Goal: Task Accomplishment & Management: Use online tool/utility

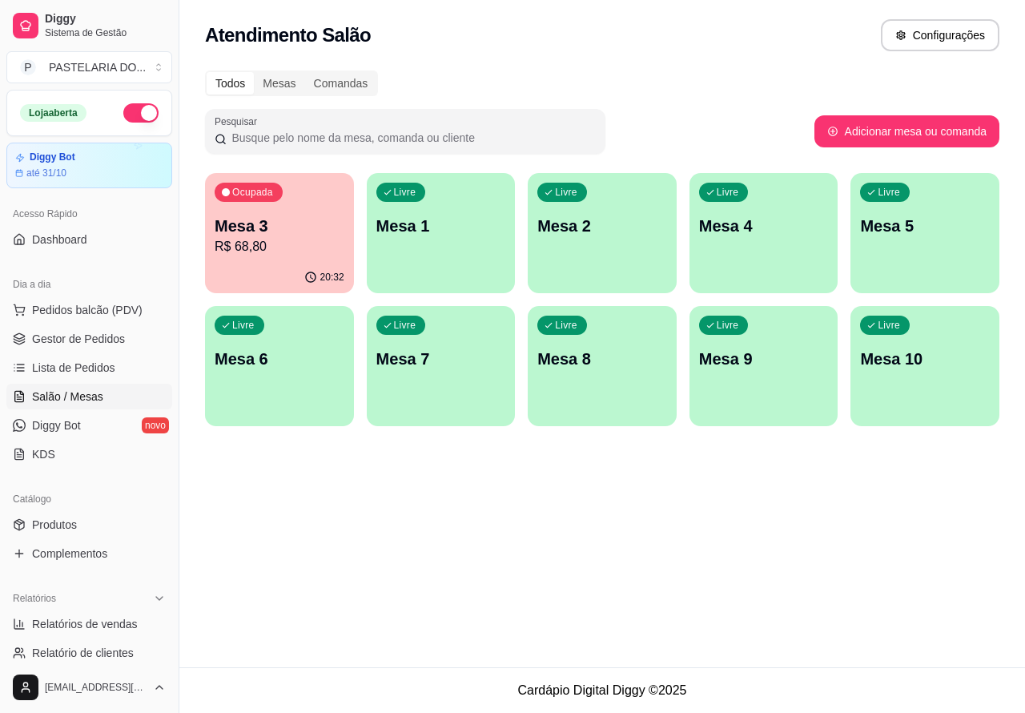
click at [598, 221] on p "Mesa 2" at bounding box center [603, 226] width 130 height 22
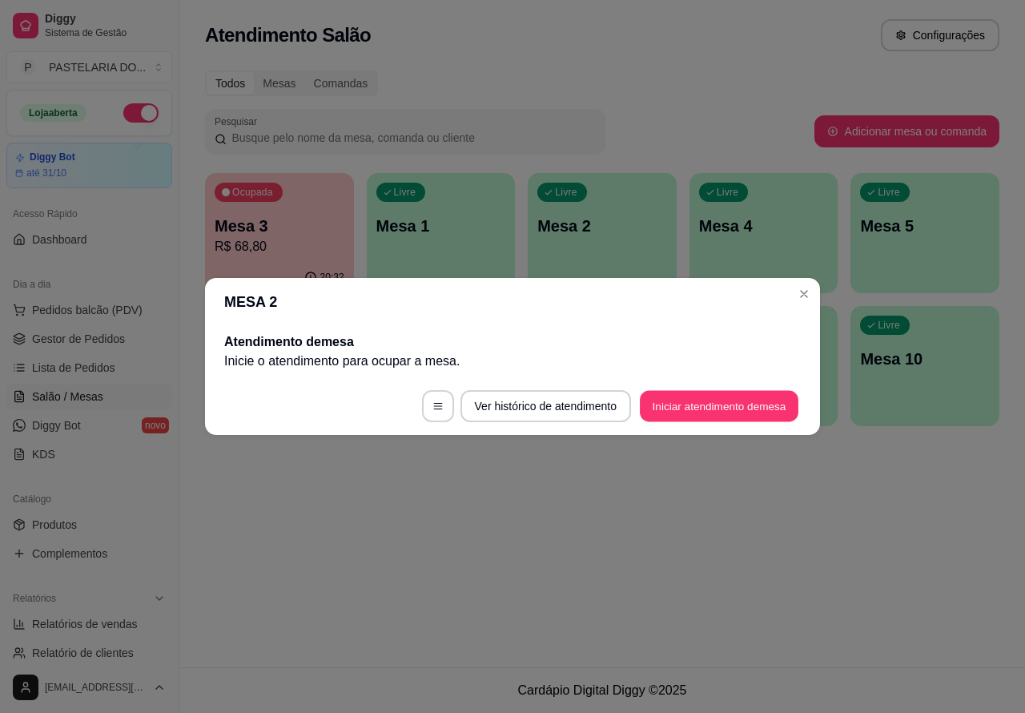
click at [725, 403] on button "Iniciar atendimento de mesa" at bounding box center [719, 406] width 159 height 31
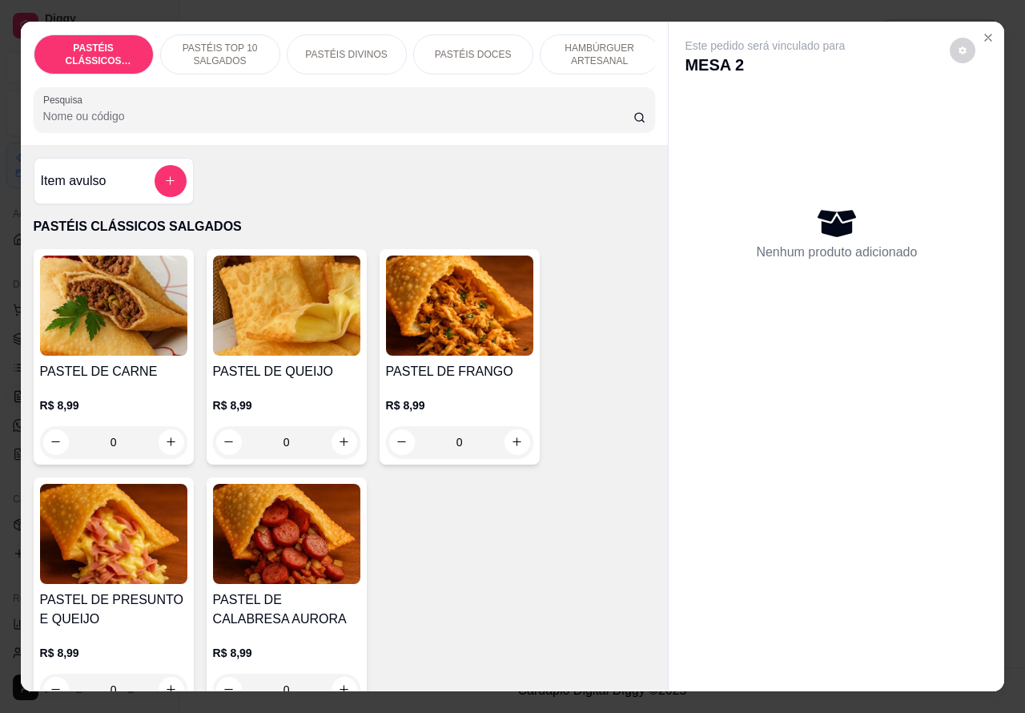
click at [209, 42] on p "PASTÉIS TOP 10 SALGADOS" at bounding box center [220, 55] width 93 height 26
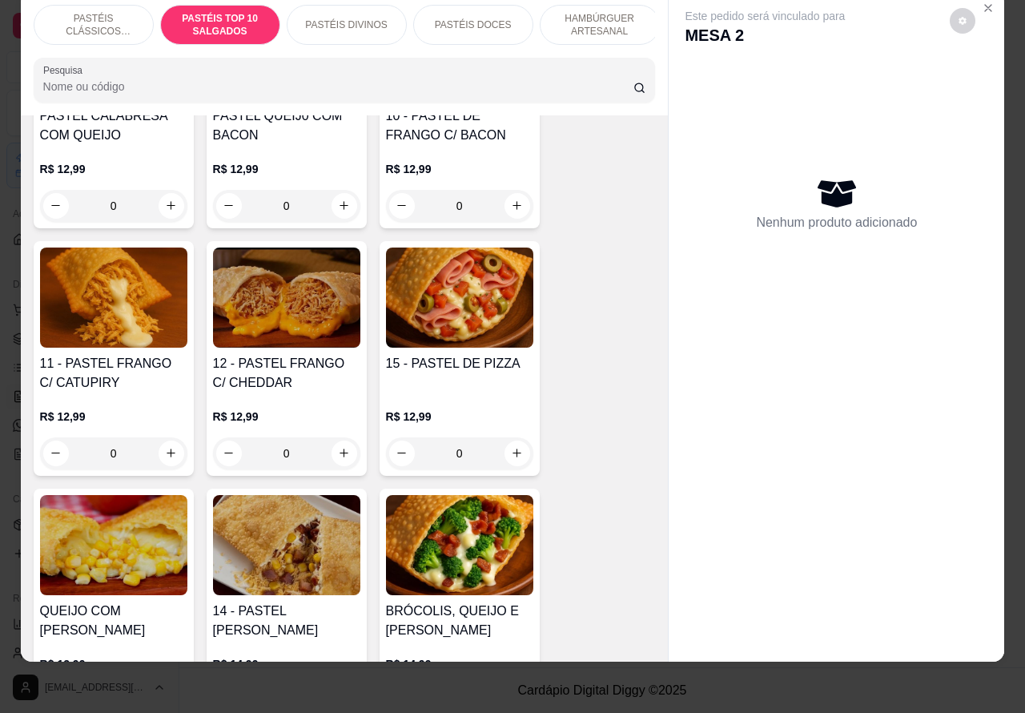
scroll to position [1478, 0]
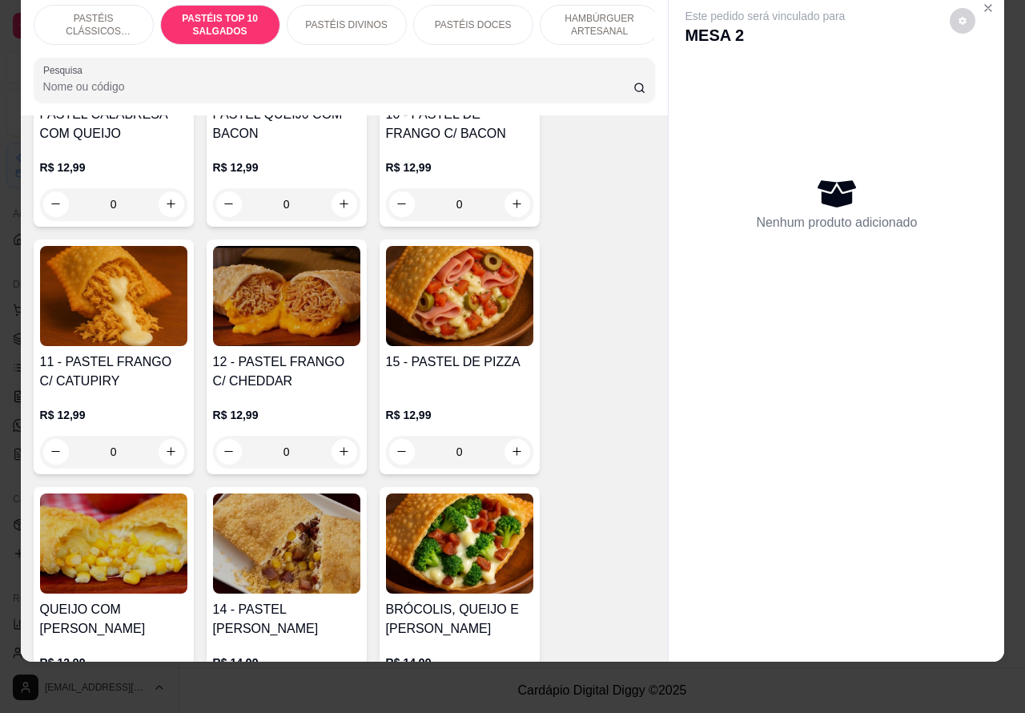
click at [160, 450] on div "0" at bounding box center [113, 452] width 147 height 32
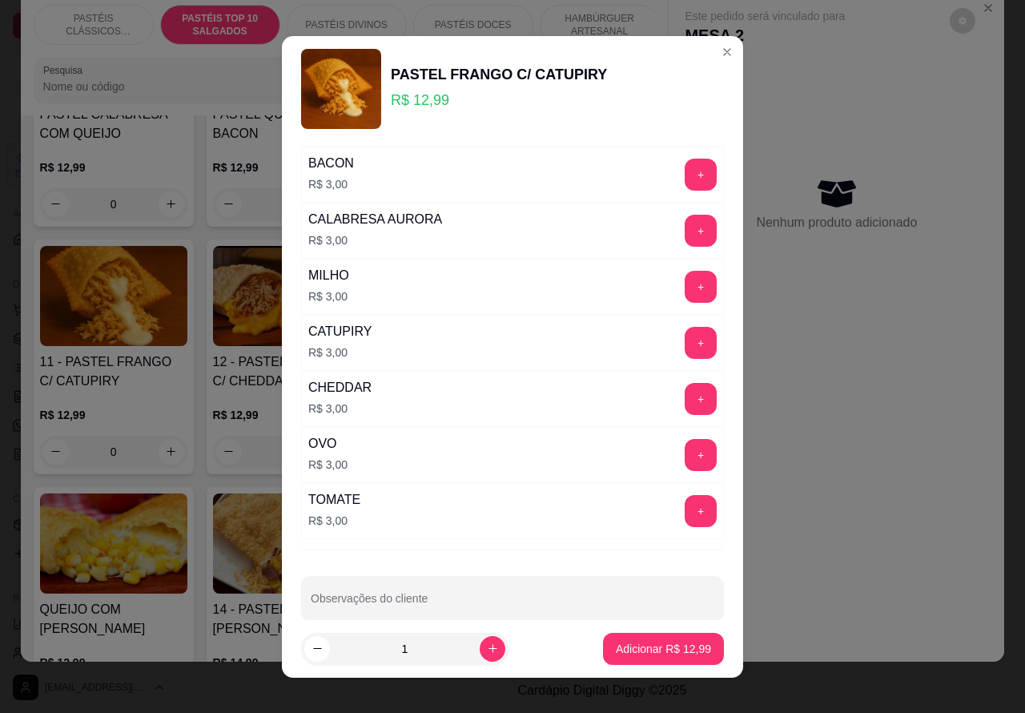
scroll to position [231, 0]
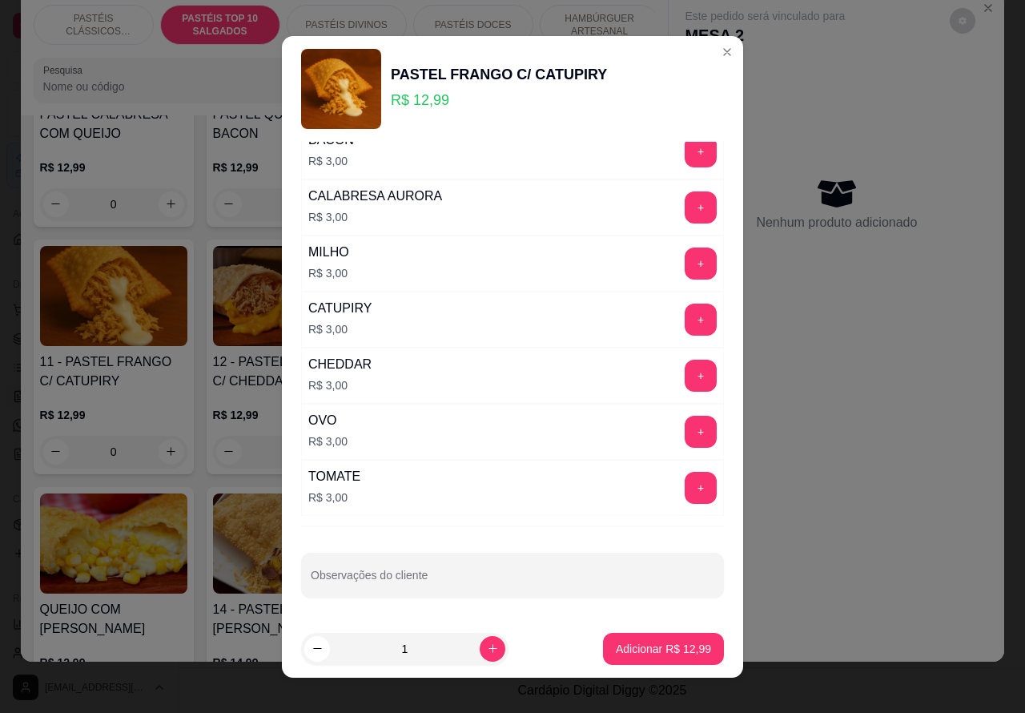
click at [529, 578] on input "Observações do cliente" at bounding box center [513, 582] width 404 height 16
click at [311, 578] on input "para levar - fritar na hora que eles forem embora>>>>" at bounding box center [513, 582] width 404 height 16
click at [311, 579] on input "para levar - fritar na hora que eles forem embora>>>>" at bounding box center [513, 582] width 404 height 16
type input "para levar - fritar na hora que eles forem embora>>>>"
click at [645, 646] on p "Adicionar R$ 12,99" at bounding box center [664, 648] width 93 height 15
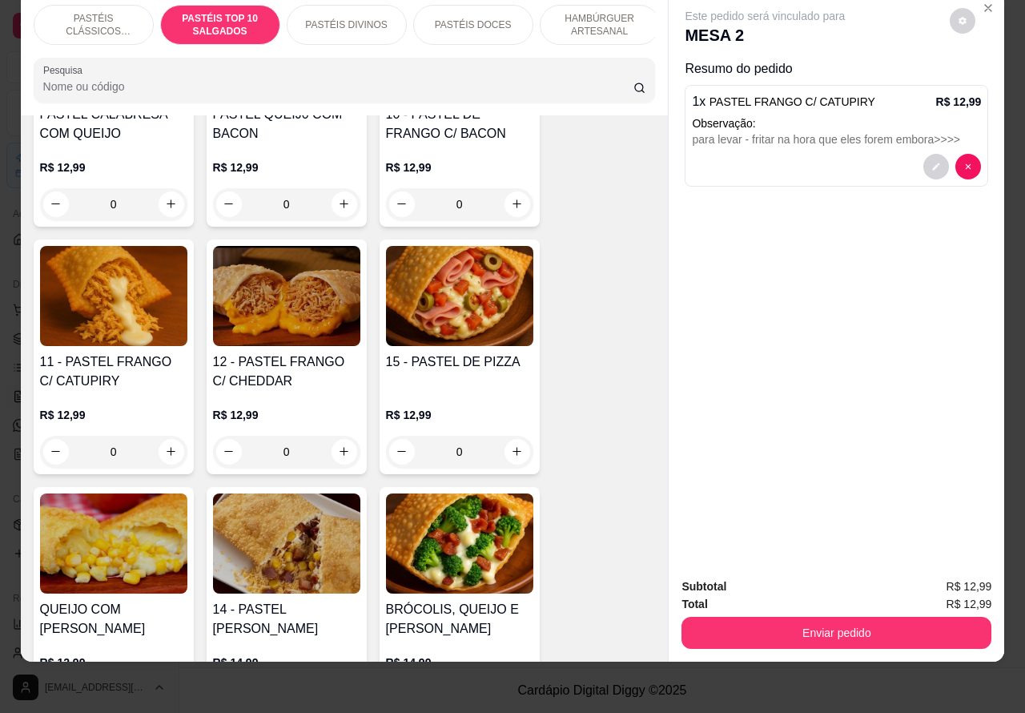
click at [89, 12] on p "PASTÉIS CLÁSSICOS SALGADOS" at bounding box center [93, 25] width 93 height 26
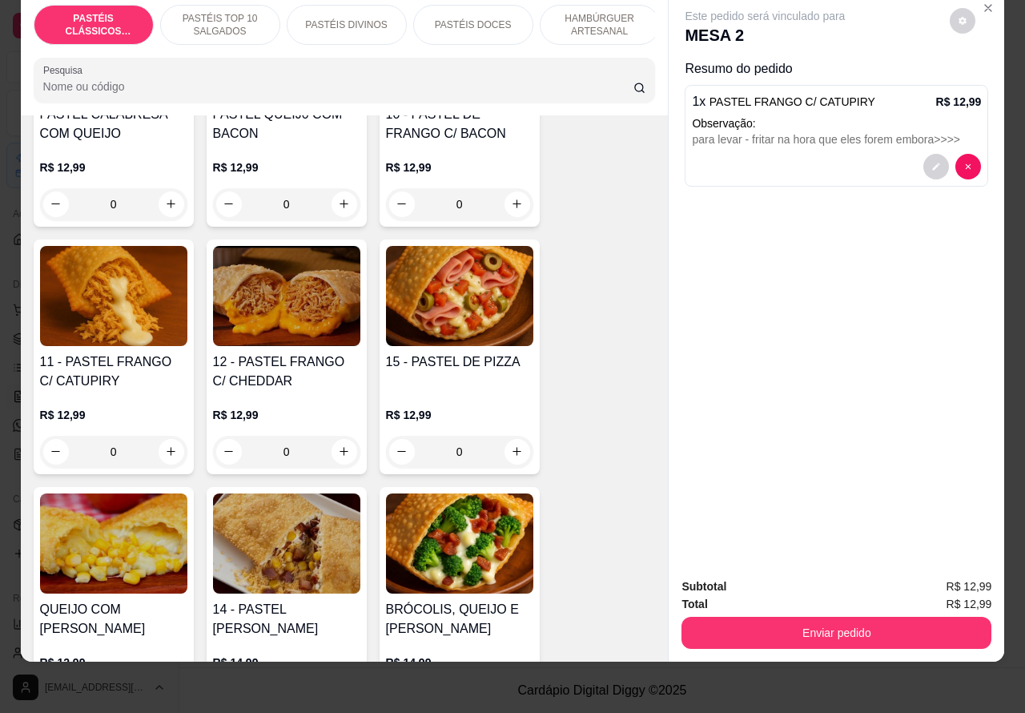
scroll to position [72, 0]
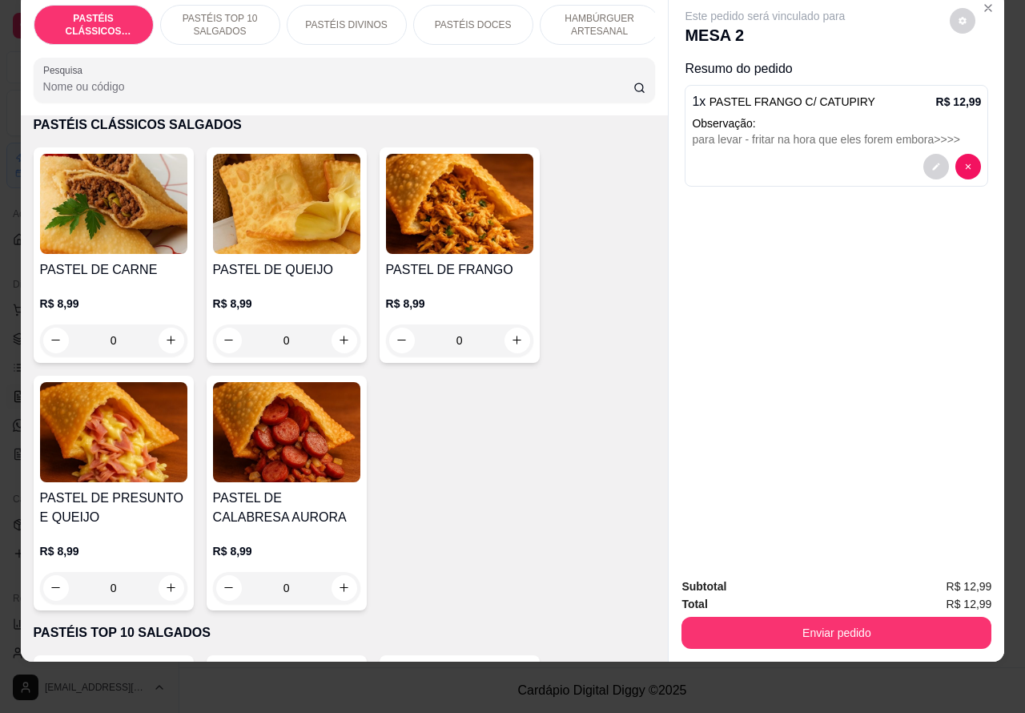
click at [165, 342] on icon "increase-product-quantity" at bounding box center [171, 340] width 12 height 12
type input "1"
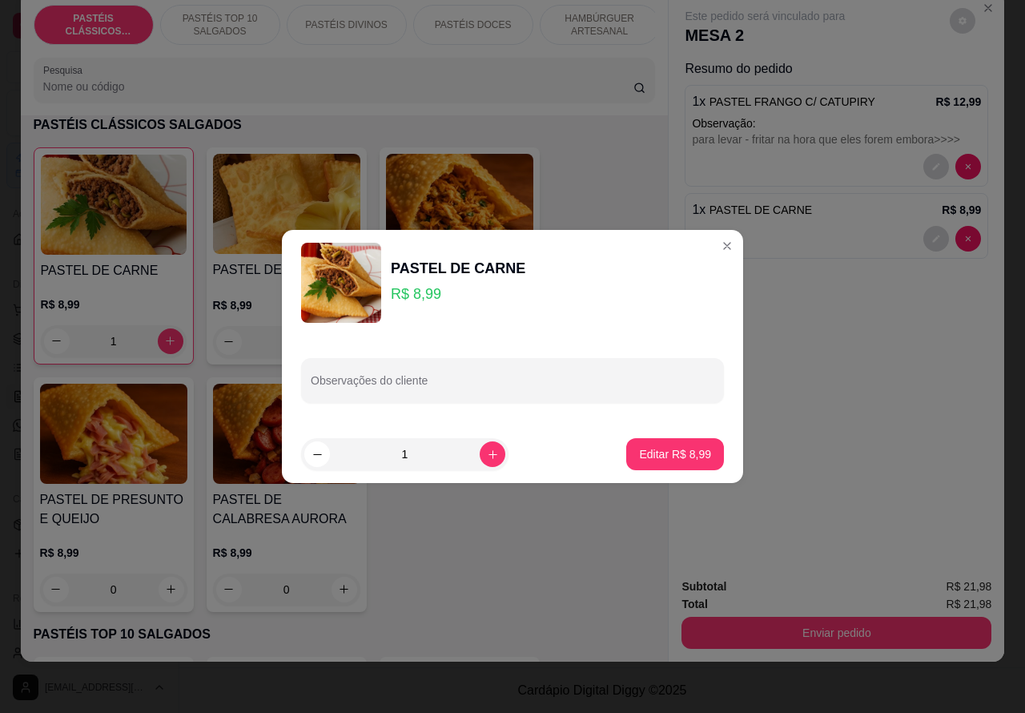
click at [594, 393] on input "Observações do cliente" at bounding box center [513, 387] width 404 height 16
paste input "para levar - fritar na hora que eles forem embora>>>>"
type input "para levar - fritar na hora que eles forem embora>>>>"
click at [675, 461] on p "Editar R$ 8,99" at bounding box center [675, 454] width 72 height 16
type input "0"
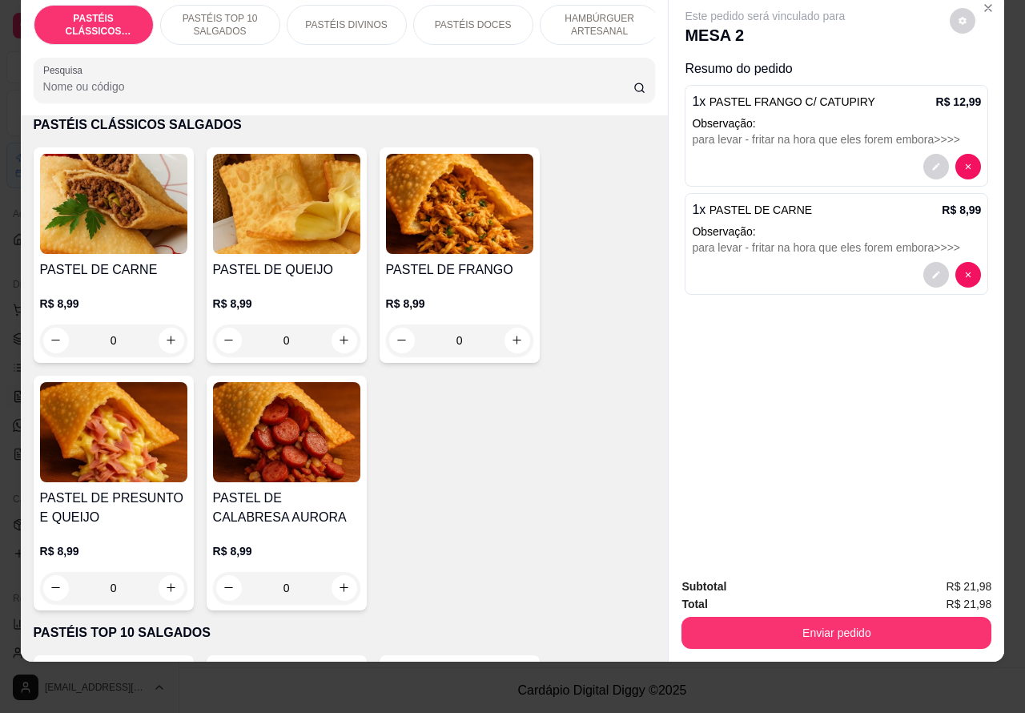
click at [224, 12] on p "PASTÉIS TOP 10 SALGADOS" at bounding box center [220, 25] width 93 height 26
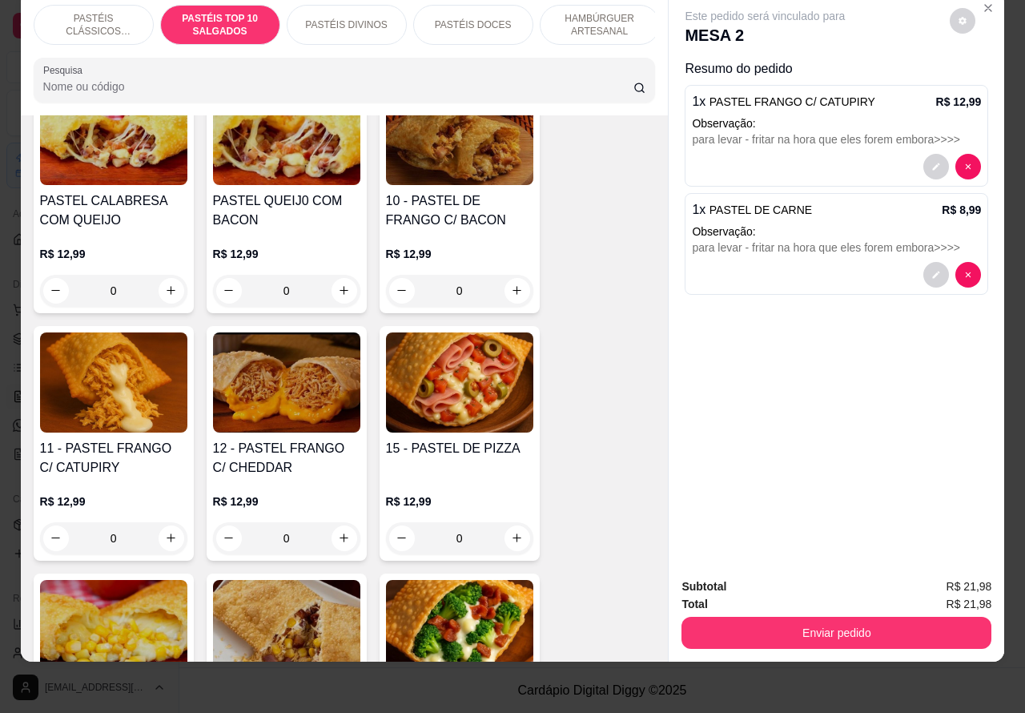
scroll to position [1376, 0]
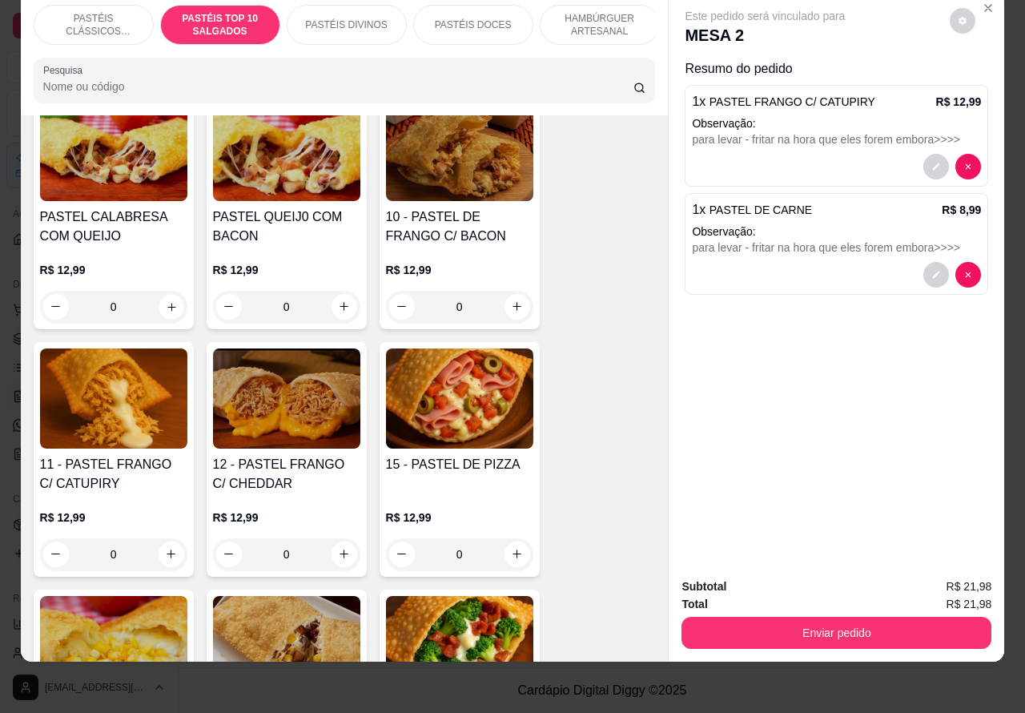
click at [166, 303] on icon "increase-product-quantity" at bounding box center [171, 306] width 12 height 12
type input "1"
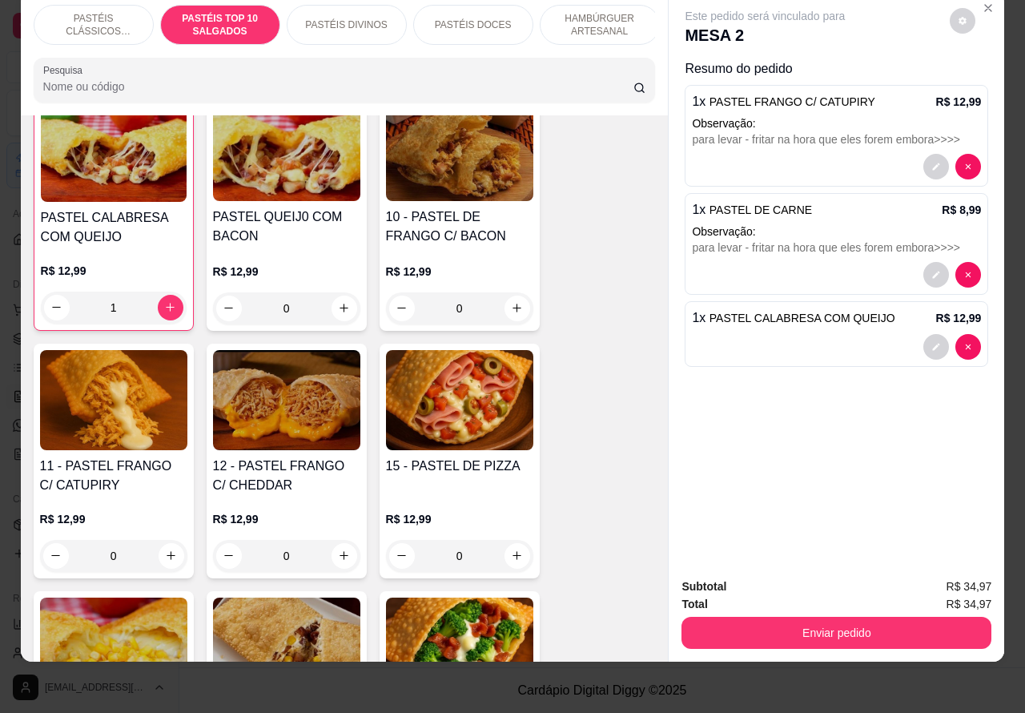
scroll to position [1376, 0]
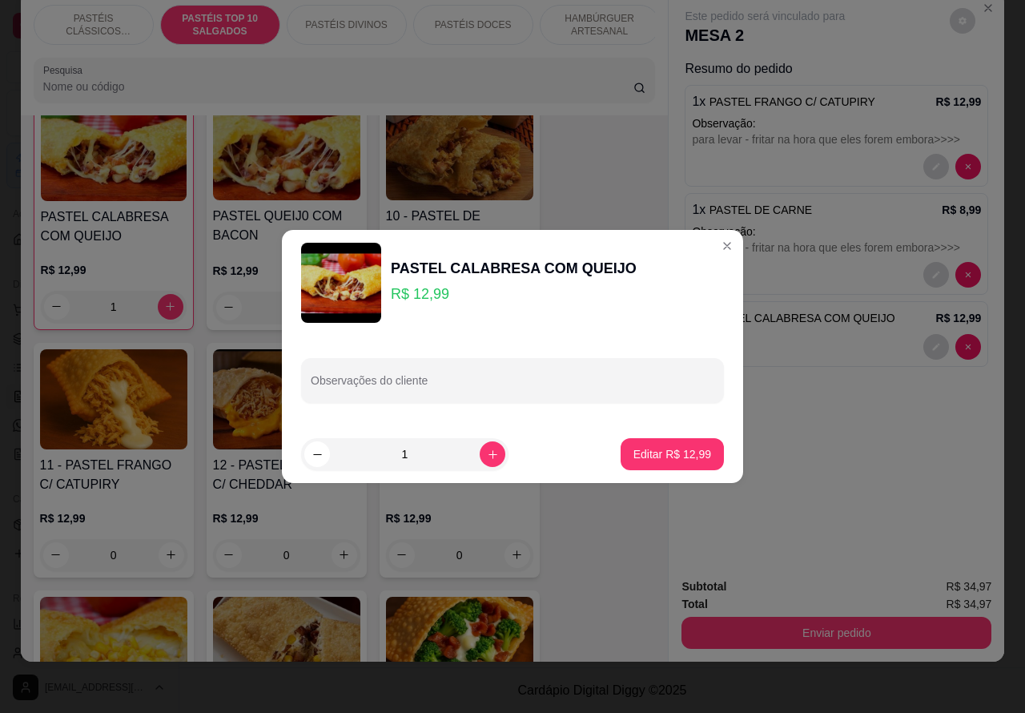
click at [561, 389] on input "Observações do cliente" at bounding box center [513, 387] width 404 height 16
type input "trocar o queijo por catupiry>>>>>>>"
click at [670, 438] on button "Editar R$ 12,99" at bounding box center [672, 454] width 103 height 32
type input "0"
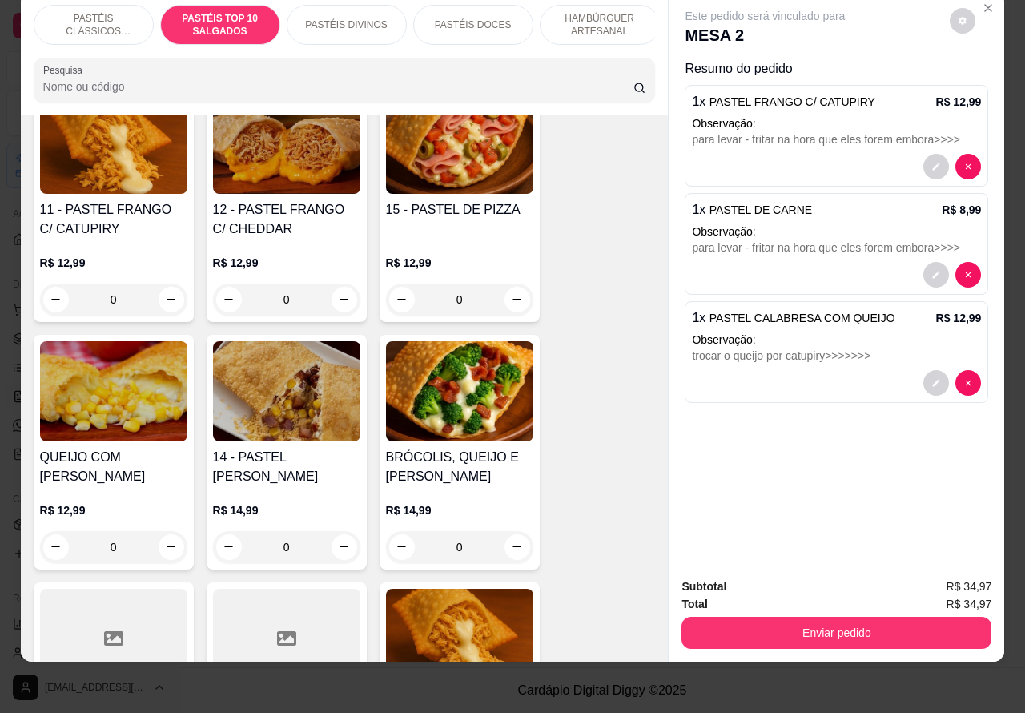
scroll to position [1642, 0]
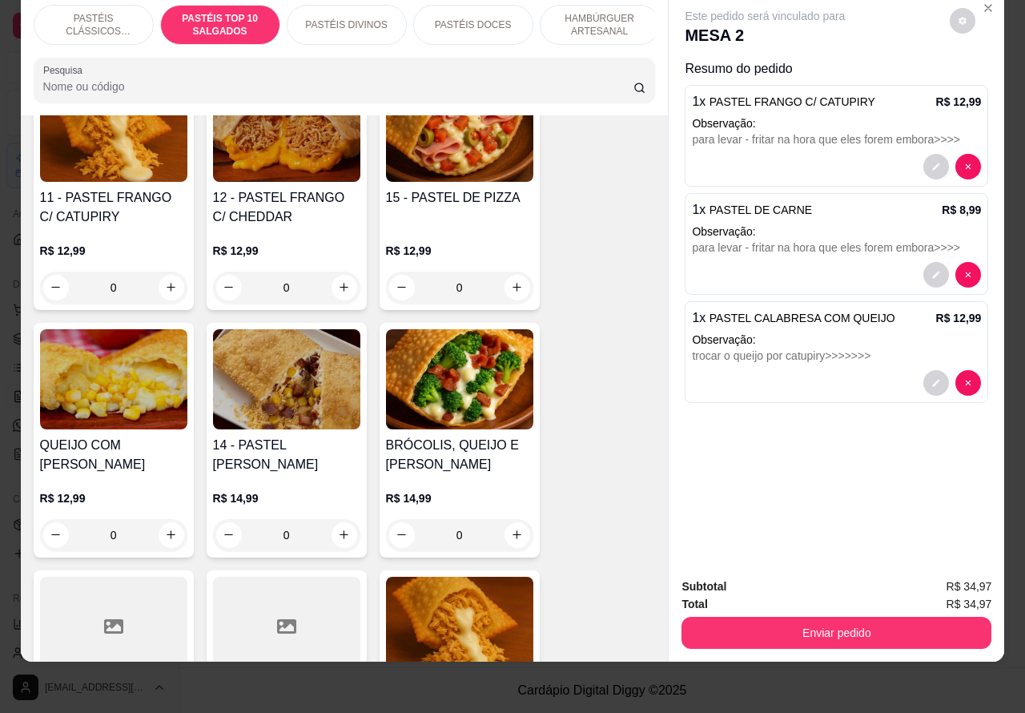
click at [505, 530] on div "0" at bounding box center [459, 535] width 147 height 32
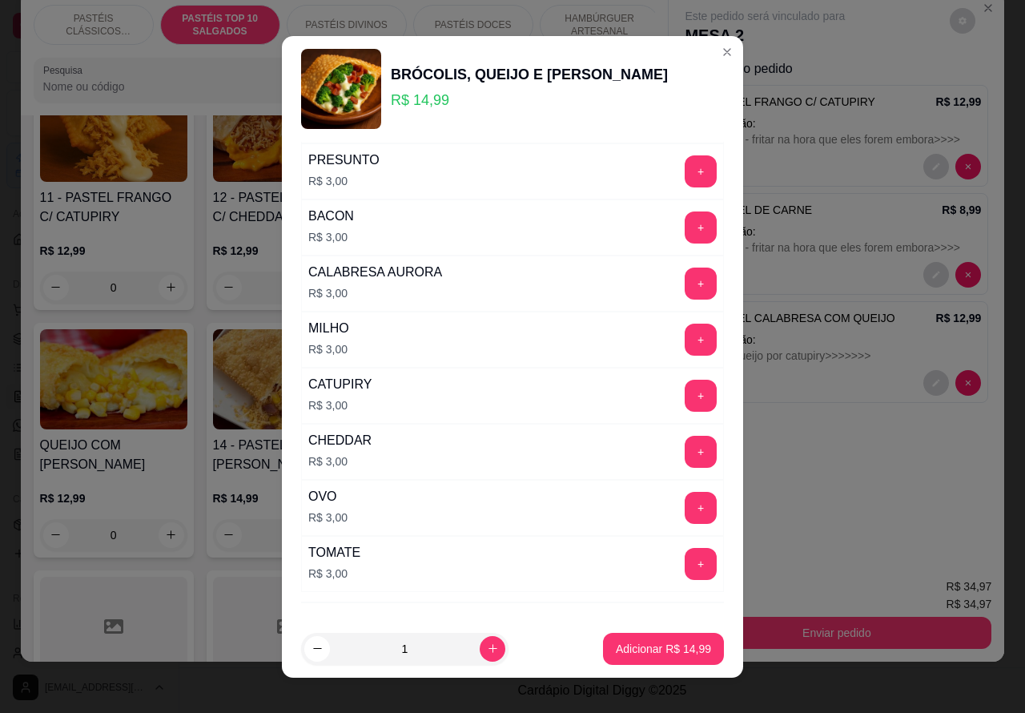
scroll to position [231, 0]
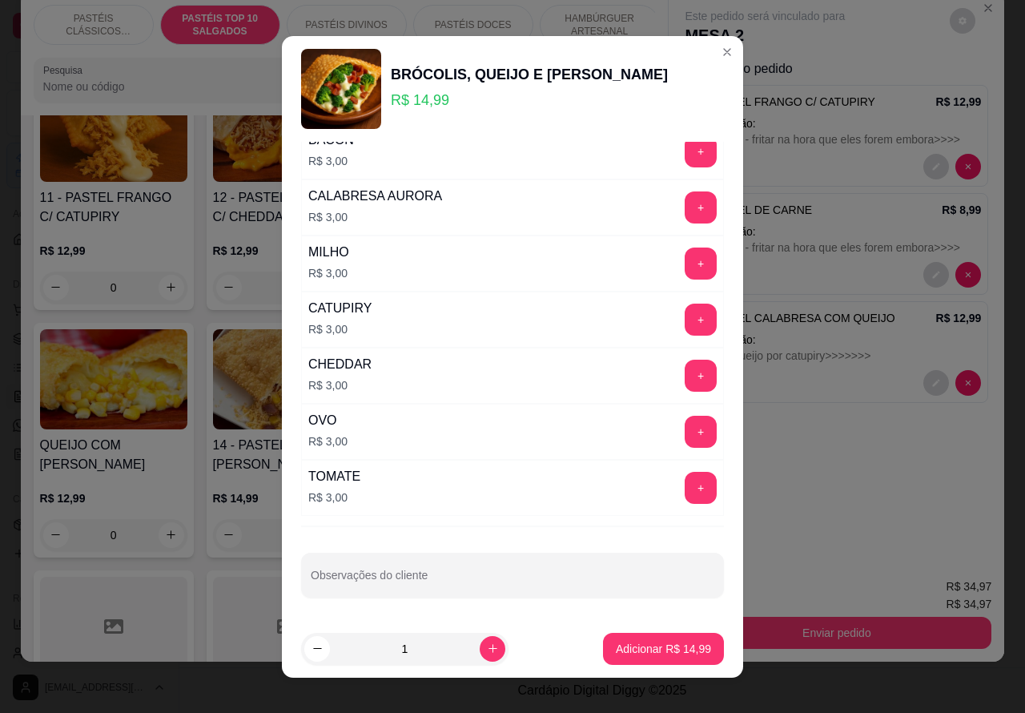
click at [537, 566] on div at bounding box center [513, 575] width 404 height 32
type input "trocar o queijo por [PERSON_NAME]"
click at [646, 641] on p "Adicionar R$ 14,99" at bounding box center [663, 649] width 95 height 16
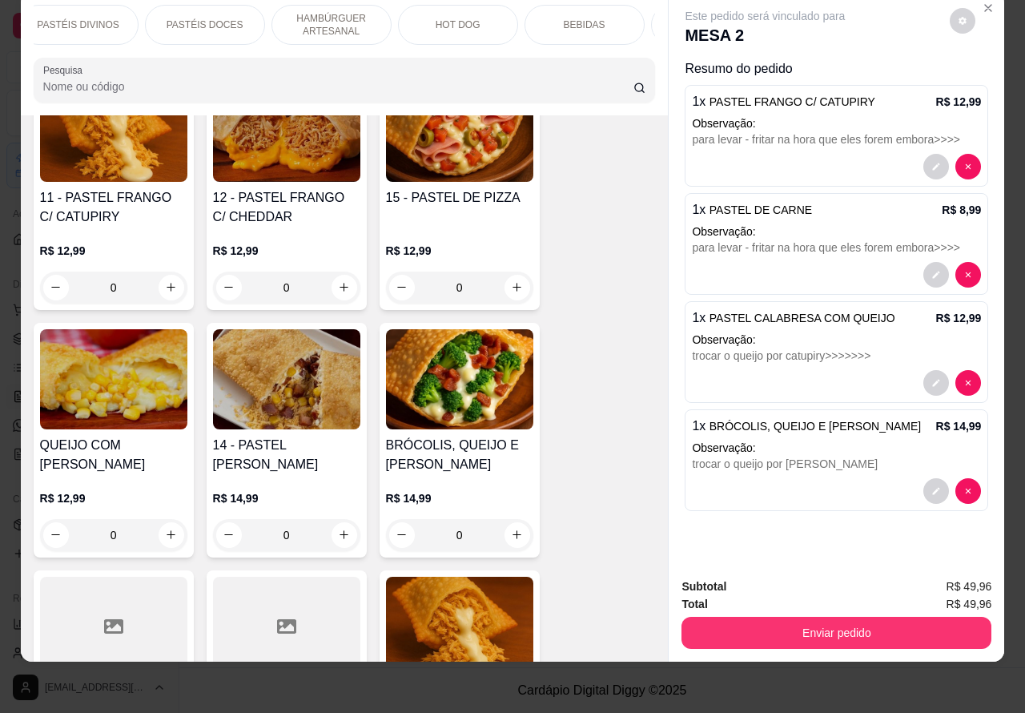
scroll to position [0, 271]
click at [578, 18] on p "BEBIDAS" at bounding box center [583, 24] width 42 height 13
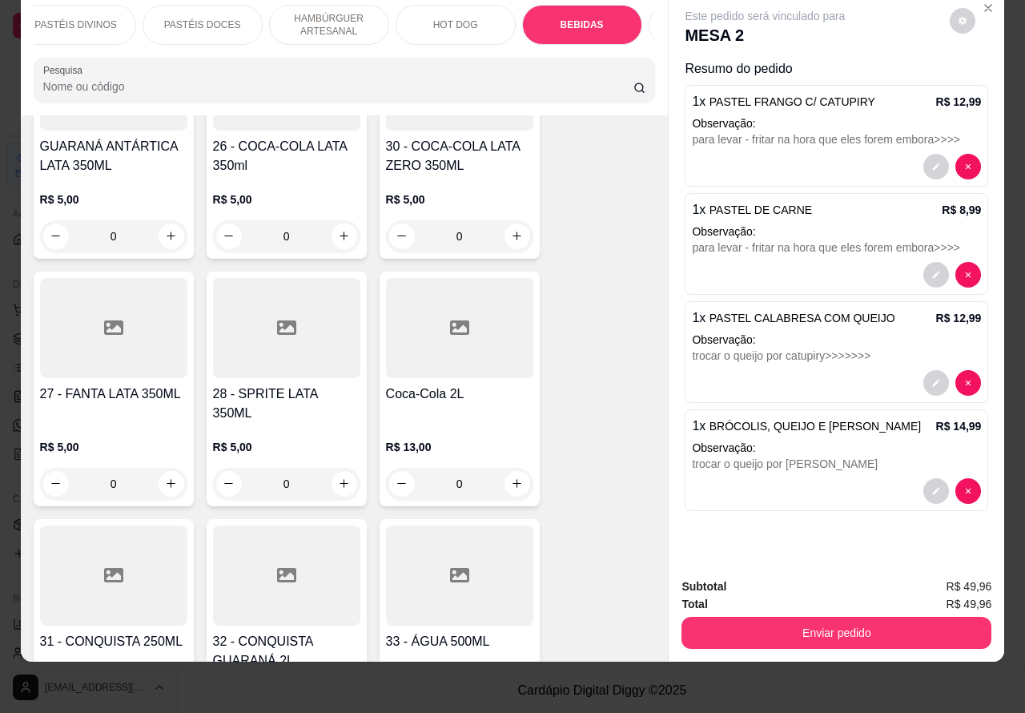
scroll to position [5521, 0]
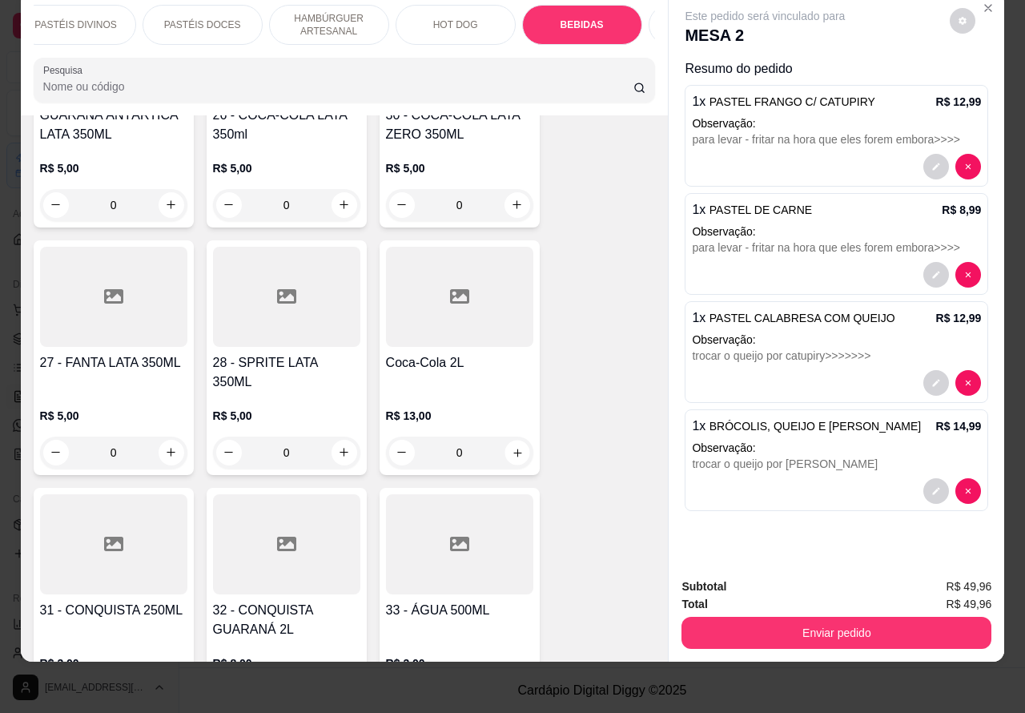
click at [511, 446] on icon "increase-product-quantity" at bounding box center [517, 452] width 12 height 12
type input "1"
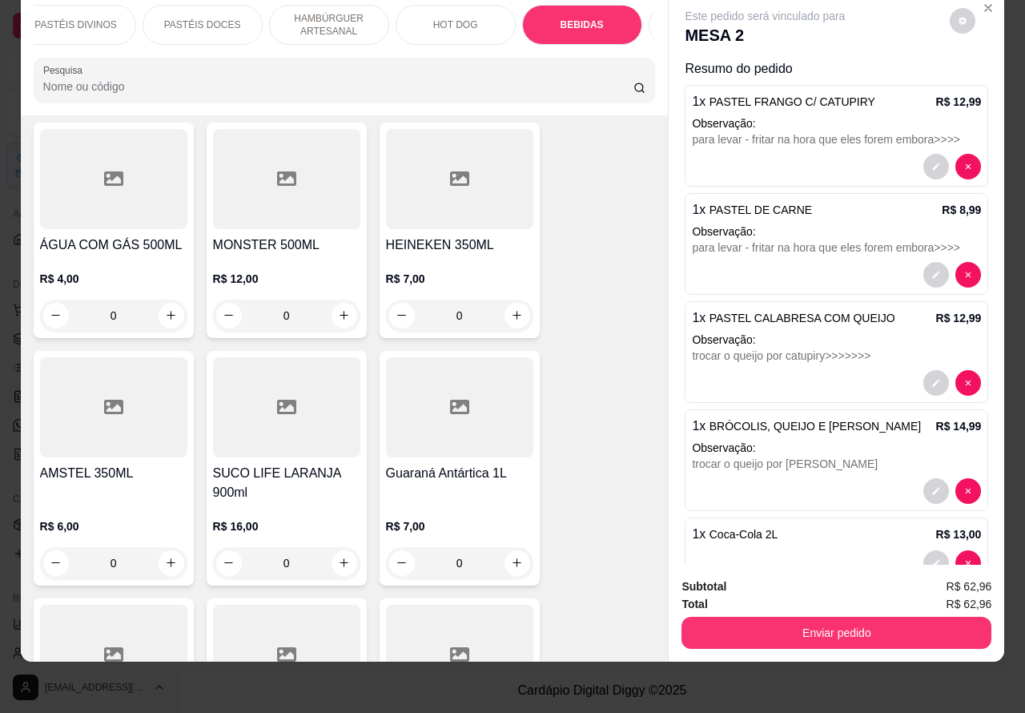
scroll to position [6141, 0]
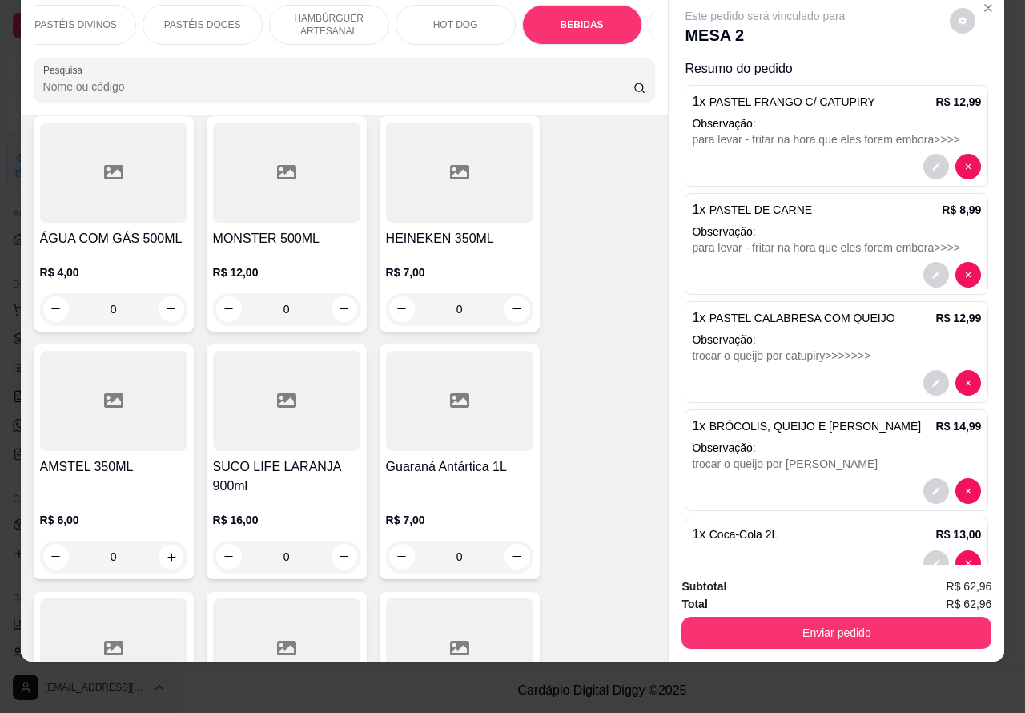
click at [165, 550] on icon "increase-product-quantity" at bounding box center [171, 556] width 12 height 12
type input "1"
click at [802, 617] on button "Enviar pedido" at bounding box center [837, 633] width 310 height 32
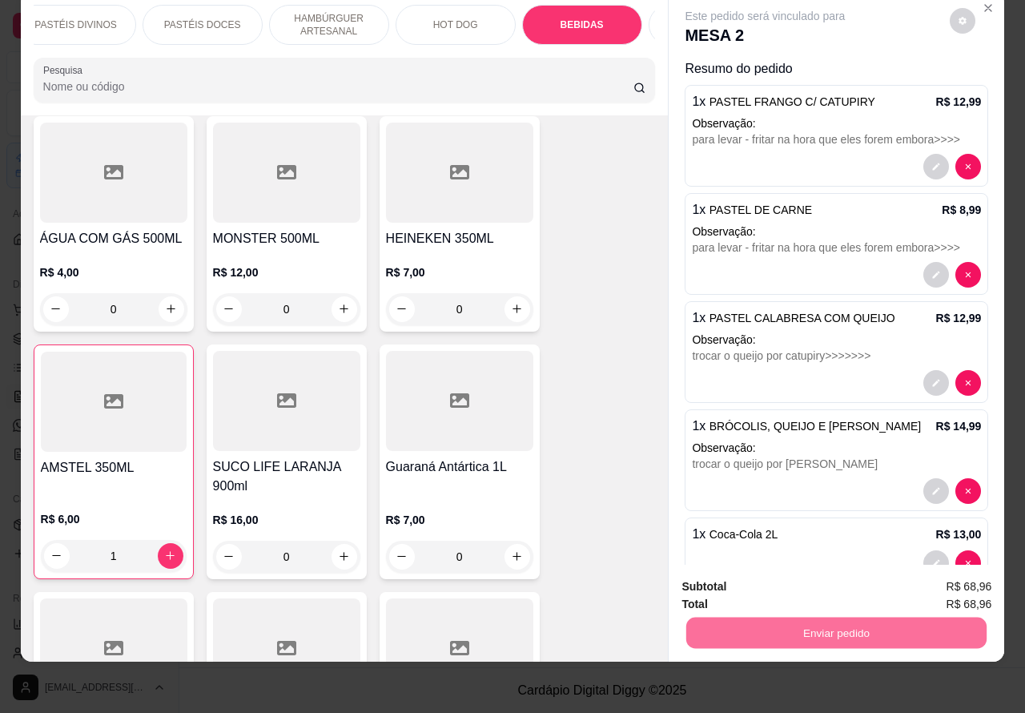
click at [802, 570] on button "Registrar cliente" at bounding box center [842, 579] width 106 height 30
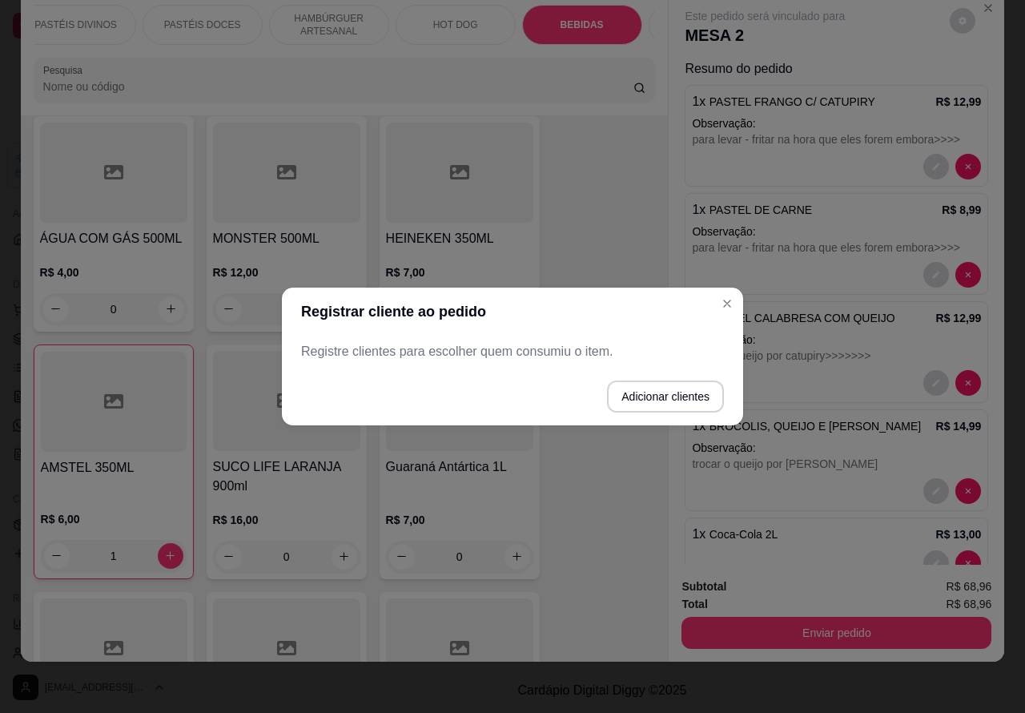
click at [727, 312] on span "PASTEL CALABRESA COM QUEIJO" at bounding box center [803, 318] width 186 height 13
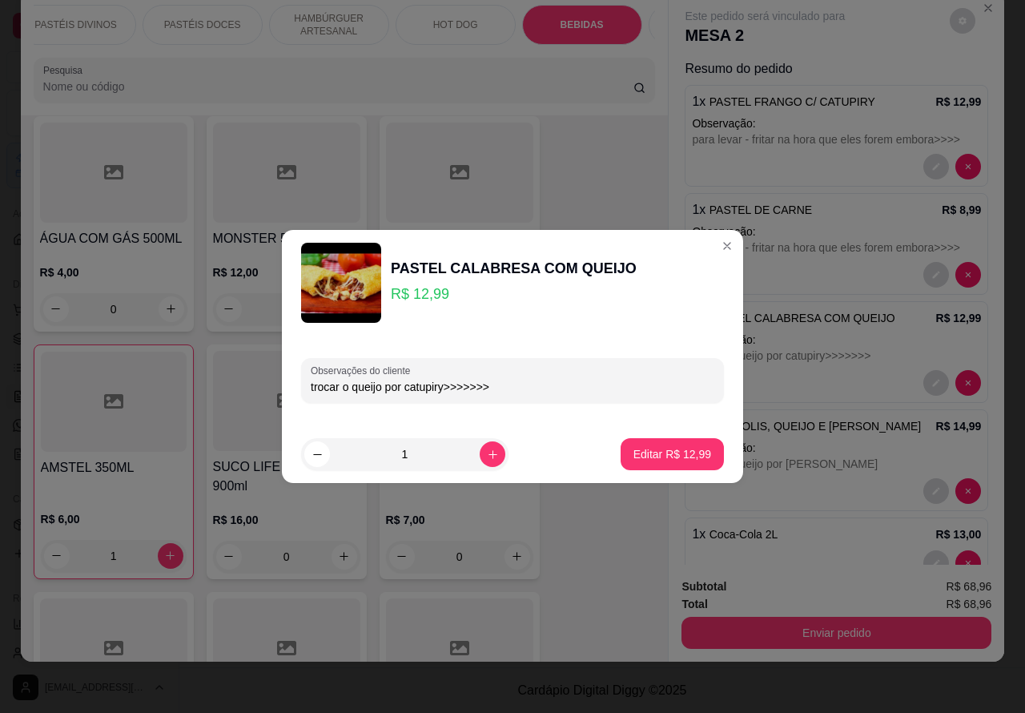
click at [711, 262] on div at bounding box center [836, 275] width 289 height 26
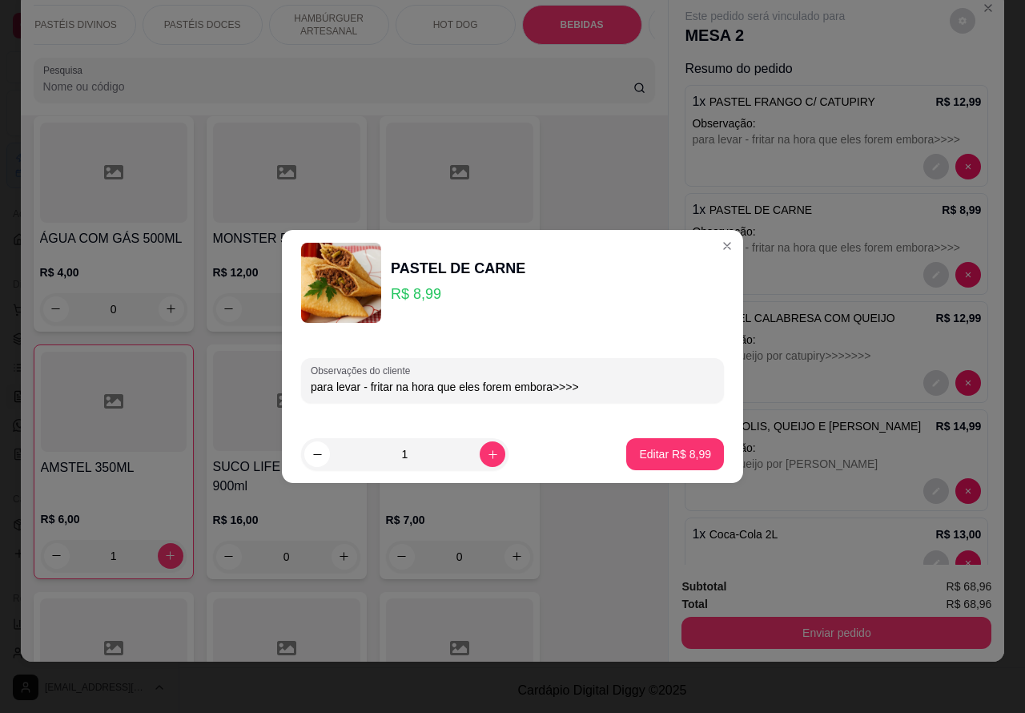
click at [714, 244] on div "1 x PASTEL DE CARNE R$ 8,99 Observação: para levar - fritar na hora que eles fo…" at bounding box center [837, 244] width 304 height 102
click at [602, 586] on div "GUARANÁ ANTÁRTICA LATA 350ML R$ 5,00 0 26 - COCA-COLA LATA 350ml R$ 5,00 0 30 -…" at bounding box center [345, 205] width 622 height 1662
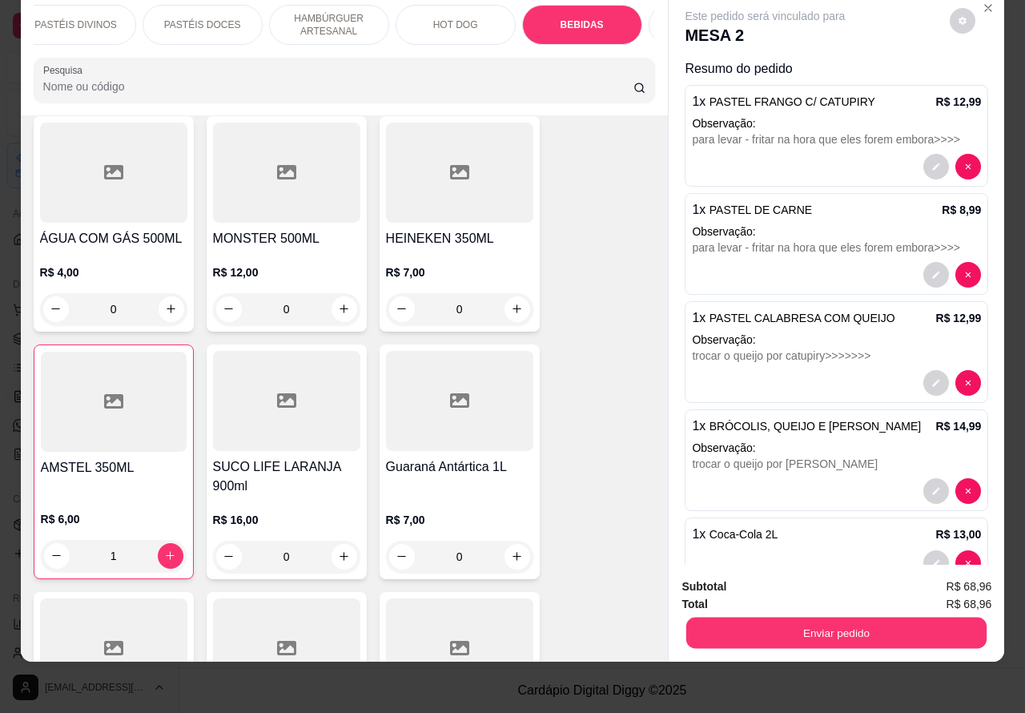
click at [834, 618] on button "Enviar pedido" at bounding box center [837, 633] width 300 height 31
click at [968, 581] on button "Enviar pedido" at bounding box center [949, 579] width 91 height 30
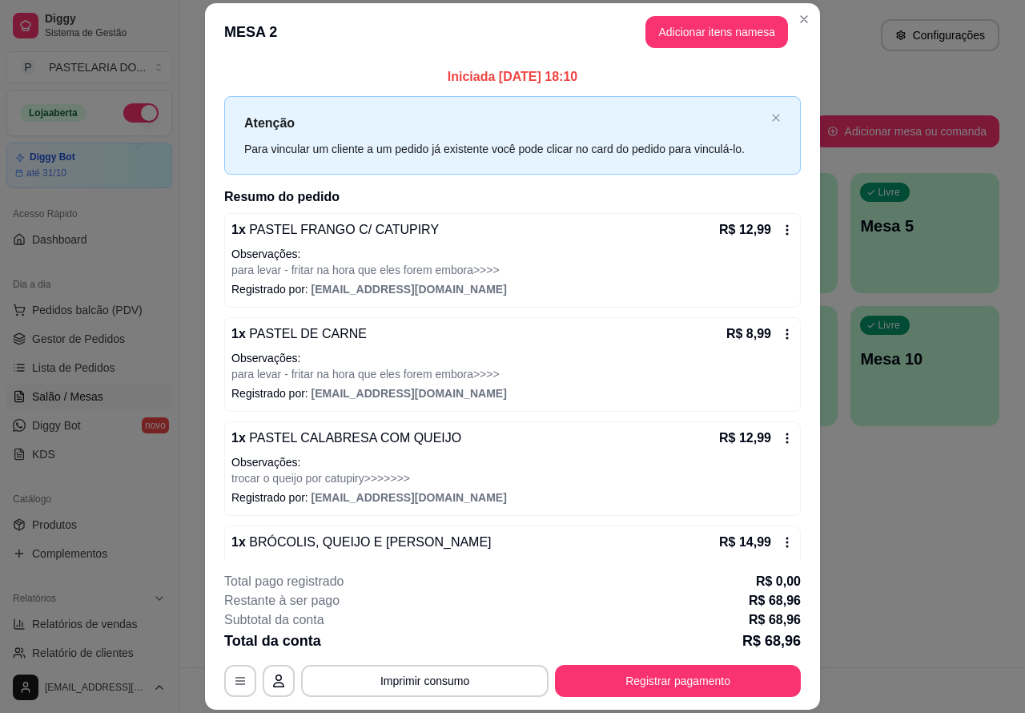
click at [935, 534] on div "Atendimento Salão Configurações Todos Mesas Comandas Pesquisar Adicionar mesa o…" at bounding box center [602, 333] width 846 height 667
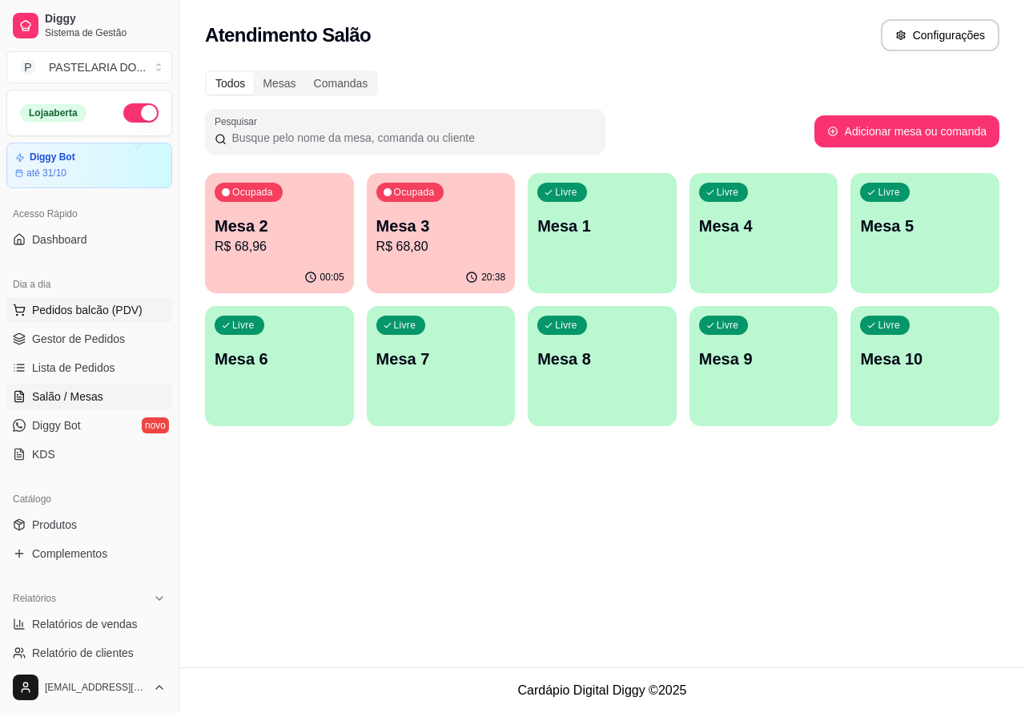
click at [86, 303] on span "Pedidos balcão (PDV)" at bounding box center [87, 310] width 111 height 16
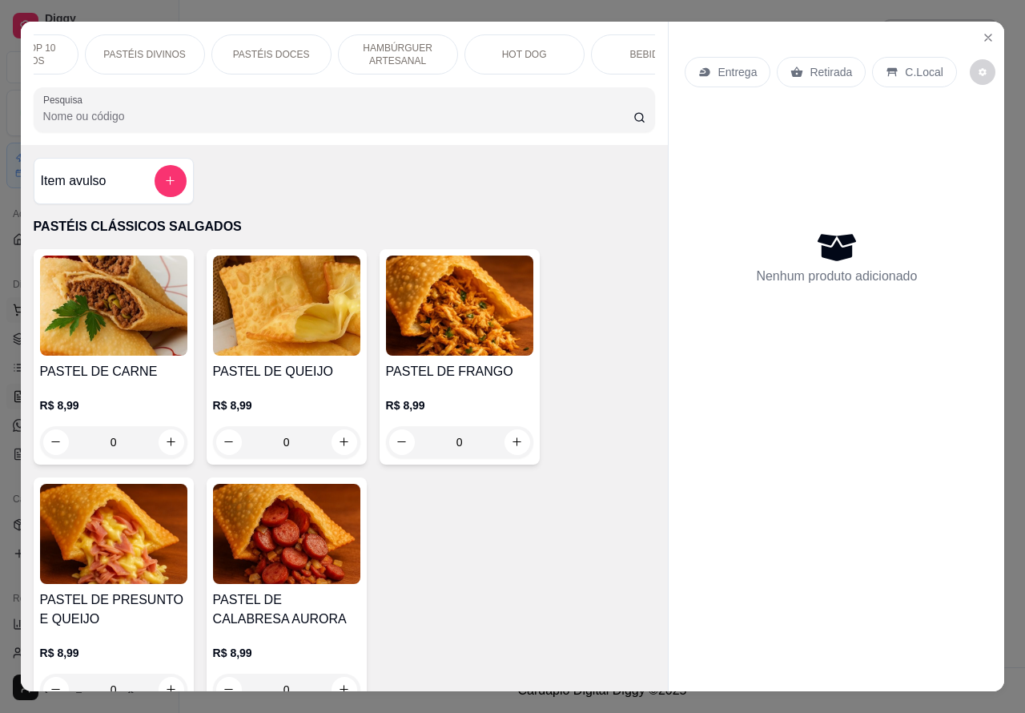
scroll to position [0, 283]
click at [449, 48] on p "HOT DOG" at bounding box center [443, 54] width 45 height 13
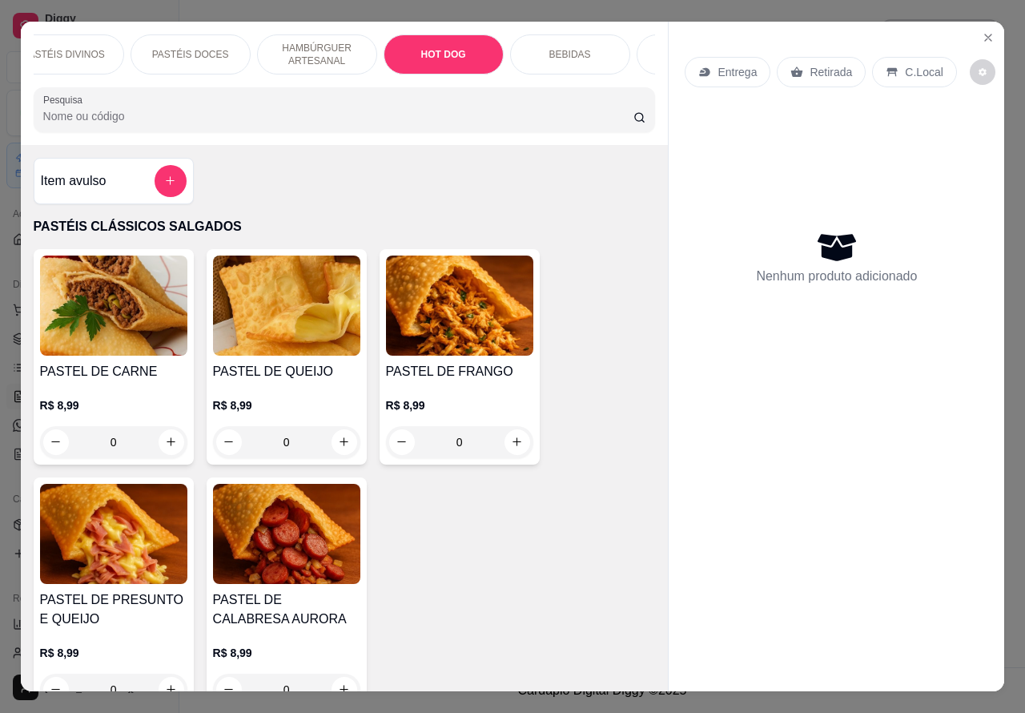
scroll to position [37, 0]
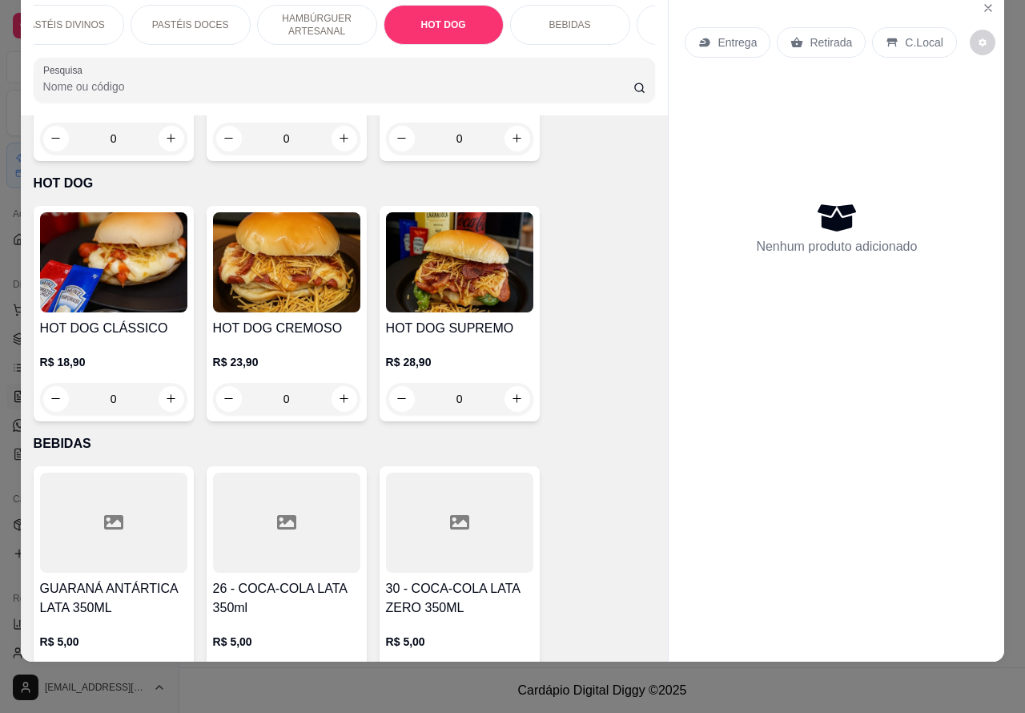
click at [156, 383] on div "0" at bounding box center [113, 399] width 147 height 32
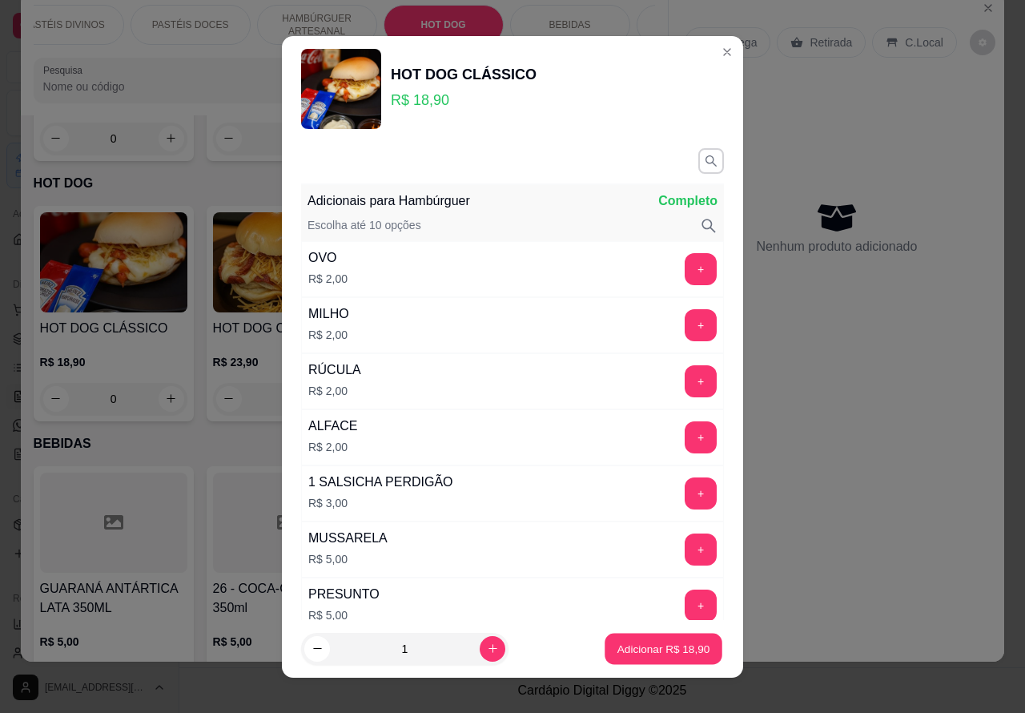
click at [639, 646] on p "Adicionar R$ 18,90" at bounding box center [664, 648] width 93 height 15
type input "1"
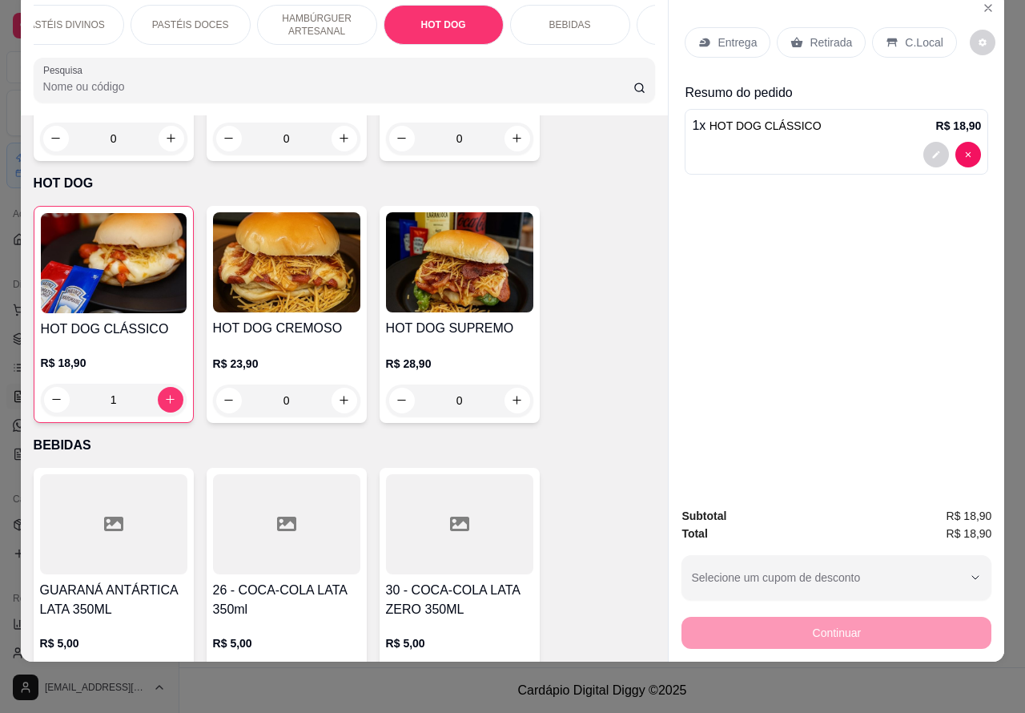
click at [814, 34] on p "Retirada" at bounding box center [831, 42] width 42 height 16
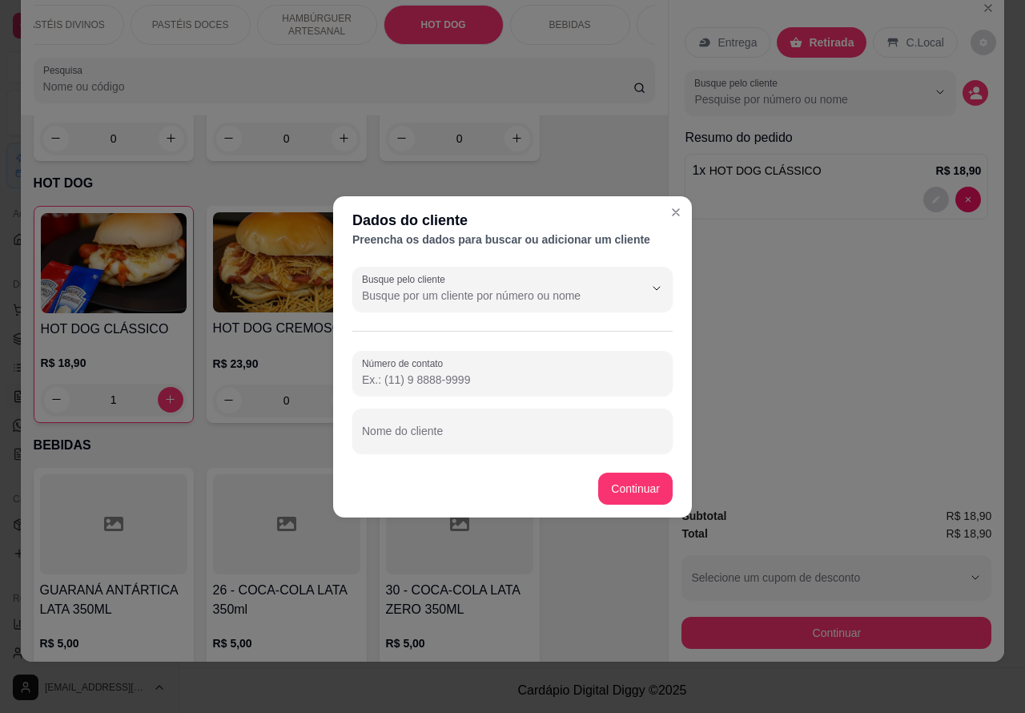
click at [449, 435] on div "Nome do cliente" at bounding box center [512, 431] width 320 height 45
type input "clelia"
click at [454, 377] on input "Número de contato" at bounding box center [512, 380] width 301 height 16
paste input "[PHONE_NUMBER]"
type input "[PHONE_NUMBER]"
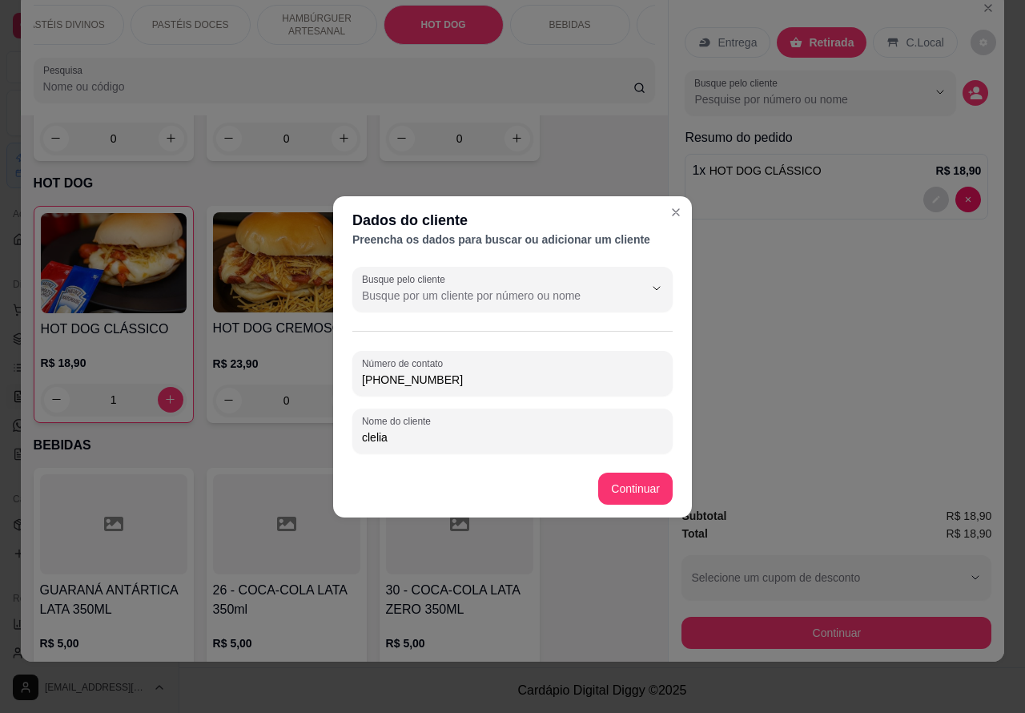
click at [639, 485] on div "Item avulso PASTÉIS CLÁSSICOS SALGADOS PASTEL DE CARNE R$ 8,99 0 PASTEL DE QUEI…" at bounding box center [345, 388] width 648 height 547
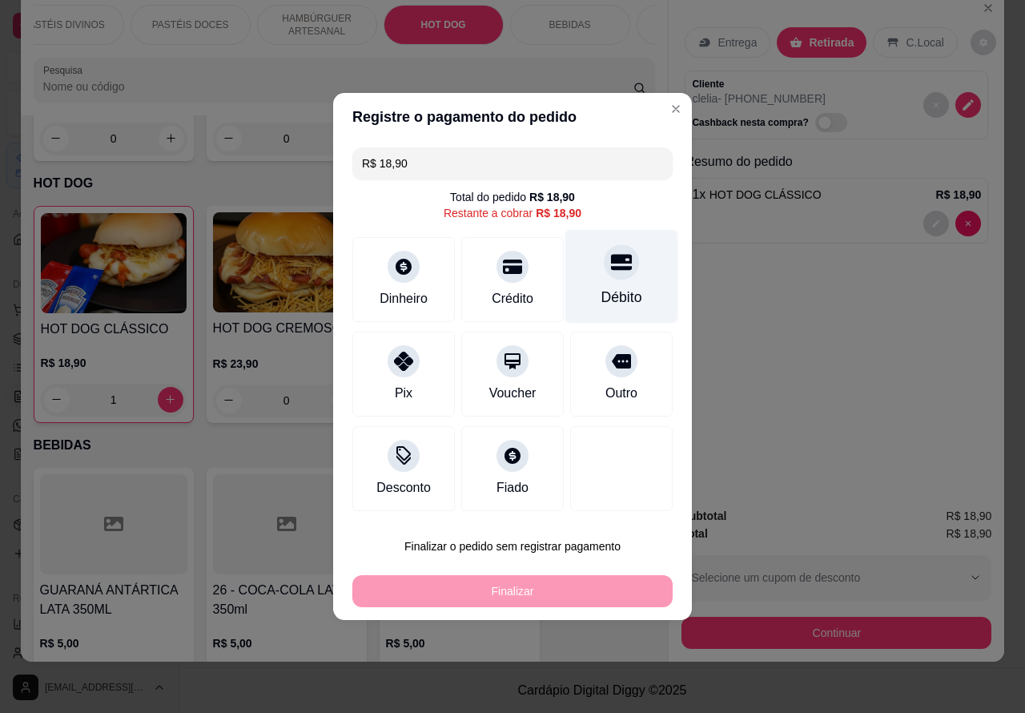
click at [614, 269] on icon at bounding box center [621, 262] width 21 height 21
type input "R$ 0,00"
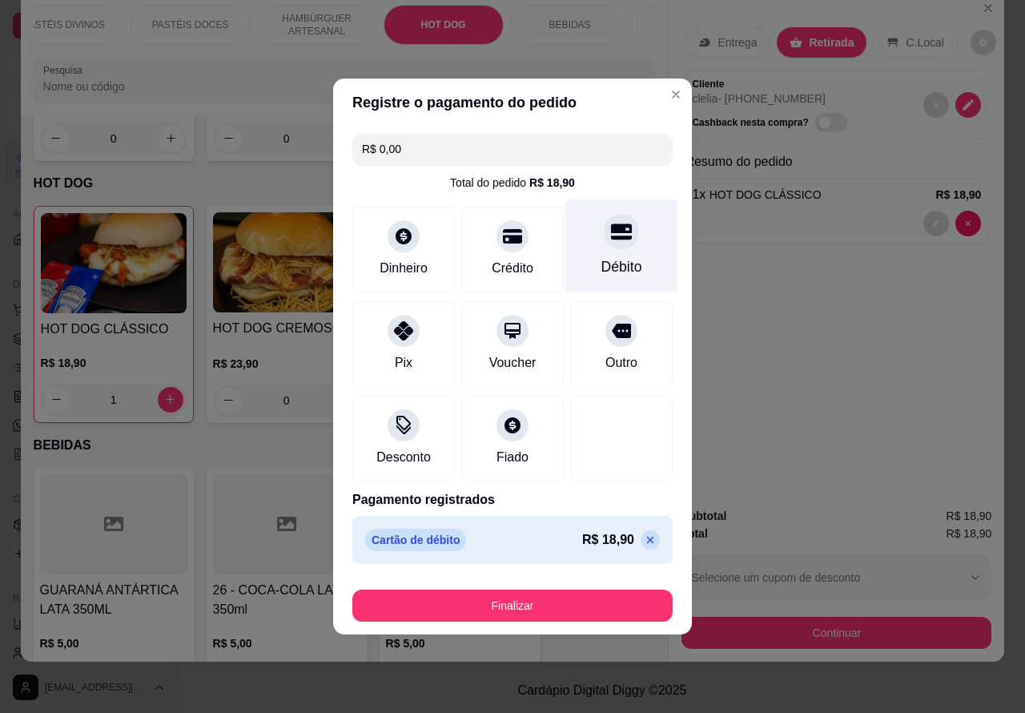
click at [541, 597] on button "Finalizar" at bounding box center [512, 606] width 320 height 32
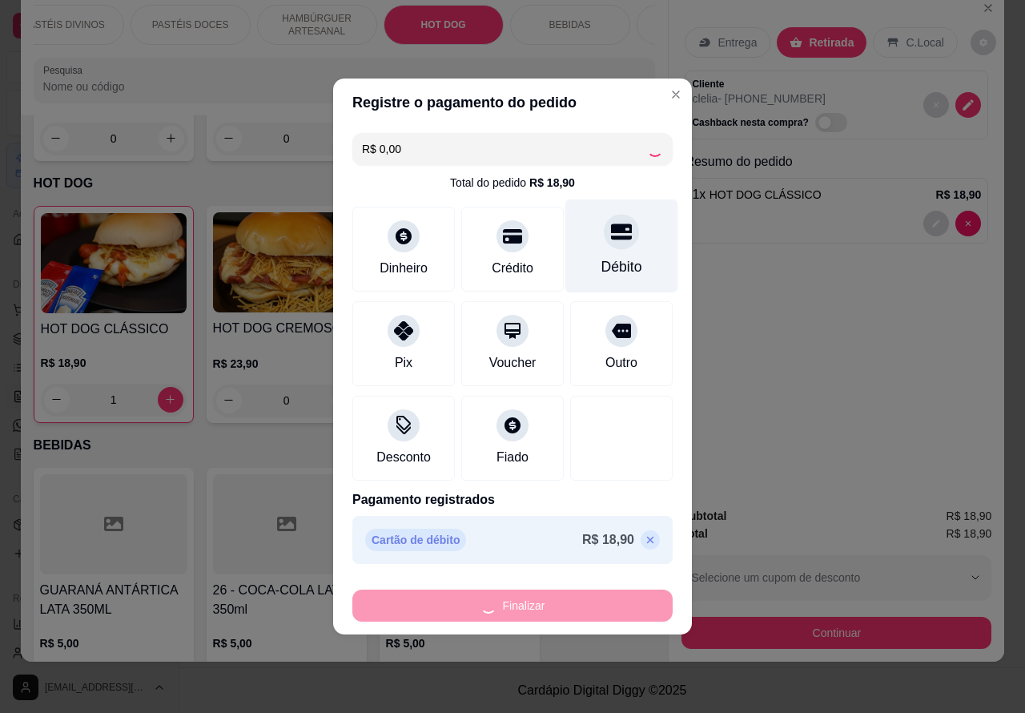
type input "0"
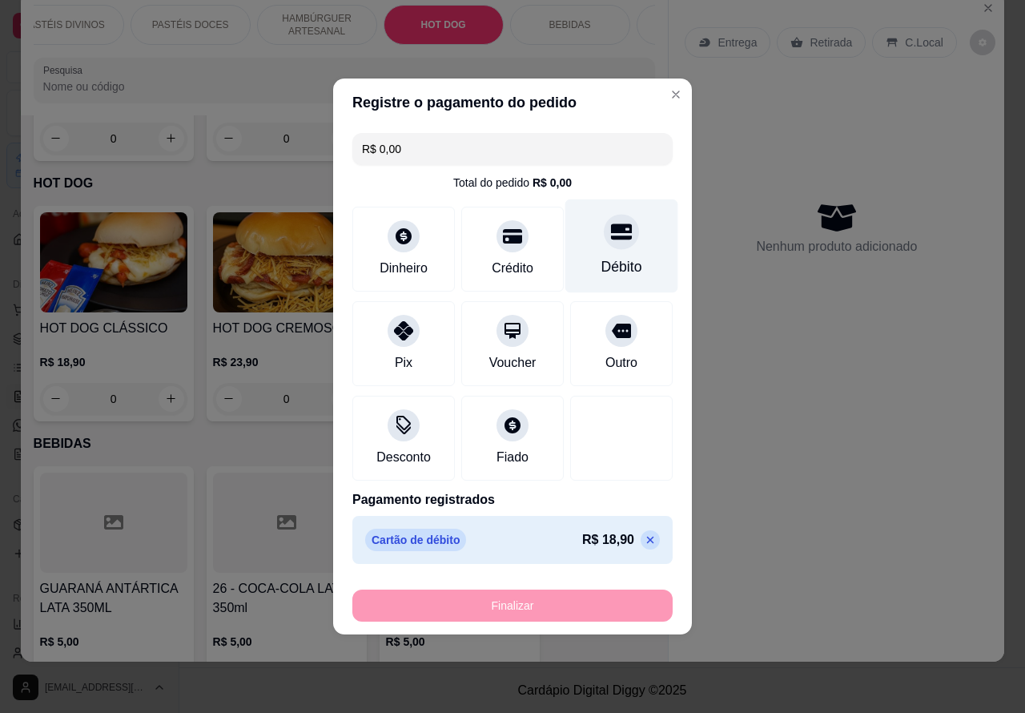
type input "-R$ 18,90"
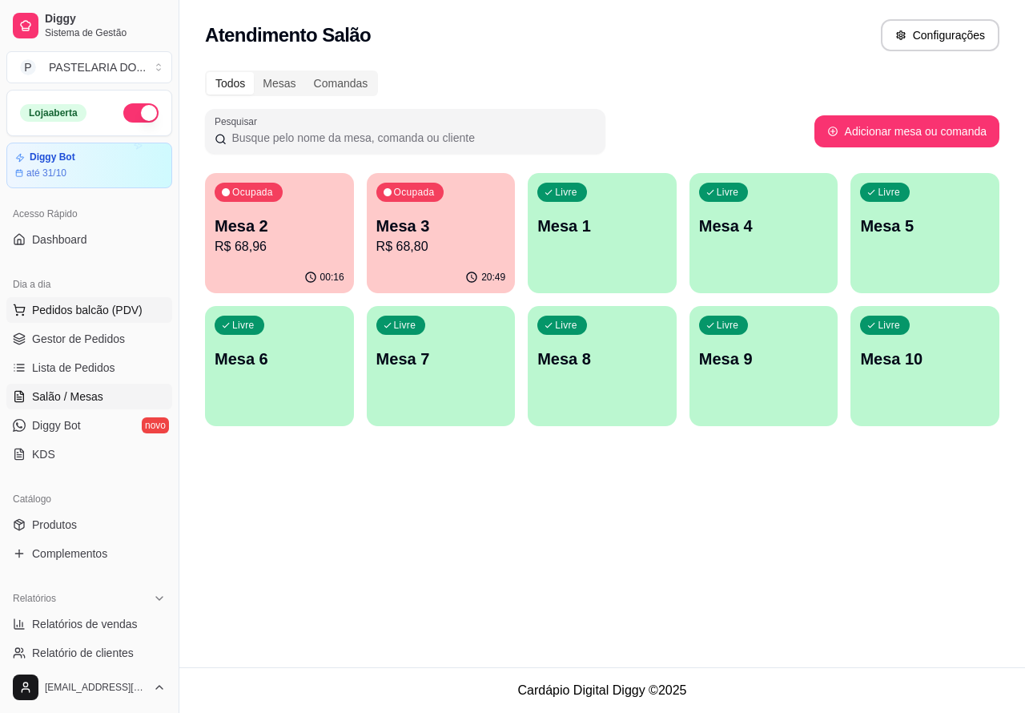
click at [86, 308] on span "Pedidos balcão (PDV)" at bounding box center [87, 310] width 111 height 16
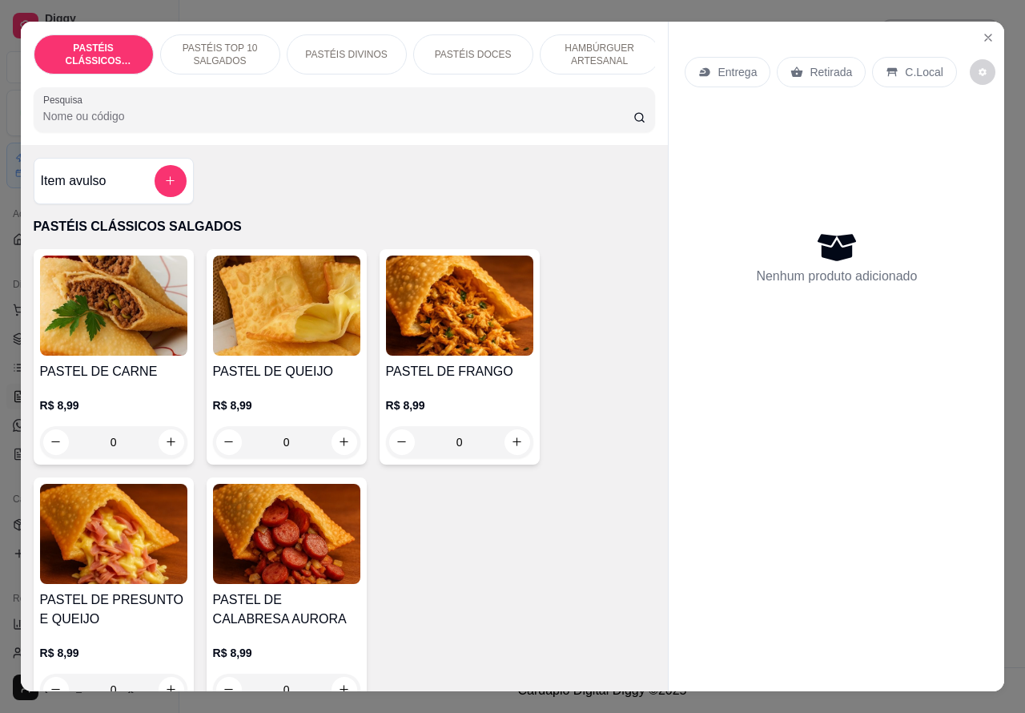
click at [221, 42] on p "PASTÉIS TOP 10 SALGADOS" at bounding box center [220, 55] width 93 height 26
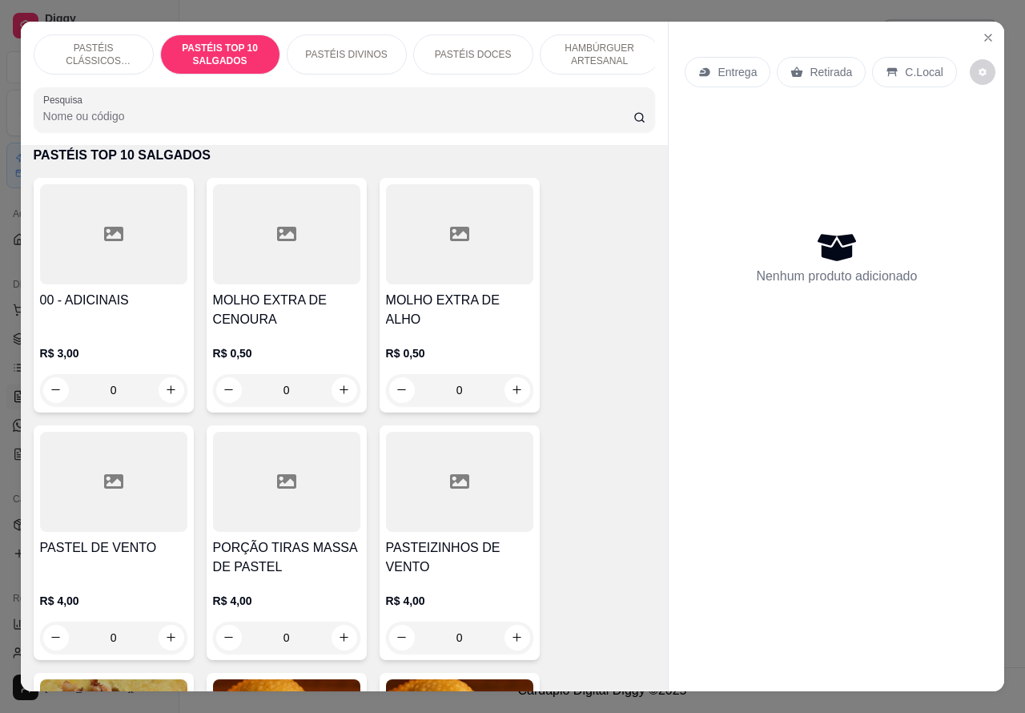
scroll to position [37, 0]
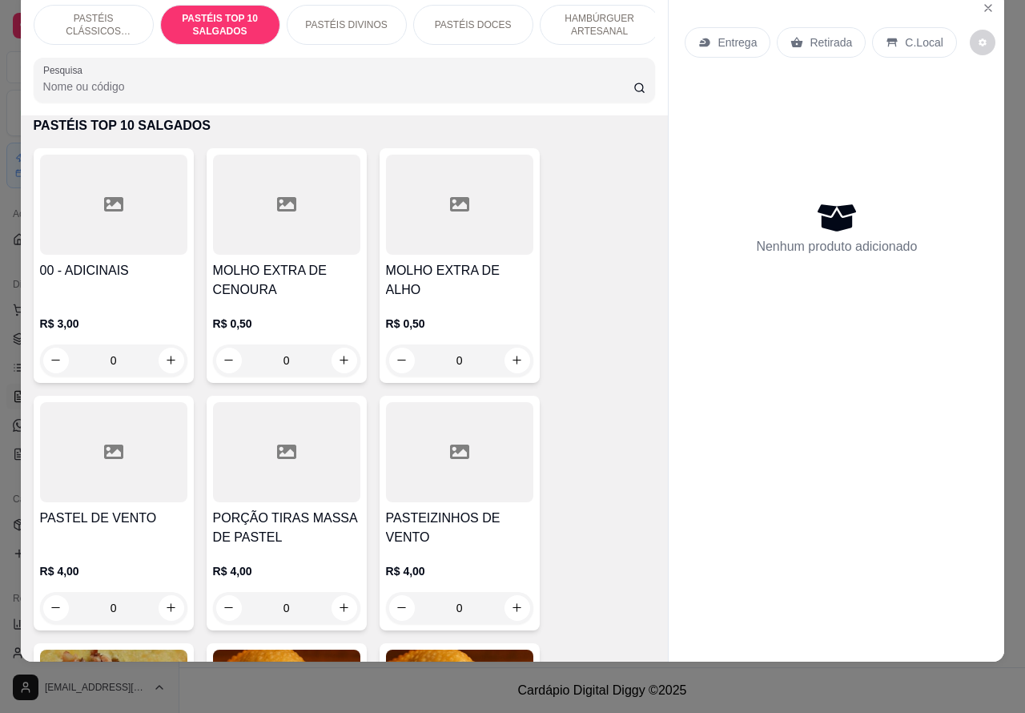
click at [513, 359] on icon "increase-product-quantity" at bounding box center [517, 360] width 9 height 9
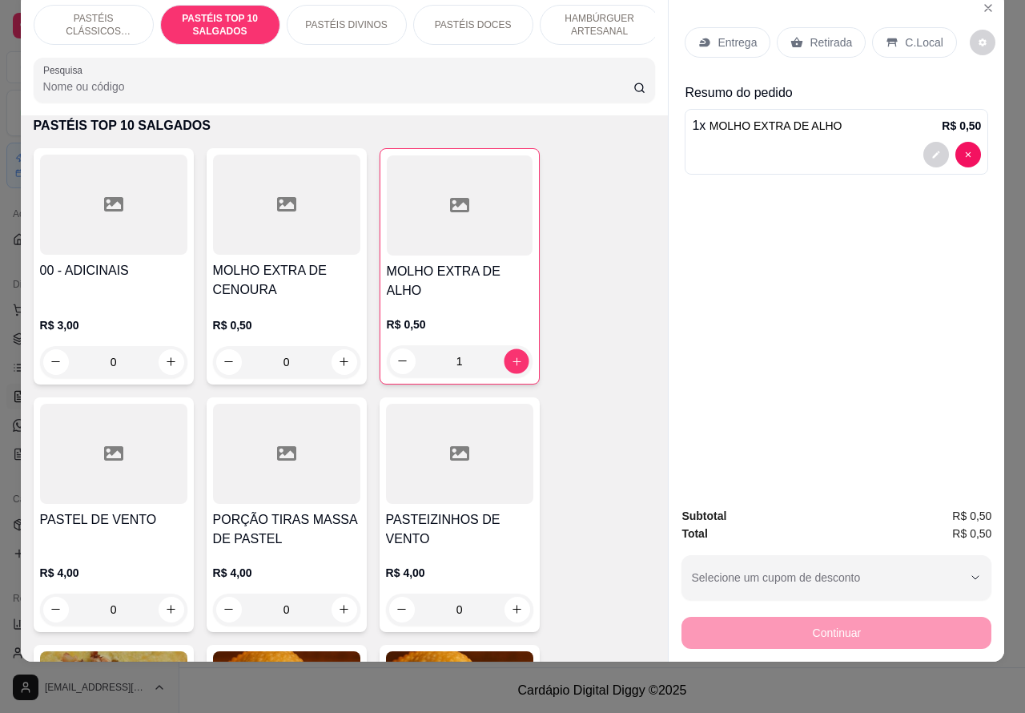
click at [513, 358] on icon "increase-product-quantity" at bounding box center [517, 361] width 8 height 8
click at [513, 359] on icon "increase-product-quantity" at bounding box center [517, 361] width 8 height 8
click at [512, 358] on icon "increase-product-quantity" at bounding box center [516, 361] width 9 height 9
type input "4"
click at [826, 34] on p "Retirada" at bounding box center [831, 42] width 42 height 16
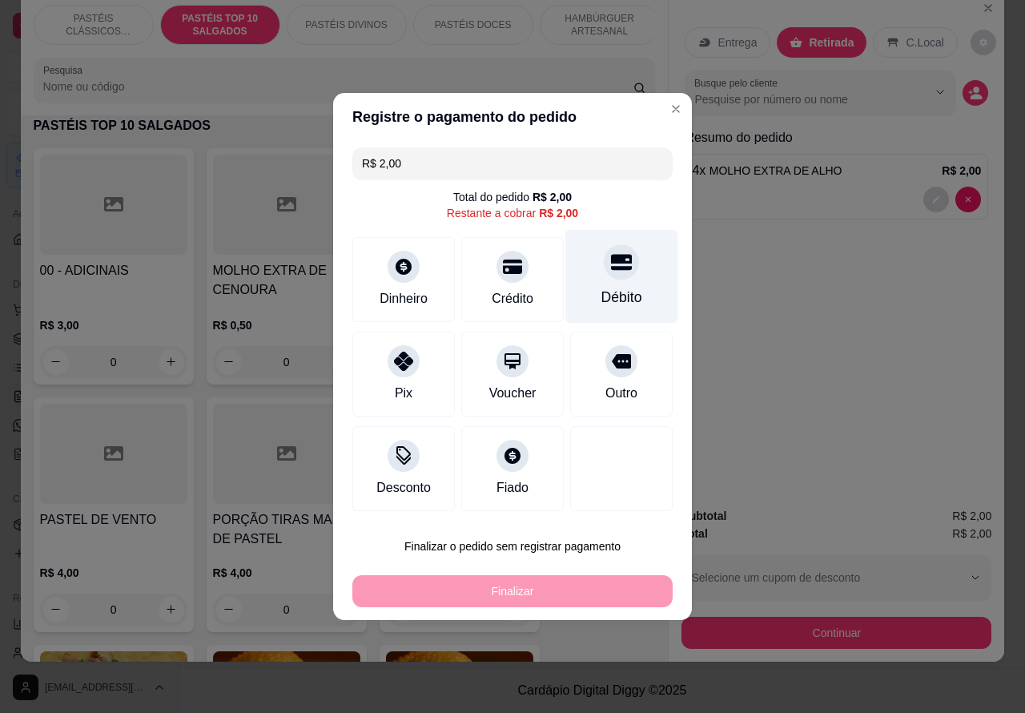
click at [611, 266] on icon at bounding box center [621, 263] width 21 height 16
type input "R$ 0,00"
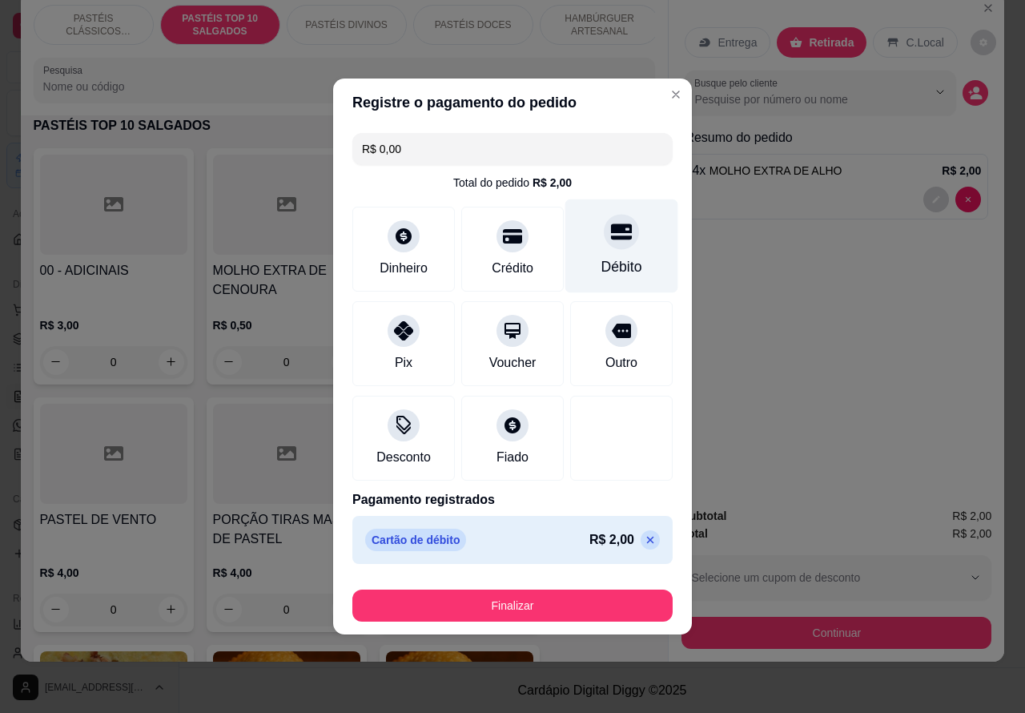
click at [535, 594] on button "Finalizar" at bounding box center [512, 606] width 320 height 32
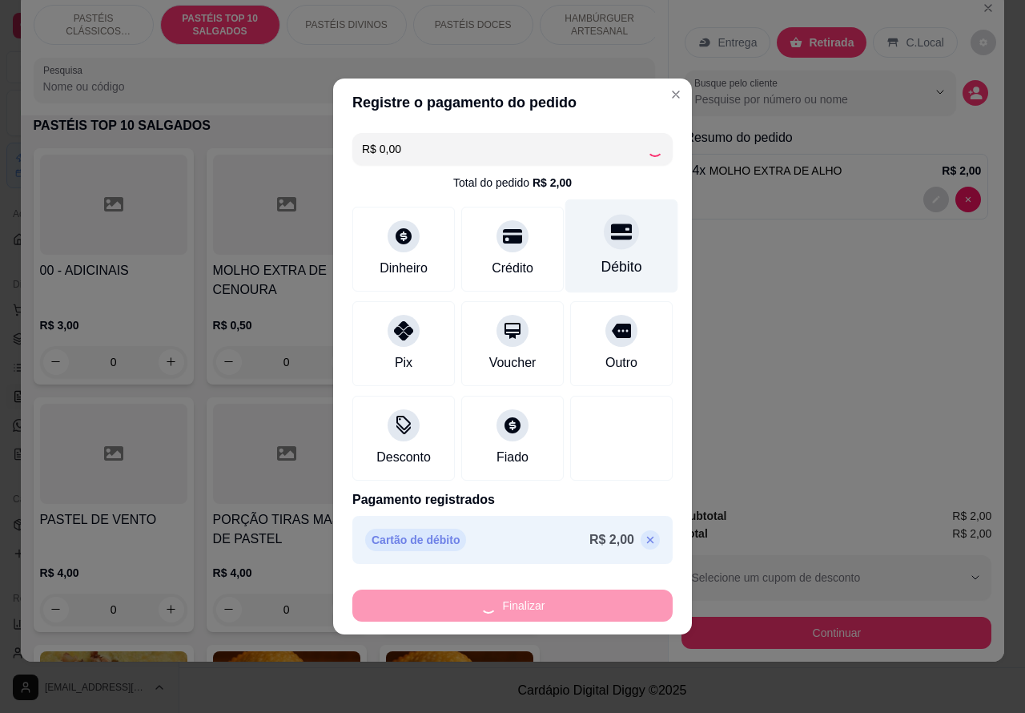
type input "0"
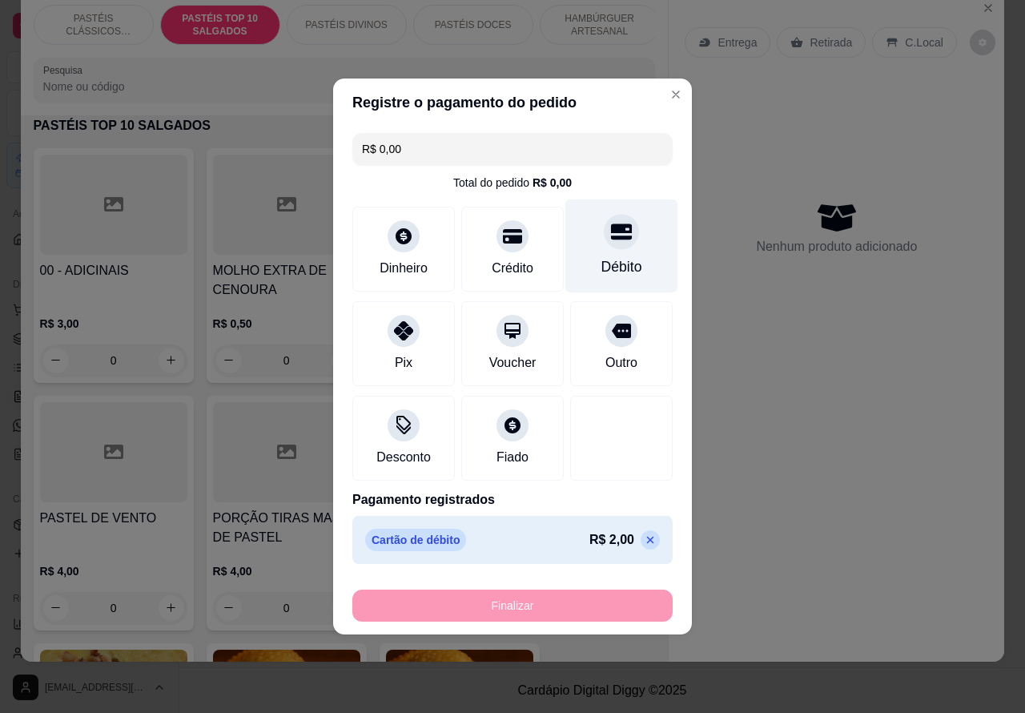
type input "-R$ 2,00"
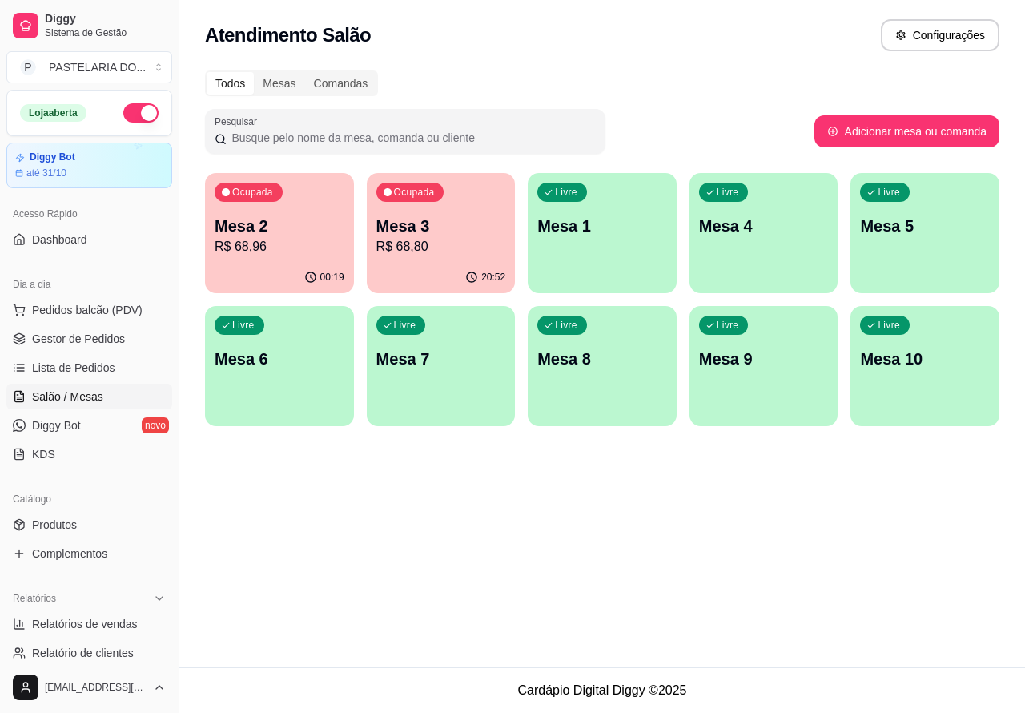
click at [457, 221] on p "Mesa 3" at bounding box center [442, 226] width 130 height 22
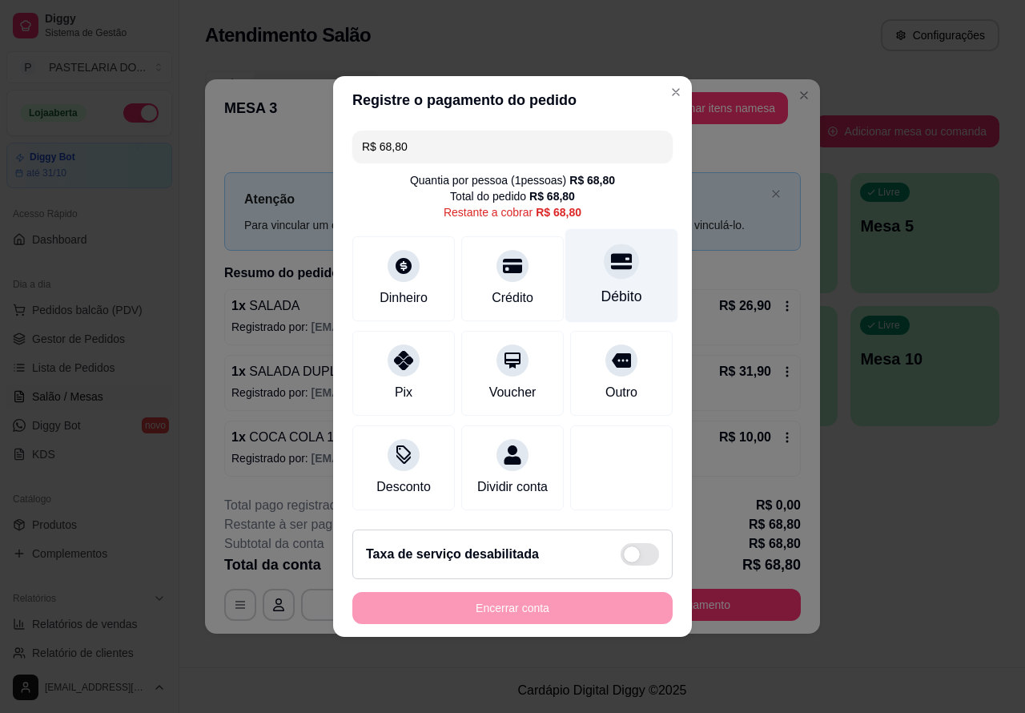
click at [629, 259] on div "Débito" at bounding box center [622, 276] width 113 height 94
type input "R$ 0,00"
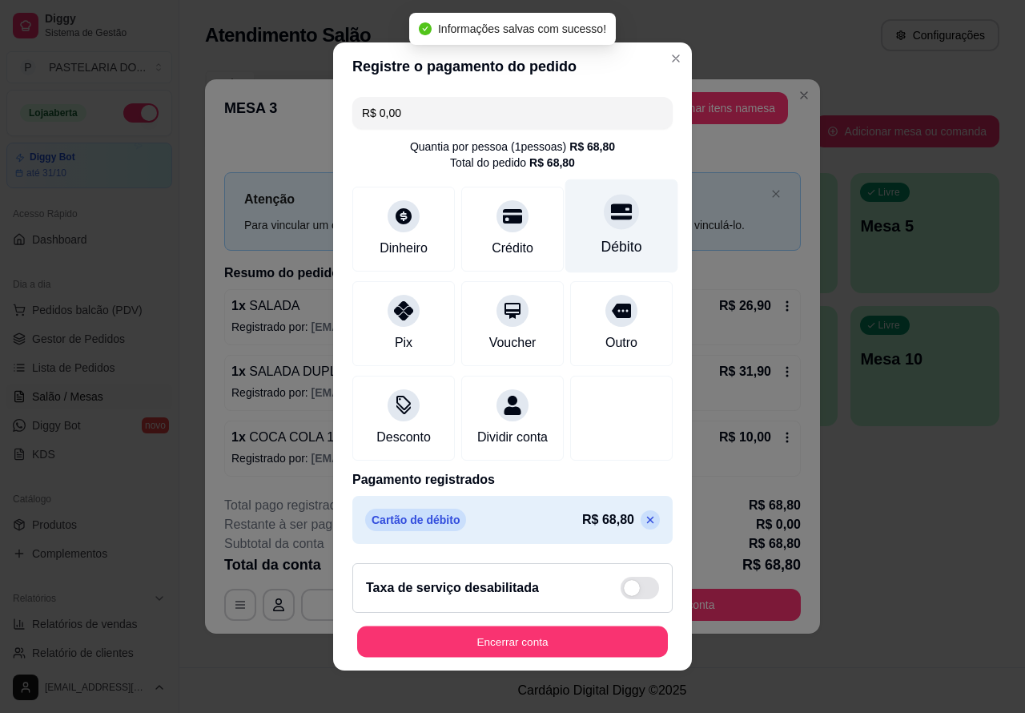
click at [523, 642] on button "Encerrar conta" at bounding box center [512, 641] width 311 height 31
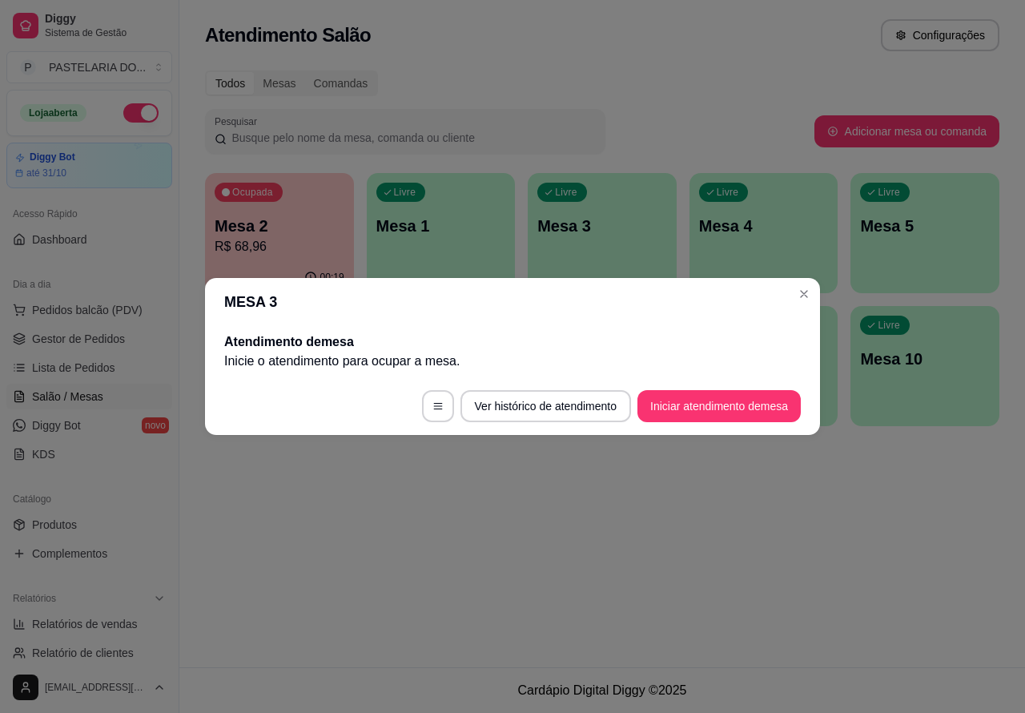
click at [383, 574] on div "Atendimento Salão Configurações Todos Mesas Comandas Pesquisar Adicionar mesa o…" at bounding box center [602, 333] width 846 height 667
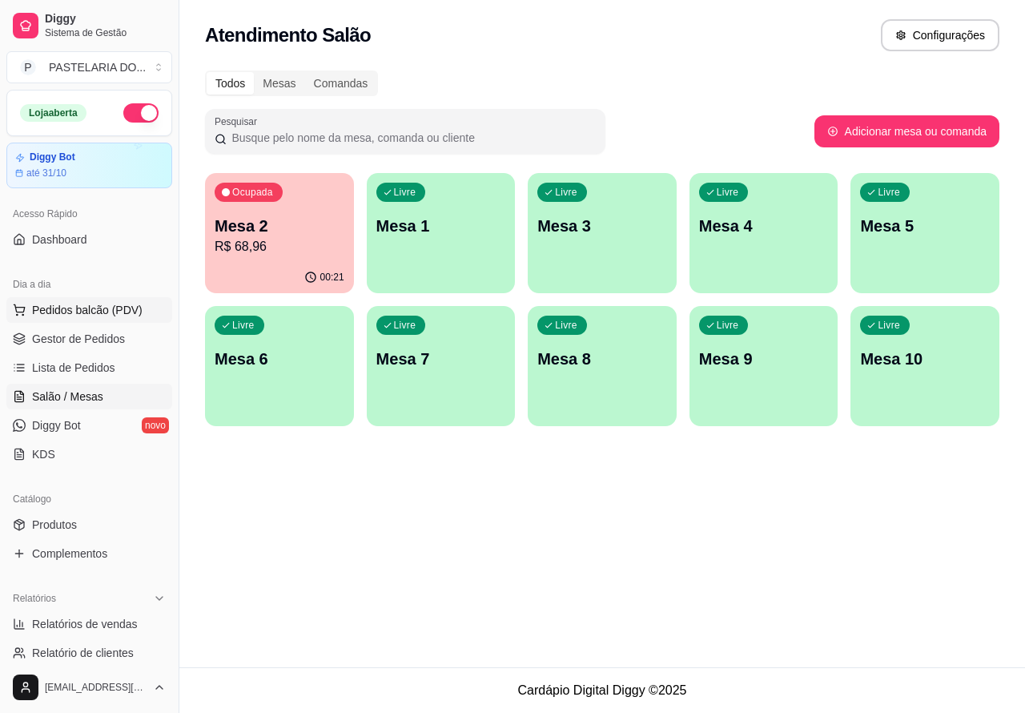
click at [92, 302] on span "Pedidos balcão (PDV)" at bounding box center [87, 310] width 111 height 16
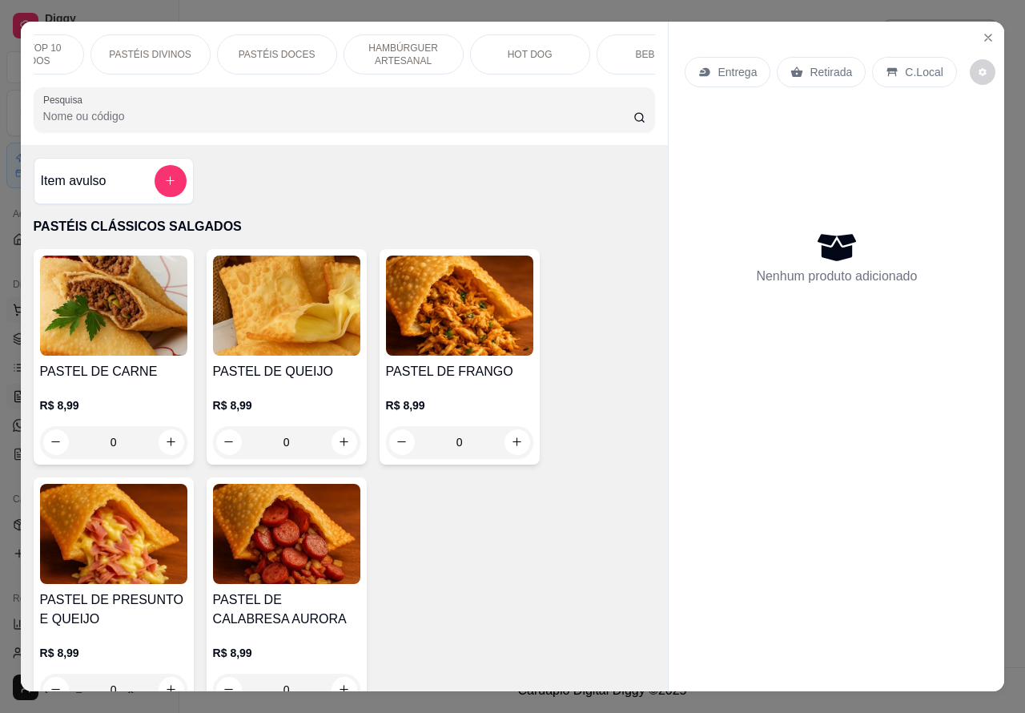
scroll to position [0, 231]
click at [614, 48] on p "BEBIDAS" at bounding box center [623, 54] width 42 height 13
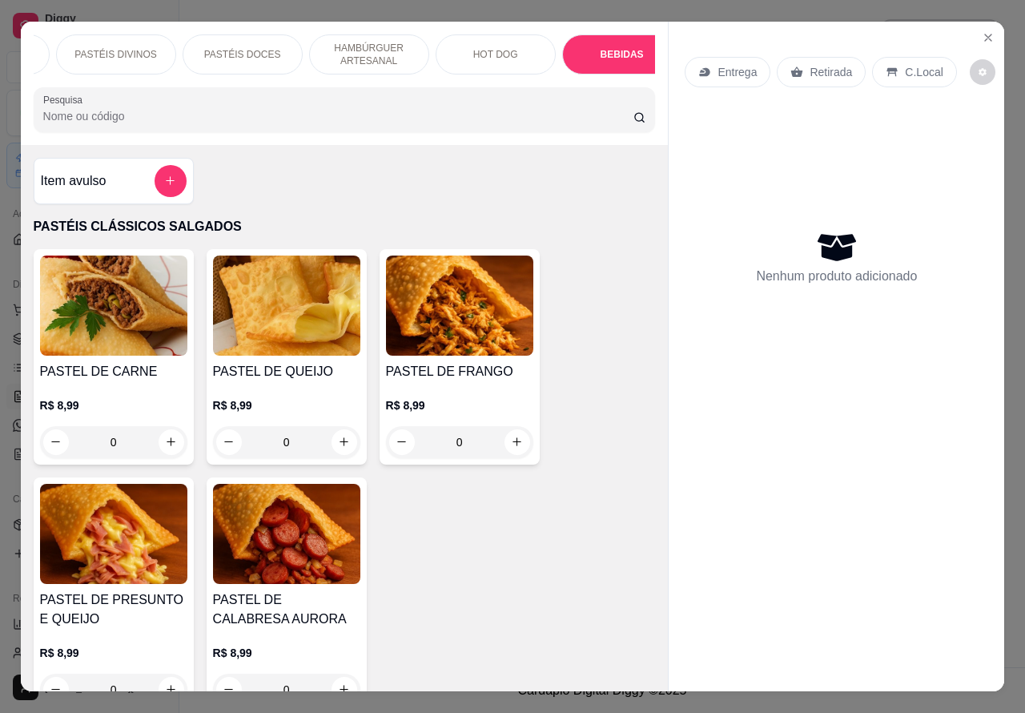
scroll to position [37, 0]
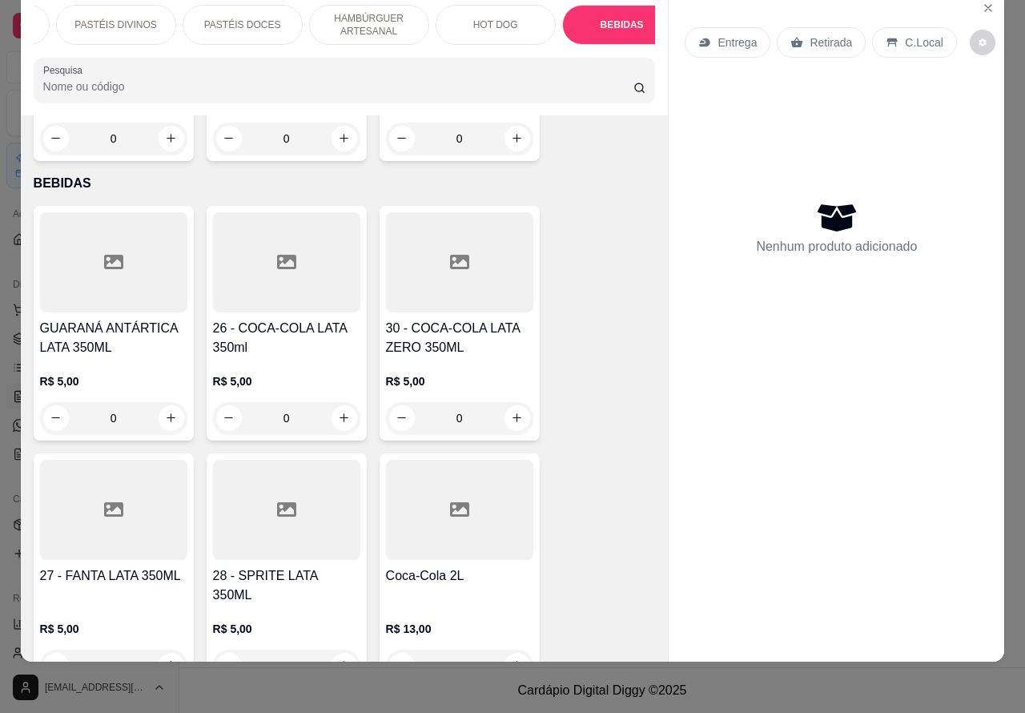
click at [338, 412] on icon "increase-product-quantity" at bounding box center [344, 418] width 12 height 12
type input "1"
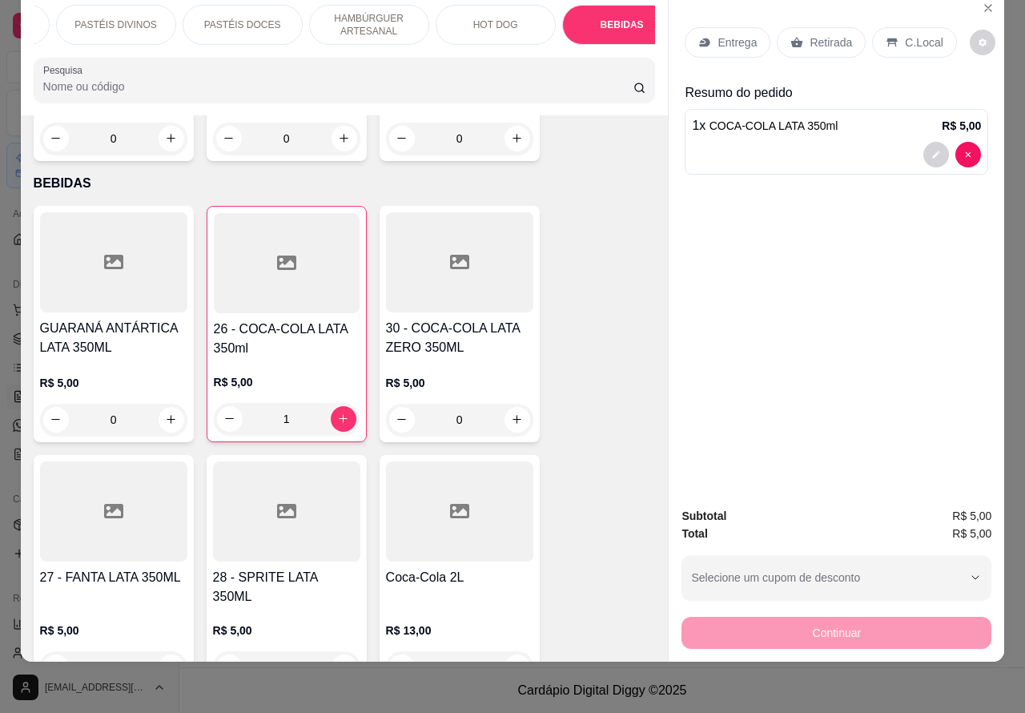
click at [832, 34] on p "Retirada" at bounding box center [831, 42] width 42 height 16
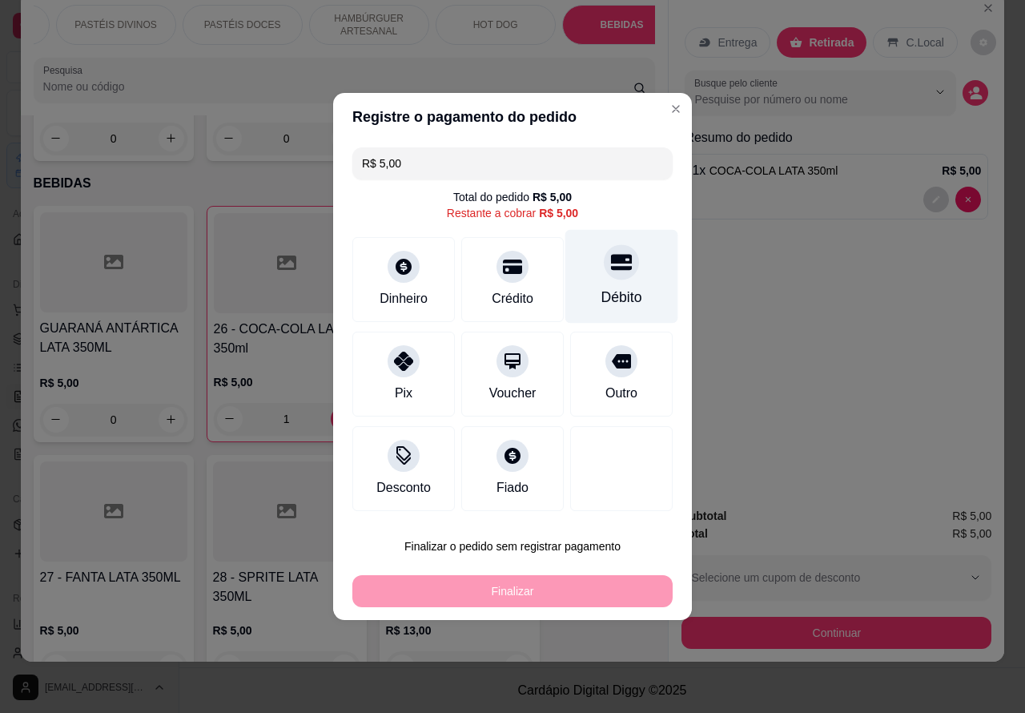
click at [611, 261] on icon at bounding box center [621, 263] width 21 height 16
type input "R$ 0,00"
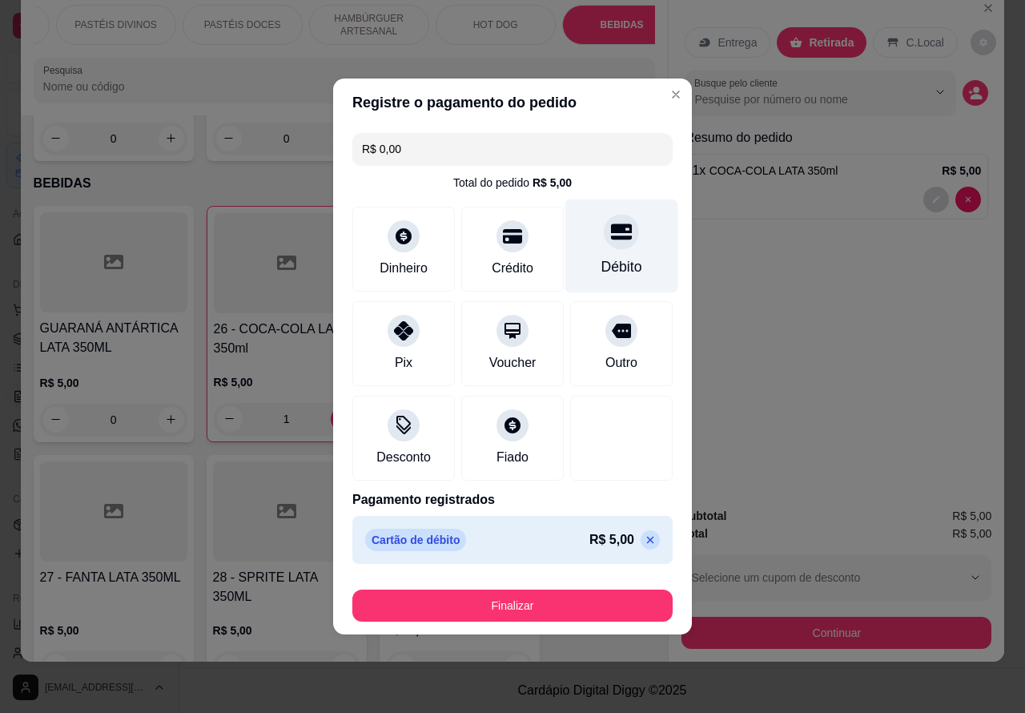
click at [538, 591] on button "Finalizar" at bounding box center [512, 606] width 320 height 32
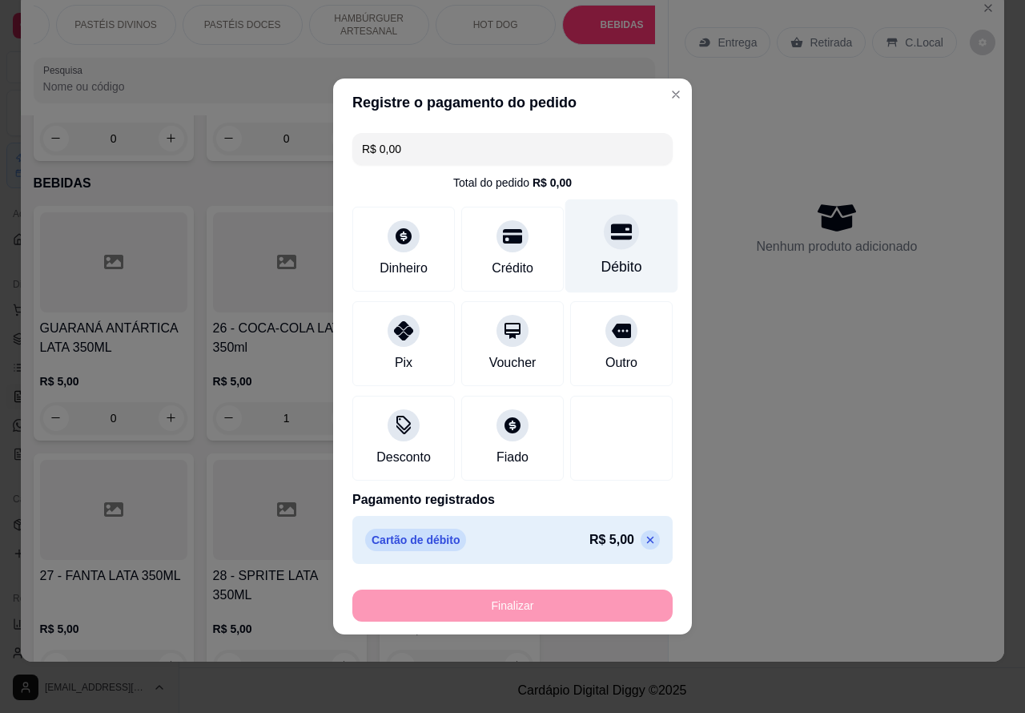
type input "0"
type input "-R$ 5,00"
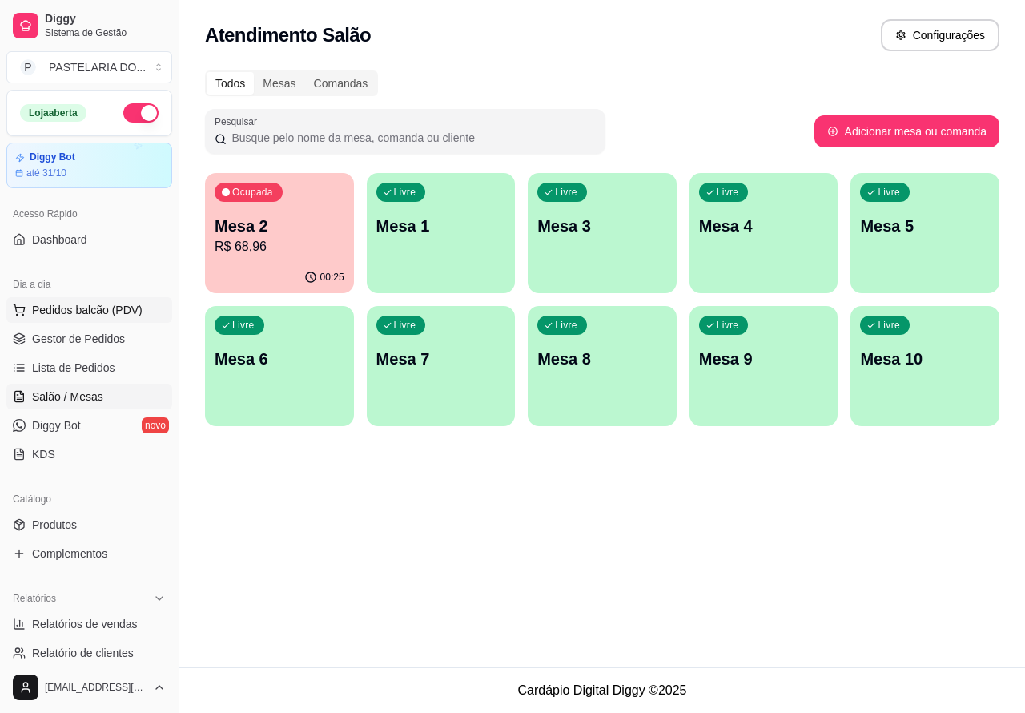
click at [83, 307] on span "Pedidos balcão (PDV)" at bounding box center [87, 310] width 111 height 16
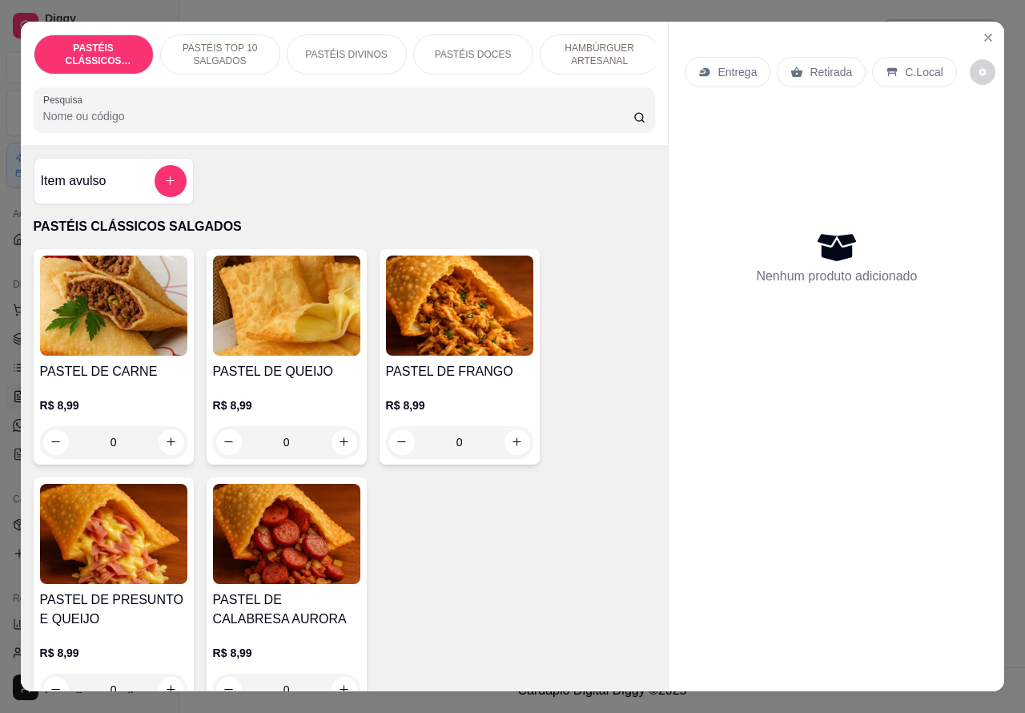
click at [226, 42] on p "PASTÉIS TOP 10 SALGADOS" at bounding box center [220, 55] width 93 height 26
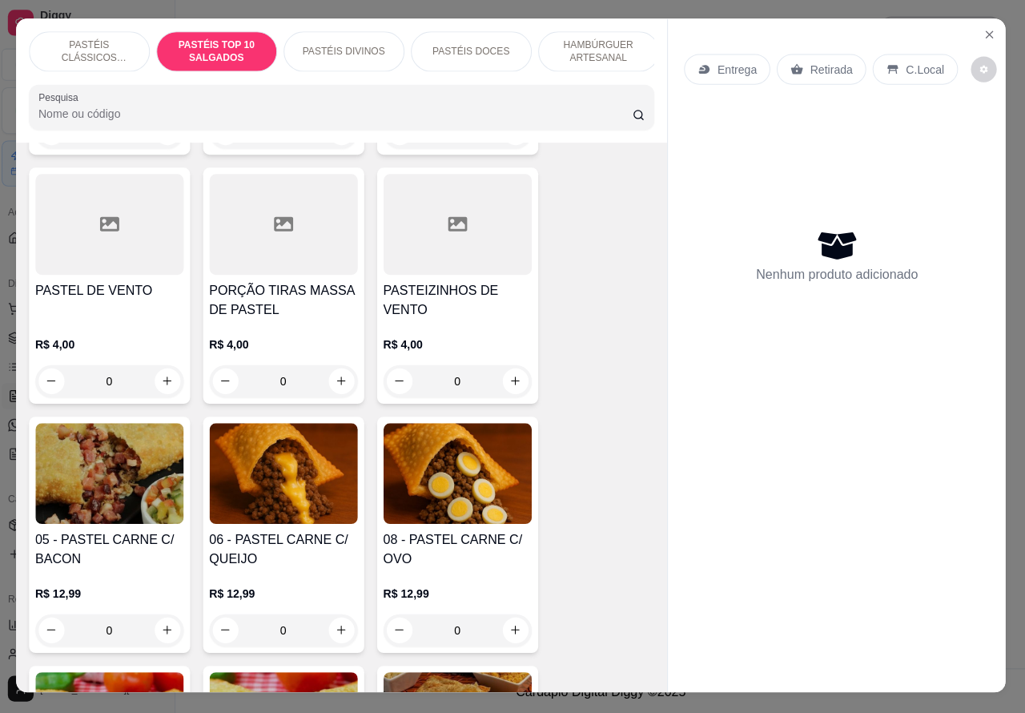
click at [985, 34] on icon "Close" at bounding box center [988, 37] width 6 height 6
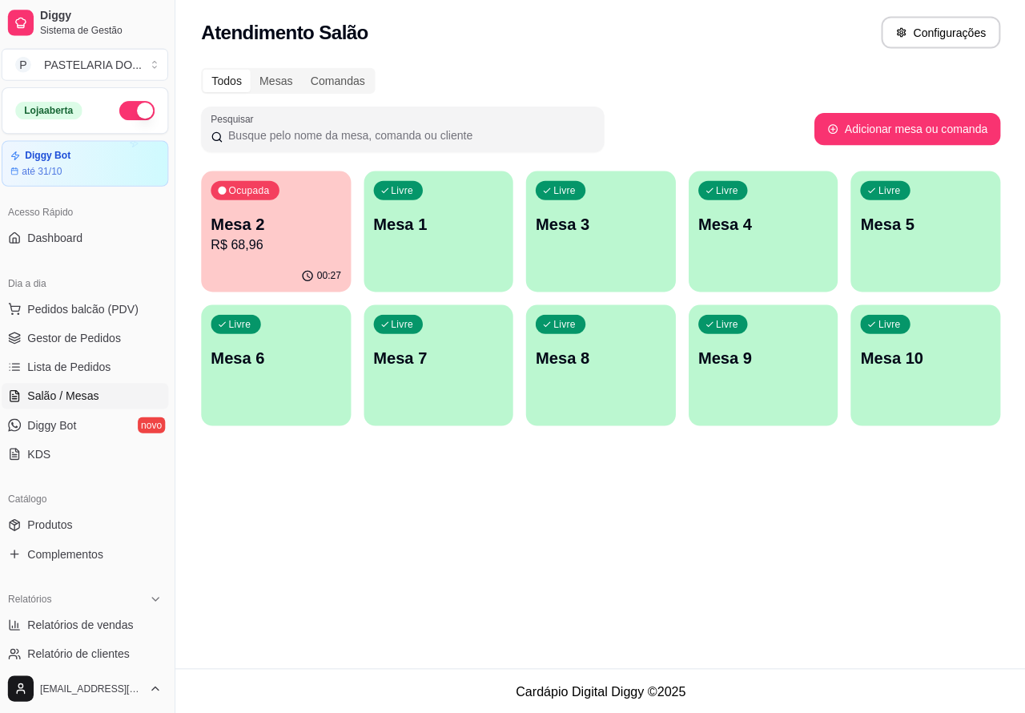
click at [284, 237] on p "R$ 68,96" at bounding box center [280, 246] width 130 height 19
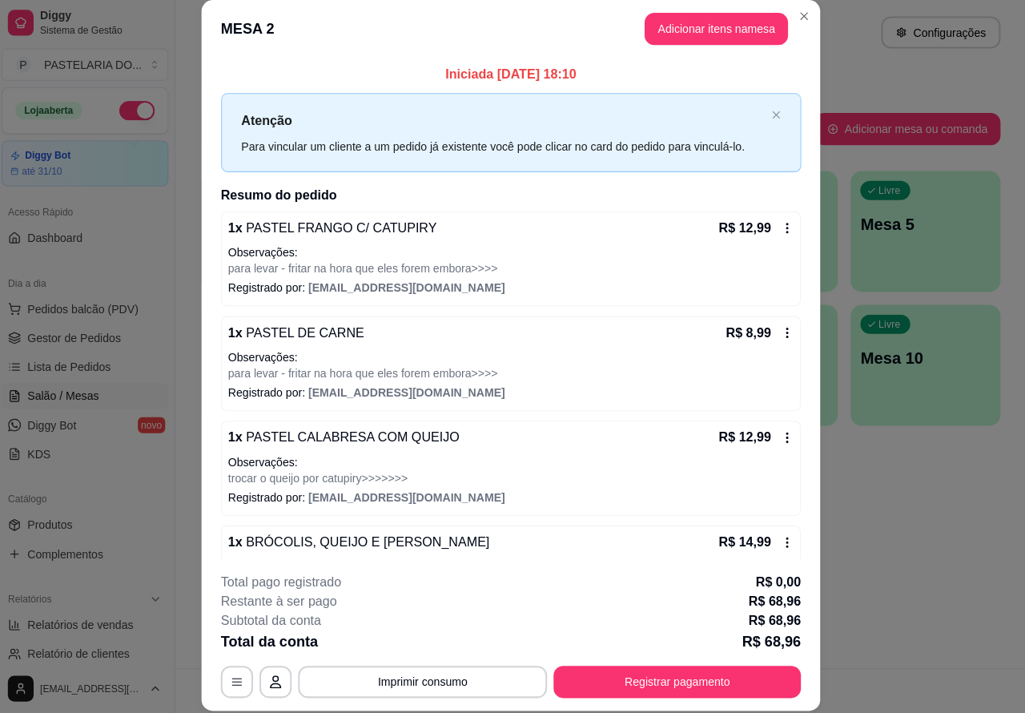
click at [733, 26] on div "Este pedido será vinculado para MESA 2 Nenhum produto adicionado" at bounding box center [838, 343] width 336 height 645
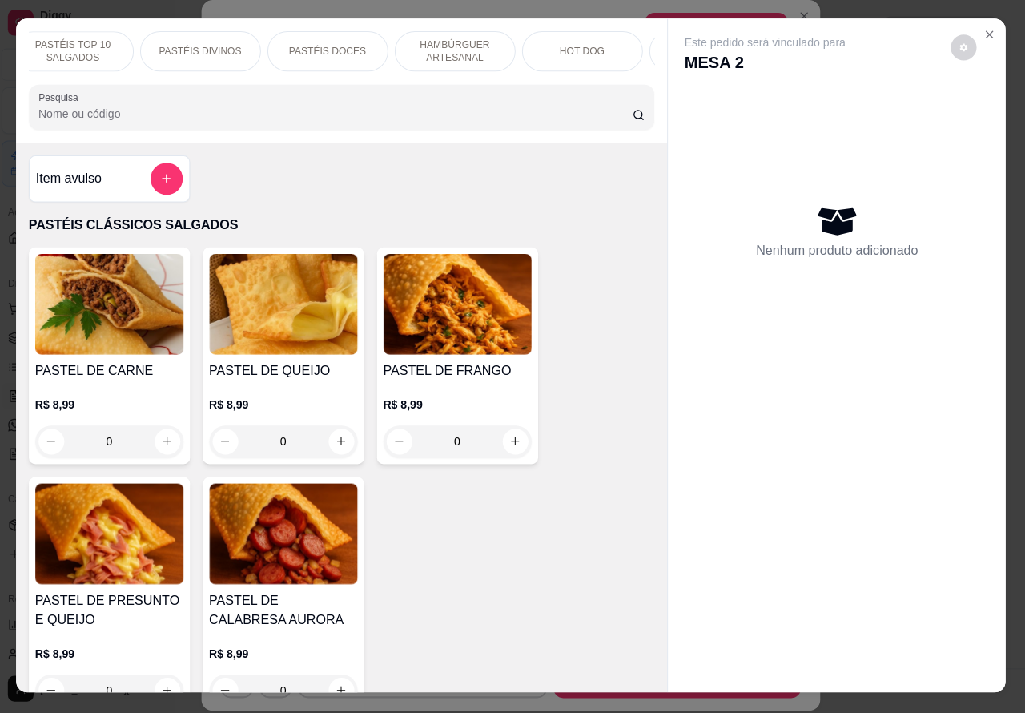
scroll to position [0, 163]
click at [60, 45] on p "PASTÉIS TOP 10 SALGADOS" at bounding box center [57, 55] width 93 height 26
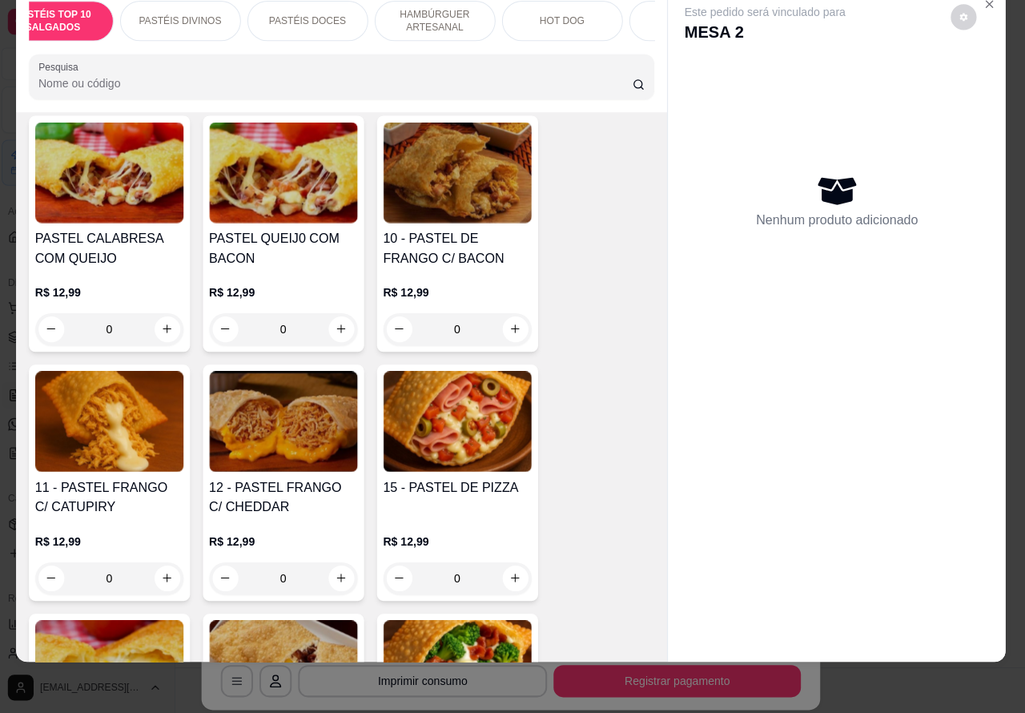
scroll to position [1387, 0]
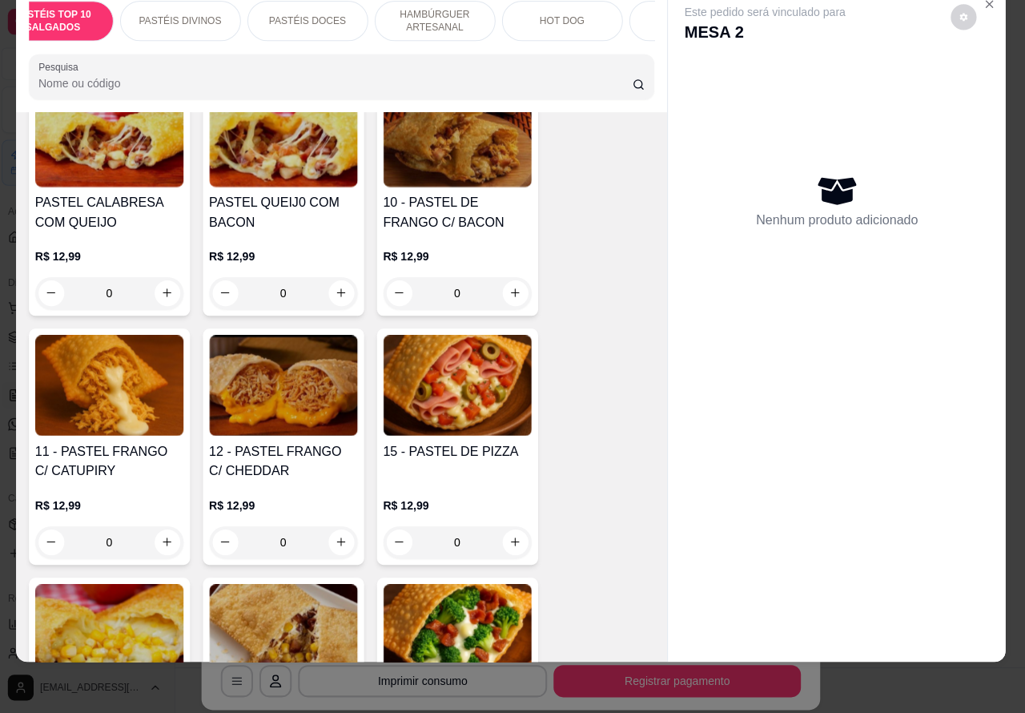
click at [159, 538] on div "0" at bounding box center [113, 543] width 147 height 32
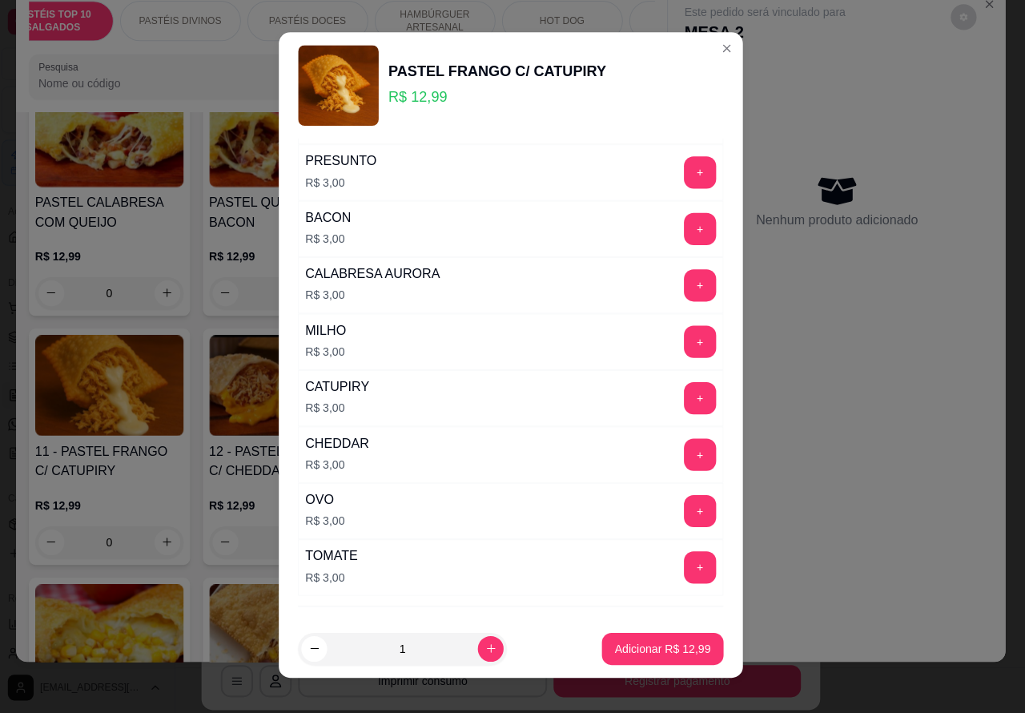
scroll to position [231, 0]
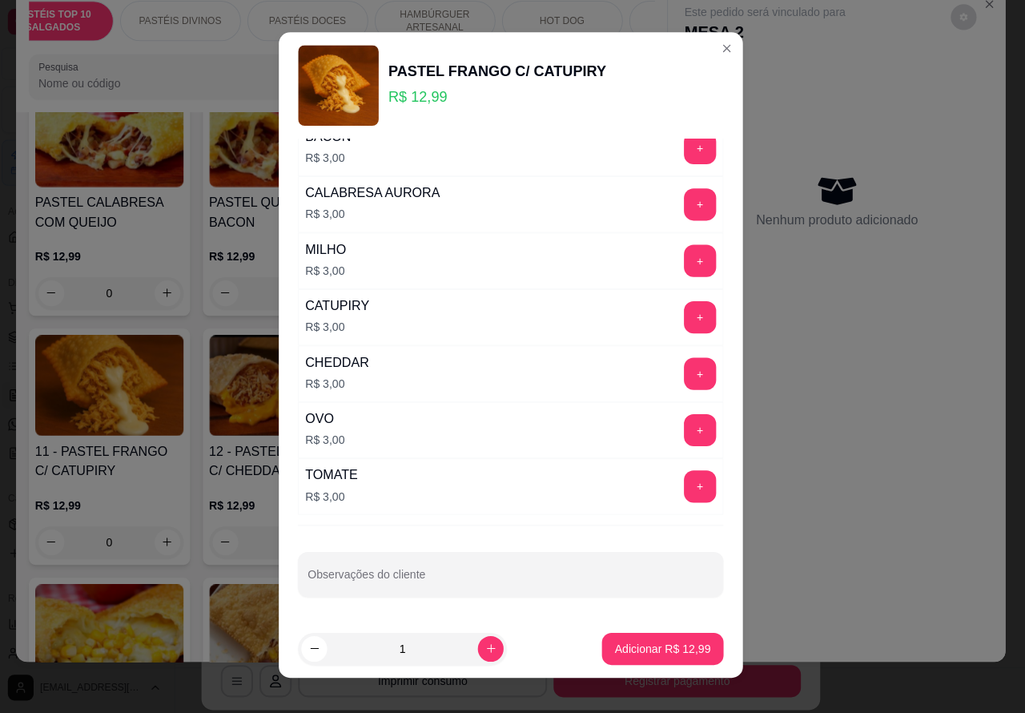
click at [534, 582] on input "Observações do cliente" at bounding box center [513, 582] width 404 height 16
type input "para levar>>>>>>>>>>>"
click at [637, 647] on p "Adicionar R$ 12,99" at bounding box center [664, 648] width 93 height 15
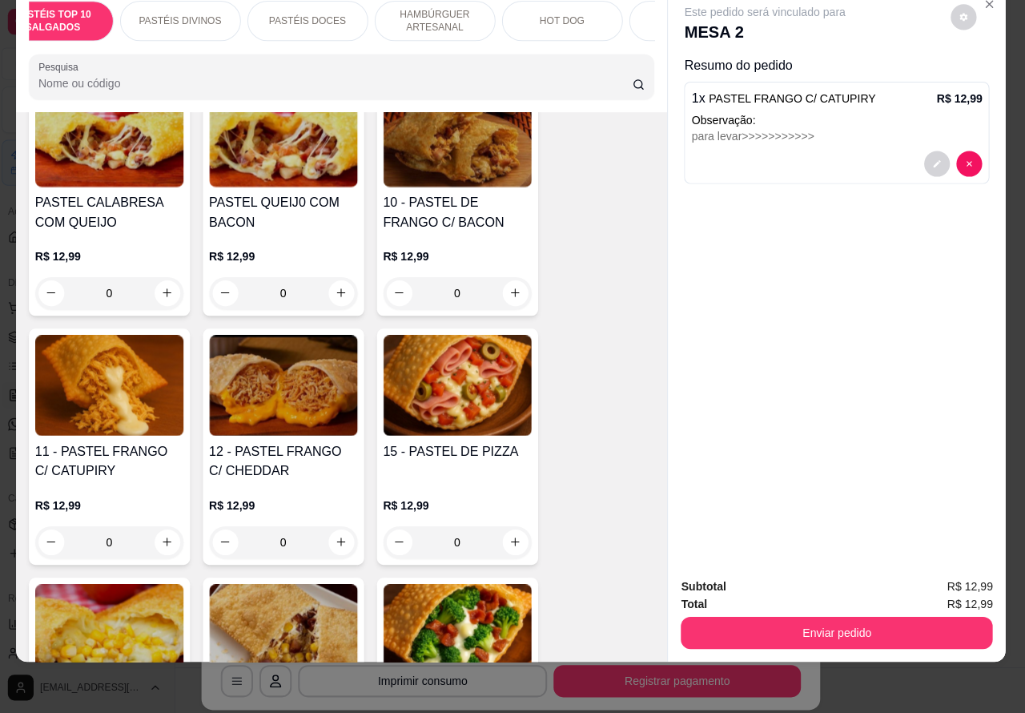
click at [872, 617] on button "Enviar pedido" at bounding box center [837, 633] width 310 height 32
click at [850, 617] on button "Enviar pedido" at bounding box center [837, 633] width 310 height 32
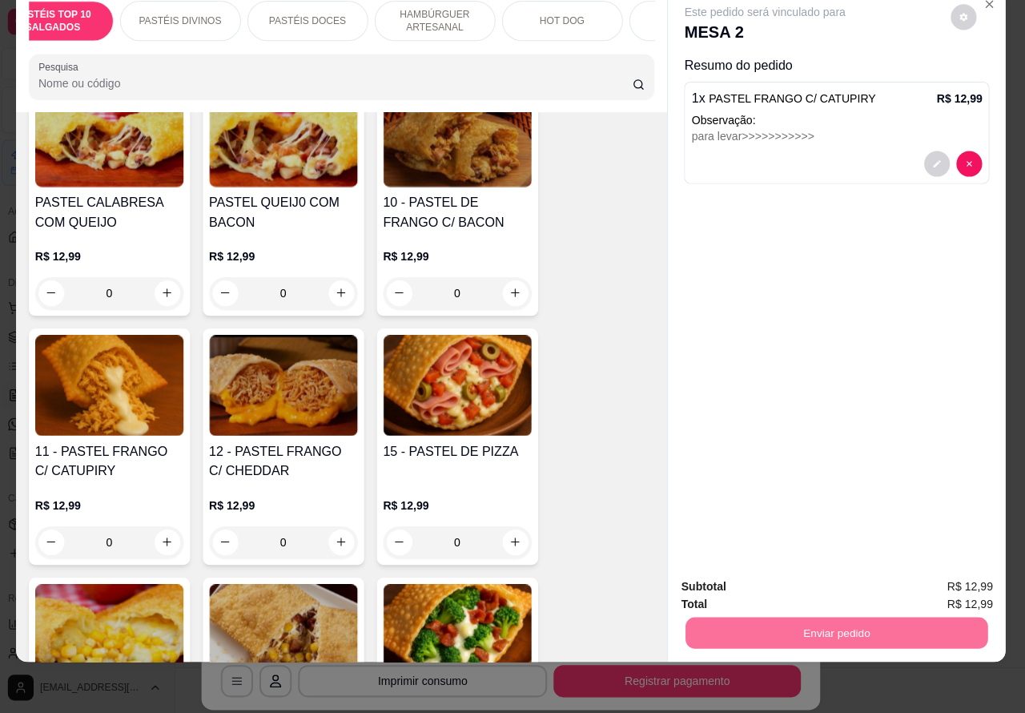
click at [962, 571] on button "Enviar pedido" at bounding box center [949, 579] width 91 height 30
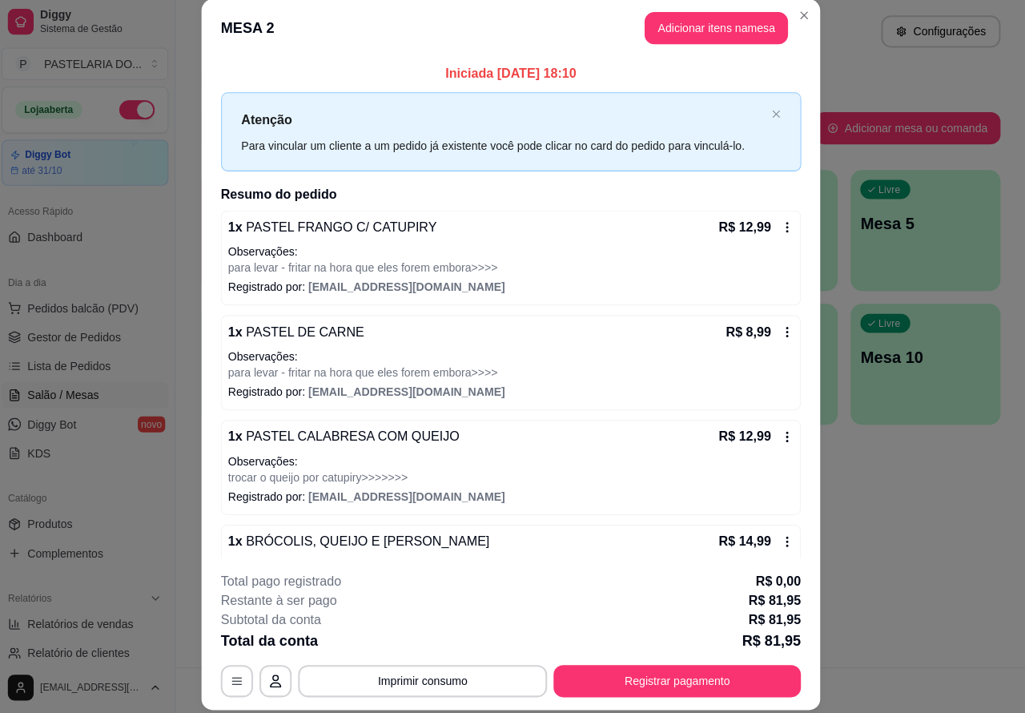
click at [944, 554] on div "Atendimento Salão Configurações Todos Mesas Comandas Pesquisar Adicionar mesa o…" at bounding box center [602, 333] width 846 height 667
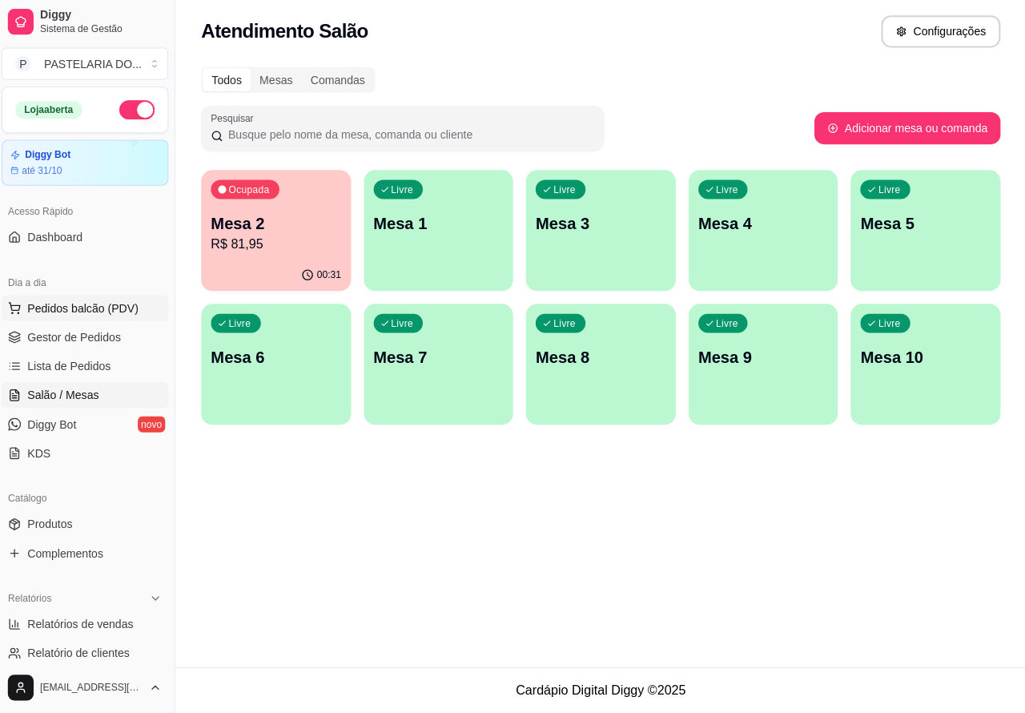
click at [88, 309] on span "Pedidos balcão (PDV)" at bounding box center [87, 310] width 111 height 16
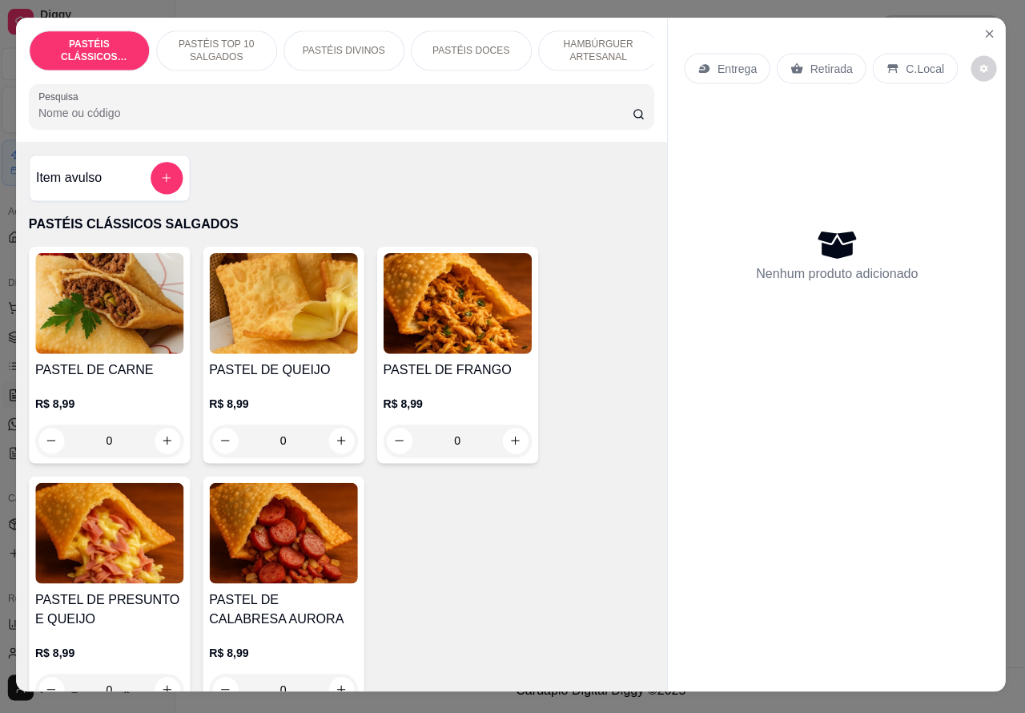
click at [817, 64] on p "Retirada" at bounding box center [831, 72] width 42 height 16
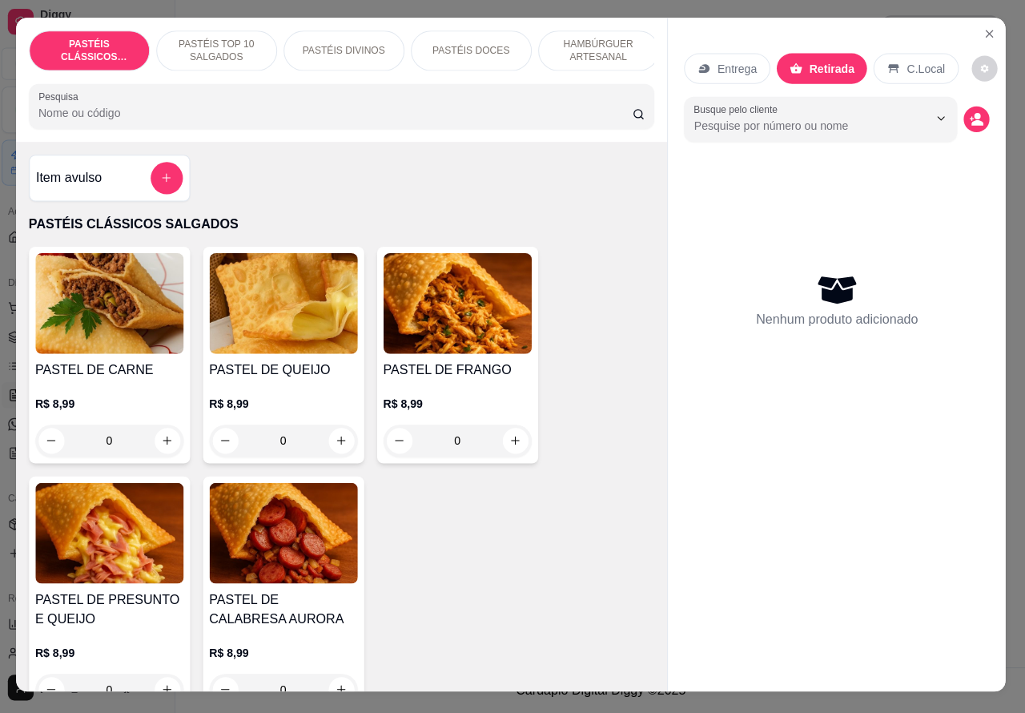
click at [731, 64] on p "Entrega" at bounding box center [737, 72] width 39 height 16
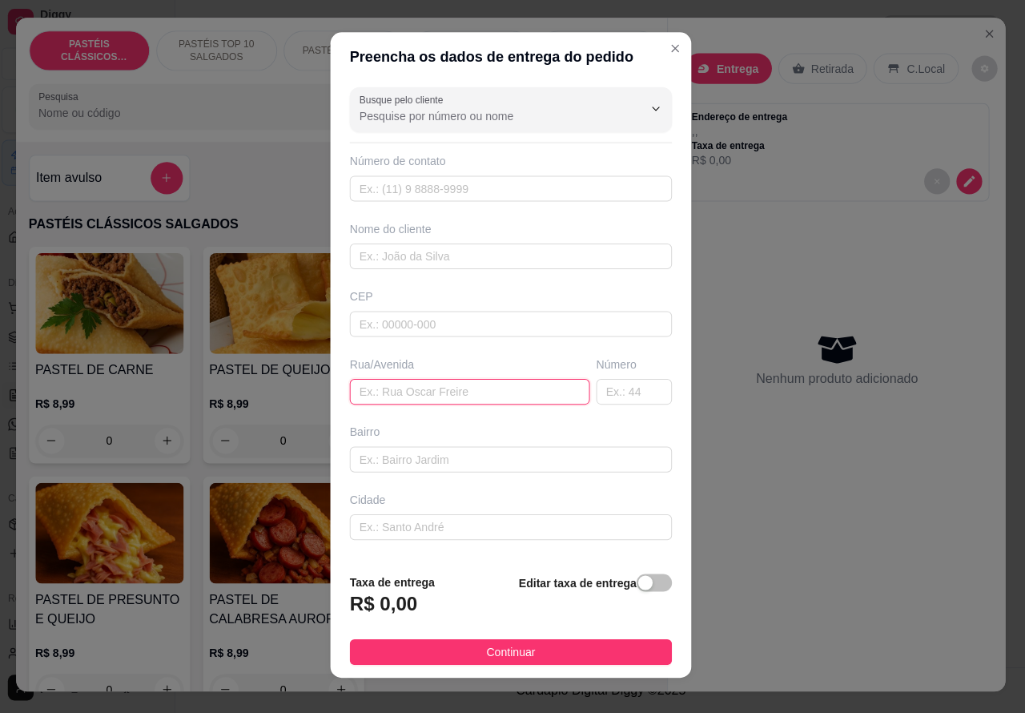
click at [498, 393] on input "text" at bounding box center [471, 394] width 239 height 26
paste input "[18:26[DATE]] [PERSON_NAME]: [PERSON_NAME] 16 [18:31[DATE]] Pastel e lanches do…"
type input "["
paste input "[18:26[DATE]] [PERSON_NAME]: [PERSON_NAME] 16 [18:31[DATE]] Pastel e lanches do…"
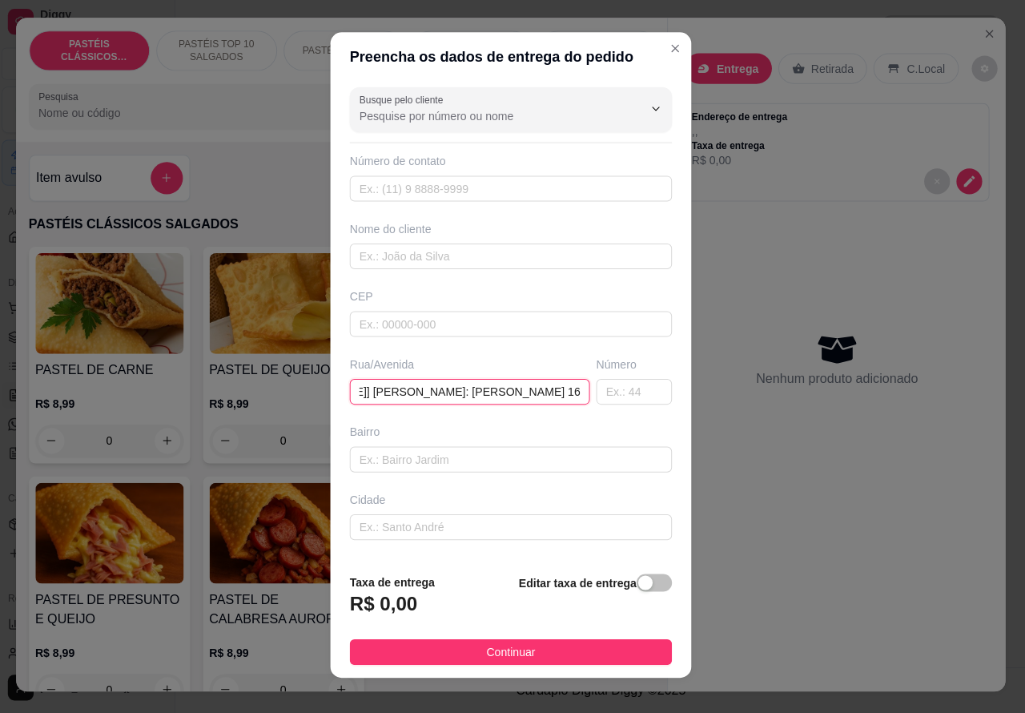
click at [434, 387] on input "[18:26[DATE]] [PERSON_NAME]: [PERSON_NAME] 16" at bounding box center [471, 394] width 239 height 26
type input "[PERSON_NAME] 16"
click at [638, 581] on span "button" at bounding box center [655, 583] width 35 height 18
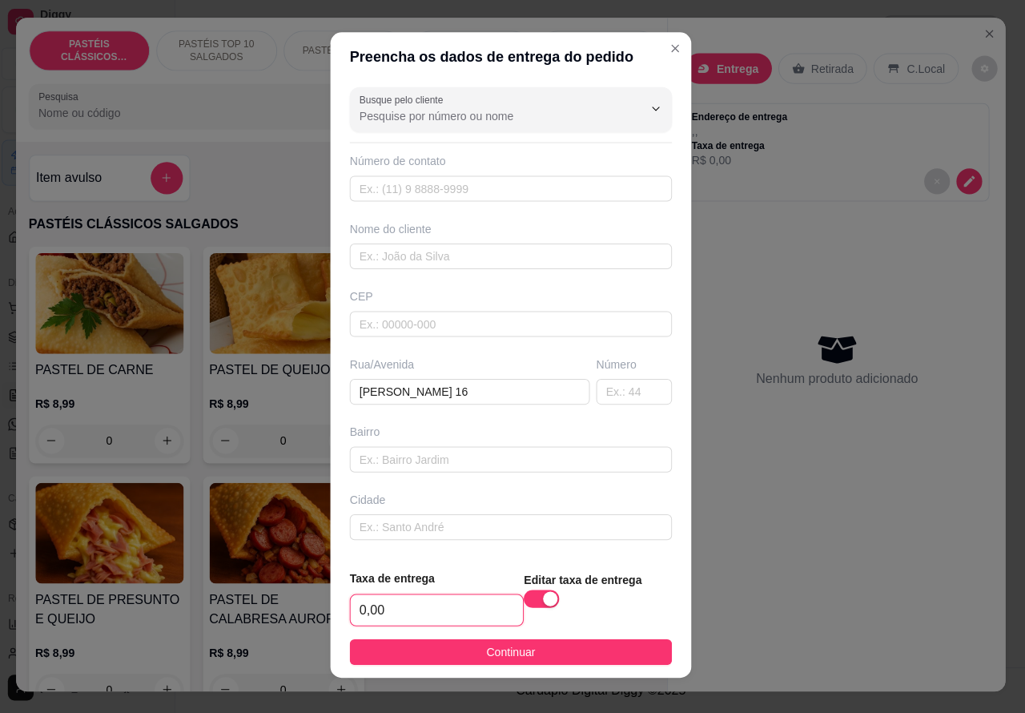
click at [366, 607] on input "0,00" at bounding box center [438, 610] width 171 height 30
type input "1,00"
click at [473, 256] on input "text" at bounding box center [512, 259] width 320 height 26
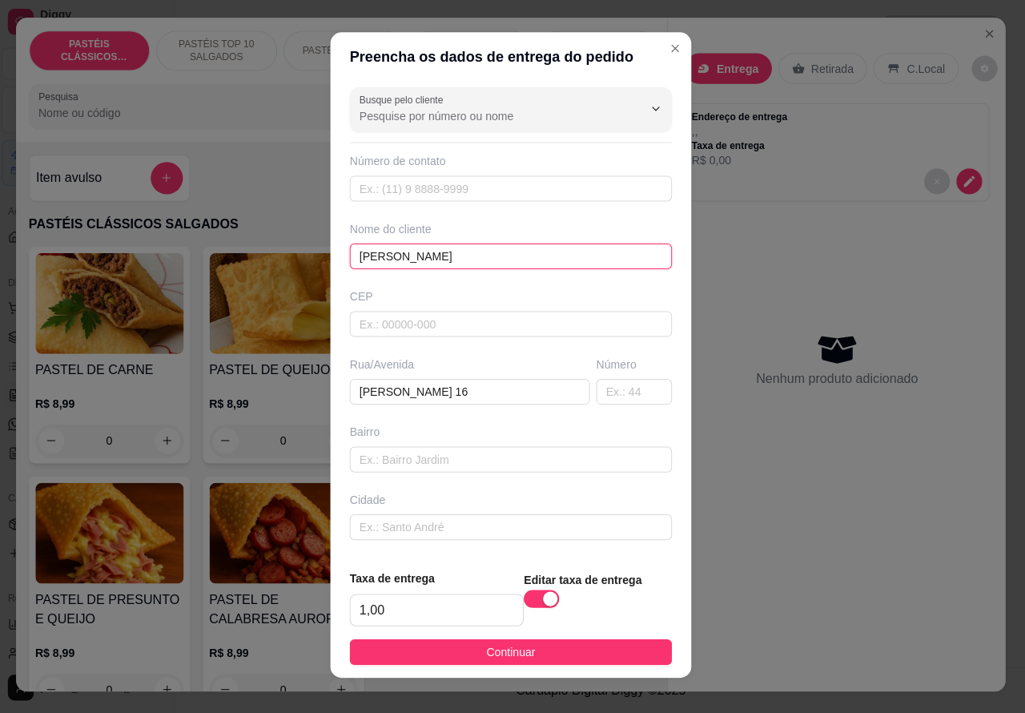
type input "[PERSON_NAME]"
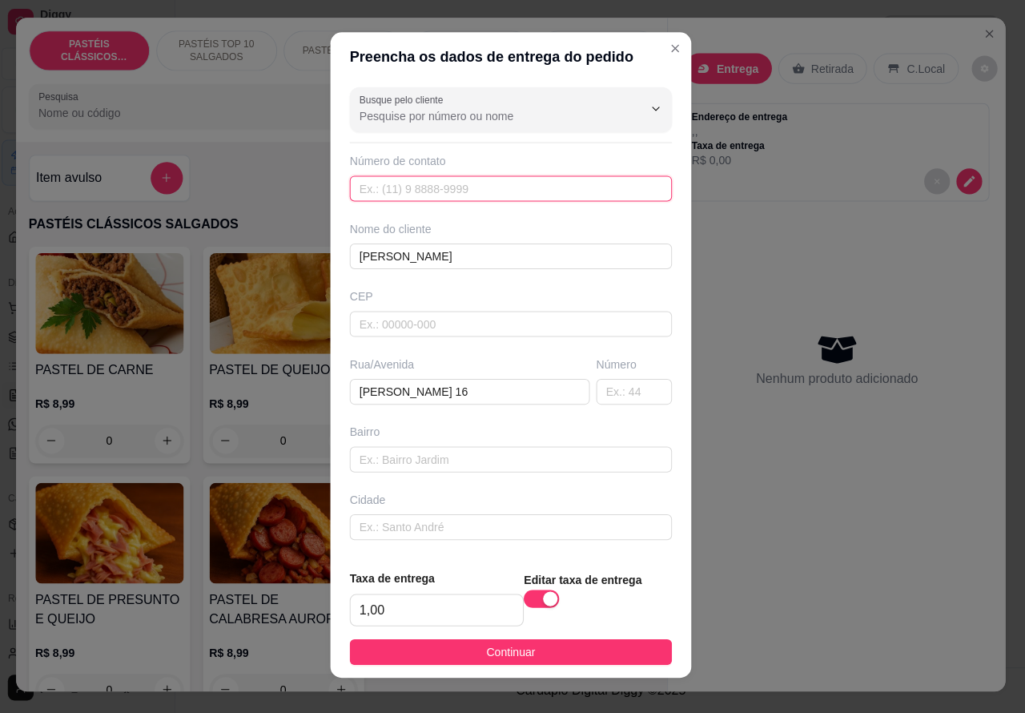
click at [451, 189] on input "text" at bounding box center [512, 192] width 320 height 26
paste input "[PHONE_NUMBER]"
type input "[PHONE_NUMBER]"
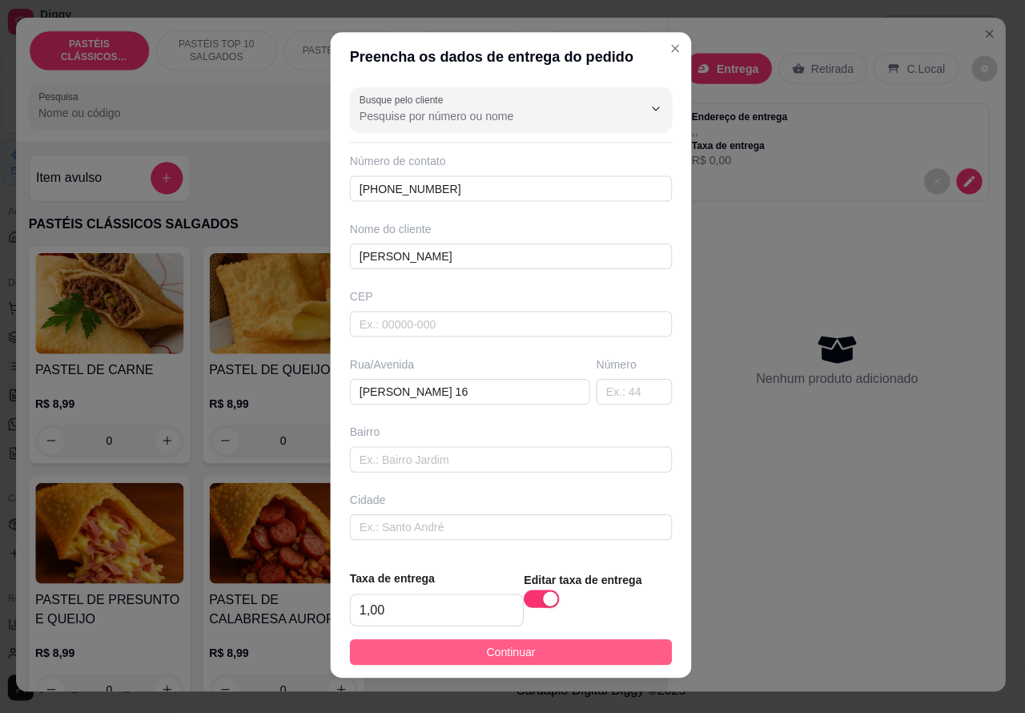
click at [506, 645] on span "Continuar" at bounding box center [513, 652] width 49 height 18
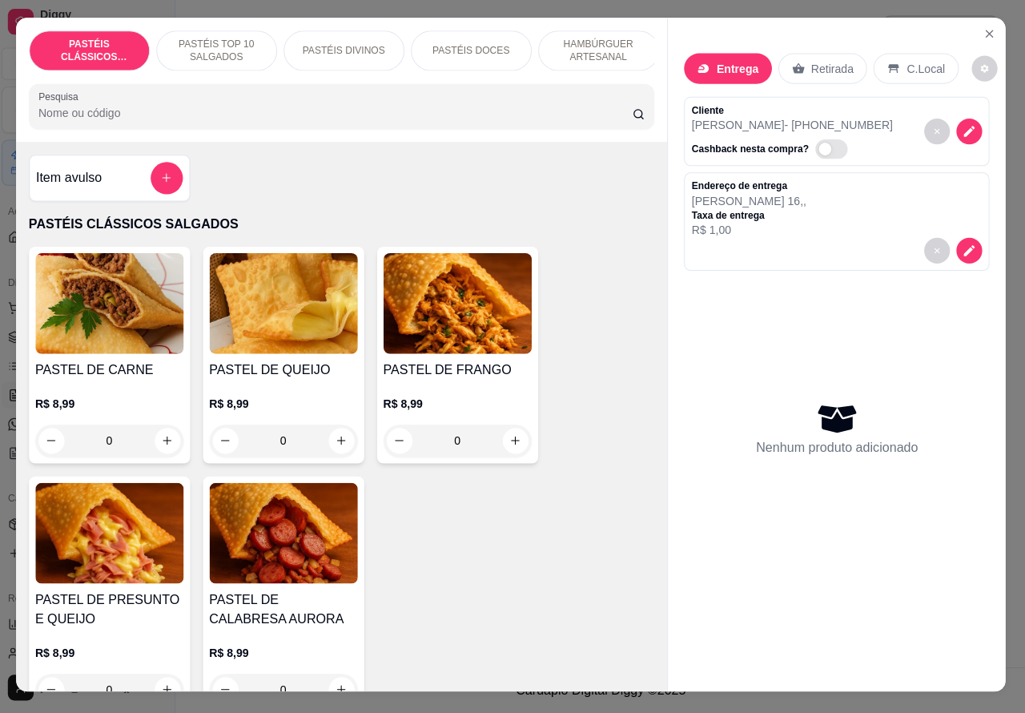
click at [222, 42] on p "PASTÉIS TOP 10 SALGADOS" at bounding box center [220, 55] width 93 height 26
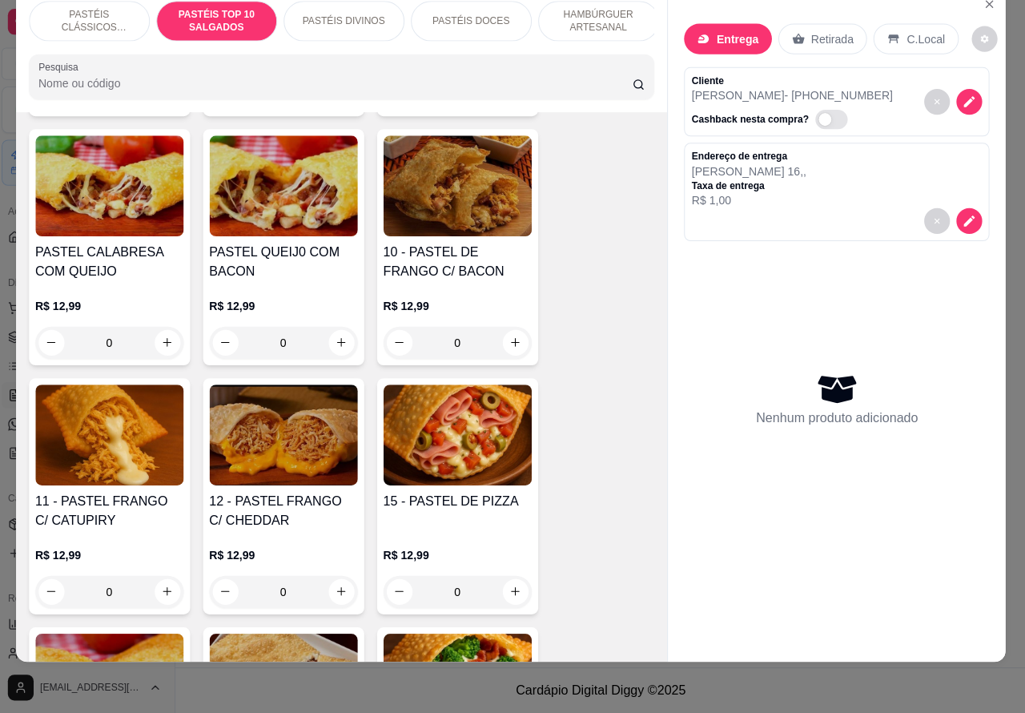
scroll to position [1340, 0]
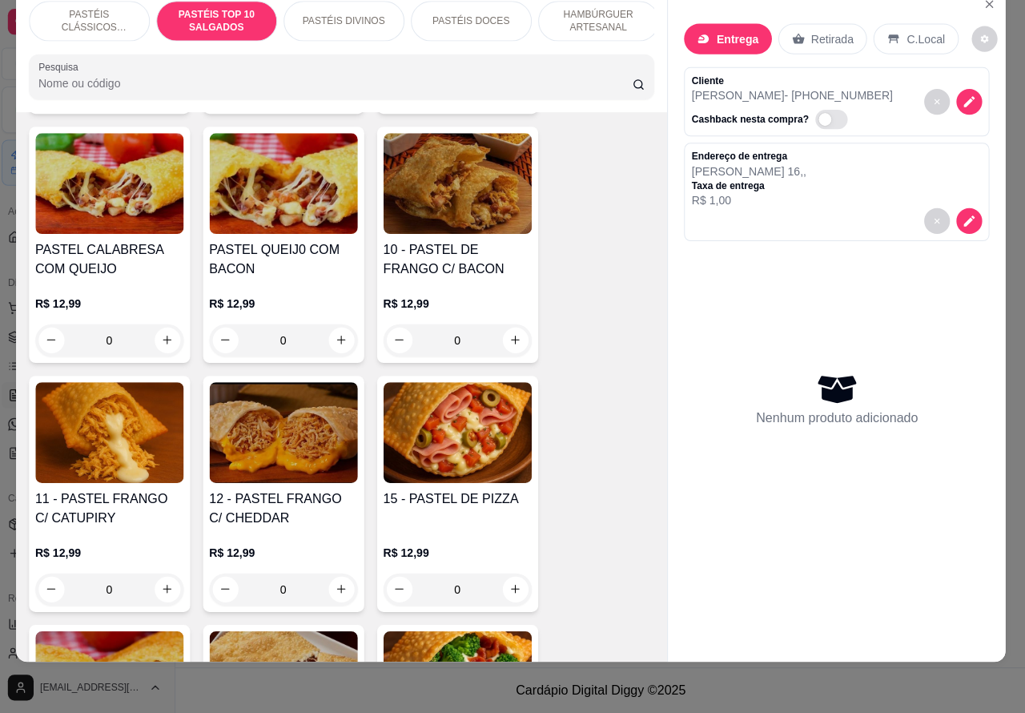
click at [162, 590] on div "0" at bounding box center [113, 590] width 147 height 32
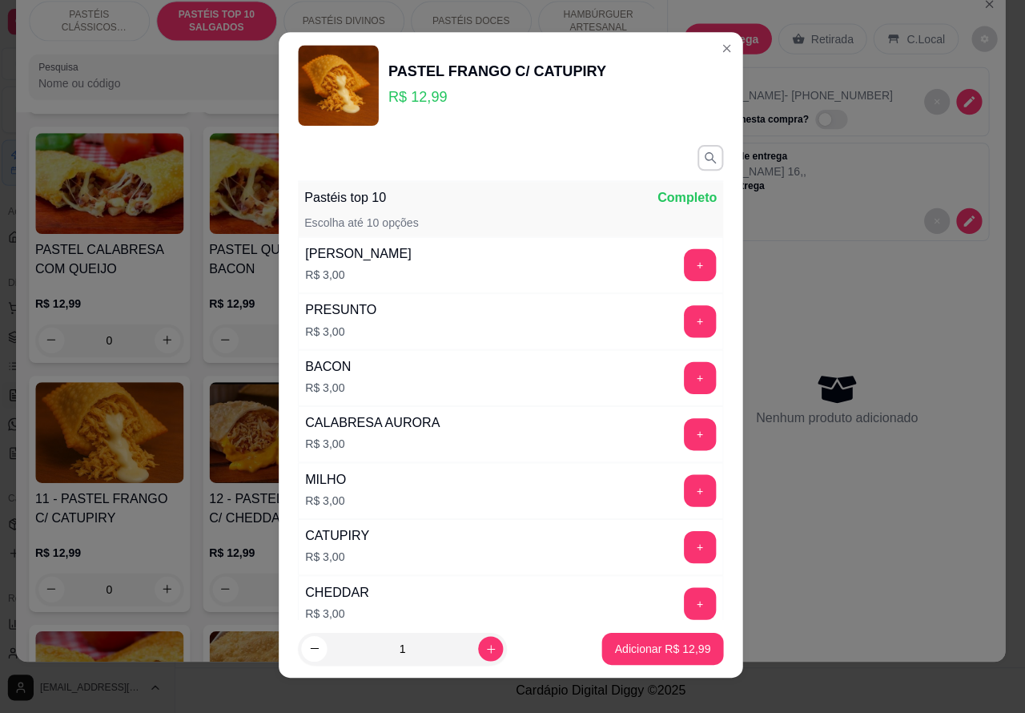
click at [489, 649] on icon "increase-product-quantity" at bounding box center [493, 648] width 8 height 8
type input "2"
click at [630, 642] on p "Adicionar R$ 25,98" at bounding box center [663, 649] width 95 height 16
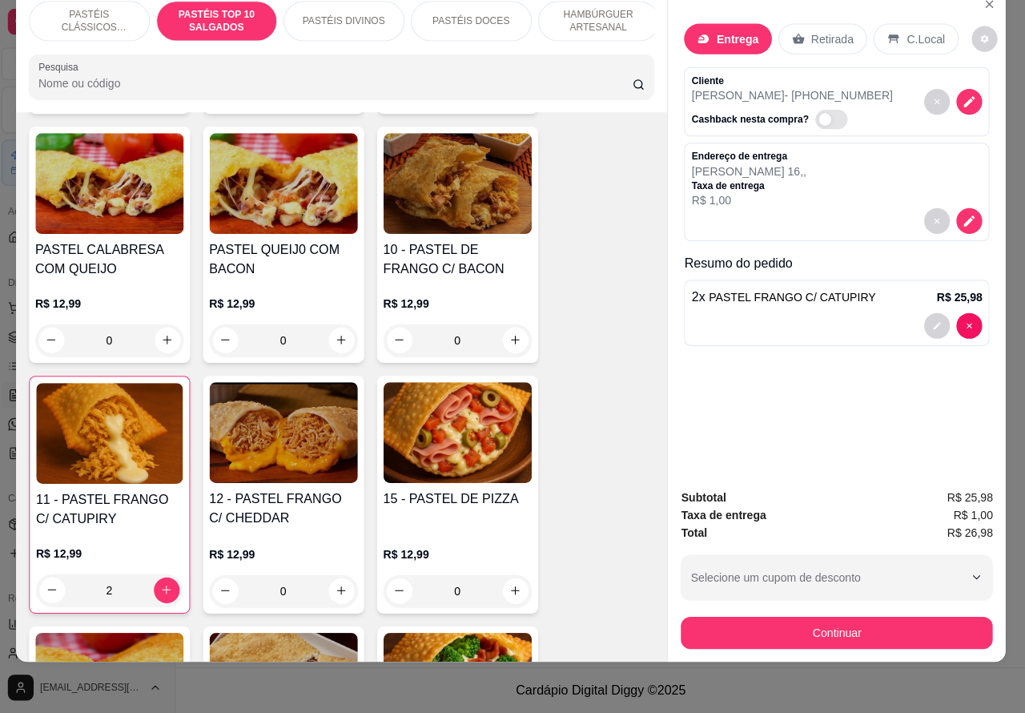
type input "2"
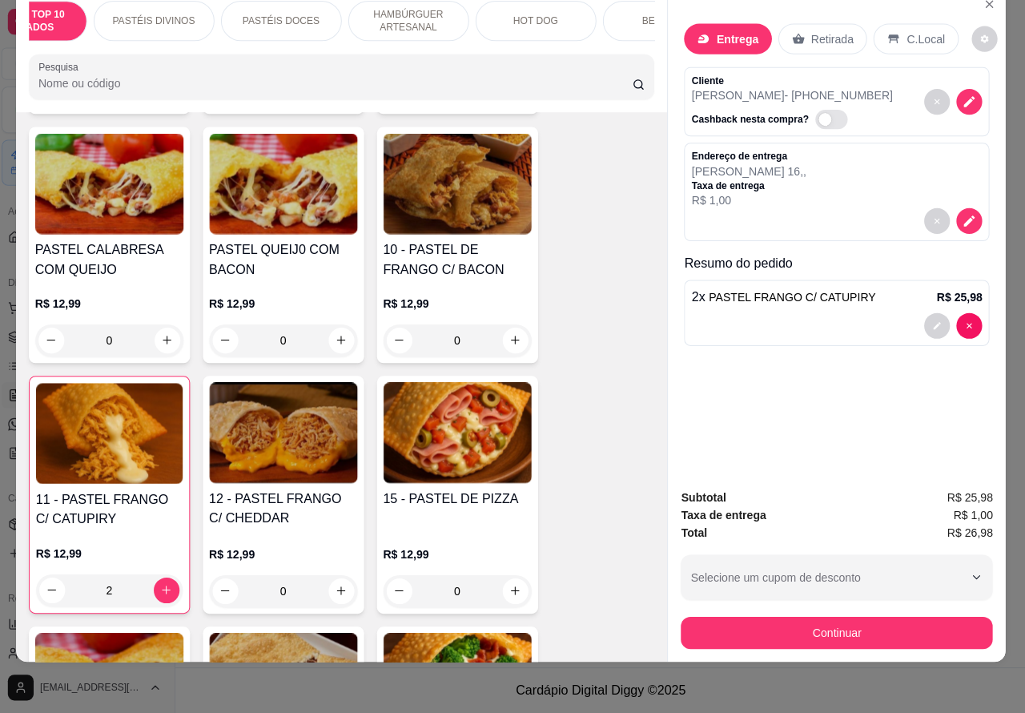
scroll to position [0, 191]
click at [642, 18] on p "BEBIDAS" at bounding box center [663, 24] width 42 height 13
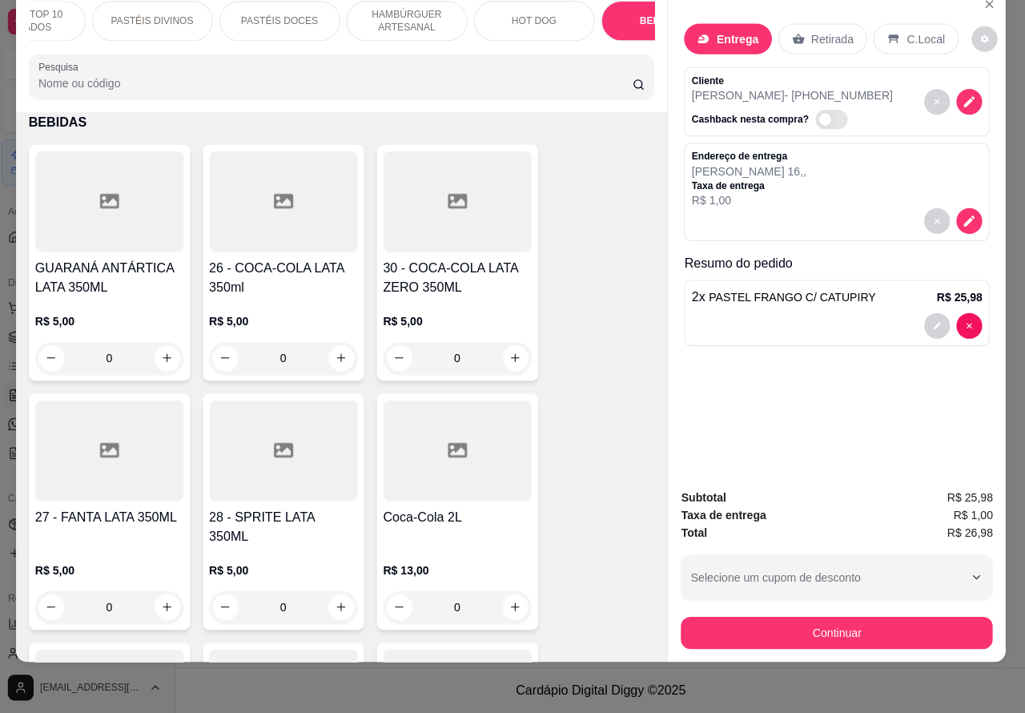
scroll to position [5384, 0]
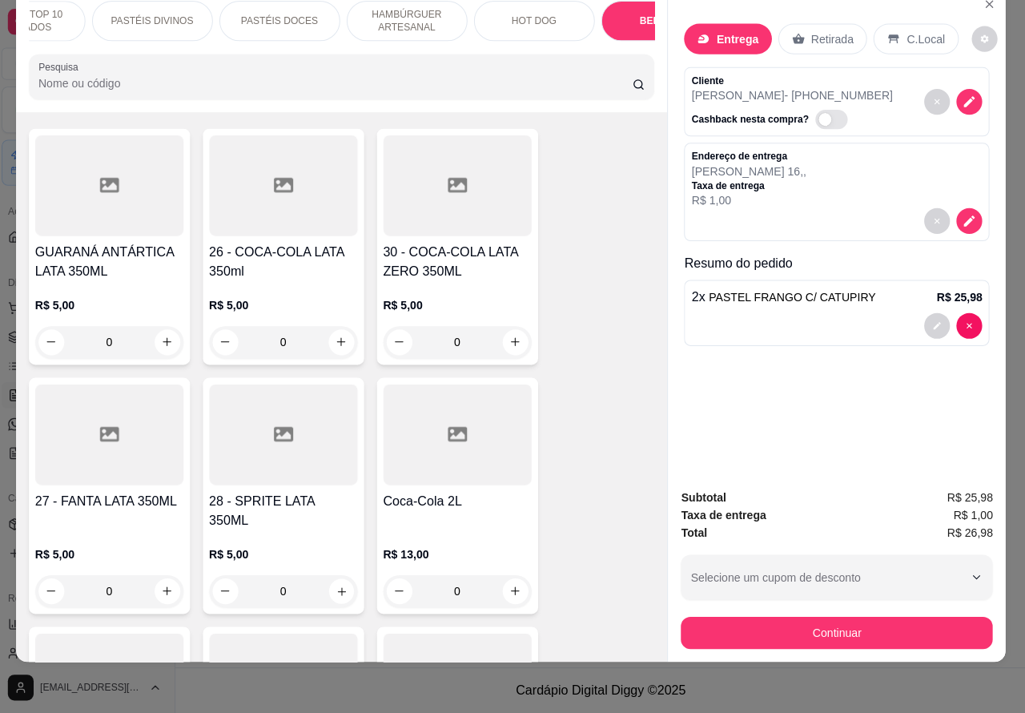
click at [338, 585] on icon "increase-product-quantity" at bounding box center [344, 591] width 12 height 12
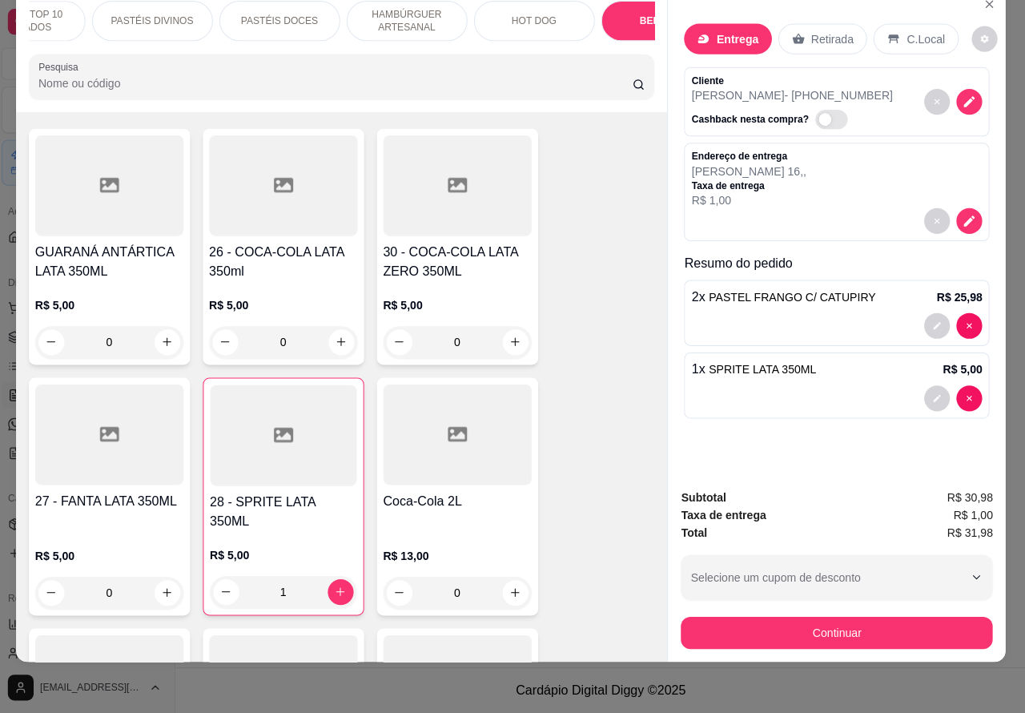
click at [339, 587] on icon "increase-product-quantity" at bounding box center [343, 591] width 9 height 9
type input "2"
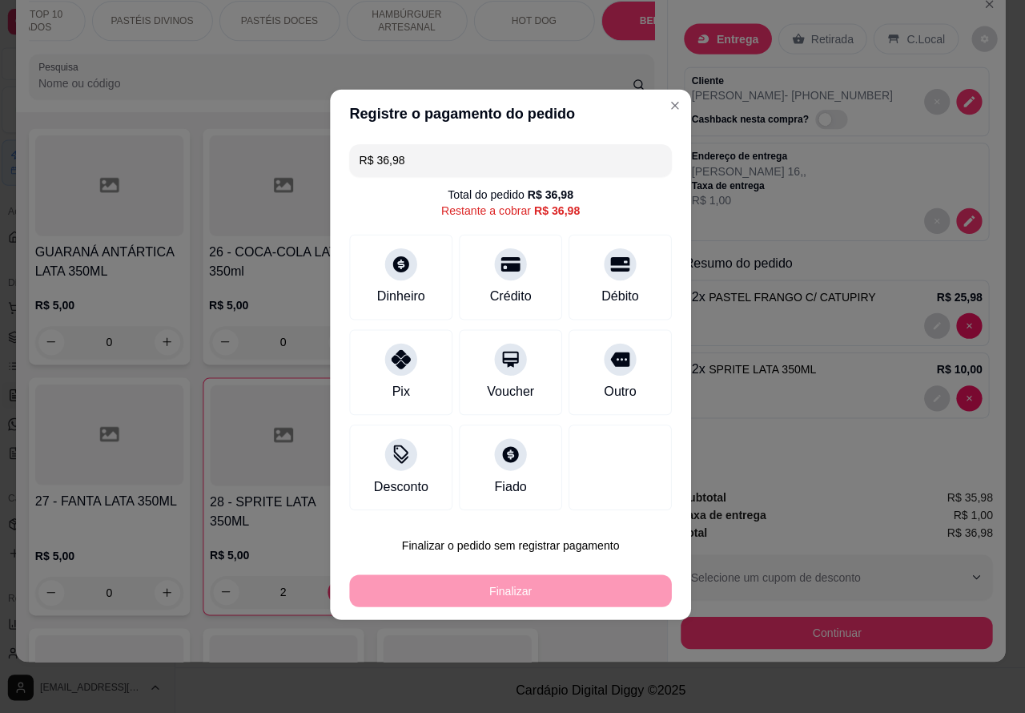
click at [849, 489] on div "Subtotal R$ 35,98" at bounding box center [837, 498] width 310 height 18
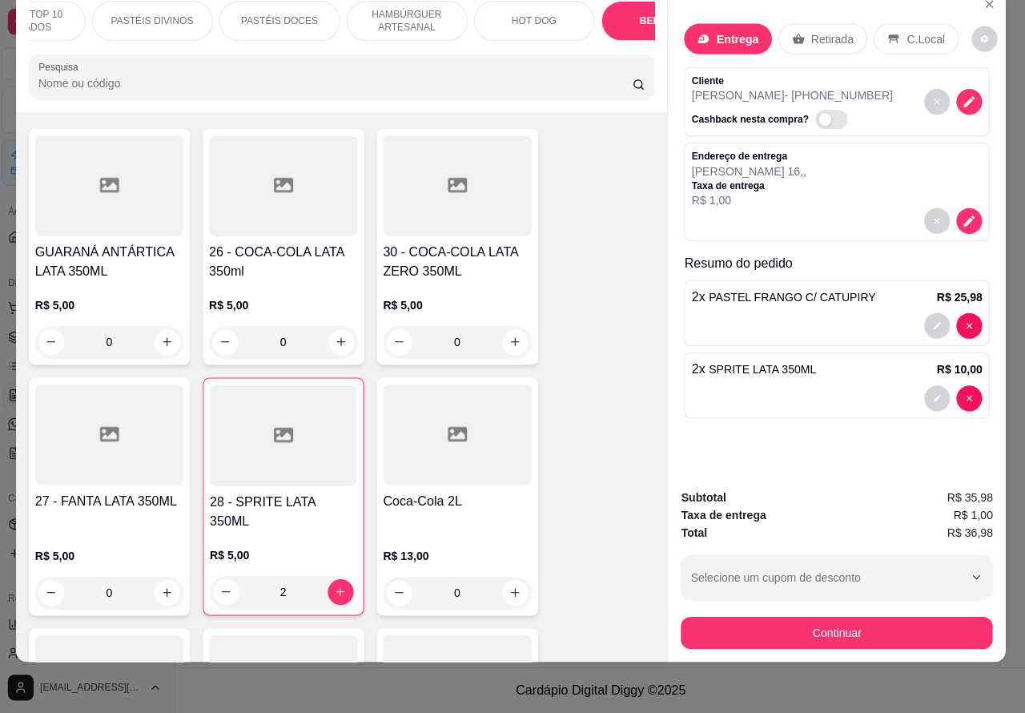
click at [966, 397] on icon "decrease-product-quantity" at bounding box center [968, 399] width 5 height 5
type input "0"
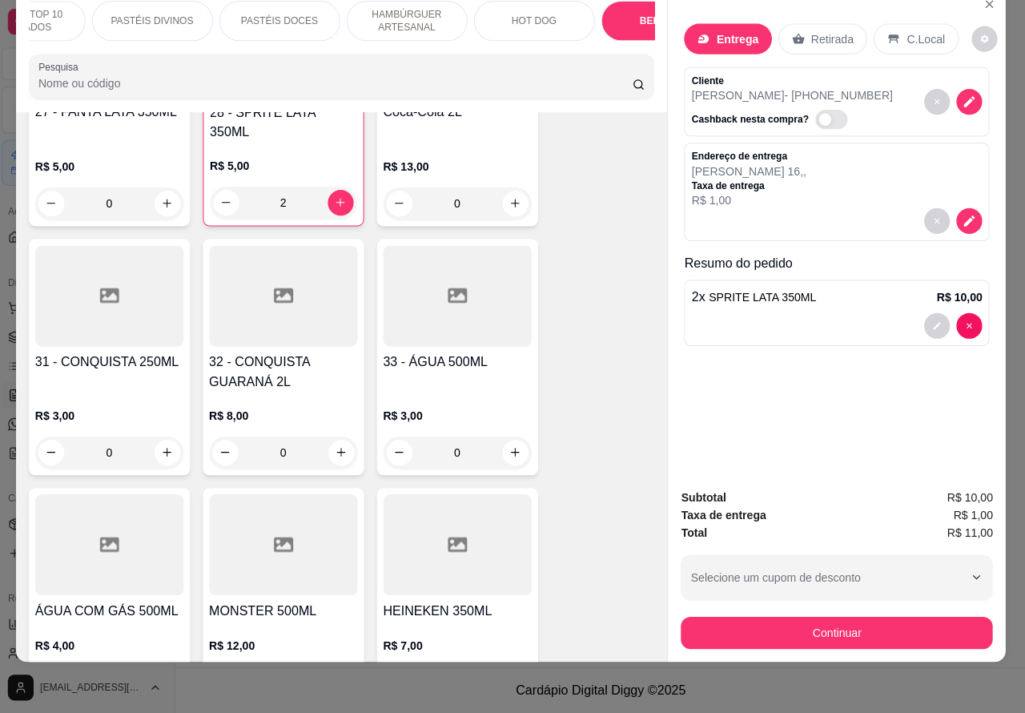
scroll to position [5774, 0]
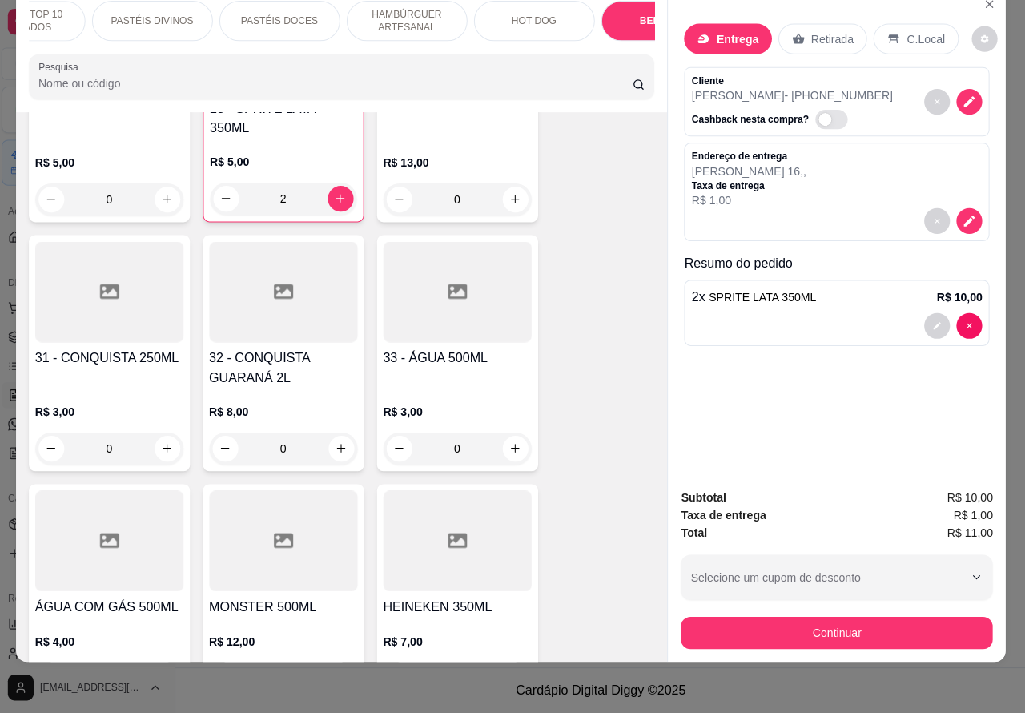
click at [145, 18] on p "PASTÉIS DIVINOS" at bounding box center [156, 24] width 82 height 13
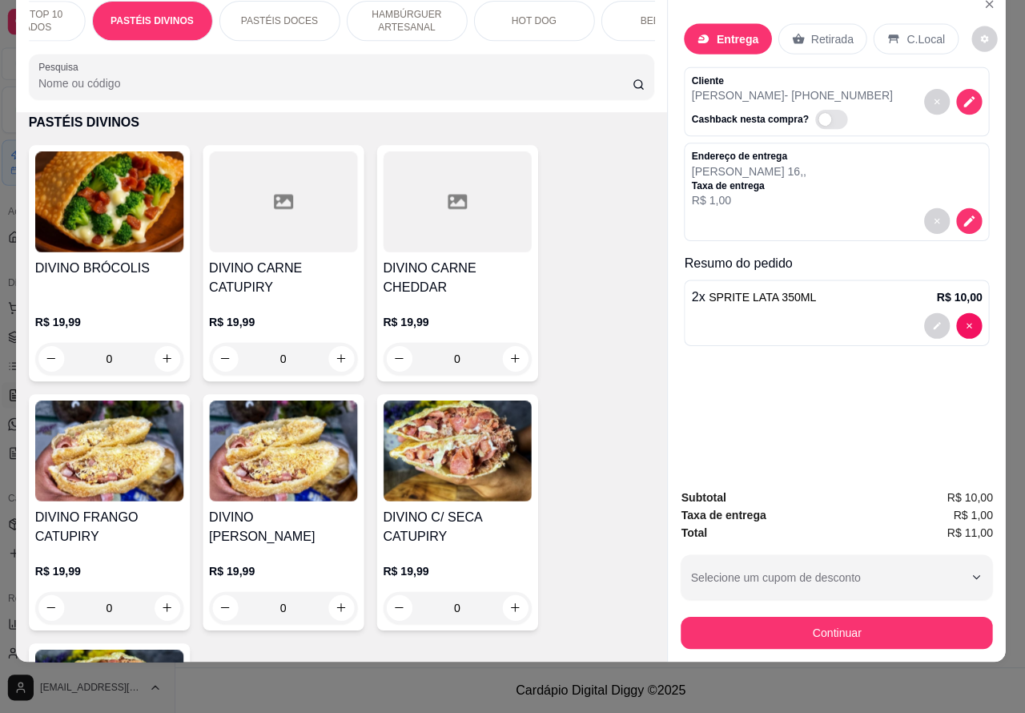
click at [48, 12] on p "PASTÉIS TOP 10 SALGADOS" at bounding box center [29, 25] width 93 height 26
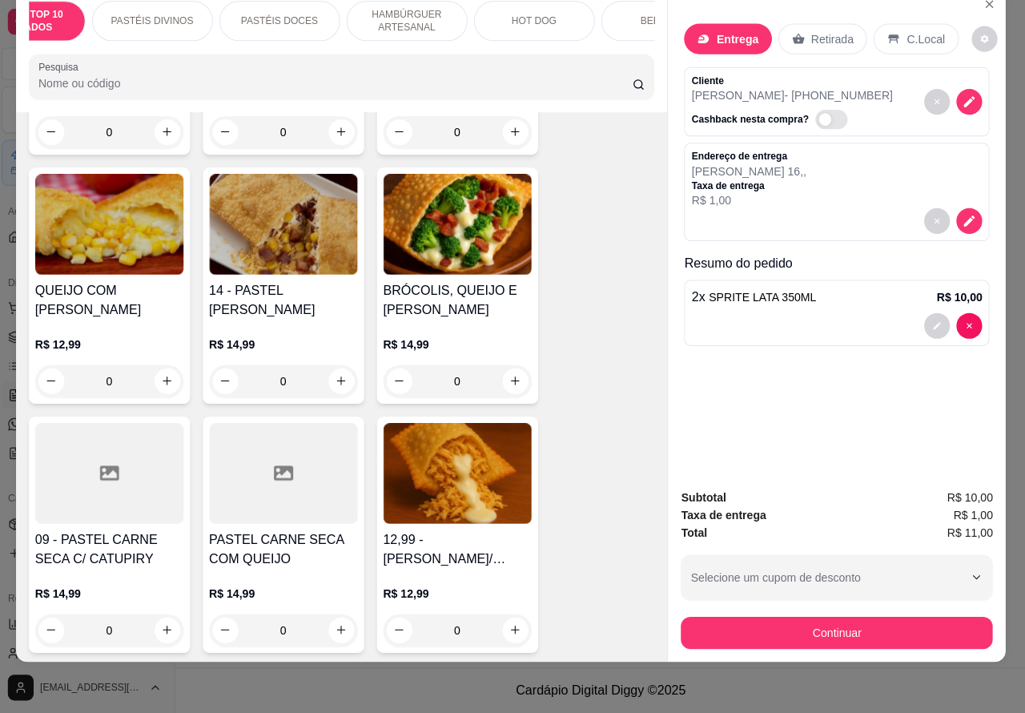
scroll to position [1836, 0]
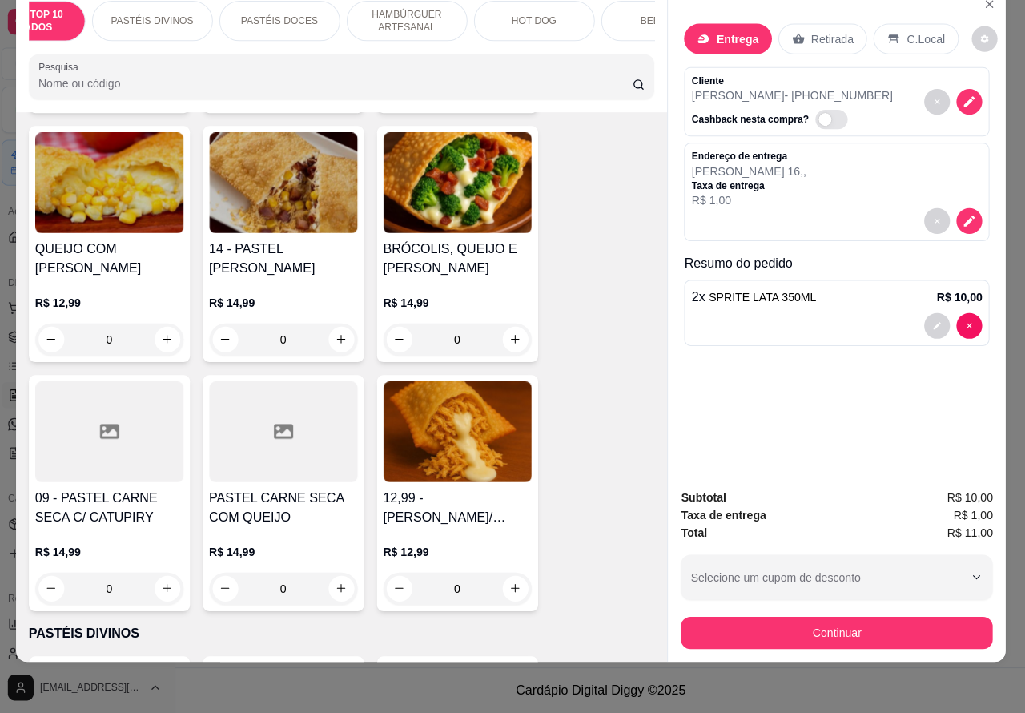
click at [163, 583] on div "0" at bounding box center [113, 589] width 147 height 32
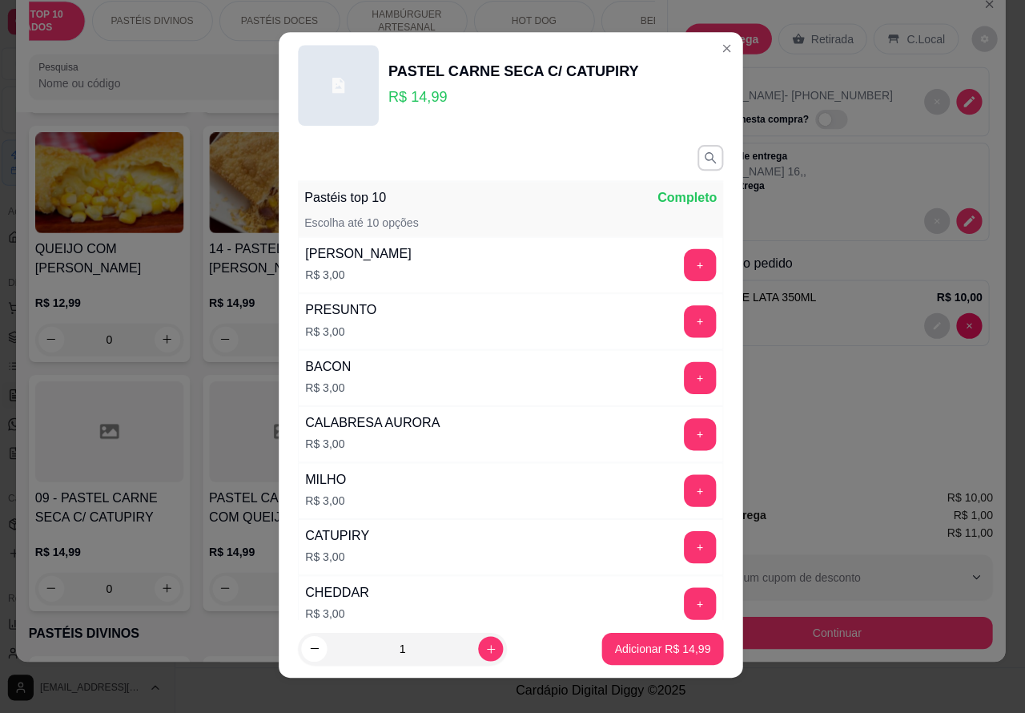
click at [487, 647] on icon "increase-product-quantity" at bounding box center [493, 649] width 12 height 12
type input "2"
click at [623, 649] on p "Adicionar R$ 29,98" at bounding box center [663, 649] width 95 height 16
type input "2"
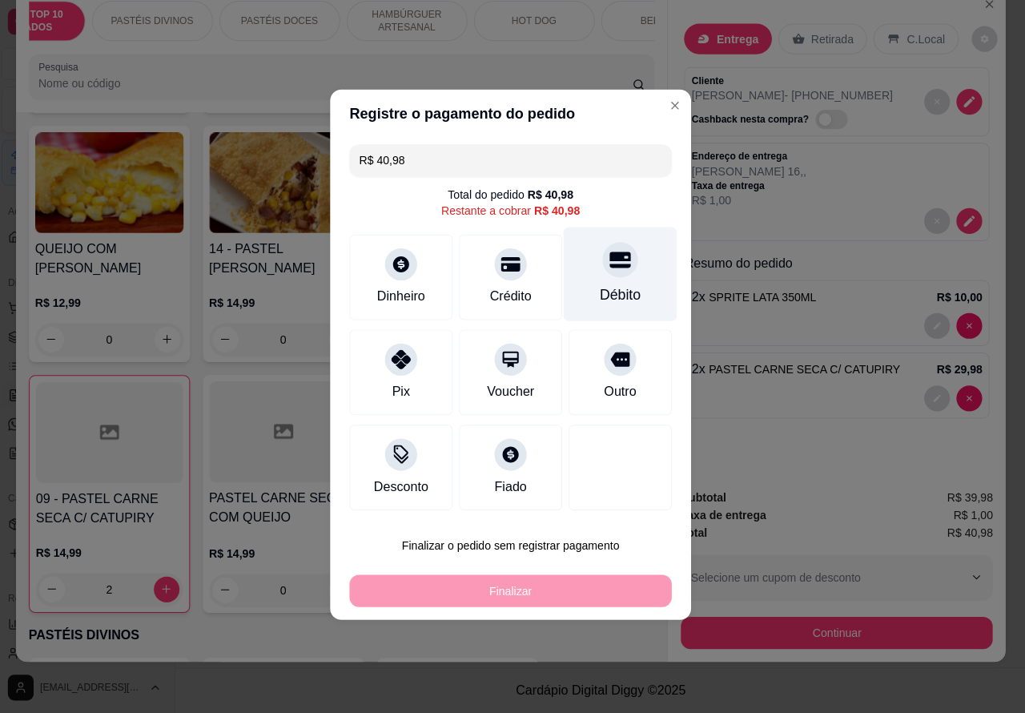
click at [617, 268] on icon at bounding box center [621, 262] width 21 height 21
type input "R$ 0,00"
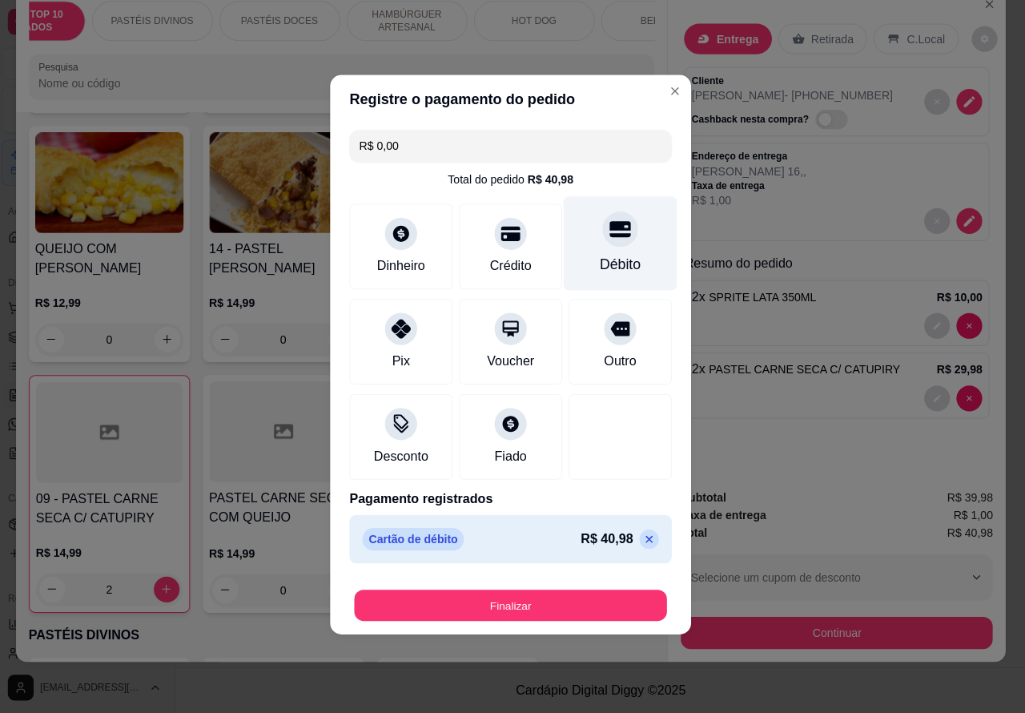
click at [591, 598] on button "Finalizar" at bounding box center [512, 605] width 311 height 31
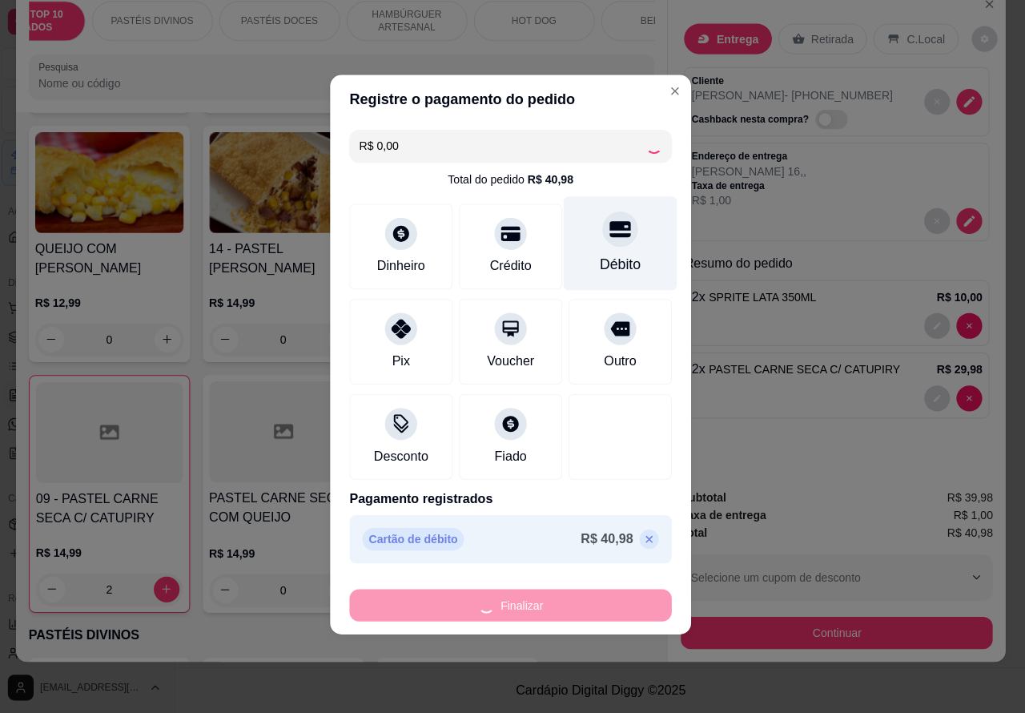
type input "0"
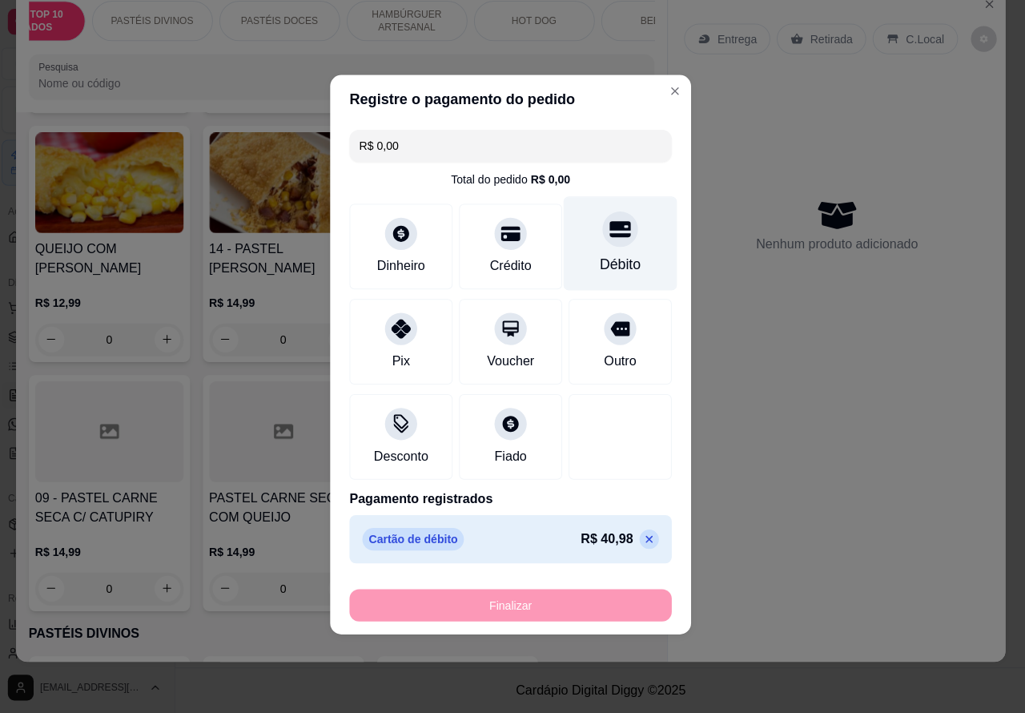
type input "-R$ 40,98"
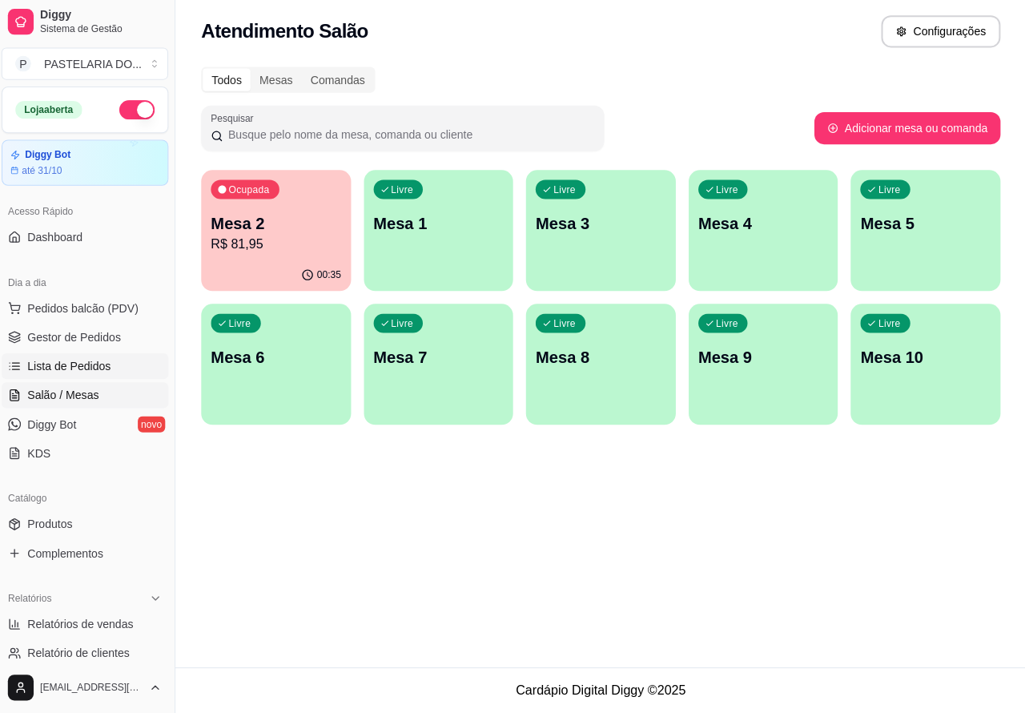
click at [85, 365] on span "Lista de Pedidos" at bounding box center [73, 368] width 83 height 16
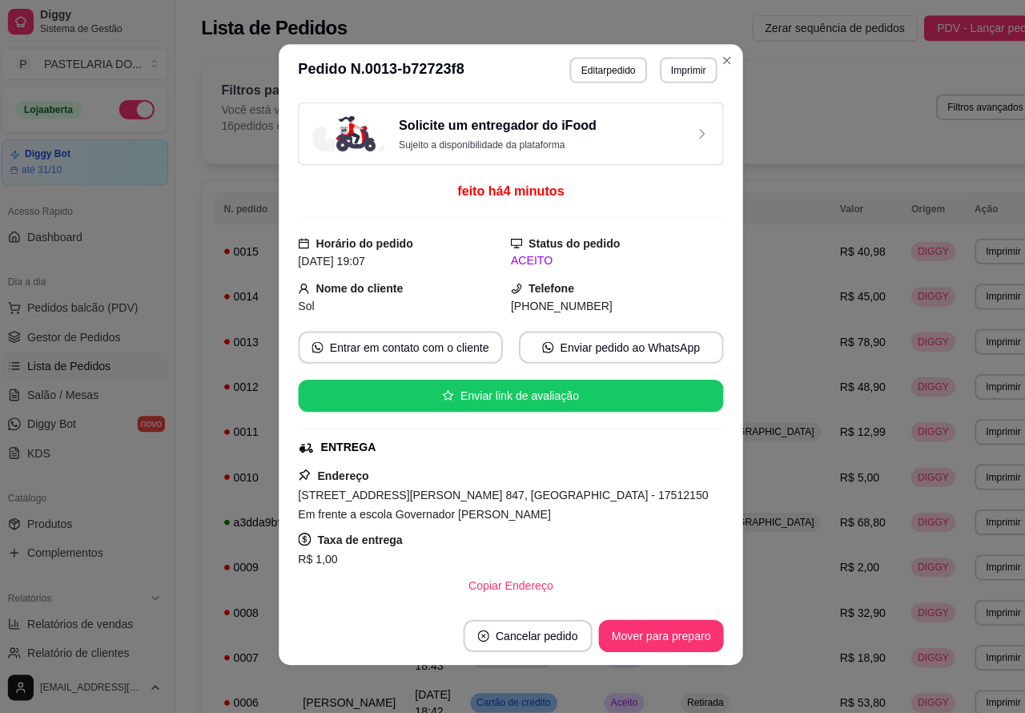
click at [678, 69] on button "Imprimir" at bounding box center [689, 74] width 57 height 26
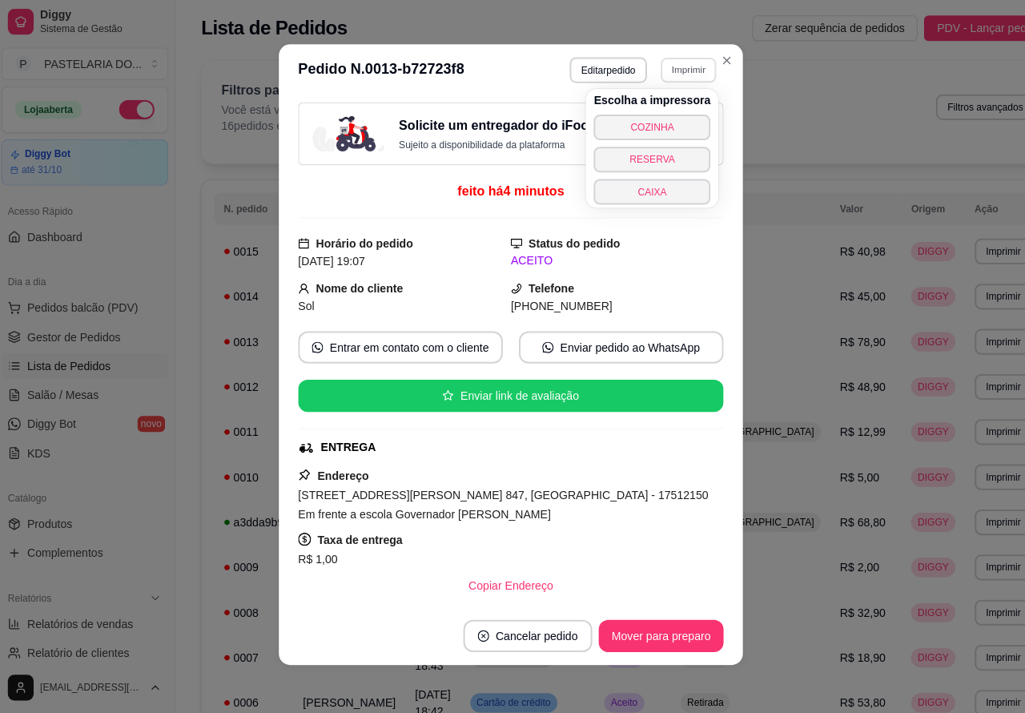
click at [662, 125] on button "COZINHA" at bounding box center [653, 131] width 116 height 26
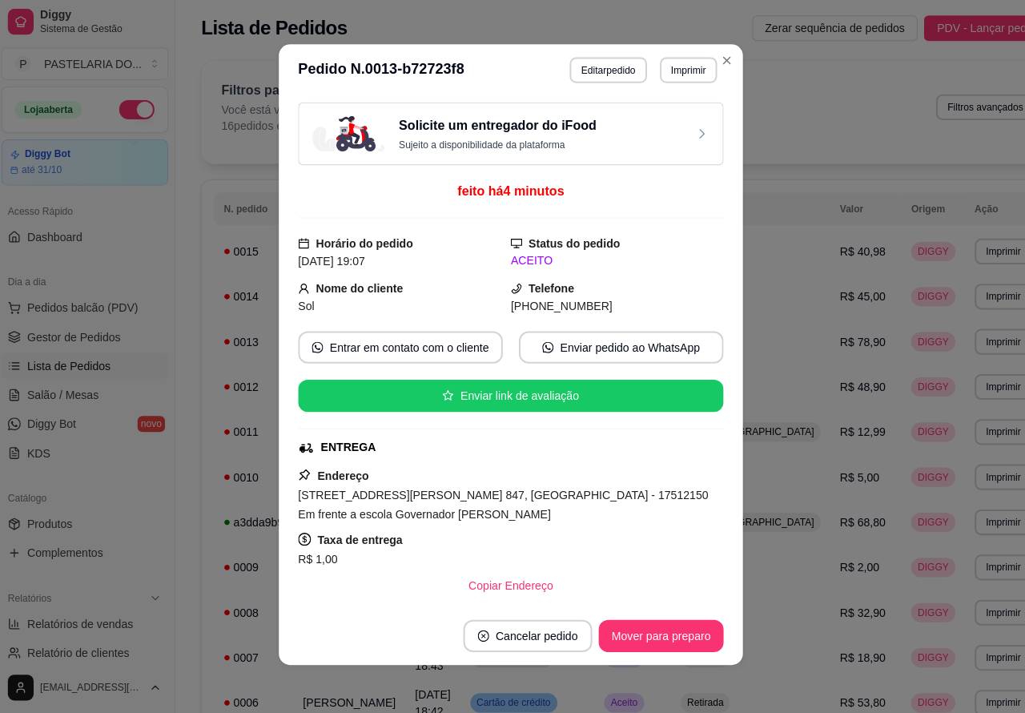
click at [192, 530] on div "**********" at bounding box center [629, 536] width 900 height 965
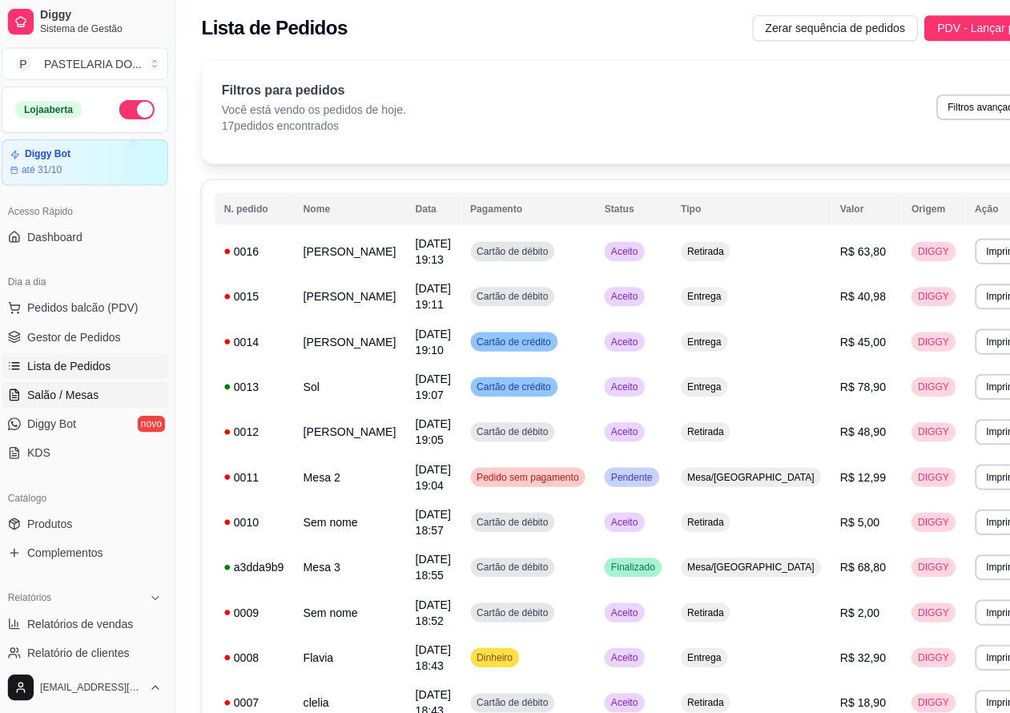
click at [75, 393] on span "Salão / Mesas" at bounding box center [67, 397] width 71 height 16
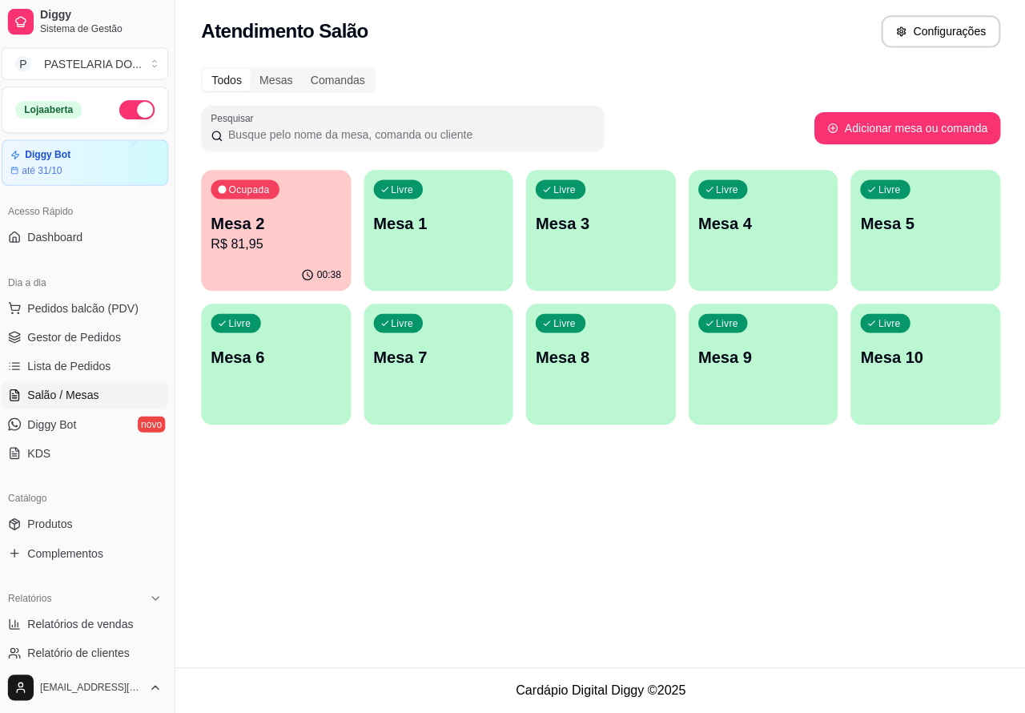
click at [288, 219] on p "Mesa 2" at bounding box center [280, 226] width 130 height 22
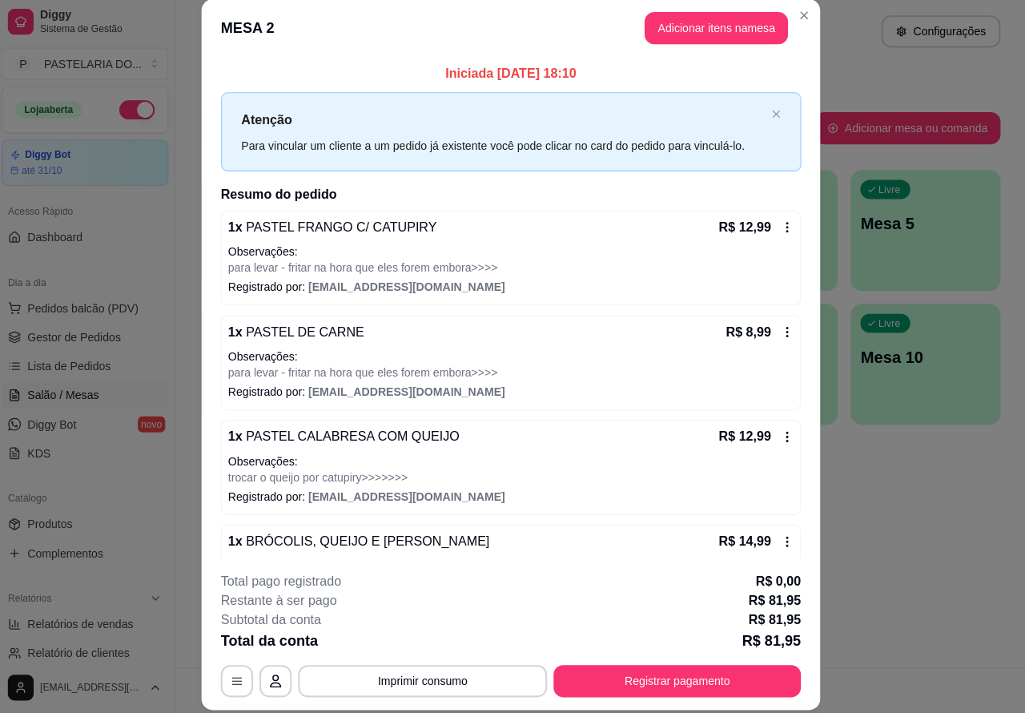
click at [427, 679] on button "Imprimir consumo" at bounding box center [425, 681] width 248 height 32
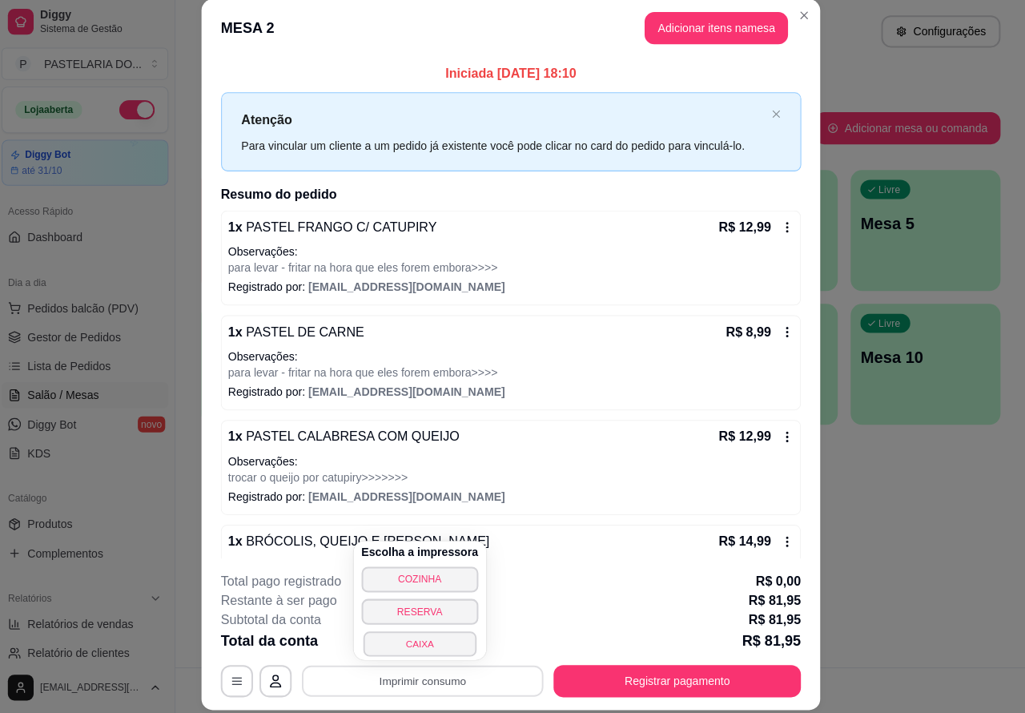
click at [426, 637] on button "CAIXA" at bounding box center [422, 643] width 112 height 25
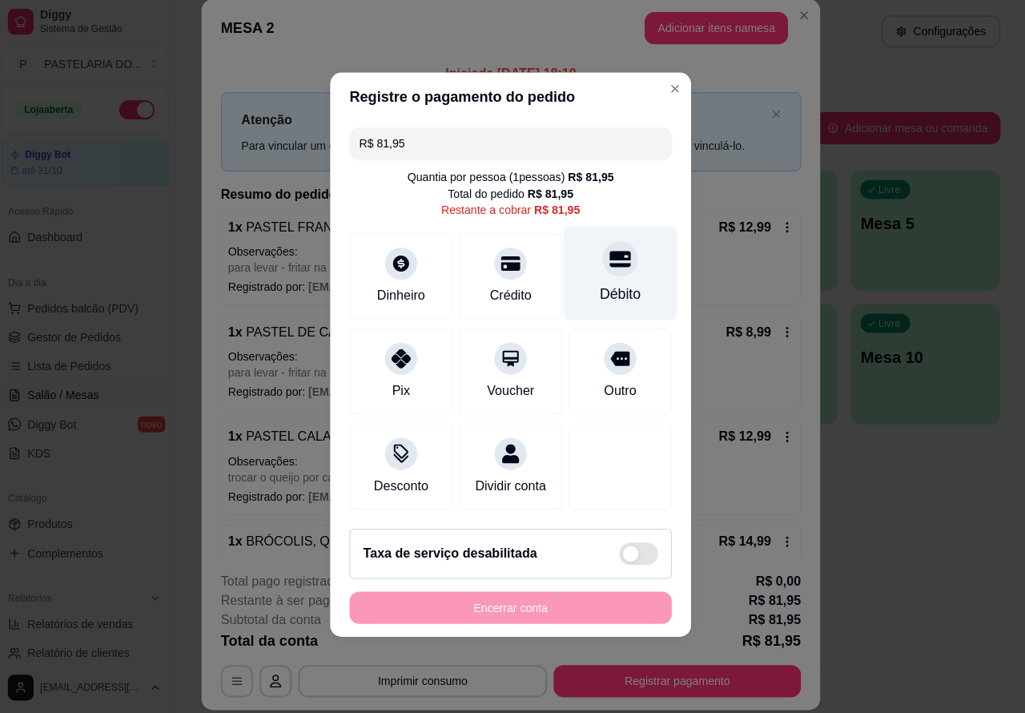
click at [611, 254] on icon at bounding box center [621, 262] width 21 height 16
type input "R$ 0,00"
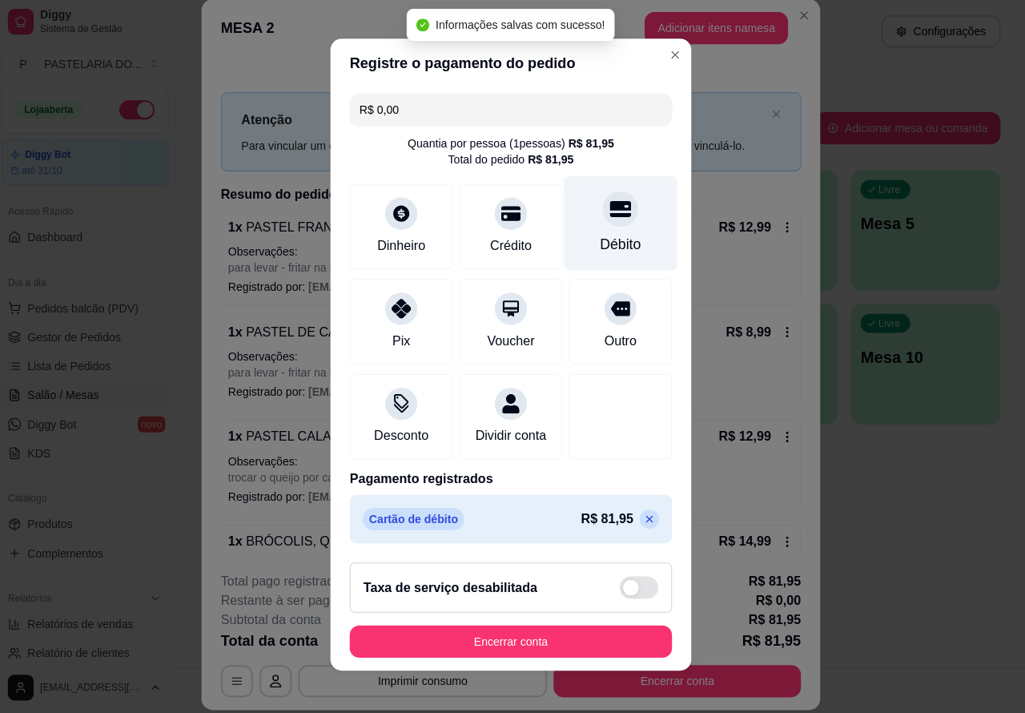
click at [518, 645] on button "Encerrar conta" at bounding box center [512, 642] width 320 height 32
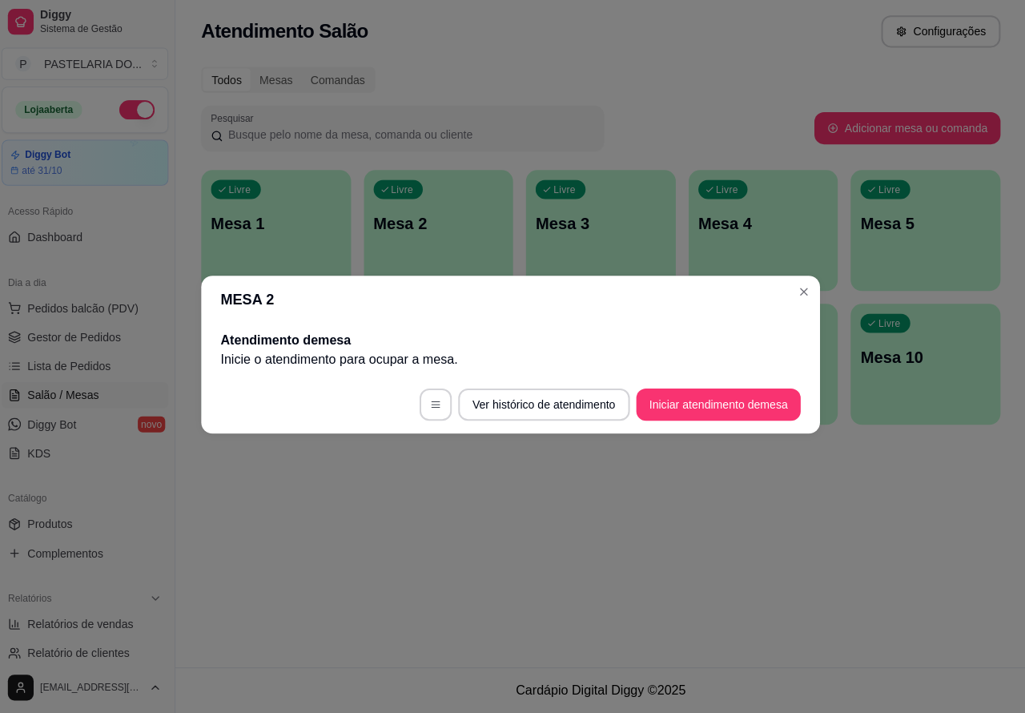
click at [477, 534] on div "Atendimento Salão Configurações Todos Mesas Comandas Pesquisar Adicionar mesa o…" at bounding box center [602, 333] width 846 height 667
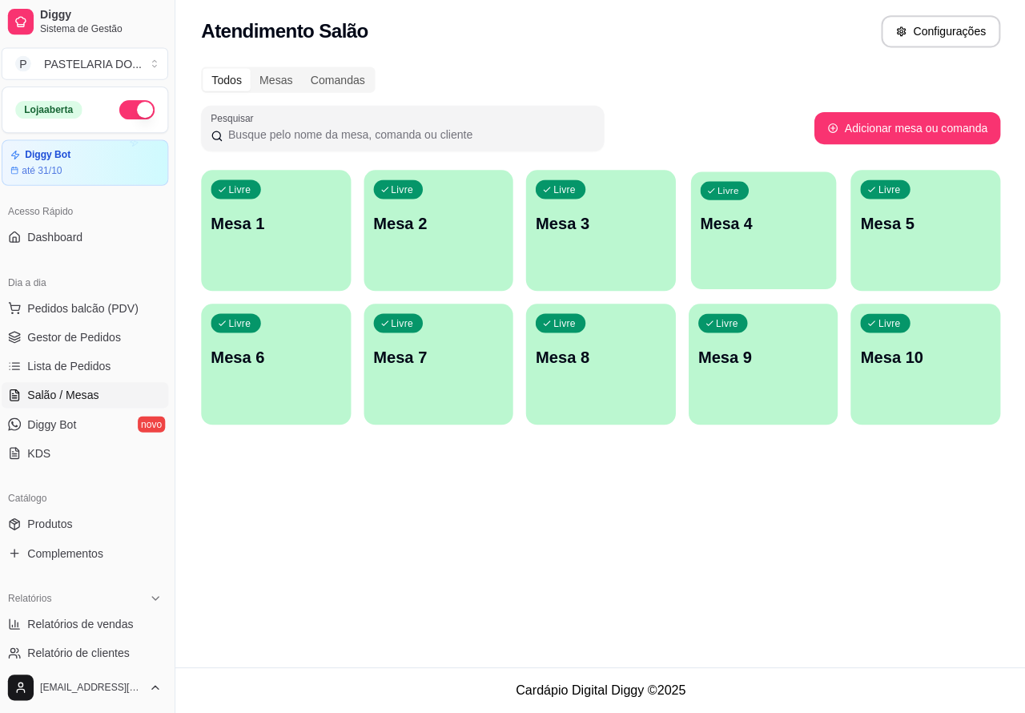
click at [754, 220] on p "Mesa 4" at bounding box center [764, 227] width 126 height 22
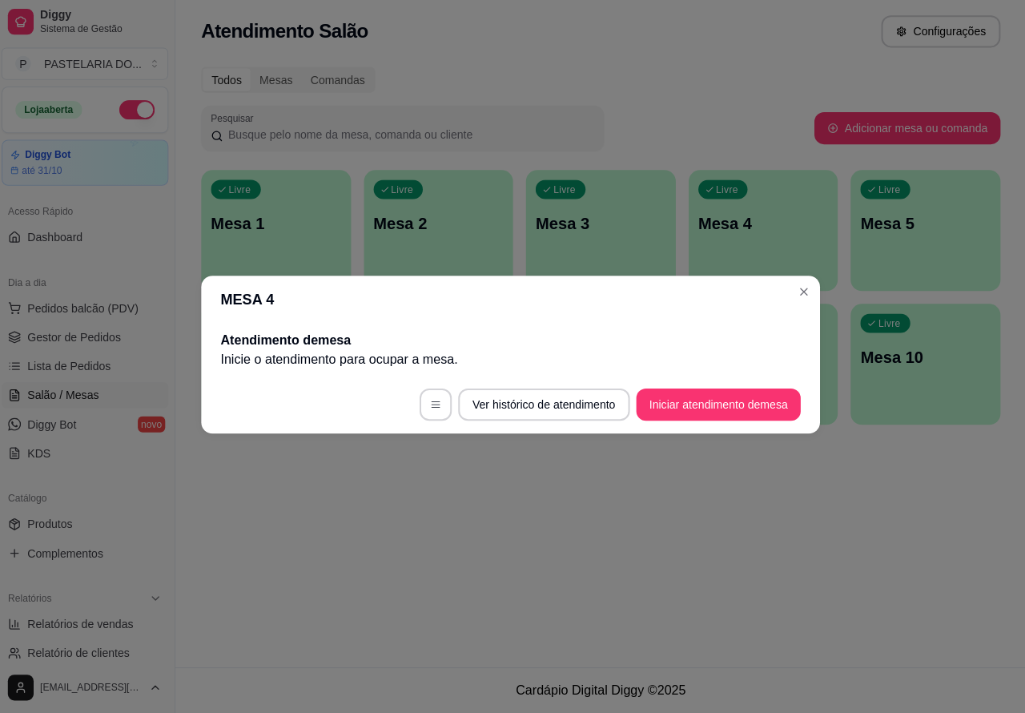
click at [398, 553] on div "Atendimento Salão Configurações Todos Mesas Comandas Pesquisar Adicionar mesa o…" at bounding box center [602, 333] width 846 height 667
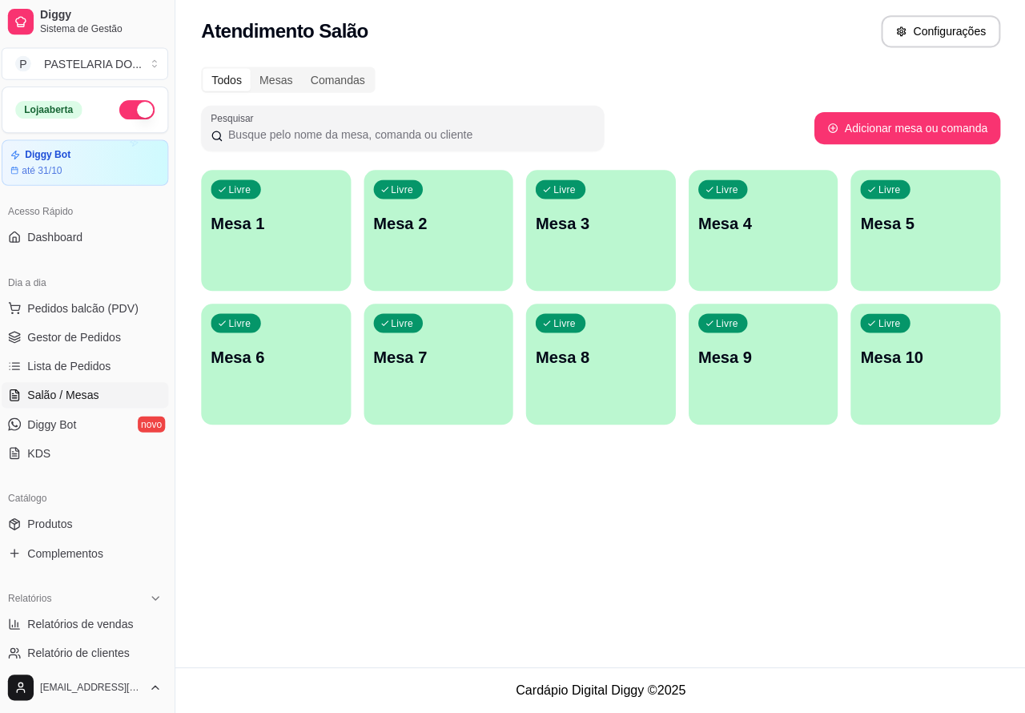
click at [745, 213] on div "Livre Mesa 4" at bounding box center [764, 223] width 149 height 101
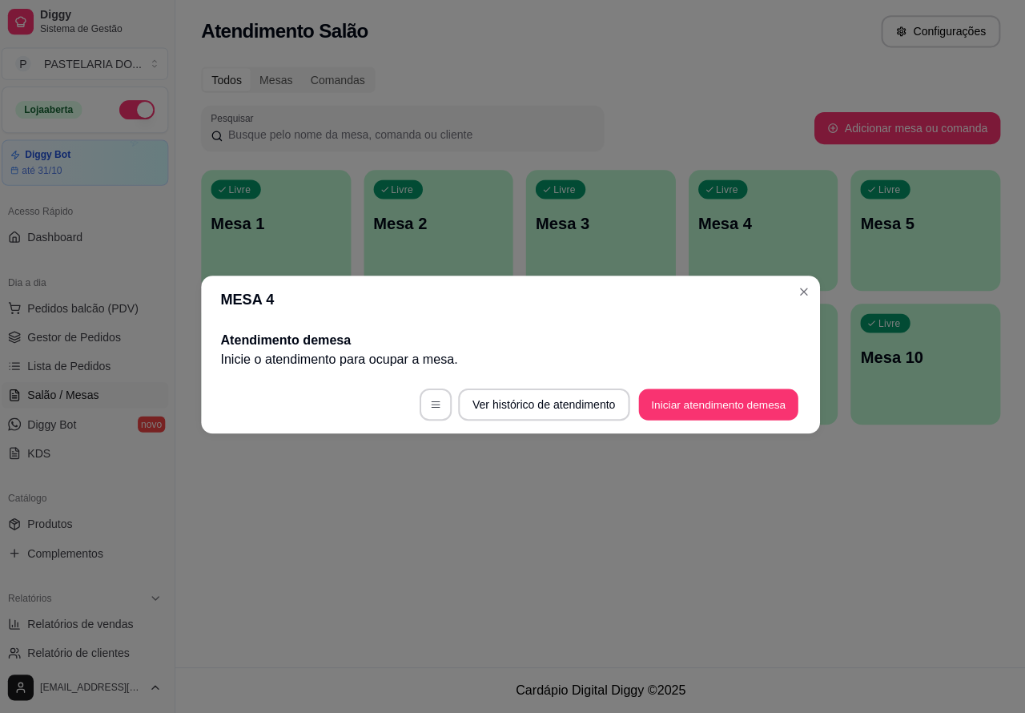
click at [713, 405] on button "Iniciar atendimento de mesa" at bounding box center [719, 406] width 159 height 31
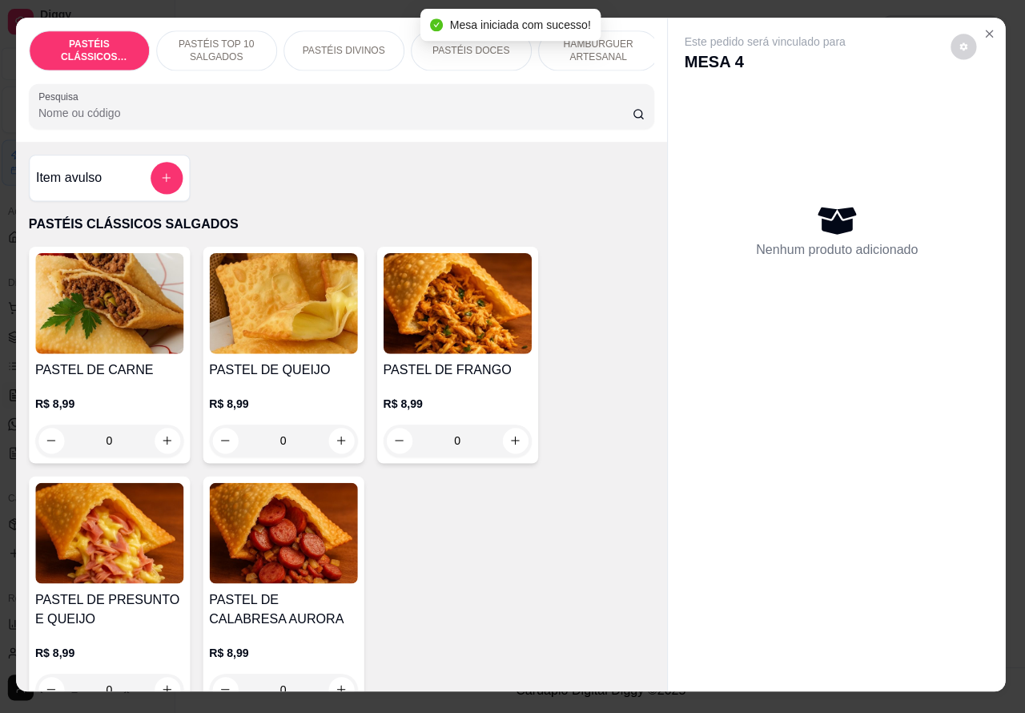
click at [222, 42] on p "PASTÉIS TOP 10 SALGADOS" at bounding box center [220, 55] width 93 height 26
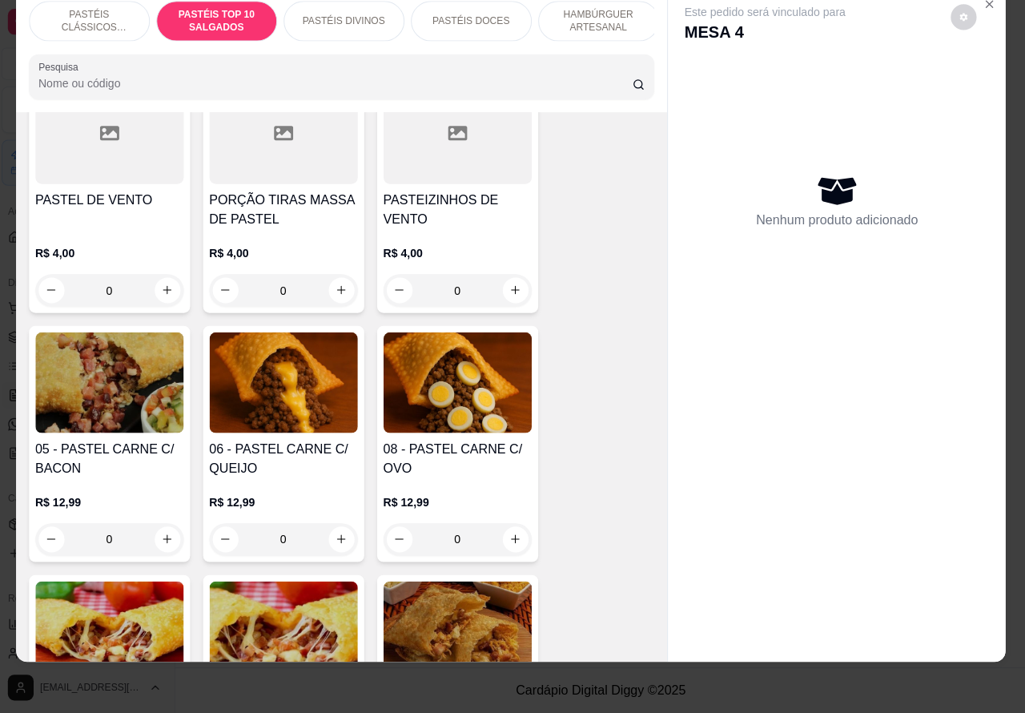
scroll to position [926, 0]
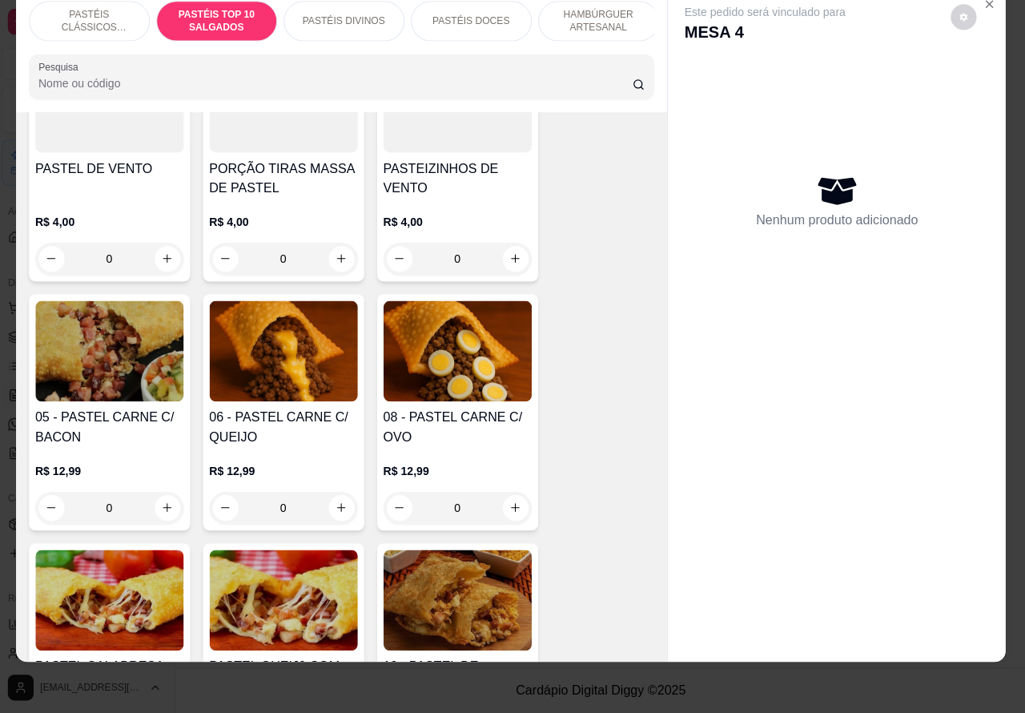
click at [506, 506] on div "0" at bounding box center [459, 509] width 147 height 32
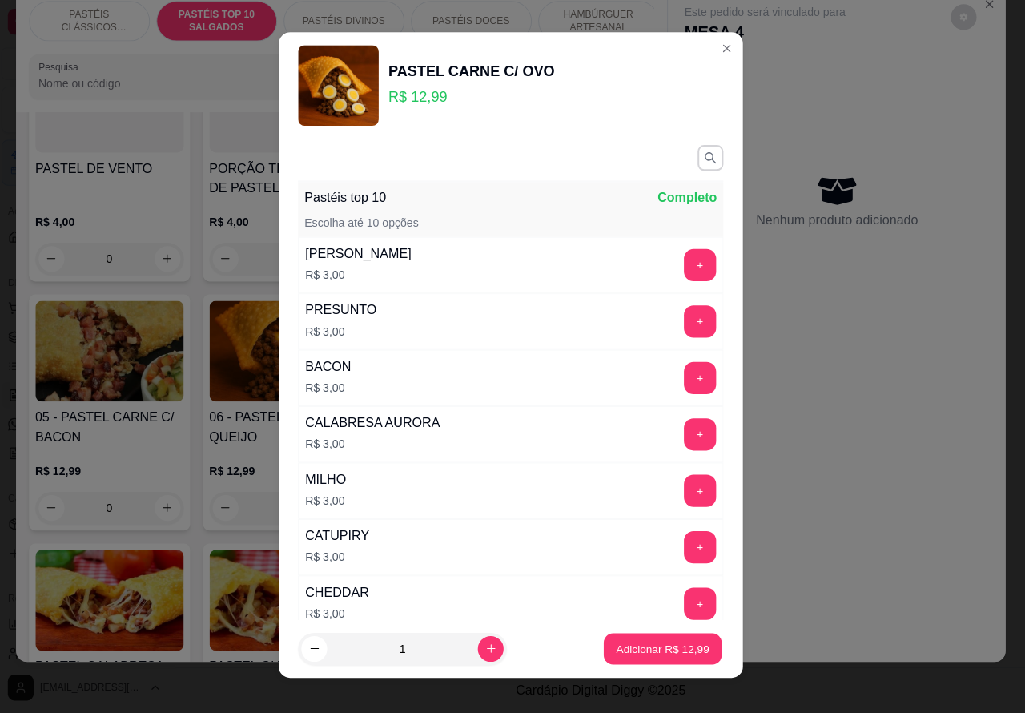
click at [626, 650] on p "Adicionar R$ 12,99" at bounding box center [664, 648] width 93 height 15
type input "1"
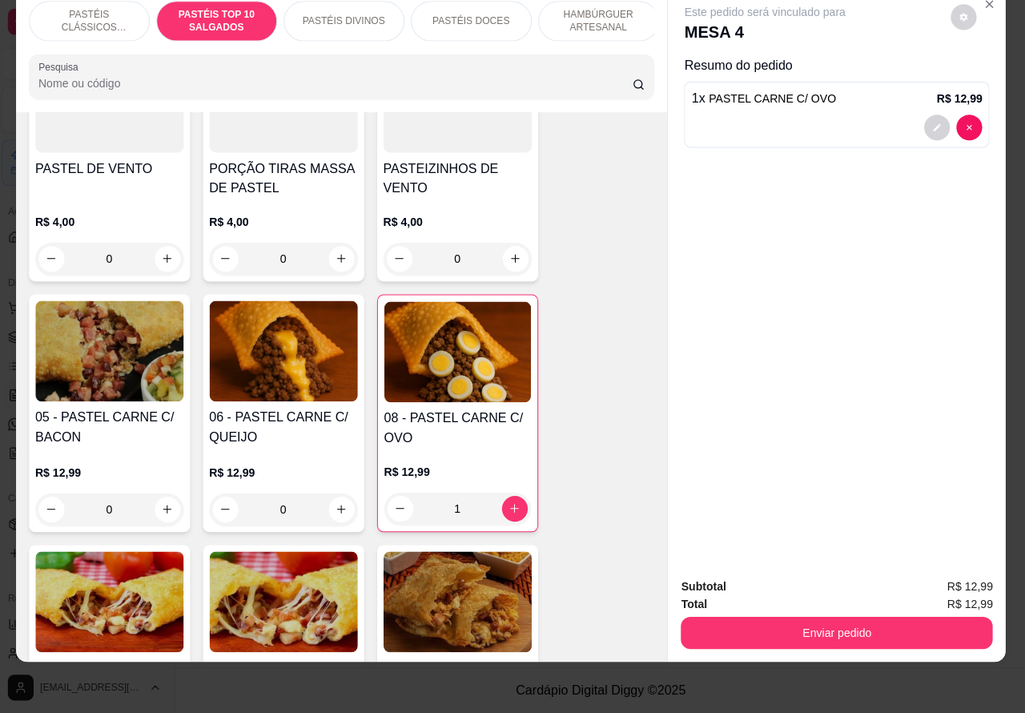
click at [80, 12] on p "PASTÉIS CLÁSSICOS SALGADOS" at bounding box center [93, 25] width 93 height 26
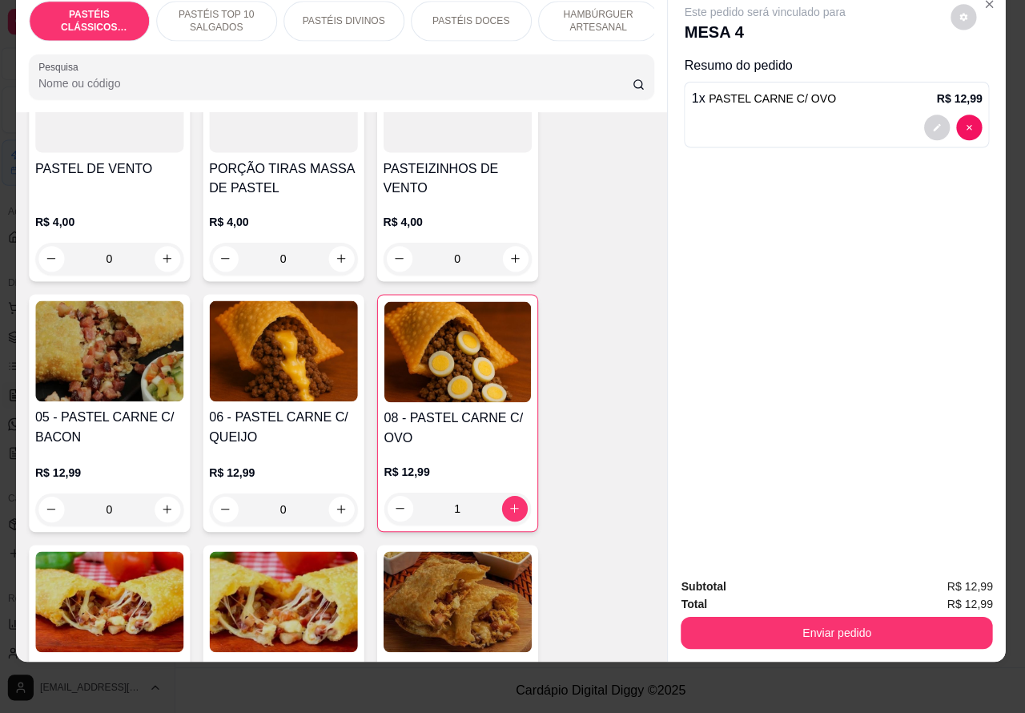
scroll to position [72, 0]
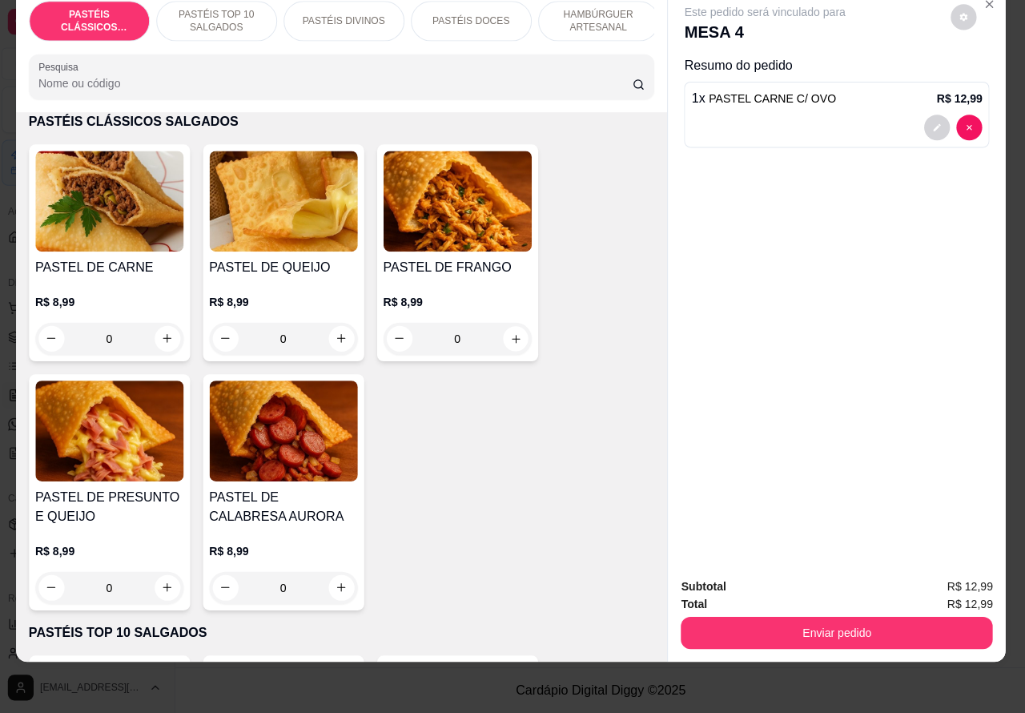
click at [511, 339] on icon "increase-product-quantity" at bounding box center [517, 340] width 12 height 12
type input "1"
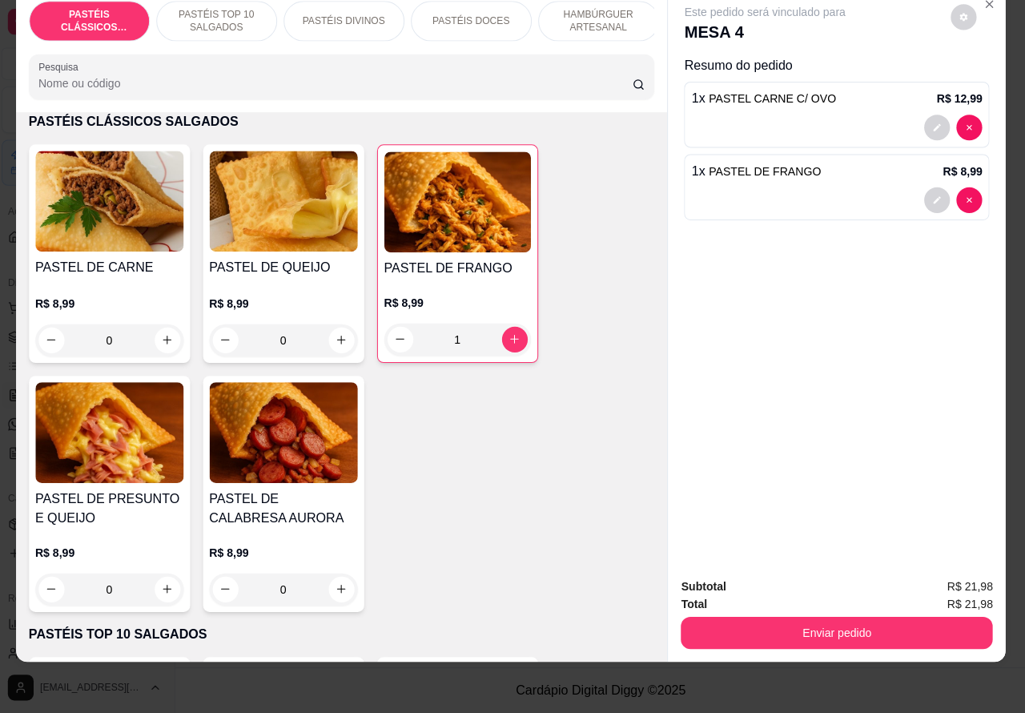
click at [197, 12] on p "PASTÉIS TOP 10 SALGADOS" at bounding box center [220, 25] width 93 height 26
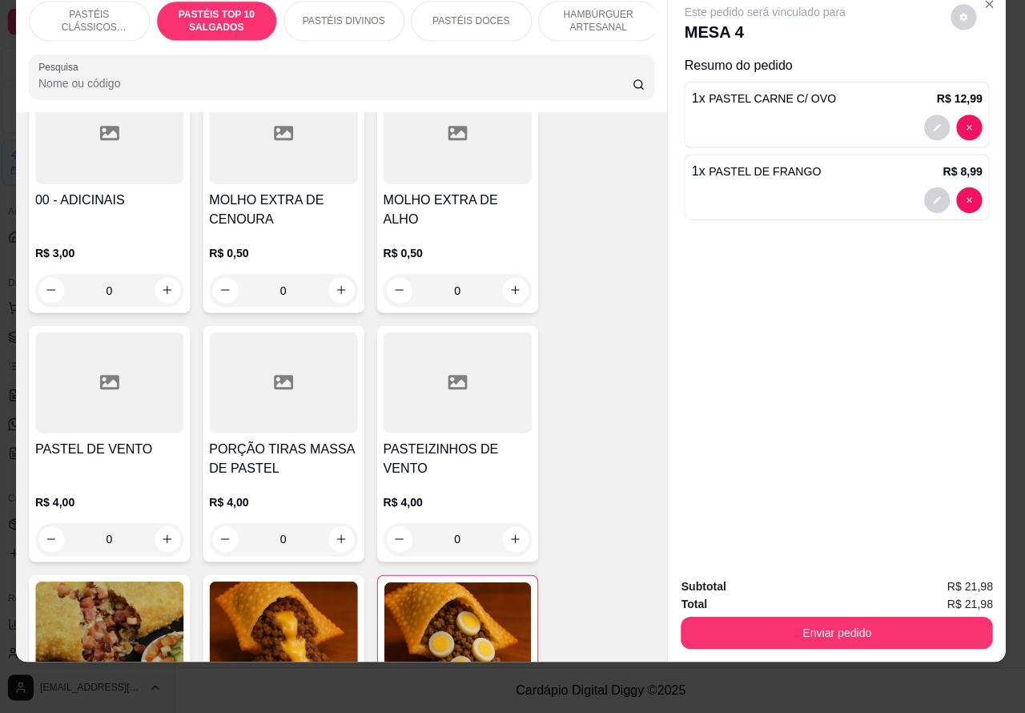
scroll to position [682, 0]
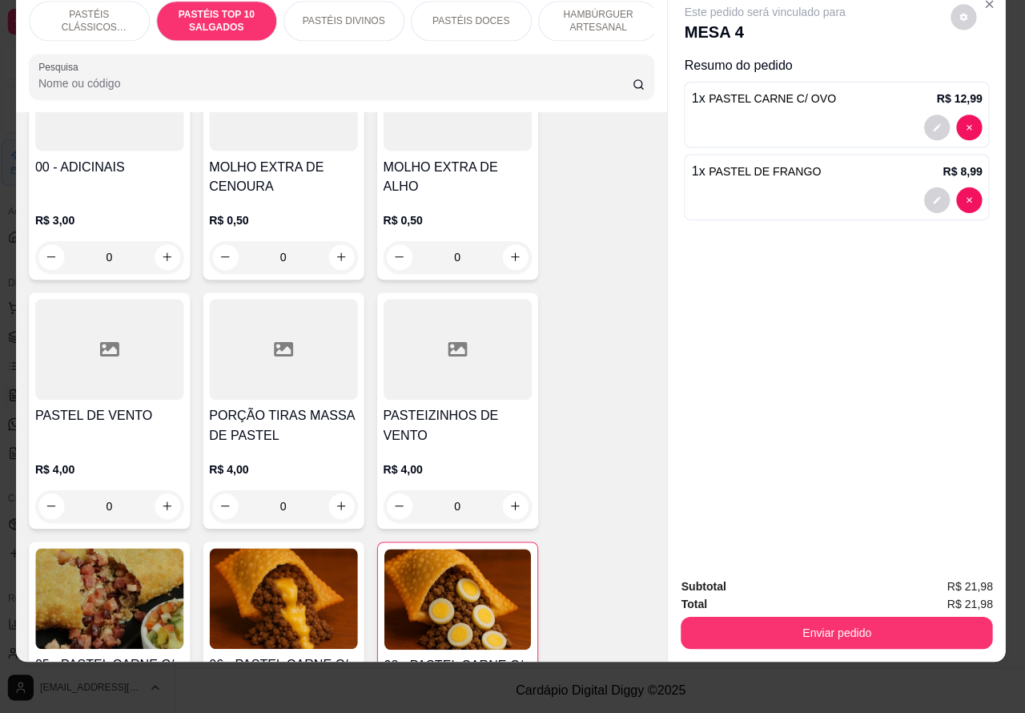
click at [167, 507] on icon "increase-product-quantity" at bounding box center [171, 506] width 9 height 9
type input "1"
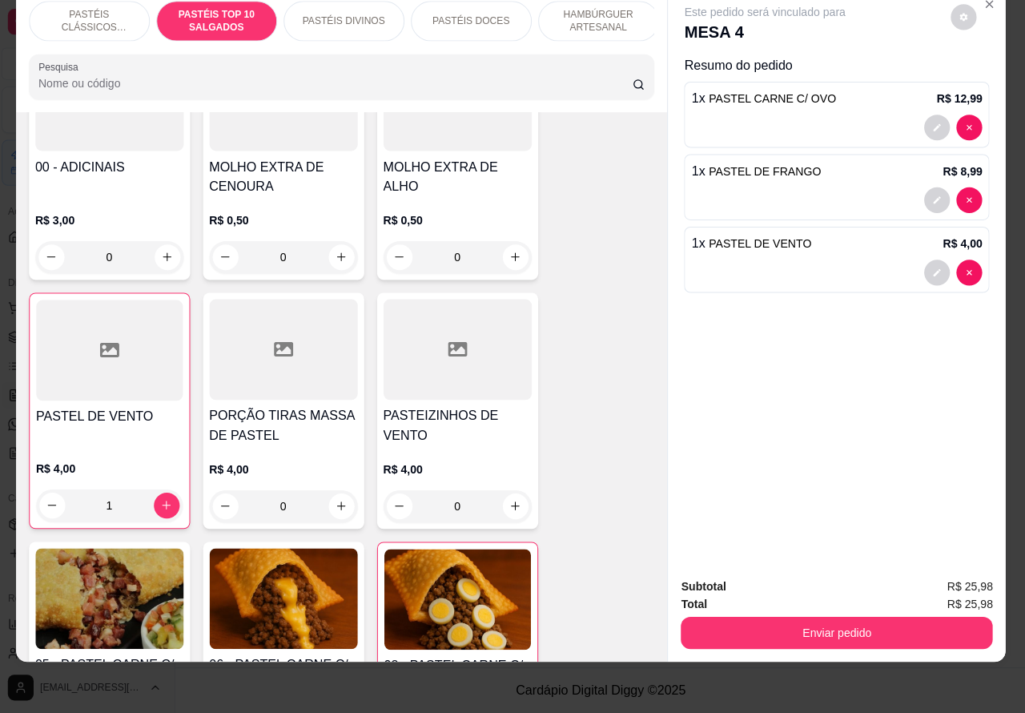
click at [325, 18] on p "PASTÉIS DIVINOS" at bounding box center [346, 24] width 82 height 13
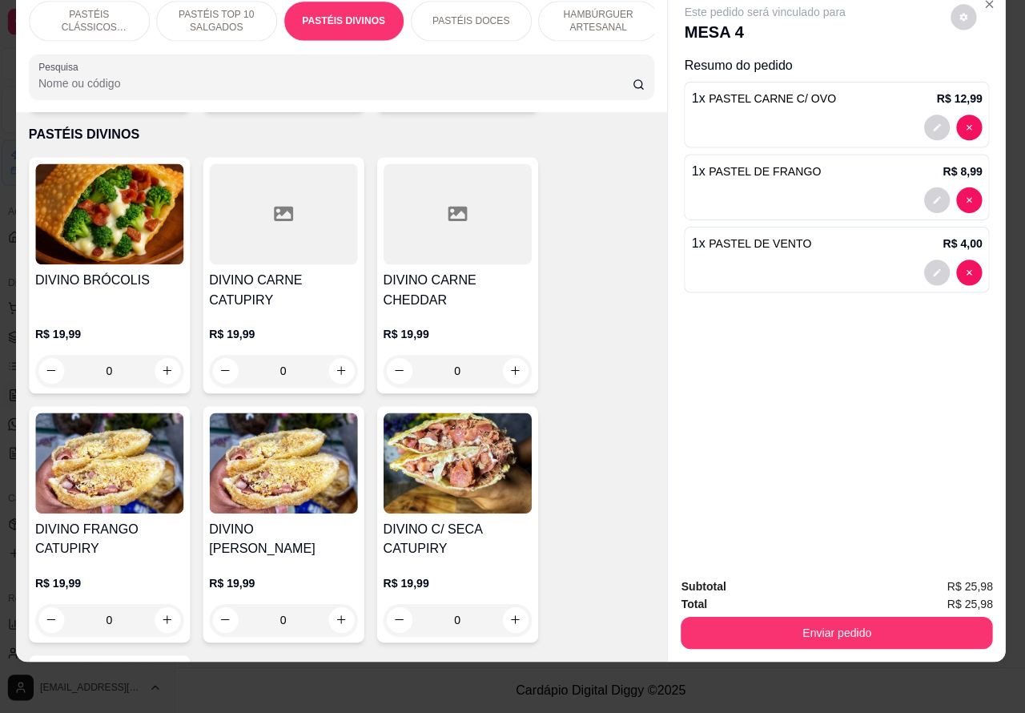
scroll to position [2324, 0]
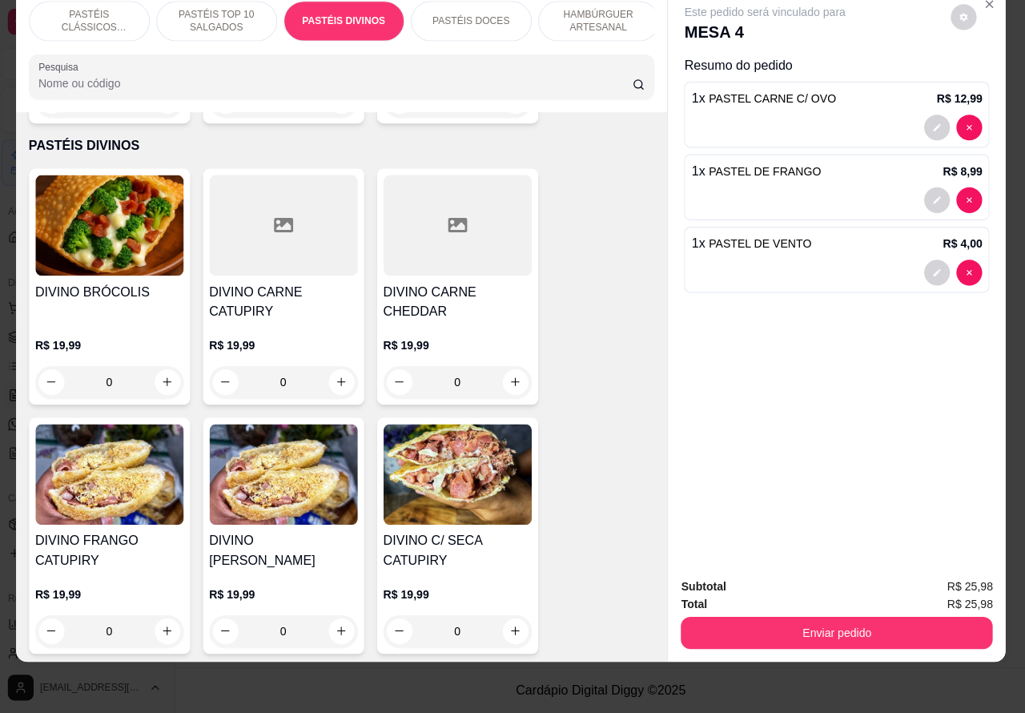
click at [163, 368] on div "0" at bounding box center [113, 384] width 147 height 32
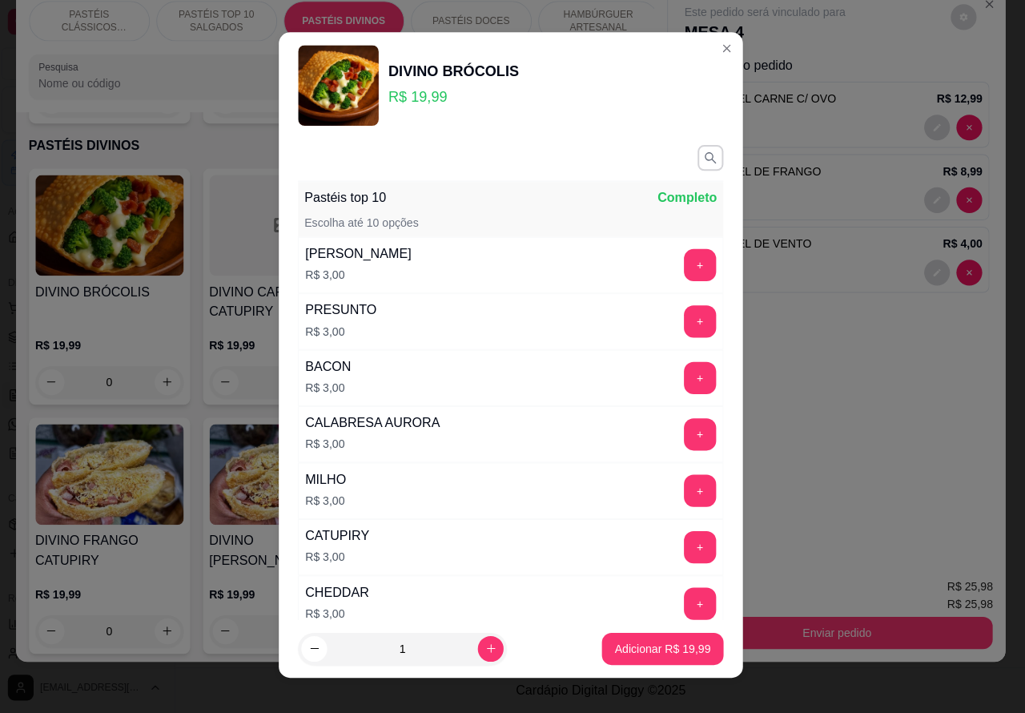
click at [634, 647] on p "Adicionar R$ 19,99" at bounding box center [663, 649] width 95 height 16
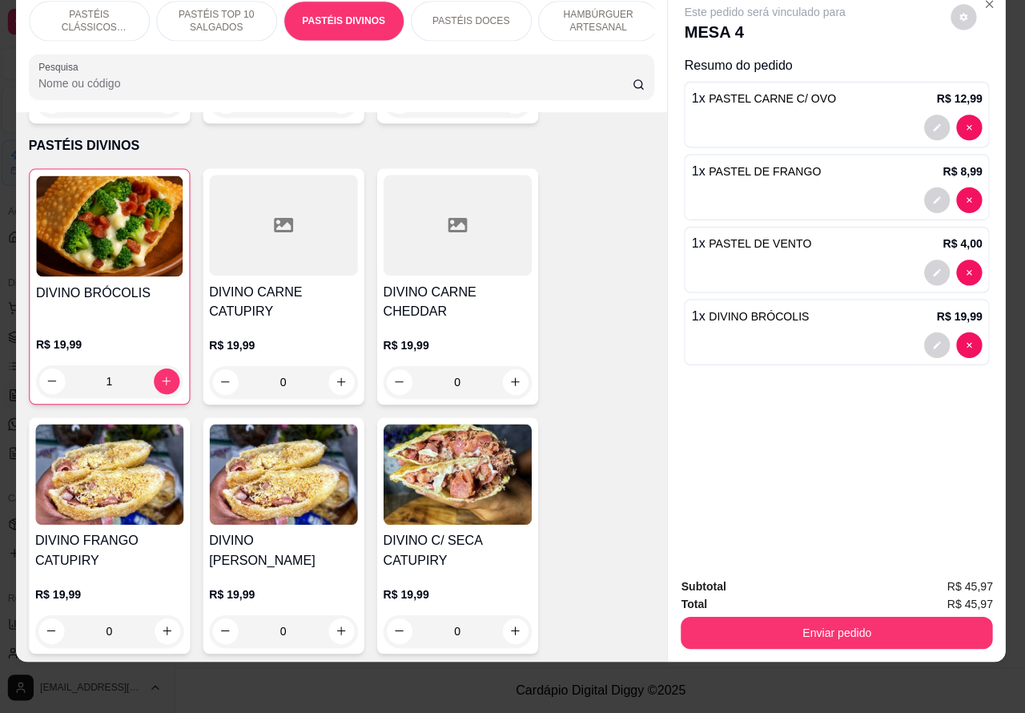
type input "1"
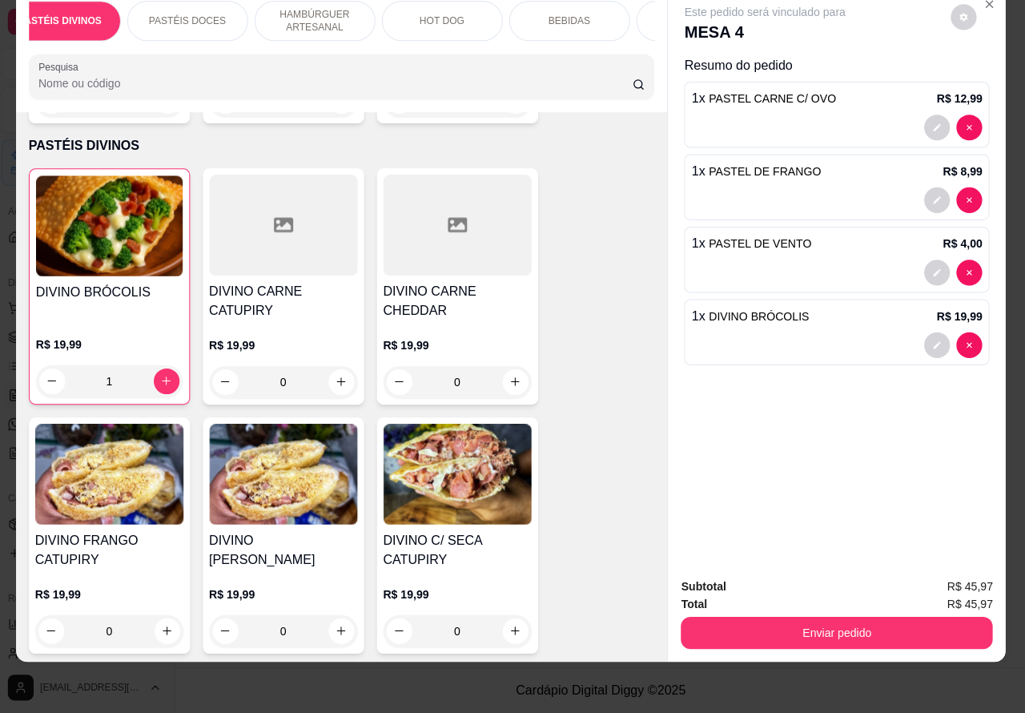
scroll to position [0, 300]
click at [546, 22] on div "BEBIDAS" at bounding box center [553, 25] width 120 height 40
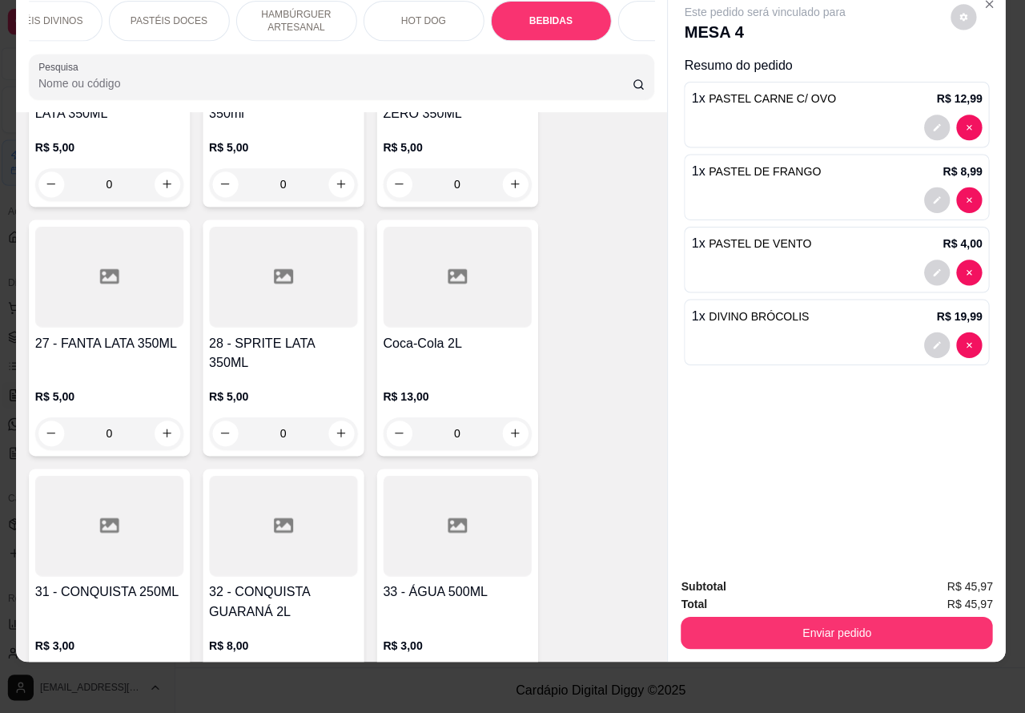
scroll to position [5525, 0]
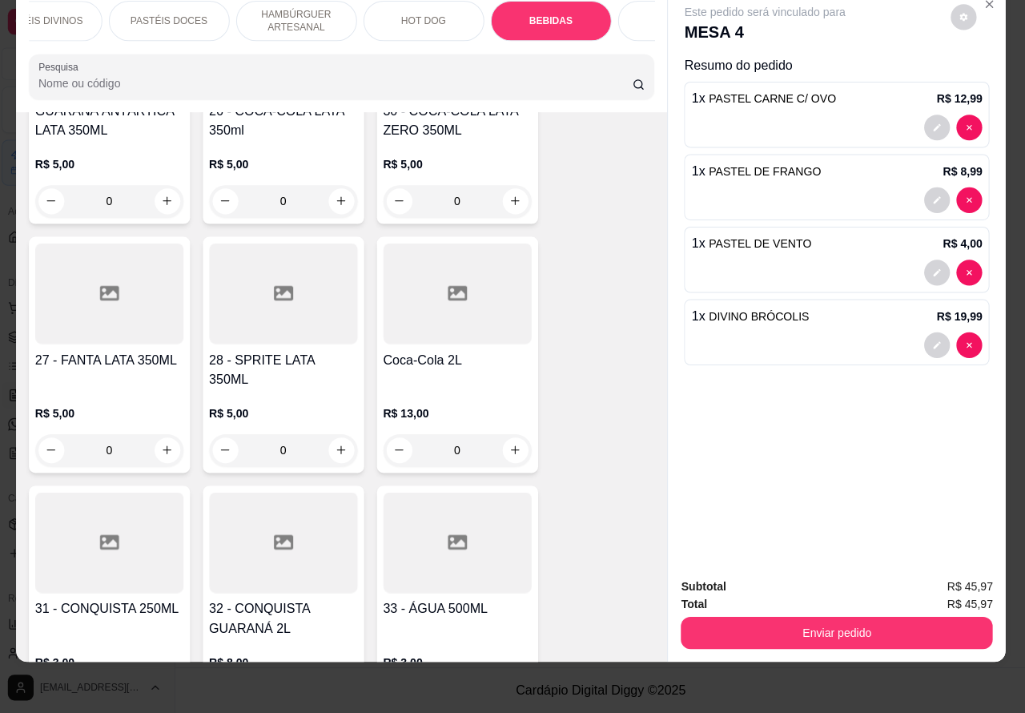
click at [165, 693] on icon "increase-product-quantity" at bounding box center [171, 699] width 12 height 12
type input "1"
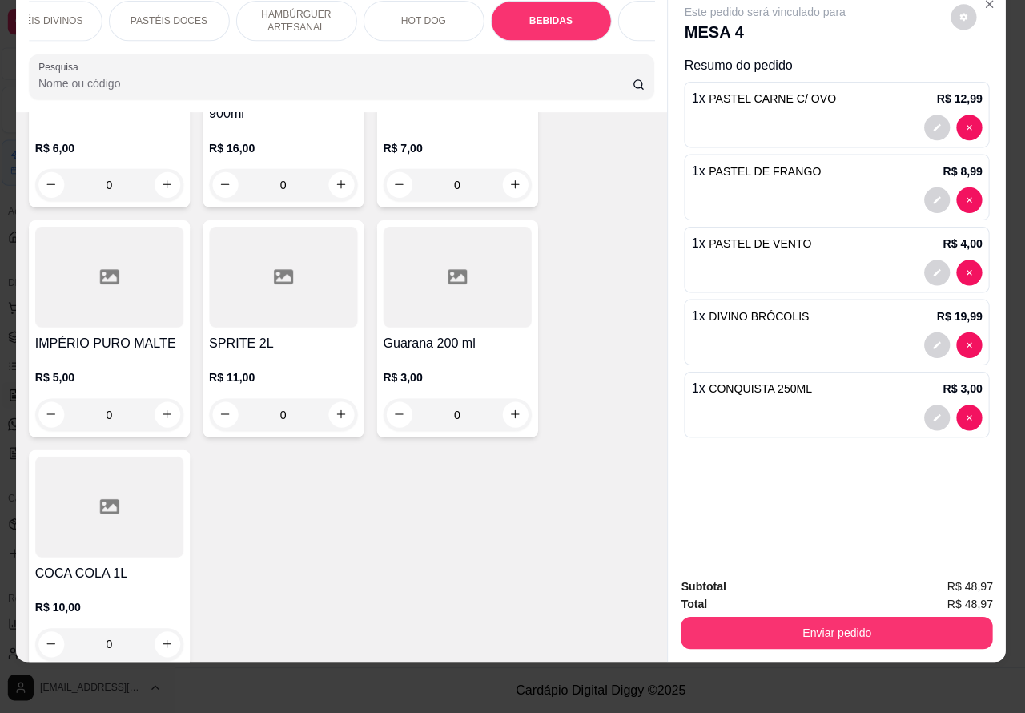
scroll to position [6520, 0]
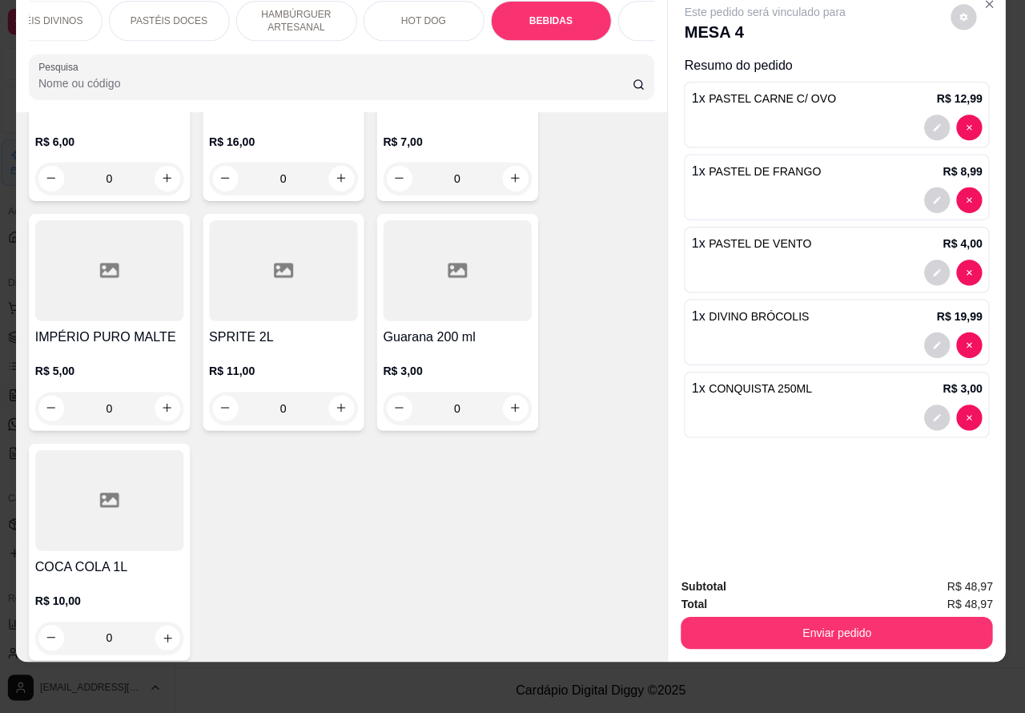
click at [165, 631] on icon "increase-product-quantity" at bounding box center [171, 637] width 12 height 12
type input "1"
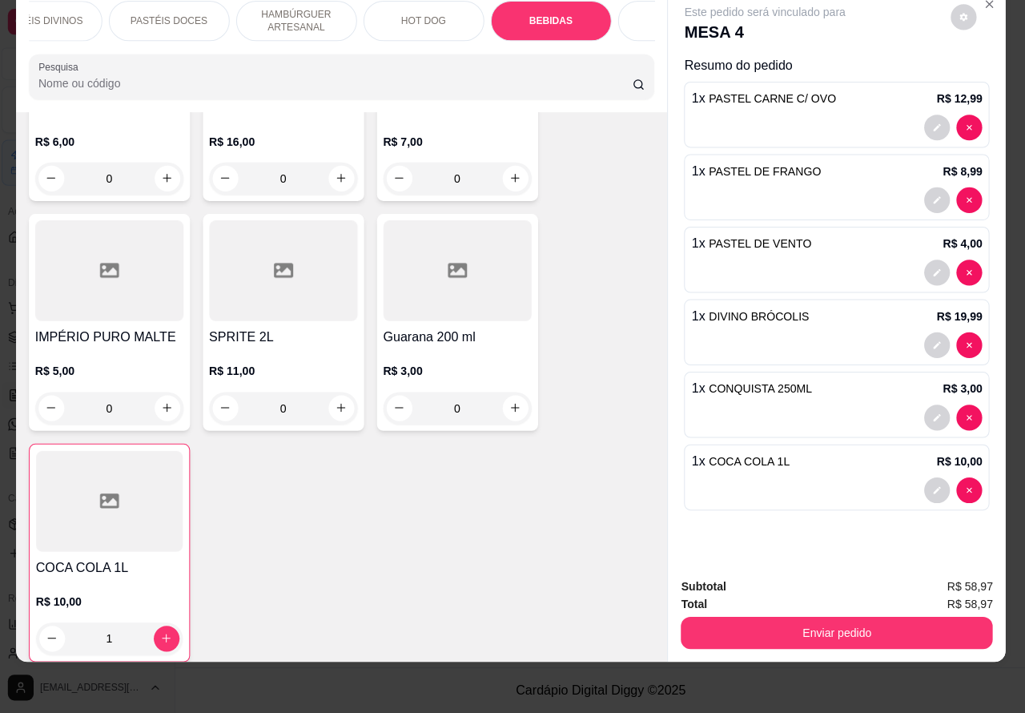
click at [160, 18] on p "PASTÉIS DOCES" at bounding box center [173, 24] width 77 height 13
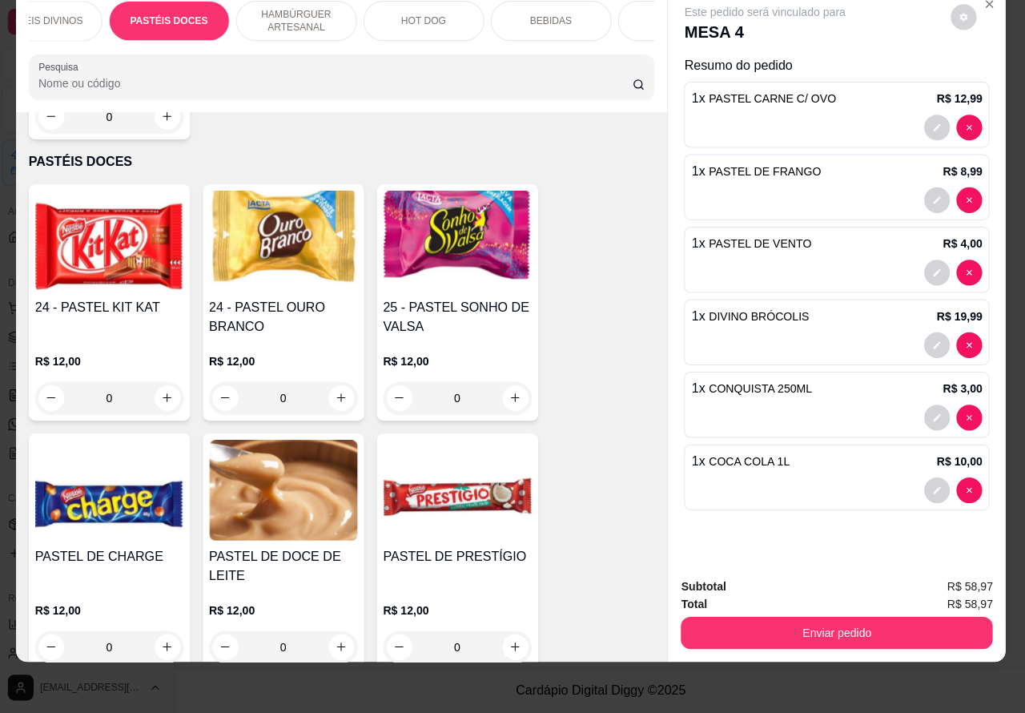
scroll to position [3107, 0]
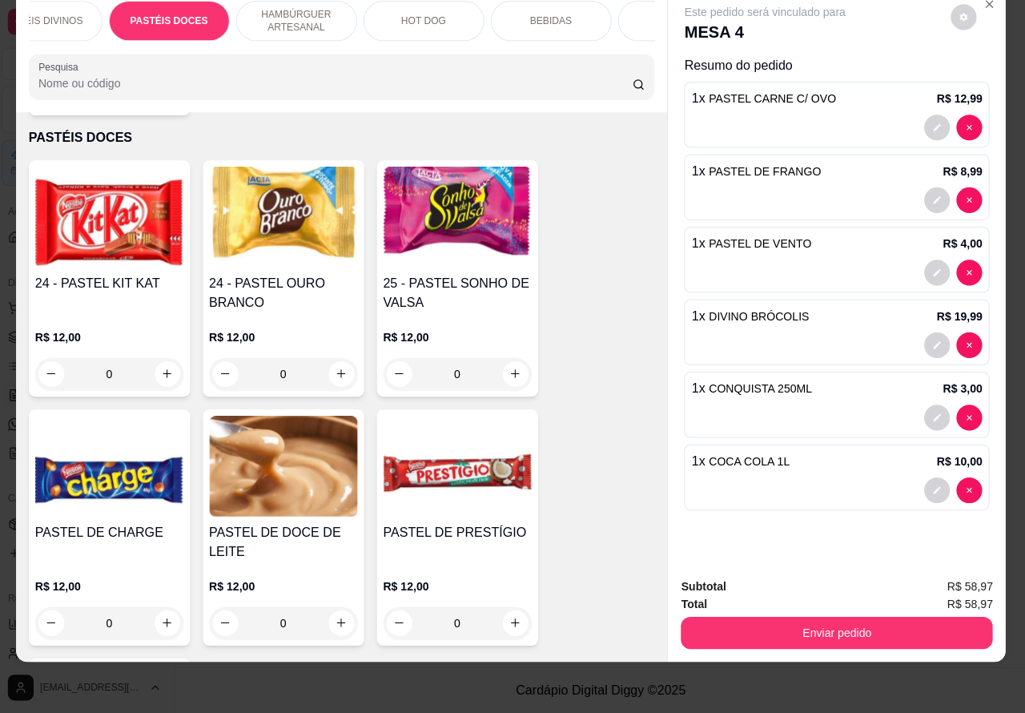
click at [167, 371] on icon "increase-product-quantity" at bounding box center [171, 375] width 9 height 9
type input "1"
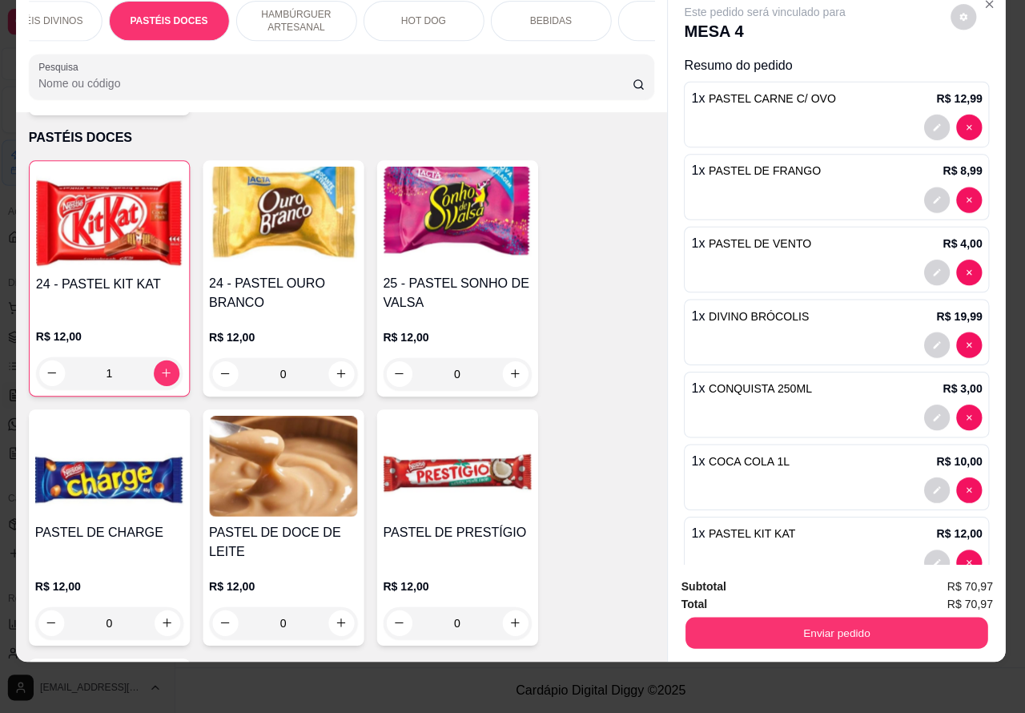
click at [847, 618] on button "Enviar pedido" at bounding box center [837, 633] width 300 height 31
click at [955, 571] on button "Enviar pedido" at bounding box center [949, 579] width 91 height 30
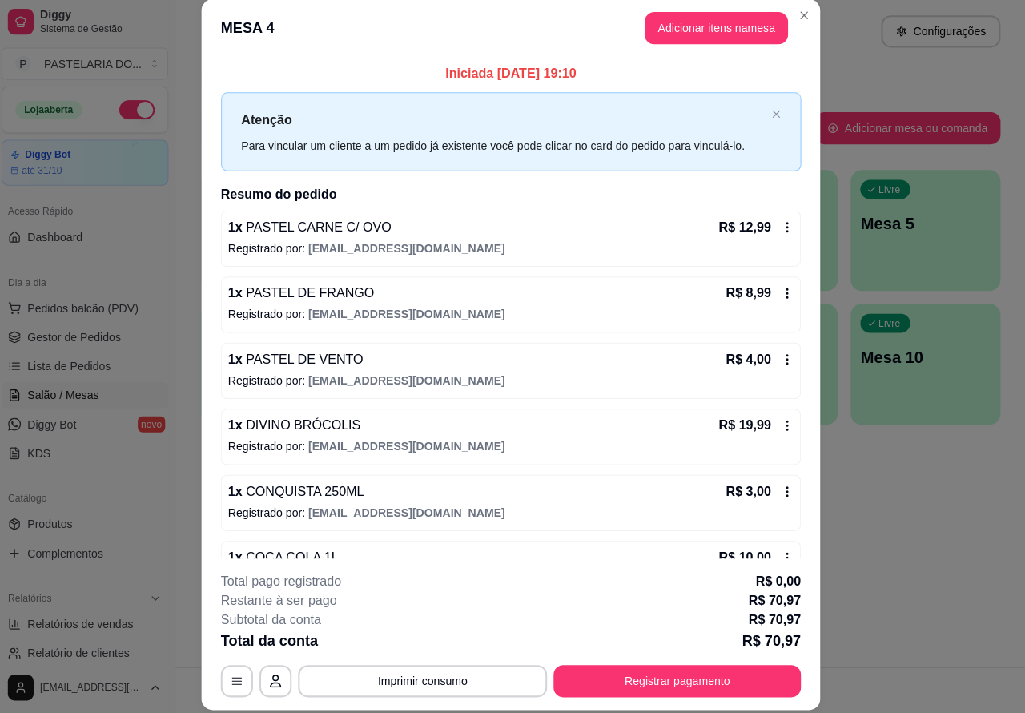
click at [904, 546] on div "Atendimento Salão Configurações Todos Mesas Comandas Pesquisar Adicionar mesa o…" at bounding box center [602, 333] width 846 height 667
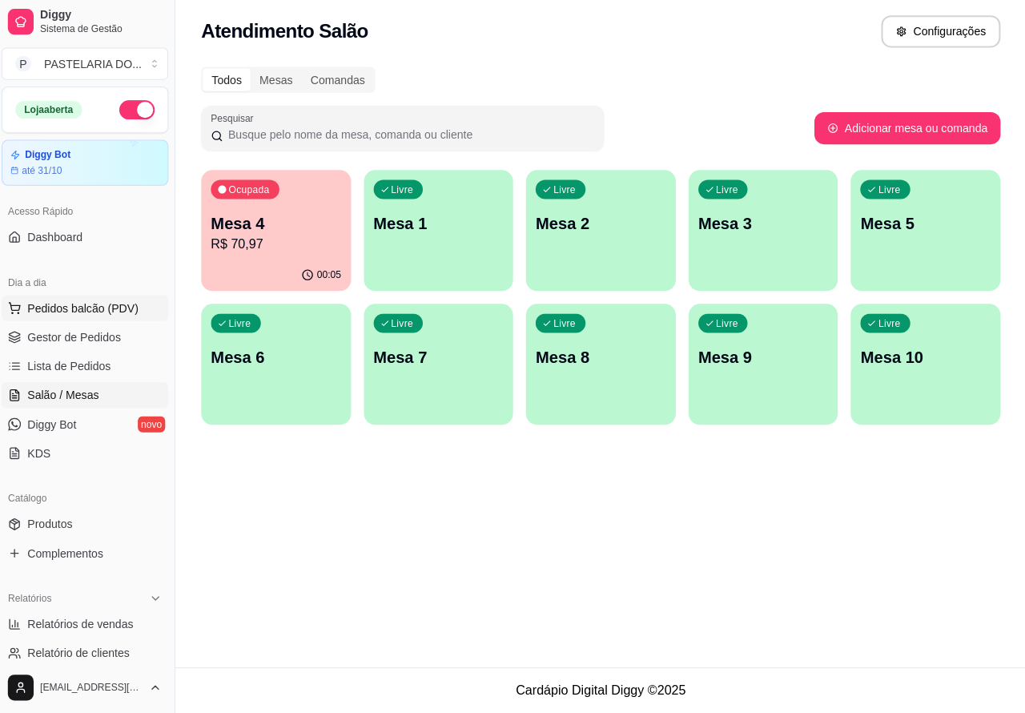
click at [87, 303] on span "Pedidos balcão (PDV)" at bounding box center [87, 310] width 111 height 16
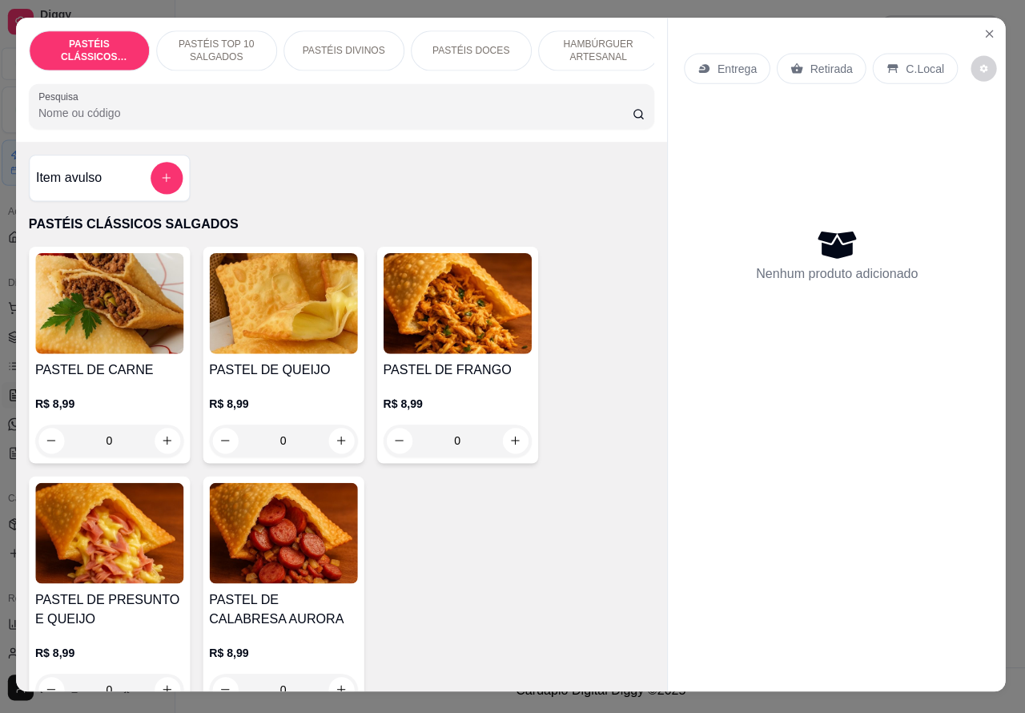
click at [729, 64] on p "Entrega" at bounding box center [737, 72] width 39 height 16
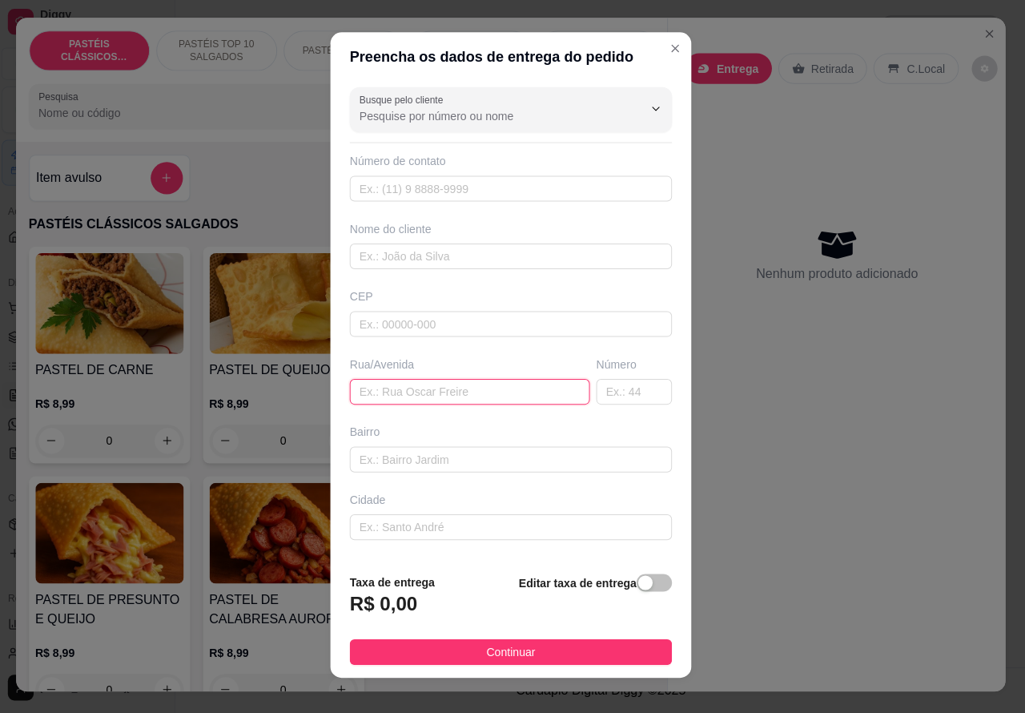
click at [465, 393] on input "text" at bounding box center [471, 394] width 239 height 26
paste input "[PERSON_NAME] , 106,"
type input "[PERSON_NAME] , 106,"
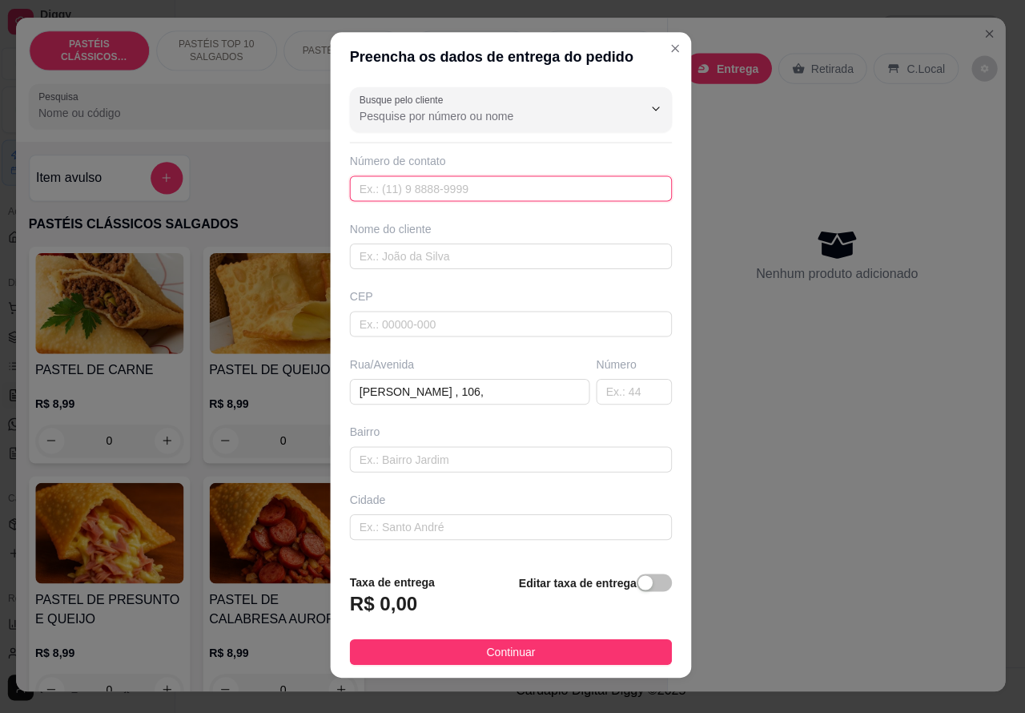
click at [457, 186] on input "text" at bounding box center [512, 192] width 320 height 26
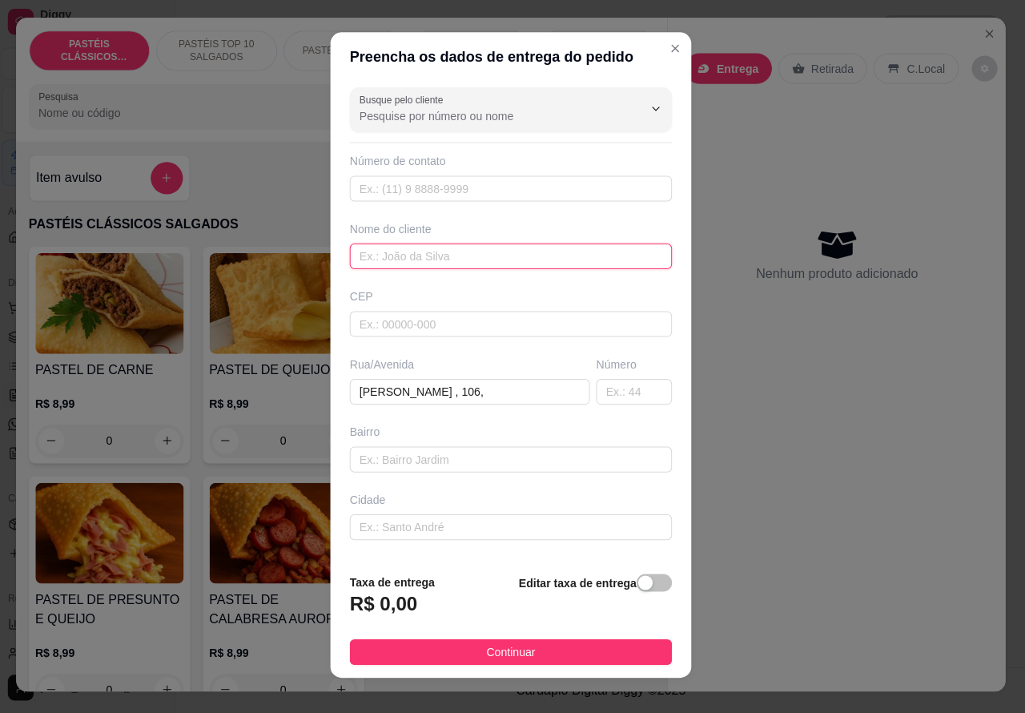
click at [502, 254] on input "text" at bounding box center [512, 259] width 320 height 26
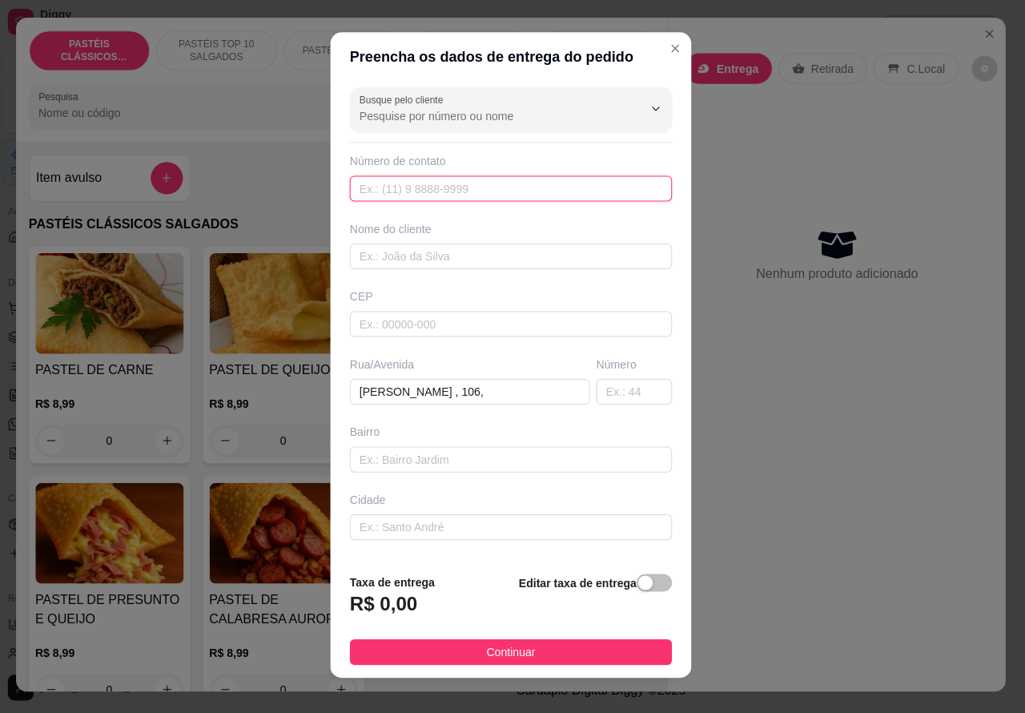
click at [538, 184] on input "text" at bounding box center [512, 192] width 320 height 26
paste input "[PHONE_NUMBER]"
type input "[PHONE_NUMBER]"
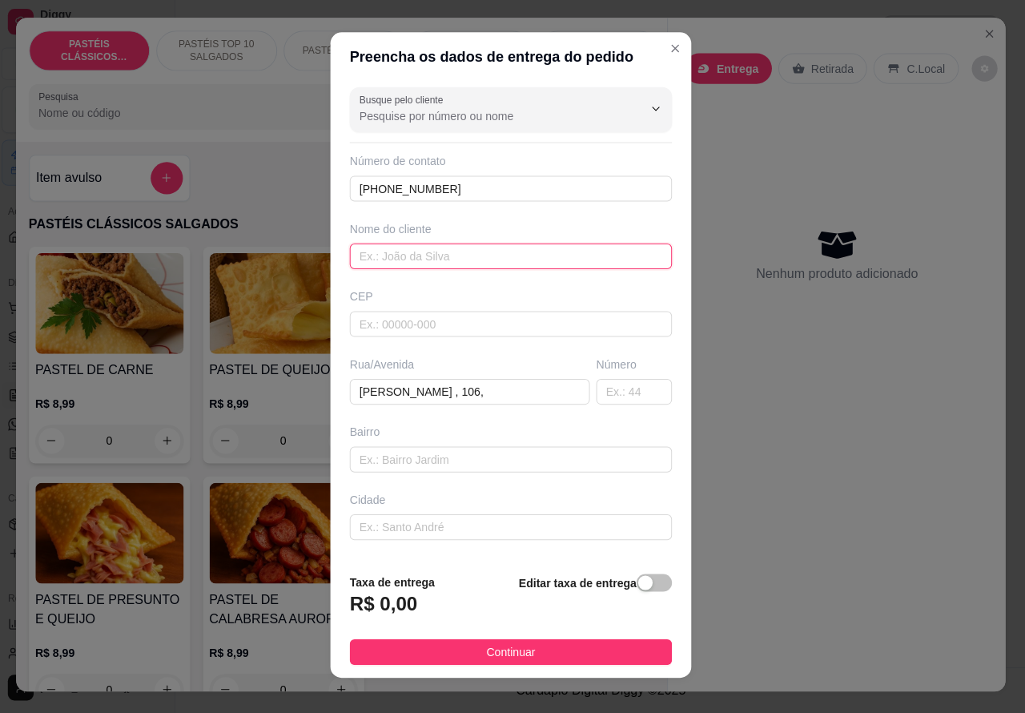
click at [499, 256] on input "text" at bounding box center [512, 259] width 320 height 26
type input "[PERSON_NAME]"
click at [639, 581] on span "button" at bounding box center [655, 583] width 35 height 18
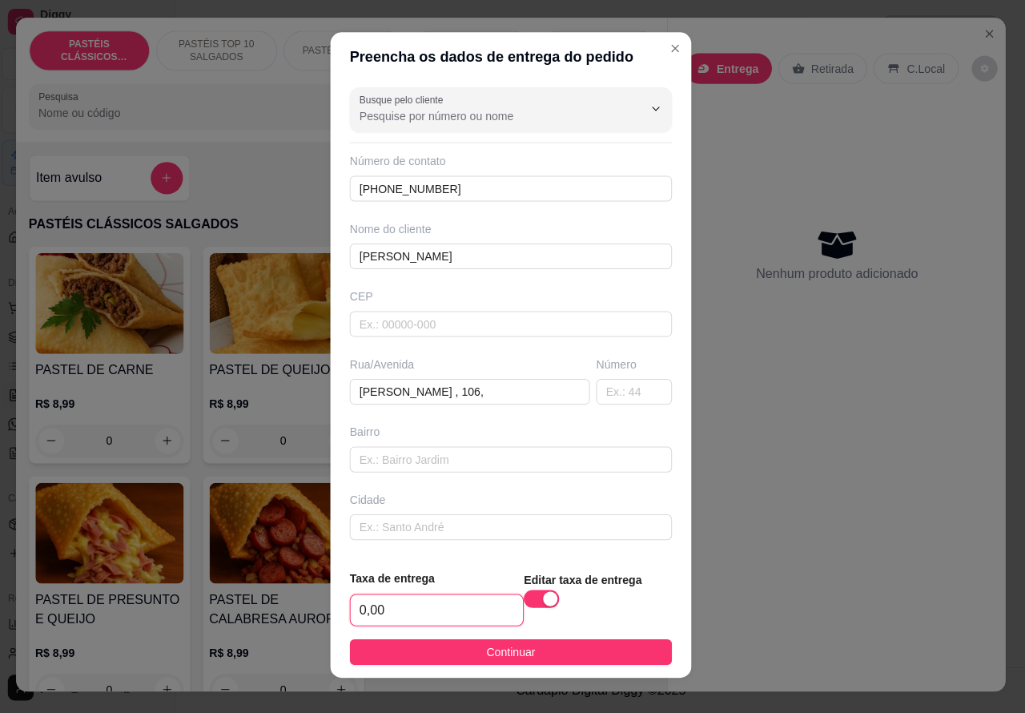
click at [363, 601] on input "0,00" at bounding box center [438, 610] width 171 height 30
type input "1,00"
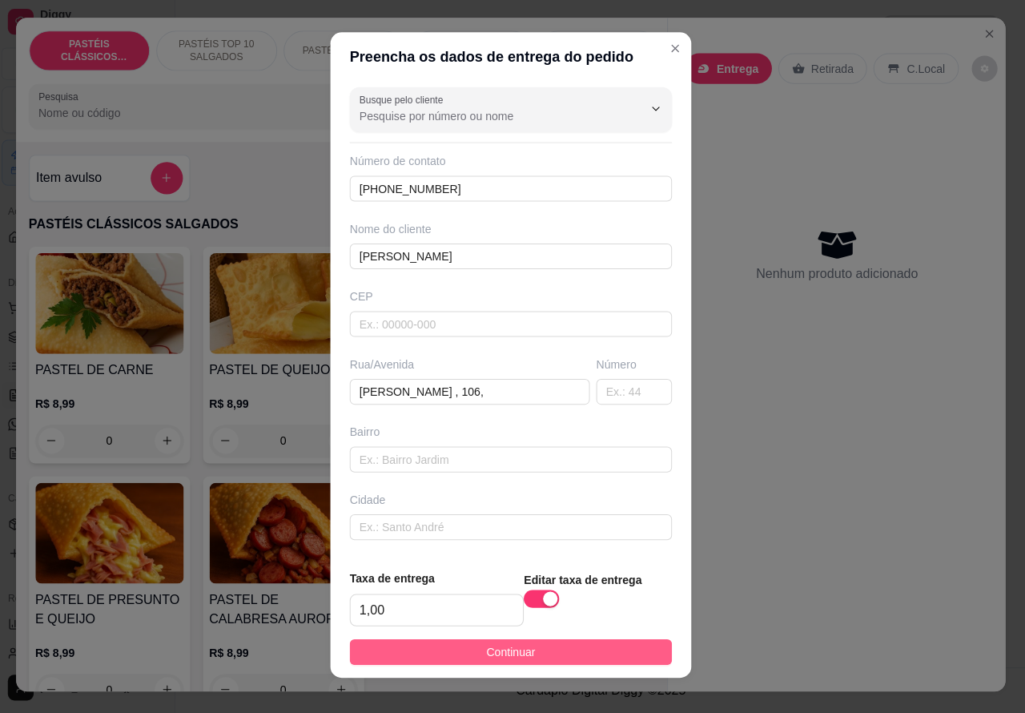
click at [554, 651] on button "Continuar" at bounding box center [512, 652] width 320 height 26
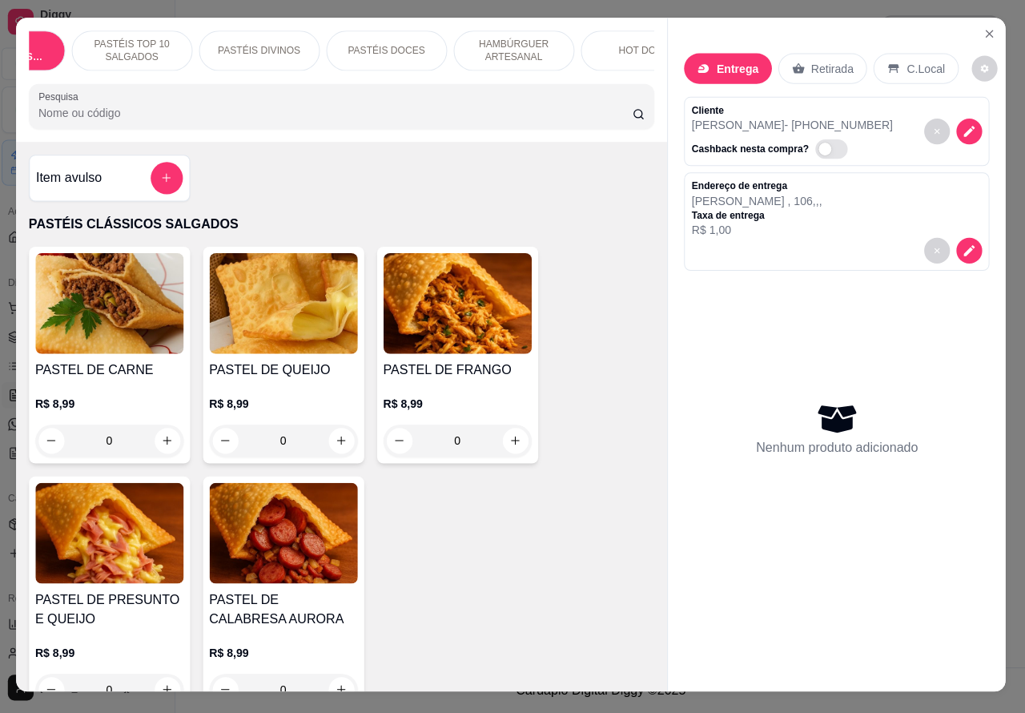
scroll to position [0, 113]
click at [609, 48] on p "HOT DOG" at bounding box center [613, 54] width 45 height 13
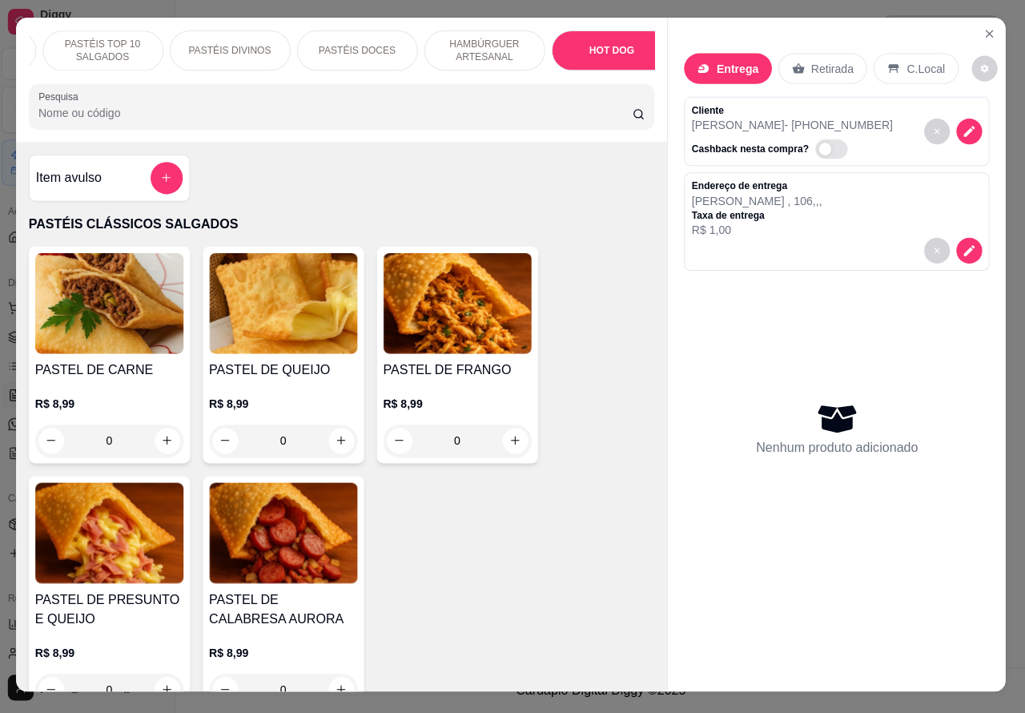
scroll to position [37, 0]
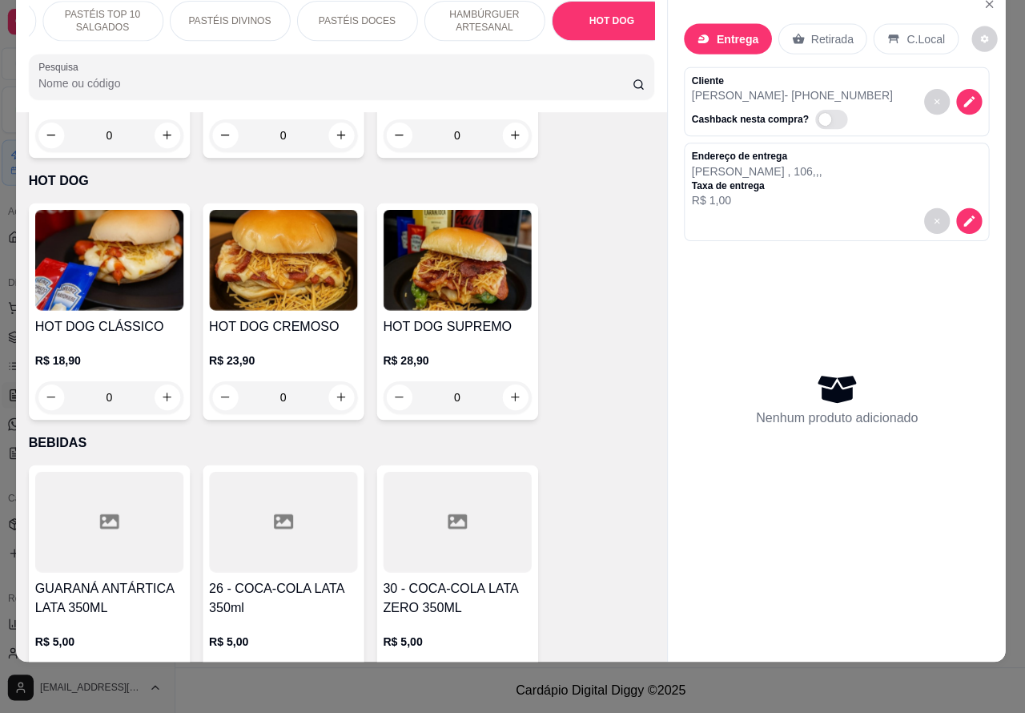
click at [326, 383] on div "0" at bounding box center [286, 399] width 147 height 32
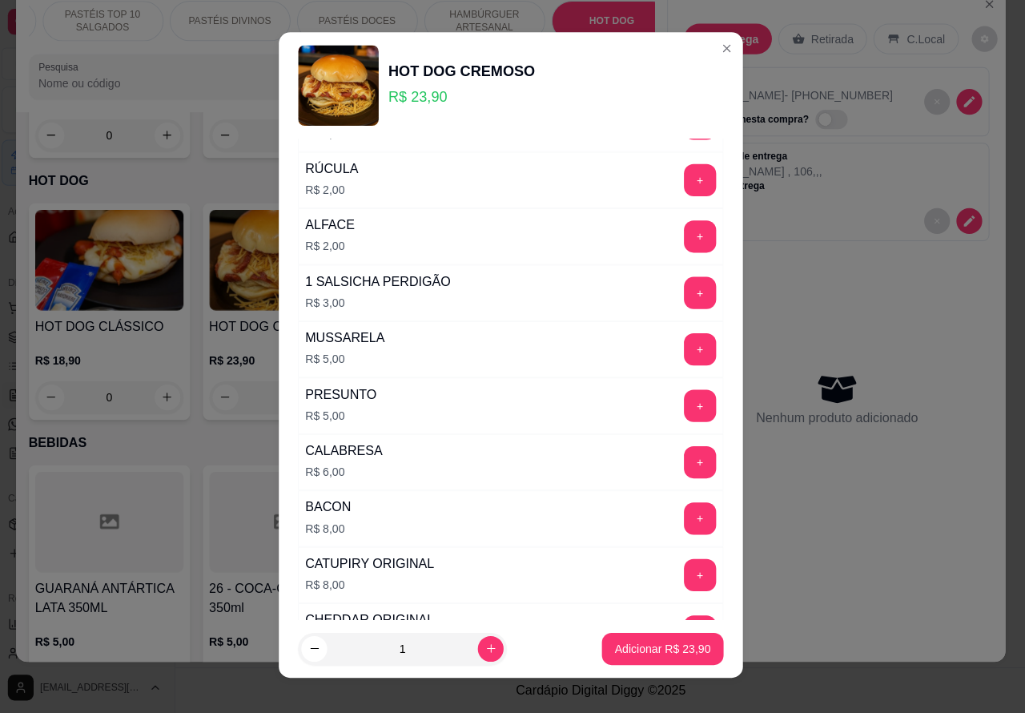
scroll to position [458, 0]
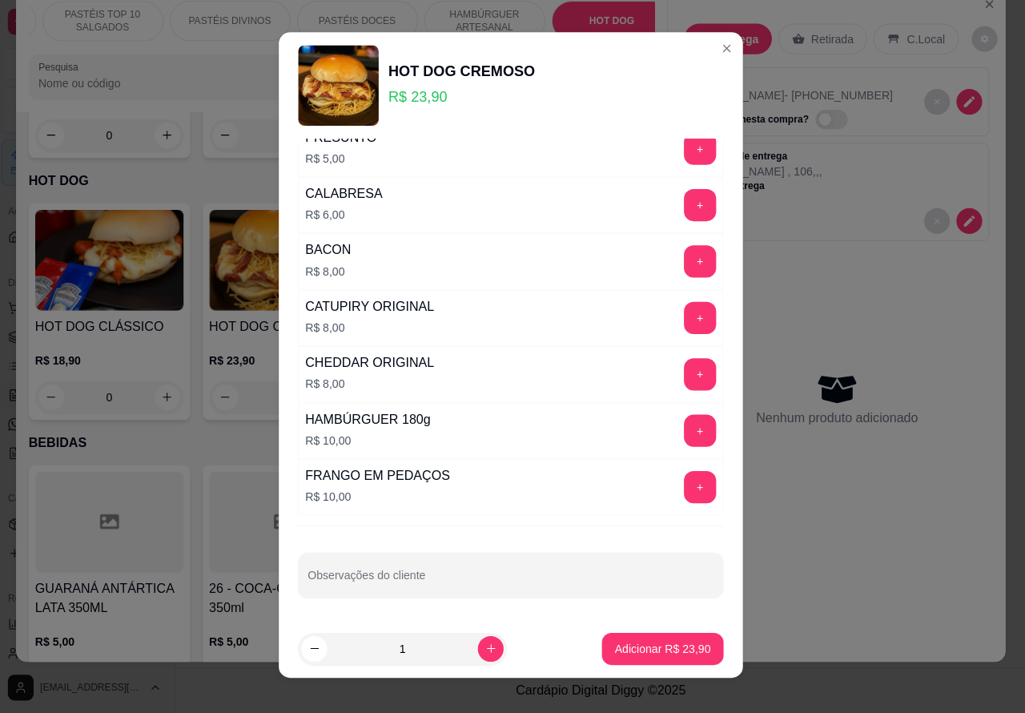
click at [535, 590] on input "Observações do cliente" at bounding box center [513, 582] width 404 height 16
type input "com pouco molho>>>>>>"
click at [634, 647] on p "Adicionar R$ 23,90" at bounding box center [664, 648] width 93 height 15
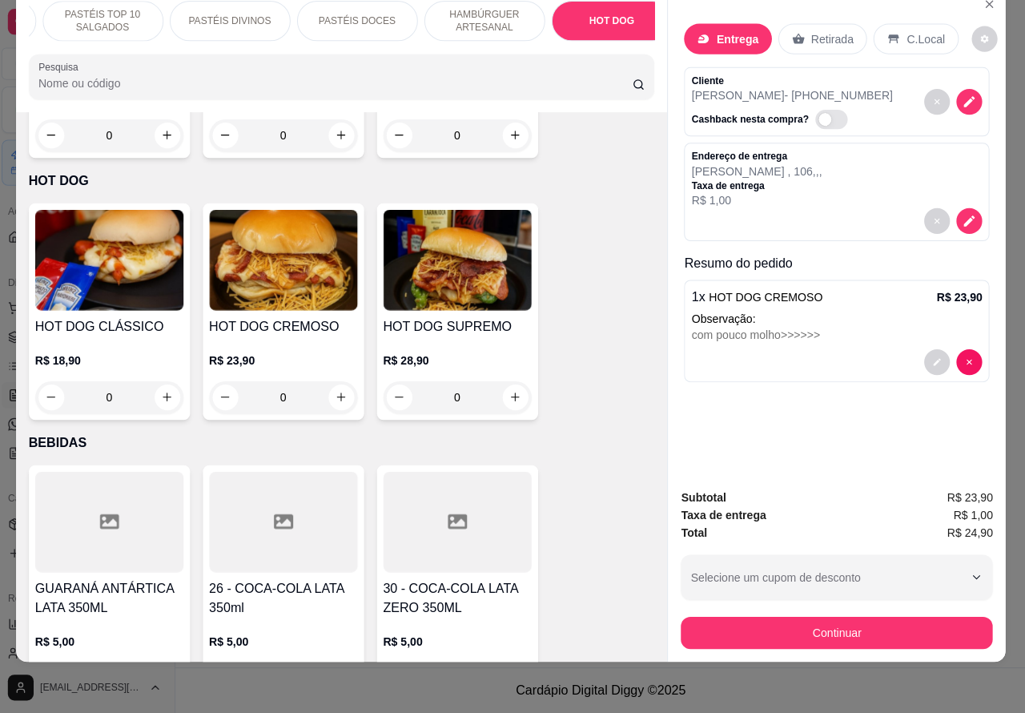
click at [491, 14] on p "HAMBÚRGUER ARTESANAL" at bounding box center [487, 25] width 93 height 26
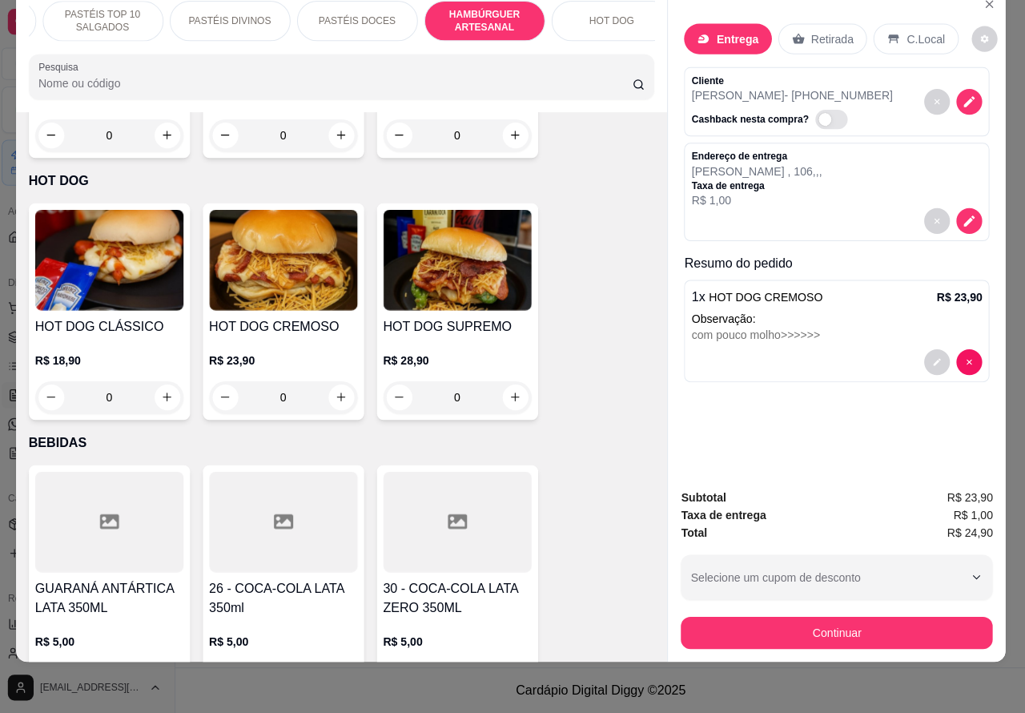
scroll to position [3855, 0]
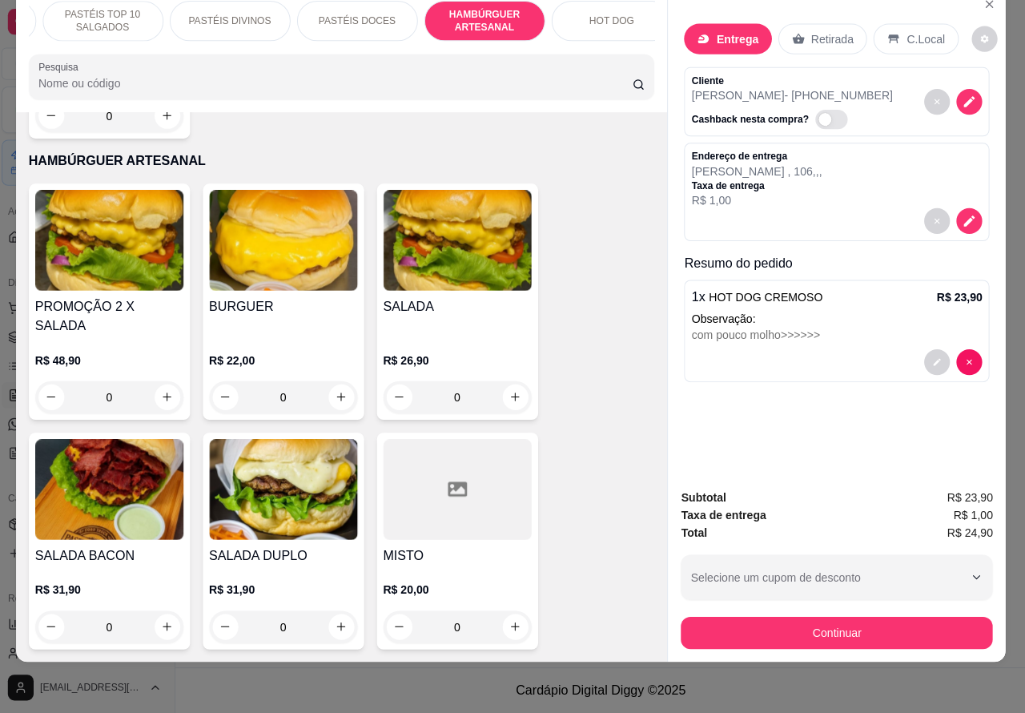
click at [335, 383] on div "0" at bounding box center [286, 399] width 147 height 32
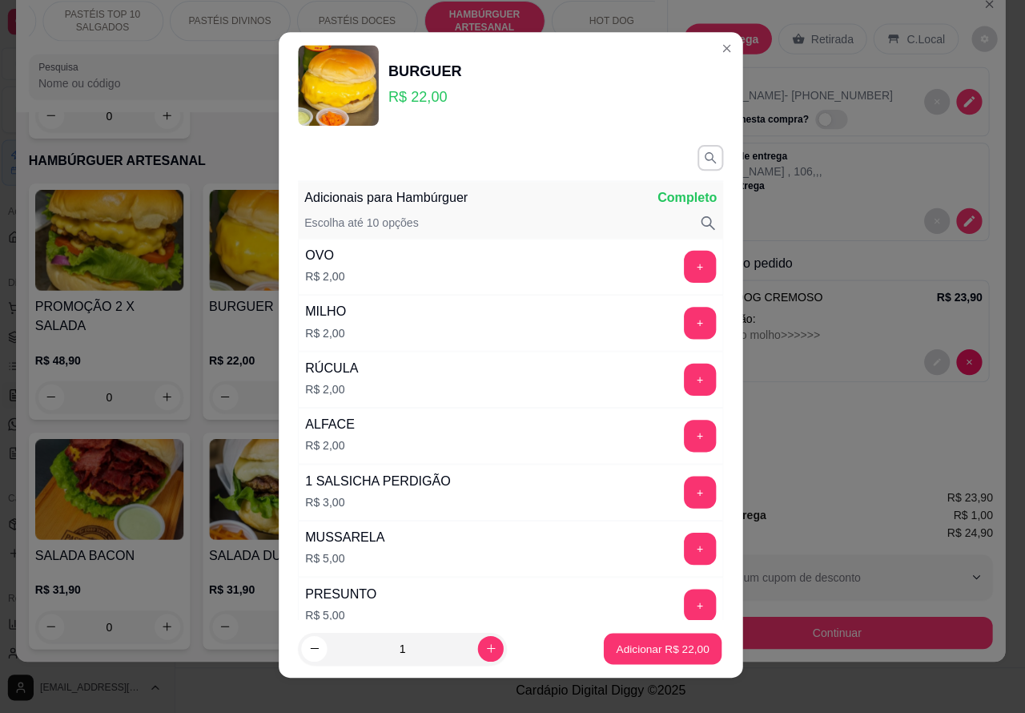
click at [634, 646] on p "Adicionar R$ 22,00" at bounding box center [664, 648] width 93 height 15
type input "1"
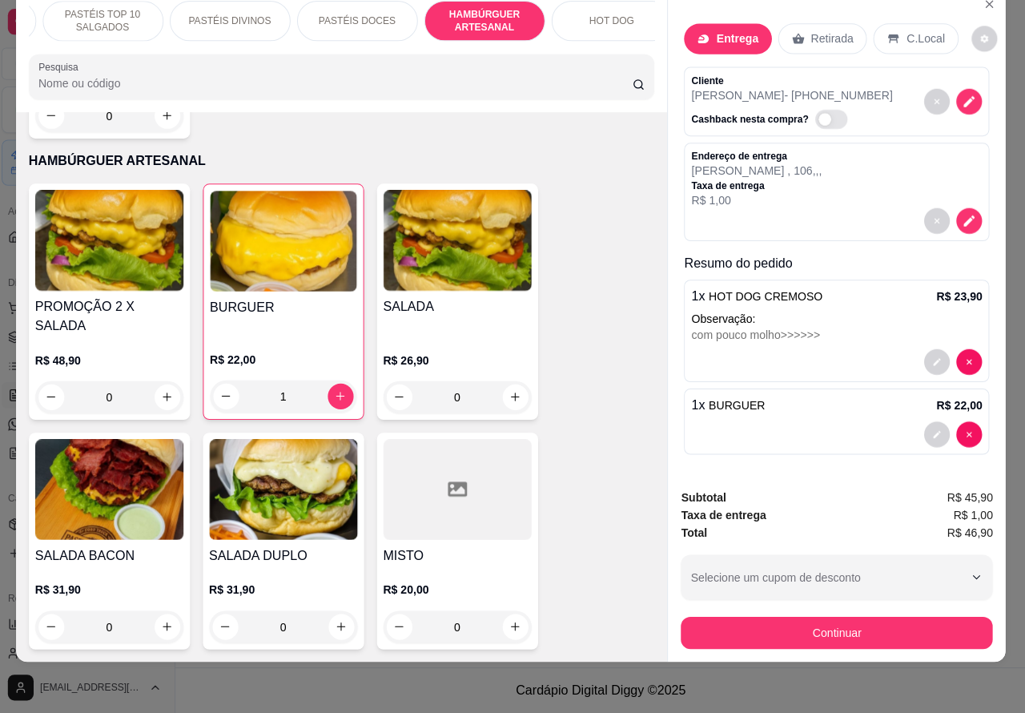
click at [159, 611] on div "0" at bounding box center [113, 627] width 147 height 32
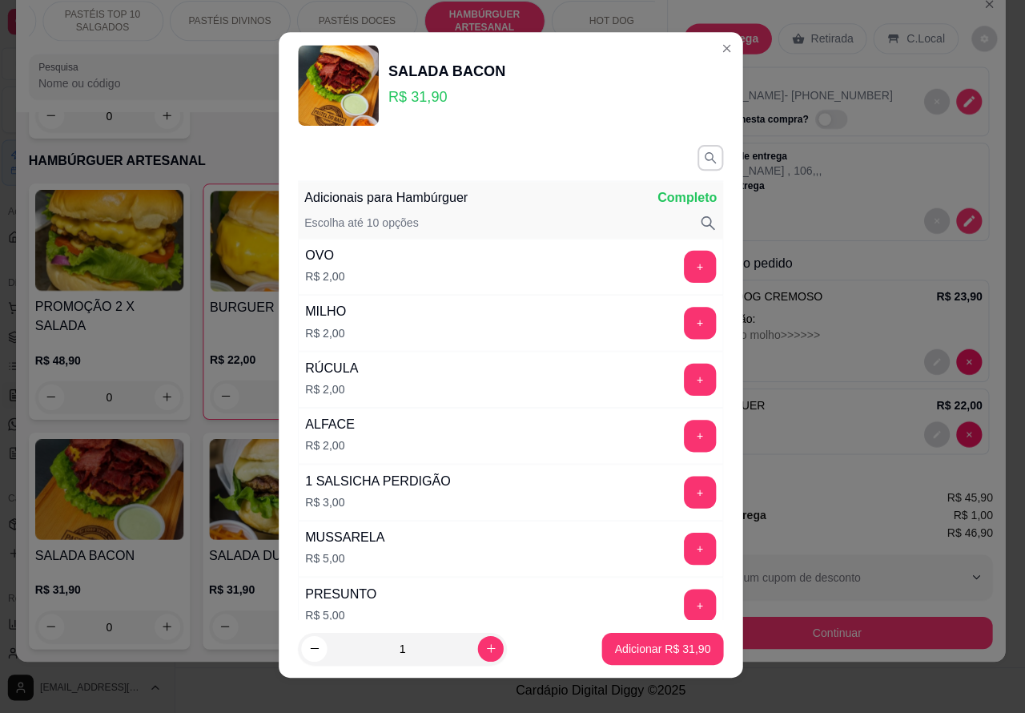
click at [659, 647] on p "Adicionar R$ 31,90" at bounding box center [663, 649] width 95 height 16
type input "1"
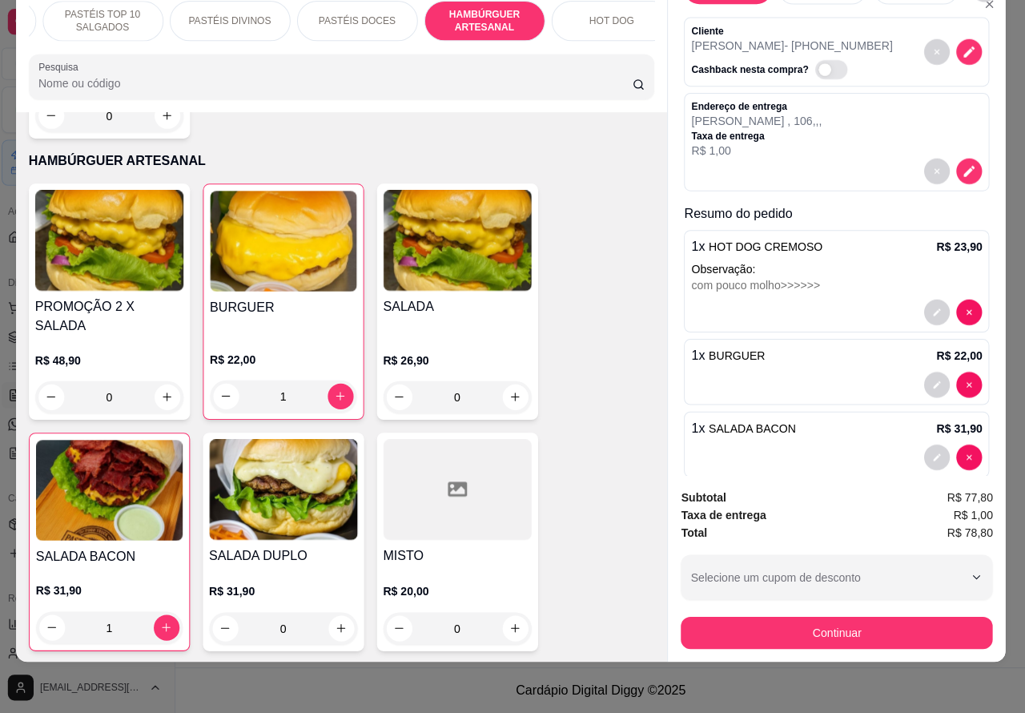
scroll to position [75, 0]
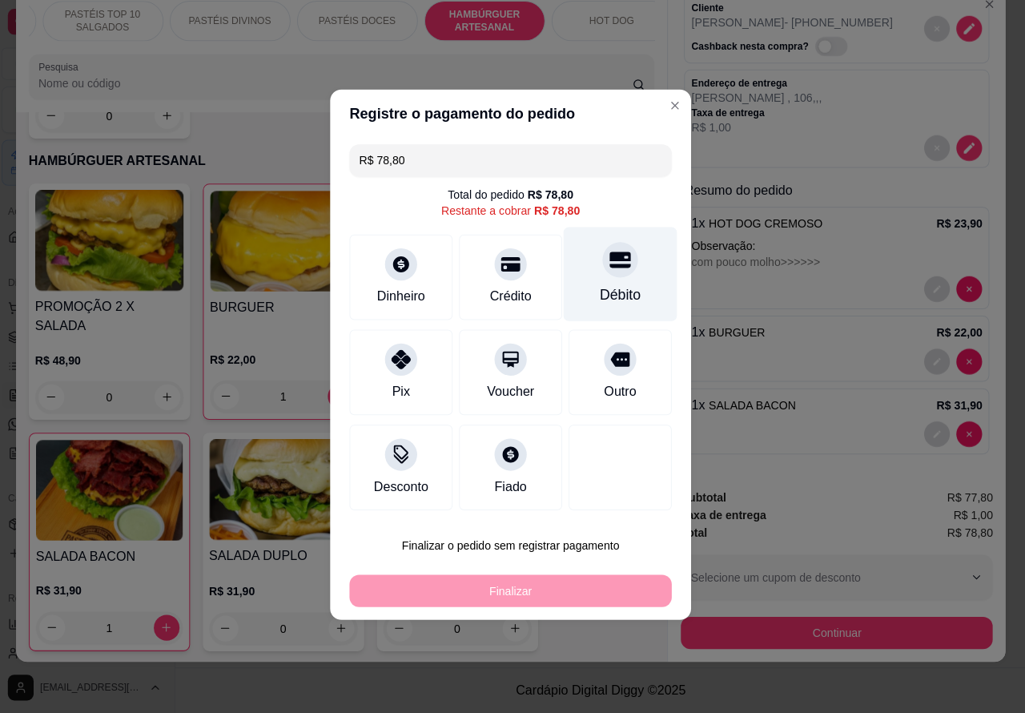
click at [606, 280] on div at bounding box center [621, 261] width 35 height 35
type input "R$ 0,00"
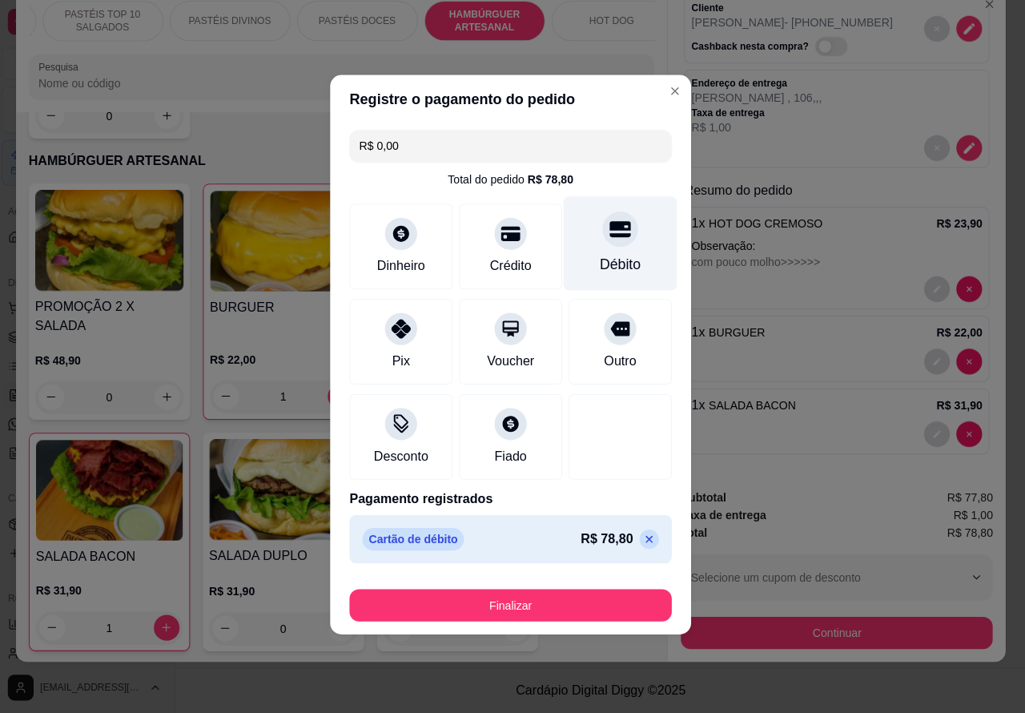
click at [566, 603] on button "Finalizar" at bounding box center [512, 606] width 320 height 32
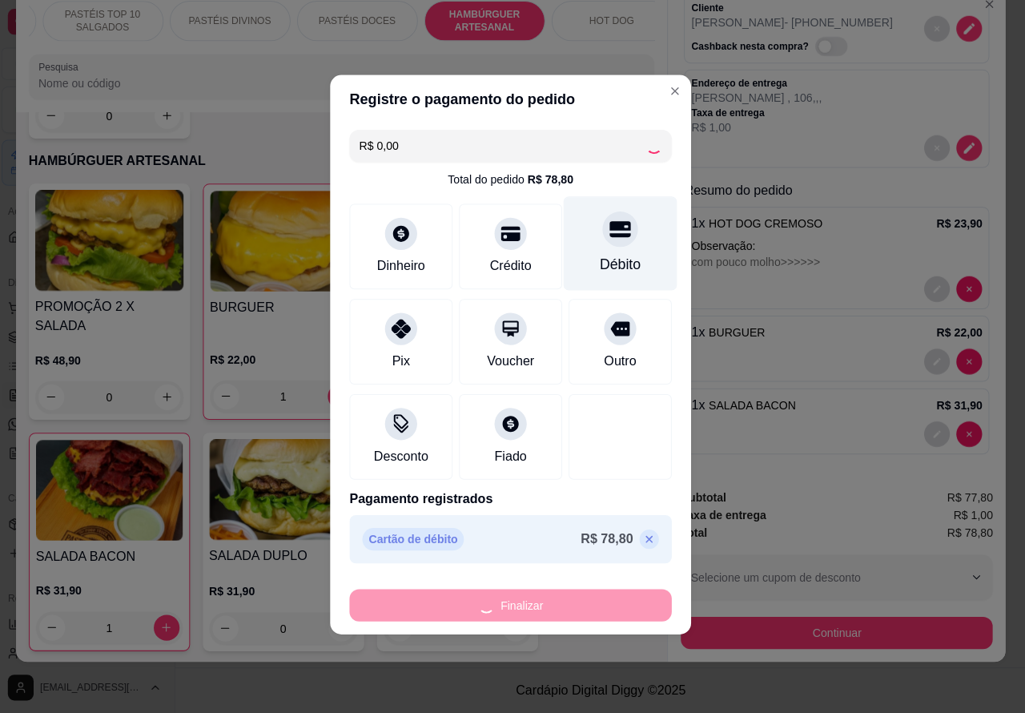
type input "0"
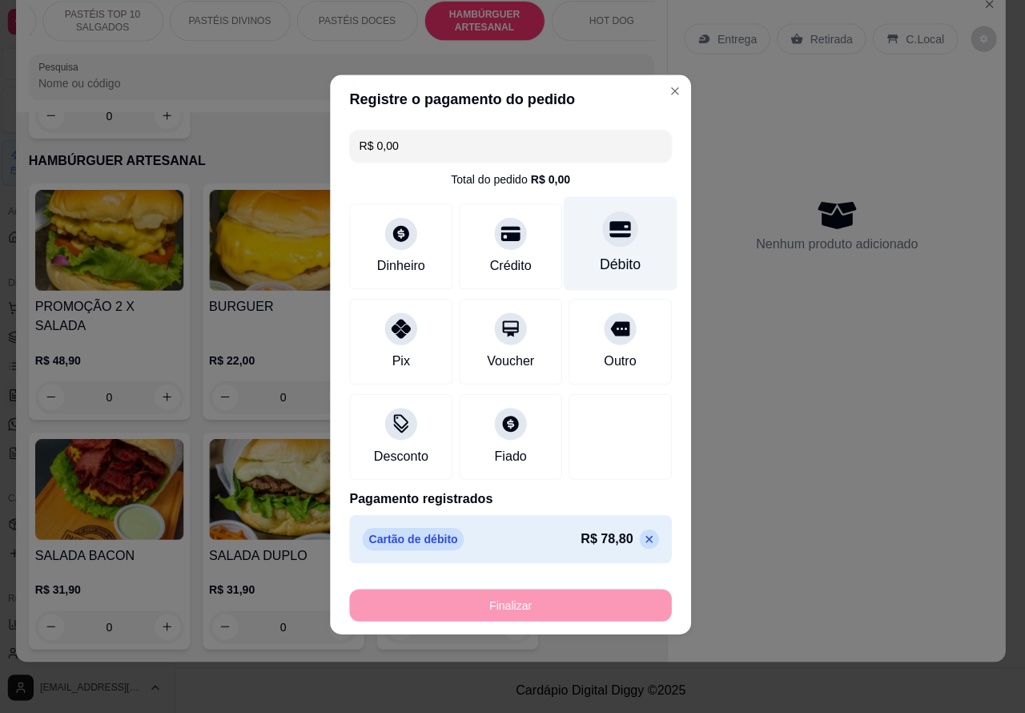
type input "-R$ 78,80"
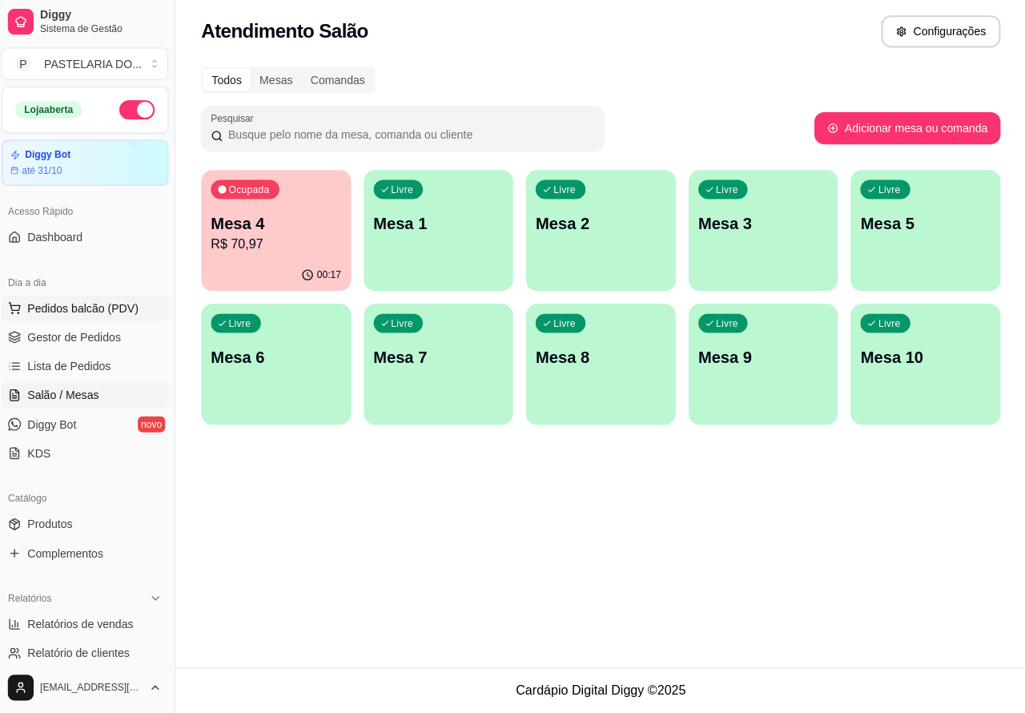
click at [89, 309] on span "Pedidos balcão (PDV)" at bounding box center [87, 310] width 111 height 16
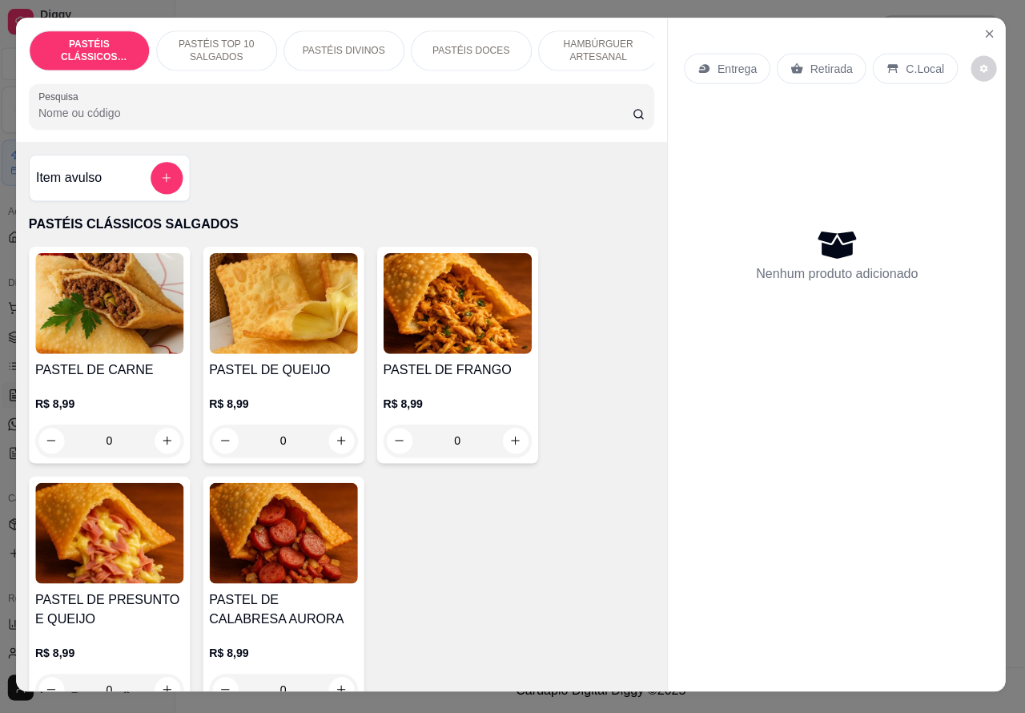
click at [814, 64] on p "Retirada" at bounding box center [831, 72] width 42 height 16
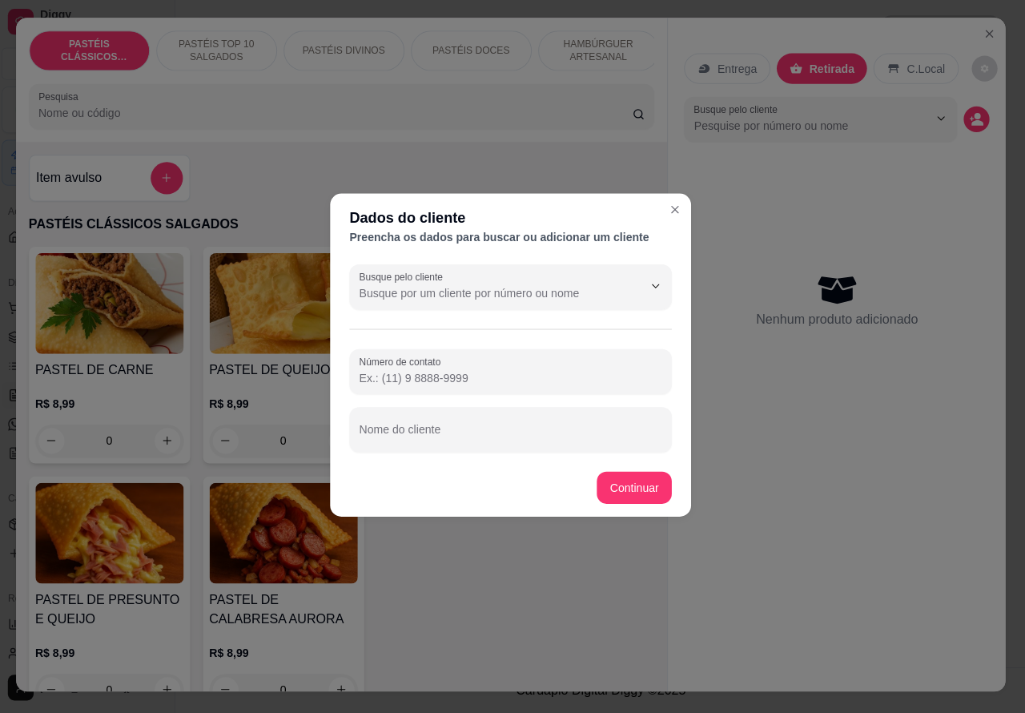
click at [417, 437] on div "Nome do cliente" at bounding box center [512, 431] width 320 height 45
type input "aline"
click at [485, 372] on input "Número de contato" at bounding box center [512, 380] width 301 height 16
paste input "[PHONE_NUMBER]"
type input "[PHONE_NUMBER]"
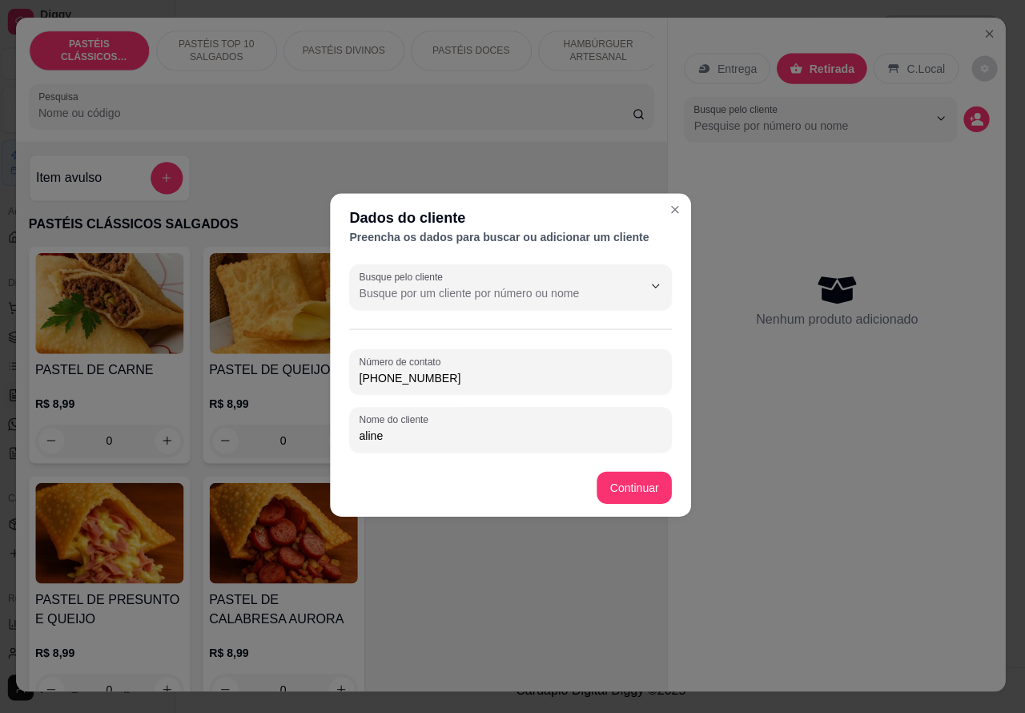
click at [645, 486] on div "Item avulso PASTÉIS CLÁSSICOS SALGADOS PASTEL DE CARNE R$ 8,99 0 PASTEL DE QUEI…" at bounding box center [345, 418] width 648 height 547
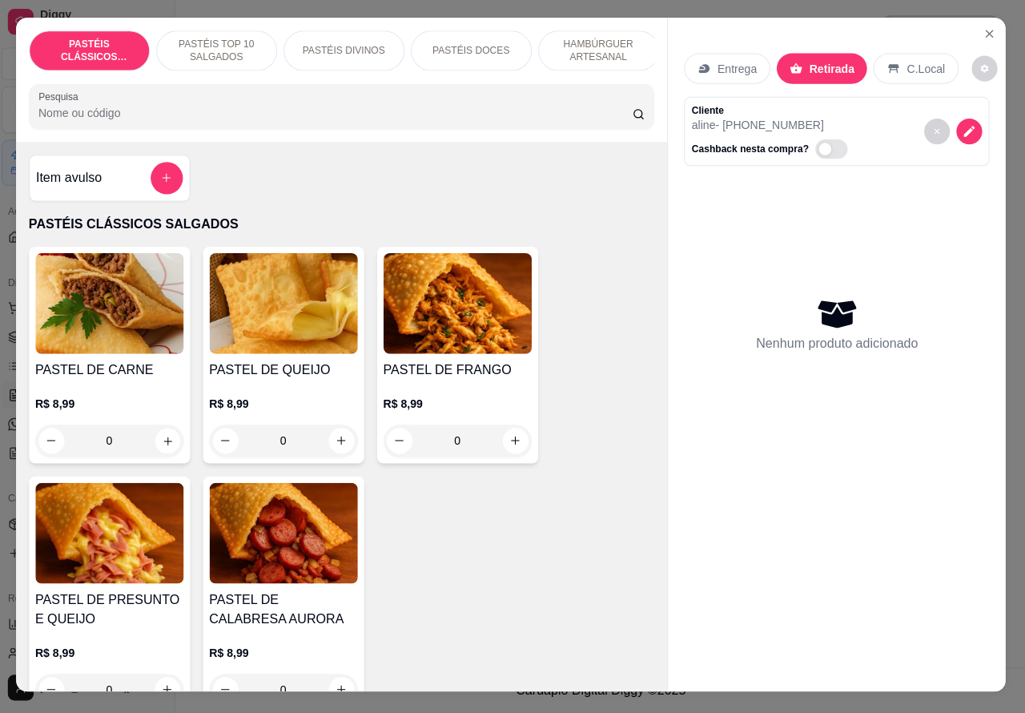
click at [169, 450] on button "increase-product-quantity" at bounding box center [171, 441] width 25 height 25
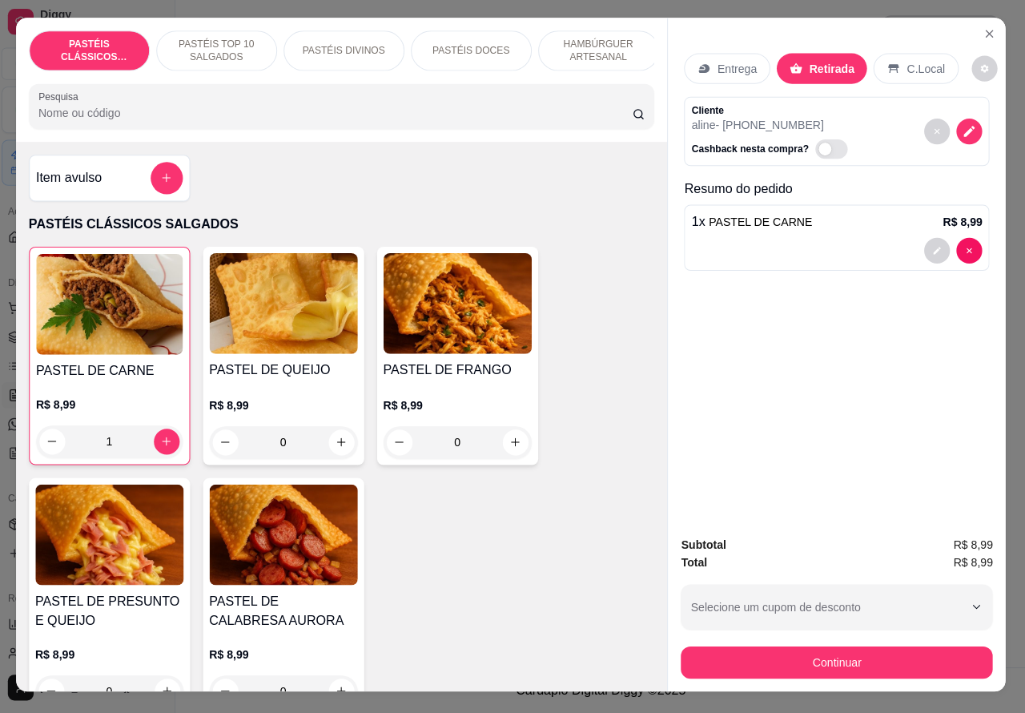
type input "1"
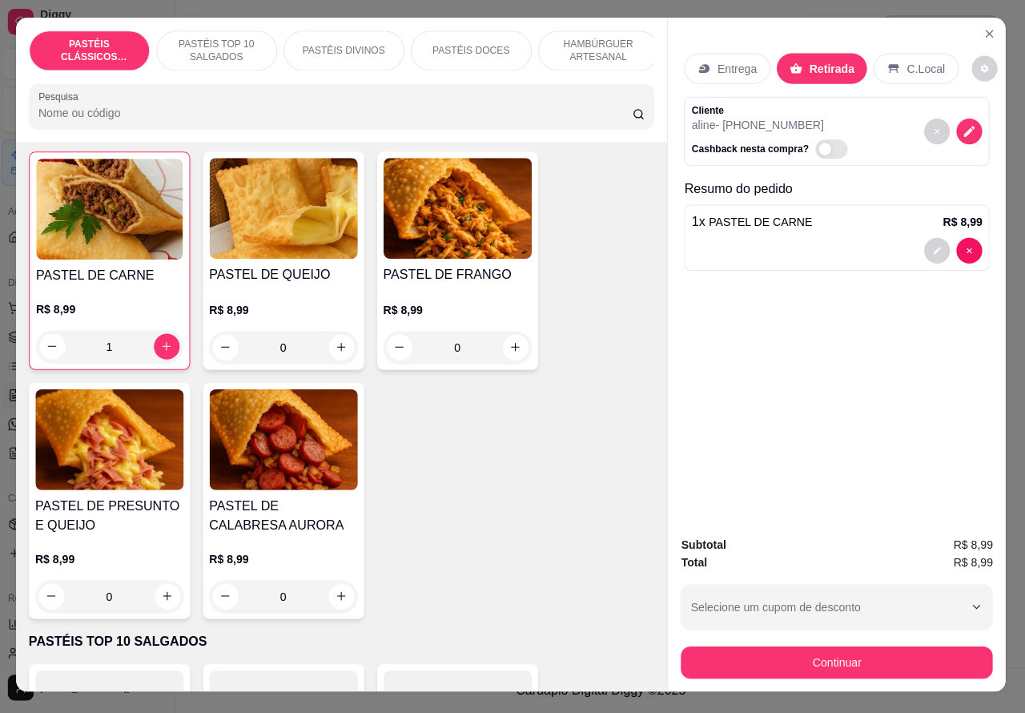
scroll to position [98, 0]
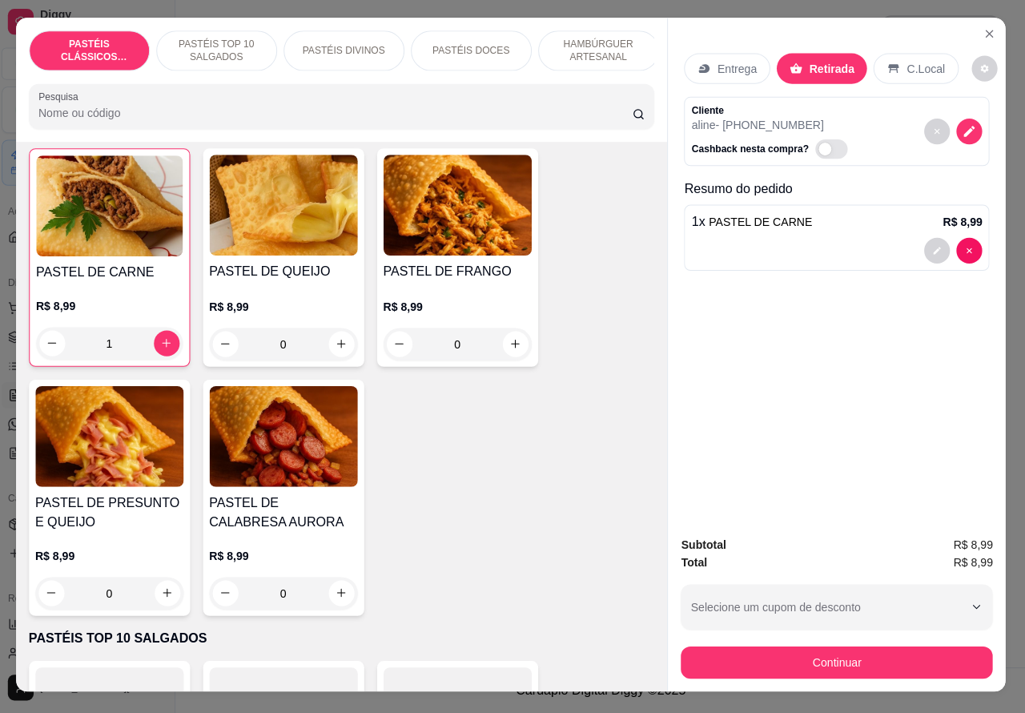
click at [165, 599] on icon "increase-product-quantity" at bounding box center [171, 593] width 12 height 12
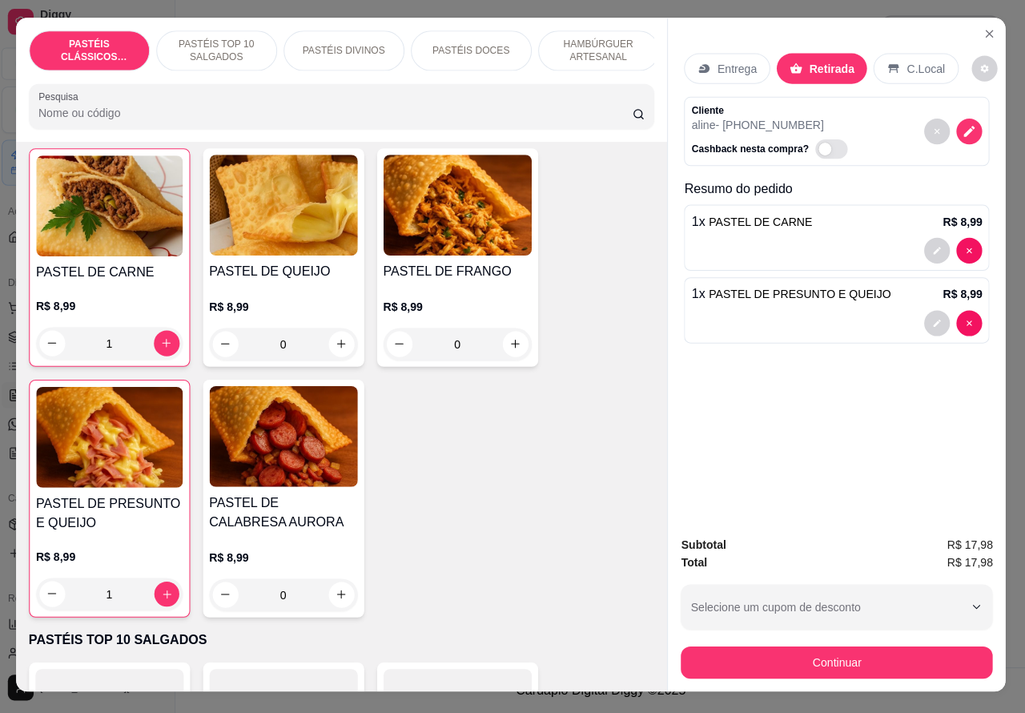
click at [164, 595] on icon "increase-product-quantity" at bounding box center [170, 594] width 12 height 12
type input "2"
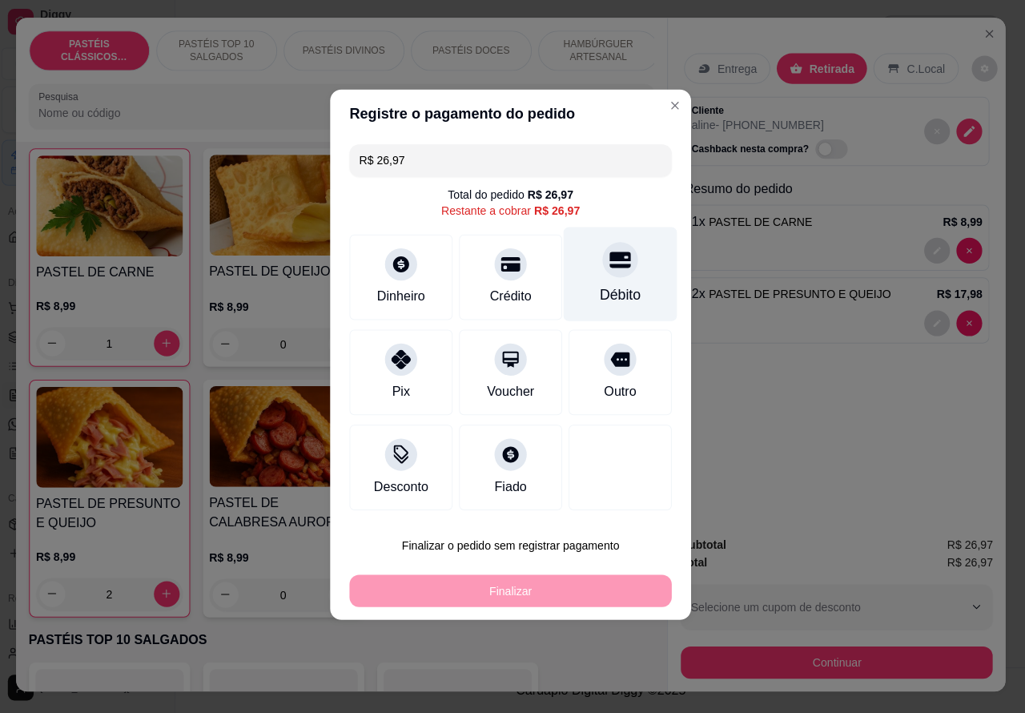
click at [611, 270] on icon at bounding box center [621, 263] width 21 height 16
type input "R$ 0,00"
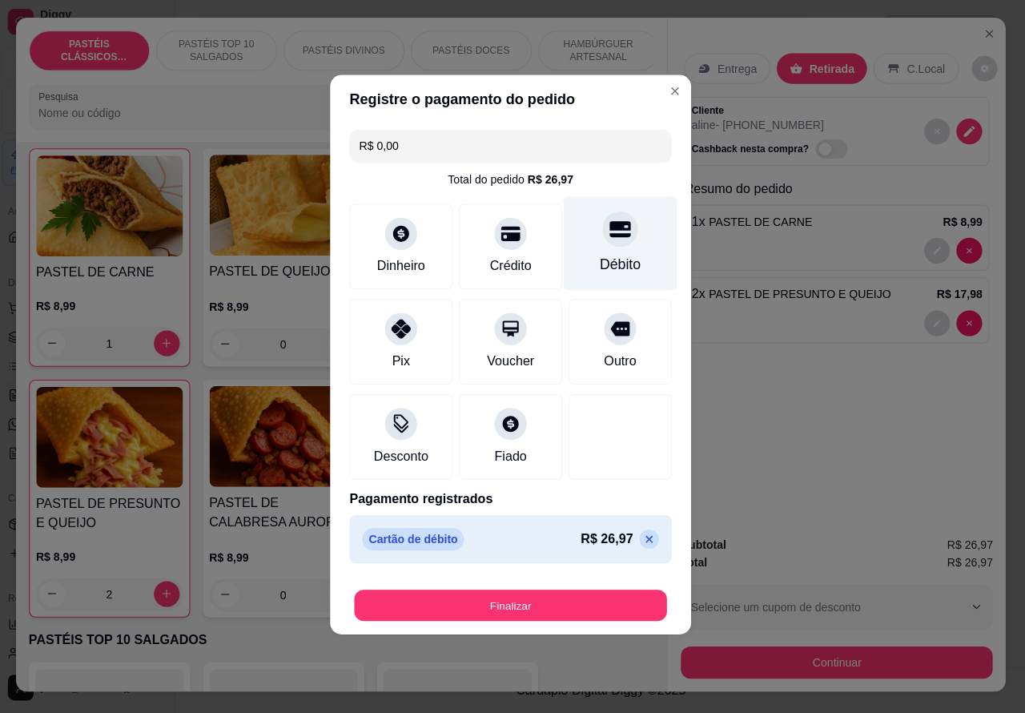
click at [594, 597] on button "Finalizar" at bounding box center [512, 605] width 311 height 31
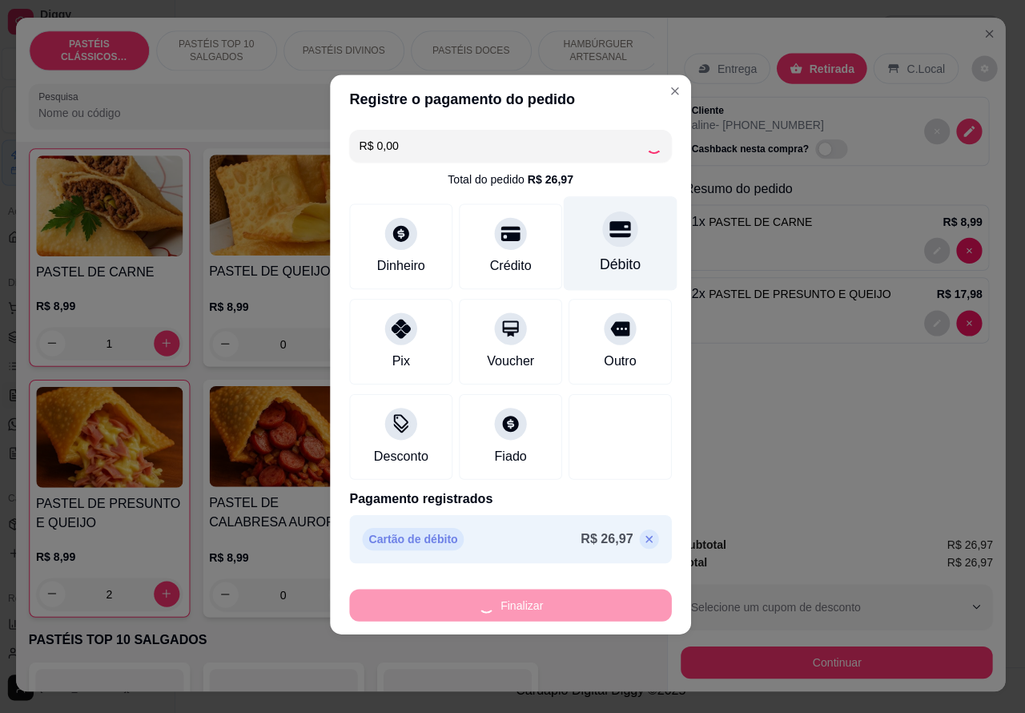
type input "0"
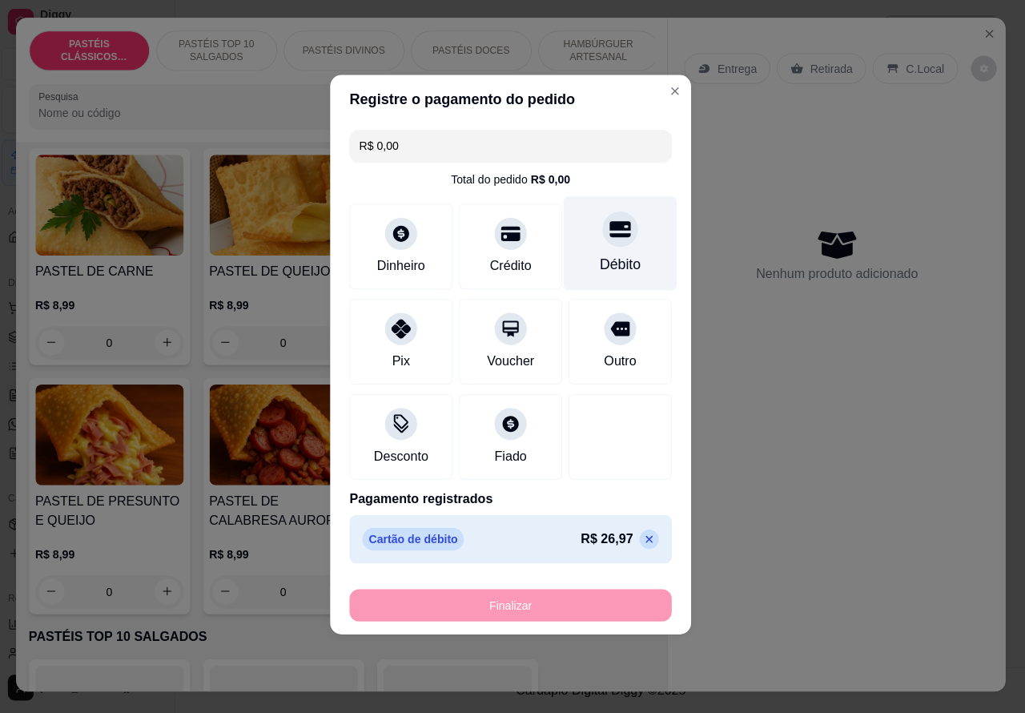
type input "-R$ 26,97"
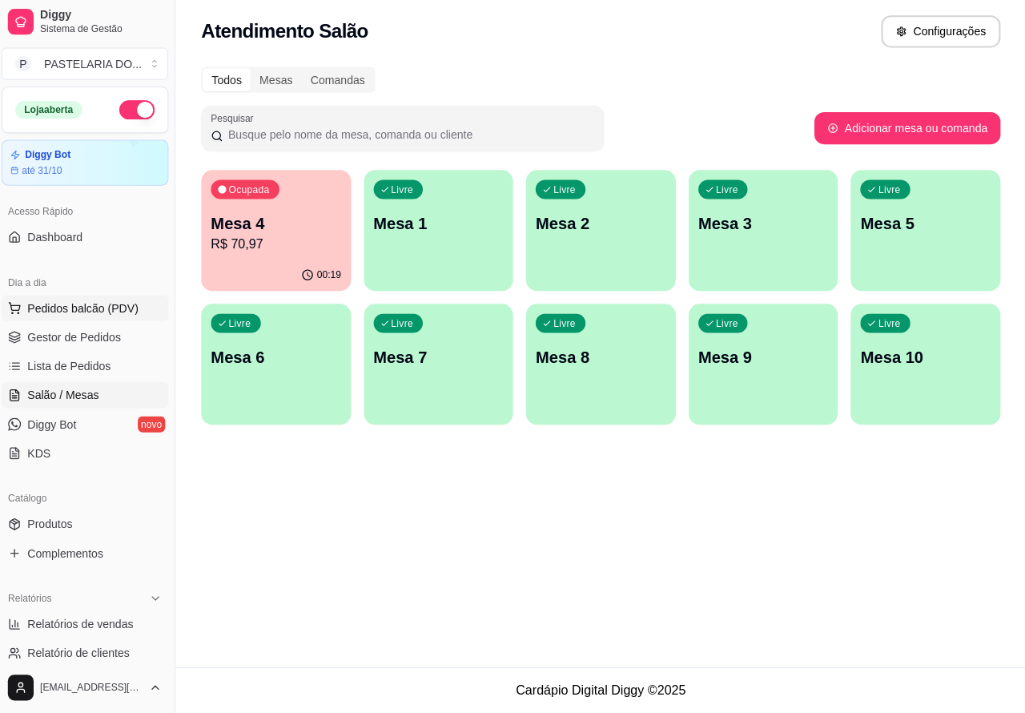
click at [91, 308] on span "Pedidos balcão (PDV)" at bounding box center [87, 310] width 111 height 16
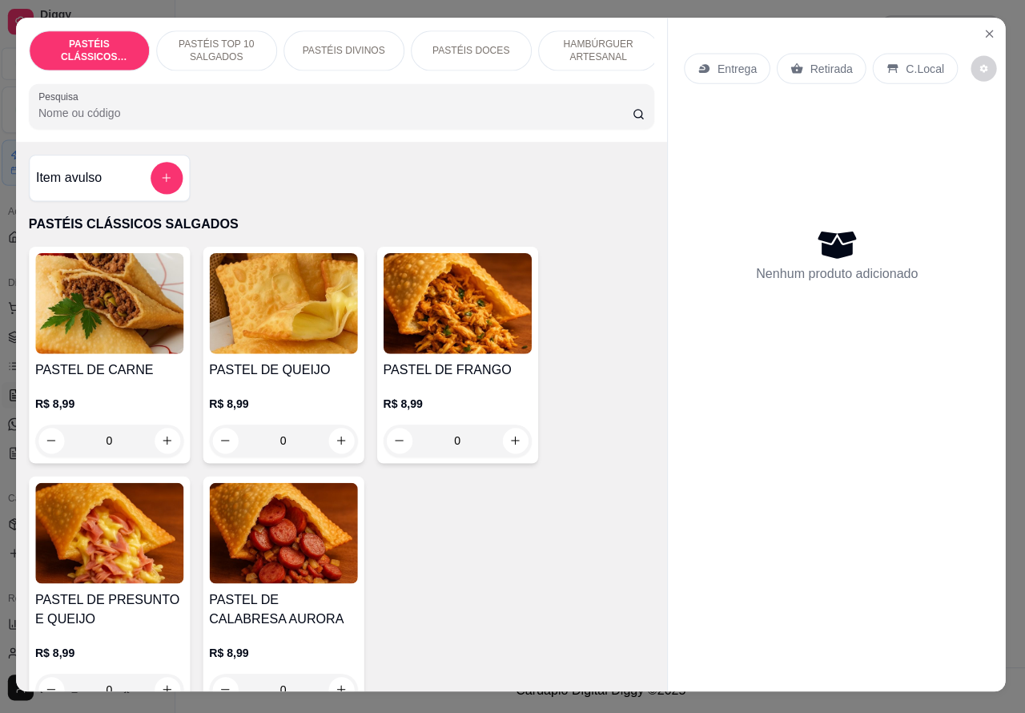
click at [731, 64] on p "Entrega" at bounding box center [737, 72] width 39 height 16
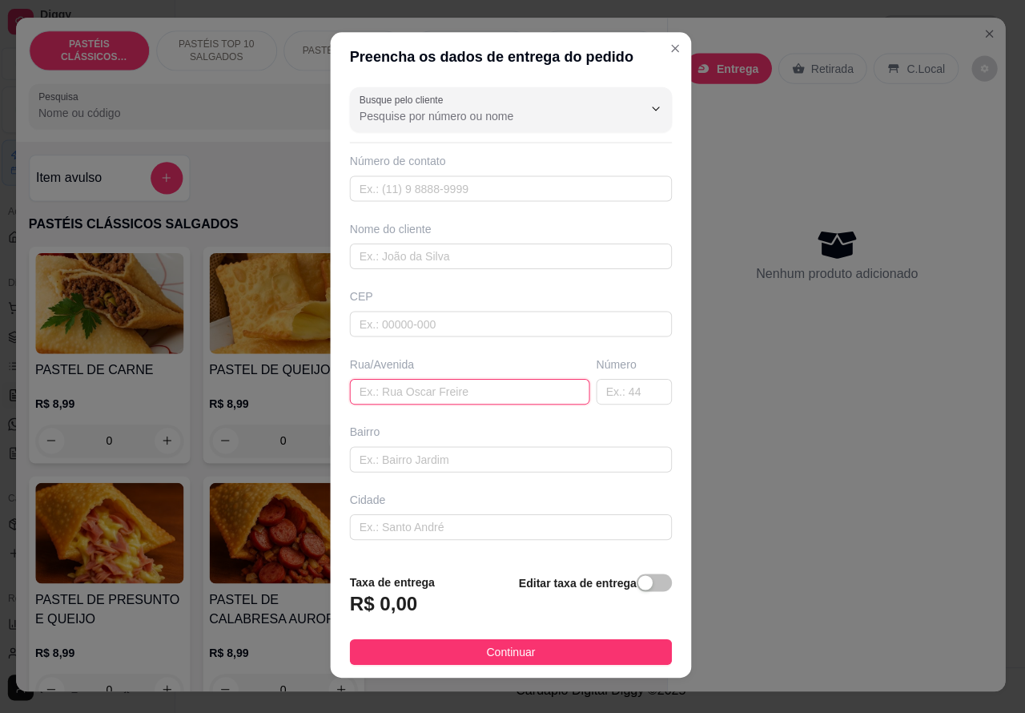
click at [429, 393] on input "text" at bounding box center [471, 394] width 239 height 26
paste input "Alcebiades spadoto 205 Condomínio [STREET_ADDRESS]"
type input "Alcebiades spadoto 205 Condomínio [STREET_ADDRESS]"
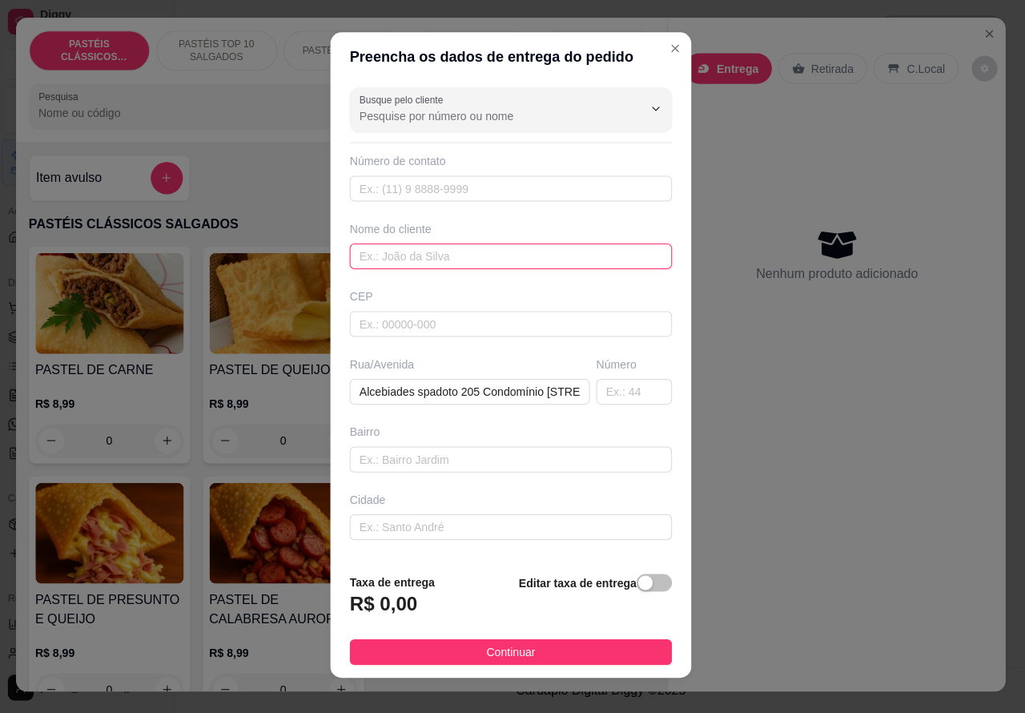
click at [437, 254] on input "text" at bounding box center [512, 259] width 320 height 26
type input "[PERSON_NAME]"
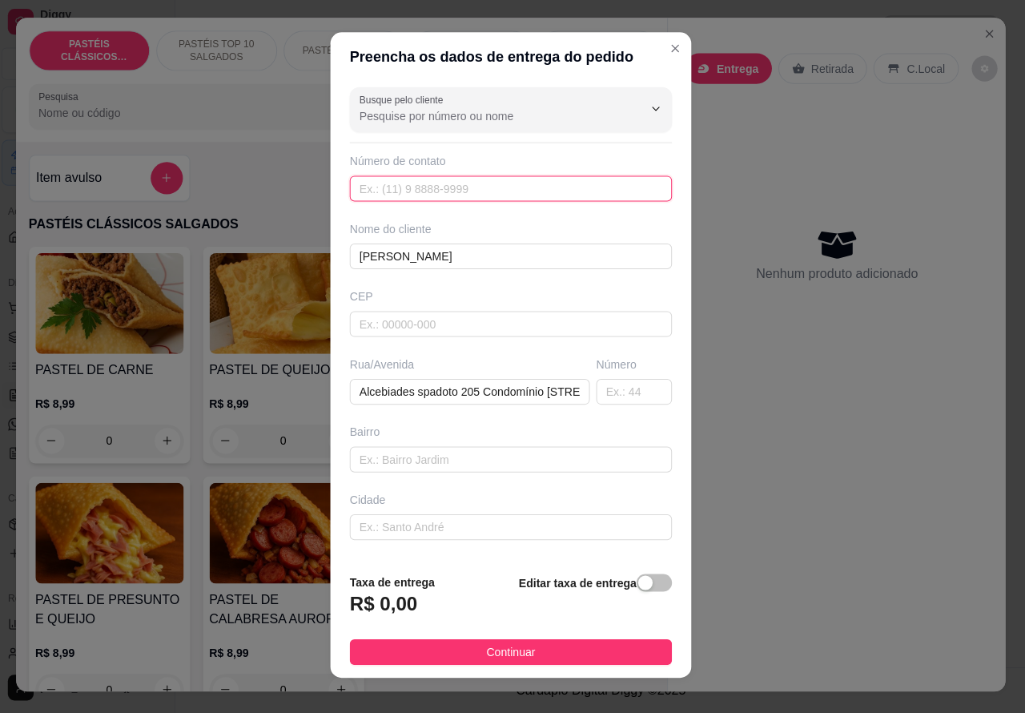
click at [473, 184] on input "text" at bounding box center [512, 192] width 320 height 26
paste input "[PHONE_NUMBER]"
type input "[PHONE_NUMBER]"
click at [638, 590] on span "button" at bounding box center [655, 583] width 35 height 18
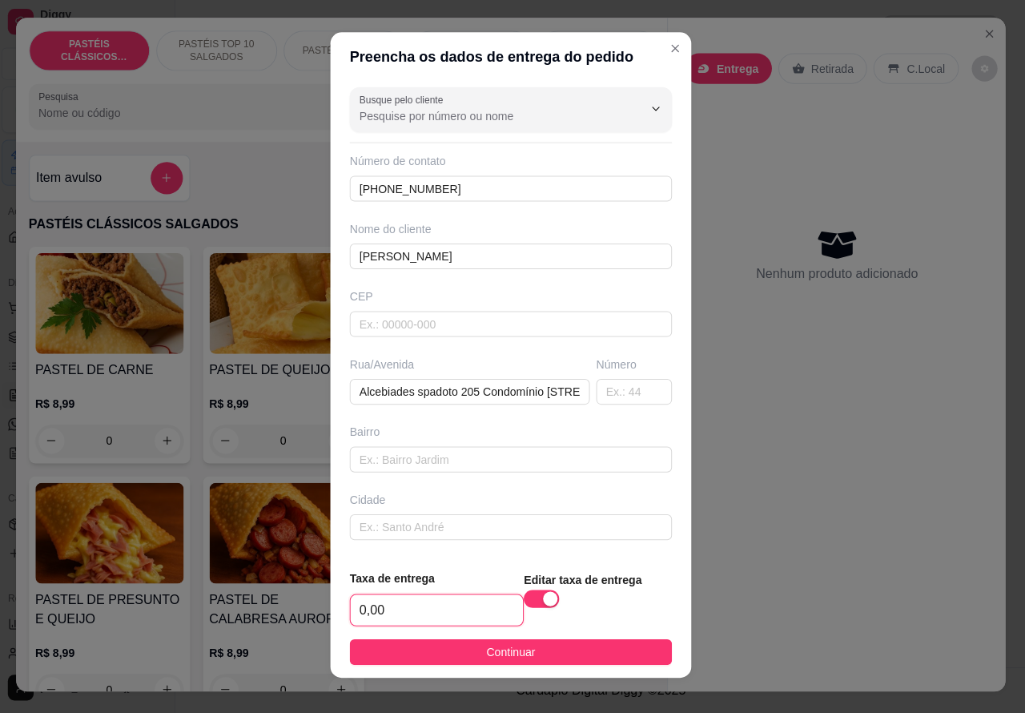
click at [365, 610] on input "0,00" at bounding box center [438, 610] width 171 height 30
type input "5,00"
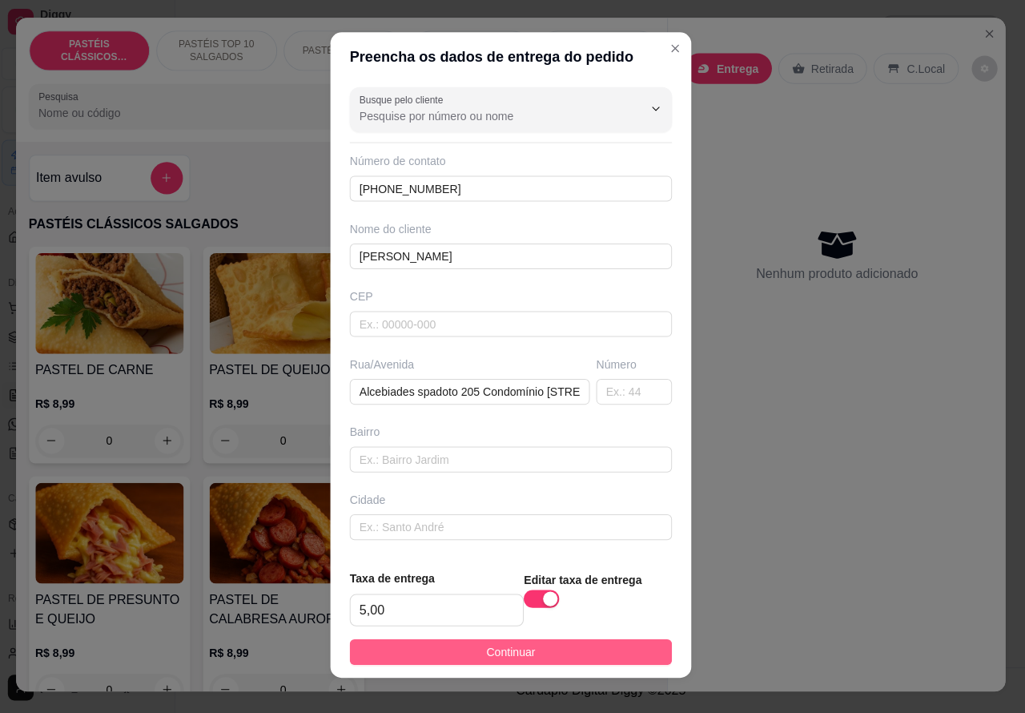
click at [523, 651] on button "Continuar" at bounding box center [512, 652] width 320 height 26
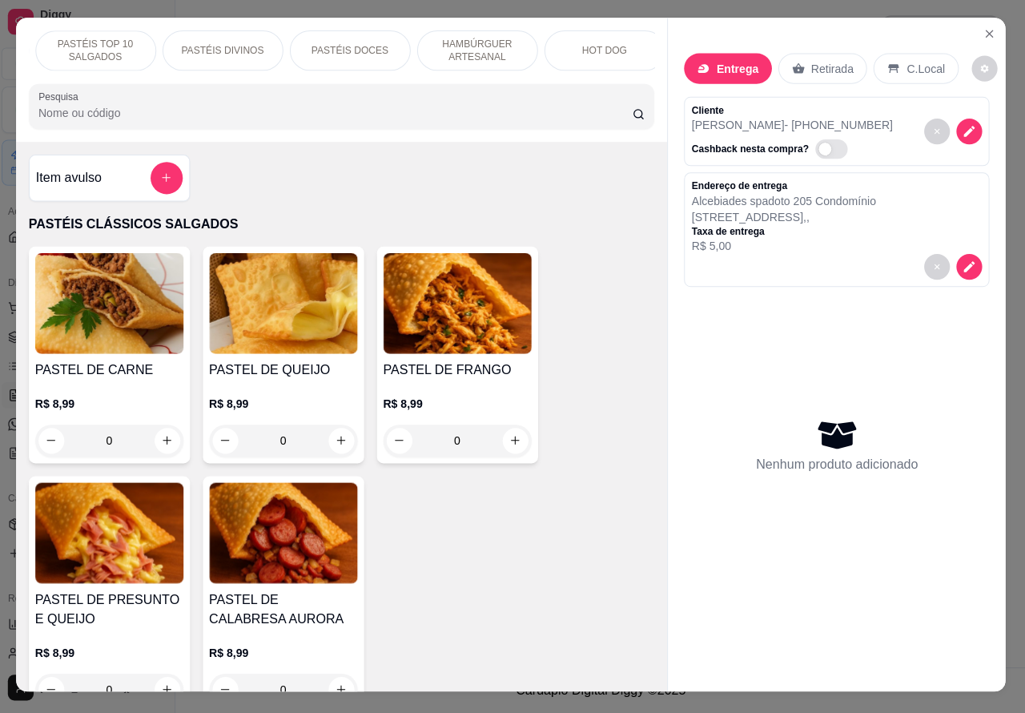
scroll to position [0, 126]
click at [597, 48] on p "HOT DOG" at bounding box center [600, 54] width 45 height 13
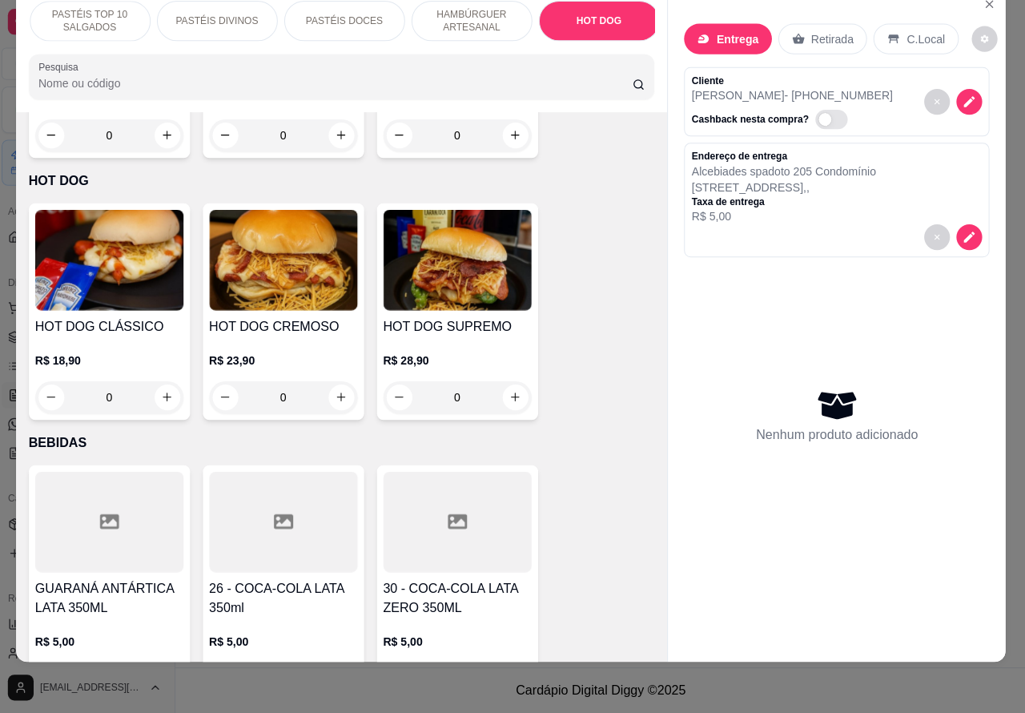
click at [519, 383] on div "0" at bounding box center [459, 399] width 147 height 32
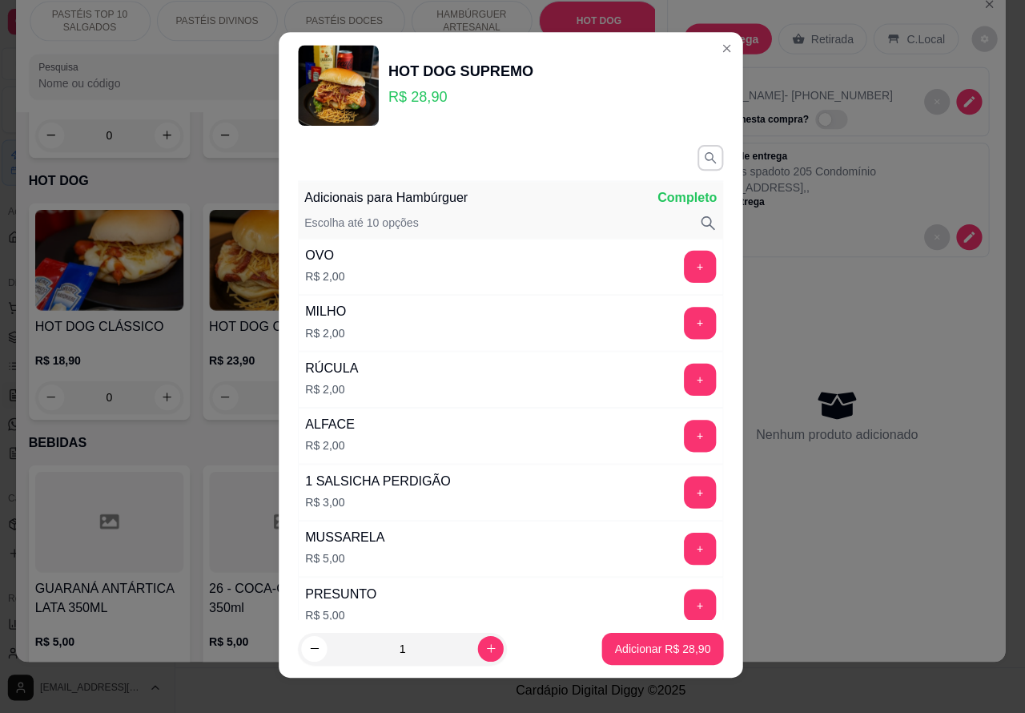
click at [657, 639] on button "Adicionar R$ 28,90" at bounding box center [663, 649] width 121 height 32
type input "1"
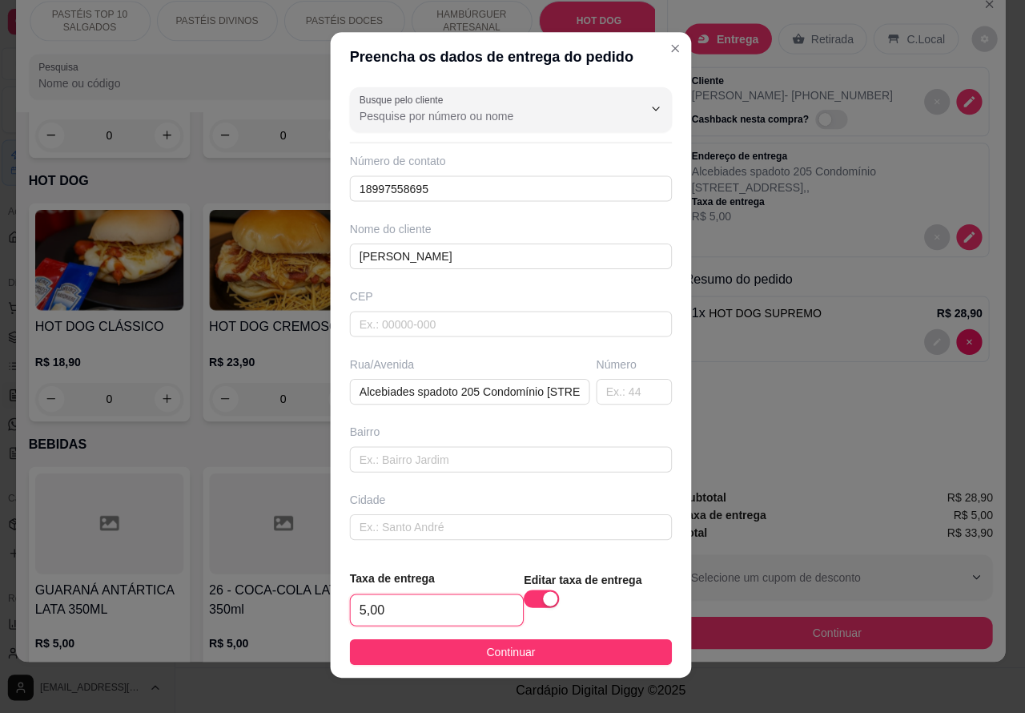
click at [361, 601] on input "5,00" at bounding box center [438, 610] width 171 height 30
type input "4,00"
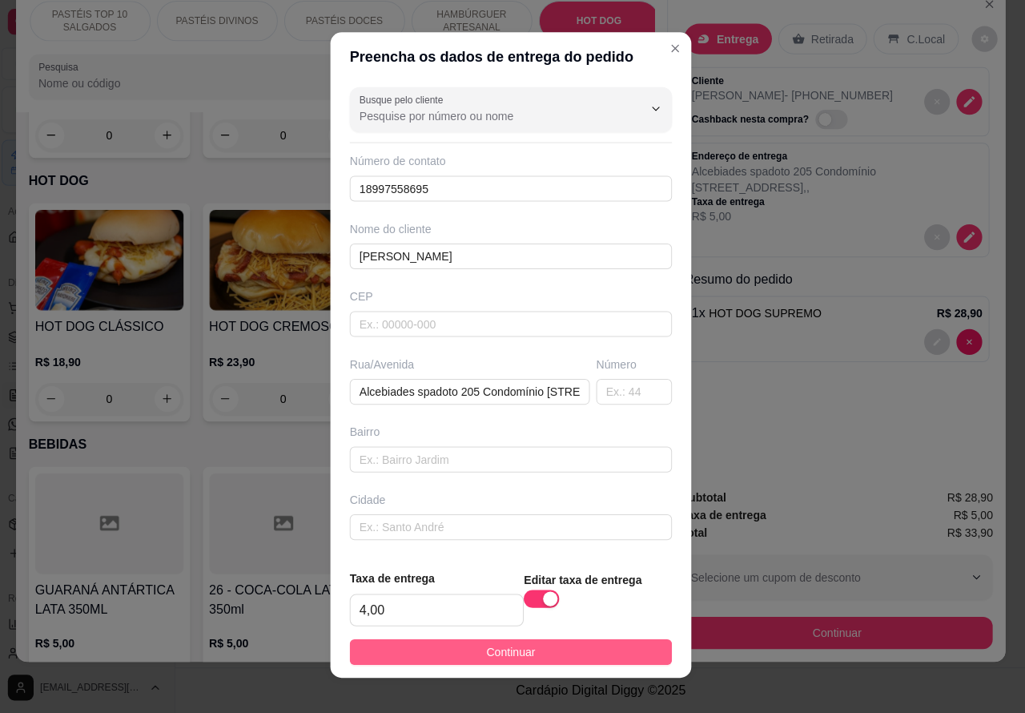
click at [545, 639] on button "Continuar" at bounding box center [512, 652] width 320 height 26
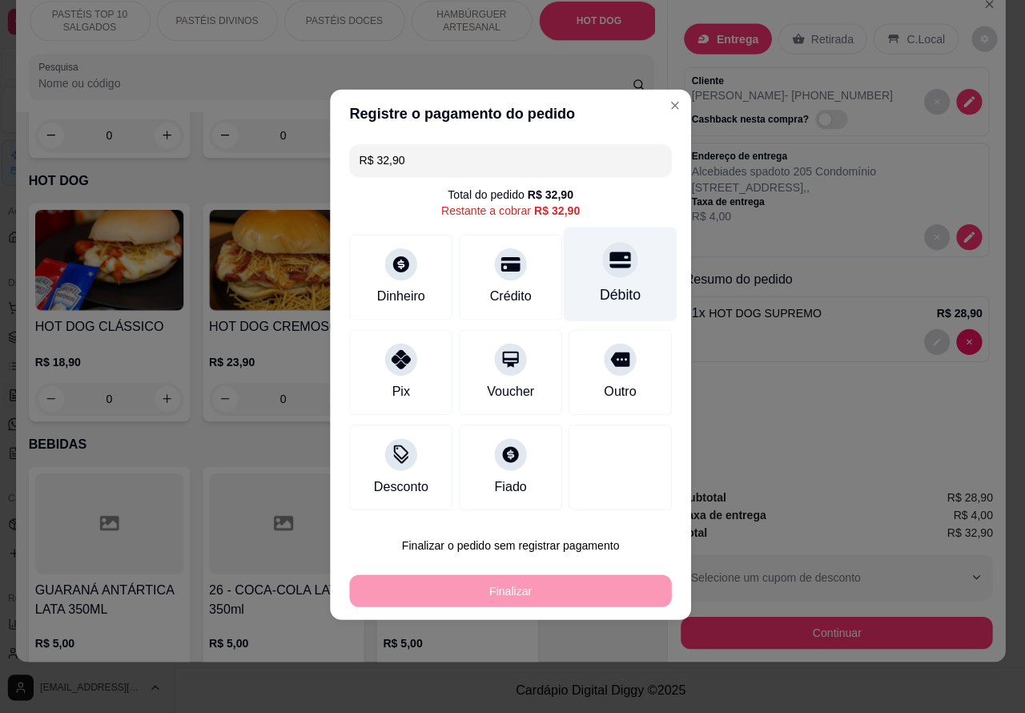
click at [611, 276] on div at bounding box center [621, 261] width 35 height 35
type input "R$ 0,00"
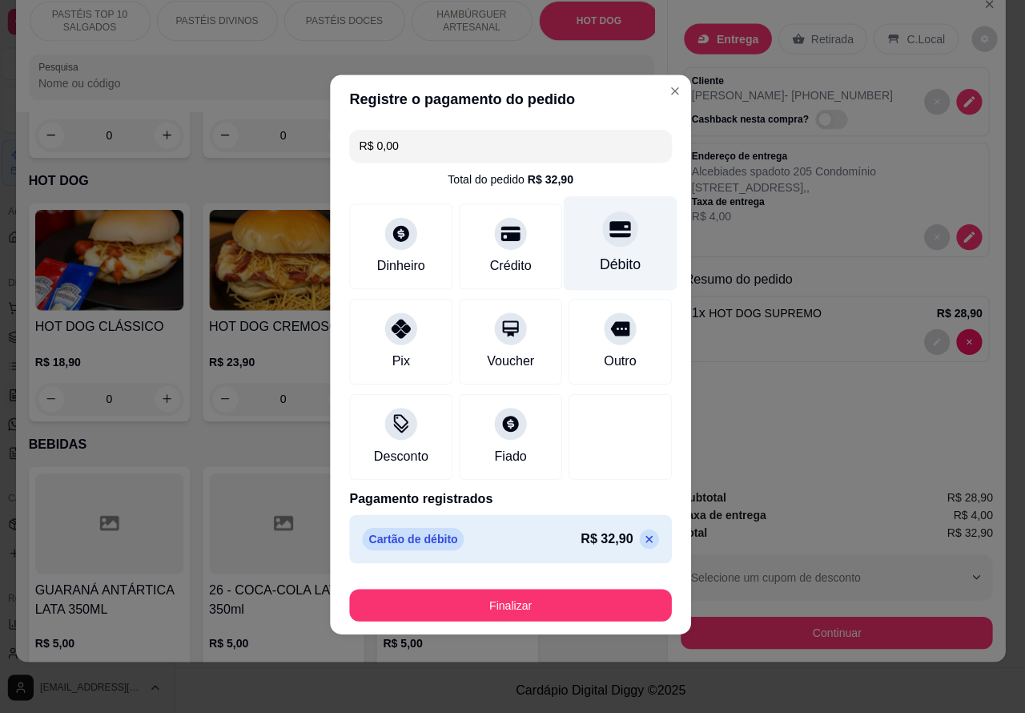
click at [590, 598] on button "Finalizar" at bounding box center [512, 606] width 320 height 32
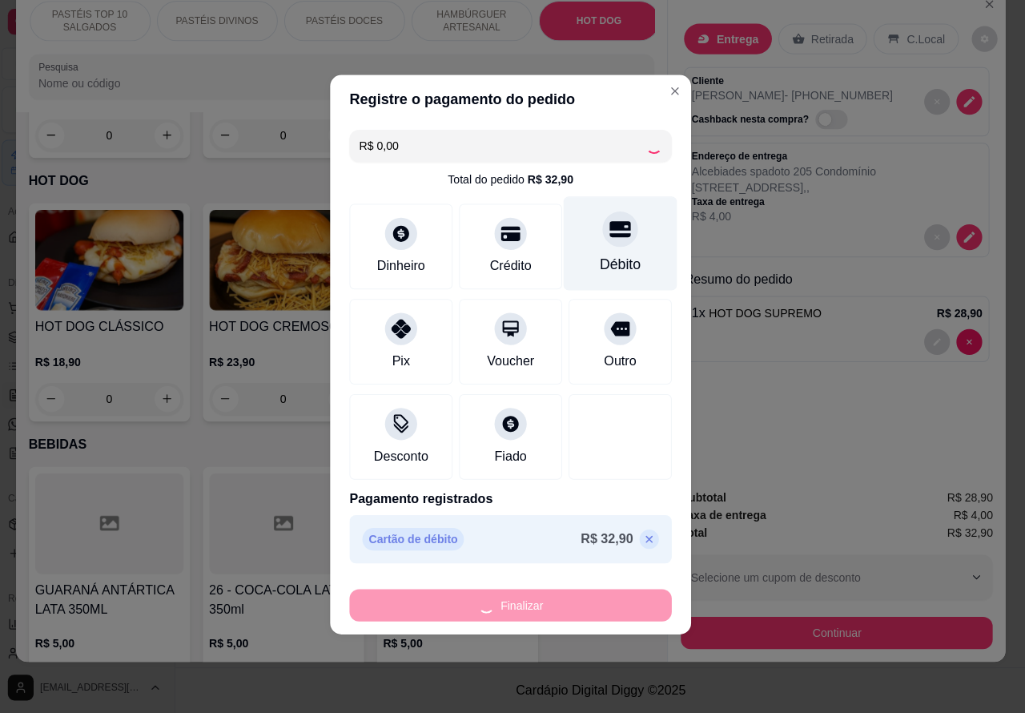
type input "0"
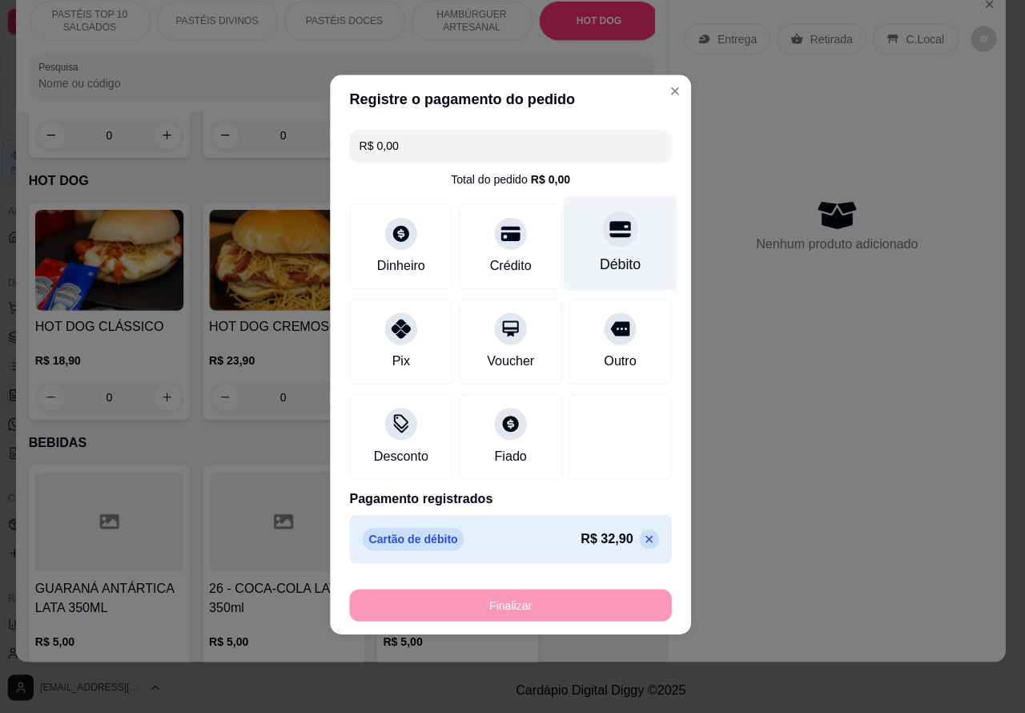
type input "-R$ 32,90"
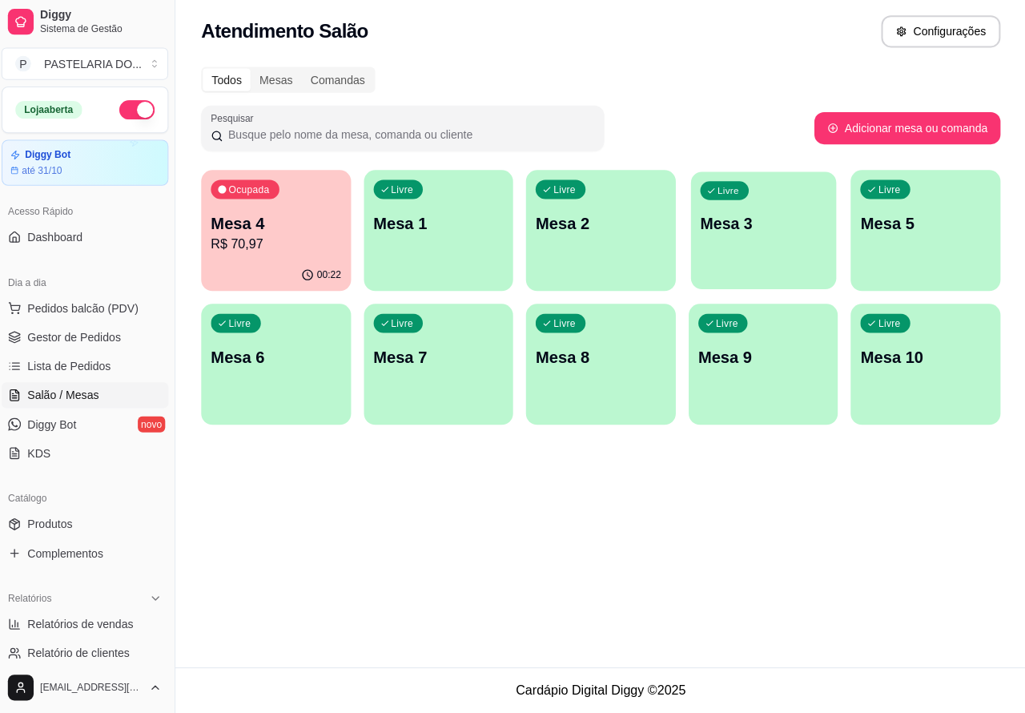
click at [737, 213] on div "Livre Mesa 3" at bounding box center [764, 224] width 144 height 98
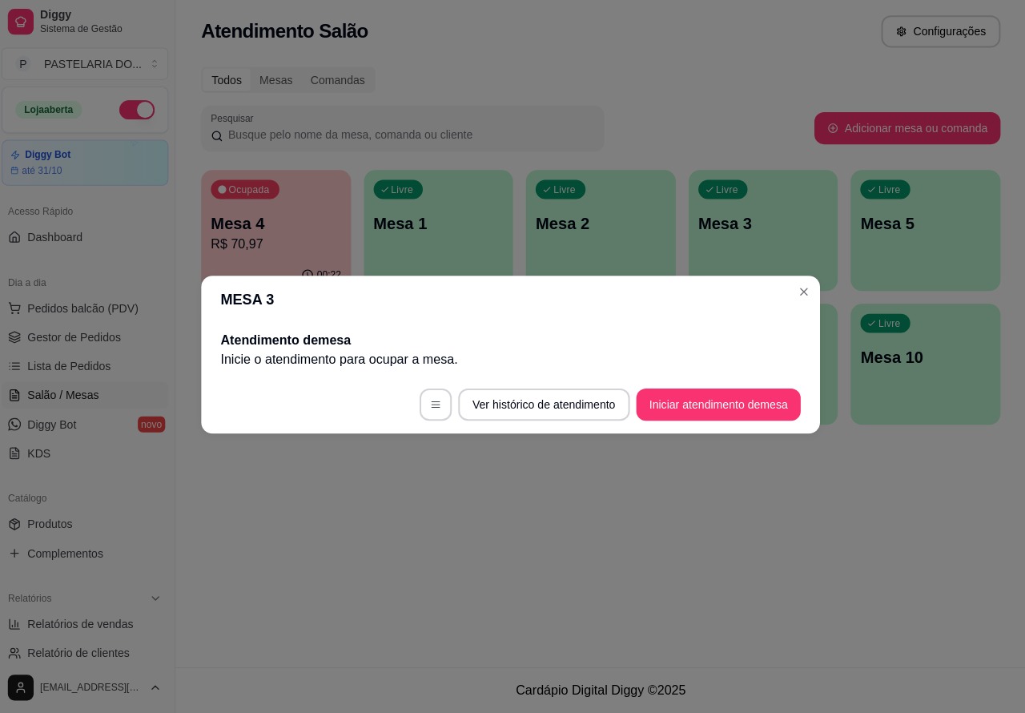
click at [707, 407] on button "Iniciar atendimento de mesa" at bounding box center [719, 406] width 163 height 32
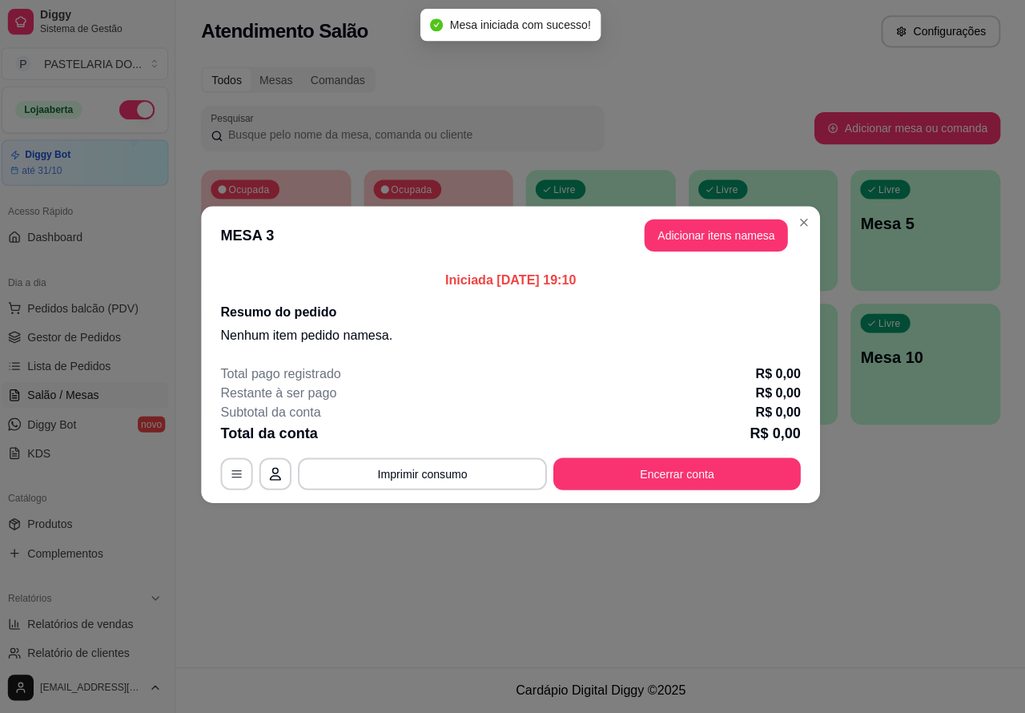
click at [711, 236] on div "Nenhum produto adicionado" at bounding box center [838, 232] width 304 height 315
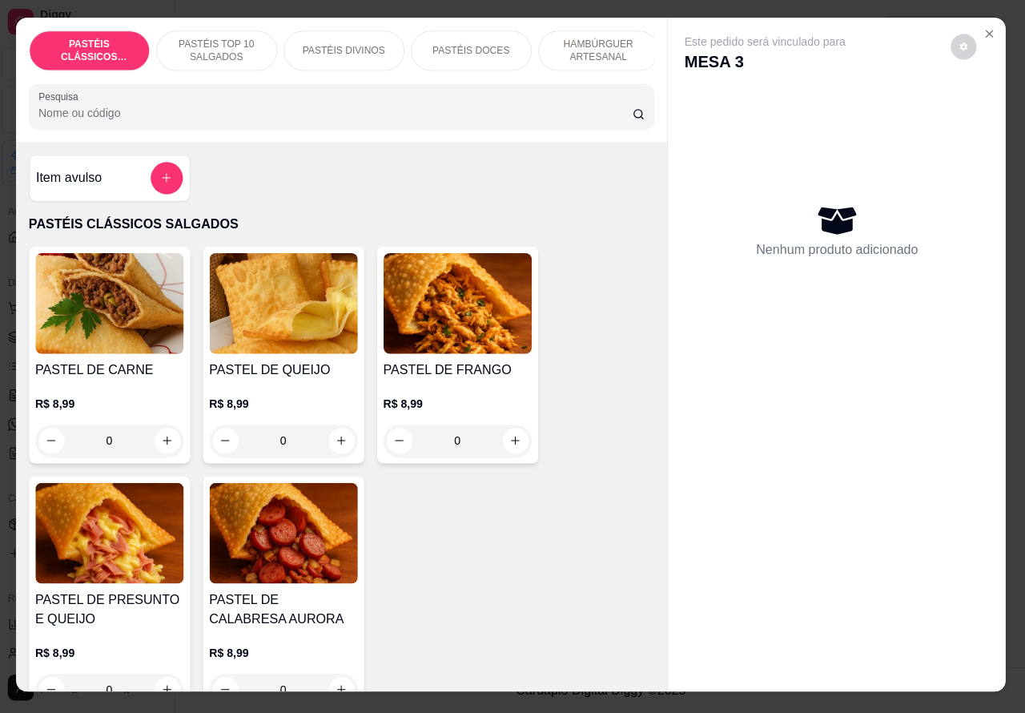
click at [338, 446] on icon "increase-product-quantity" at bounding box center [344, 442] width 12 height 12
type input "1"
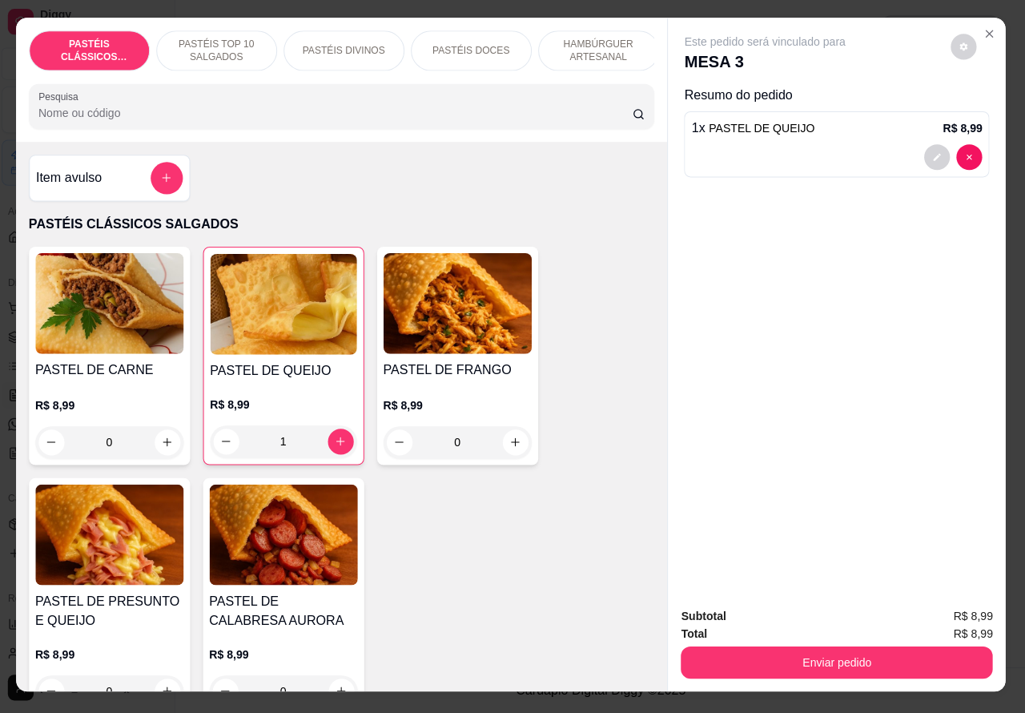
click at [833, 650] on button "Enviar pedido" at bounding box center [837, 663] width 310 height 32
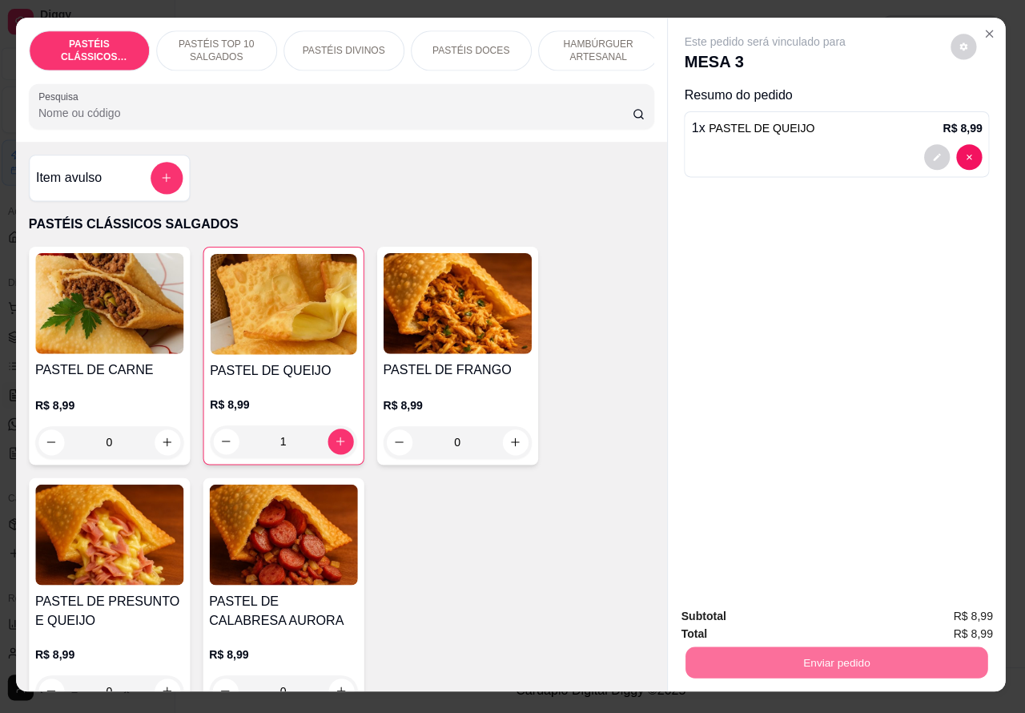
click at [817, 606] on button "Registrar cliente" at bounding box center [842, 616] width 106 height 30
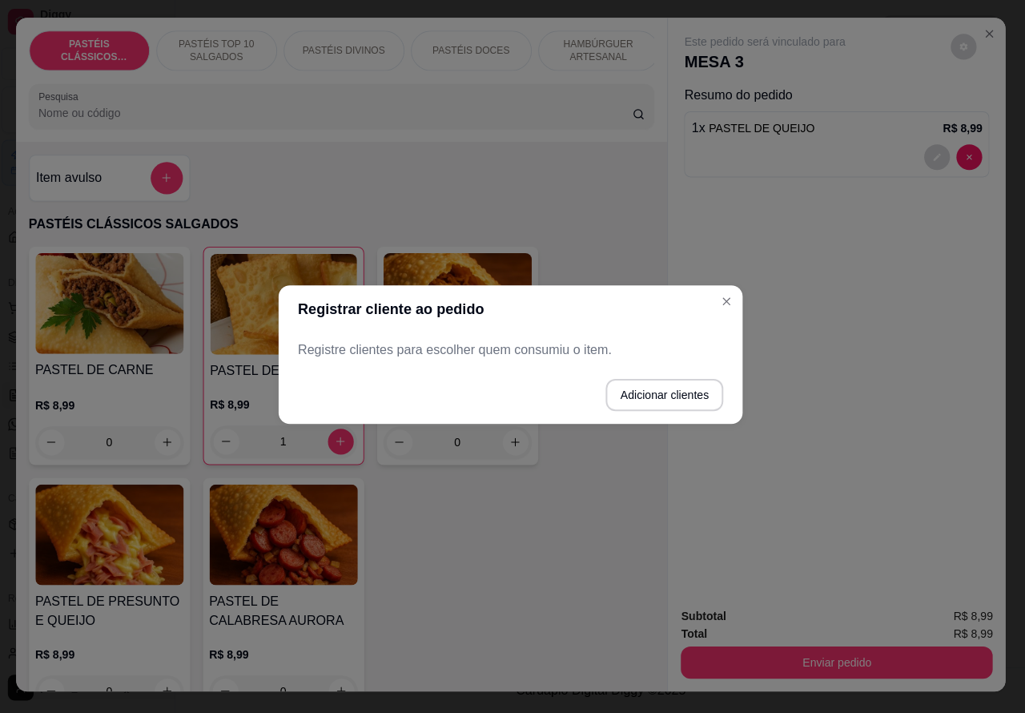
click at [731, 296] on div "Este pedido será vinculado para MESA 3 Resumo do pedido 1 x PASTEL DE QUEIJO R$…" at bounding box center [837, 309] width 336 height 574
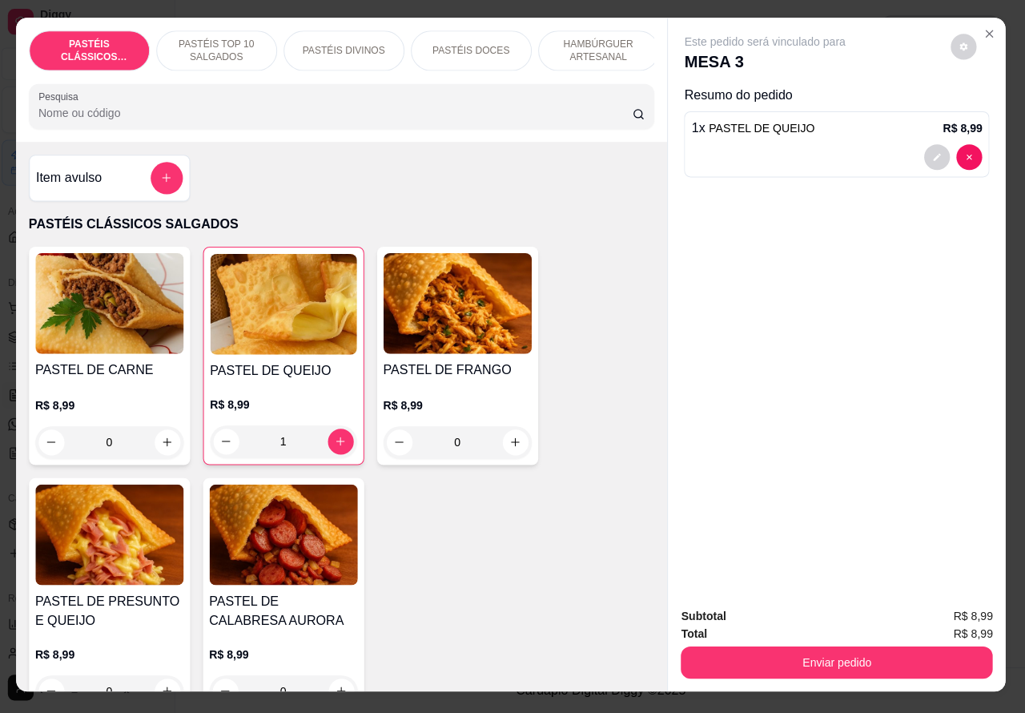
click at [855, 647] on button "Enviar pedido" at bounding box center [837, 663] width 310 height 32
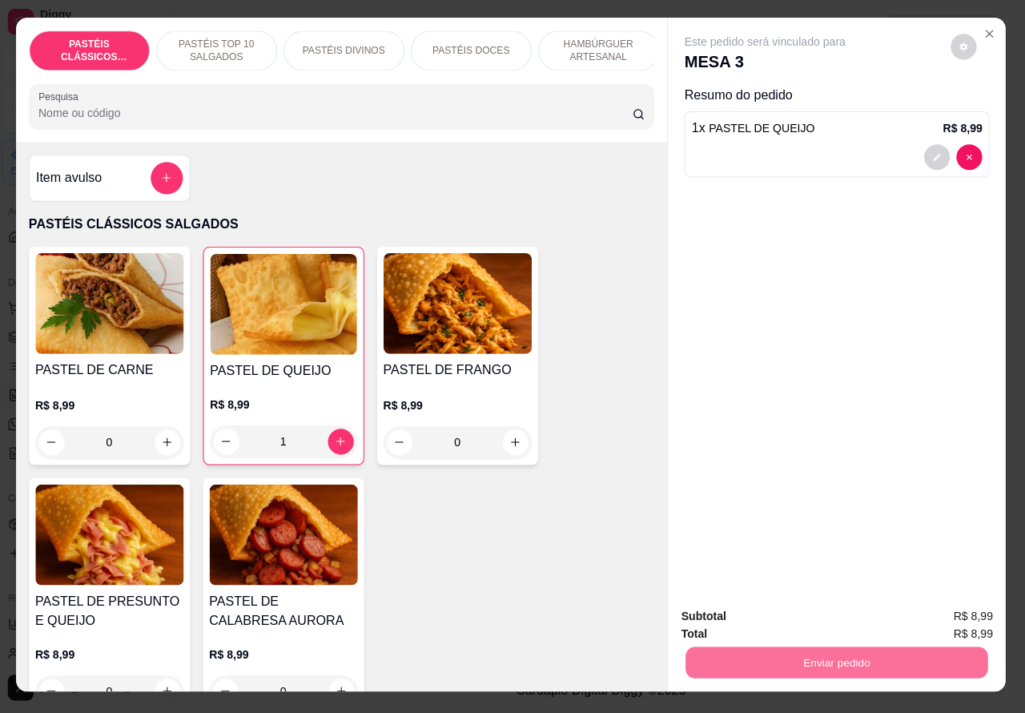
click at [964, 613] on button "Enviar pedido" at bounding box center [949, 616] width 91 height 30
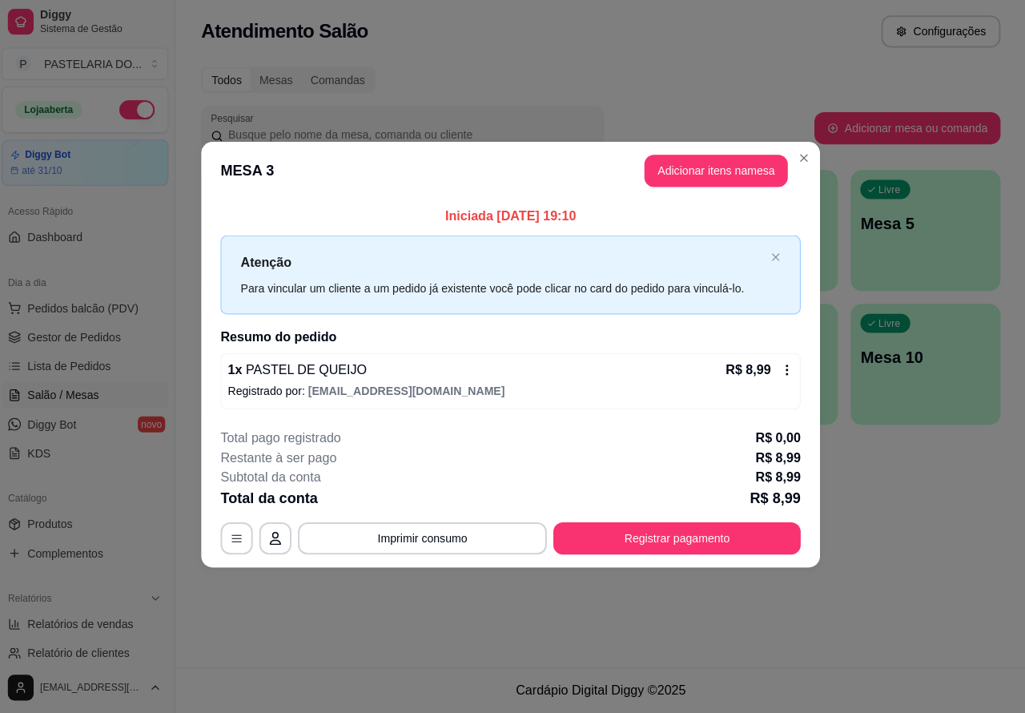
click at [949, 502] on div "Atendimento Salão Configurações Todos Mesas Comandas Pesquisar Adicionar mesa o…" at bounding box center [602, 333] width 846 height 667
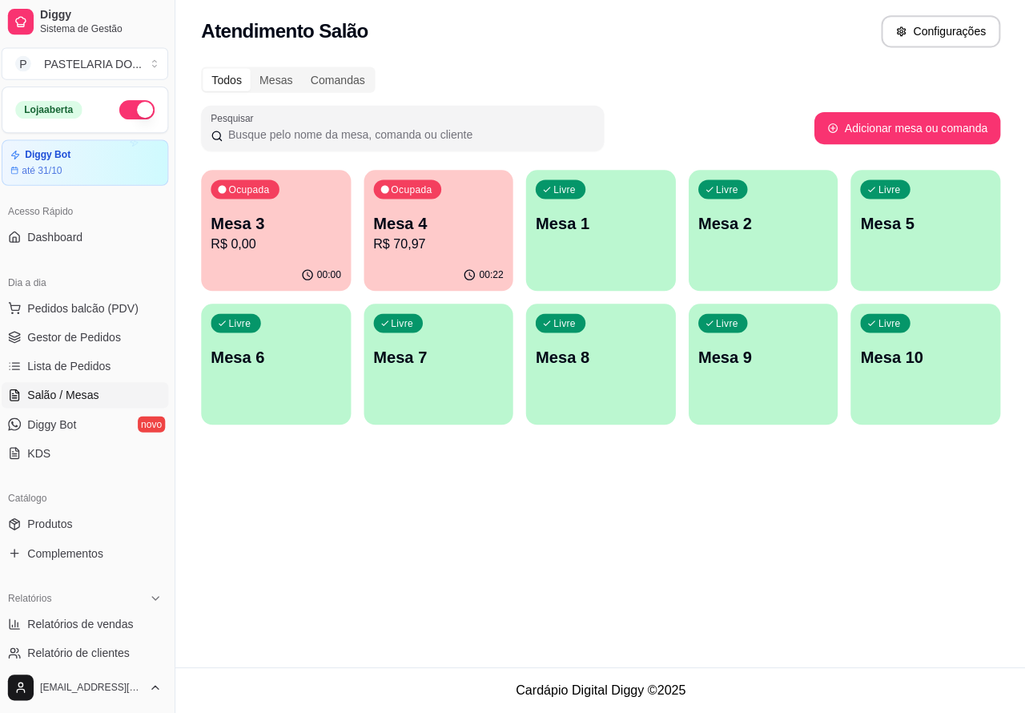
click at [769, 231] on p "Mesa 2" at bounding box center [764, 226] width 130 height 22
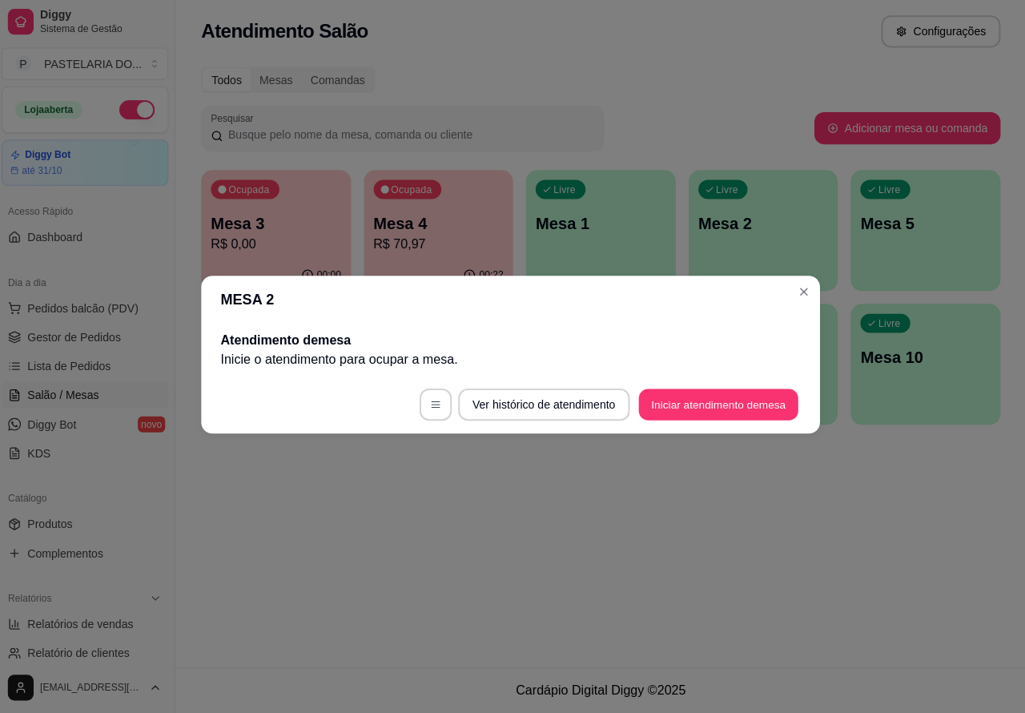
click at [718, 397] on button "Iniciar atendimento de mesa" at bounding box center [719, 406] width 159 height 31
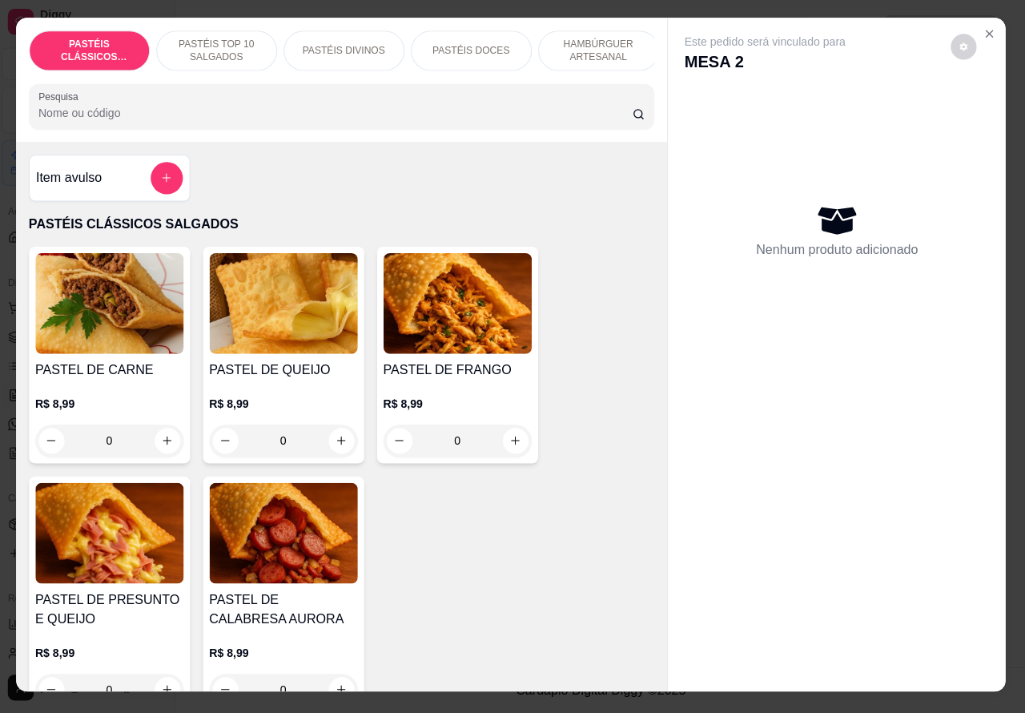
click at [341, 48] on p "PASTÉIS DIVINOS" at bounding box center [346, 54] width 82 height 13
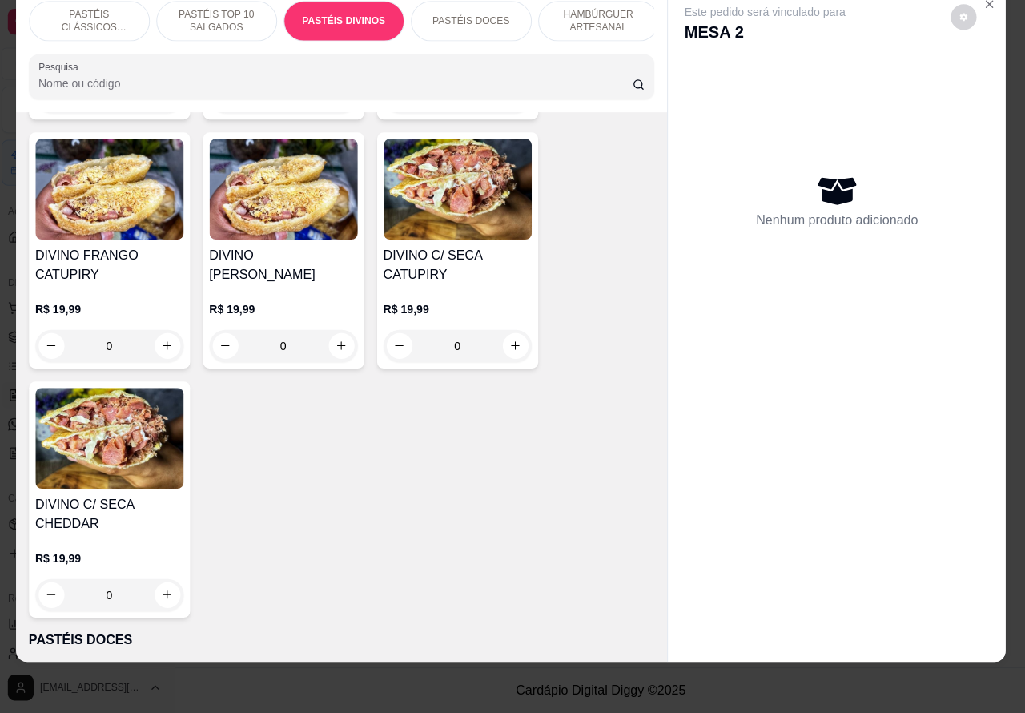
scroll to position [2609, 0]
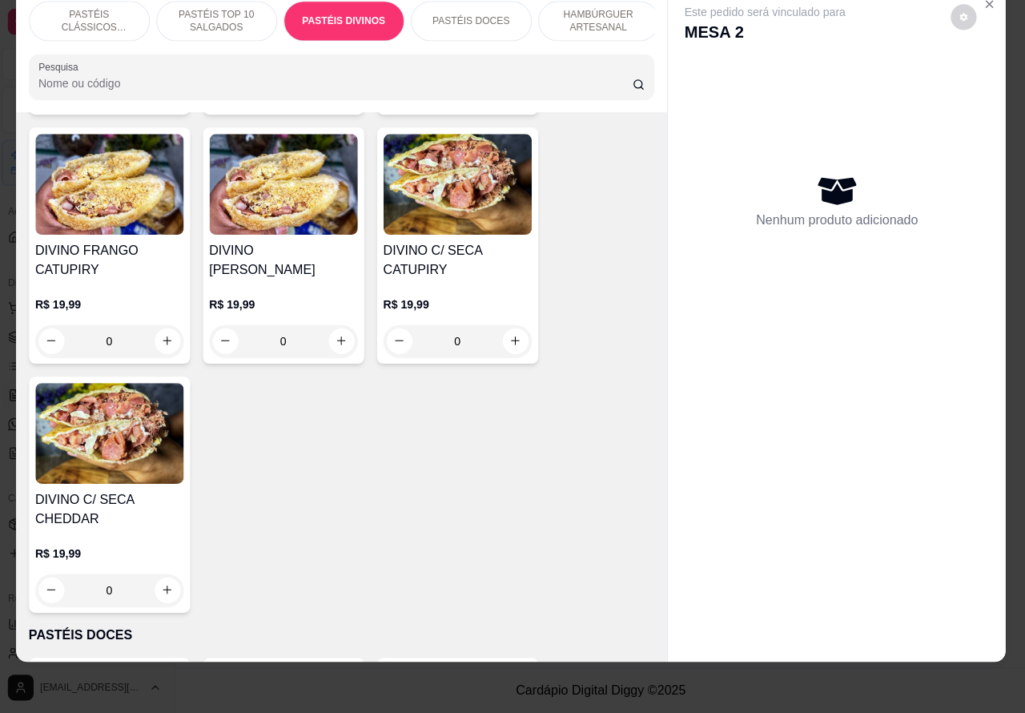
click at [166, 574] on div "0" at bounding box center [113, 590] width 147 height 32
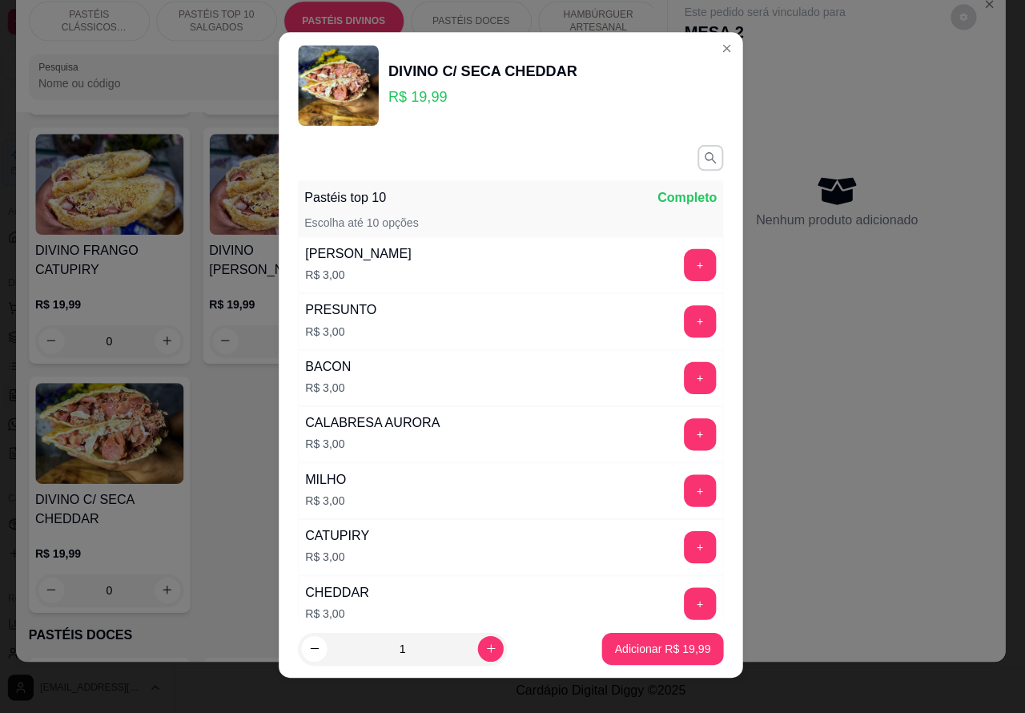
click at [489, 651] on icon "increase-product-quantity" at bounding box center [493, 648] width 9 height 9
type input "2"
click at [626, 647] on p "Adicionar R$ 39,98" at bounding box center [664, 648] width 93 height 15
type input "2"
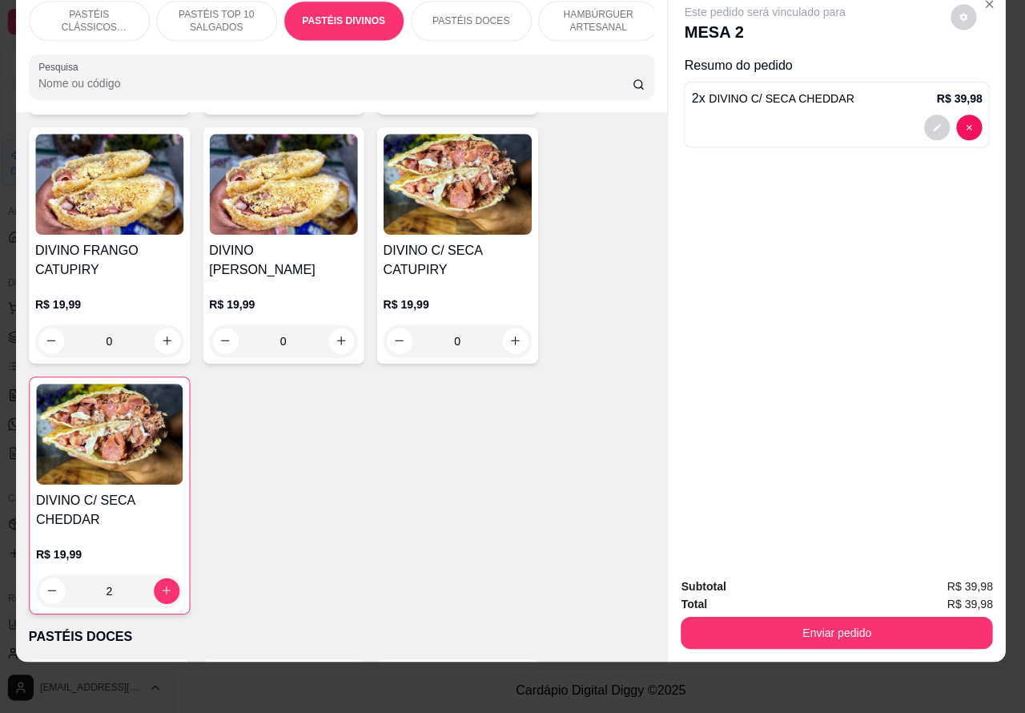
click at [594, 12] on p "HAMBÚRGUER ARTESANAL" at bounding box center [600, 25] width 93 height 26
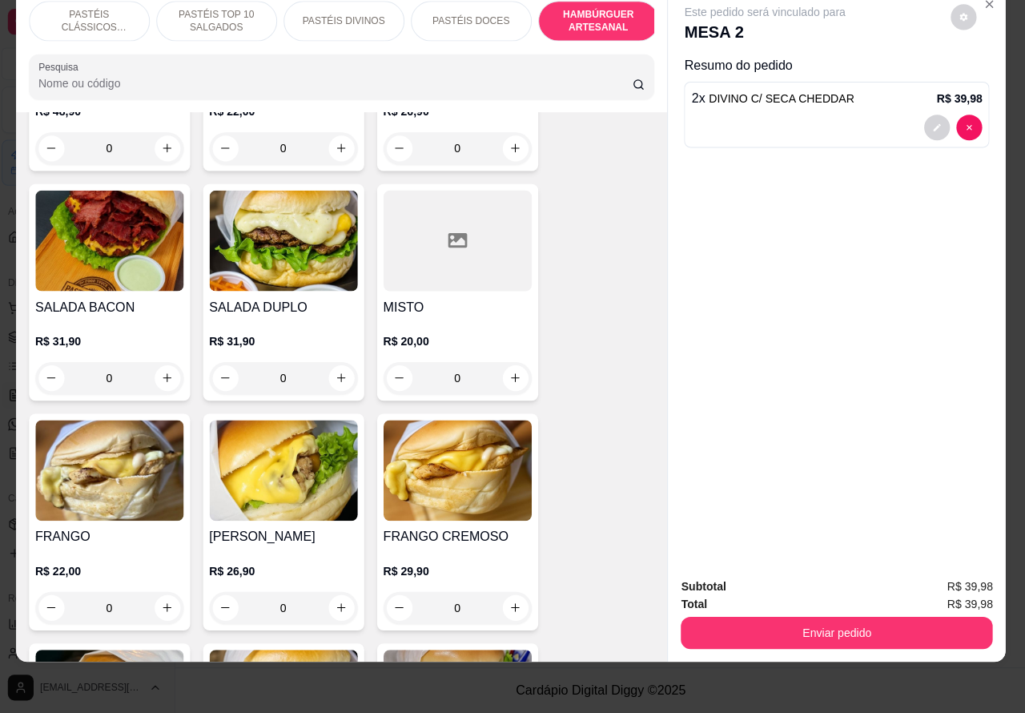
scroll to position [4103, 0]
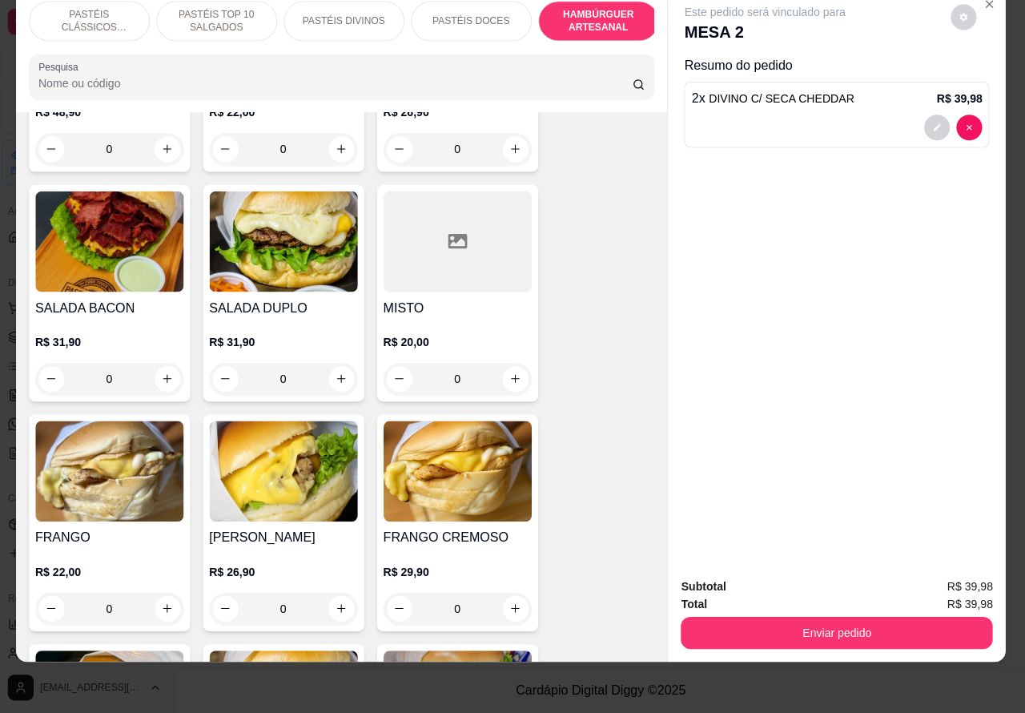
click at [336, 365] on div "0" at bounding box center [286, 381] width 147 height 32
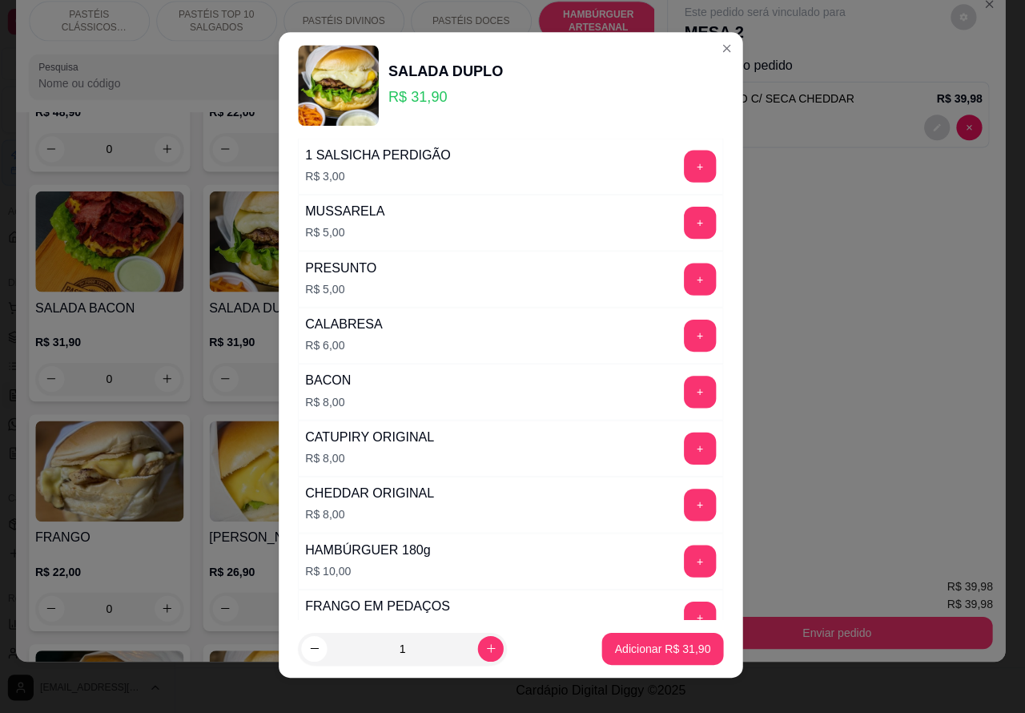
scroll to position [458, 0]
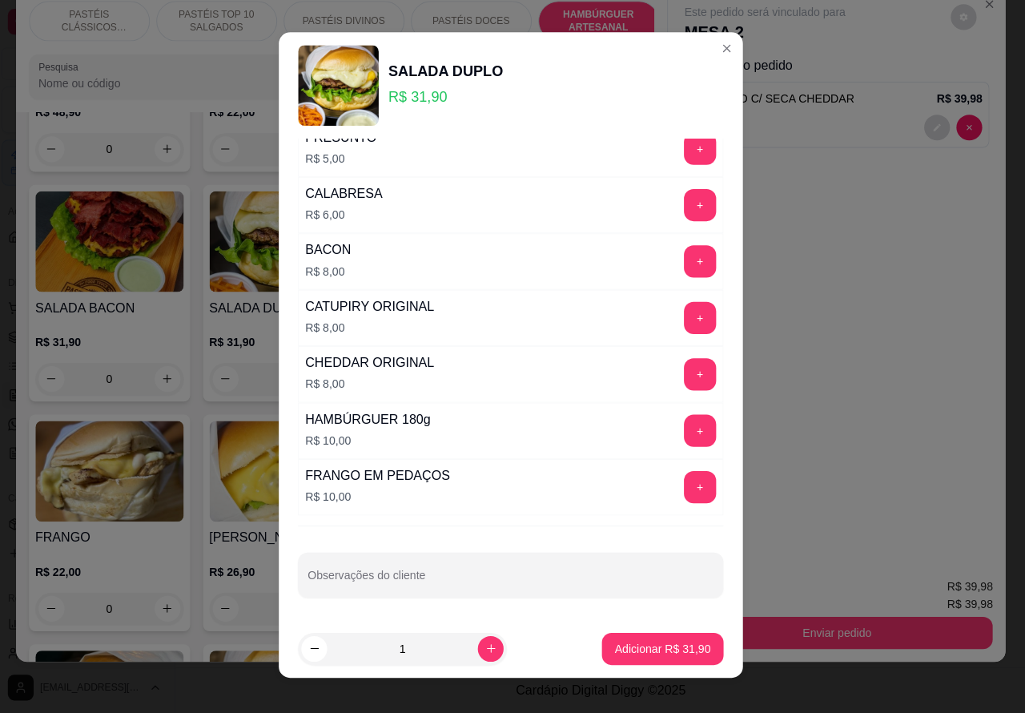
click at [458, 577] on input "Observações do cliente" at bounding box center [513, 582] width 404 height 16
type input "s"
type input "somente os hamburger, alface e tomate - nao colocar no apo, sera no prato, sm n…"
click at [639, 647] on p "Adicionar R$ 31,90" at bounding box center [663, 649] width 95 height 16
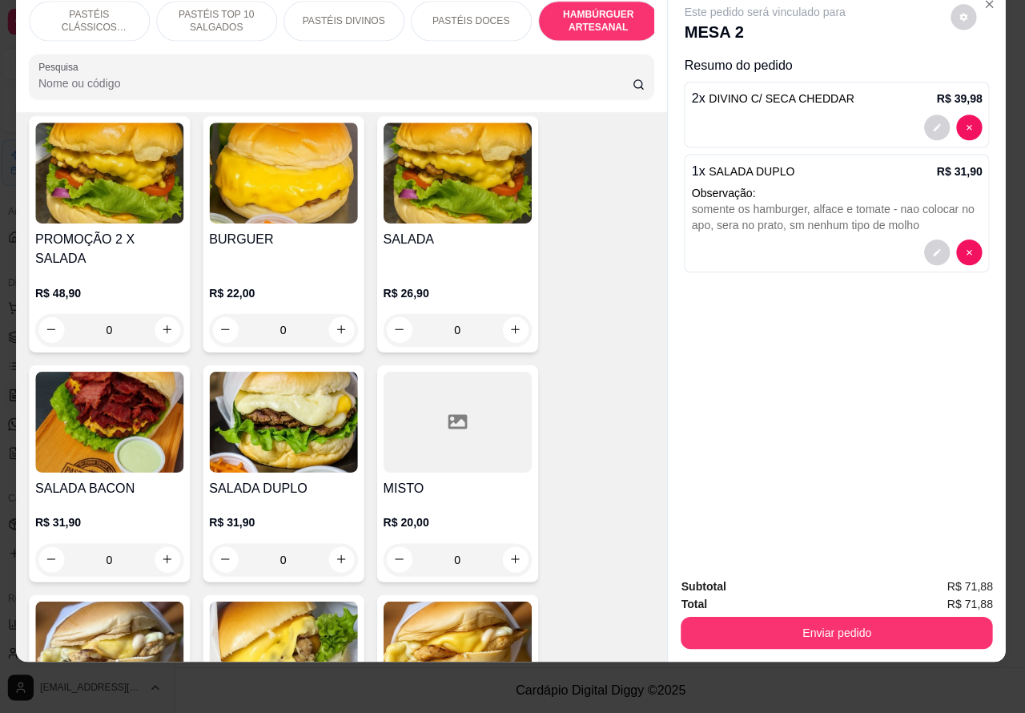
scroll to position [3923, 0]
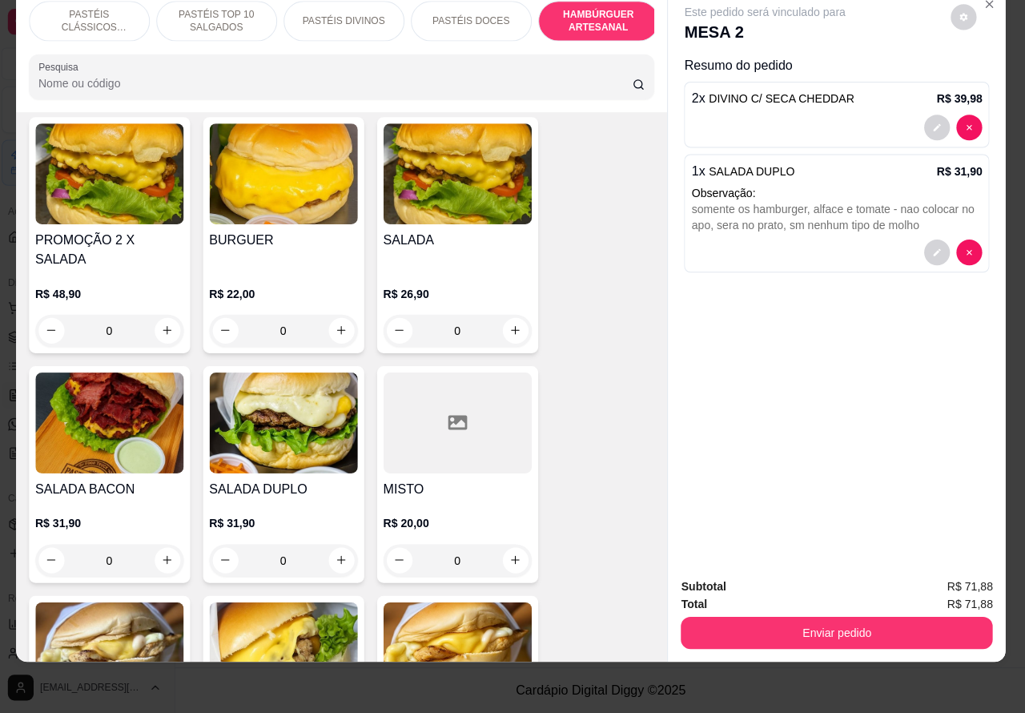
click at [510, 316] on div "0" at bounding box center [459, 332] width 147 height 32
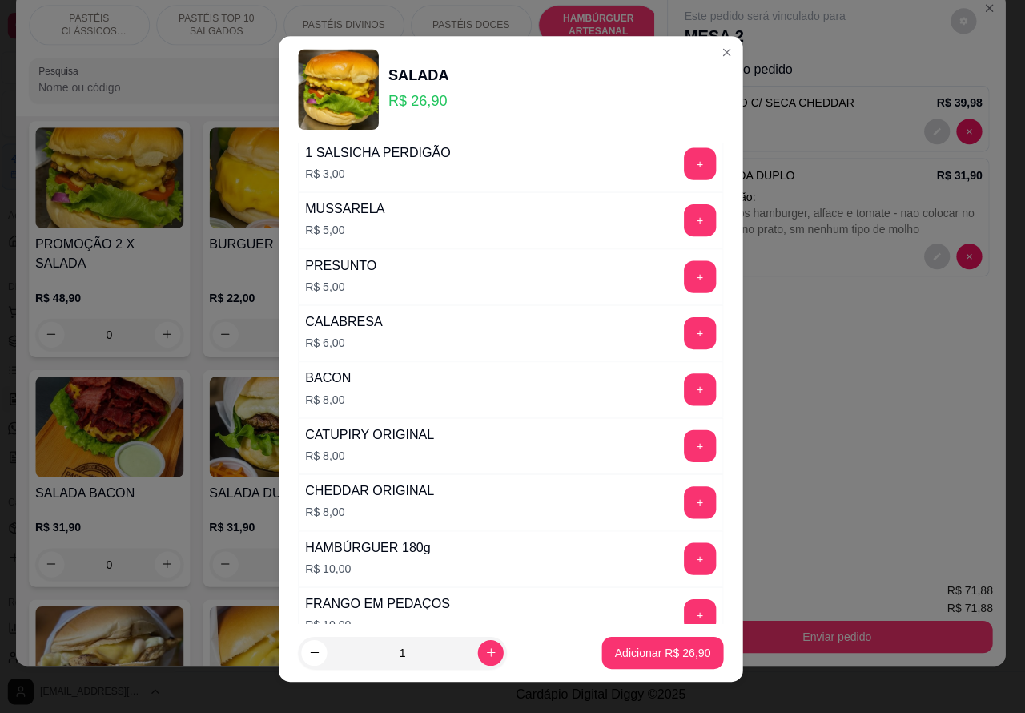
scroll to position [458, 0]
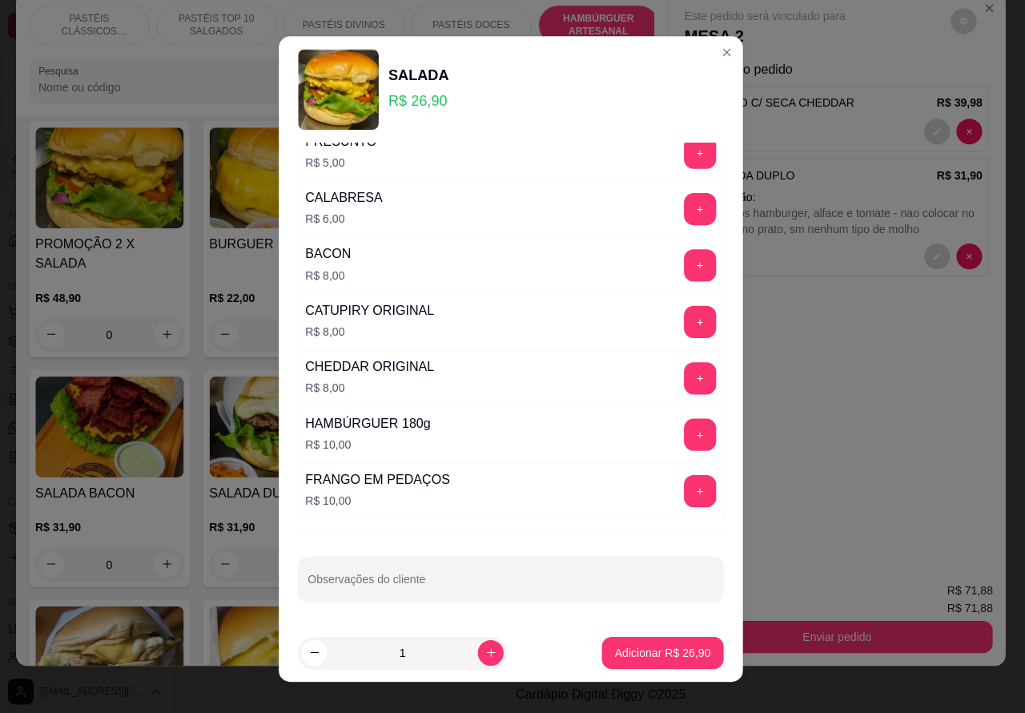
click at [534, 577] on input "Observações do cliente" at bounding box center [513, 582] width 404 height 16
type input "colcoar tudo que nao foi no duplo nesse"
click at [641, 650] on p "Adicionar R$ 26,90" at bounding box center [663, 649] width 95 height 16
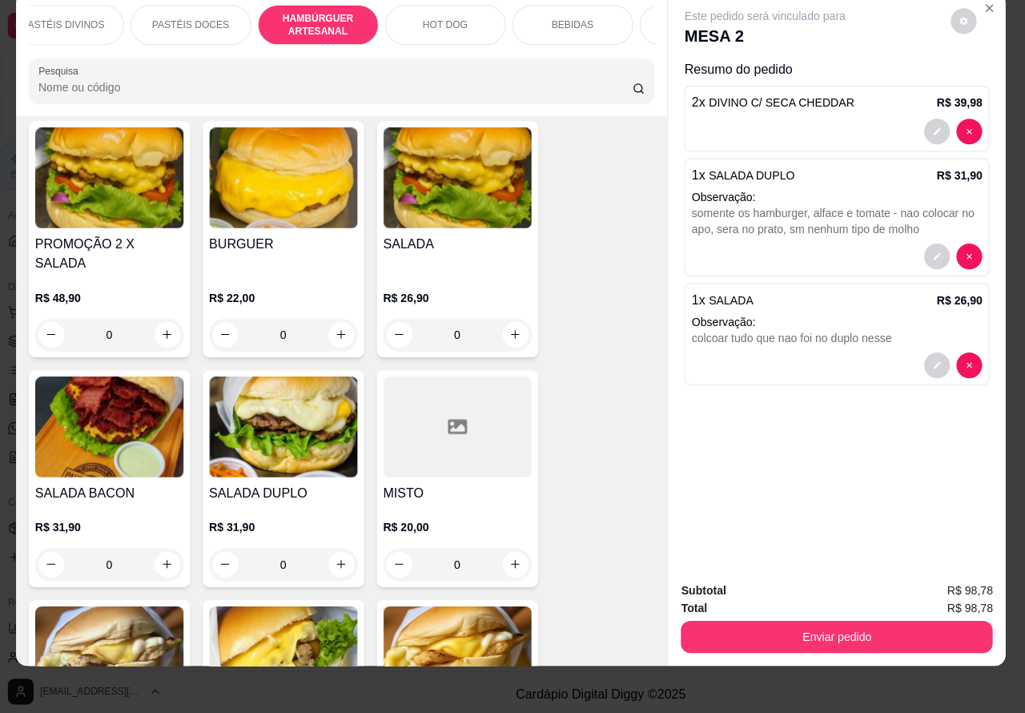
scroll to position [0, 385]
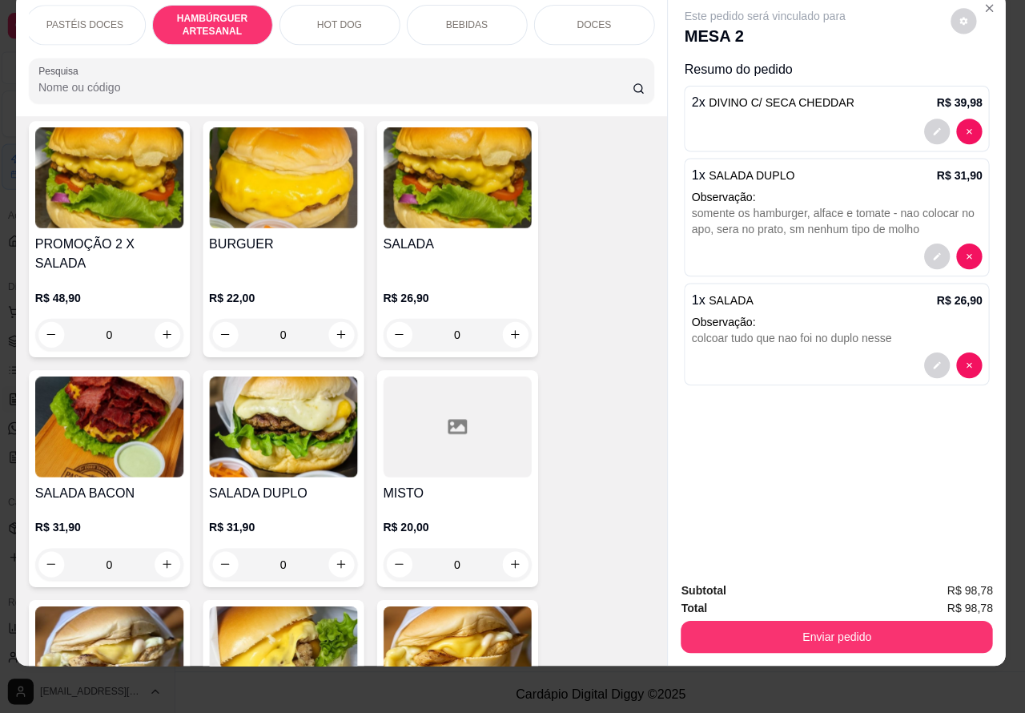
click at [470, 18] on p "BEBIDAS" at bounding box center [470, 24] width 42 height 13
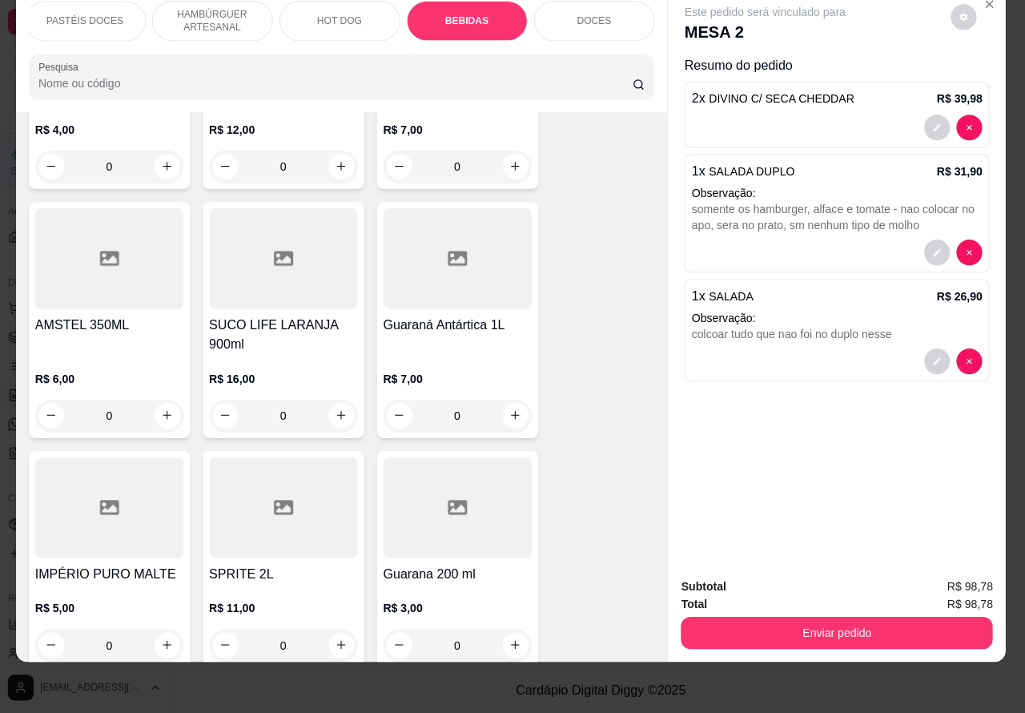
scroll to position [6299, 0]
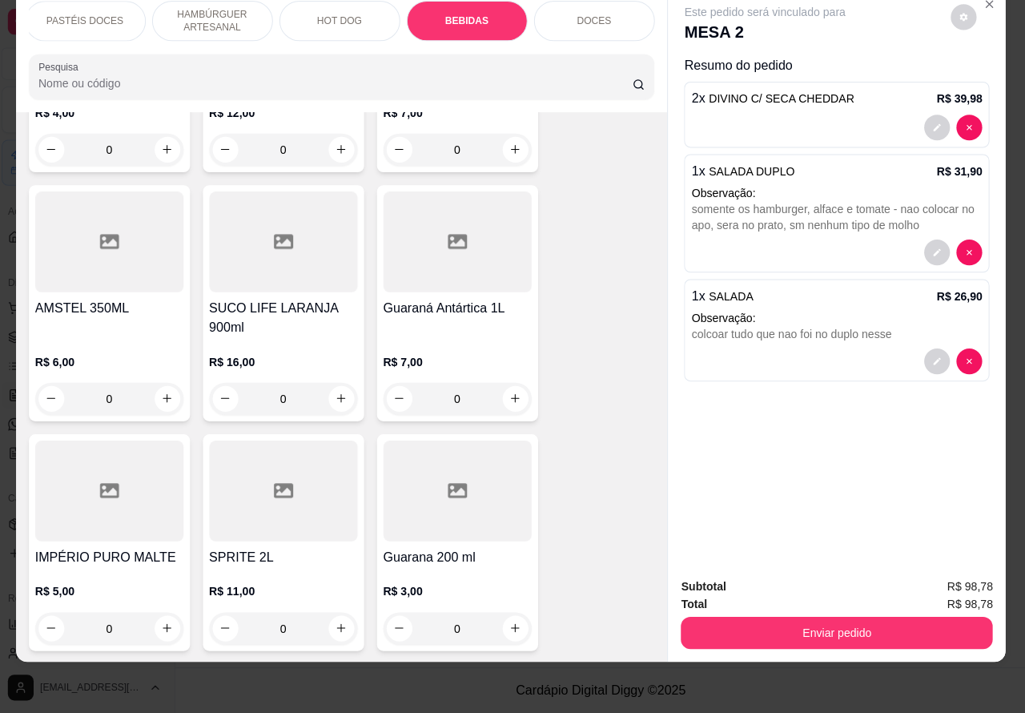
click at [511, 393] on icon "increase-product-quantity" at bounding box center [517, 399] width 12 height 12
type input "1"
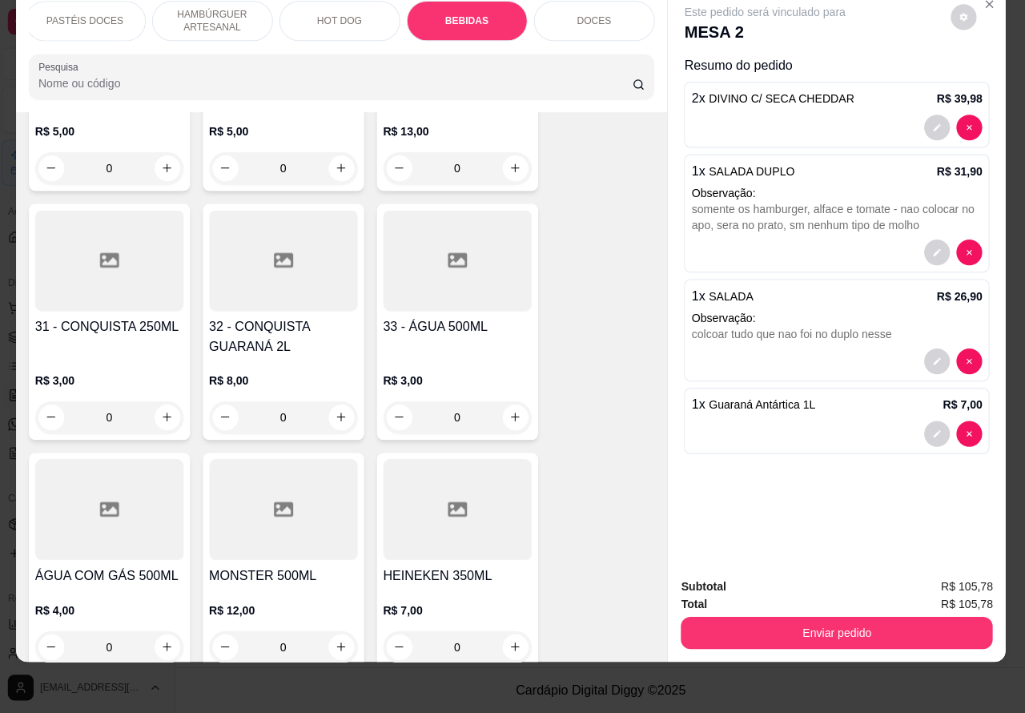
scroll to position [5790, 0]
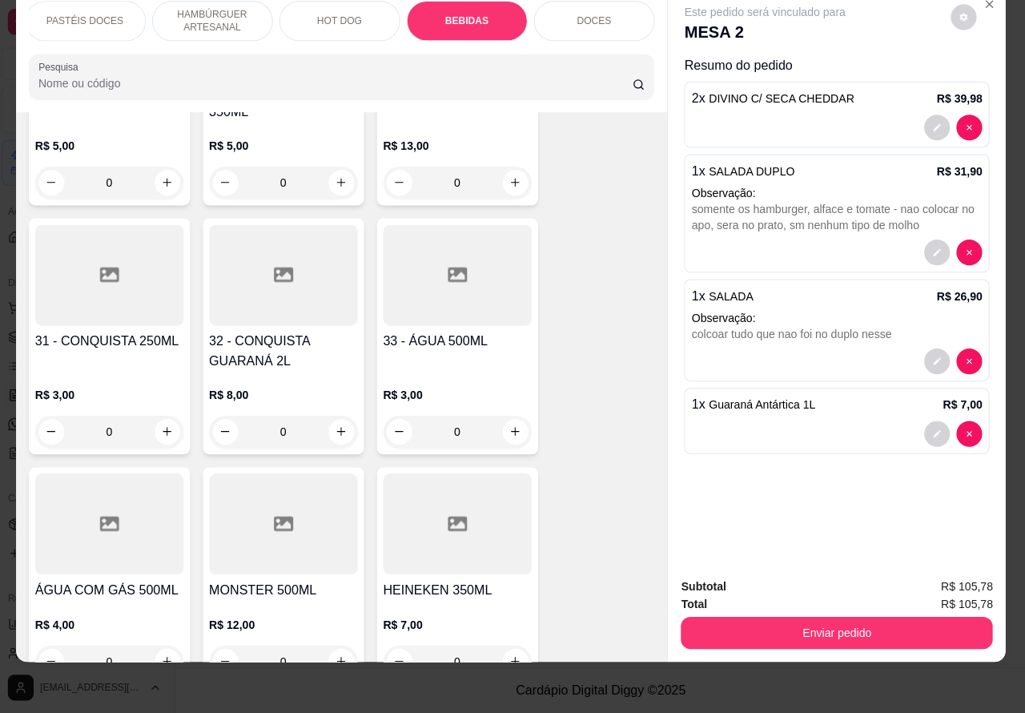
click at [513, 429] on icon "increase-product-quantity" at bounding box center [517, 433] width 9 height 9
type input "1"
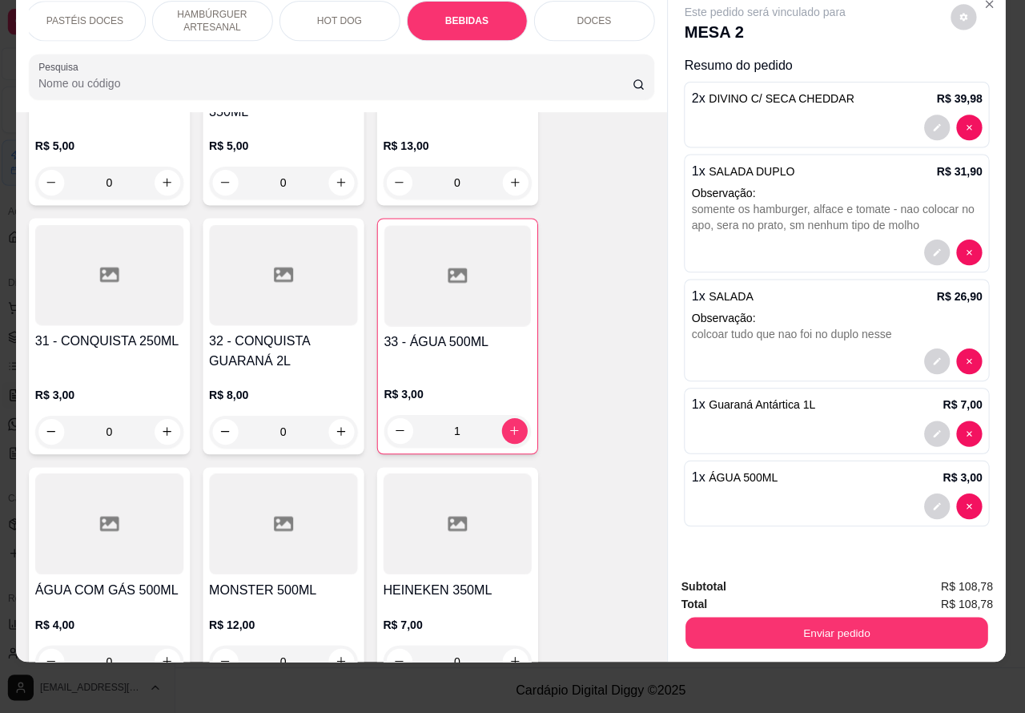
click at [808, 618] on button "Enviar pedido" at bounding box center [837, 633] width 300 height 31
click at [948, 571] on button "Enviar pedido" at bounding box center [949, 579] width 88 height 30
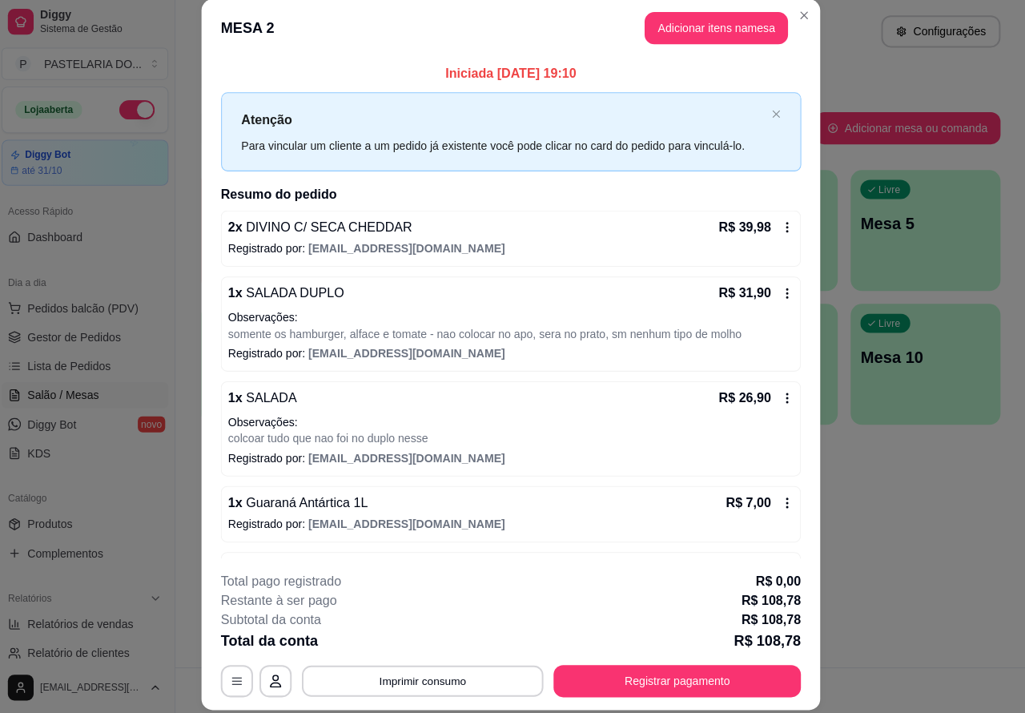
click at [422, 679] on button "Imprimir consumo" at bounding box center [425, 680] width 240 height 31
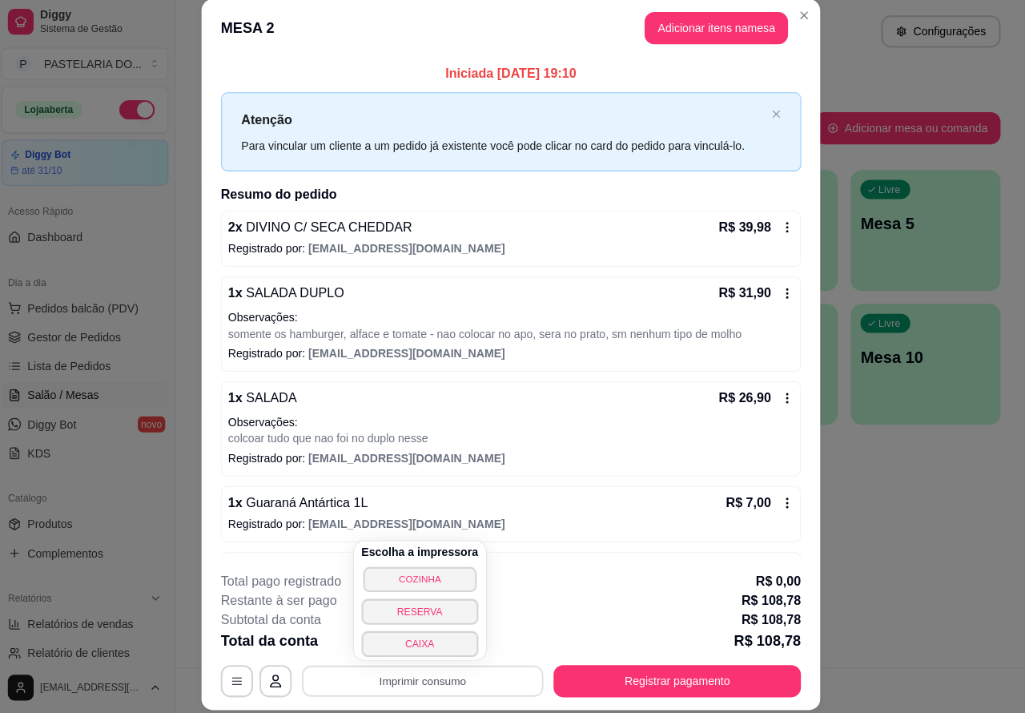
click at [434, 570] on button "COZINHA" at bounding box center [422, 579] width 112 height 25
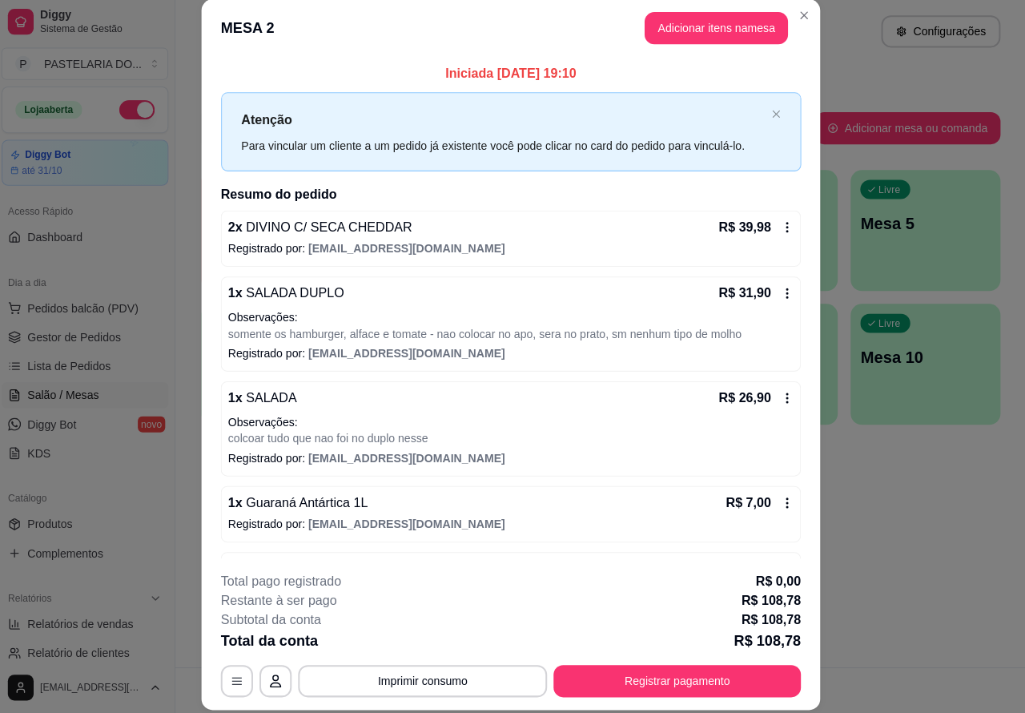
click at [942, 547] on div "Atendimento Salão Configurações Todos Mesas Comandas Pesquisar Adicionar mesa o…" at bounding box center [602, 333] width 846 height 667
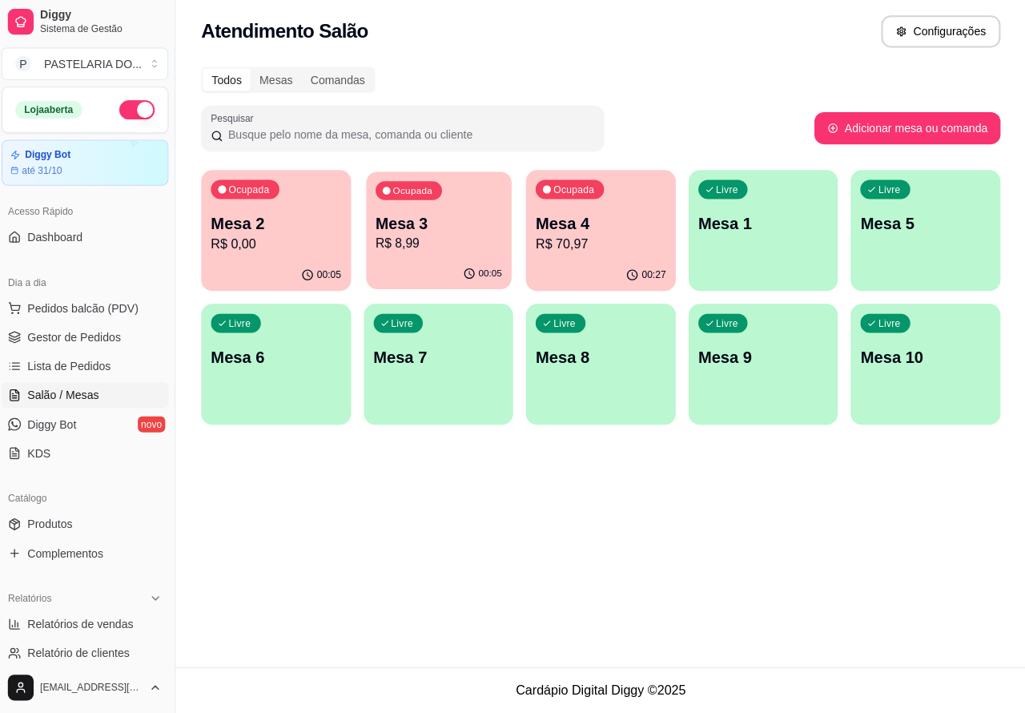
click at [433, 231] on p "Mesa 3" at bounding box center [441, 227] width 126 height 22
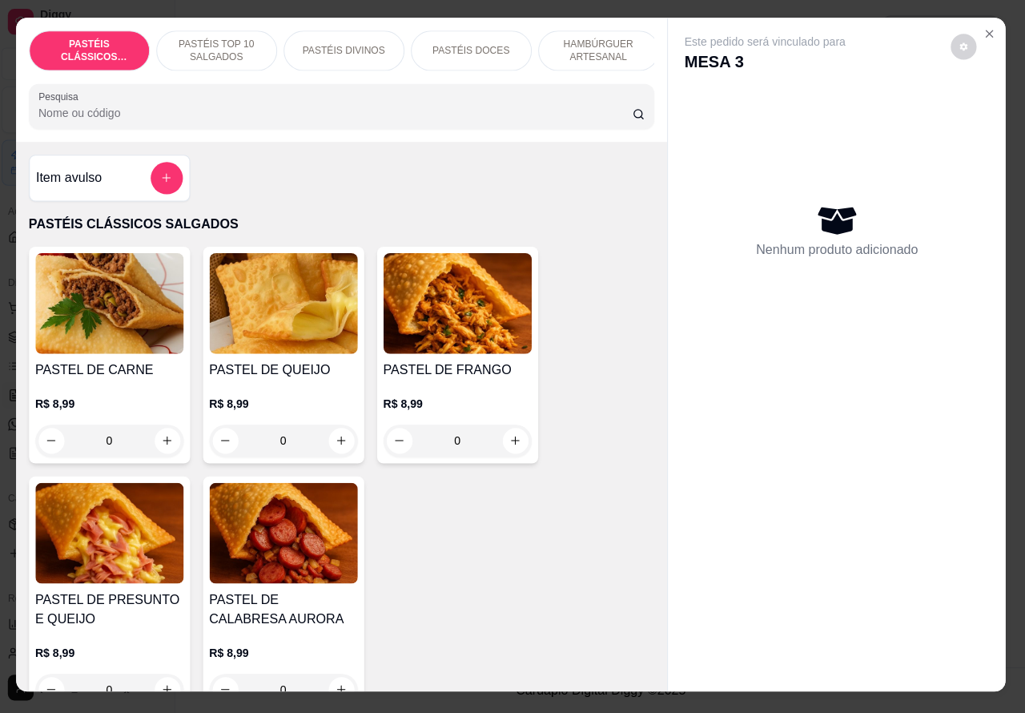
click at [598, 42] on p "HAMBÚRGUER ARTESANAL" at bounding box center [600, 55] width 93 height 26
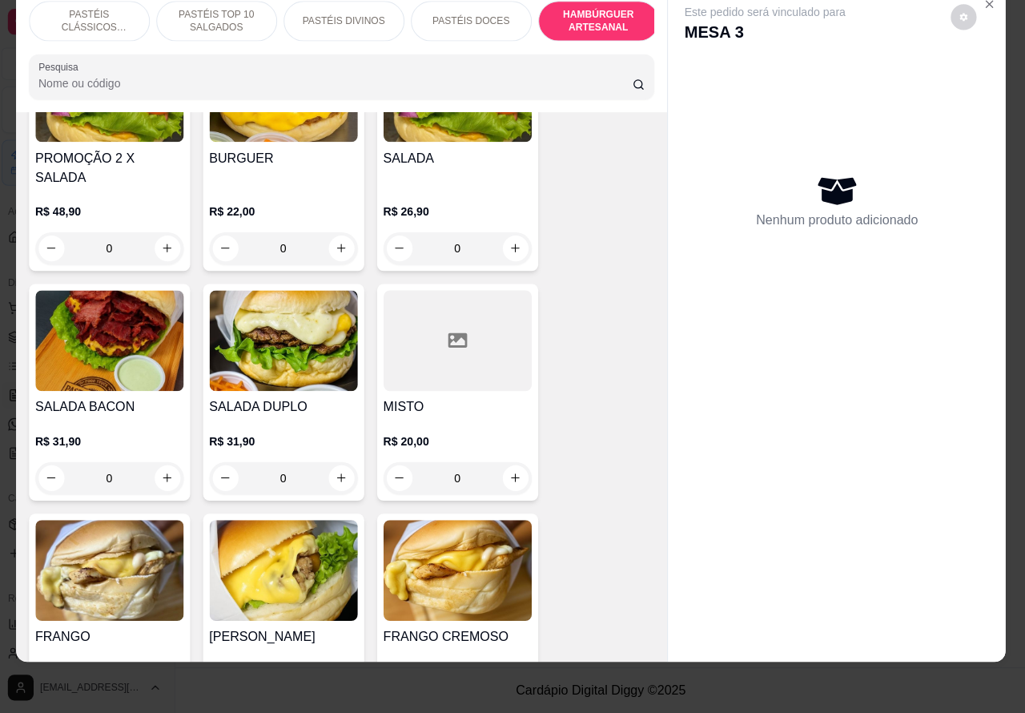
scroll to position [4004, 0]
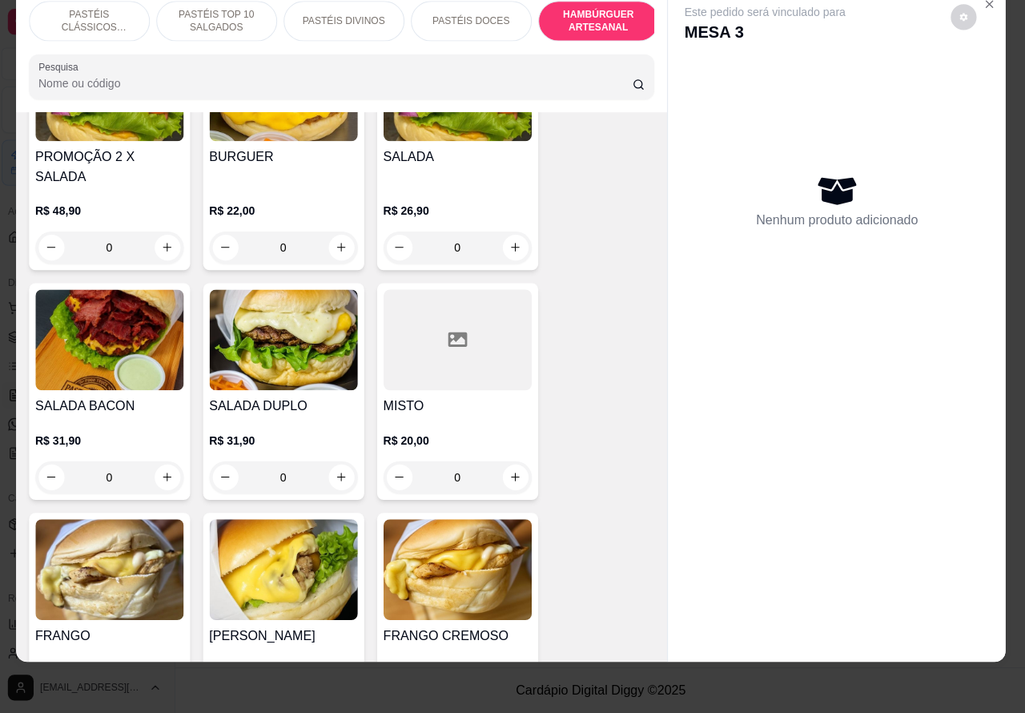
click at [510, 234] on div "0" at bounding box center [459, 250] width 147 height 32
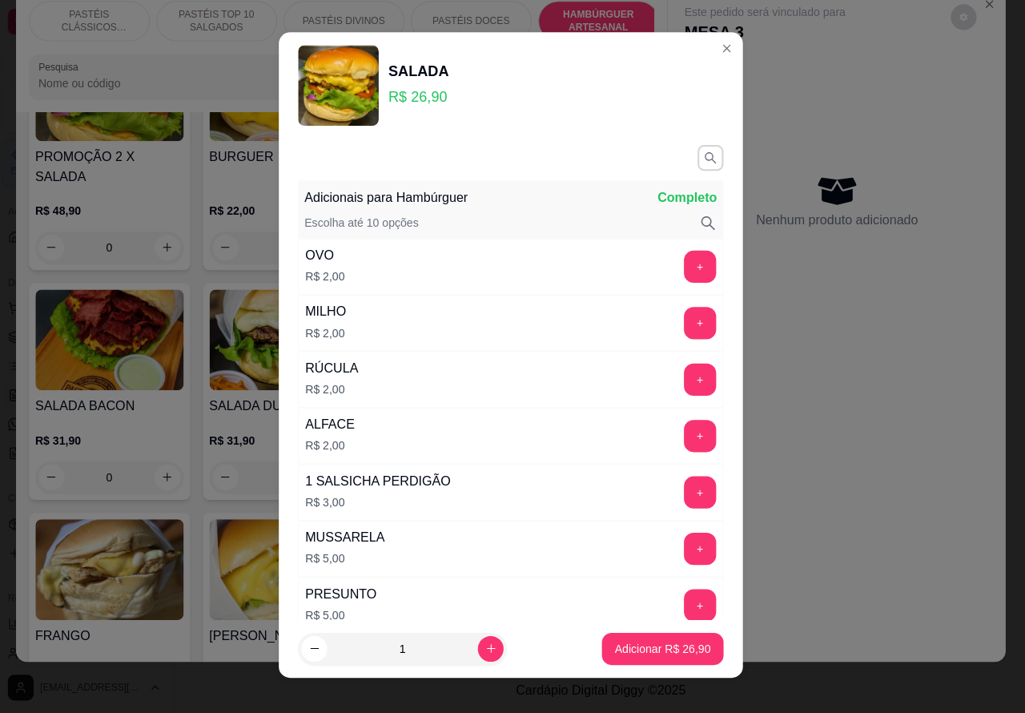
click at [487, 647] on icon "increase-product-quantity" at bounding box center [493, 649] width 12 height 12
click at [487, 645] on icon "increase-product-quantity" at bounding box center [493, 649] width 12 height 12
type input "2"
click at [603, 645] on button "Adicionar R$ 53,80" at bounding box center [663, 649] width 121 height 32
type input "2"
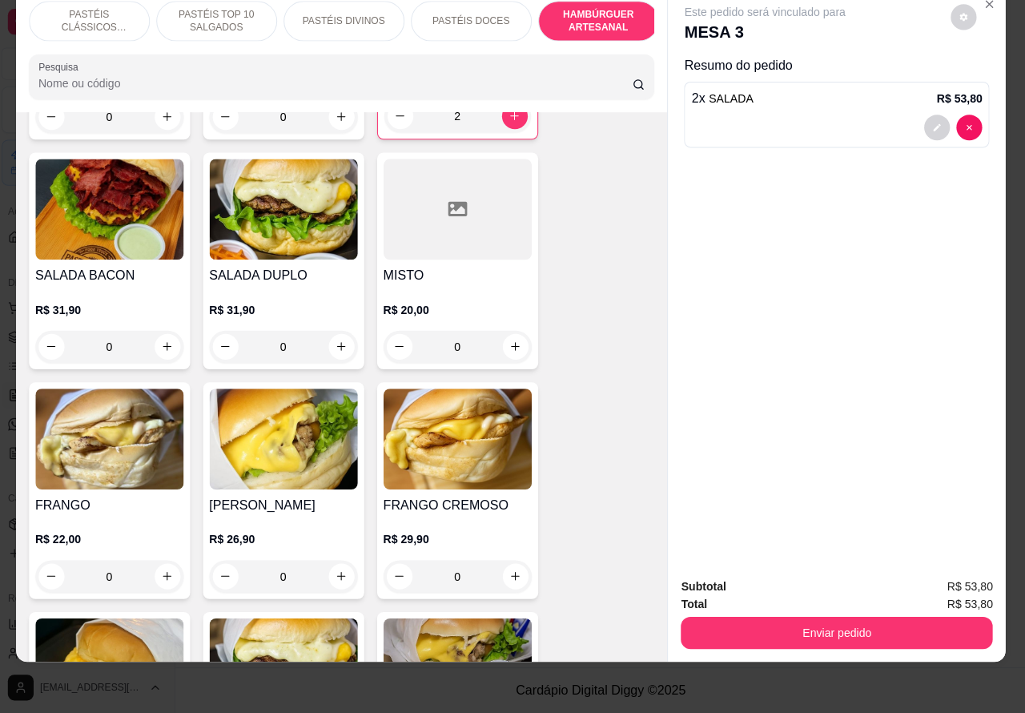
scroll to position [4140, 0]
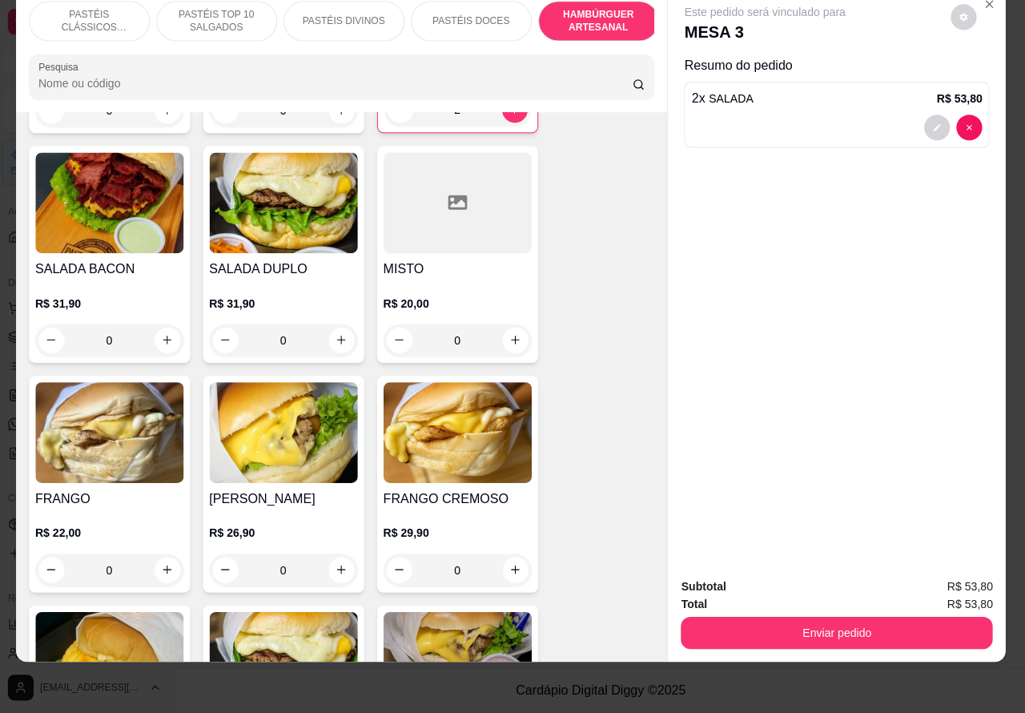
click at [158, 326] on div "0" at bounding box center [113, 342] width 147 height 32
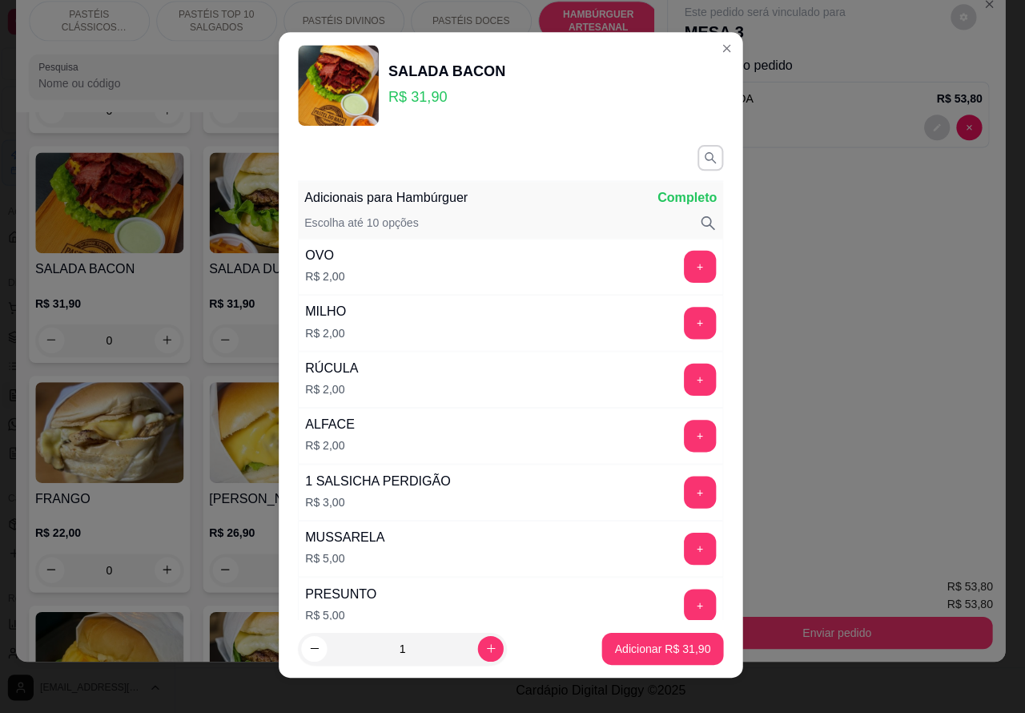
click at [643, 642] on p "Adicionar R$ 31,90" at bounding box center [663, 649] width 95 height 16
type input "1"
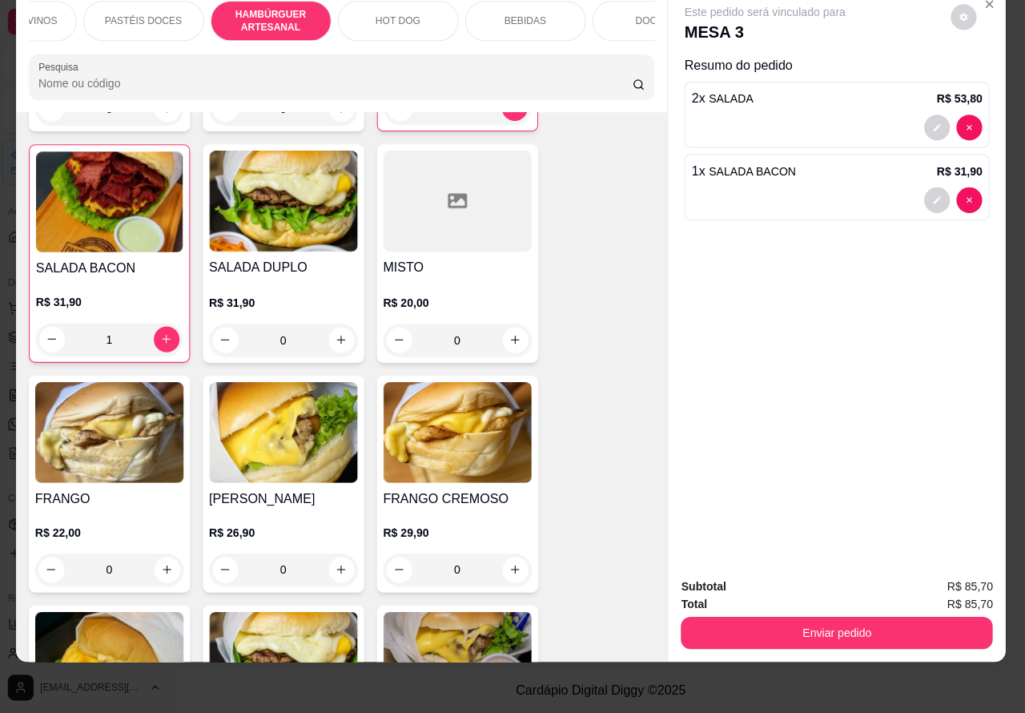
scroll to position [0, 327]
click at [513, 18] on p "BEBIDAS" at bounding box center [527, 24] width 42 height 13
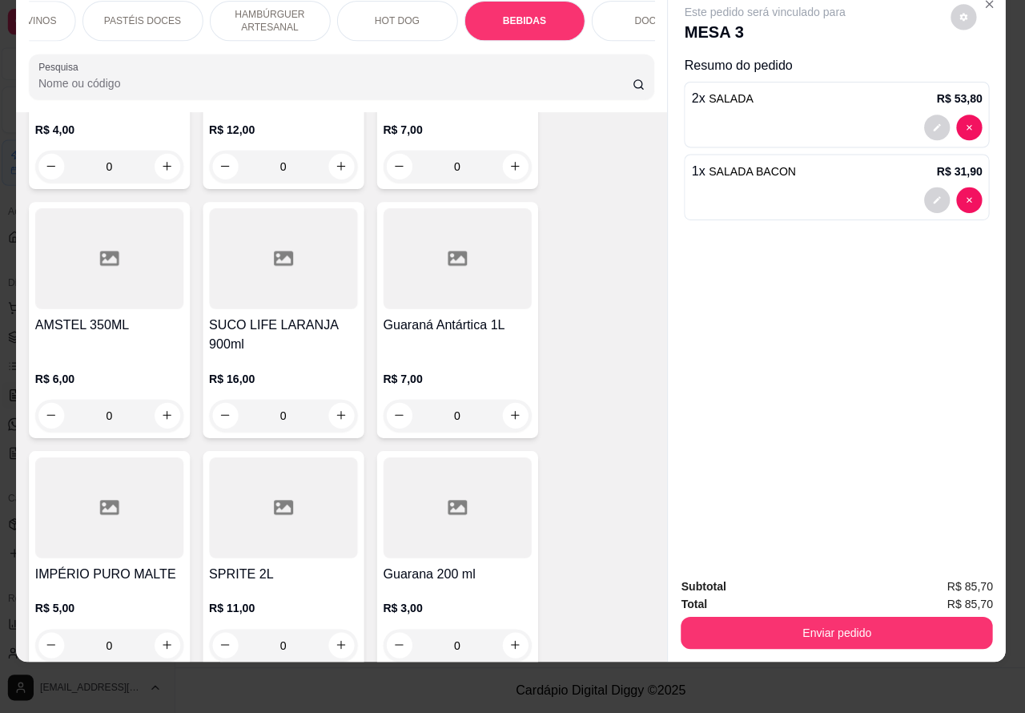
scroll to position [6298, 0]
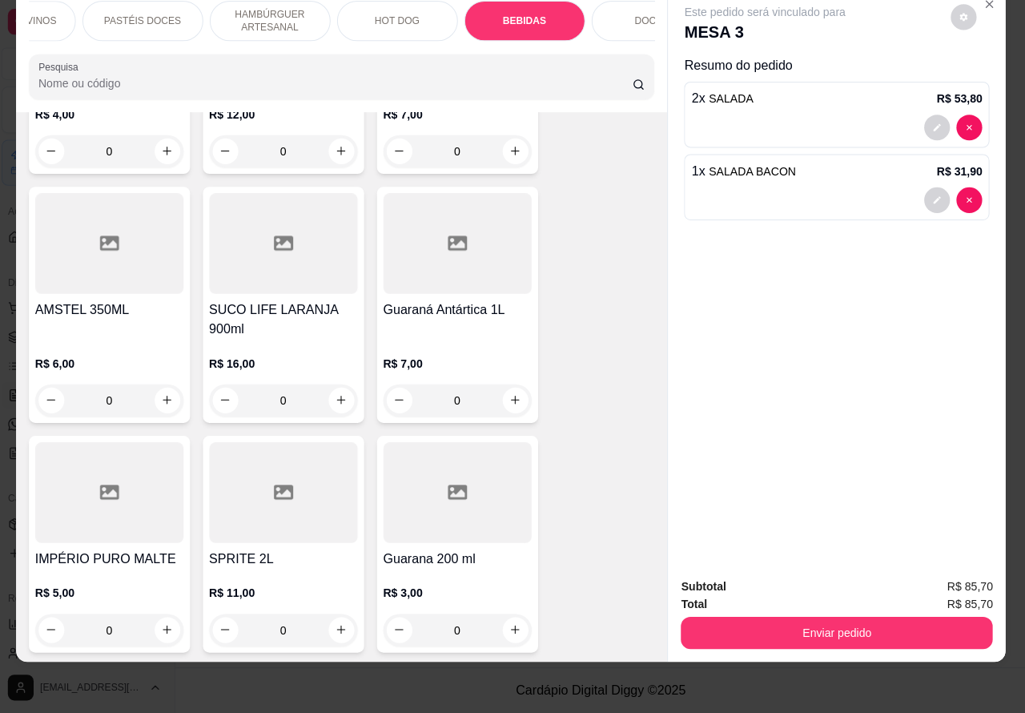
click at [338, 395] on icon "increase-product-quantity" at bounding box center [344, 401] width 12 height 12
type input "1"
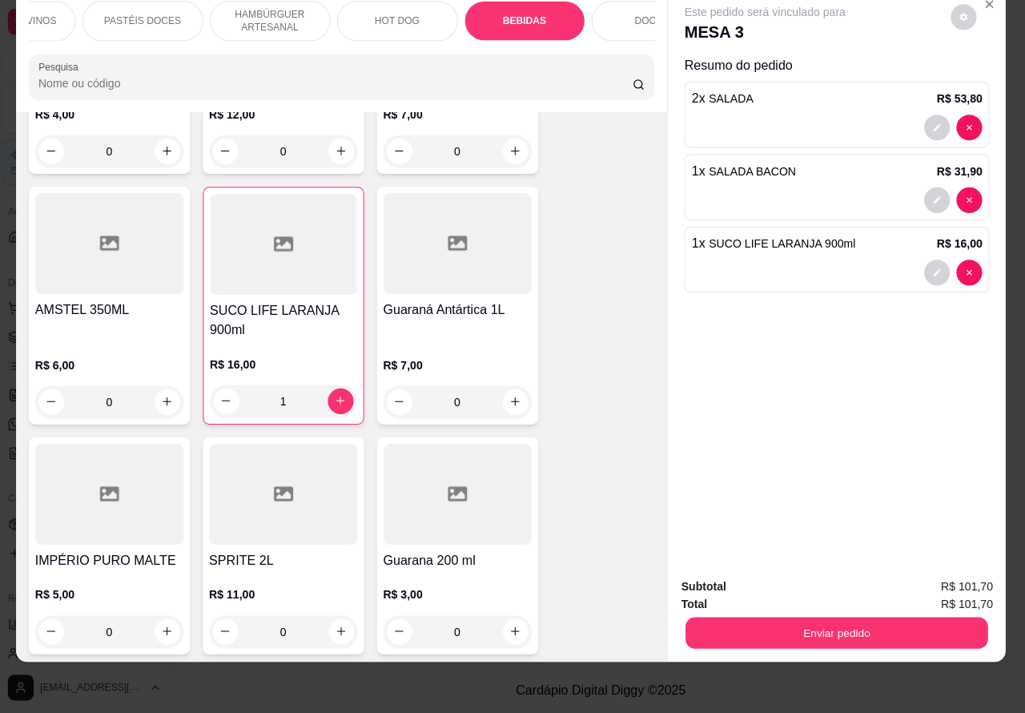
click at [841, 618] on button "Enviar pedido" at bounding box center [837, 633] width 300 height 31
click at [827, 570] on button "Registrar cliente" at bounding box center [842, 579] width 106 height 30
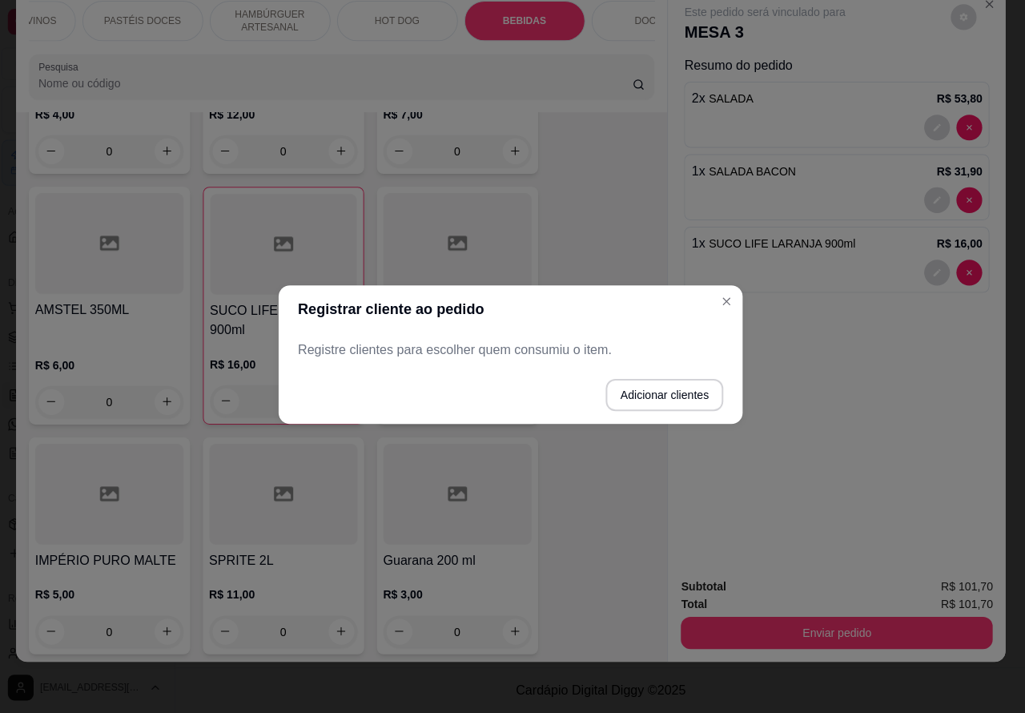
click at [877, 446] on div "Este pedido será vinculado para MESA 3 Resumo do pedido 2 x SALADA R$ 53,80 1 x…" at bounding box center [837, 279] width 336 height 574
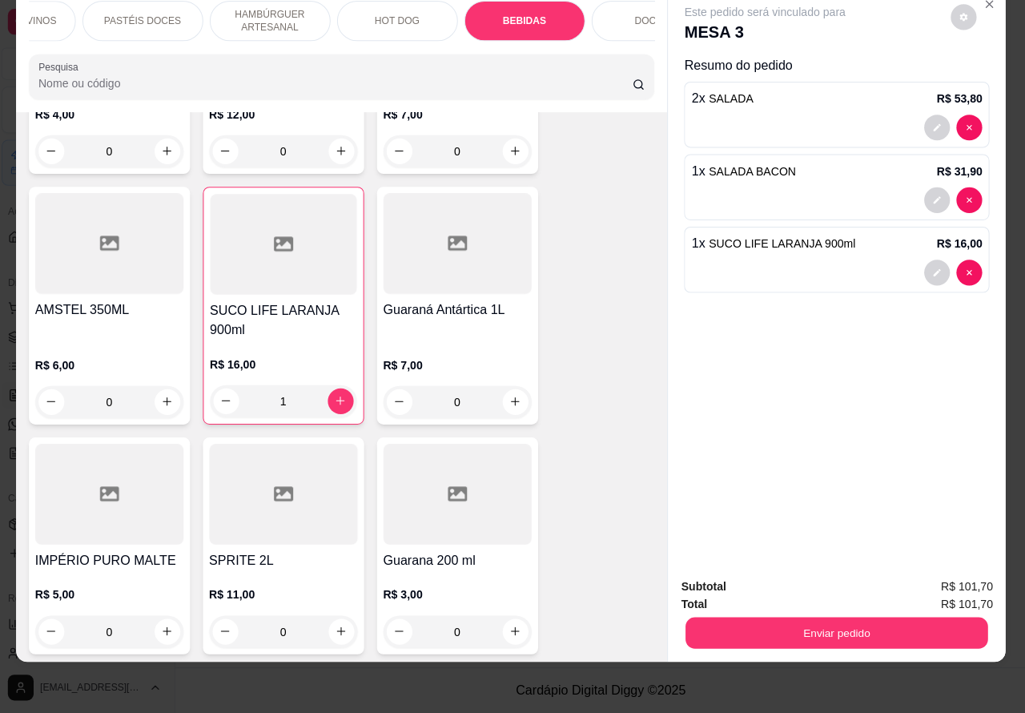
click at [863, 618] on button "Enviar pedido" at bounding box center [837, 633] width 300 height 31
click at [966, 578] on button "Enviar pedido" at bounding box center [949, 579] width 91 height 30
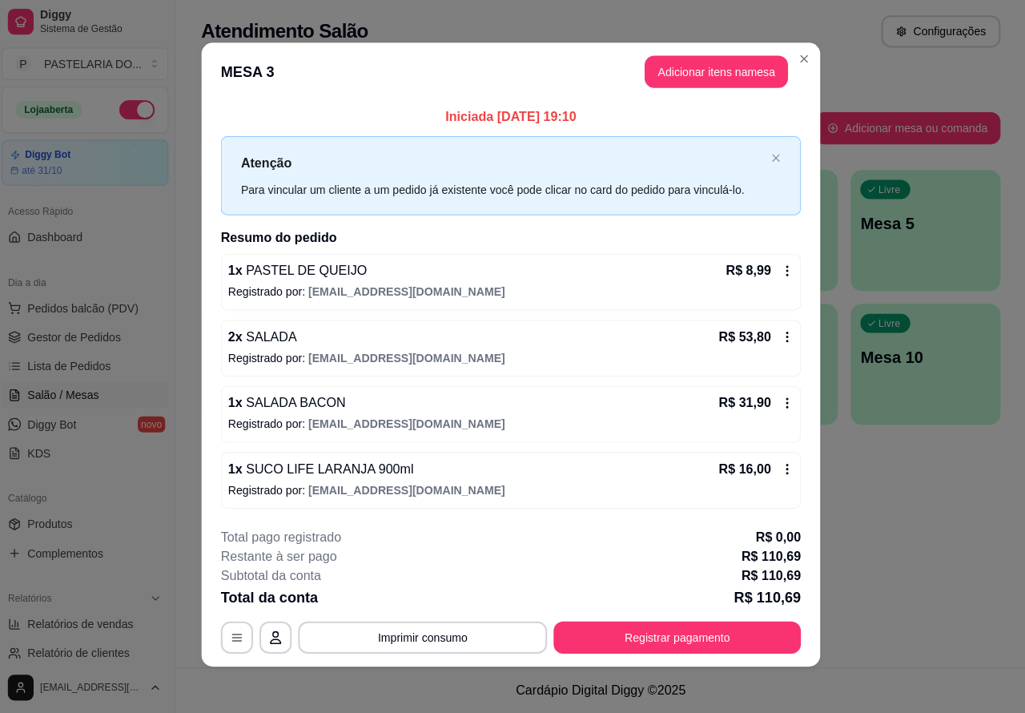
click at [942, 554] on div "Atendimento Salão Configurações Todos Mesas Comandas Pesquisar Adicionar mesa o…" at bounding box center [602, 333] width 846 height 667
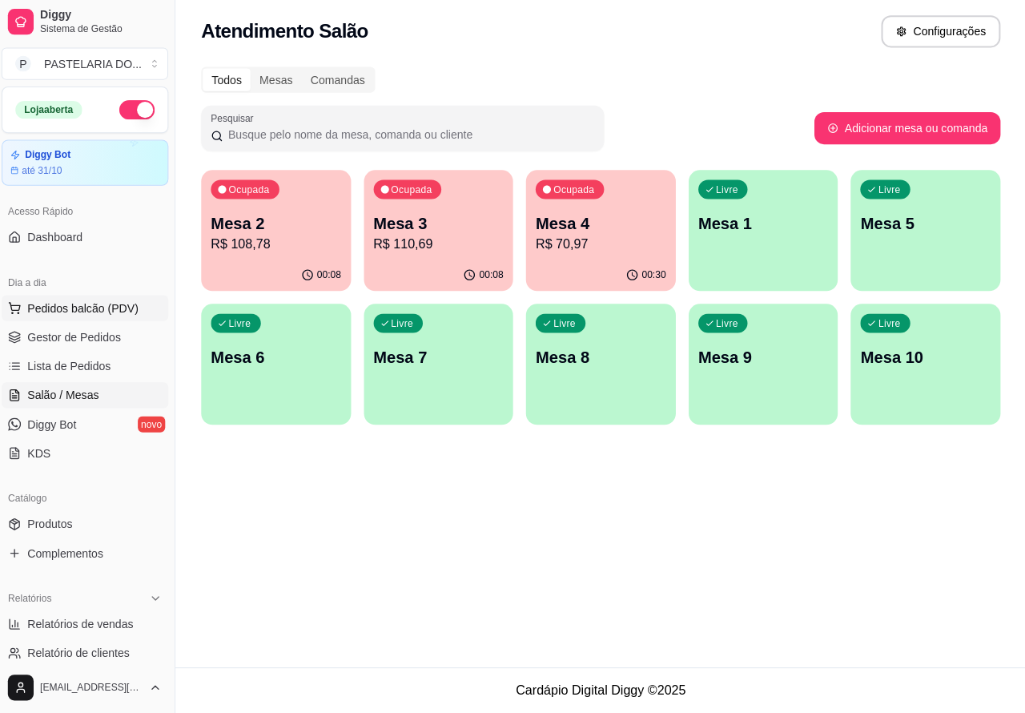
click at [93, 309] on span "Pedidos balcão (PDV)" at bounding box center [87, 310] width 111 height 16
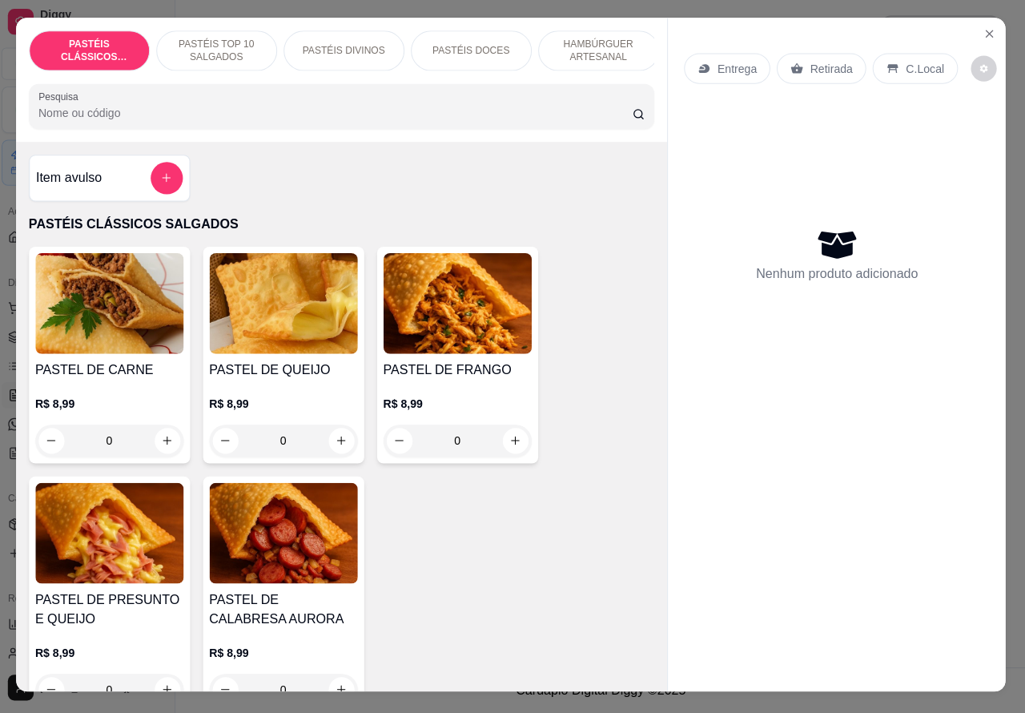
click at [820, 69] on p "Retirada" at bounding box center [831, 72] width 42 height 16
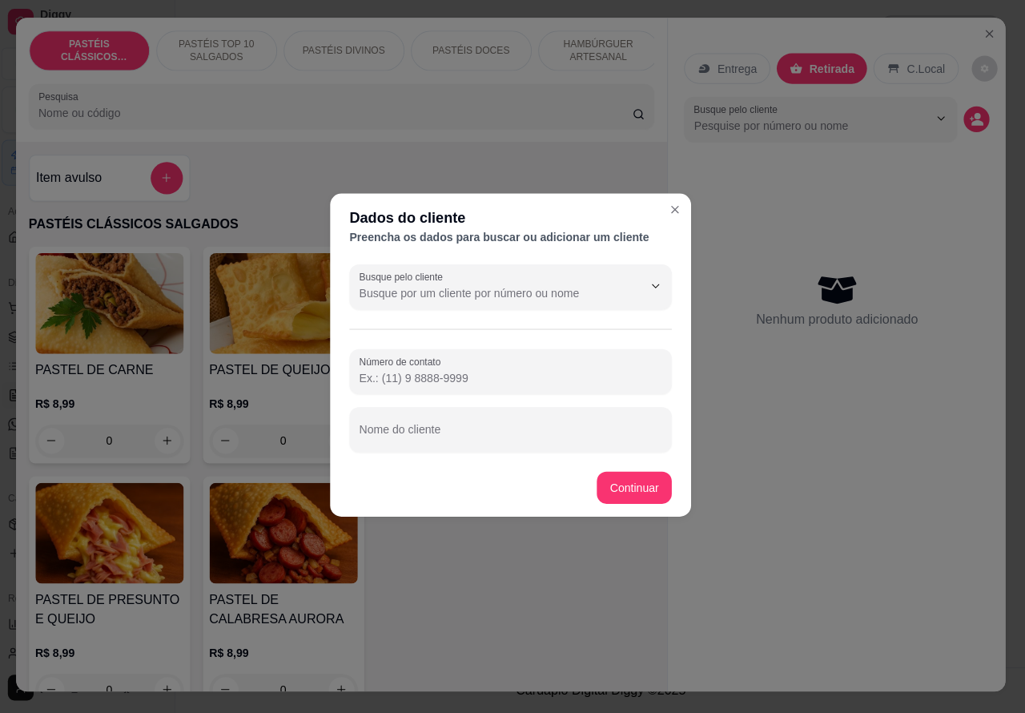
click at [513, 375] on input "Número de contato" at bounding box center [512, 380] width 301 height 16
paste input "[PHONE_NUMBER]"
type input "[PHONE_NUMBER]"
click at [522, 431] on input "Nome do cliente" at bounding box center [512, 437] width 301 height 16
type input "beto"
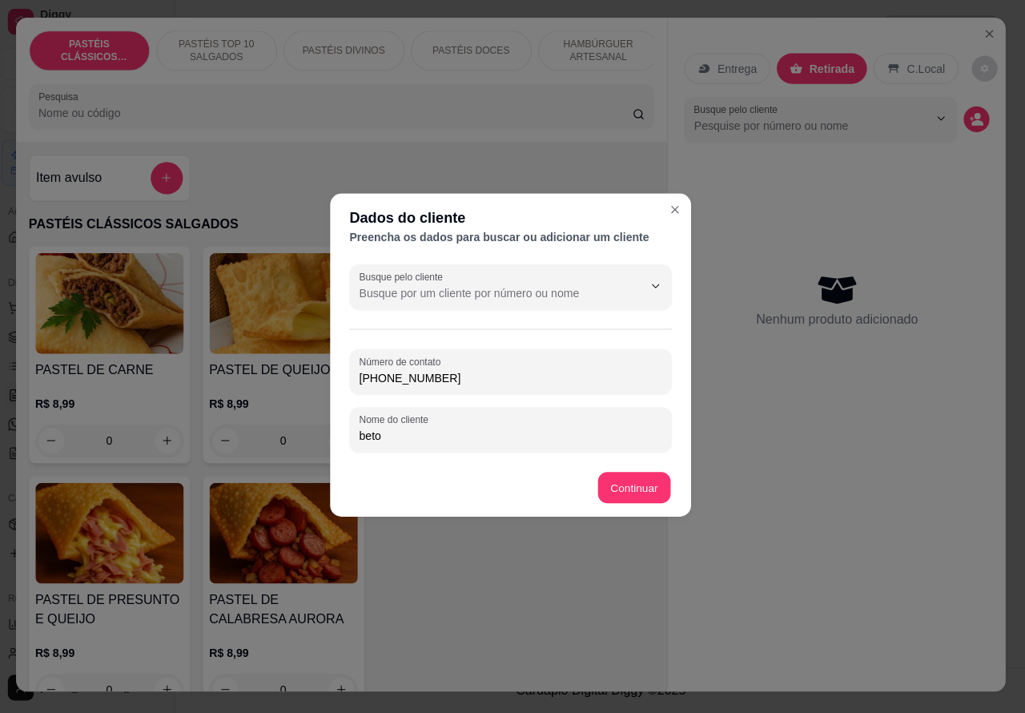
click at [639, 491] on div "Item avulso PASTÉIS CLÁSSICOS SALGADOS PASTEL DE CARNE R$ 8,99 0 PASTEL DE QUEI…" at bounding box center [345, 418] width 648 height 547
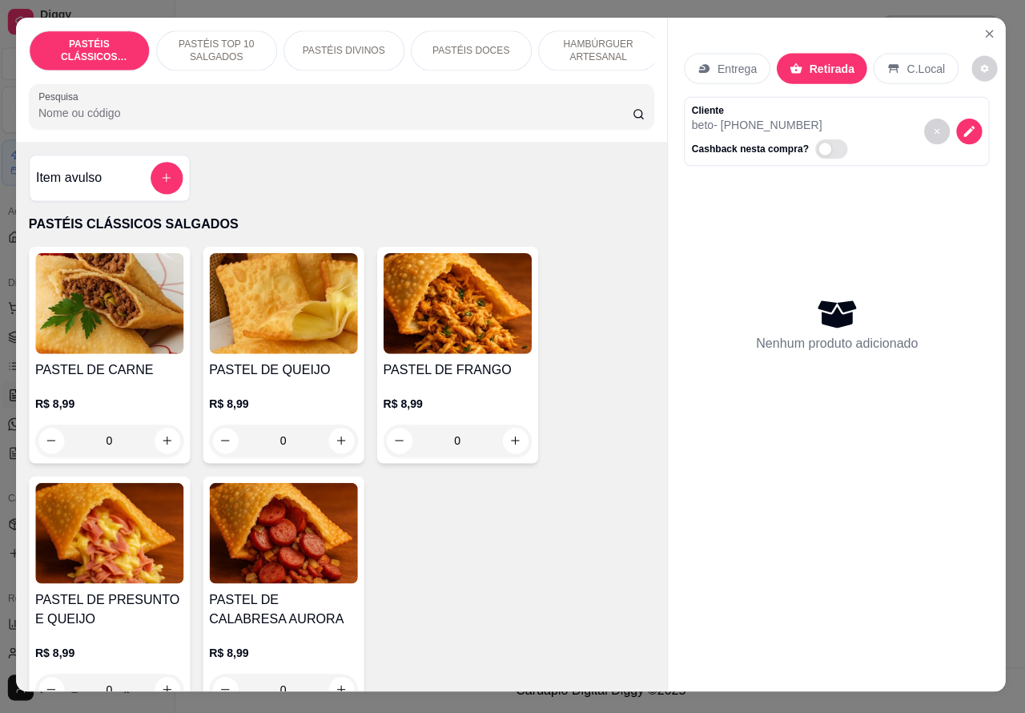
click at [594, 42] on p "HAMBÚRGUER ARTESANAL" at bounding box center [600, 55] width 93 height 26
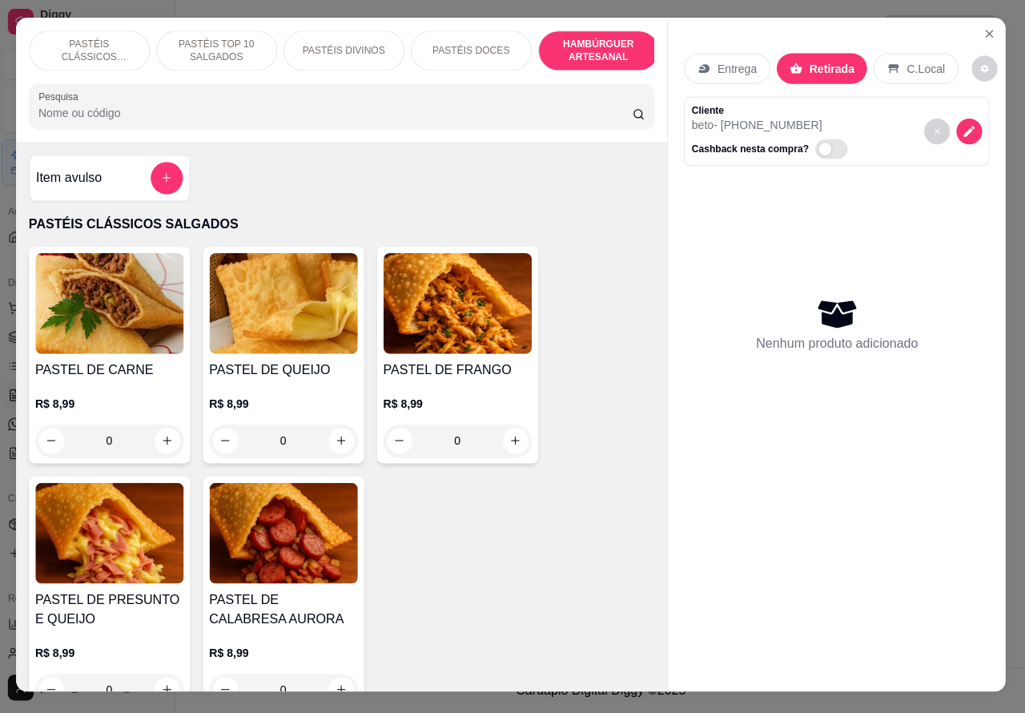
scroll to position [37, 0]
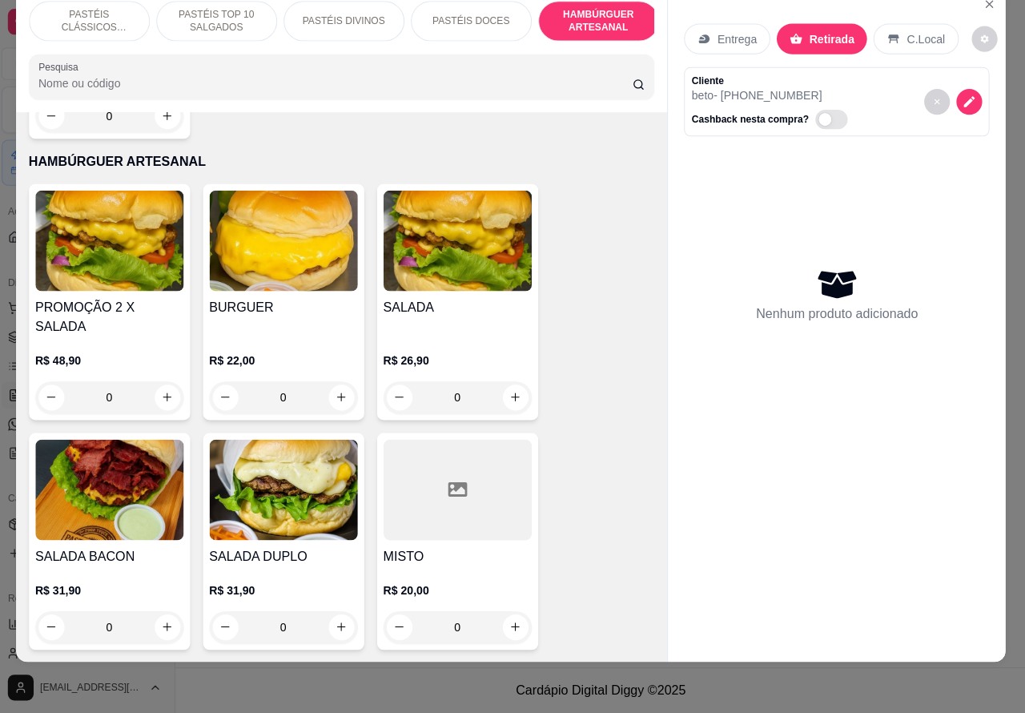
click at [507, 383] on div "0" at bounding box center [459, 399] width 147 height 32
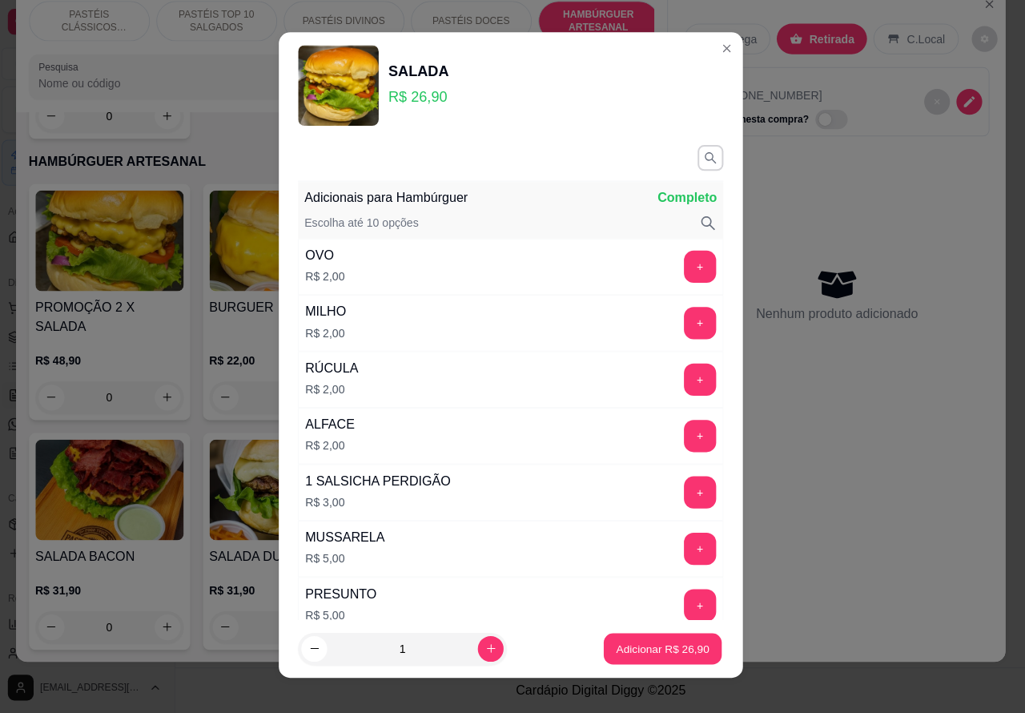
click at [639, 653] on p "Adicionar R$ 26,90" at bounding box center [664, 648] width 93 height 15
type input "1"
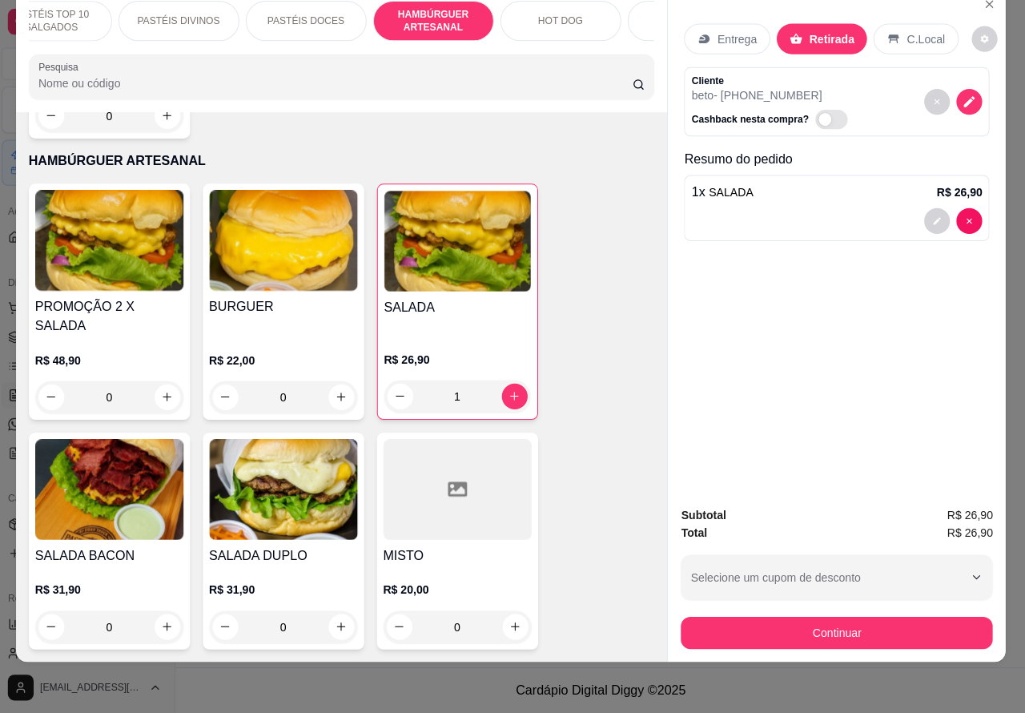
scroll to position [0, 259]
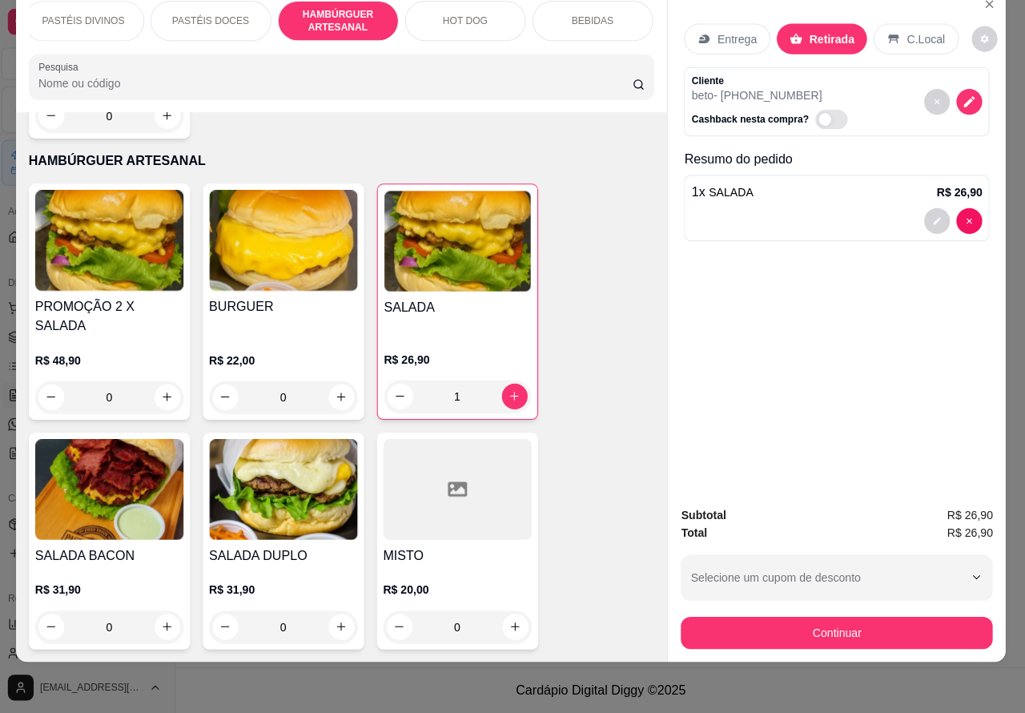
click at [465, 18] on p "HOT DOG" at bounding box center [467, 24] width 45 height 13
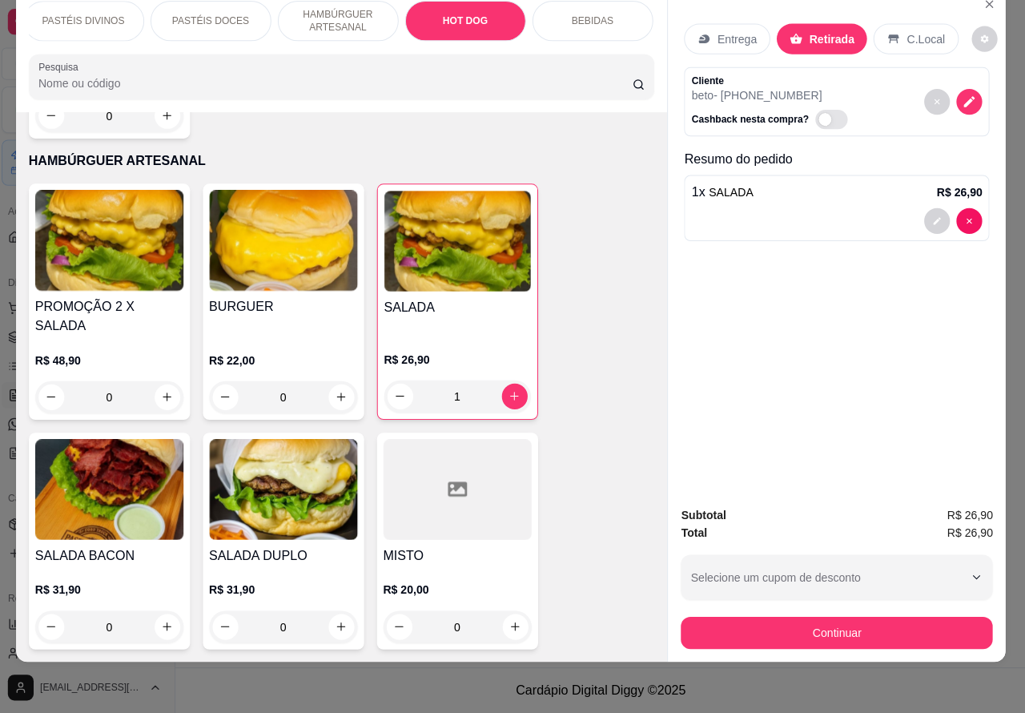
scroll to position [5050, 0]
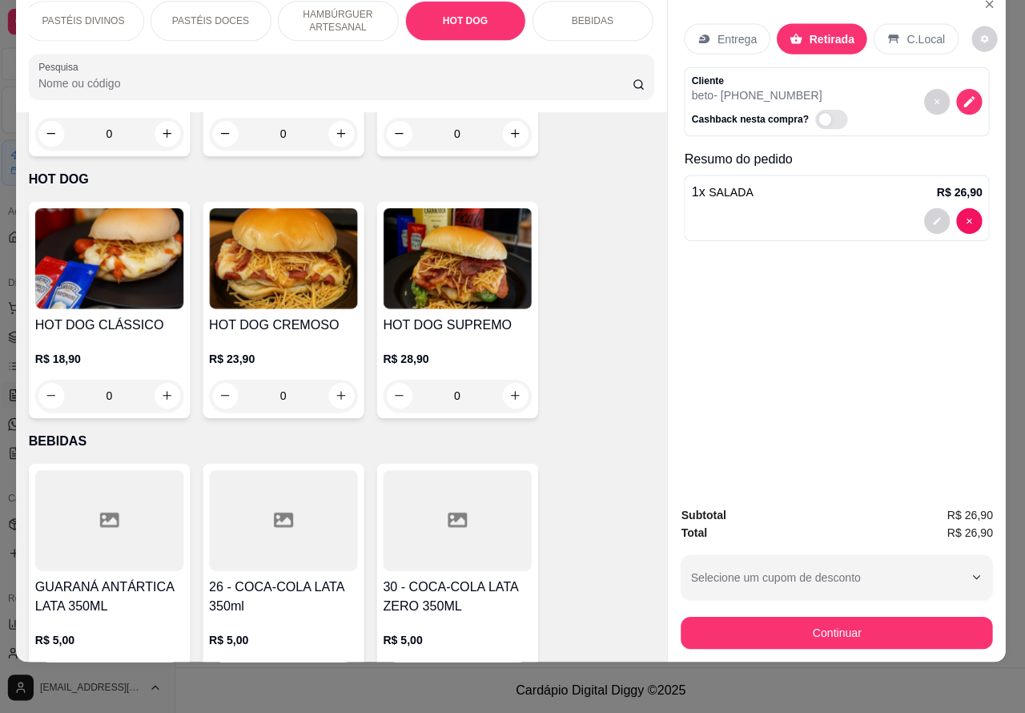
click at [511, 381] on div "0" at bounding box center [459, 397] width 147 height 32
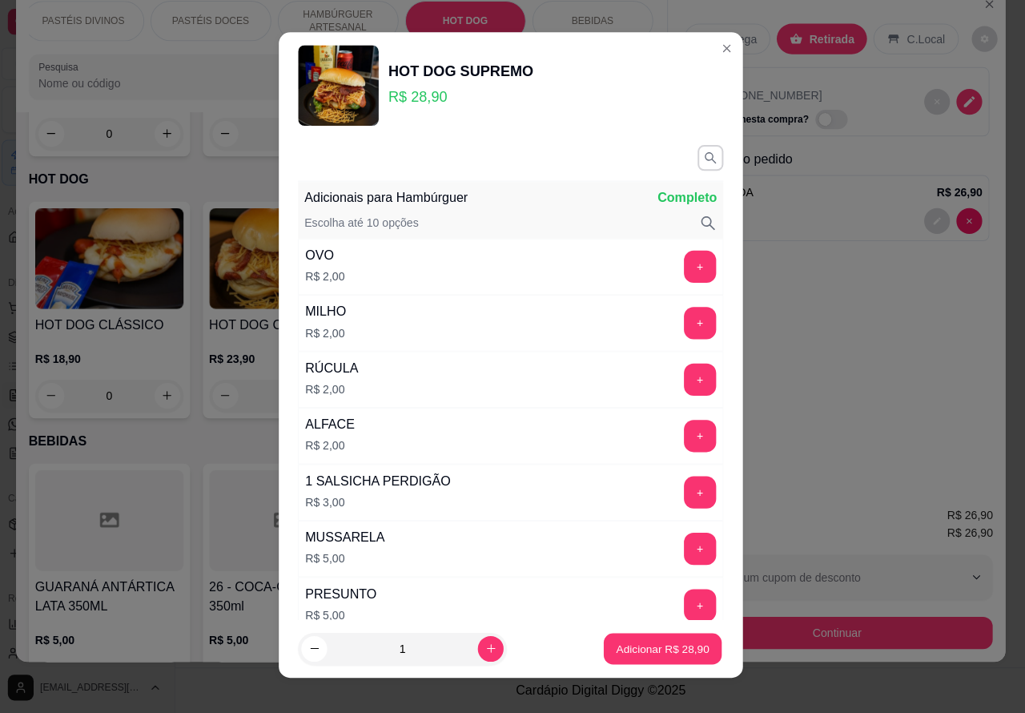
click at [666, 641] on p "Adicionar R$ 28,90" at bounding box center [664, 648] width 93 height 15
type input "1"
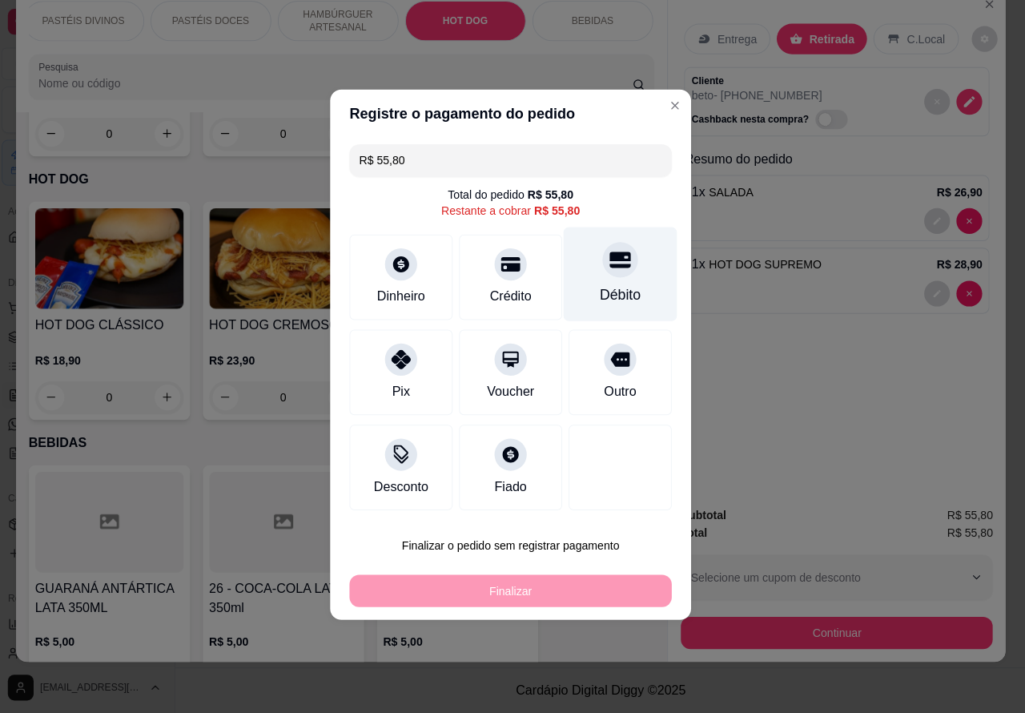
click at [615, 271] on icon at bounding box center [621, 263] width 21 height 16
type input "R$ 0,00"
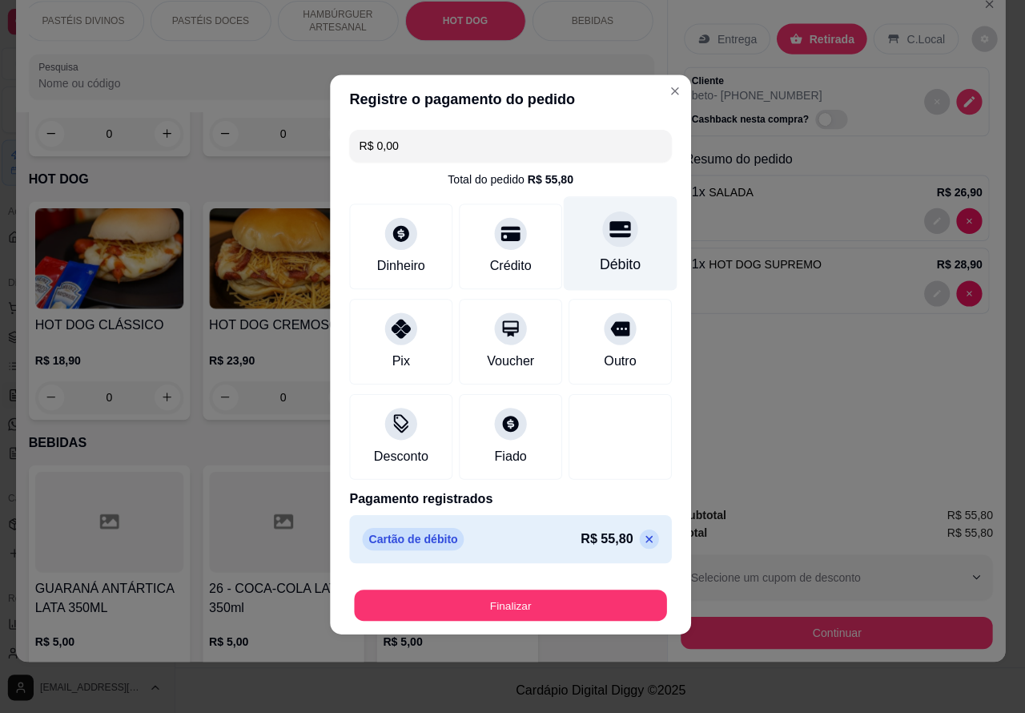
click at [570, 605] on button "Finalizar" at bounding box center [512, 605] width 311 height 31
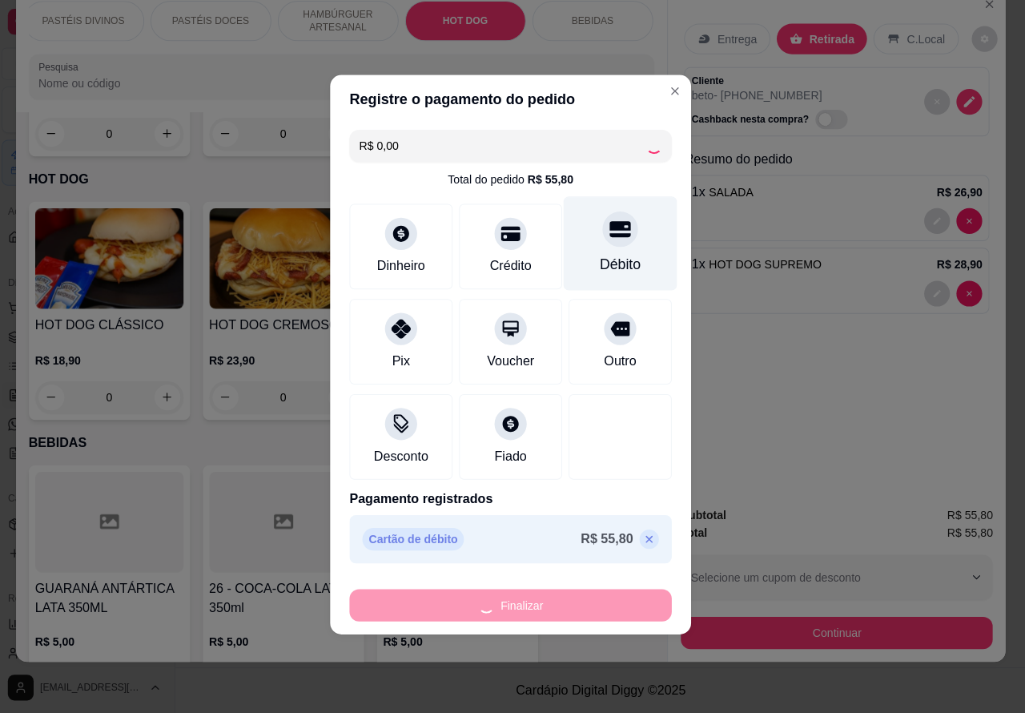
type input "0"
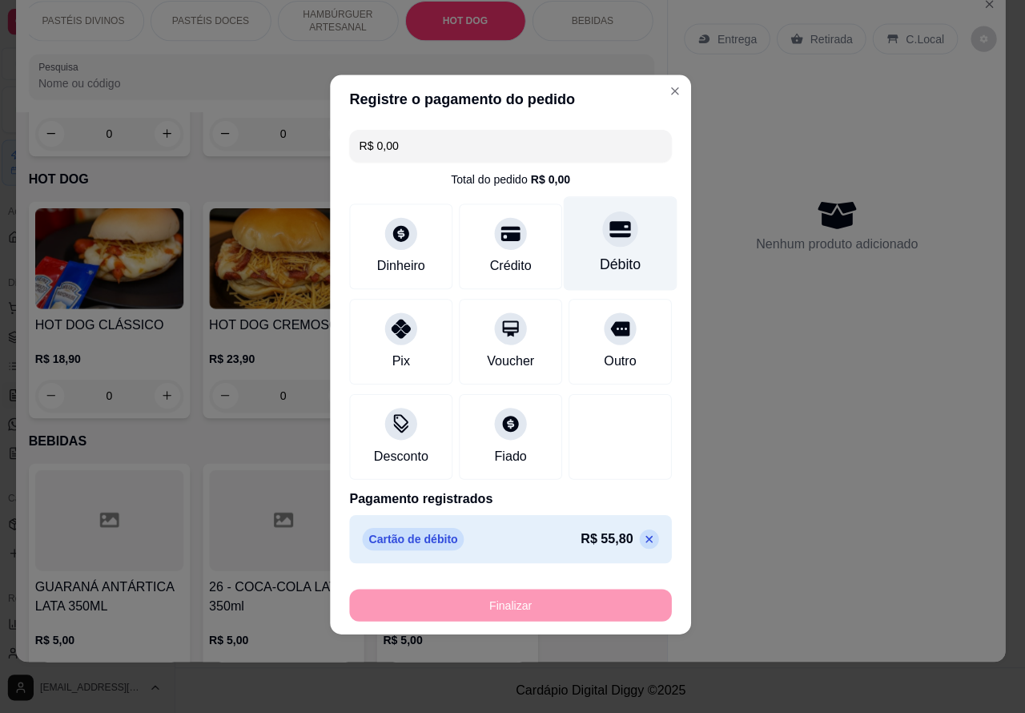
type input "-R$ 55,80"
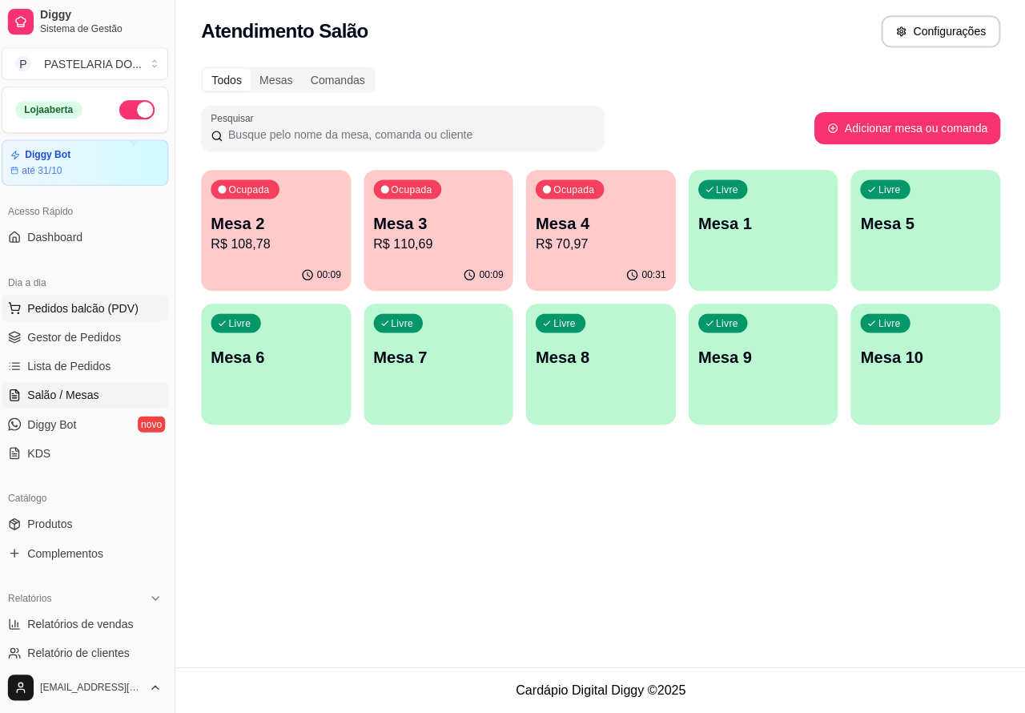
click at [85, 310] on span "Pedidos balcão (PDV)" at bounding box center [87, 310] width 111 height 16
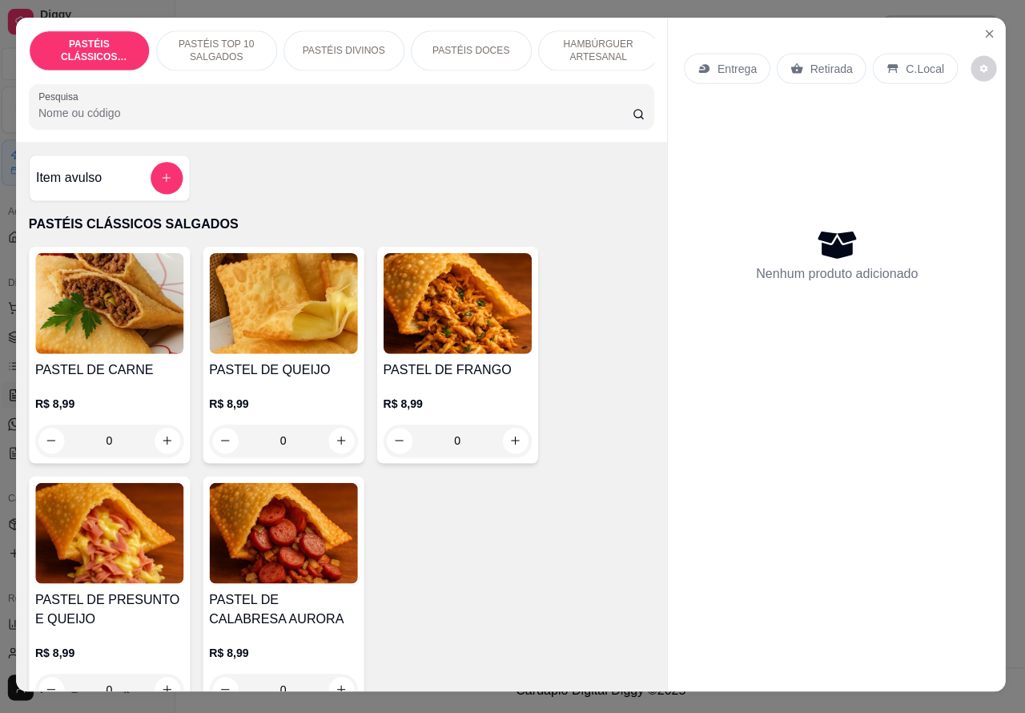
click at [820, 64] on p "Retirada" at bounding box center [831, 72] width 42 height 16
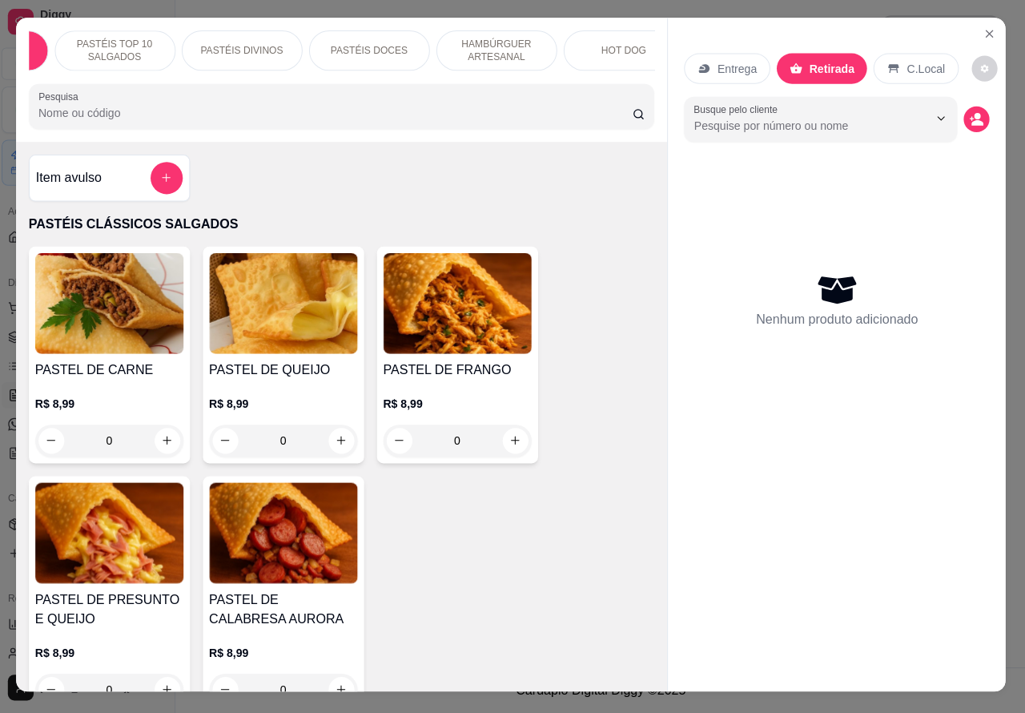
scroll to position [0, 200]
click at [529, 48] on p "HOT DOG" at bounding box center [526, 54] width 45 height 13
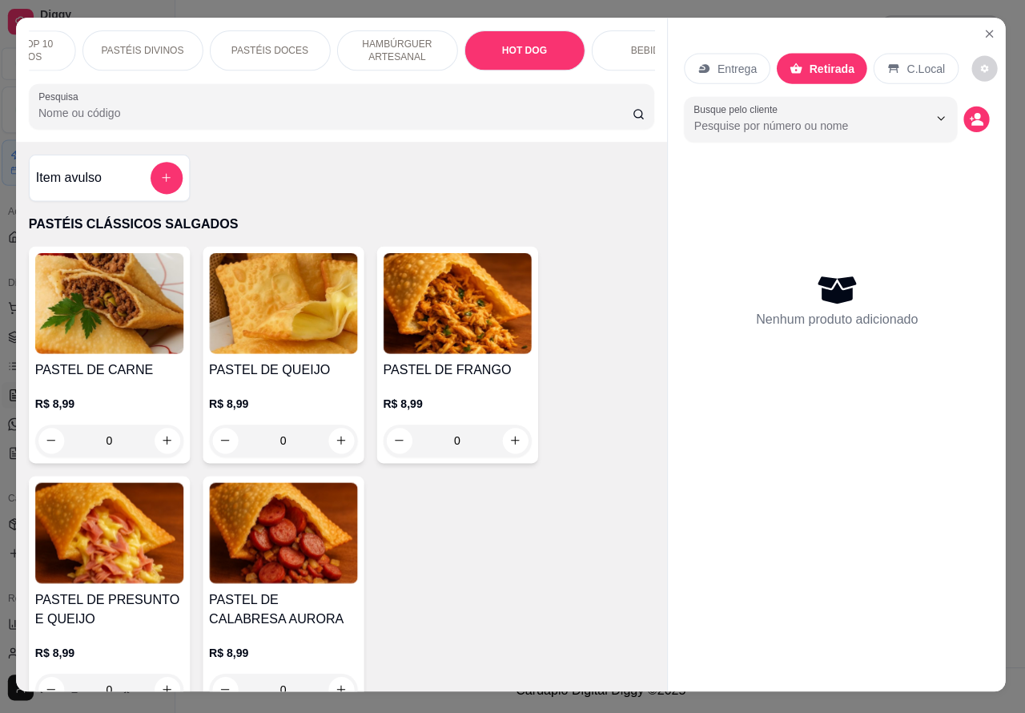
scroll to position [37, 0]
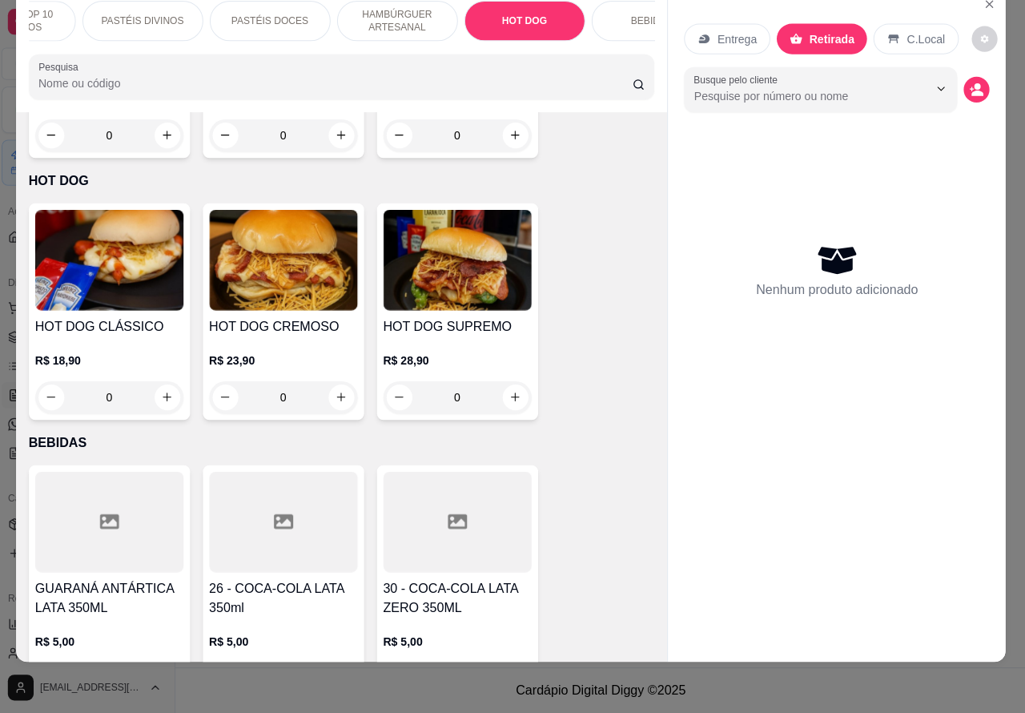
click at [162, 383] on div "0" at bounding box center [113, 399] width 147 height 32
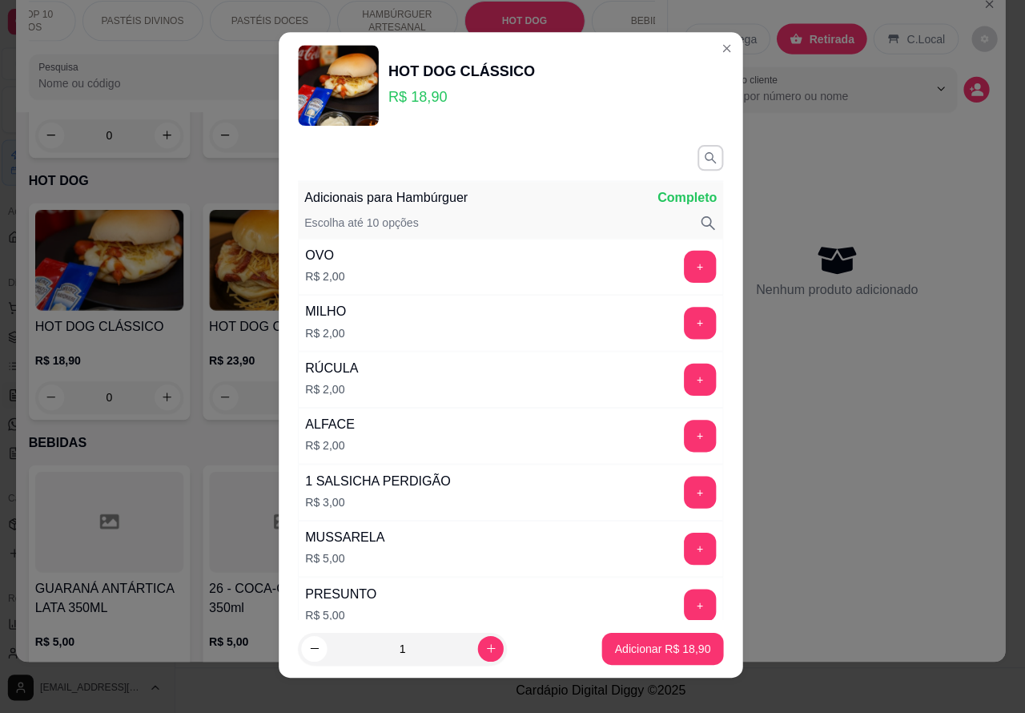
scroll to position [399, 0]
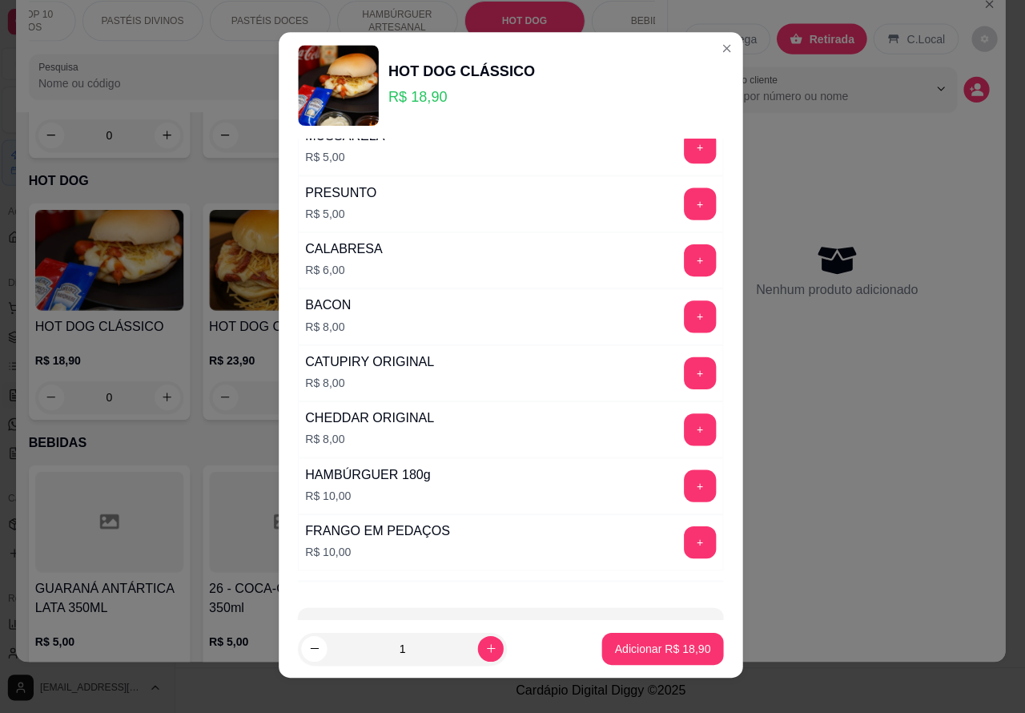
click at [381, 590] on div "Adicionais para Hambúrguer Completo Escolha até 10 opções OVO R$ 2,00 + MILHO R…" at bounding box center [512, 381] width 461 height 478
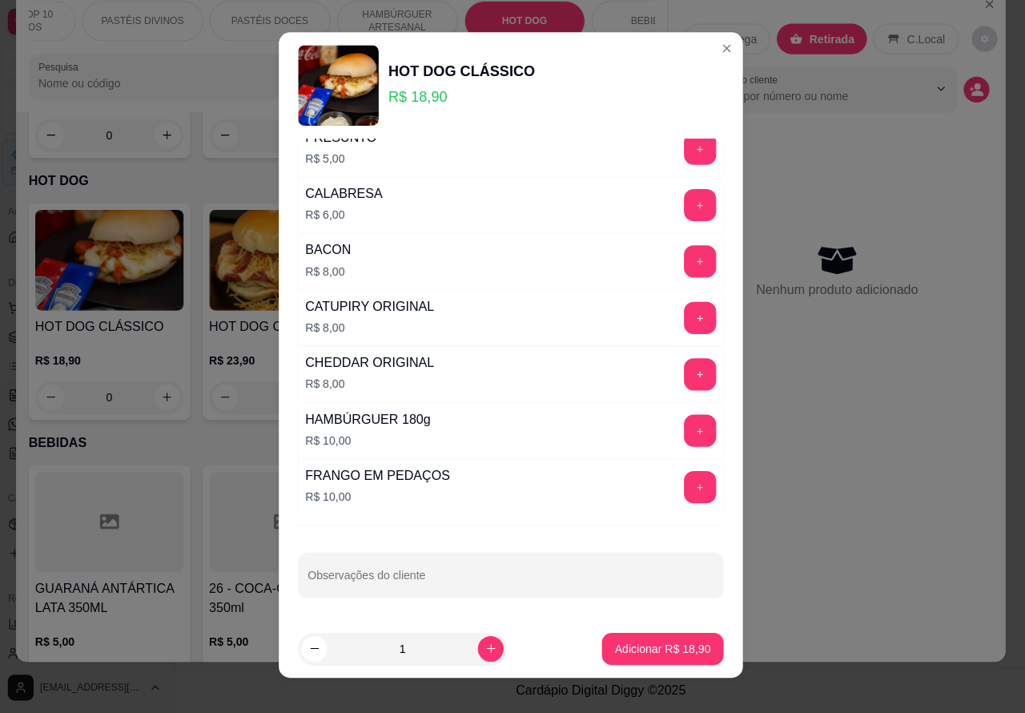
click at [537, 578] on input "Observações do cliente" at bounding box center [513, 582] width 404 height 16
type input "sem alface"
click at [639, 639] on button "Adicionar R$ 18,90" at bounding box center [664, 648] width 118 height 31
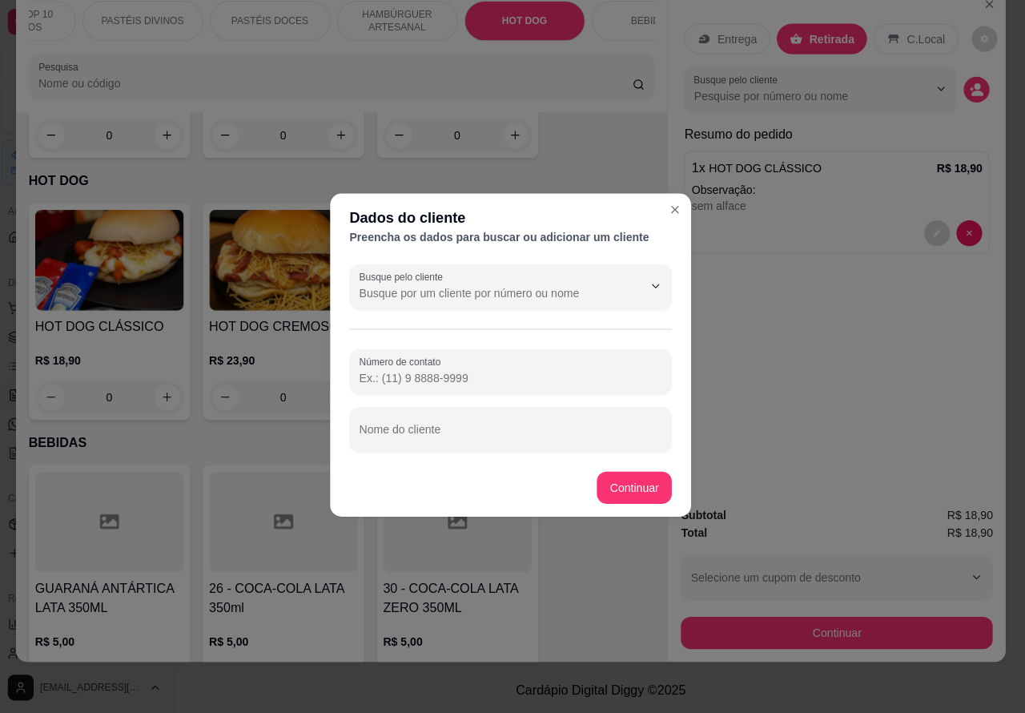
click at [475, 377] on input "Número de contato" at bounding box center [512, 380] width 301 height 16
paste input "[PHONE_NUMBER]"
type input "[PHONE_NUMBER]"
click at [506, 429] on input "Nome do cliente" at bounding box center [512, 437] width 301 height 16
type input "tiago"
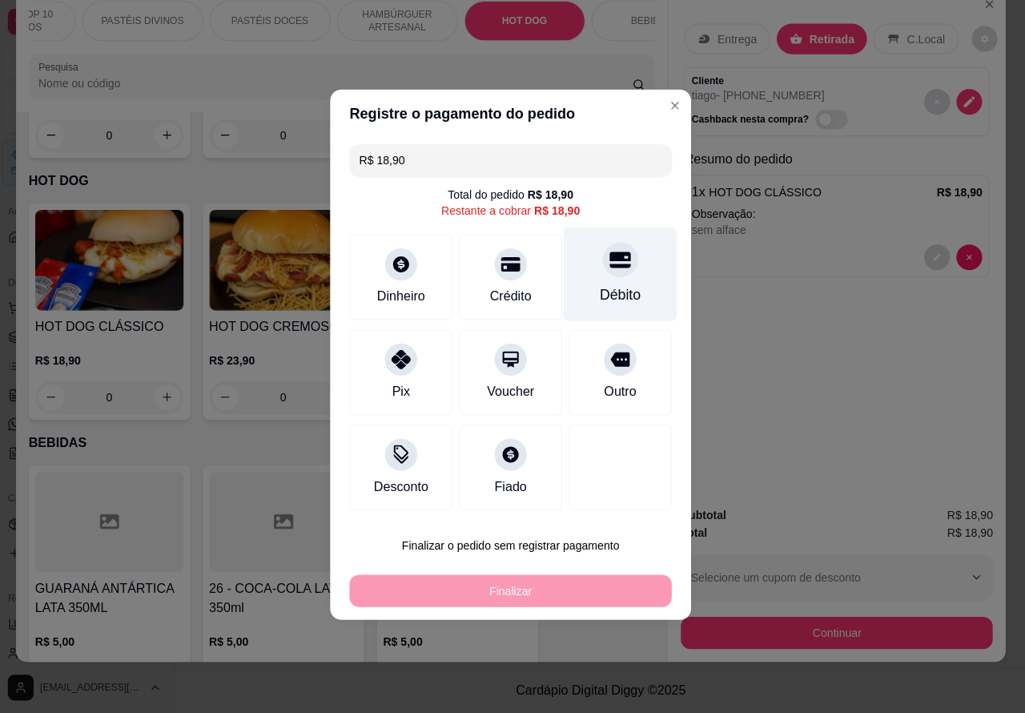
click at [618, 262] on icon at bounding box center [621, 263] width 21 height 16
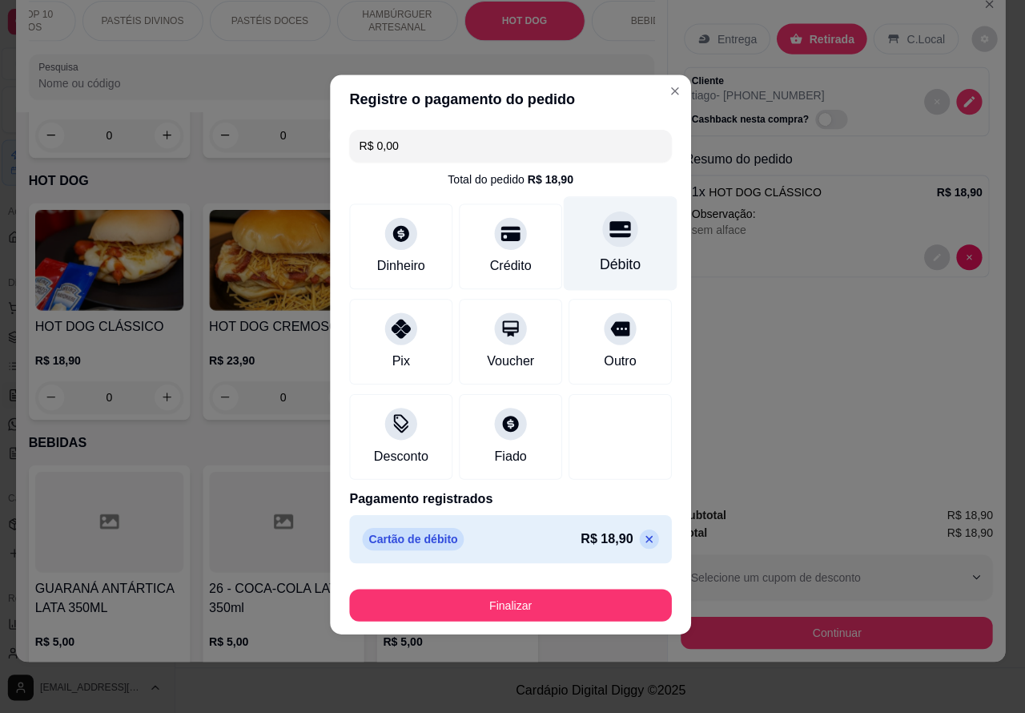
click at [566, 598] on button "Finalizar" at bounding box center [512, 606] width 320 height 32
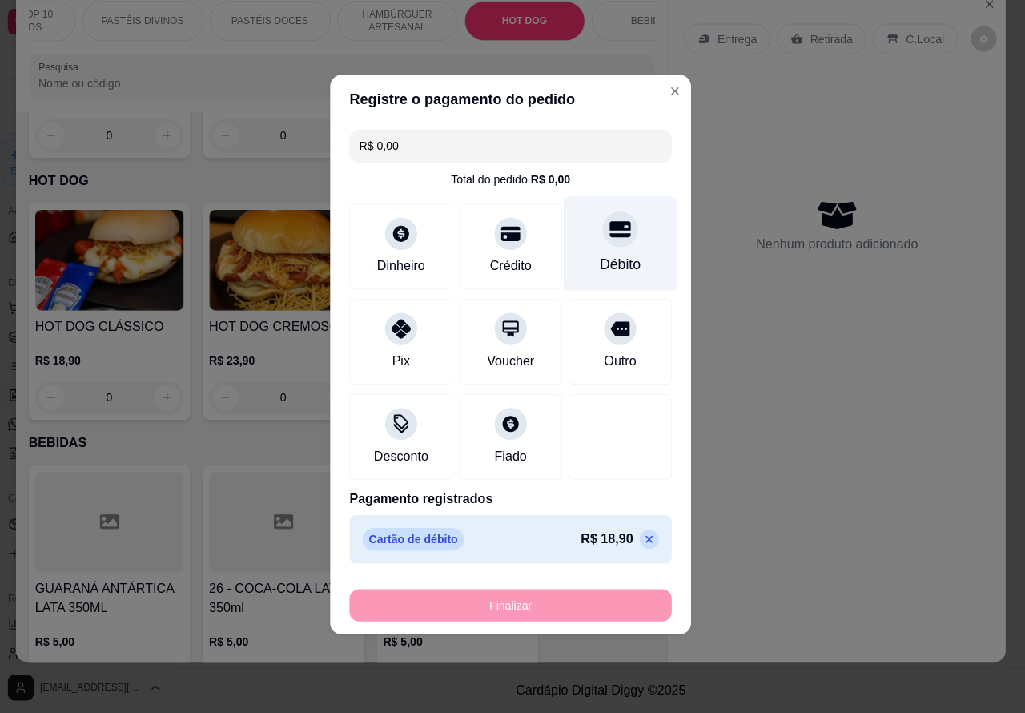
type input "-R$ 18,90"
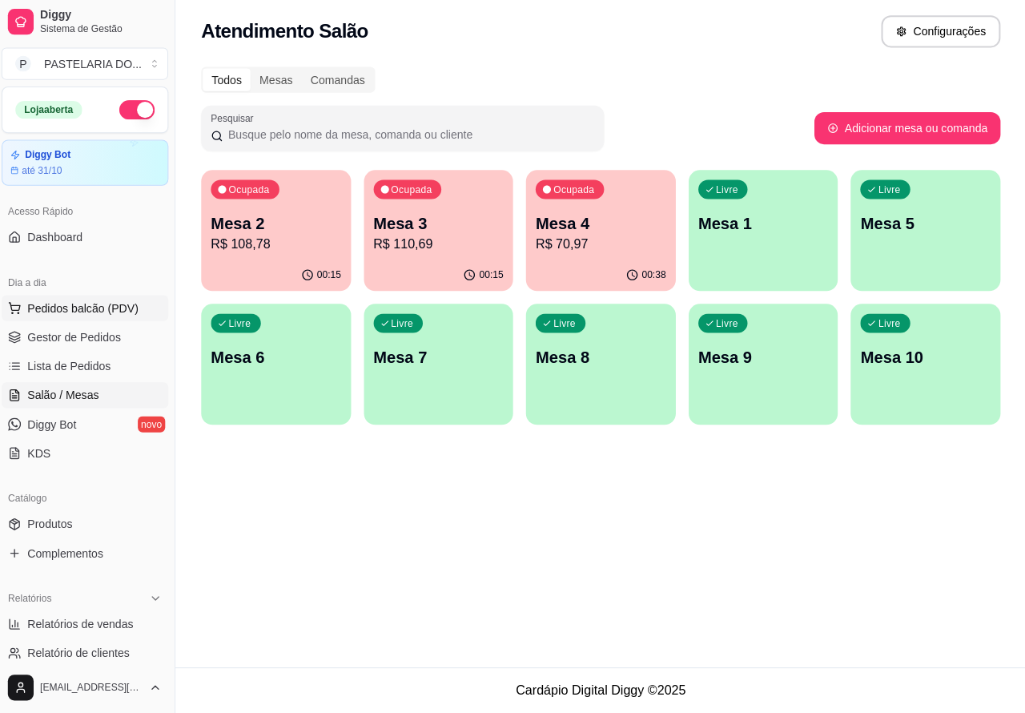
click at [99, 302] on span "Pedidos balcão (PDV)" at bounding box center [87, 310] width 111 height 16
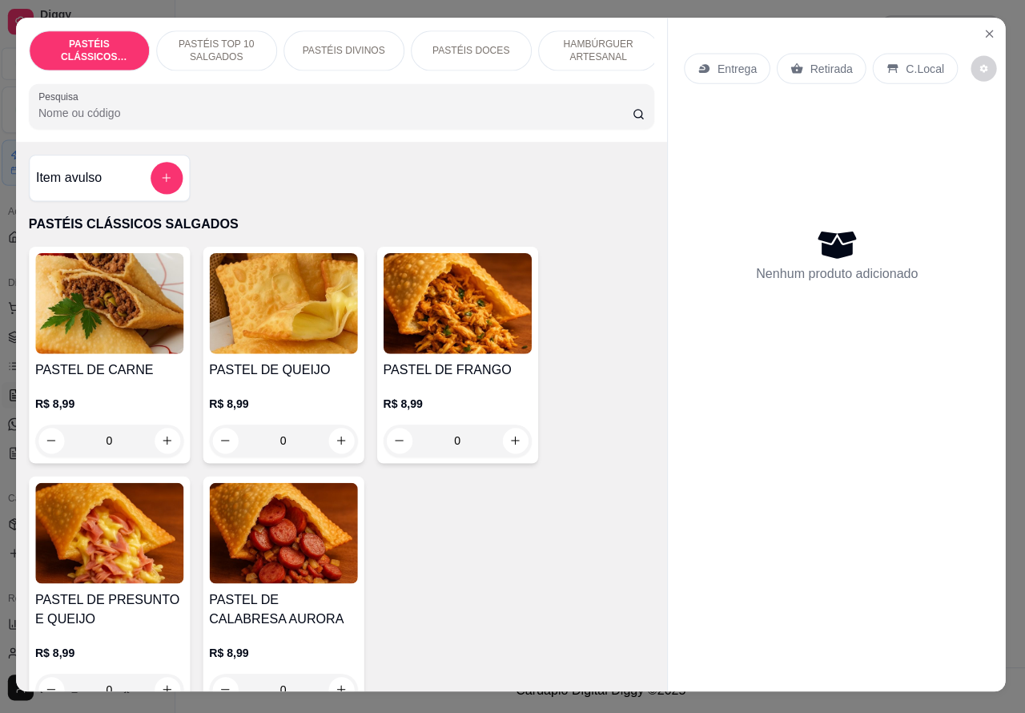
click at [490, 48] on p "PASTÉIS DOCES" at bounding box center [473, 54] width 77 height 13
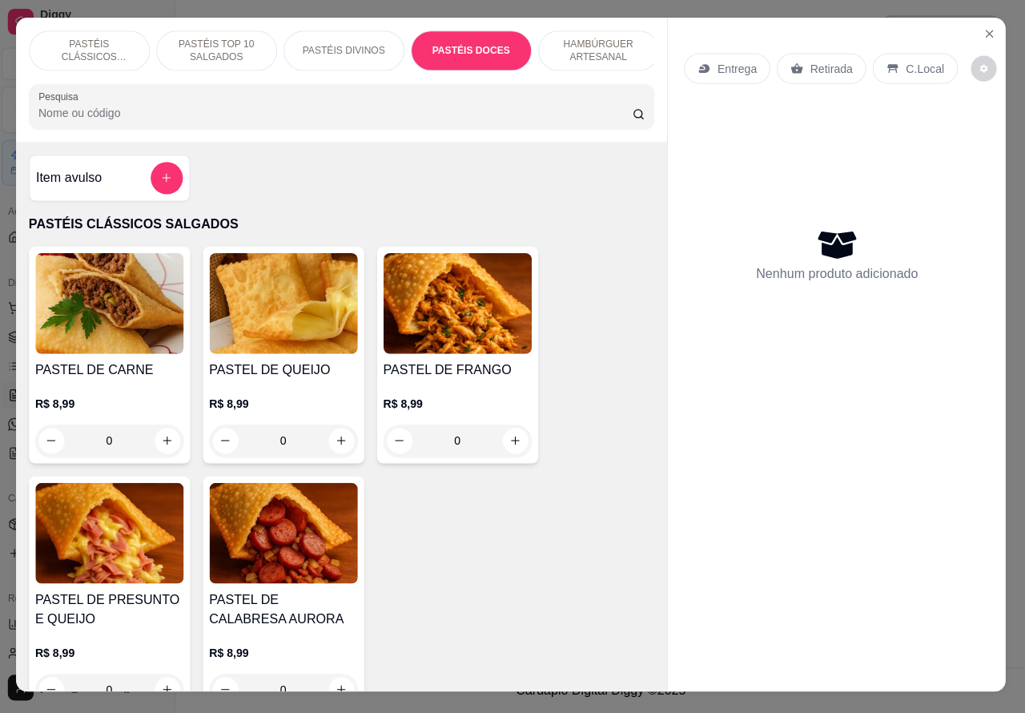
scroll to position [37, 0]
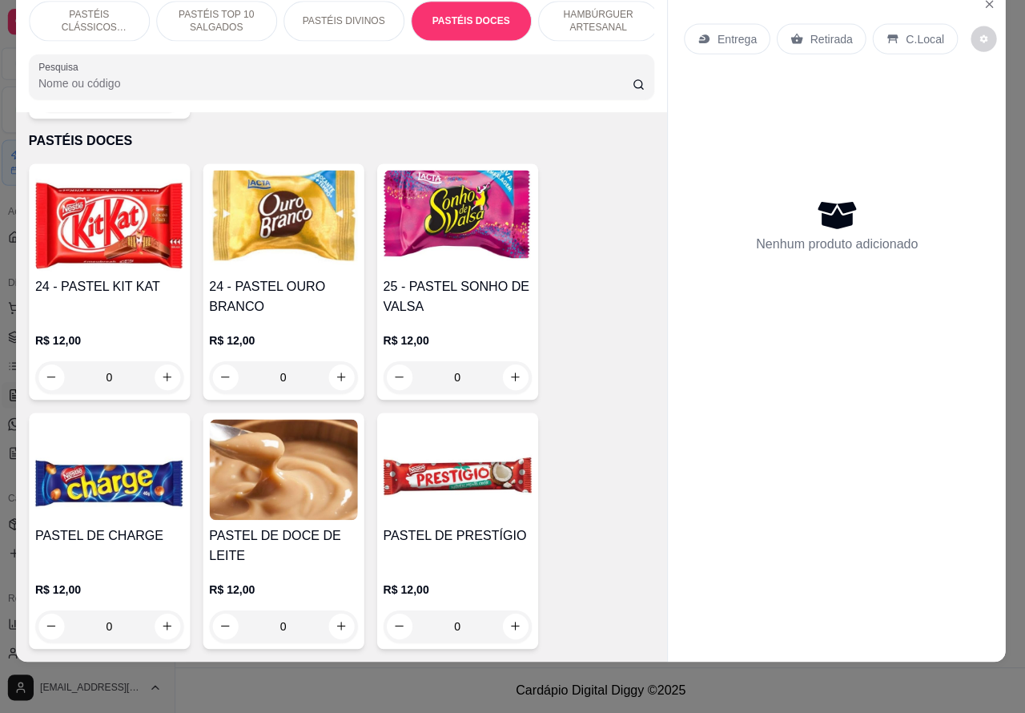
click at [511, 373] on icon "increase-product-quantity" at bounding box center [517, 379] width 12 height 12
type input "1"
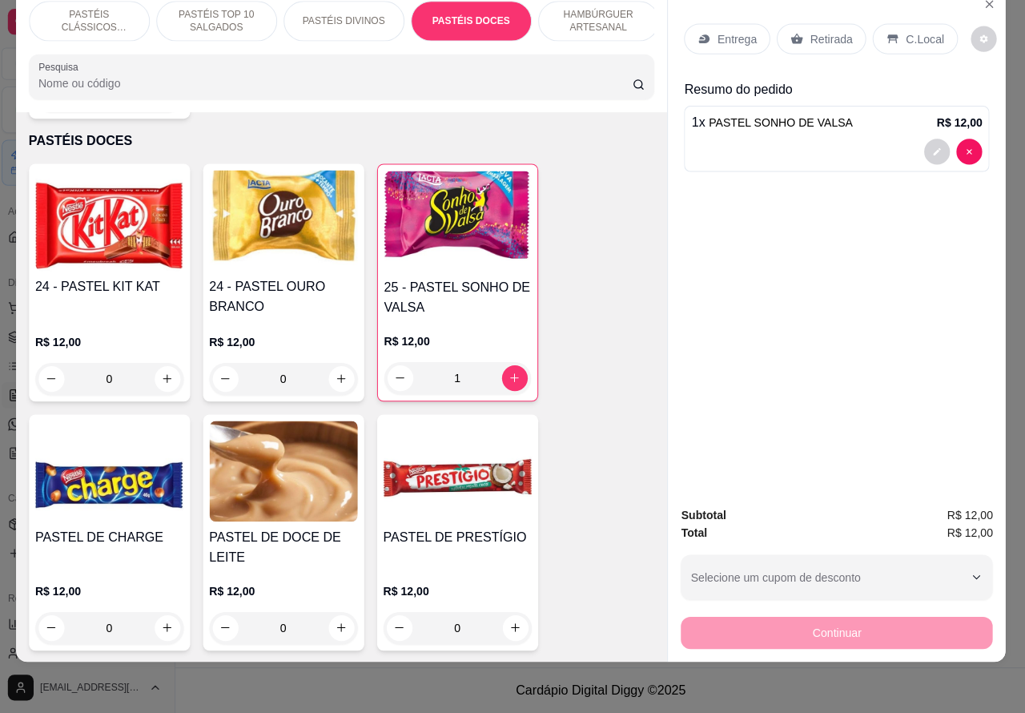
click at [815, 34] on p "Retirada" at bounding box center [831, 42] width 42 height 16
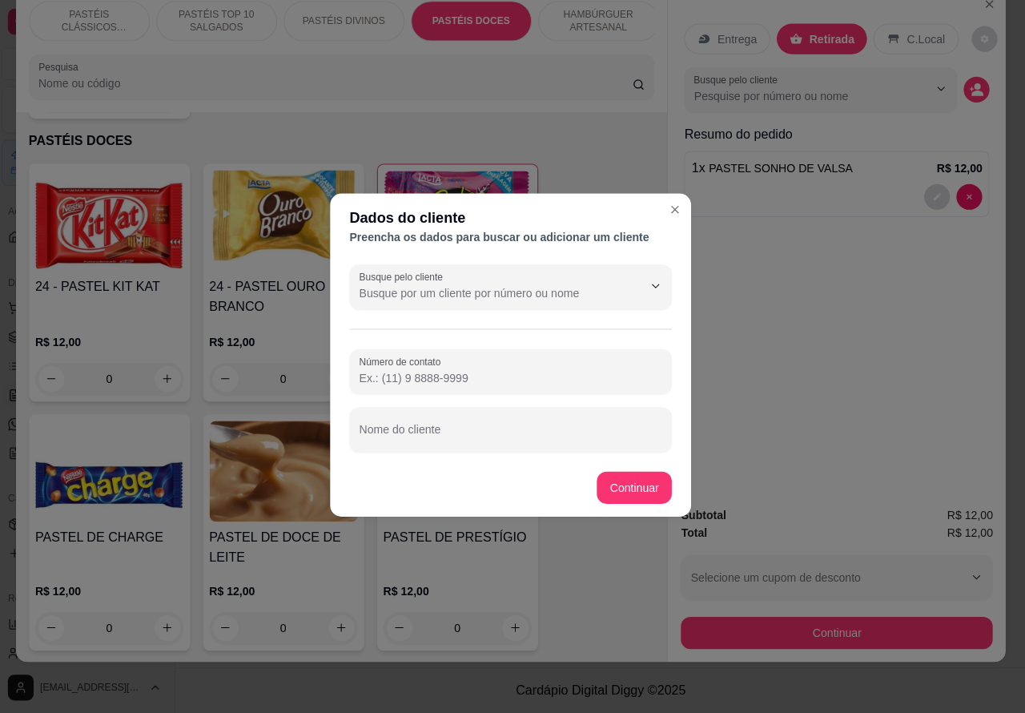
click at [510, 429] on input "Nome do cliente" at bounding box center [512, 437] width 301 height 16
type input "[PERSON_NAME] balcao"
click at [621, 489] on div "24 - PASTEL KIT KAT R$ 12,00 0 24 - PASTEL OURO BRANCO R$ 12,00 0 25 - PASTEL S…" at bounding box center [345, 532] width 622 height 731
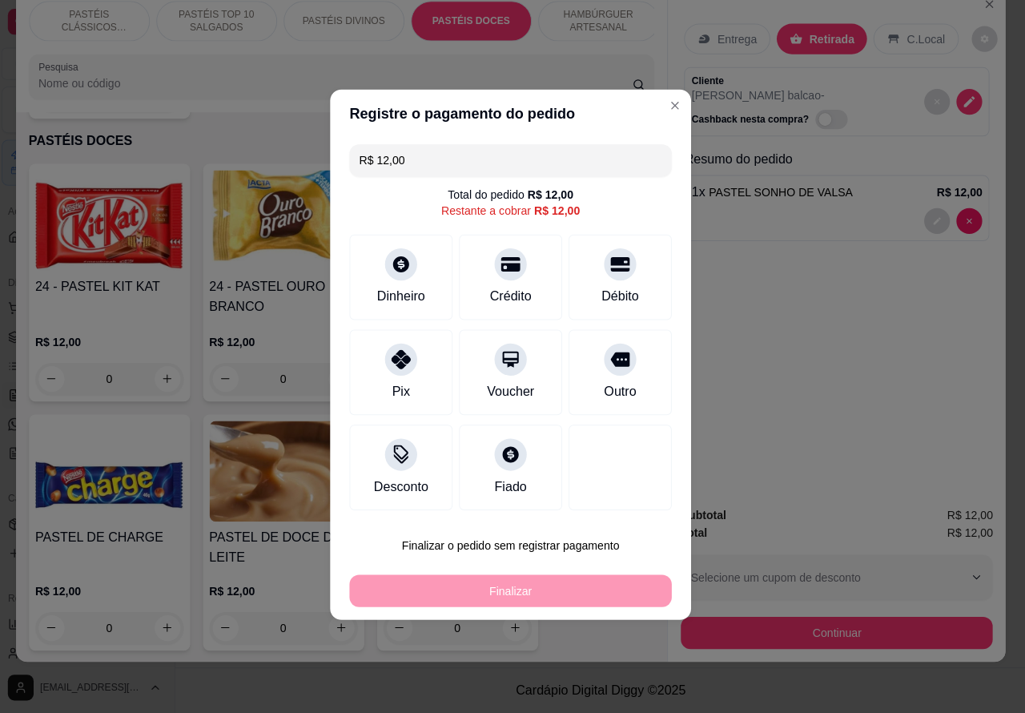
click at [822, 417] on div "Entrega Retirada C.Local Cliente [PERSON_NAME] balcao - Cashback nesta compra? …" at bounding box center [837, 243] width 336 height 503
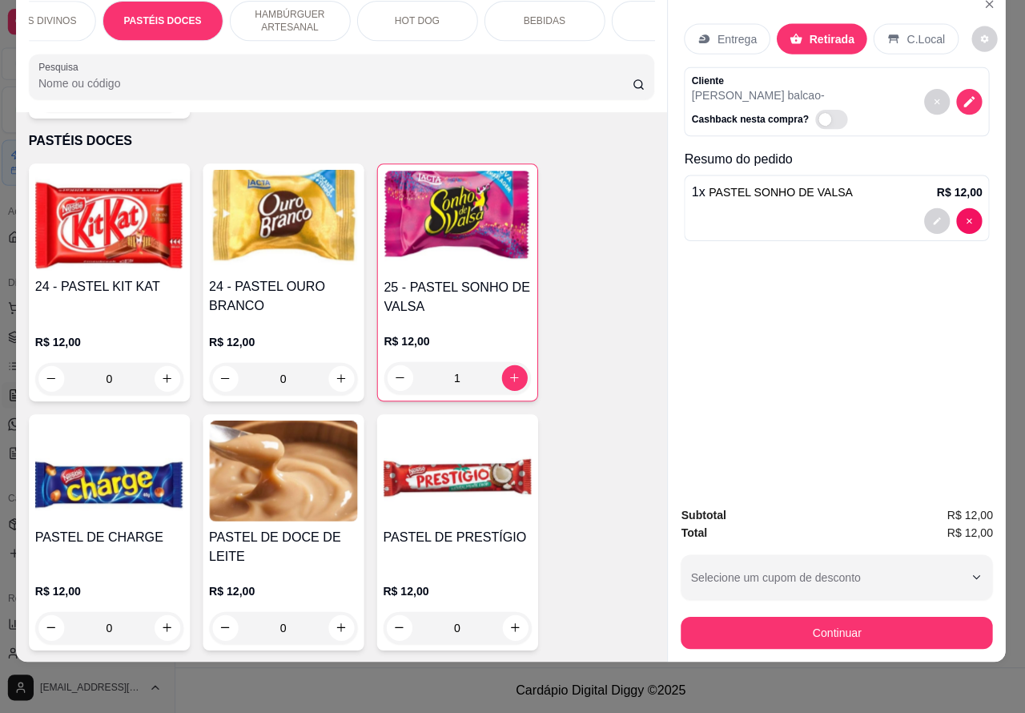
scroll to position [0, 385]
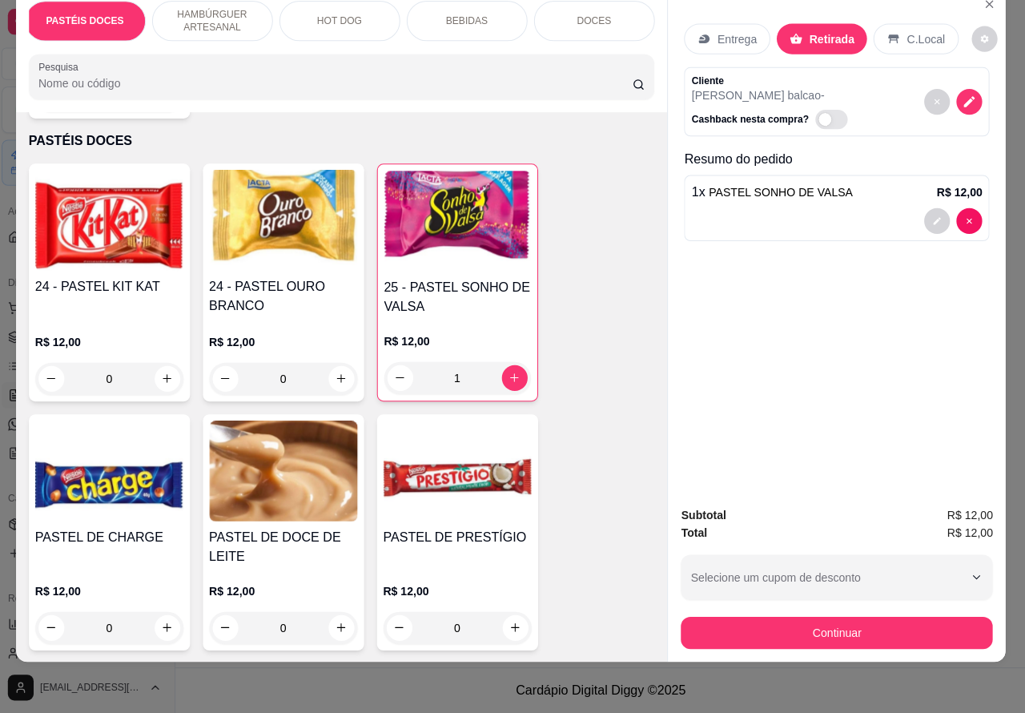
click at [581, 18] on div "DOCES" at bounding box center [596, 25] width 120 height 40
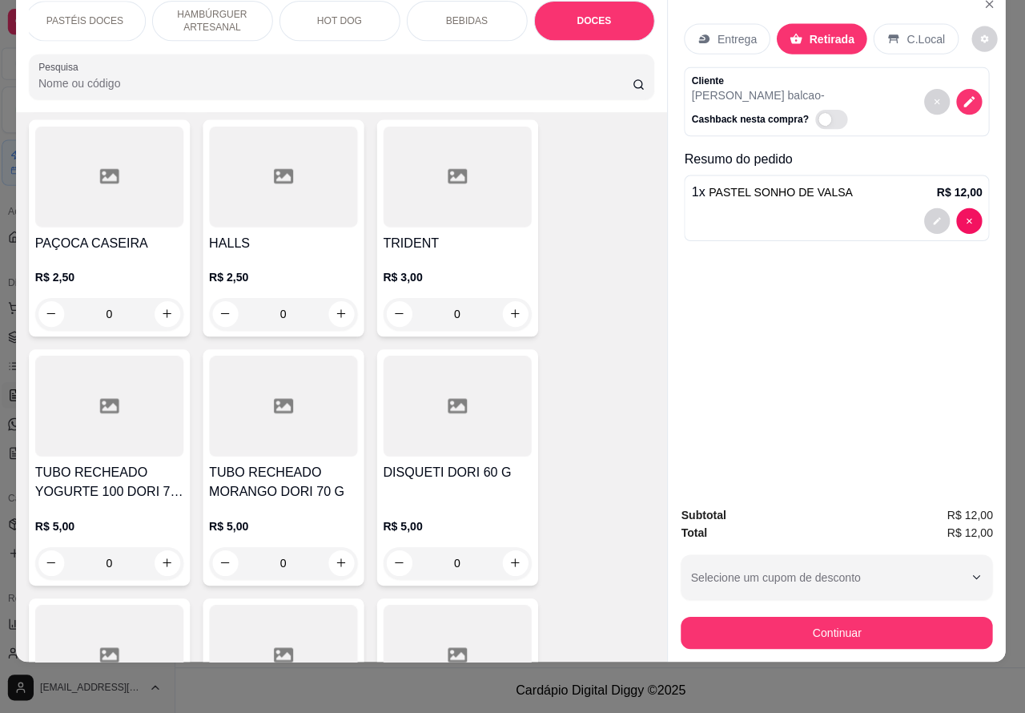
scroll to position [7449, 0]
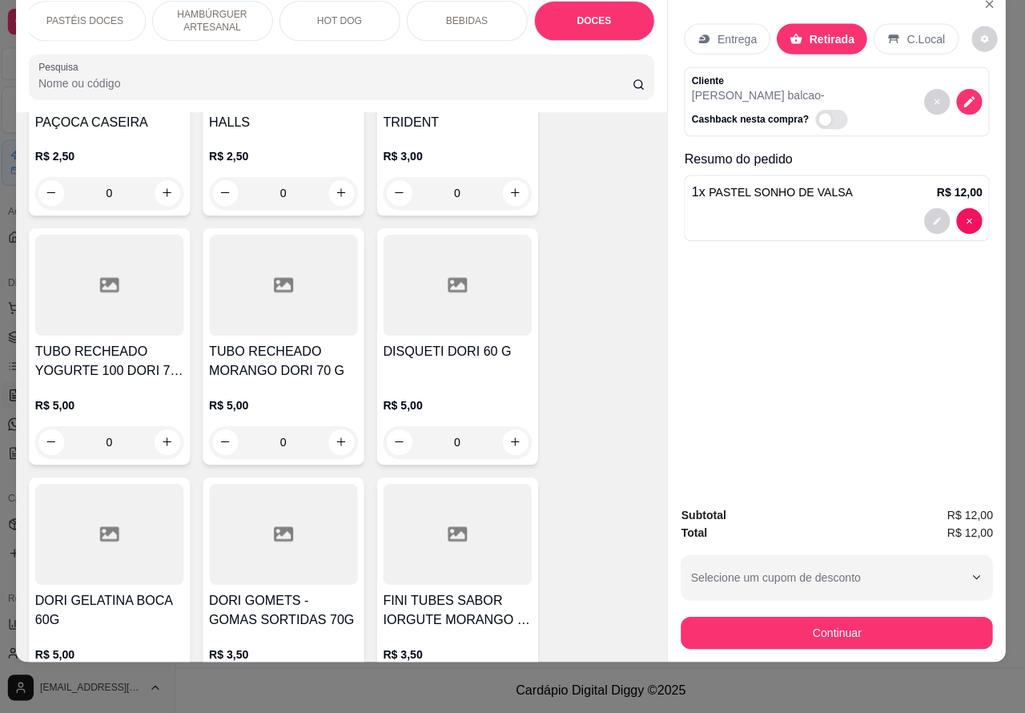
click at [338, 684] on icon "increase-product-quantity" at bounding box center [344, 690] width 12 height 12
type input "1"
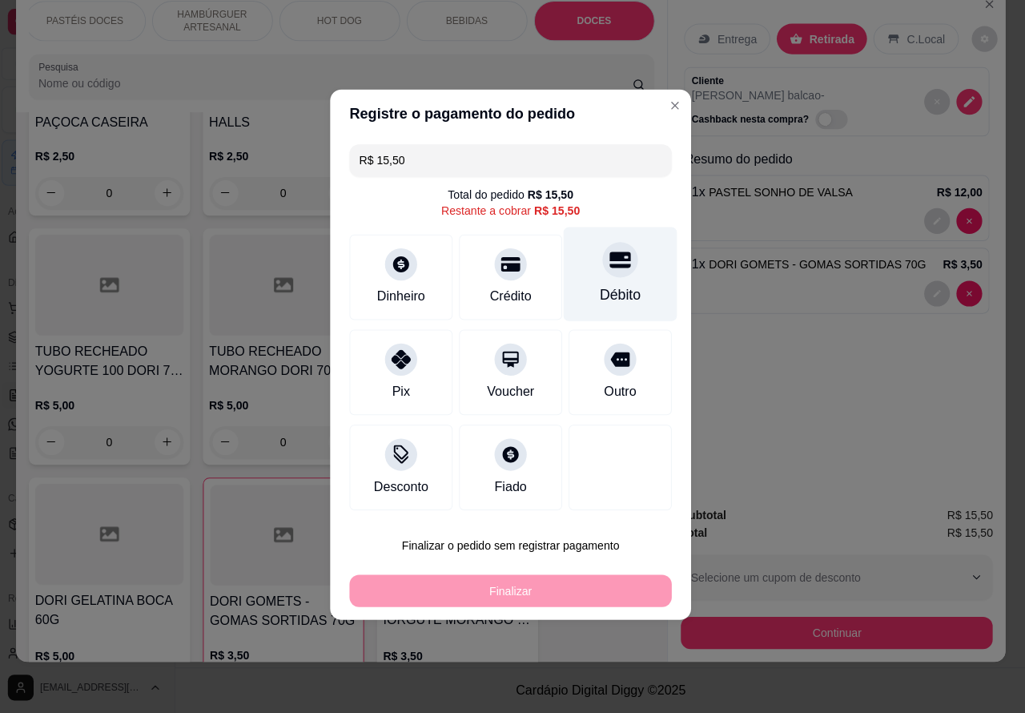
click at [611, 264] on icon at bounding box center [621, 263] width 21 height 16
type input "R$ 0,00"
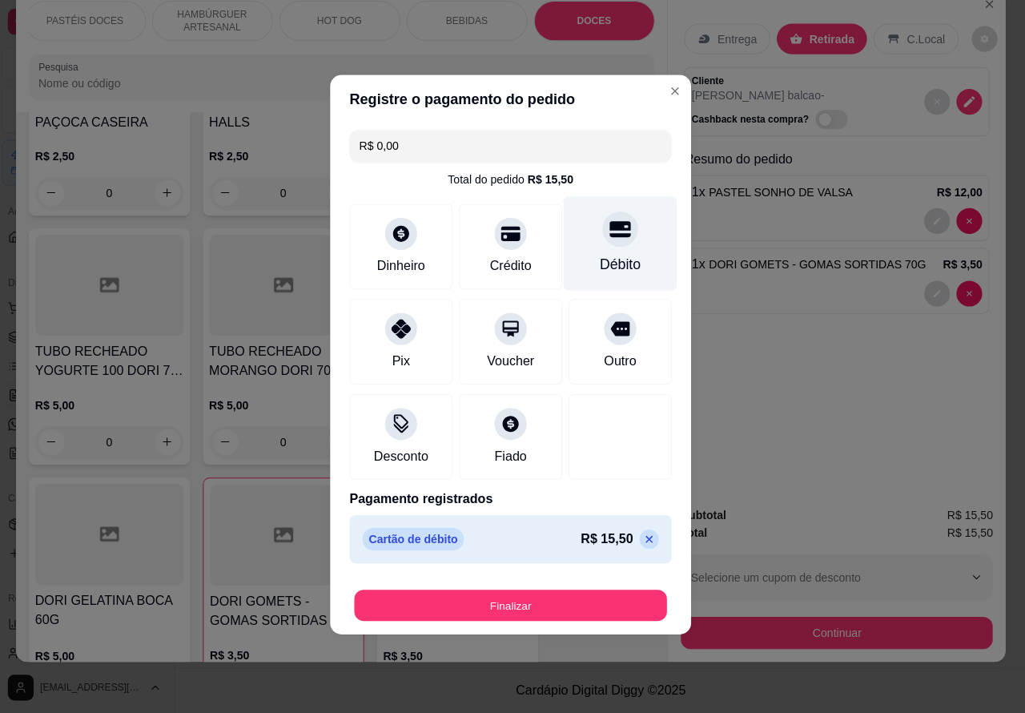
click at [586, 594] on button "Finalizar" at bounding box center [512, 605] width 311 height 31
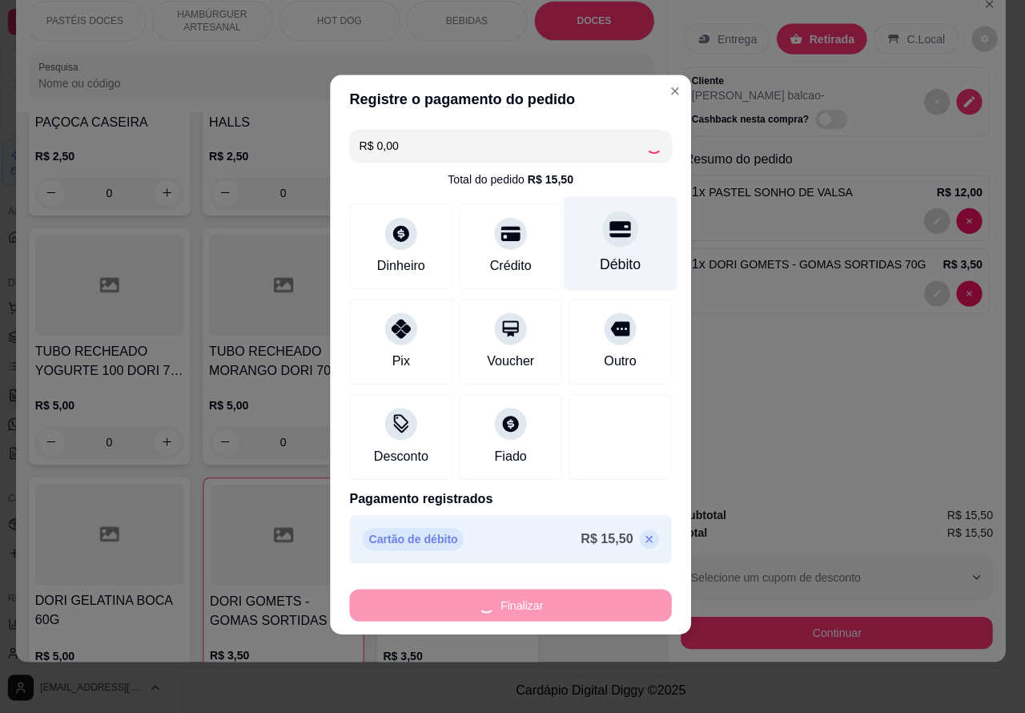
type input "0"
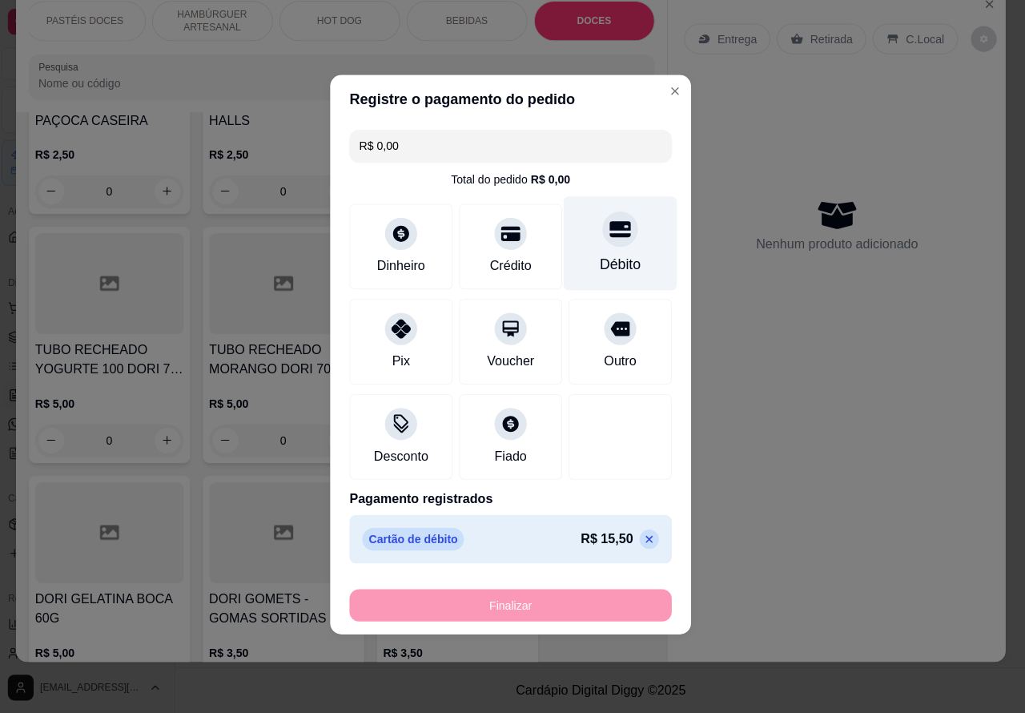
type input "-R$ 15,50"
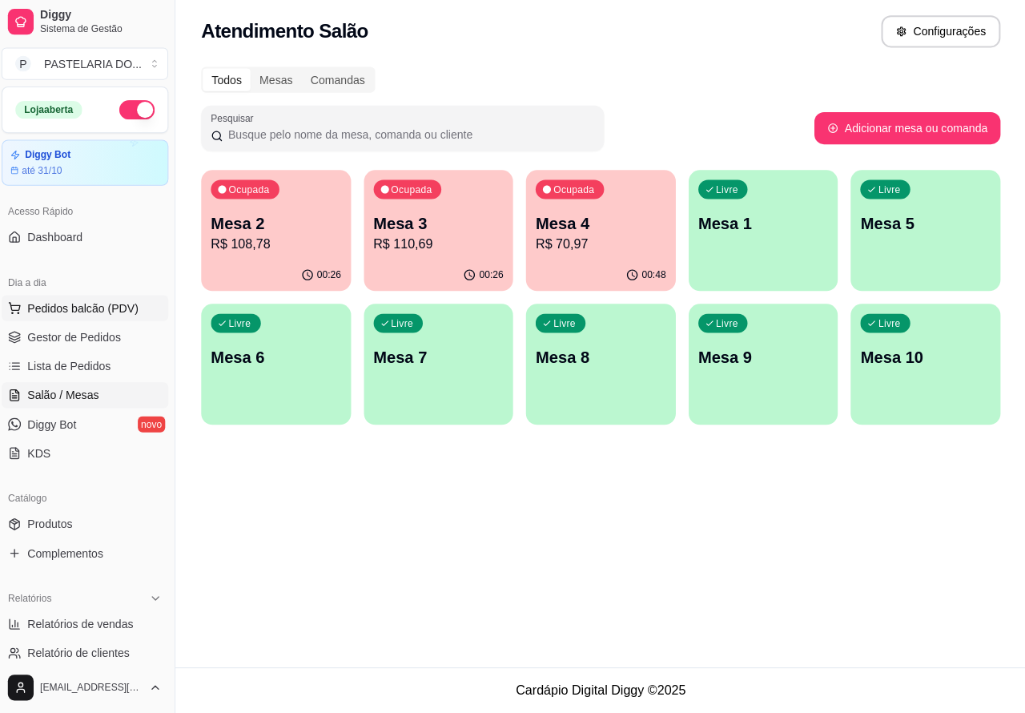
click at [90, 304] on span "Pedidos balcão (PDV)" at bounding box center [87, 310] width 111 height 16
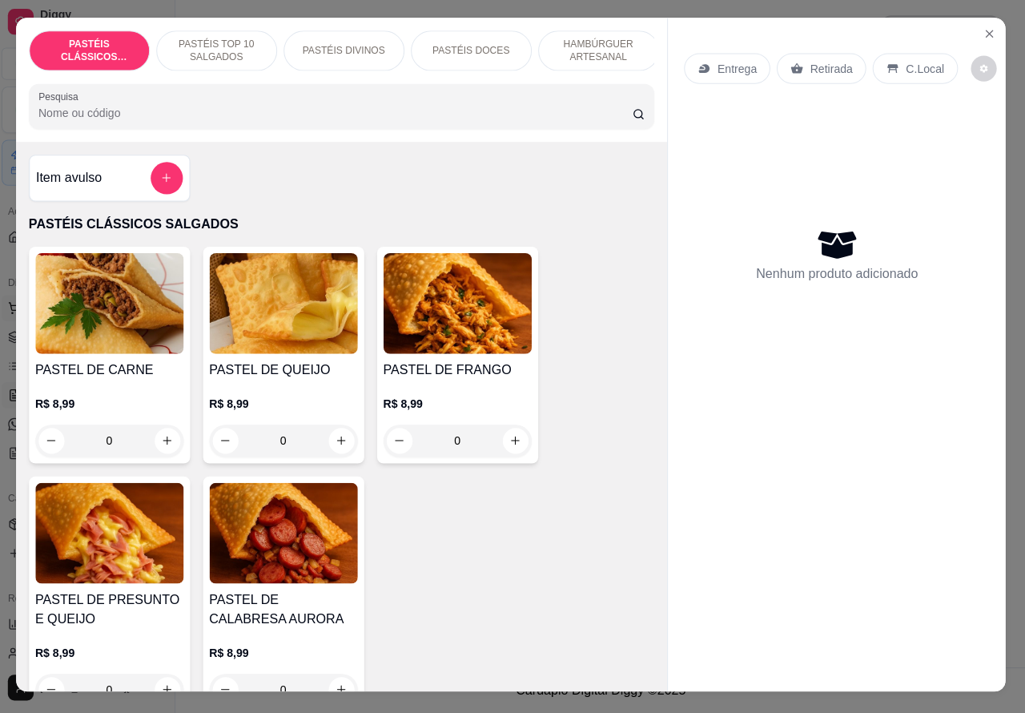
click at [983, 31] on icon "Close" at bounding box center [988, 37] width 13 height 13
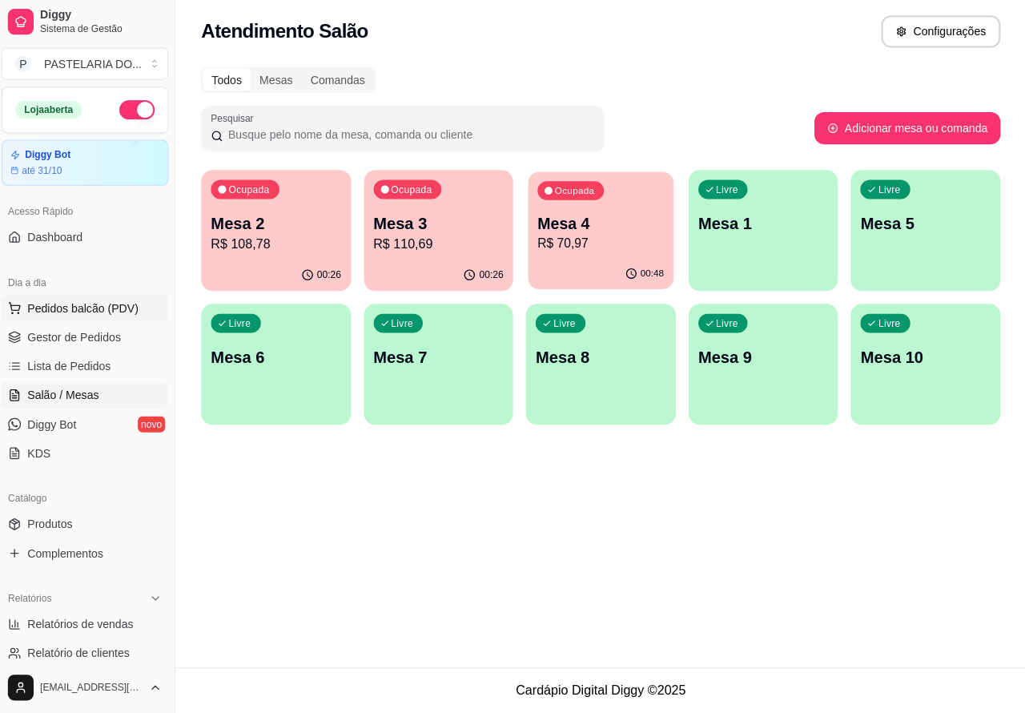
click at [597, 218] on p "Mesa 4" at bounding box center [603, 227] width 126 height 22
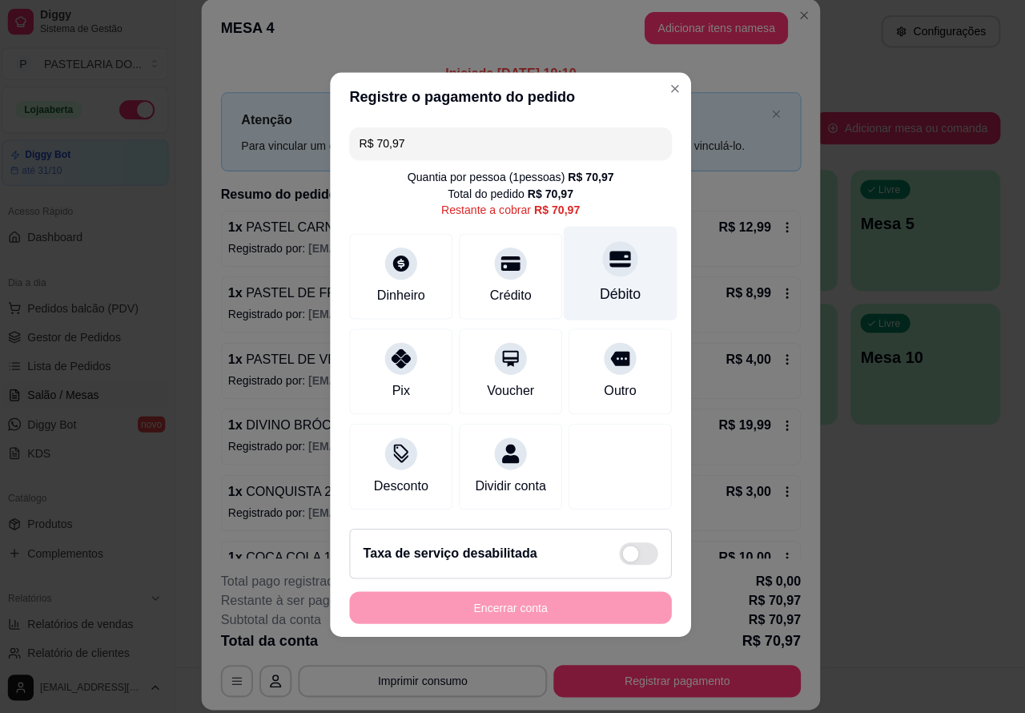
click at [618, 254] on icon at bounding box center [621, 262] width 21 height 16
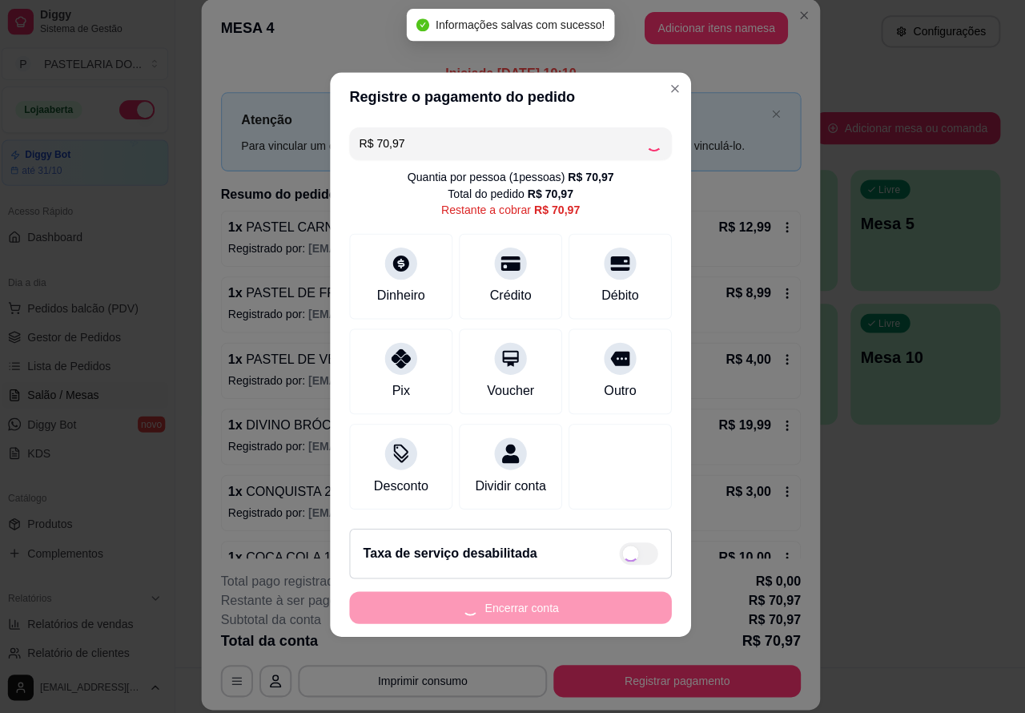
click at [558, 626] on footer "Taxa de serviço desabilitada Encerrar conta" at bounding box center [512, 577] width 359 height 120
type input "R$ 0,00"
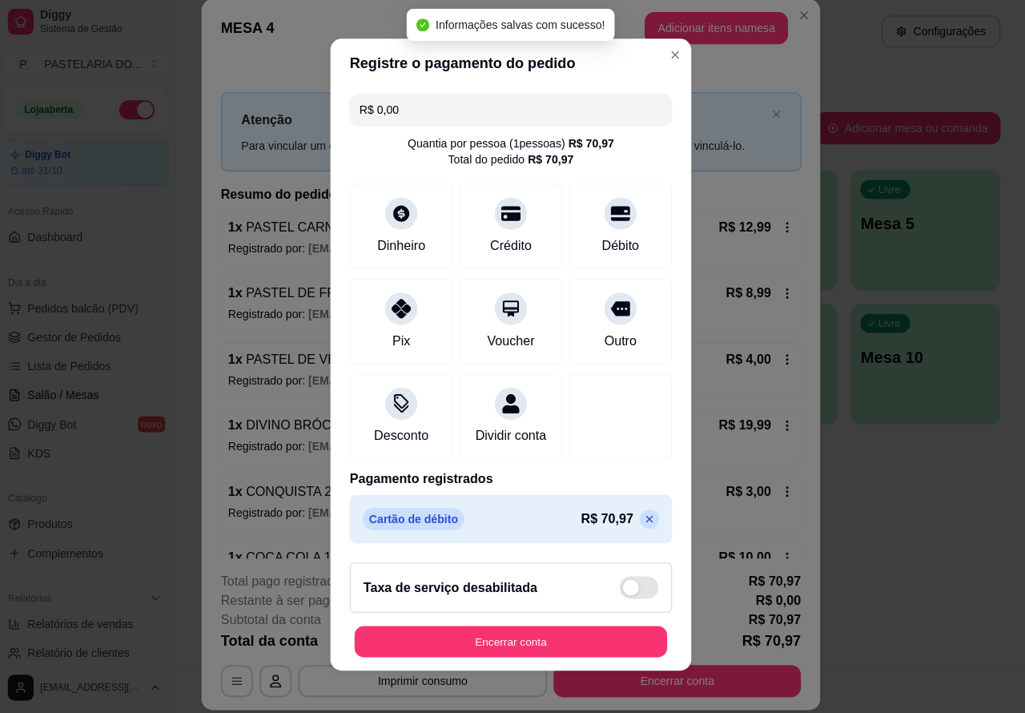
click at [566, 645] on button "Encerrar conta" at bounding box center [512, 641] width 311 height 31
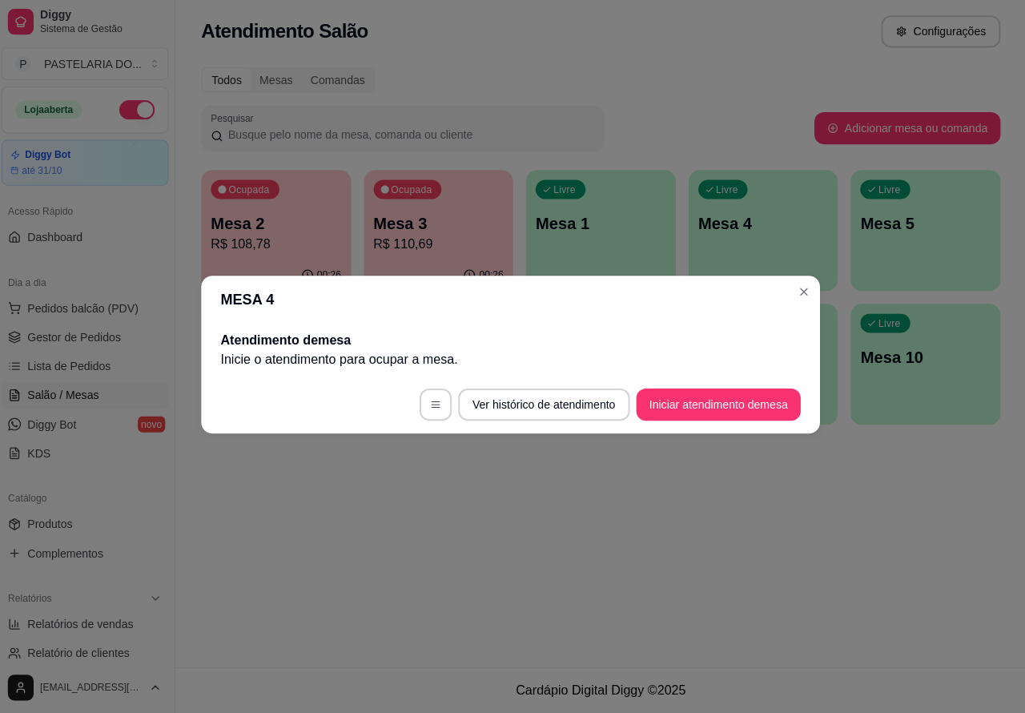
click at [693, 518] on div "Atendimento Salão Configurações Todos Mesas Comandas Pesquisar Adicionar mesa o…" at bounding box center [602, 333] width 846 height 667
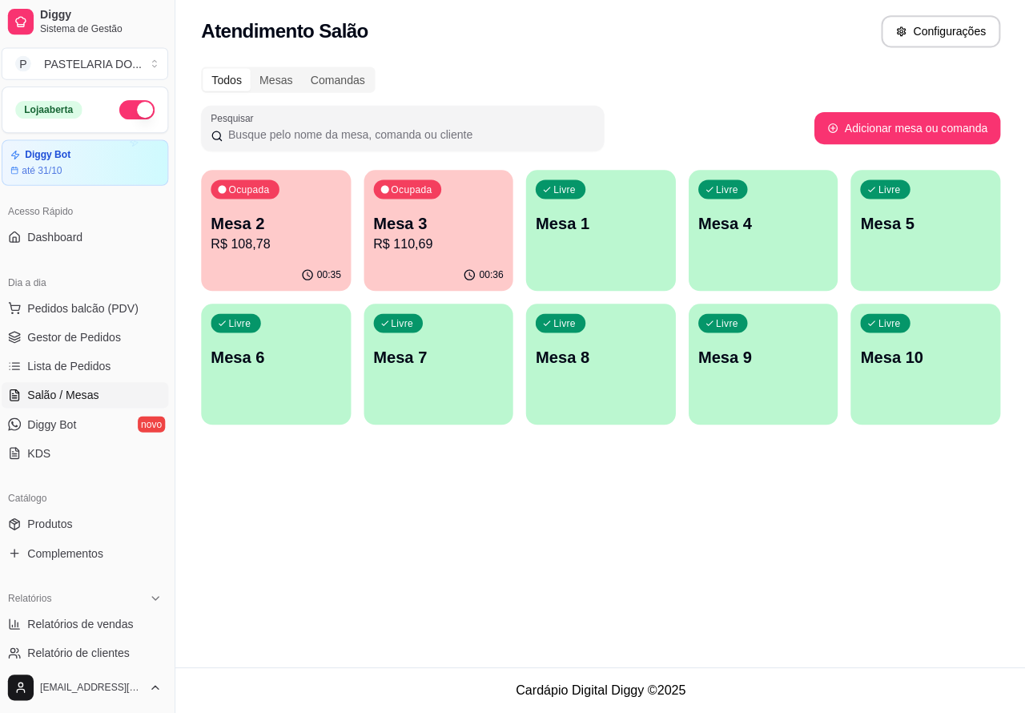
click at [435, 221] on p "Mesa 3" at bounding box center [442, 226] width 130 height 22
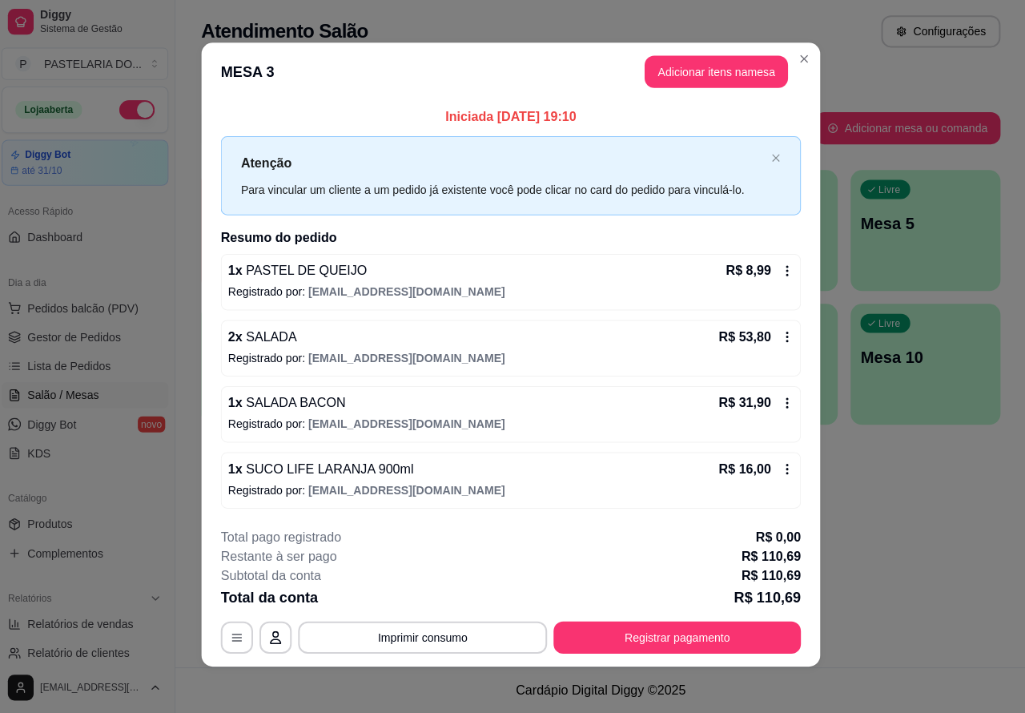
click at [721, 76] on div "Nenhum produto adicionado" at bounding box center [837, 233] width 304 height 314
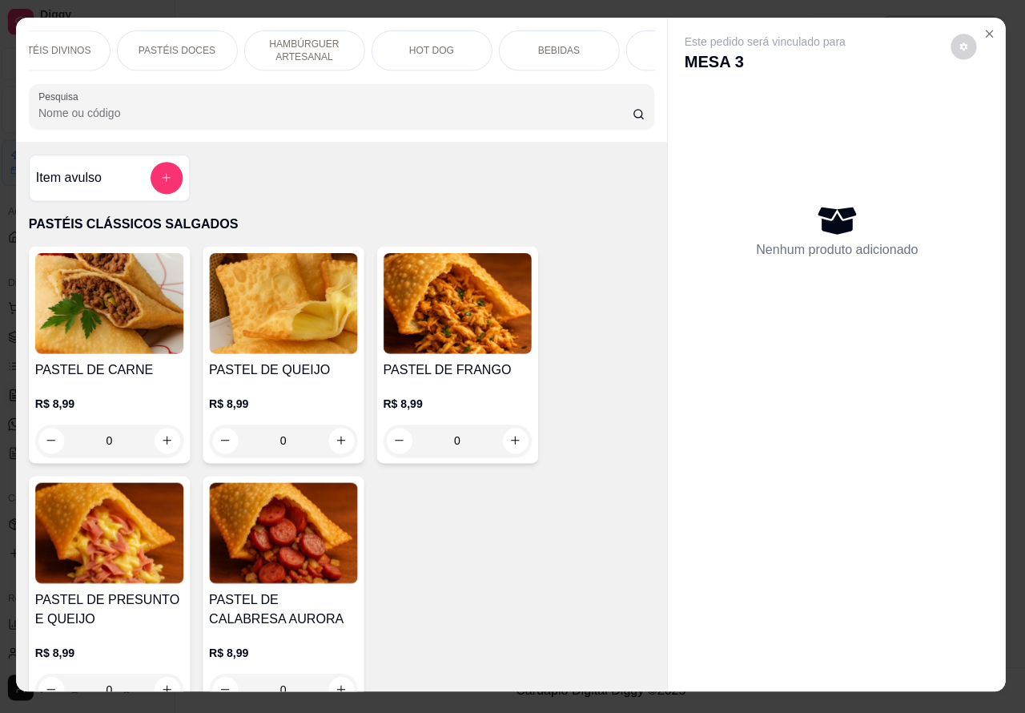
scroll to position [0, 385]
click at [601, 48] on p "DOCES" at bounding box center [595, 54] width 34 height 13
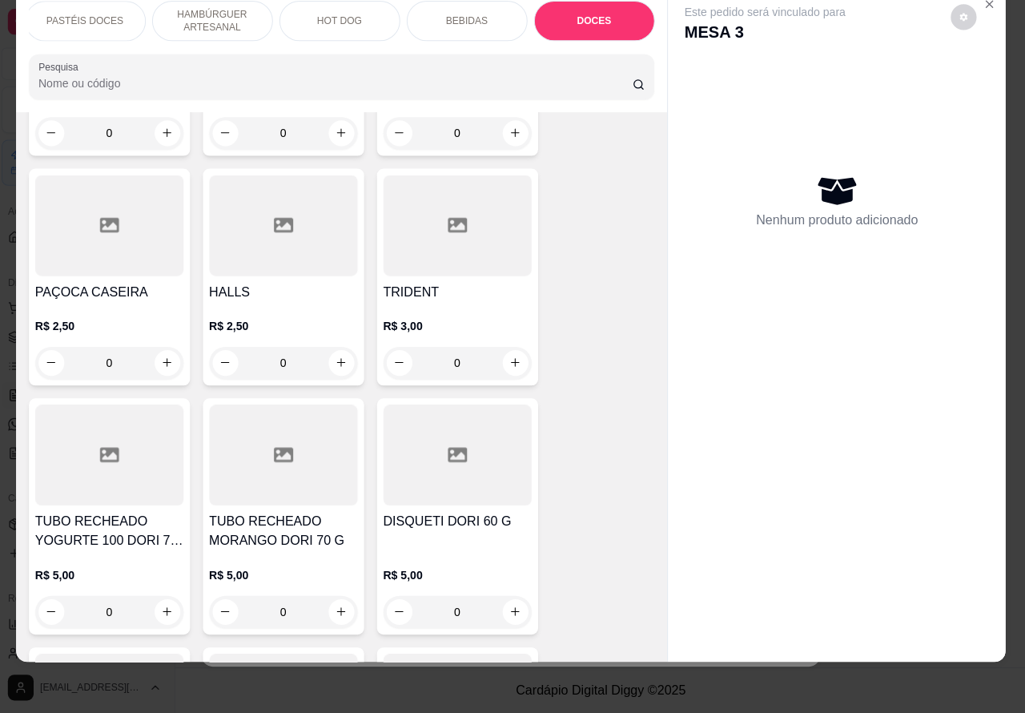
scroll to position [7412, 0]
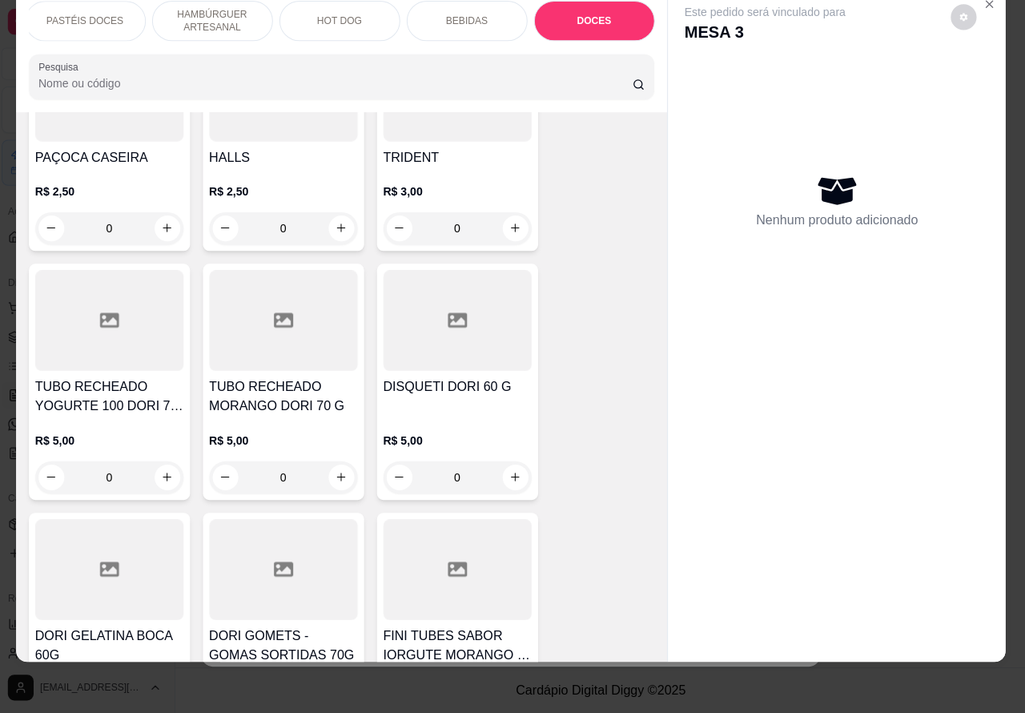
click at [164, 465] on button "increase-product-quantity" at bounding box center [172, 478] width 26 height 26
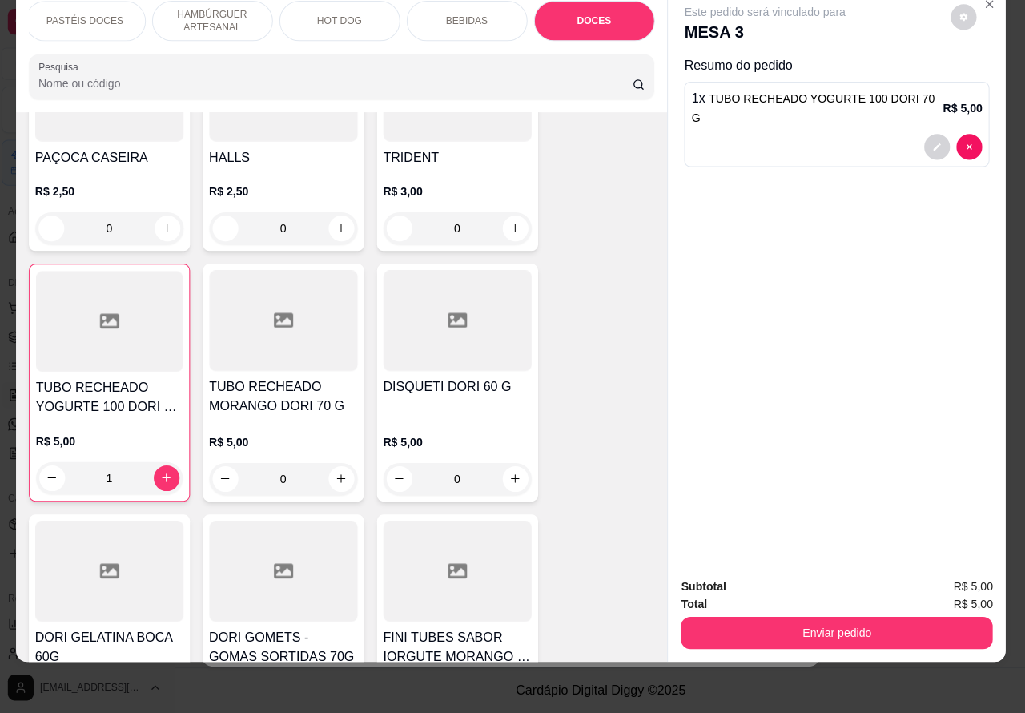
type input "1"
click at [843, 617] on button "Enviar pedido" at bounding box center [837, 633] width 310 height 32
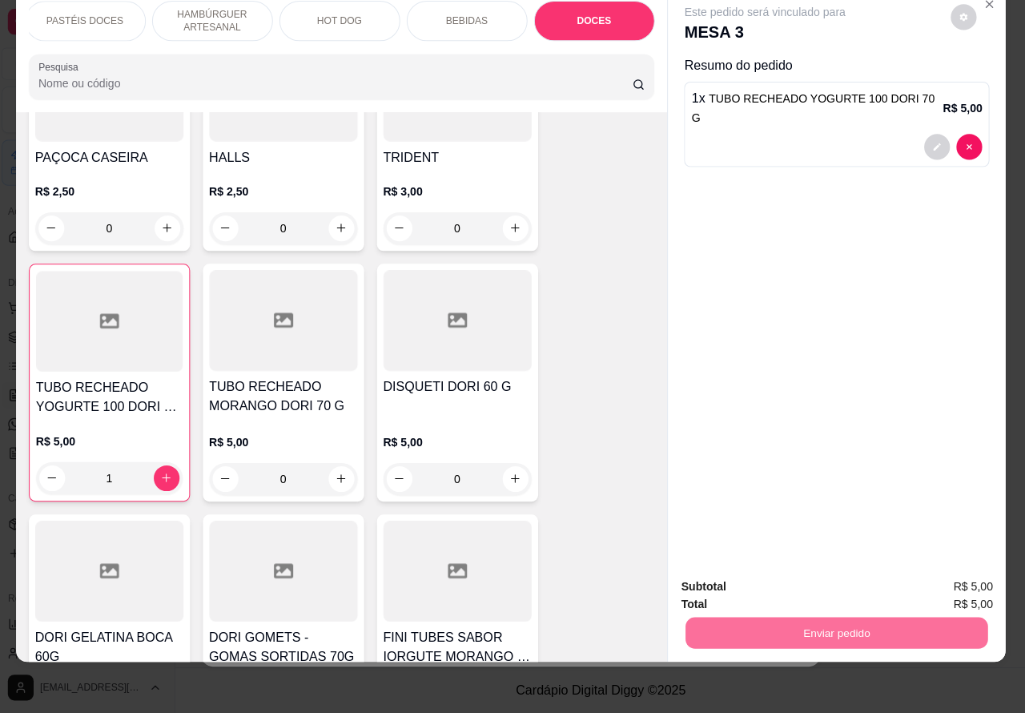
click at [951, 574] on button "Enviar pedido" at bounding box center [949, 579] width 91 height 30
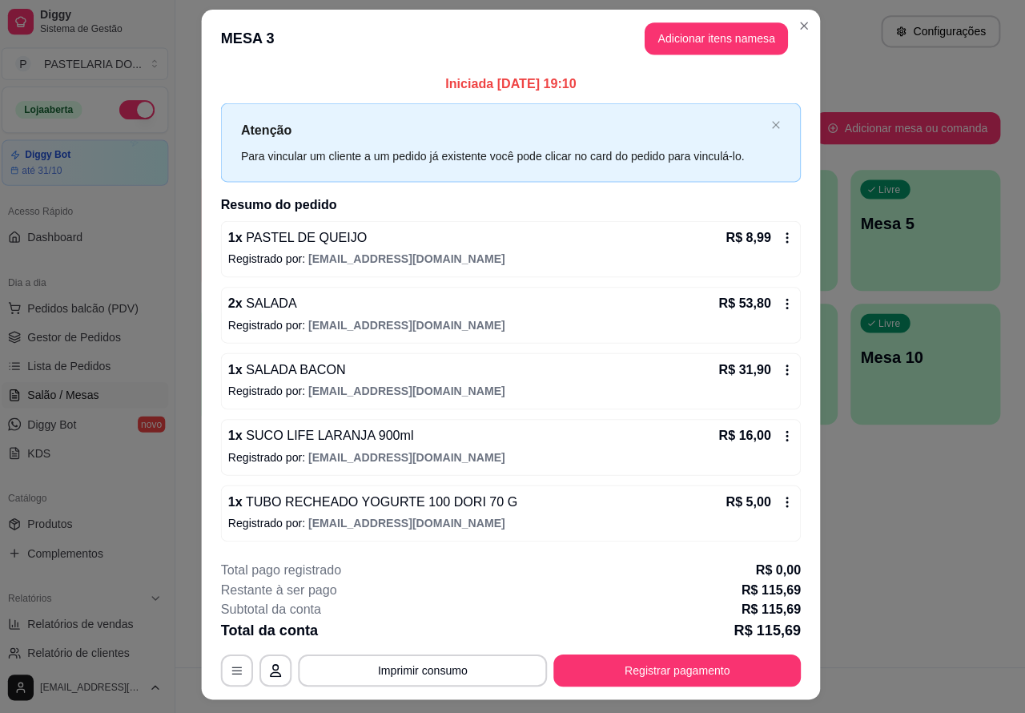
click at [881, 603] on div "Atendimento Salão Configurações Todos Mesas Comandas Pesquisar Adicionar mesa o…" at bounding box center [602, 333] width 846 height 667
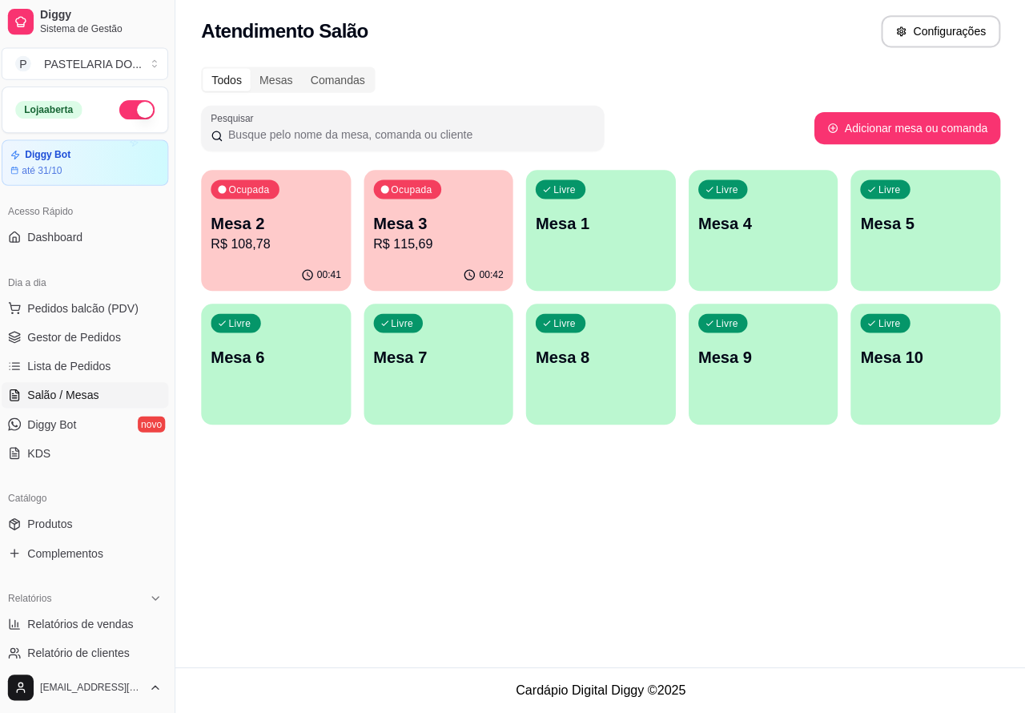
click at [280, 218] on p "Mesa 2" at bounding box center [280, 226] width 130 height 22
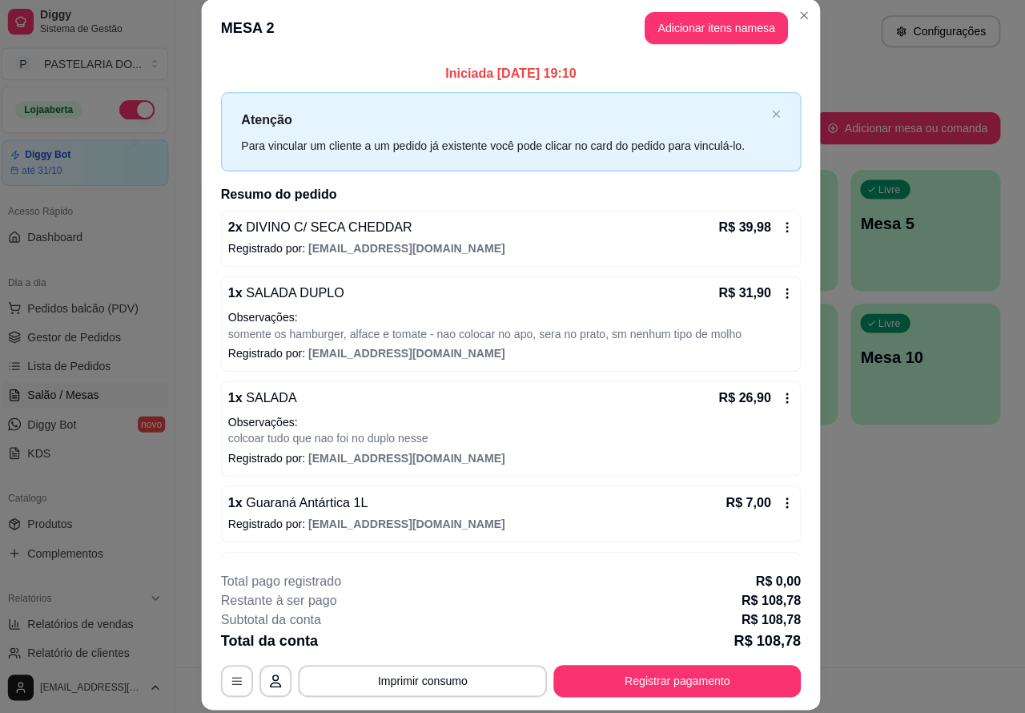
click at [695, 37] on p "Este pedido será vinculado para" at bounding box center [766, 45] width 160 height 16
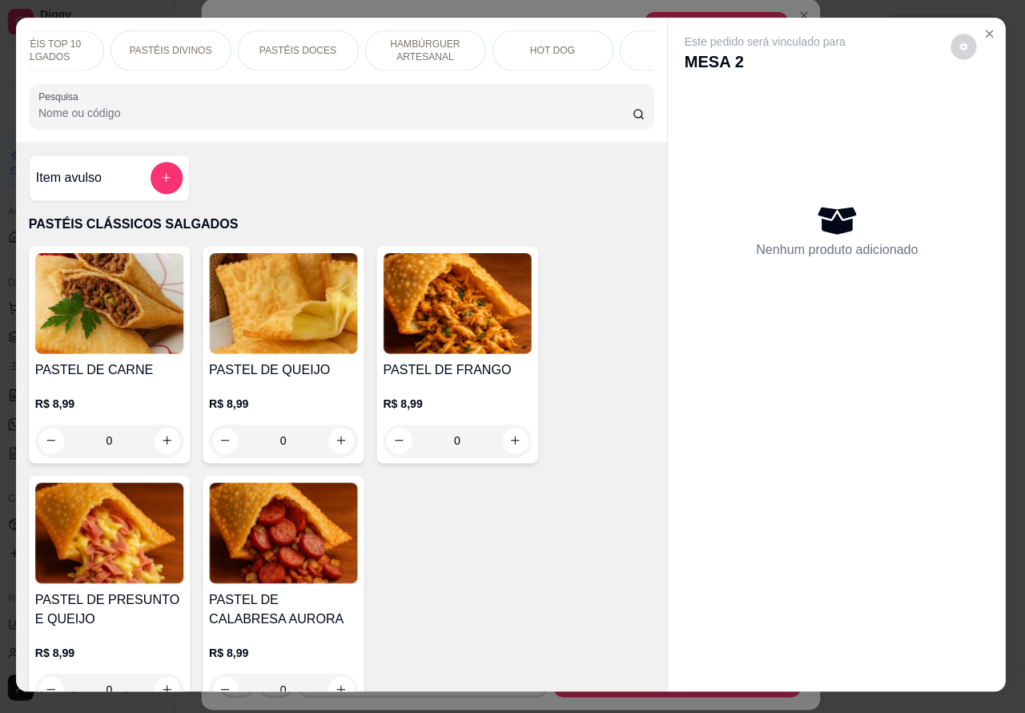
scroll to position [0, 247]
click at [228, 48] on p "PASTÉIS DOCES" at bounding box center [226, 54] width 77 height 13
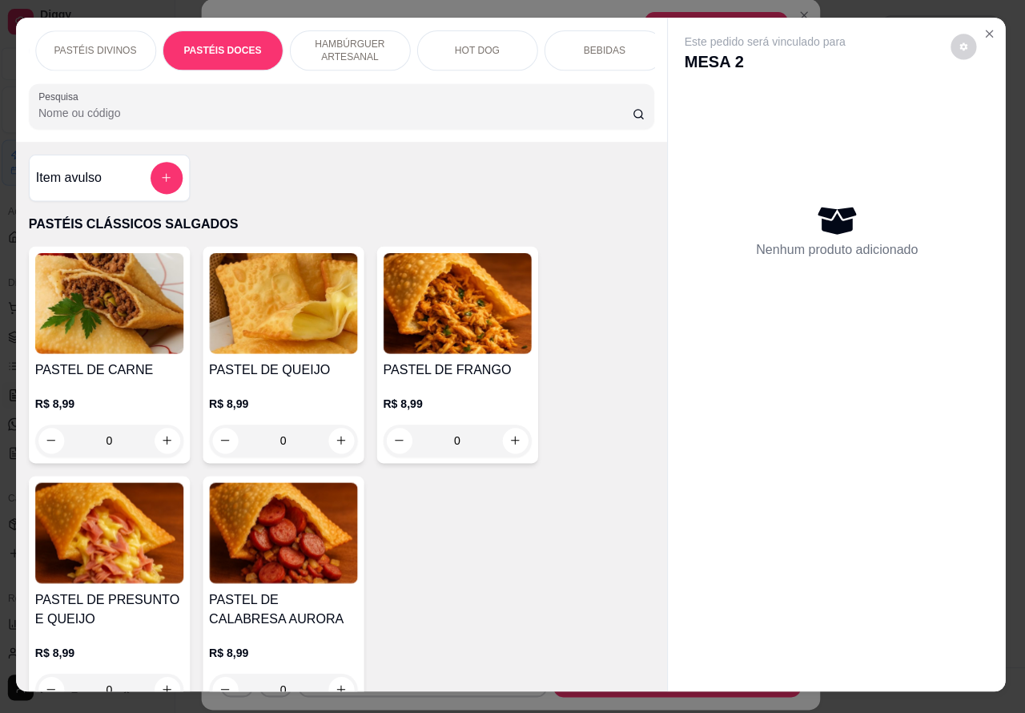
scroll to position [37, 0]
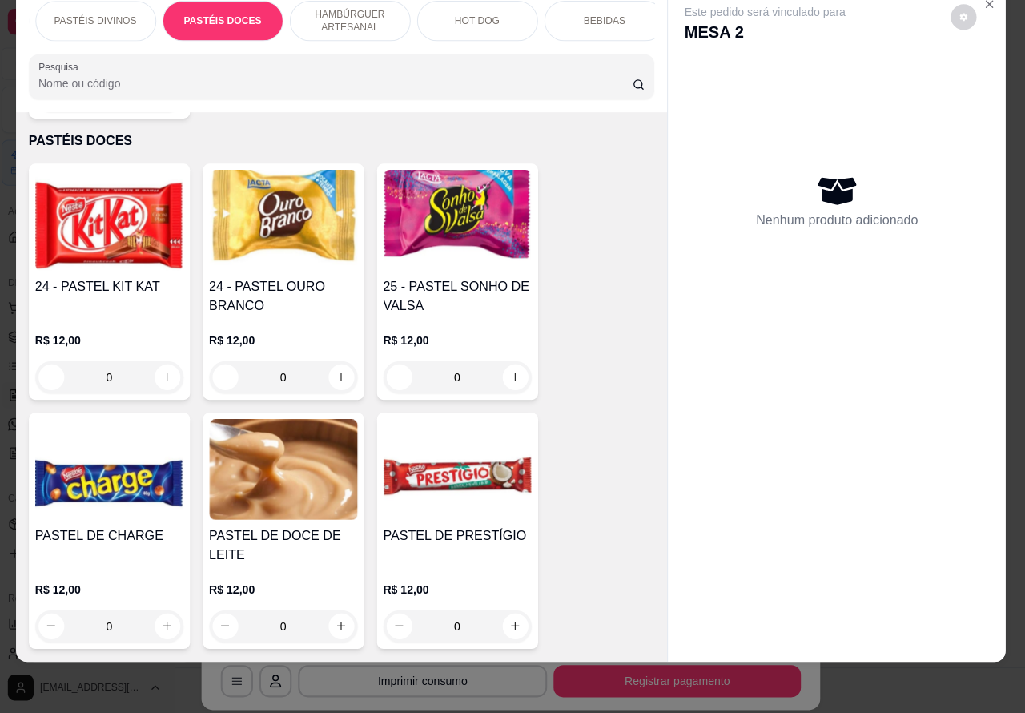
click at [165, 373] on icon "increase-product-quantity" at bounding box center [171, 379] width 12 height 12
type input "1"
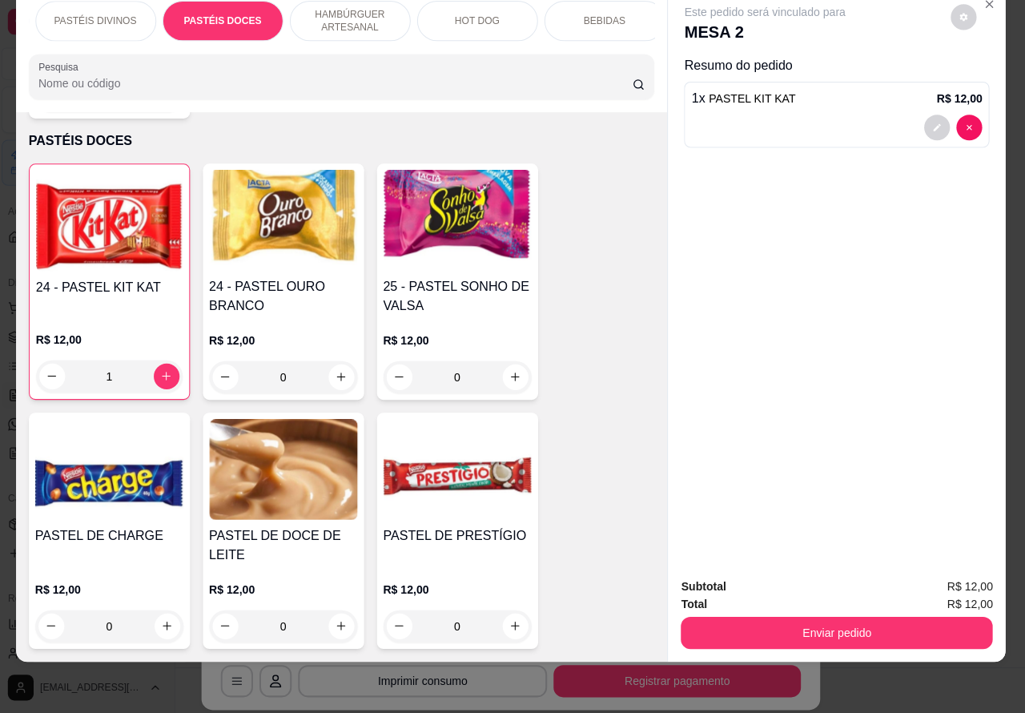
click at [819, 618] on button "Enviar pedido" at bounding box center [837, 633] width 310 height 32
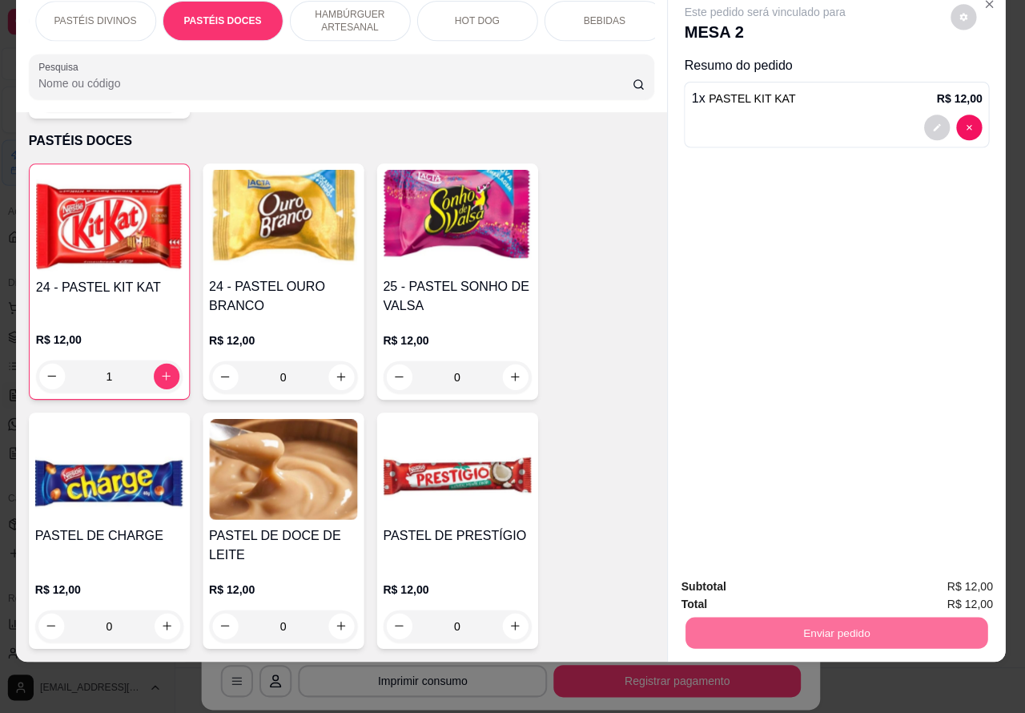
click at [831, 574] on button "Registrar cliente" at bounding box center [842, 579] width 106 height 30
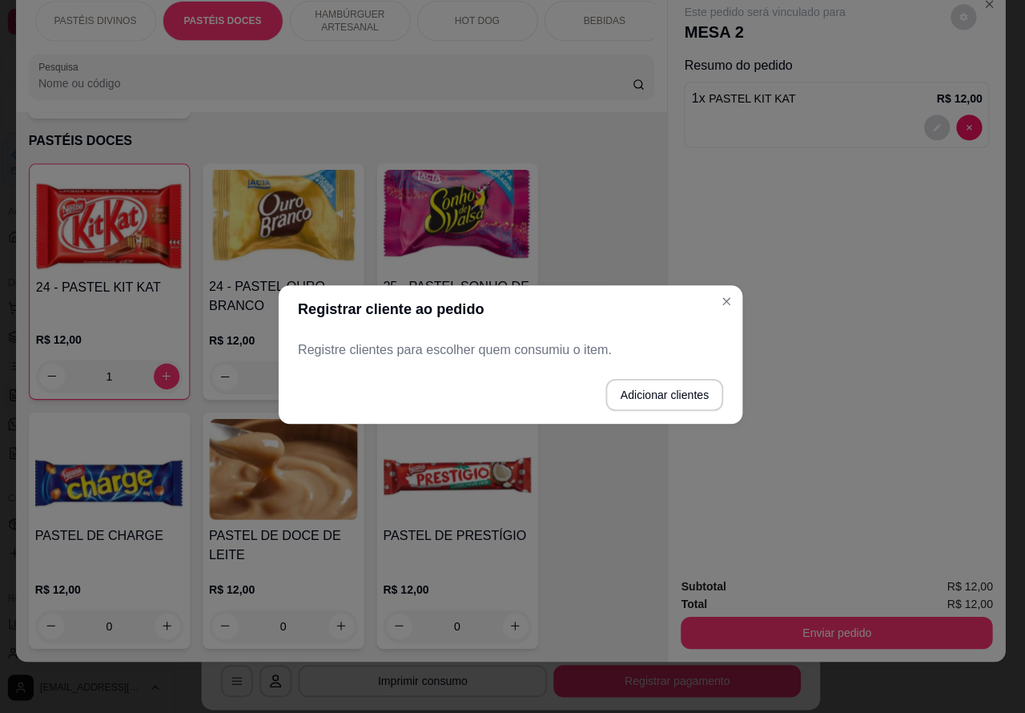
click at [727, 303] on div "Este pedido será vinculado para MESA 2 Resumo do pedido 1 x PASTEL KIT KAT R$ 1…" at bounding box center [837, 279] width 336 height 574
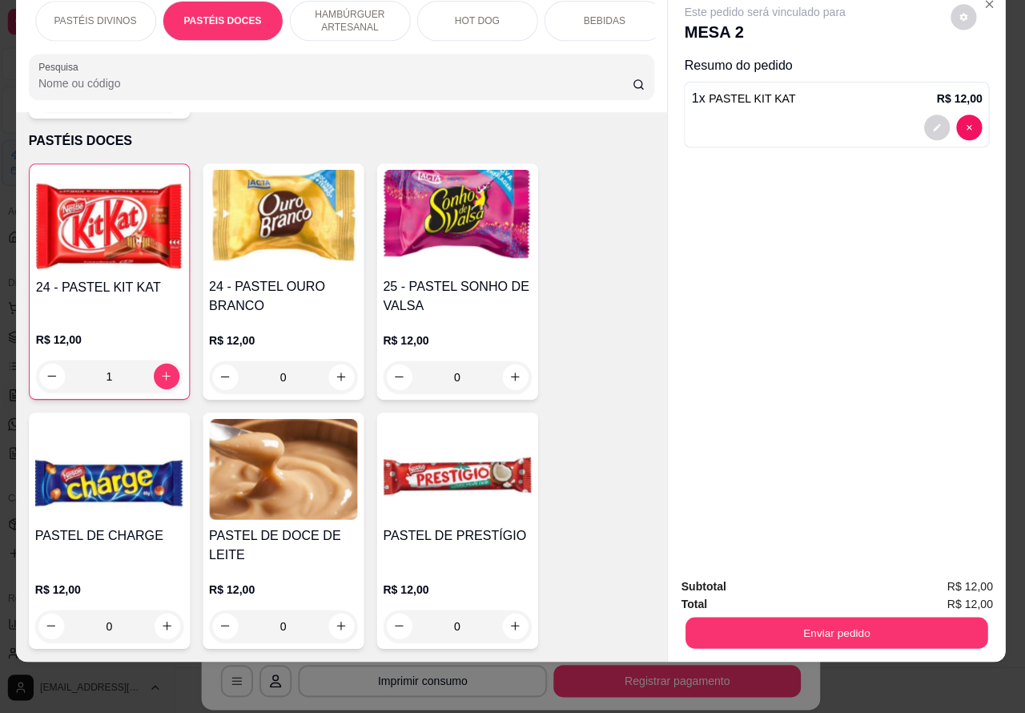
click at [896, 618] on button "Enviar pedido" at bounding box center [837, 633] width 300 height 31
click at [971, 570] on button "Enviar pedido" at bounding box center [949, 579] width 88 height 30
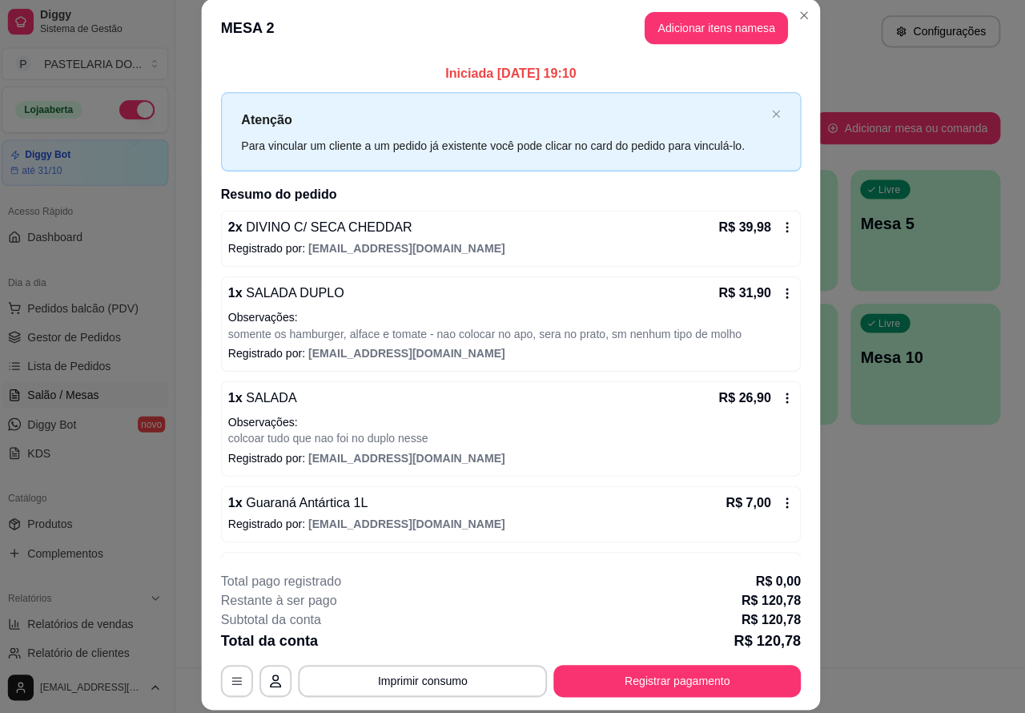
click at [936, 562] on div "Atendimento Salão Configurações Todos Mesas Comandas Pesquisar Adicionar mesa o…" at bounding box center [602, 333] width 846 height 667
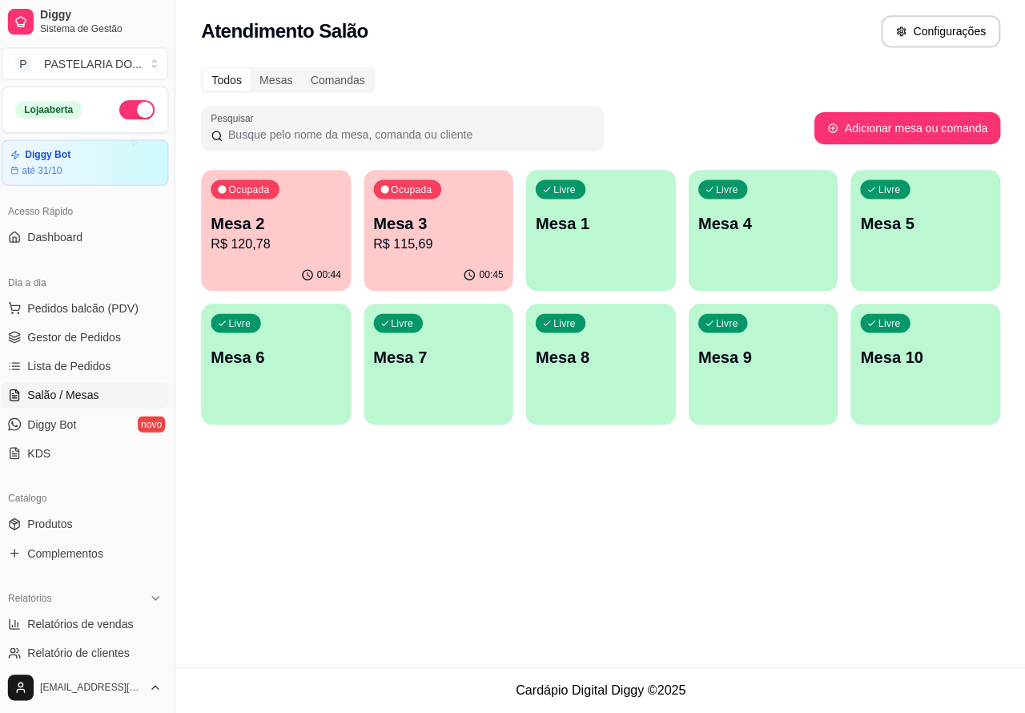
click at [429, 222] on p "Mesa 3" at bounding box center [442, 226] width 130 height 22
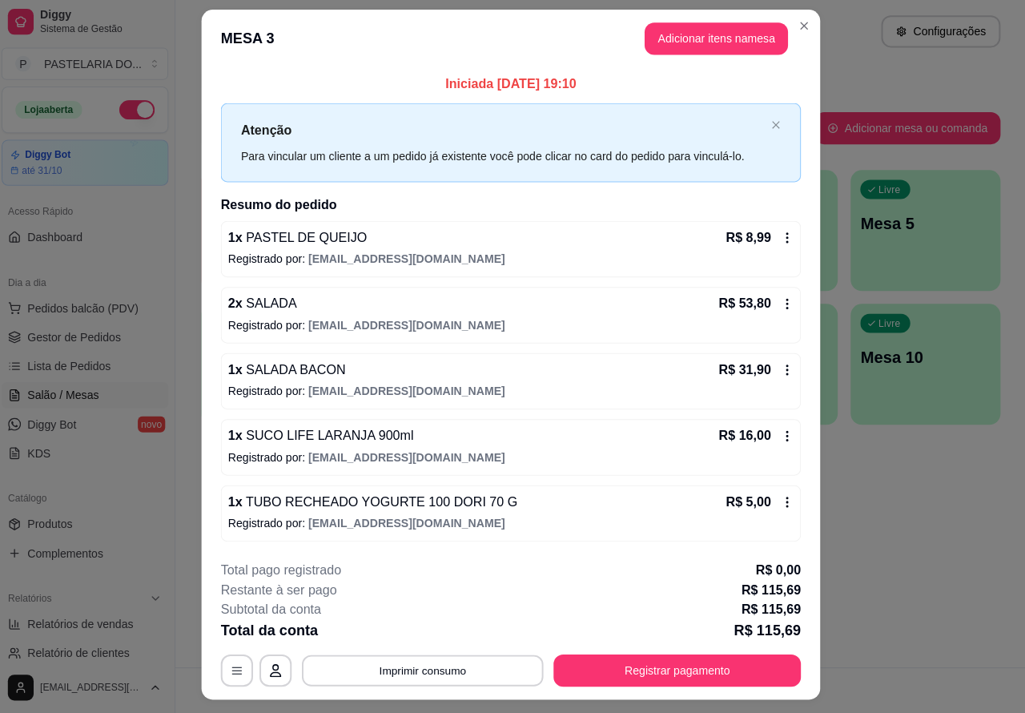
click at [437, 669] on button "Imprimir consumo" at bounding box center [425, 670] width 240 height 31
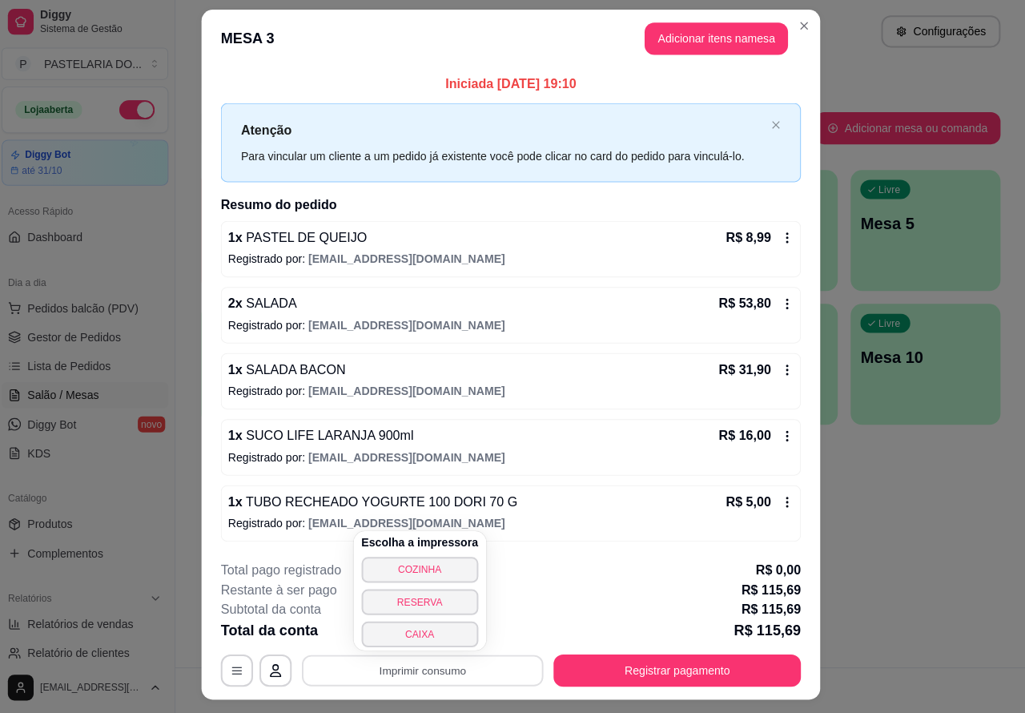
click at [423, 630] on button "CAIXA" at bounding box center [423, 635] width 116 height 26
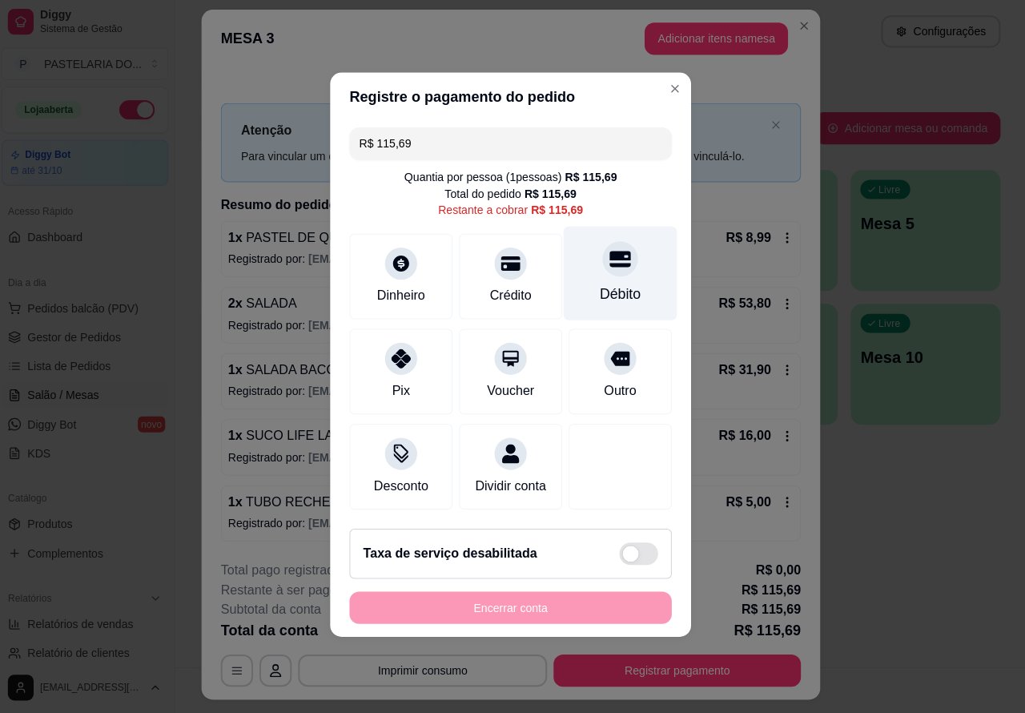
click at [611, 258] on icon at bounding box center [621, 261] width 21 height 21
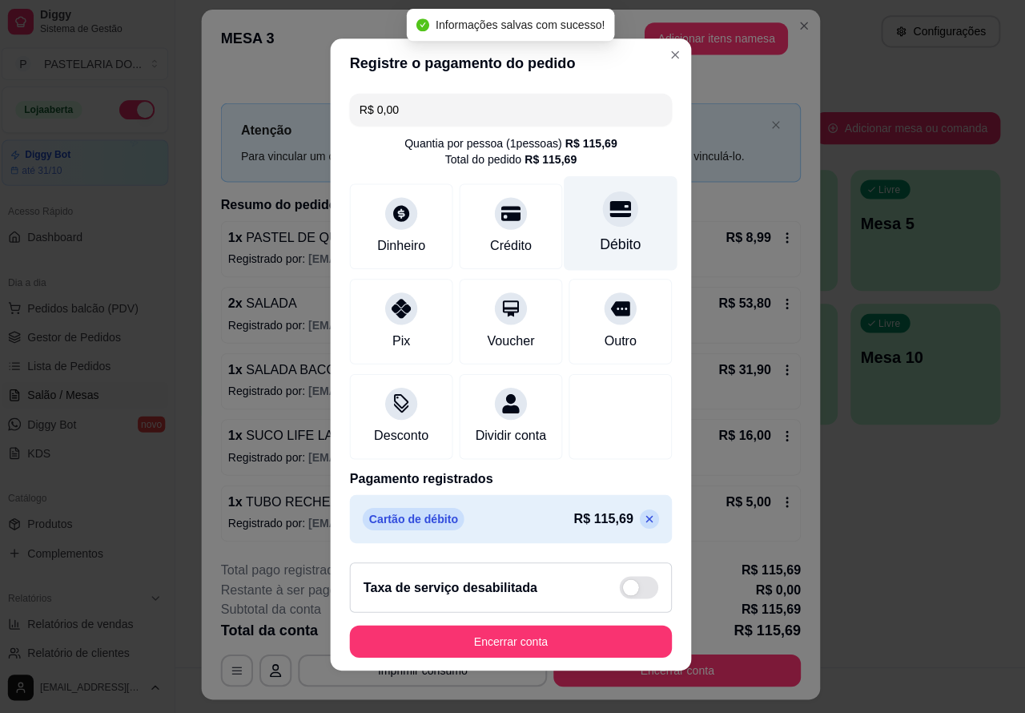
type input "R$ 0,00"
click at [534, 639] on button "Encerrar conta" at bounding box center [512, 641] width 311 height 31
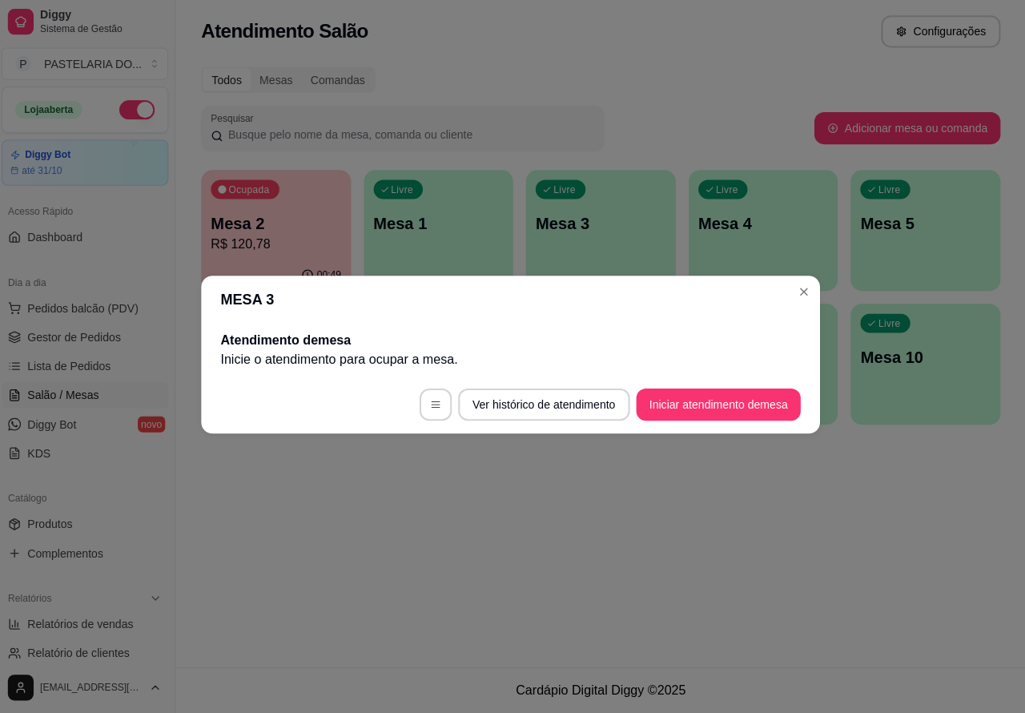
click at [348, 553] on div "Atendimento Salão Configurações Todos Mesas Comandas Pesquisar Adicionar mesa o…" at bounding box center [602, 333] width 846 height 667
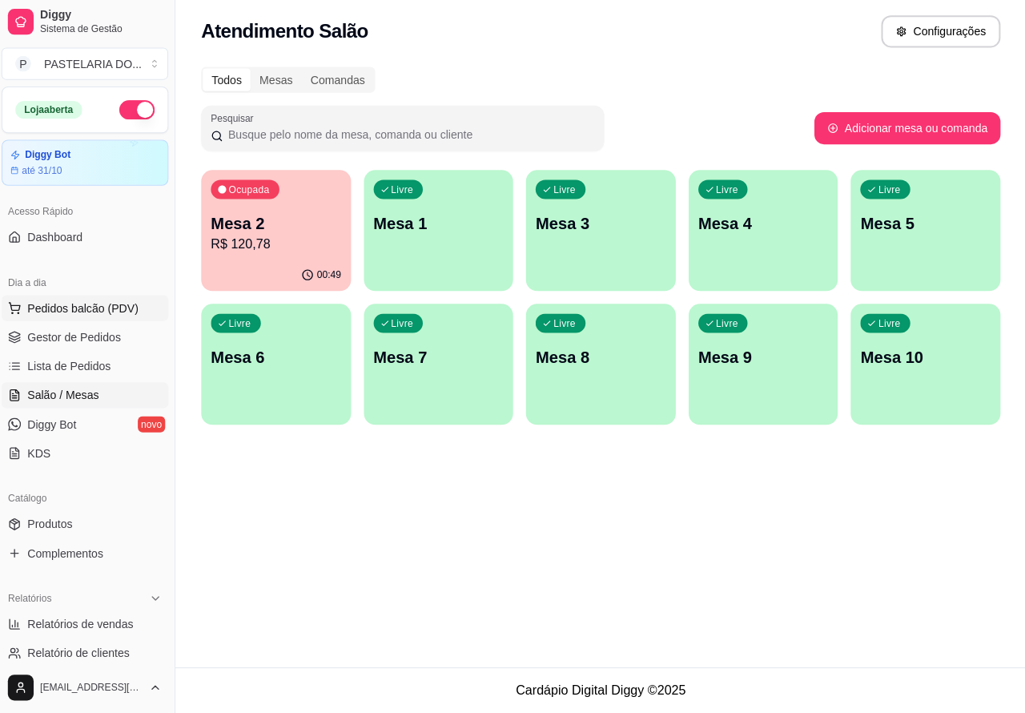
click at [94, 303] on span "Pedidos balcão (PDV)" at bounding box center [87, 310] width 111 height 16
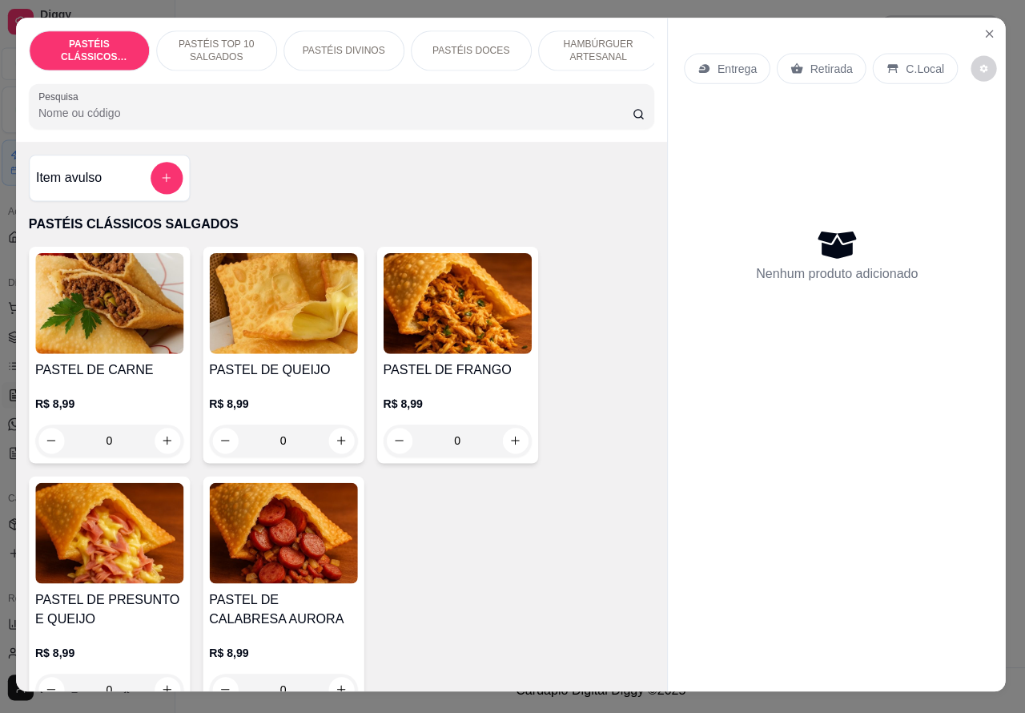
click at [819, 65] on p "Retirada" at bounding box center [831, 72] width 42 height 16
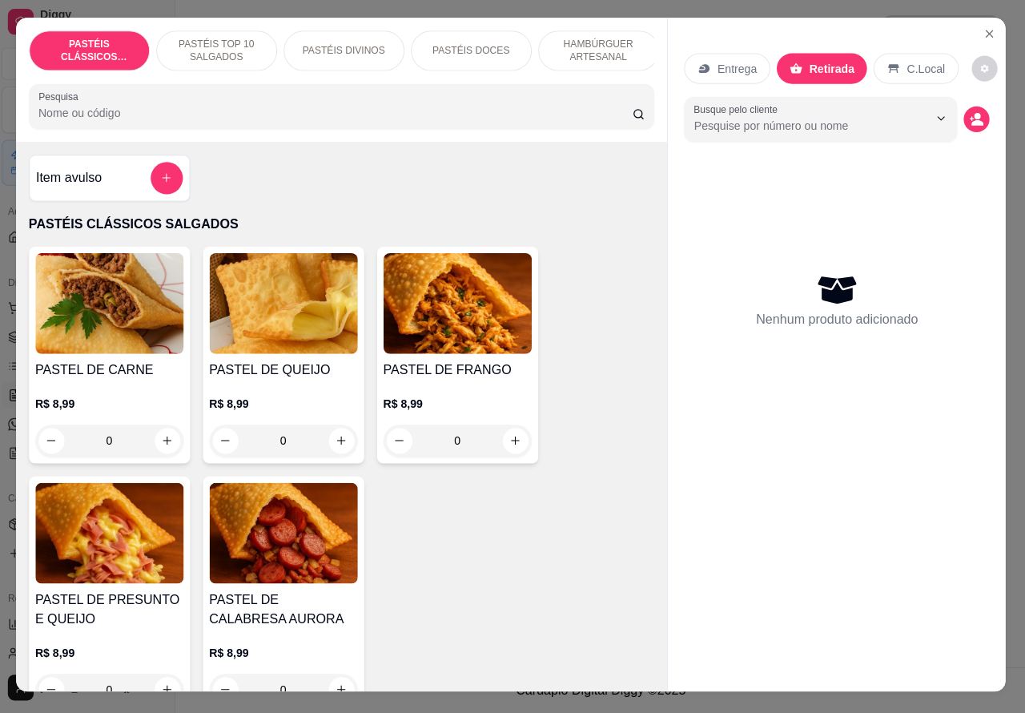
click at [225, 42] on p "PASTÉIS TOP 10 SALGADOS" at bounding box center [220, 55] width 93 height 26
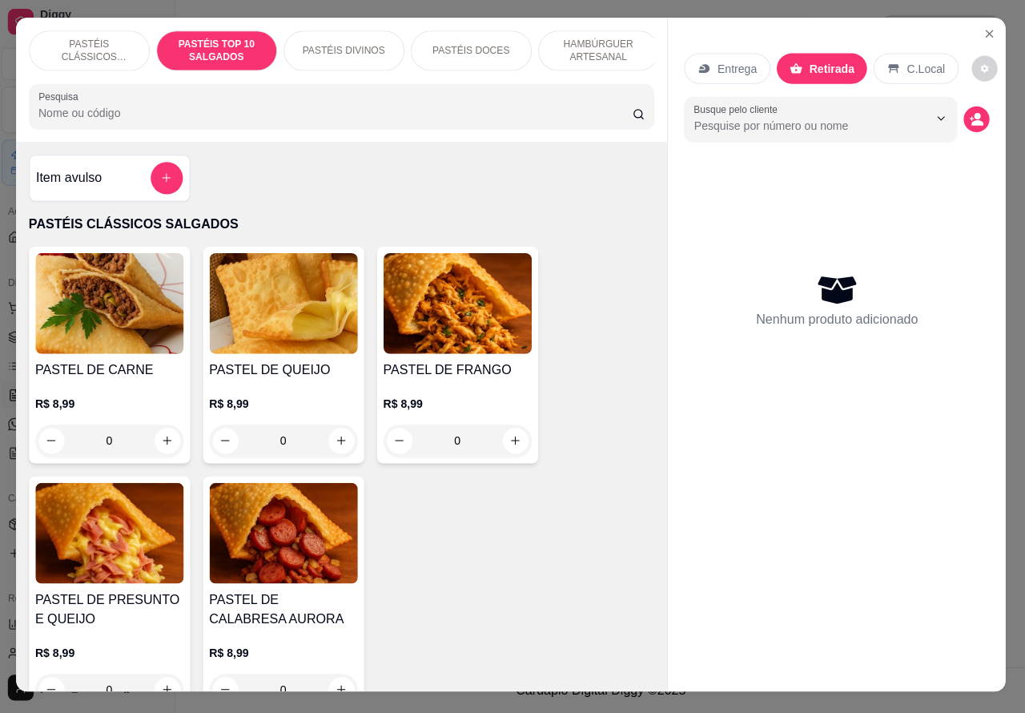
scroll to position [37, 0]
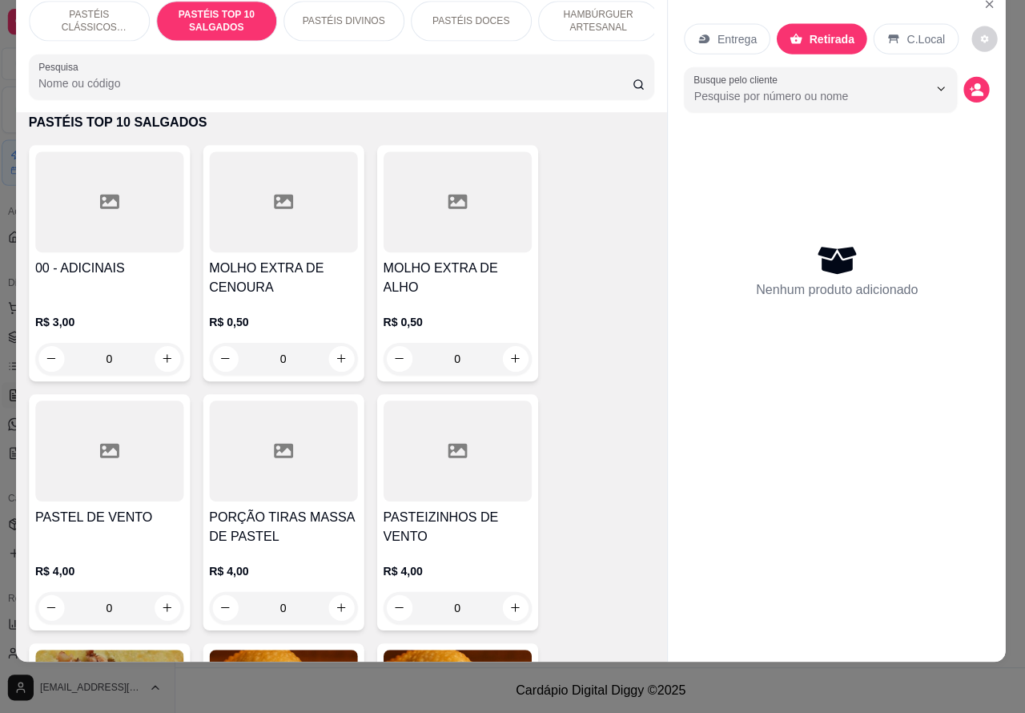
click at [514, 357] on icon "increase-product-quantity" at bounding box center [517, 360] width 12 height 12
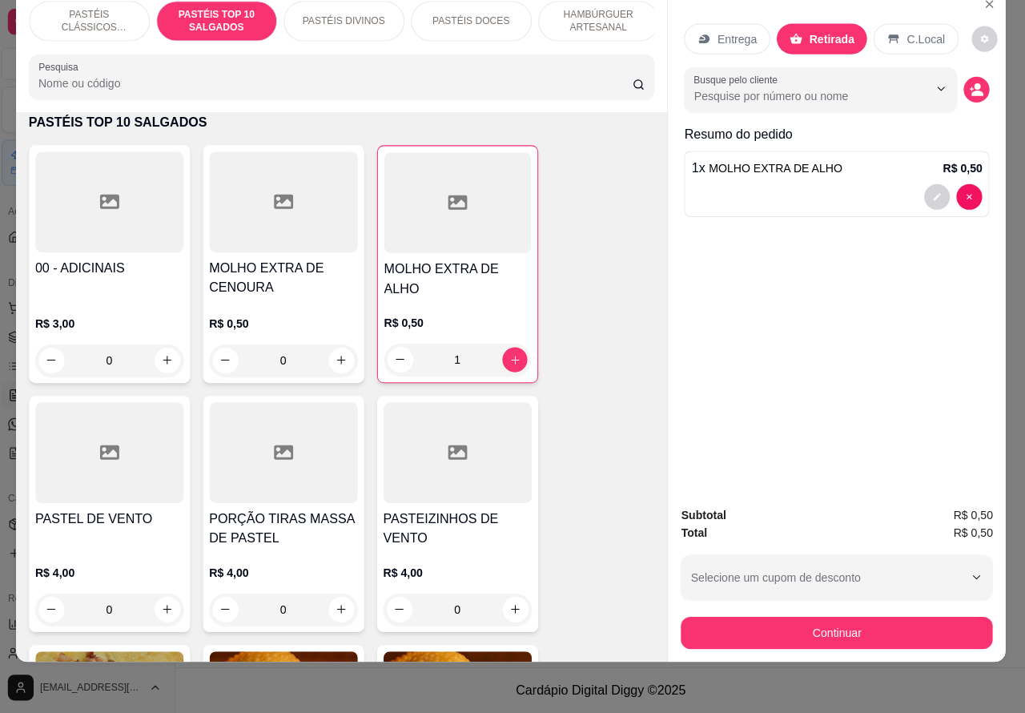
click at [510, 362] on icon "increase-product-quantity" at bounding box center [516, 361] width 12 height 12
type input "2"
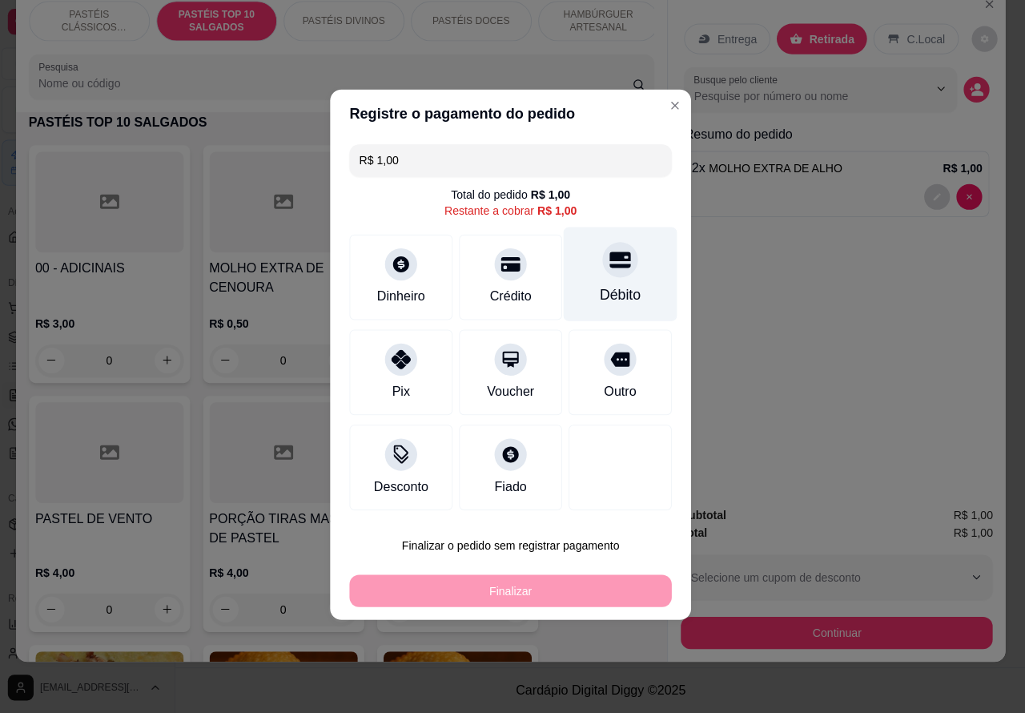
click at [610, 277] on div at bounding box center [621, 261] width 35 height 35
type input "R$ 0,00"
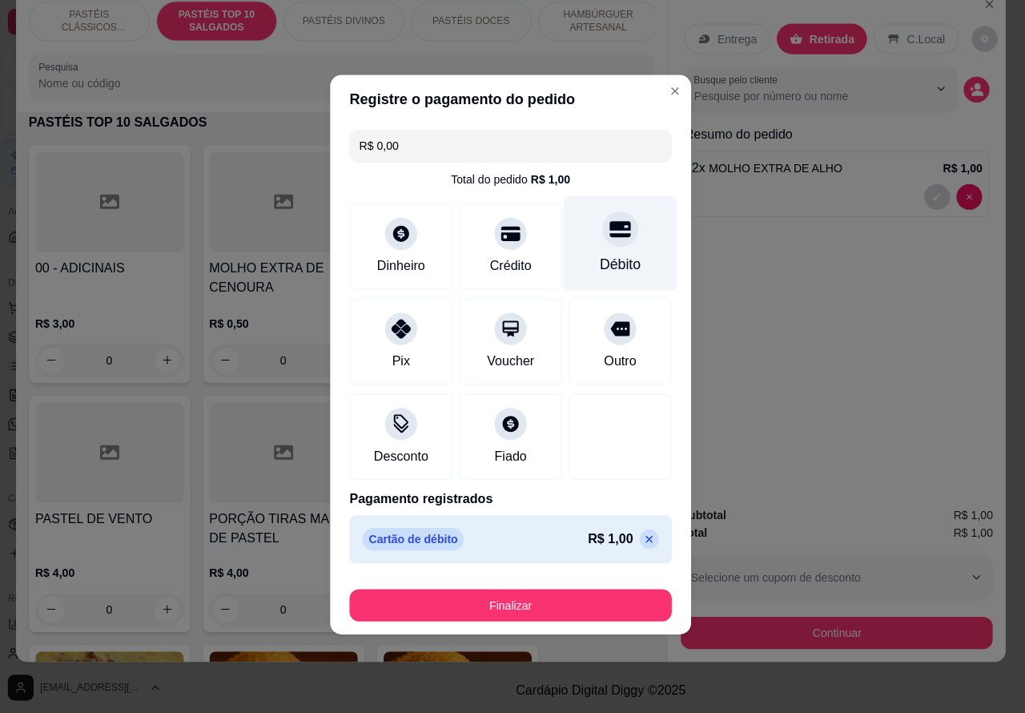
click at [599, 610] on button "Finalizar" at bounding box center [512, 606] width 320 height 32
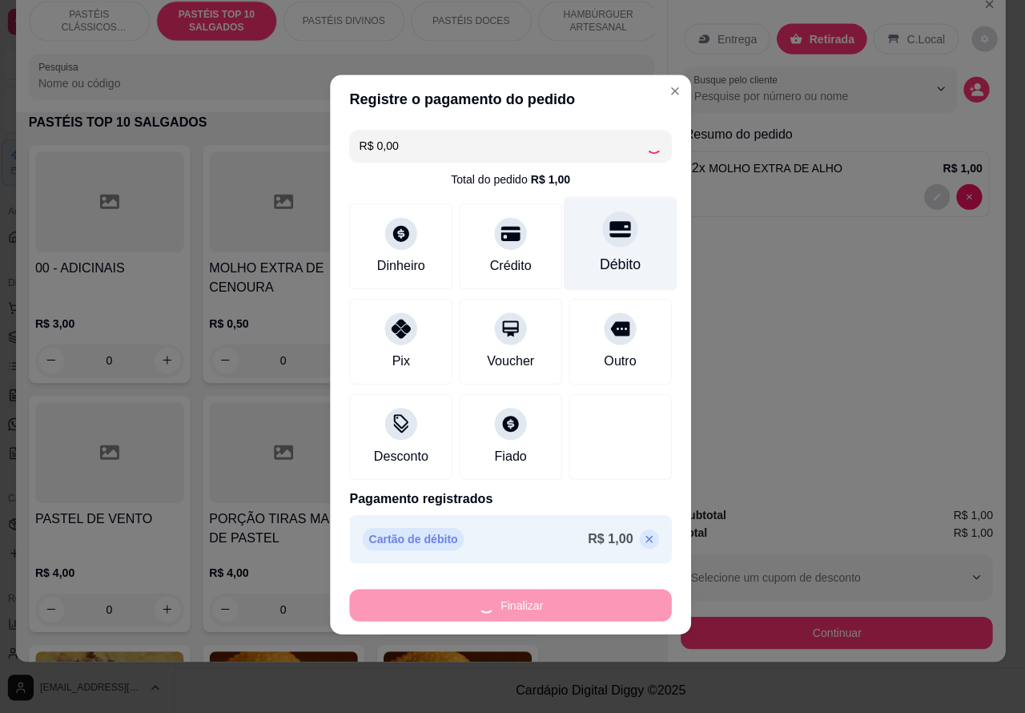
type input "0"
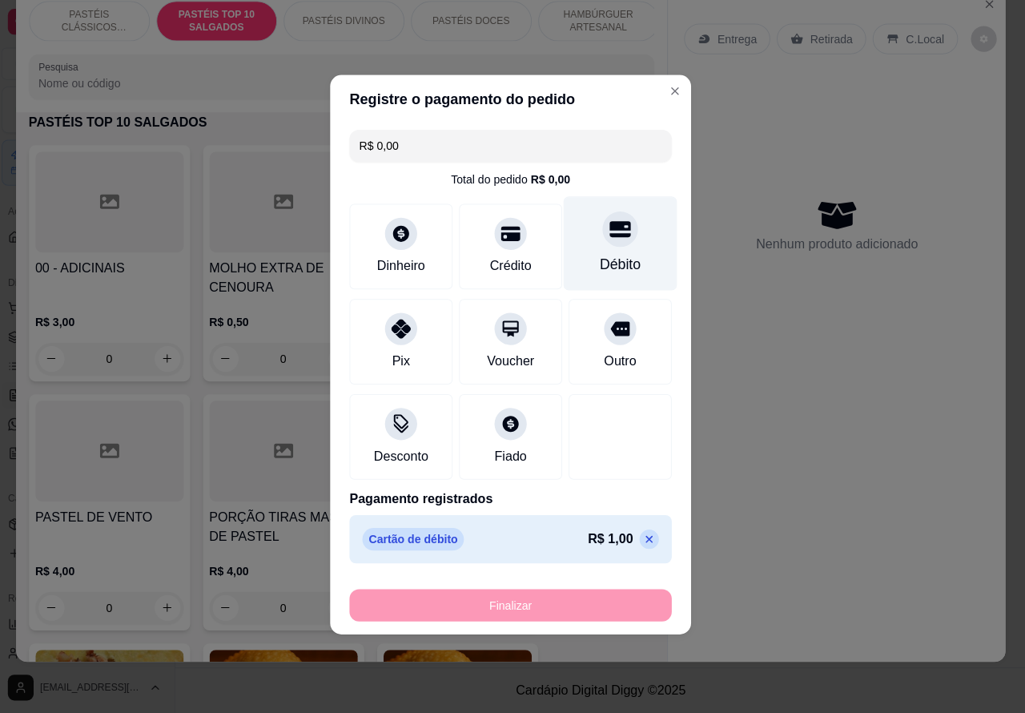
type input "-R$ 1,00"
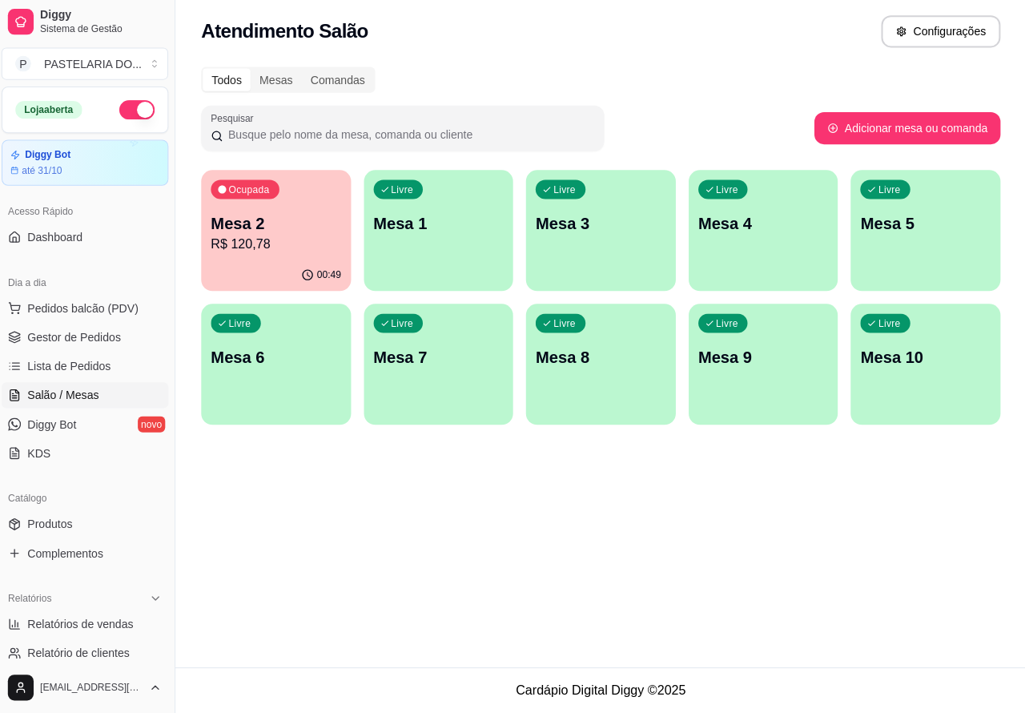
click at [285, 702] on footer "Cardápio Digital Diggy © 2025" at bounding box center [602, 690] width 846 height 46
click at [293, 226] on p "Mesa 2" at bounding box center [280, 226] width 130 height 22
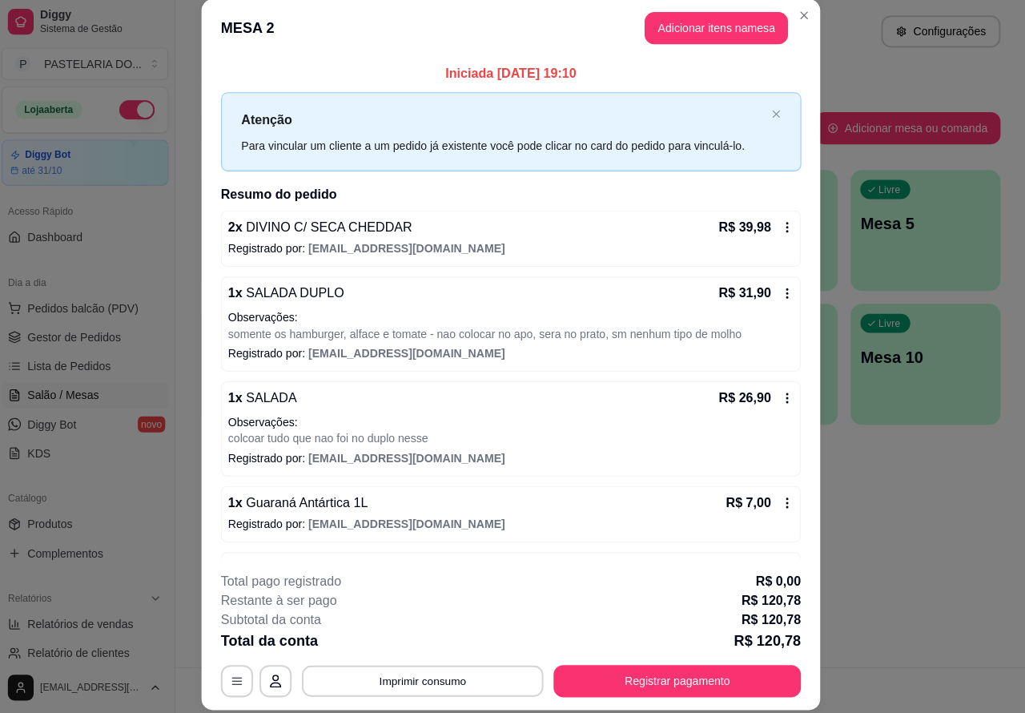
click at [449, 678] on button "Imprimir consumo" at bounding box center [425, 680] width 240 height 31
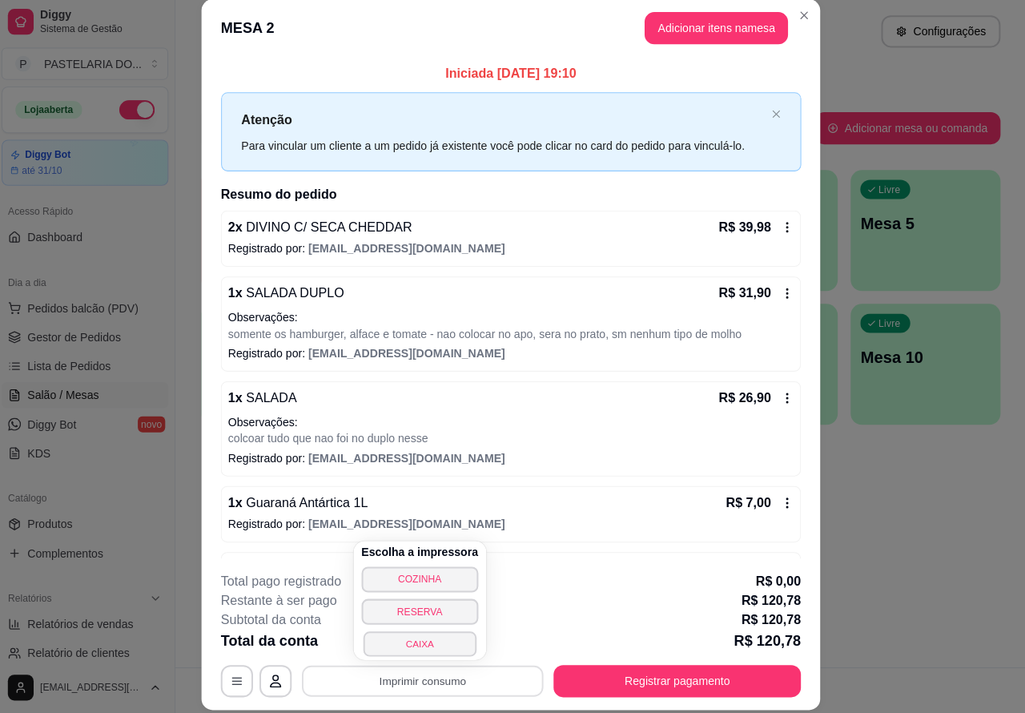
click at [437, 639] on button "CAIXA" at bounding box center [422, 643] width 112 height 25
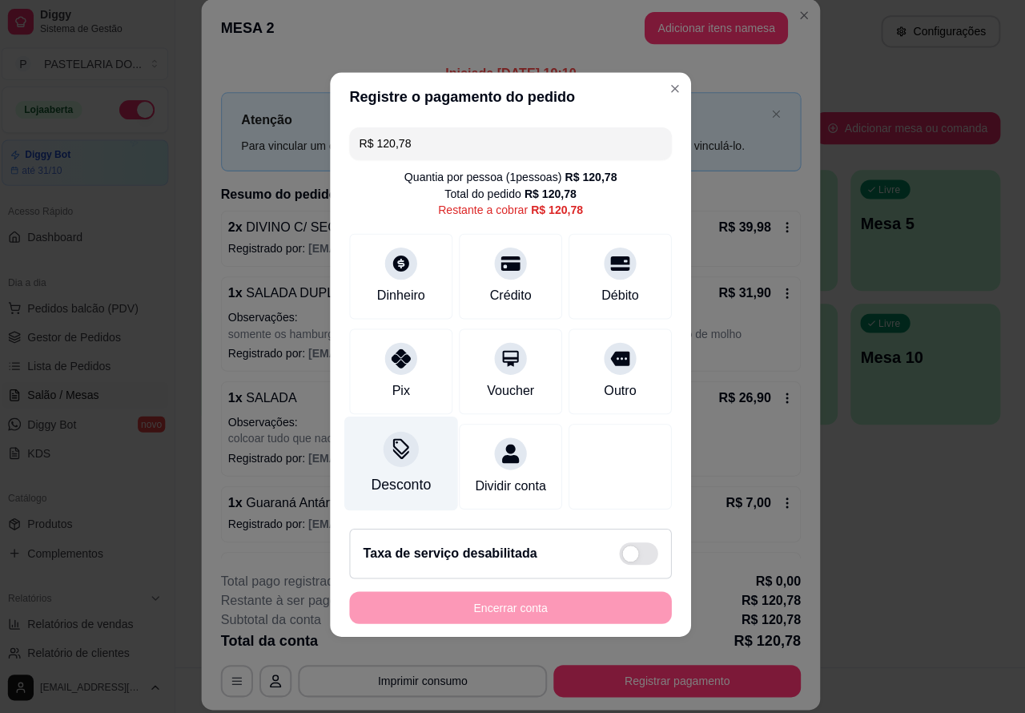
click at [395, 462] on div "Desconto" at bounding box center [404, 465] width 113 height 94
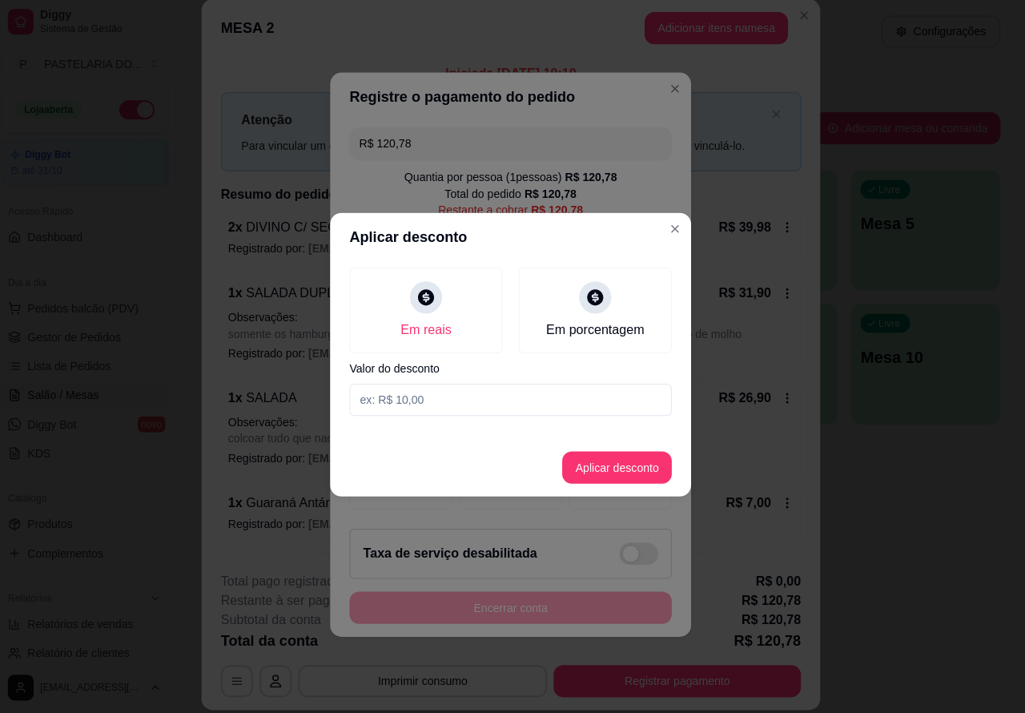
click at [422, 398] on input at bounding box center [512, 401] width 320 height 32
type input "0,78"
click at [626, 457] on button "Aplicar desconto" at bounding box center [618, 468] width 105 height 31
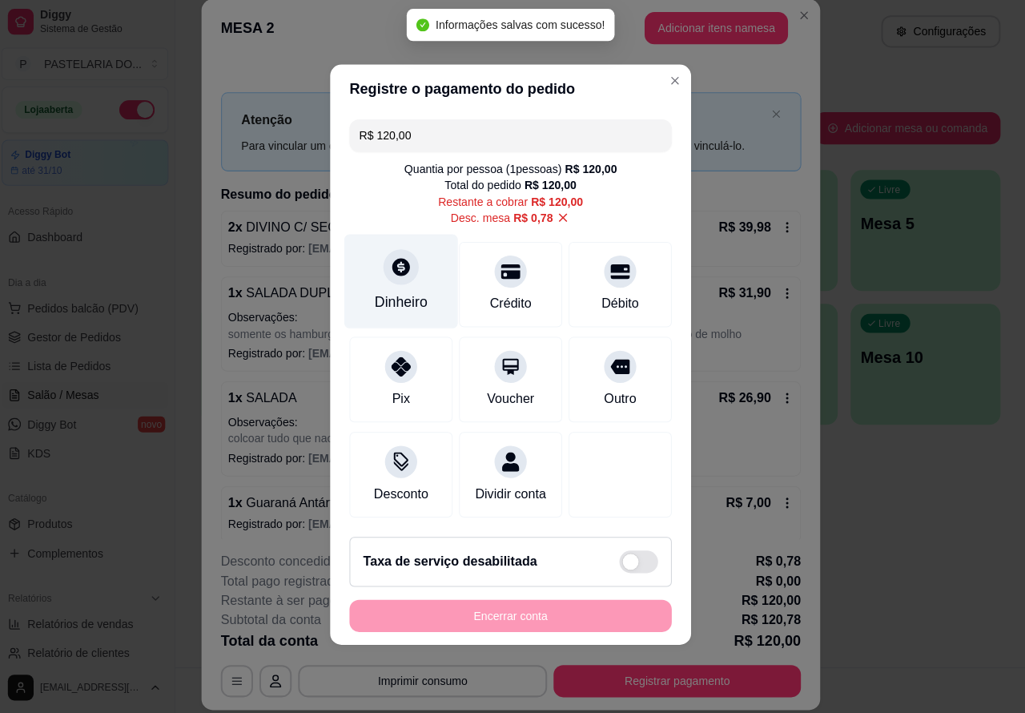
click at [398, 265] on icon at bounding box center [404, 269] width 18 height 18
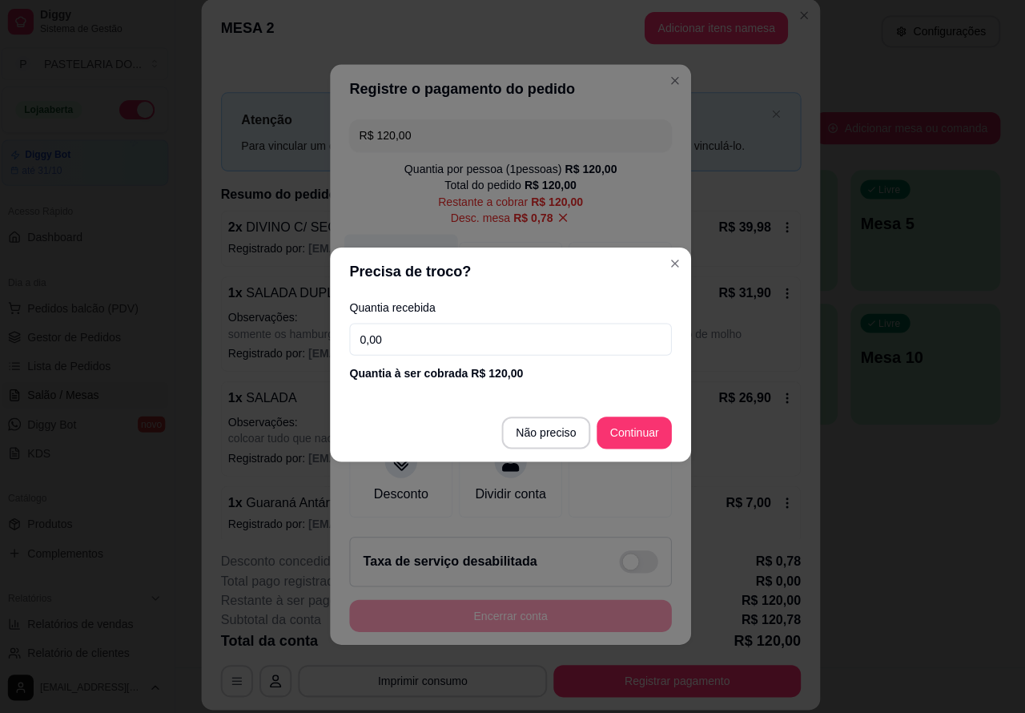
click at [641, 433] on div at bounding box center [621, 475] width 103 height 85
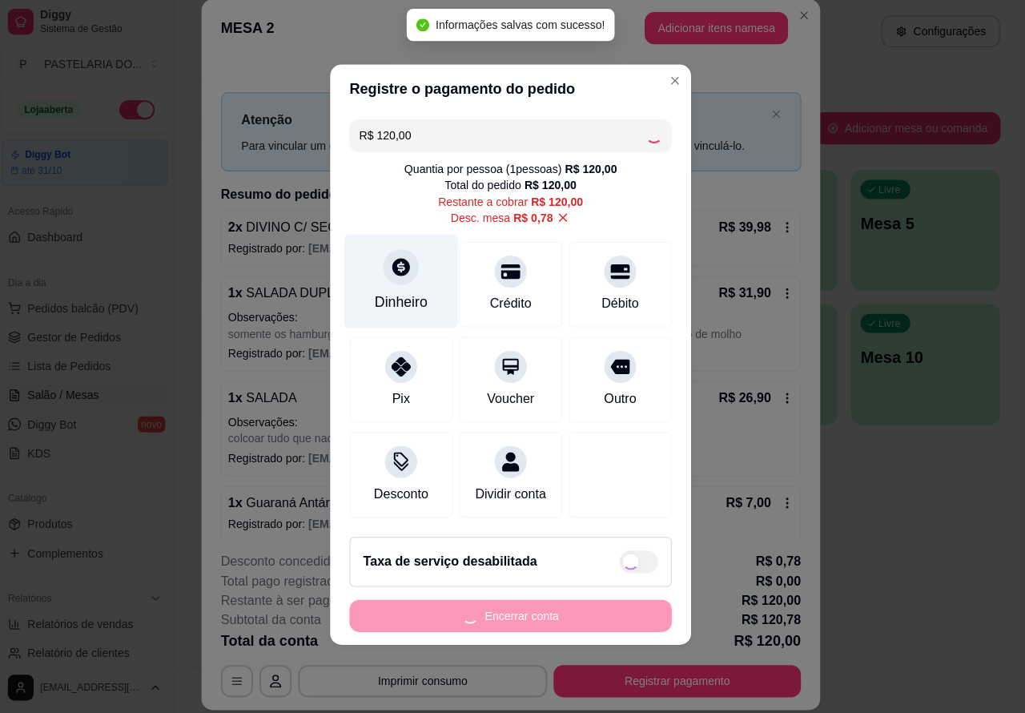
type input "R$ 0,00"
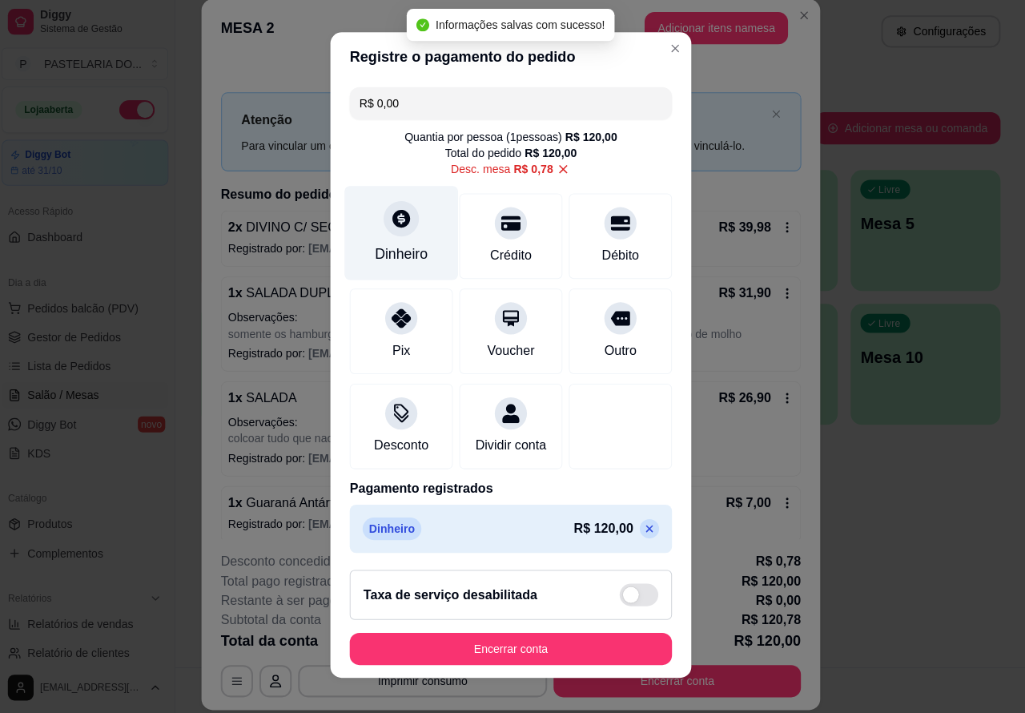
click at [542, 638] on button "Encerrar conta" at bounding box center [512, 649] width 320 height 32
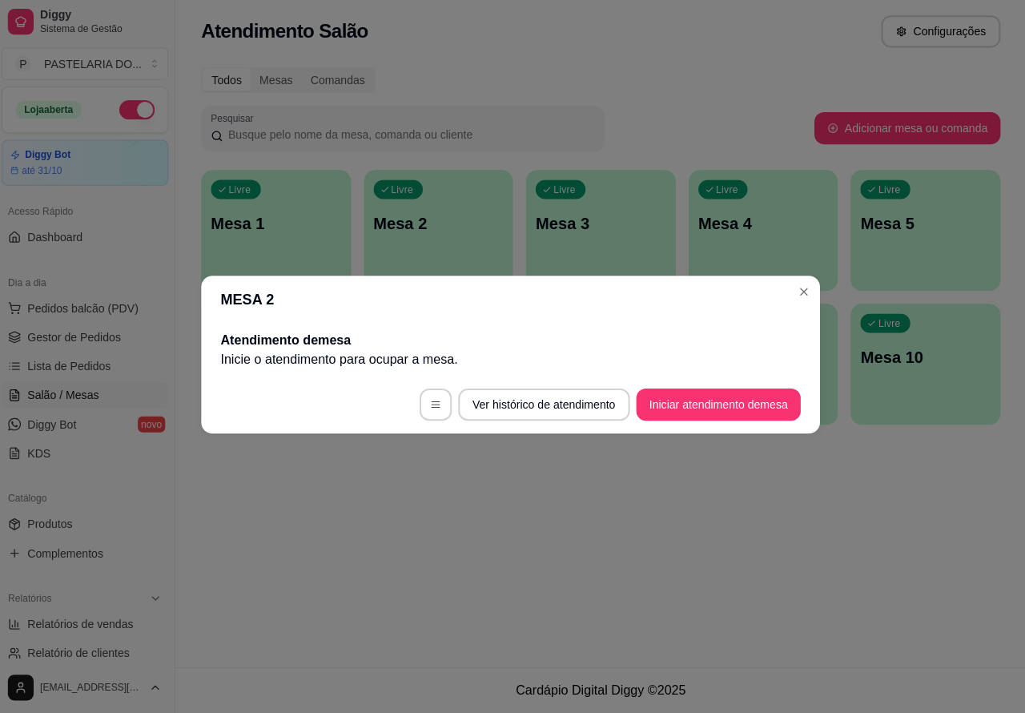
click at [707, 554] on div "Atendimento Salão Configurações Todos Mesas Comandas Pesquisar Adicionar mesa o…" at bounding box center [602, 333] width 846 height 667
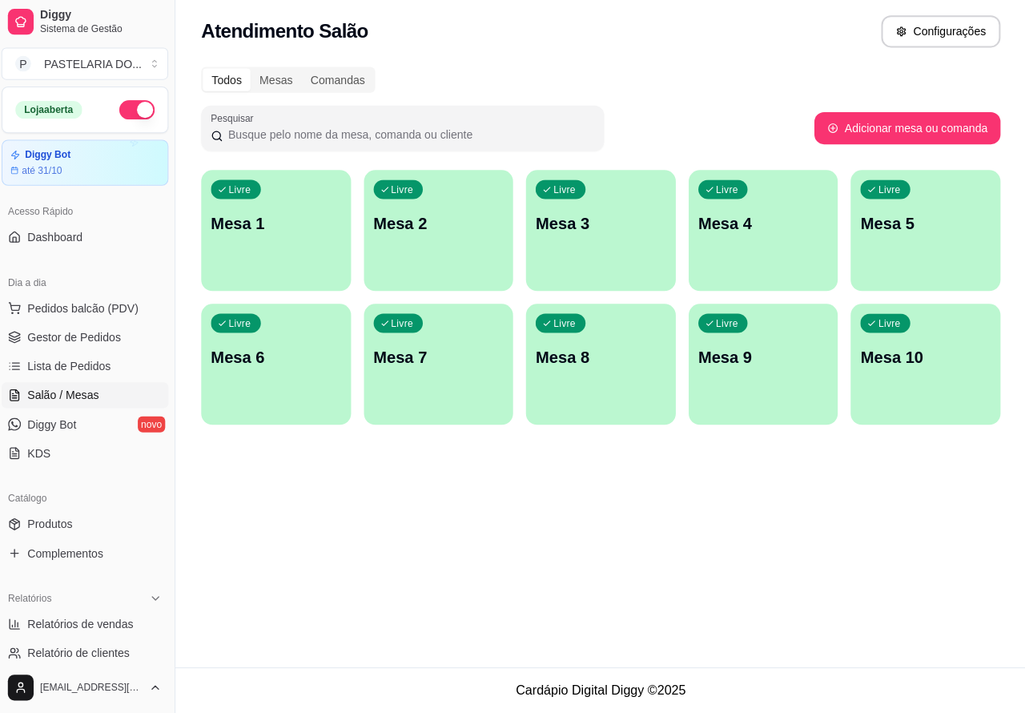
click at [393, 557] on div "Atendimento Salão Configurações Todos Mesas Comandas Pesquisar Adicionar mesa o…" at bounding box center [602, 333] width 846 height 667
click at [96, 302] on span "Pedidos balcão (PDV)" at bounding box center [87, 310] width 111 height 16
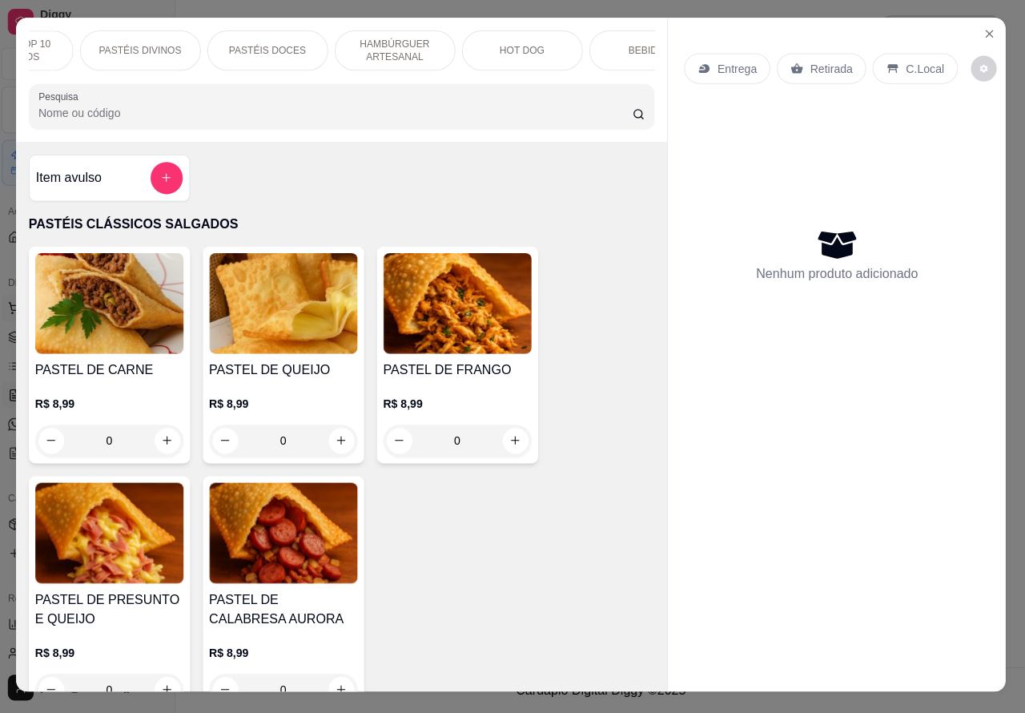
scroll to position [0, 235]
click at [369, 42] on p "HAMBÚRGUER ARTESANAL" at bounding box center [365, 55] width 93 height 26
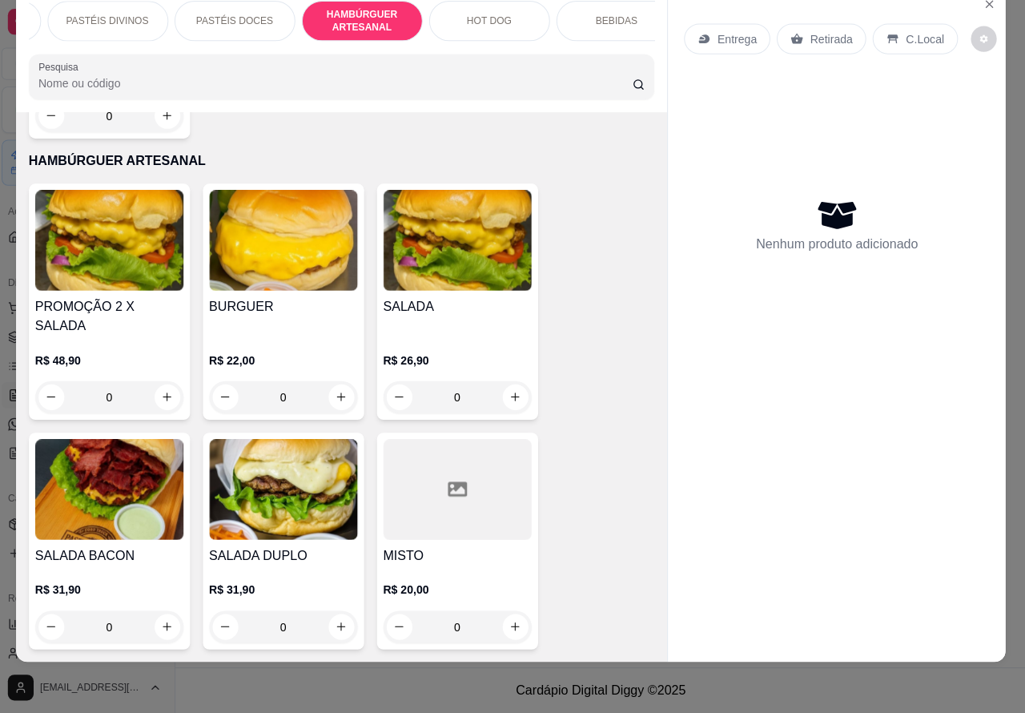
click at [511, 383] on div "0" at bounding box center [459, 399] width 147 height 32
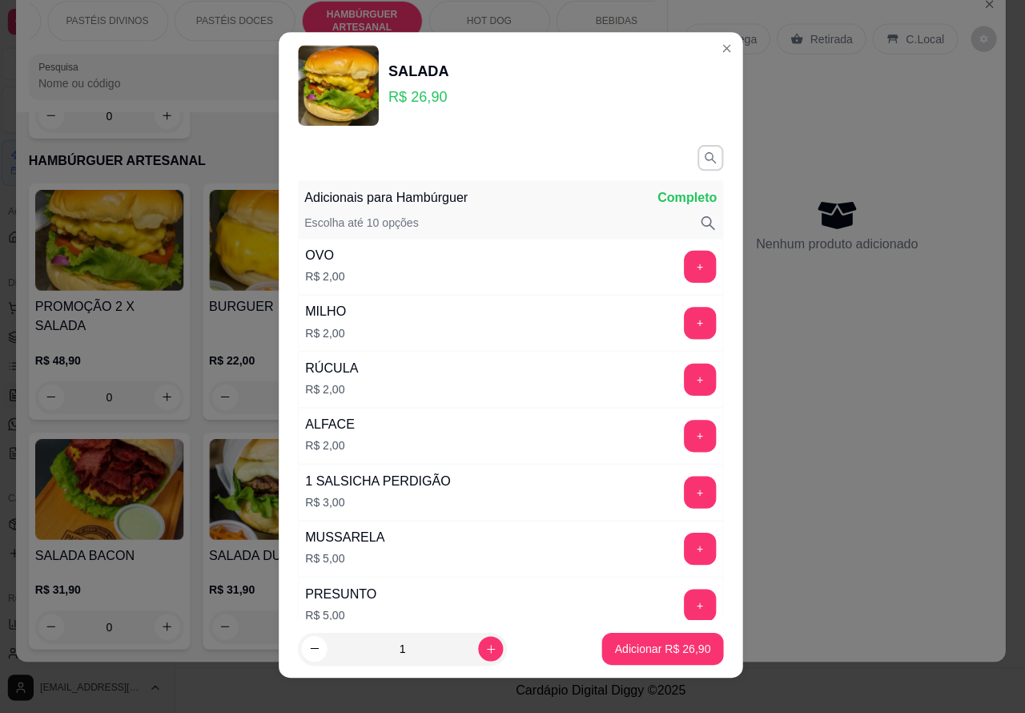
click at [487, 650] on icon "increase-product-quantity" at bounding box center [493, 649] width 12 height 12
type input "2"
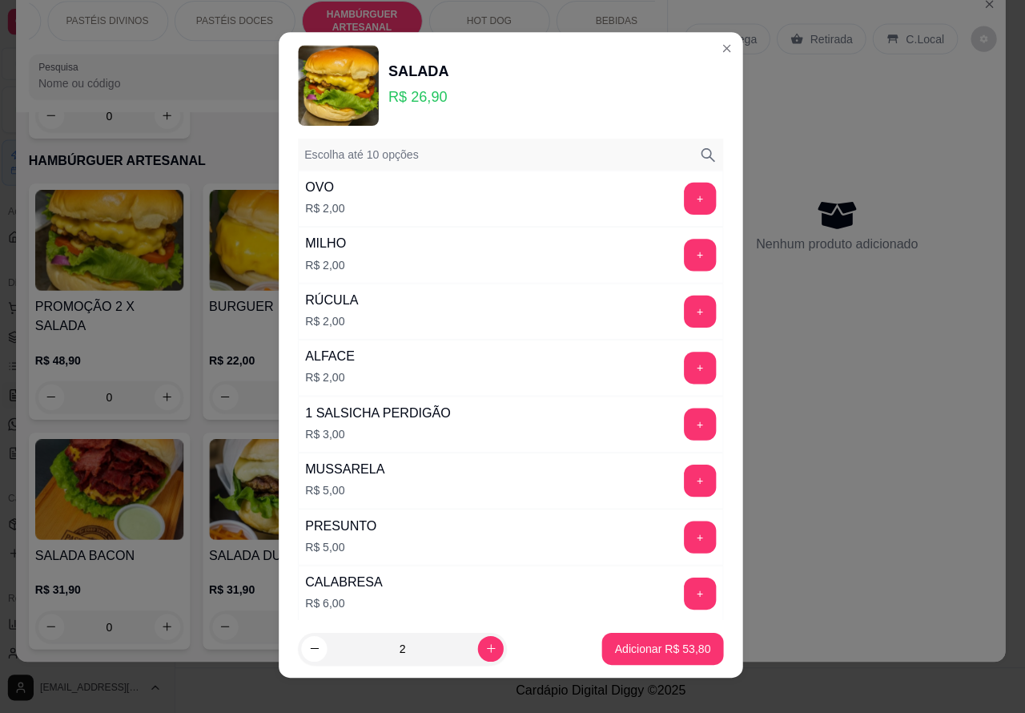
scroll to position [458, 0]
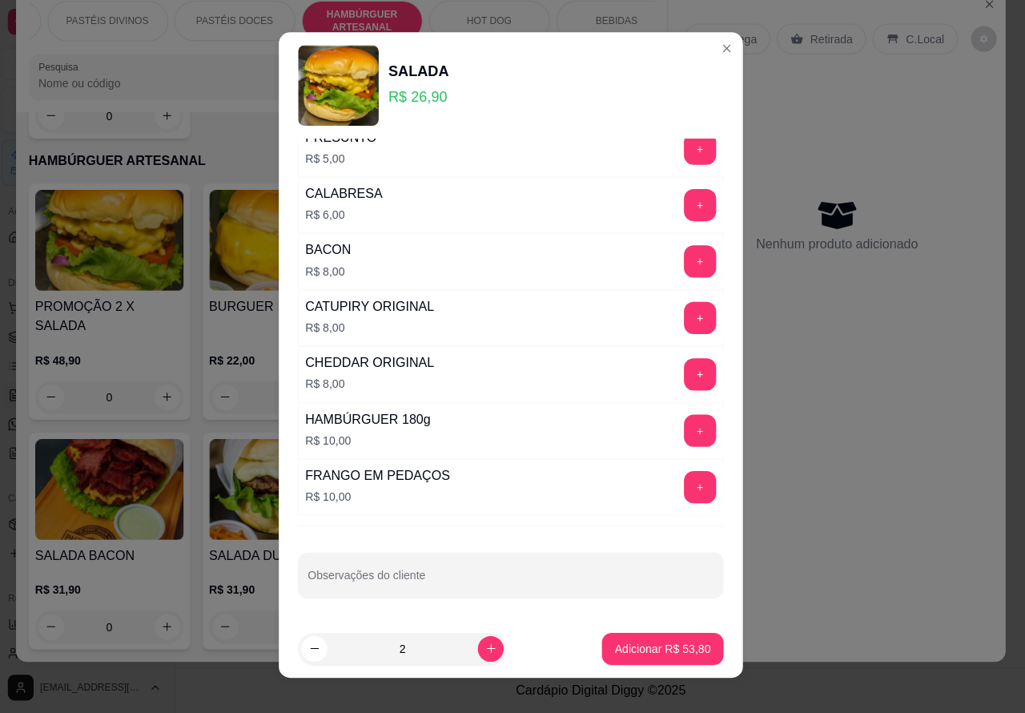
click at [437, 583] on input "Observações do cliente" at bounding box center [513, 582] width 404 height 16
type input "cortar ao meio os dois"
click at [662, 646] on p "Adicionar R$ 53,80" at bounding box center [664, 648] width 93 height 15
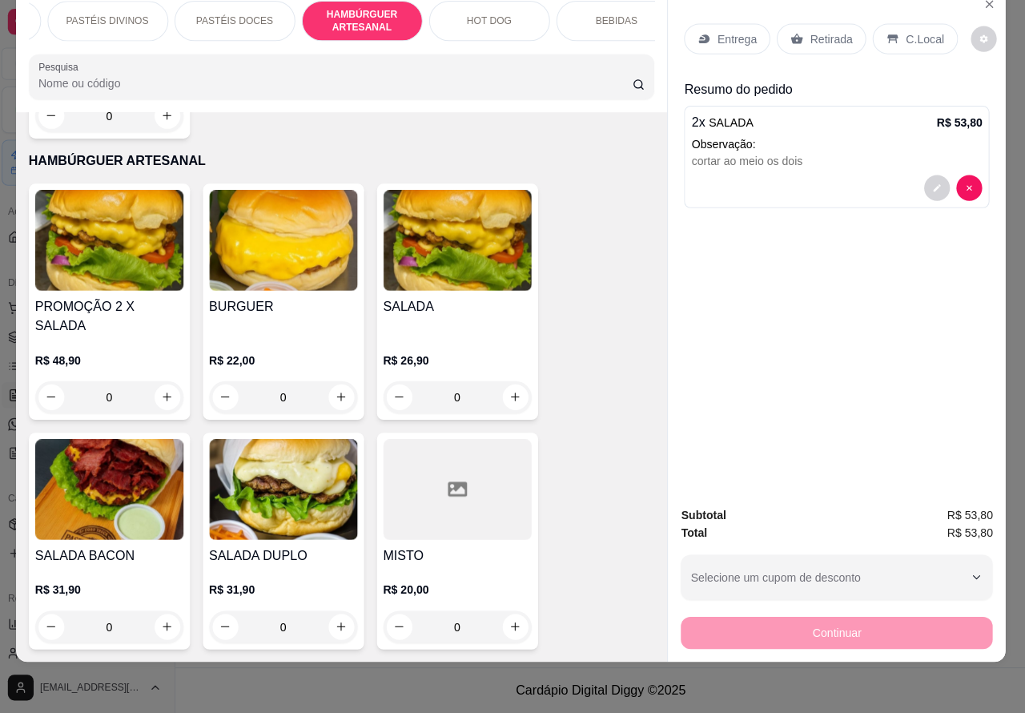
click at [819, 34] on p "Retirada" at bounding box center [831, 42] width 42 height 16
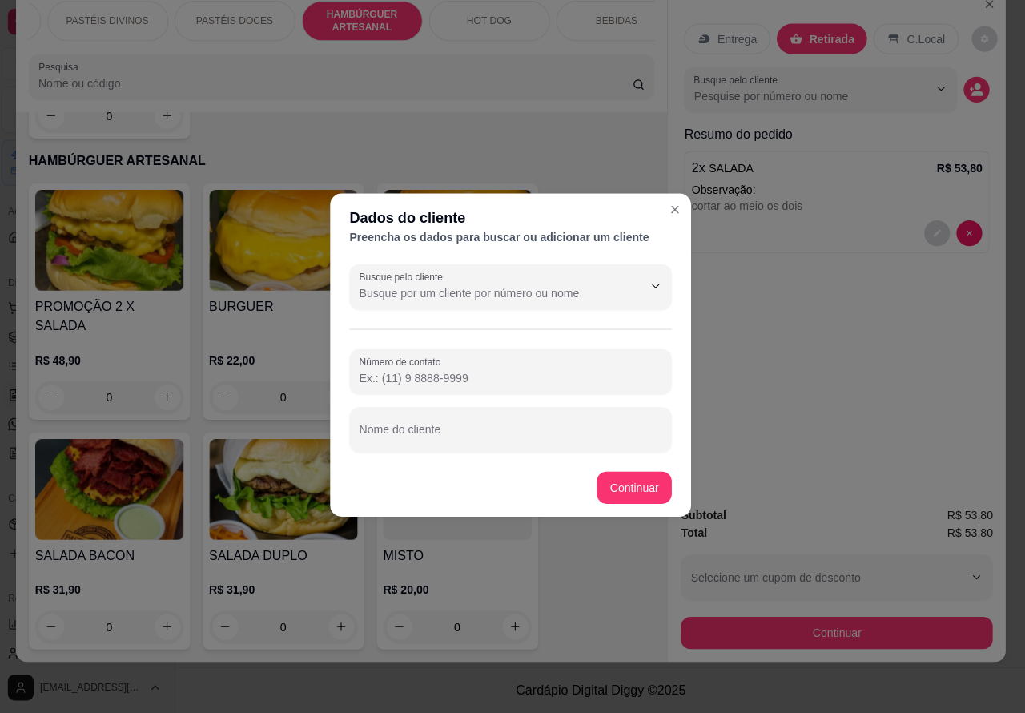
click at [510, 431] on input "Nome do cliente" at bounding box center [512, 437] width 301 height 16
type input "esta no corsa"
click at [639, 479] on div "Item avulso PASTÉIS CLÁSSICOS SALGADOS PASTEL DE CARNE R$ 8,99 0 PASTEL DE QUEI…" at bounding box center [345, 388] width 648 height 547
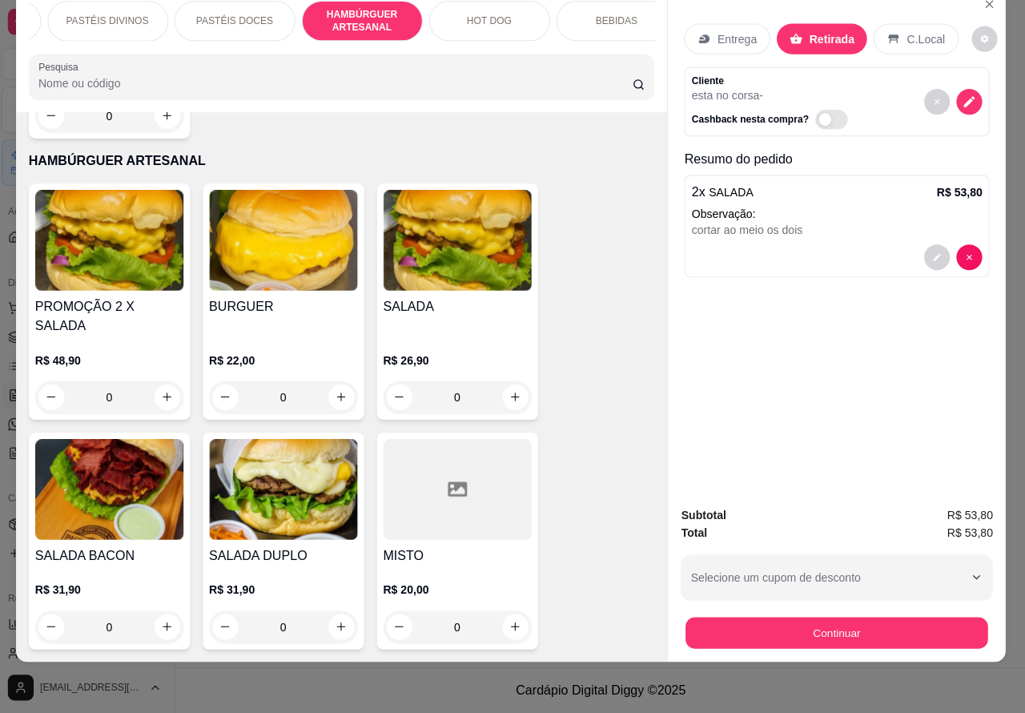
click at [831, 618] on button "Continuar" at bounding box center [837, 633] width 300 height 31
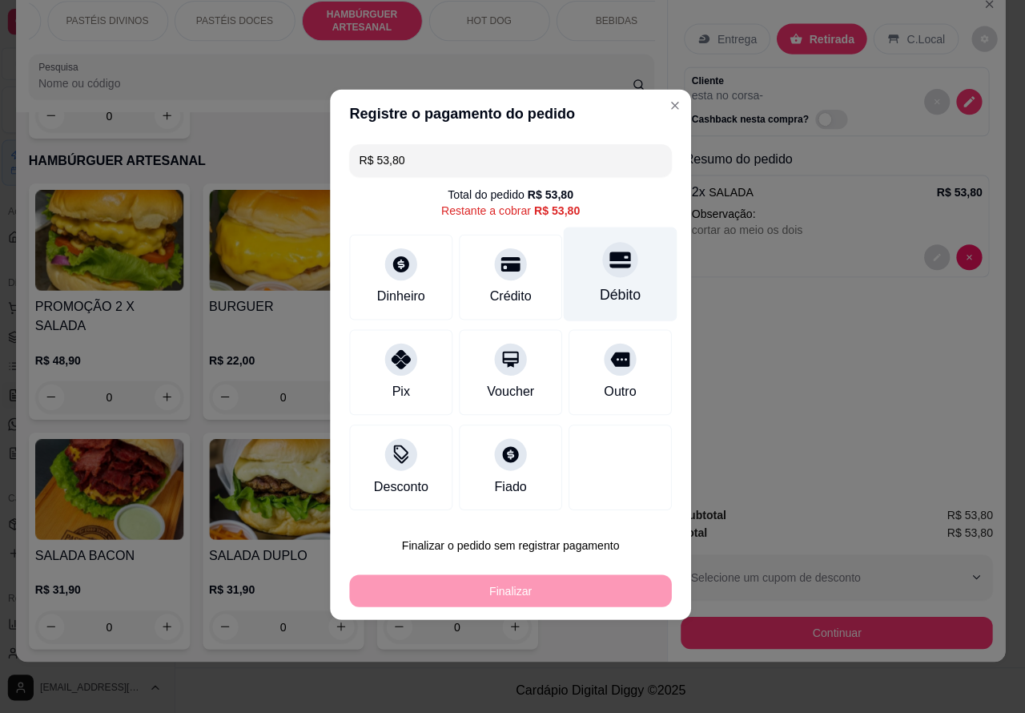
click at [615, 265] on icon at bounding box center [621, 263] width 21 height 16
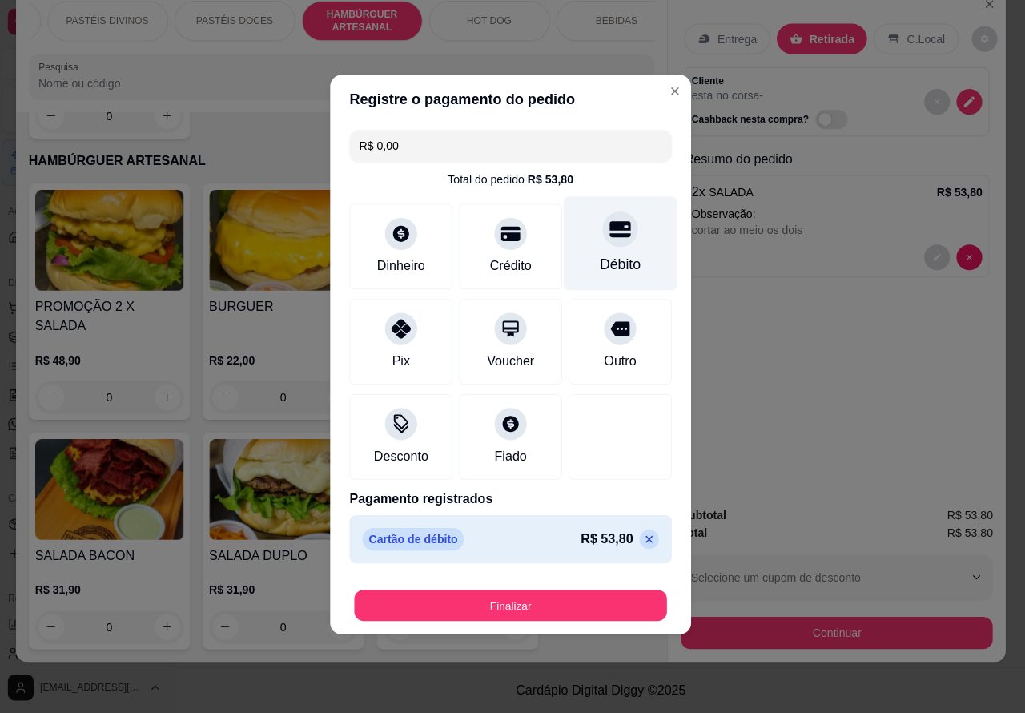
click at [594, 602] on button "Finalizar" at bounding box center [512, 605] width 311 height 31
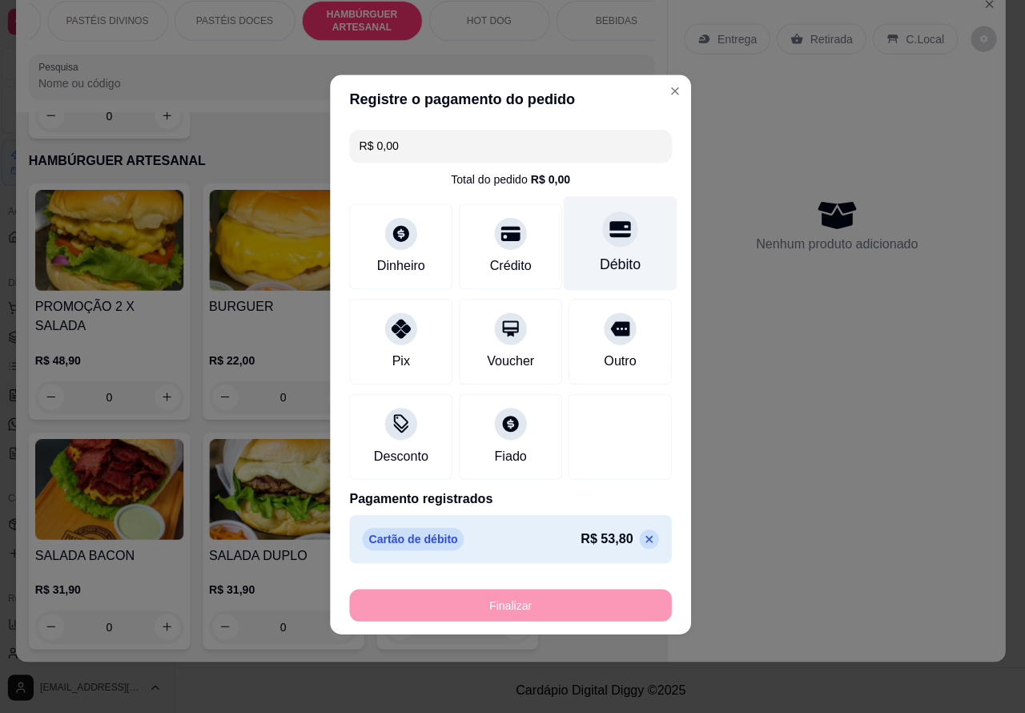
type input "-R$ 53,80"
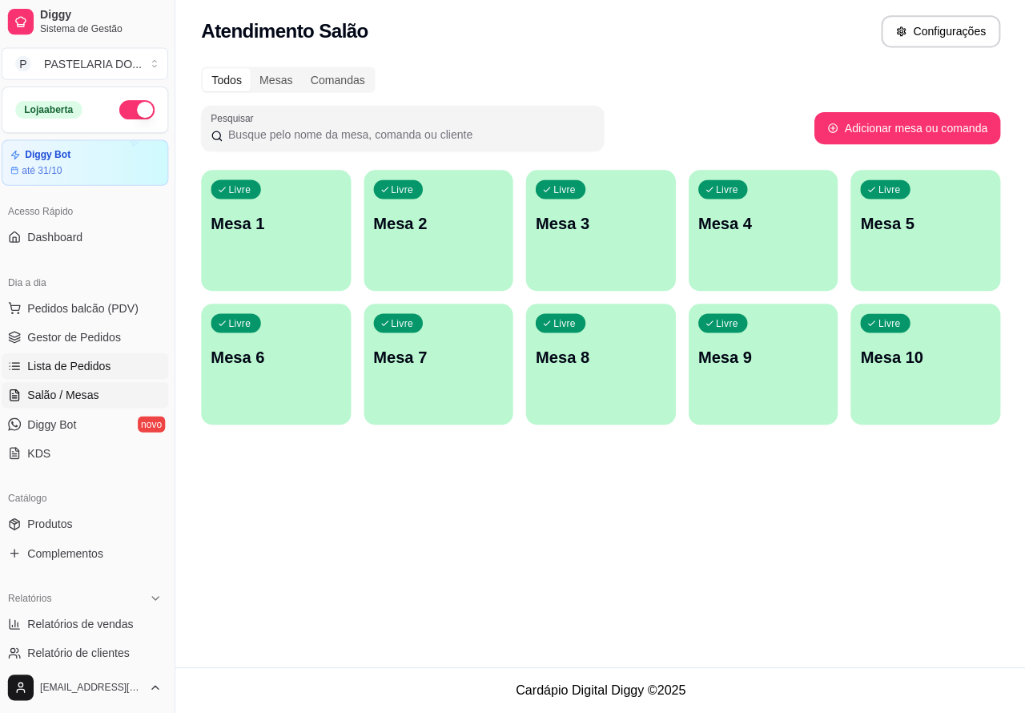
click at [87, 365] on span "Lista de Pedidos" at bounding box center [73, 368] width 83 height 16
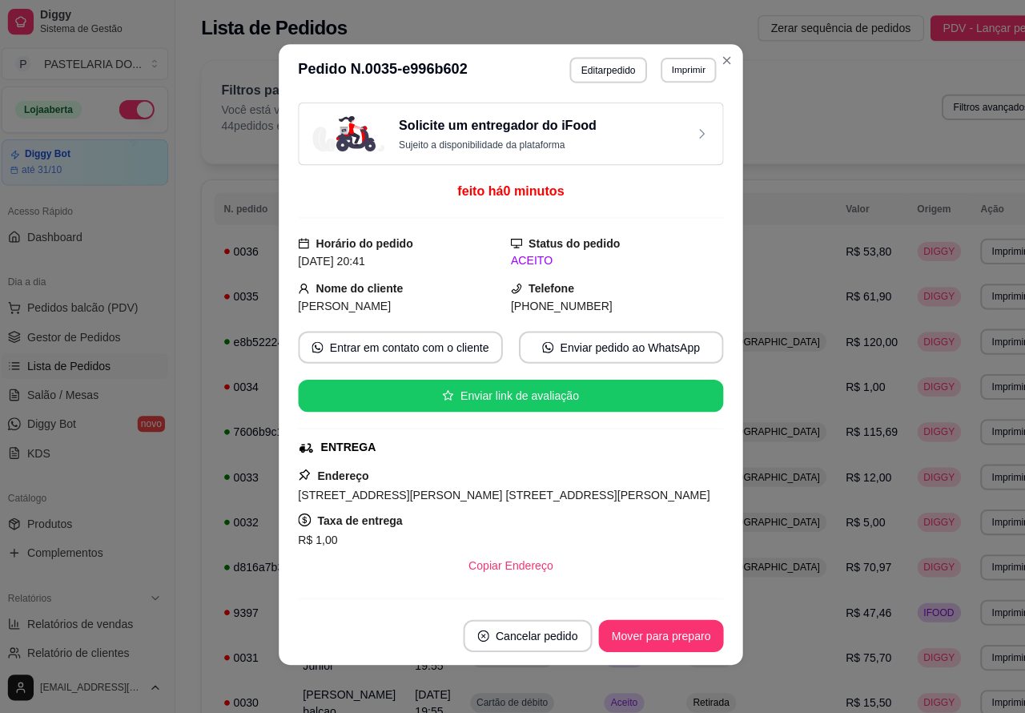
click at [683, 75] on button "Imprimir" at bounding box center [689, 73] width 55 height 25
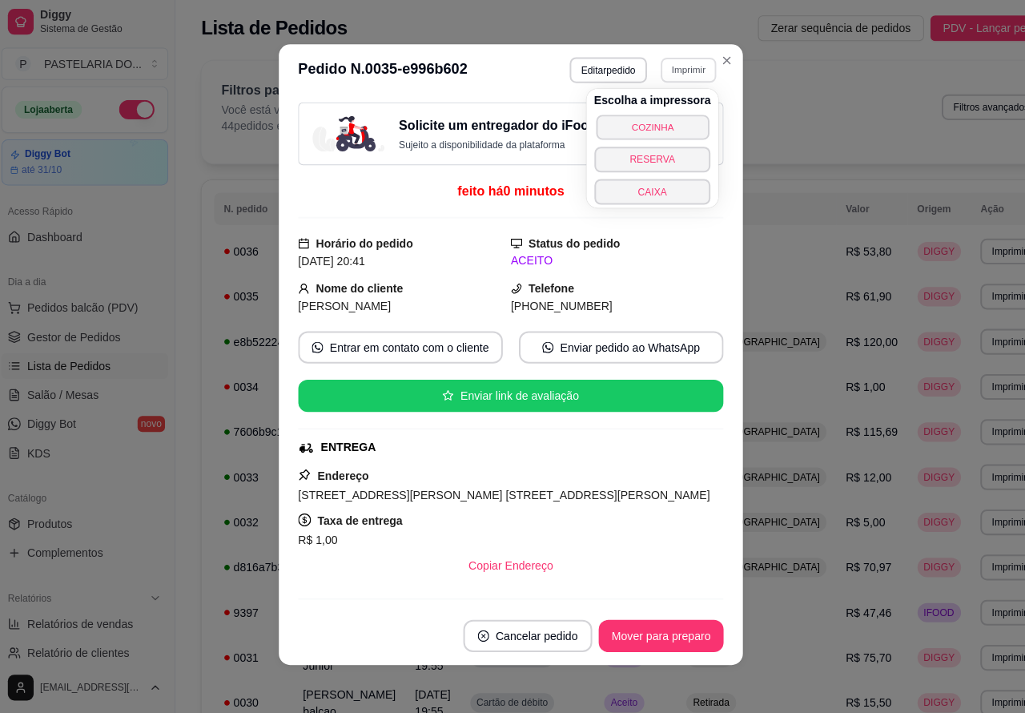
click at [669, 121] on button "COZINHA" at bounding box center [654, 130] width 112 height 25
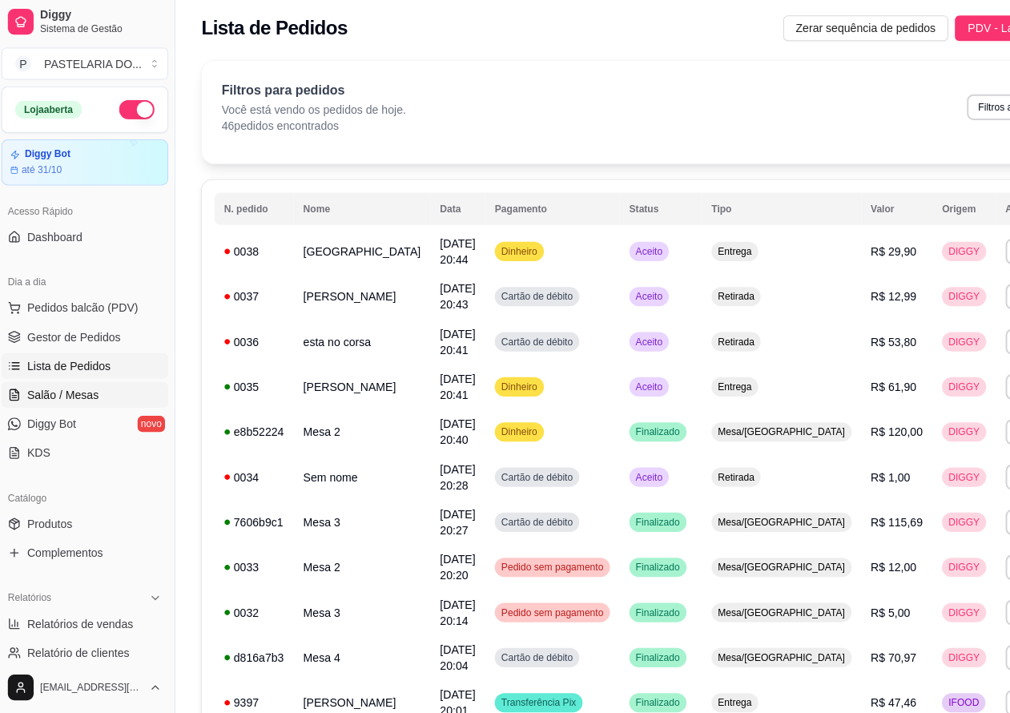
click at [90, 393] on span "Salão / Mesas" at bounding box center [67, 397] width 71 height 16
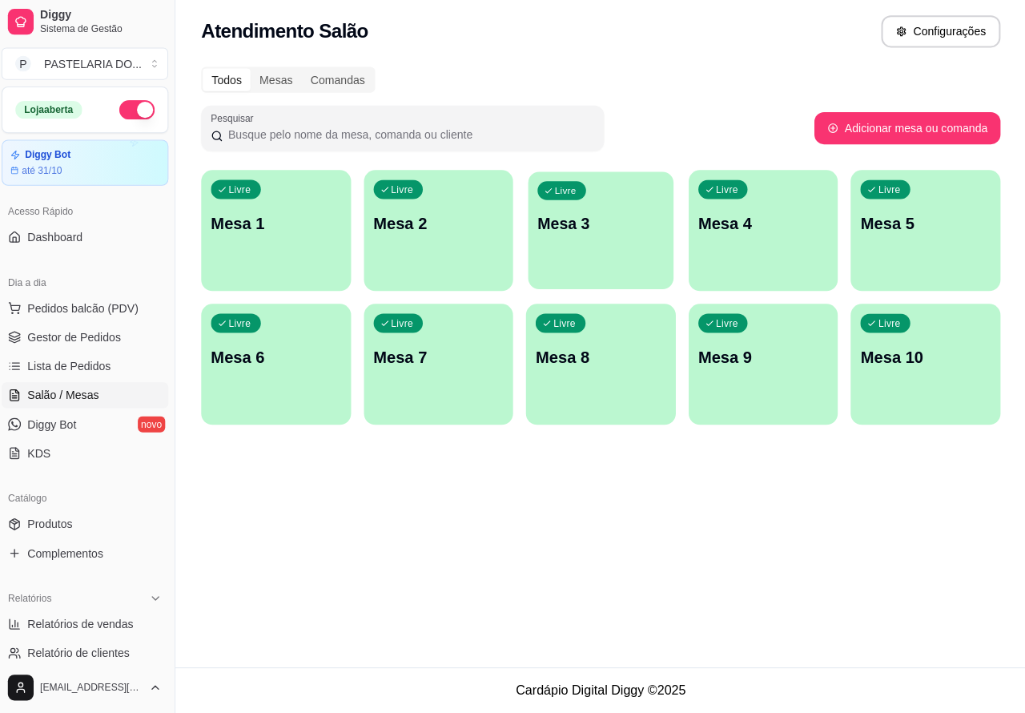
click at [598, 222] on p "Mesa 3" at bounding box center [603, 227] width 126 height 22
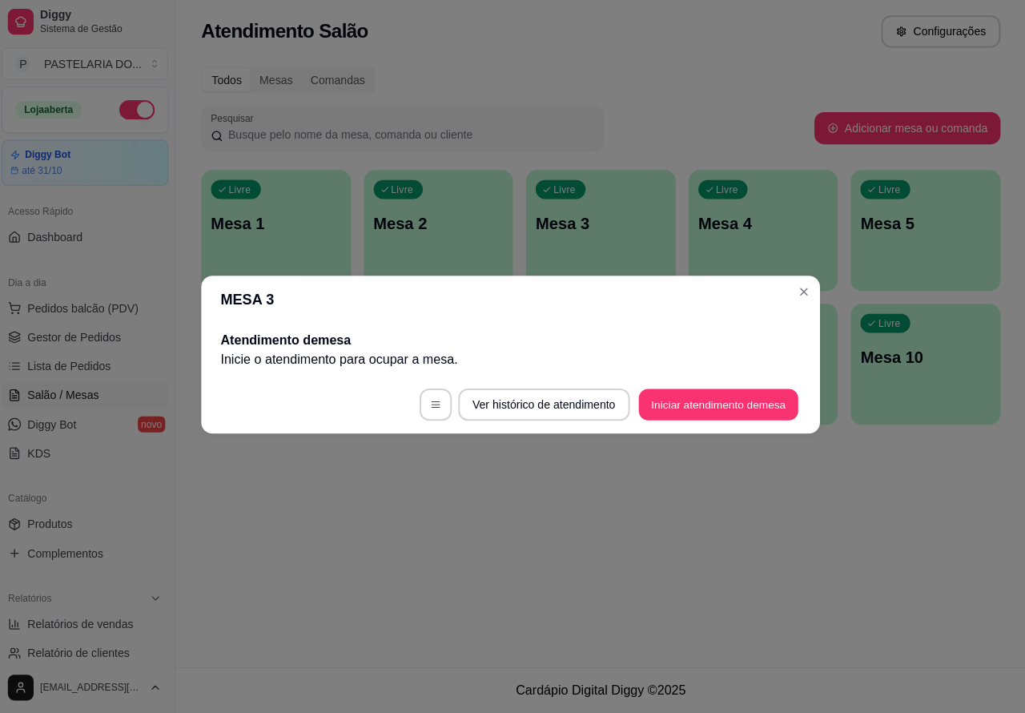
click at [719, 403] on button "Iniciar atendimento de mesa" at bounding box center [719, 406] width 159 height 31
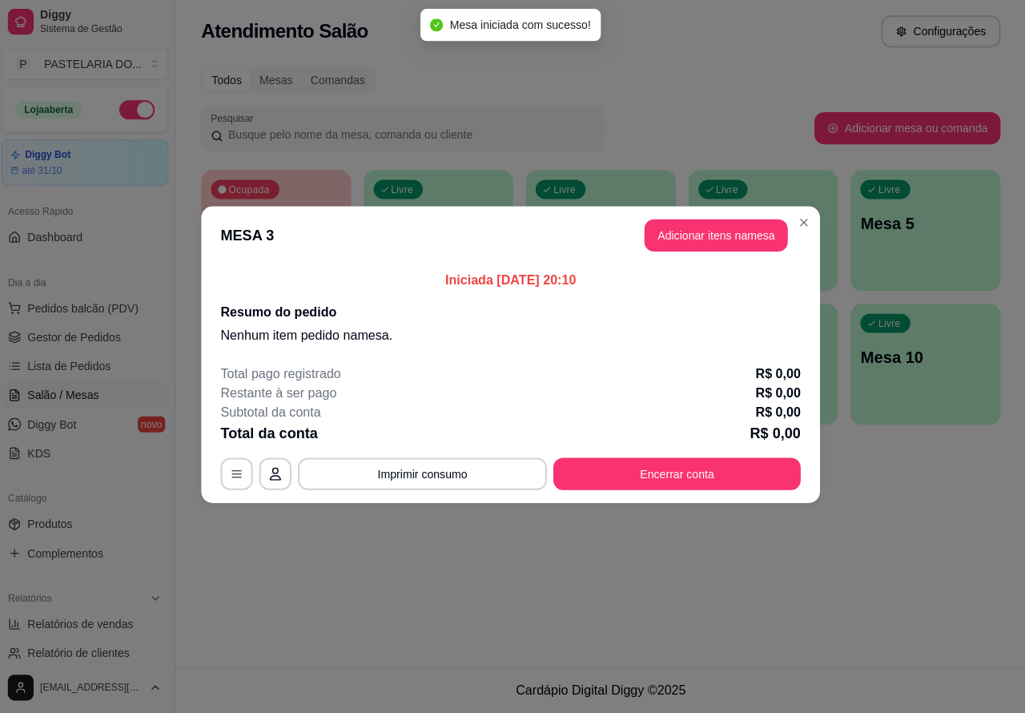
click at [721, 221] on header "MESA 3 Adicionar itens na mesa" at bounding box center [512, 238] width 615 height 58
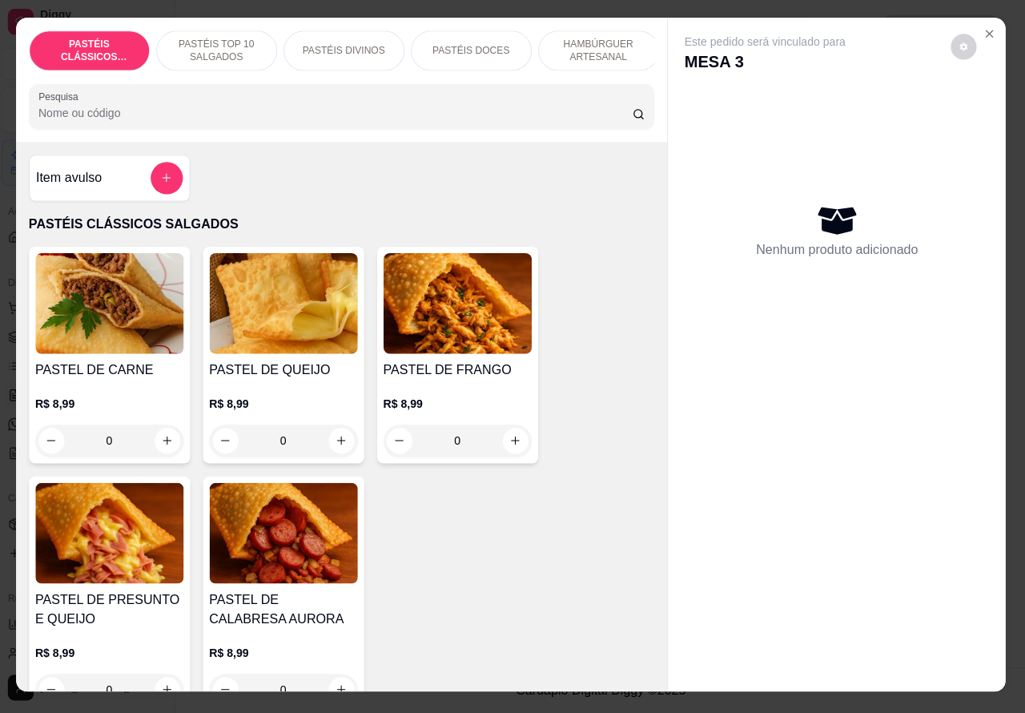
click at [593, 44] on p "HAMBÚRGUER ARTESANAL" at bounding box center [600, 55] width 93 height 26
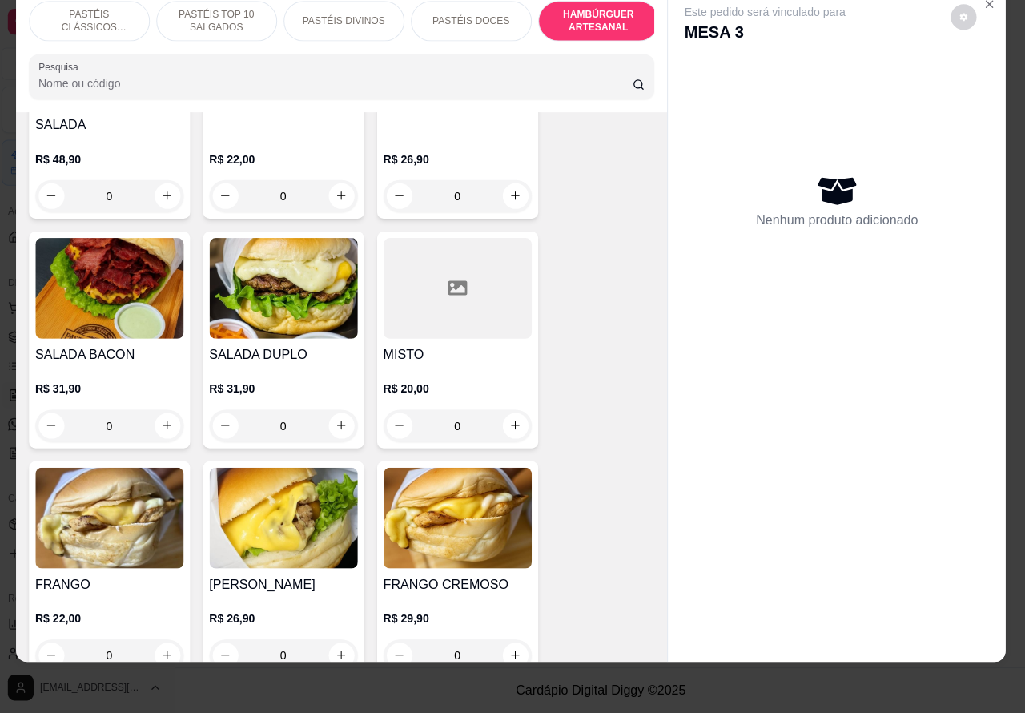
scroll to position [4066, 0]
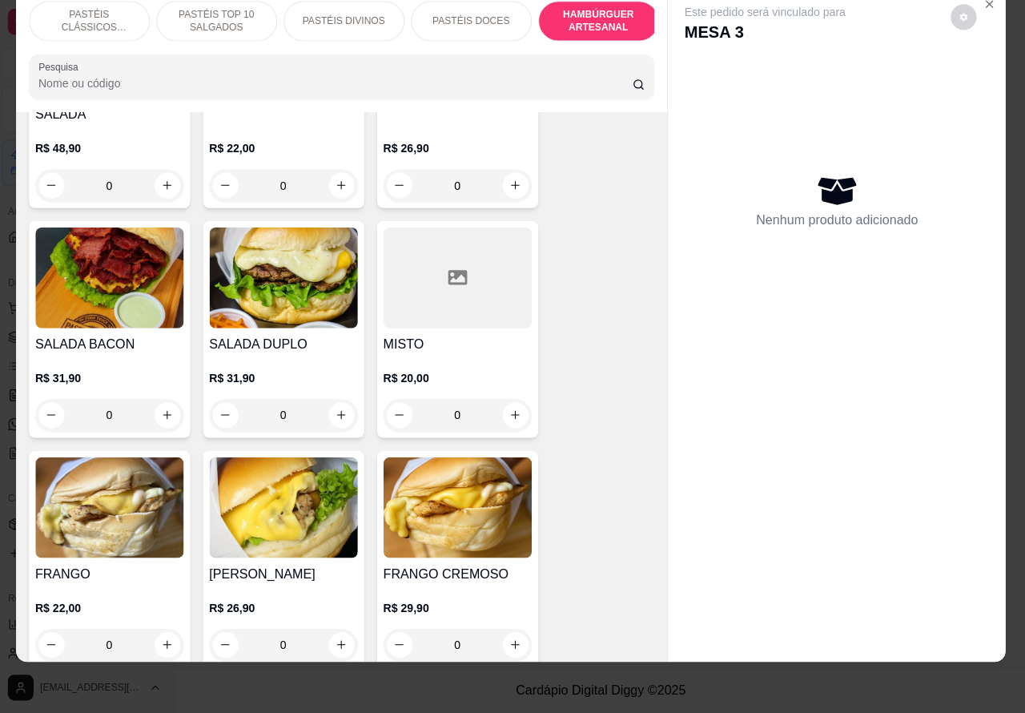
click at [158, 401] on div "0" at bounding box center [113, 417] width 147 height 32
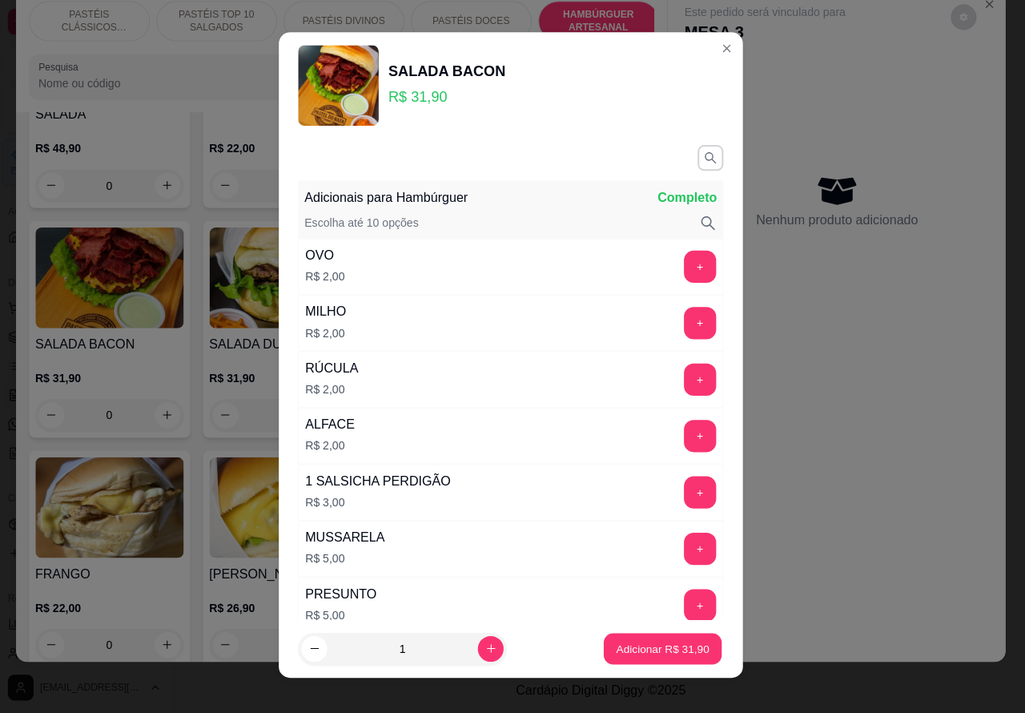
click at [643, 651] on p "Adicionar R$ 31,90" at bounding box center [664, 648] width 93 height 15
type input "1"
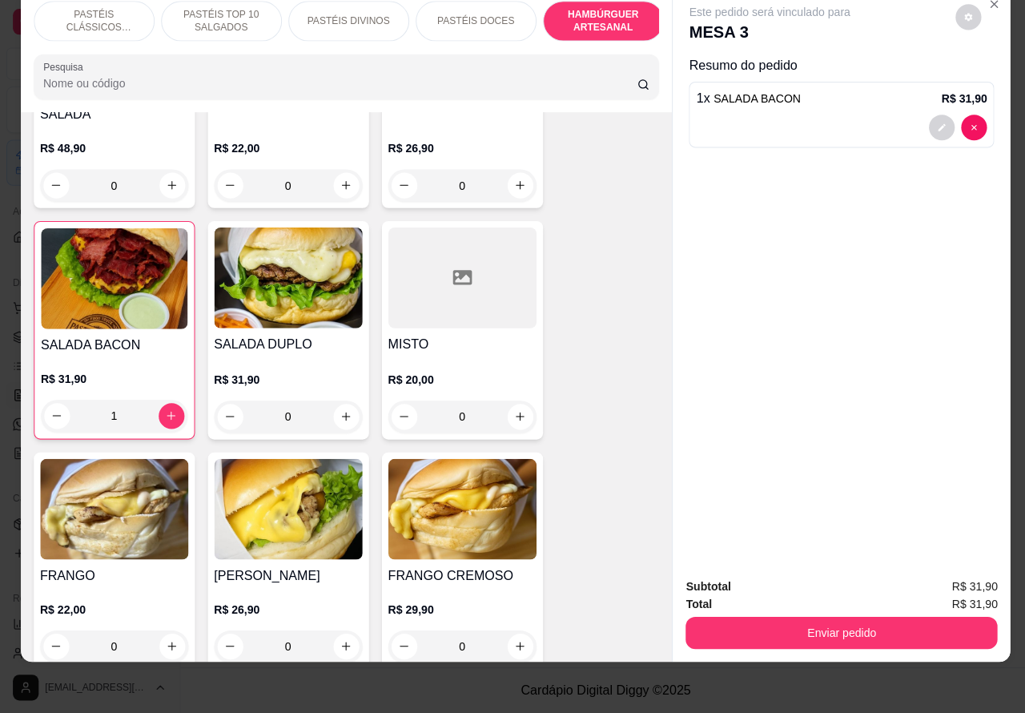
click at [86, 12] on p "PASTÉIS CLÁSSICOS SALGADOS" at bounding box center [93, 25] width 93 height 26
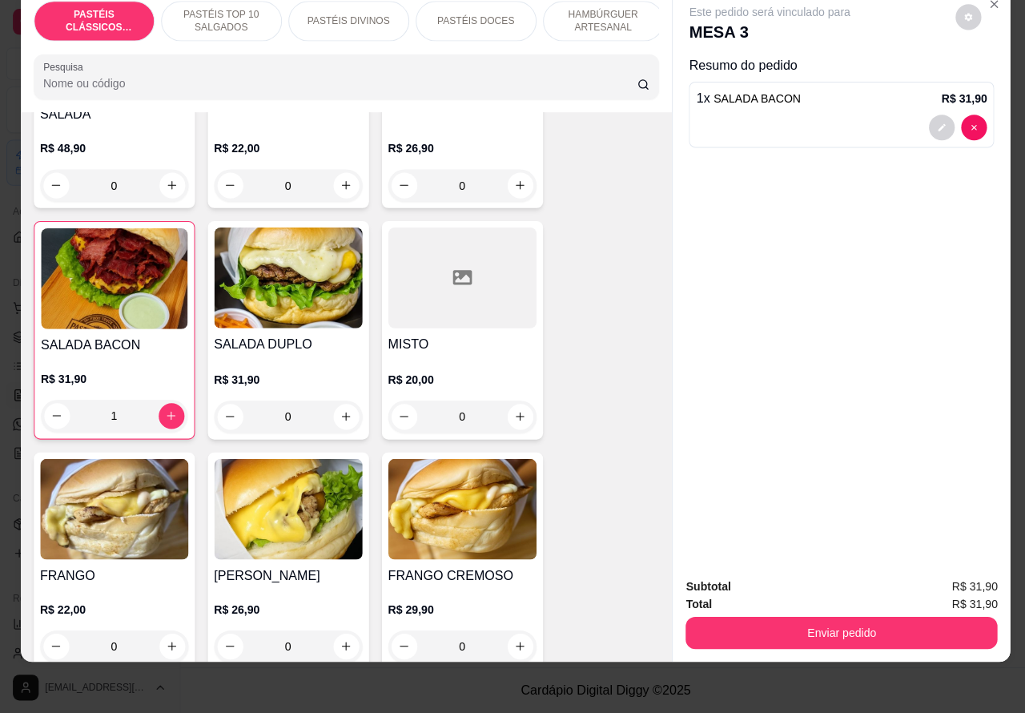
scroll to position [72, 0]
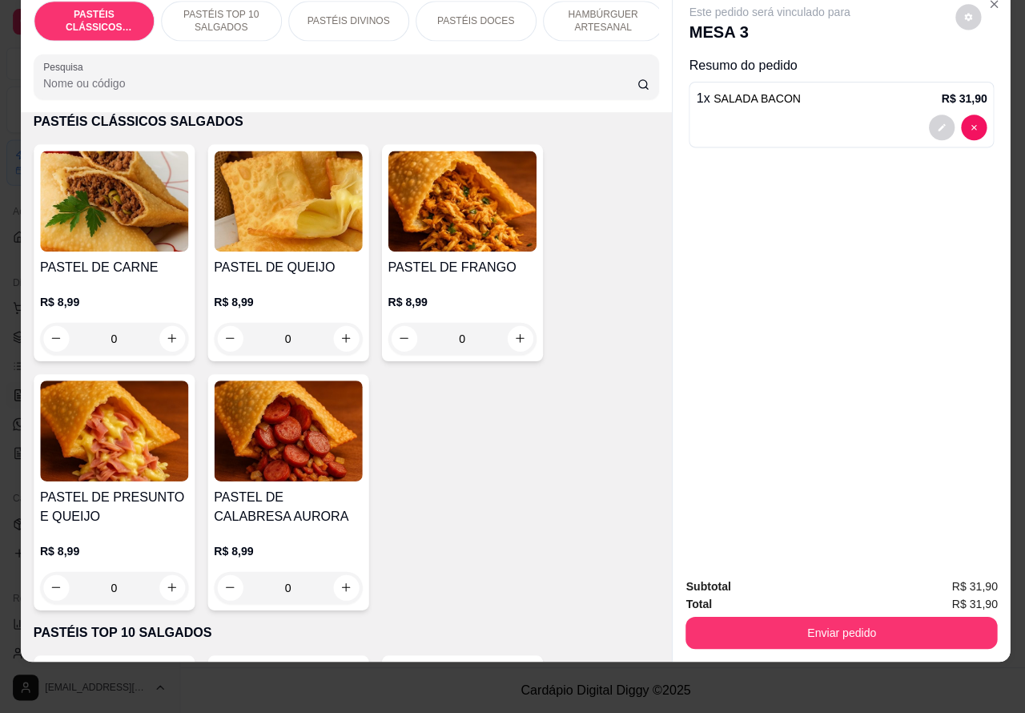
click at [167, 587] on icon "increase-product-quantity" at bounding box center [171, 587] width 9 height 9
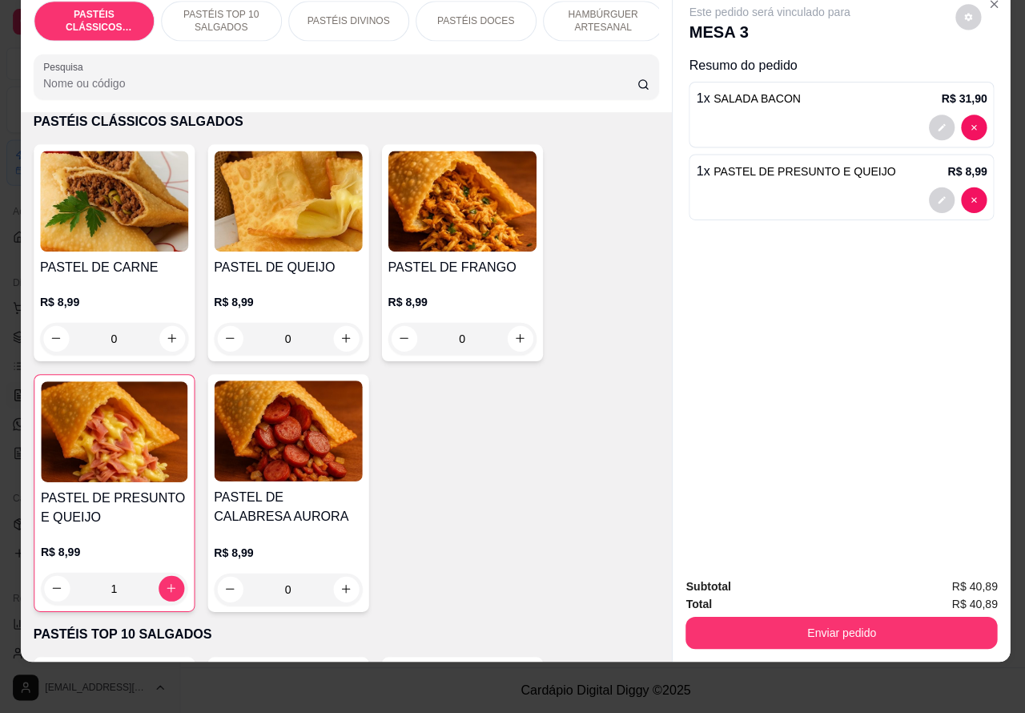
type input "1"
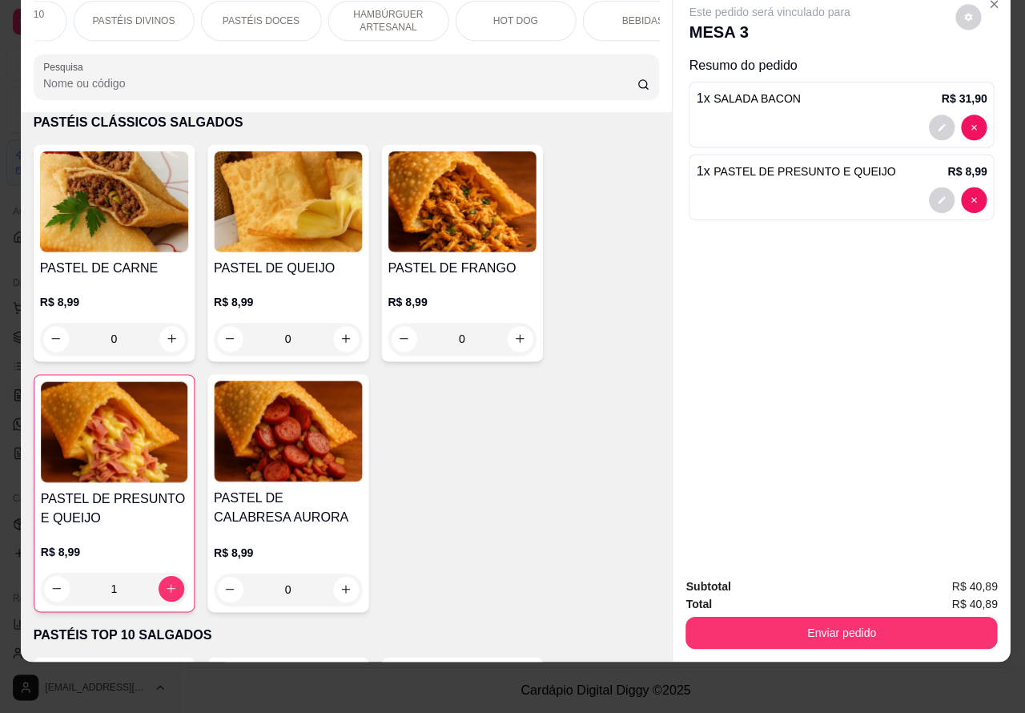
scroll to position [0, 265]
click at [589, 18] on p "BEBIDAS" at bounding box center [588, 24] width 42 height 13
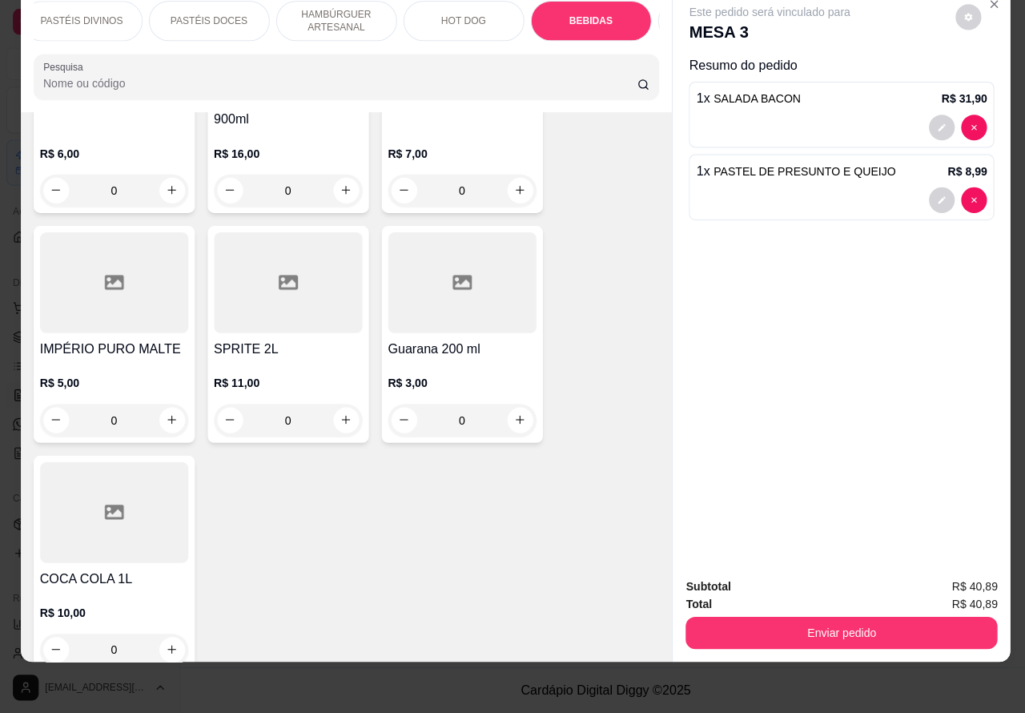
scroll to position [6517, 0]
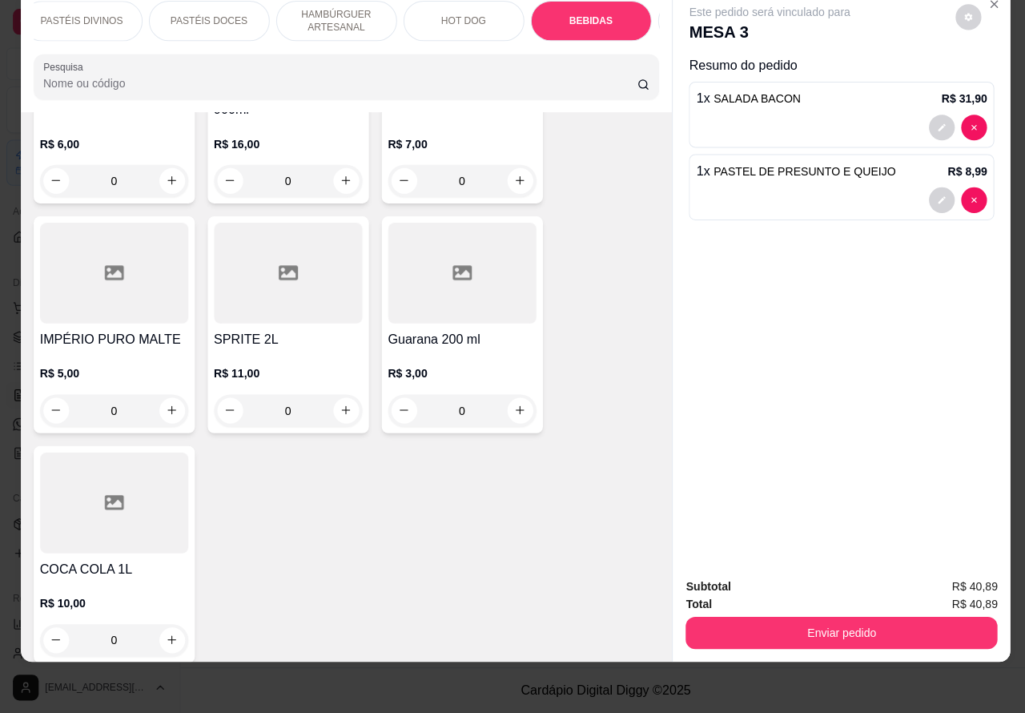
click at [167, 635] on icon "increase-product-quantity" at bounding box center [171, 639] width 9 height 9
type input "1"
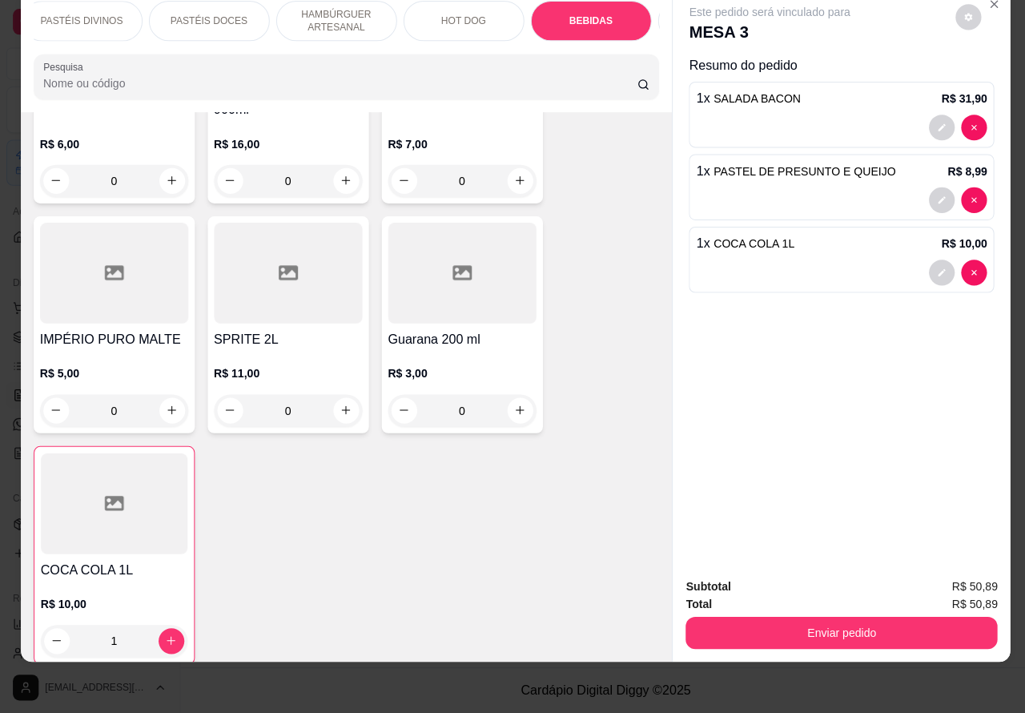
click at [860, 617] on button "Enviar pedido" at bounding box center [837, 633] width 310 height 32
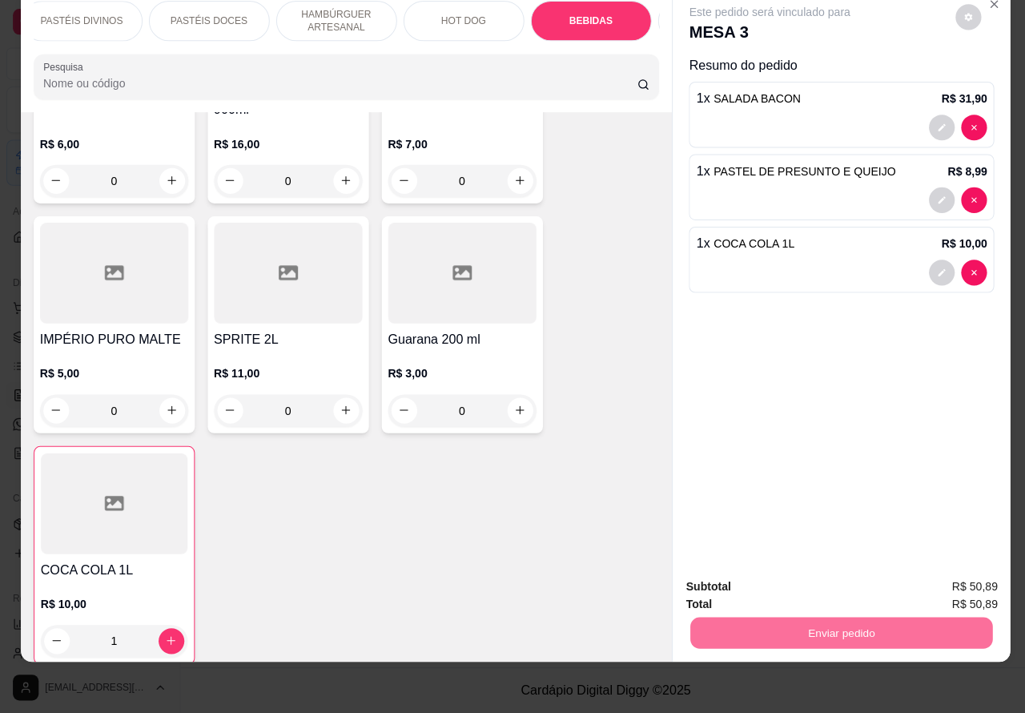
click at [969, 574] on button "Enviar pedido" at bounding box center [949, 579] width 88 height 30
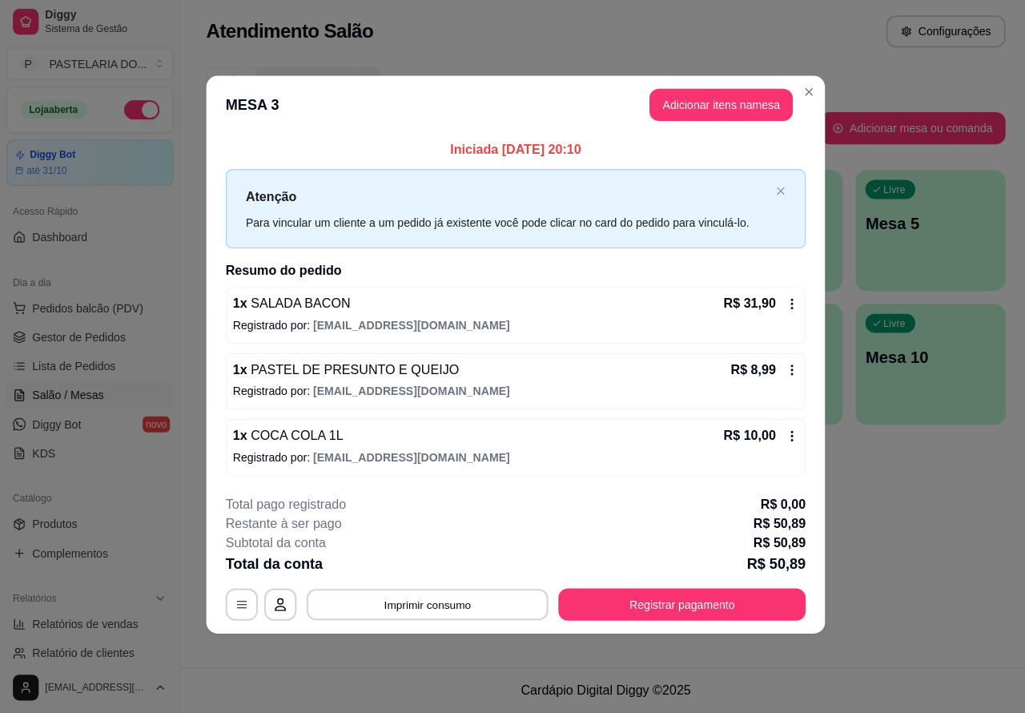
click at [453, 598] on button "Imprimir consumo" at bounding box center [425, 604] width 240 height 31
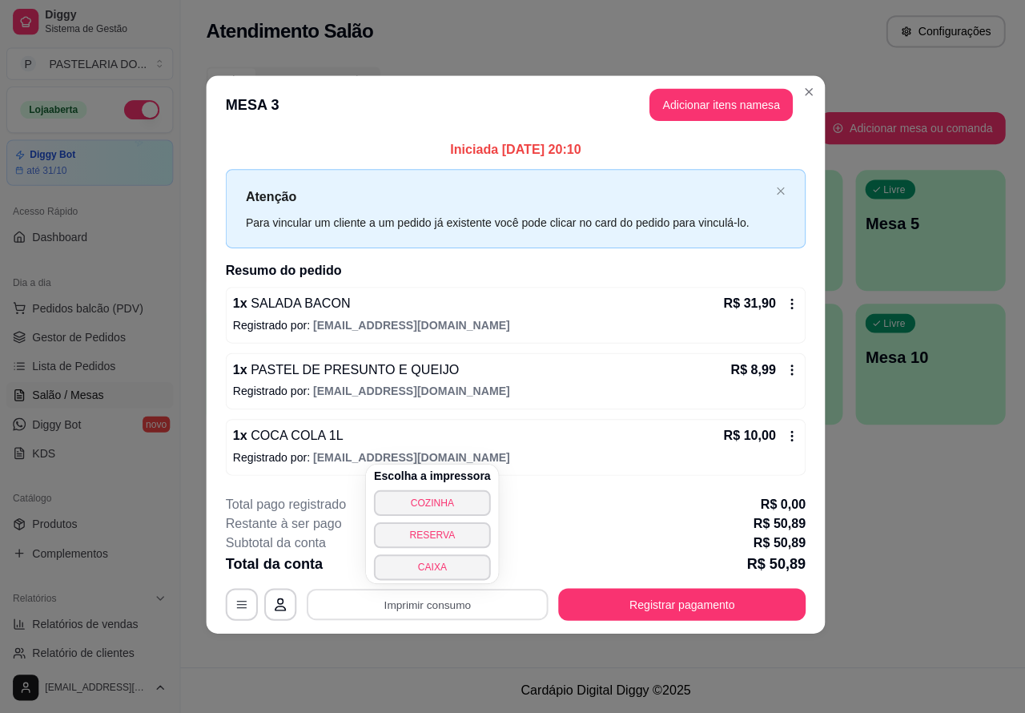
click at [430, 502] on button "COZINHA" at bounding box center [430, 504] width 116 height 26
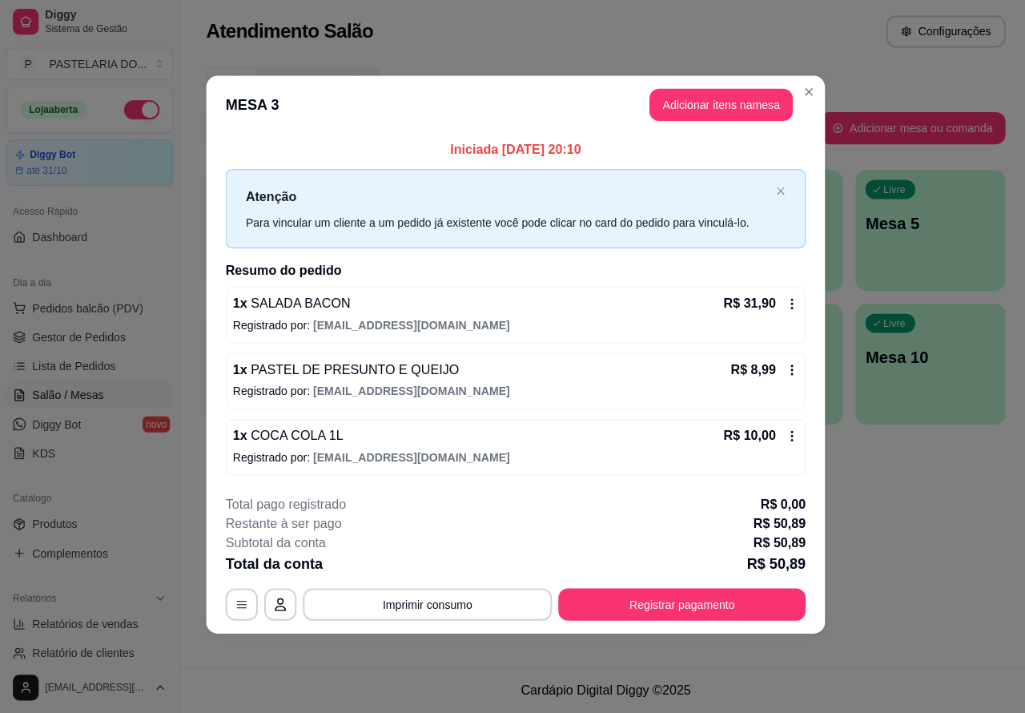
click at [902, 547] on div "Atendimento Salão Configurações Todos Mesas Comandas Pesquisar Adicionar mesa o…" at bounding box center [602, 333] width 846 height 667
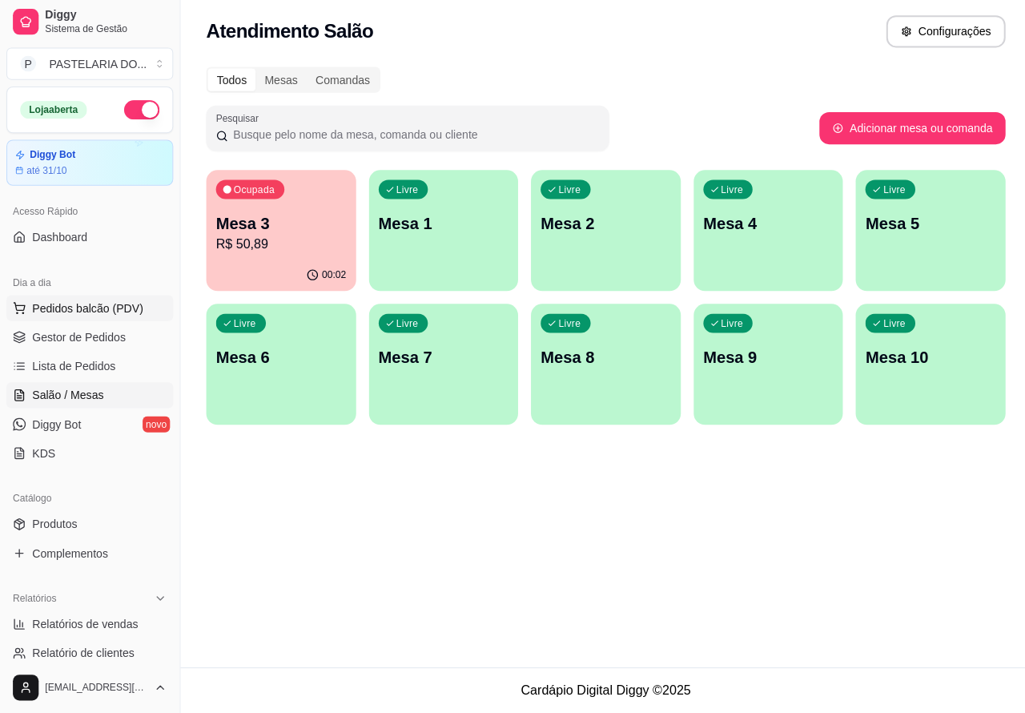
click at [89, 308] on span "Pedidos balcão (PDV)" at bounding box center [87, 310] width 111 height 16
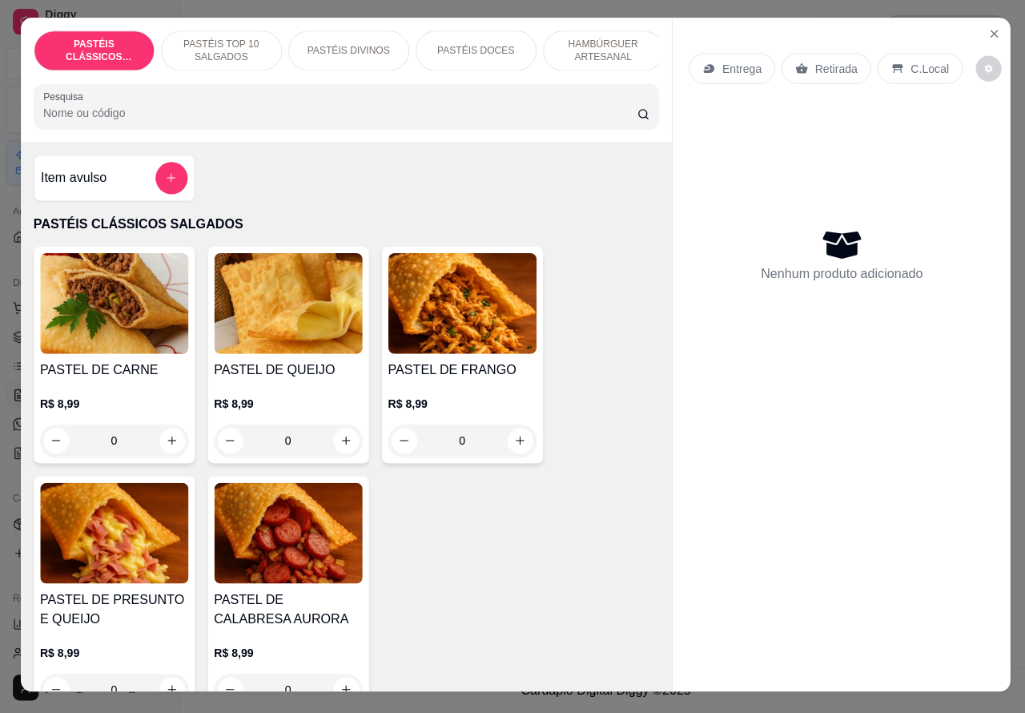
click at [585, 44] on p "HAMBÚRGUER ARTESANAL" at bounding box center [600, 55] width 93 height 26
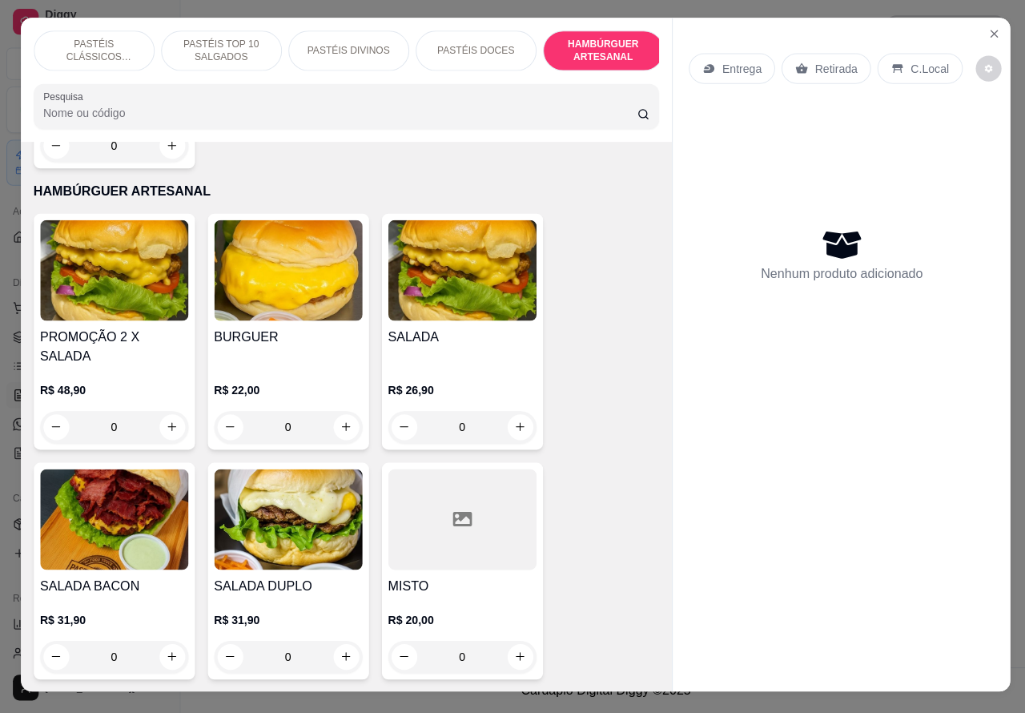
scroll to position [37, 0]
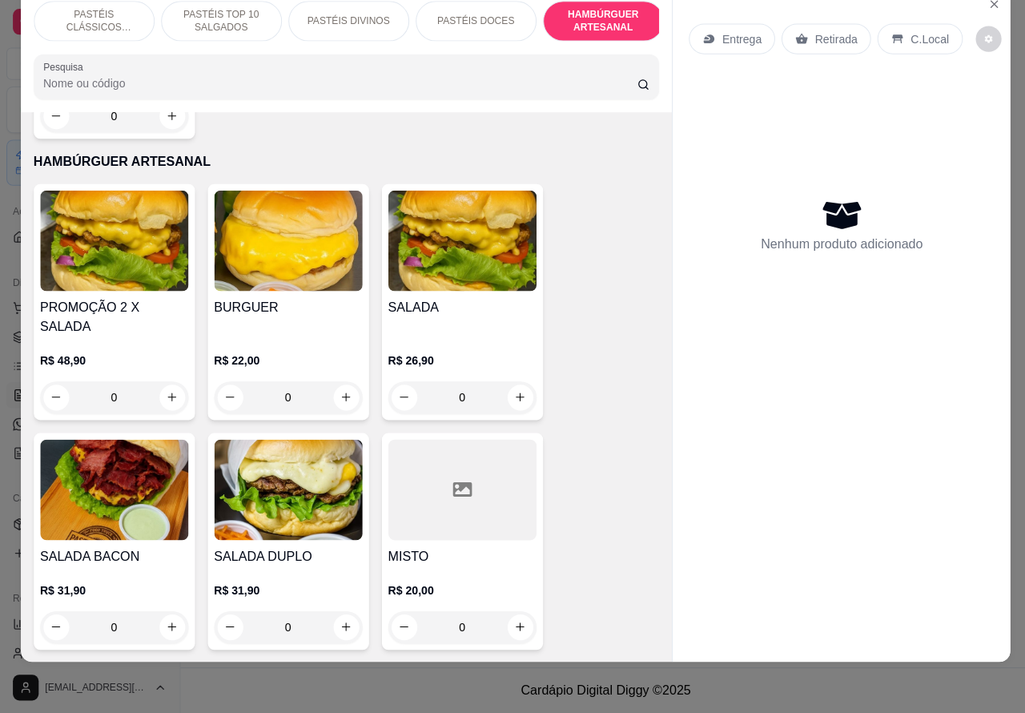
click at [169, 383] on div "0" at bounding box center [113, 399] width 147 height 32
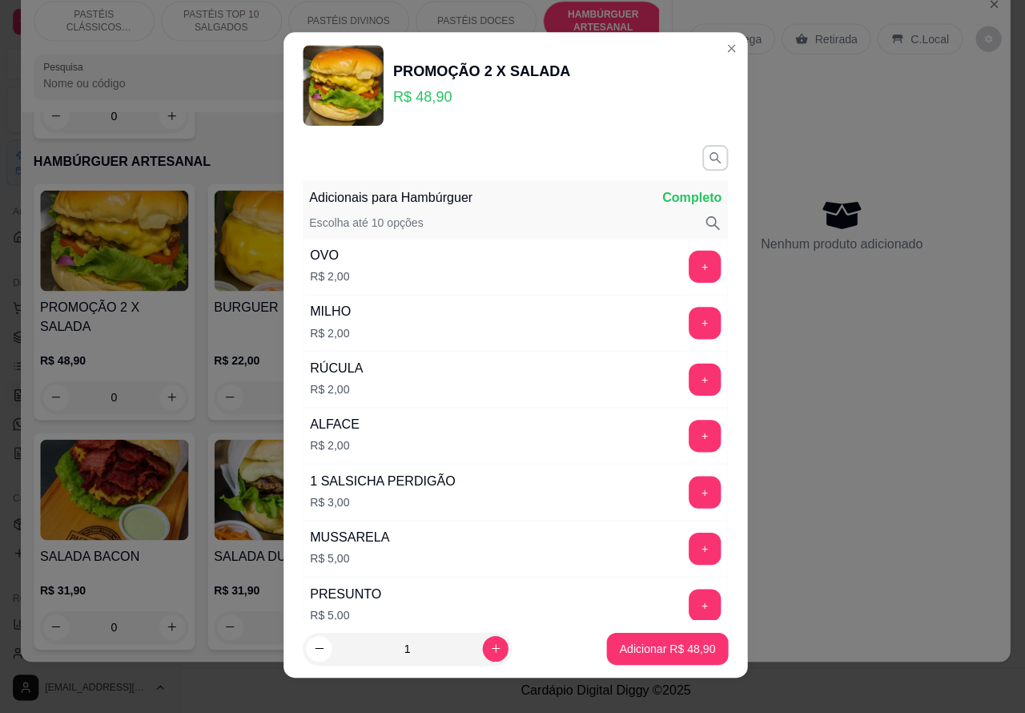
click at [895, 482] on div "Entrega Retirada C.Local Nenhum produto adicionado" at bounding box center [837, 314] width 336 height 645
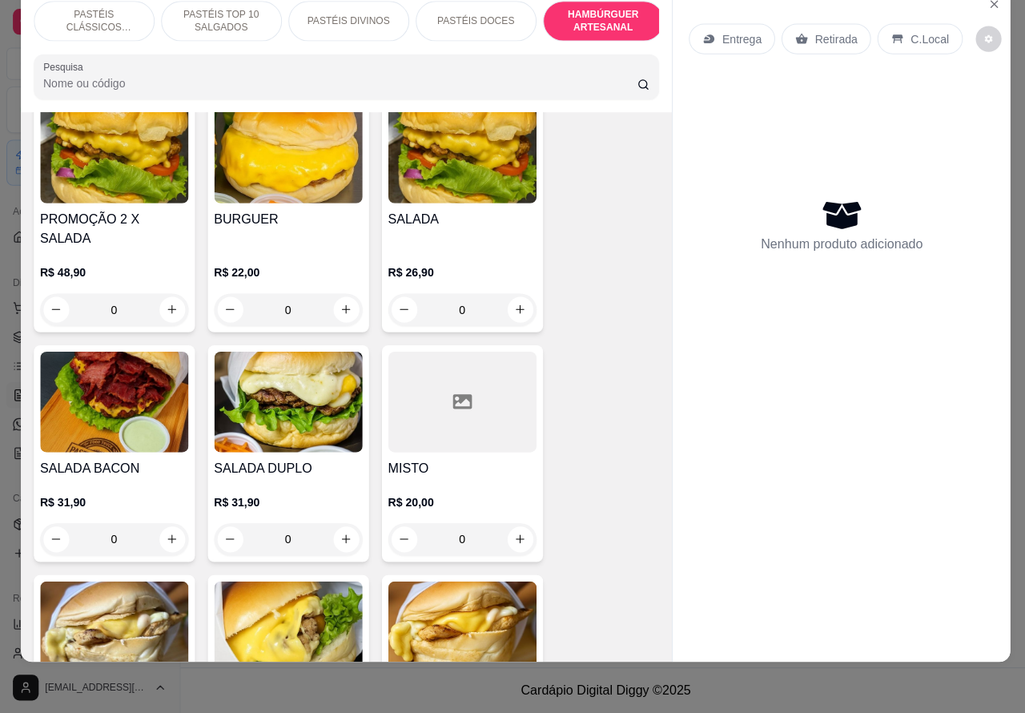
scroll to position [3958, 0]
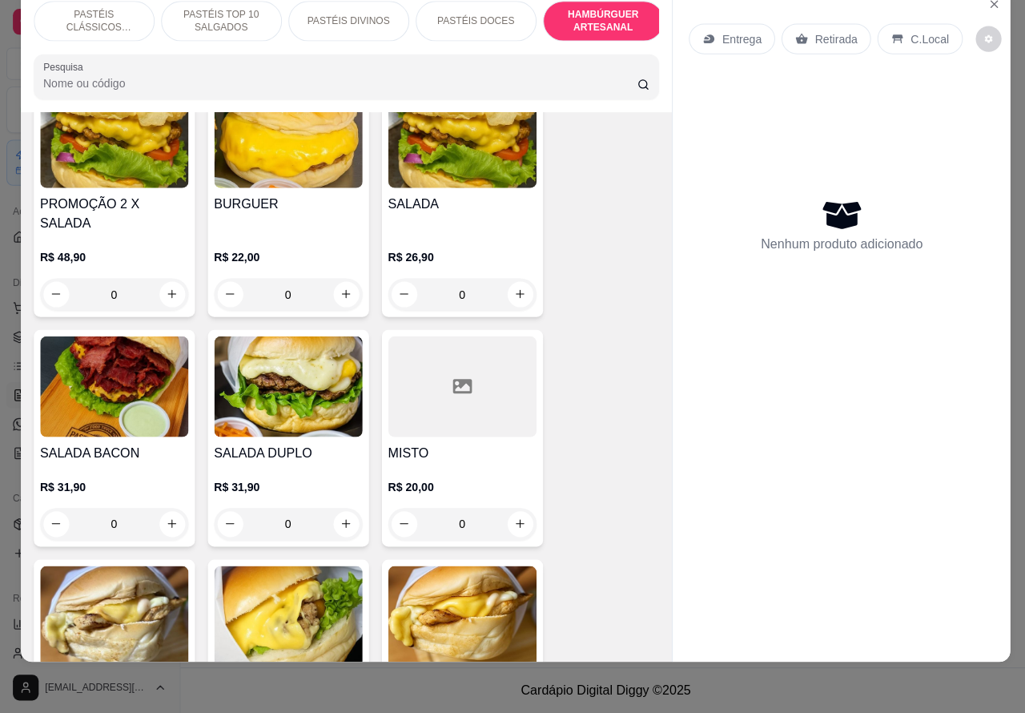
click at [154, 509] on div "0" at bounding box center [113, 525] width 147 height 32
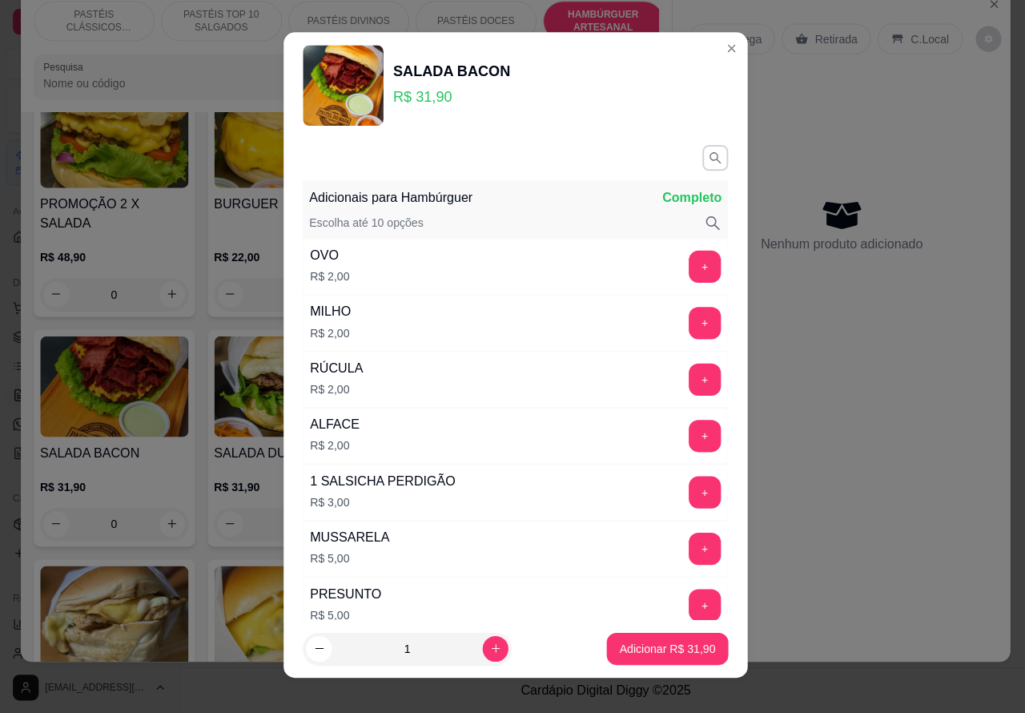
click at [630, 651] on p "Adicionar R$ 31,90" at bounding box center [663, 649] width 95 height 16
type input "1"
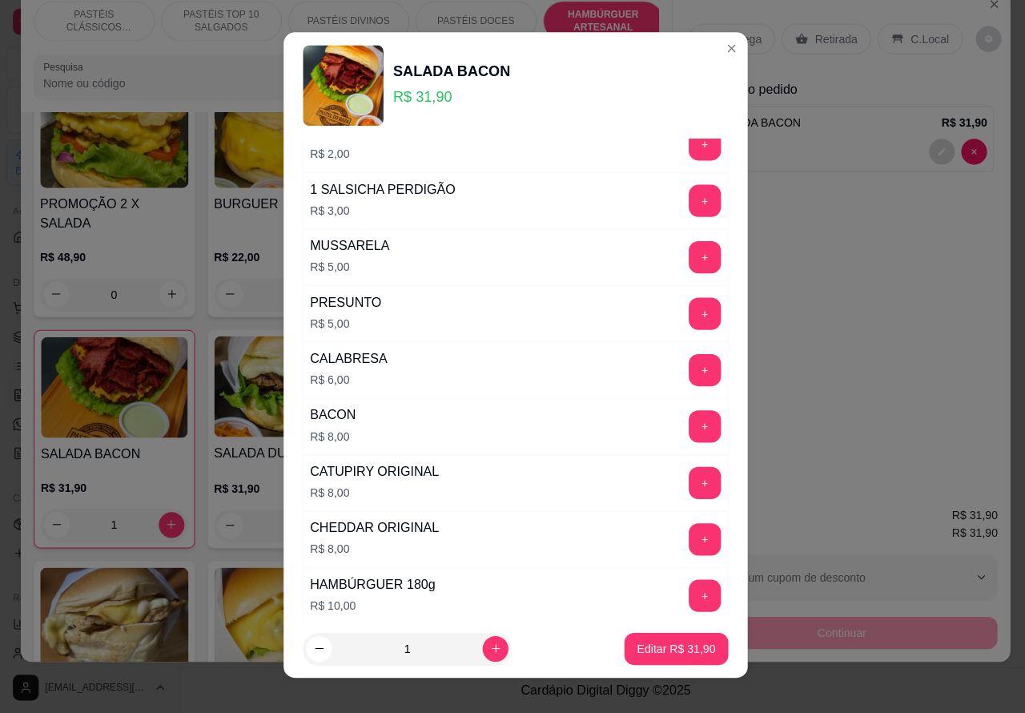
scroll to position [458, 0]
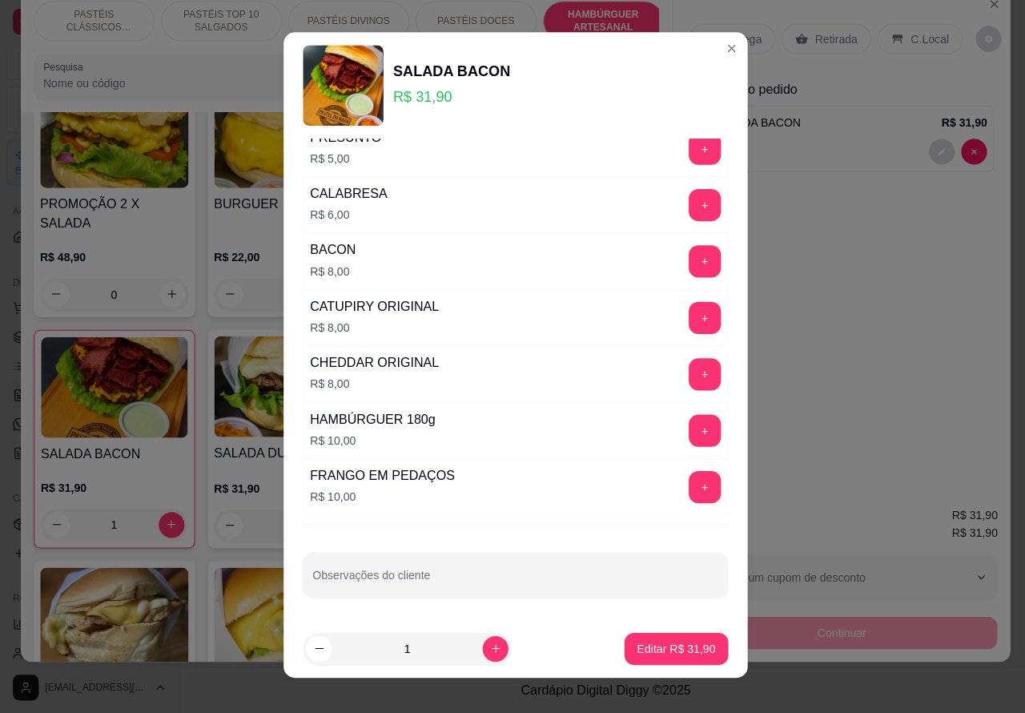
click at [547, 578] on input "Observações do cliente" at bounding box center [513, 582] width 404 height 16
type input "cortar ao meio"
click at [657, 655] on p "Editar R$ 31,90" at bounding box center [673, 649] width 78 height 16
type input "0"
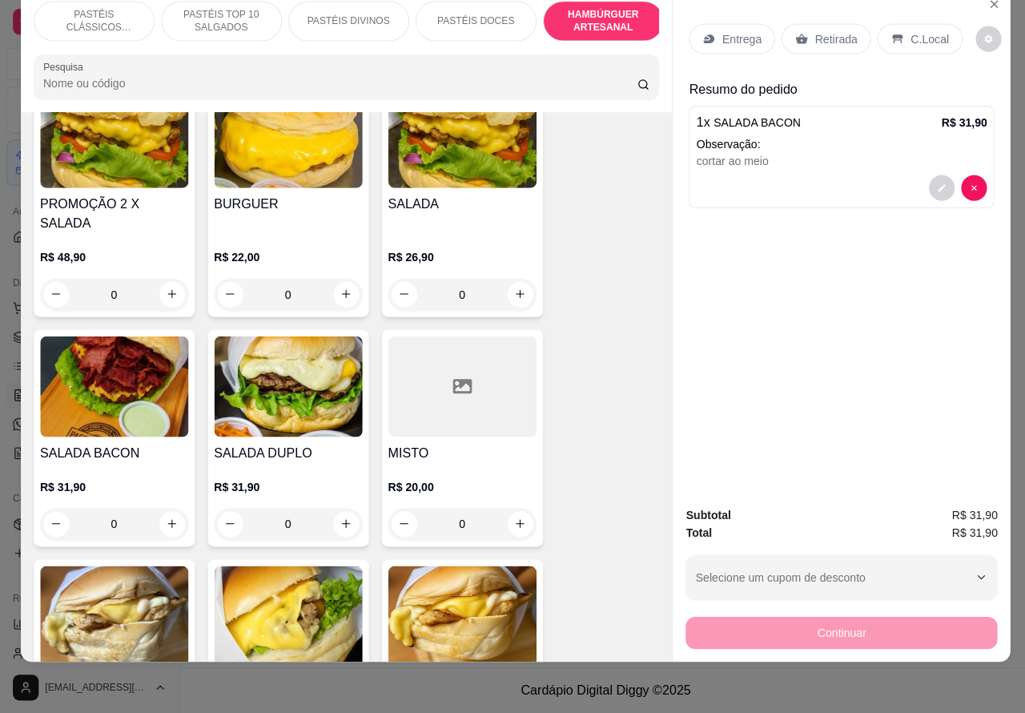
scroll to position [3819, 0]
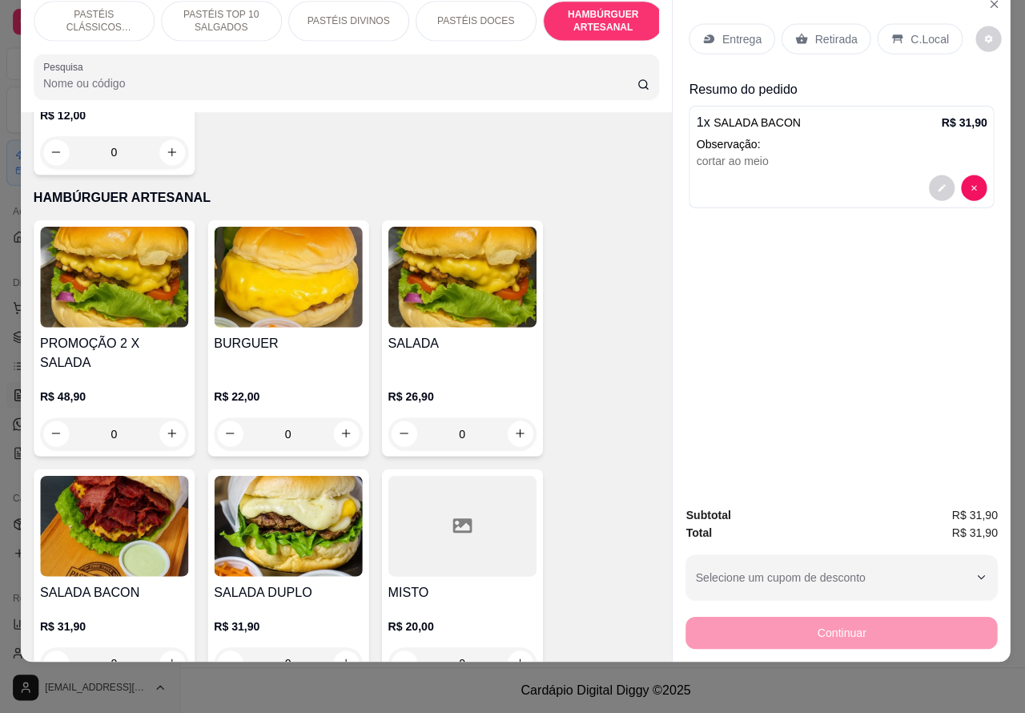
click at [162, 419] on div "0" at bounding box center [113, 435] width 147 height 32
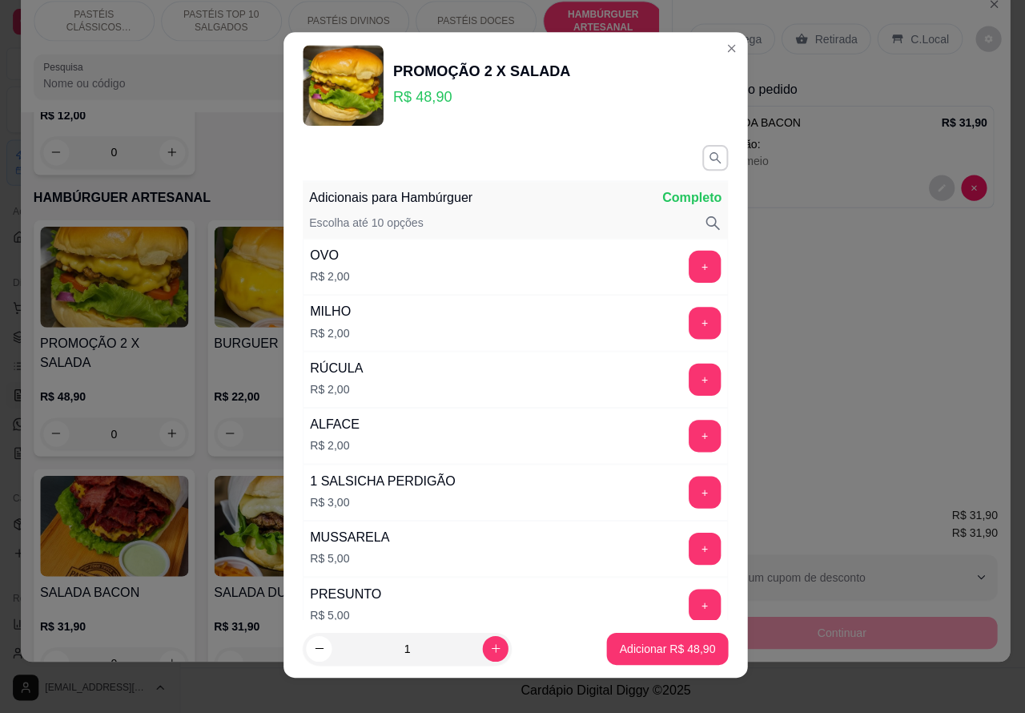
click at [639, 649] on p "Adicionar R$ 48,90" at bounding box center [663, 649] width 95 height 16
type input "1"
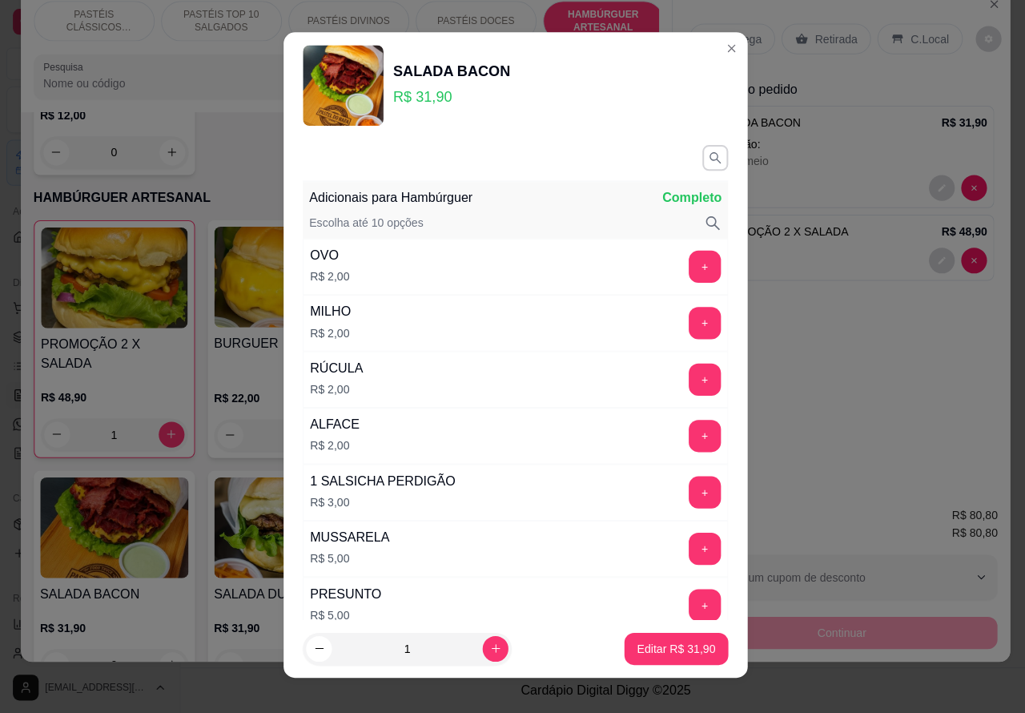
click at [862, 415] on div "Entrega Retirada C.Local Resumo do pedido 1 x SALADA BACON R$ 31,90 Observação:…" at bounding box center [837, 243] width 336 height 503
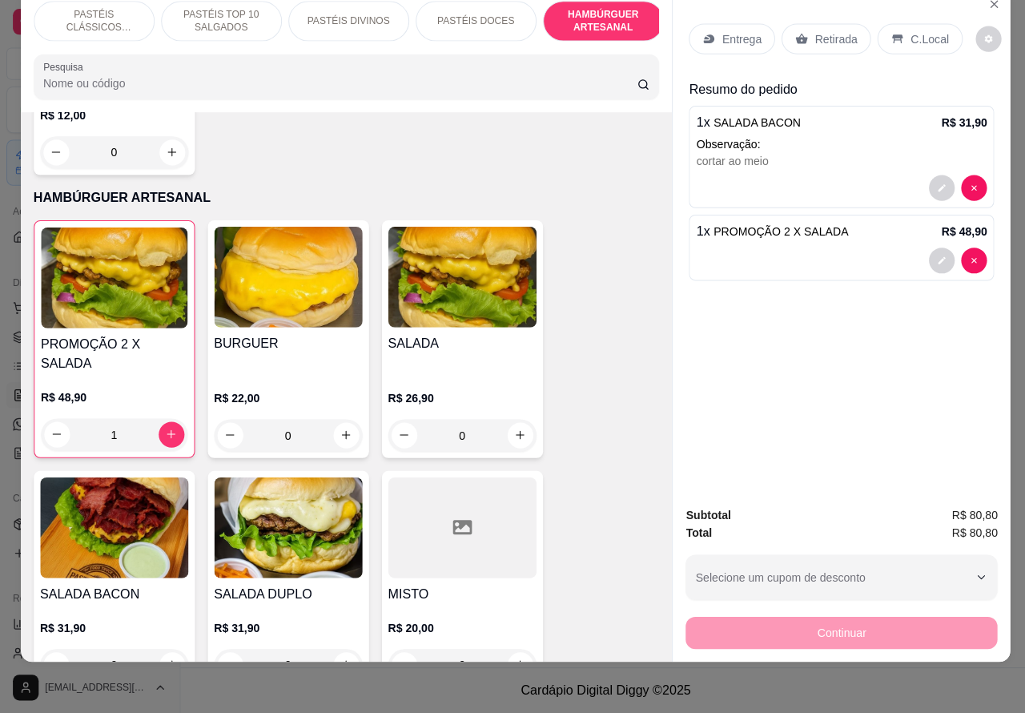
click at [817, 34] on p "Retirada" at bounding box center [831, 42] width 42 height 16
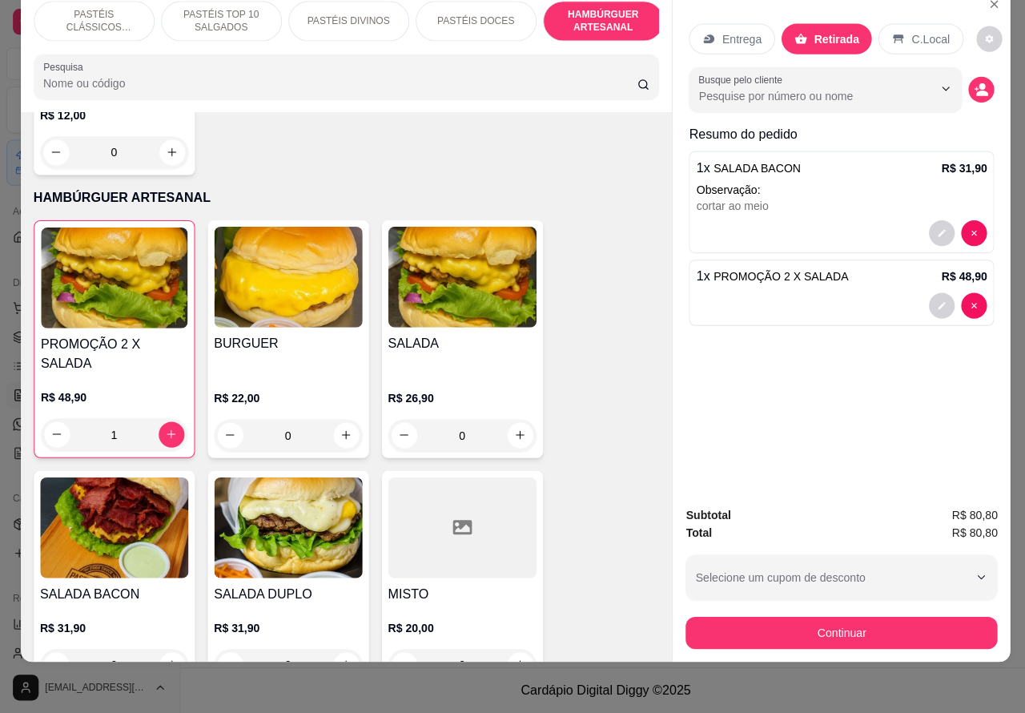
click at [733, 34] on p "Entrega" at bounding box center [737, 42] width 39 height 16
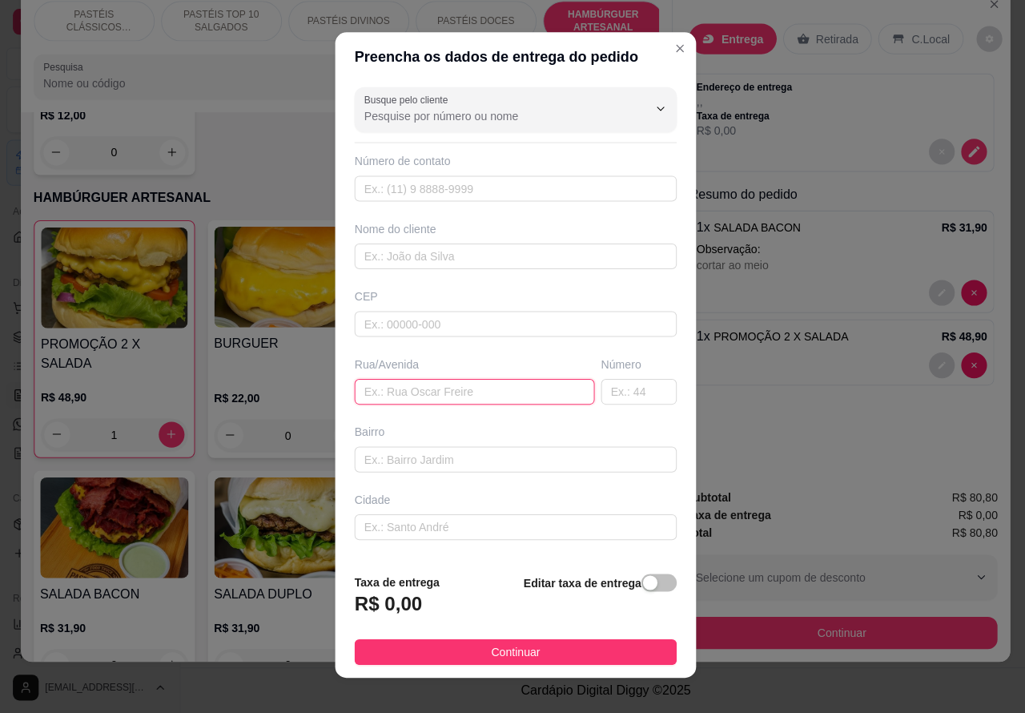
click at [450, 390] on input "text" at bounding box center [471, 394] width 239 height 26
paste input "[STREET_ADDRESS][PERSON_NAME]"
type input "[STREET_ADDRESS][PERSON_NAME]"
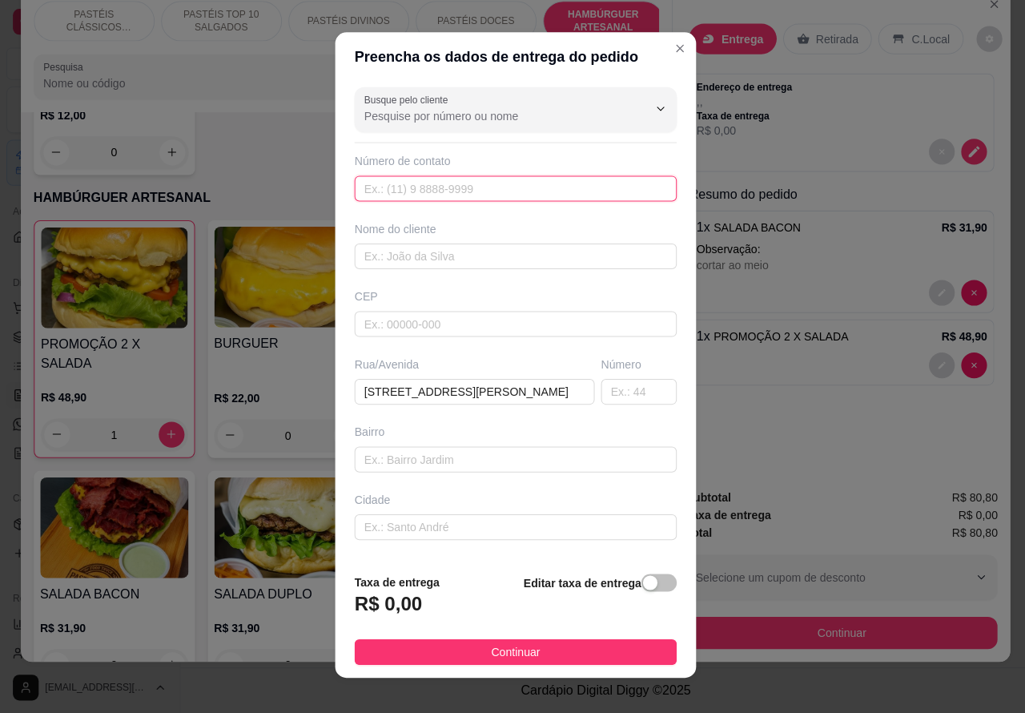
click at [489, 188] on input "text" at bounding box center [512, 192] width 320 height 26
paste input "[PHONE_NUMBER]"
type input "[PHONE_NUMBER]"
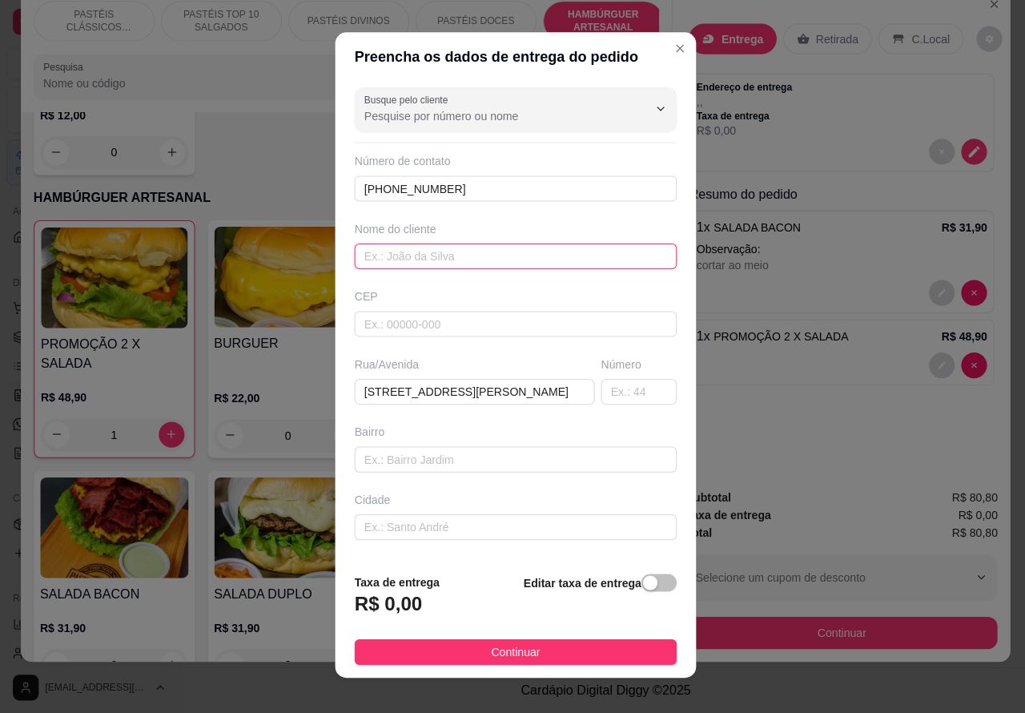
click at [527, 264] on input "text" at bounding box center [512, 259] width 320 height 26
type input "solange"
click at [639, 585] on div "button" at bounding box center [646, 583] width 14 height 14
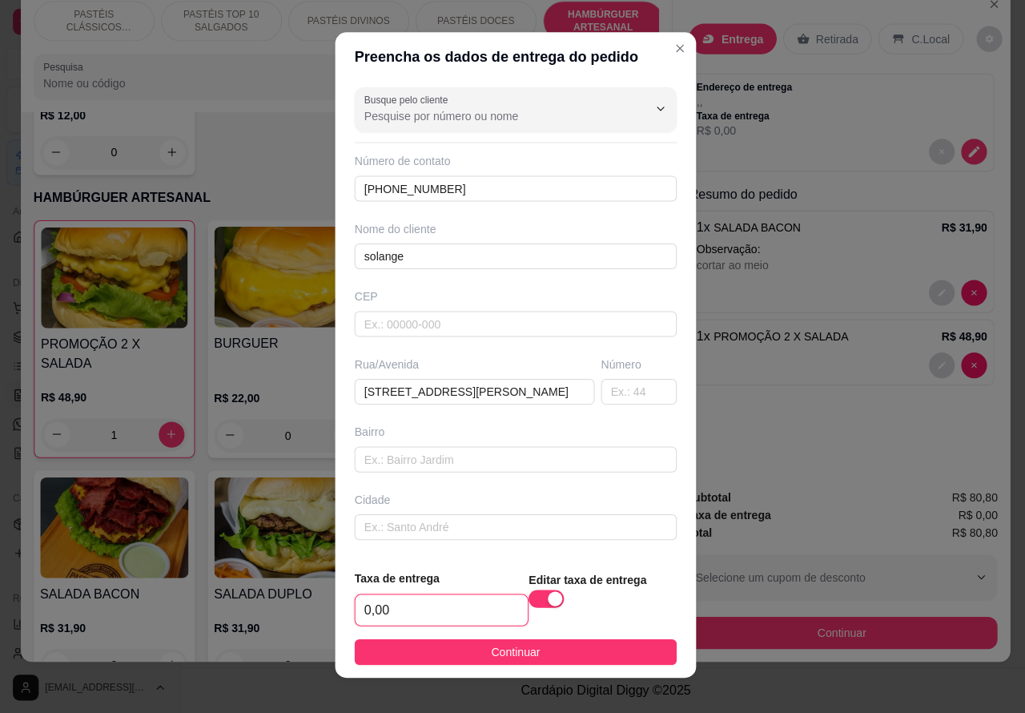
click at [362, 610] on input "0,00" at bounding box center [438, 610] width 171 height 30
type input "2,00"
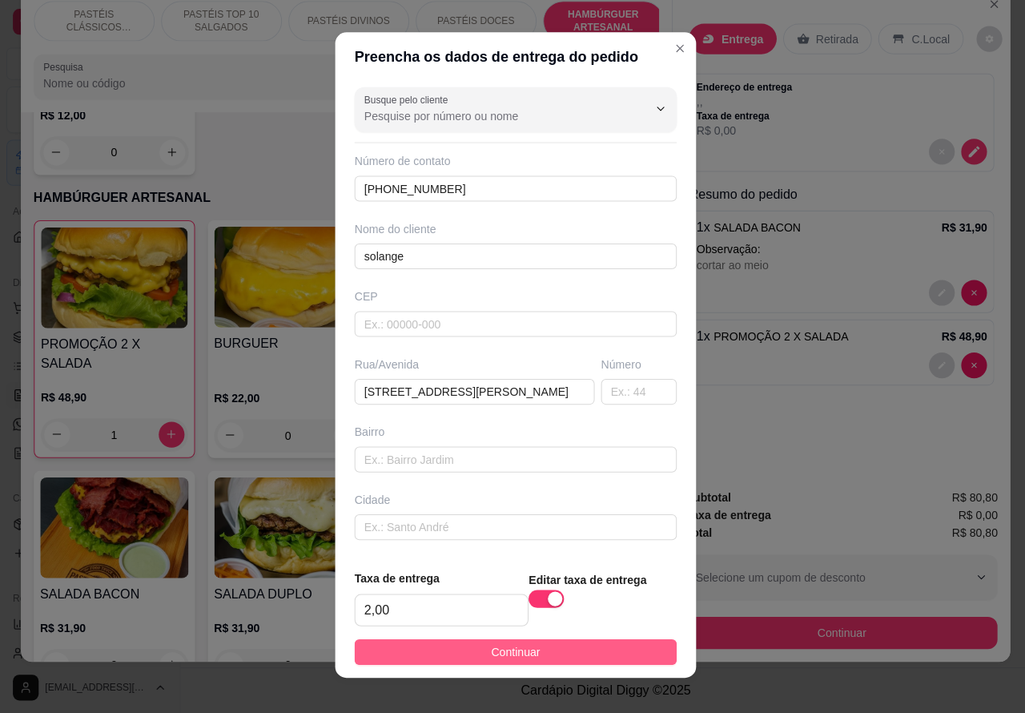
click at [547, 646] on button "Continuar" at bounding box center [512, 652] width 320 height 26
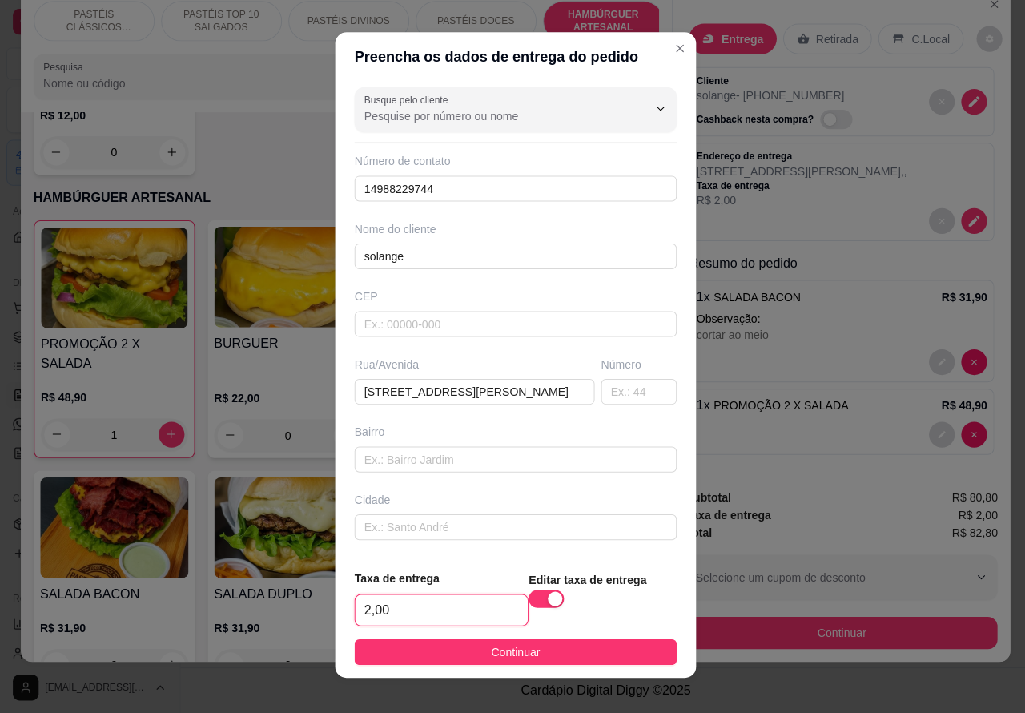
click at [362, 606] on input "2,00" at bounding box center [438, 610] width 171 height 30
type input "1,00"
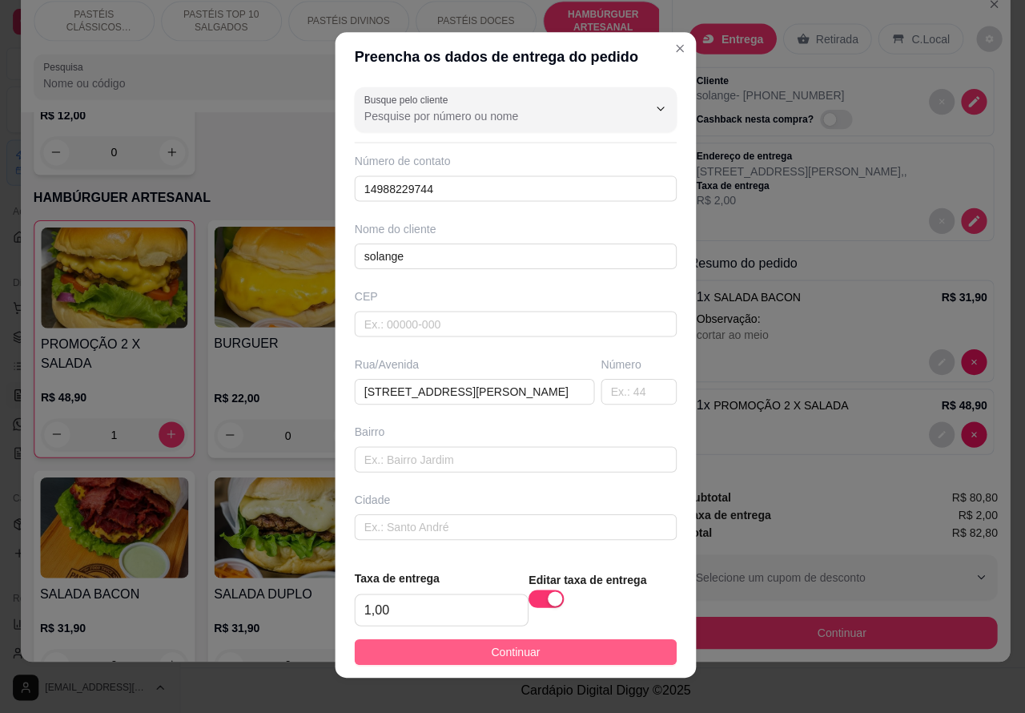
click at [557, 654] on button "Continuar" at bounding box center [512, 652] width 320 height 26
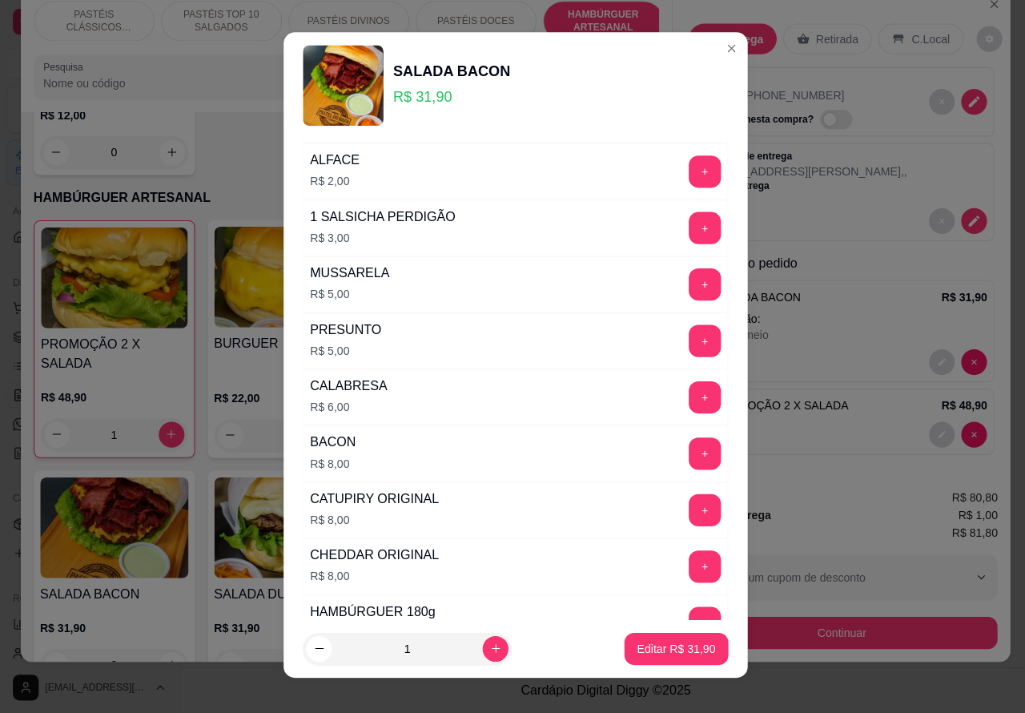
scroll to position [458, 0]
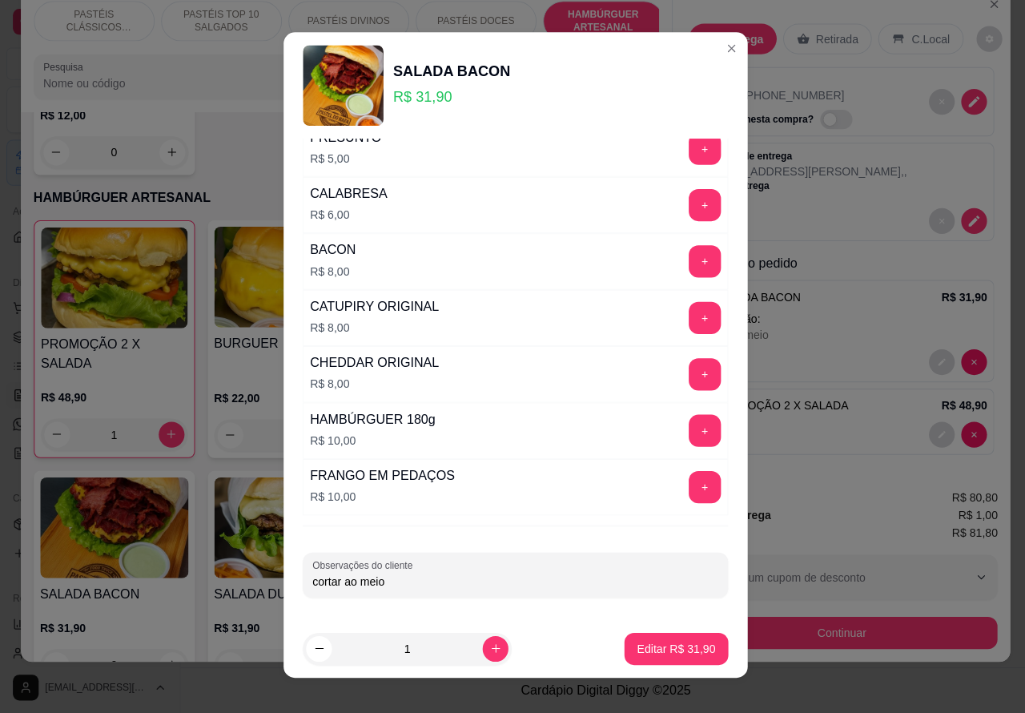
click at [530, 581] on input "cortar ao meio" at bounding box center [513, 582] width 404 height 16
paste input "ao ponto sem maionese no pão ok"
type input "cortar ao meio,ao ponto sem maionese no pão"
click at [654, 646] on p "Editar R$ 31,90" at bounding box center [671, 648] width 75 height 15
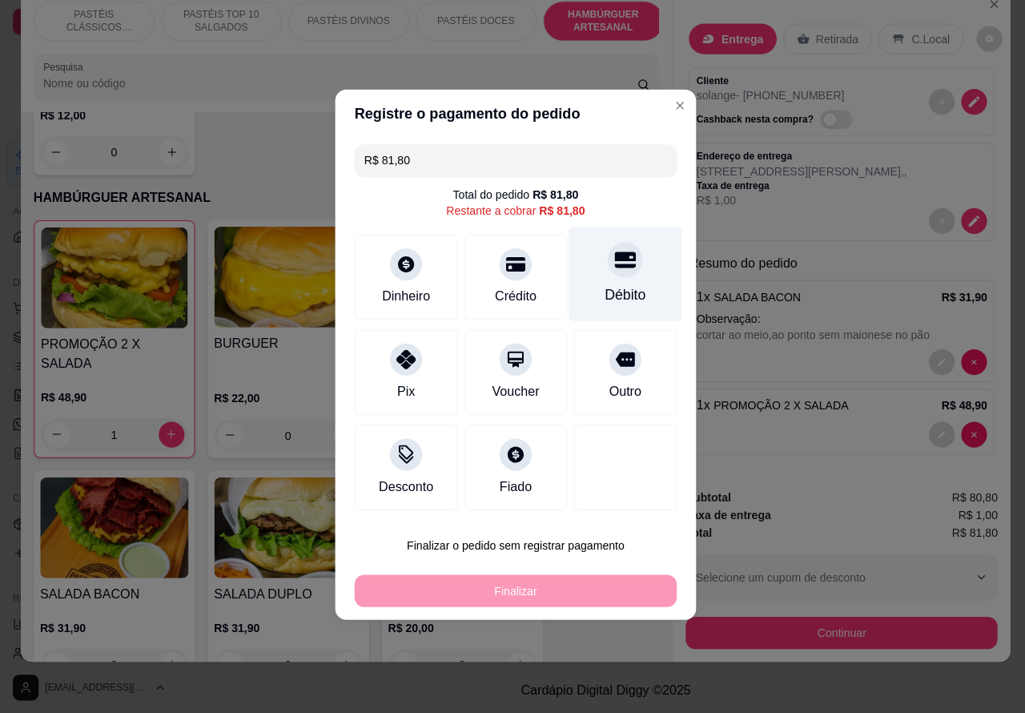
click at [625, 290] on div "Débito" at bounding box center [622, 297] width 41 height 21
type input "R$ 0,00"
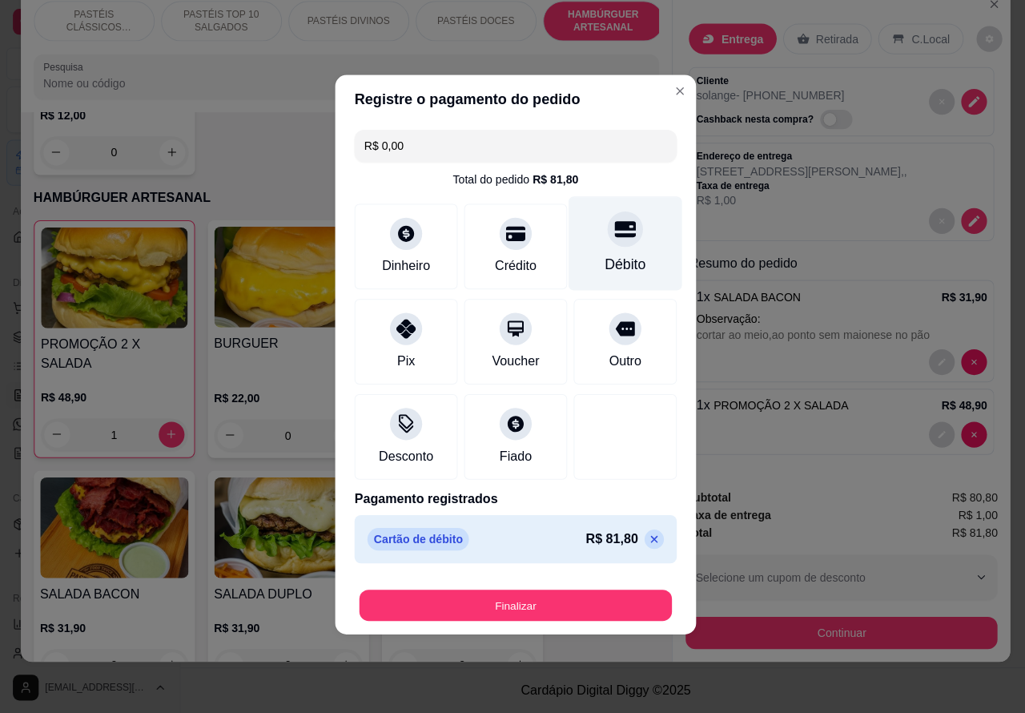
click at [565, 599] on button "Finalizar" at bounding box center [512, 605] width 311 height 31
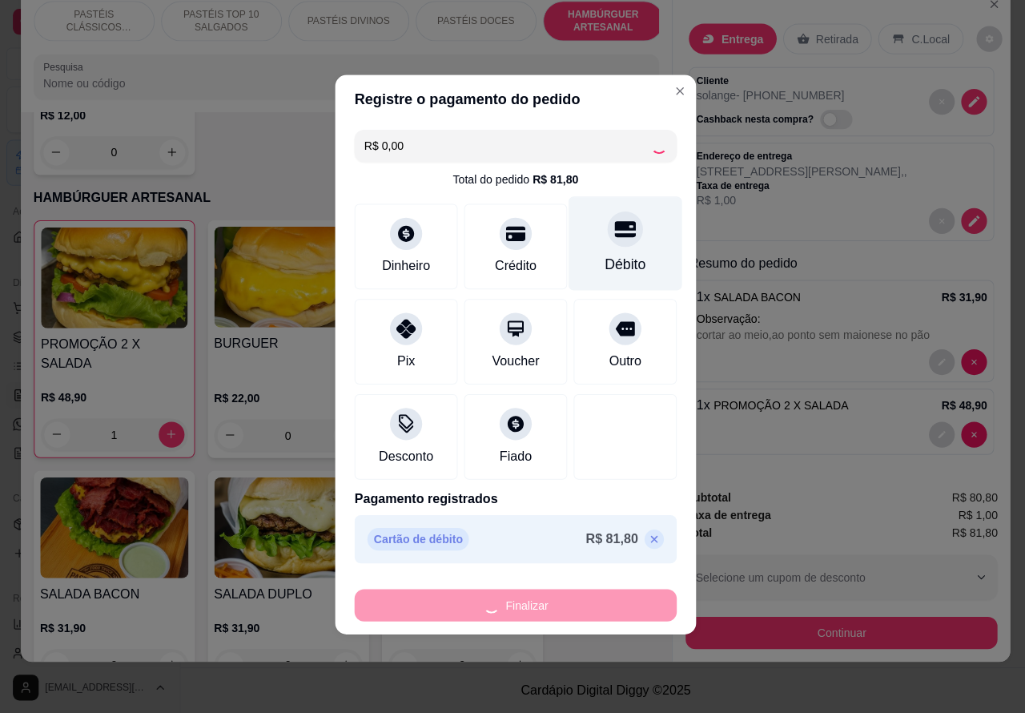
type input "0"
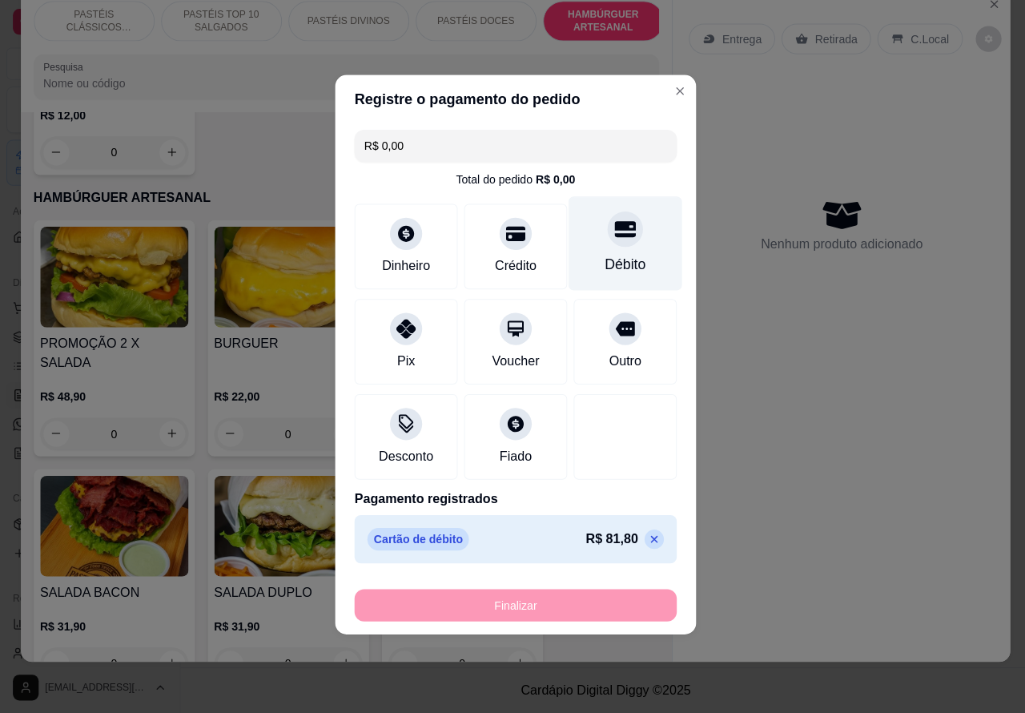
type input "-R$ 81,80"
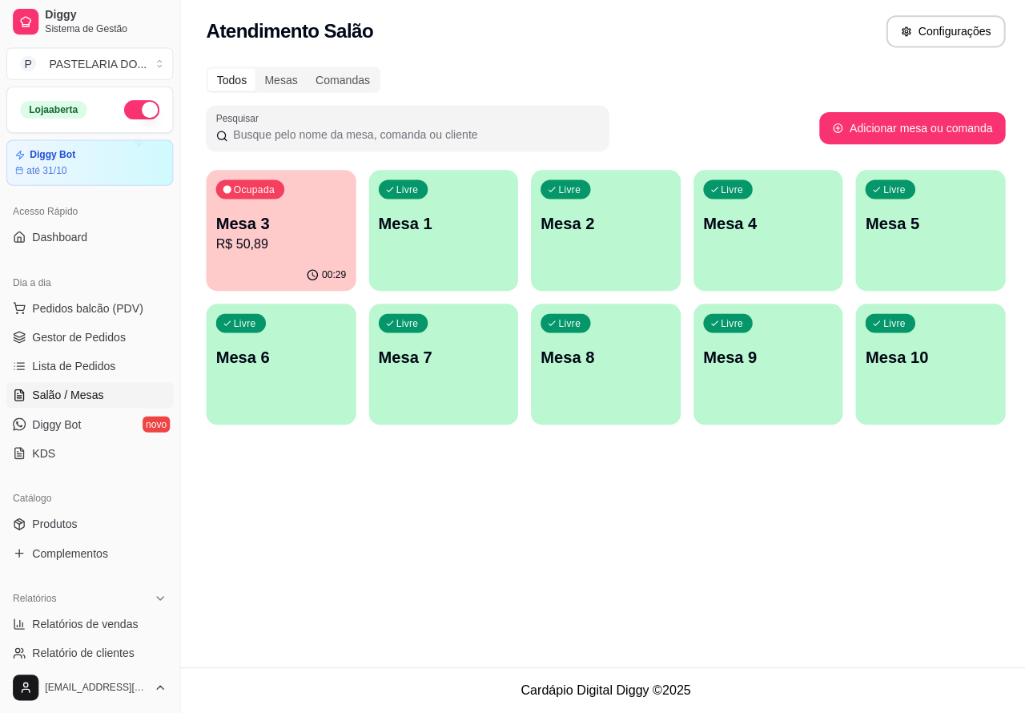
click at [427, 237] on div "Livre Mesa 1" at bounding box center [441, 223] width 149 height 101
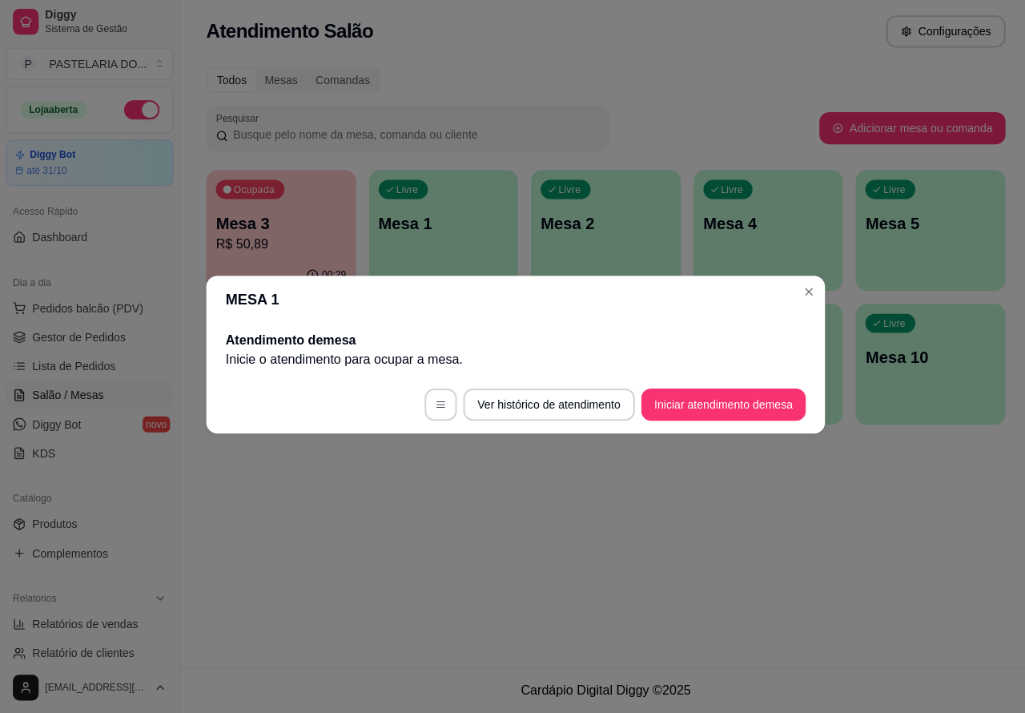
click at [685, 399] on button "Iniciar atendimento de mesa" at bounding box center [719, 406] width 163 height 32
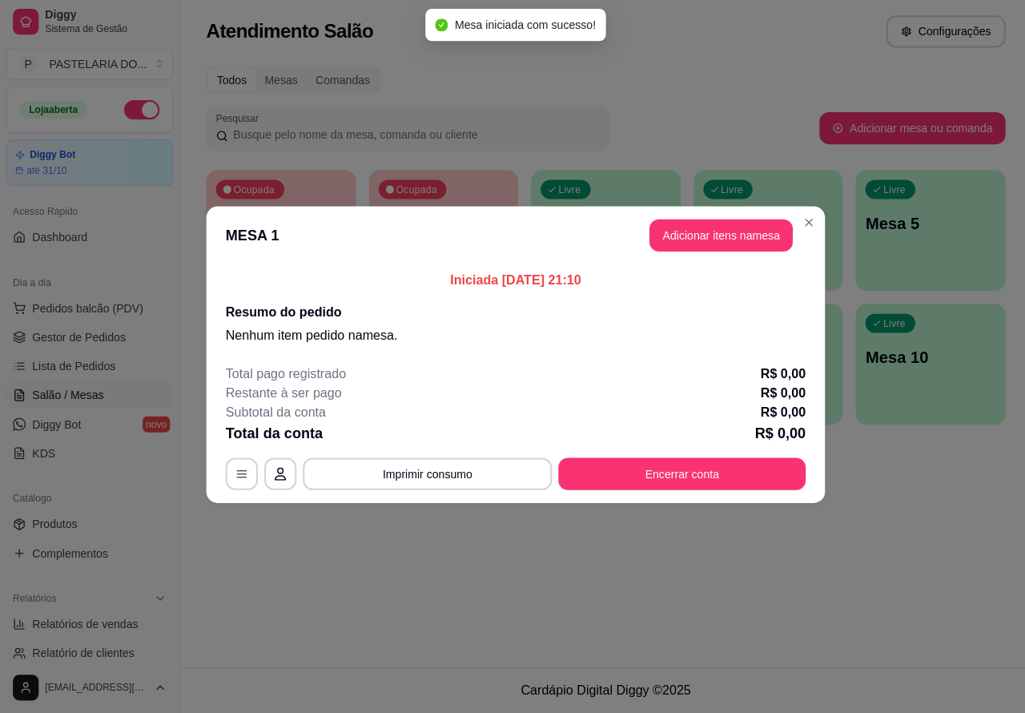
click at [695, 236] on div "Nenhum produto adicionado" at bounding box center [837, 233] width 304 height 314
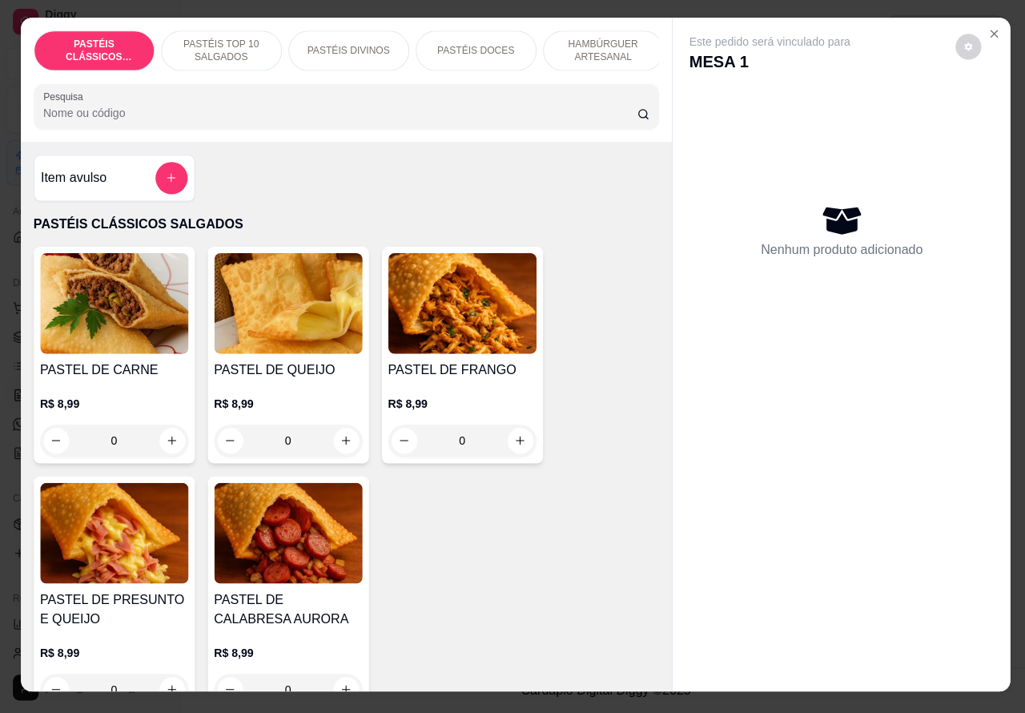
click at [202, 42] on p "PASTÉIS TOP 10 SALGADOS" at bounding box center [220, 55] width 93 height 26
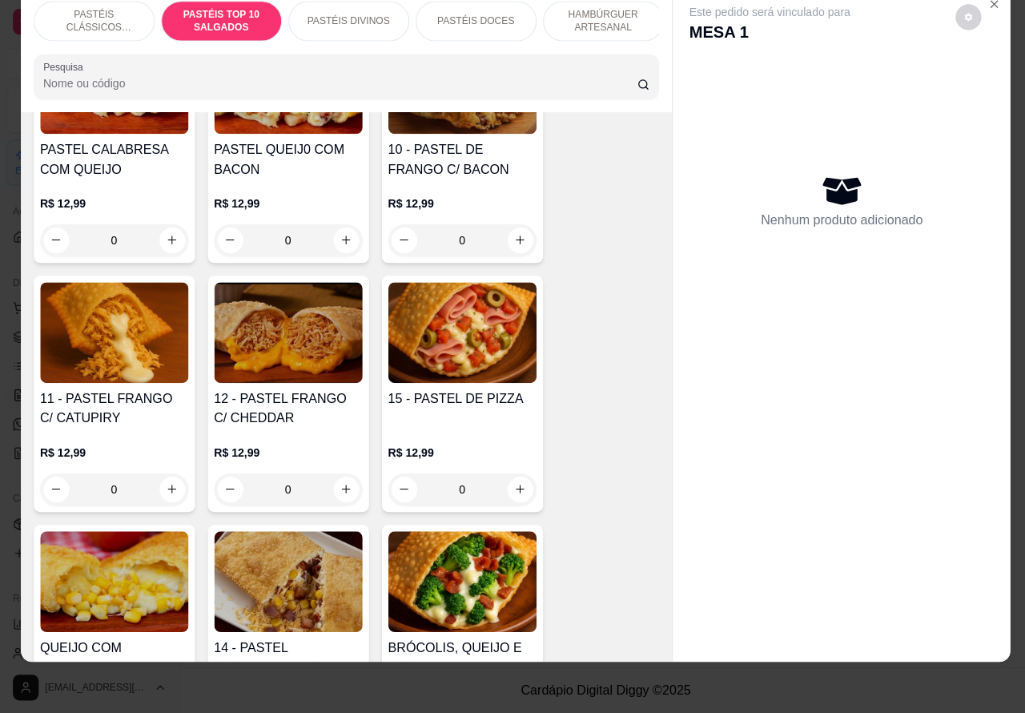
scroll to position [1486, 0]
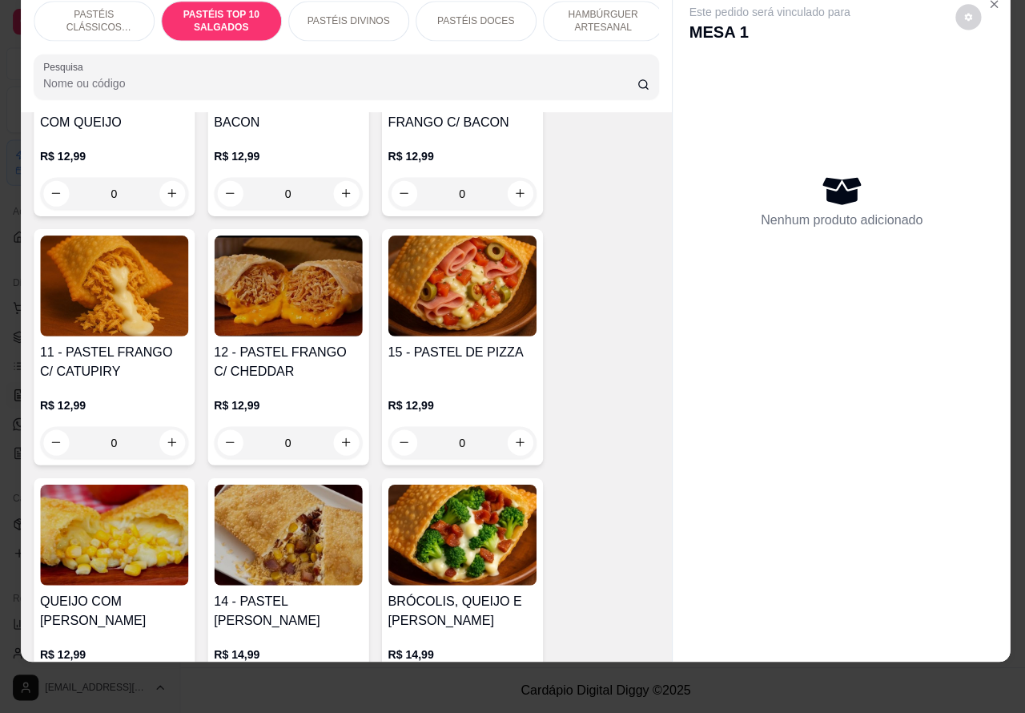
click at [519, 445] on div "0" at bounding box center [459, 444] width 147 height 32
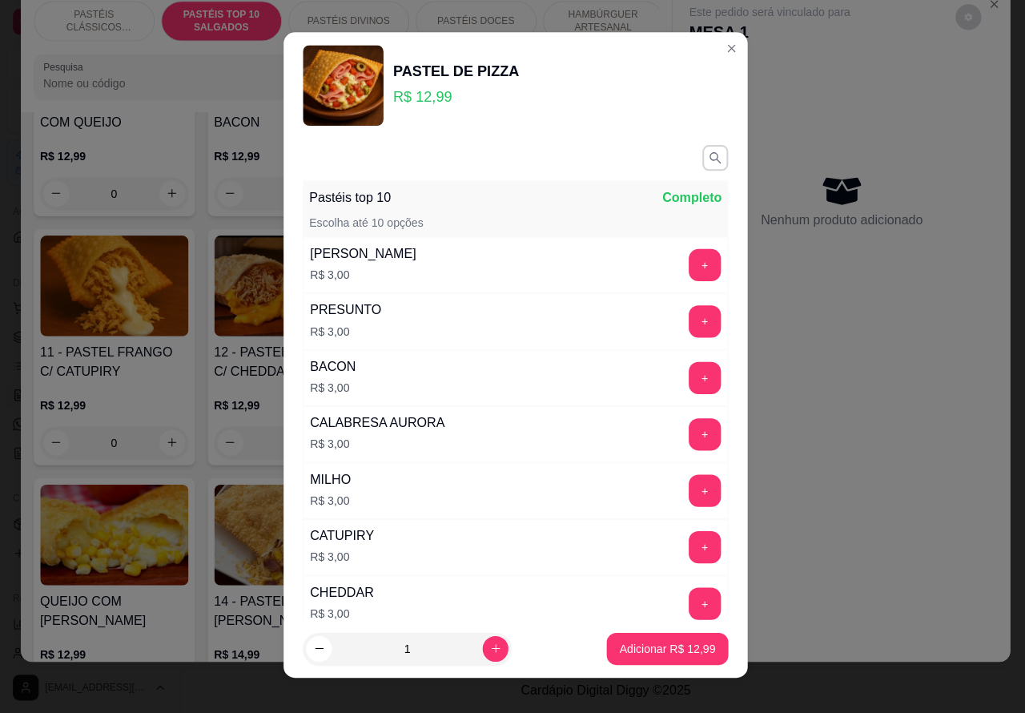
click at [631, 655] on p "Adicionar R$ 12,99" at bounding box center [663, 649] width 95 height 16
type input "1"
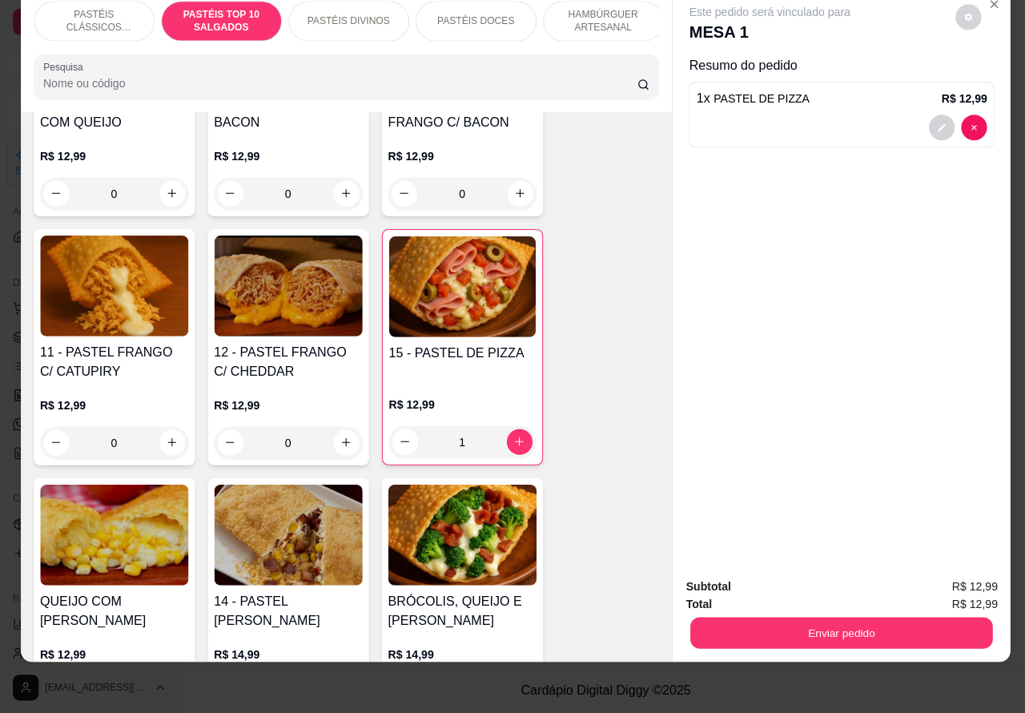
click at [823, 618] on button "Enviar pedido" at bounding box center [837, 633] width 300 height 31
click at [829, 570] on button "Registrar cliente" at bounding box center [842, 579] width 106 height 30
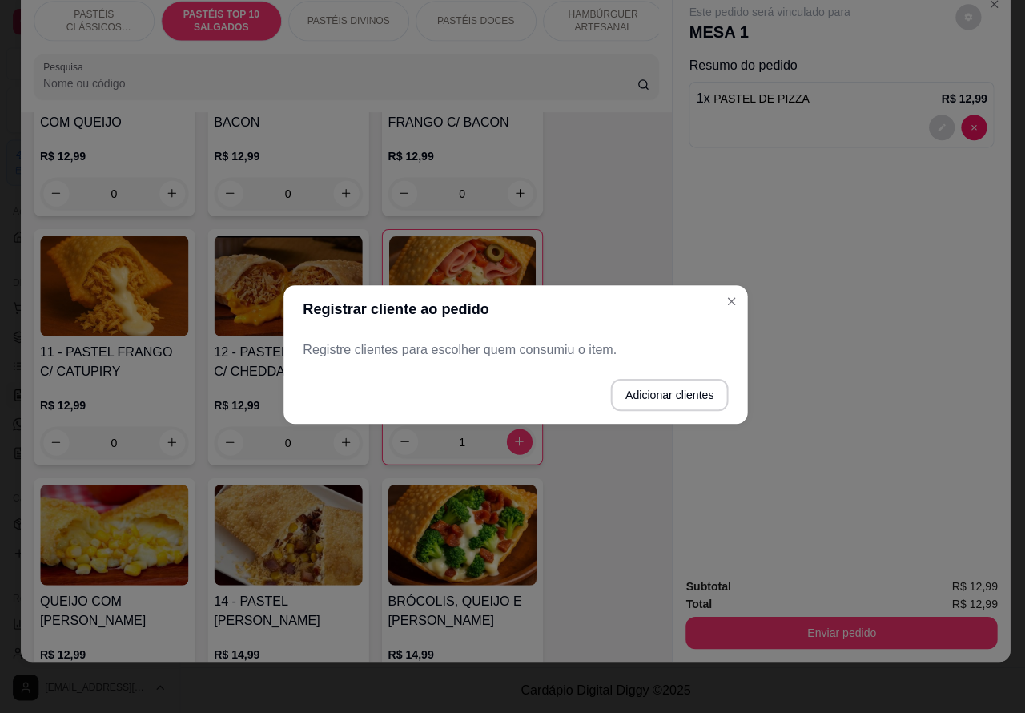
click at [727, 303] on div "Este pedido será vinculado para MESA 1 Resumo do pedido 1 x PASTEL DE PIZZA R$ …" at bounding box center [837, 279] width 336 height 574
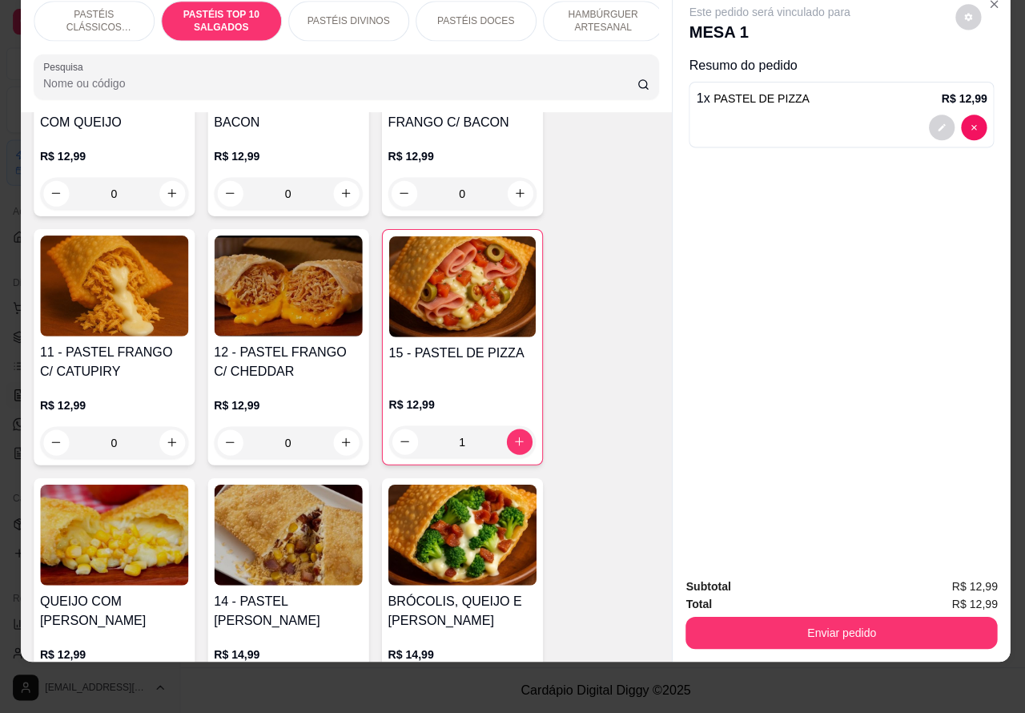
click at [883, 617] on button "Enviar pedido" at bounding box center [837, 633] width 310 height 32
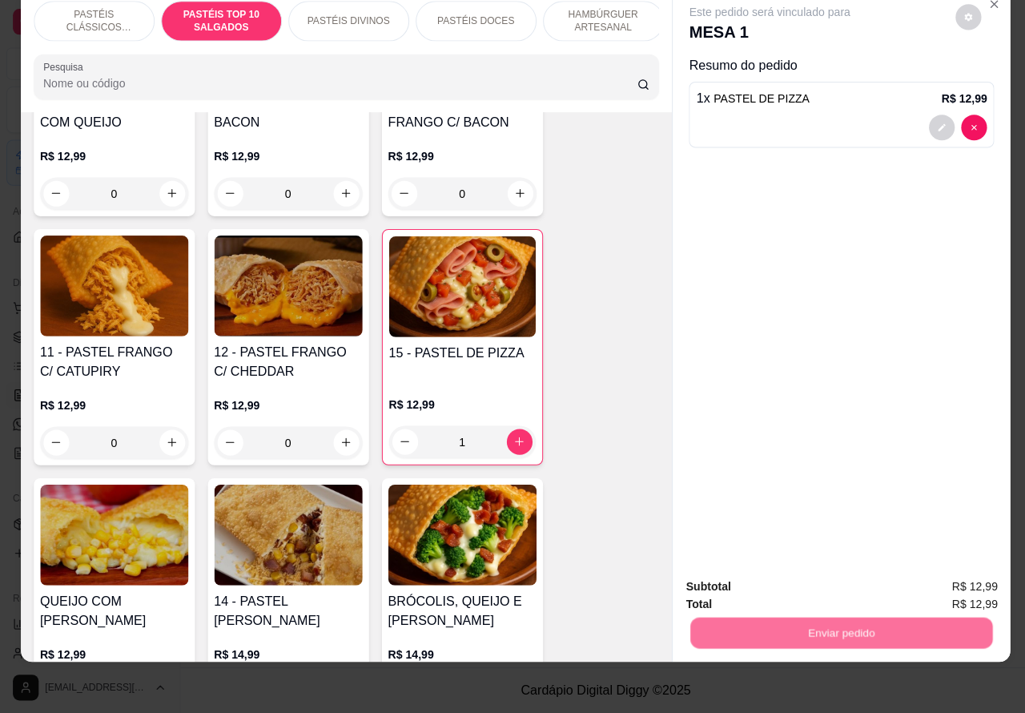
click at [941, 577] on button "Enviar pedido" at bounding box center [949, 579] width 91 height 30
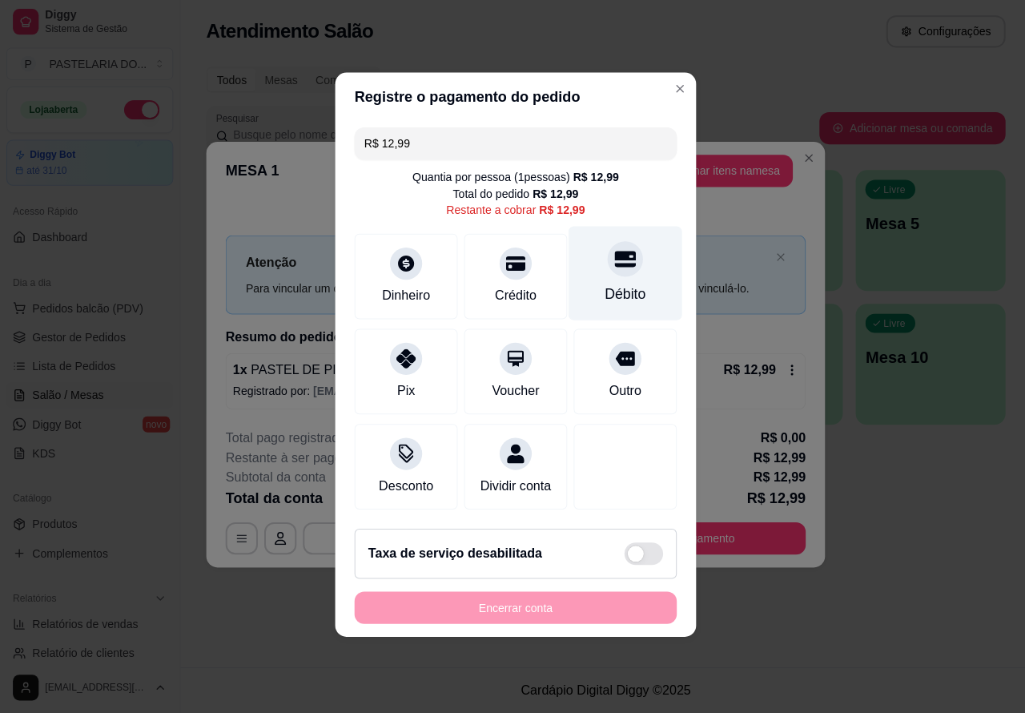
click at [629, 262] on div "Débito" at bounding box center [622, 276] width 113 height 94
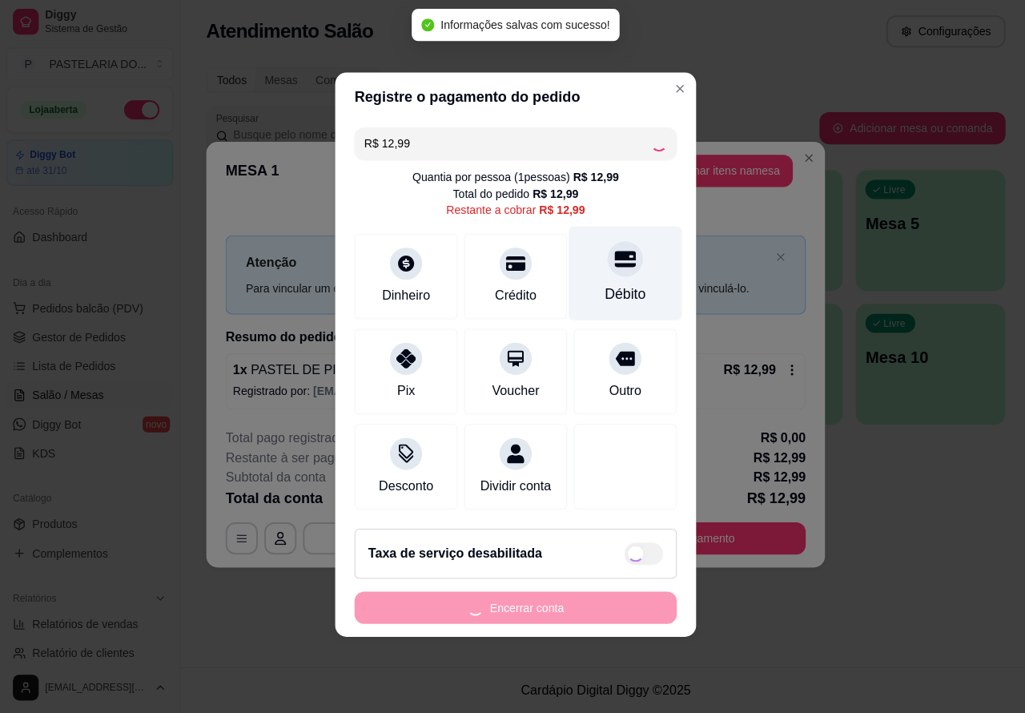
type input "R$ 0,00"
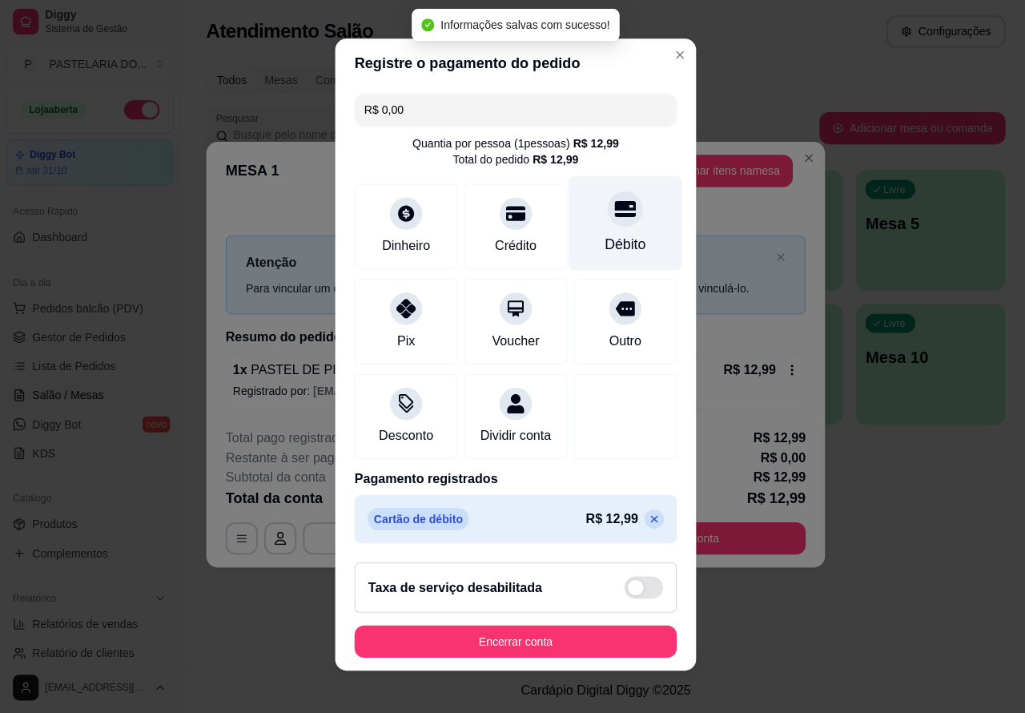
click at [604, 217] on div at bounding box center [621, 211] width 35 height 35
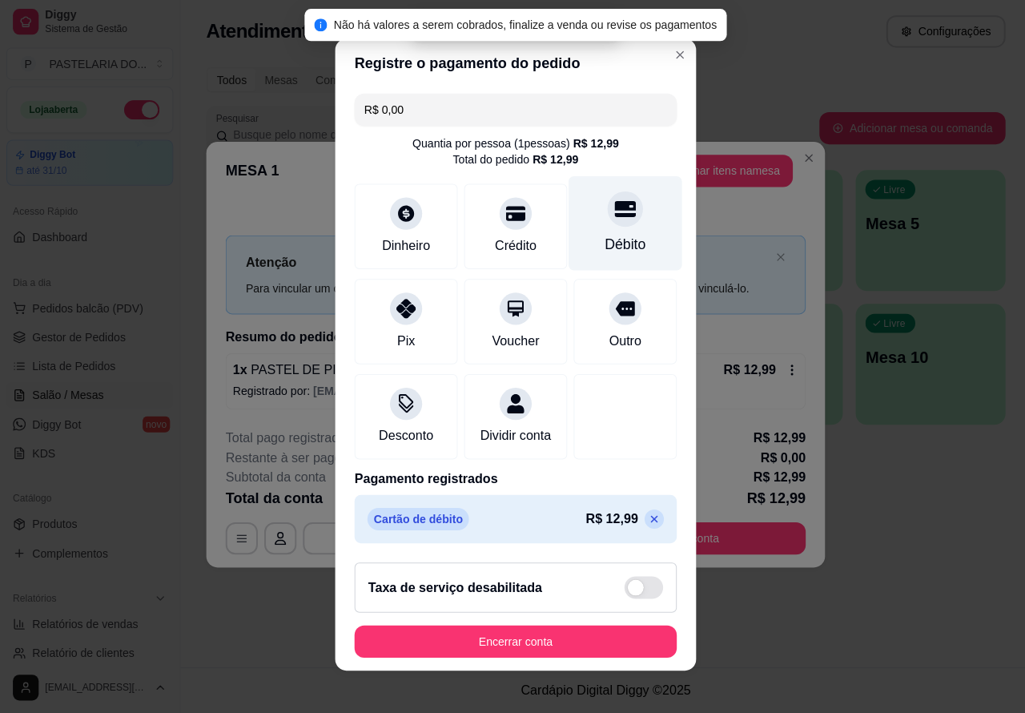
click at [526, 649] on button "Encerrar conta" at bounding box center [512, 642] width 320 height 32
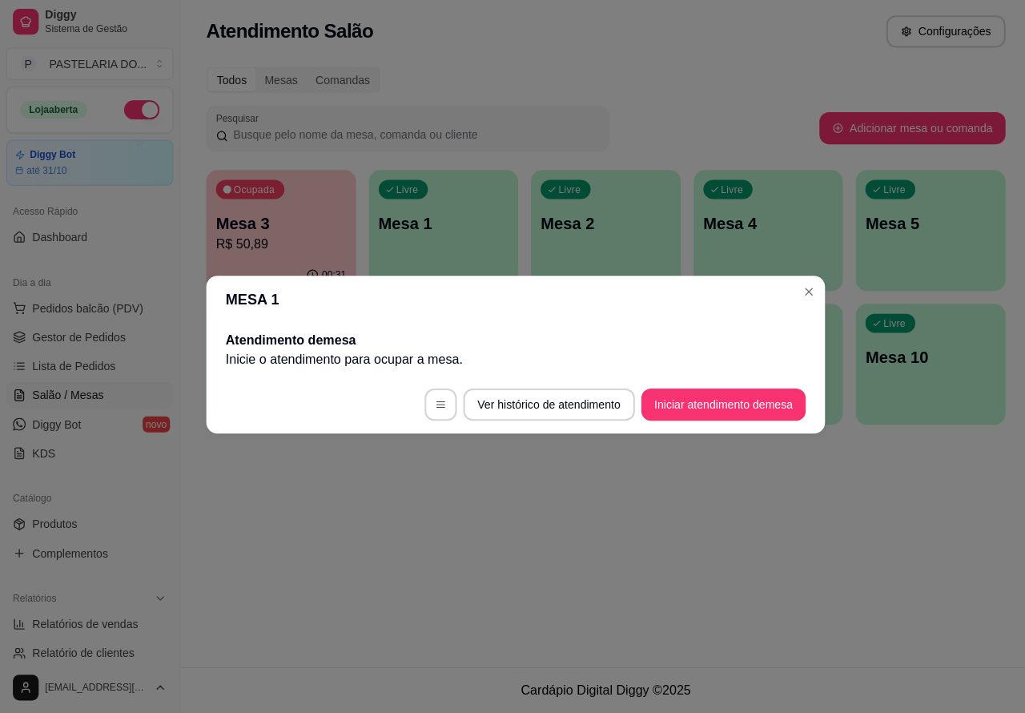
click at [746, 530] on div "Atendimento Salão Configurações Todos Mesas Comandas Pesquisar Adicionar mesa o…" at bounding box center [602, 333] width 846 height 667
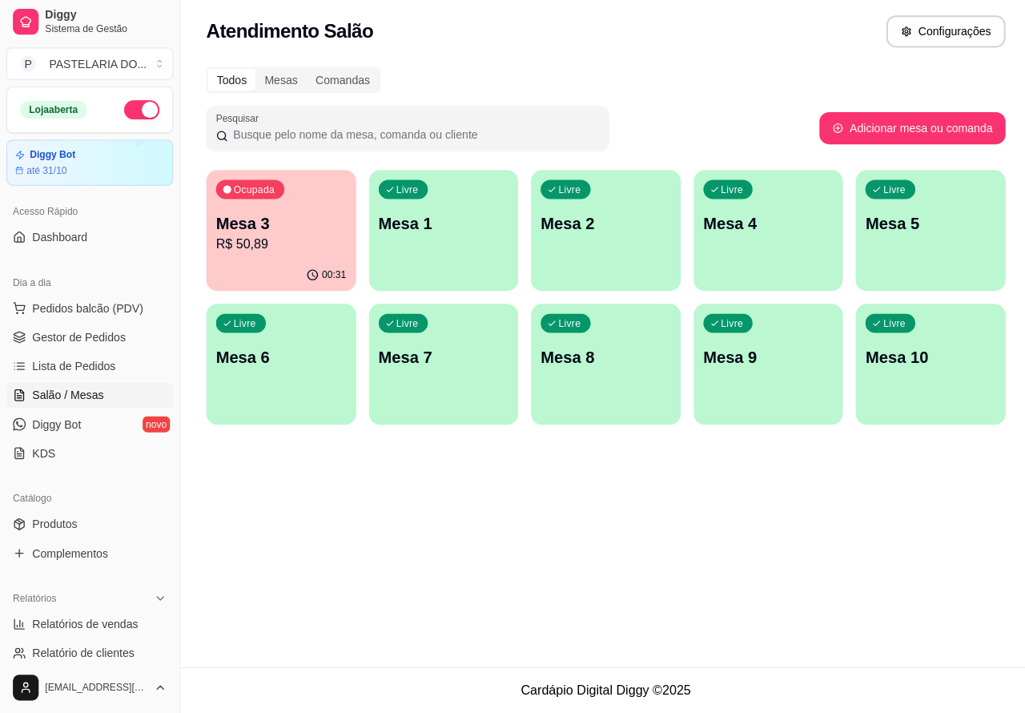
click at [281, 219] on p "Mesa 3" at bounding box center [280, 226] width 130 height 22
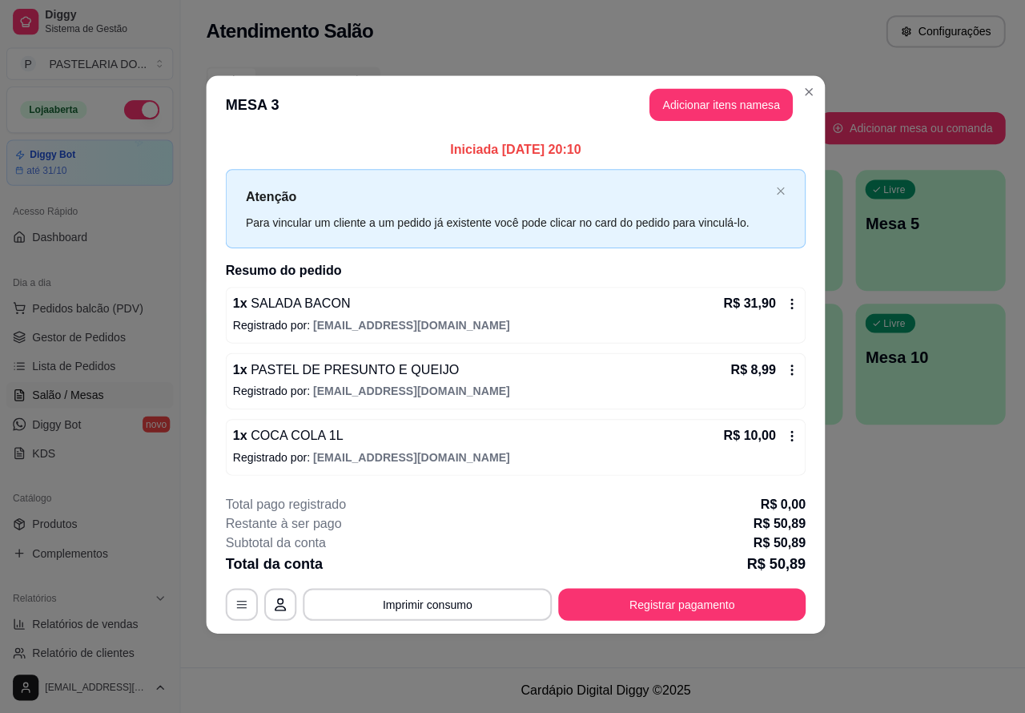
click at [734, 107] on div "Nenhum produto adicionado" at bounding box center [838, 232] width 304 height 315
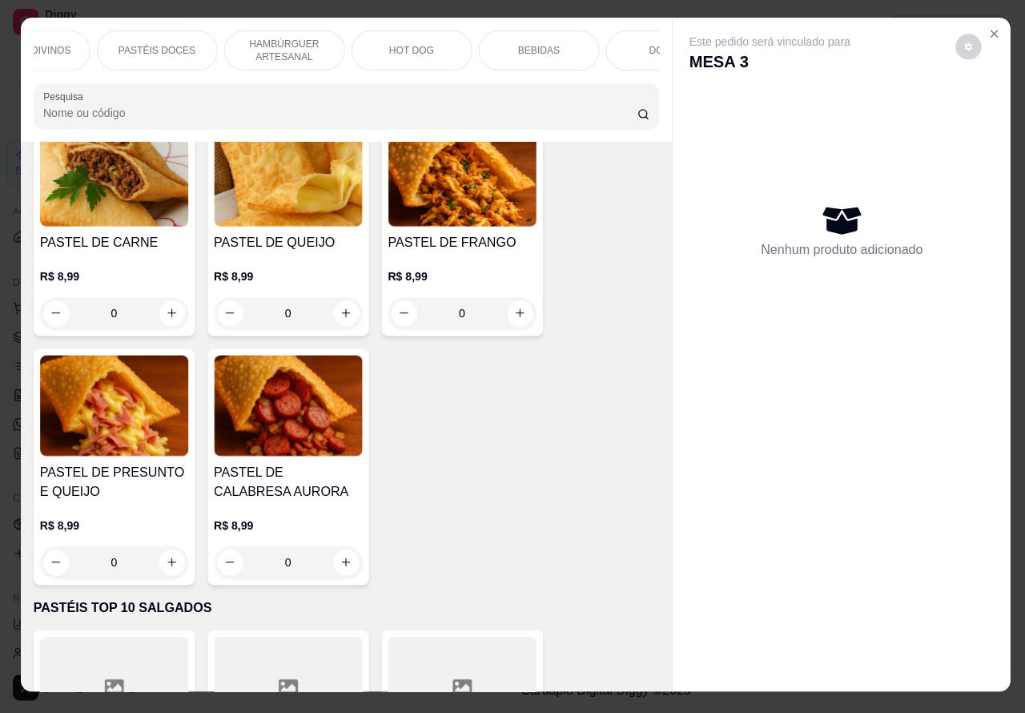
scroll to position [0, 385]
click at [593, 48] on p "DOCES" at bounding box center [595, 54] width 34 height 13
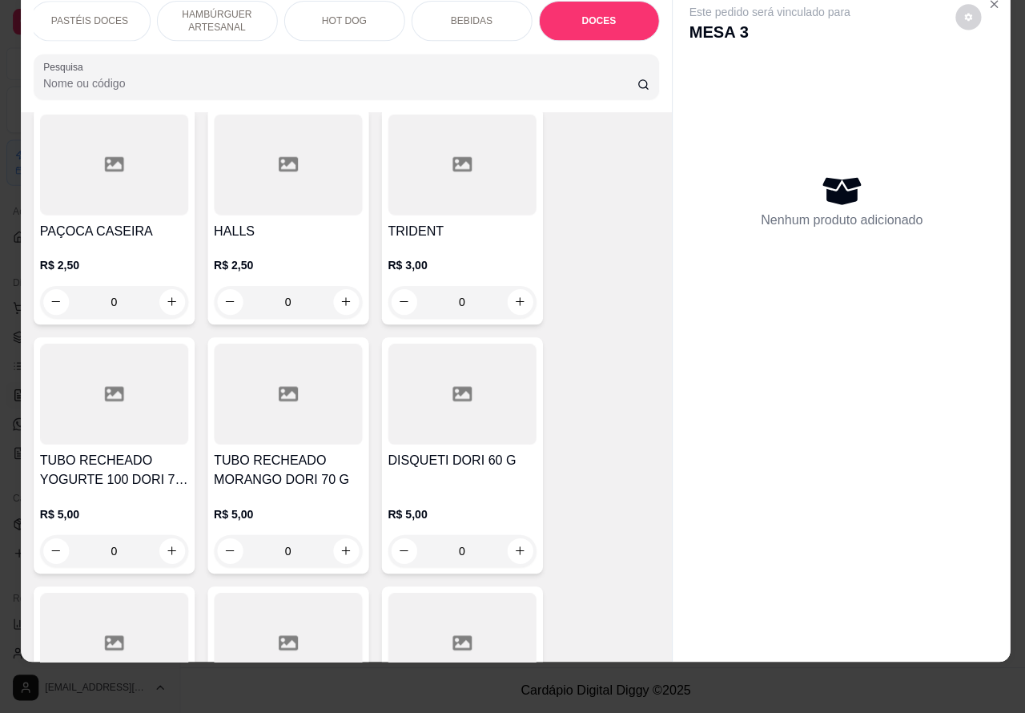
scroll to position [7427, 0]
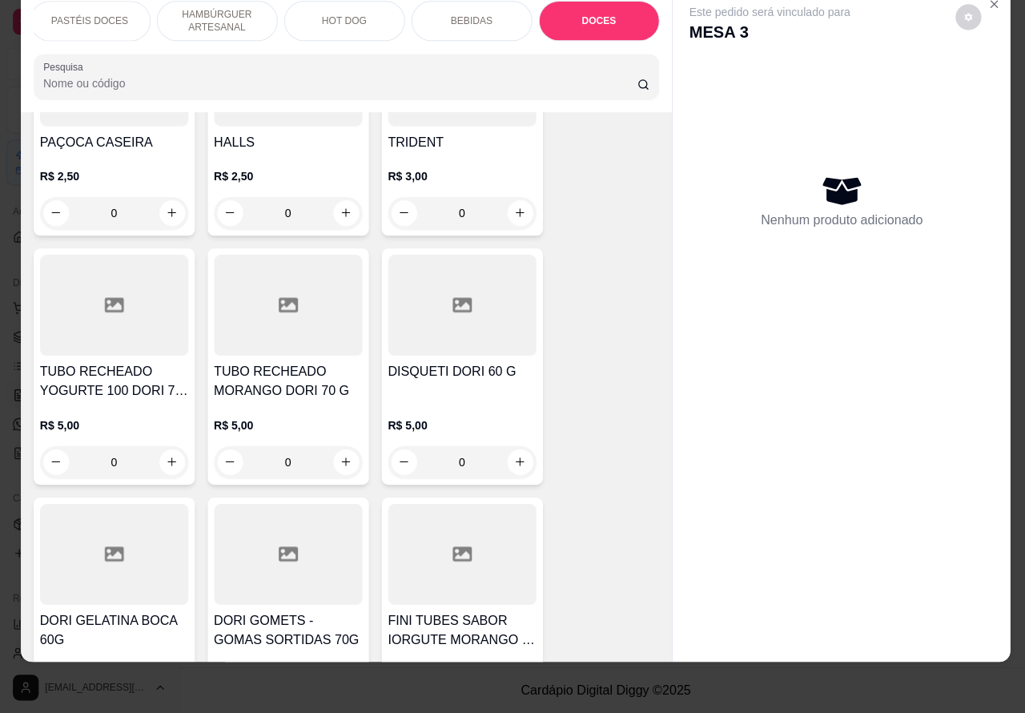
click at [338, 457] on icon "increase-product-quantity" at bounding box center [344, 463] width 12 height 12
type input "1"
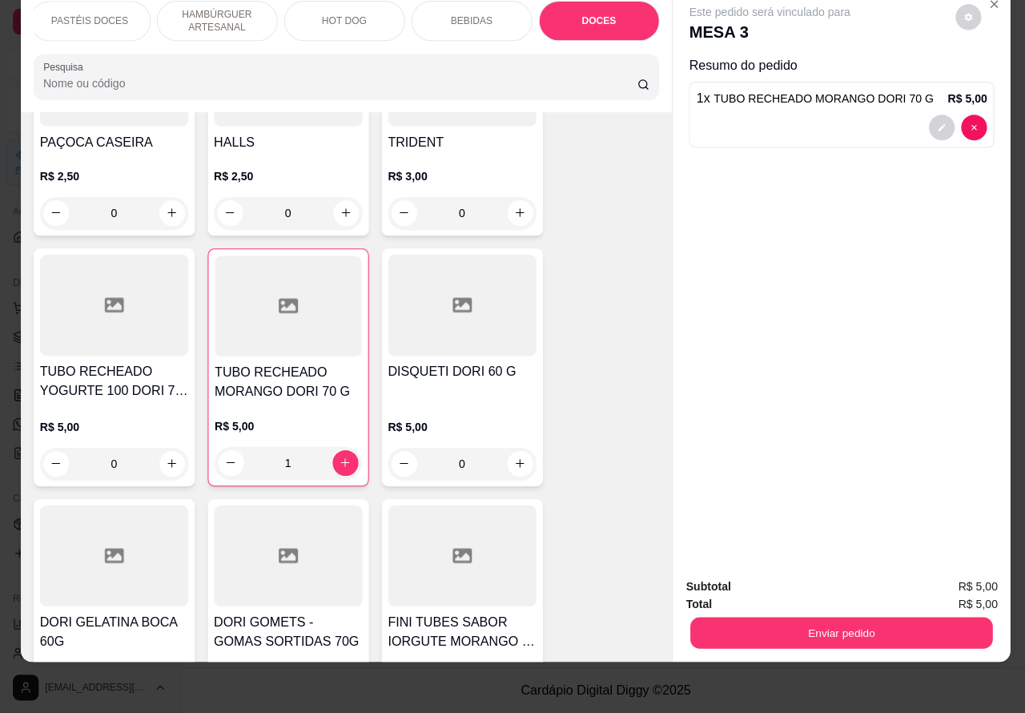
click at [834, 618] on button "Enviar pedido" at bounding box center [837, 633] width 300 height 31
click at [954, 570] on button "Enviar pedido" at bounding box center [949, 579] width 88 height 30
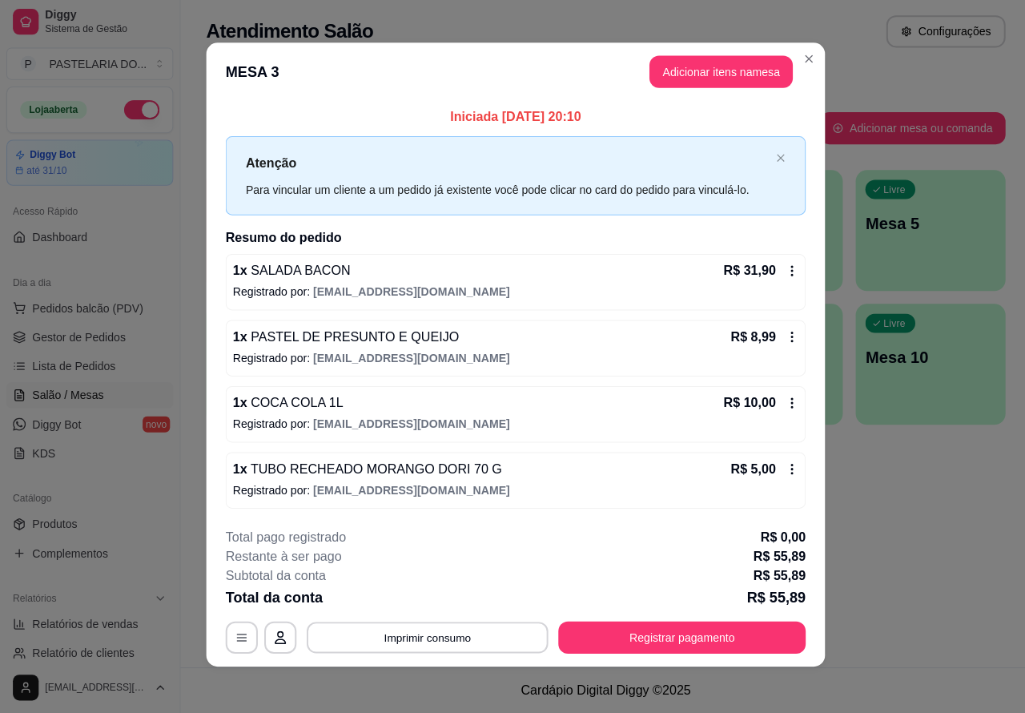
click at [451, 630] on button "Imprimir consumo" at bounding box center [425, 637] width 240 height 31
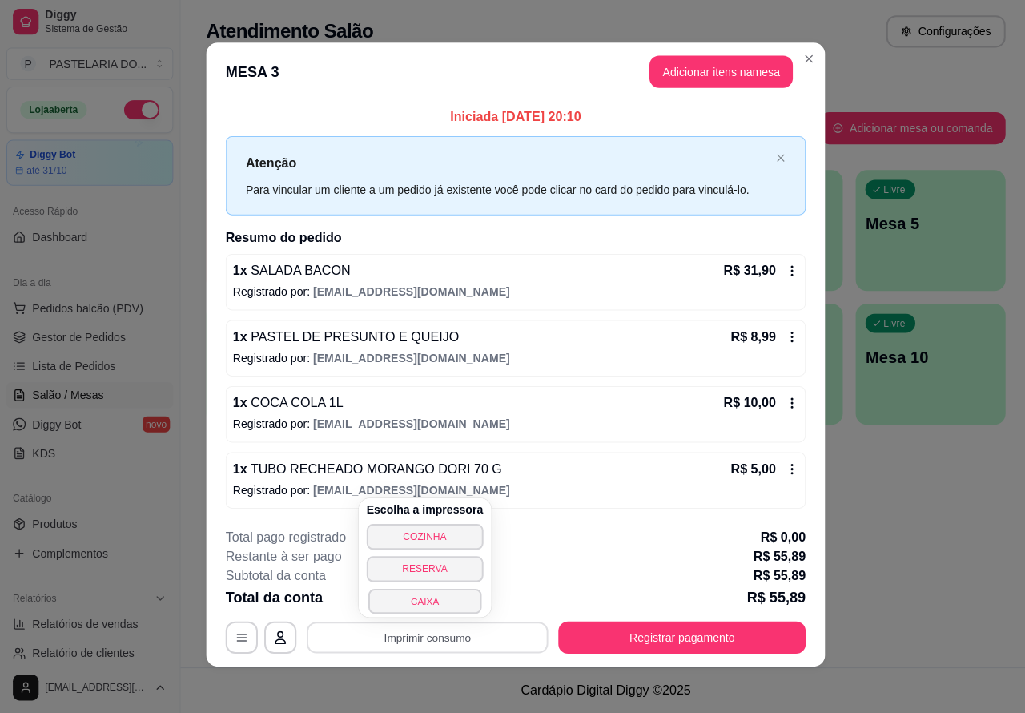
click at [429, 594] on button "CAIXA" at bounding box center [422, 601] width 112 height 25
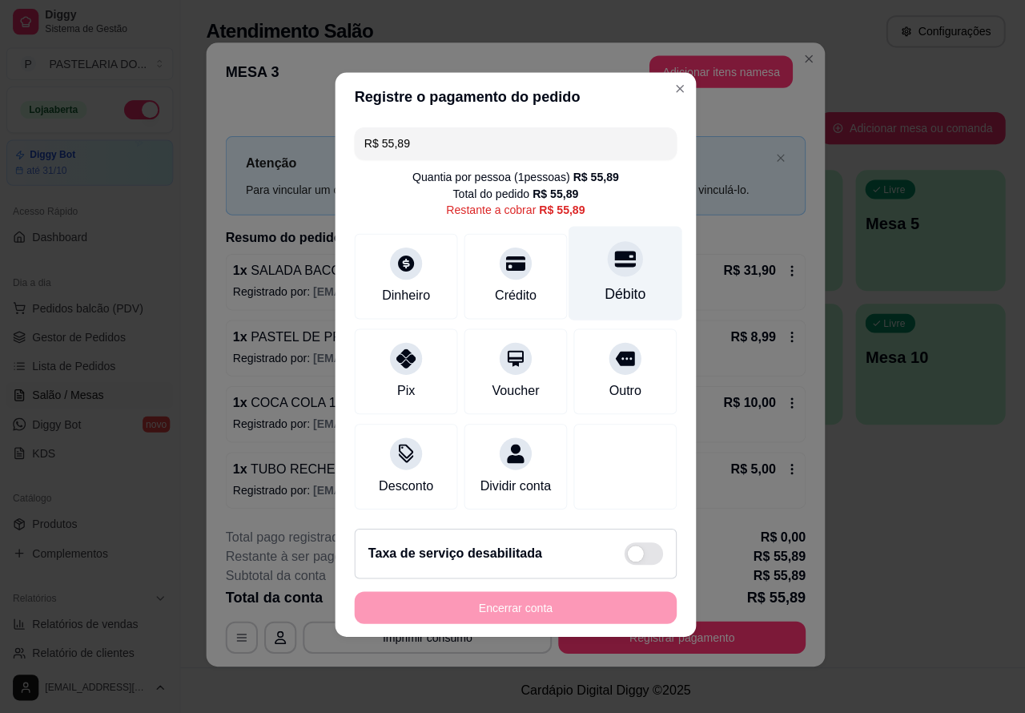
click at [630, 253] on div "Débito" at bounding box center [622, 276] width 113 height 94
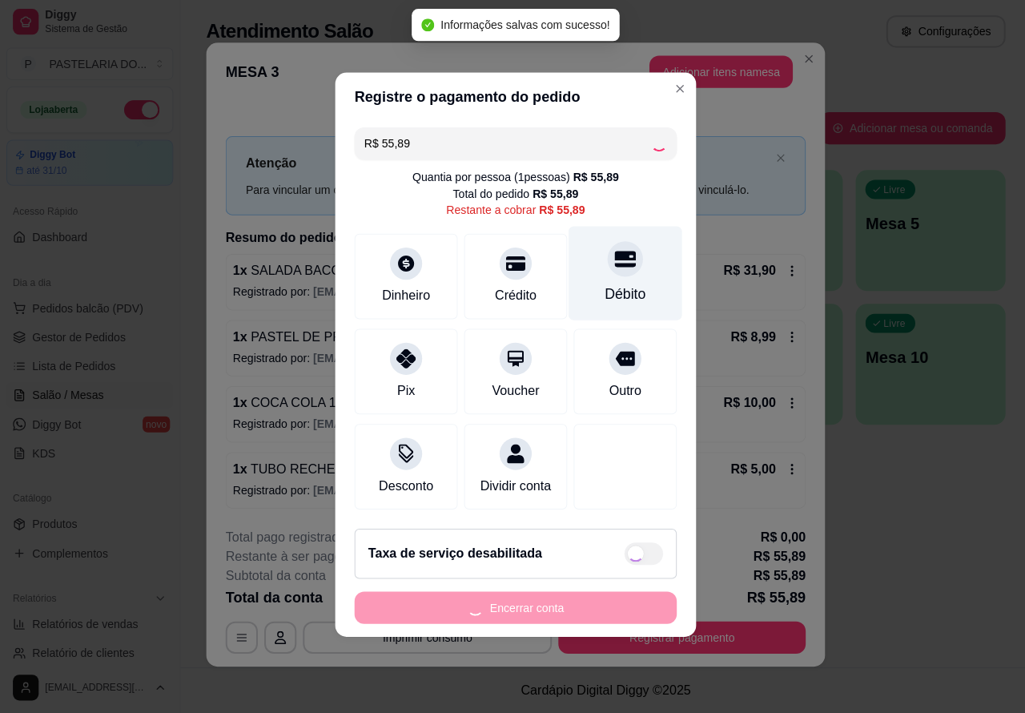
type input "R$ 0,00"
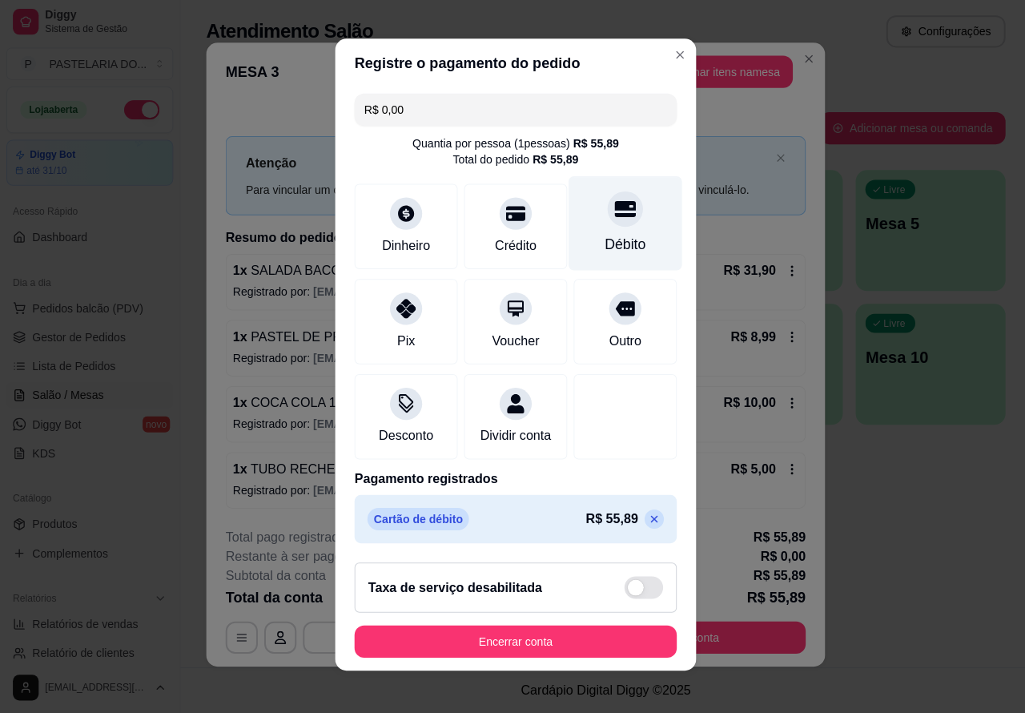
click at [518, 646] on button "Encerrar conta" at bounding box center [512, 642] width 320 height 32
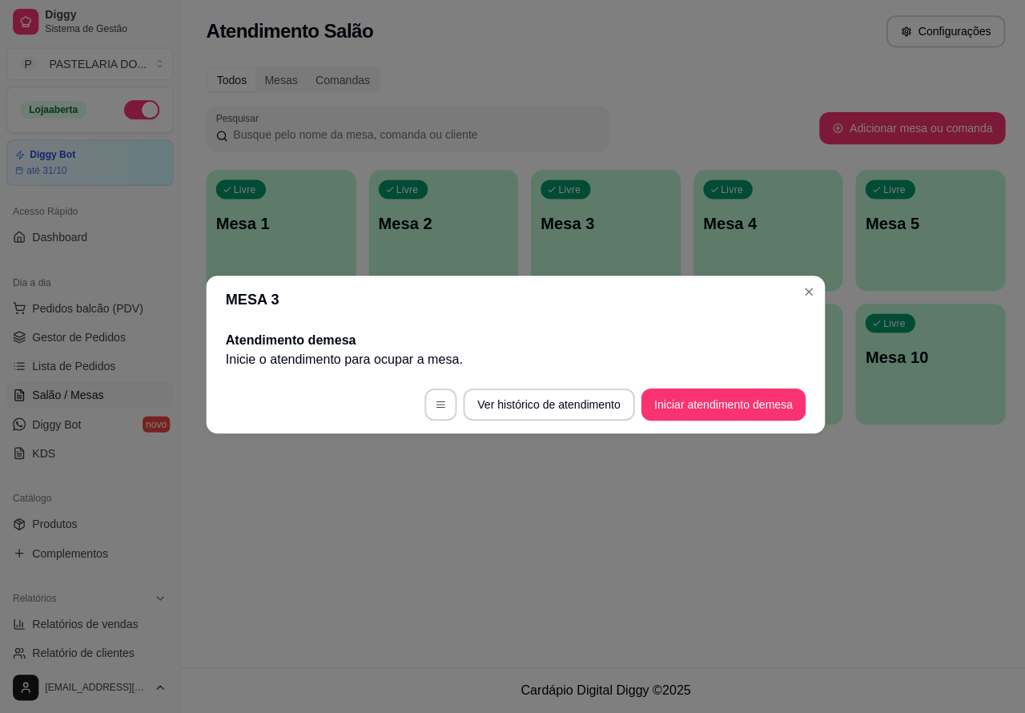
click at [423, 549] on div "Atendimento Salão Configurações Todos Mesas Comandas Pesquisar Adicionar mesa o…" at bounding box center [602, 333] width 846 height 667
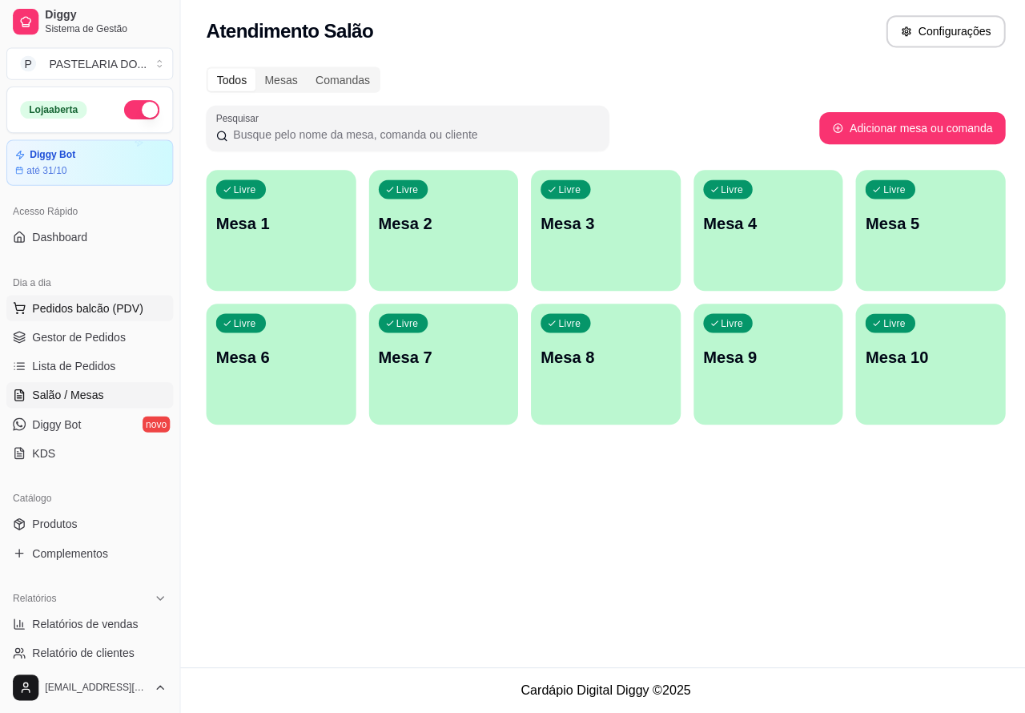
click at [83, 309] on span "Pedidos balcão (PDV)" at bounding box center [87, 310] width 111 height 16
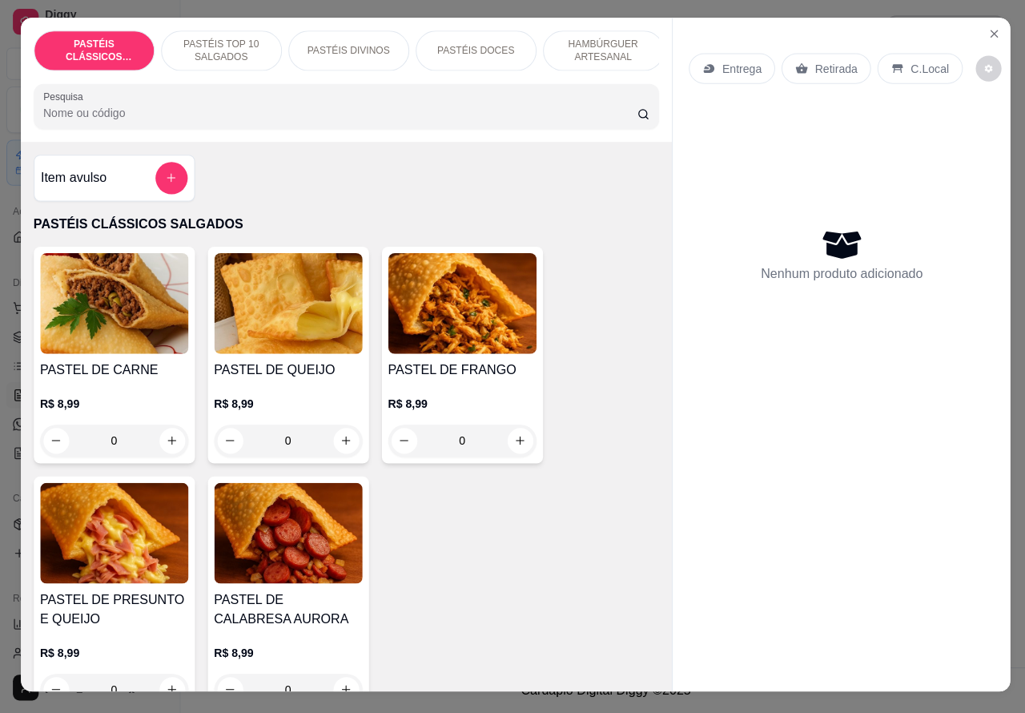
click at [815, 64] on p "Retirada" at bounding box center [831, 72] width 42 height 16
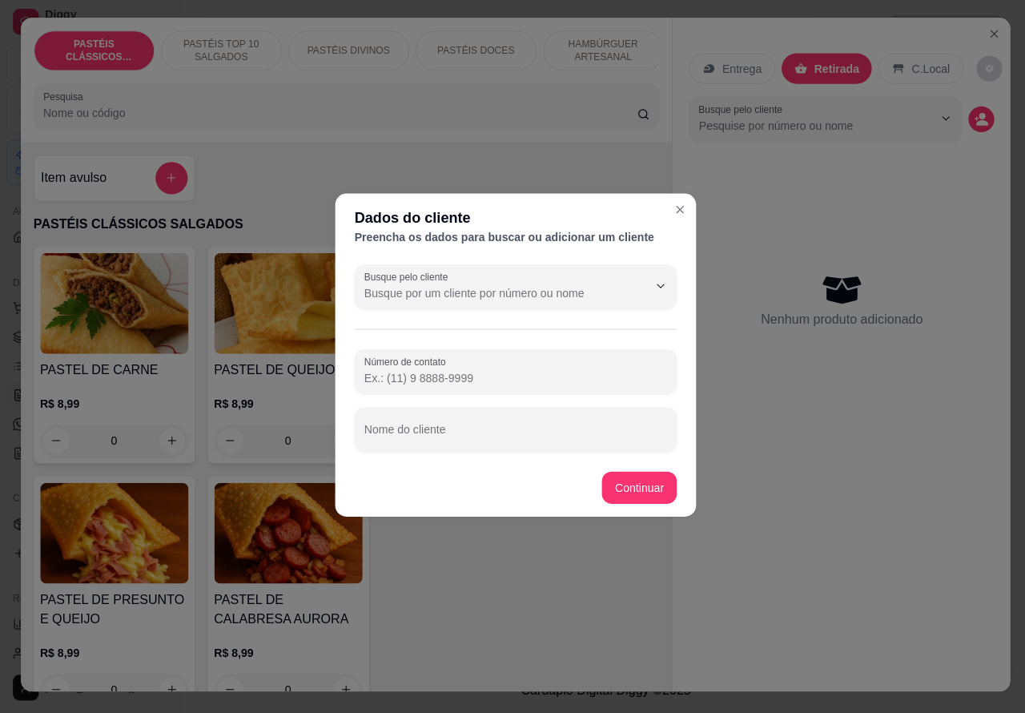
click at [534, 437] on input "Nome do cliente" at bounding box center [512, 437] width 301 height 16
type input "balcao a"
click at [791, 554] on div "Entrega Retirada C.Local Busque pelo cliente Nenhum produto adicionado" at bounding box center [837, 344] width 336 height 645
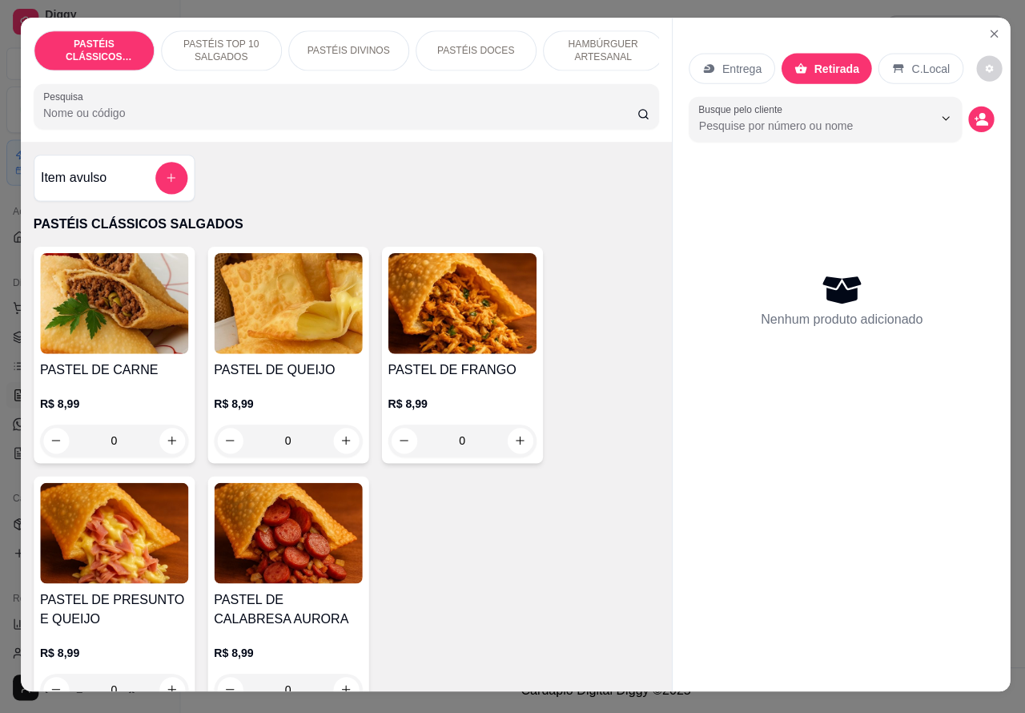
click at [985, 34] on icon "Close" at bounding box center [988, 37] width 6 height 6
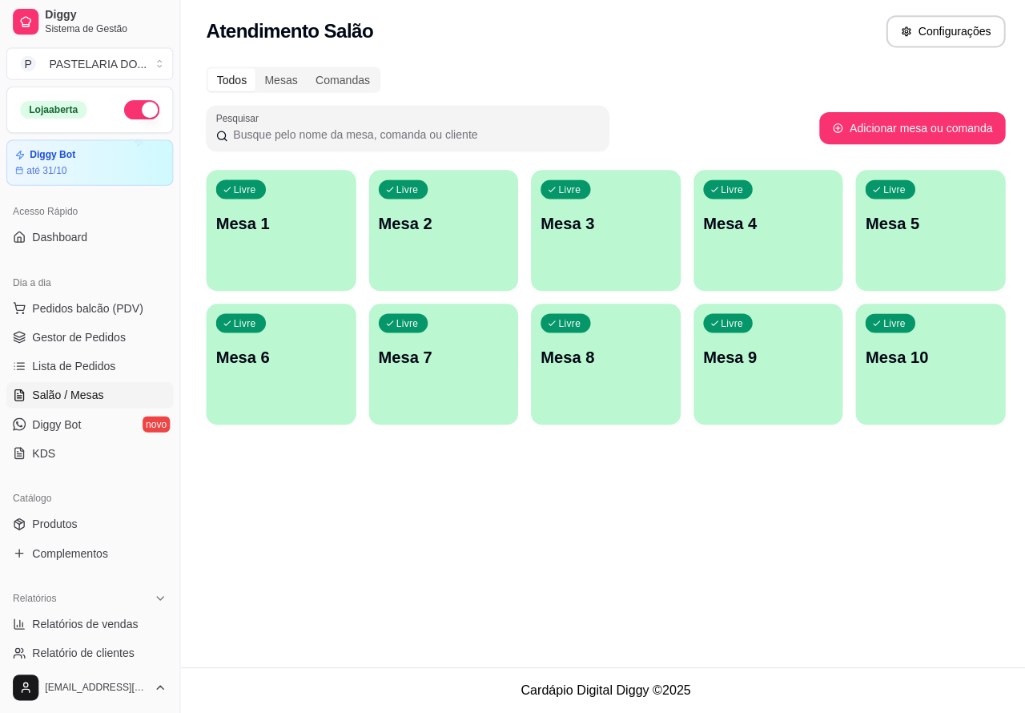
click at [81, 390] on span "Salão / Mesas" at bounding box center [67, 397] width 71 height 16
click at [87, 365] on span "Lista de Pedidos" at bounding box center [73, 368] width 83 height 16
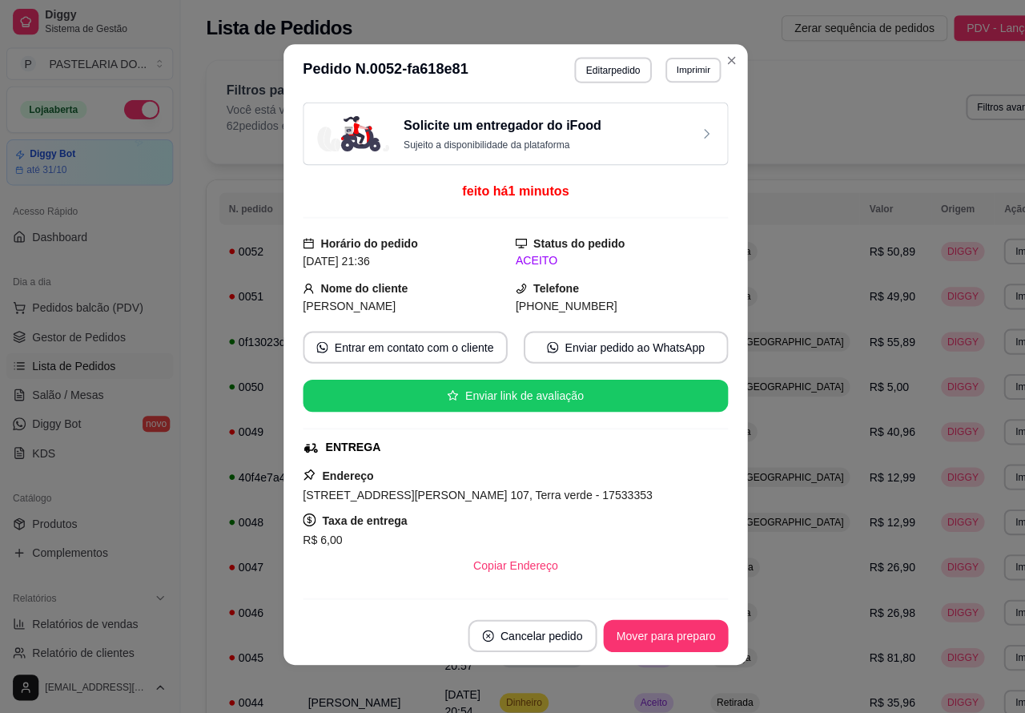
click at [686, 76] on button "Imprimir" at bounding box center [689, 73] width 55 height 25
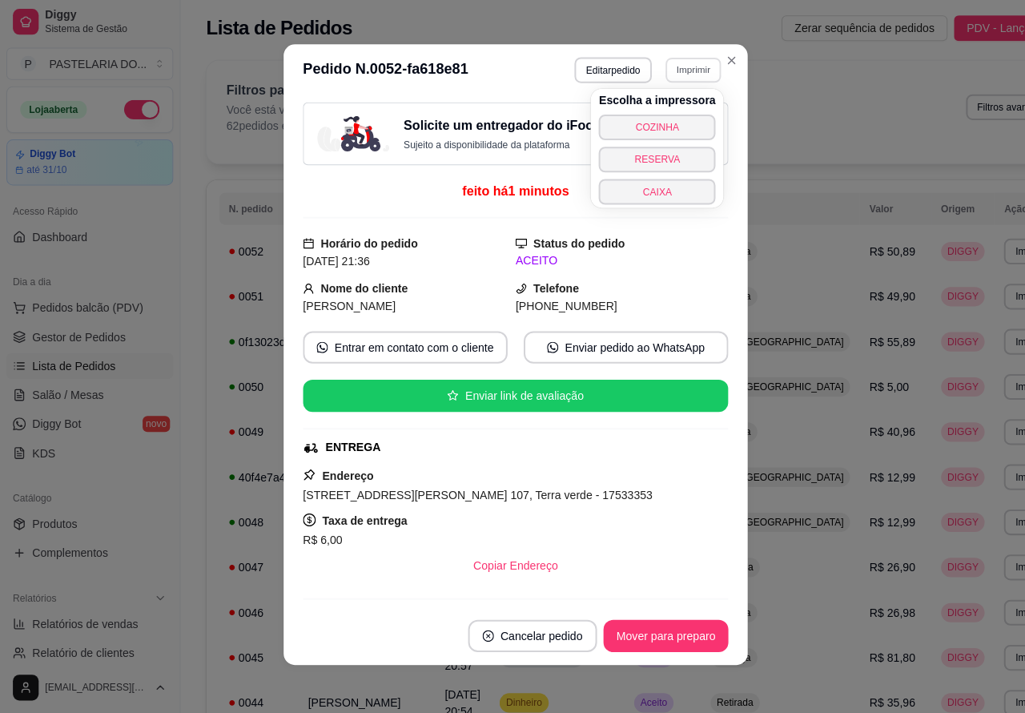
click at [673, 125] on button "COZINHA" at bounding box center [653, 131] width 116 height 26
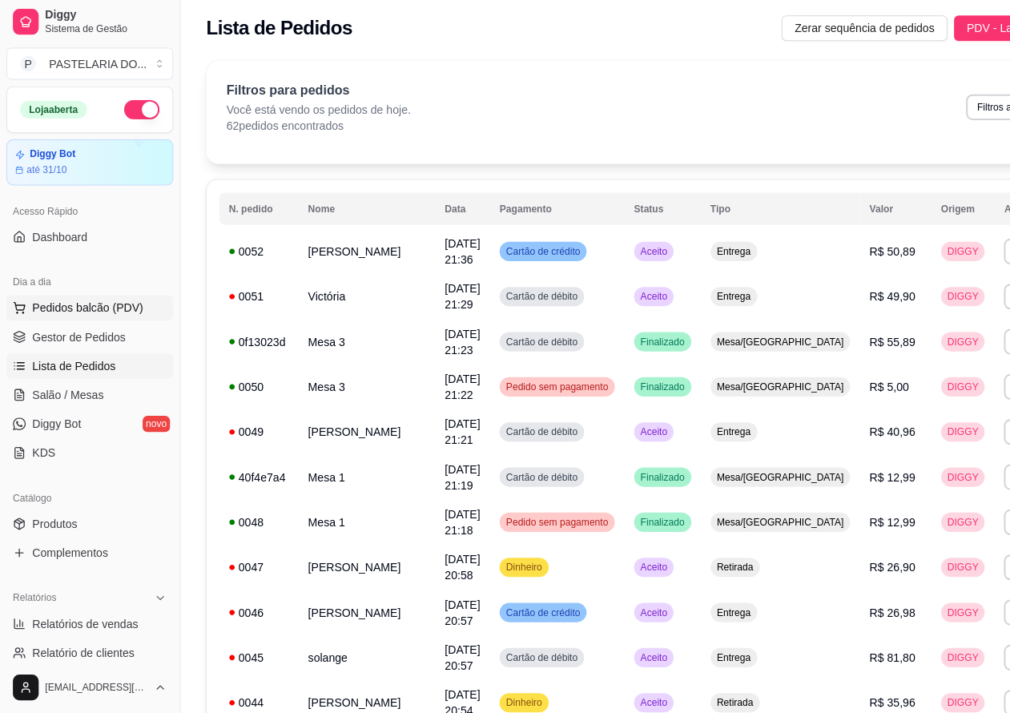
click at [84, 307] on span "Pedidos balcão (PDV)" at bounding box center [87, 310] width 111 height 16
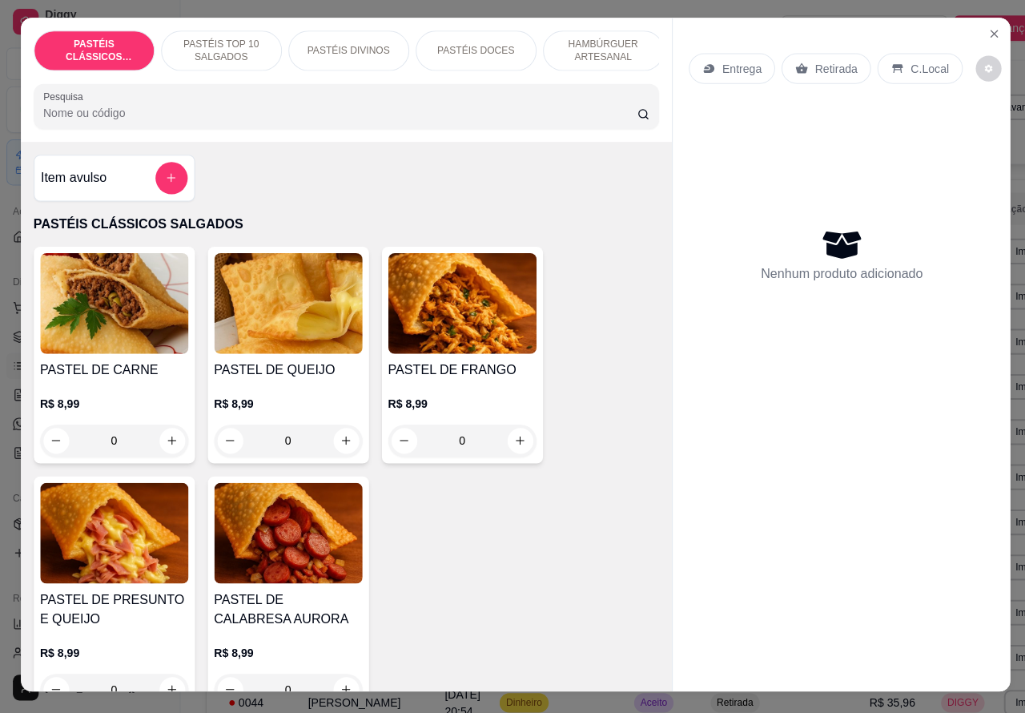
click at [825, 64] on p "Retirada" at bounding box center [831, 72] width 42 height 16
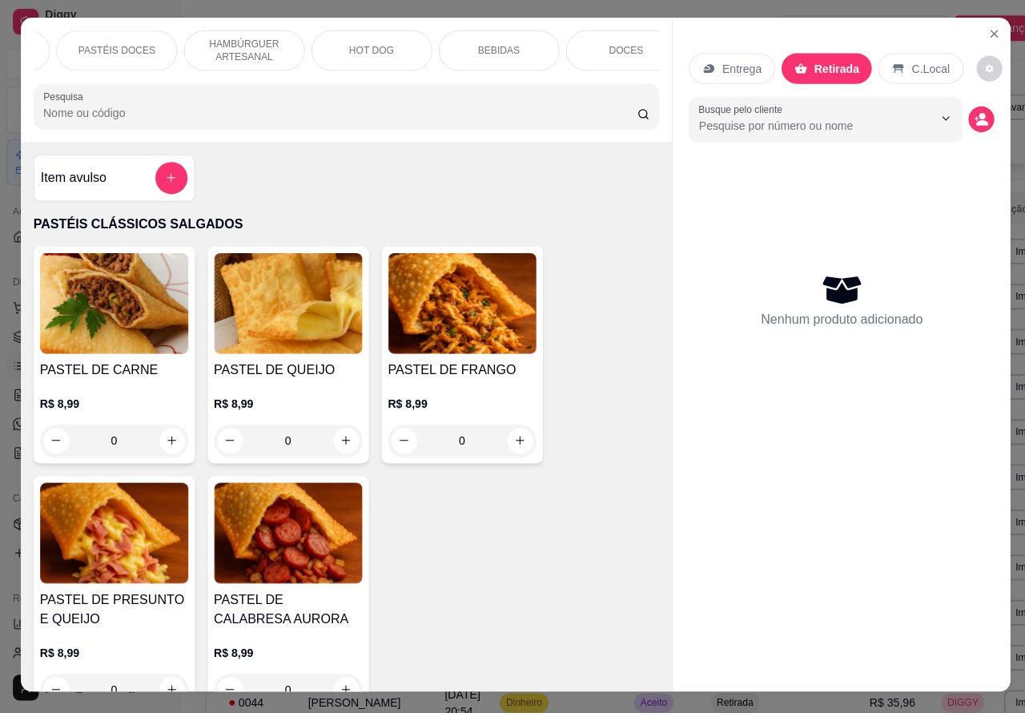
scroll to position [0, 363]
click at [607, 48] on p "DOCES" at bounding box center [616, 54] width 34 height 13
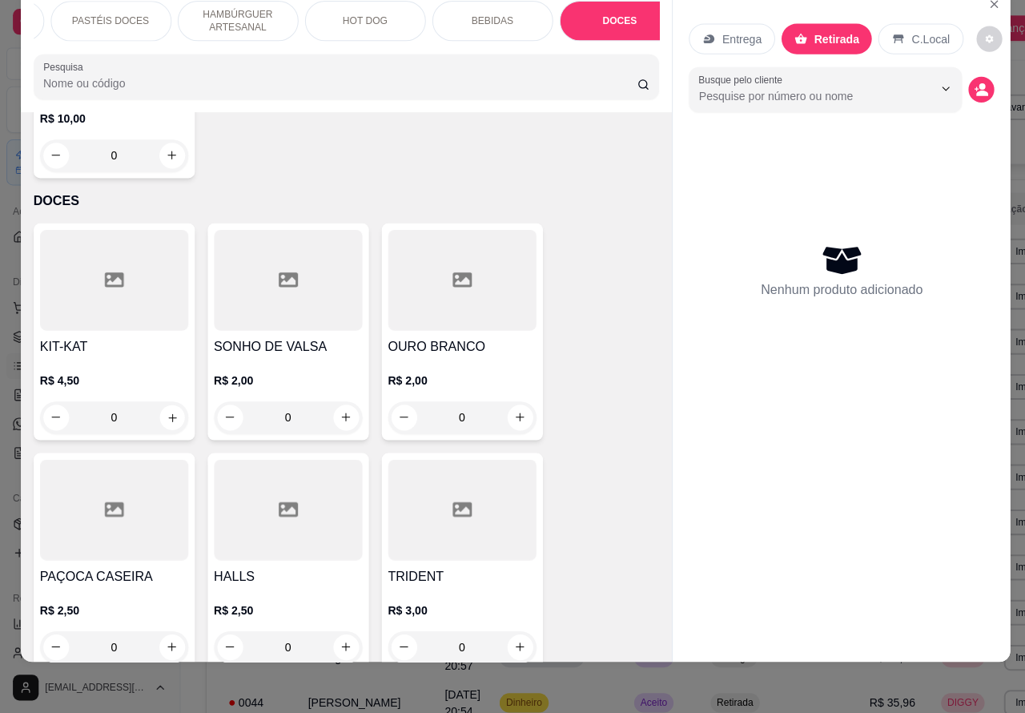
click at [167, 415] on icon "increase-product-quantity" at bounding box center [171, 419] width 8 height 8
type input "1"
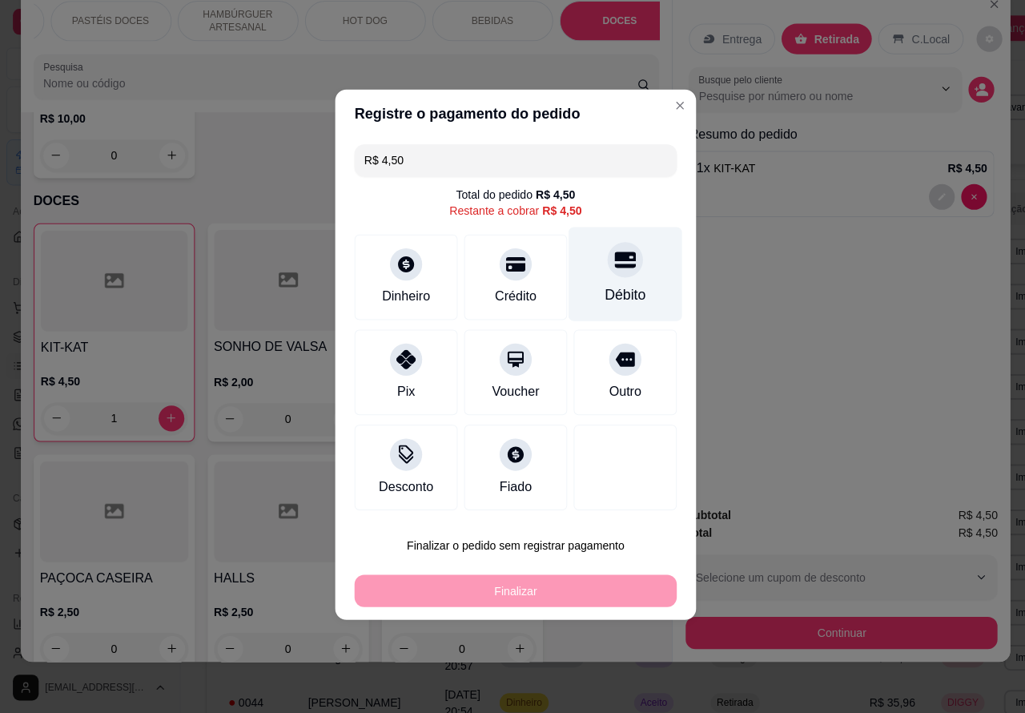
click at [604, 268] on div at bounding box center [621, 261] width 35 height 35
type input "R$ 0,00"
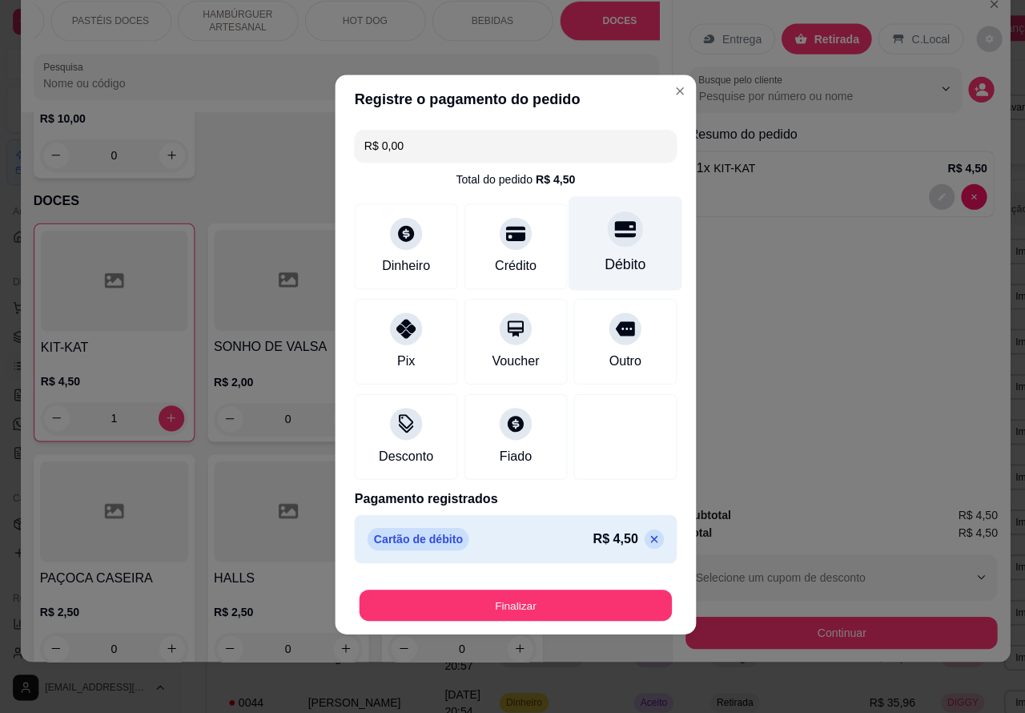
click at [562, 595] on button "Finalizar" at bounding box center [512, 605] width 311 height 31
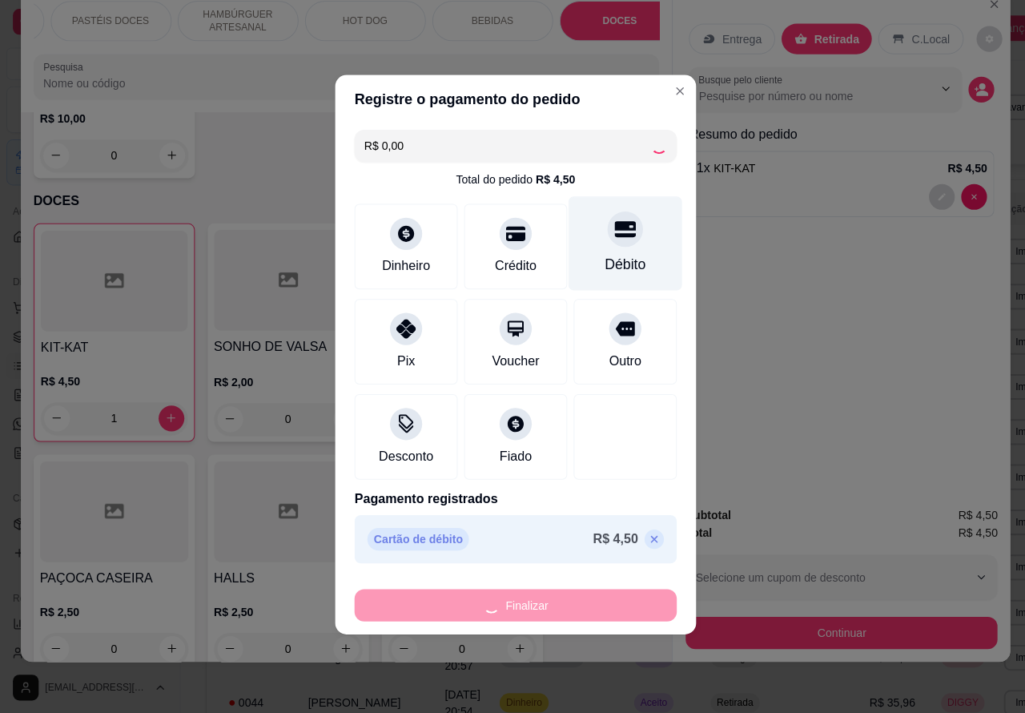
type input "0"
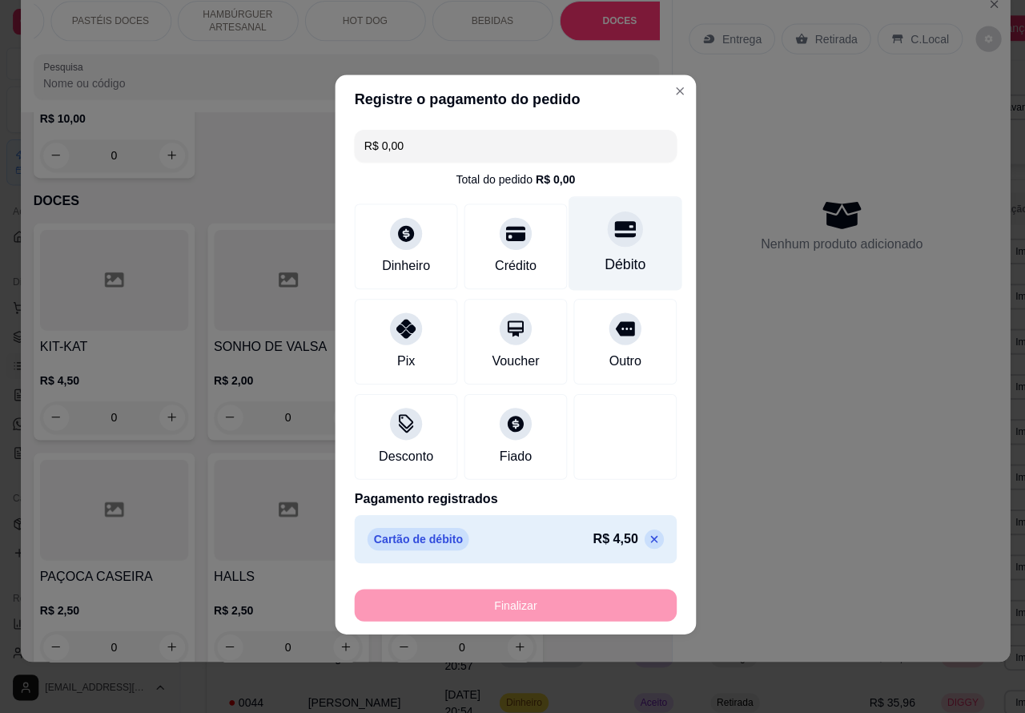
type input "-R$ 4,50"
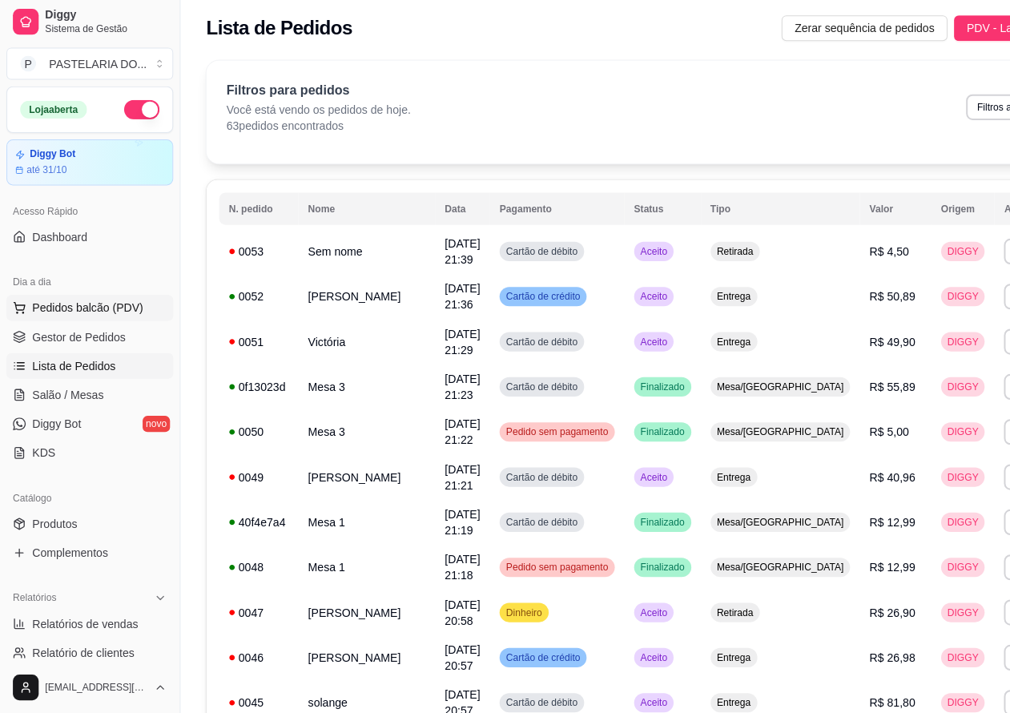
click at [116, 310] on span "Pedidos balcão (PDV)" at bounding box center [87, 310] width 111 height 16
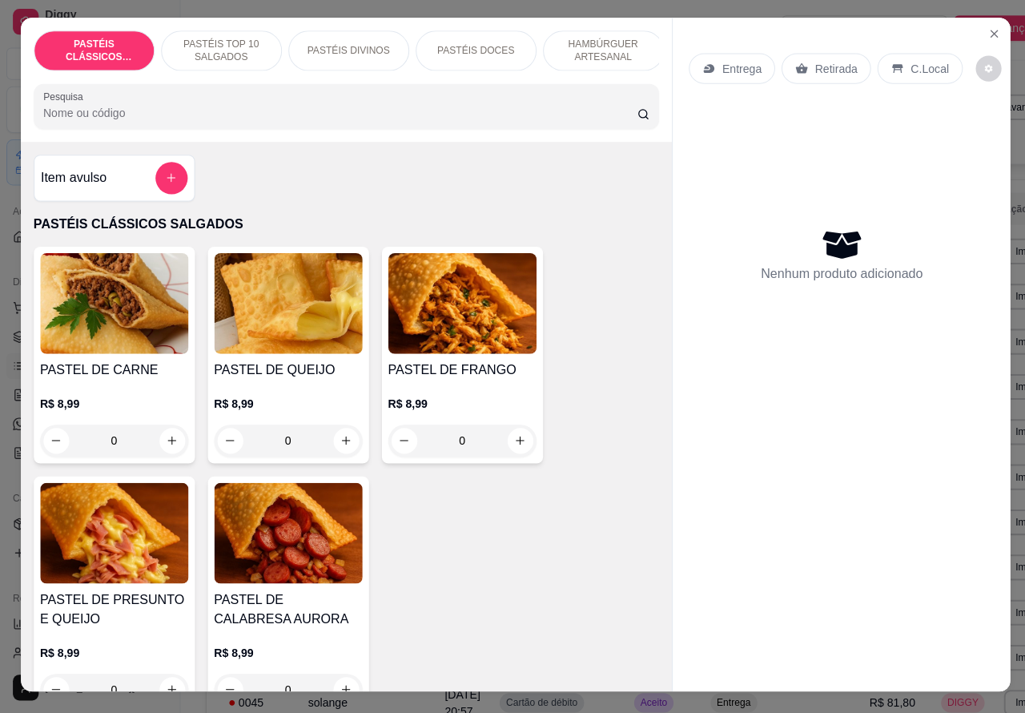
click at [820, 65] on p "Retirada" at bounding box center [831, 72] width 42 height 16
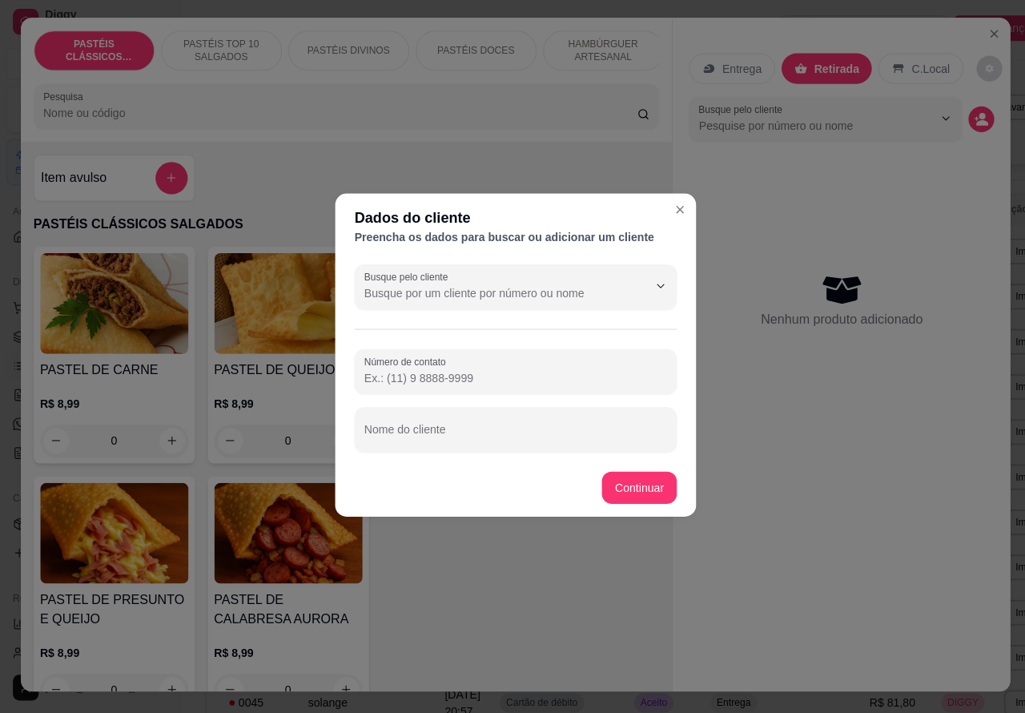
click at [458, 372] on input "Número de contato" at bounding box center [512, 380] width 301 height 16
paste input "[PHONE_NUMBER]"
type input "[PHONE_NUMBER]"
click at [518, 437] on input "Nome do cliente" at bounding box center [512, 437] width 301 height 16
type input "[PERSON_NAME]"
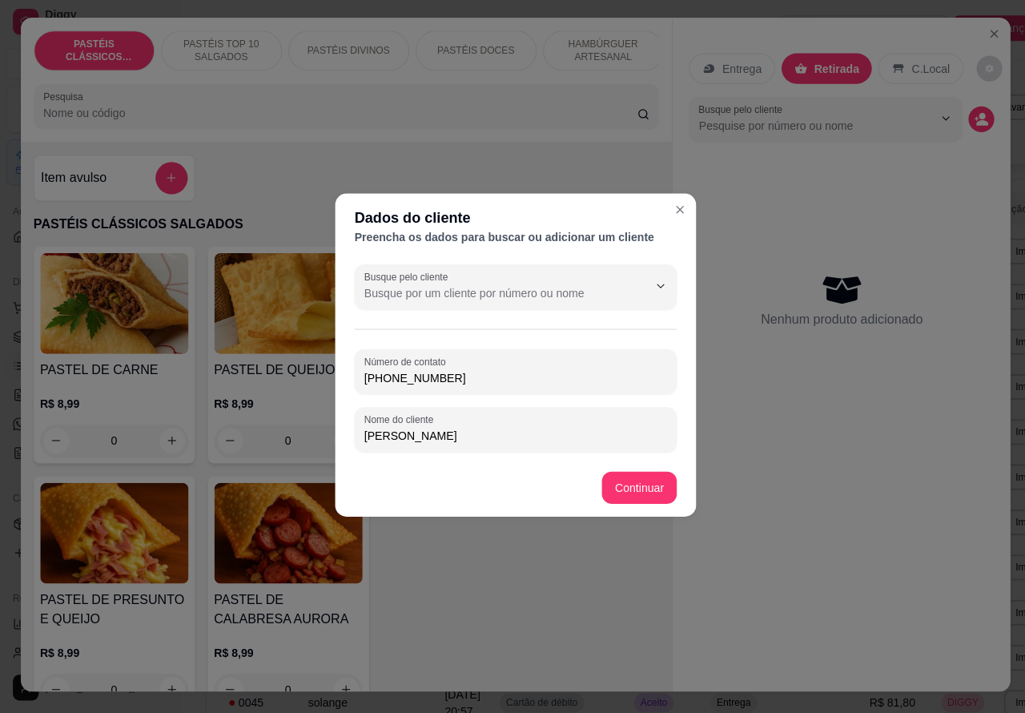
click at [630, 491] on div "PASTEL DE CARNE R$ 8,99 0 PASTEL DE QUEIJO R$ 8,99 0 PASTEL DE FRANGO R$ 8,99 0…" at bounding box center [345, 480] width 622 height 463
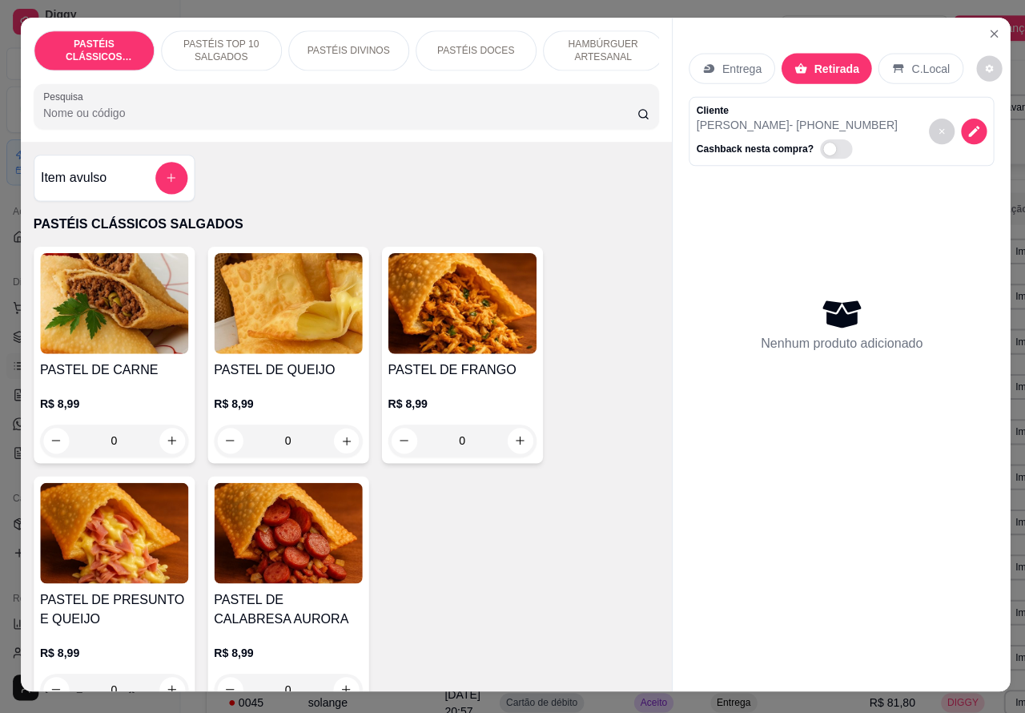
click at [340, 446] on icon "increase-product-quantity" at bounding box center [344, 442] width 8 height 8
type input "1"
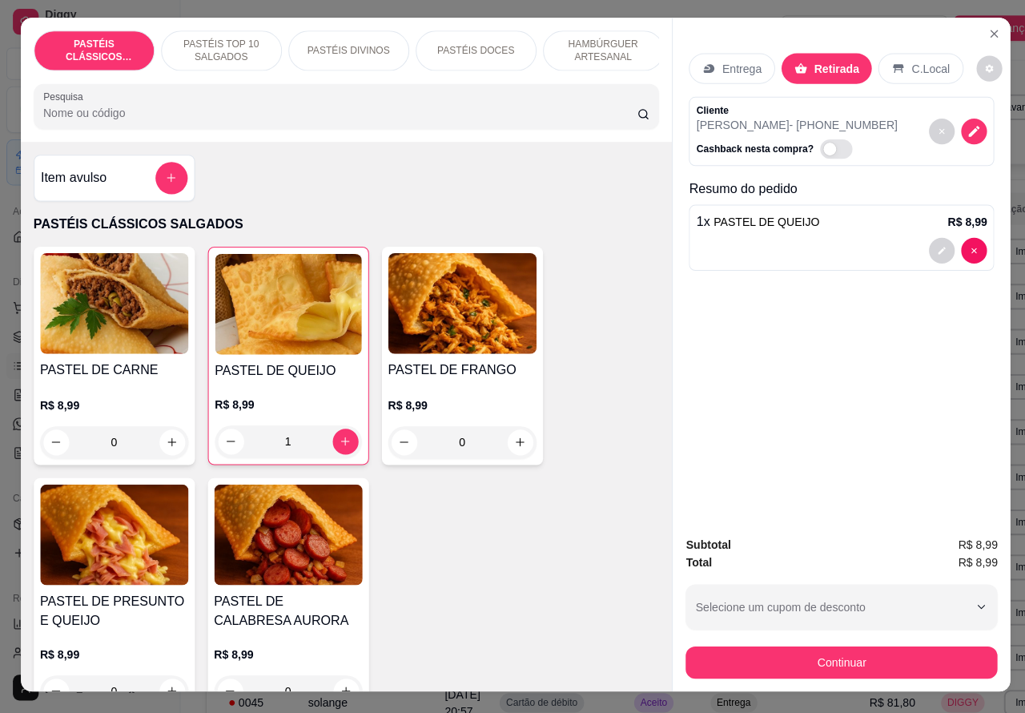
click at [598, 42] on p "HAMBÚRGUER ARTESANAL" at bounding box center [600, 55] width 93 height 26
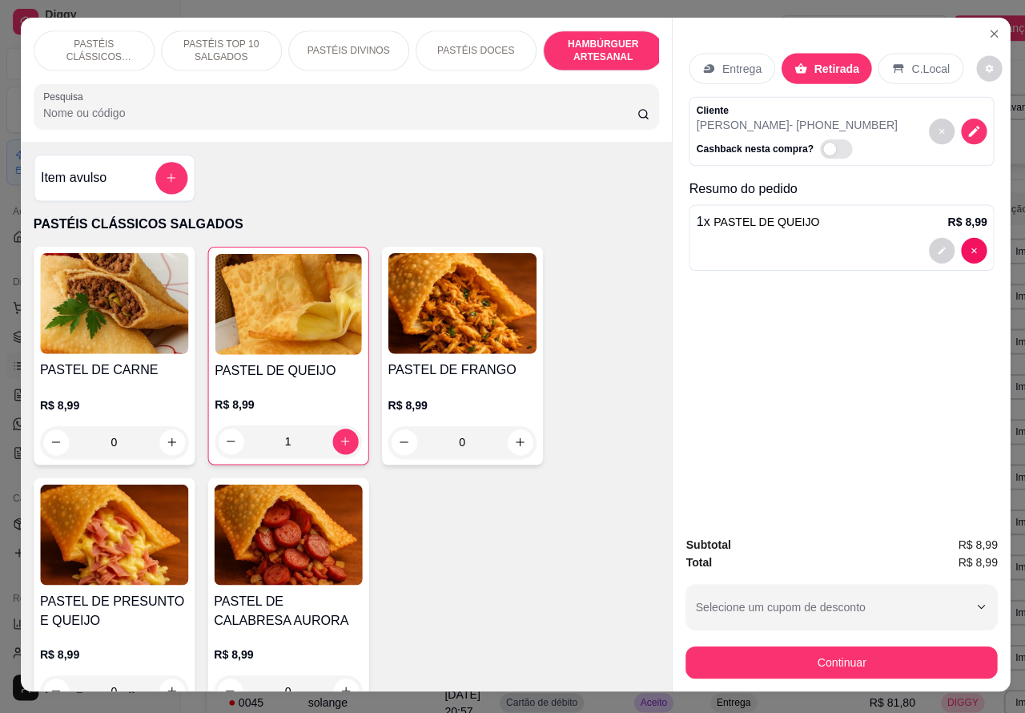
scroll to position [37, 0]
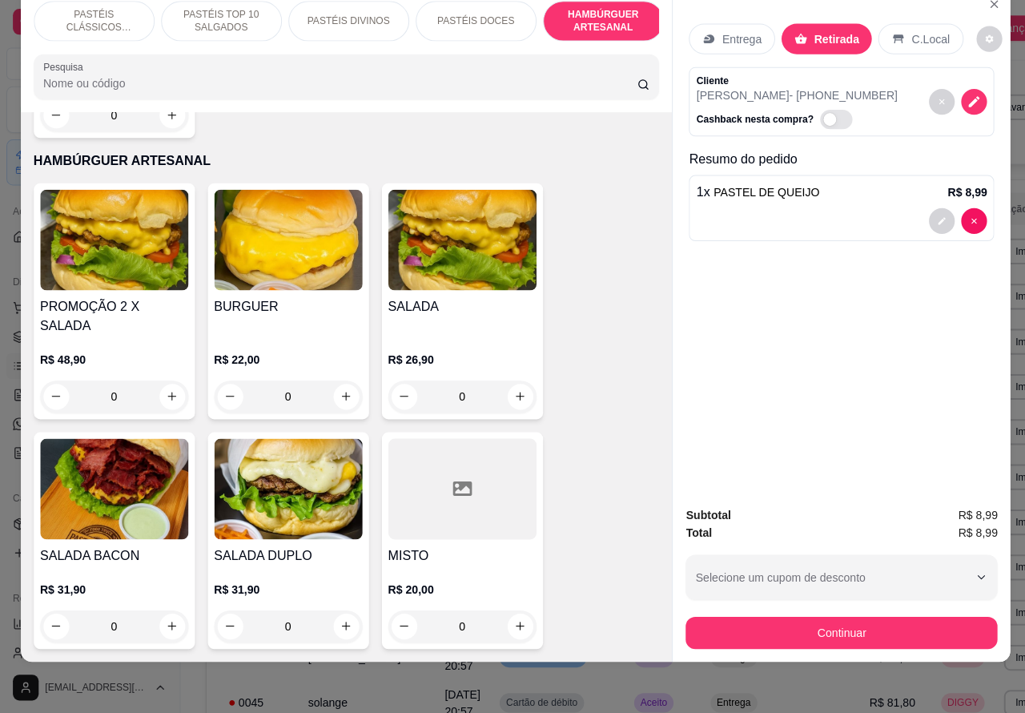
click at [171, 382] on div "0" at bounding box center [113, 398] width 147 height 32
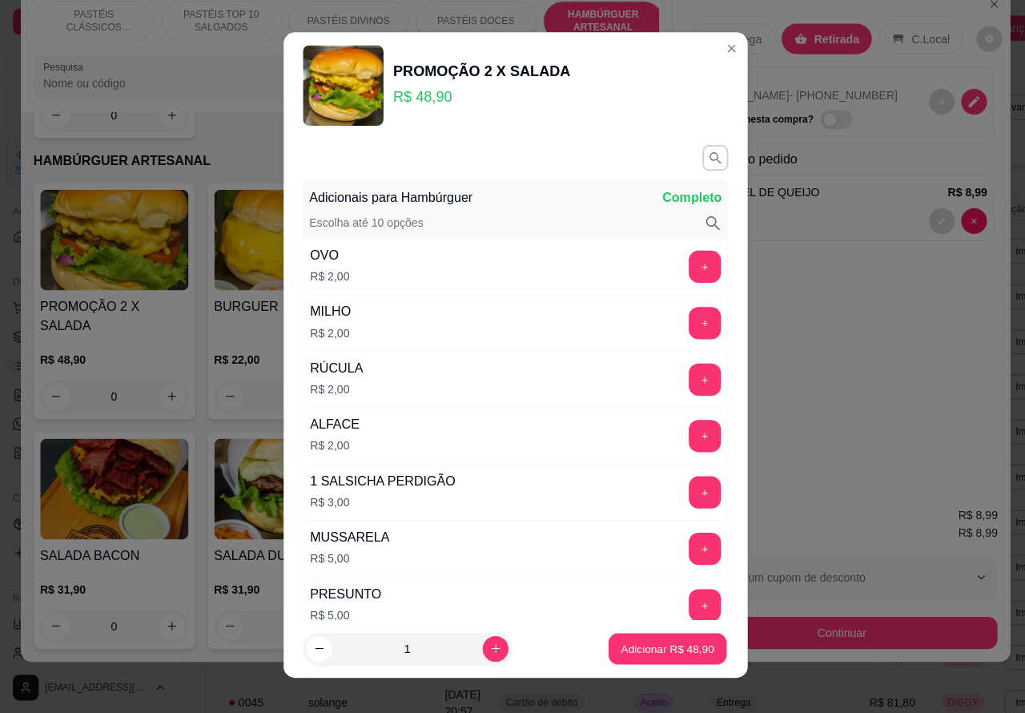
click at [629, 646] on p "Adicionar R$ 48,90" at bounding box center [664, 648] width 93 height 15
type input "1"
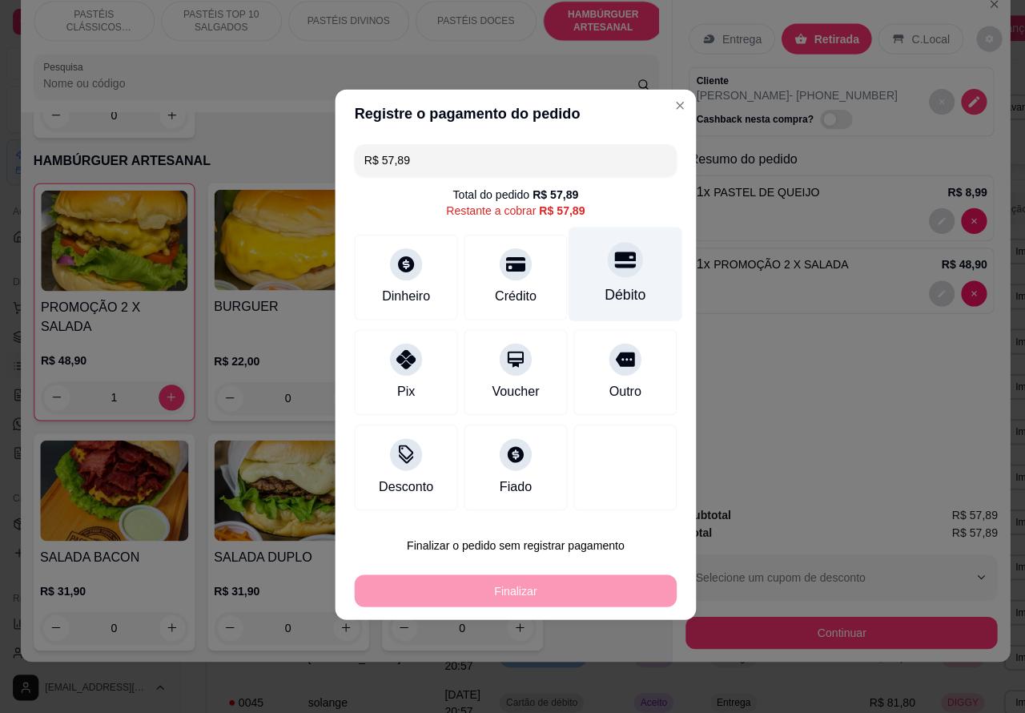
click at [611, 270] on icon at bounding box center [621, 263] width 21 height 16
type input "R$ 0,00"
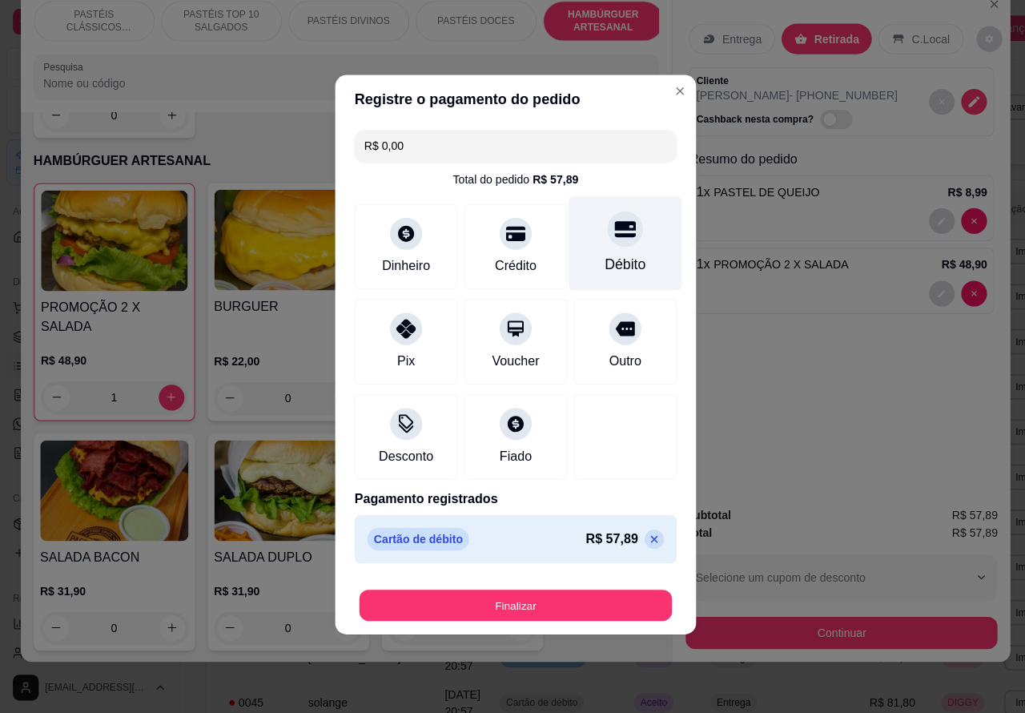
click at [573, 602] on button "Finalizar" at bounding box center [512, 605] width 311 height 31
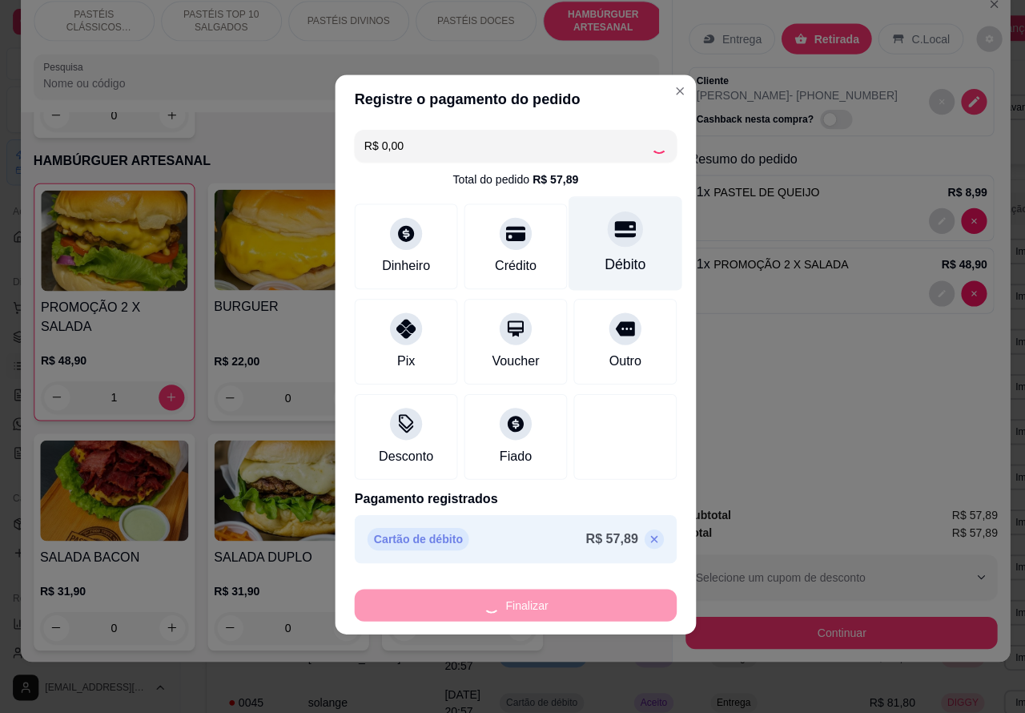
type input "0"
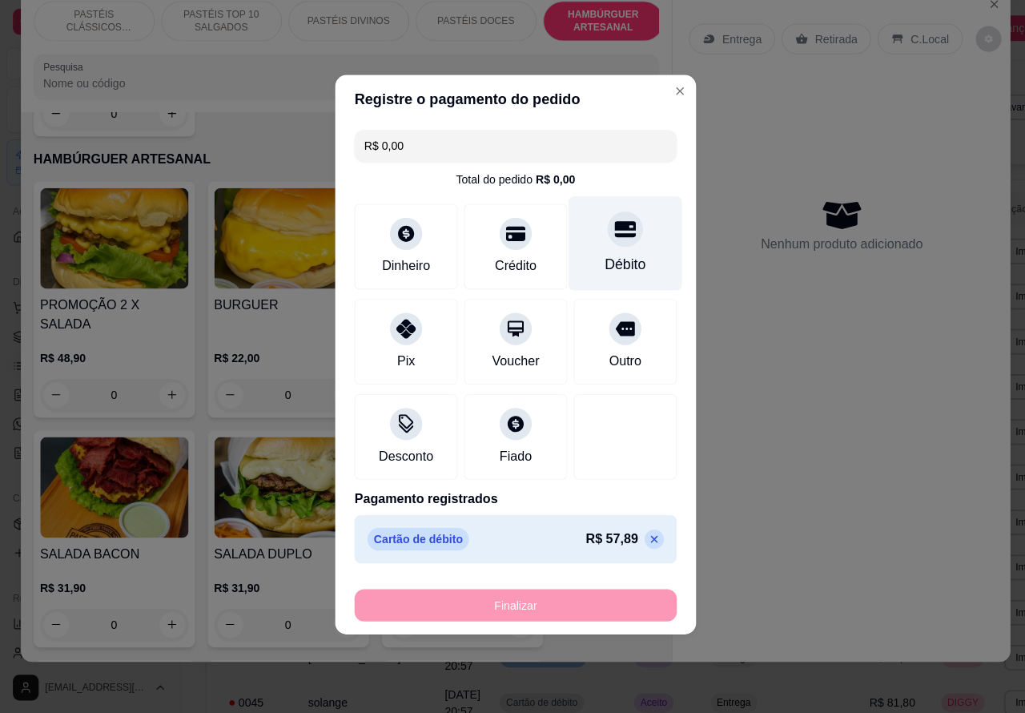
type input "-R$ 57,89"
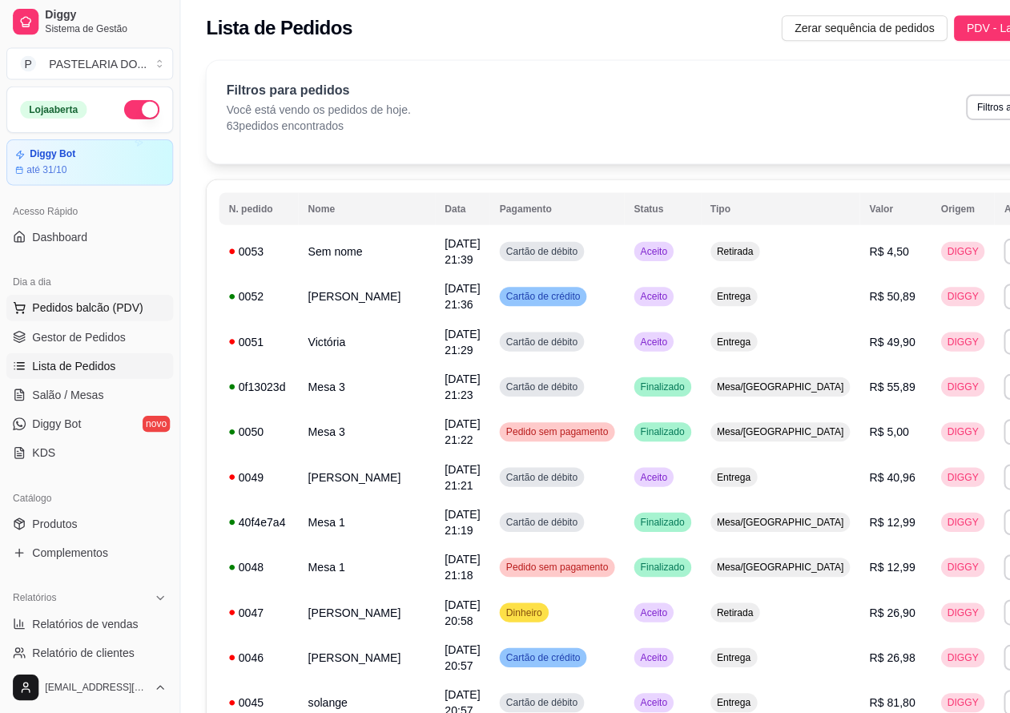
click at [103, 308] on span "Pedidos balcão (PDV)" at bounding box center [87, 310] width 111 height 16
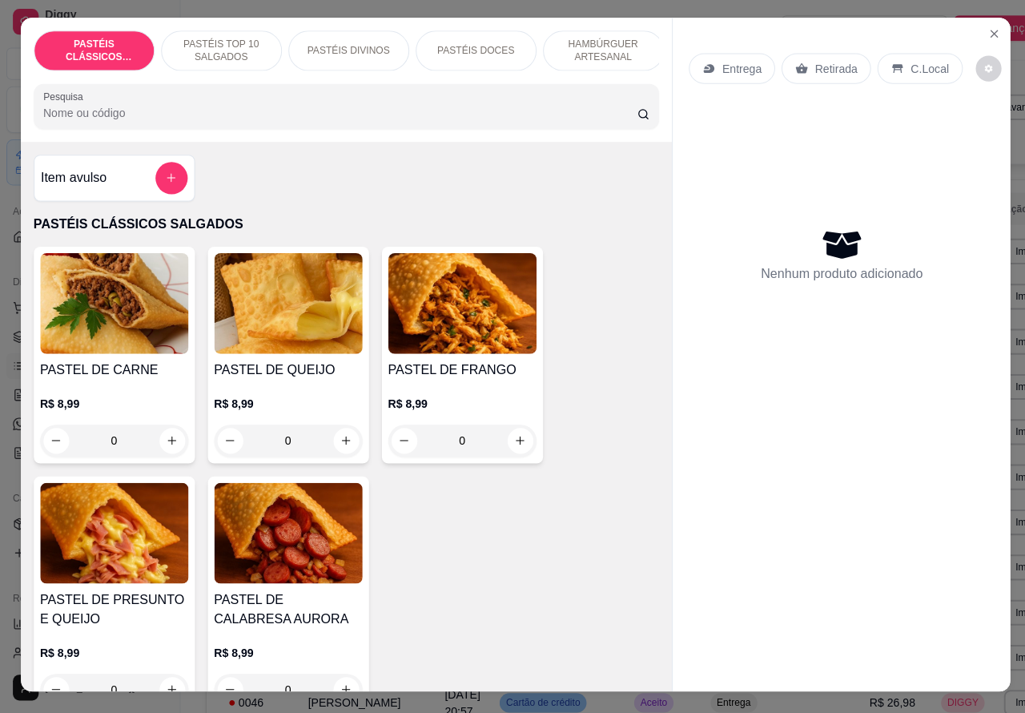
click at [735, 64] on p "Entrega" at bounding box center [737, 72] width 39 height 16
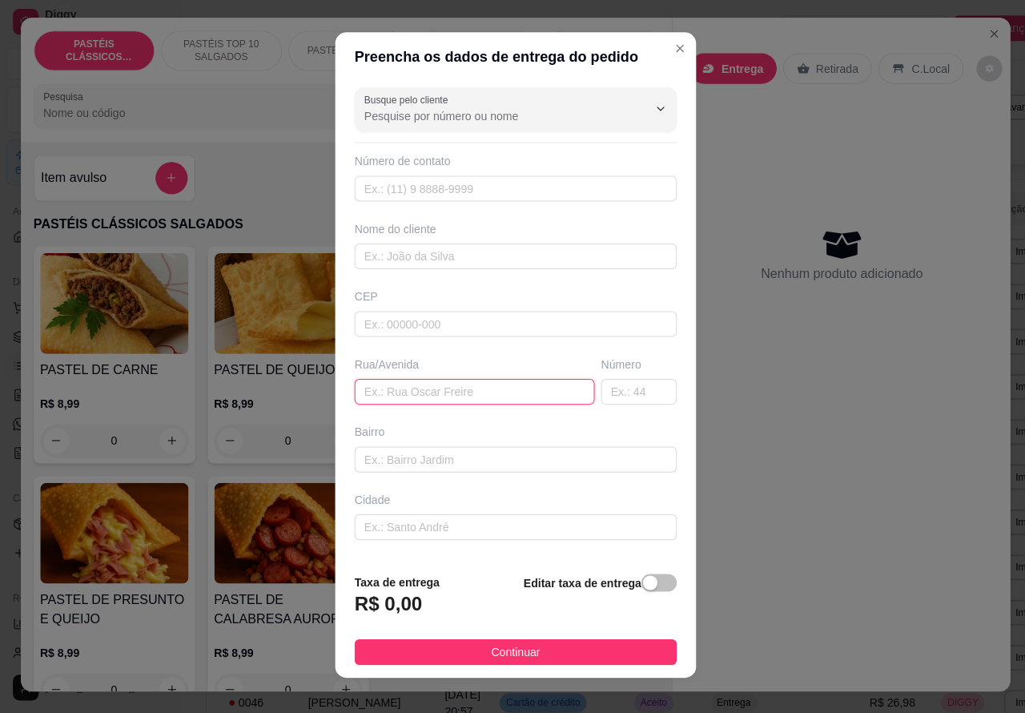
click at [466, 393] on input "text" at bounding box center [471, 394] width 239 height 26
paste input "[STREET_ADDRESS][PERSON_NAME]"
type input "[STREET_ADDRESS][PERSON_NAME]"
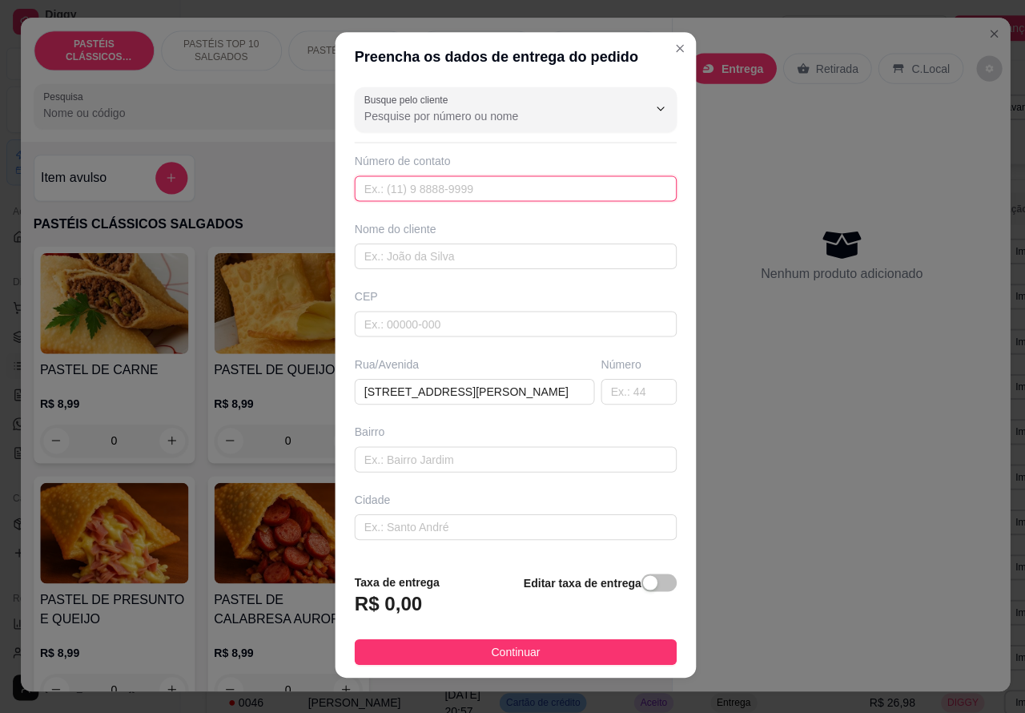
click at [466, 187] on input "text" at bounding box center [512, 192] width 320 height 26
paste input "[PHONE_NUMBER]"
type input "[PHONE_NUMBER]"
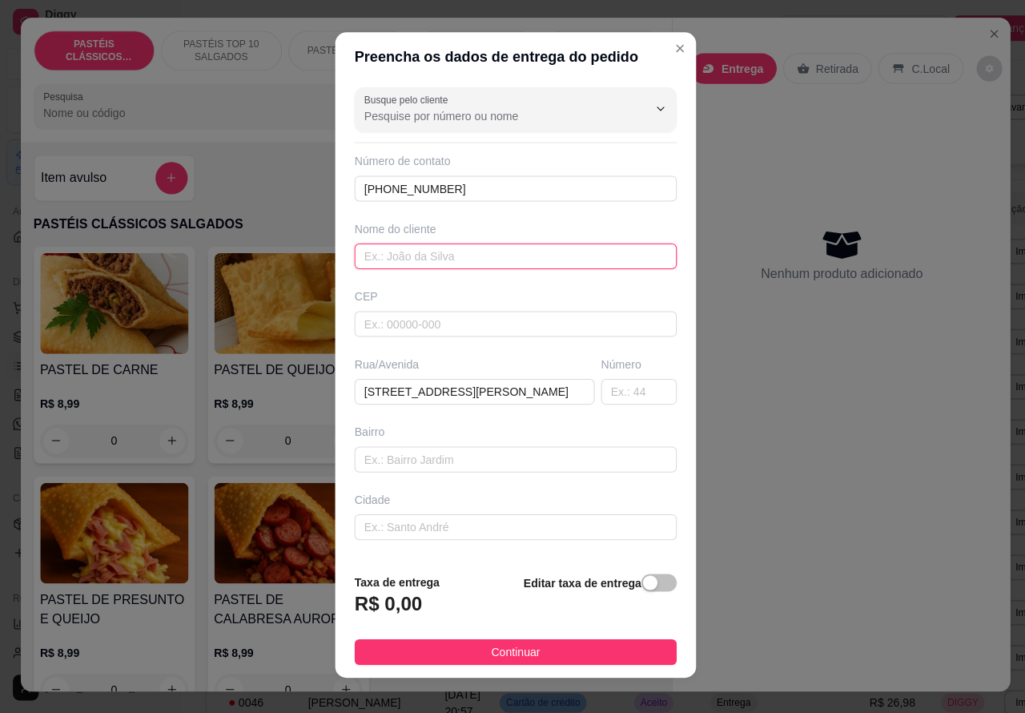
click at [517, 255] on input "text" at bounding box center [512, 259] width 320 height 26
type input "Mah"
click at [638, 581] on span "button" at bounding box center [655, 583] width 35 height 18
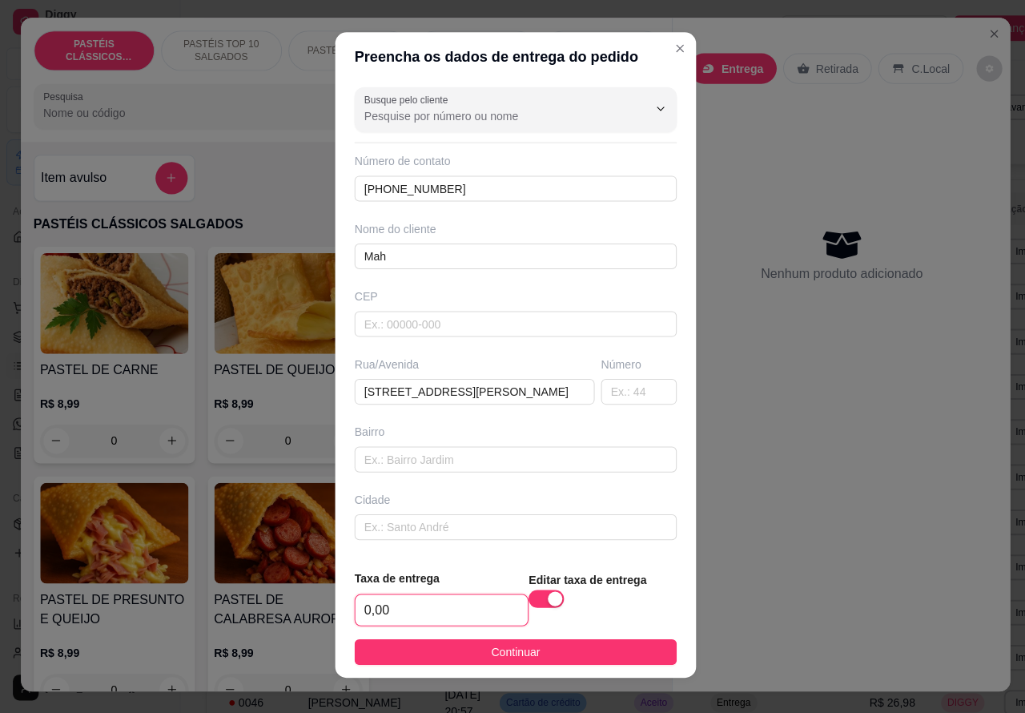
click at [361, 610] on input "0,00" at bounding box center [438, 610] width 171 height 30
type input "2,00"
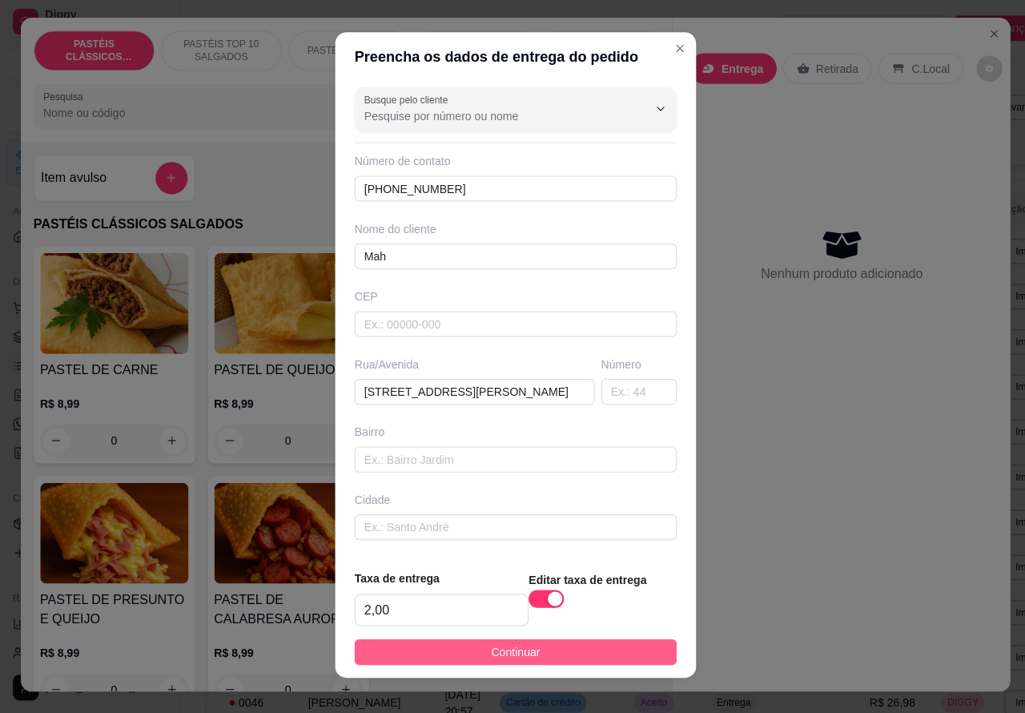
click at [547, 643] on button "Continuar" at bounding box center [512, 652] width 320 height 26
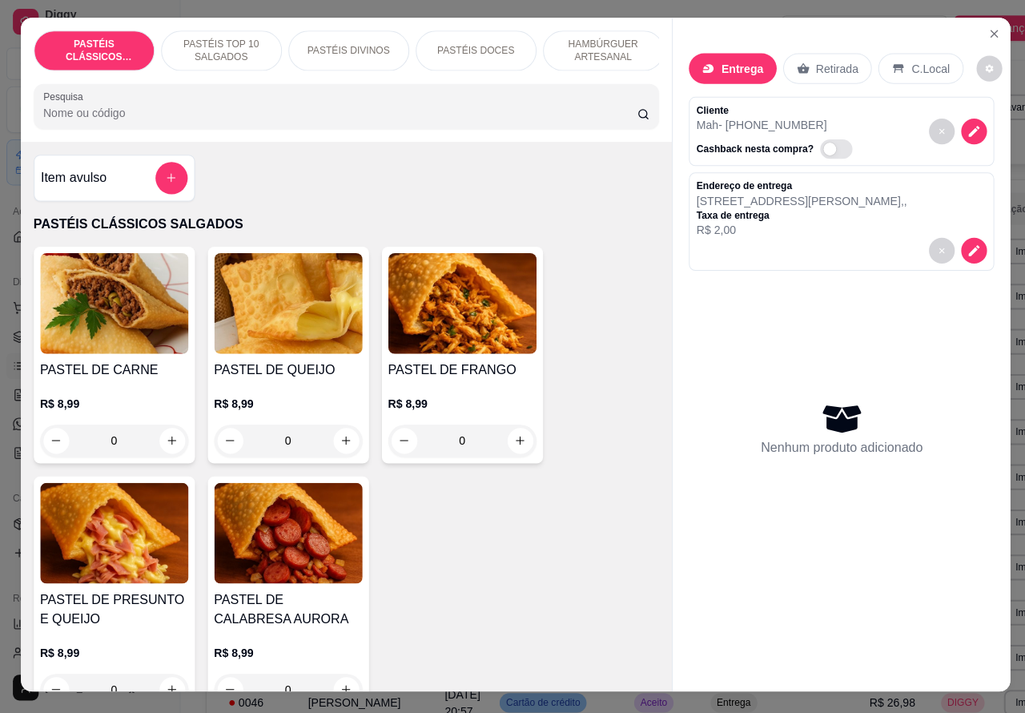
click at [165, 447] on icon "increase-product-quantity" at bounding box center [171, 442] width 12 height 12
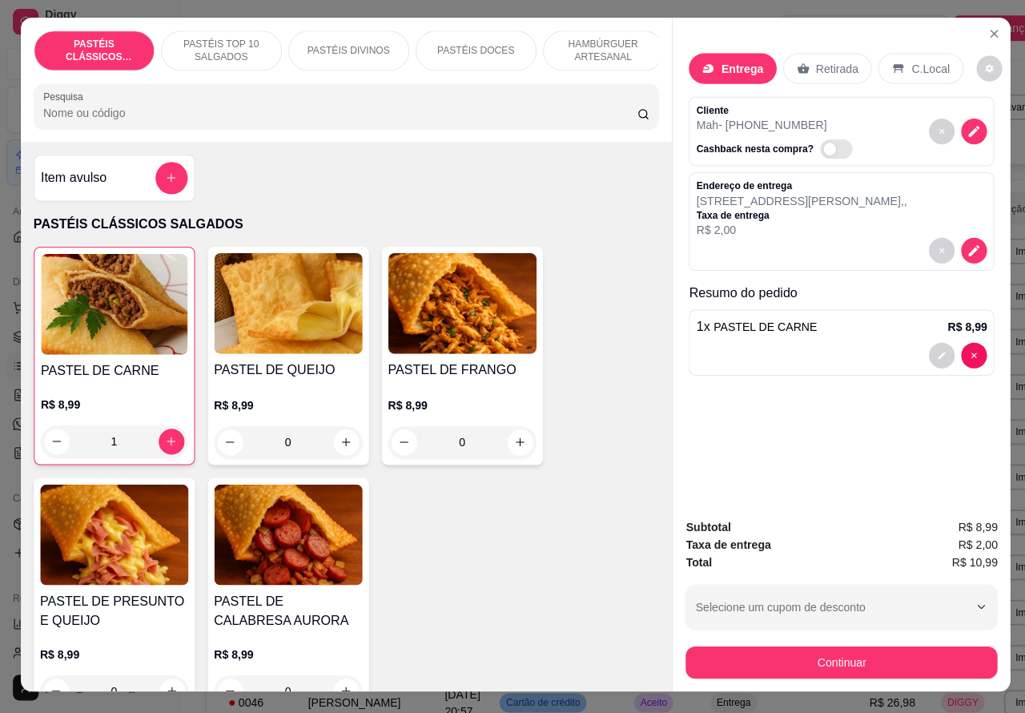
click at [166, 447] on icon "increase-product-quantity" at bounding box center [170, 442] width 9 height 9
type input "2"
click at [227, 42] on p "PASTÉIS TOP 10 SALGADOS" at bounding box center [220, 55] width 93 height 26
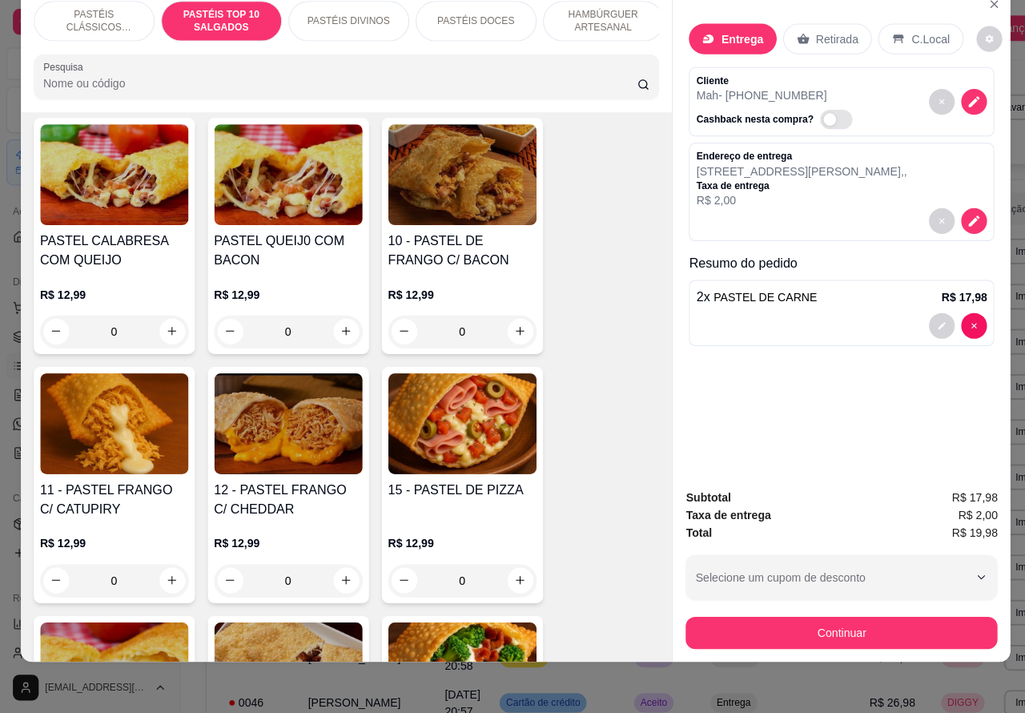
scroll to position [1352, 0]
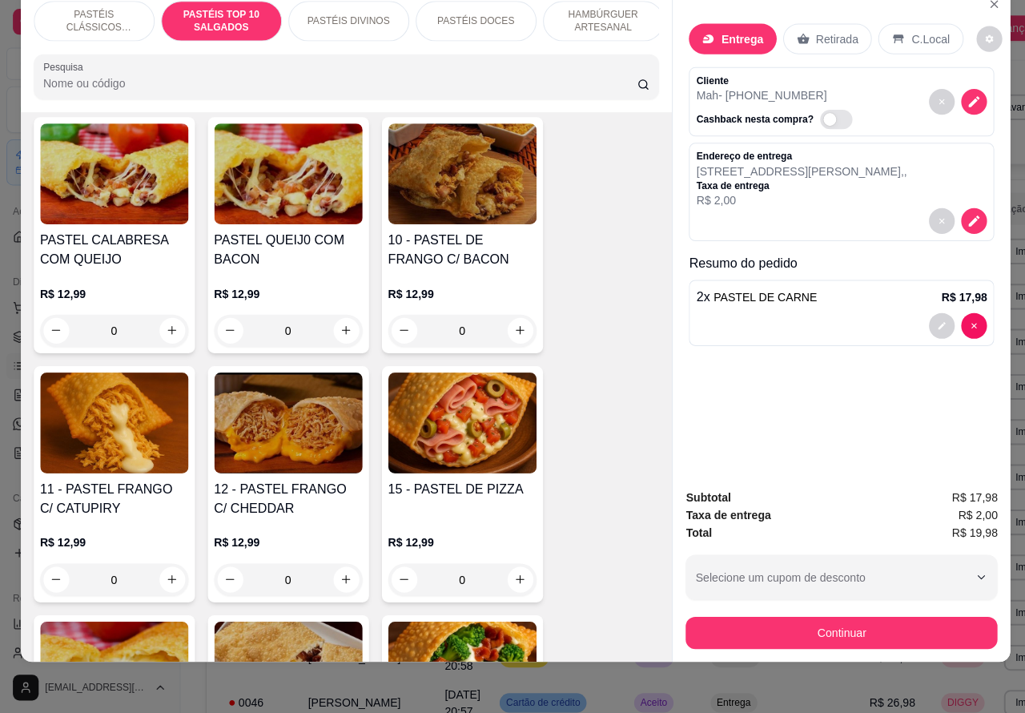
click at [340, 578] on div "0" at bounding box center [286, 580] width 147 height 32
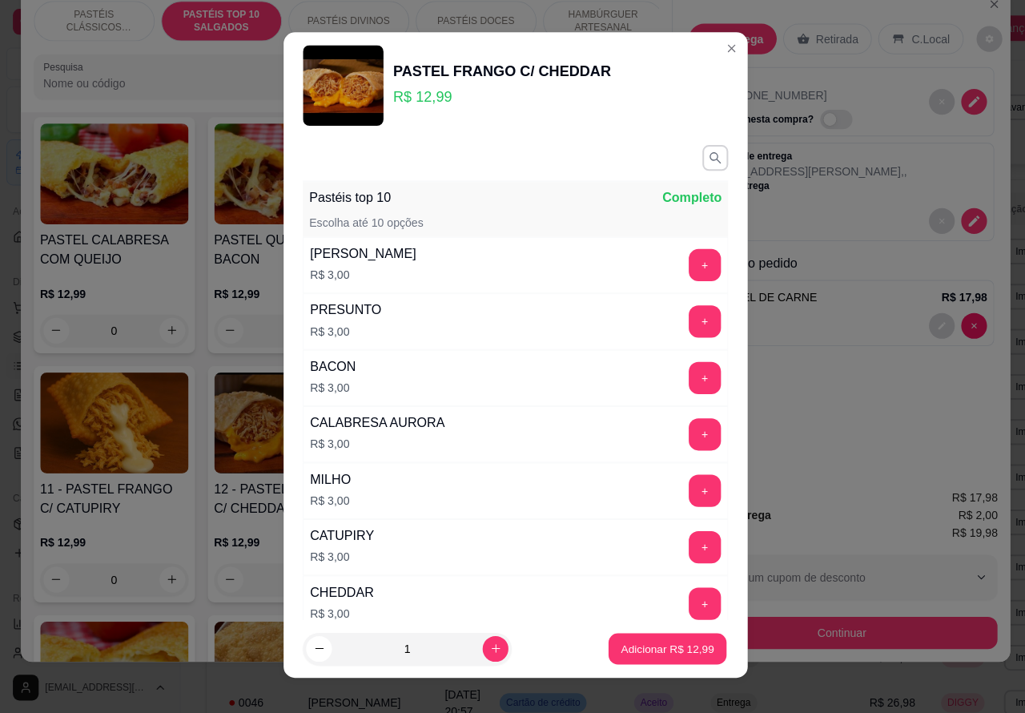
click at [643, 639] on button "Adicionar R$ 12,99" at bounding box center [664, 648] width 118 height 31
type input "1"
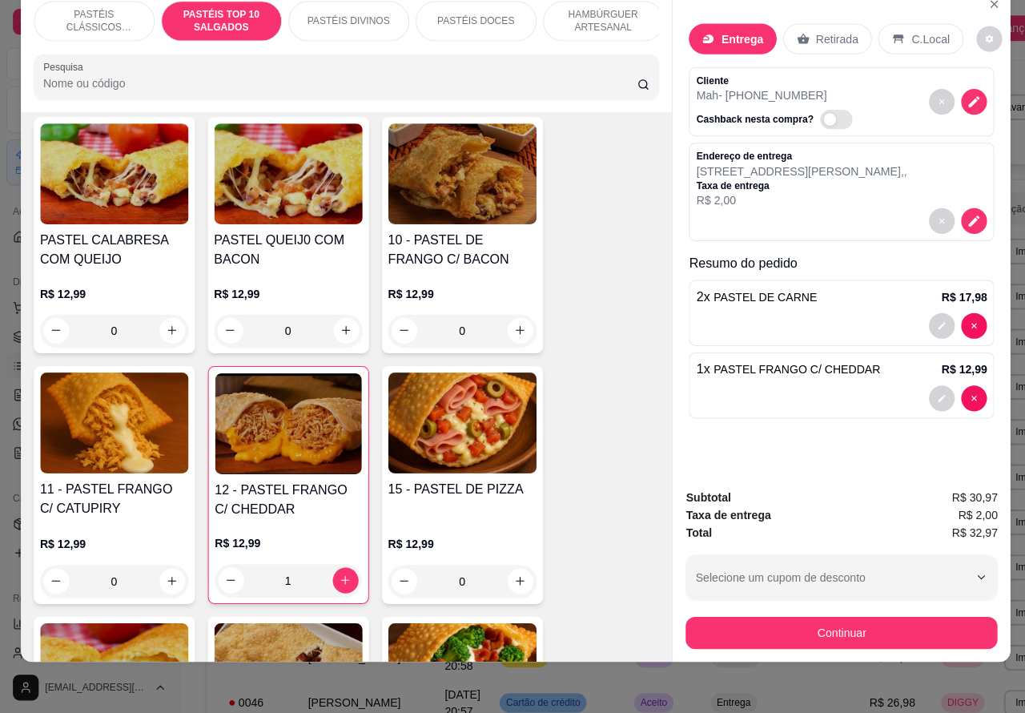
click at [487, 18] on p "PASTÉIS DOCES" at bounding box center [473, 24] width 77 height 13
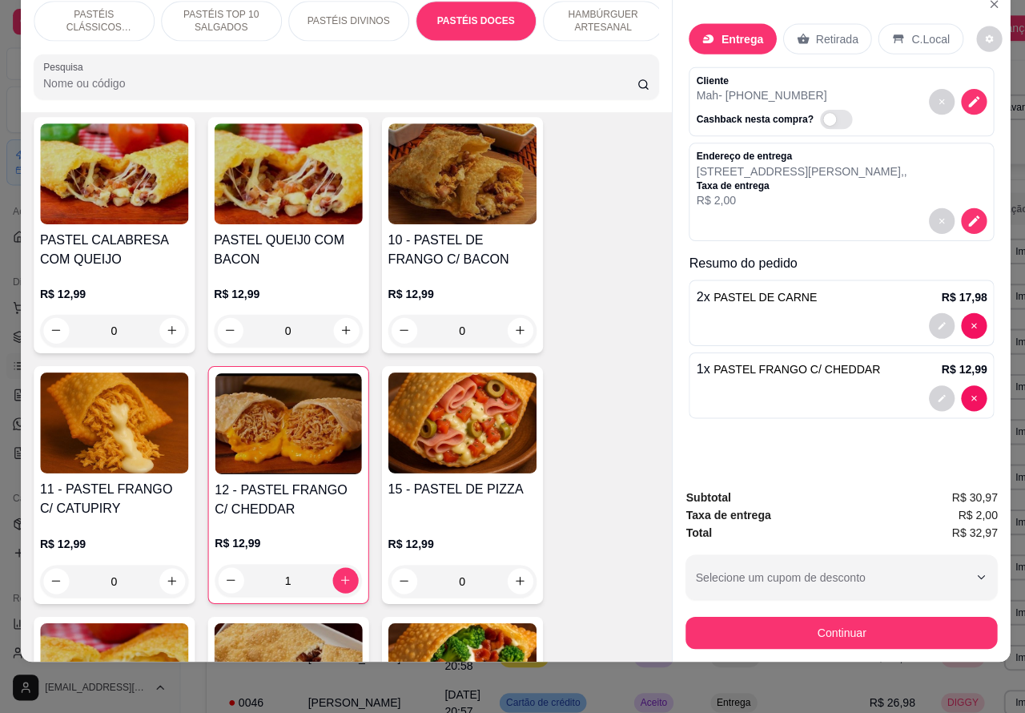
scroll to position [3104, 0]
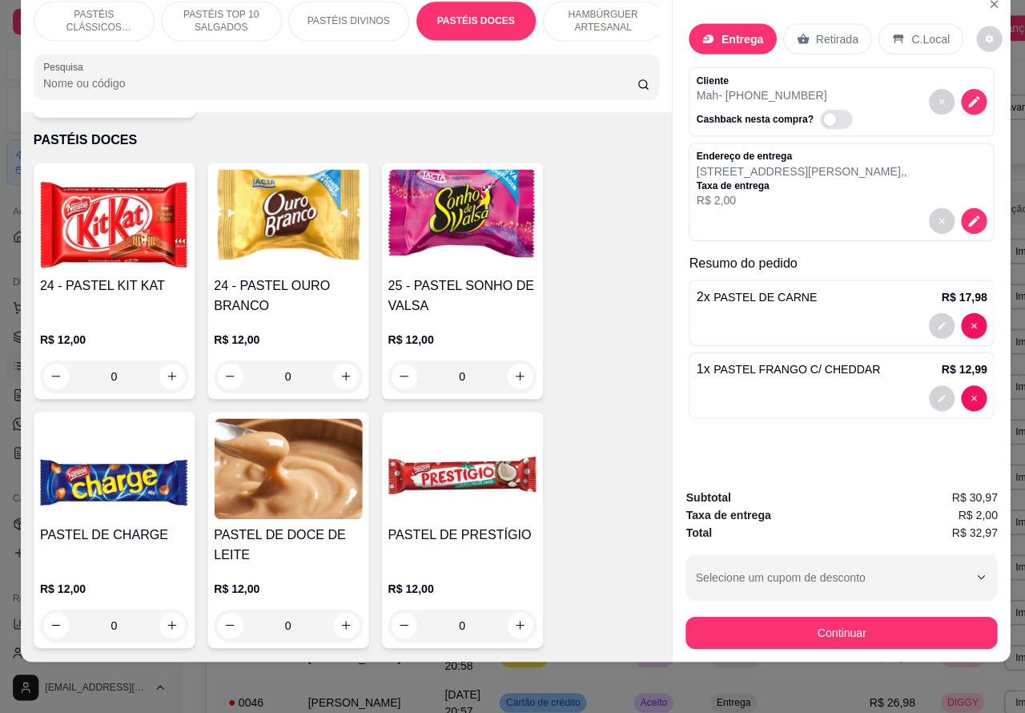
click at [165, 372] on icon "increase-product-quantity" at bounding box center [171, 378] width 12 height 12
type input "1"
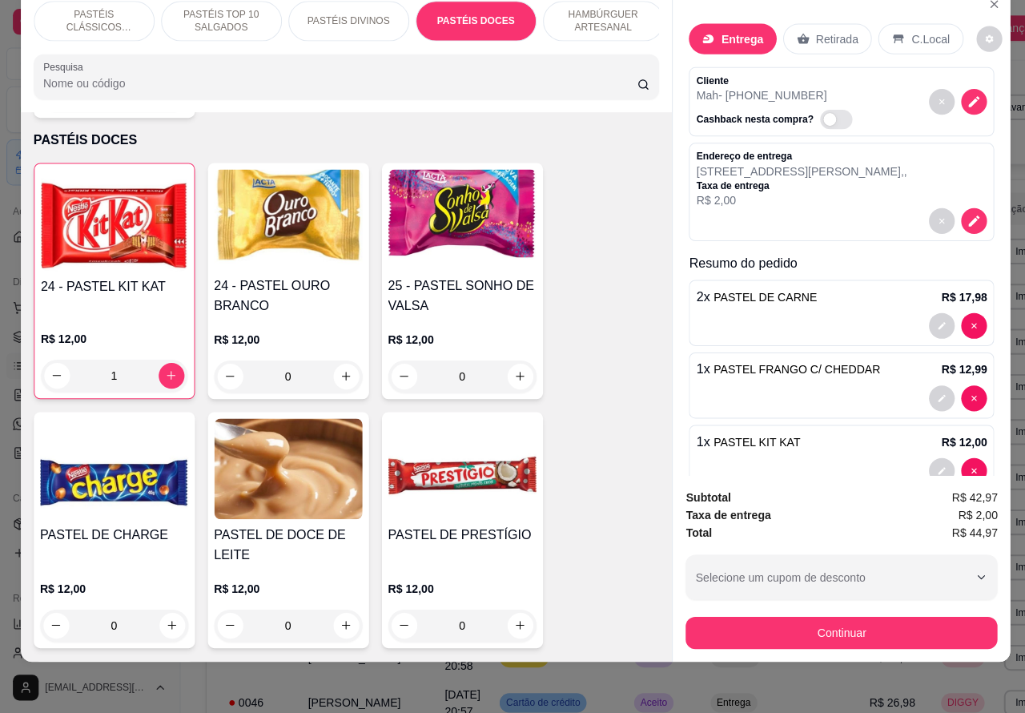
scroll to position [38, 0]
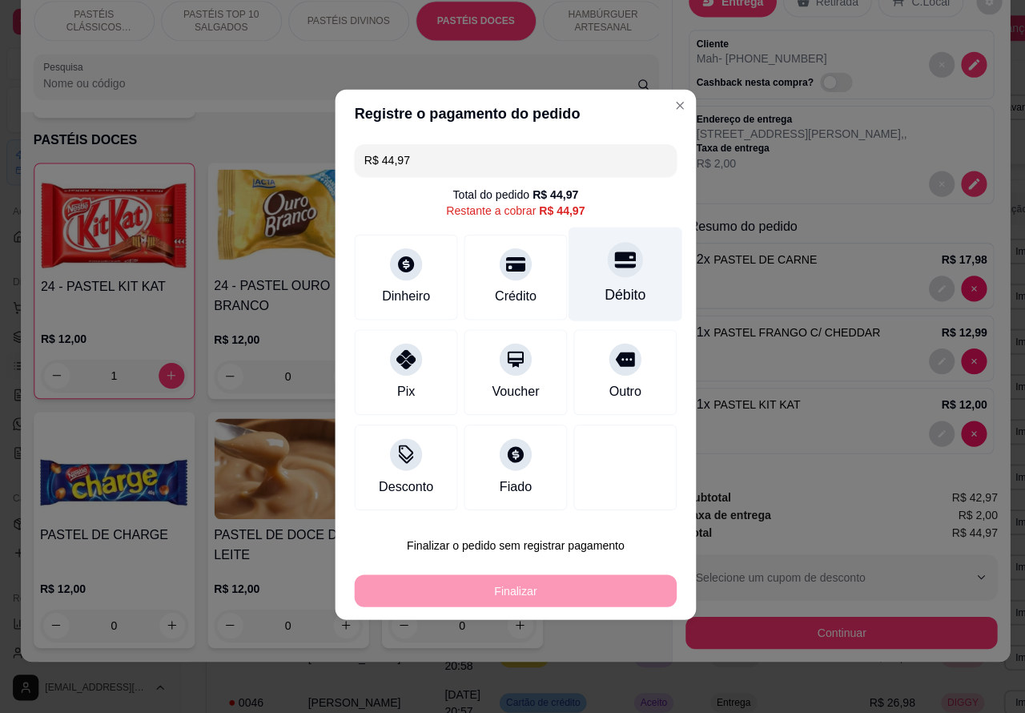
click at [606, 277] on div at bounding box center [621, 261] width 35 height 35
type input "R$ 0,00"
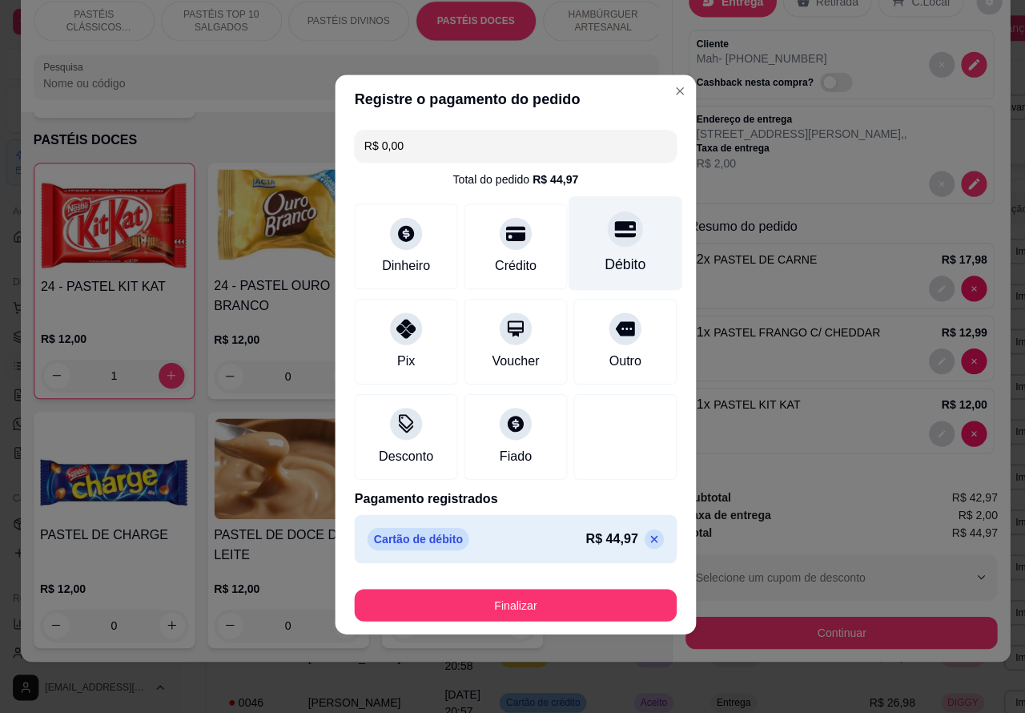
click at [669, 95] on div "Entrega Retirada C.Local Cliente Mah - [PHONE_NUMBER] Cashback nesta compra? En…" at bounding box center [837, 234] width 336 height 485
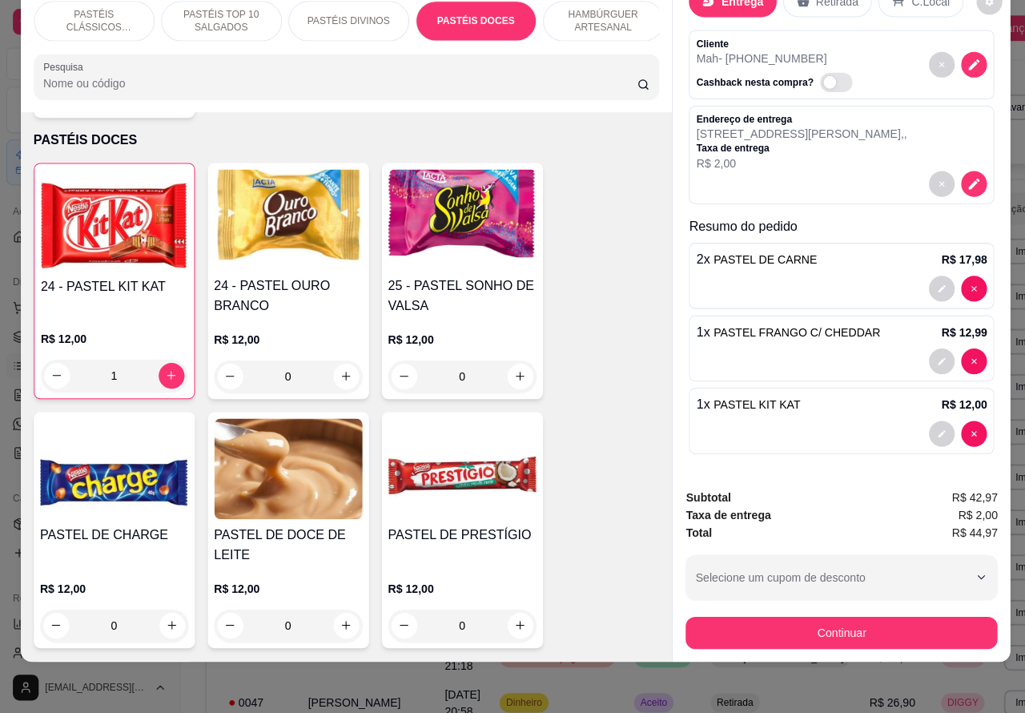
click at [914, 274] on div "PASTEL DE CARNE R$ 8,99 Observações do cliente 2 Editar R$ 17,98" at bounding box center [513, 357] width 1056 height 735
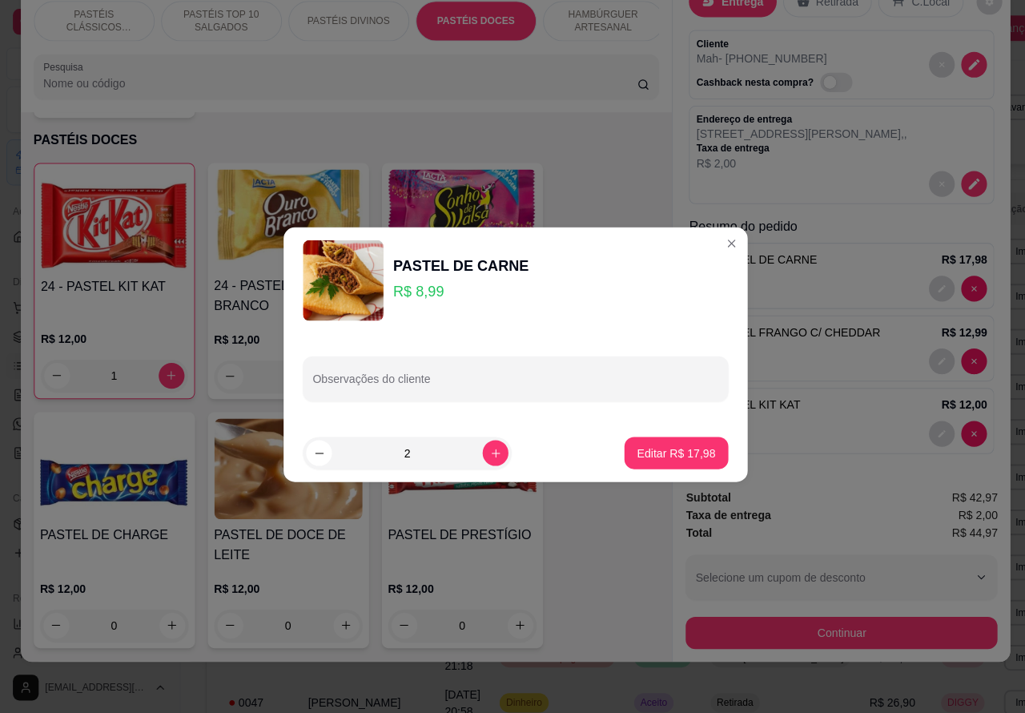
click at [566, 385] on input "Observações do cliente" at bounding box center [513, 387] width 404 height 16
type input "troco para 50"
click at [666, 450] on p "Editar R$ 17,98" at bounding box center [673, 454] width 78 height 16
type input "0"
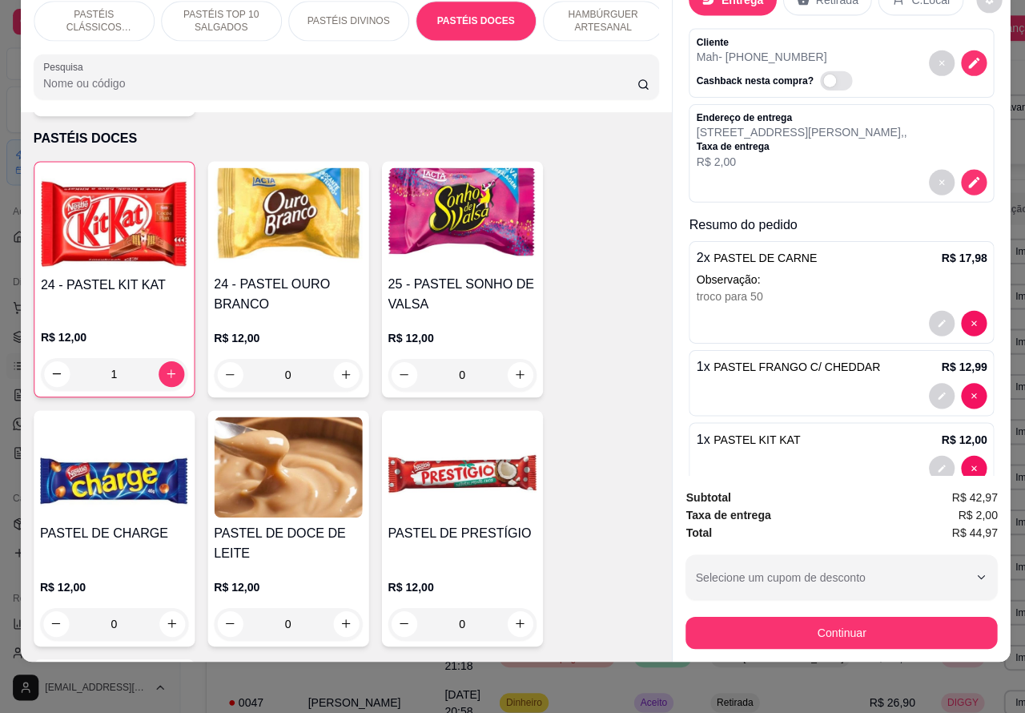
scroll to position [3102, 0]
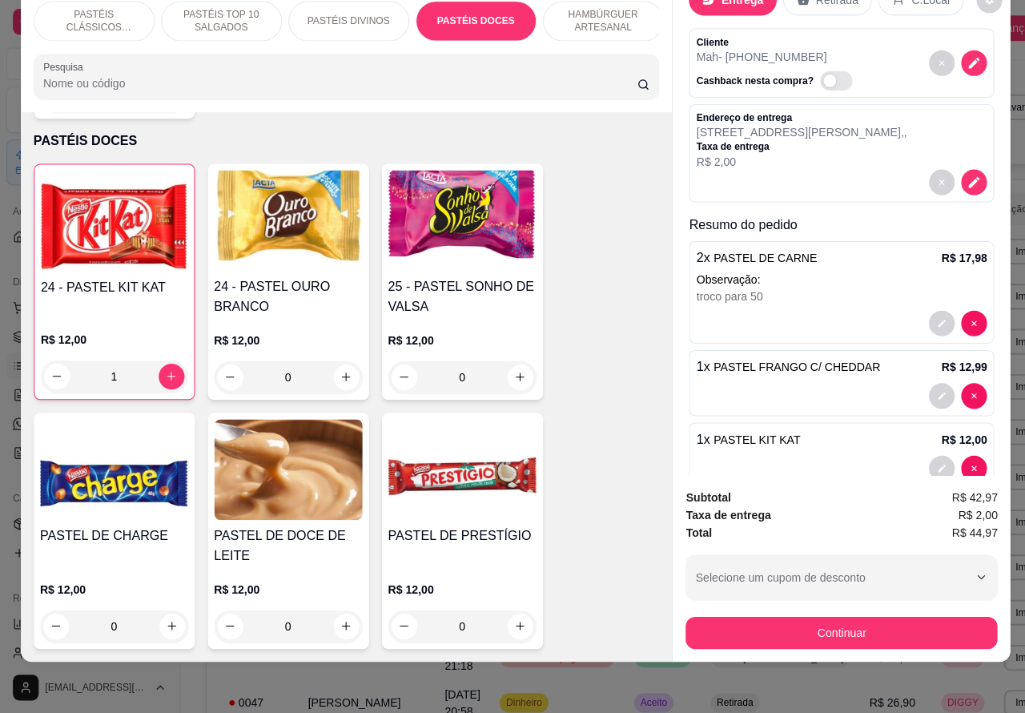
click at [897, 617] on button "Continuar" at bounding box center [837, 633] width 310 height 32
click at [870, 618] on button "Continuar" at bounding box center [837, 633] width 300 height 31
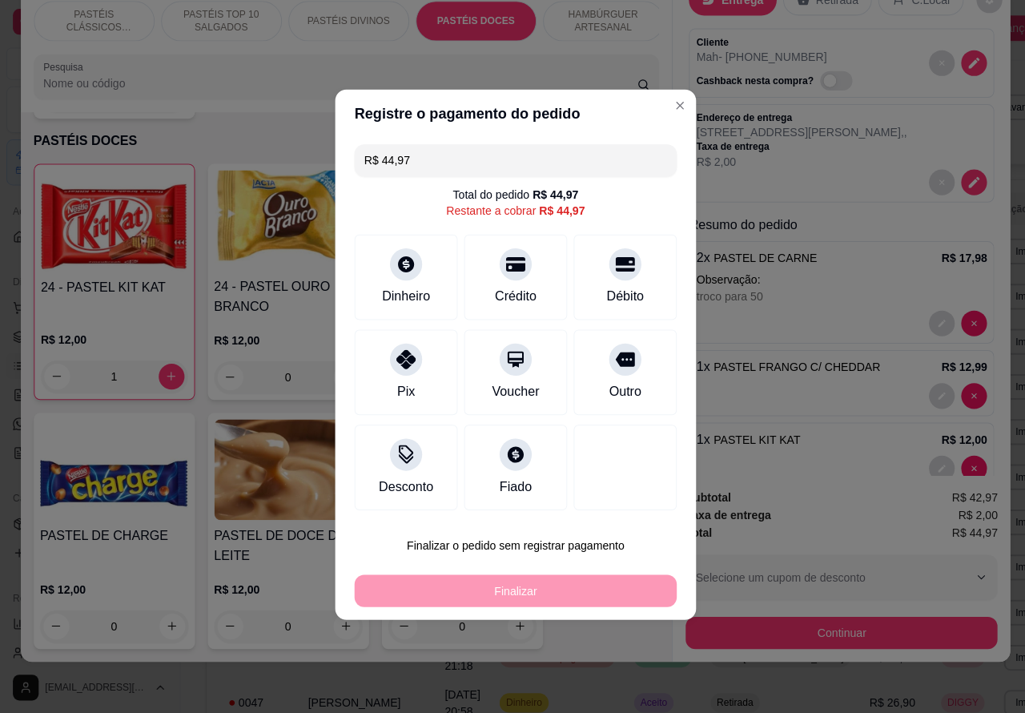
click at [668, 108] on div "Entrega Retirada C.Local Cliente Mah - [PHONE_NUMBER] Cashback nesta compra? En…" at bounding box center [836, 327] width 336 height 671
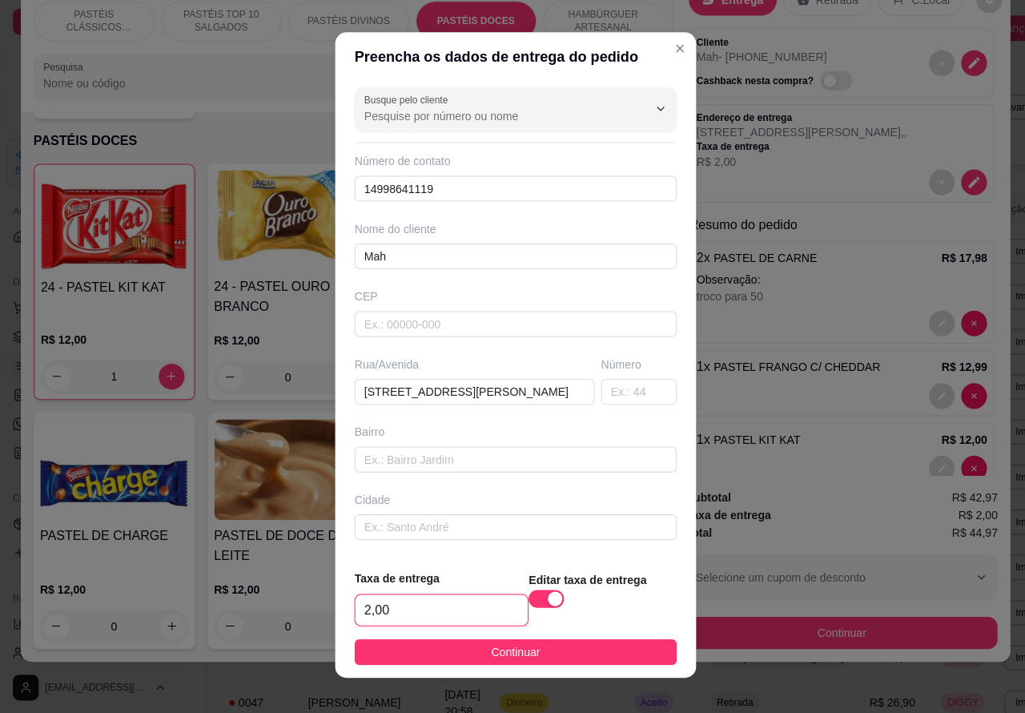
click at [357, 614] on input "2,00" at bounding box center [438, 610] width 171 height 30
click at [354, 601] on input "2,00" at bounding box center [438, 610] width 171 height 30
click at [361, 606] on input "2,00" at bounding box center [438, 610] width 171 height 30
type input "1,00"
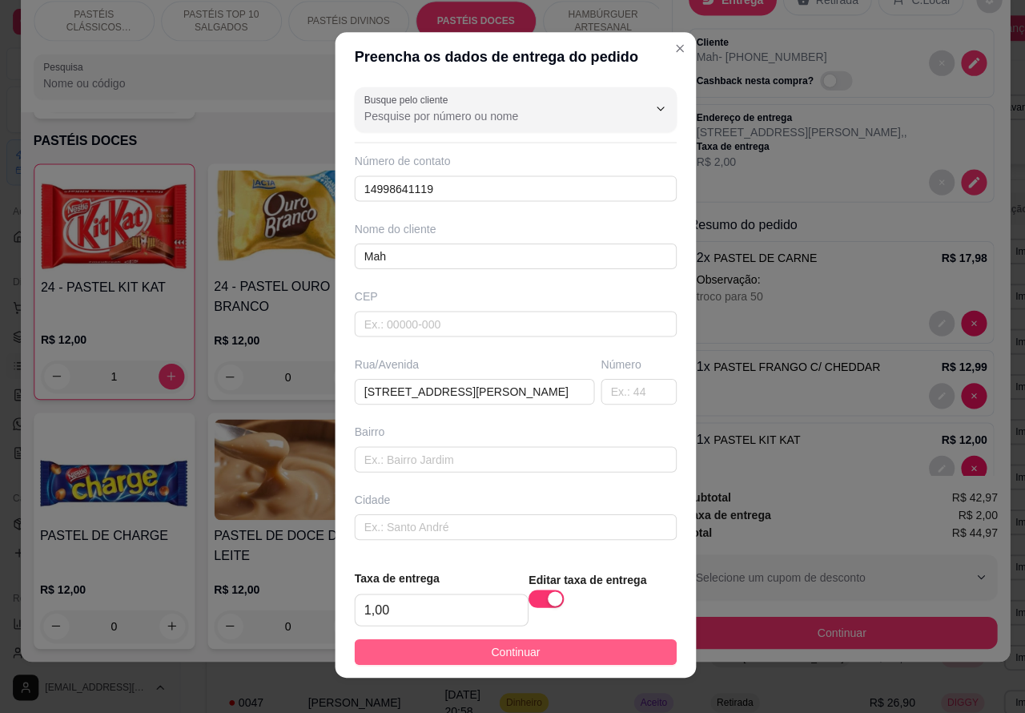
click at [590, 661] on button "Continuar" at bounding box center [512, 652] width 320 height 26
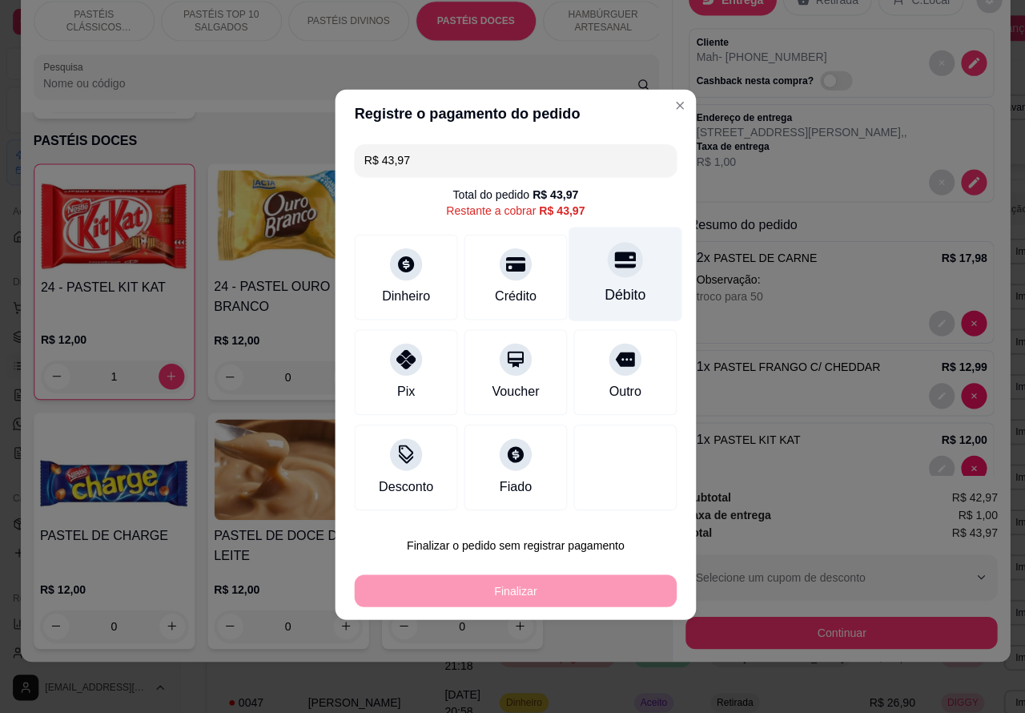
click at [611, 262] on icon at bounding box center [621, 263] width 21 height 16
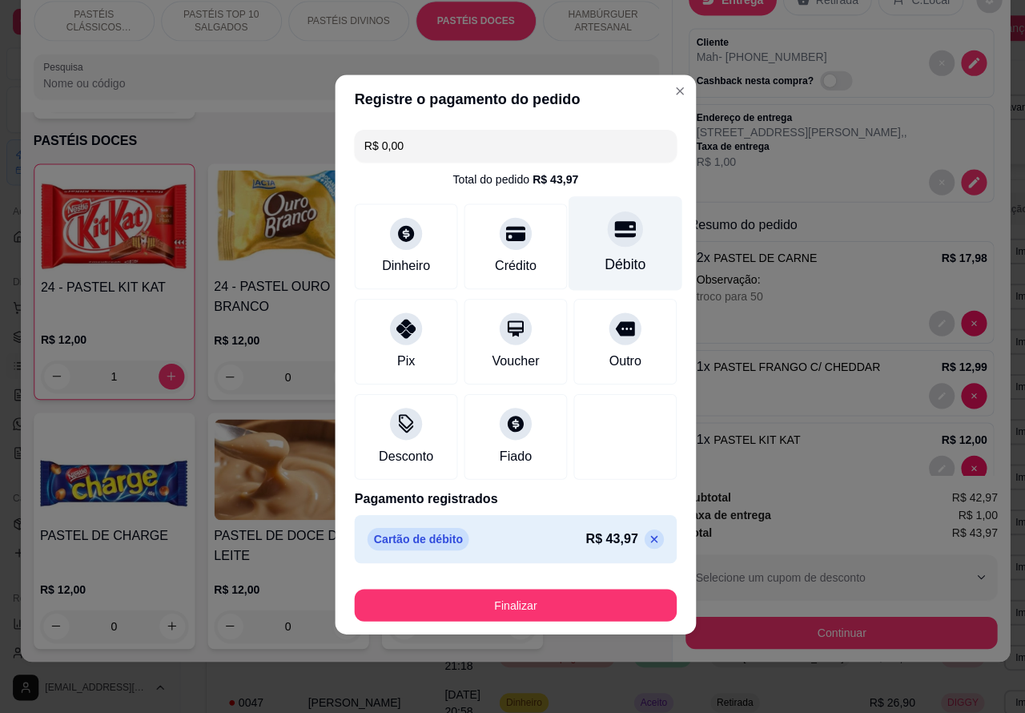
type input "R$ 0,00"
click at [582, 602] on button "Finalizar" at bounding box center [512, 605] width 311 height 31
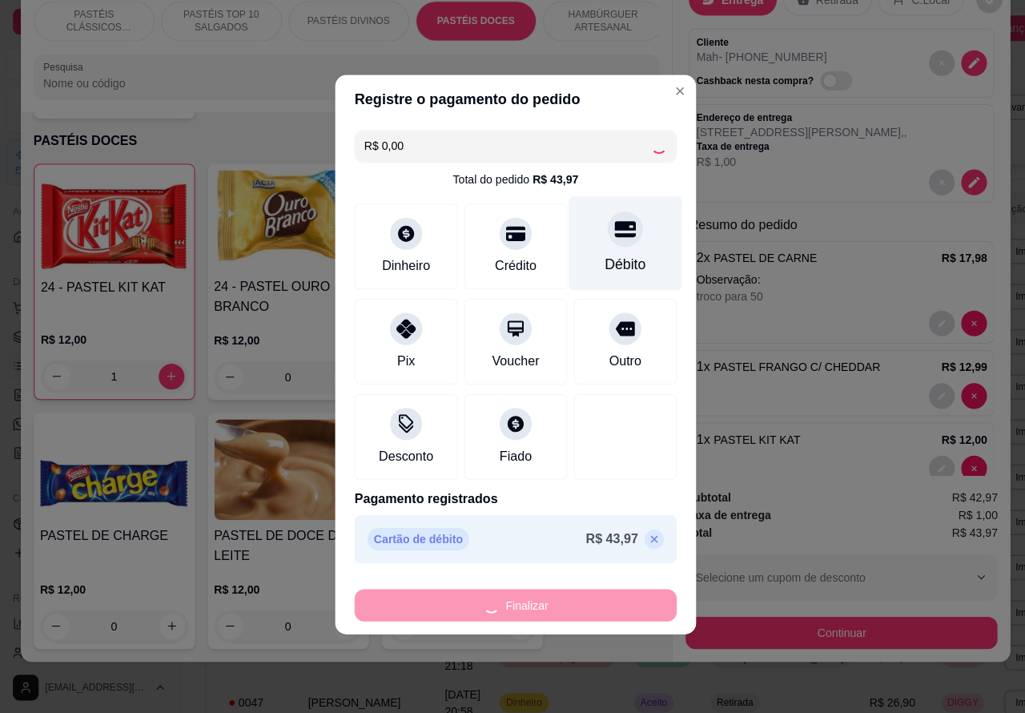
type input "0"
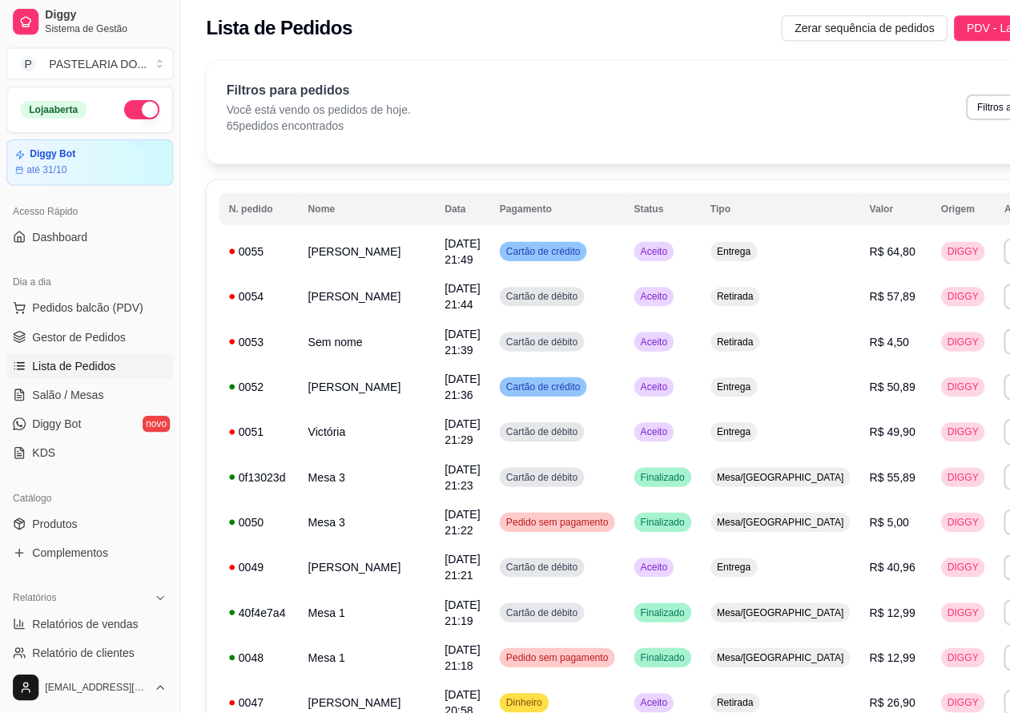
click at [84, 369] on span "Lista de Pedidos" at bounding box center [73, 368] width 83 height 16
click at [84, 399] on span "Salão / Mesas" at bounding box center [67, 397] width 71 height 16
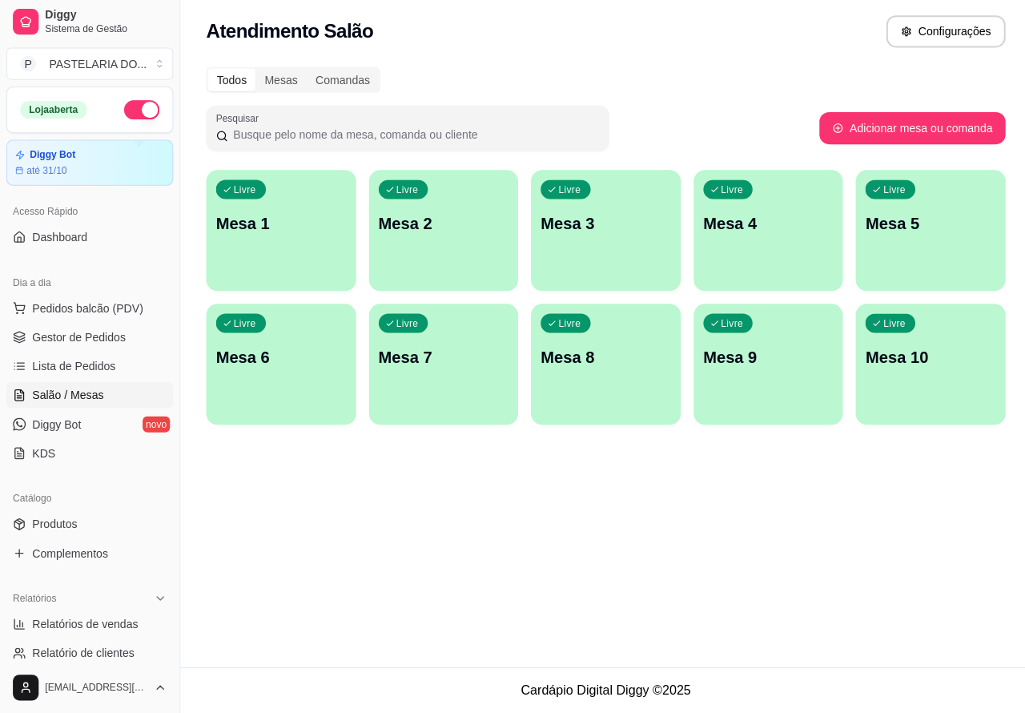
click at [745, 218] on p "Mesa 4" at bounding box center [764, 226] width 130 height 22
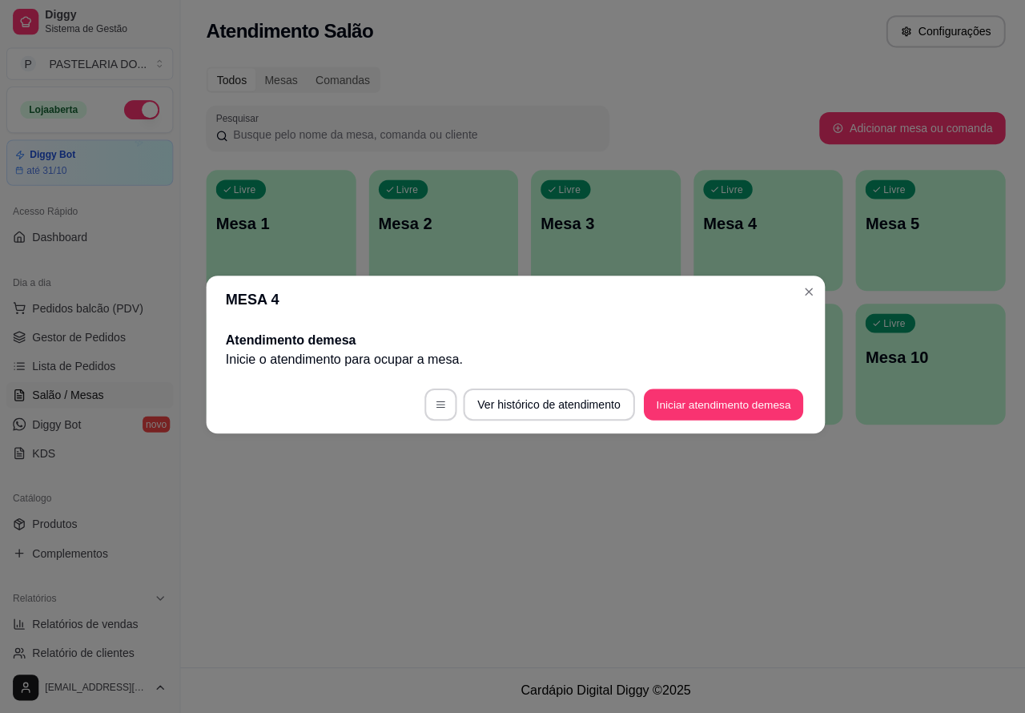
click at [706, 398] on button "Iniciar atendimento de mesa" at bounding box center [719, 406] width 159 height 31
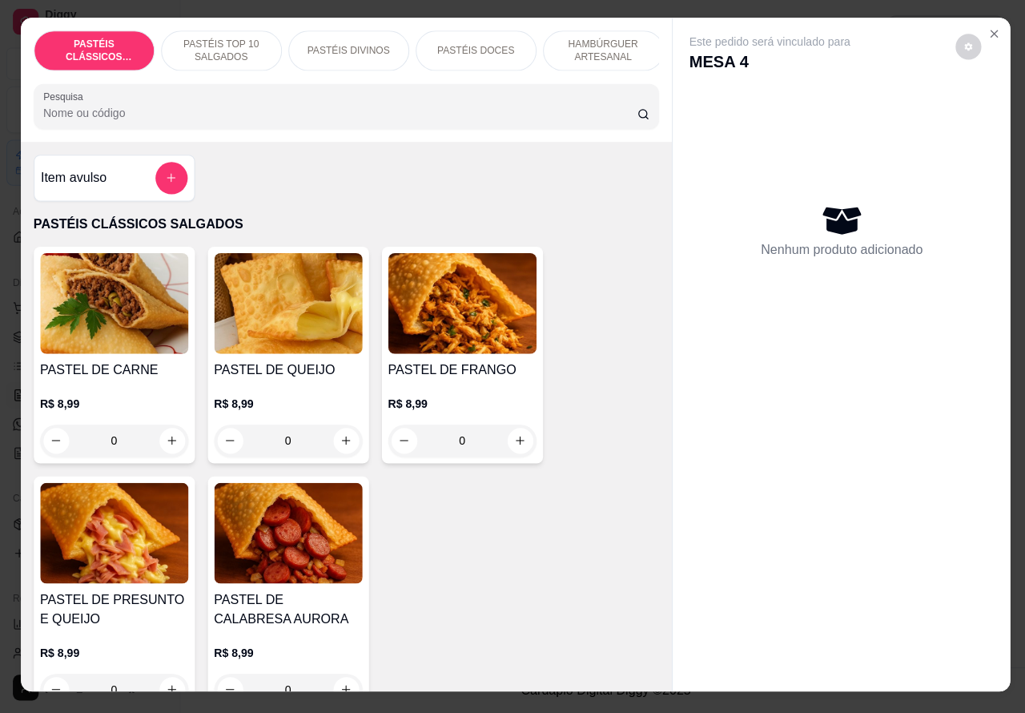
click at [591, 42] on p "HAMBÚRGUER ARTESANAL" at bounding box center [600, 55] width 93 height 26
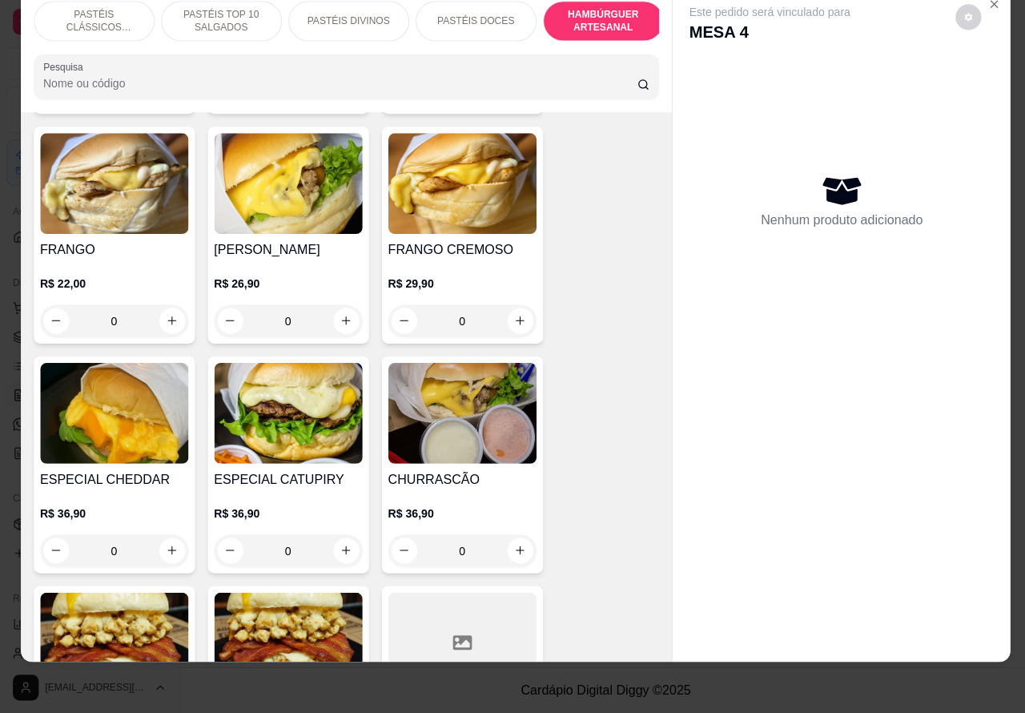
scroll to position [4520, 0]
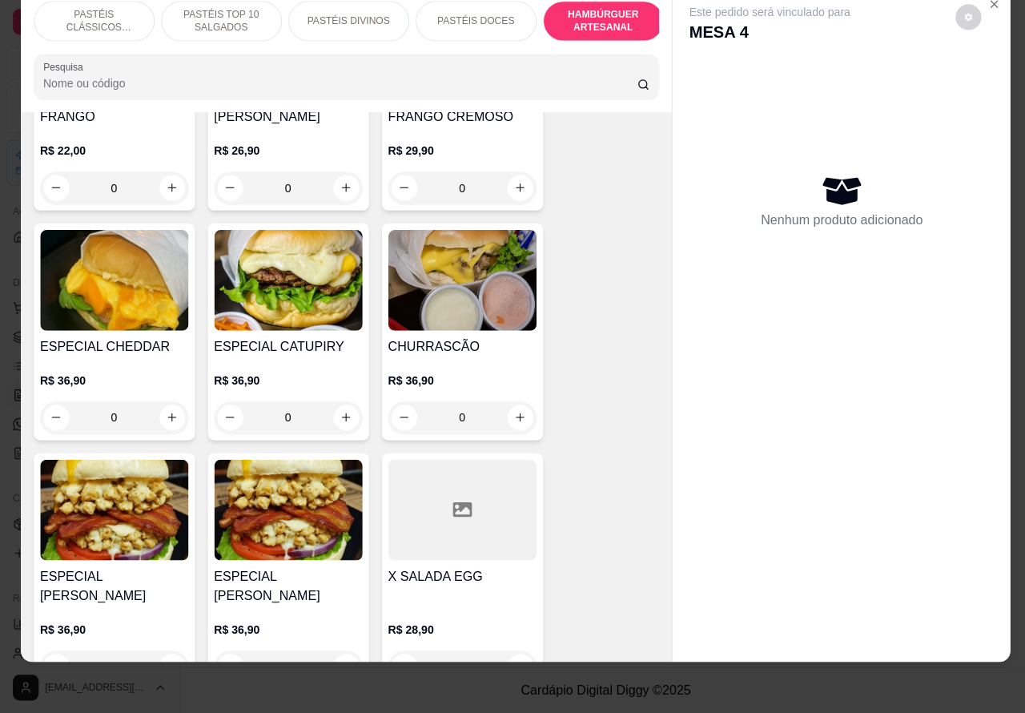
click at [510, 403] on div "0" at bounding box center [459, 419] width 147 height 32
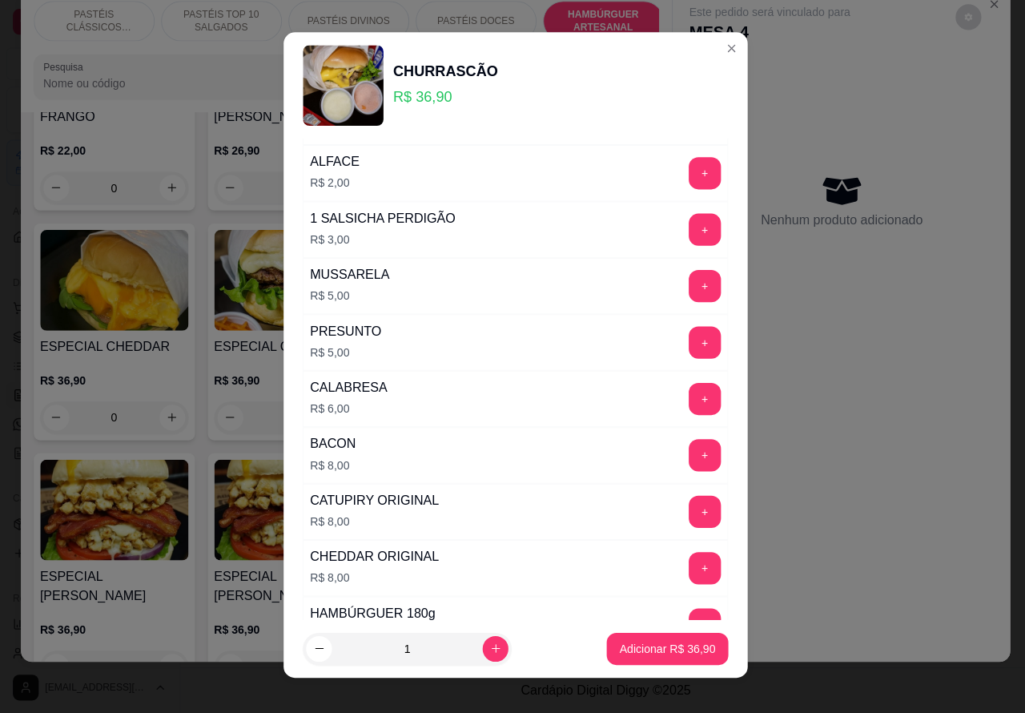
scroll to position [458, 0]
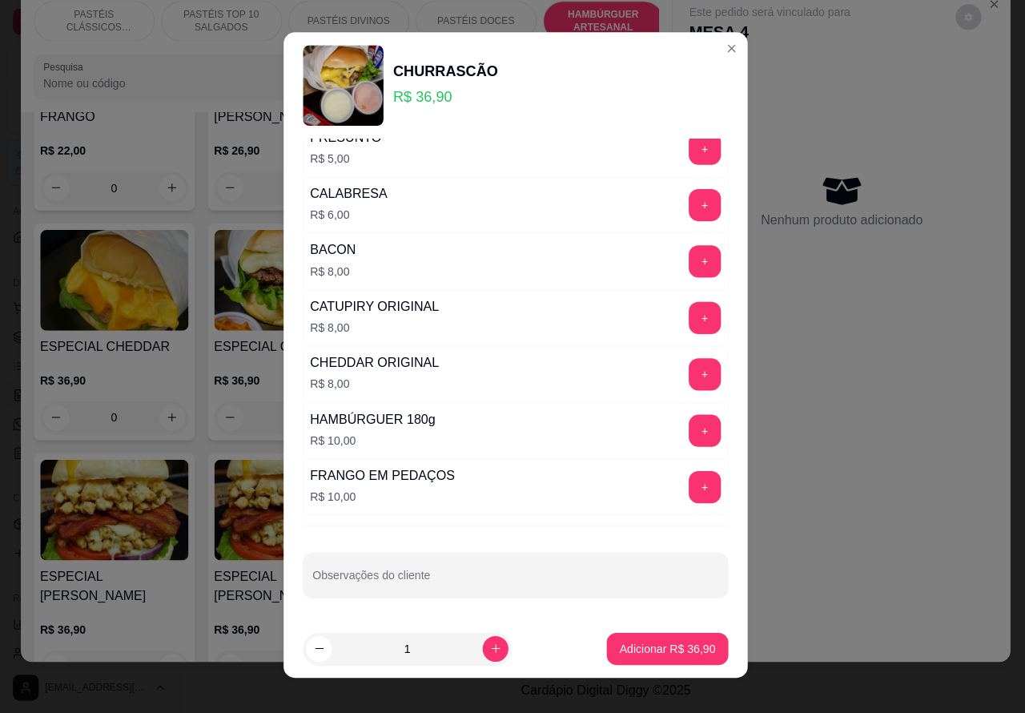
click at [499, 582] on input "Observações do cliente" at bounding box center [513, 582] width 404 height 16
type input "tirar a cebola rocha e cortar ao meio"
click at [645, 646] on p "Adicionar R$ 36,90" at bounding box center [664, 648] width 93 height 15
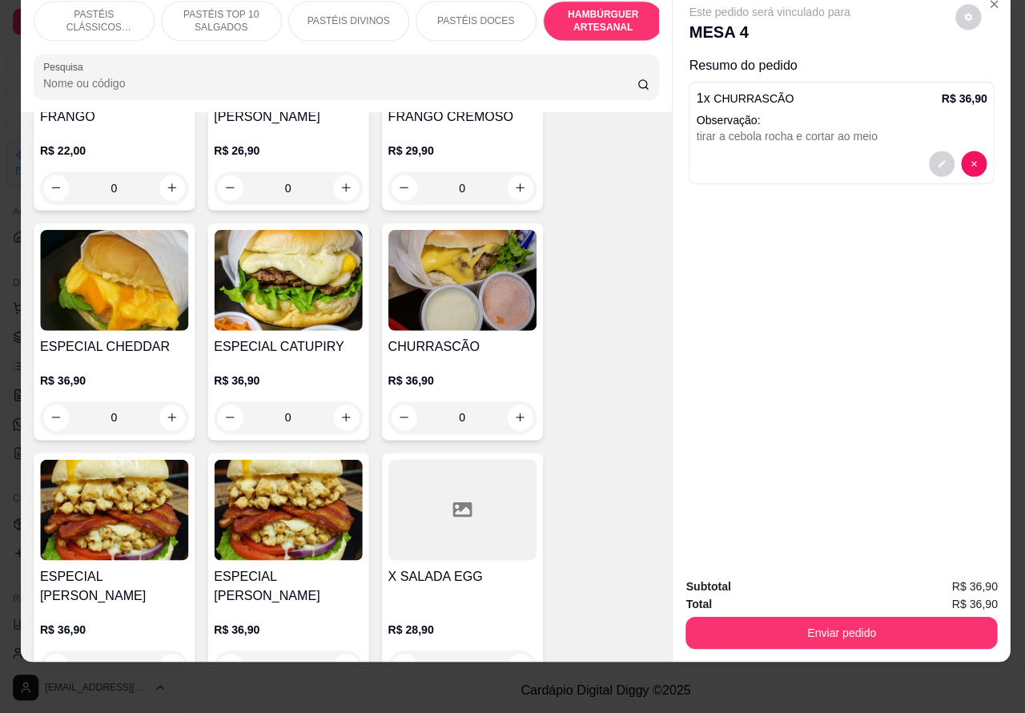
click at [859, 617] on button "Enviar pedido" at bounding box center [837, 633] width 310 height 32
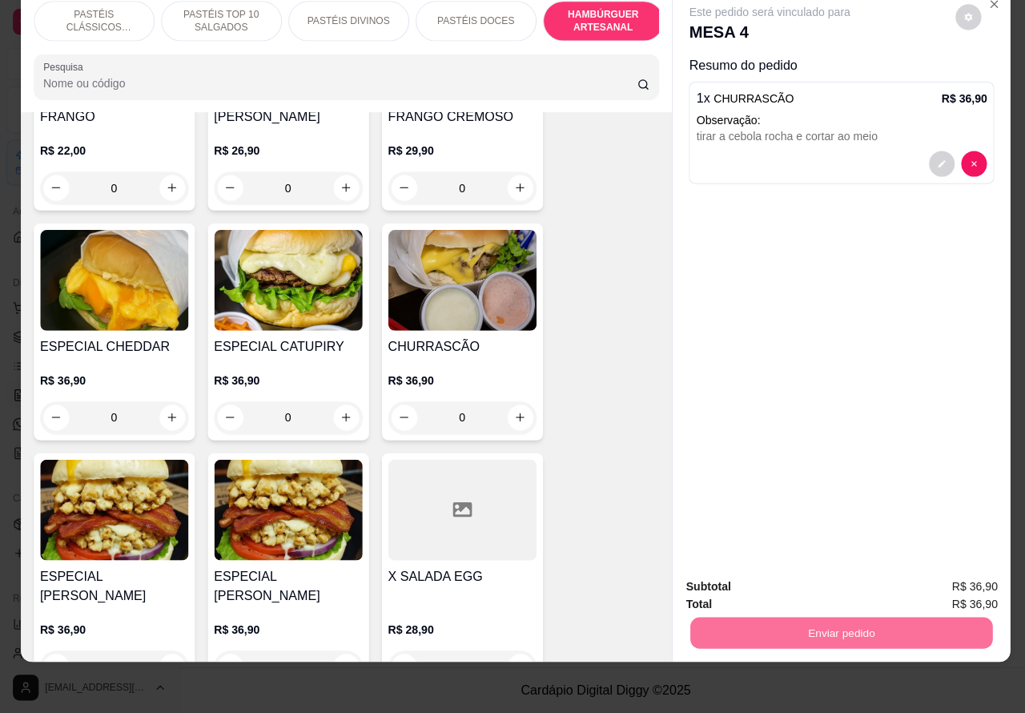
click at [954, 571] on button "Enviar pedido" at bounding box center [949, 579] width 88 height 30
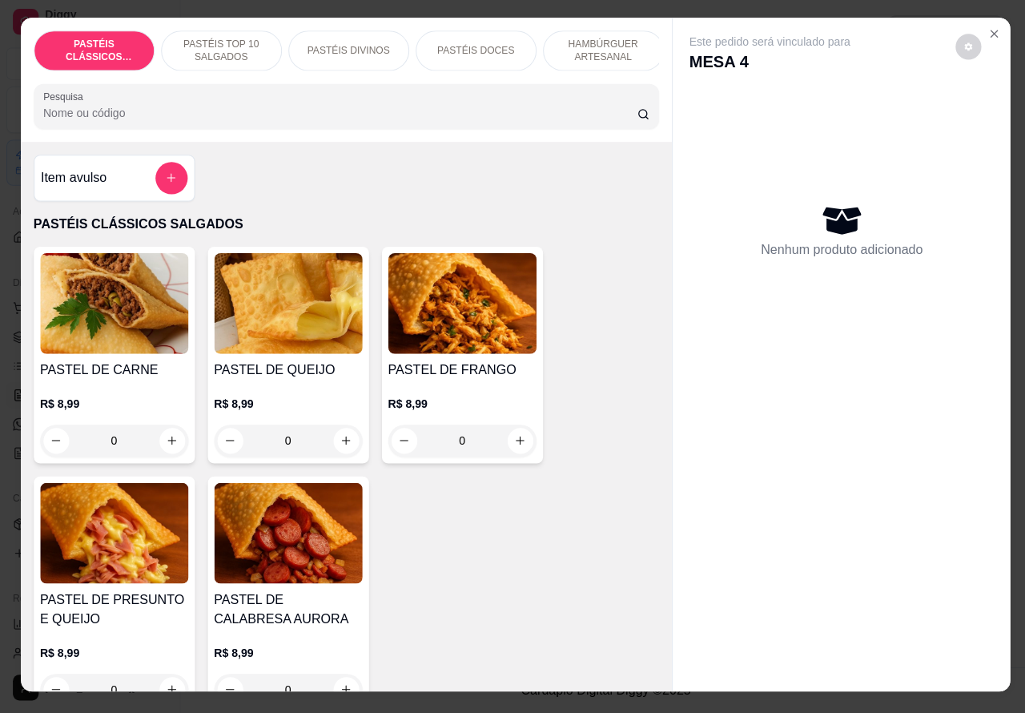
click at [982, 31] on icon "Close" at bounding box center [988, 37] width 13 height 13
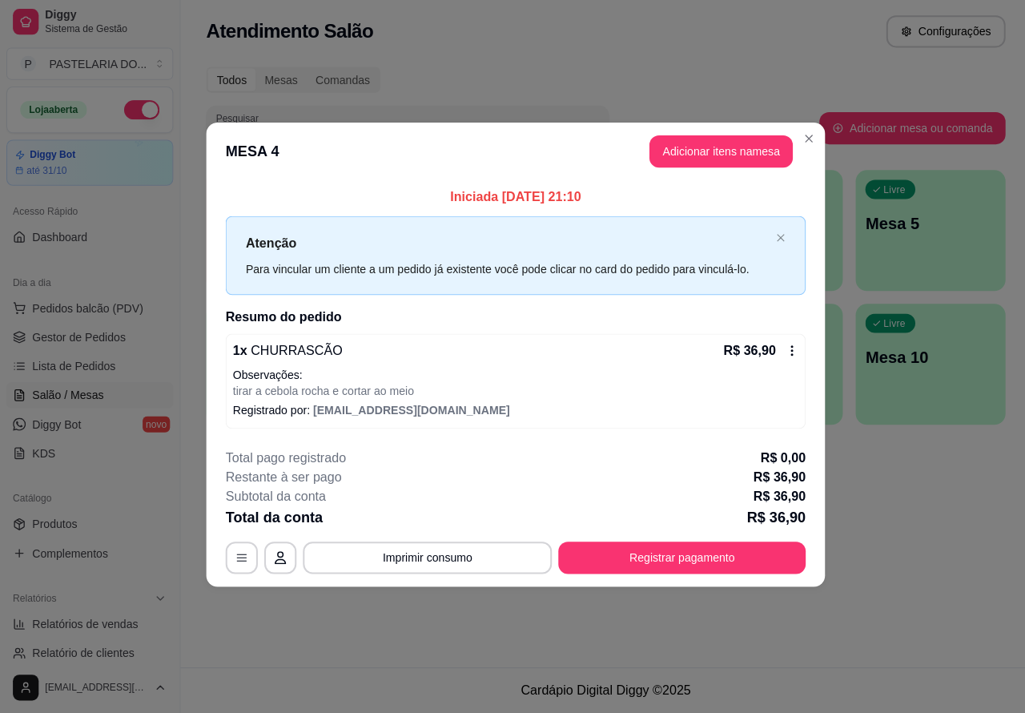
click at [933, 553] on div "Atendimento Salão Configurações Todos Mesas Comandas Pesquisar Adicionar mesa o…" at bounding box center [602, 333] width 846 height 667
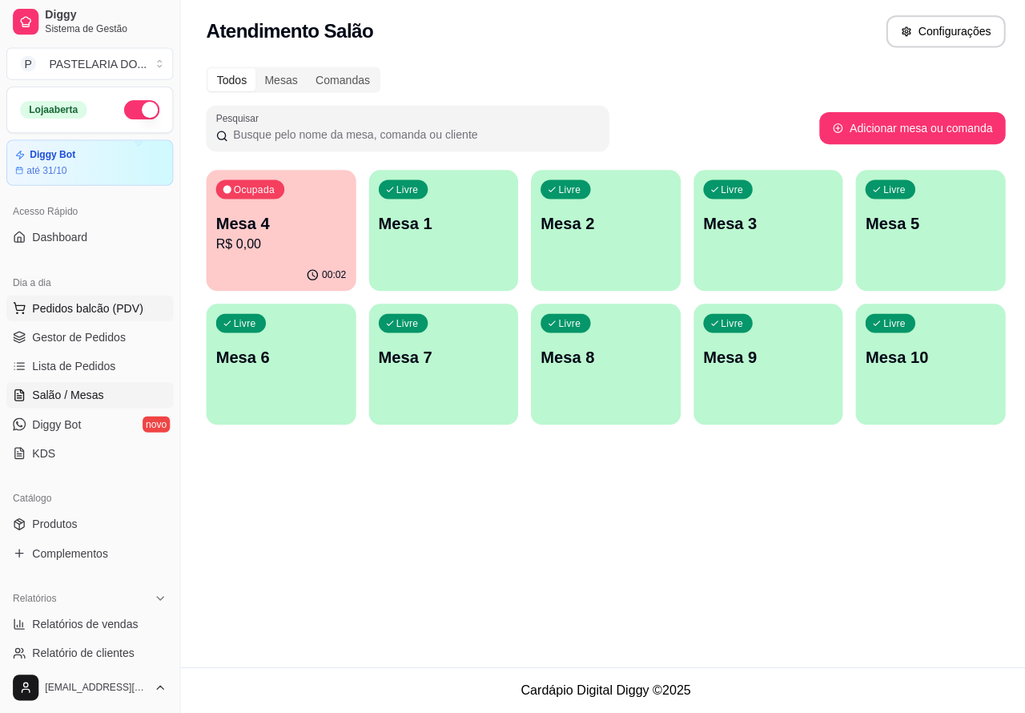
click at [93, 309] on span "Pedidos balcão (PDV)" at bounding box center [87, 310] width 111 height 16
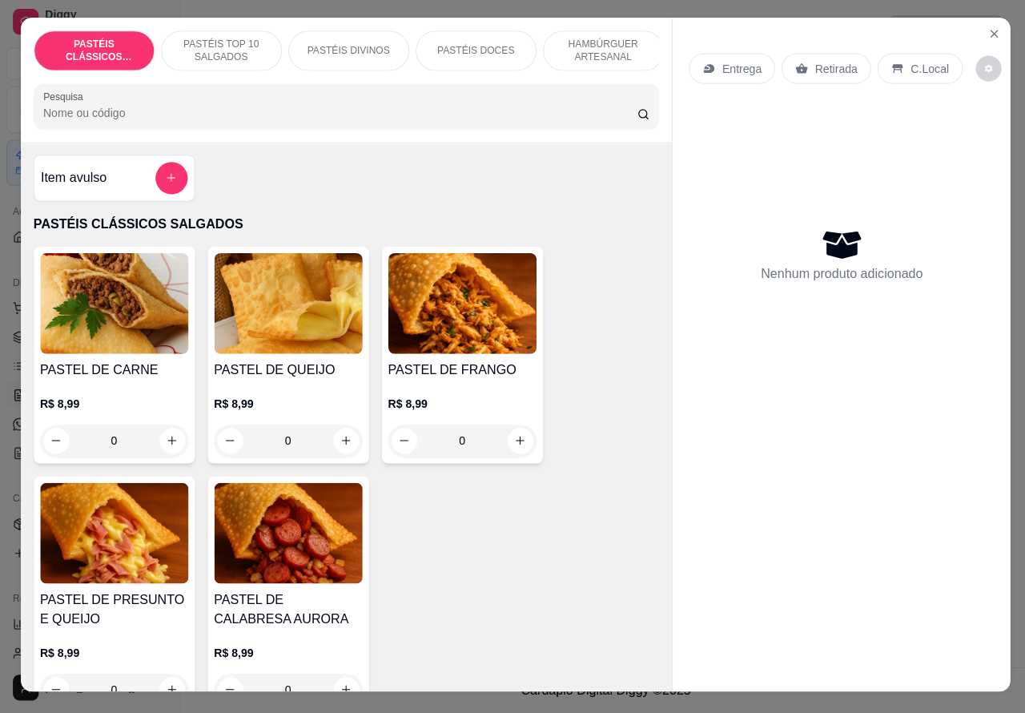
click at [928, 64] on p "C.Local" at bounding box center [924, 72] width 38 height 16
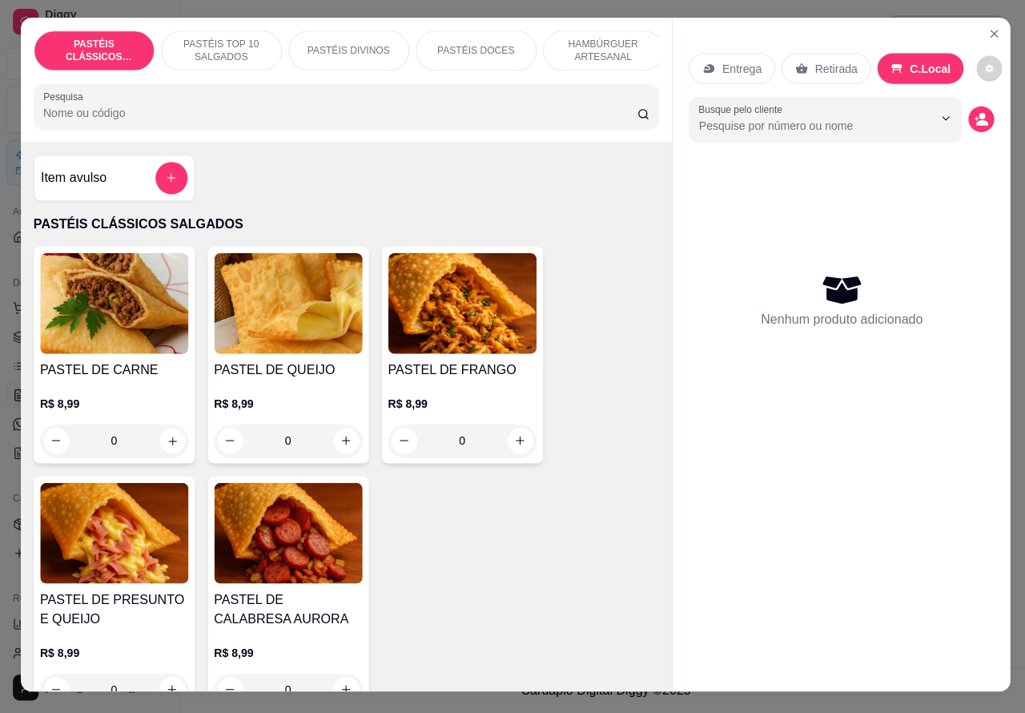
click at [167, 446] on icon "increase-product-quantity" at bounding box center [171, 442] width 8 height 8
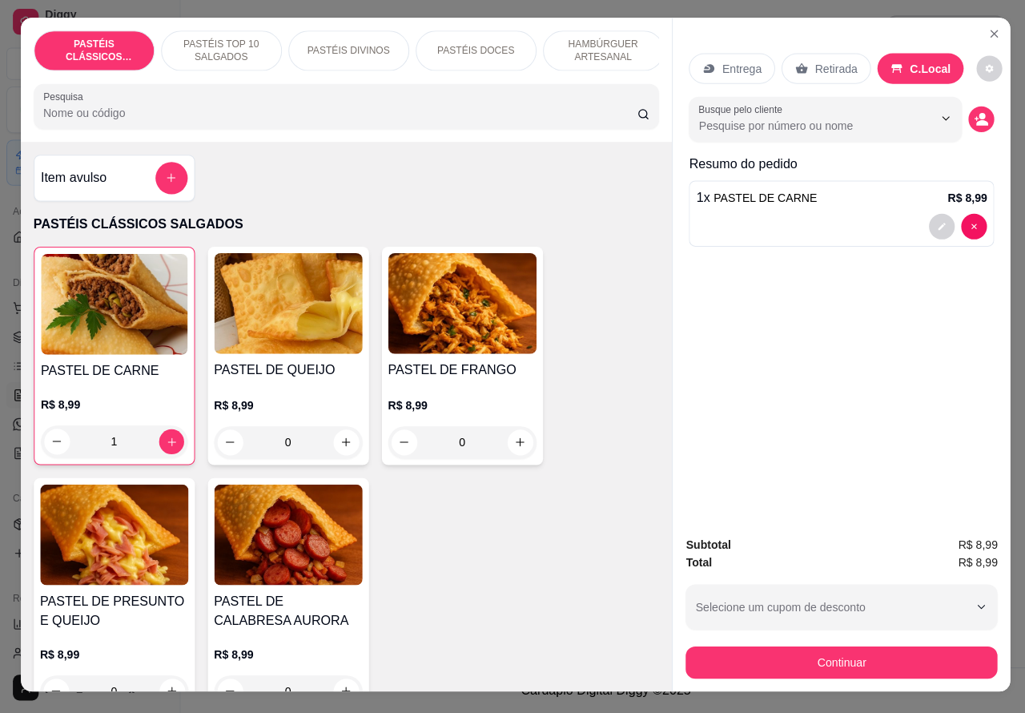
click at [164, 449] on icon "increase-product-quantity" at bounding box center [170, 443] width 12 height 12
type input "2"
click at [338, 449] on icon "increase-product-quantity" at bounding box center [344, 443] width 12 height 12
type input "1"
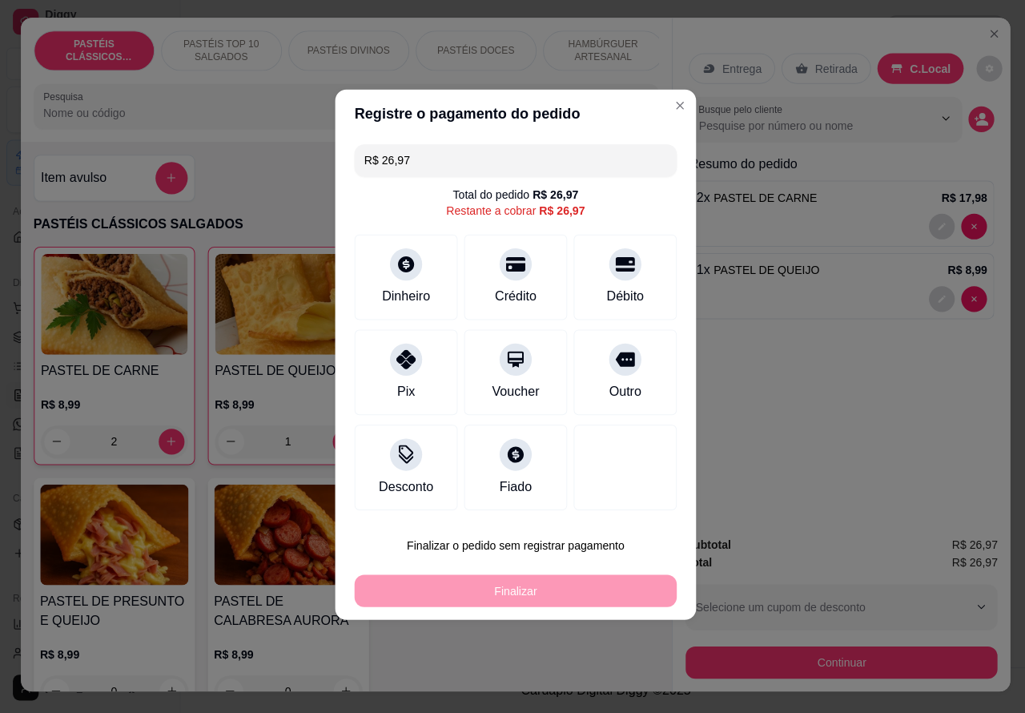
click at [810, 386] on div "Entrega Retirada C.Local Busque pelo cliente Resumo do pedido 2 x PASTEL DE CAR…" at bounding box center [837, 273] width 336 height 503
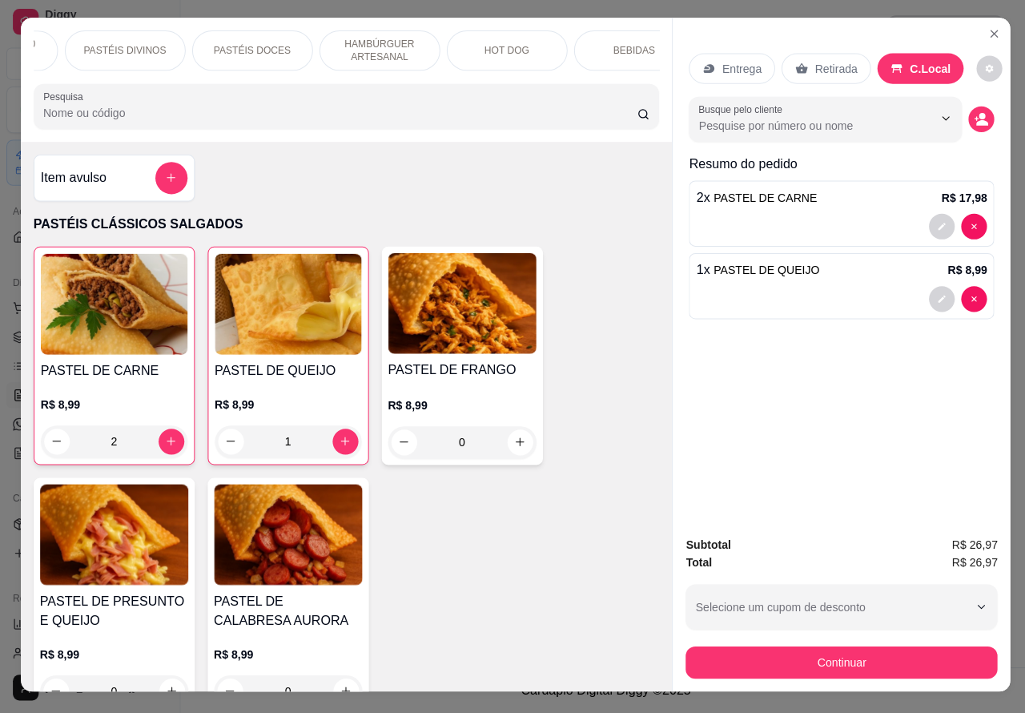
scroll to position [0, 226]
click at [626, 48] on p "BEBIDAS" at bounding box center [627, 54] width 42 height 13
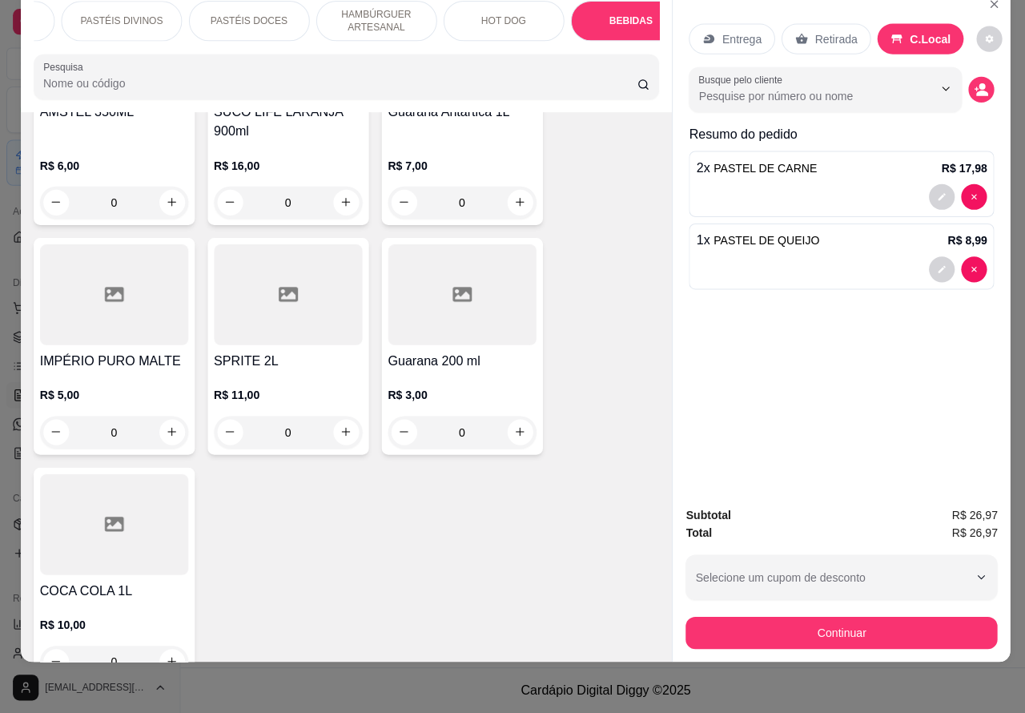
scroll to position [6578, 0]
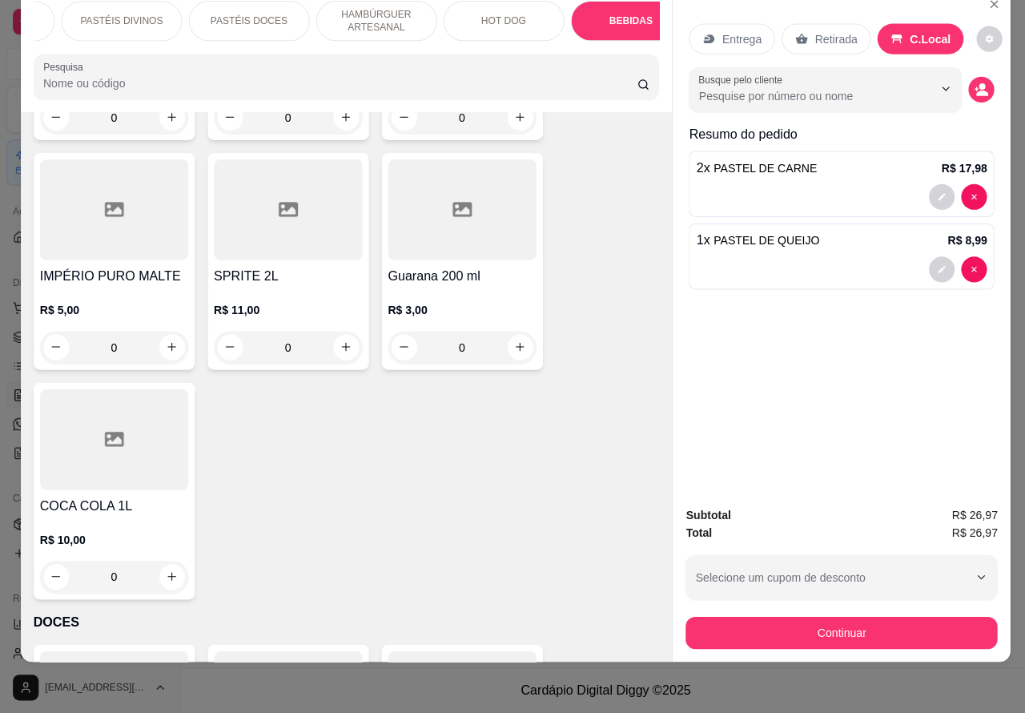
click at [167, 573] on icon "increase-product-quantity" at bounding box center [171, 577] width 9 height 9
type input "1"
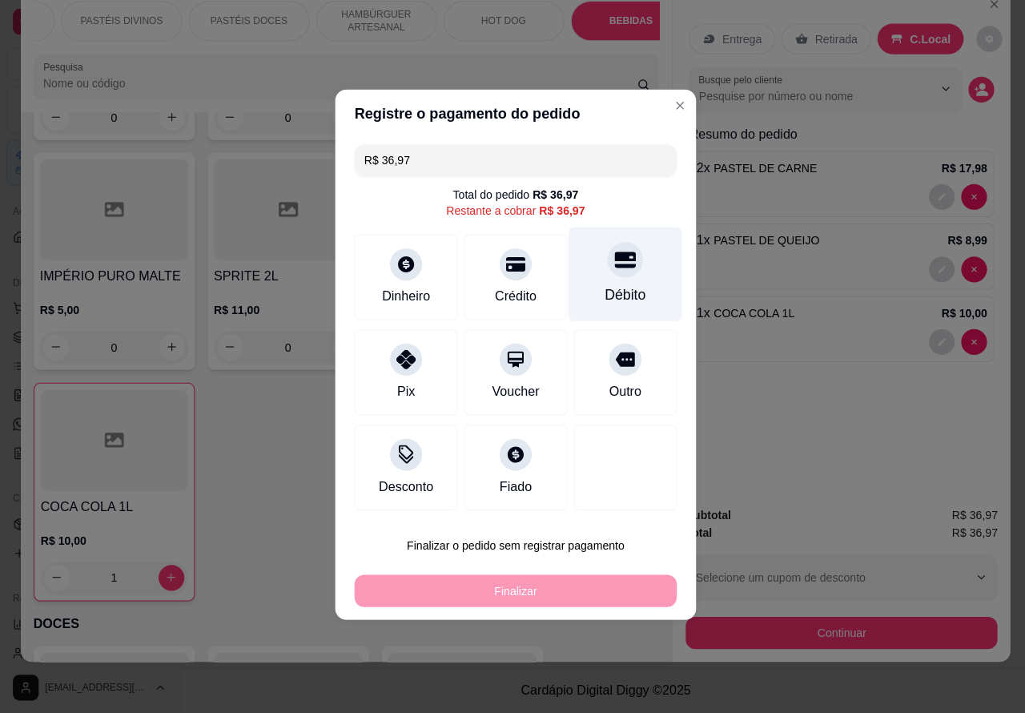
click at [627, 262] on div "Débito" at bounding box center [622, 277] width 113 height 94
type input "R$ 0,00"
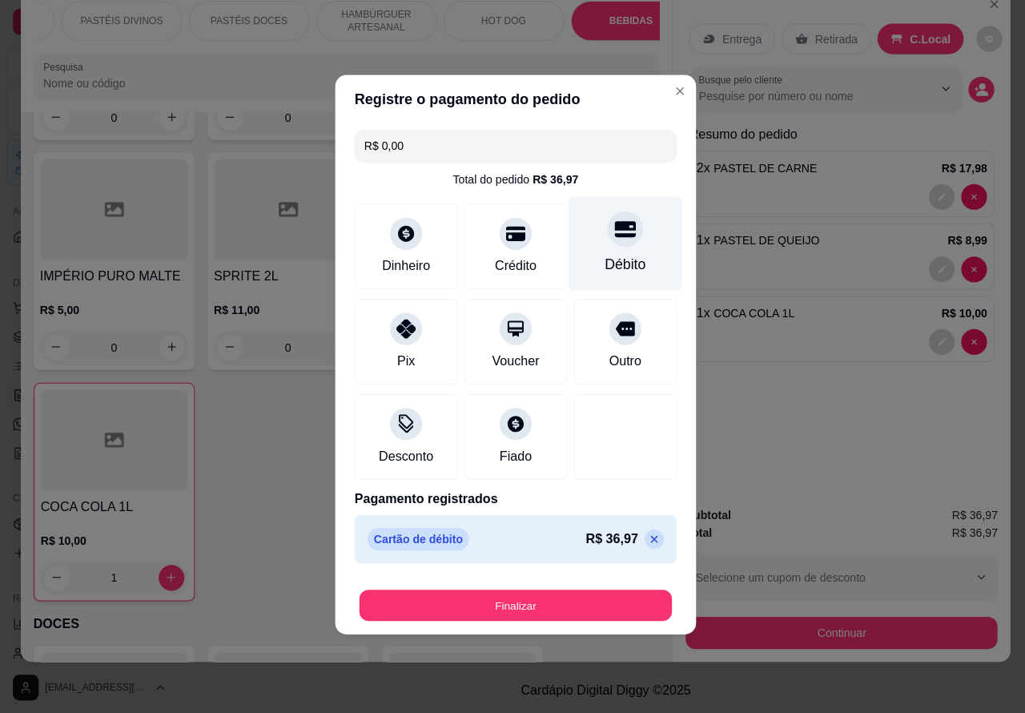
click at [541, 614] on button "Finalizar" at bounding box center [512, 605] width 311 height 31
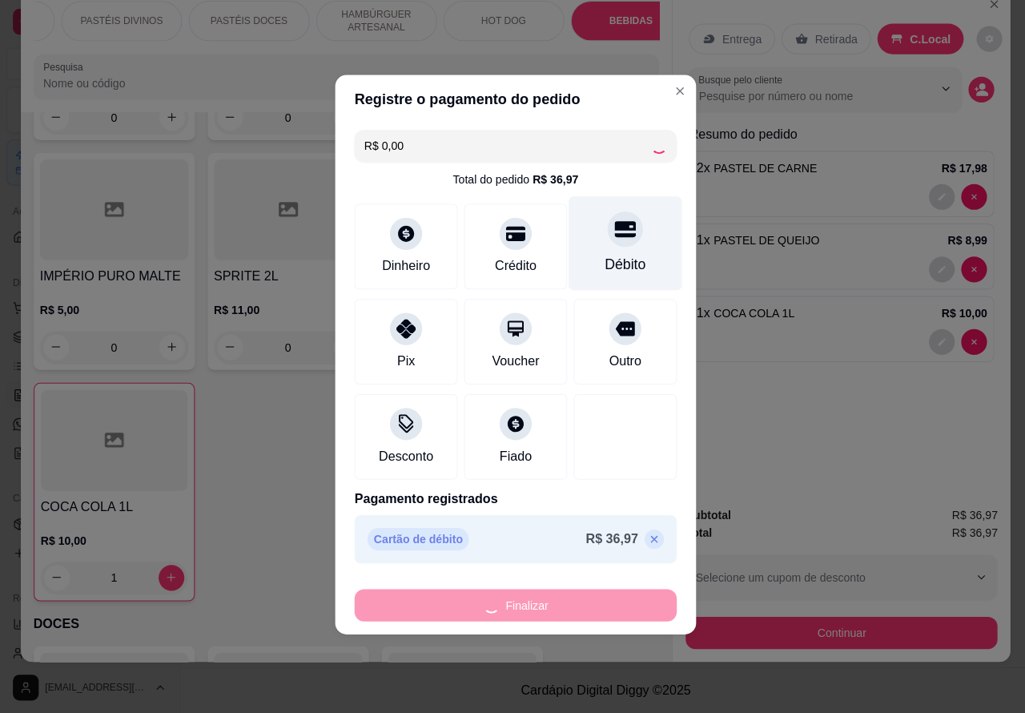
type input "0"
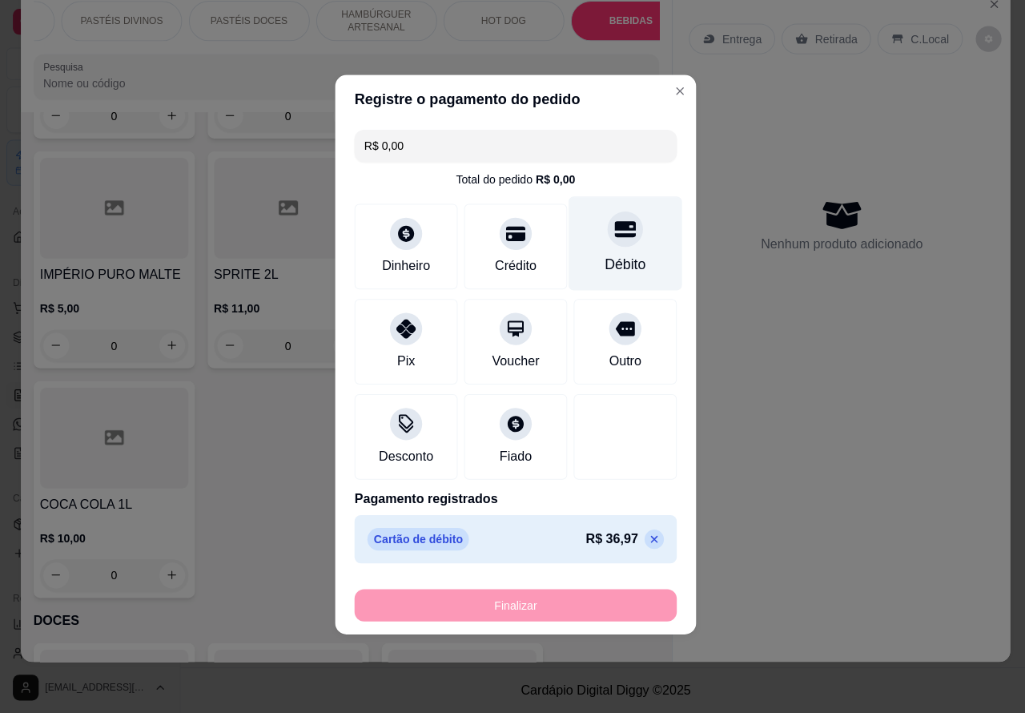
type input "-R$ 36,97"
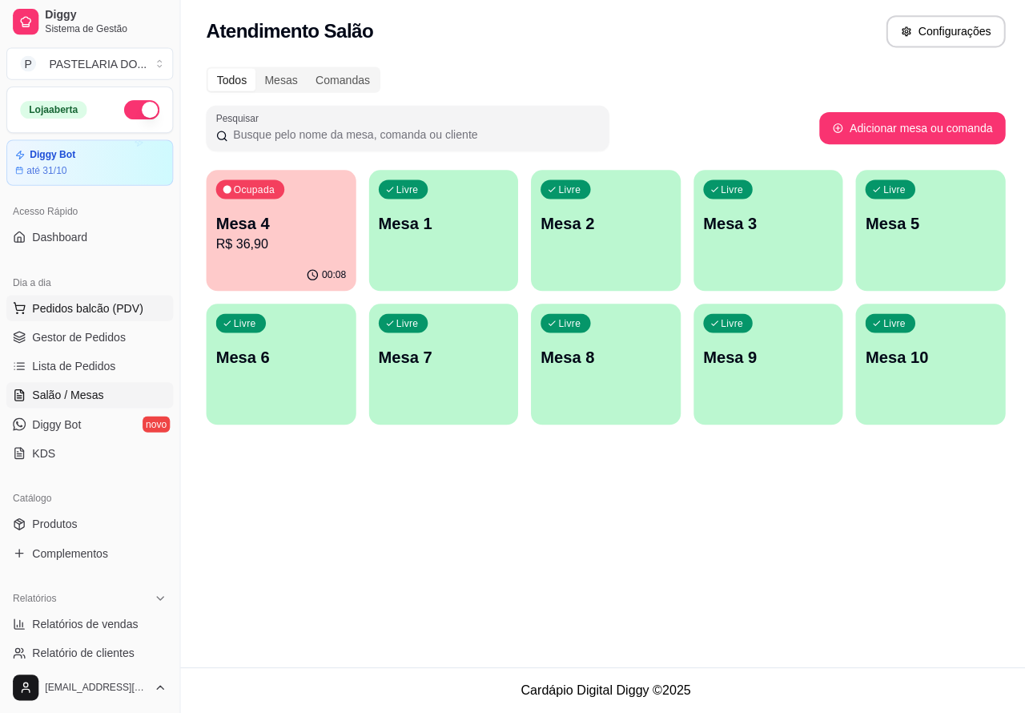
click at [81, 309] on span "Pedidos balcão (PDV)" at bounding box center [87, 310] width 111 height 16
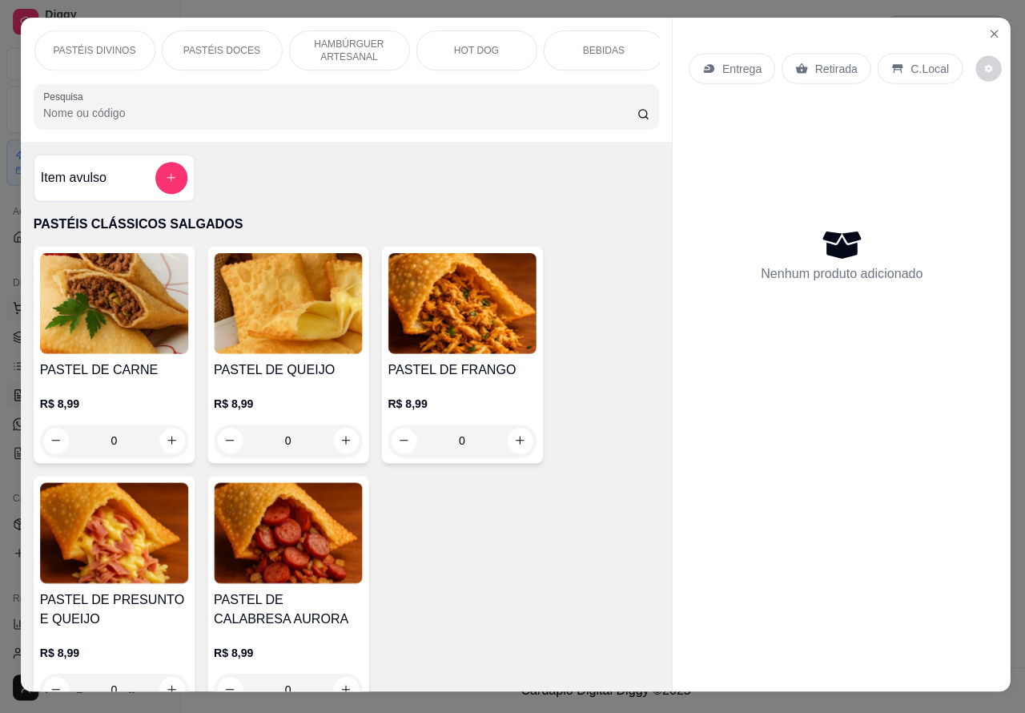
scroll to position [0, 268]
click at [573, 48] on p "BEBIDAS" at bounding box center [585, 54] width 42 height 13
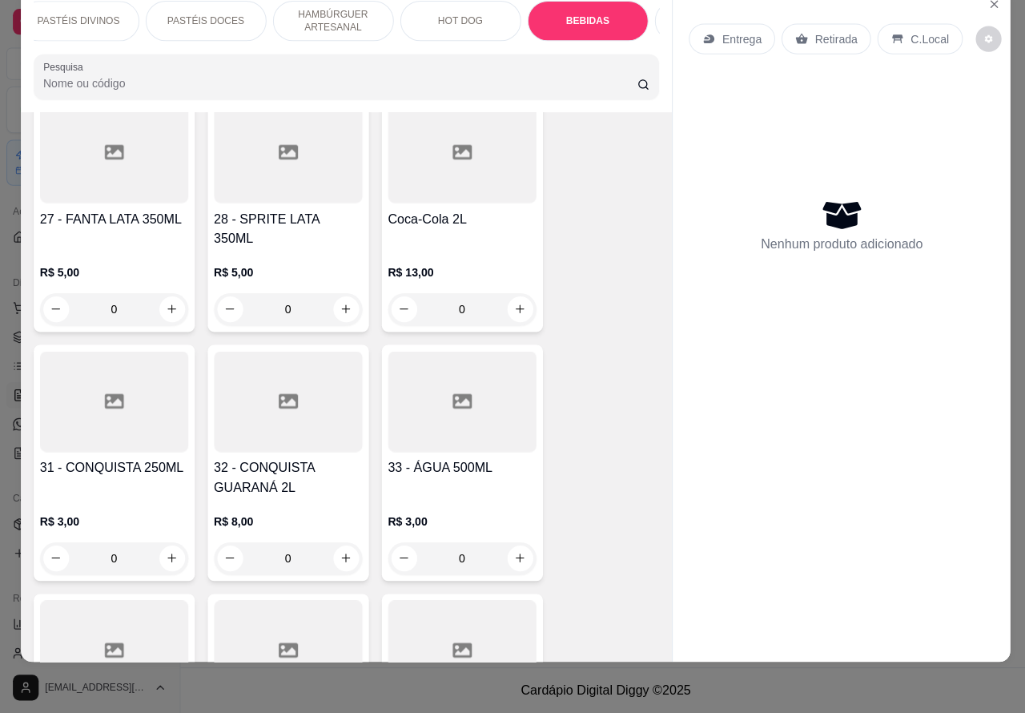
scroll to position [5489, 0]
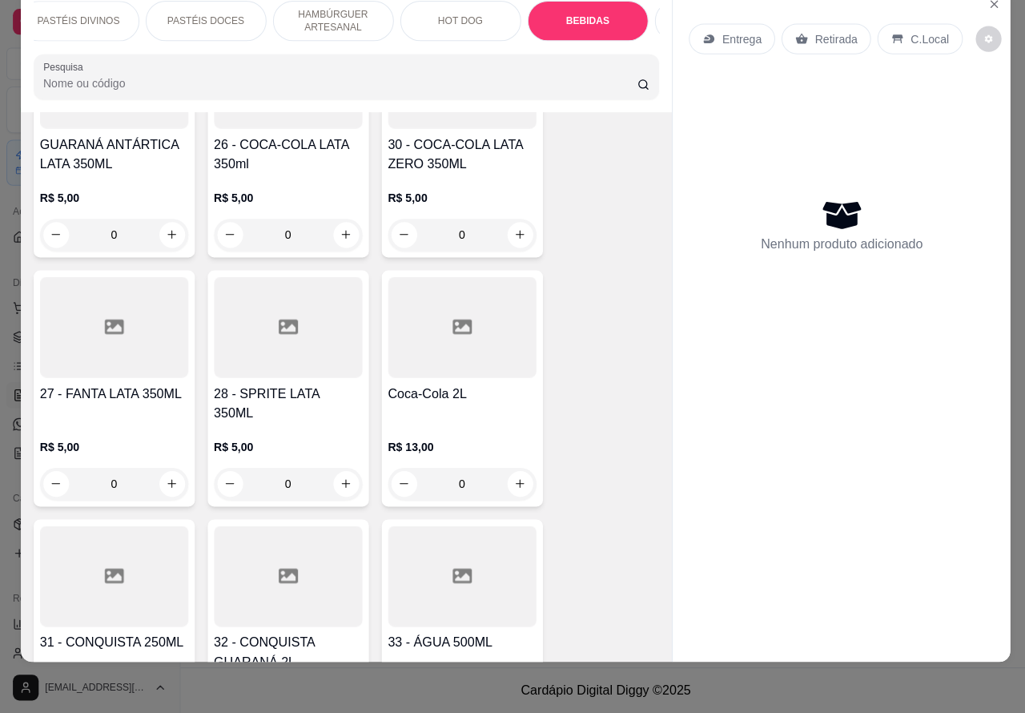
click at [511, 478] on icon "increase-product-quantity" at bounding box center [517, 484] width 12 height 12
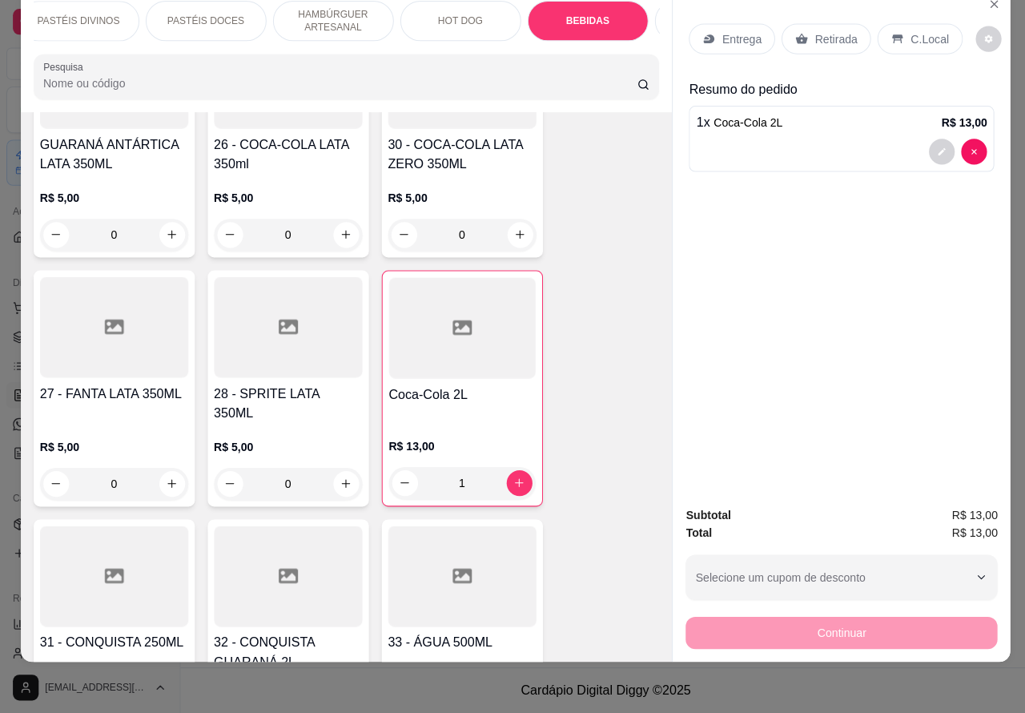
type input "1"
click at [815, 34] on p "Retirada" at bounding box center [831, 42] width 42 height 16
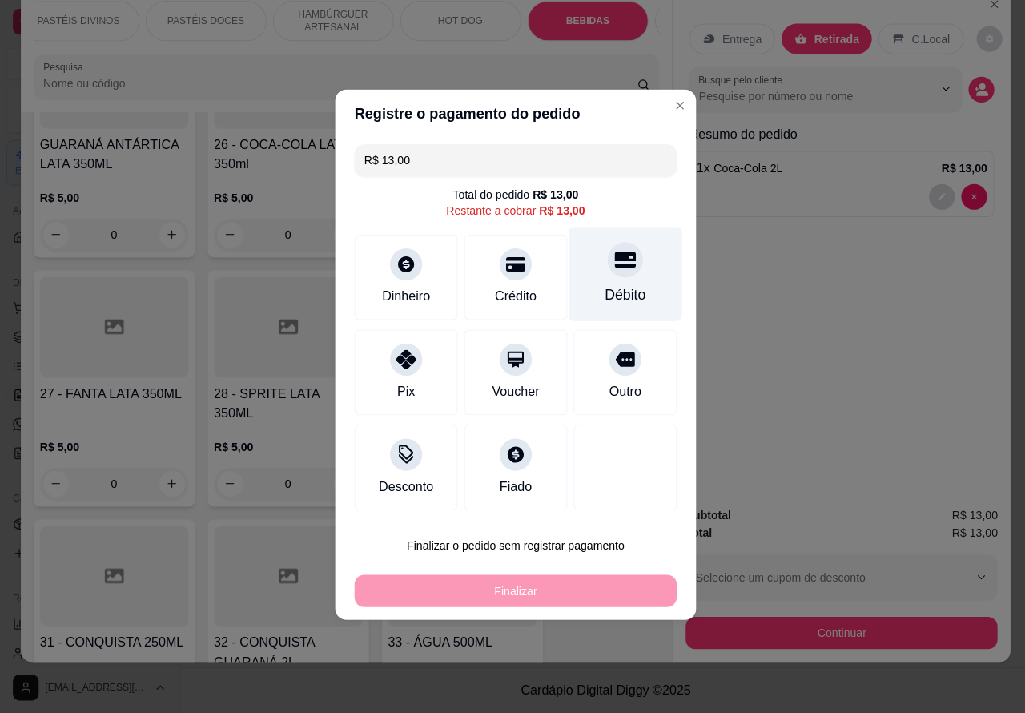
click at [611, 270] on icon at bounding box center [621, 263] width 21 height 16
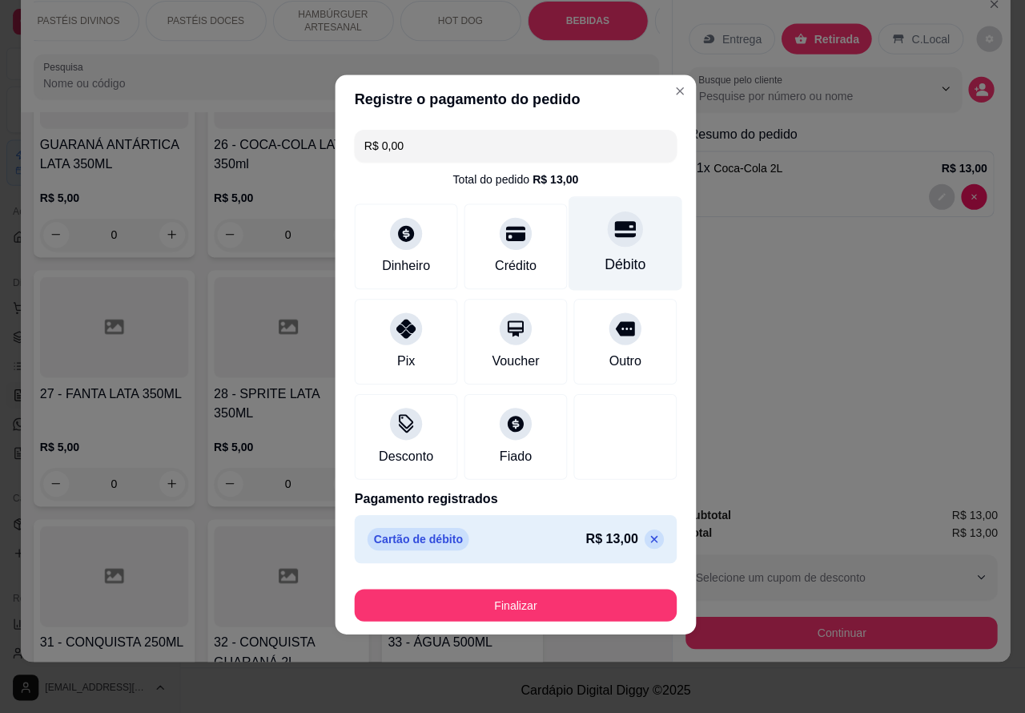
type input "R$ 0,00"
click at [557, 598] on button "Finalizar" at bounding box center [512, 605] width 311 height 31
click at [551, 593] on button "Finalizar" at bounding box center [512, 605] width 311 height 31
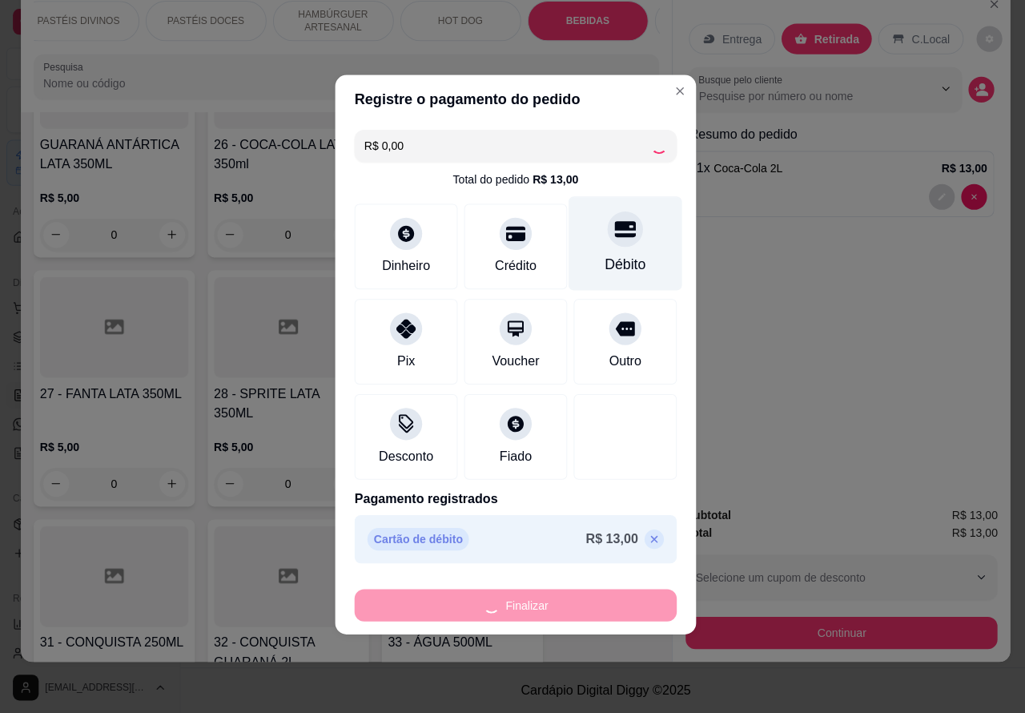
type input "0"
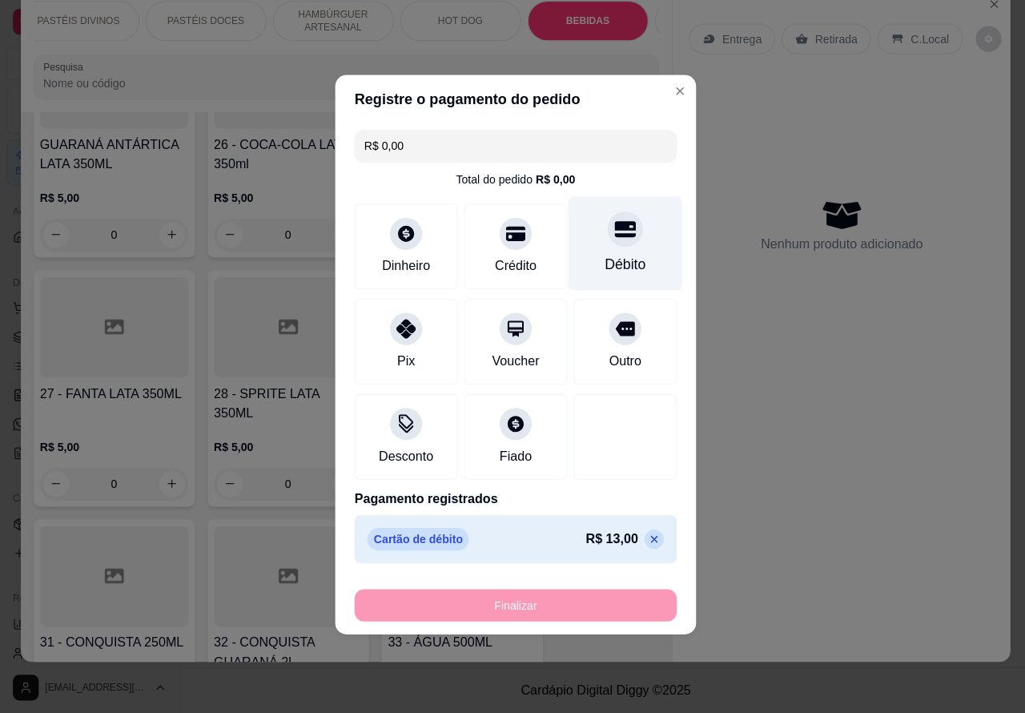
type input "-R$ 13,00"
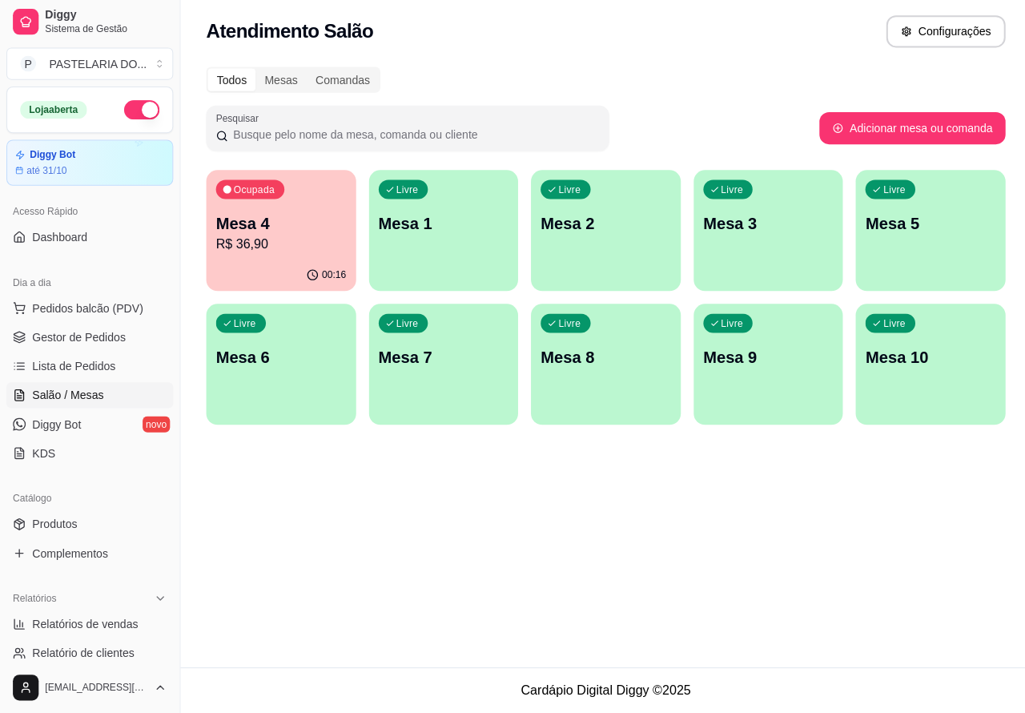
click at [293, 238] on p "R$ 36,90" at bounding box center [280, 246] width 130 height 19
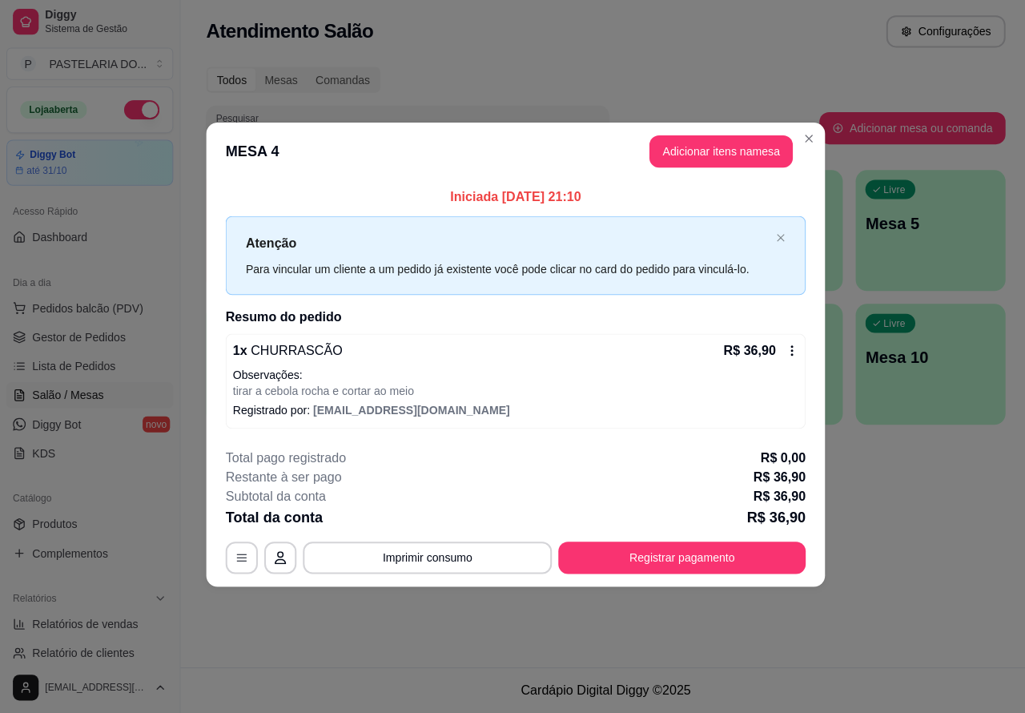
click at [699, 154] on div "Nenhum produto adicionado" at bounding box center [838, 232] width 304 height 315
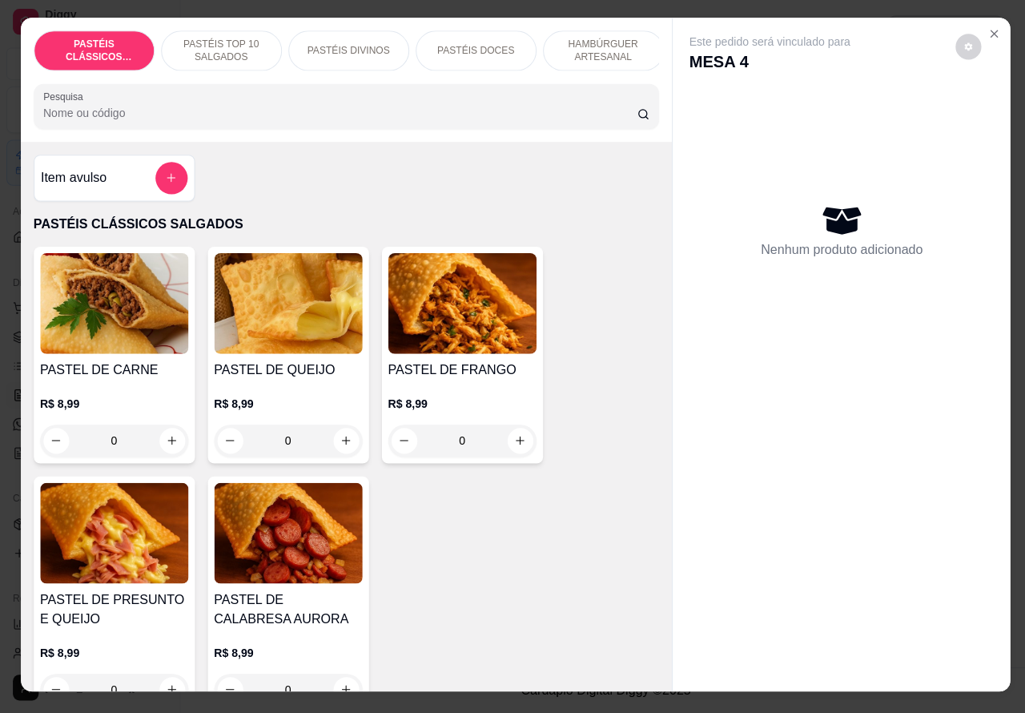
click at [597, 42] on p "HAMBÚRGUER ARTESANAL" at bounding box center [600, 55] width 93 height 26
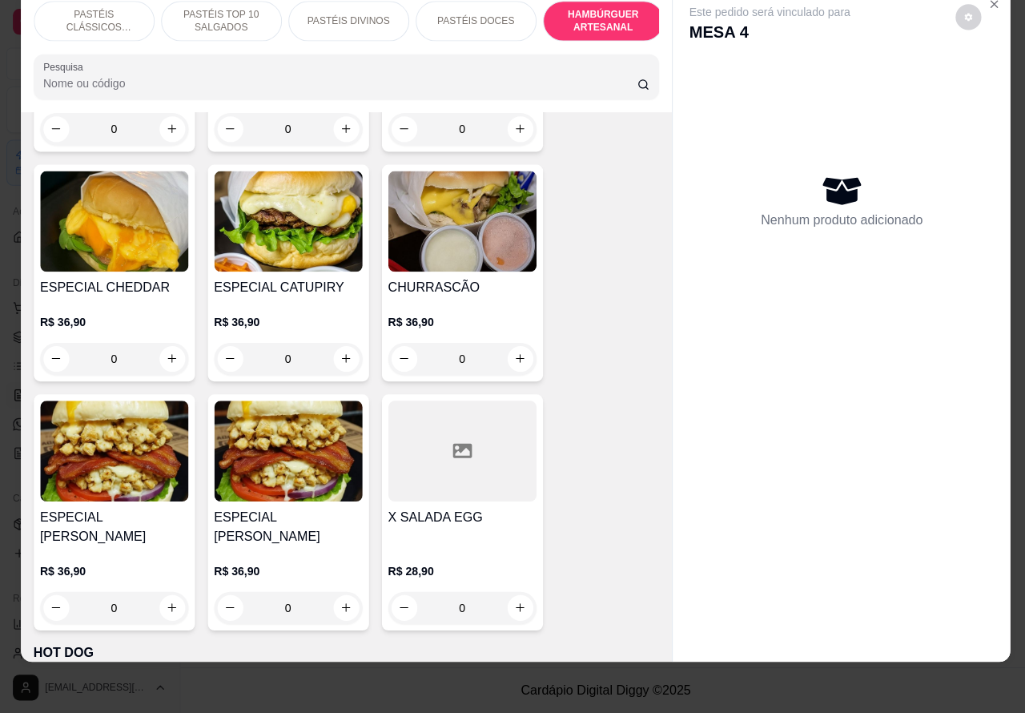
scroll to position [4565, 0]
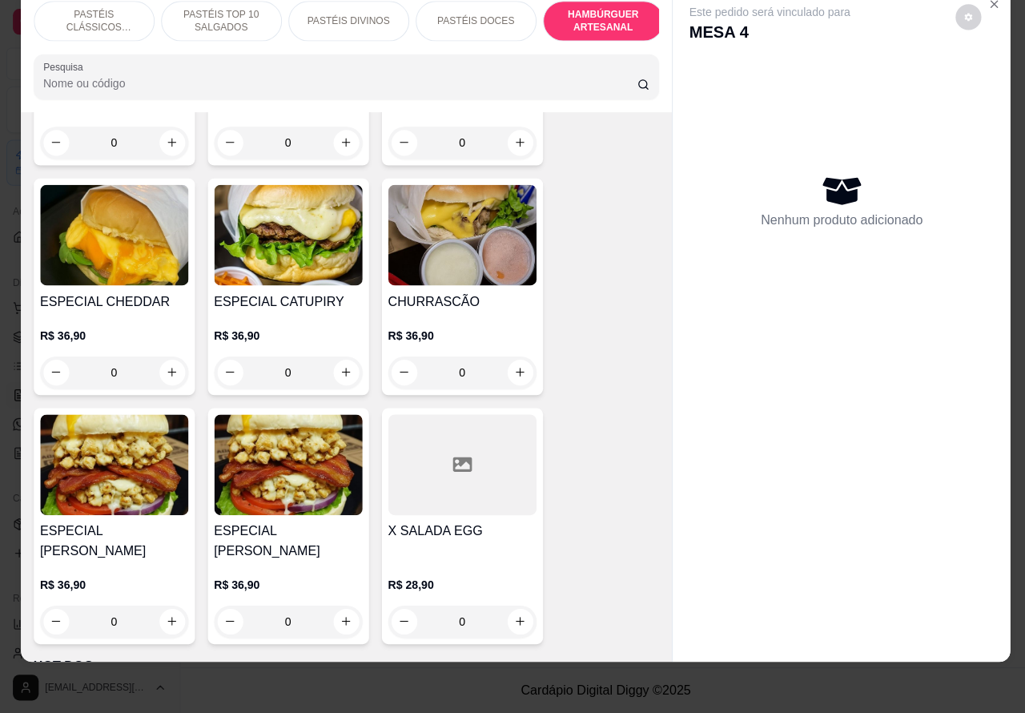
click at [514, 358] on div "0" at bounding box center [459, 374] width 147 height 32
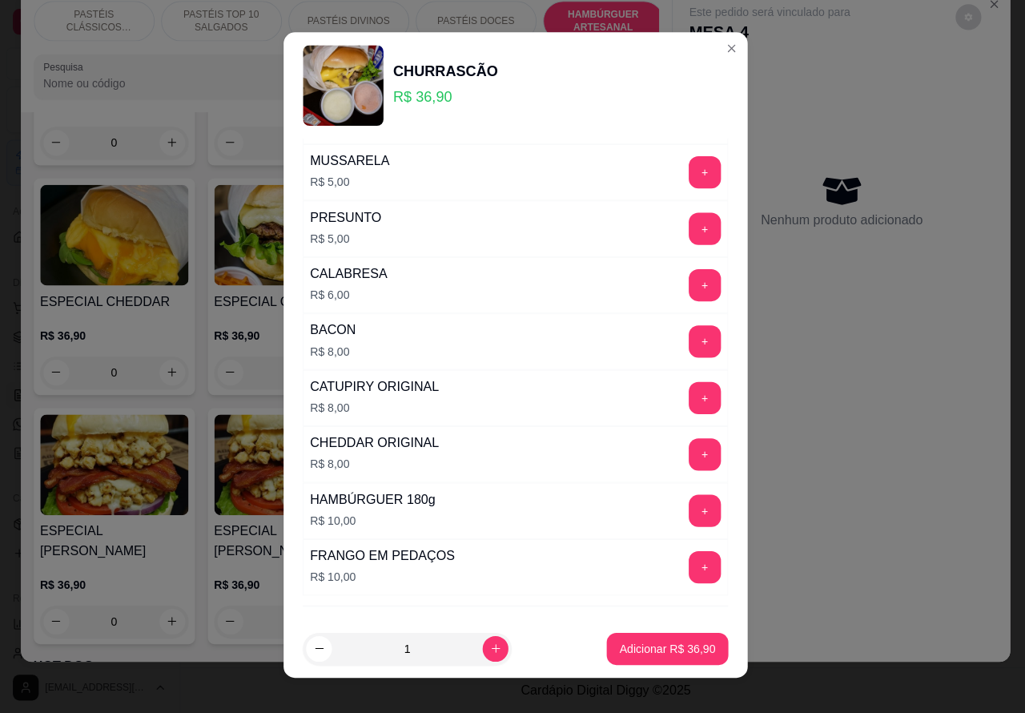
scroll to position [458, 0]
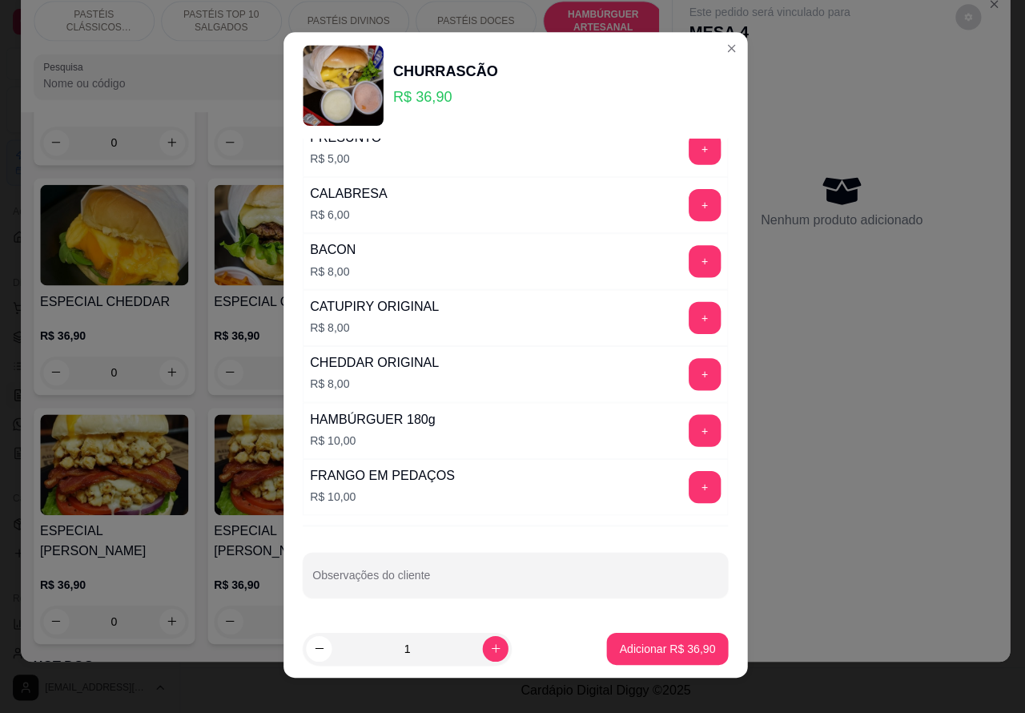
click at [562, 574] on input "Observações do cliente" at bounding box center [513, 582] width 404 height 16
type input "tirar a cebola e cortarao meio"
click at [630, 639] on button "Adicionar R$ 36,90" at bounding box center [664, 648] width 118 height 31
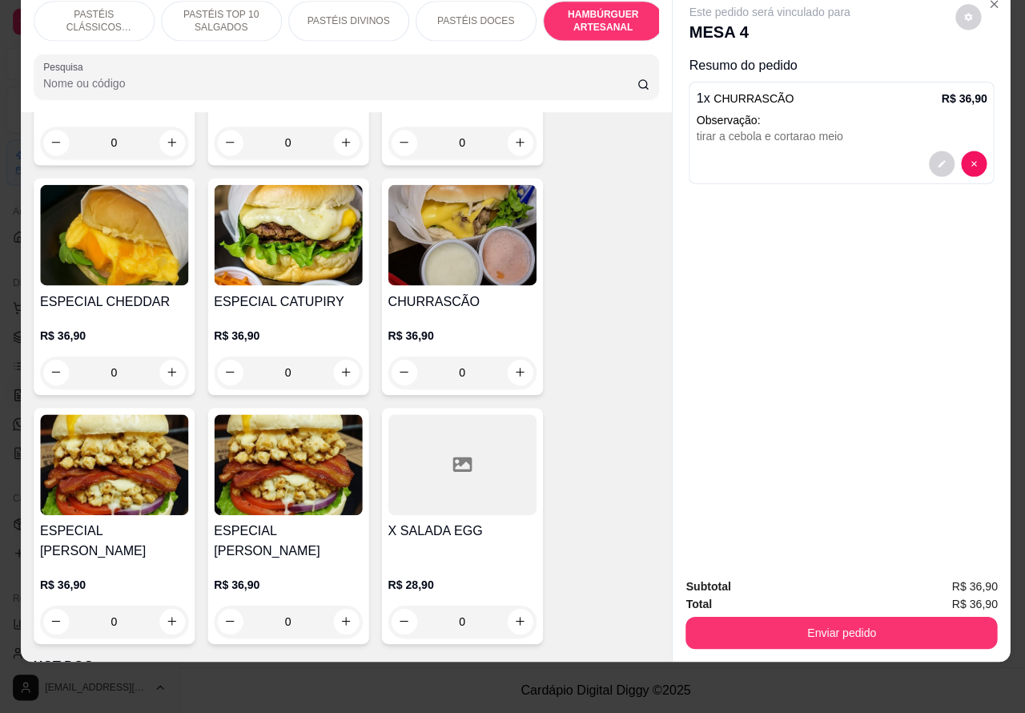
click at [882, 617] on button "Enviar pedido" at bounding box center [837, 633] width 310 height 32
click at [823, 617] on button "Enviar pedido" at bounding box center [837, 633] width 310 height 32
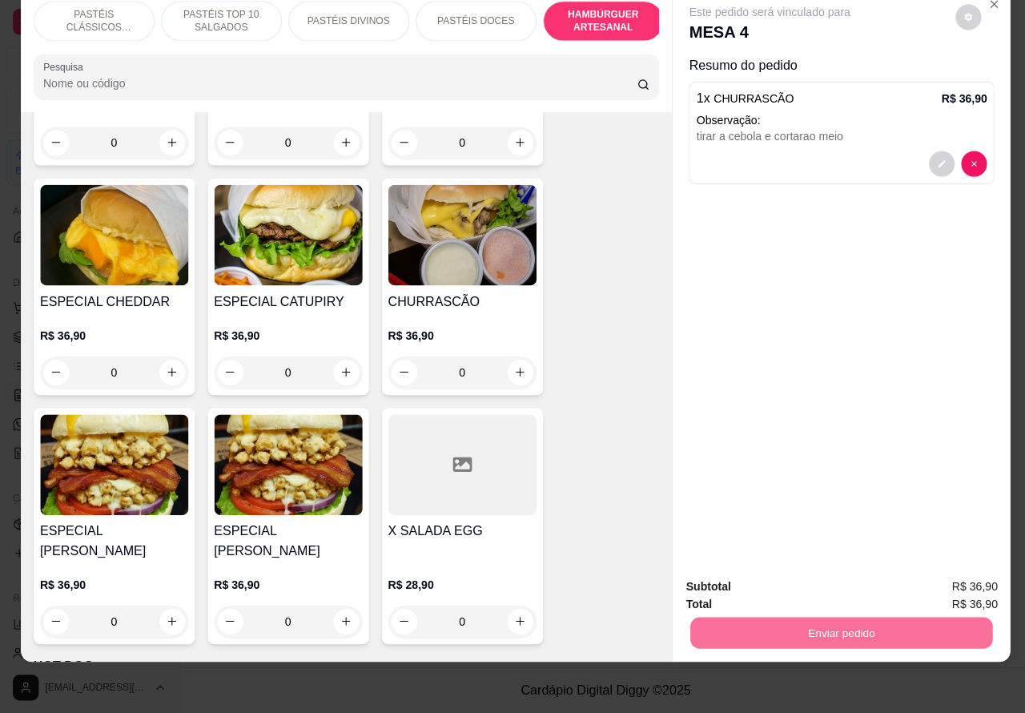
click at [935, 578] on button "Enviar pedido" at bounding box center [949, 579] width 88 height 30
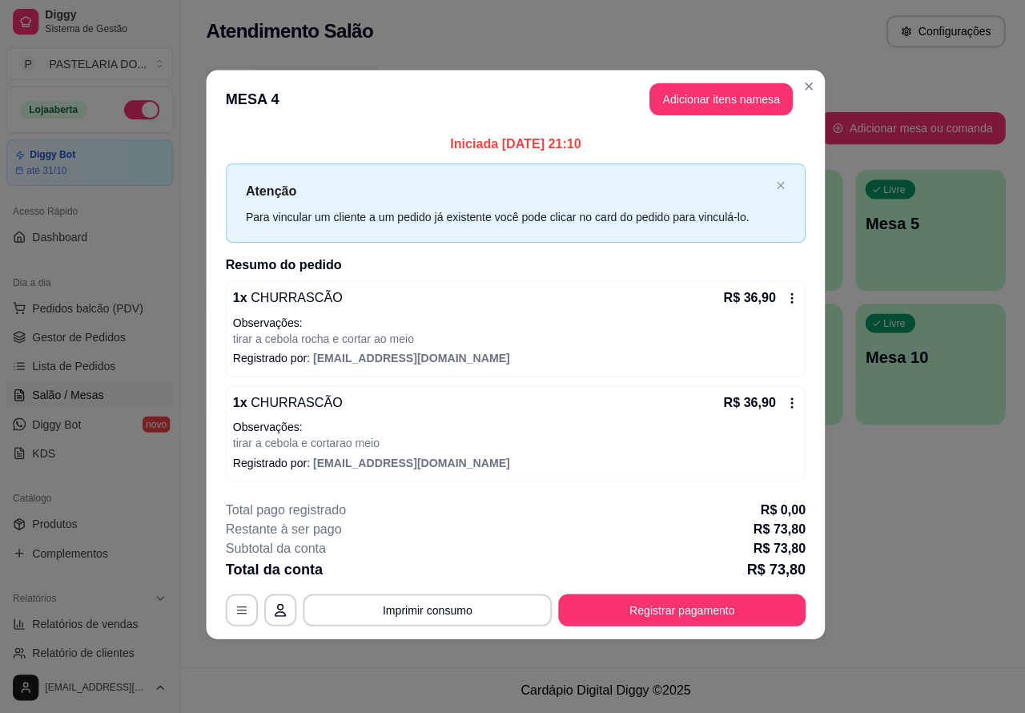
click at [941, 518] on div "Atendimento Salão Configurações Todos Mesas Comandas Pesquisar Adicionar mesa o…" at bounding box center [602, 333] width 846 height 667
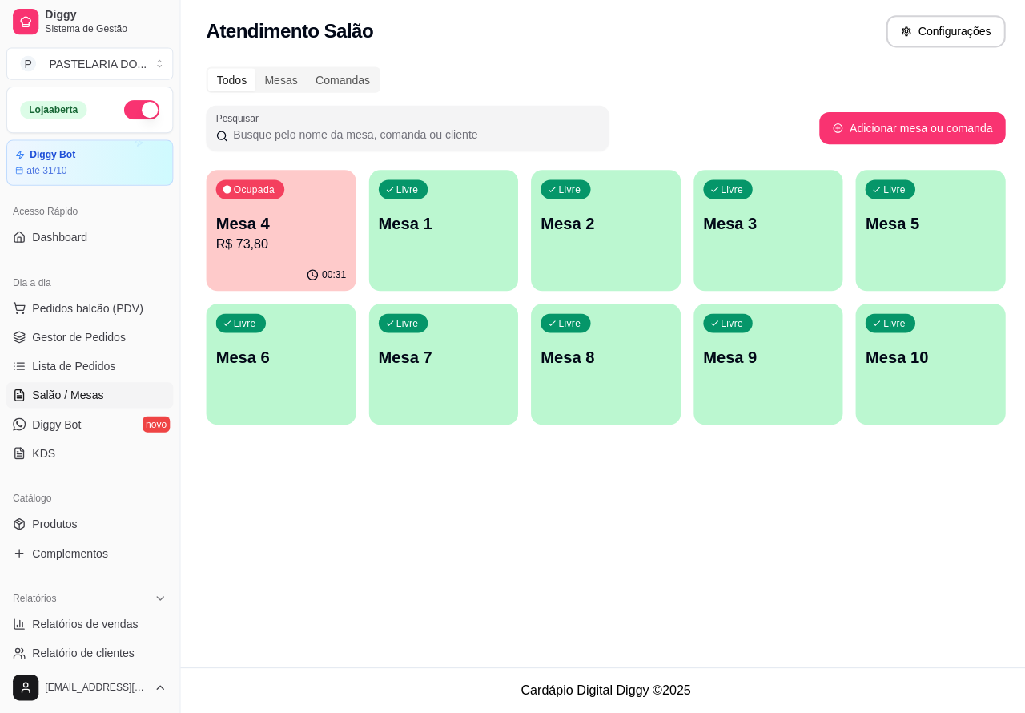
click at [755, 217] on p "Mesa 3" at bounding box center [764, 226] width 130 height 22
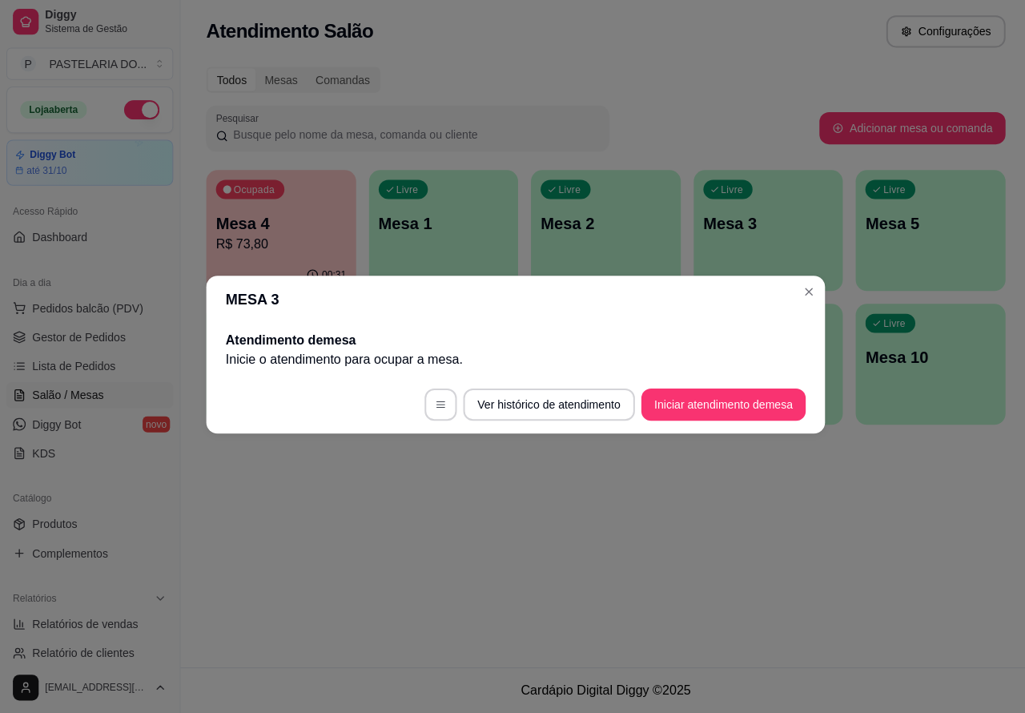
click at [731, 403] on button "Iniciar atendimento de mesa" at bounding box center [719, 406] width 163 height 32
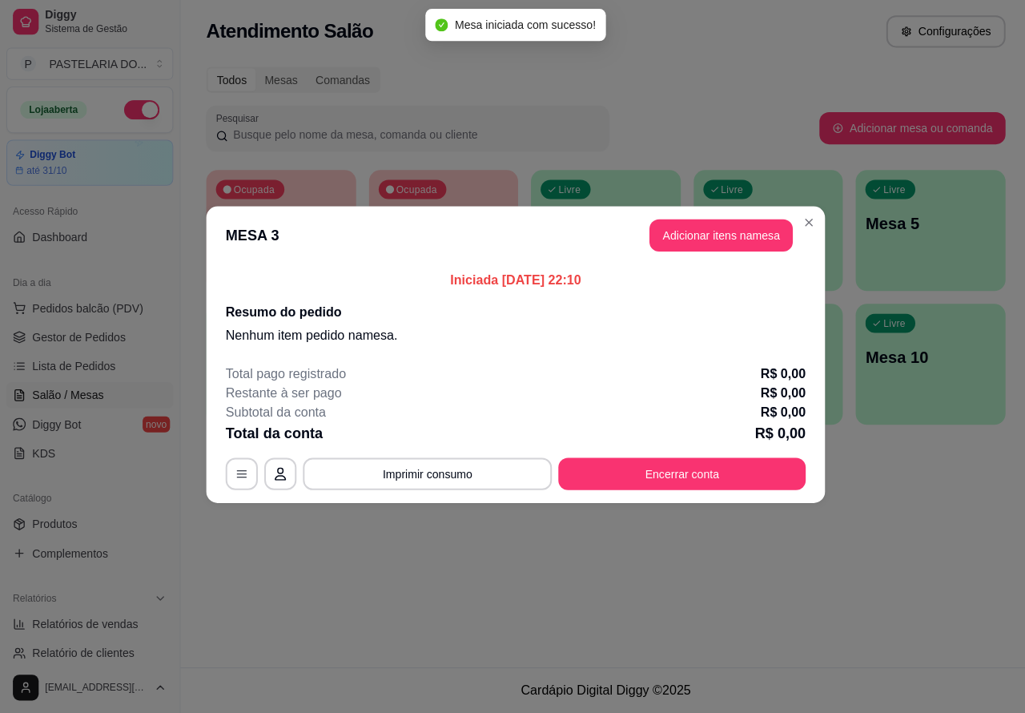
click at [727, 231] on div "Nenhum produto adicionado" at bounding box center [837, 233] width 304 height 314
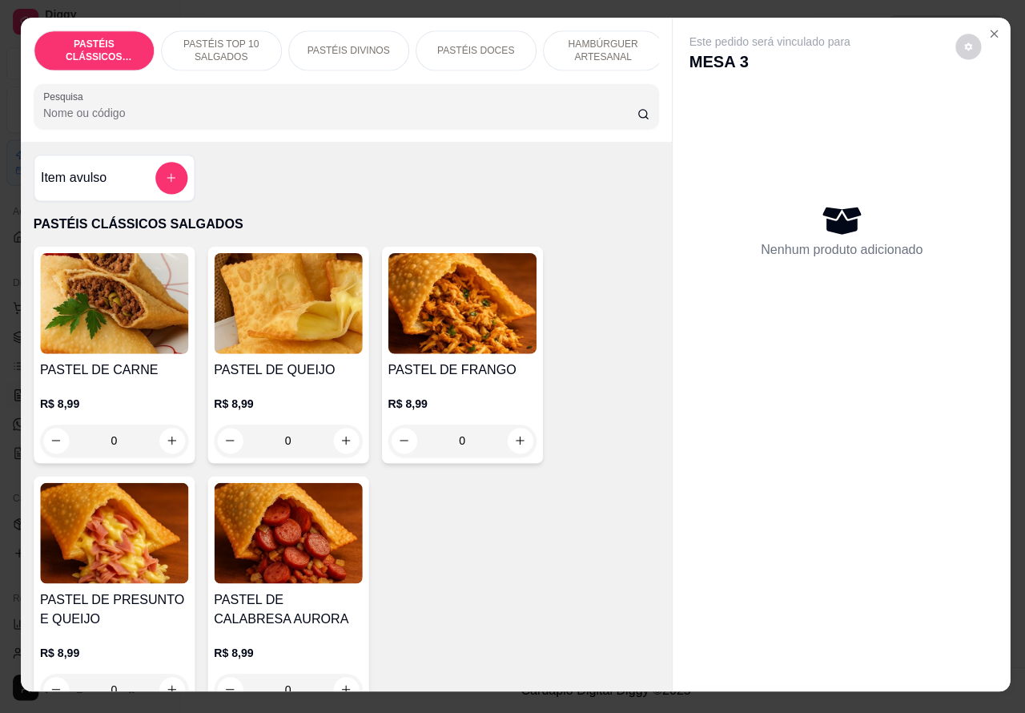
click at [221, 42] on p "PASTÉIS TOP 10 SALGADOS" at bounding box center [220, 55] width 93 height 26
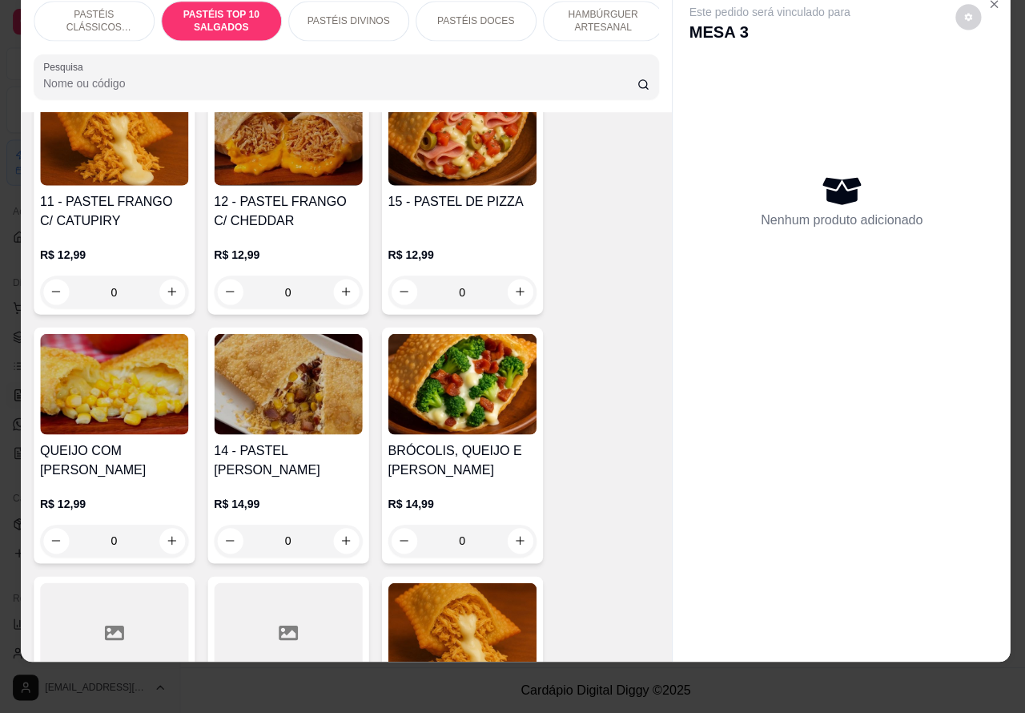
scroll to position [1637, 0]
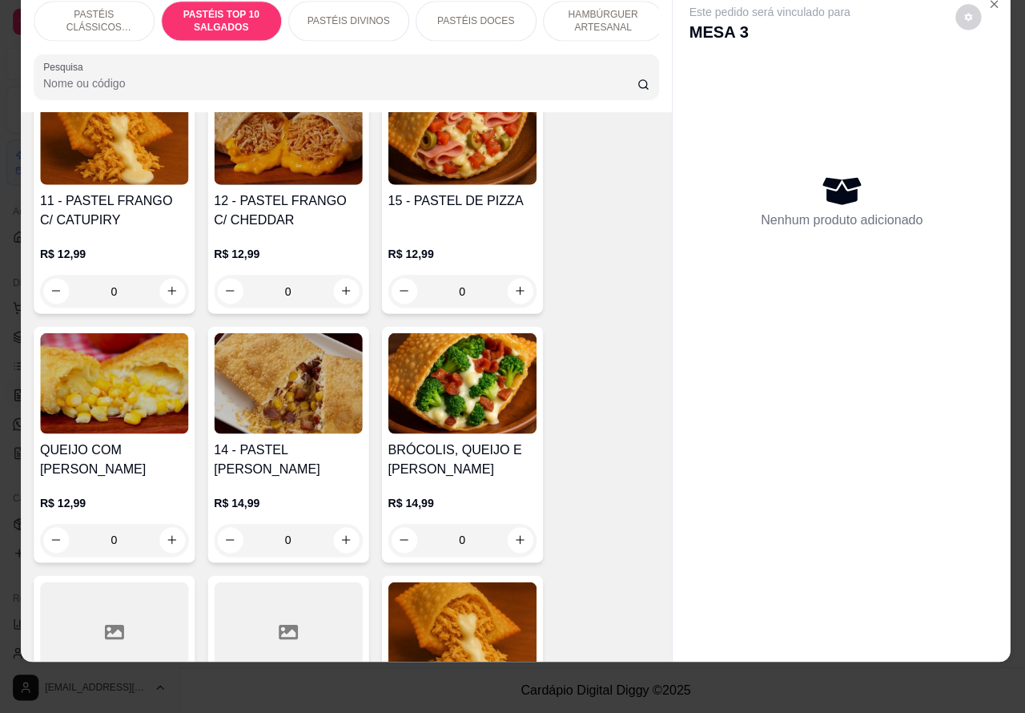
click at [485, 397] on img at bounding box center [459, 385] width 147 height 100
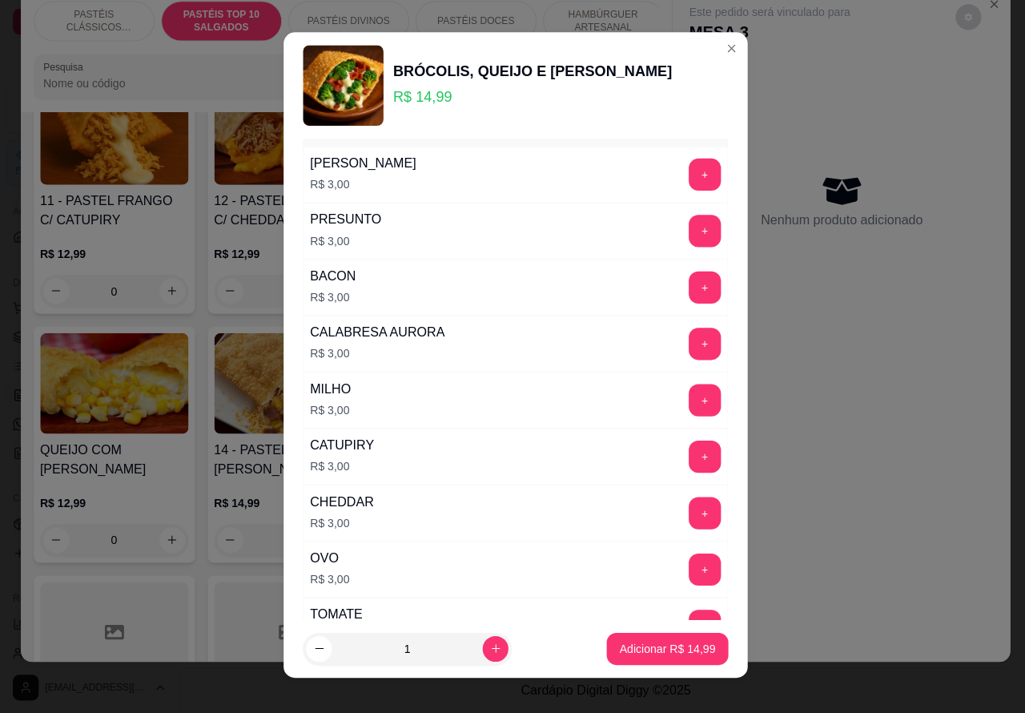
scroll to position [231, 0]
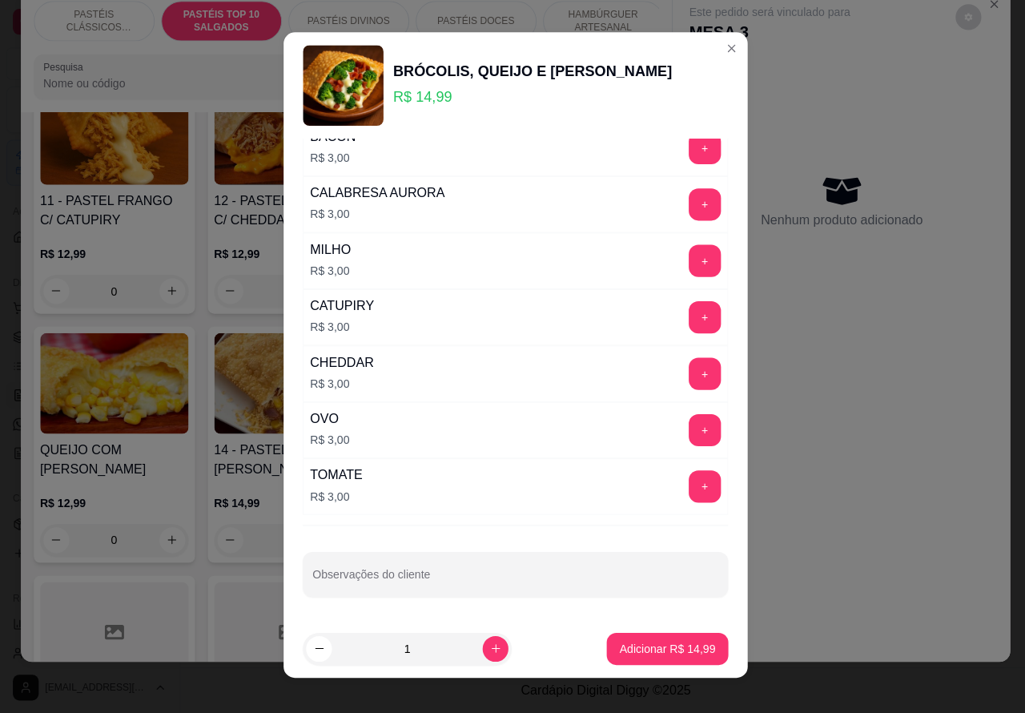
click at [527, 579] on input "Observações do cliente" at bounding box center [513, 582] width 404 height 16
type input "SEM BACON>>>>>>>>>>"
click at [651, 639] on button "Adicionar R$ 14,99" at bounding box center [664, 648] width 118 height 31
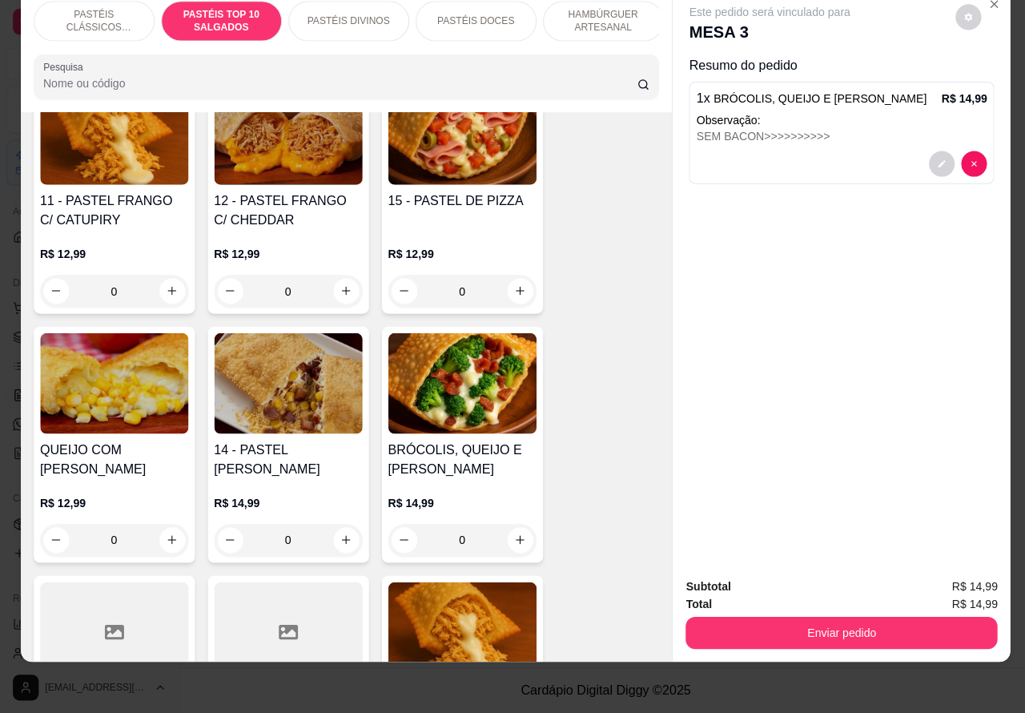
click at [595, 12] on p "HAMBÚRGUER ARTESANAL" at bounding box center [600, 25] width 93 height 26
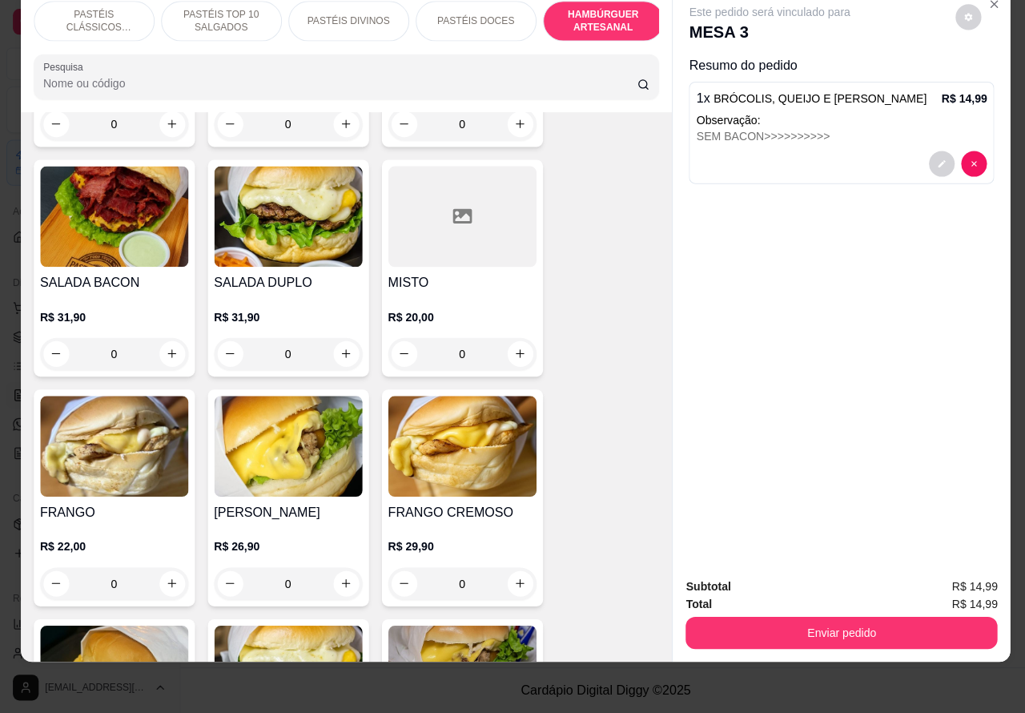
scroll to position [4196, 0]
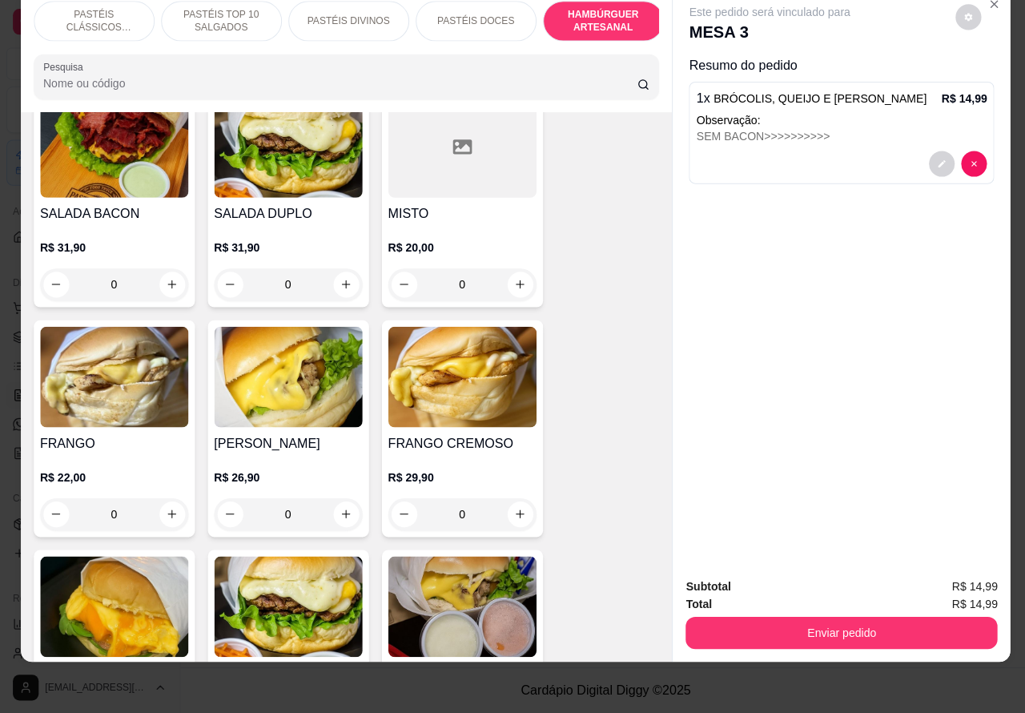
click at [331, 499] on div "0" at bounding box center [286, 515] width 147 height 32
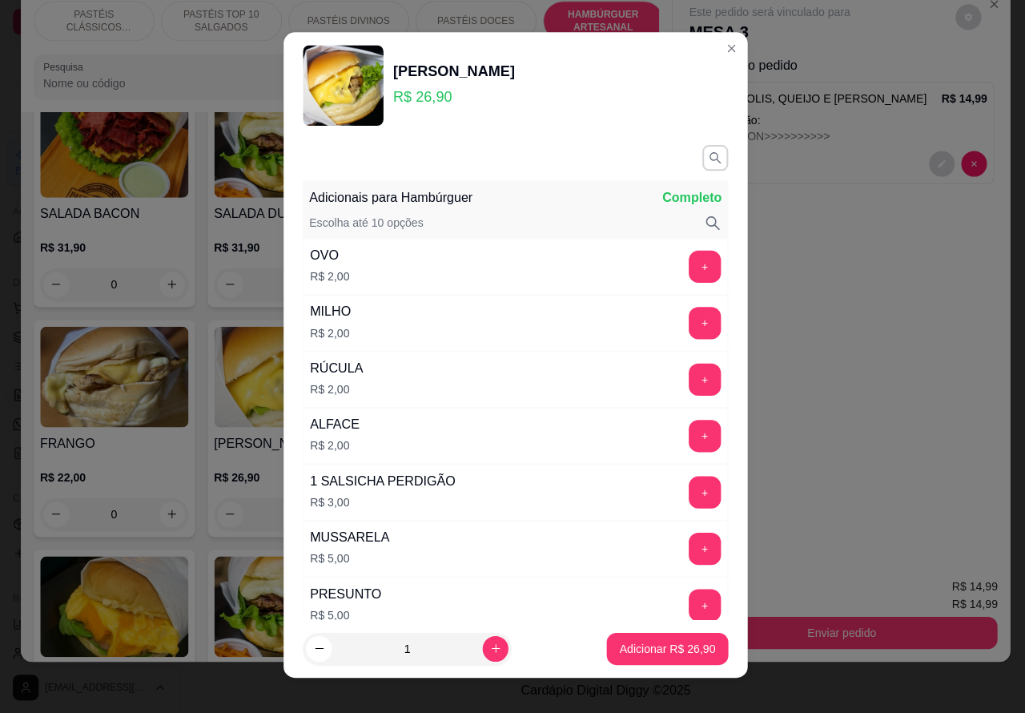
click at [655, 647] on p "Adicionar R$ 26,90" at bounding box center [663, 649] width 95 height 16
type input "1"
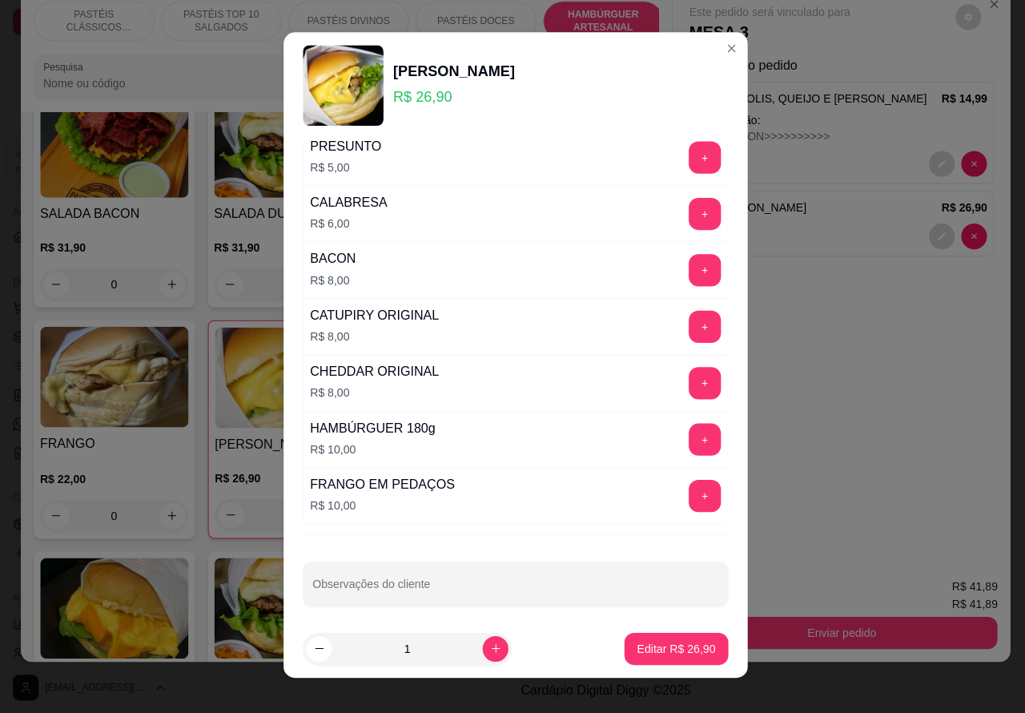
scroll to position [458, 0]
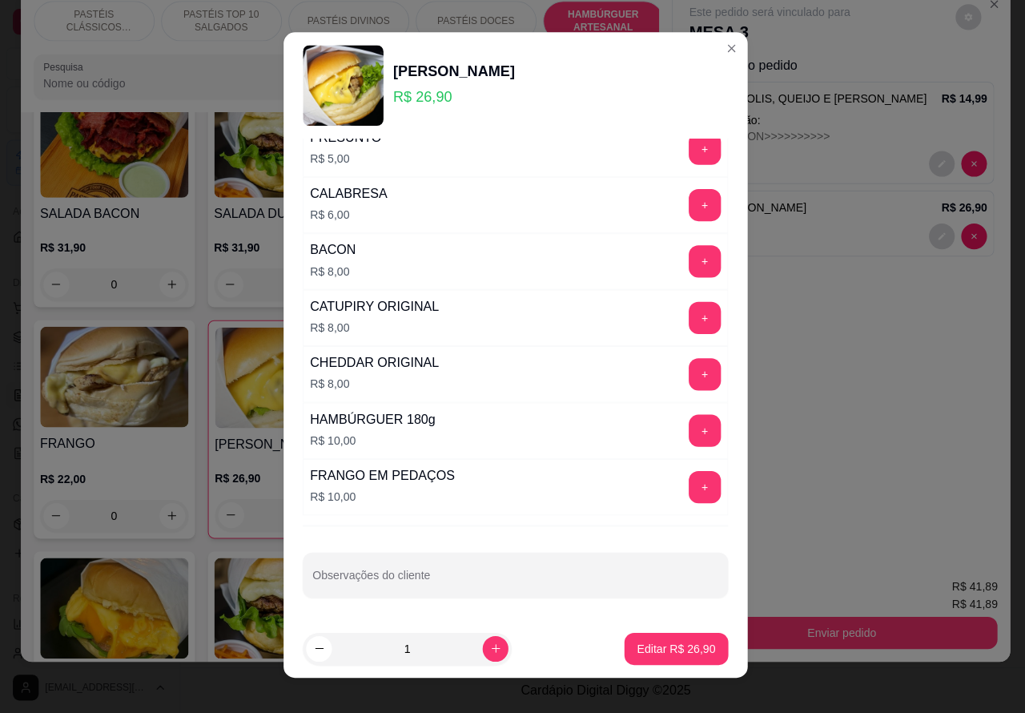
click at [527, 579] on input "Observações do cliente" at bounding box center [513, 582] width 404 height 16
type input "CORTAR AO MEIO SILVANA"
click at [653, 641] on p "Editar R$ 26,90" at bounding box center [671, 648] width 75 height 15
type input "0"
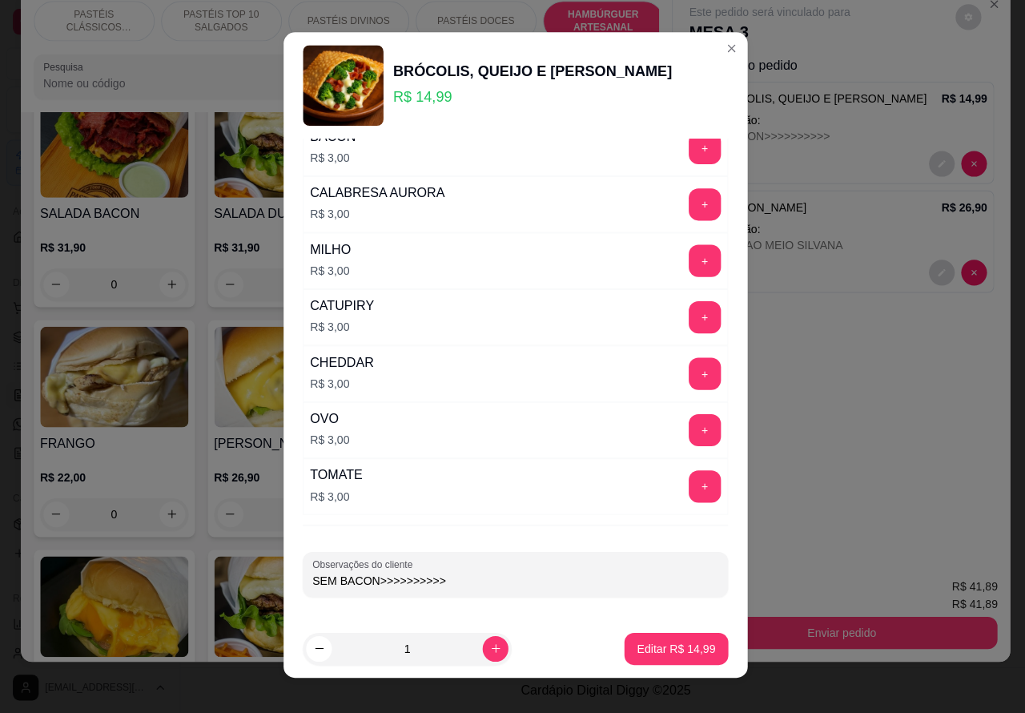
scroll to position [231, 0]
click at [514, 582] on input "SEM BACON>>>>>>>>>>" at bounding box center [513, 582] width 404 height 16
type input "SEM BACON>>>>>>>>>>DAYANE"
click at [649, 649] on p "Editar R$ 14,99" at bounding box center [673, 649] width 78 height 16
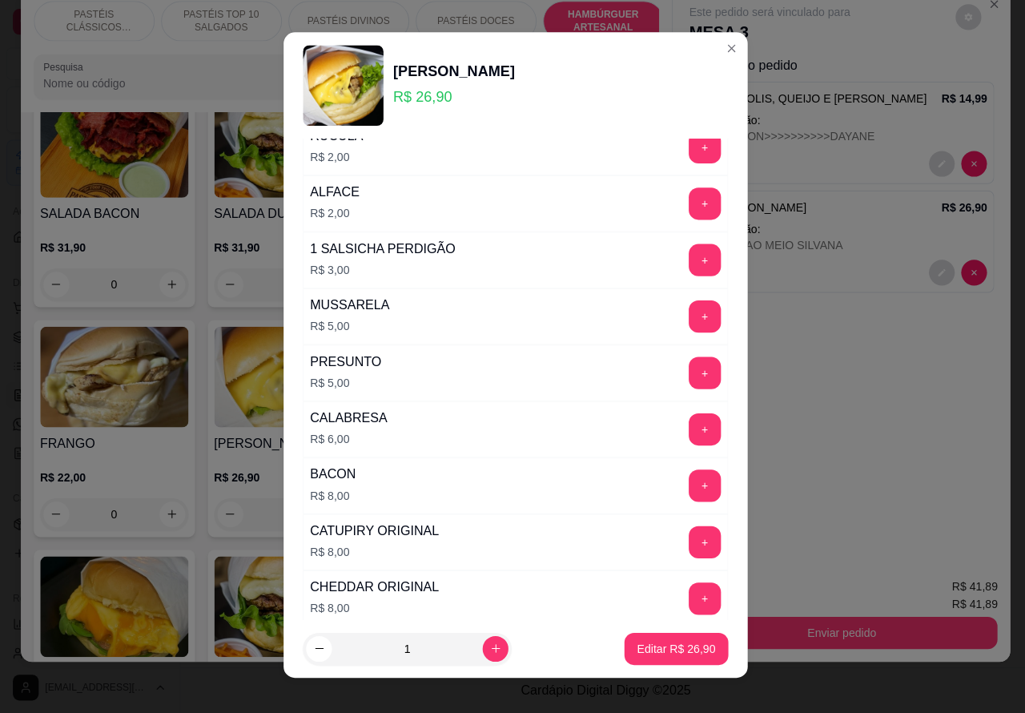
scroll to position [458, 0]
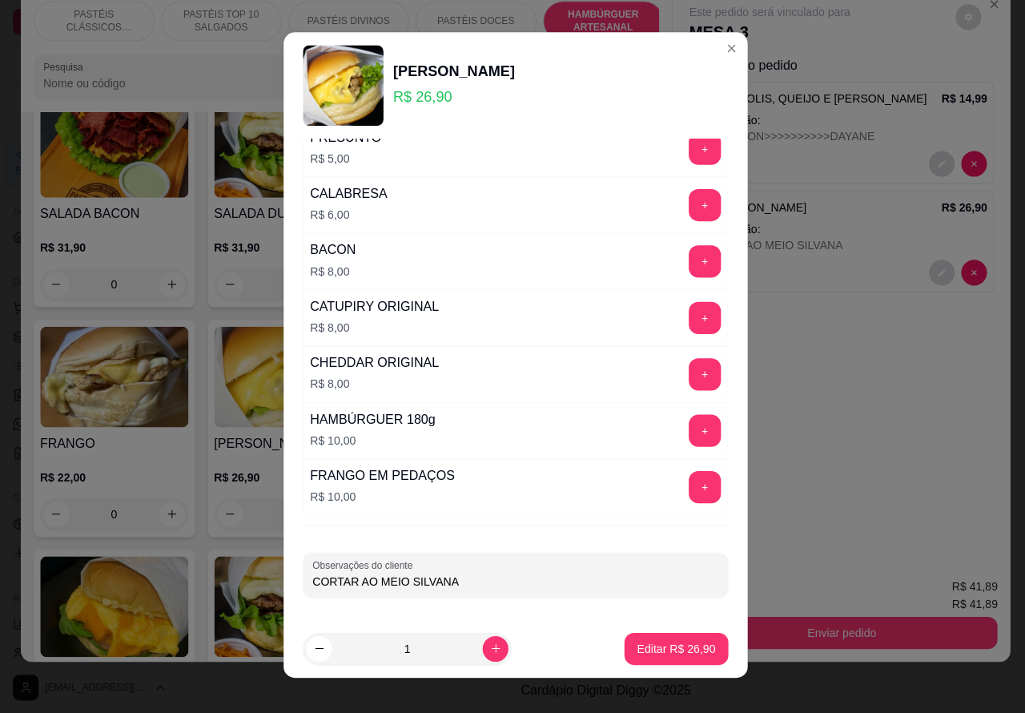
click at [387, 565] on label "Observações do cliente" at bounding box center [363, 565] width 105 height 14
click at [387, 574] on input "CORTAR AO MEIO SILVANA" at bounding box center [513, 582] width 404 height 16
click at [389, 569] on label "Observações do cliente" at bounding box center [363, 565] width 105 height 14
click at [389, 574] on input "CORTAR AO MEIO SILVANA" at bounding box center [513, 582] width 404 height 16
click at [387, 571] on label "Observações do cliente" at bounding box center [363, 565] width 105 height 14
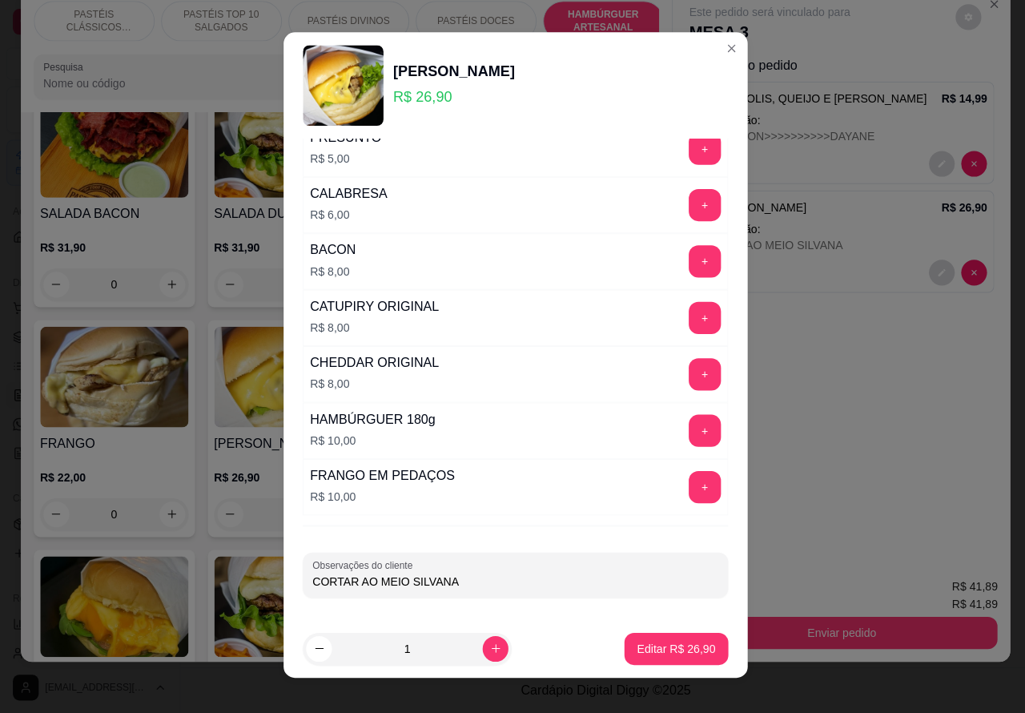
click at [387, 574] on input "CORTAR AO MEIO SILVANA" at bounding box center [513, 582] width 404 height 16
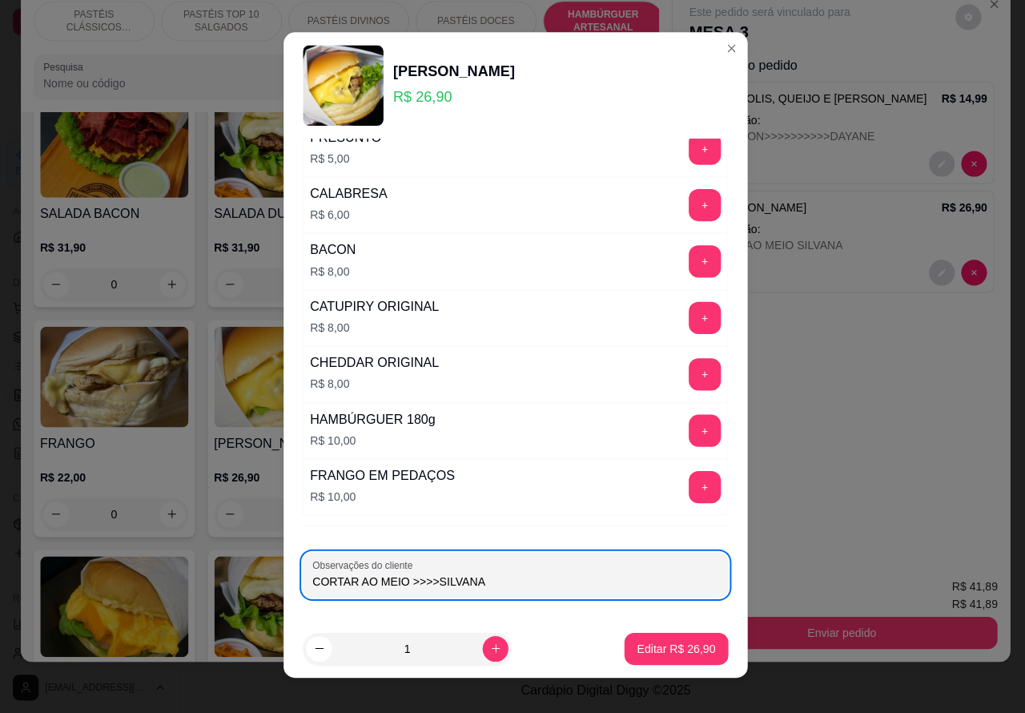
type input "CORTAR AO MEIO >>>>SILVANA"
click at [639, 639] on button "Editar R$ 26,90" at bounding box center [672, 649] width 103 height 32
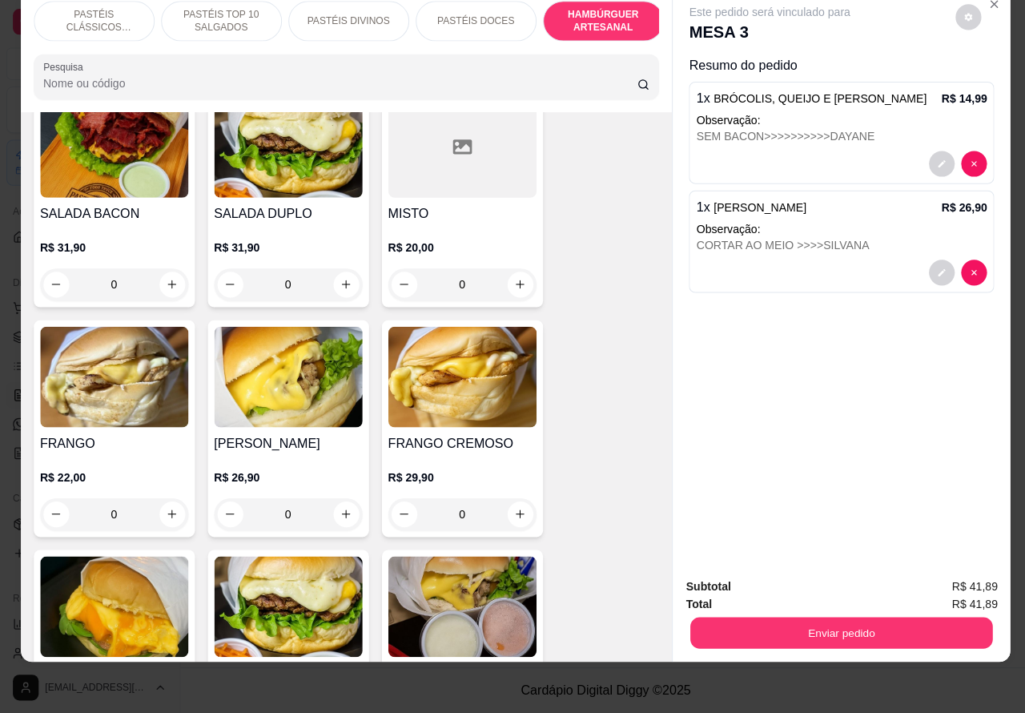
click at [814, 618] on button "Enviar pedido" at bounding box center [837, 633] width 300 height 31
click at [840, 617] on button "Enviar pedido" at bounding box center [837, 633] width 310 height 32
click at [959, 570] on button "Enviar pedido" at bounding box center [949, 579] width 88 height 30
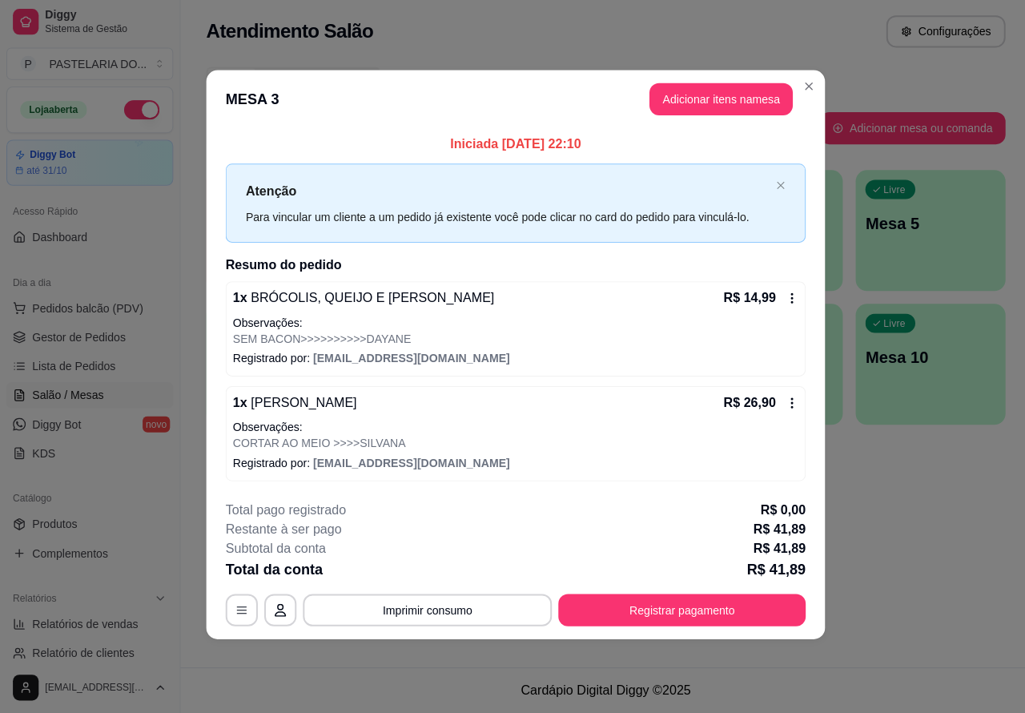
click at [729, 102] on div "Nenhum produto adicionado" at bounding box center [837, 233] width 304 height 314
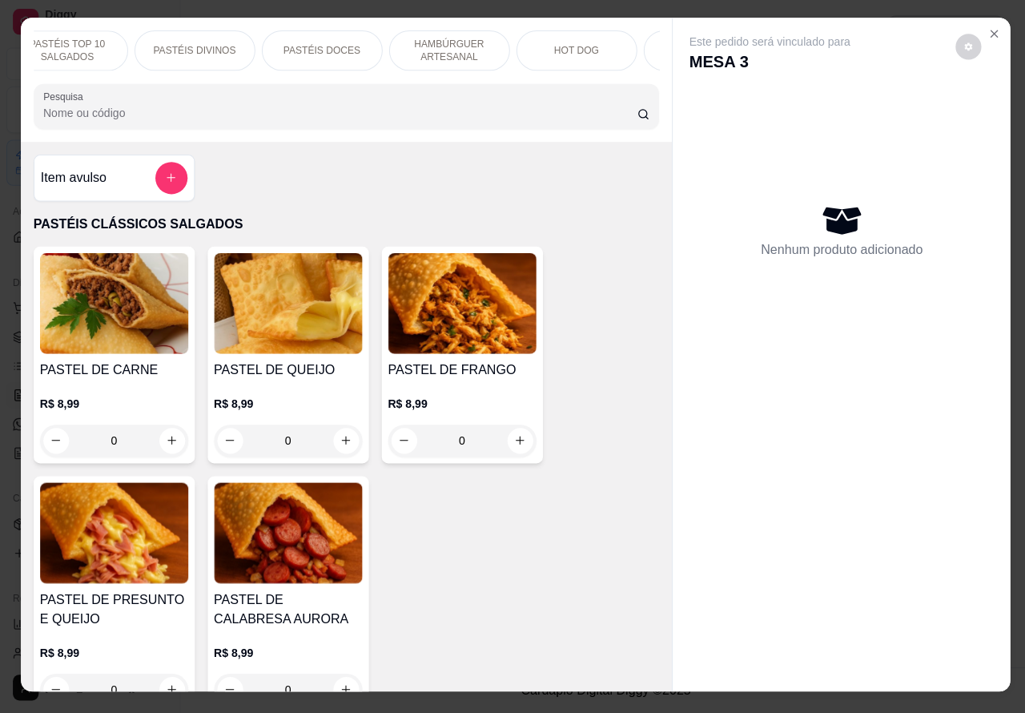
scroll to position [0, 157]
click at [447, 46] on p "HAMBÚRGUER ARTESANAL" at bounding box center [443, 55] width 93 height 26
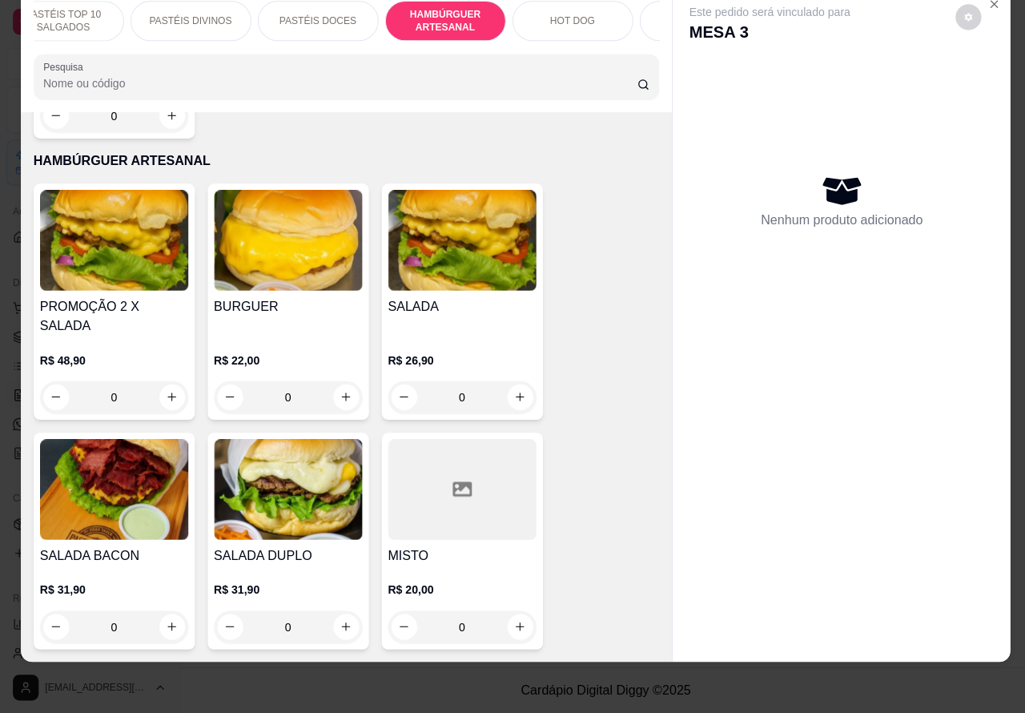
click at [171, 611] on div "0" at bounding box center [113, 627] width 147 height 32
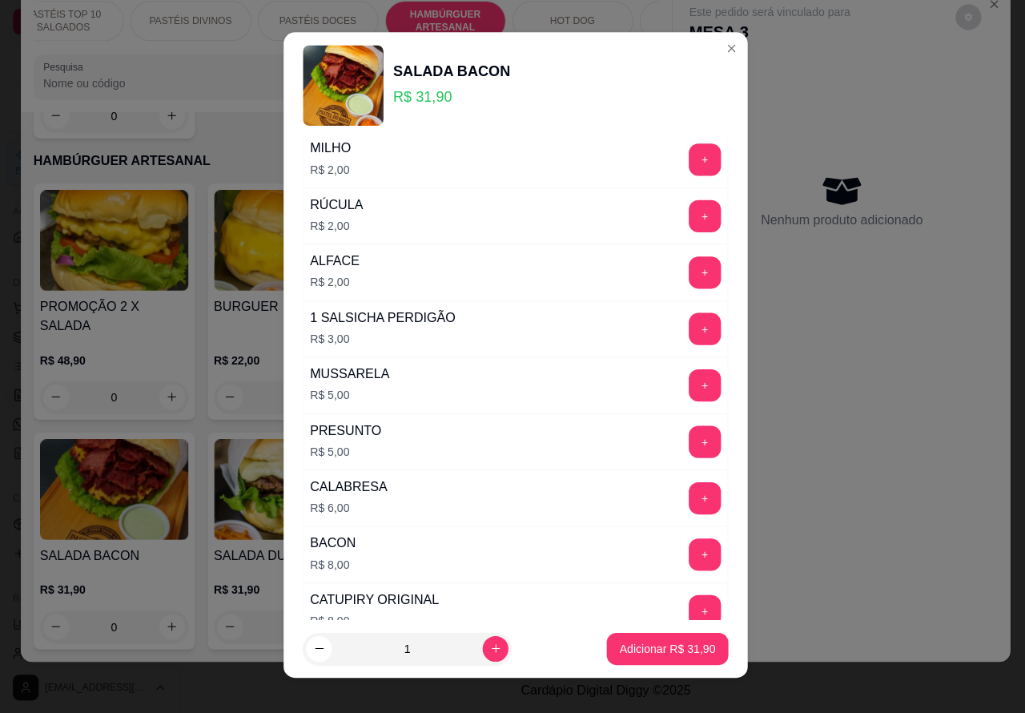
scroll to position [458, 0]
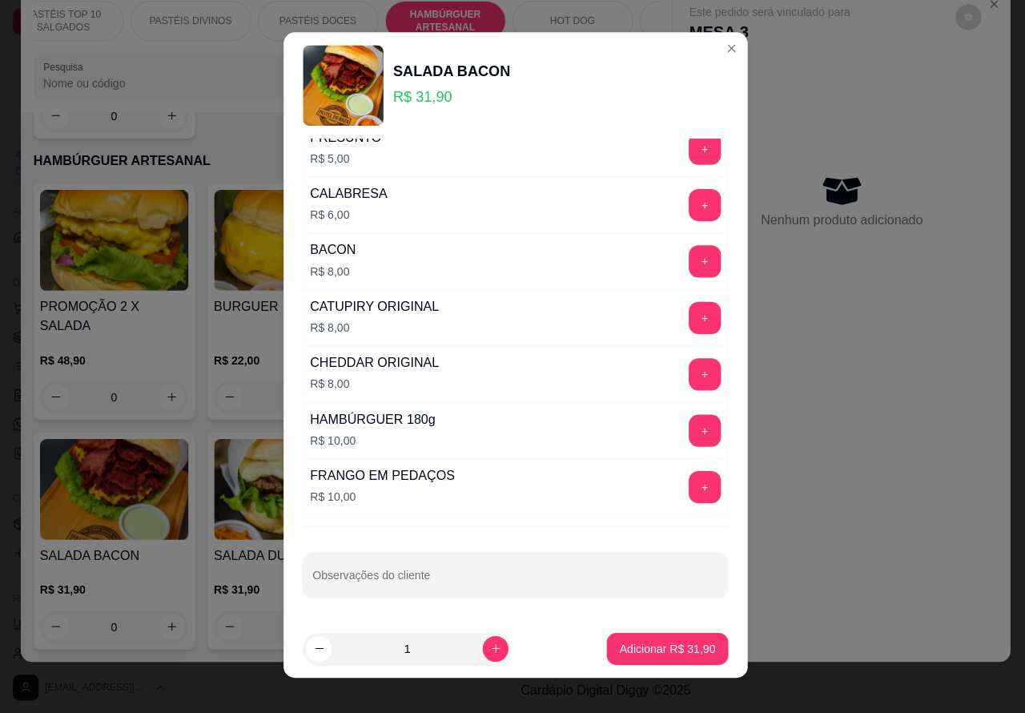
click at [526, 589] on input "Observações do cliente" at bounding box center [513, 582] width 404 height 16
type input "CORTAR AO MEIO >>>>>>>>>>> ESTER"
click at [621, 639] on button "Adicionar R$ 31,90" at bounding box center [664, 648] width 118 height 31
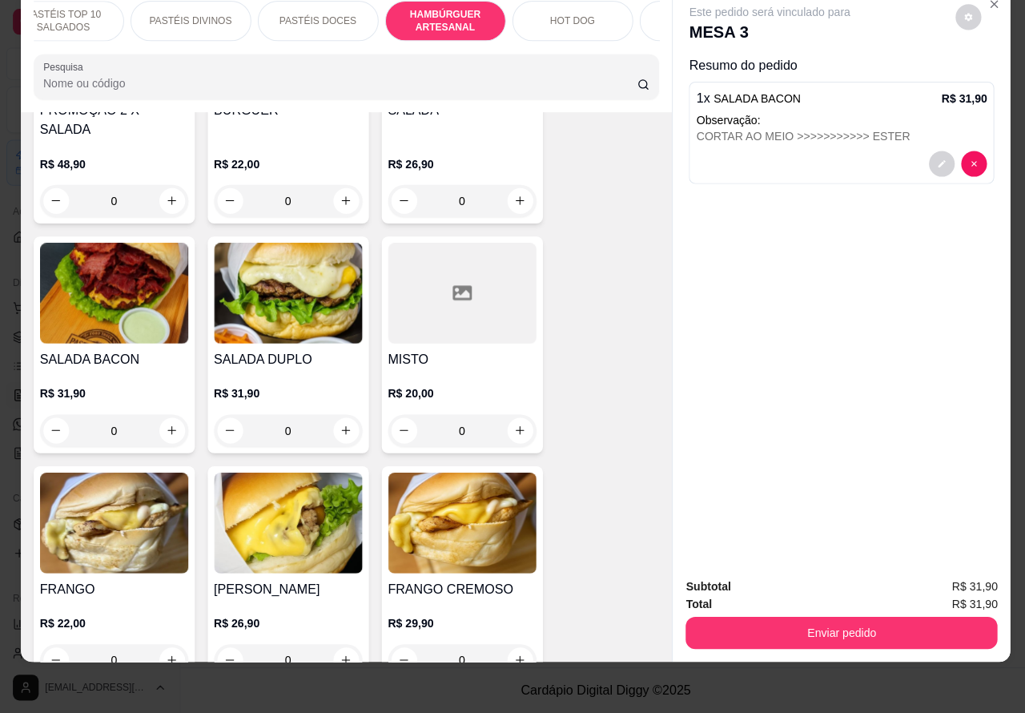
scroll to position [4179, 0]
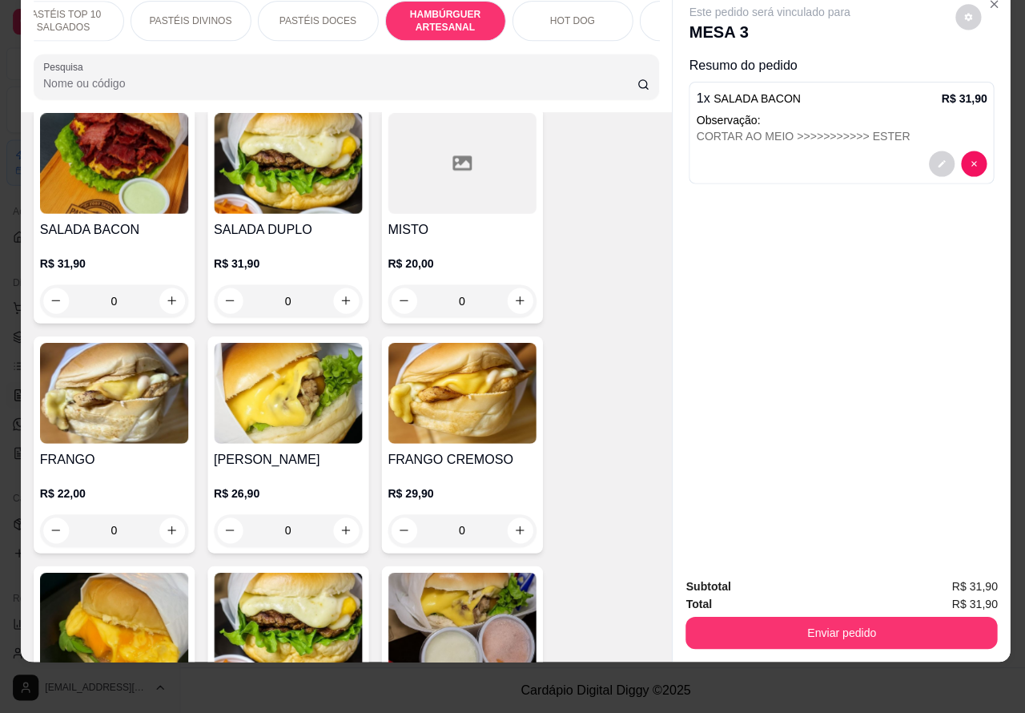
click at [333, 515] on div "0" at bounding box center [286, 531] width 147 height 32
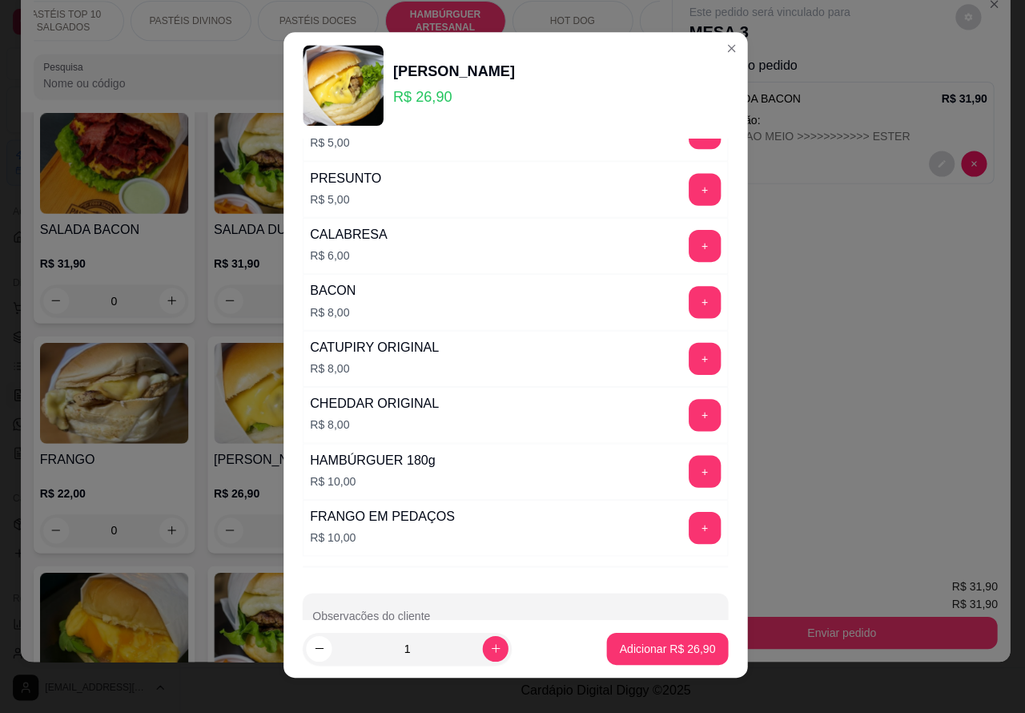
scroll to position [458, 0]
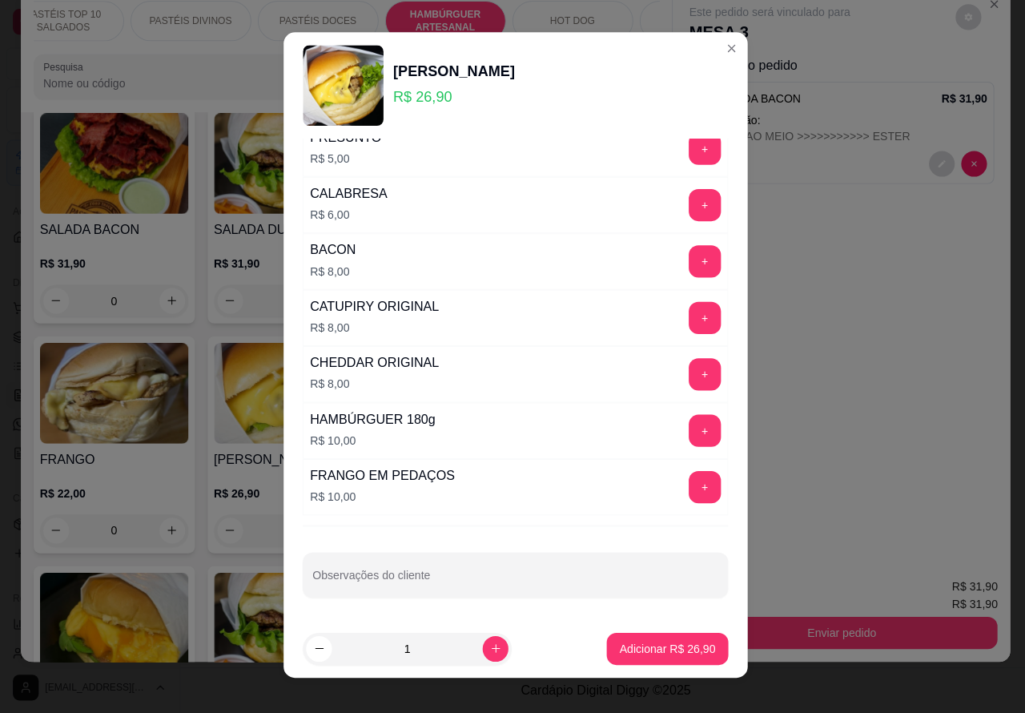
click at [586, 578] on input "Observações do cliente" at bounding box center [513, 582] width 404 height 16
type input "CORTAR AO MEIO >>>>>>>> ESTER"
click at [653, 647] on p "Adicionar R$ 26,90" at bounding box center [663, 649] width 95 height 16
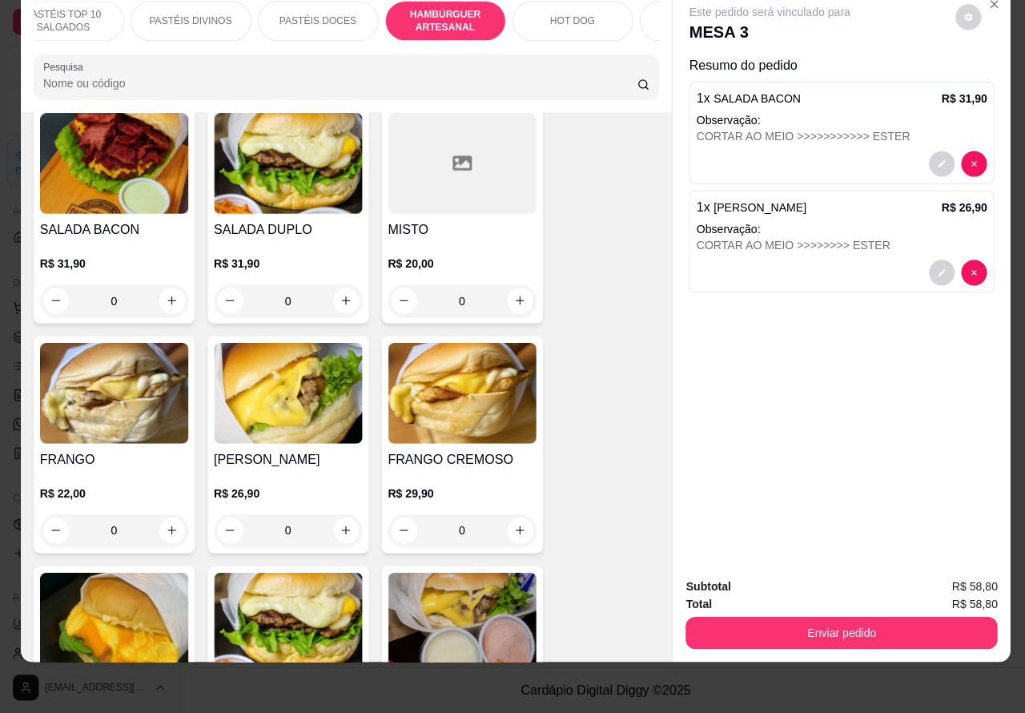
click at [569, 18] on p "HOT DOG" at bounding box center [569, 24] width 45 height 13
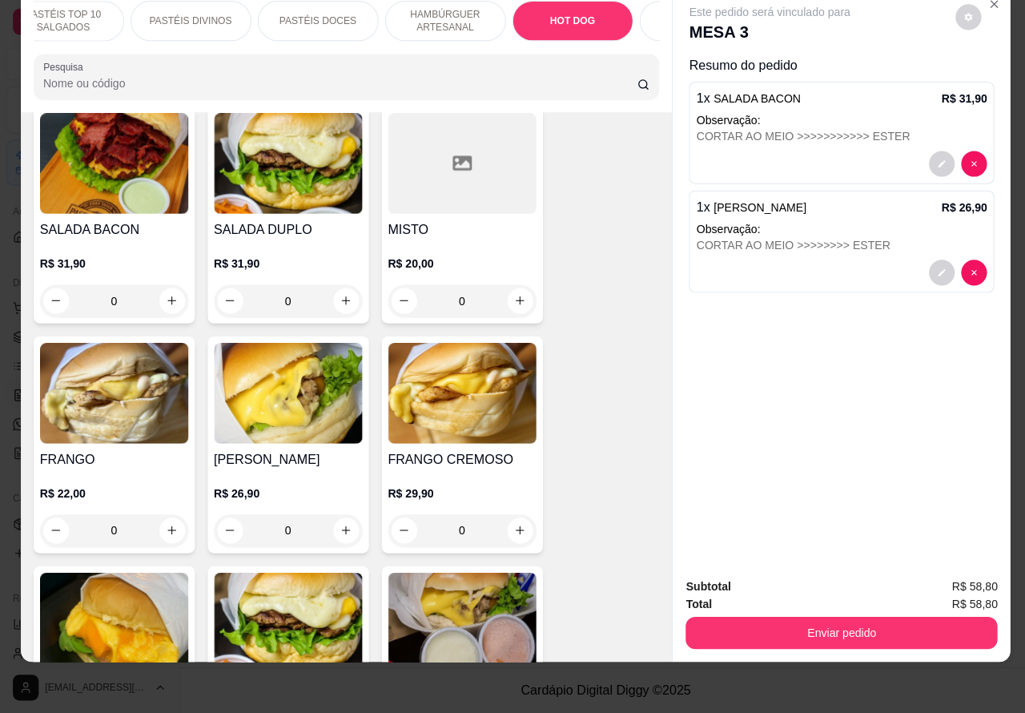
scroll to position [5048, 0]
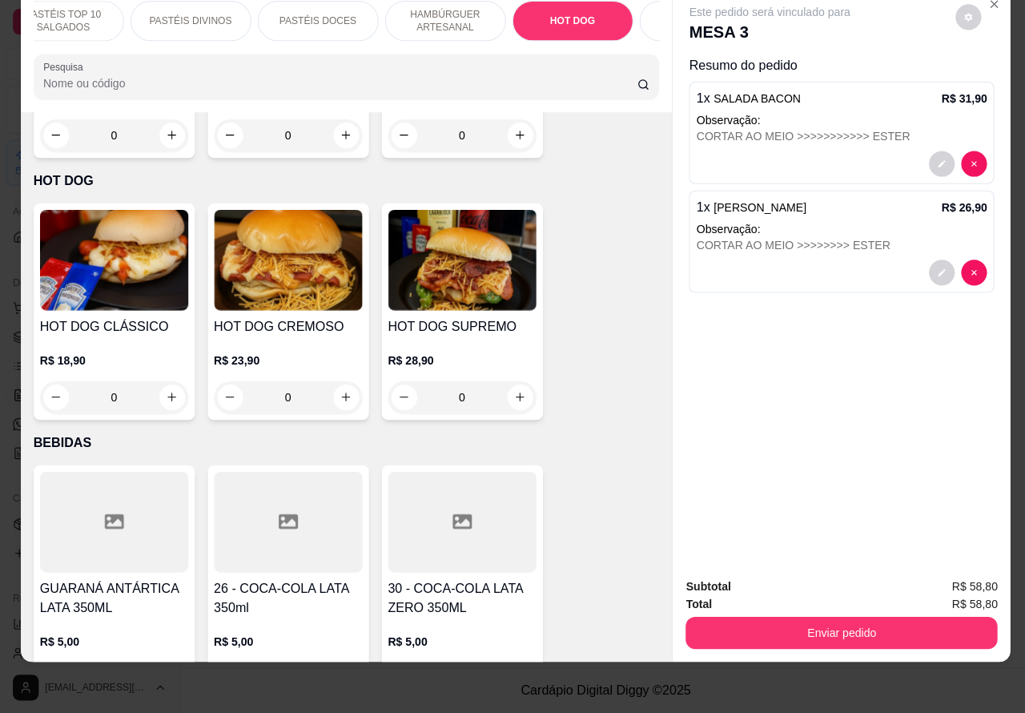
click at [173, 383] on div "0" at bounding box center [113, 399] width 147 height 32
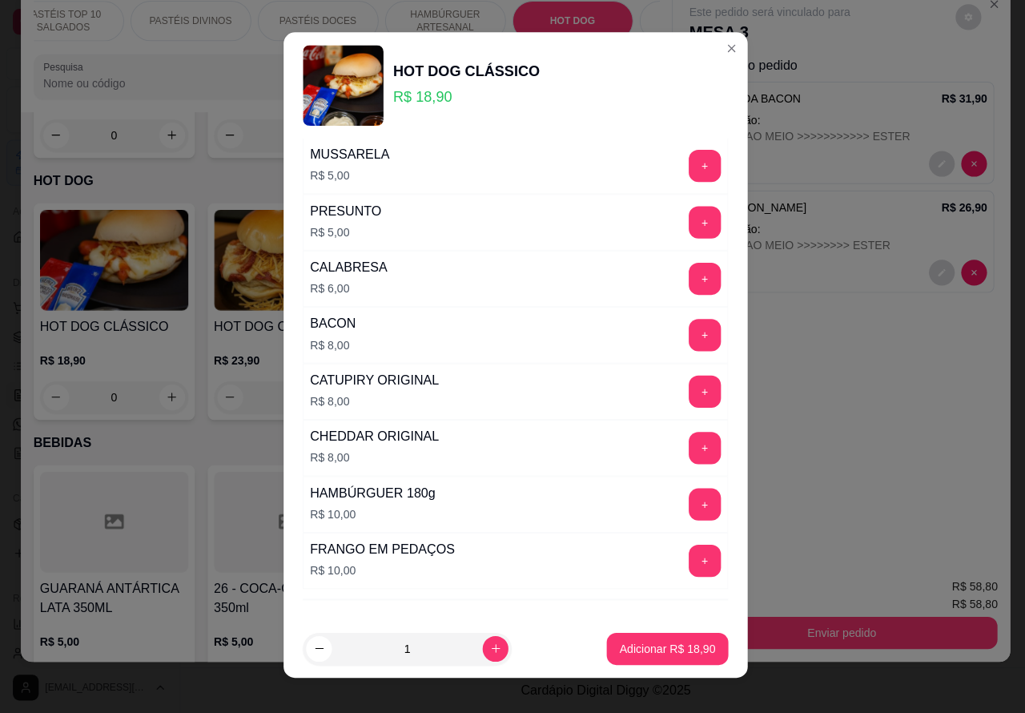
scroll to position [458, 0]
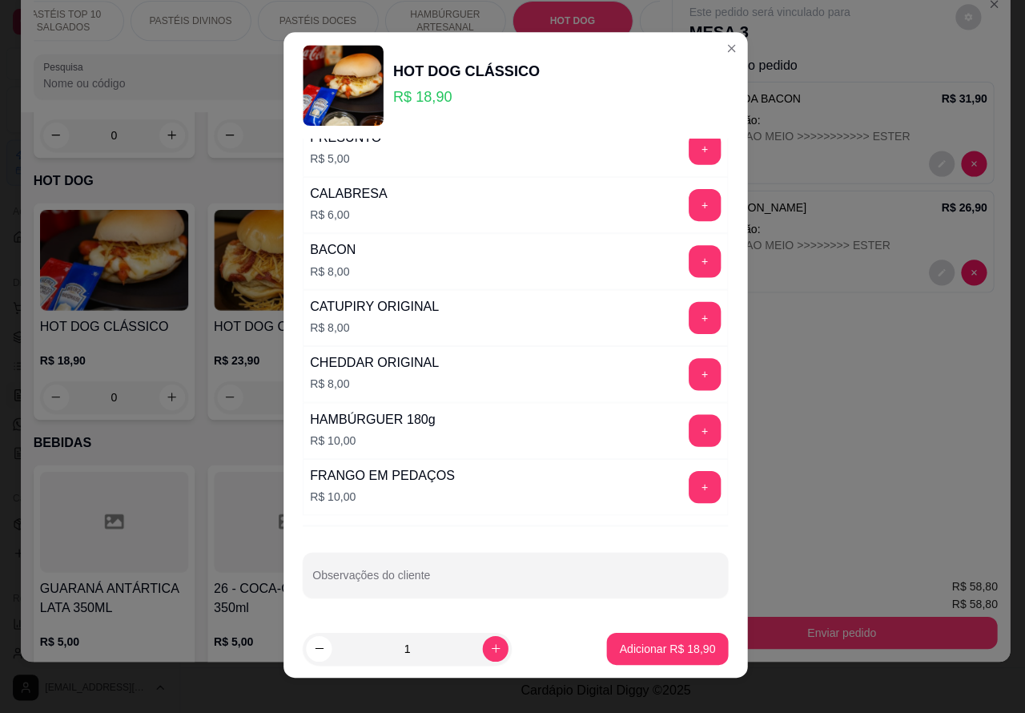
click at [506, 581] on input "Observações do cliente" at bounding box center [513, 582] width 404 height 16
type input "SEM TOMATE, SEM ALFACE E POUCA [GEOGRAPHIC_DATA] >>>>[GEOGRAPHIC_DATA]"
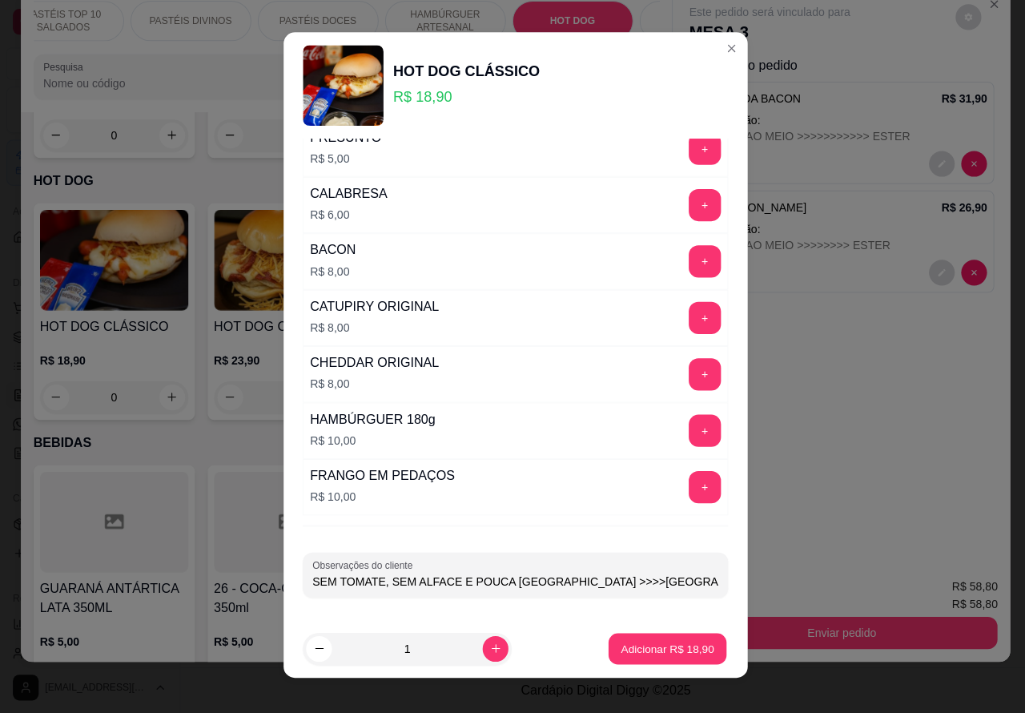
click at [661, 647] on p "Adicionar R$ 18,90" at bounding box center [664, 648] width 93 height 15
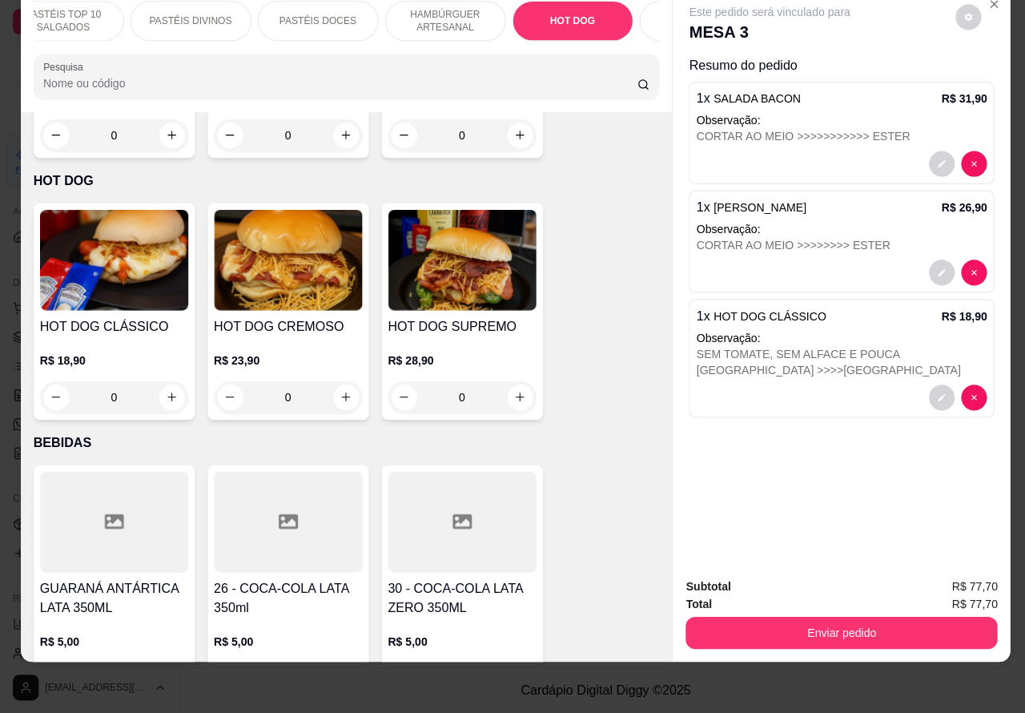
click at [813, 622] on button "Enviar pedido" at bounding box center [837, 633] width 310 height 32
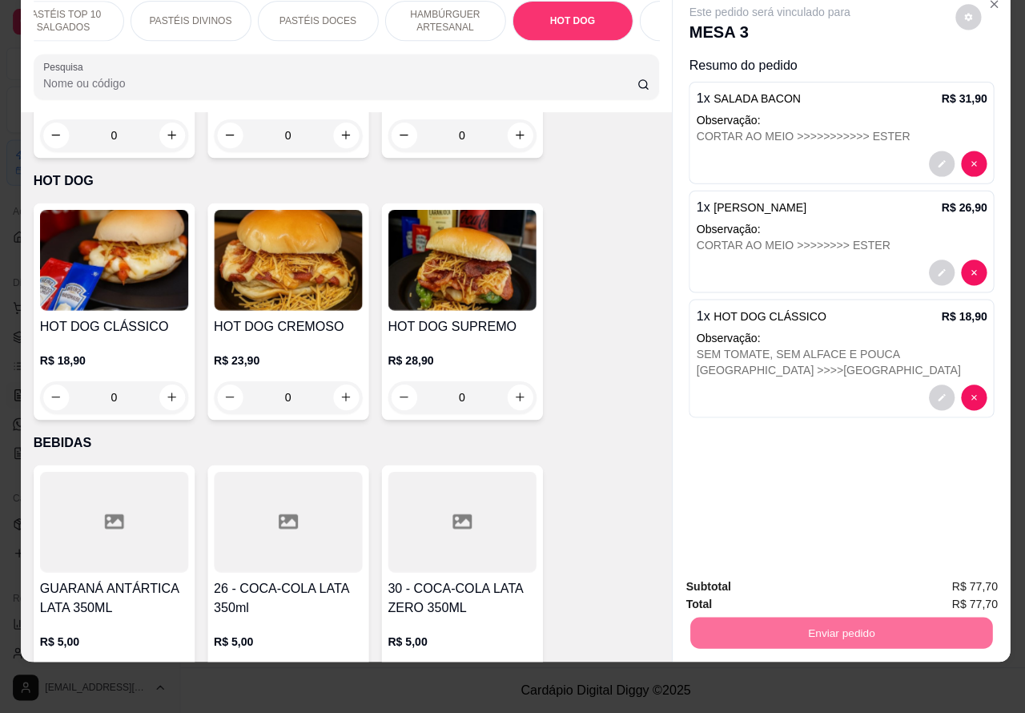
click at [825, 571] on button "Registrar cliente" at bounding box center [842, 579] width 106 height 30
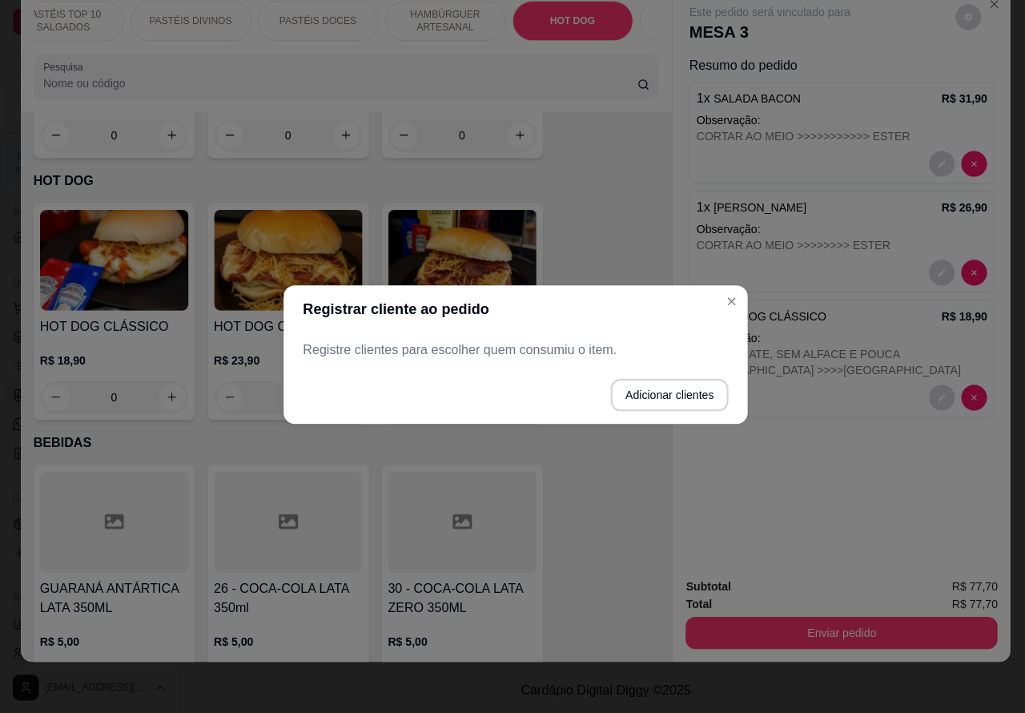
click at [729, 312] on span "HOT DOG CLÁSSICO" at bounding box center [766, 318] width 112 height 13
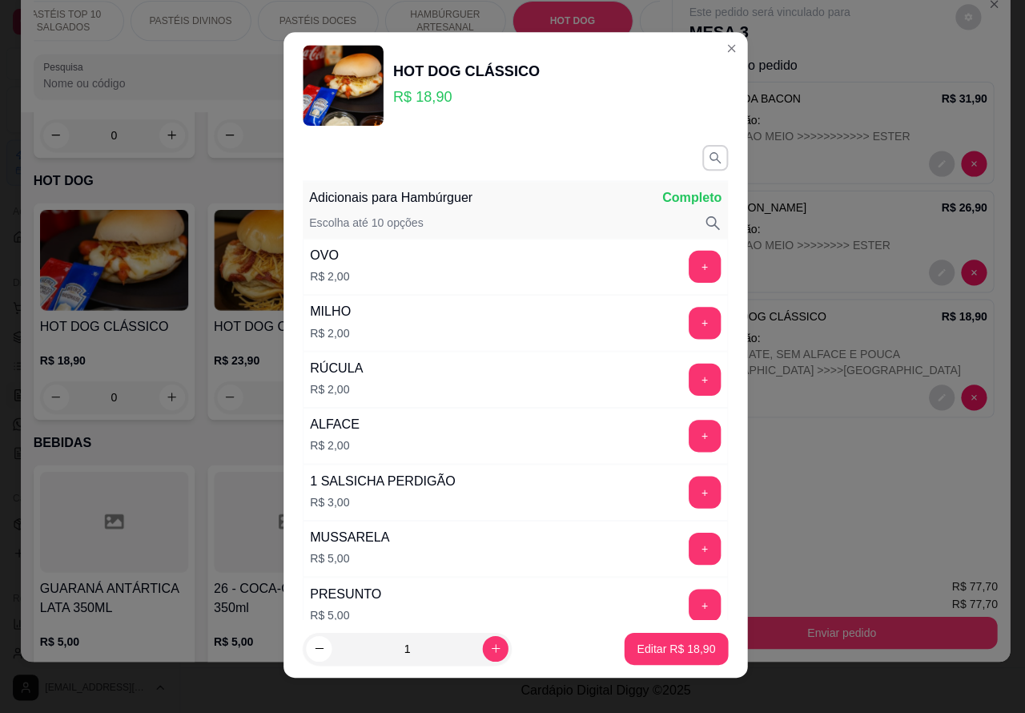
click at [865, 522] on div "Este pedido será vinculado para MESA 3 Resumo do pedido 1 x SALADA BACON R$ 31,…" at bounding box center [837, 279] width 336 height 574
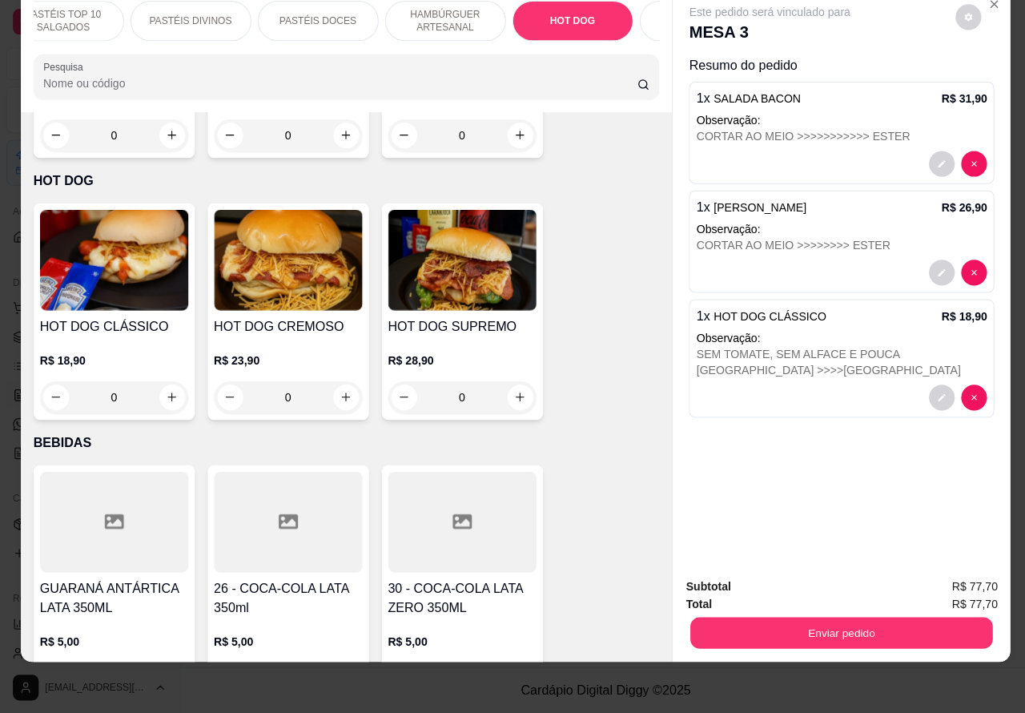
click at [903, 618] on button "Enviar pedido" at bounding box center [837, 633] width 300 height 31
click at [962, 571] on button "Enviar pedido" at bounding box center [949, 579] width 91 height 30
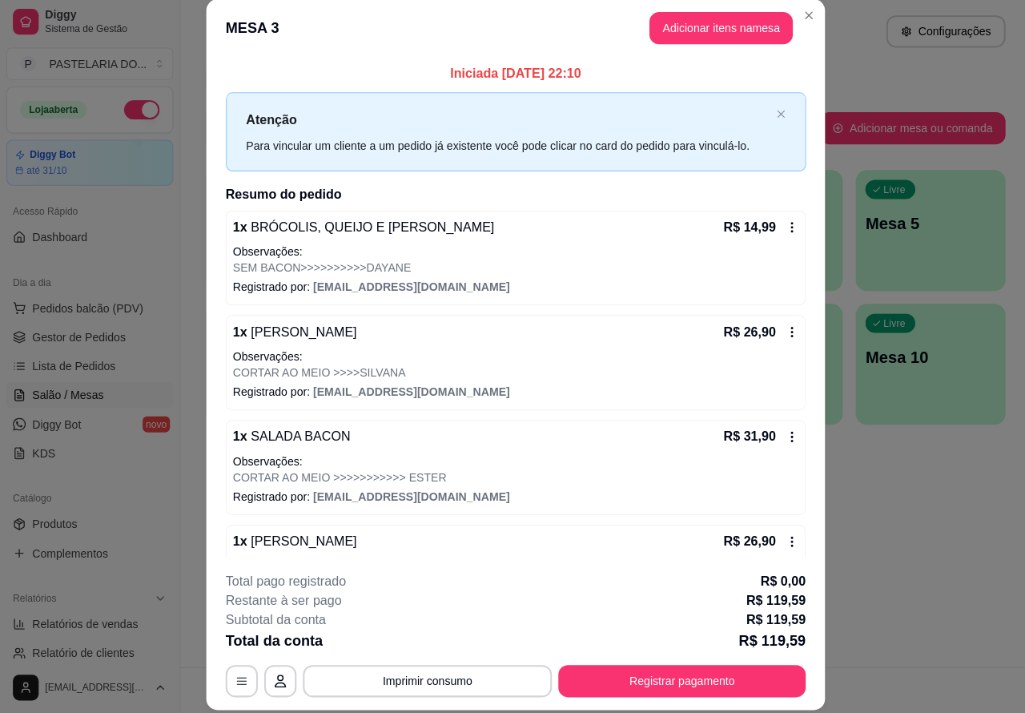
click at [915, 518] on div "Atendimento Salão Configurações Todos Mesas Comandas Pesquisar Adicionar mesa o…" at bounding box center [602, 333] width 846 height 667
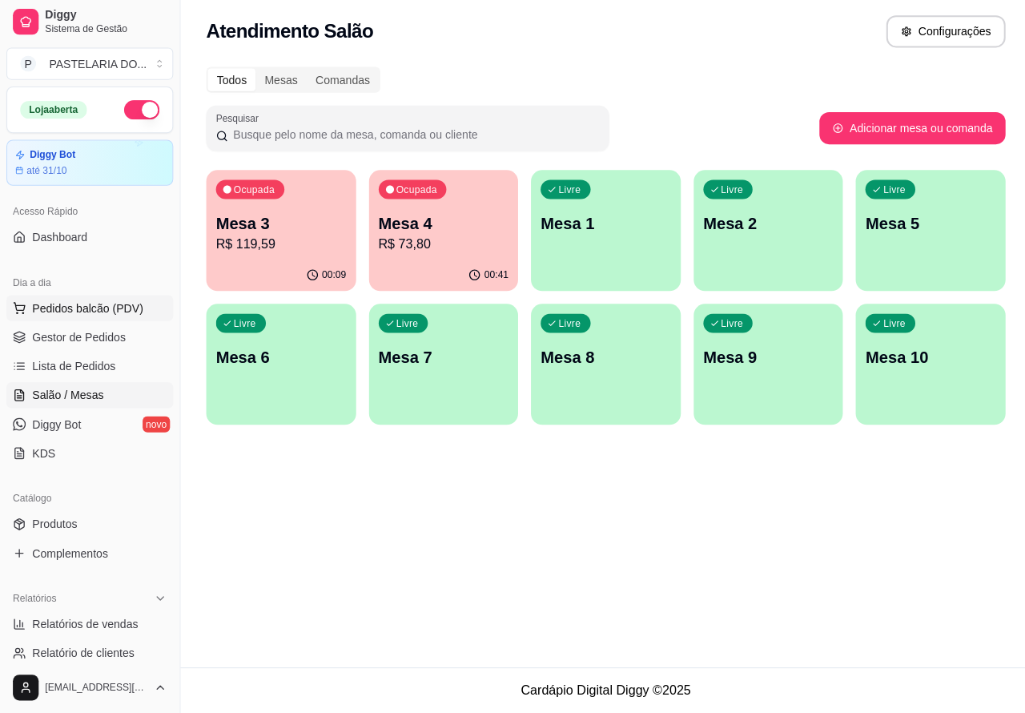
click at [106, 312] on span "Pedidos balcão (PDV)" at bounding box center [87, 310] width 111 height 16
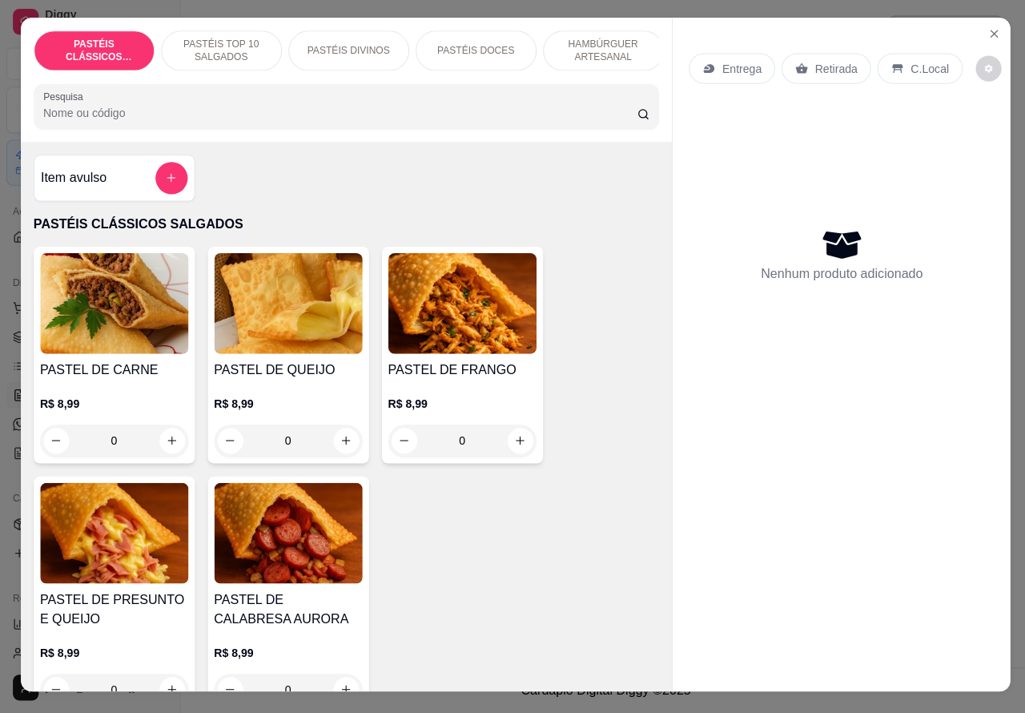
click at [605, 50] on p "HAMBÚRGUER ARTESANAL" at bounding box center [600, 55] width 93 height 26
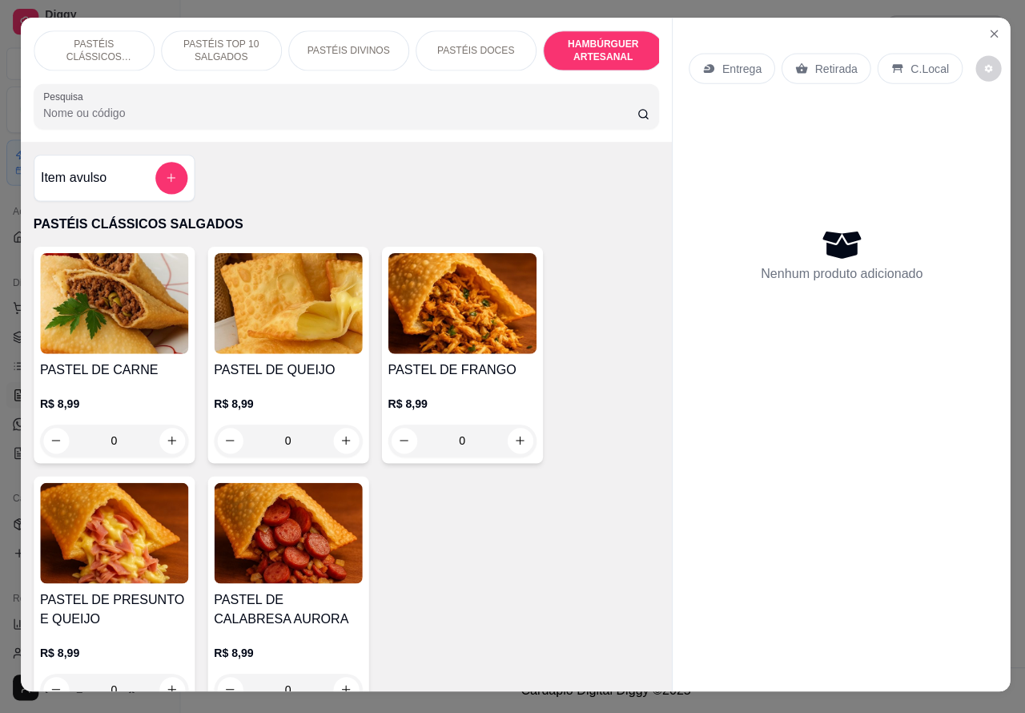
scroll to position [37, 0]
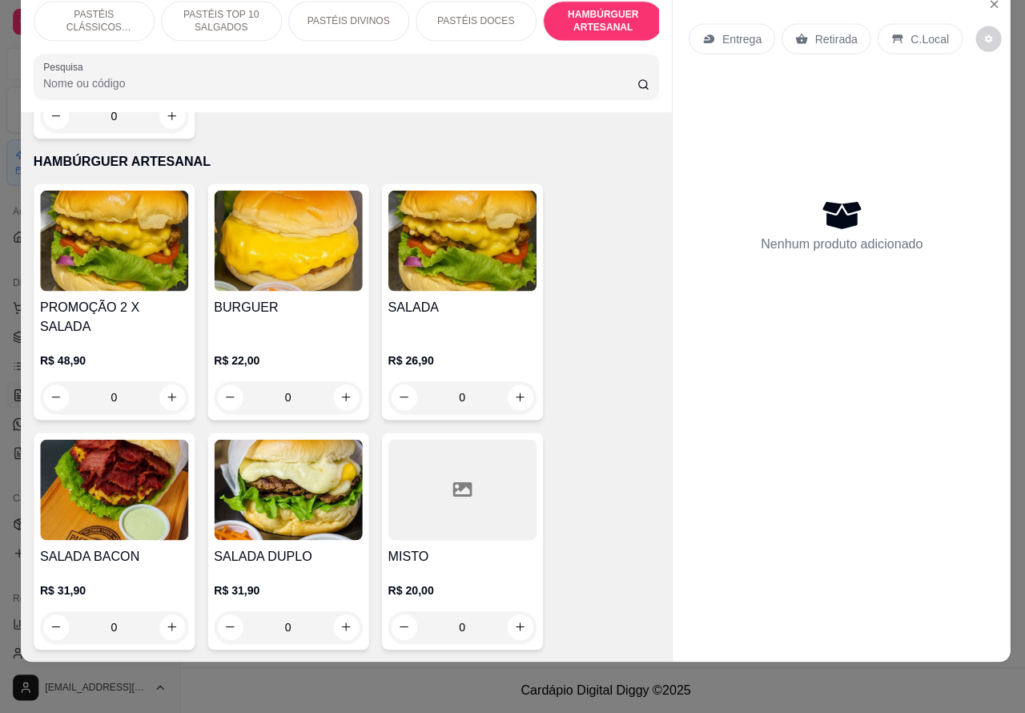
click at [514, 383] on div "0" at bounding box center [459, 399] width 147 height 32
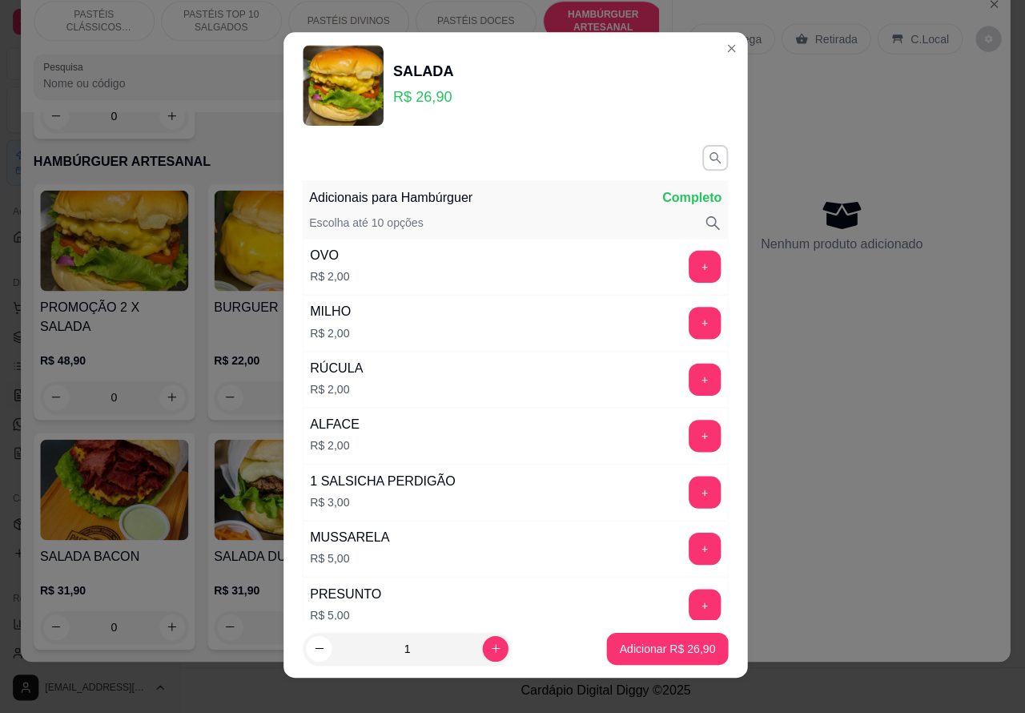
click at [657, 647] on p "Adicionar R$ 26,90" at bounding box center [663, 649] width 95 height 16
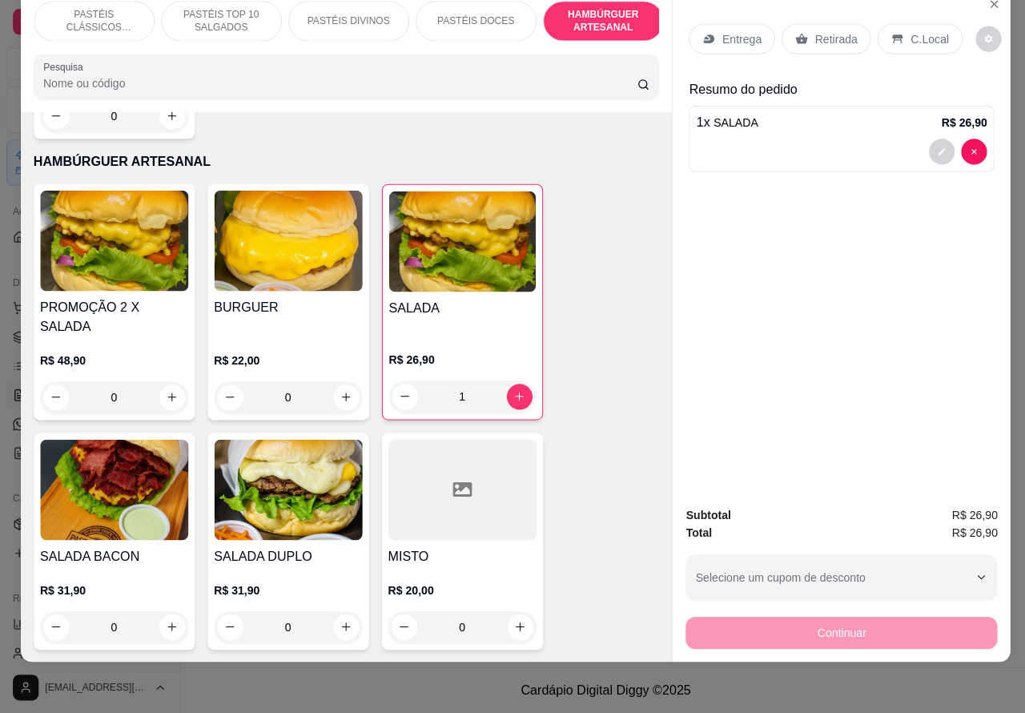
type input "1"
click at [822, 34] on p "Retirada" at bounding box center [831, 42] width 42 height 16
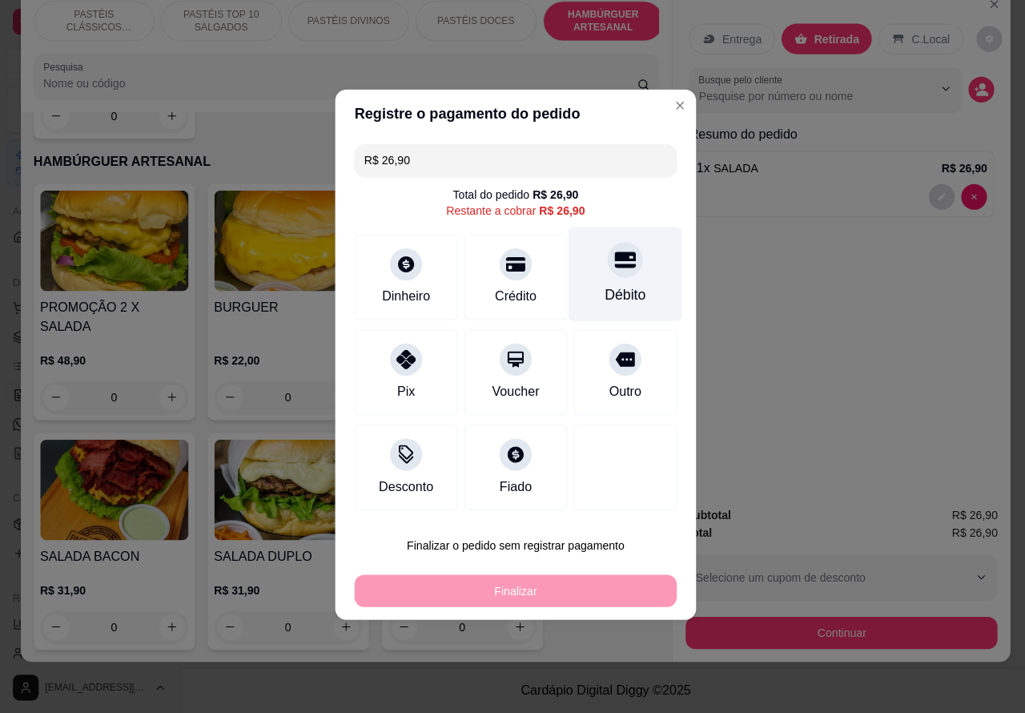
click at [625, 262] on div at bounding box center [621, 261] width 35 height 35
type input "R$ 0,00"
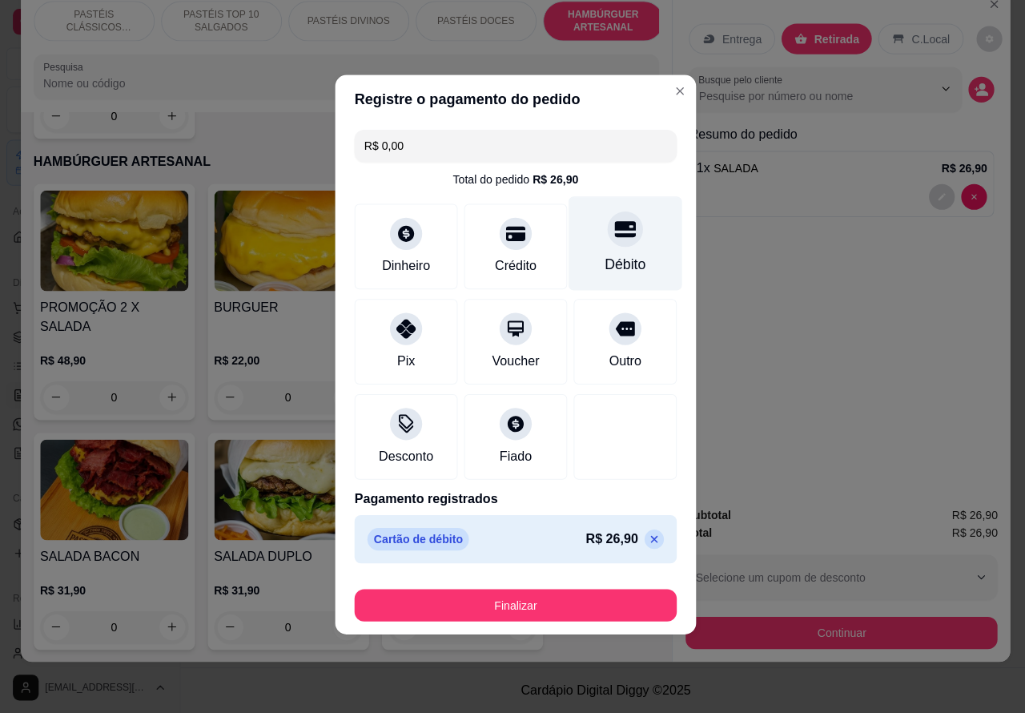
click at [569, 602] on button "Finalizar" at bounding box center [512, 606] width 320 height 32
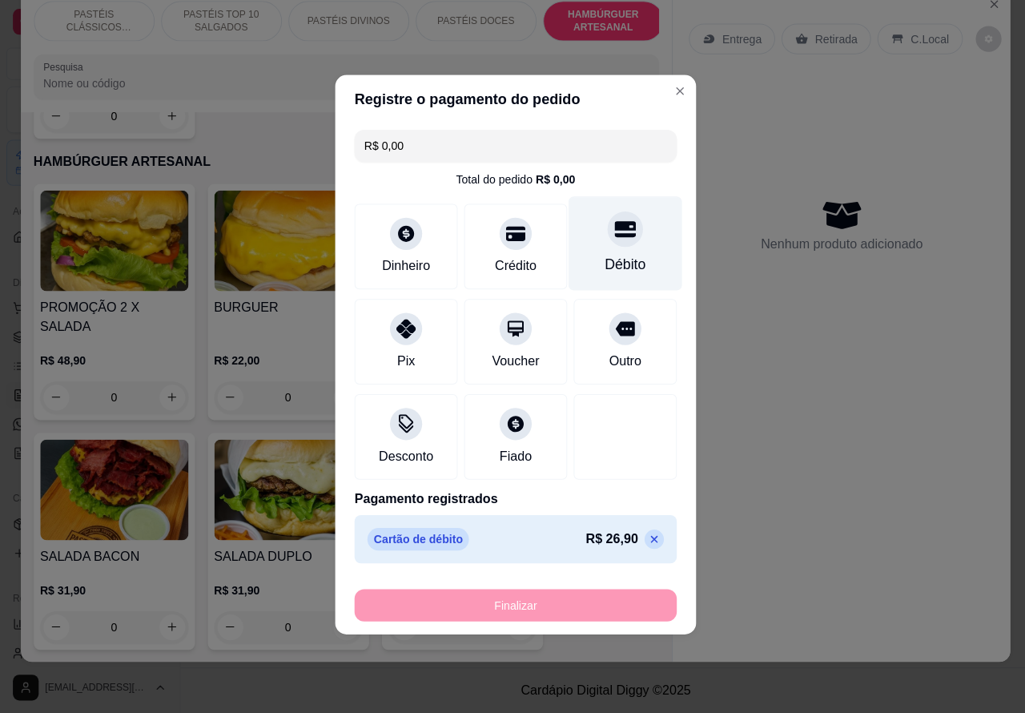
type input "0"
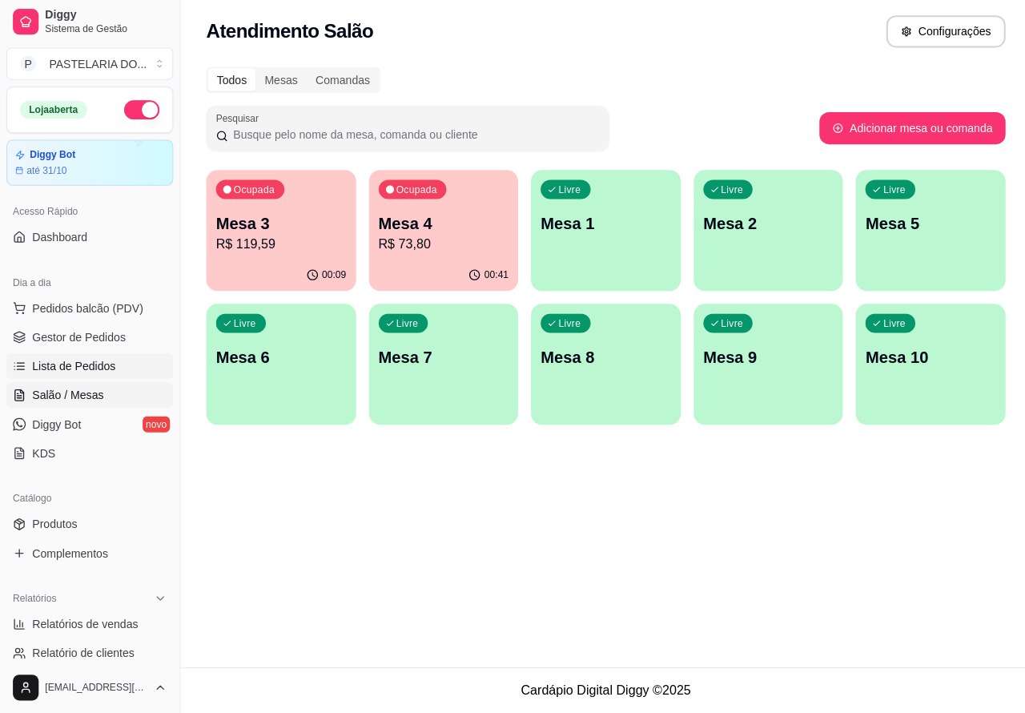
click at [79, 365] on span "Lista de Pedidos" at bounding box center [73, 368] width 83 height 16
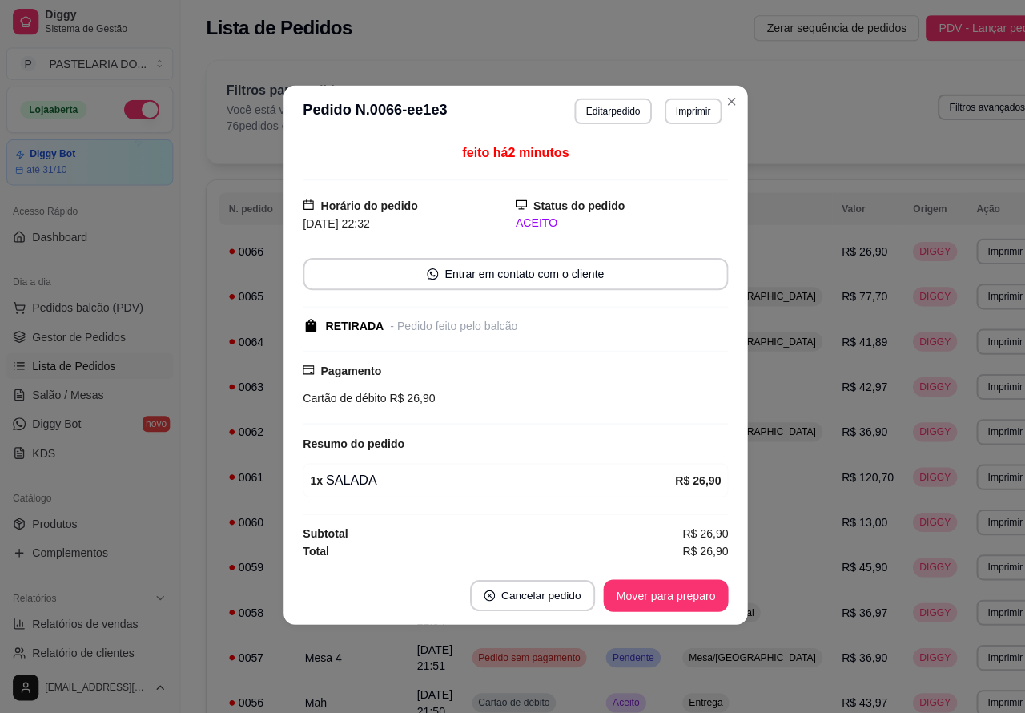
click at [526, 594] on button "Cancelar pedido" at bounding box center [529, 595] width 124 height 31
click at [566, 555] on button "Sim" at bounding box center [574, 558] width 64 height 32
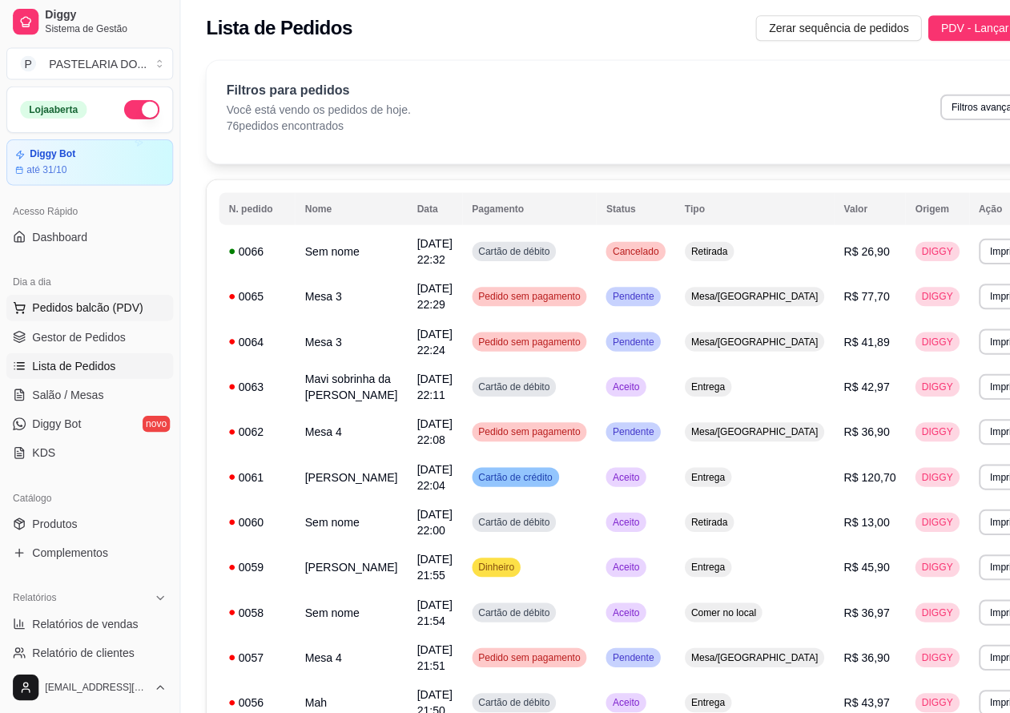
click at [113, 317] on span "Pedidos balcão (PDV)" at bounding box center [87, 310] width 111 height 16
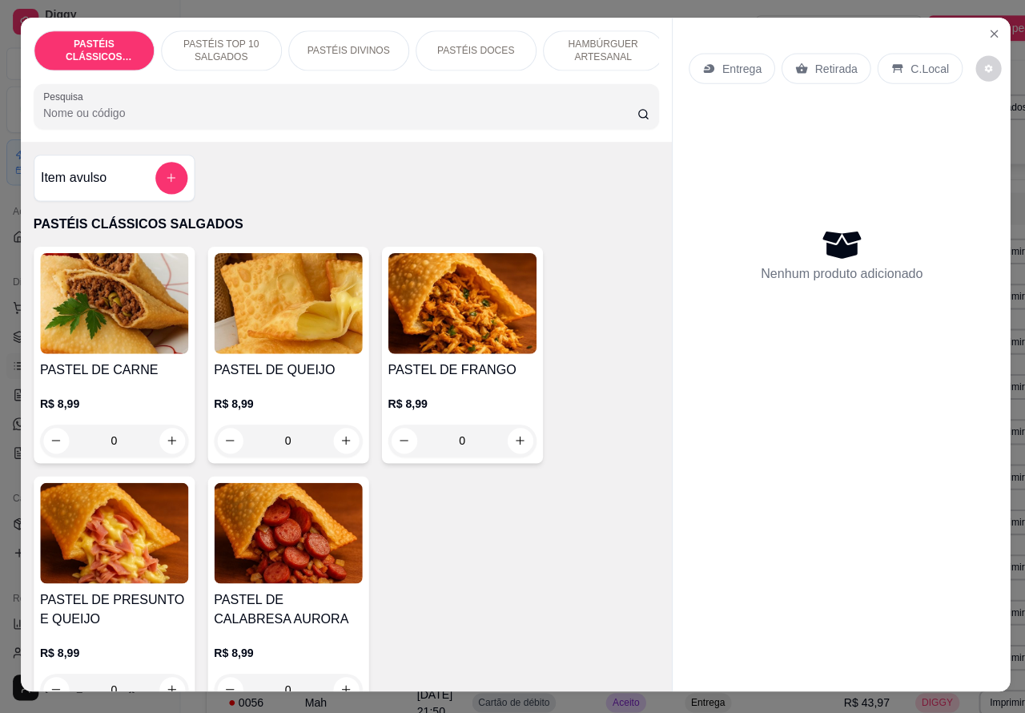
click at [829, 64] on p "Retirada" at bounding box center [831, 72] width 42 height 16
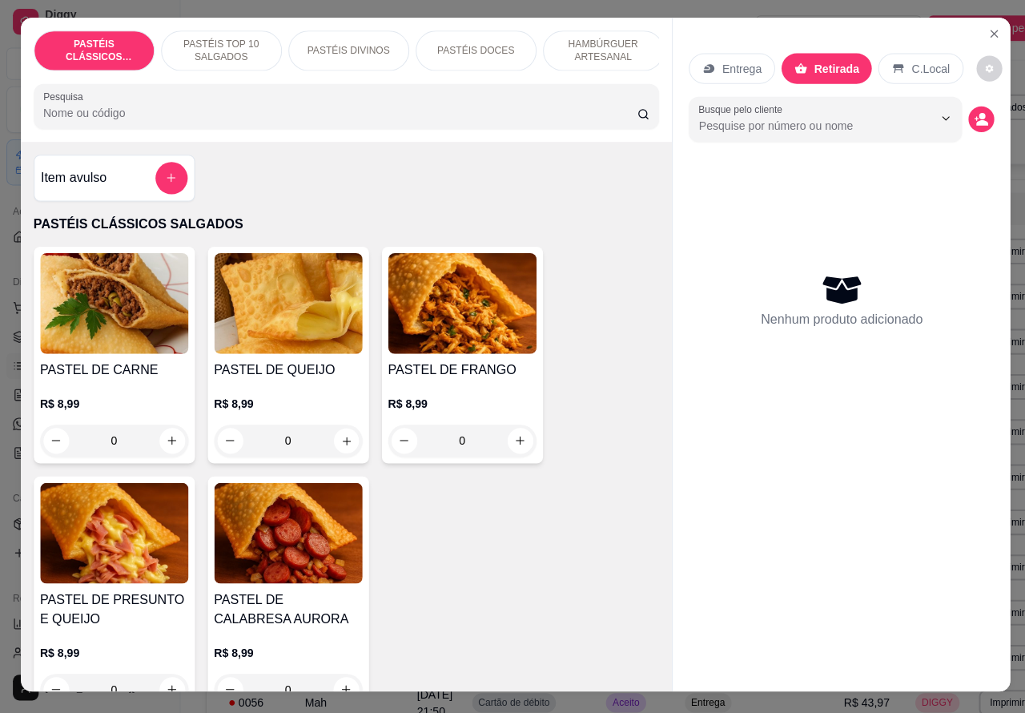
click at [338, 448] on icon "increase-product-quantity" at bounding box center [344, 442] width 12 height 12
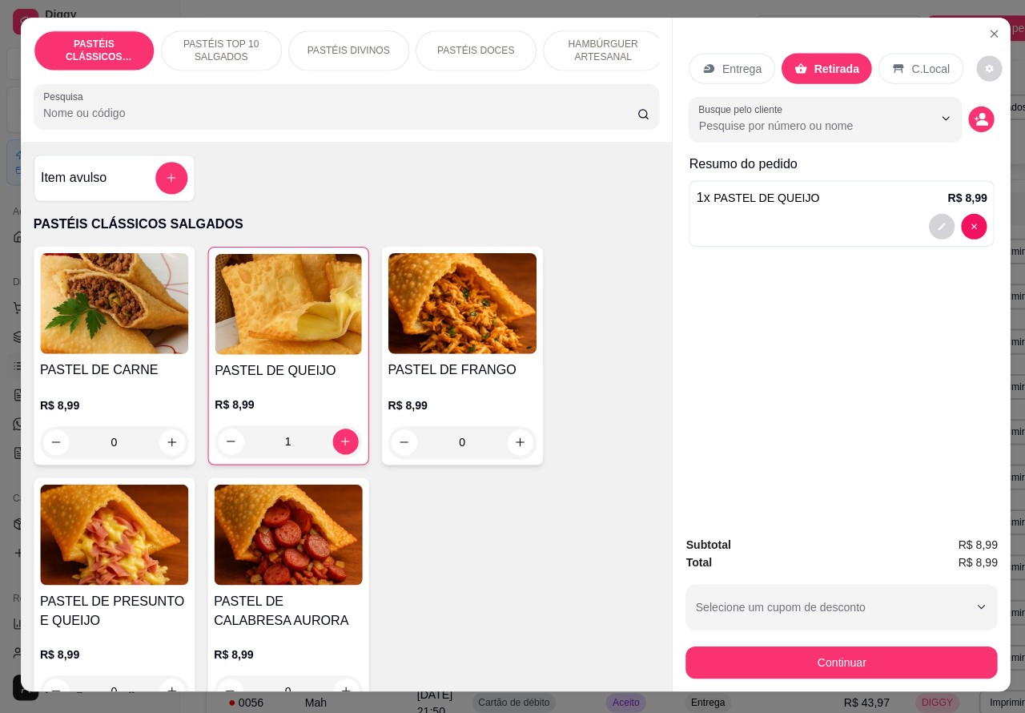
type input "1"
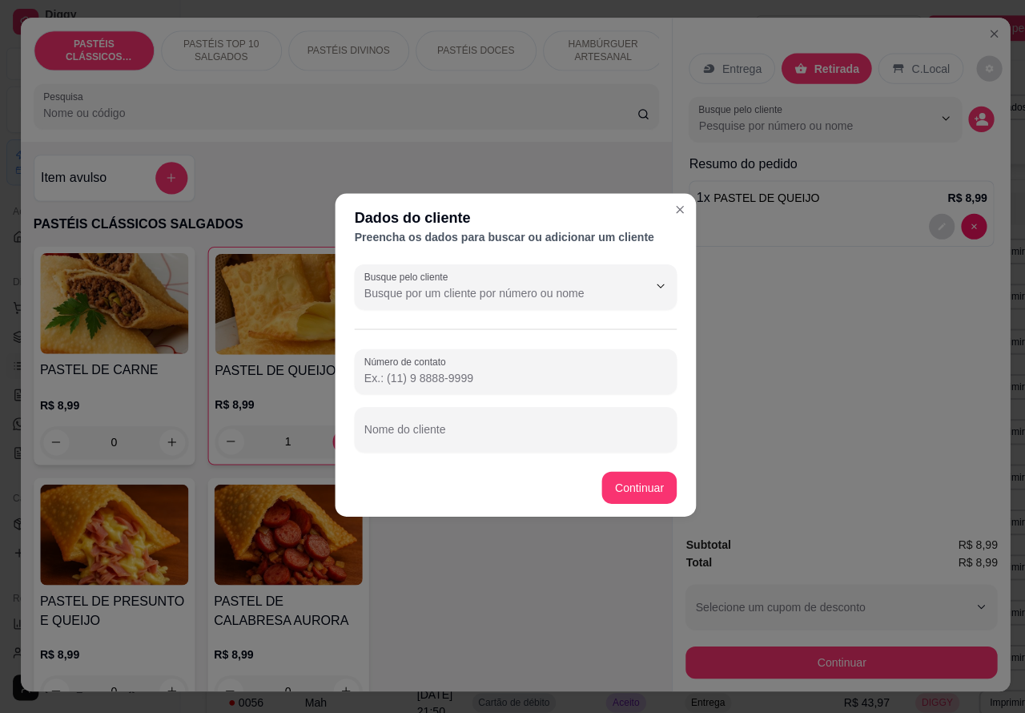
click at [522, 435] on input "Nome do cliente" at bounding box center [512, 437] width 301 height 16
type input "VECTOR AH E"
click at [639, 485] on div "Item avulso PASTÉIS CLÁSSICOS SALGADOS PASTEL DE CARNE R$ 8,99 0 PASTEL DE QUEI…" at bounding box center [345, 418] width 648 height 547
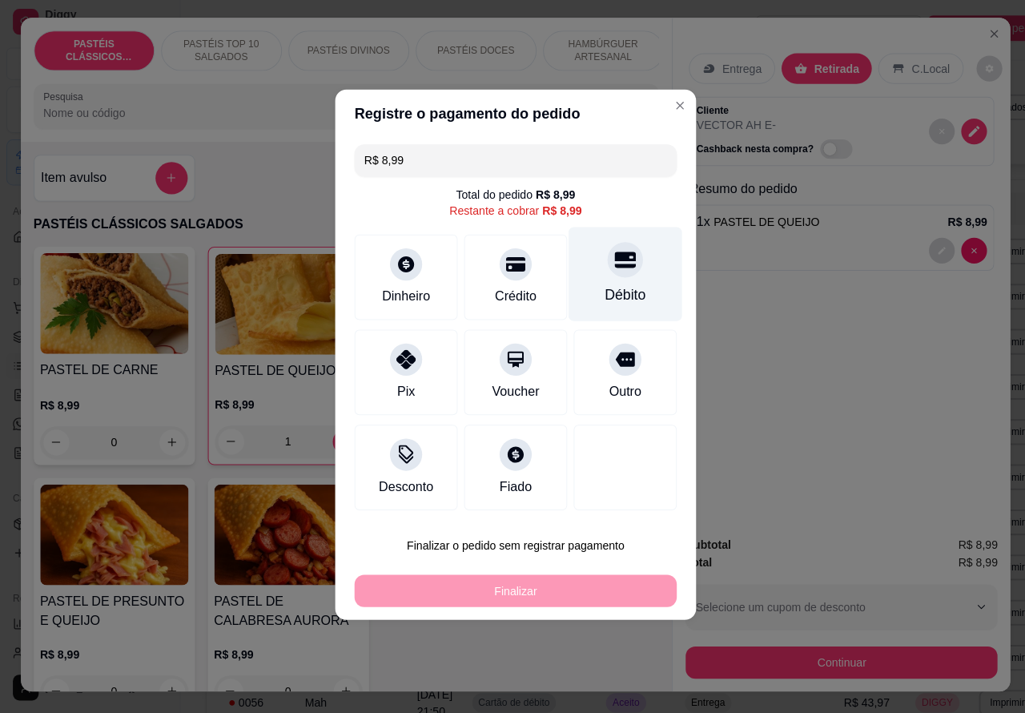
click at [606, 255] on div at bounding box center [621, 261] width 35 height 35
type input "R$ 0,00"
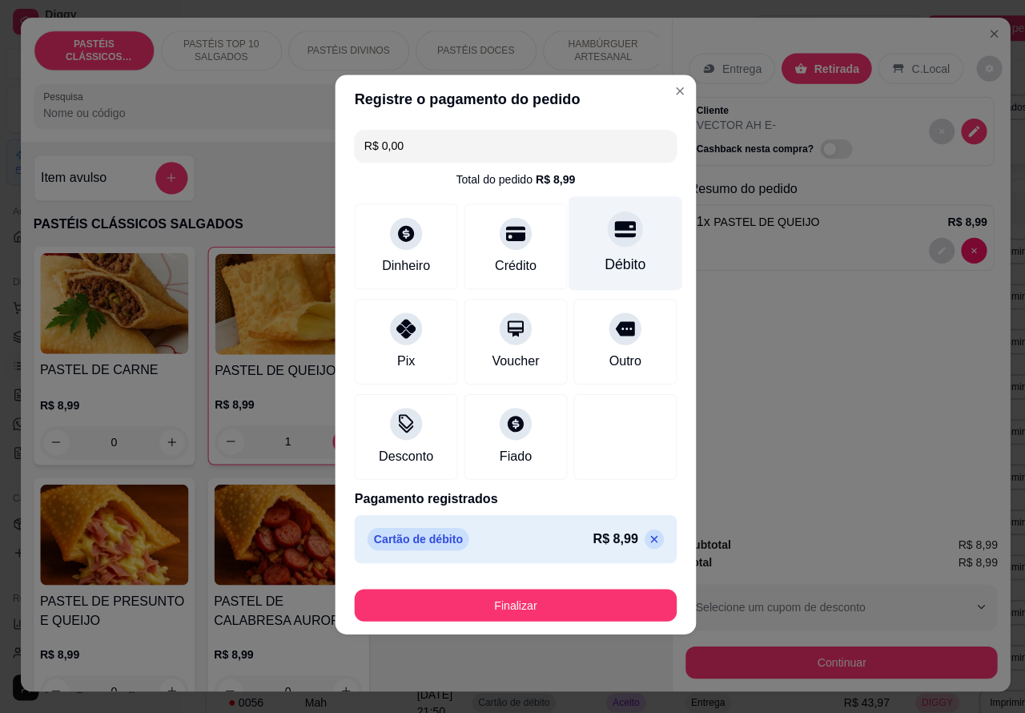
click at [562, 590] on button "Finalizar" at bounding box center [512, 606] width 320 height 32
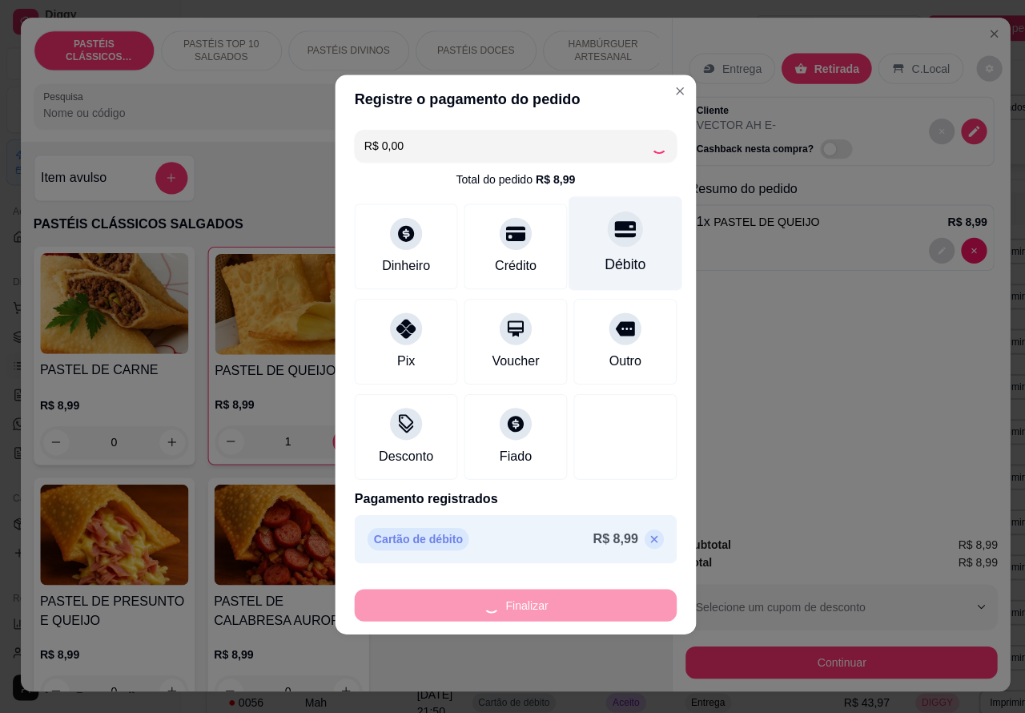
type input "0"
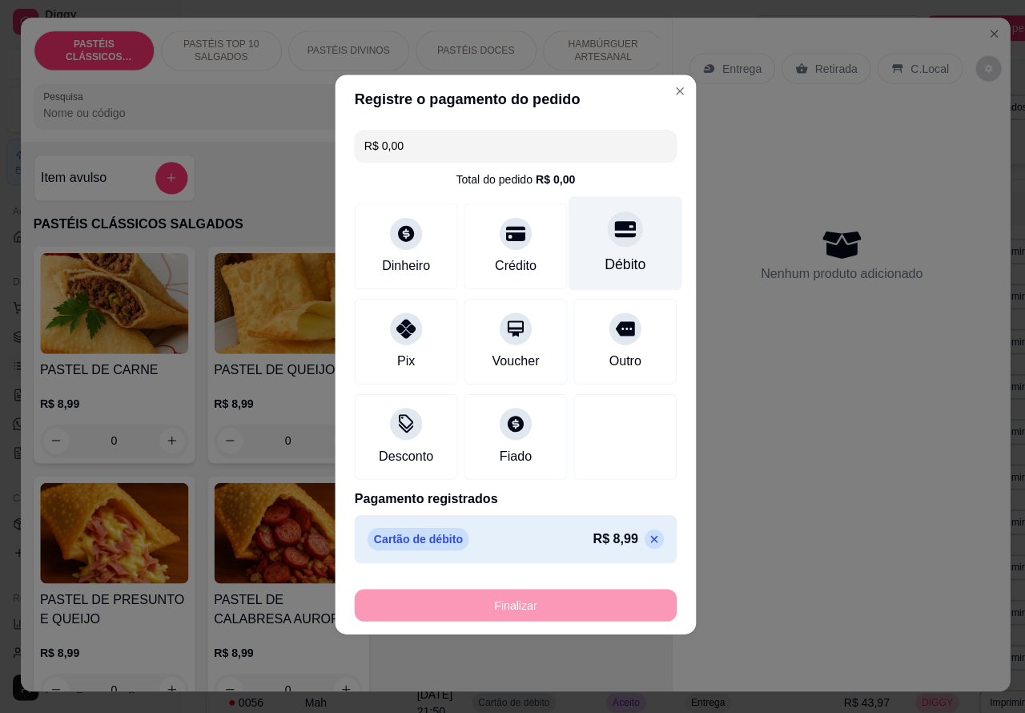
type input "-R$ 8,99"
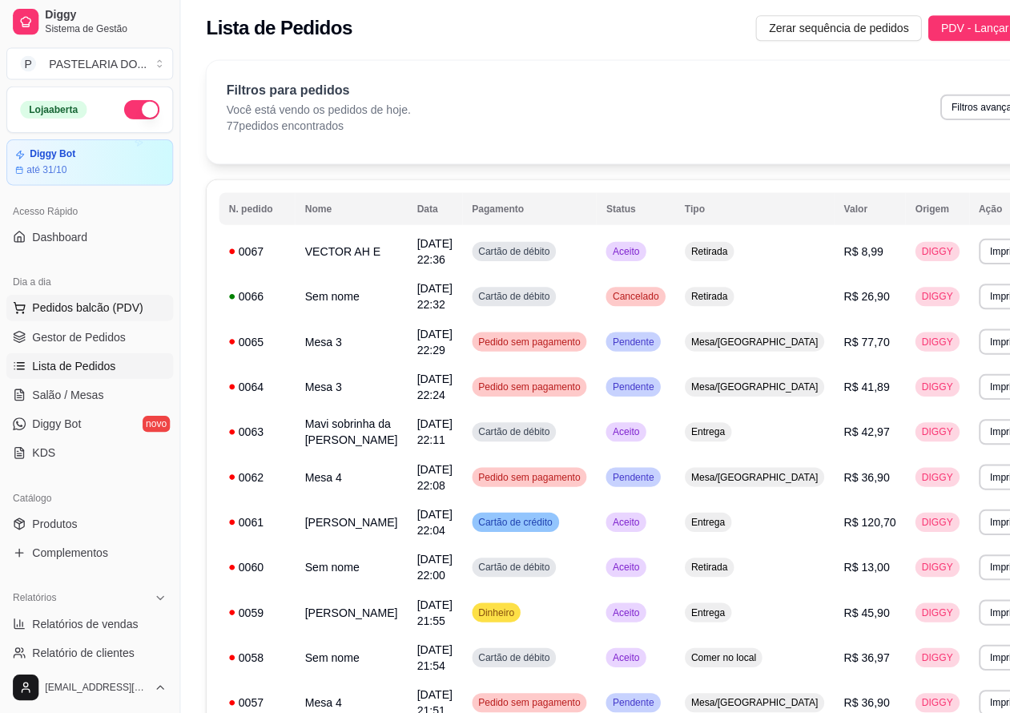
click at [87, 309] on span "Pedidos balcão (PDV)" at bounding box center [87, 310] width 111 height 16
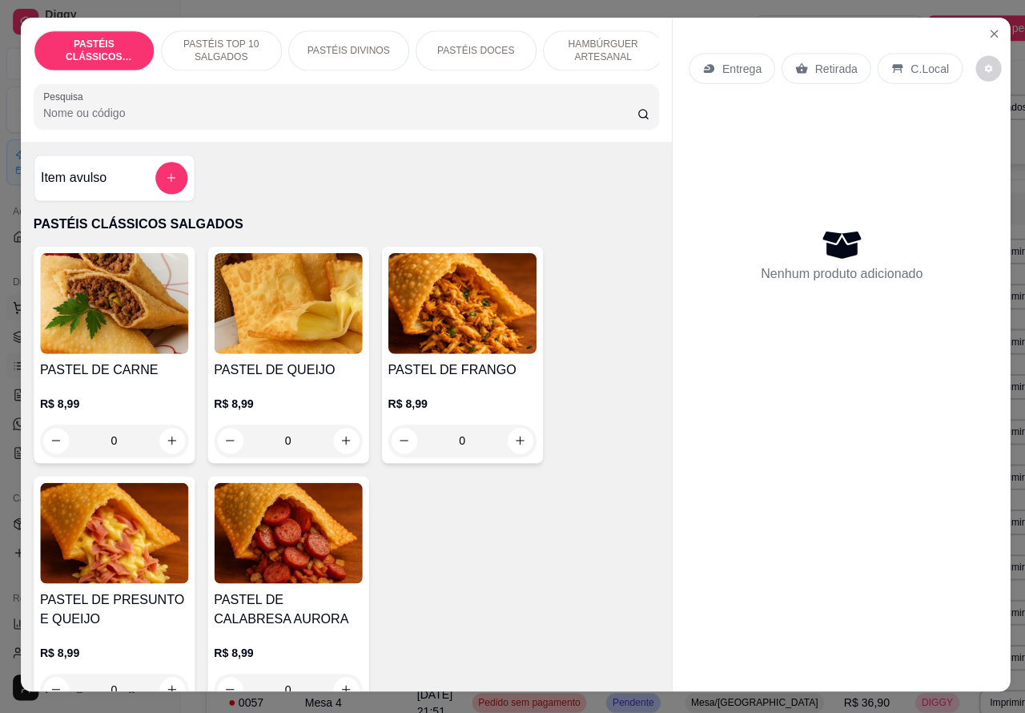
click at [982, 31] on icon "Close" at bounding box center [988, 37] width 13 height 13
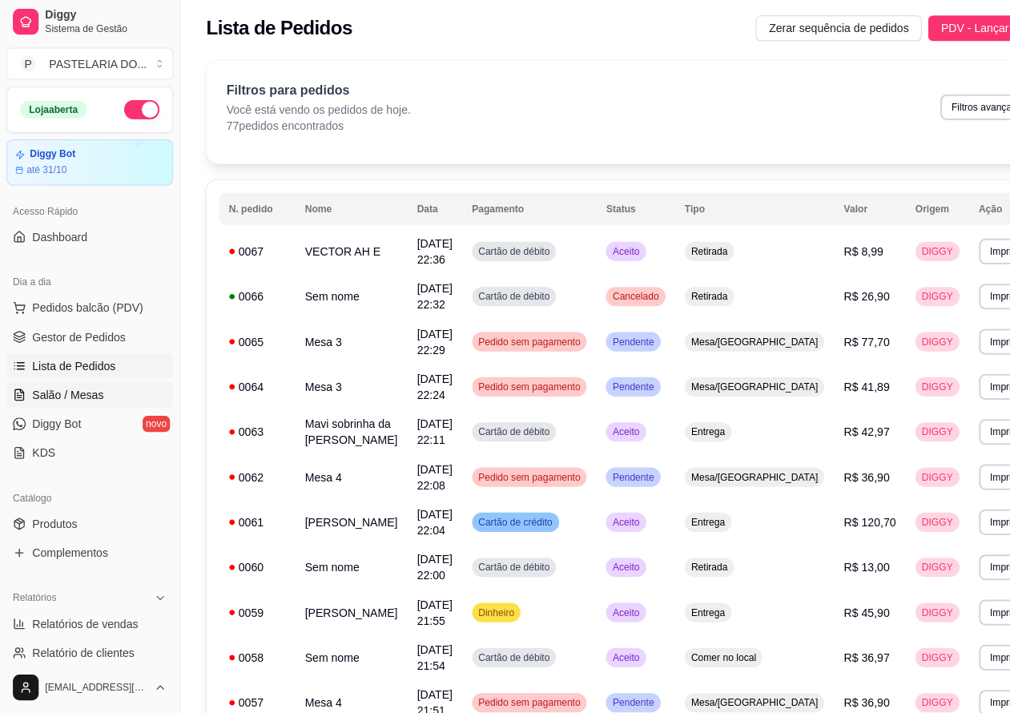
click at [76, 395] on span "Salão / Mesas" at bounding box center [67, 397] width 71 height 16
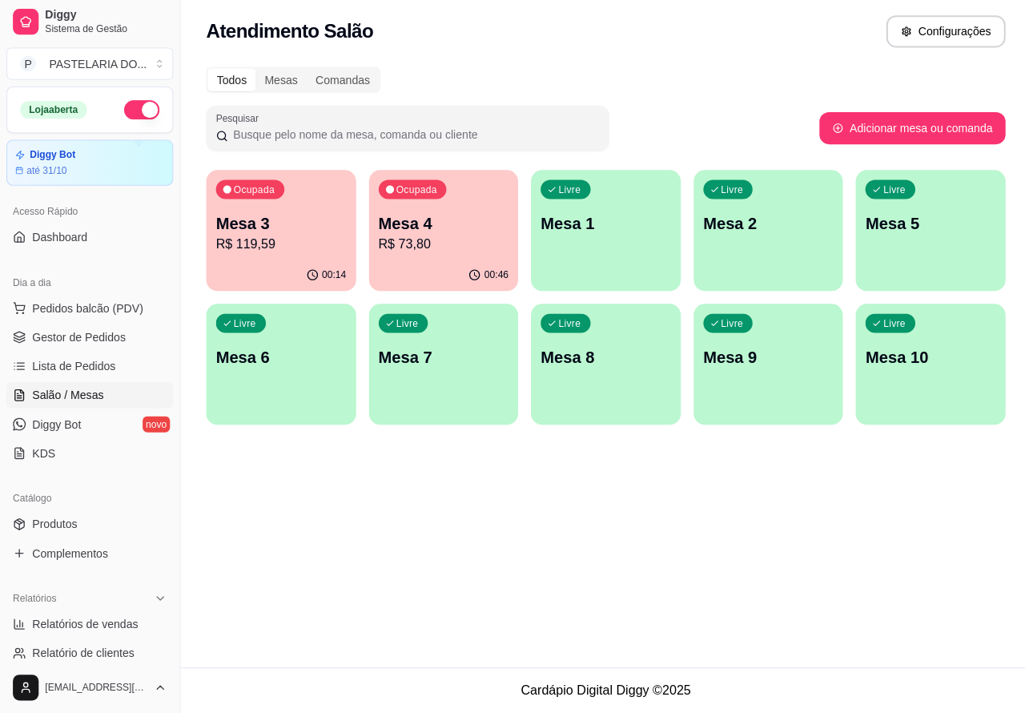
click at [455, 223] on p "Mesa 4" at bounding box center [442, 226] width 130 height 22
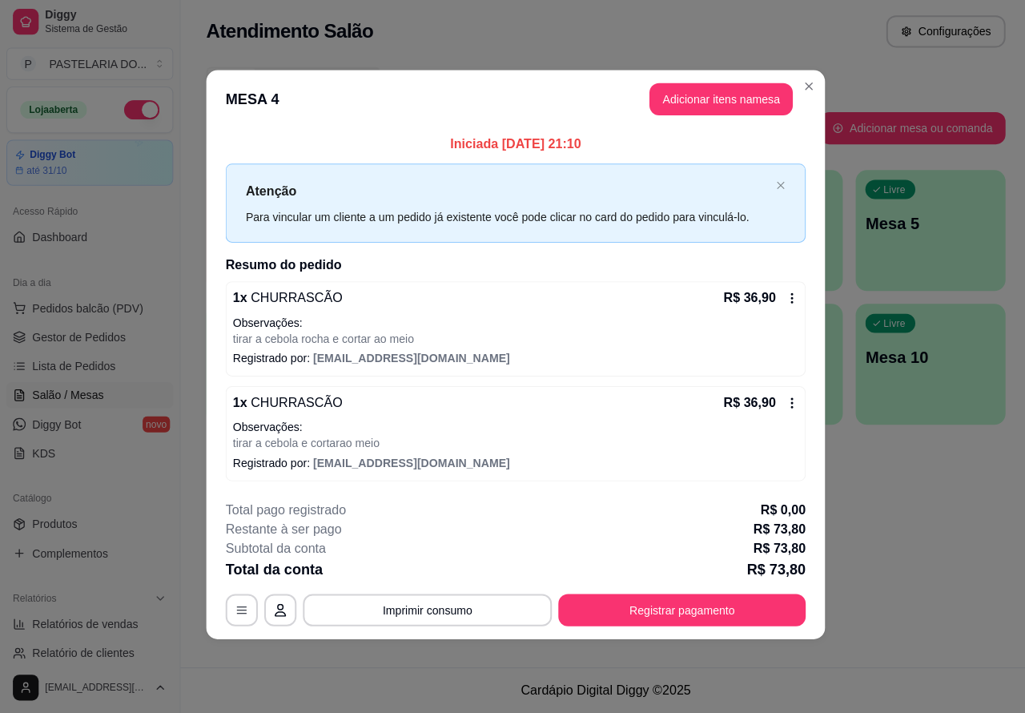
click at [437, 606] on button "Imprimir consumo" at bounding box center [425, 610] width 248 height 32
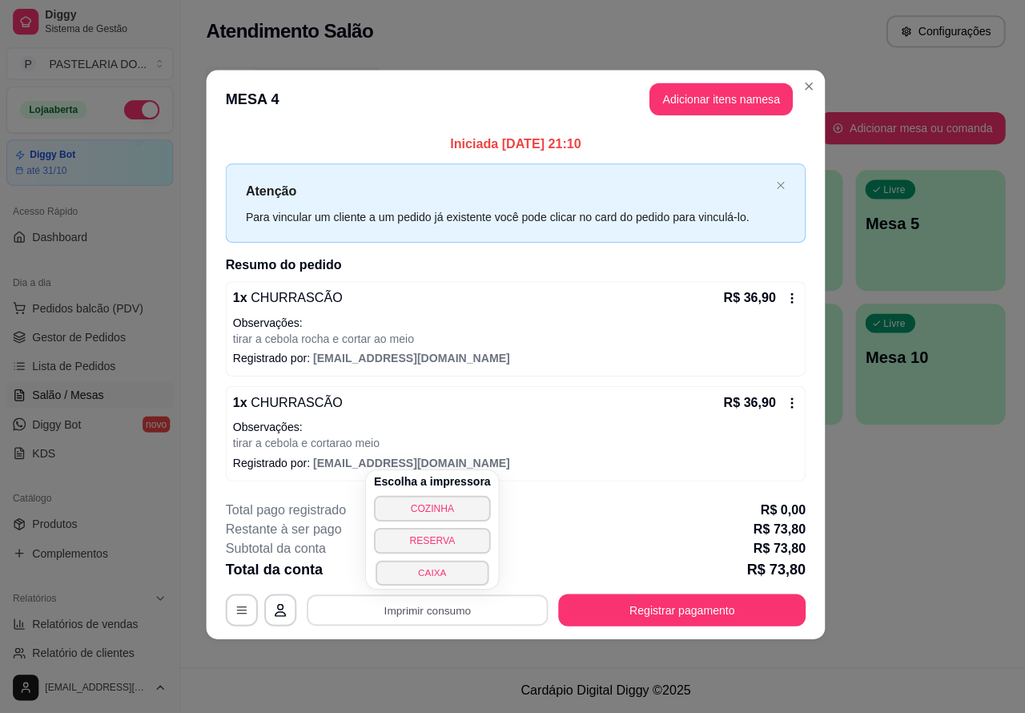
click at [445, 570] on button "CAIXA" at bounding box center [429, 573] width 112 height 25
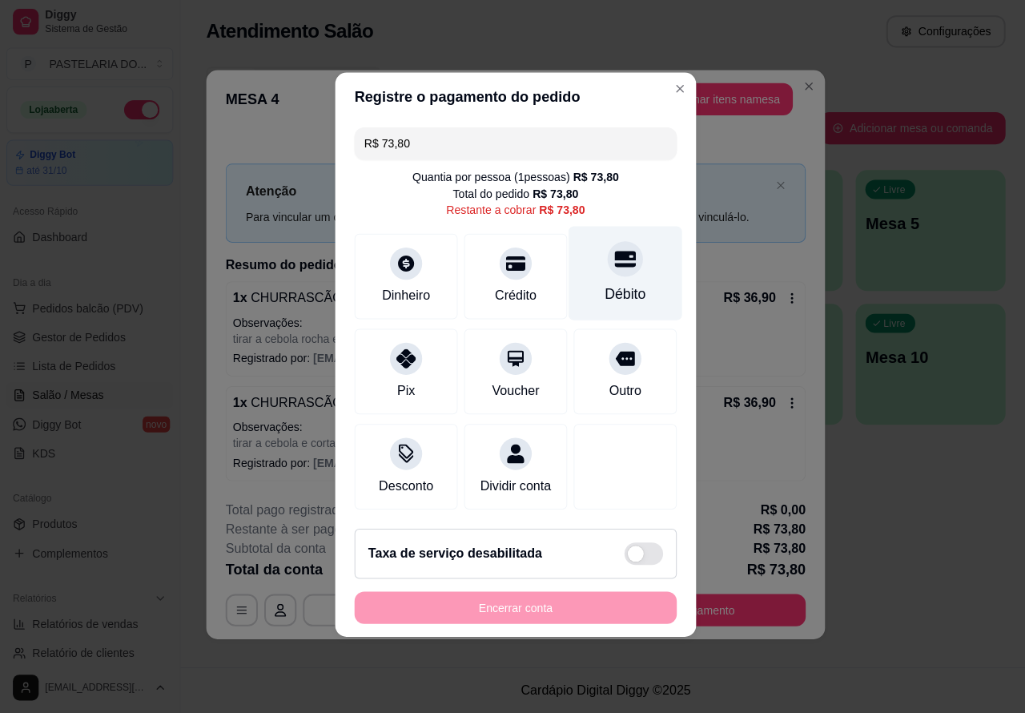
click at [611, 251] on icon at bounding box center [621, 261] width 21 height 21
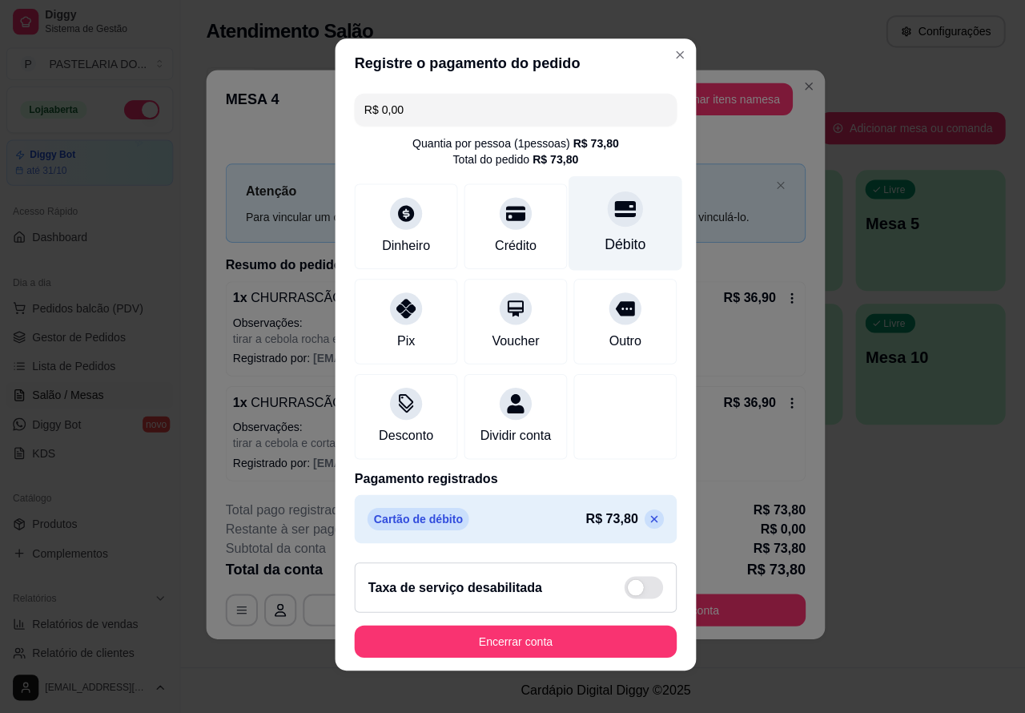
click at [554, 646] on button "Encerrar conta" at bounding box center [512, 642] width 320 height 32
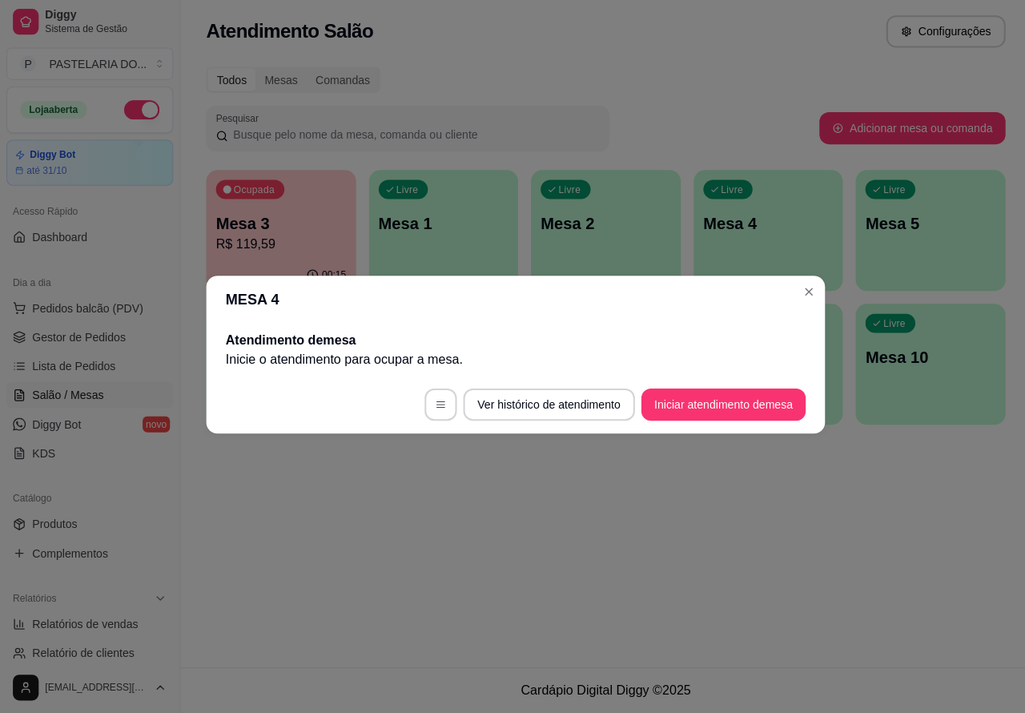
click at [836, 517] on div "Atendimento Salão Configurações Todos Mesas Comandas Pesquisar Adicionar mesa o…" at bounding box center [602, 333] width 846 height 667
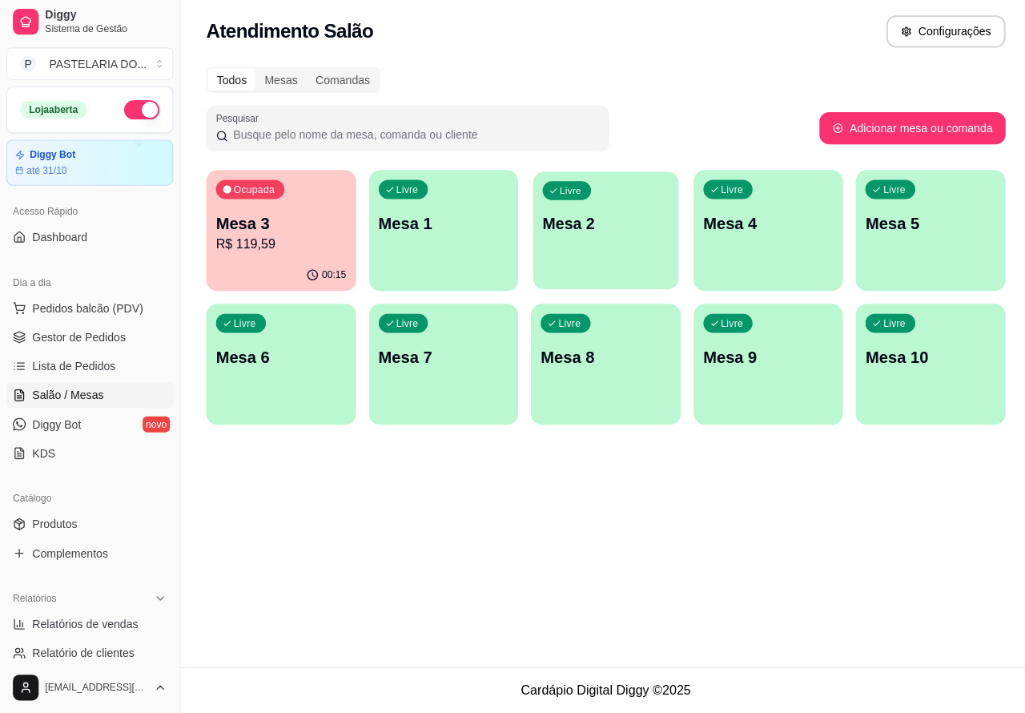
click at [594, 223] on p "Mesa 2" at bounding box center [603, 227] width 126 height 22
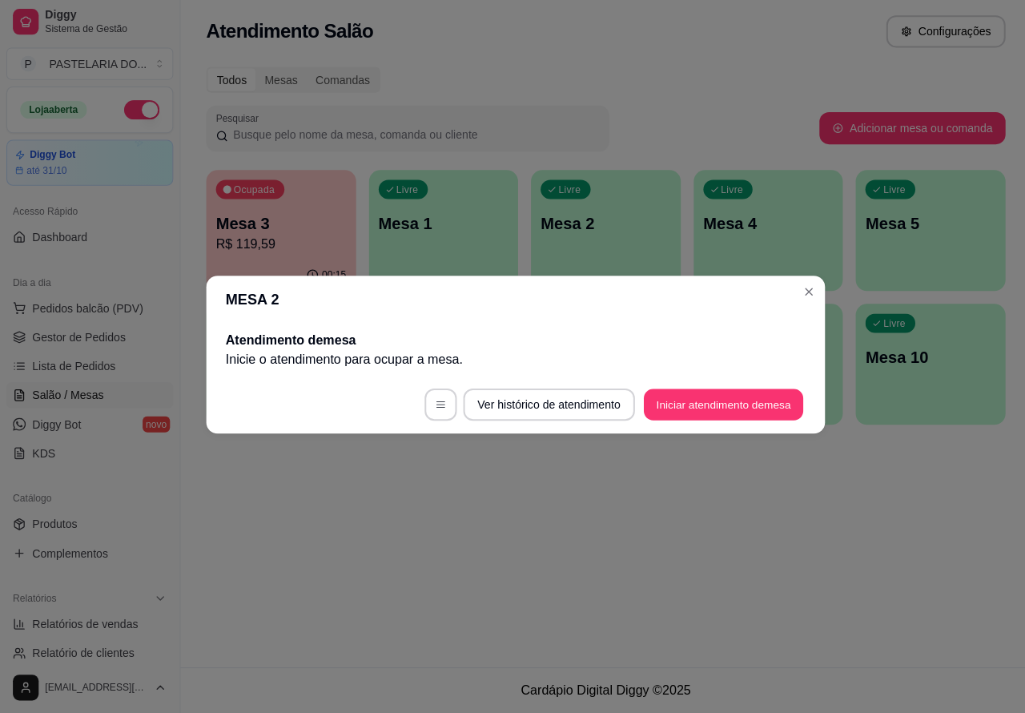
click at [722, 401] on button "Iniciar atendimento de mesa" at bounding box center [719, 406] width 159 height 31
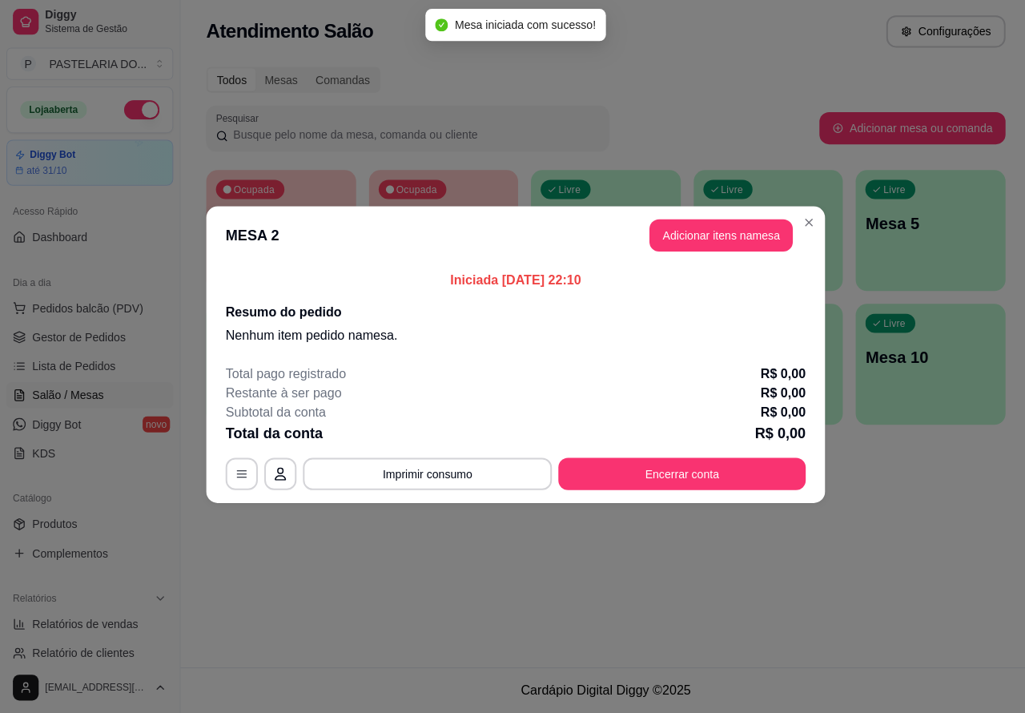
click at [730, 233] on div "Nenhum produto adicionado" at bounding box center [838, 232] width 304 height 315
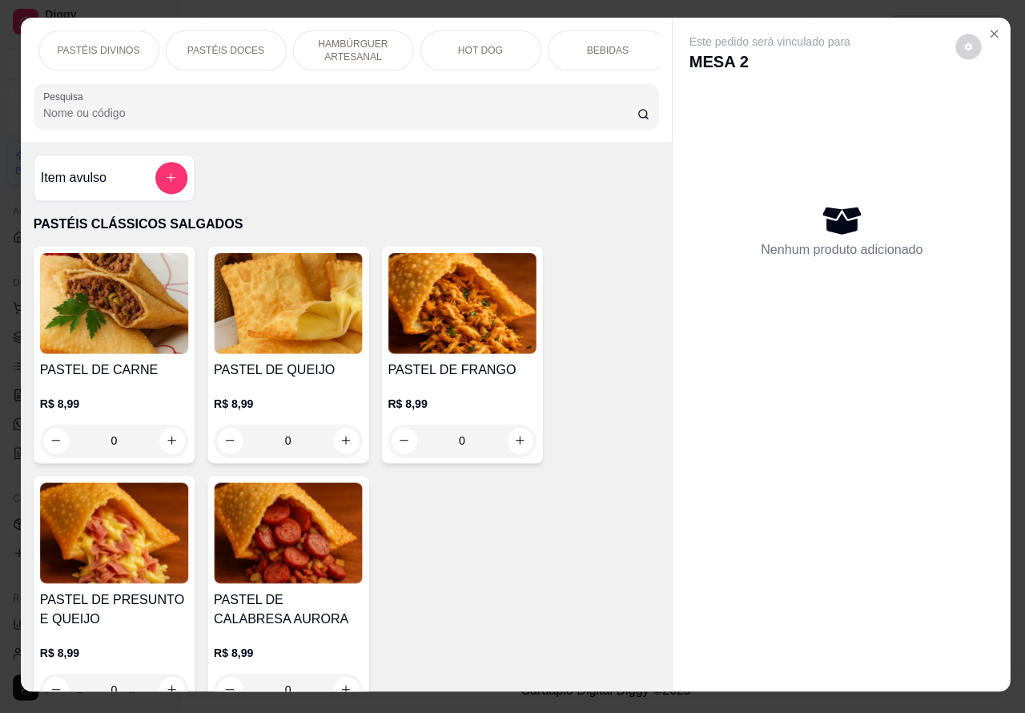
scroll to position [0, 266]
click at [463, 36] on div "HOT DOG" at bounding box center [461, 54] width 120 height 40
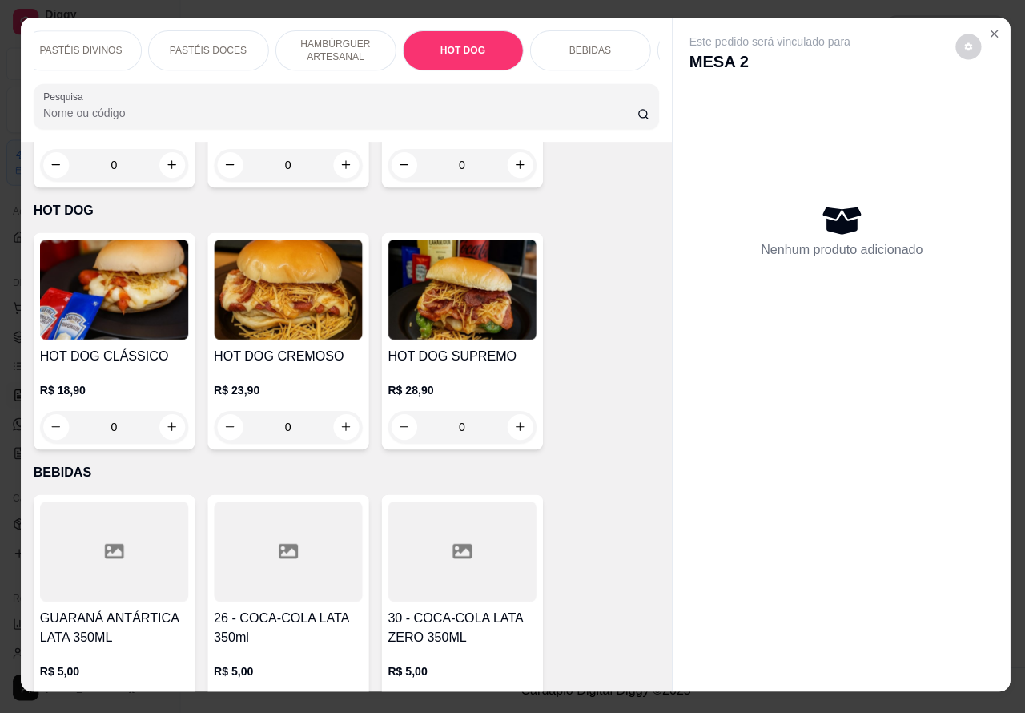
scroll to position [37, 0]
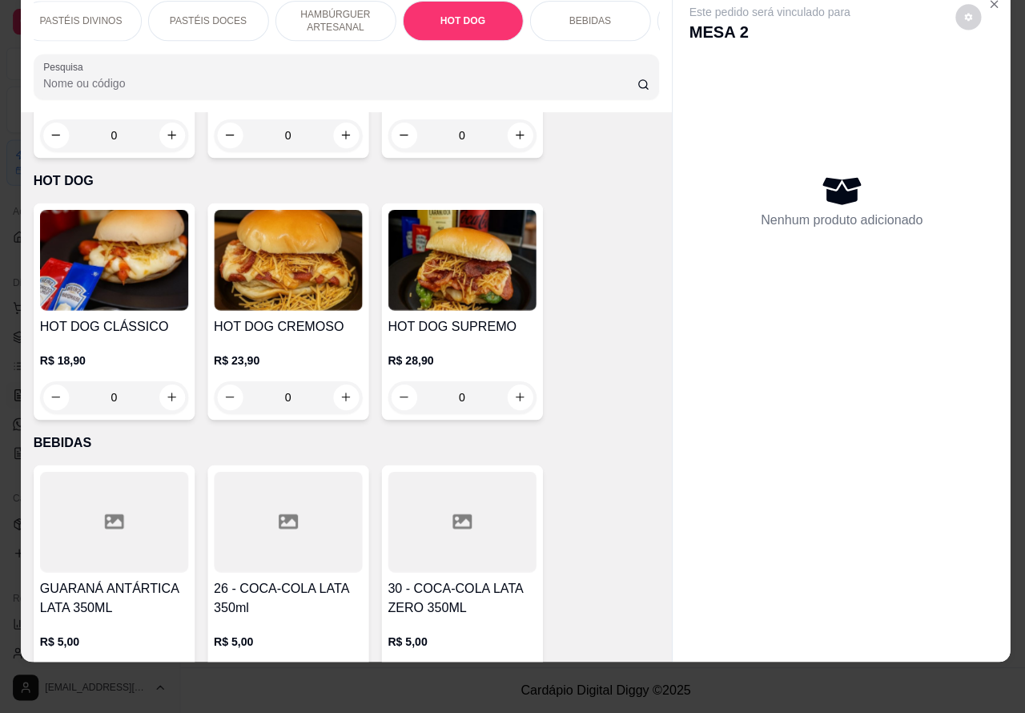
click at [328, 383] on div "0" at bounding box center [286, 399] width 147 height 32
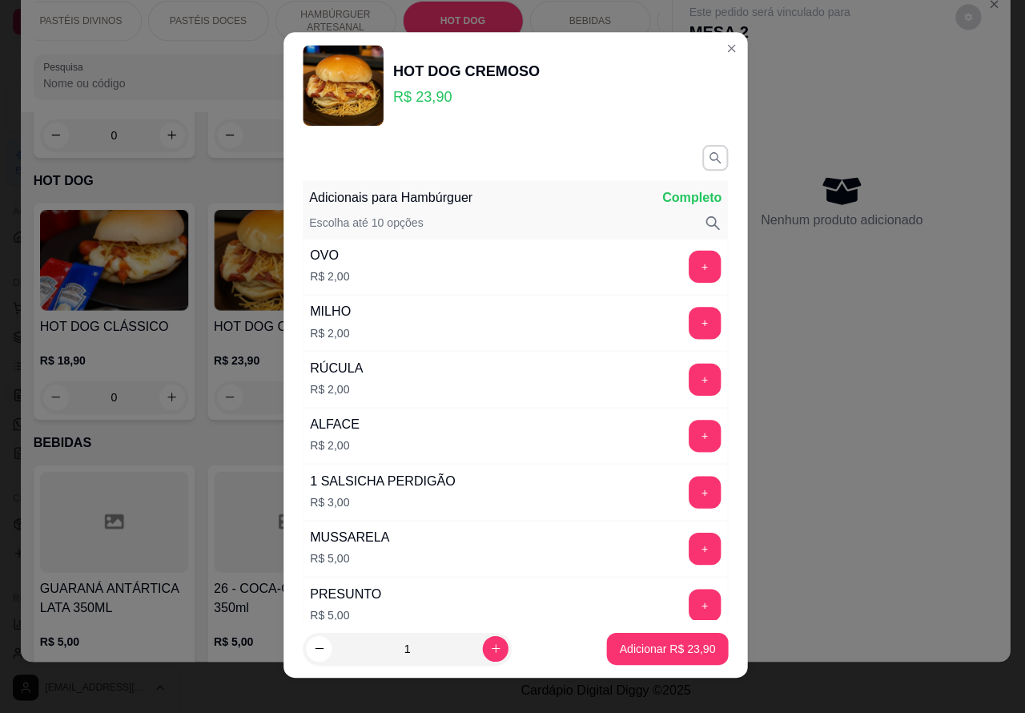
click at [631, 649] on p "Adicionar R$ 23,90" at bounding box center [663, 649] width 95 height 16
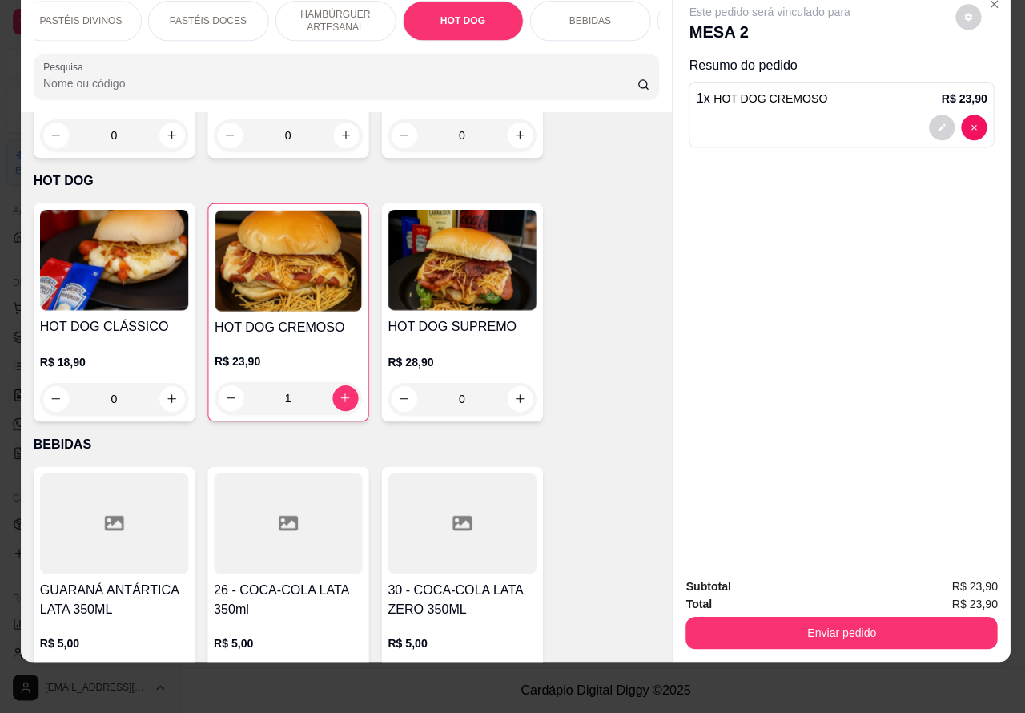
click at [509, 385] on div "0" at bounding box center [459, 401] width 147 height 32
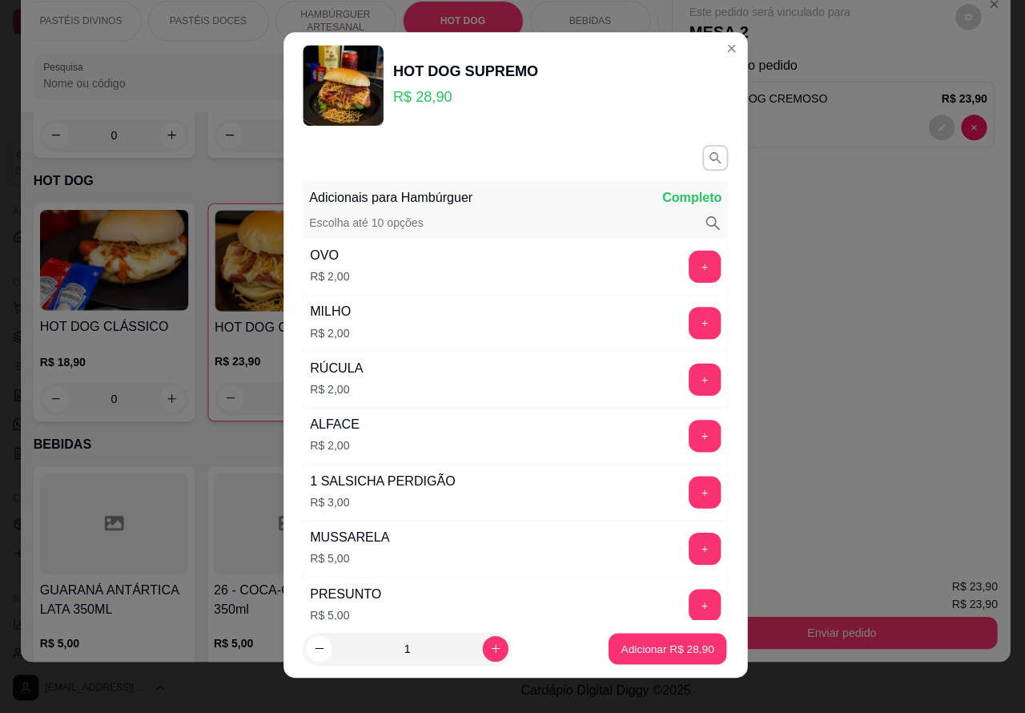
click at [661, 646] on p "Adicionar R$ 28,90" at bounding box center [664, 648] width 93 height 15
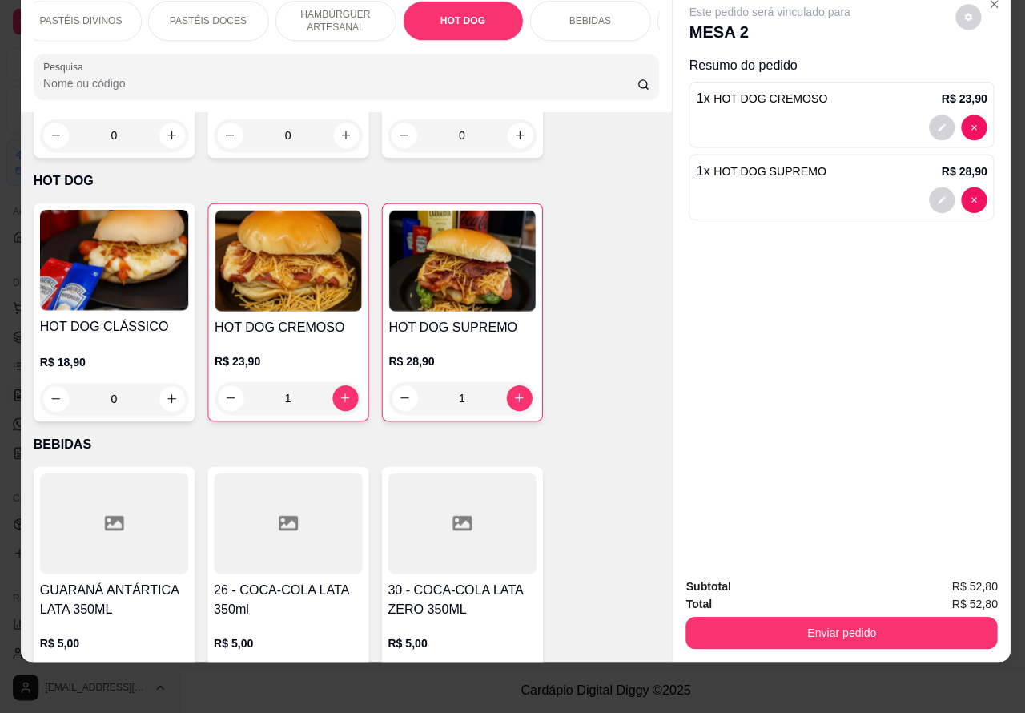
click at [586, 18] on p "BEBIDAS" at bounding box center [587, 24] width 42 height 13
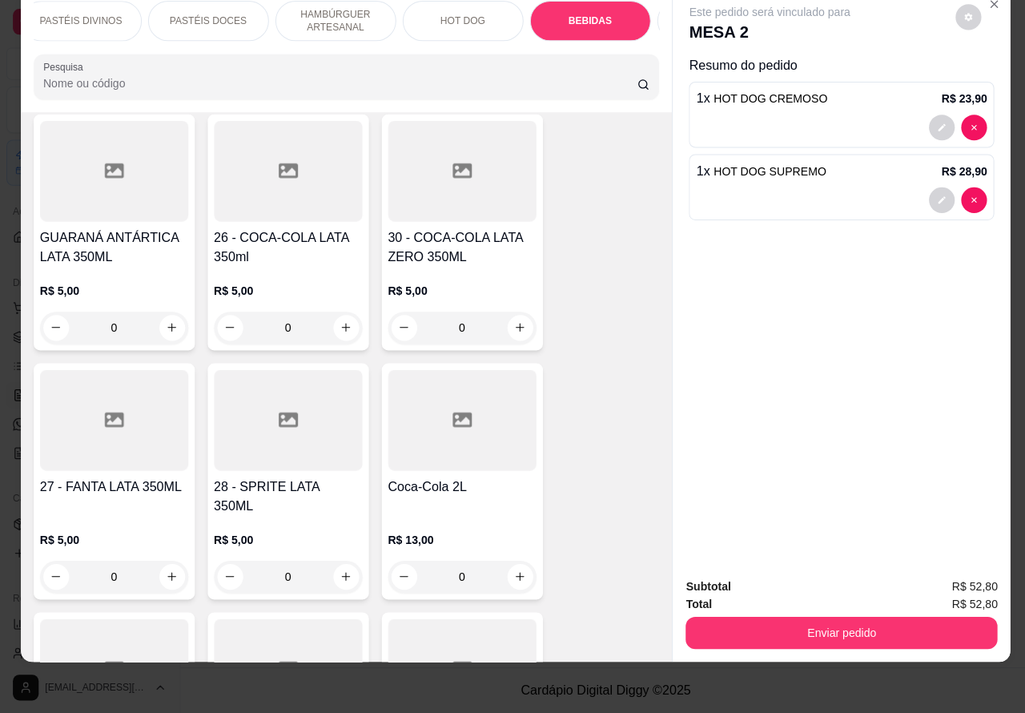
scroll to position [5569, 0]
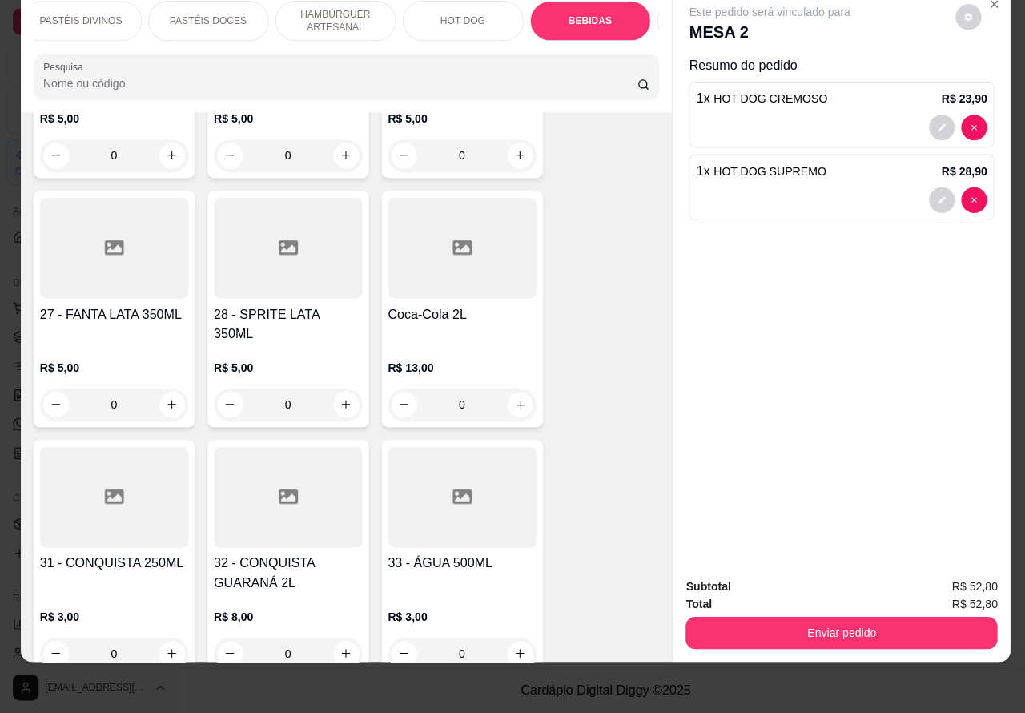
click at [511, 400] on icon "increase-product-quantity" at bounding box center [517, 406] width 12 height 12
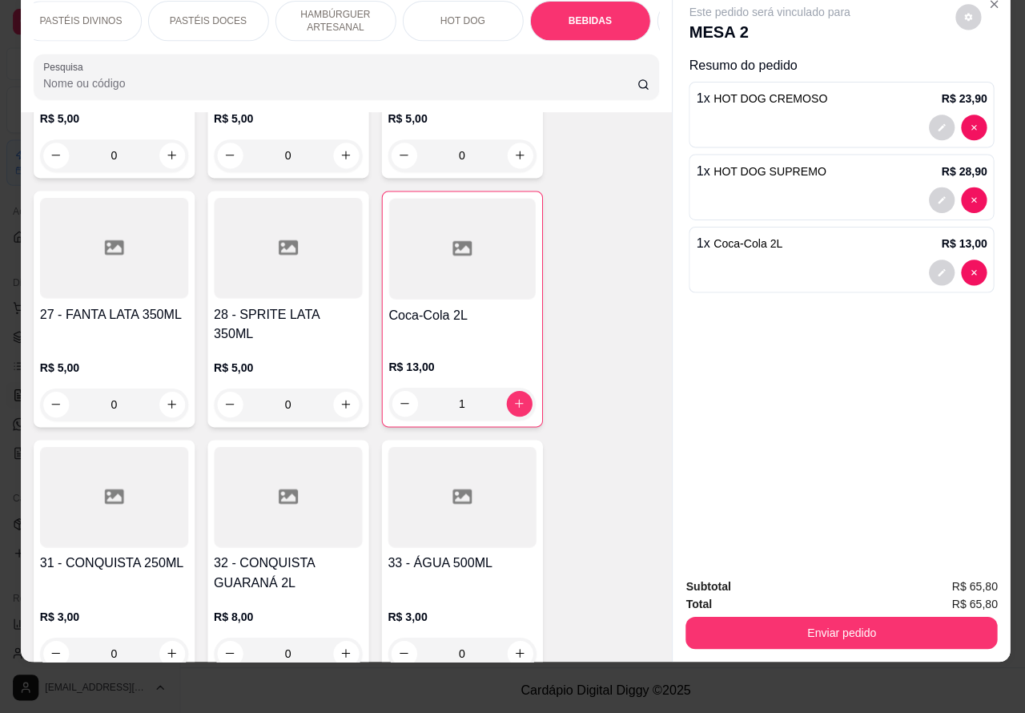
click at [771, 617] on button "Enviar pedido" at bounding box center [837, 633] width 310 height 32
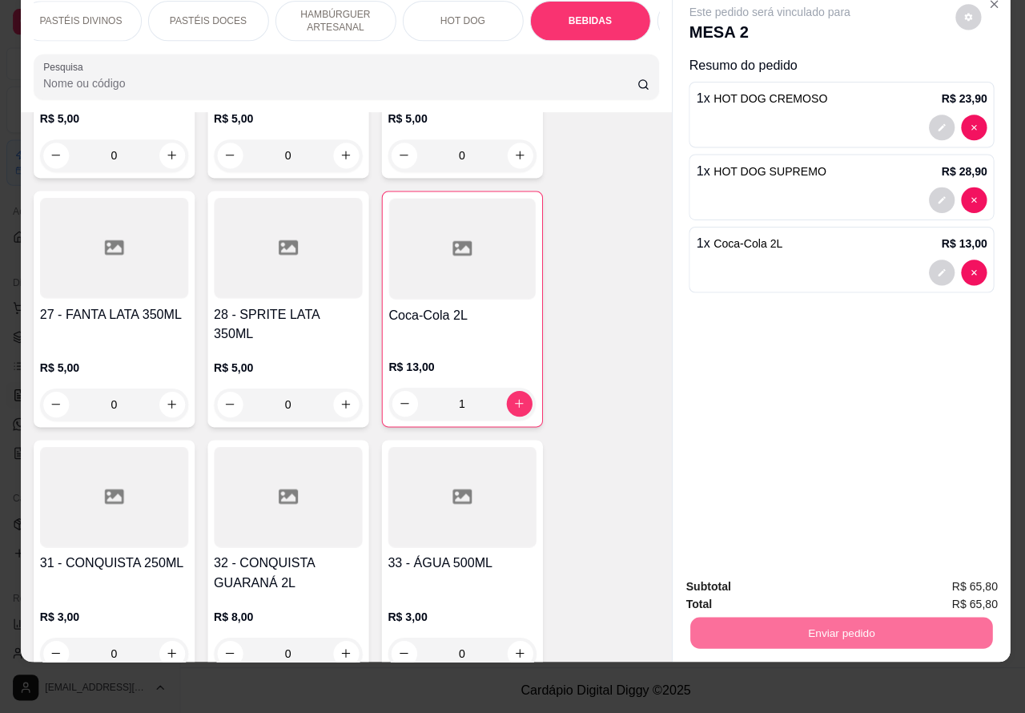
click at [960, 573] on button "Enviar pedido" at bounding box center [949, 579] width 88 height 30
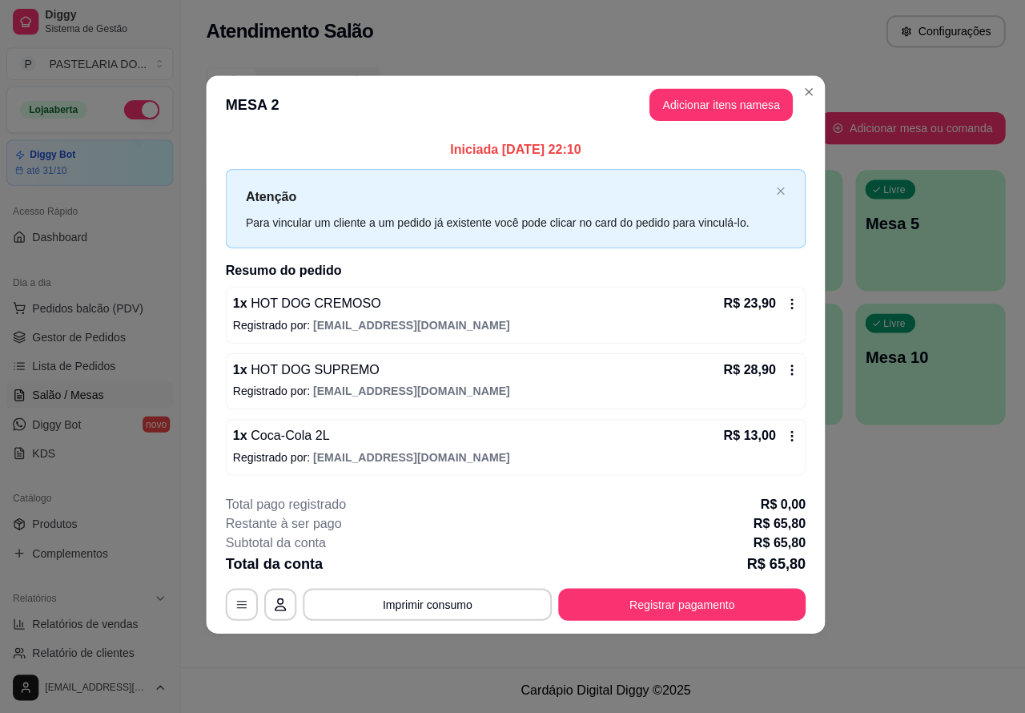
click at [938, 538] on div "Atendimento Salão Configurações Todos Mesas Comandas Pesquisar Adicionar mesa o…" at bounding box center [602, 333] width 846 height 667
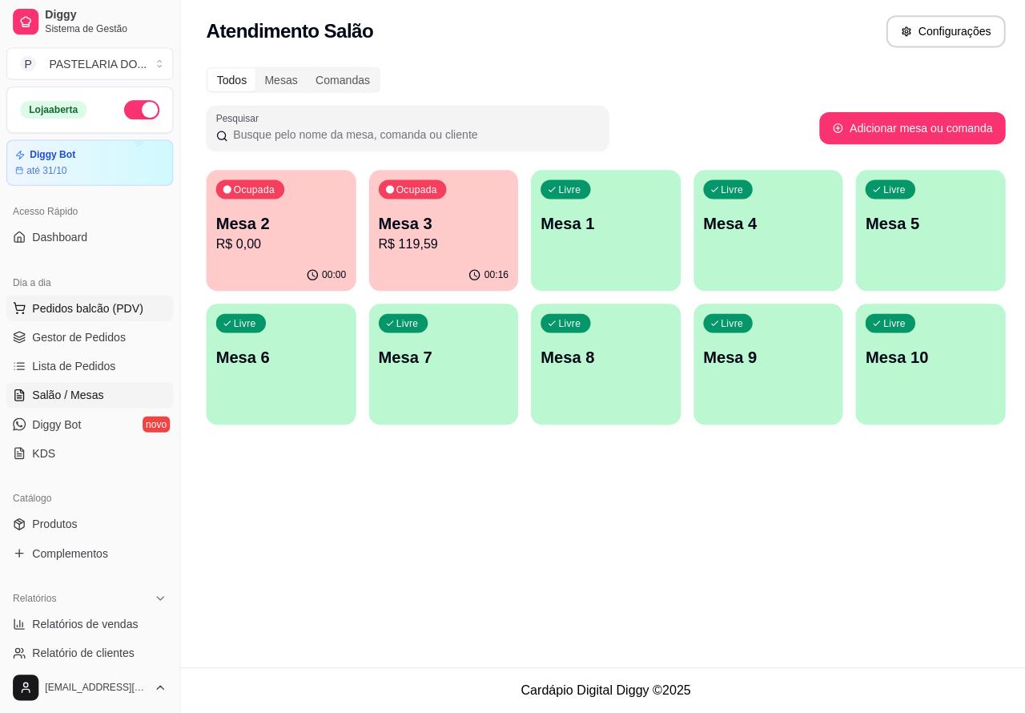
click at [90, 315] on span "Pedidos balcão (PDV)" at bounding box center [87, 310] width 111 height 16
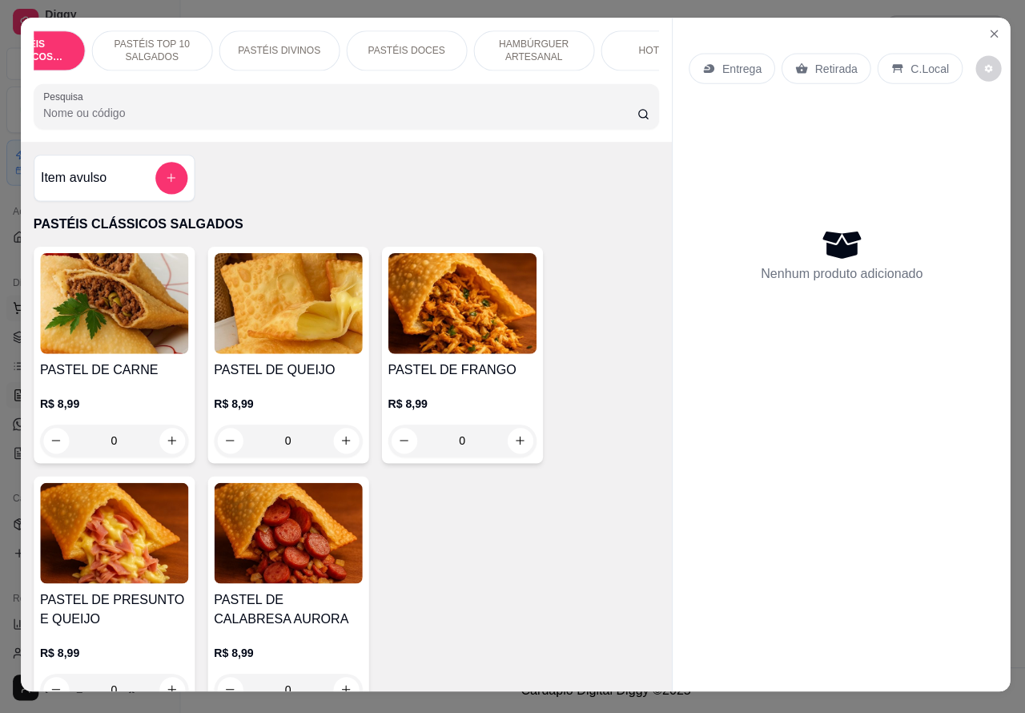
scroll to position [0, 72]
click at [406, 50] on p "PASTÉIS DOCES" at bounding box center [401, 54] width 77 height 13
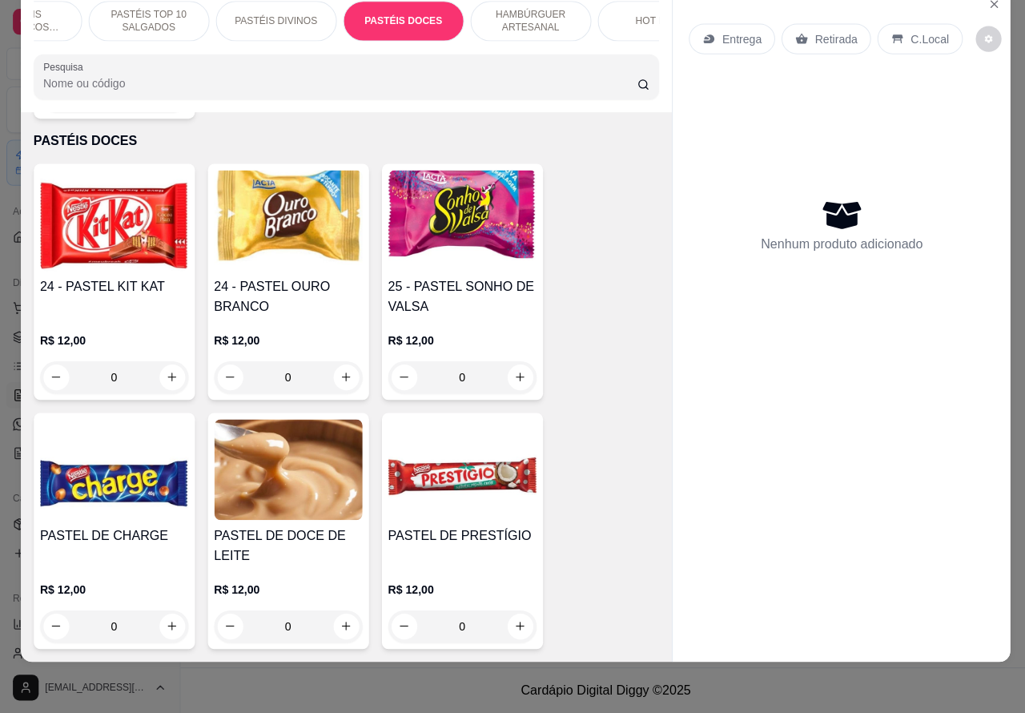
click at [511, 373] on icon "increase-product-quantity" at bounding box center [517, 379] width 12 height 12
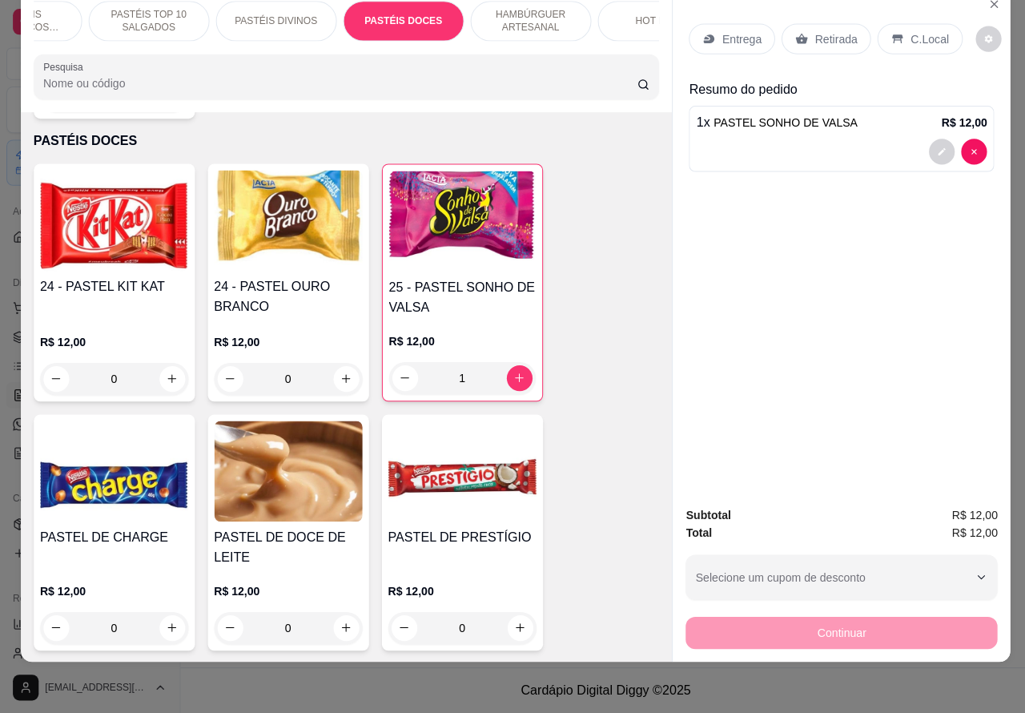
click at [817, 34] on p "Retirada" at bounding box center [831, 42] width 42 height 16
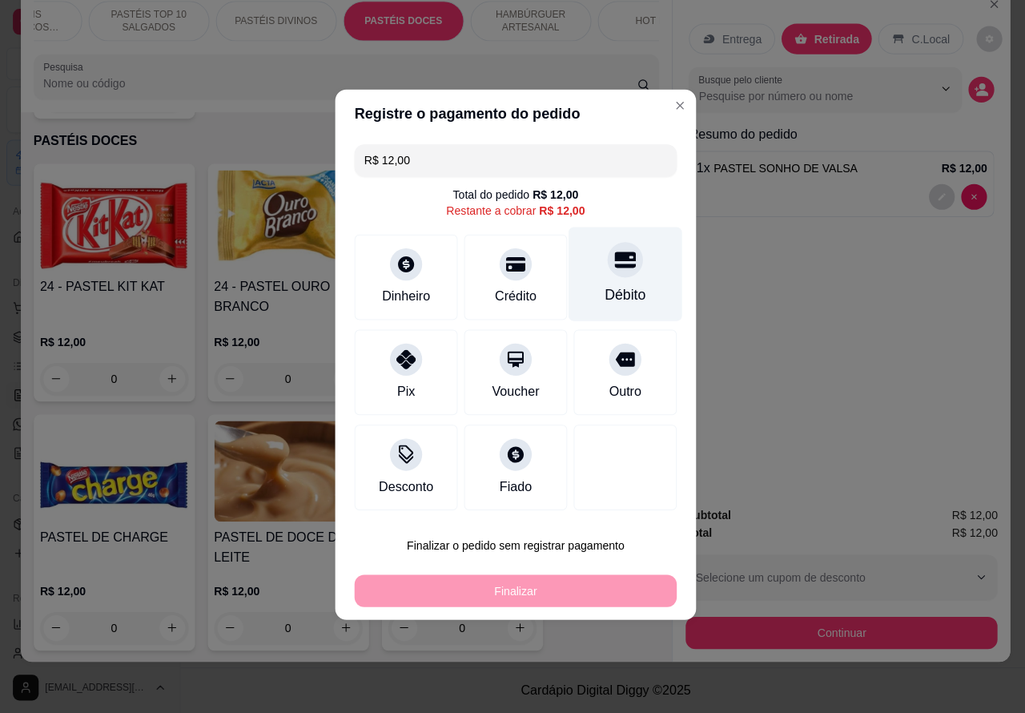
click at [623, 269] on div at bounding box center [621, 261] width 35 height 35
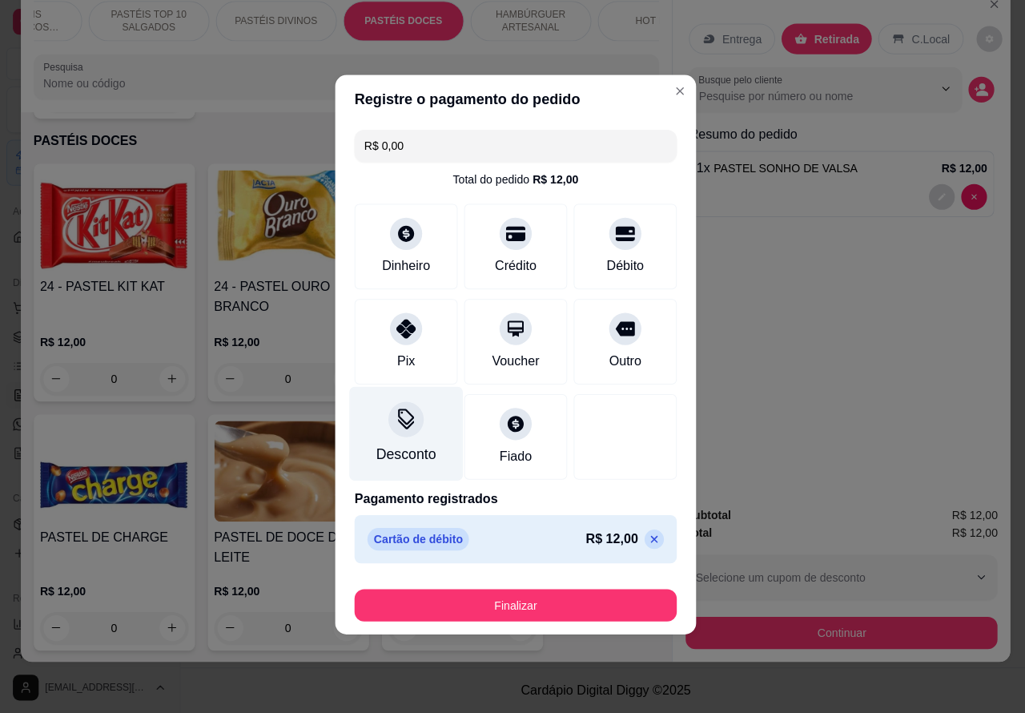
click at [413, 434] on div at bounding box center [403, 420] width 35 height 35
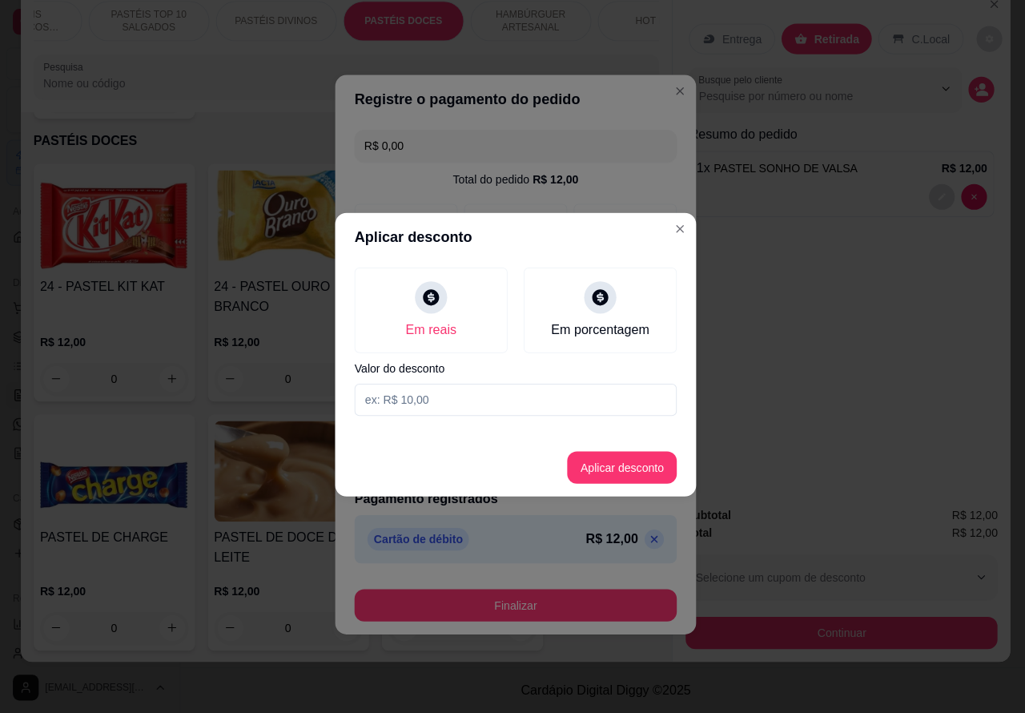
click at [485, 397] on input at bounding box center [512, 401] width 320 height 32
click at [619, 467] on button "Aplicar desconto" at bounding box center [618, 469] width 109 height 32
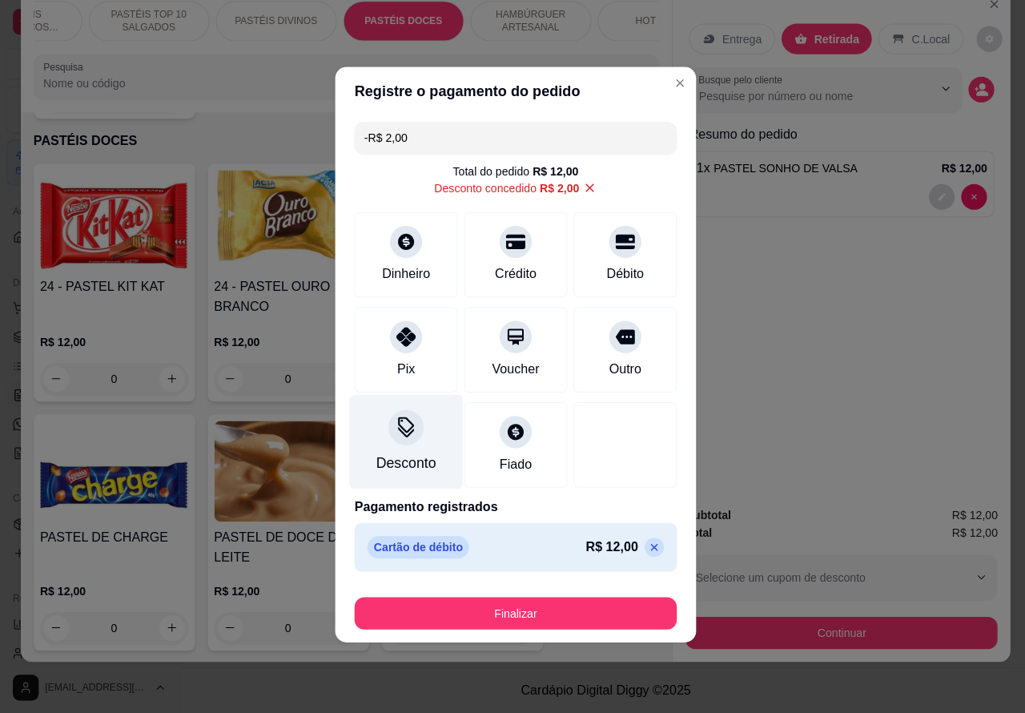
click at [398, 454] on div "Desconto" at bounding box center [404, 444] width 113 height 94
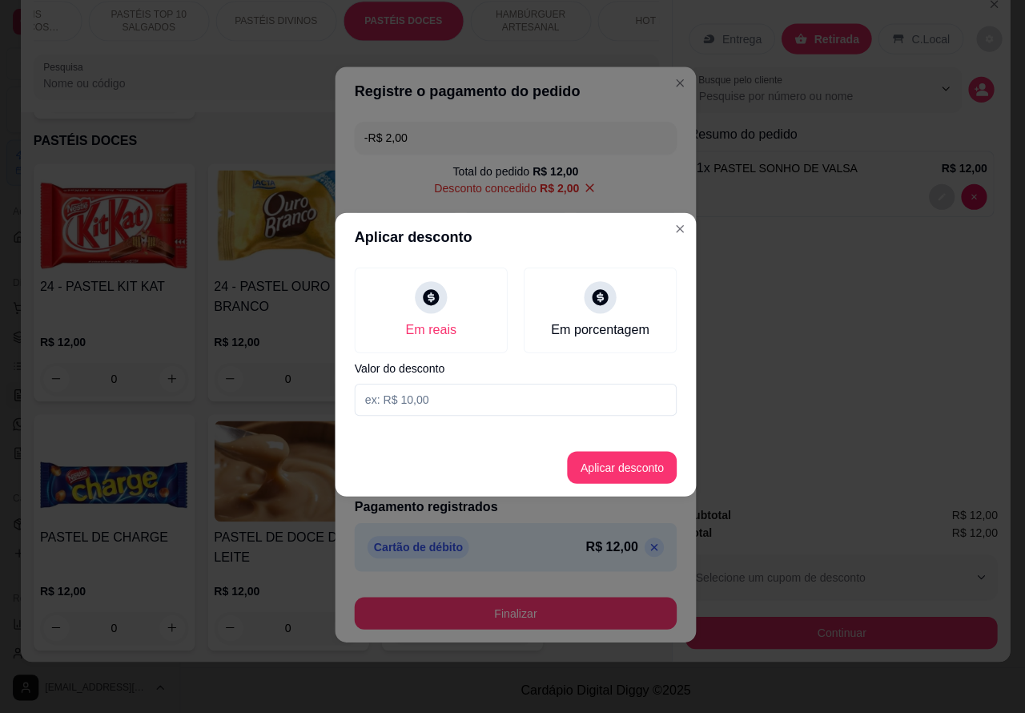
click at [387, 398] on input at bounding box center [512, 401] width 320 height 32
click at [619, 465] on button "Aplicar desconto" at bounding box center [618, 469] width 109 height 32
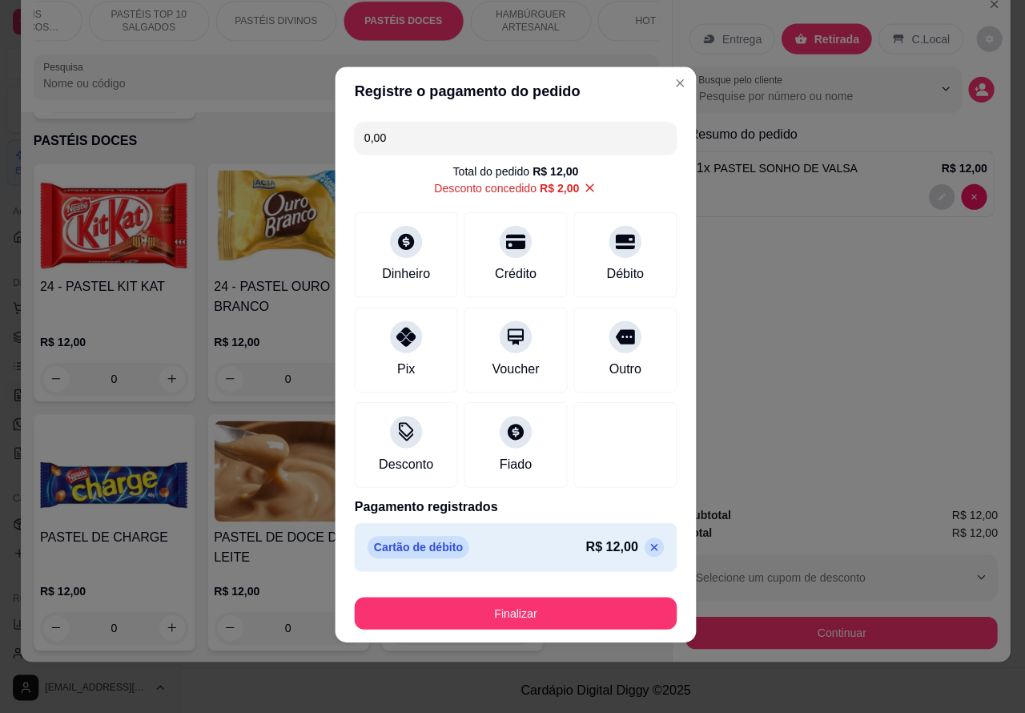
click at [529, 611] on button "Finalizar" at bounding box center [512, 614] width 320 height 32
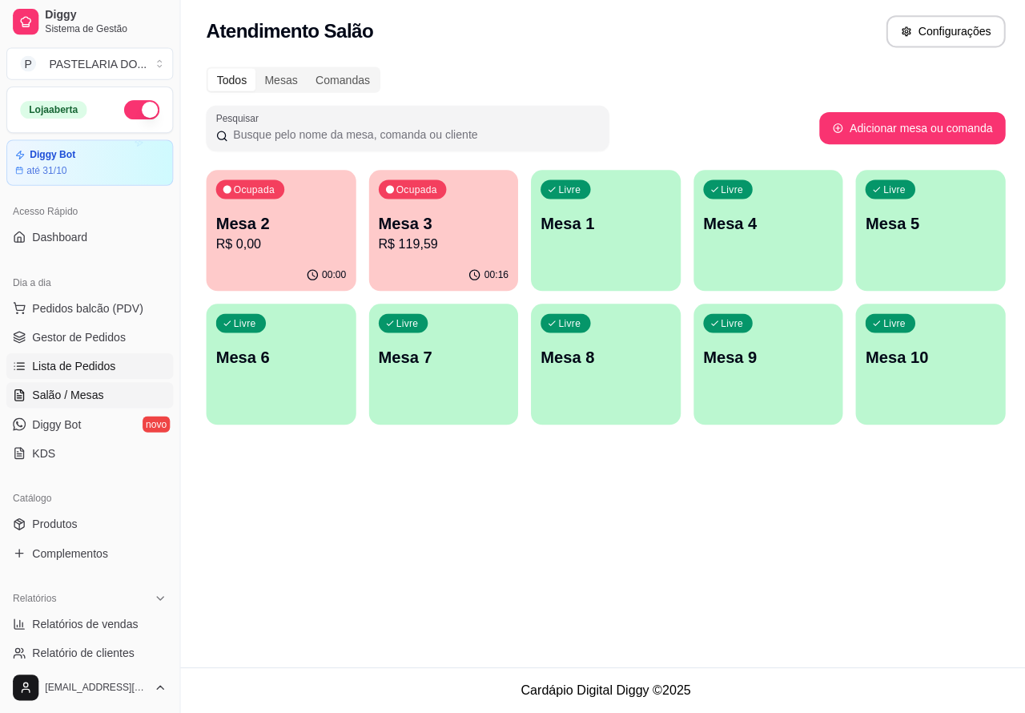
click at [88, 365] on span "Lista de Pedidos" at bounding box center [73, 368] width 83 height 16
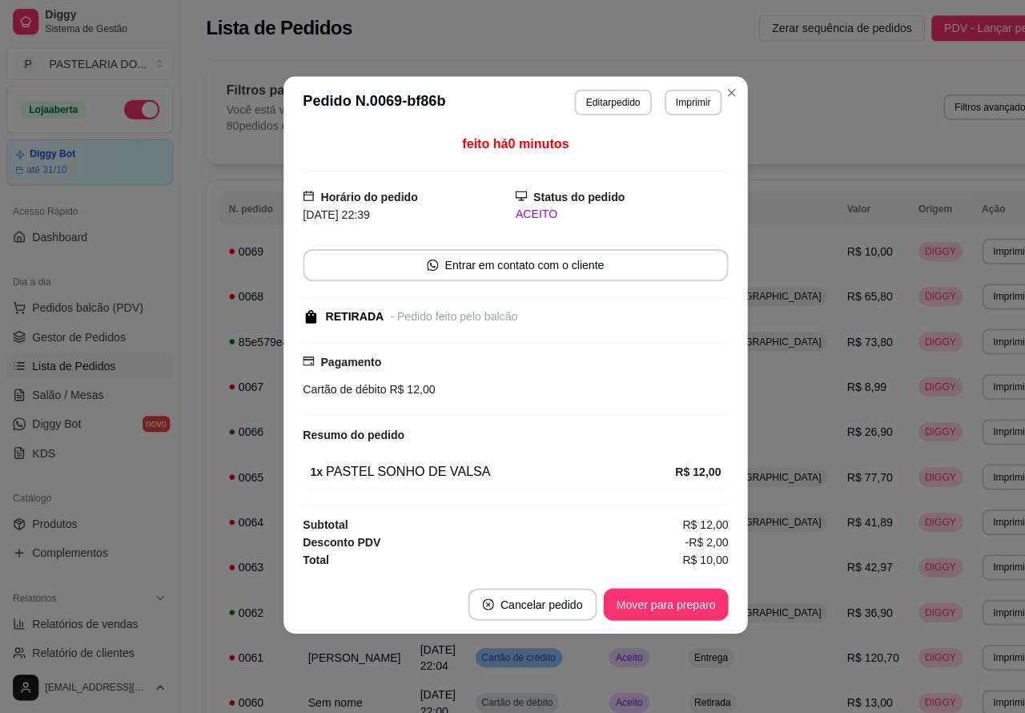
click at [809, 114] on div "Filtros para pedidos Você está vendo os pedidos de hoje. 80 pedidos encontrados…" at bounding box center [630, 110] width 811 height 53
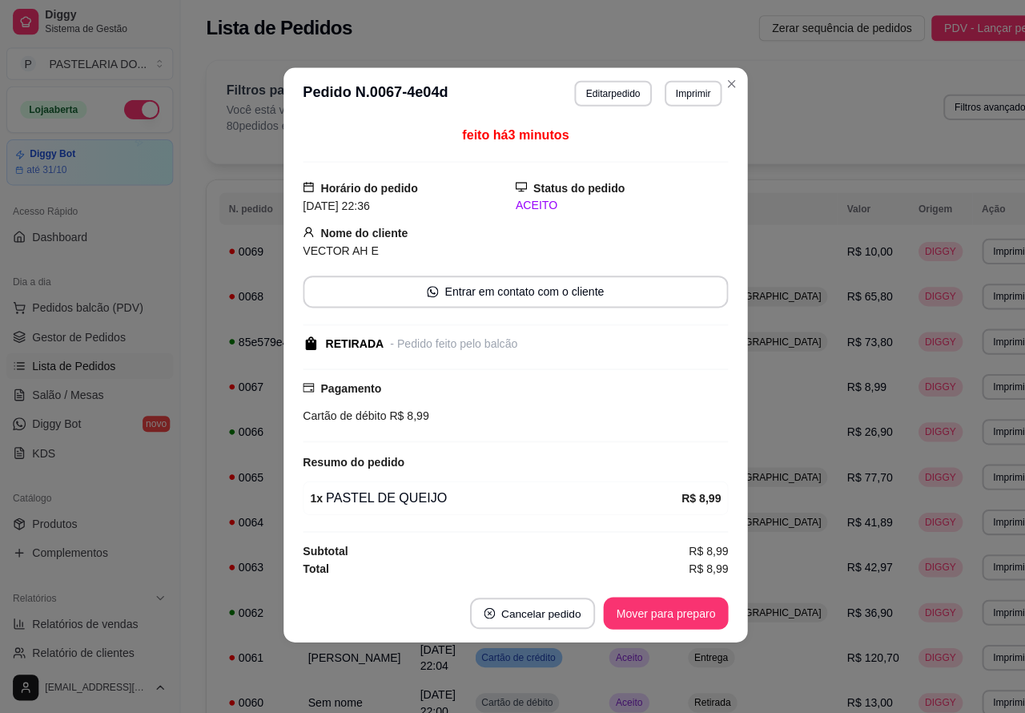
click at [527, 607] on button "Cancelar pedido" at bounding box center [529, 613] width 124 height 31
click at [567, 567] on button "Sim" at bounding box center [574, 576] width 62 height 31
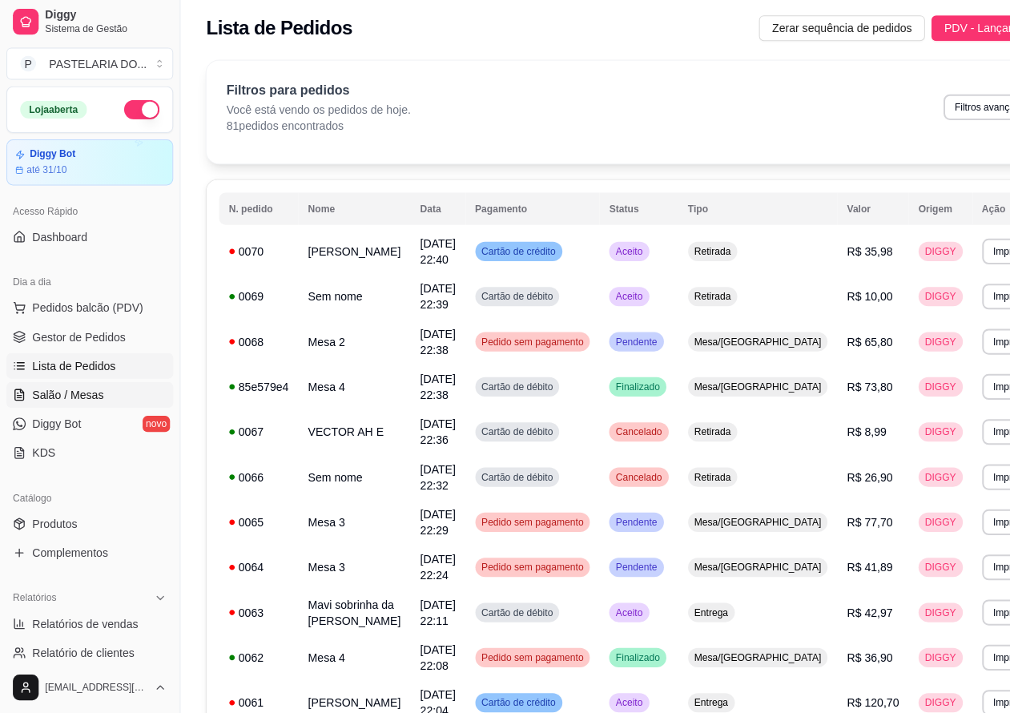
click at [82, 389] on span "Salão / Mesas" at bounding box center [67, 397] width 71 height 16
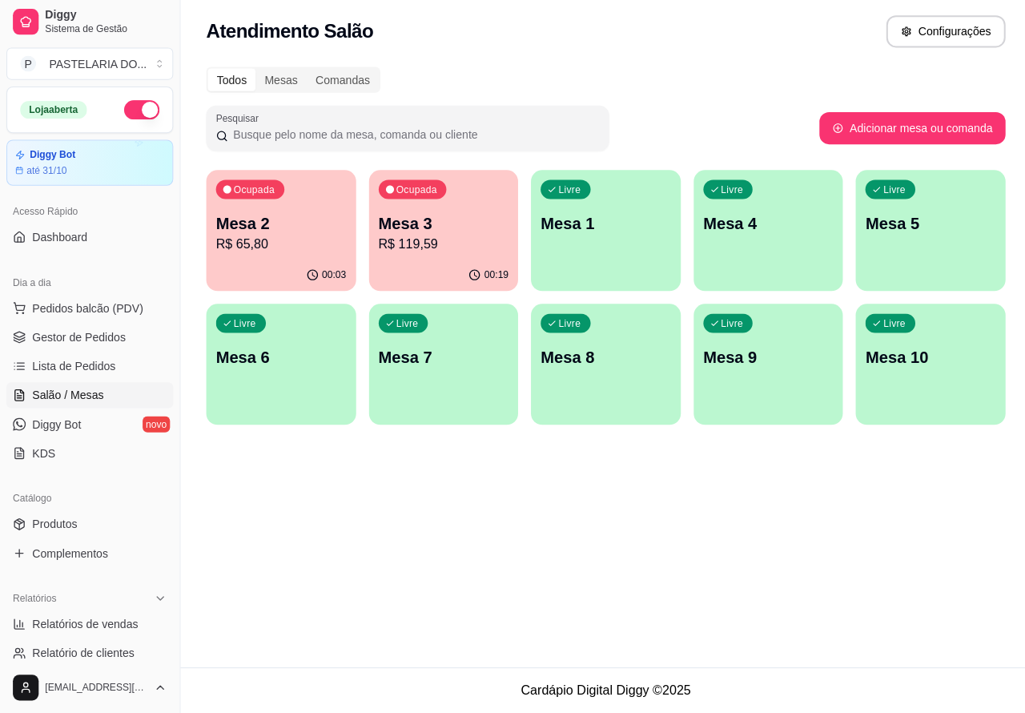
click at [295, 219] on p "Mesa 2" at bounding box center [280, 226] width 130 height 22
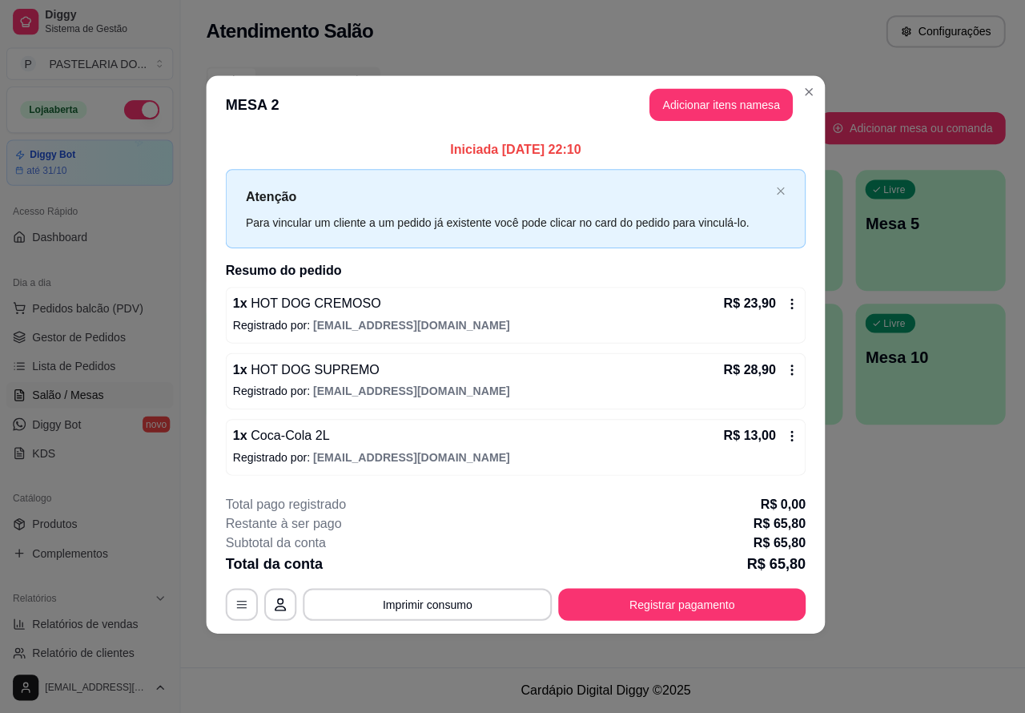
click at [903, 558] on div "Atendimento Salão Configurações Todos Mesas Comandas Pesquisar Adicionar mesa o…" at bounding box center [602, 333] width 846 height 667
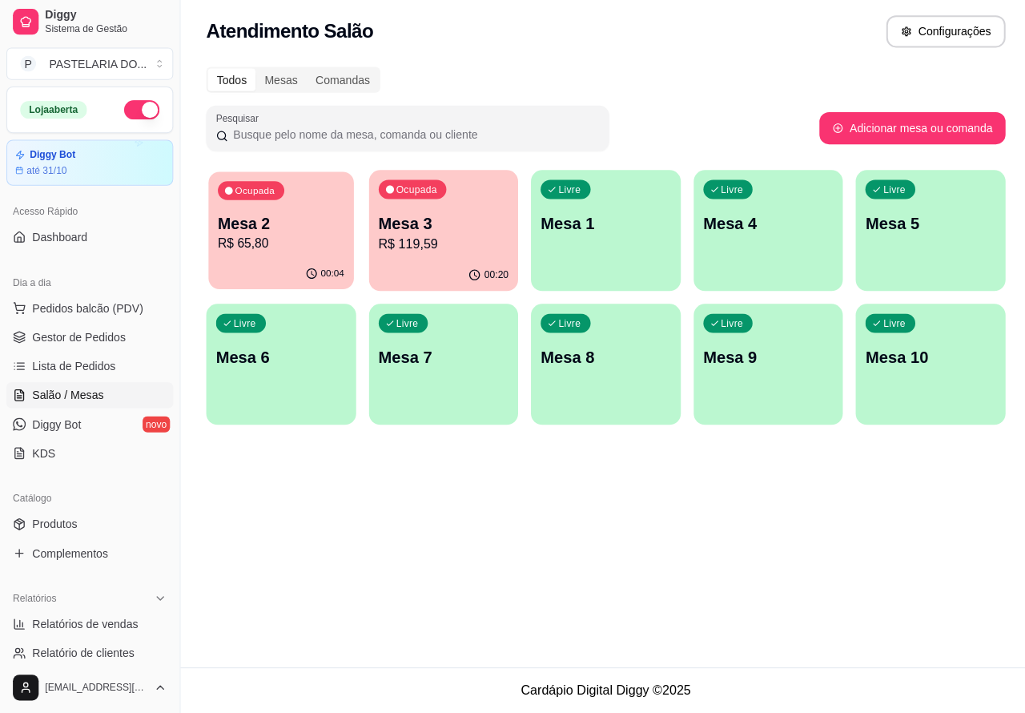
click at [287, 235] on p "Mesa 2" at bounding box center [279, 227] width 126 height 22
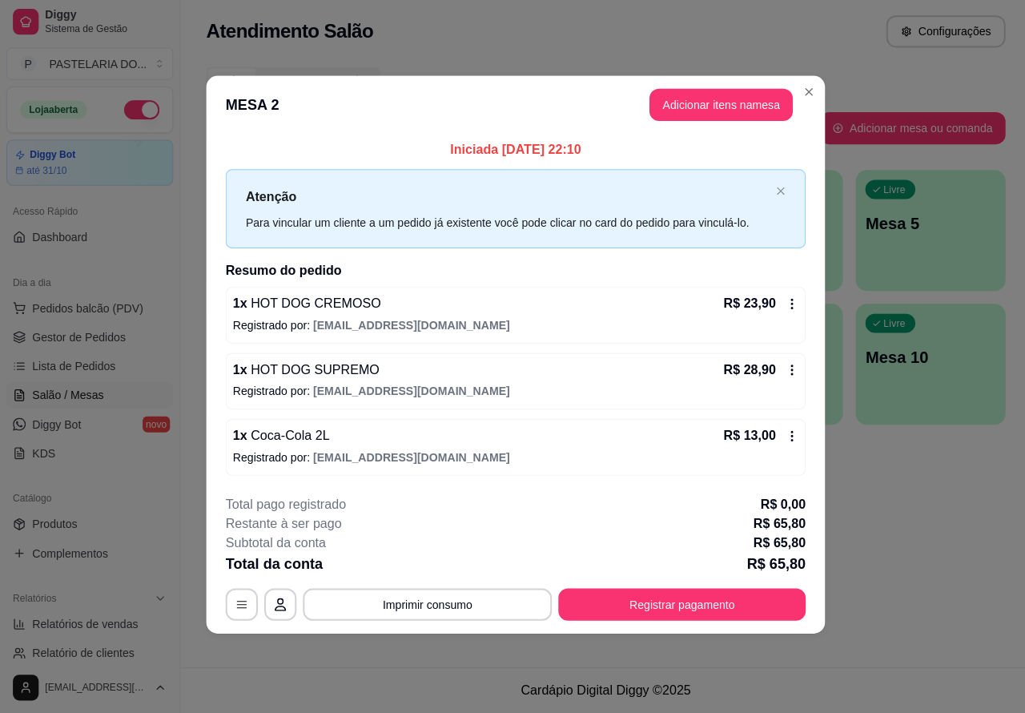
click at [735, 108] on div "Nenhum produto adicionado" at bounding box center [837, 233] width 304 height 314
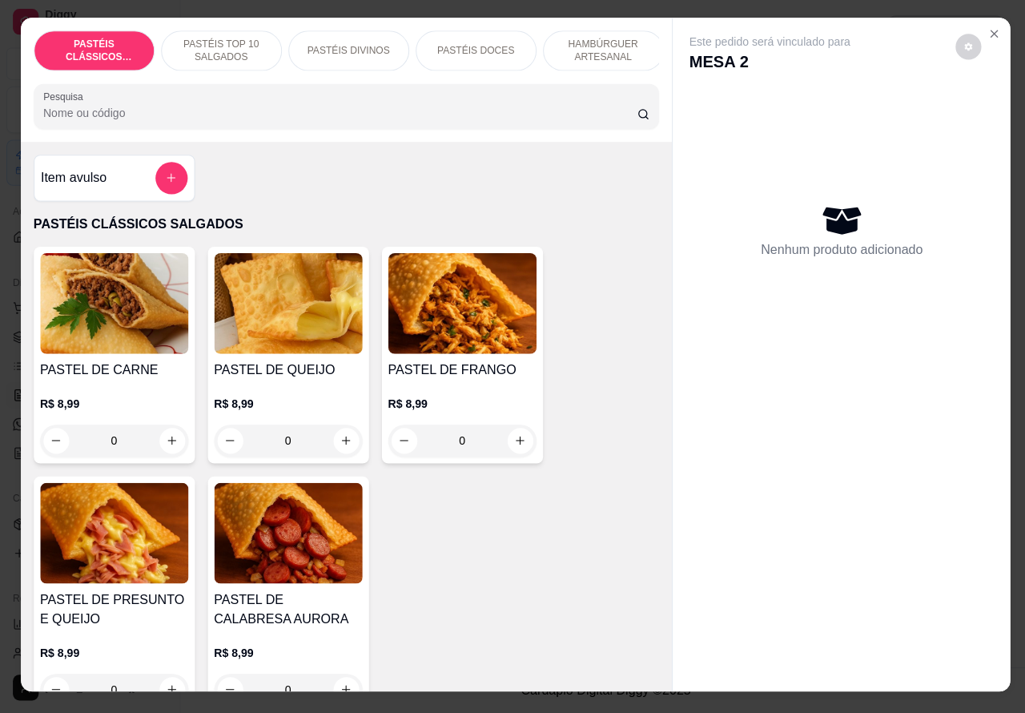
click at [338, 448] on icon "increase-product-quantity" at bounding box center [344, 442] width 12 height 12
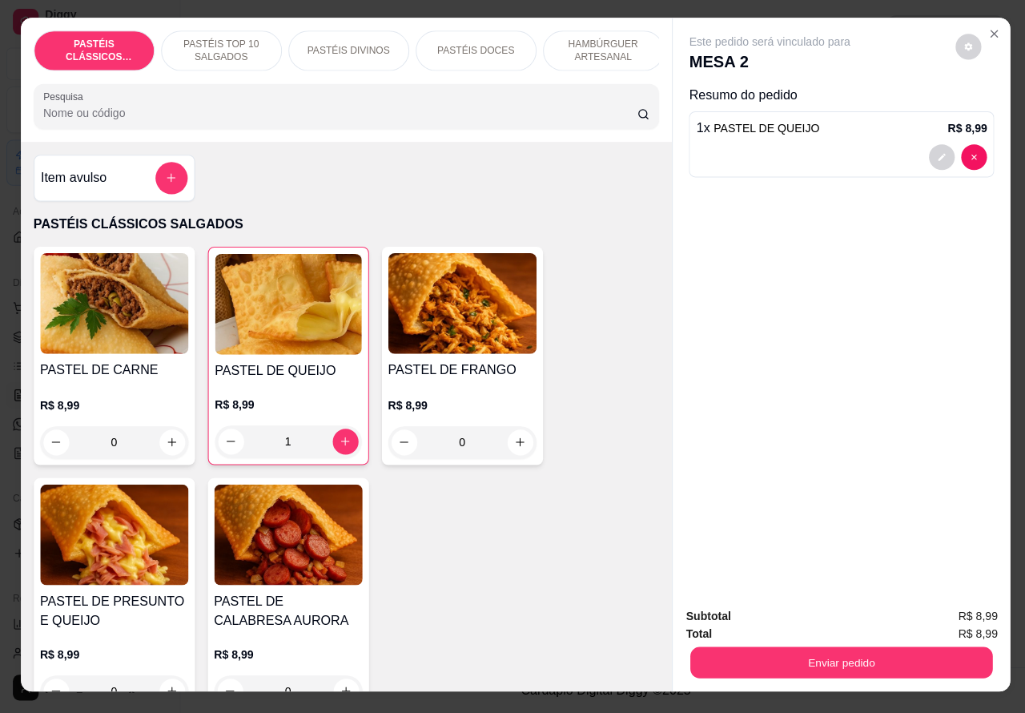
click at [812, 653] on button "Enviar pedido" at bounding box center [837, 662] width 300 height 31
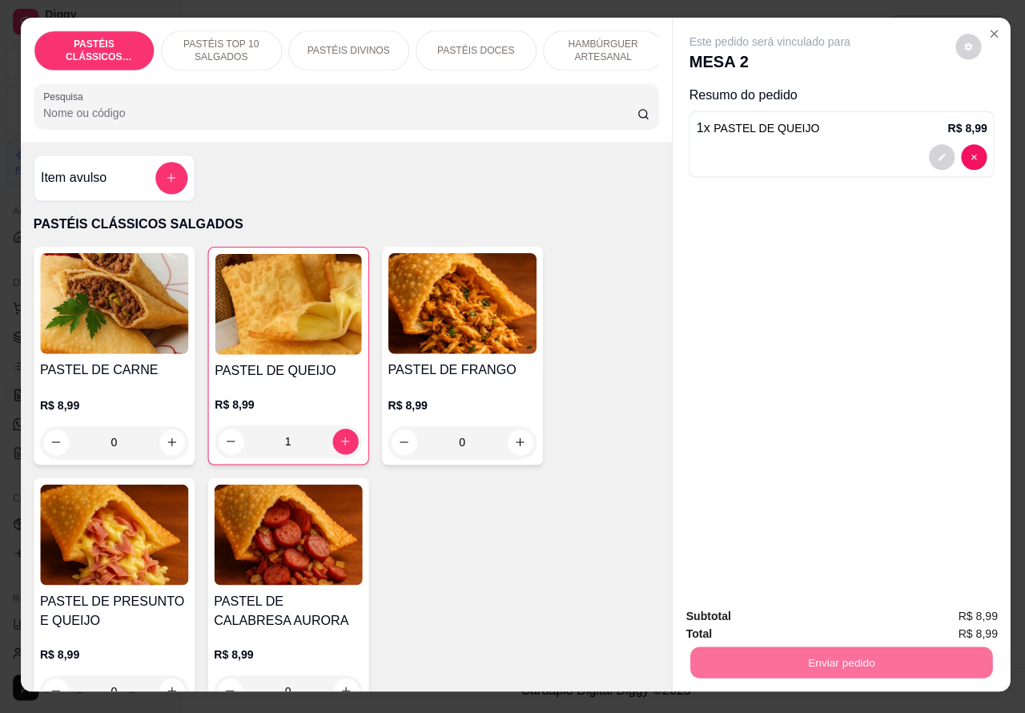
click at [944, 610] on button "Enviar pedido" at bounding box center [949, 616] width 91 height 30
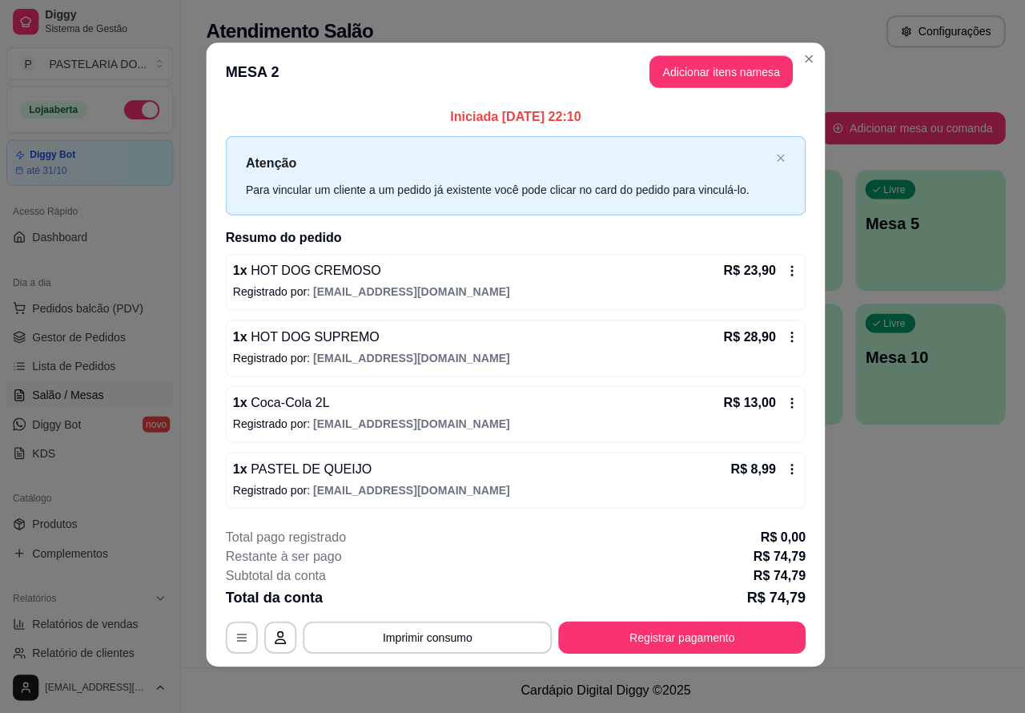
click at [905, 566] on div "Atendimento Salão Configurações Todos Mesas Comandas Pesquisar Adicionar mesa o…" at bounding box center [602, 333] width 846 height 667
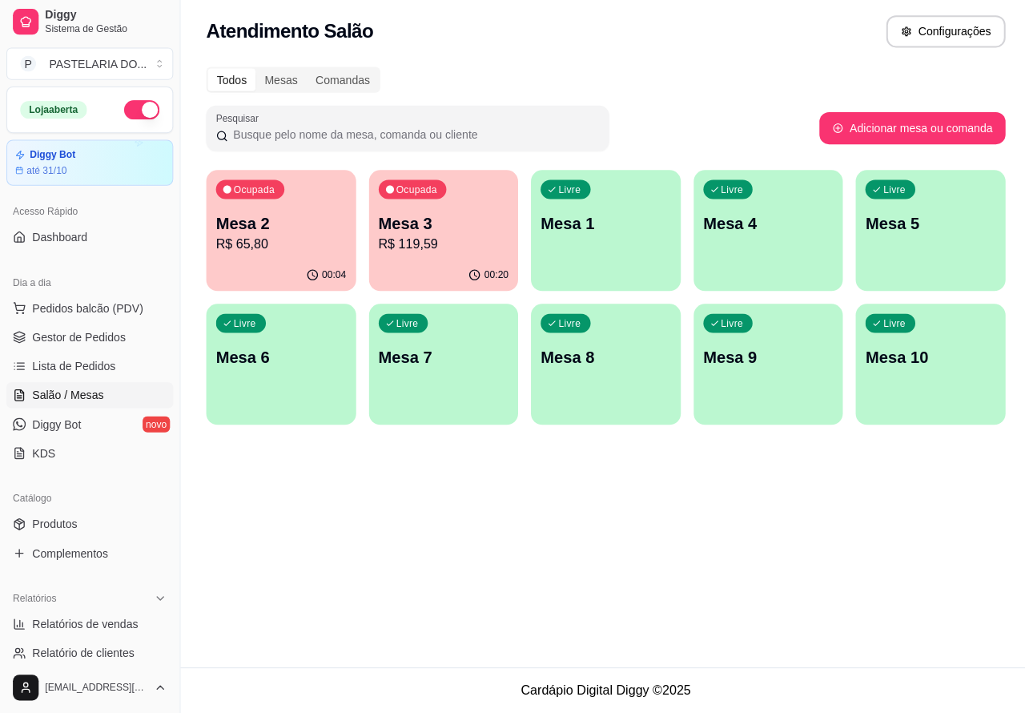
click at [425, 557] on div "Atendimento Salão Configurações Todos Mesas Comandas Pesquisar Adicionar mesa o…" at bounding box center [602, 333] width 846 height 667
click at [119, 309] on span "Pedidos balcão (PDV)" at bounding box center [87, 310] width 111 height 16
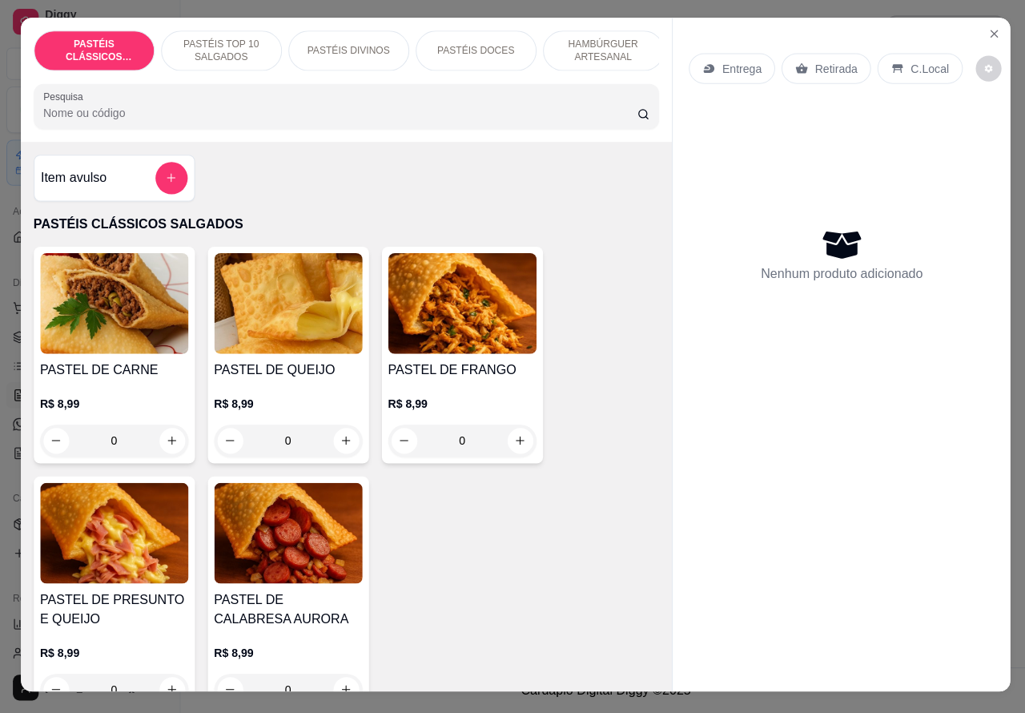
click at [735, 68] on p "Entrega" at bounding box center [737, 72] width 39 height 16
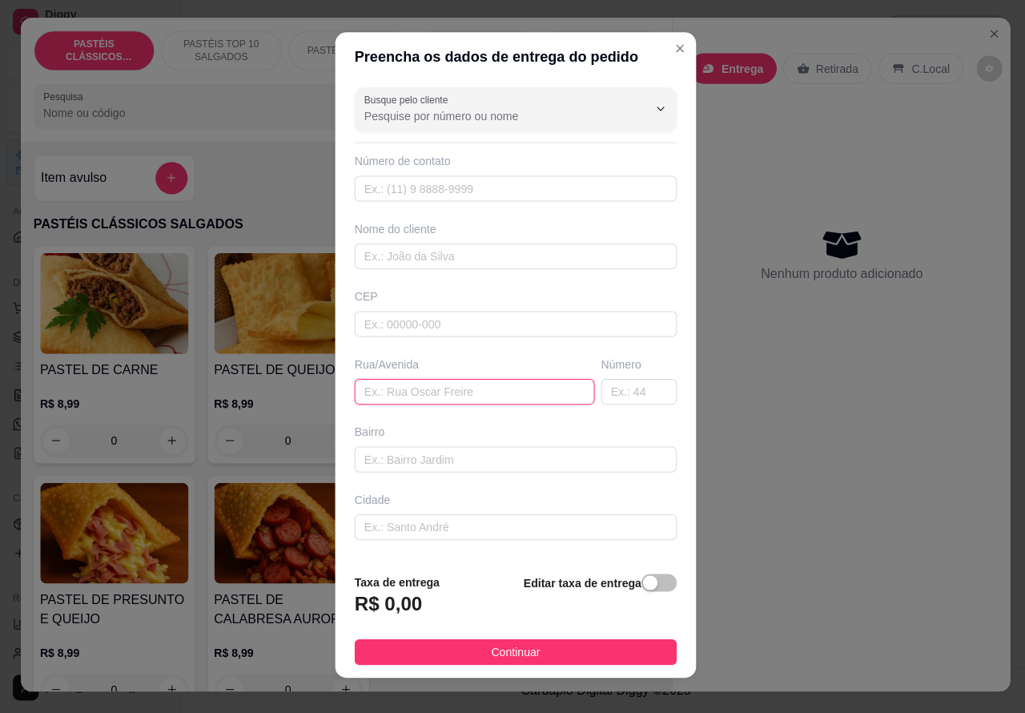
click at [474, 394] on input "text" at bounding box center [471, 394] width 239 height 26
paste input "[STREET_ADDRESS][PERSON_NAME]"
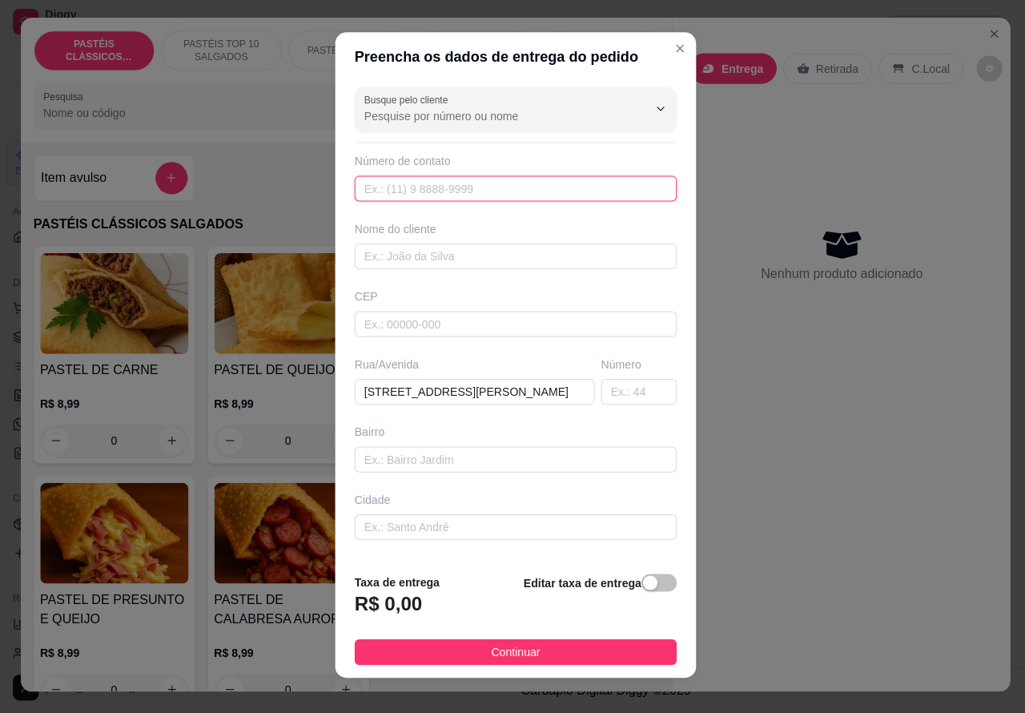
click at [458, 188] on input "text" at bounding box center [512, 192] width 320 height 26
paste input "[PHONE_NUMBER]"
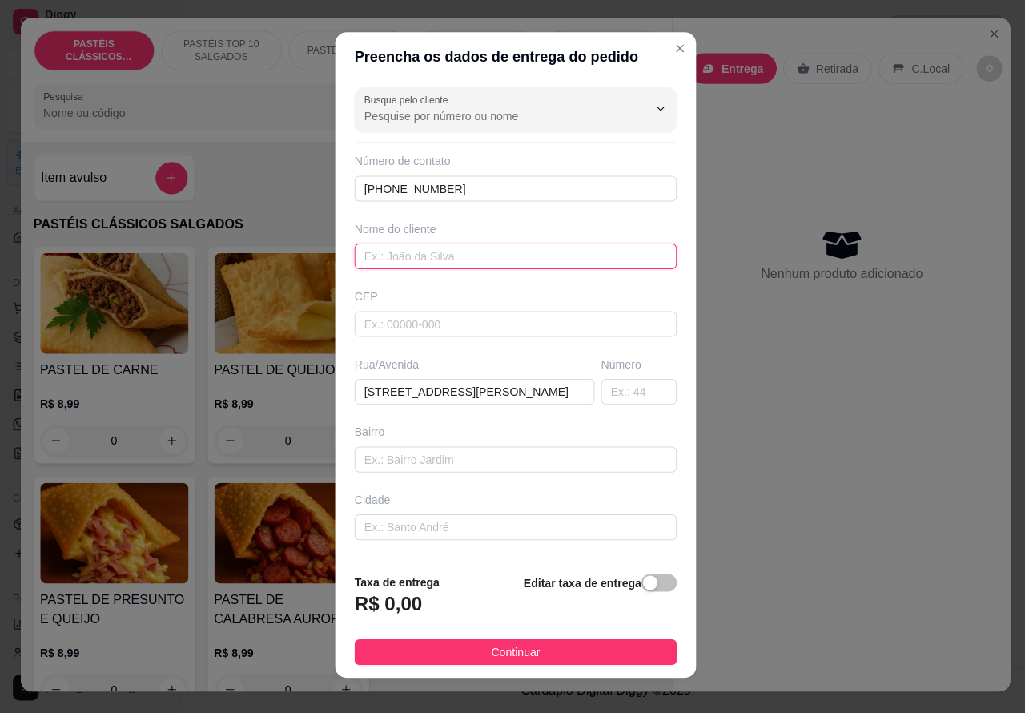
click at [505, 255] on input "text" at bounding box center [512, 259] width 320 height 26
click at [638, 578] on span "button" at bounding box center [655, 583] width 35 height 18
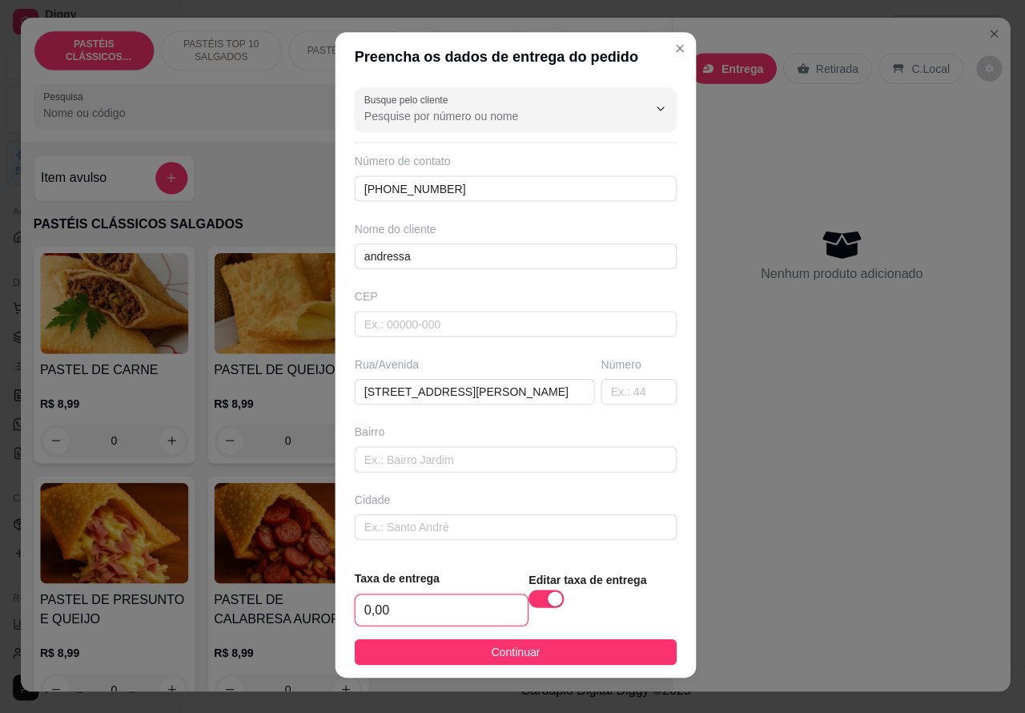
click at [366, 607] on input "0,00" at bounding box center [438, 610] width 171 height 30
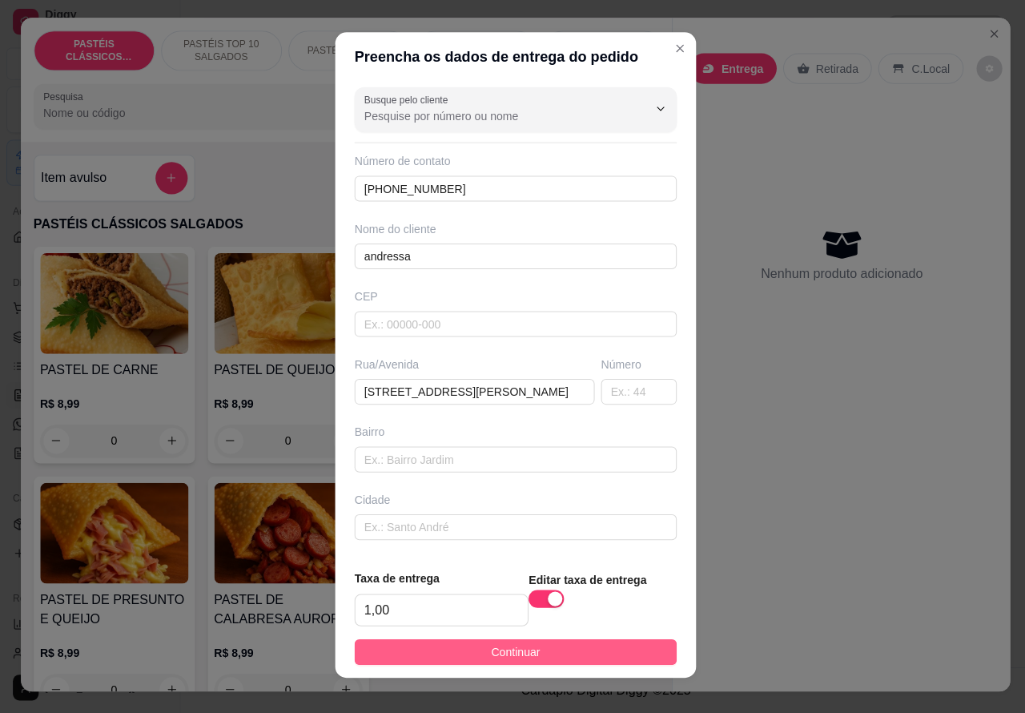
click at [539, 647] on button "Continuar" at bounding box center [512, 652] width 320 height 26
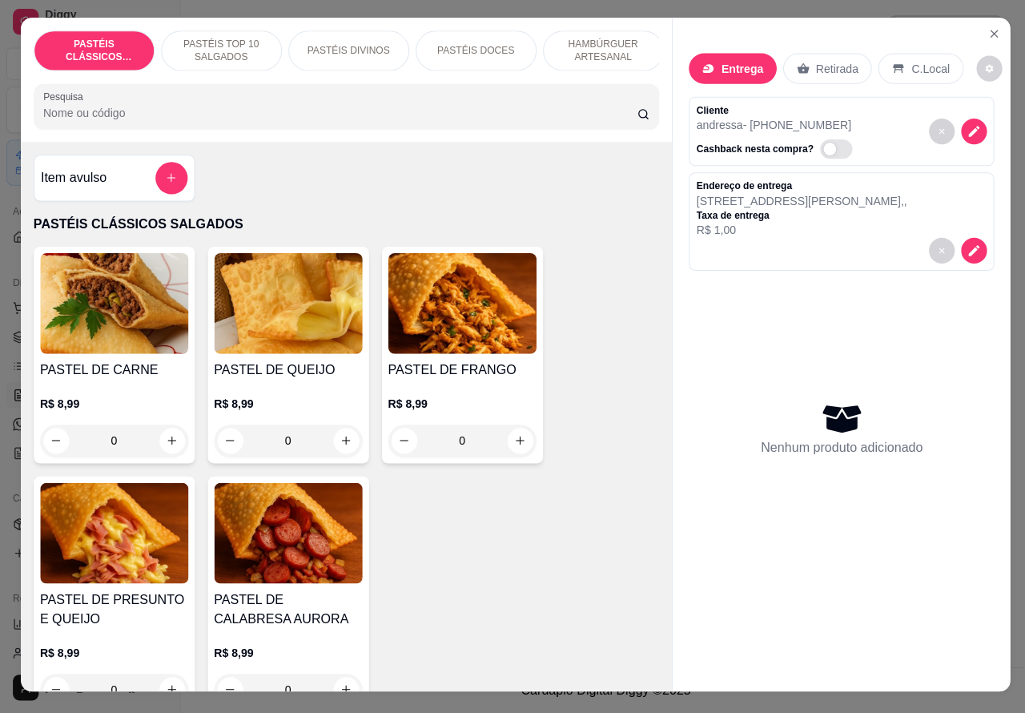
click at [338, 448] on icon "increase-product-quantity" at bounding box center [344, 442] width 12 height 12
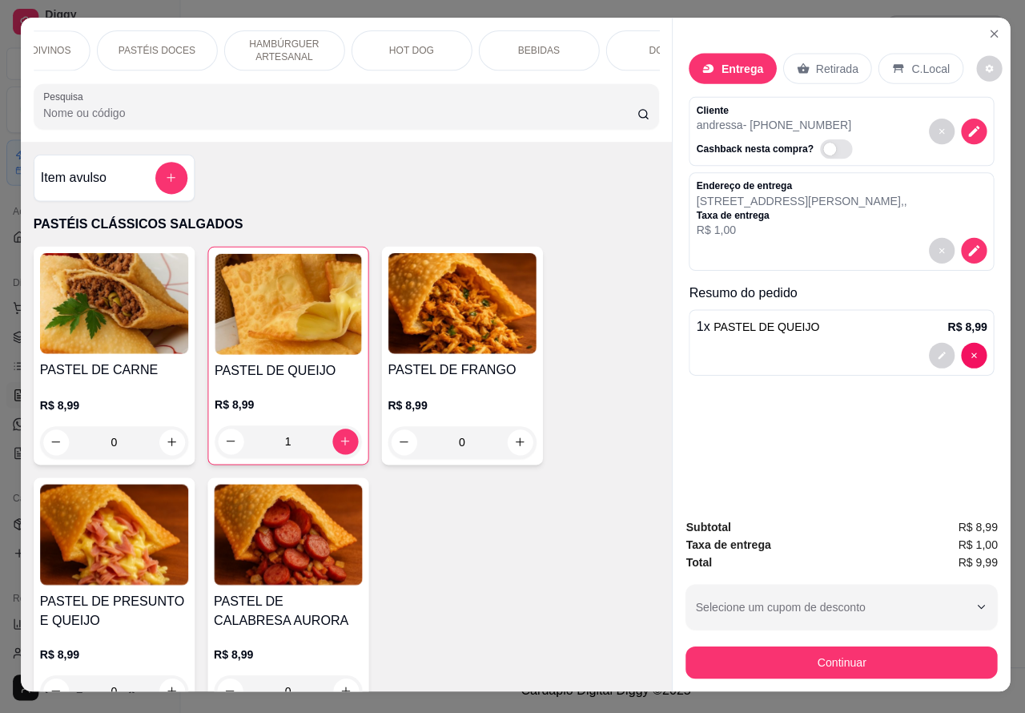
scroll to position [0, 350]
click at [497, 48] on p "BEBIDAS" at bounding box center [503, 54] width 42 height 13
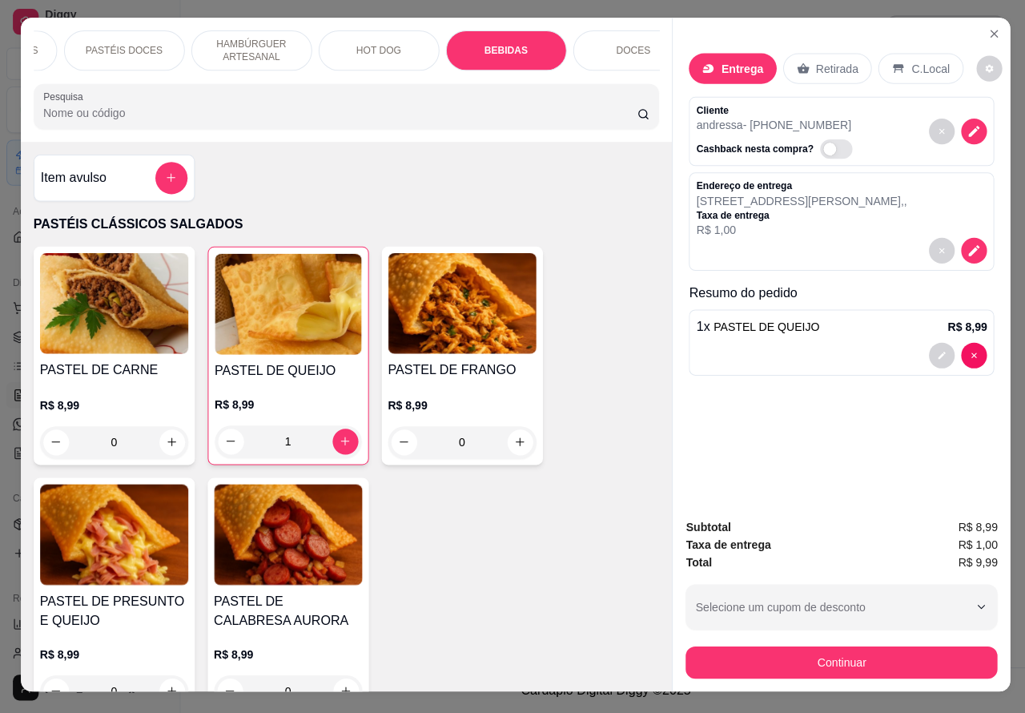
scroll to position [37, 0]
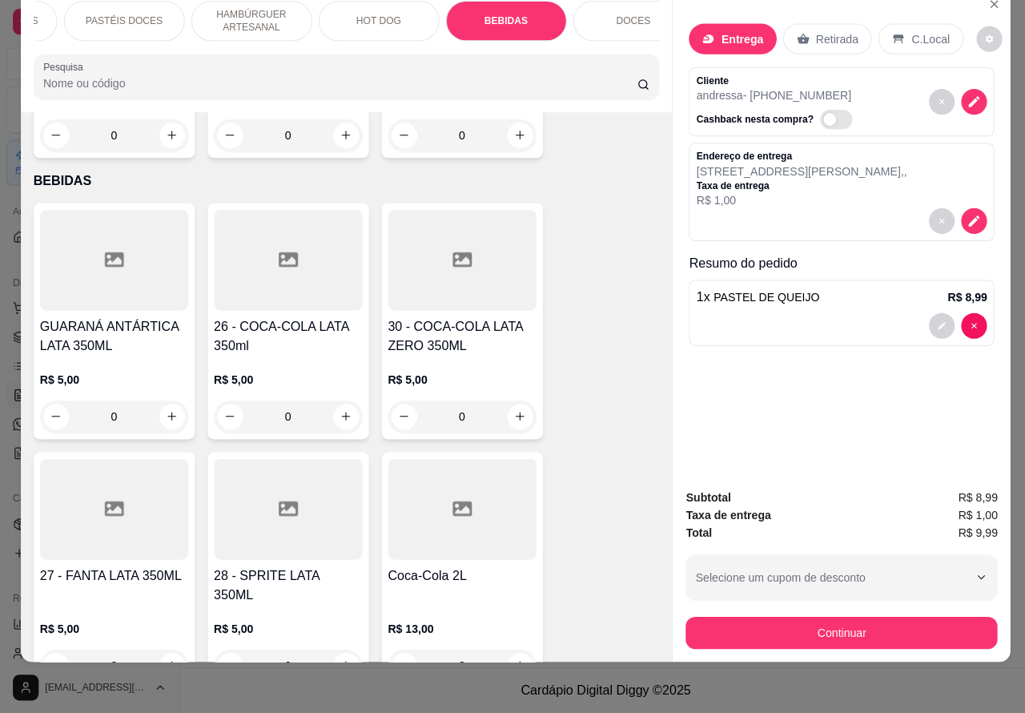
click at [511, 659] on icon "increase-product-quantity" at bounding box center [517, 665] width 12 height 12
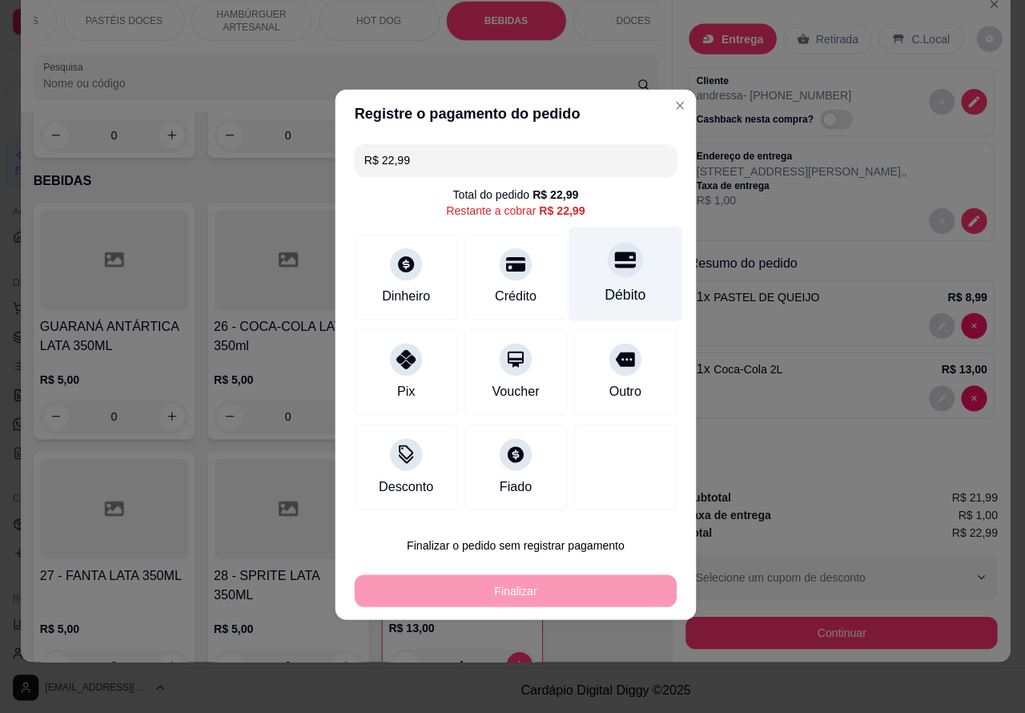
click at [615, 257] on icon at bounding box center [621, 262] width 21 height 21
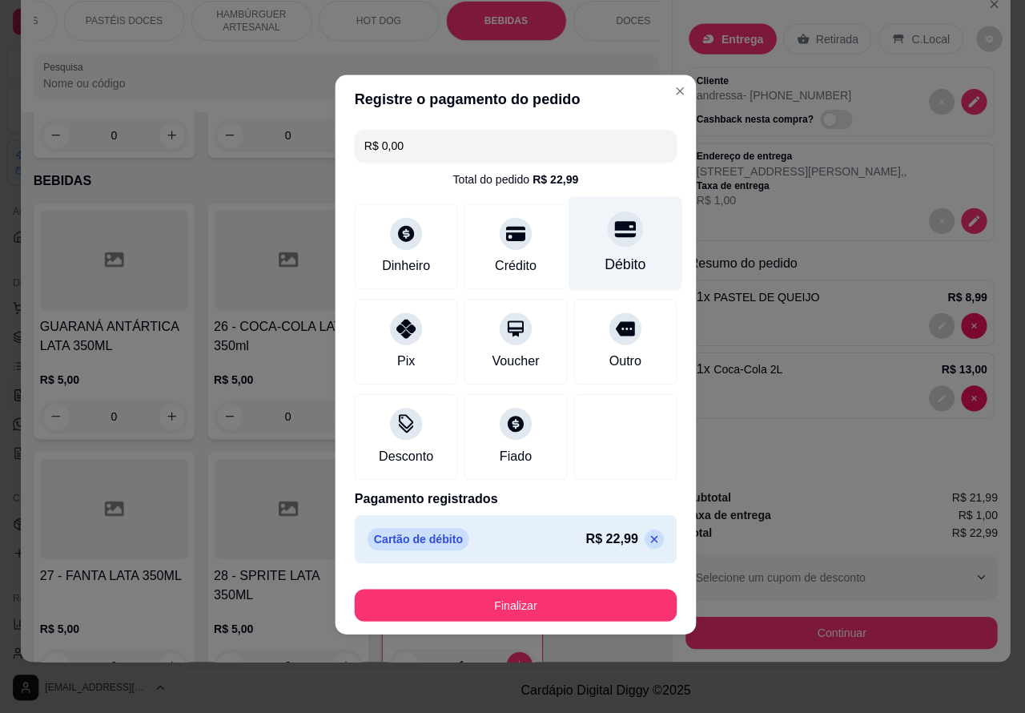
click at [591, 602] on button "Finalizar" at bounding box center [512, 606] width 320 height 32
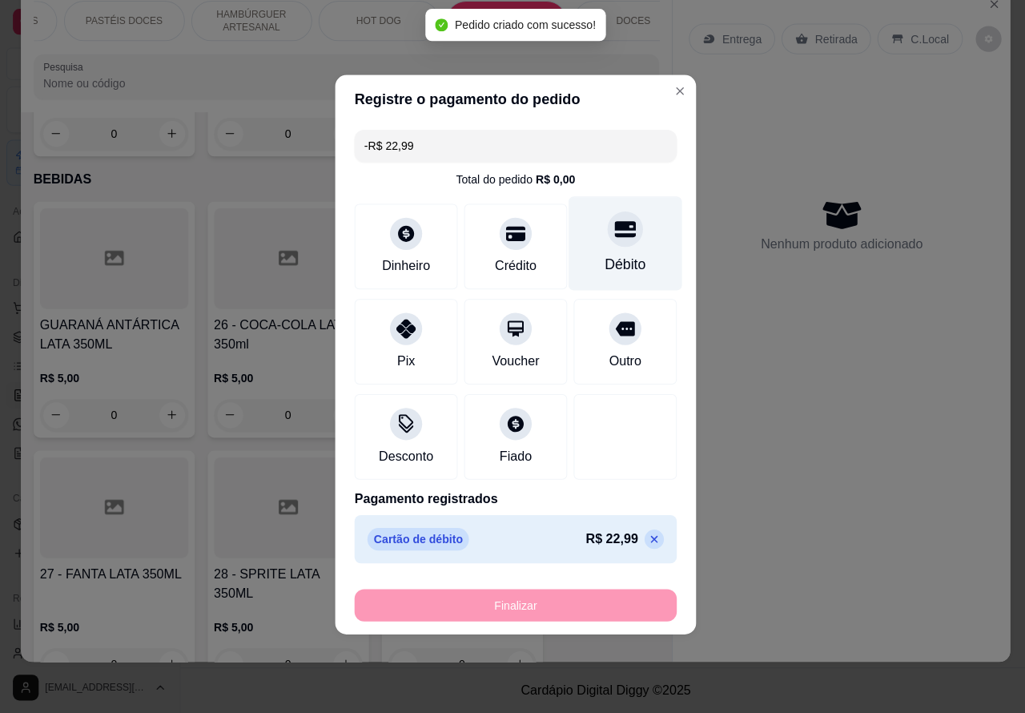
scroll to position [5308, 0]
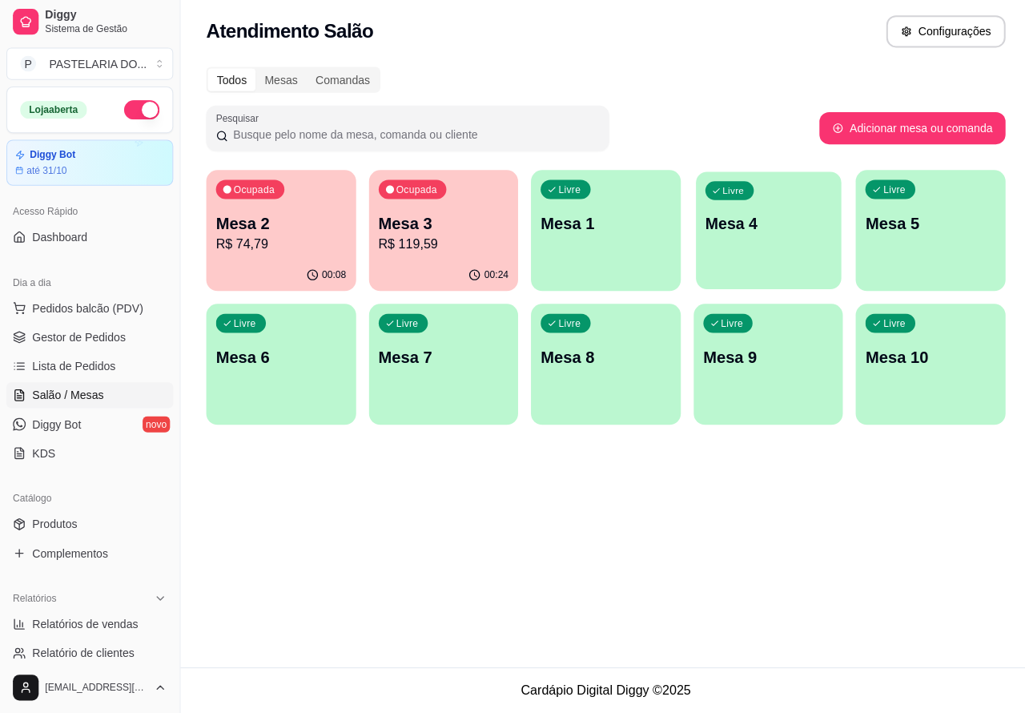
click at [766, 222] on p "Mesa 4" at bounding box center [764, 227] width 126 height 22
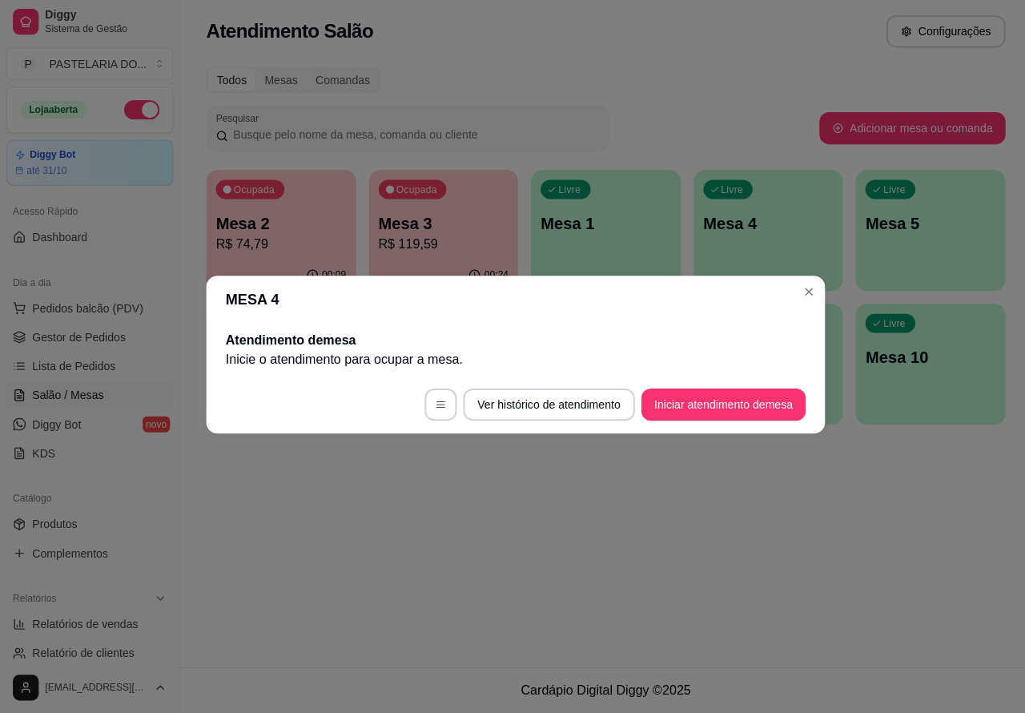
click at [733, 397] on button "Iniciar atendimento de mesa" at bounding box center [719, 406] width 163 height 32
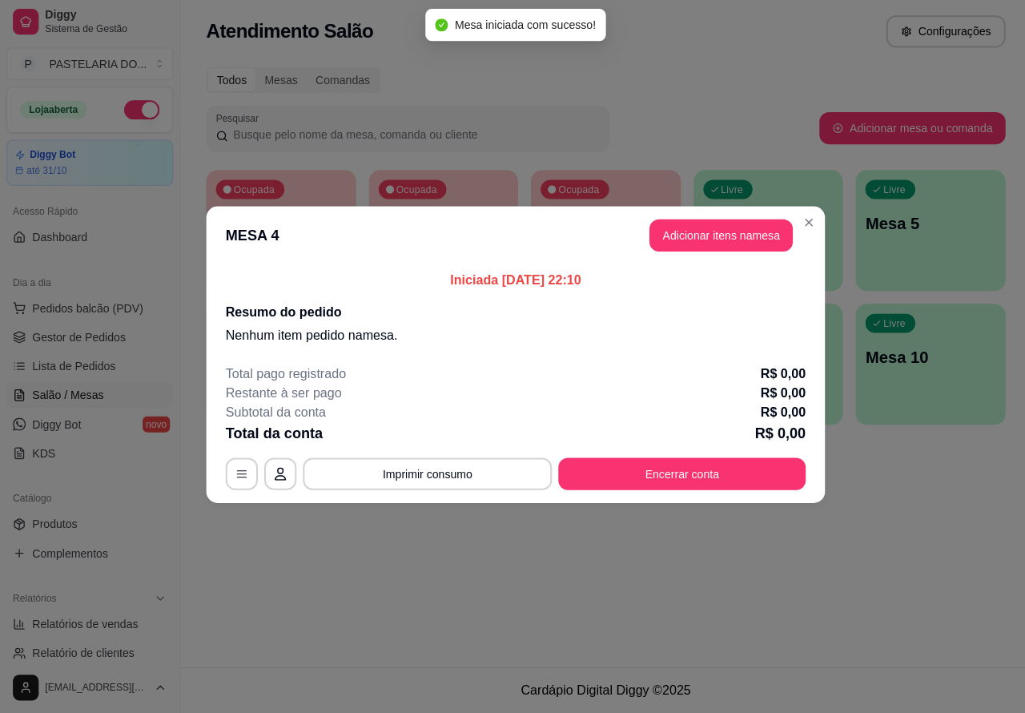
click at [715, 233] on div "Nenhum produto adicionado" at bounding box center [838, 232] width 304 height 314
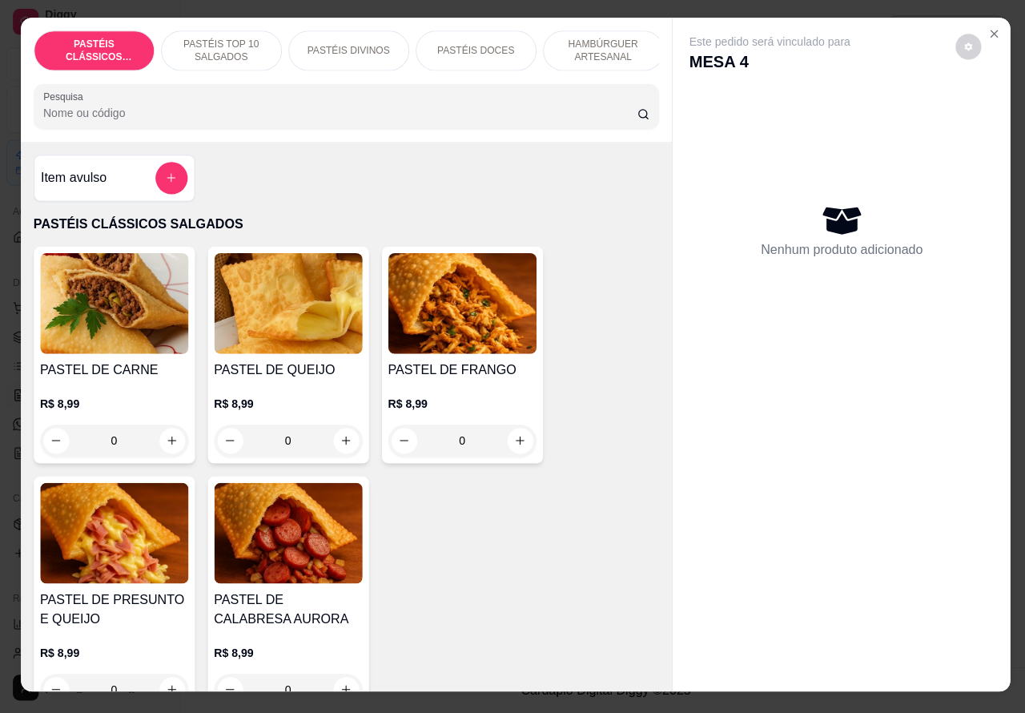
click at [602, 42] on p "HAMBÚRGUER ARTESANAL" at bounding box center [600, 55] width 93 height 26
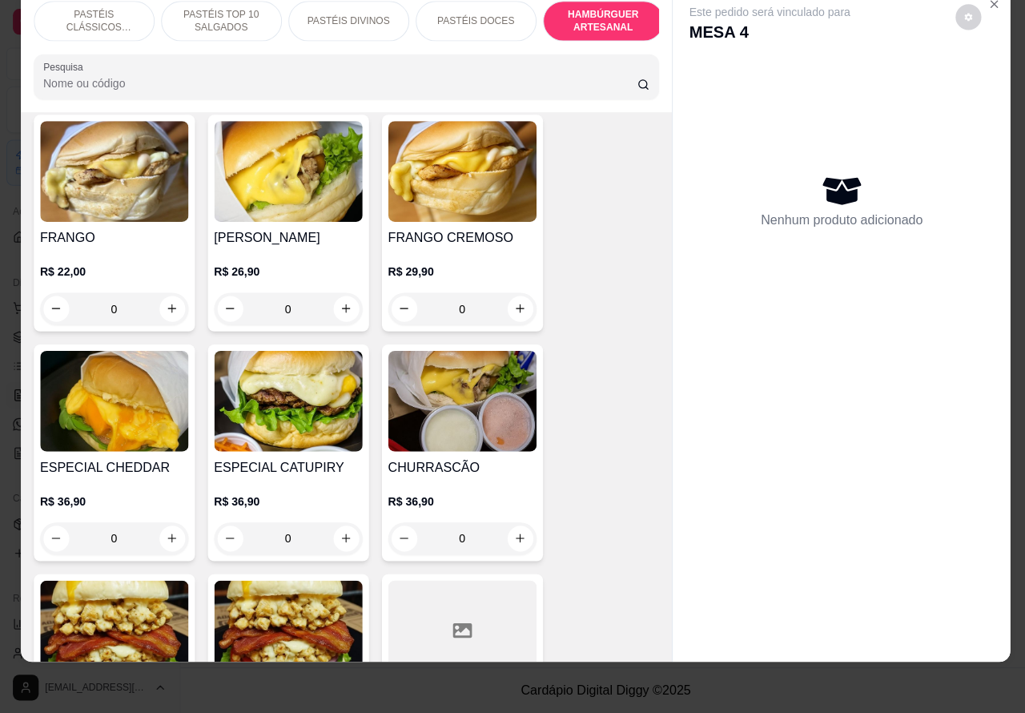
scroll to position [4421, 0]
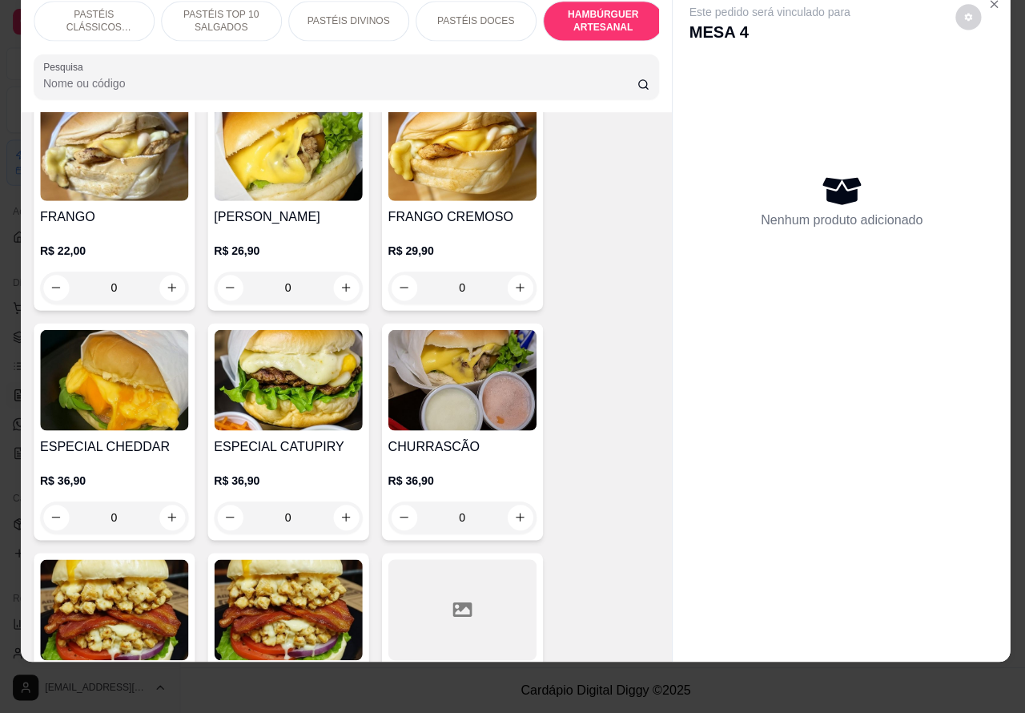
click at [334, 502] on div "0" at bounding box center [286, 518] width 147 height 32
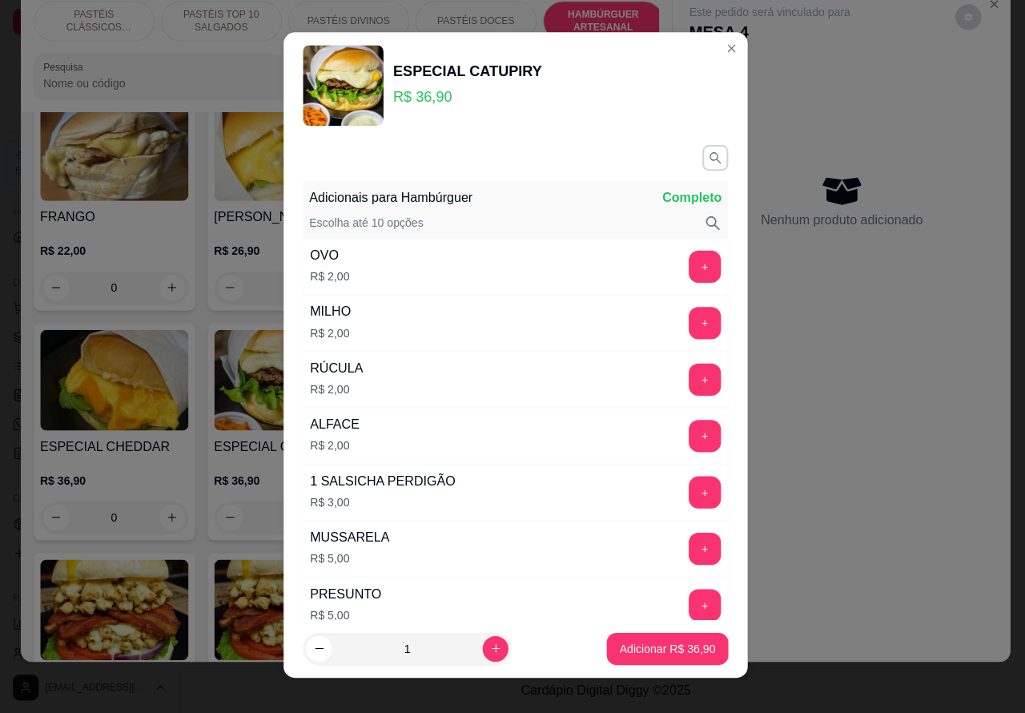
click at [874, 451] on div "Este pedido será vinculado para MESA 4 Nenhum produto adicionado" at bounding box center [837, 314] width 336 height 645
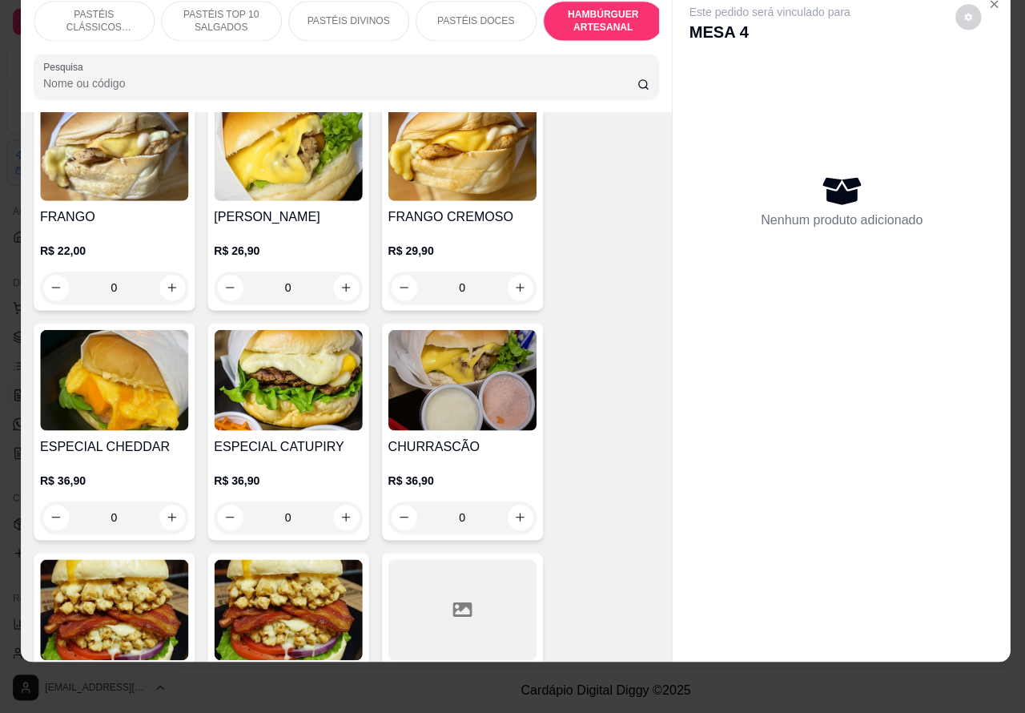
click at [171, 502] on div "0" at bounding box center [113, 518] width 147 height 32
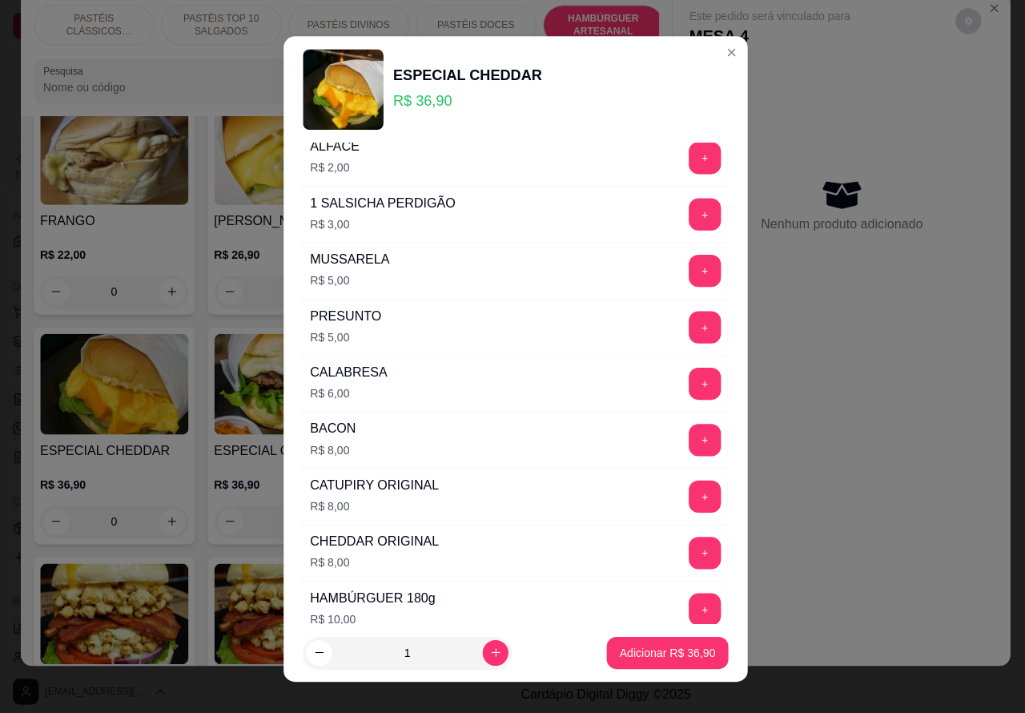
scroll to position [458, 0]
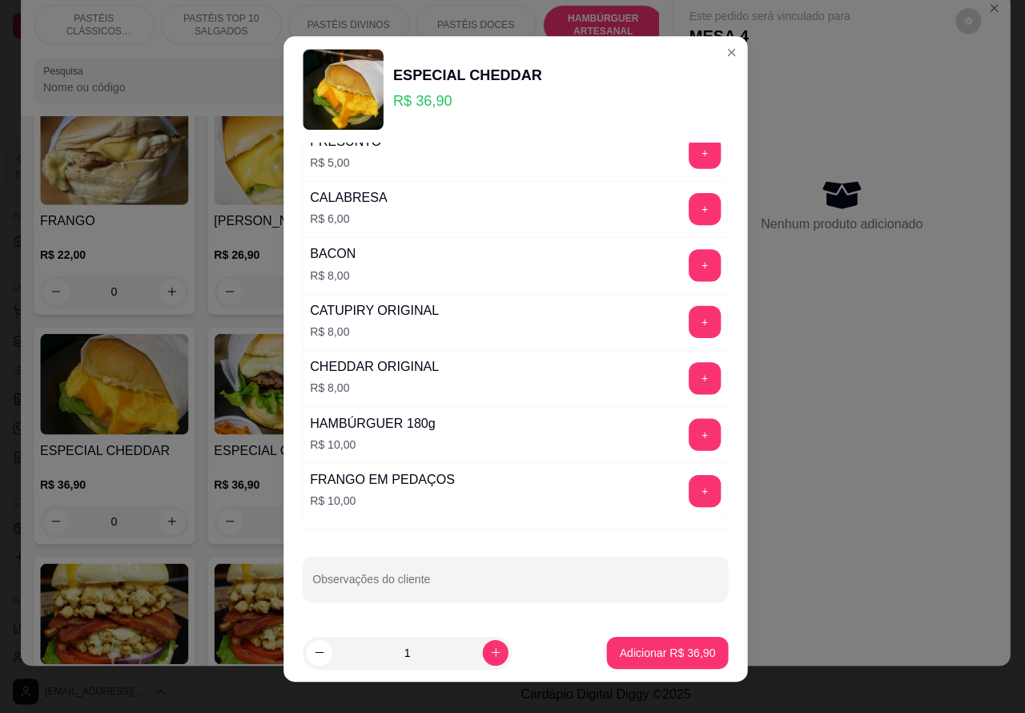
click at [533, 577] on input "Observações do cliente" at bounding box center [513, 582] width 404 height 16
click at [637, 647] on p "Adicionar R$ 36,90" at bounding box center [663, 649] width 95 height 16
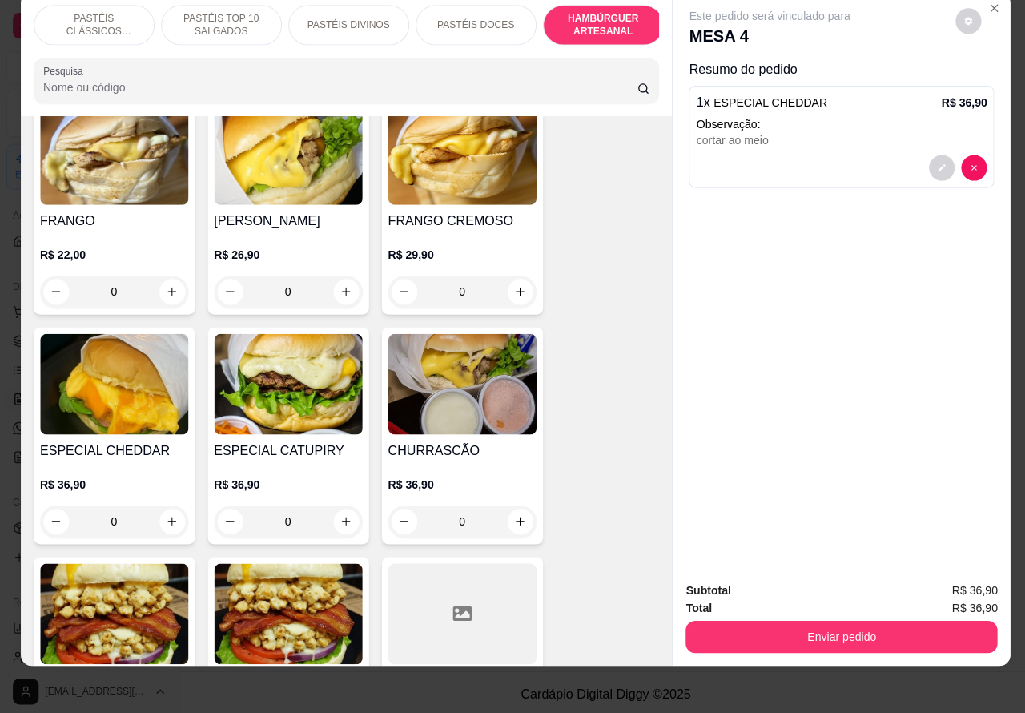
click at [876, 617] on button "Enviar pedido" at bounding box center [837, 633] width 310 height 32
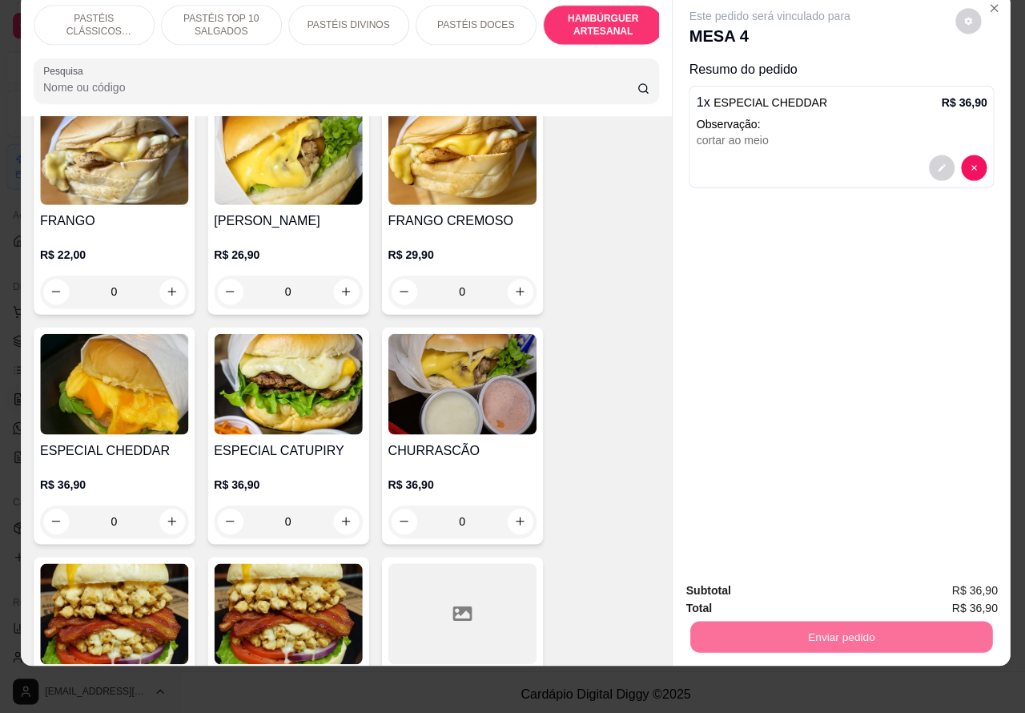
click at [966, 573] on button "Enviar pedido" at bounding box center [949, 579] width 91 height 30
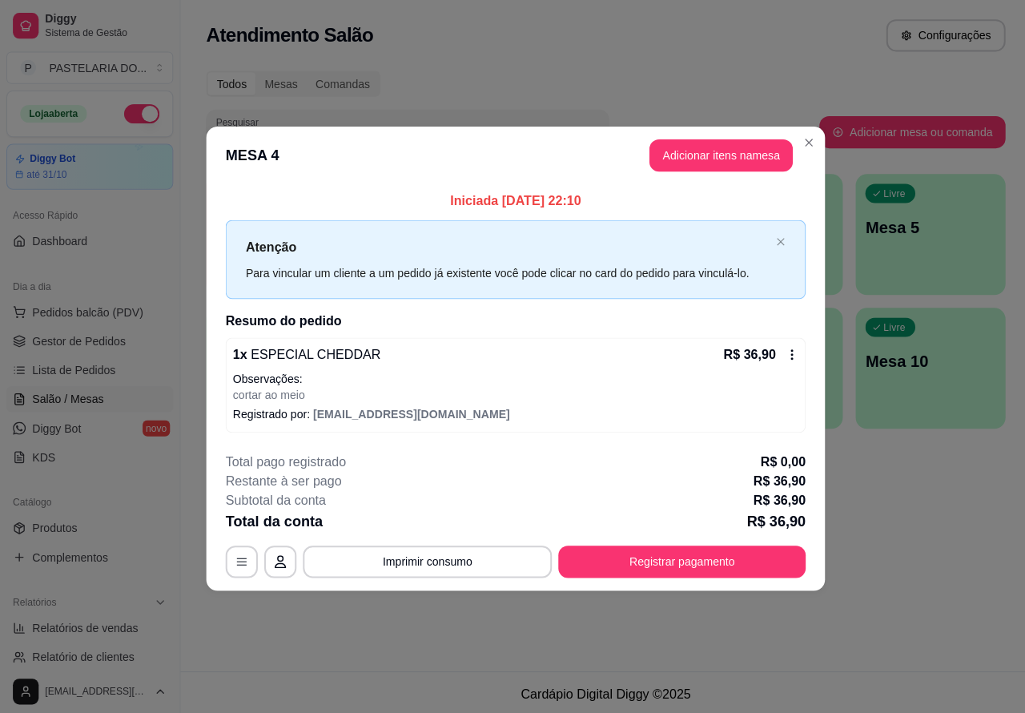
click at [722, 148] on div "Nenhum produto adicionado" at bounding box center [838, 233] width 305 height 316
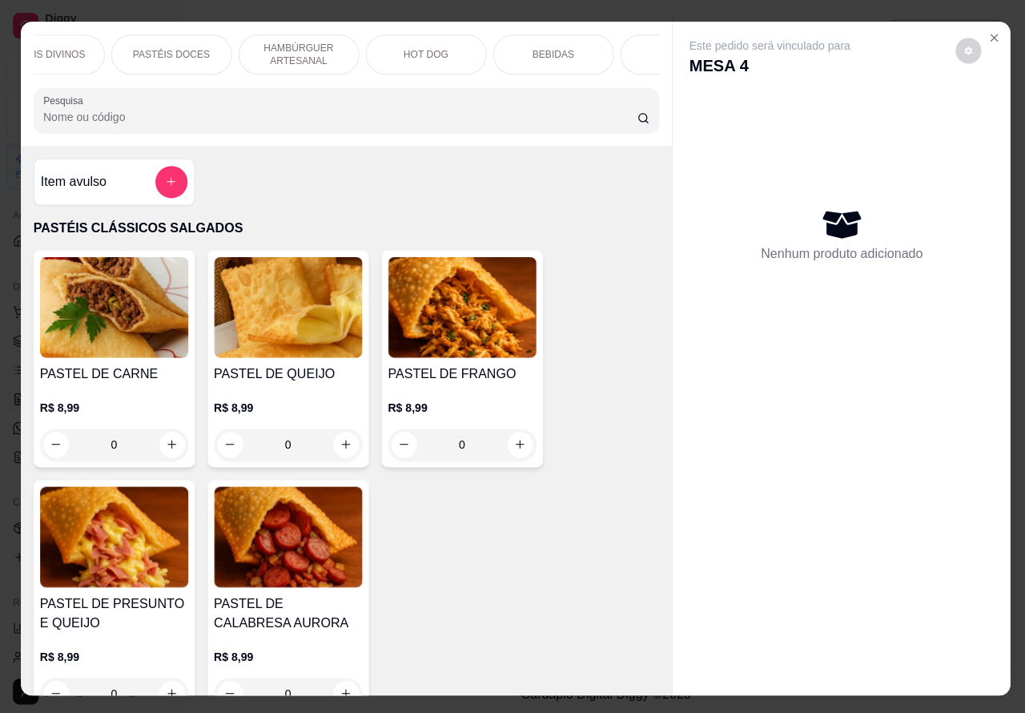
scroll to position [0, 312]
click at [534, 48] on p "BEBIDAS" at bounding box center [541, 54] width 42 height 13
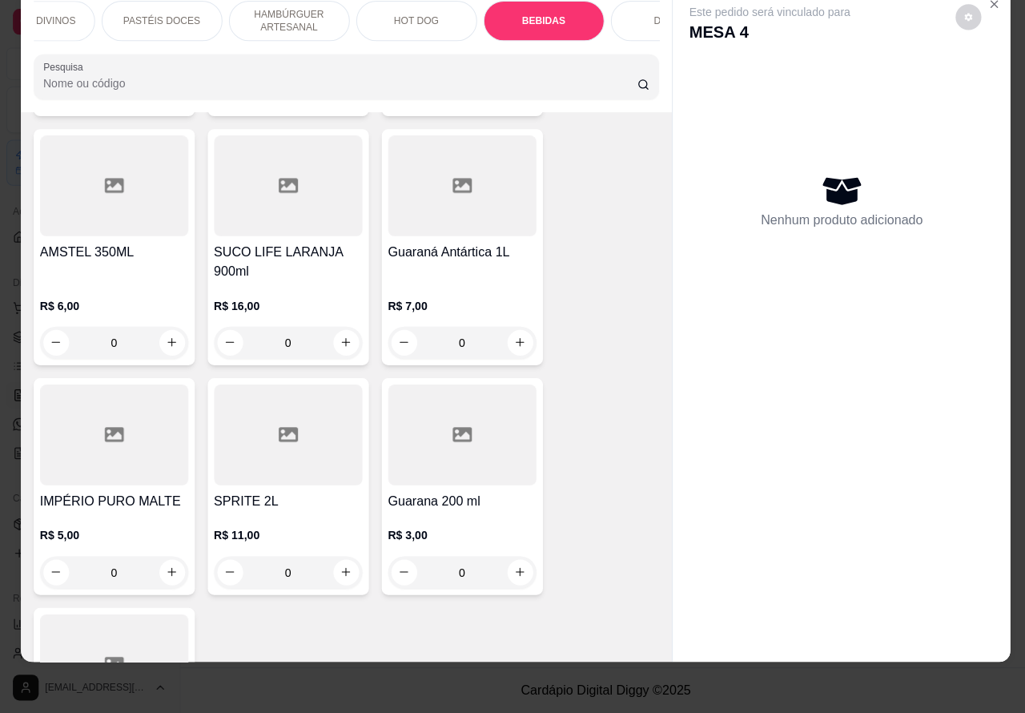
scroll to position [6322, 0]
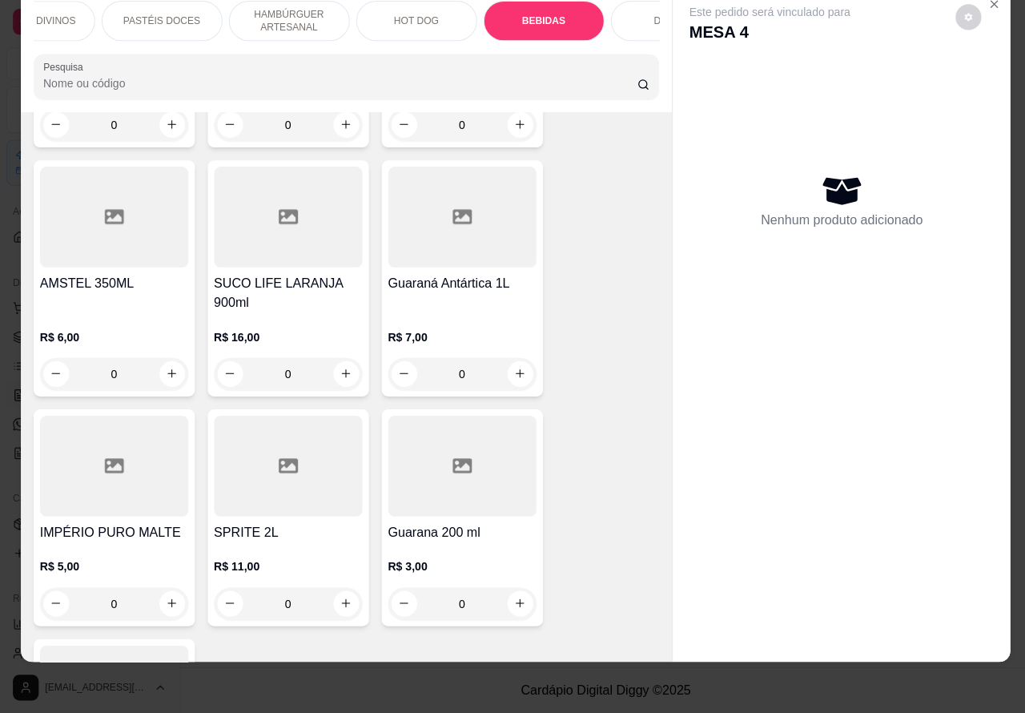
click at [338, 369] on icon "increase-product-quantity" at bounding box center [344, 375] width 12 height 12
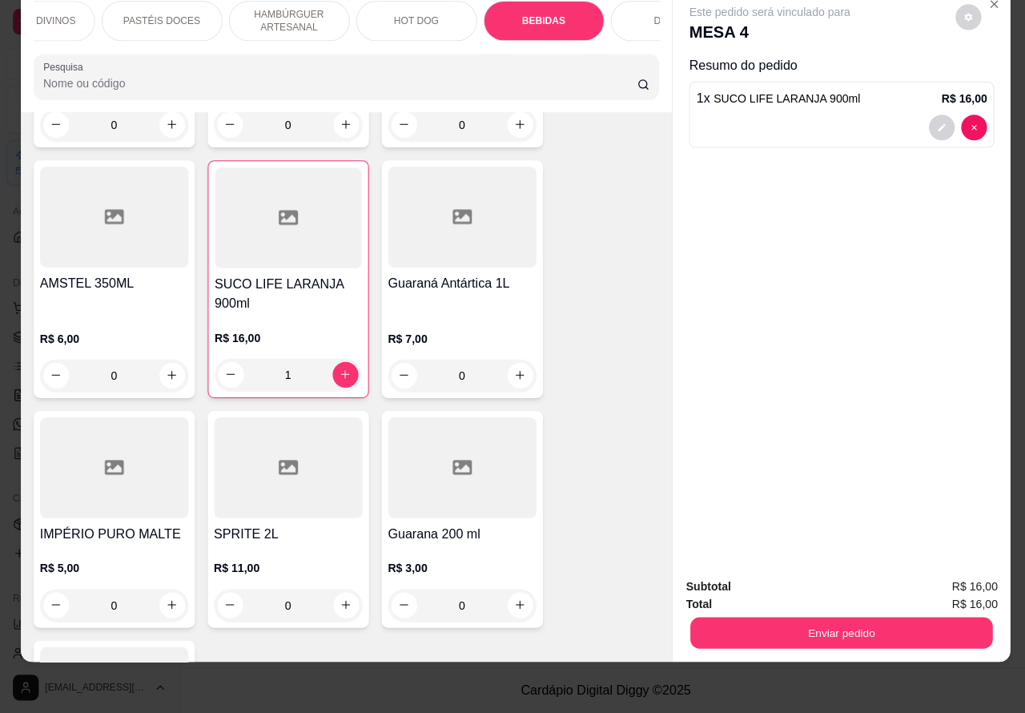
click at [840, 618] on button "Enviar pedido" at bounding box center [837, 633] width 300 height 31
click at [833, 571] on button "Registrar cliente" at bounding box center [842, 579] width 106 height 30
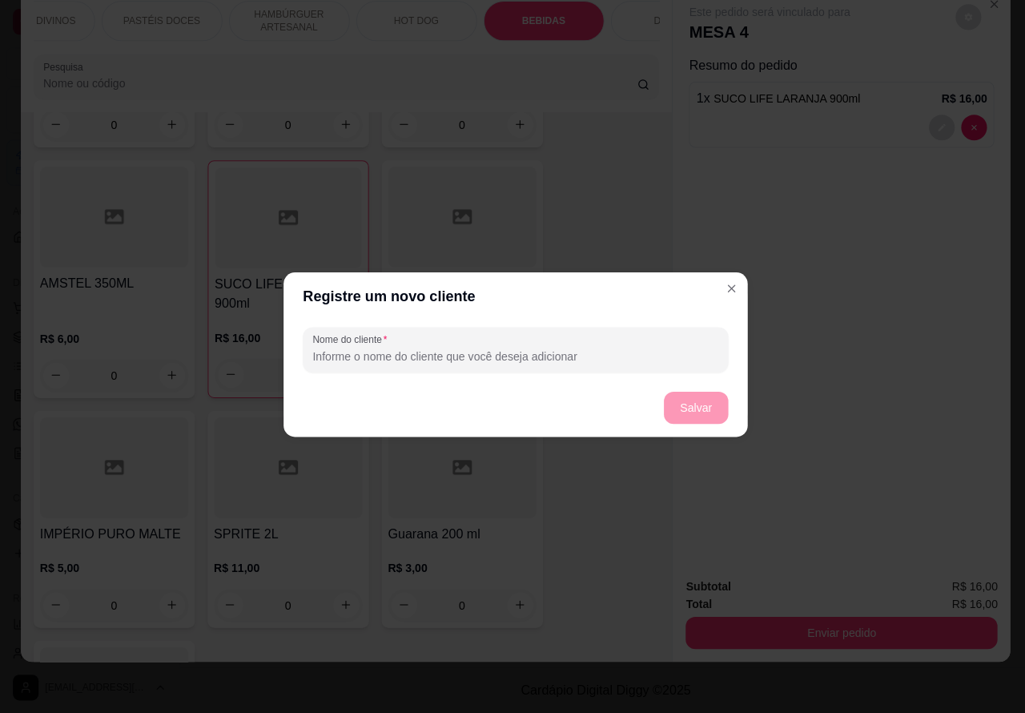
click at [727, 286] on div "Registrar cliente ao pedido Registre clientes para escolher quem consumiu o ite…" at bounding box center [512, 356] width 1025 height 713
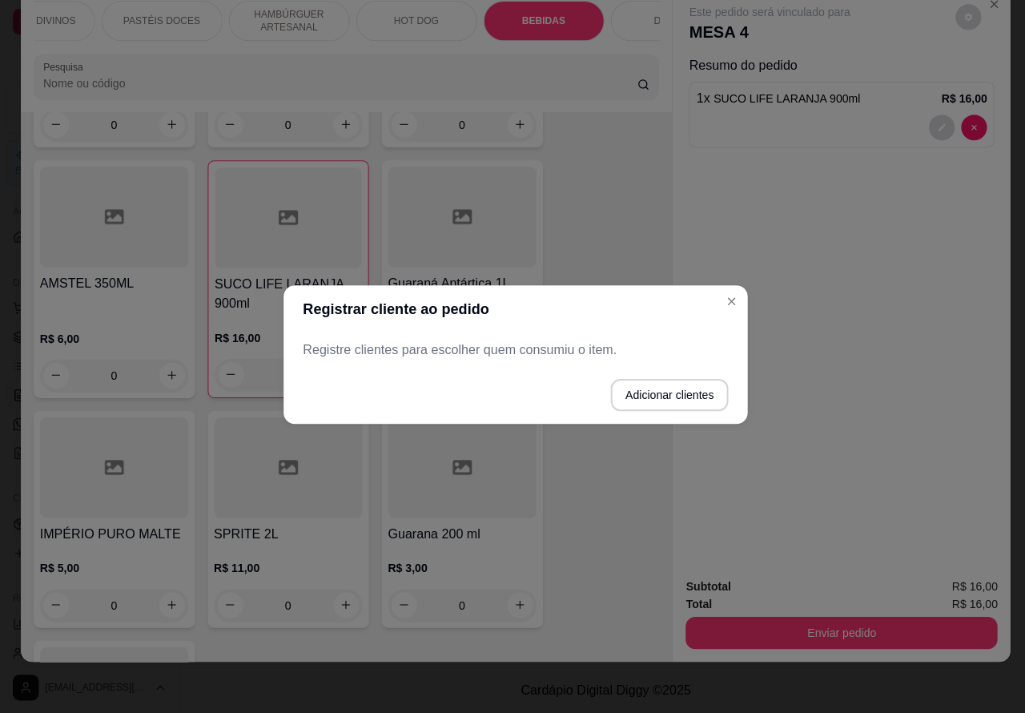
click at [727, 303] on div "Este pedido será vinculado para MESA 4 Resumo do pedido 1 x SUCO LIFE LARANJA 9…" at bounding box center [837, 279] width 336 height 574
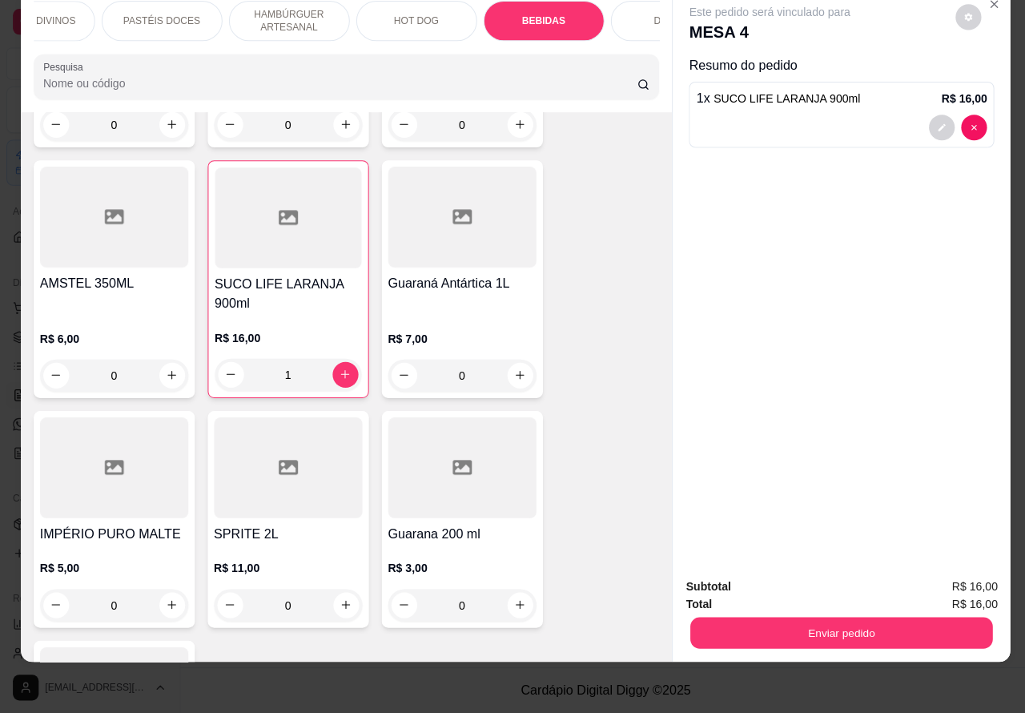
click at [900, 618] on button "Enviar pedido" at bounding box center [837, 633] width 300 height 31
click at [961, 577] on button "Enviar pedido" at bounding box center [949, 579] width 91 height 30
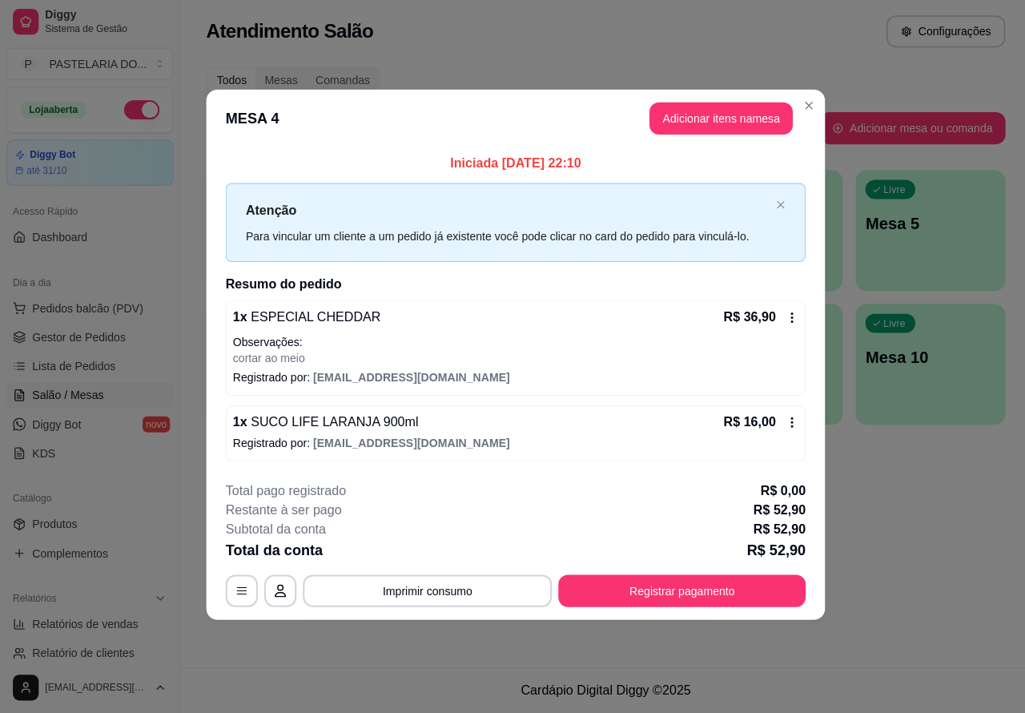
click at [948, 535] on div "Atendimento Salão Configurações Todos Mesas Comandas Pesquisar Adicionar mesa o…" at bounding box center [602, 333] width 846 height 667
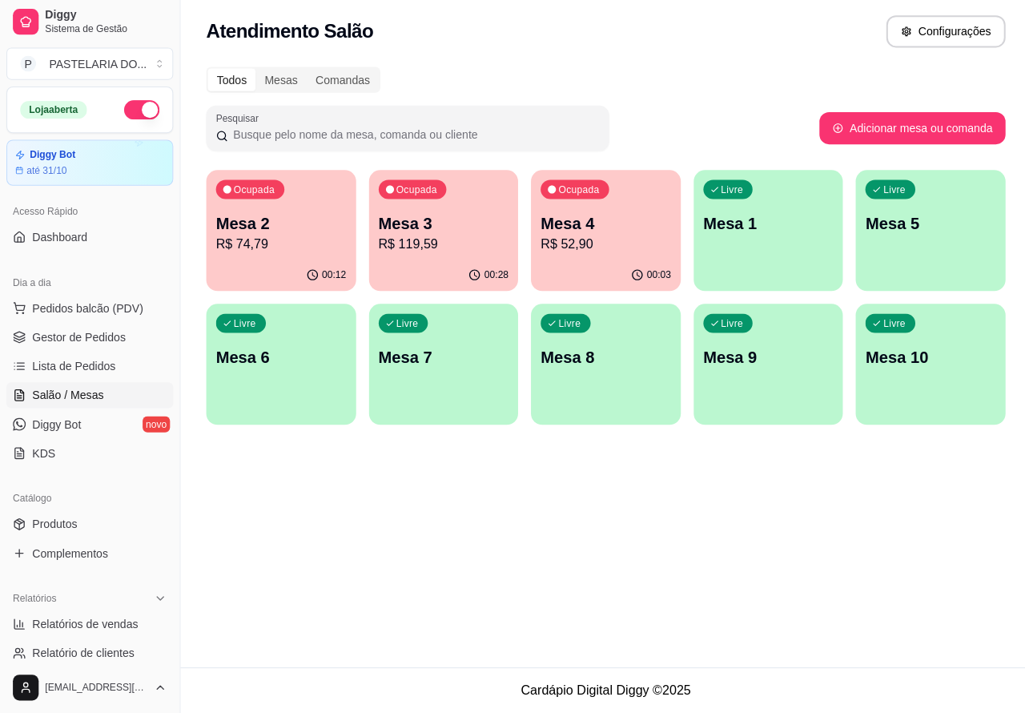
click at [459, 240] on p "R$ 119,59" at bounding box center [442, 246] width 130 height 19
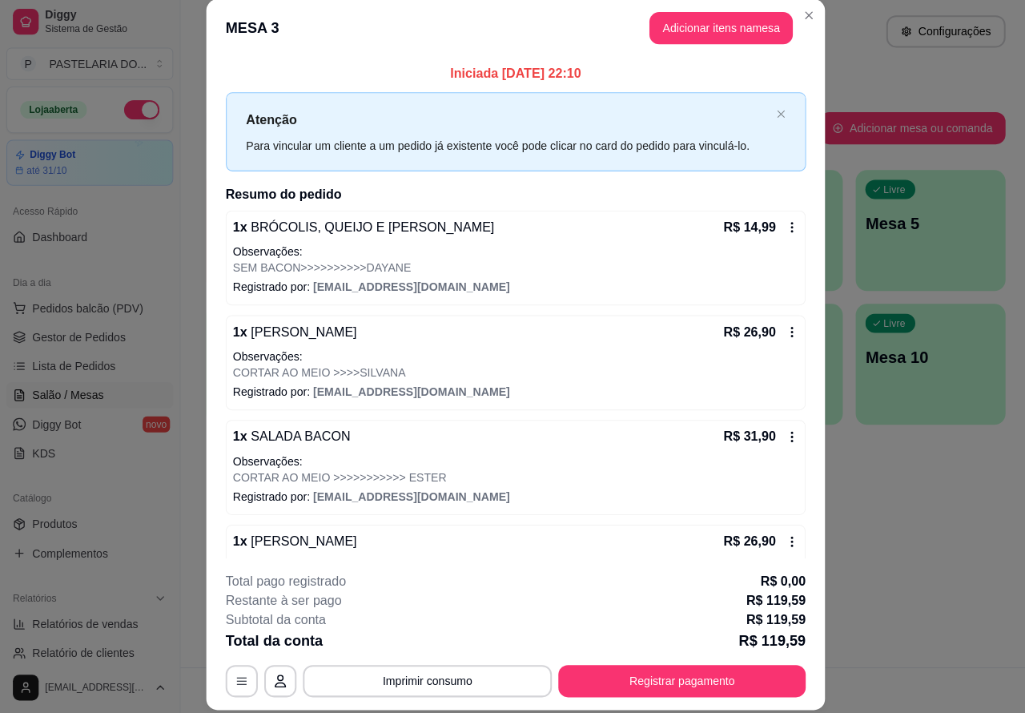
click at [727, 38] on p "Este pedido será vinculado para" at bounding box center [765, 46] width 160 height 16
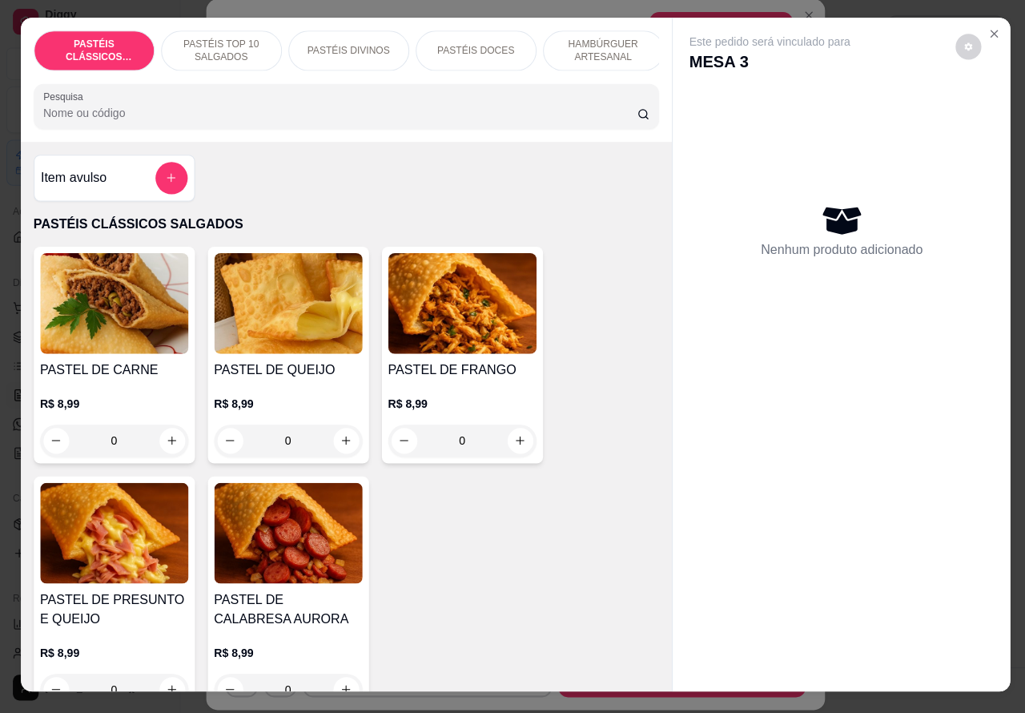
click at [228, 42] on p "PASTÉIS TOP 10 SALGADOS" at bounding box center [220, 55] width 93 height 26
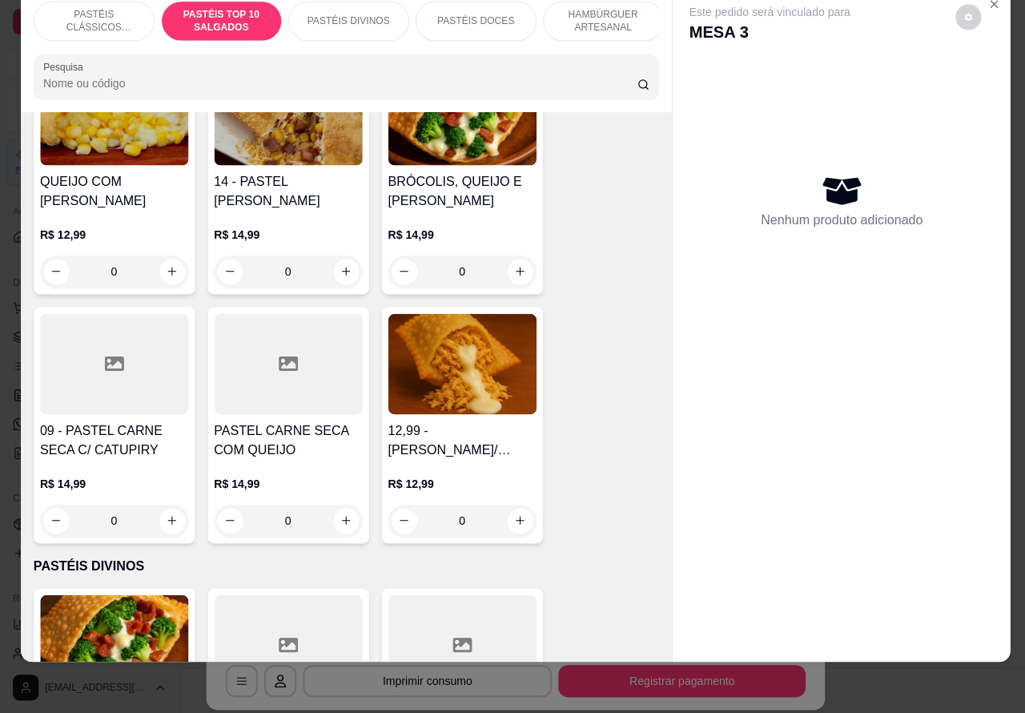
scroll to position [1916, 0]
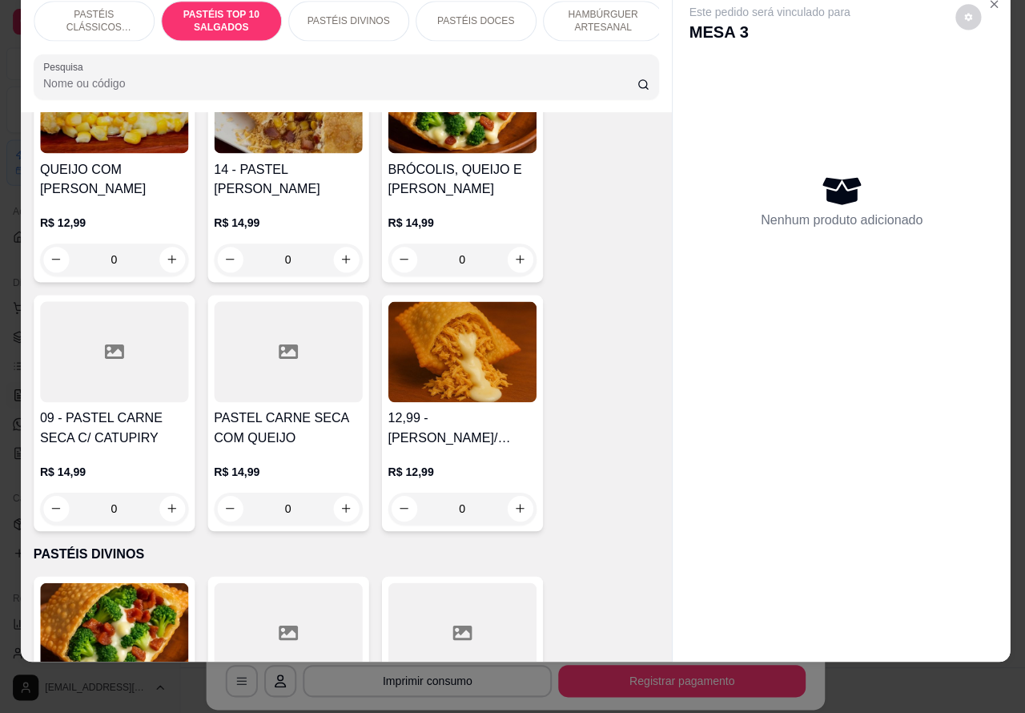
click at [338, 505] on icon "increase-product-quantity" at bounding box center [344, 509] width 12 height 12
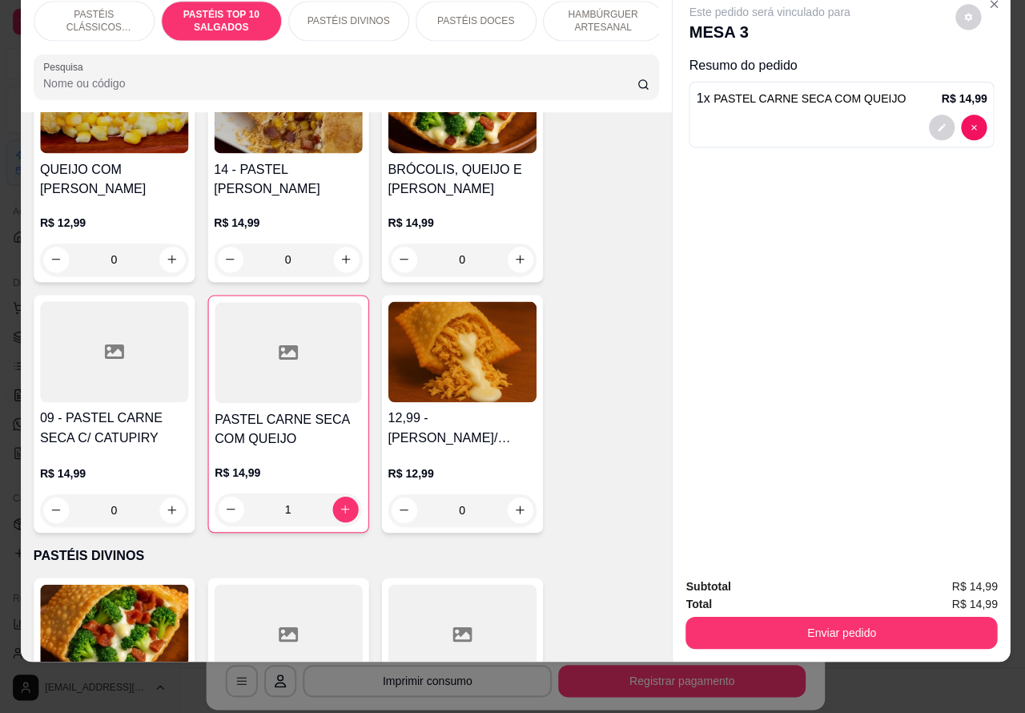
click at [89, 16] on p "PASTÉIS CLÁSSICOS SALGADOS" at bounding box center [93, 25] width 93 height 26
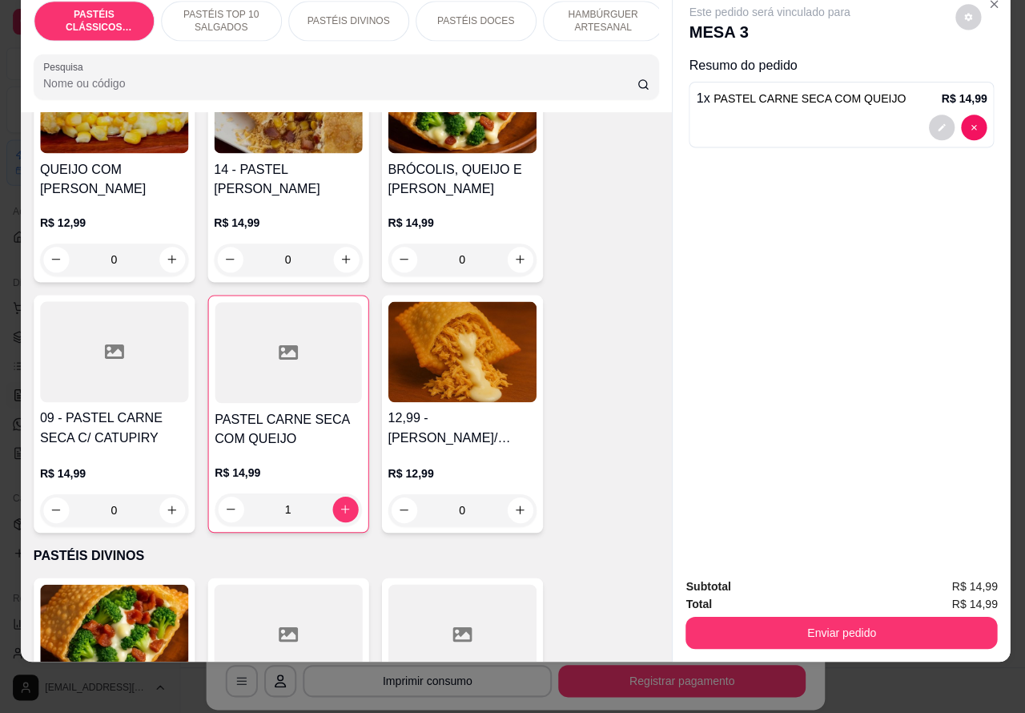
scroll to position [72, 0]
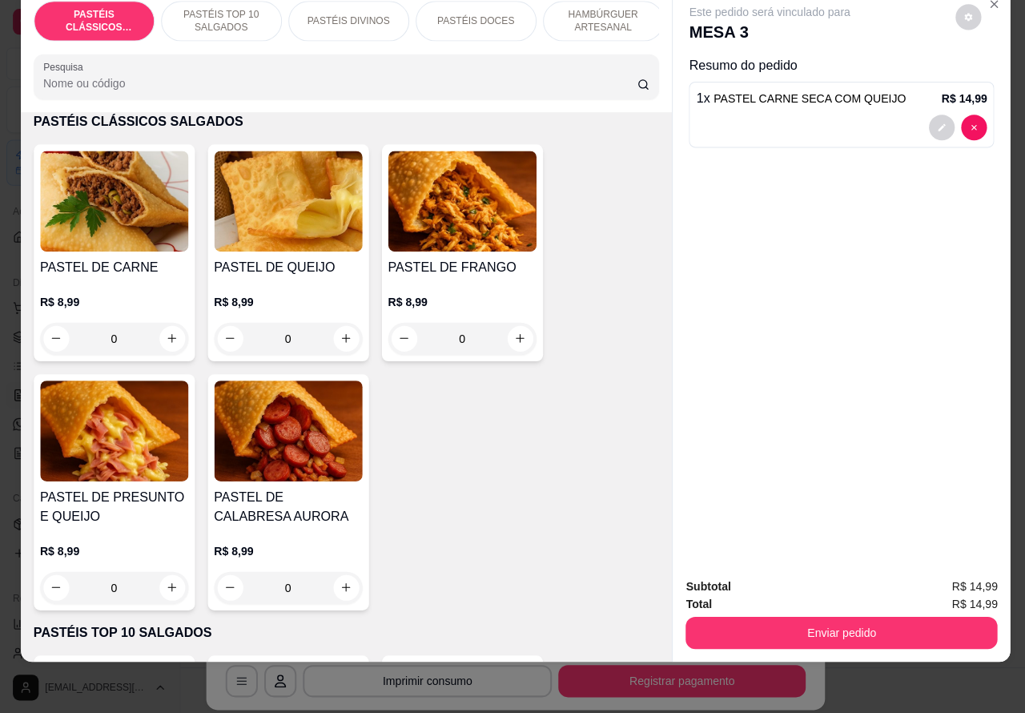
click at [511, 340] on icon "increase-product-quantity" at bounding box center [517, 340] width 12 height 12
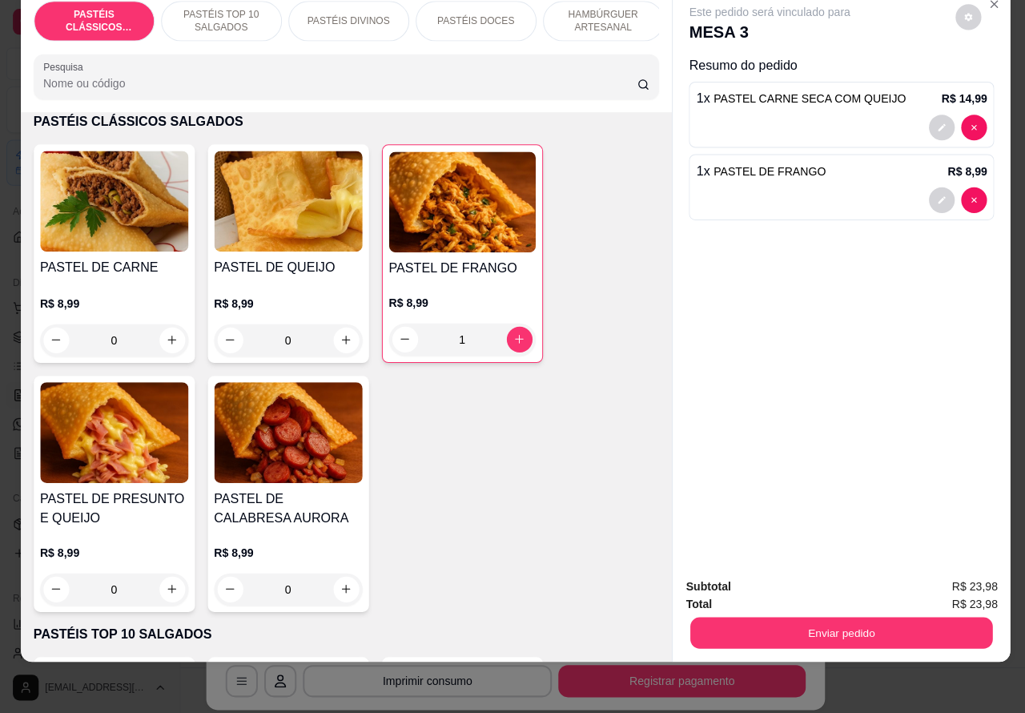
click at [882, 618] on button "Enviar pedido" at bounding box center [837, 633] width 300 height 31
click at [953, 570] on button "Enviar pedido" at bounding box center [949, 579] width 88 height 30
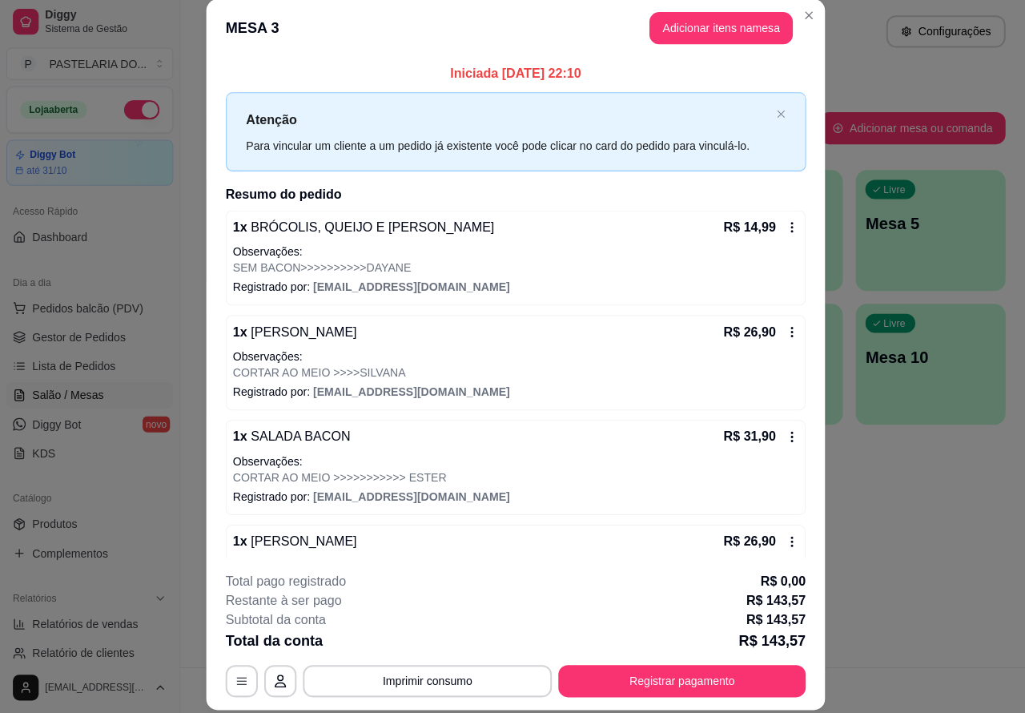
click at [923, 527] on div "Atendimento Salão Configurações Todos Mesas Comandas Pesquisar Adicionar mesa o…" at bounding box center [602, 333] width 846 height 667
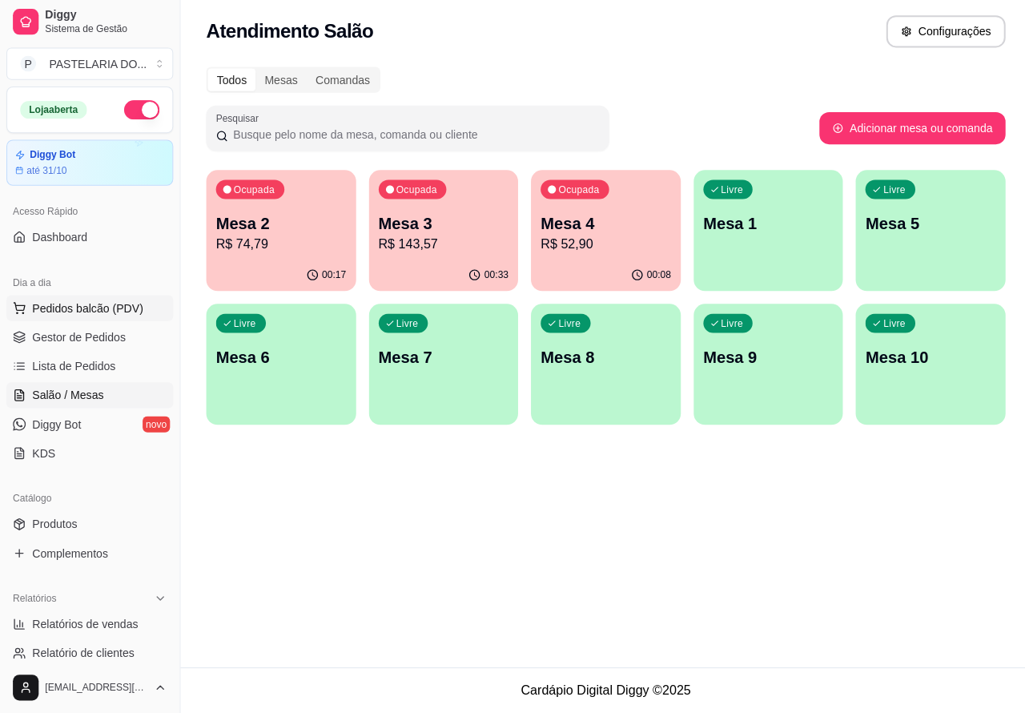
click at [86, 309] on span "Pedidos balcão (PDV)" at bounding box center [87, 310] width 111 height 16
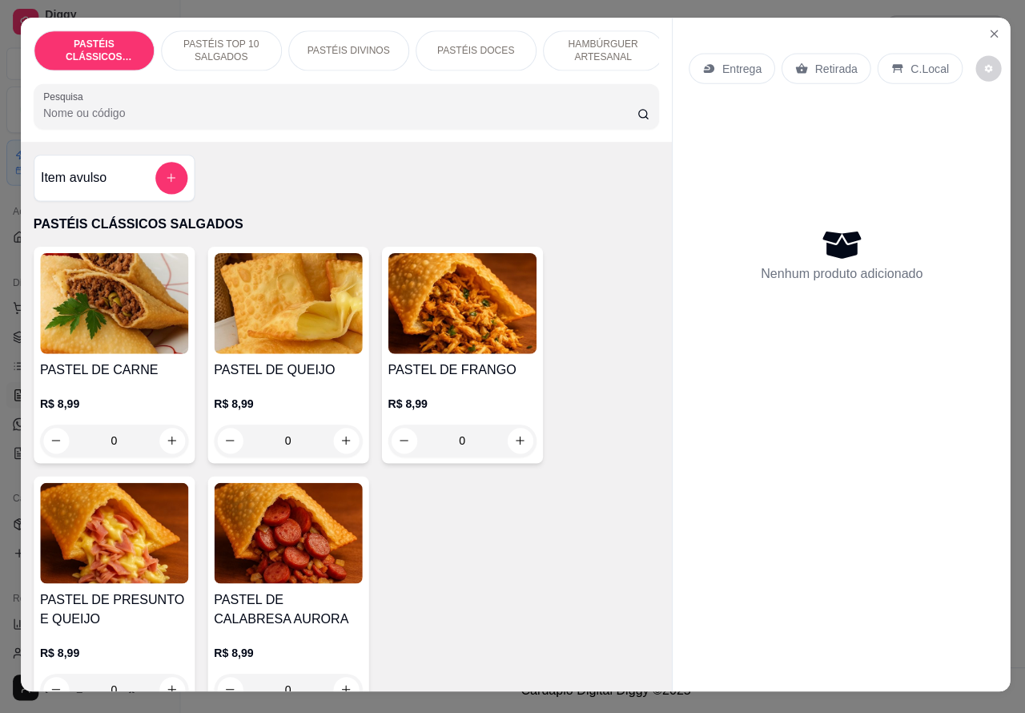
click at [829, 64] on p "Retirada" at bounding box center [831, 72] width 42 height 16
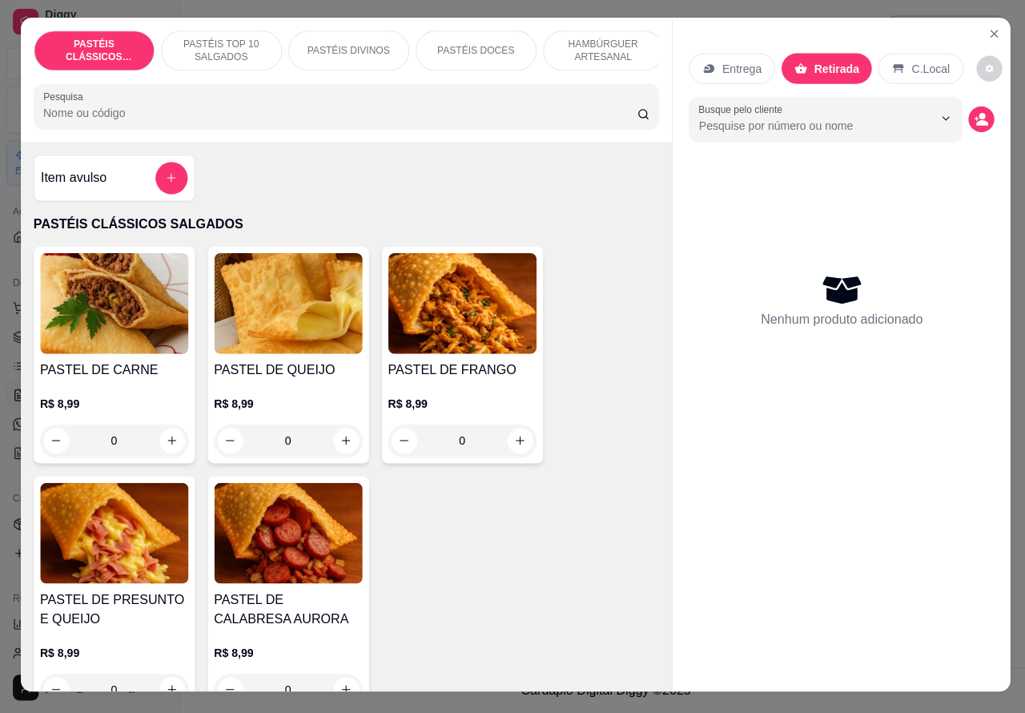
click at [481, 48] on p "PASTÉIS DOCES" at bounding box center [473, 54] width 77 height 13
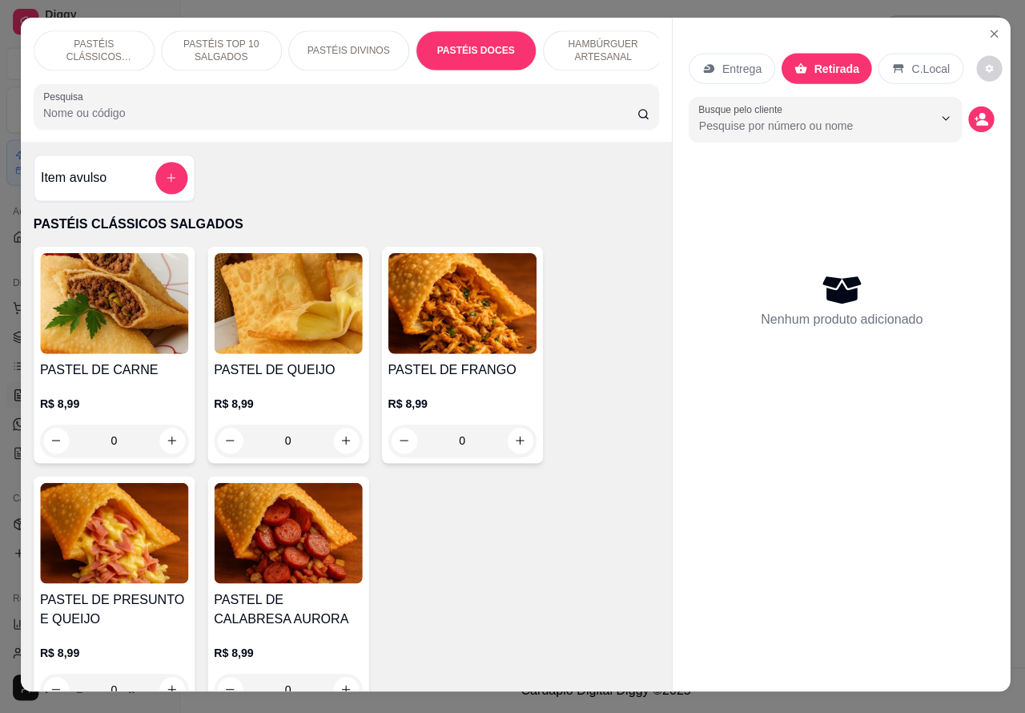
scroll to position [37, 0]
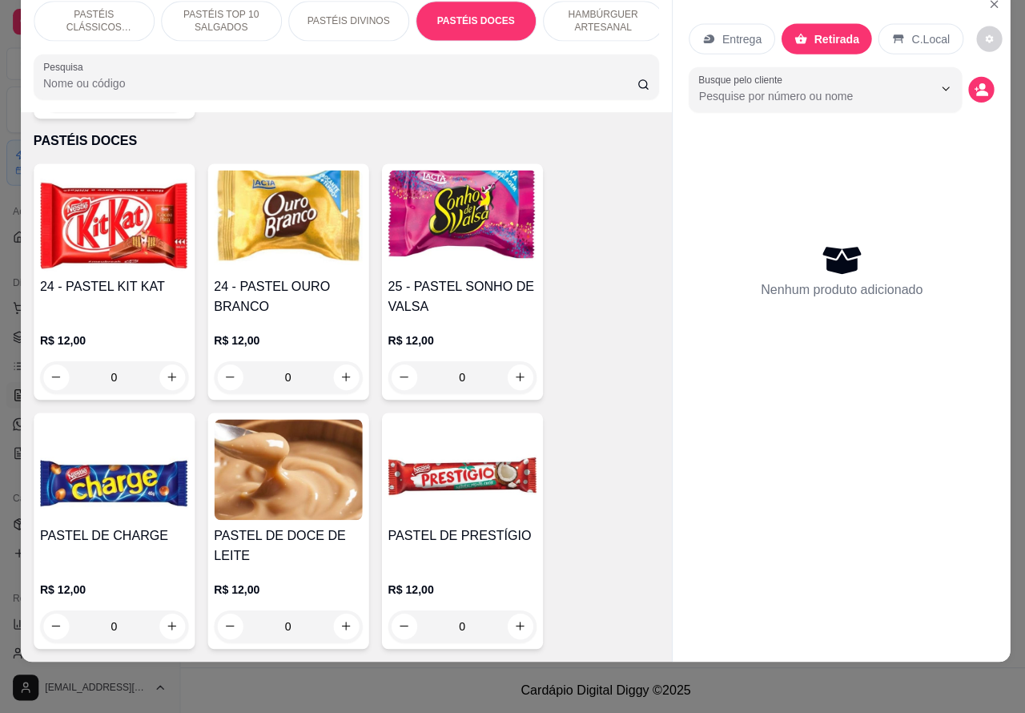
click at [340, 374] on icon "increase-product-quantity" at bounding box center [344, 378] width 9 height 9
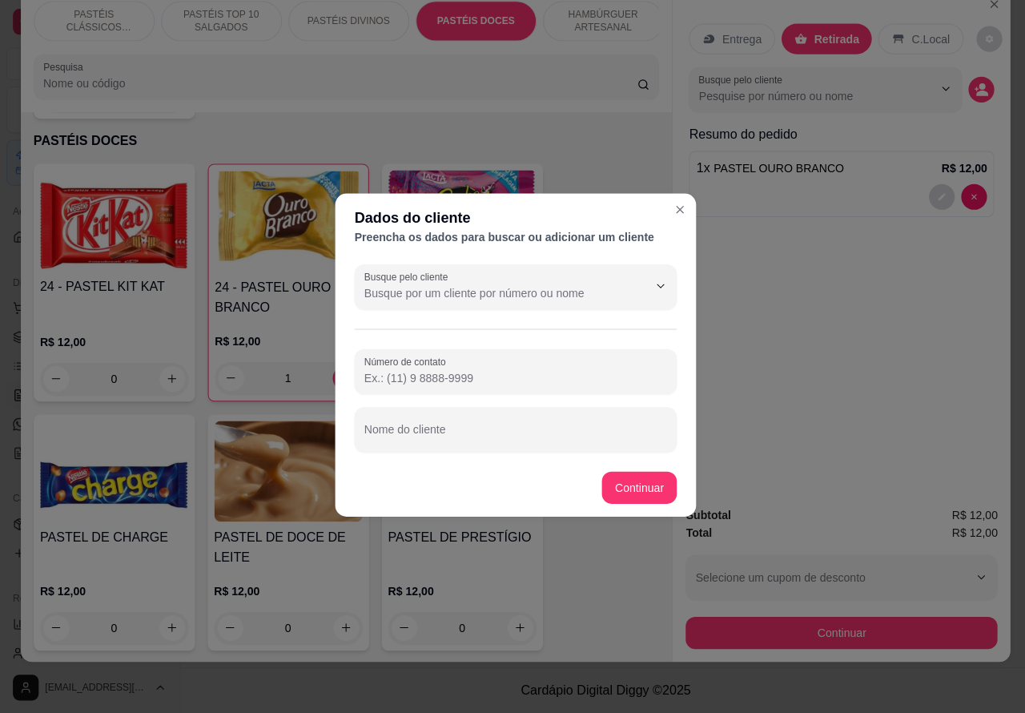
click at [507, 373] on input "Número de contato" at bounding box center [512, 380] width 301 height 16
paste input "[PHONE_NUMBER]"
click at [517, 437] on input "Nome do cliente" at bounding box center [512, 437] width 301 height 16
click at [641, 481] on div "Item avulso PASTÉIS CLÁSSICOS SALGADOS PASTEL DE CARNE R$ 8,99 0 PASTEL DE QUEI…" at bounding box center [345, 388] width 648 height 547
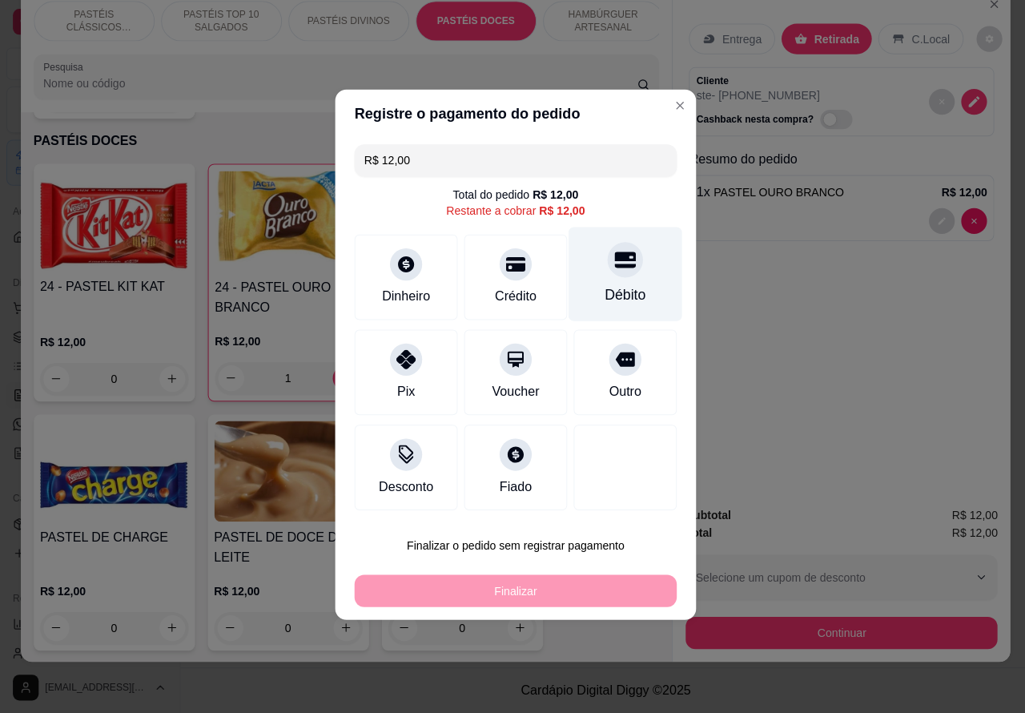
click at [622, 265] on div at bounding box center [621, 261] width 35 height 35
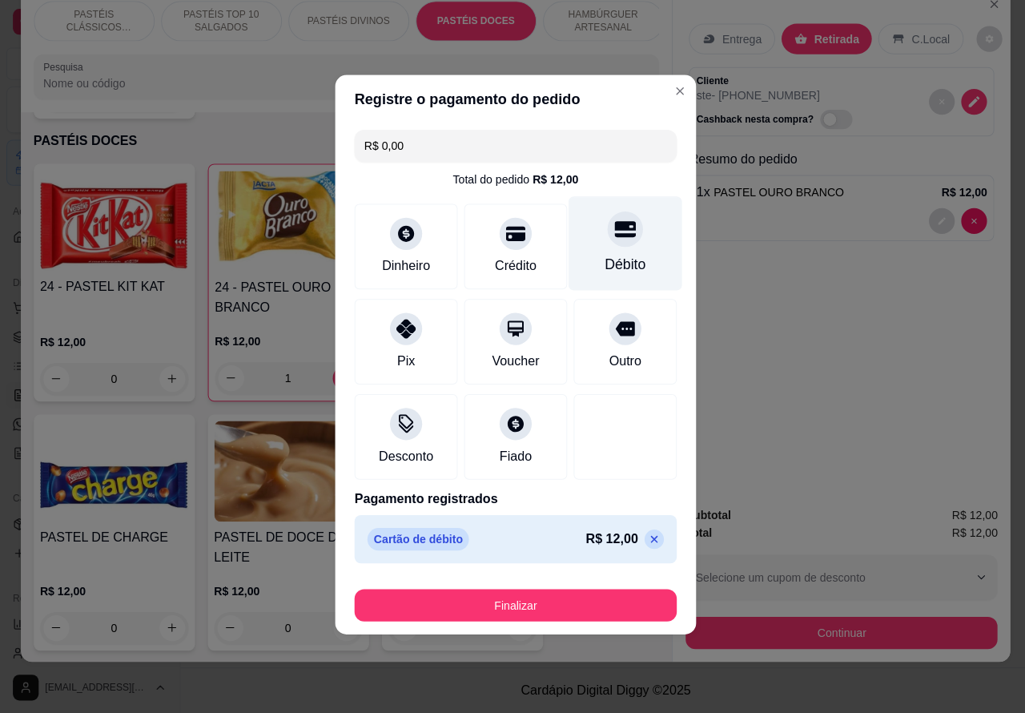
click at [574, 605] on button "Finalizar" at bounding box center [512, 606] width 320 height 32
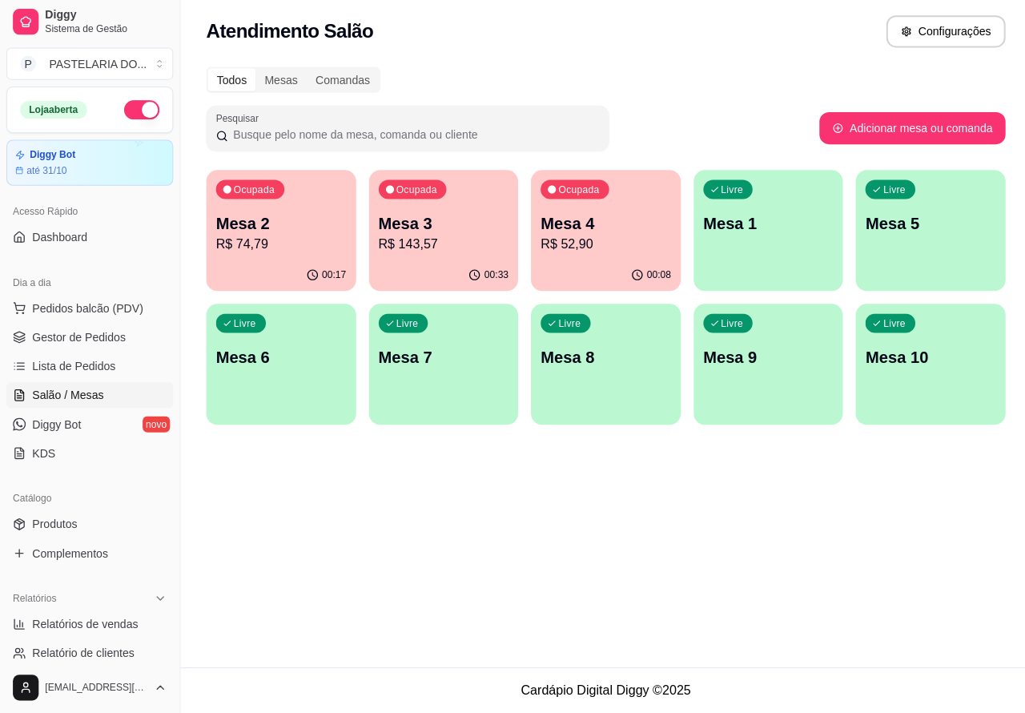
click at [674, 557] on div "Atendimento Salão Configurações Todos Mesas Comandas Pesquisar Adicionar mesa o…" at bounding box center [602, 333] width 846 height 667
click at [99, 305] on span "Pedidos balcão (PDV)" at bounding box center [87, 310] width 111 height 16
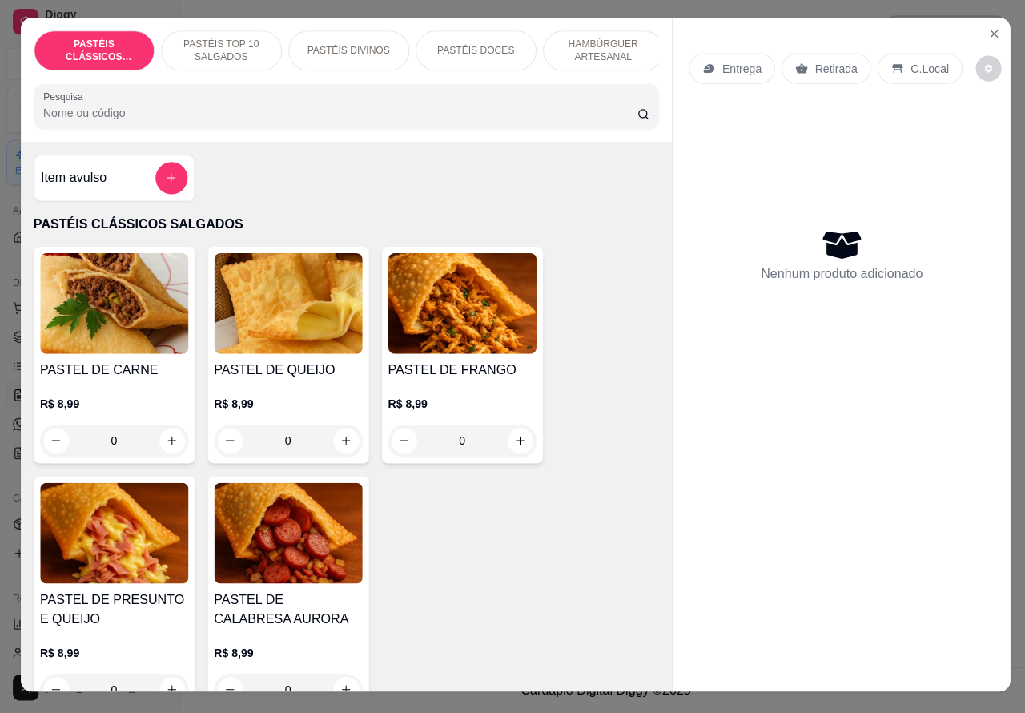
click at [831, 64] on p "Retirada" at bounding box center [831, 72] width 42 height 16
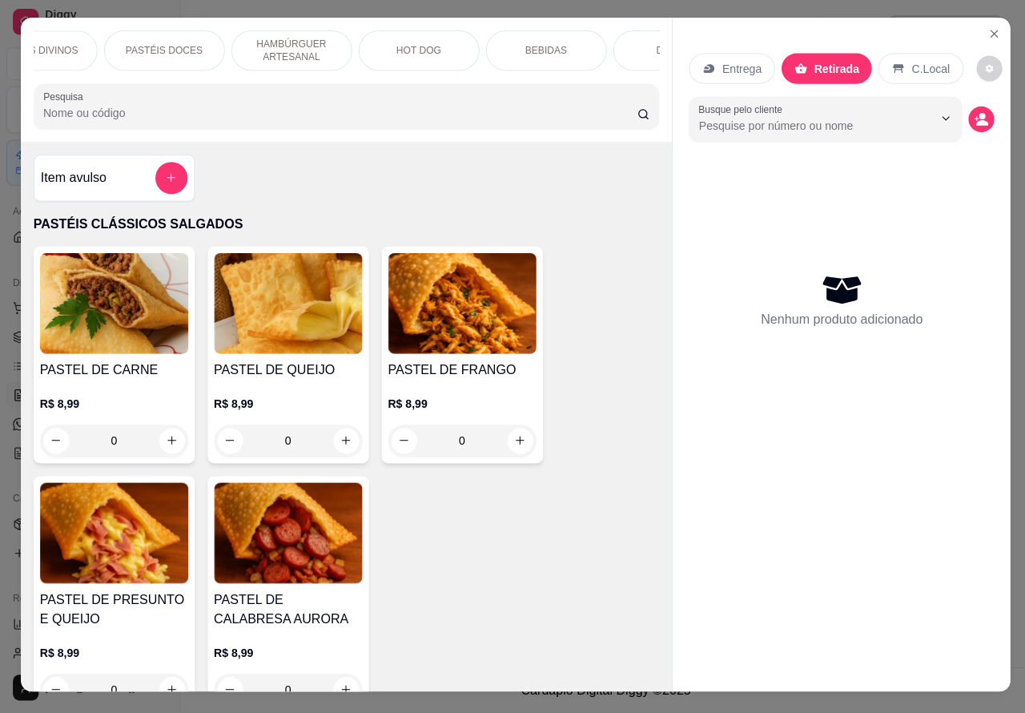
scroll to position [0, 385]
click at [589, 50] on p "DOCES" at bounding box center [595, 54] width 34 height 13
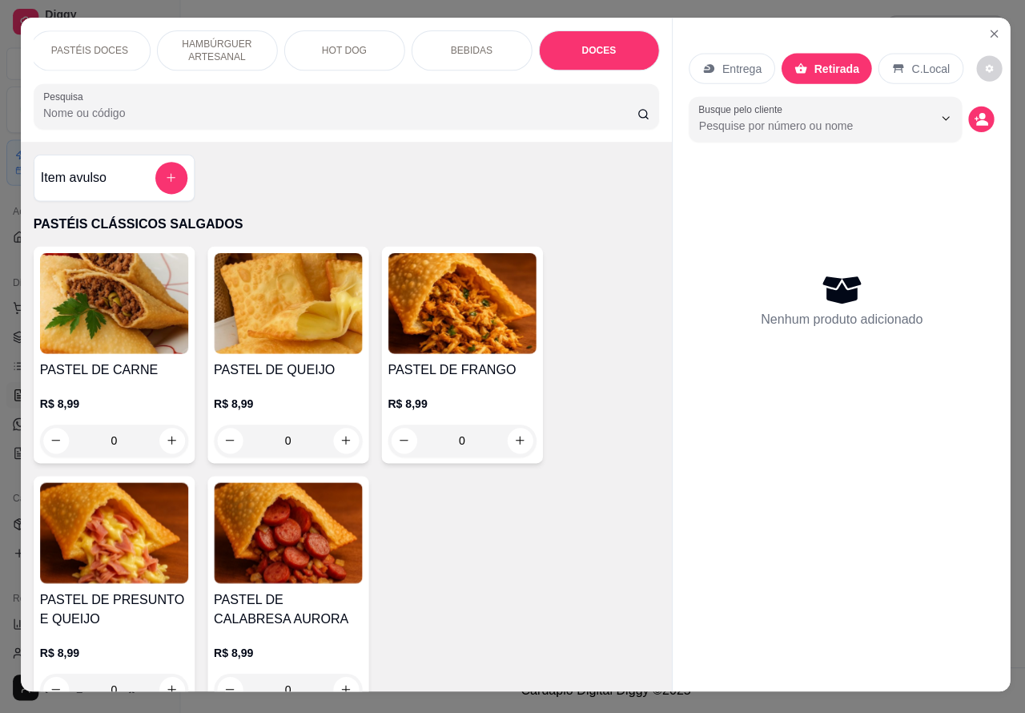
scroll to position [37, 0]
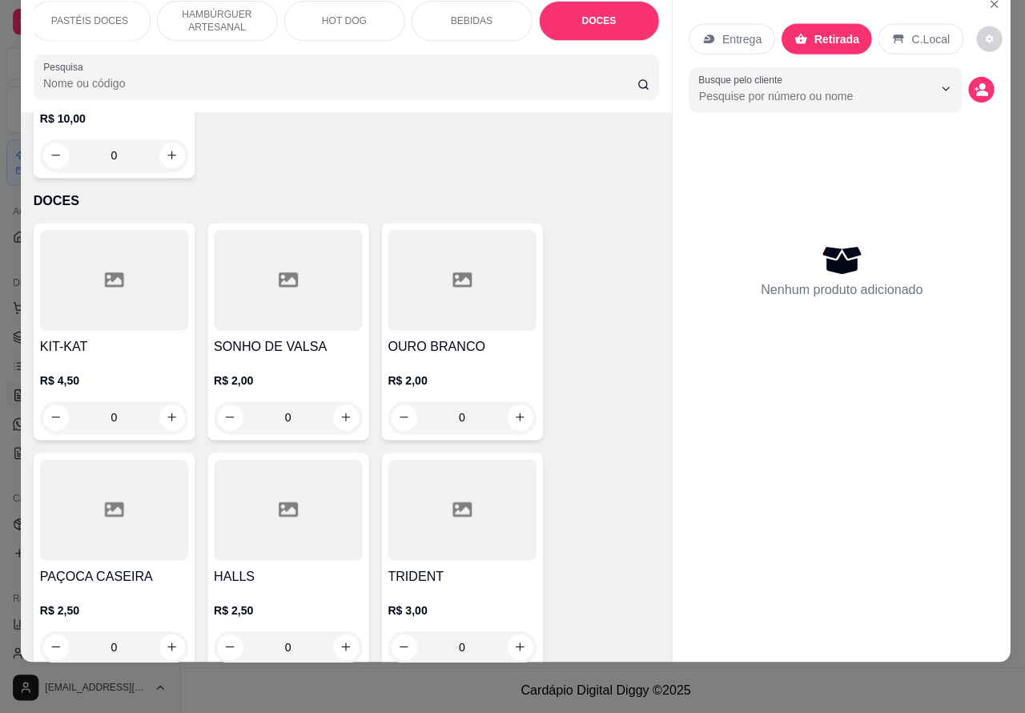
click at [165, 413] on icon "increase-product-quantity" at bounding box center [171, 419] width 12 height 12
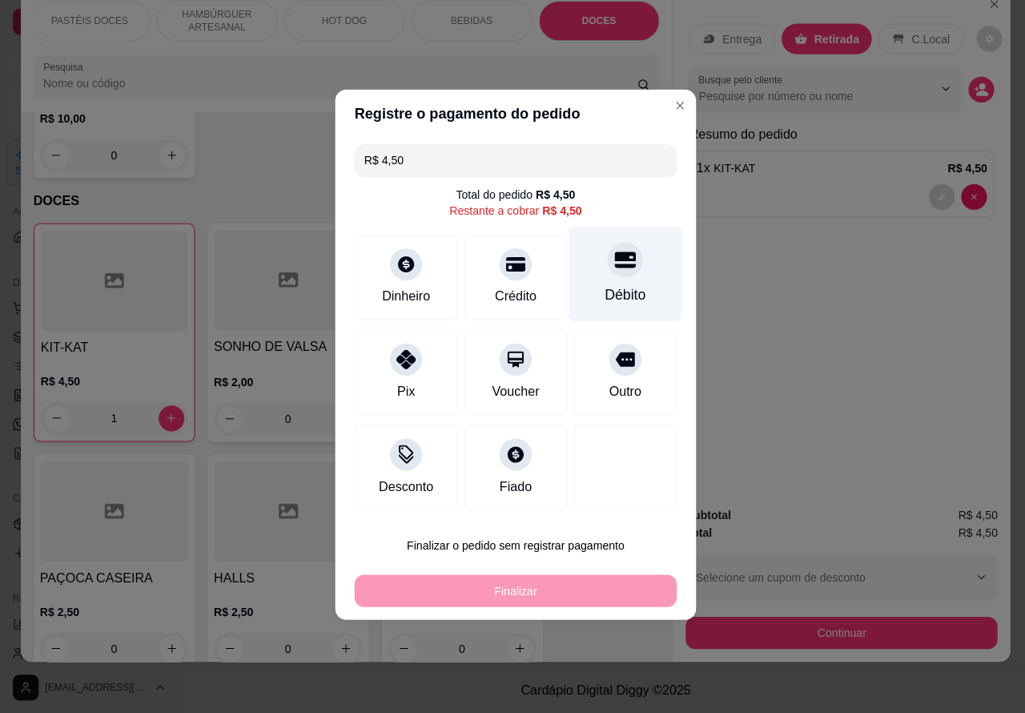
click at [611, 262] on icon at bounding box center [621, 263] width 21 height 16
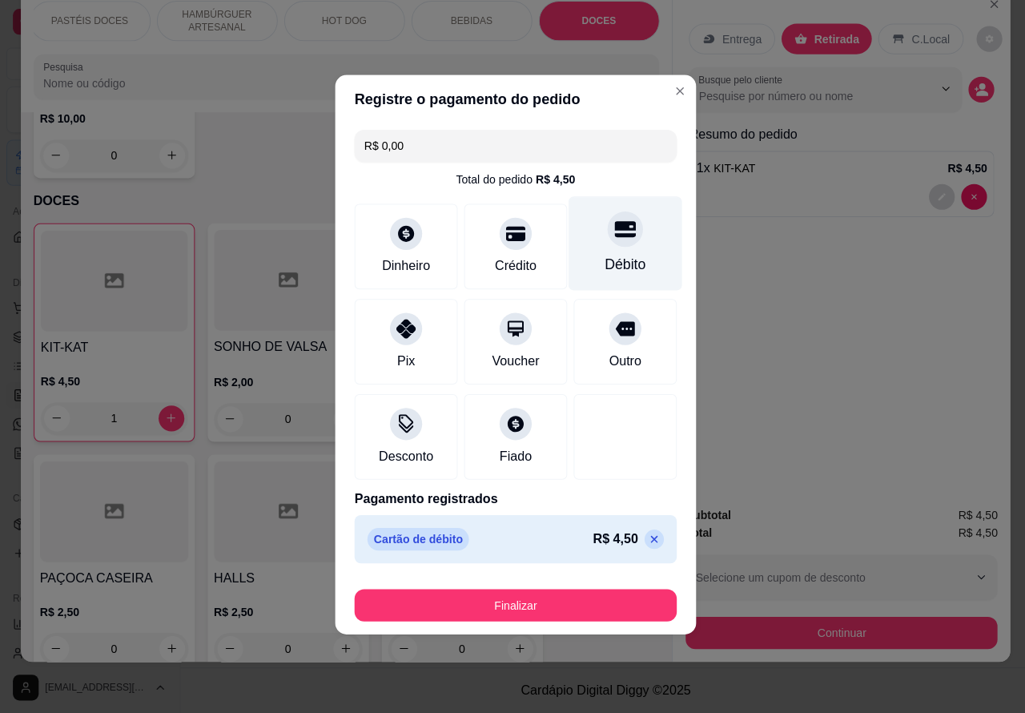
click at [569, 601] on button "Finalizar" at bounding box center [512, 606] width 320 height 32
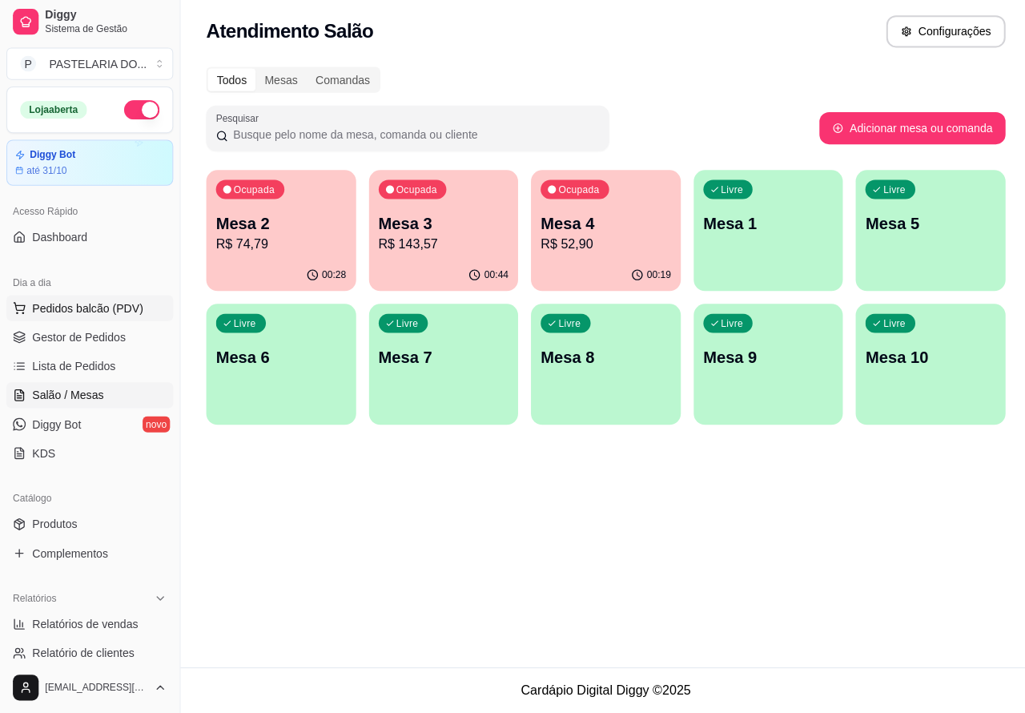
click at [85, 314] on span "Pedidos balcão (PDV)" at bounding box center [87, 310] width 111 height 16
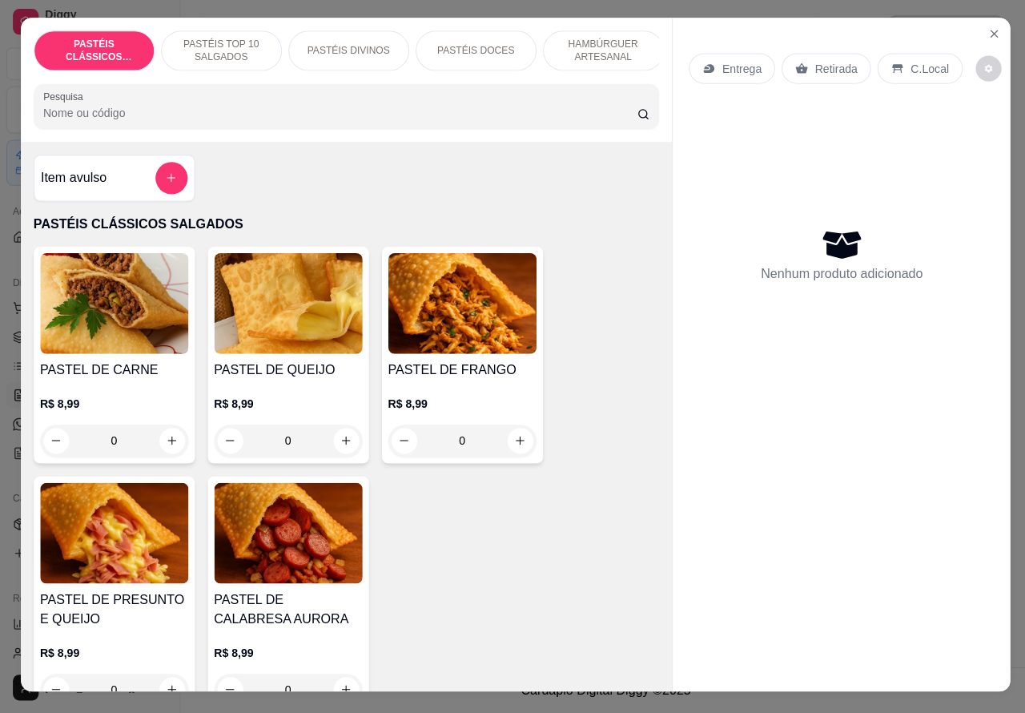
click at [813, 64] on p "Retirada" at bounding box center [831, 72] width 42 height 16
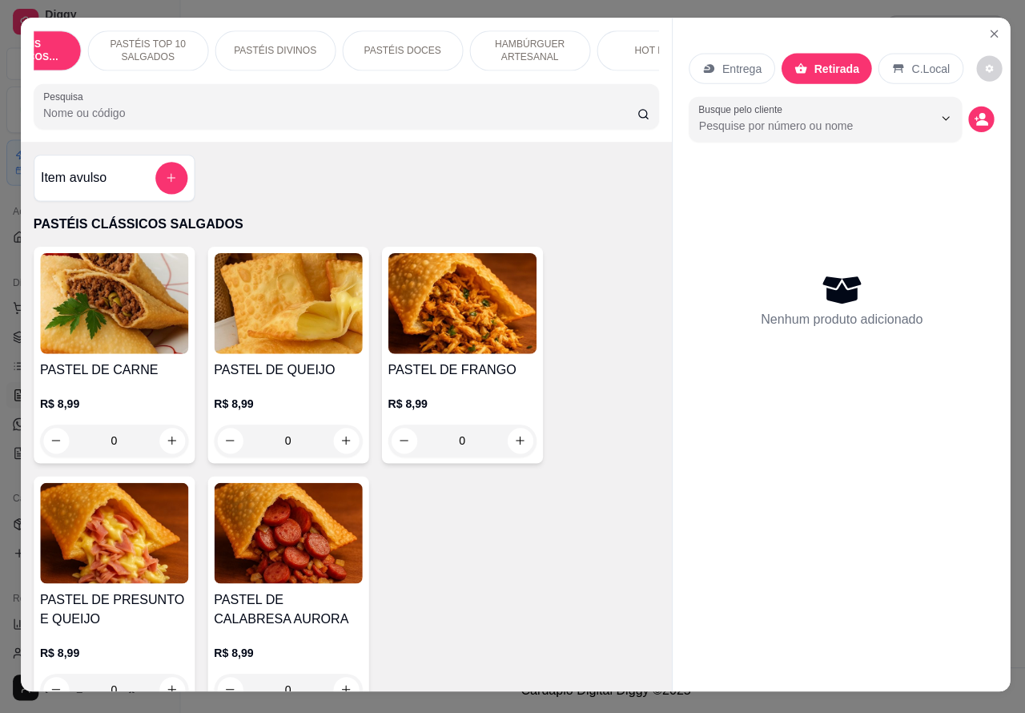
scroll to position [0, 97]
click at [382, 48] on p "PASTÉIS DOCES" at bounding box center [376, 54] width 77 height 13
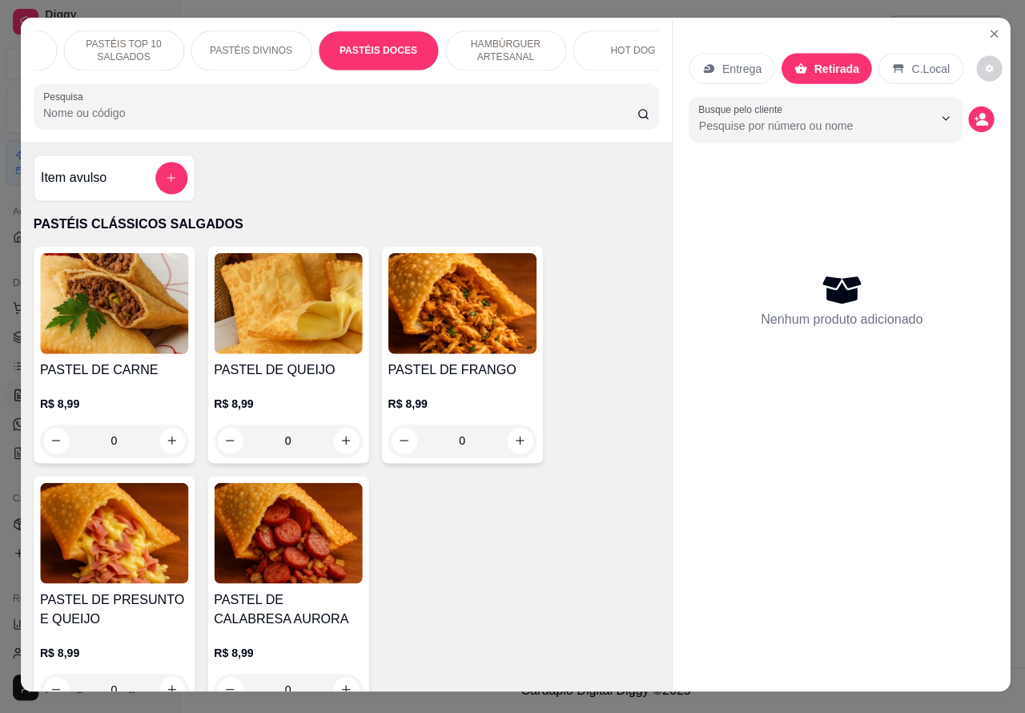
scroll to position [37, 0]
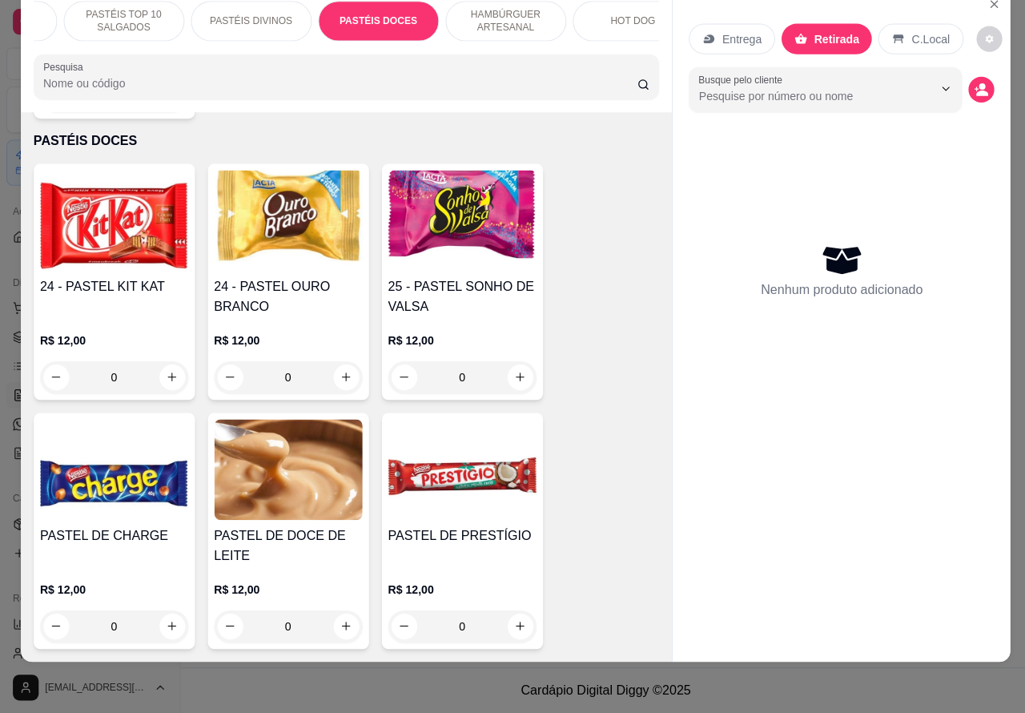
click at [338, 373] on icon "increase-product-quantity" at bounding box center [344, 379] width 12 height 12
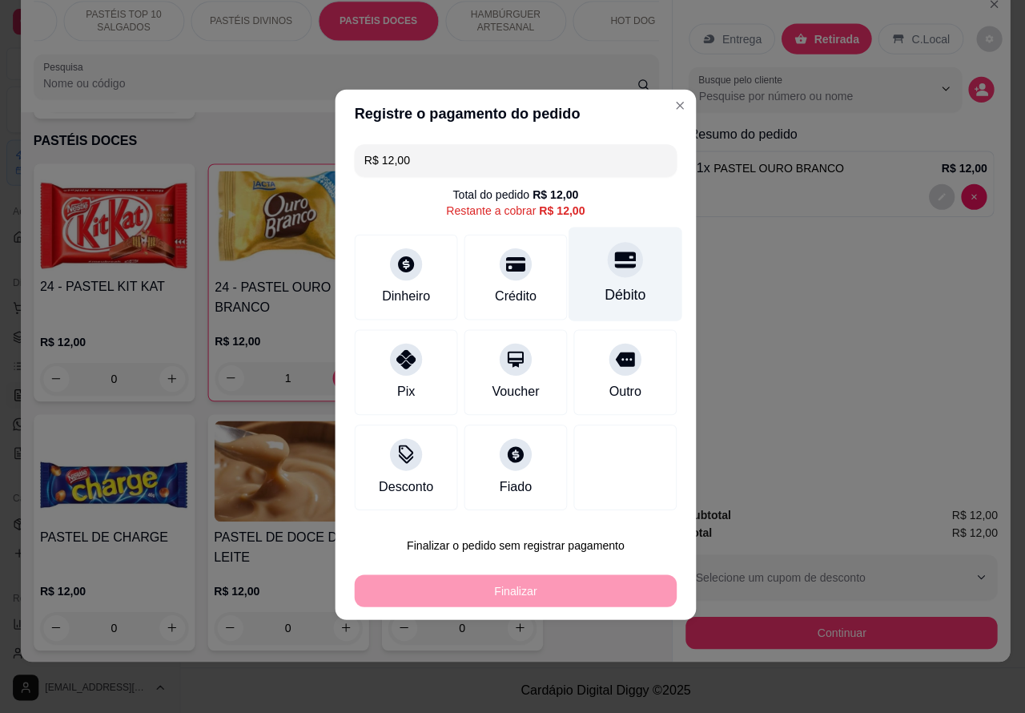
click at [609, 278] on div at bounding box center [621, 261] width 35 height 35
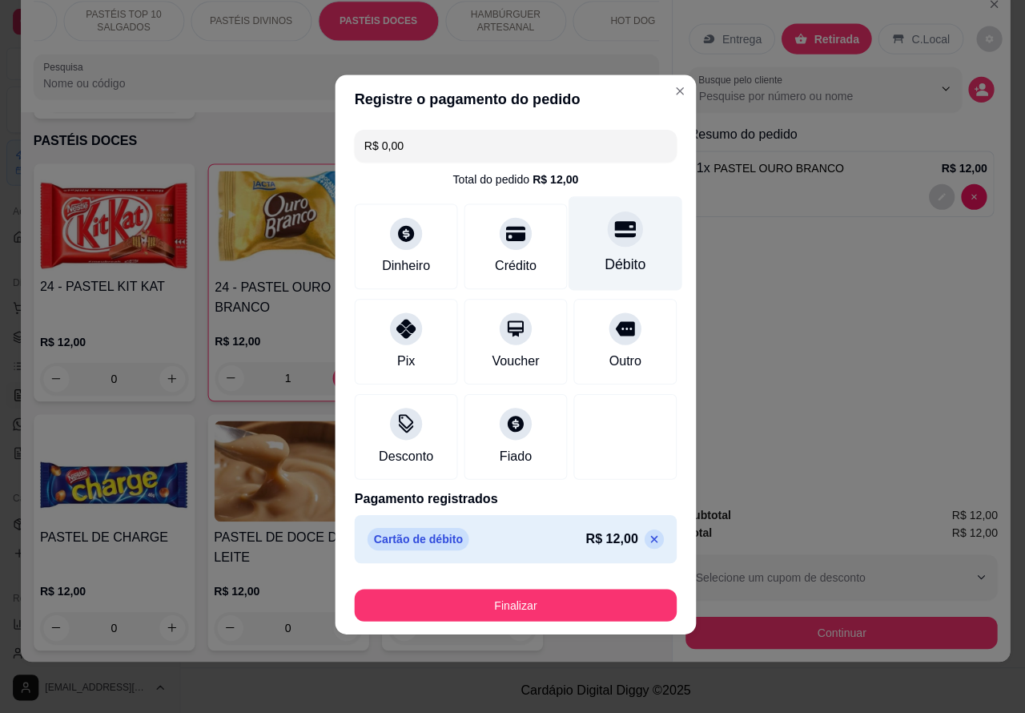
click at [555, 590] on button "Finalizar" at bounding box center [512, 606] width 320 height 32
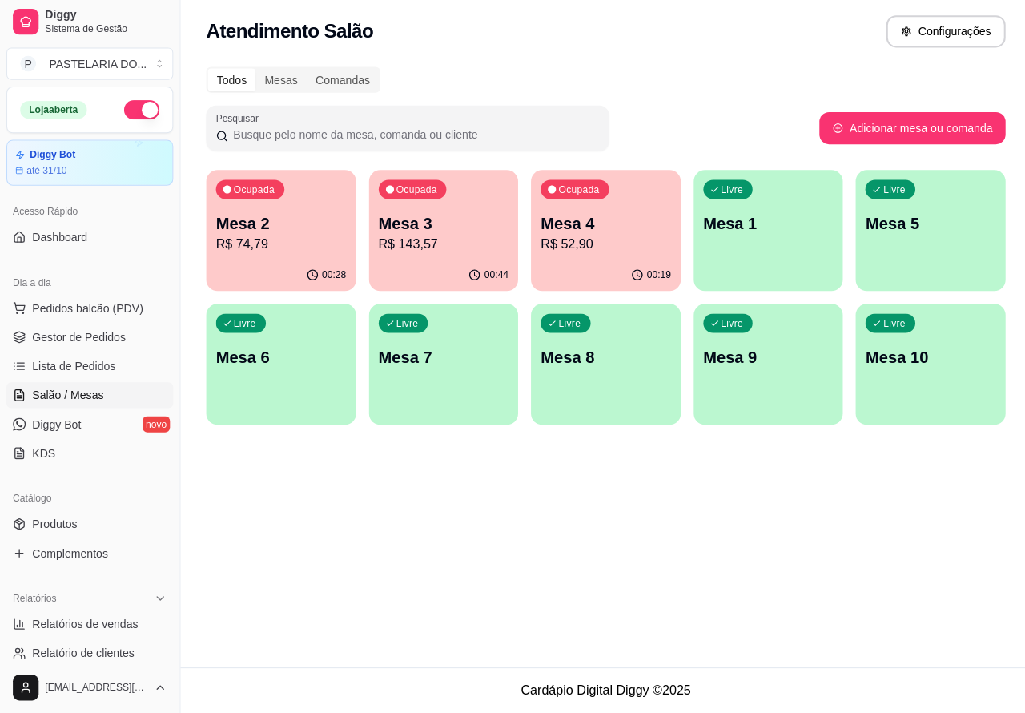
click at [590, 547] on div "Atendimento Salão Configurações Todos Mesas Comandas Pesquisar Adicionar mesa o…" at bounding box center [602, 333] width 846 height 667
click at [353, 539] on div "Atendimento Salão Configurações Todos Mesas Comandas Pesquisar Adicionar mesa o…" at bounding box center [602, 333] width 846 height 667
click at [447, 218] on p "Mesa 3" at bounding box center [442, 226] width 130 height 22
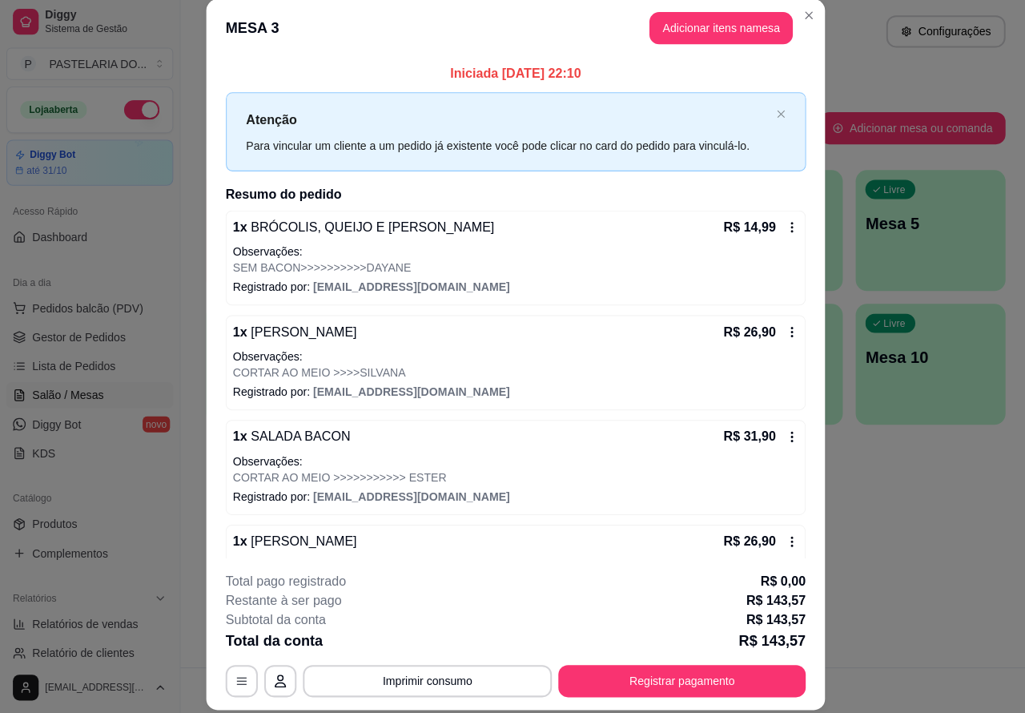
click at [431, 675] on button "Imprimir consumo" at bounding box center [425, 681] width 248 height 32
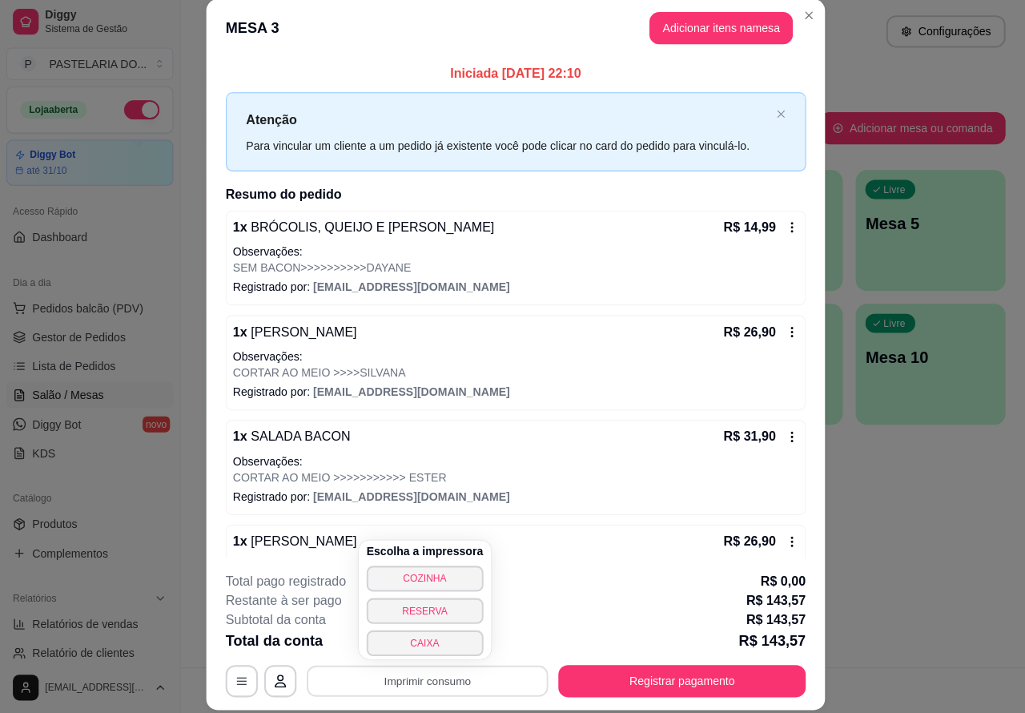
click at [422, 639] on button "CAIXA" at bounding box center [423, 643] width 116 height 26
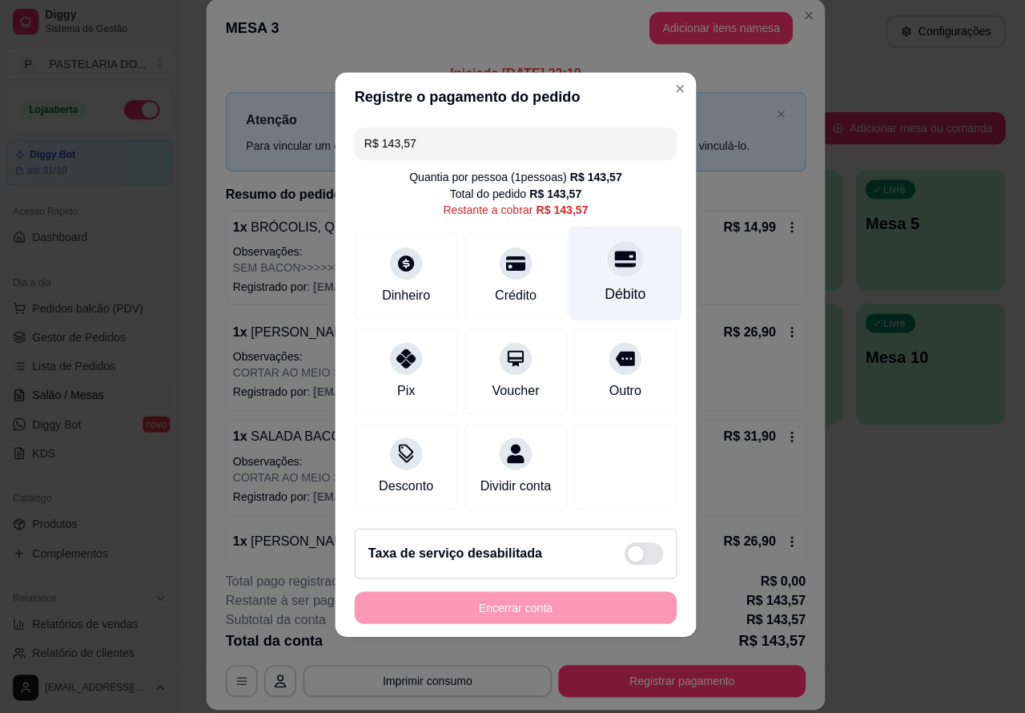
click at [626, 248] on div "Débito" at bounding box center [622, 276] width 113 height 94
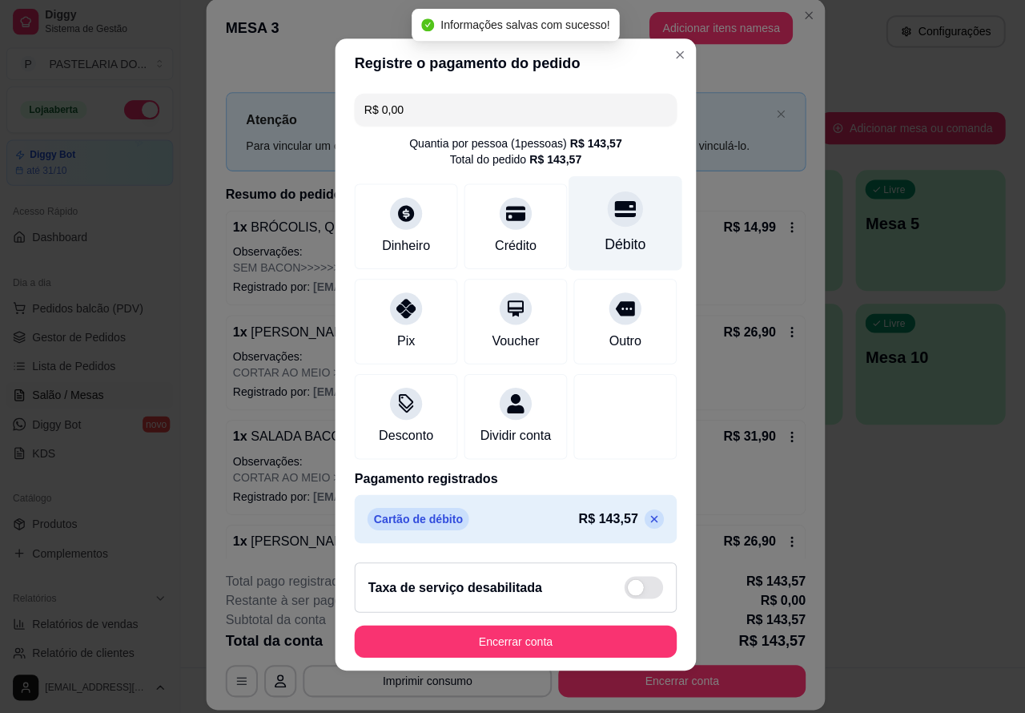
click at [522, 645] on button "Encerrar conta" at bounding box center [512, 642] width 320 height 32
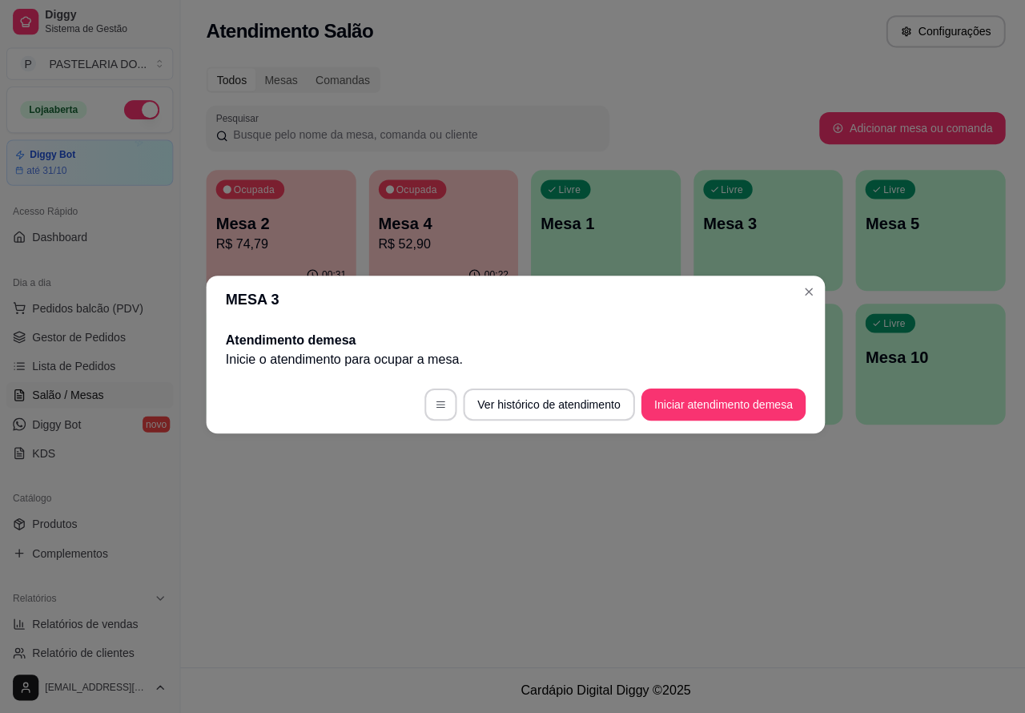
click at [730, 542] on div "Atendimento Salão Configurações Todos Mesas Comandas Pesquisar Adicionar mesa o…" at bounding box center [602, 333] width 846 height 667
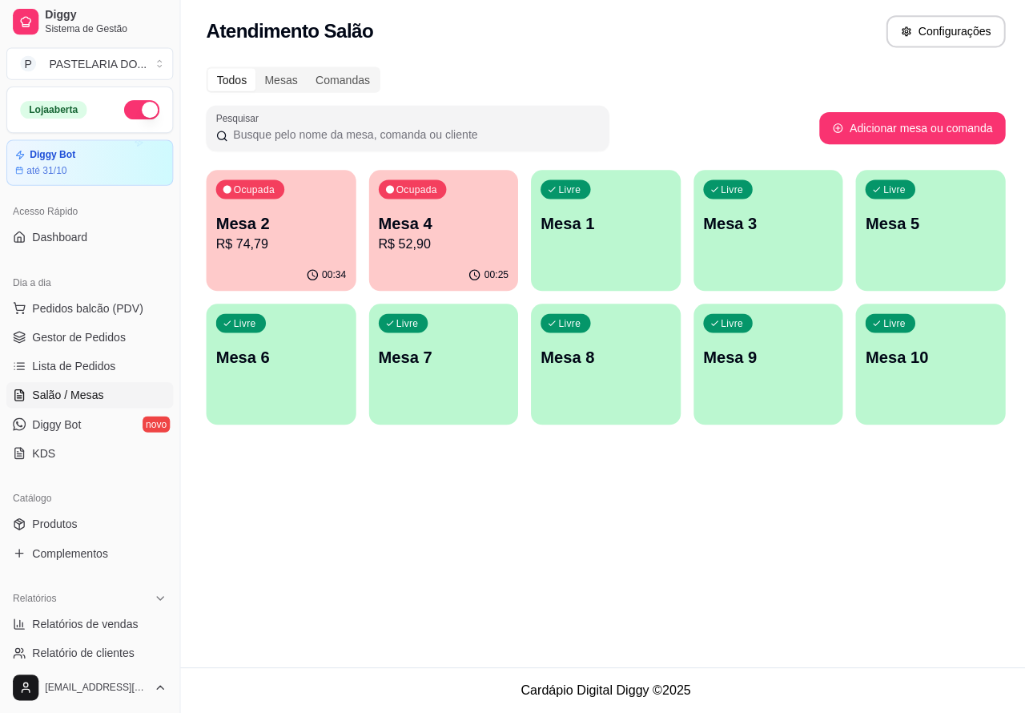
click at [439, 218] on p "Mesa 4" at bounding box center [442, 226] width 130 height 22
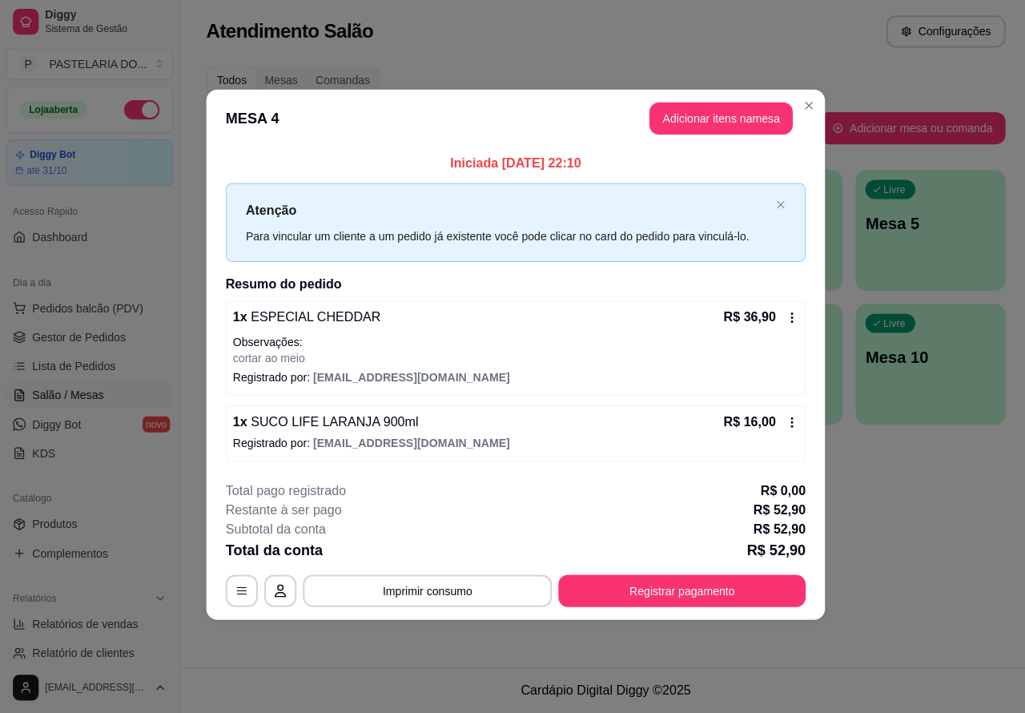
click at [454, 590] on button "Imprimir consumo" at bounding box center [425, 591] width 248 height 32
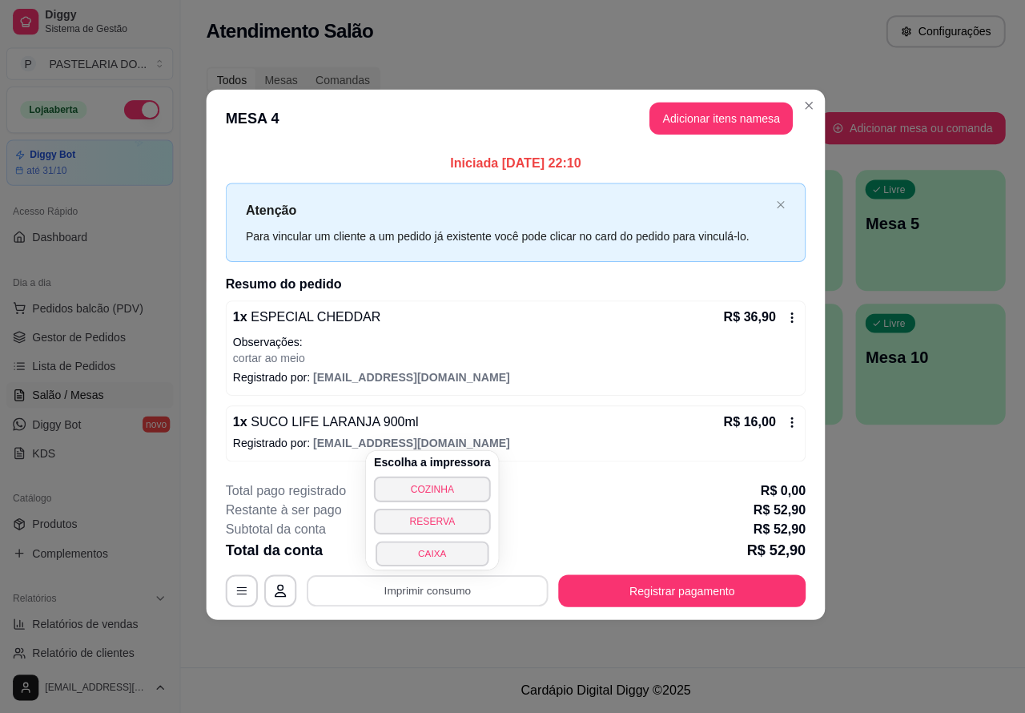
click at [442, 550] on button "CAIXA" at bounding box center [429, 554] width 112 height 25
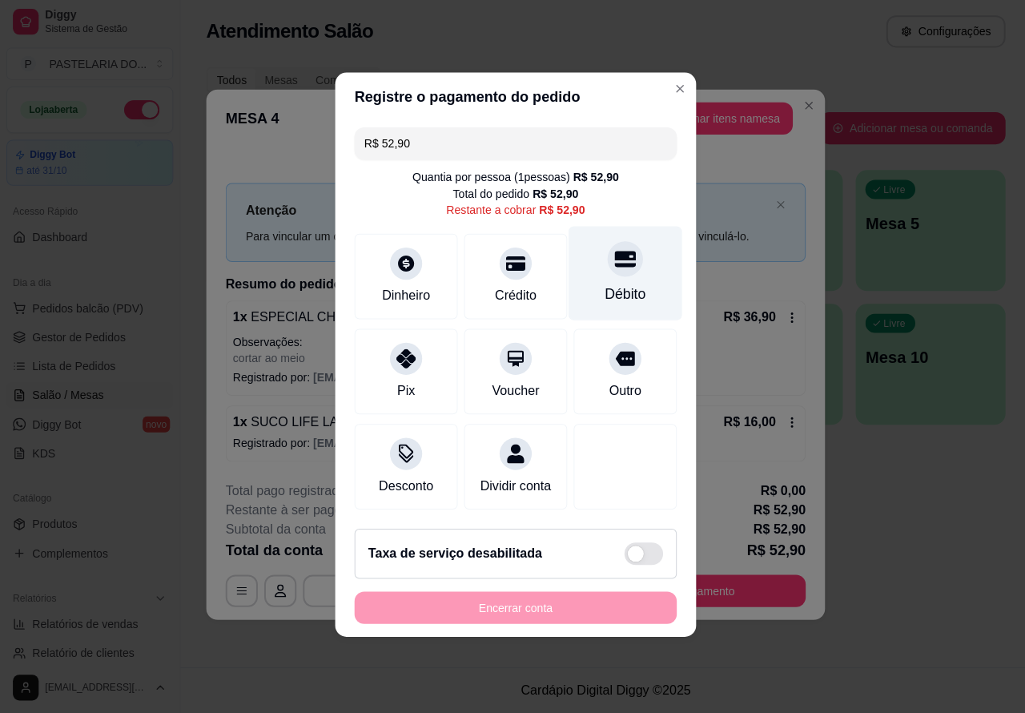
click at [611, 262] on icon at bounding box center [621, 262] width 21 height 16
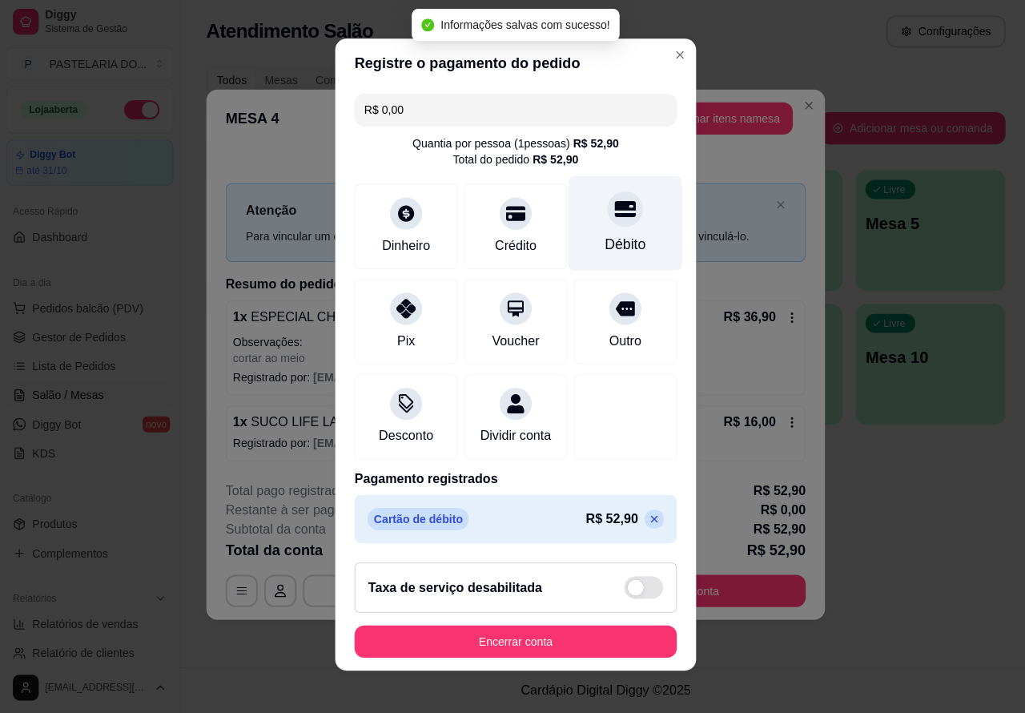
click at [553, 642] on button "Encerrar conta" at bounding box center [512, 642] width 320 height 32
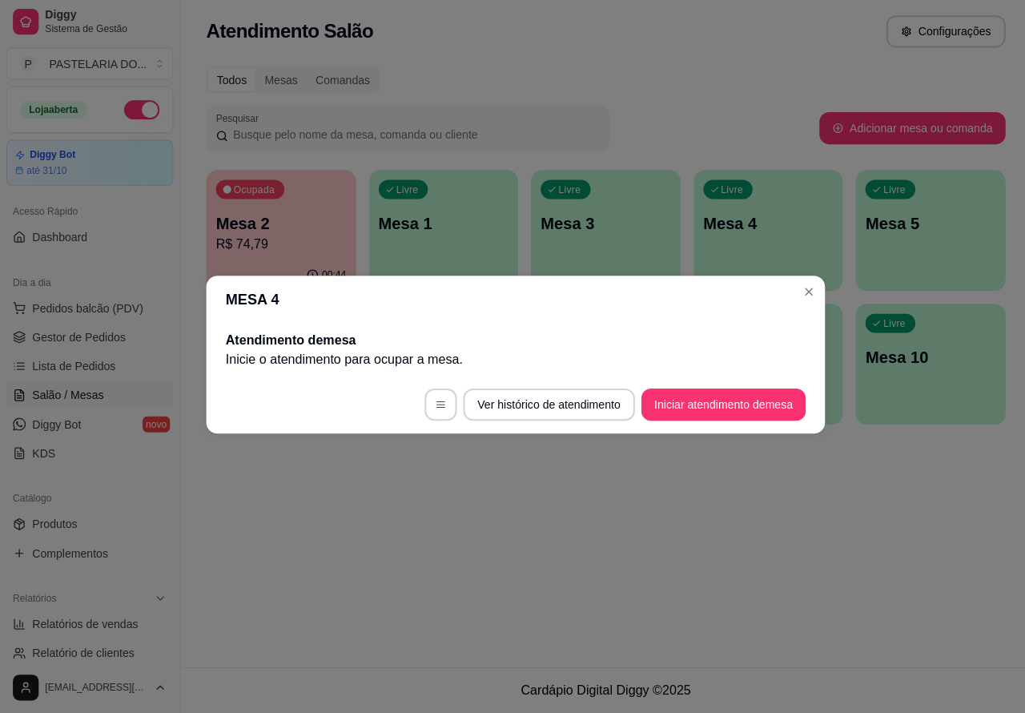
click at [643, 559] on div "Atendimento Salão Configurações Todos Mesas Comandas Pesquisar Adicionar mesa o…" at bounding box center [602, 333] width 846 height 667
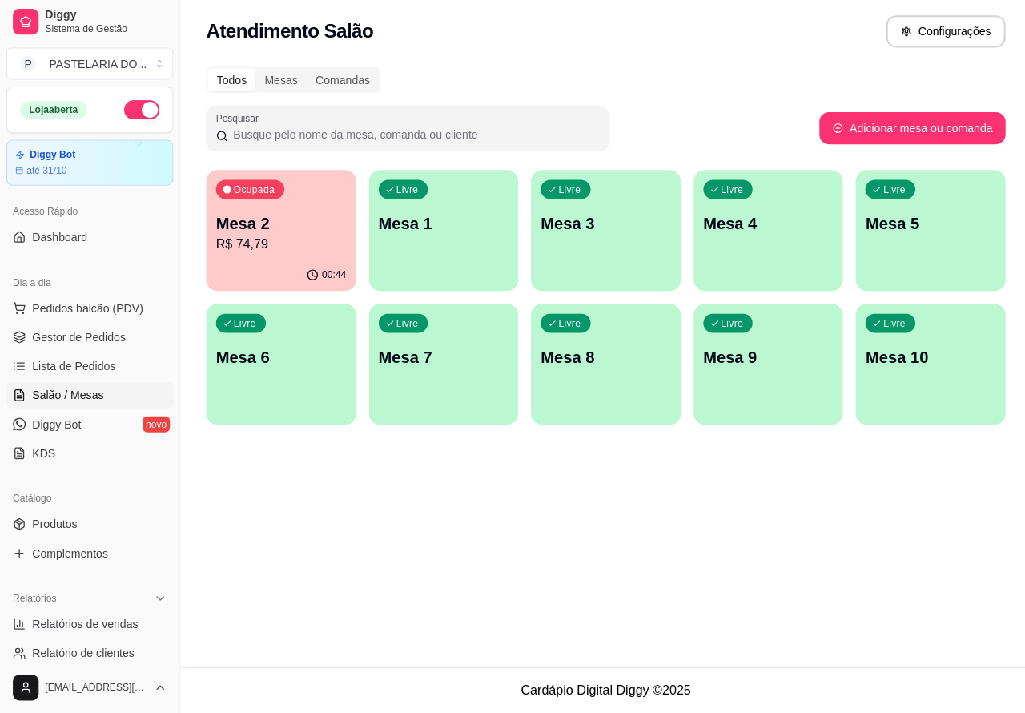
click at [414, 534] on div "Atendimento Salão Configurações Todos Mesas Comandas Pesquisar Adicionar mesa o…" at bounding box center [602, 333] width 846 height 667
click at [422, 542] on div "Atendimento Salão Configurações Todos Mesas Comandas Pesquisar Adicionar mesa o…" at bounding box center [602, 333] width 846 height 667
click at [275, 206] on div "Ocupada Mesa 2 R$ 74,79" at bounding box center [279, 218] width 144 height 87
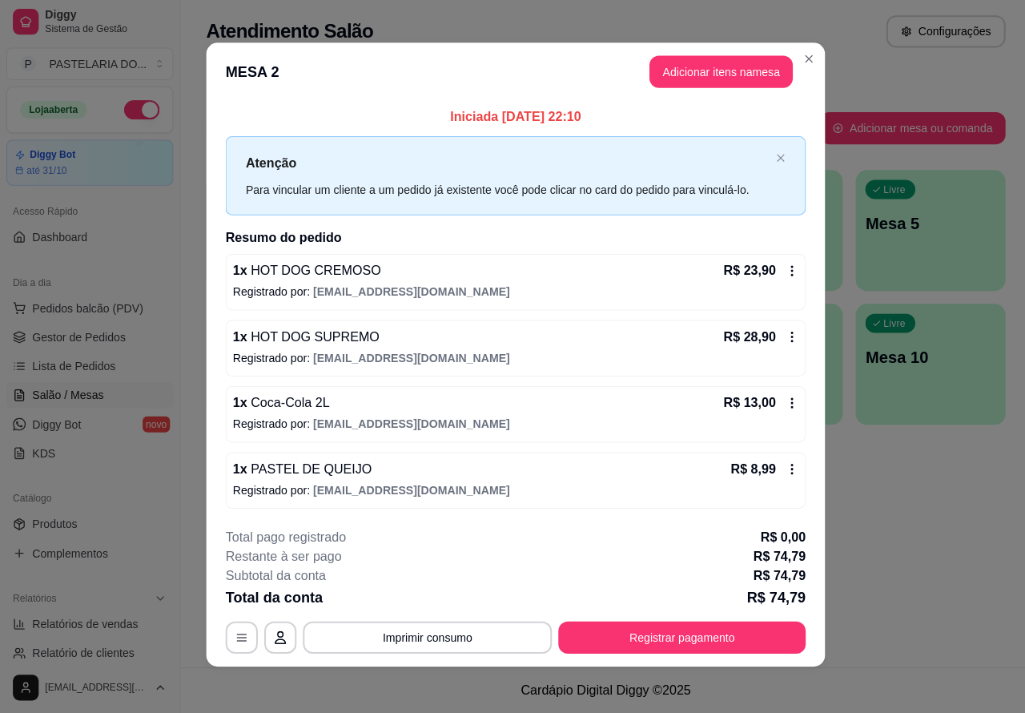
click at [443, 630] on button "Imprimir consumo" at bounding box center [425, 638] width 248 height 32
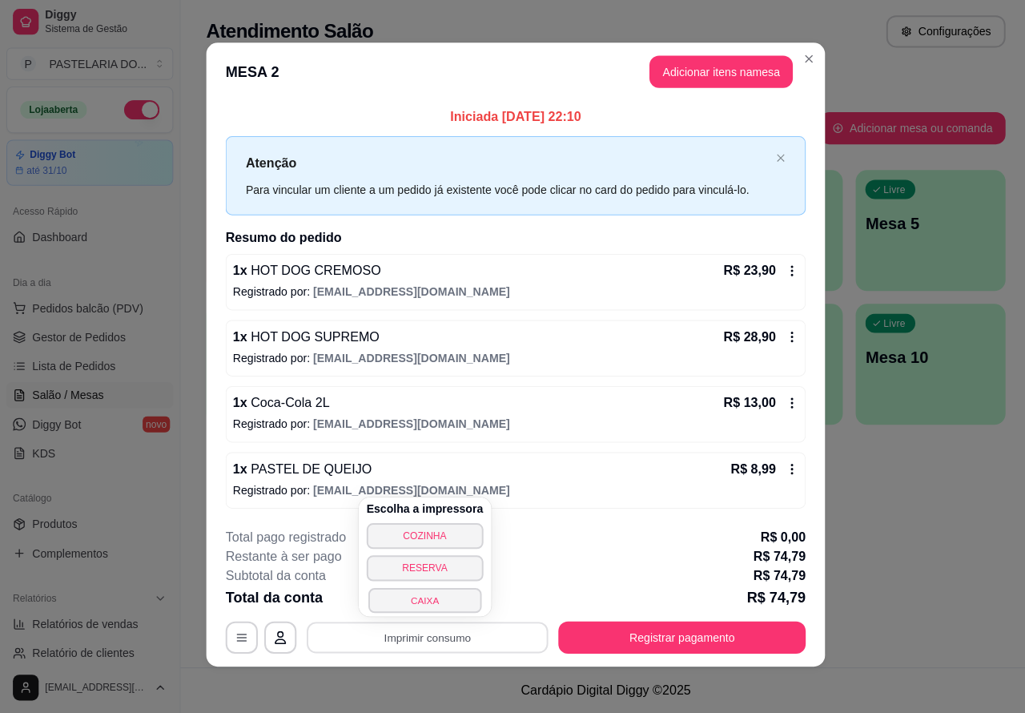
click at [421, 595] on button "CAIXA" at bounding box center [422, 600] width 112 height 25
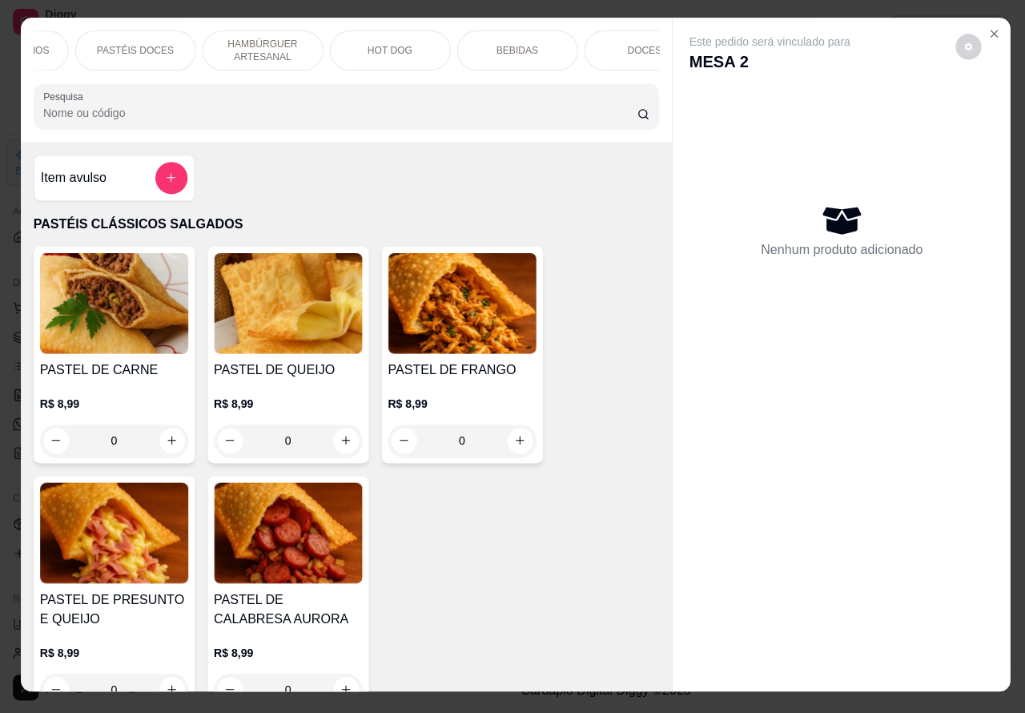
scroll to position [0, 362]
click at [618, 53] on p "DOCES" at bounding box center [617, 54] width 34 height 13
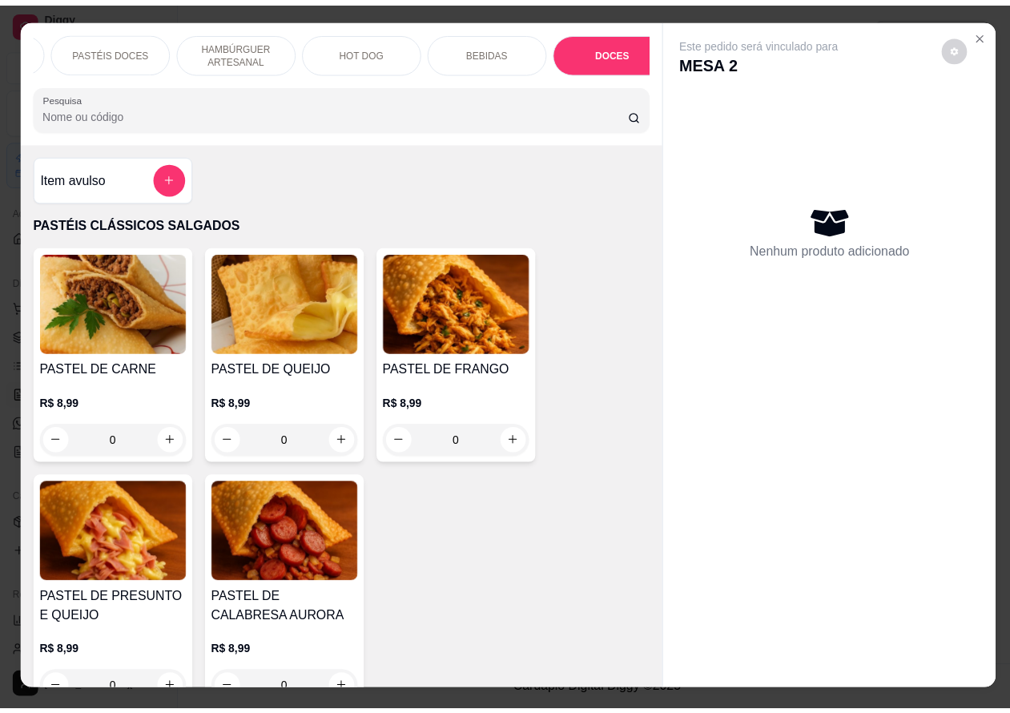
scroll to position [37, 0]
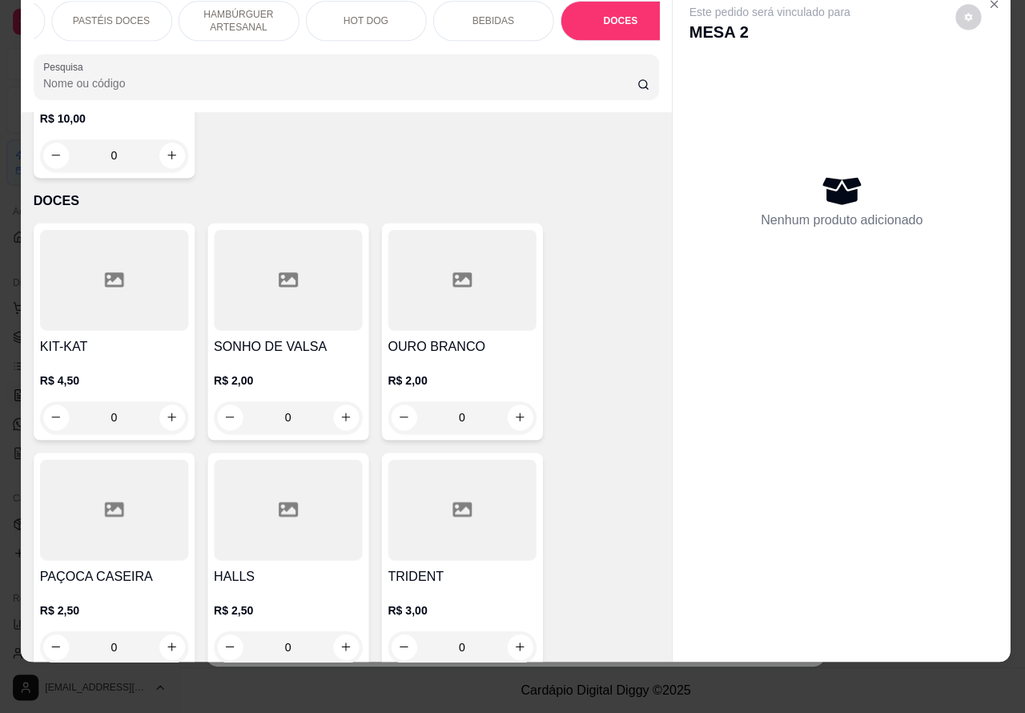
click at [165, 413] on icon "increase-product-quantity" at bounding box center [171, 419] width 12 height 12
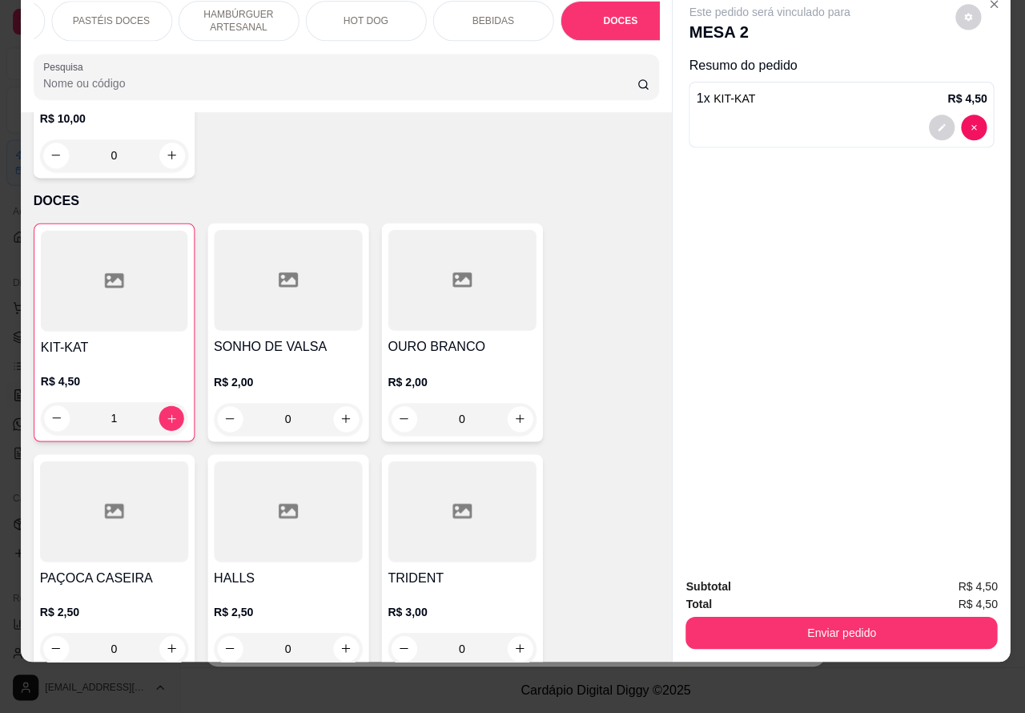
click at [164, 413] on icon "increase-product-quantity" at bounding box center [170, 419] width 12 height 12
click at [167, 416] on icon "increase-product-quantity" at bounding box center [171, 420] width 8 height 8
click at [814, 617] on button "Enviar pedido" at bounding box center [837, 633] width 310 height 32
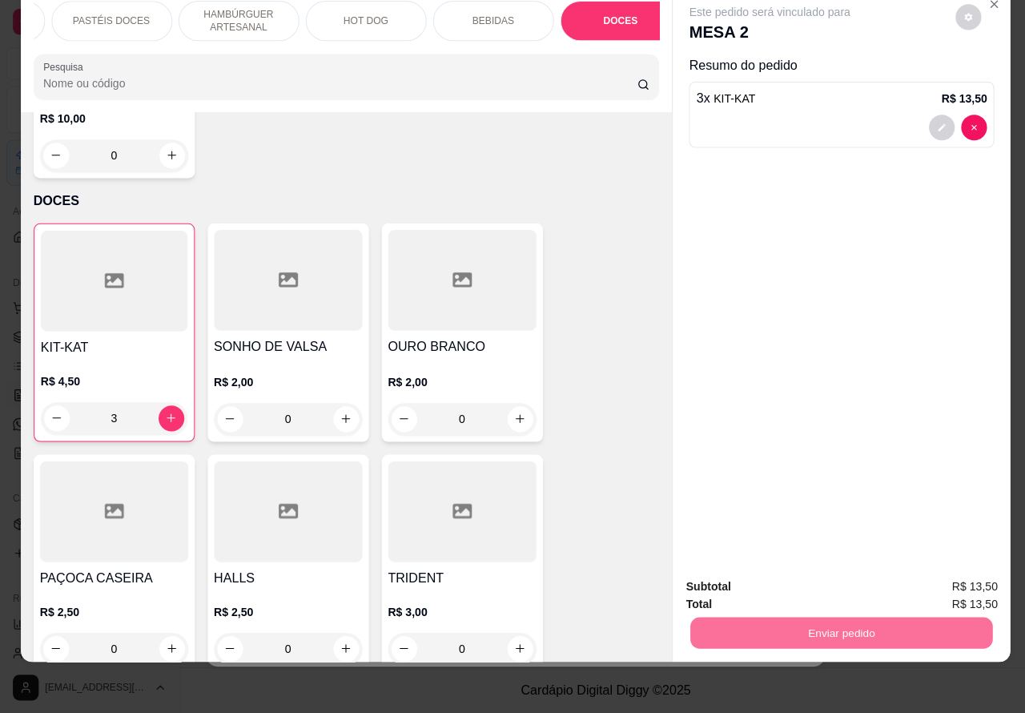
click at [953, 574] on button "Enviar pedido" at bounding box center [949, 579] width 91 height 30
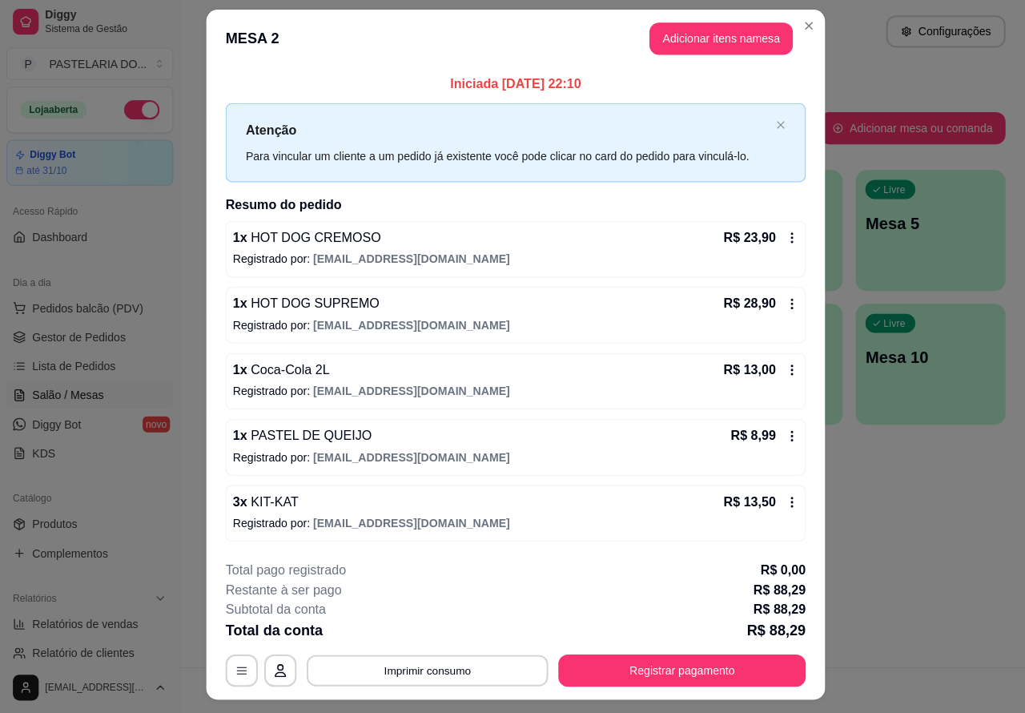
click at [413, 670] on button "Imprimir consumo" at bounding box center [425, 670] width 240 height 31
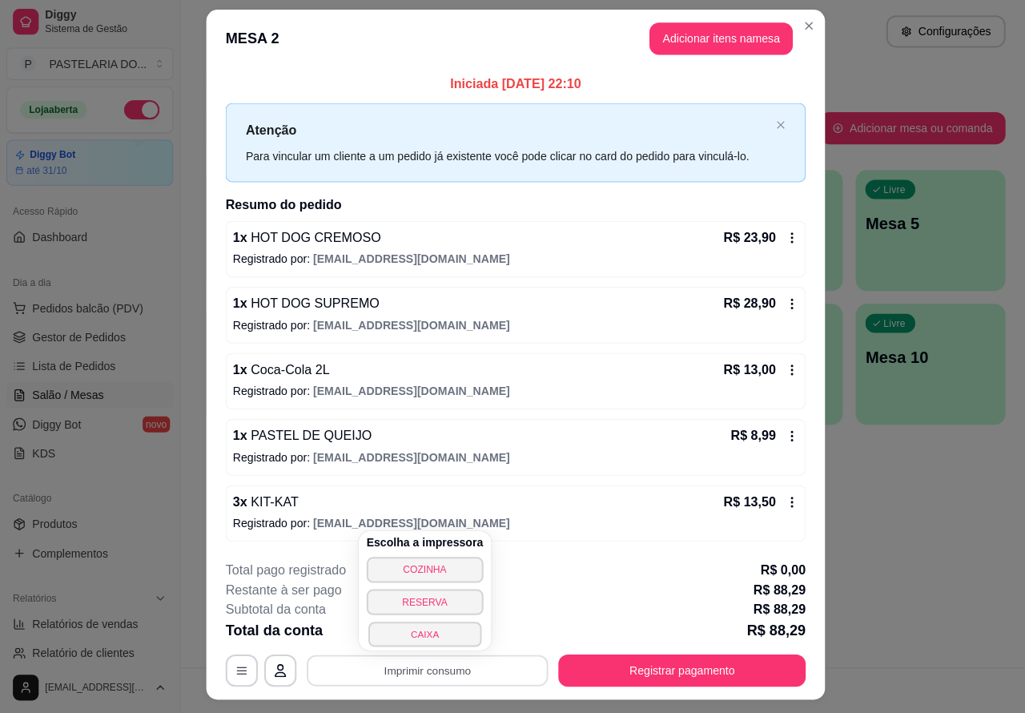
click at [422, 629] on button "CAIXA" at bounding box center [422, 634] width 112 height 25
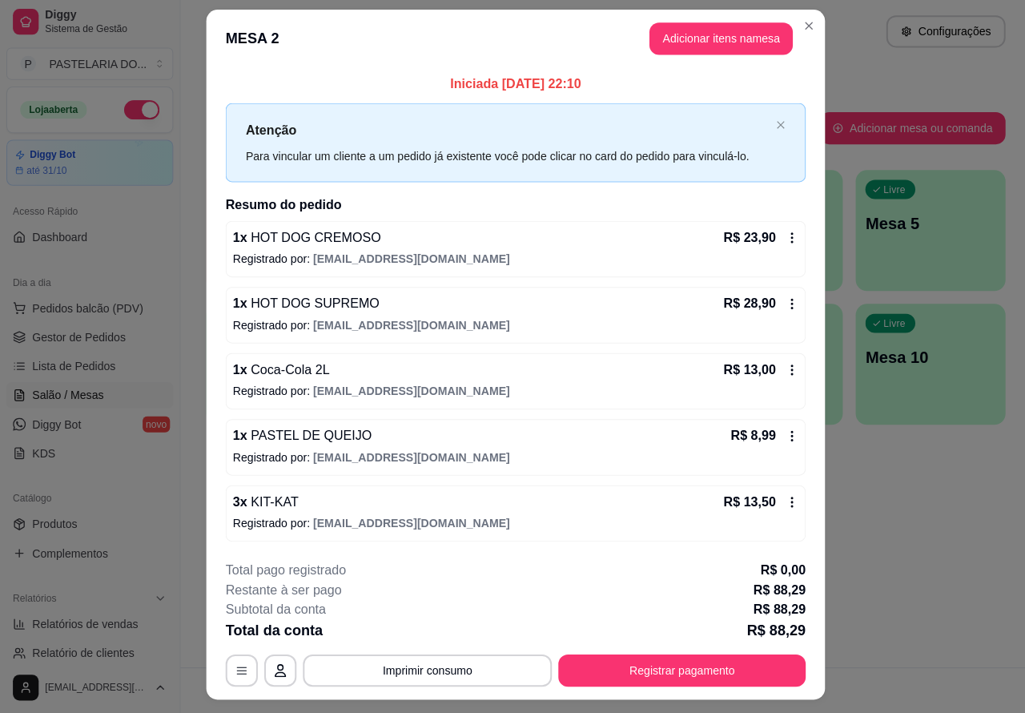
click at [928, 542] on div "Atendimento Salão Configurações Todos Mesas Comandas Pesquisar Adicionar mesa o…" at bounding box center [602, 333] width 846 height 667
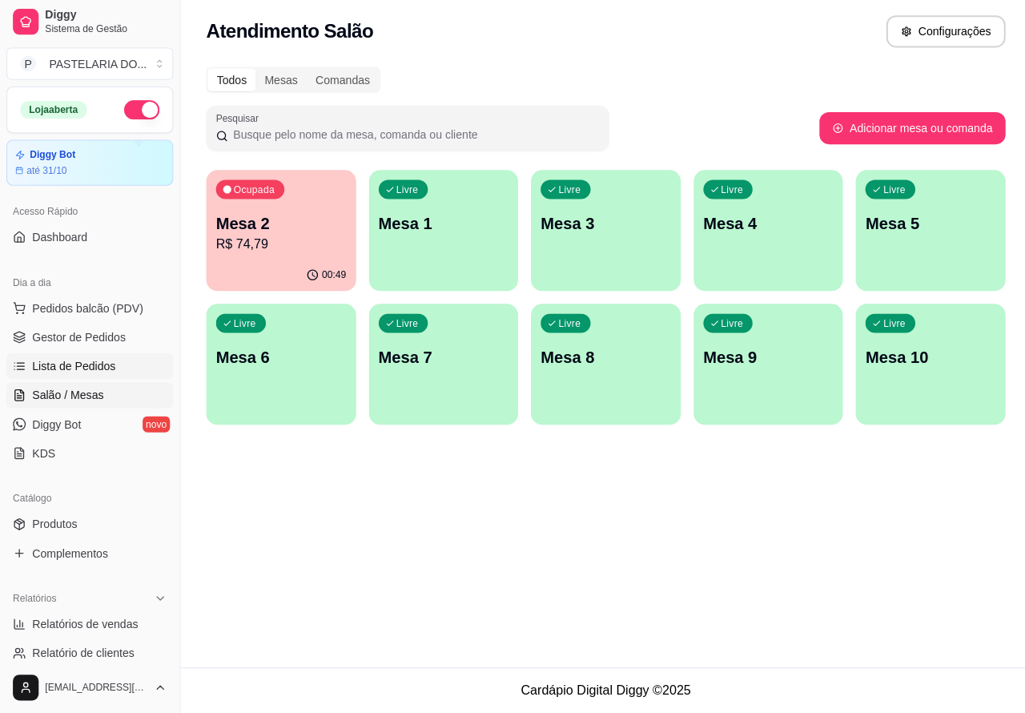
click at [86, 362] on span "Lista de Pedidos" at bounding box center [73, 368] width 83 height 16
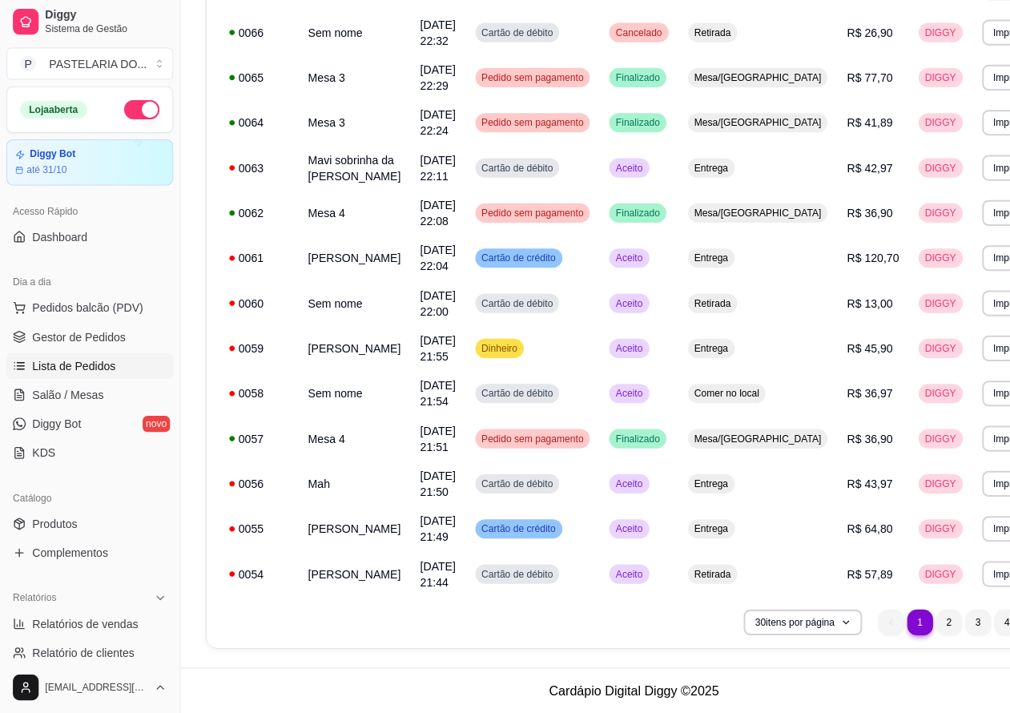
scroll to position [1012, 0]
click at [931, 622] on li "2" at bounding box center [944, 623] width 26 height 26
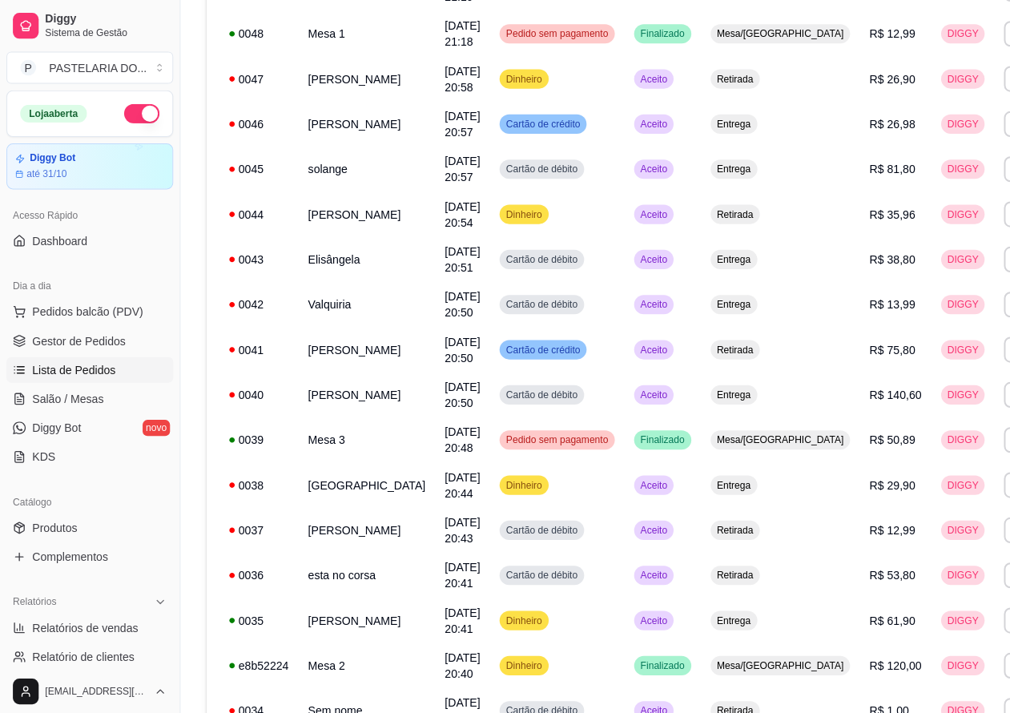
scroll to position [533, 0]
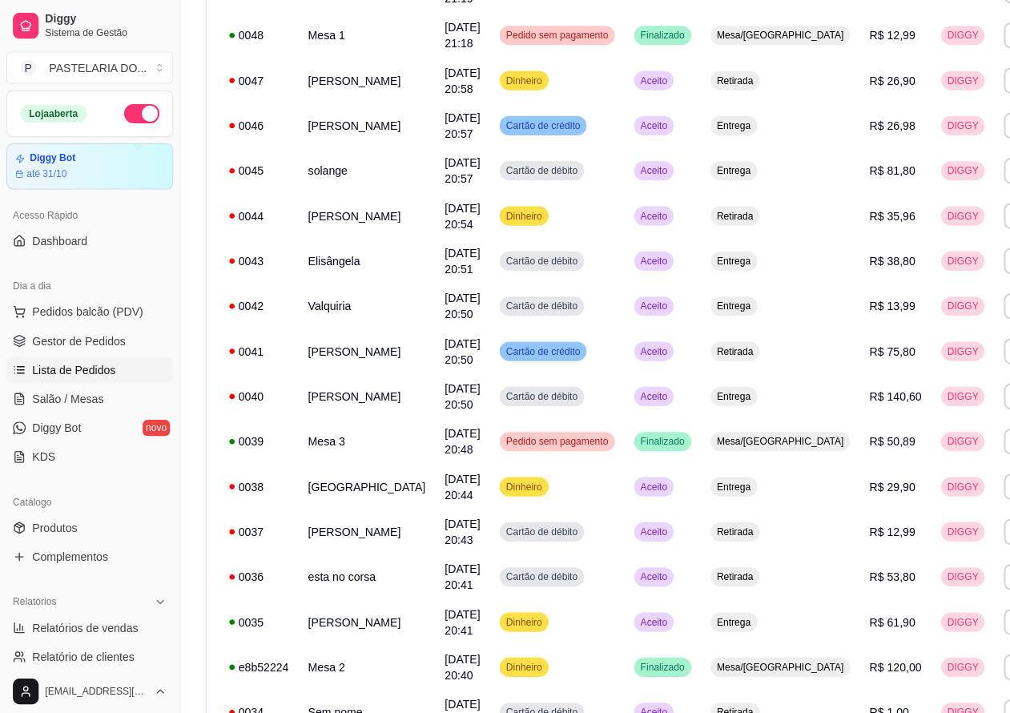
click at [247, 344] on div "**********" at bounding box center [505, 356] width 1032 height 728
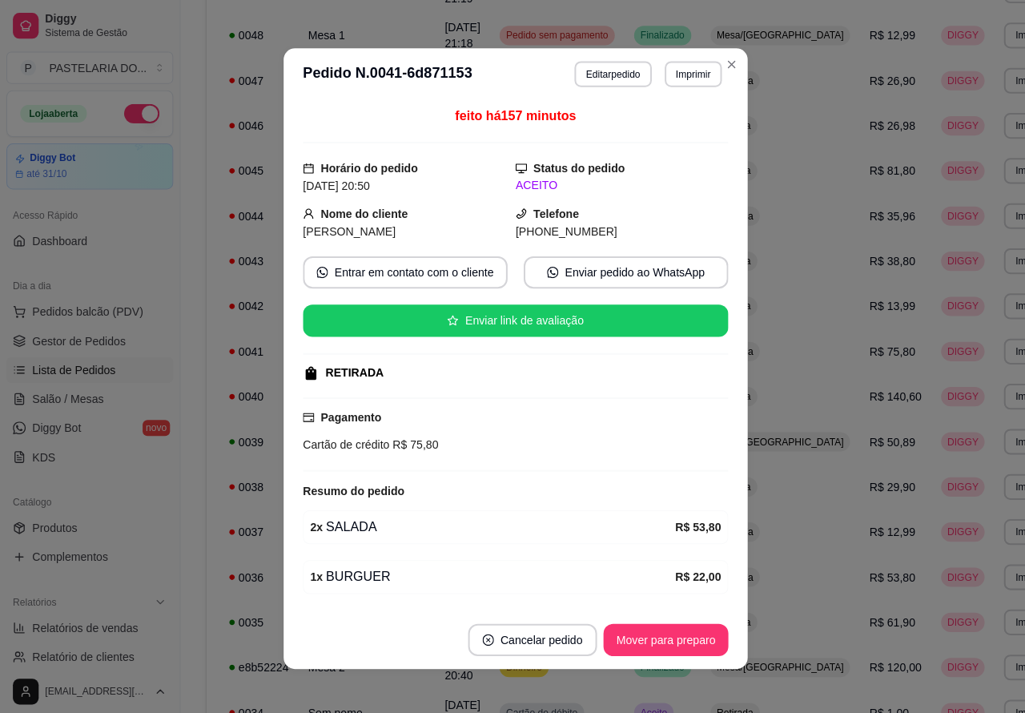
click at [526, 631] on button "Cancelar pedido" at bounding box center [529, 636] width 128 height 32
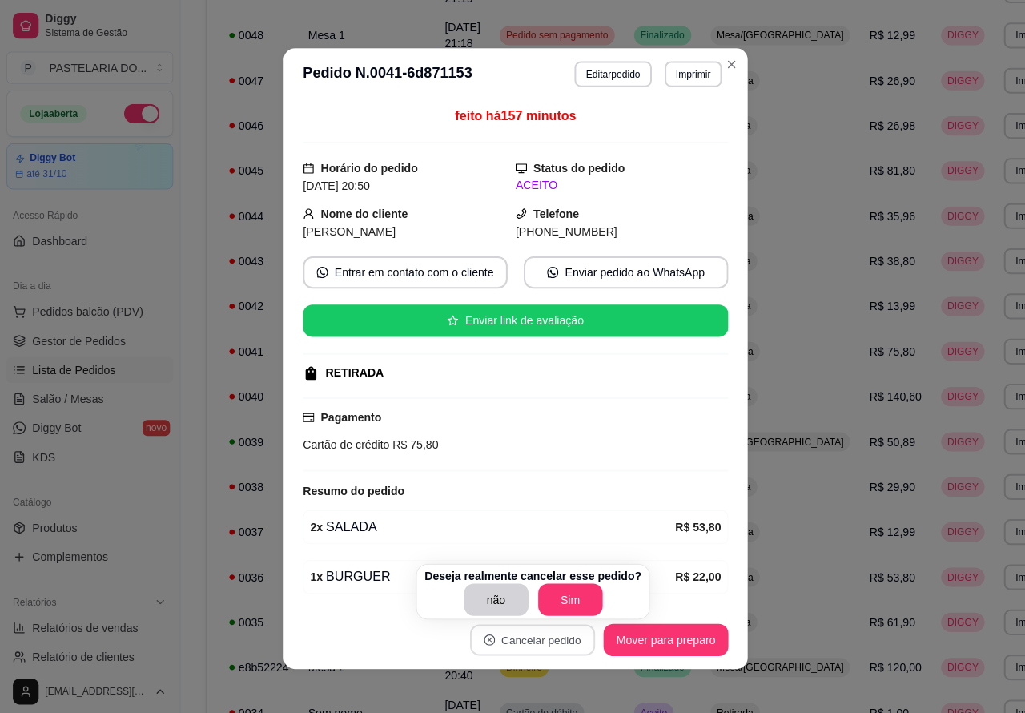
click at [566, 587] on button "Sim" at bounding box center [567, 596] width 64 height 32
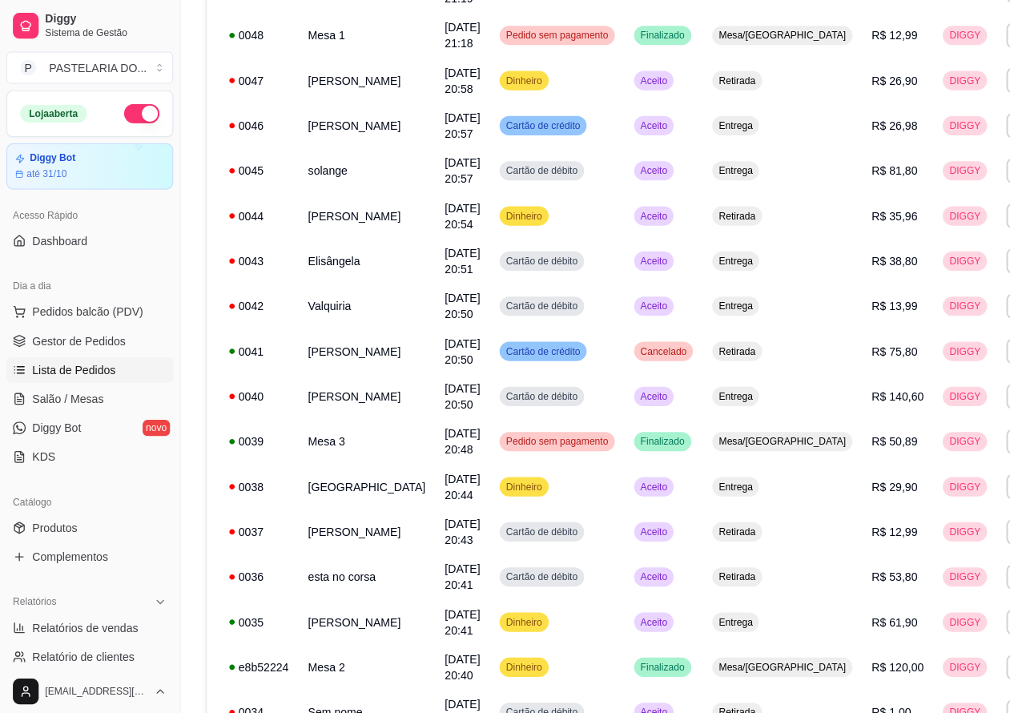
click at [123, 109] on button "button" at bounding box center [140, 112] width 35 height 19
click at [108, 618] on span "Relatórios de vendas" at bounding box center [85, 624] width 106 height 16
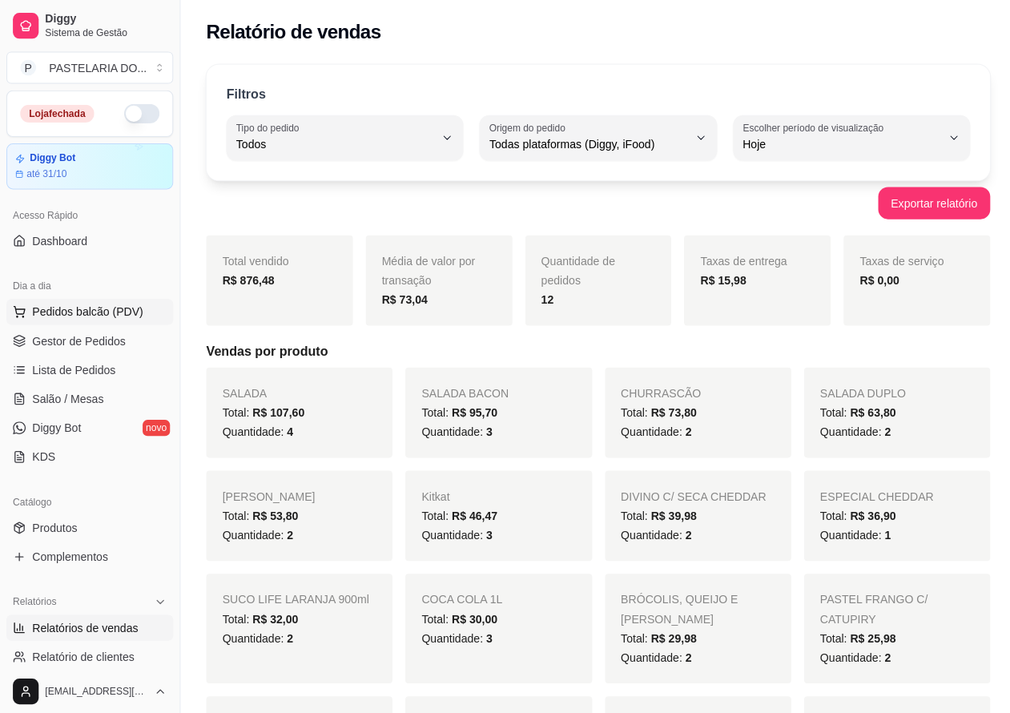
click at [86, 307] on span "Pedidos balcão (PDV)" at bounding box center [87, 310] width 111 height 16
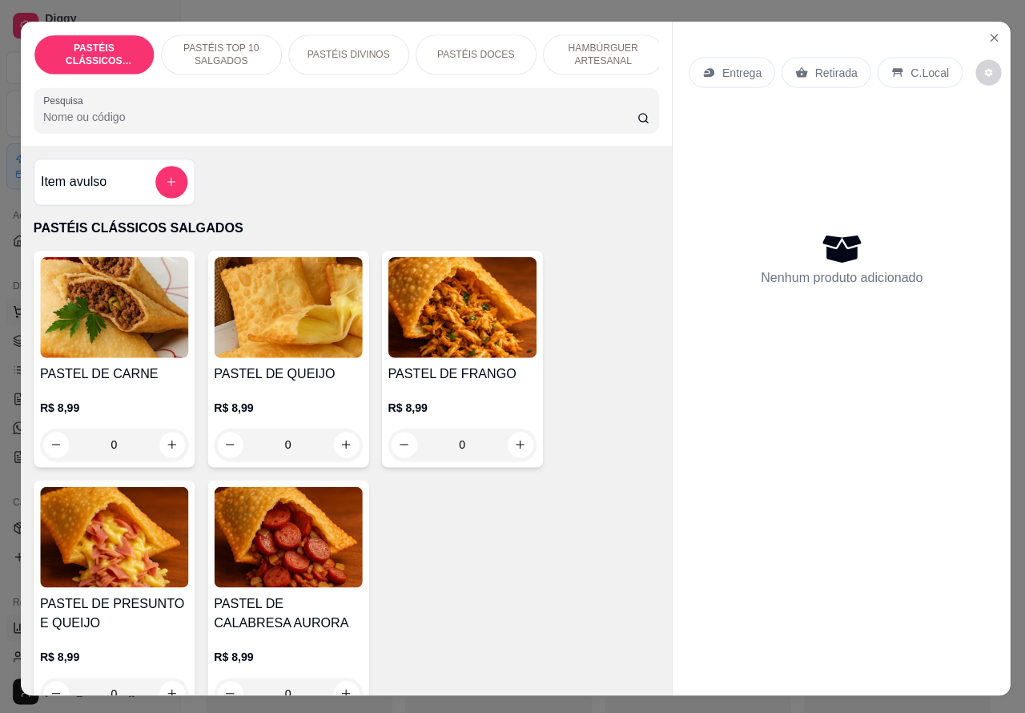
click at [982, 31] on icon "Close" at bounding box center [988, 37] width 13 height 13
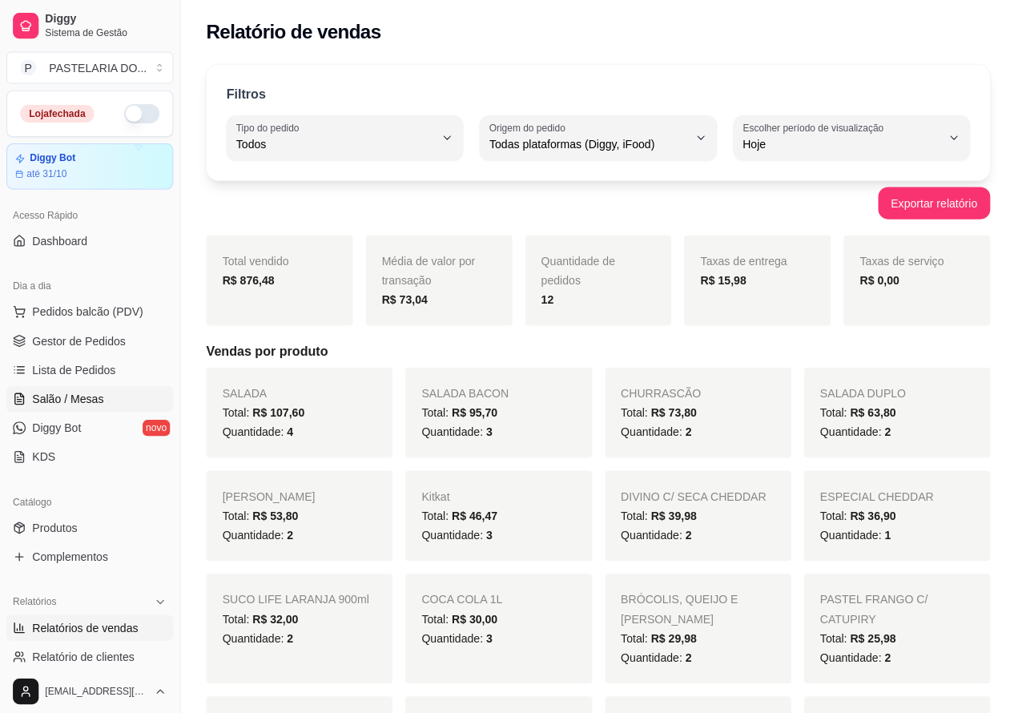
click at [79, 395] on span "Salão / Mesas" at bounding box center [67, 397] width 71 height 16
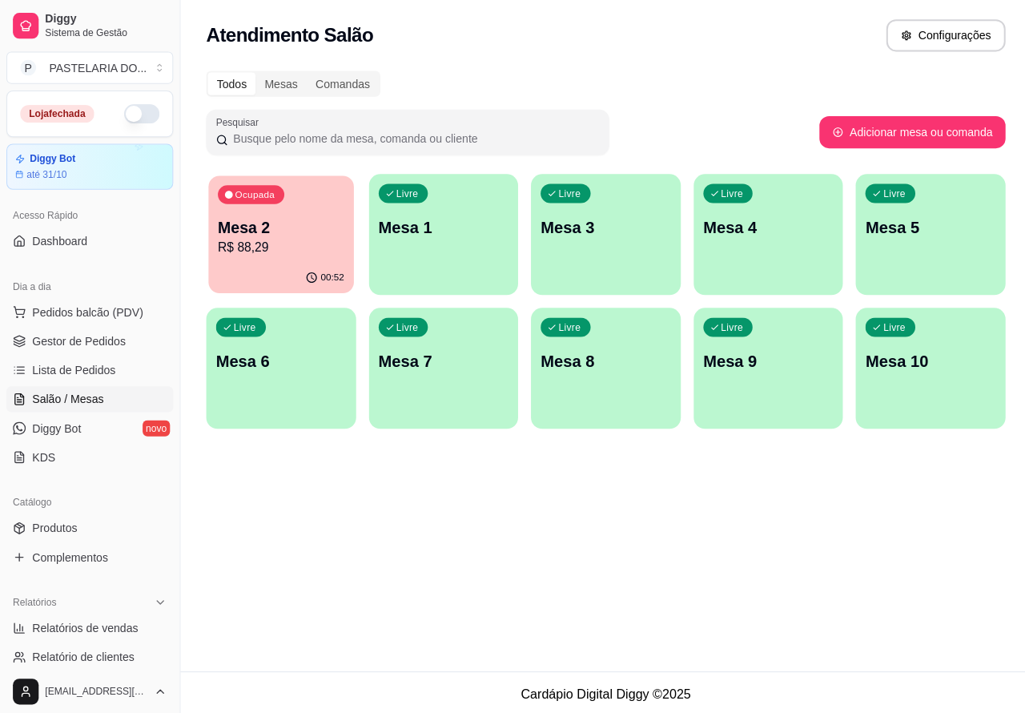
click at [295, 224] on p "Mesa 2" at bounding box center [279, 227] width 126 height 22
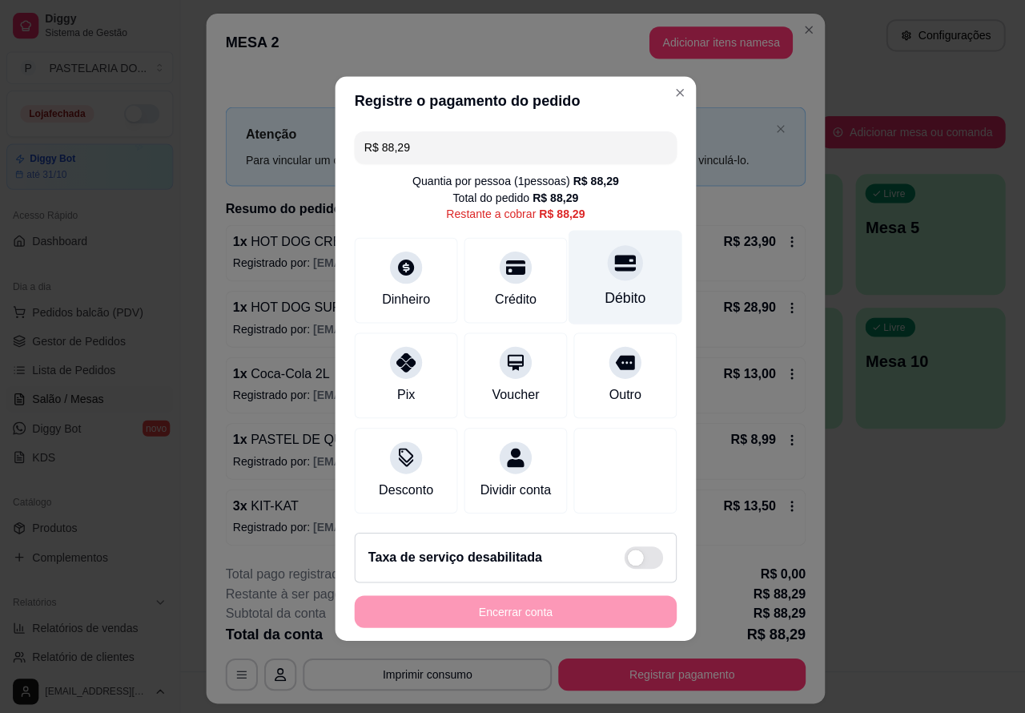
click at [603, 273] on div "Débito" at bounding box center [622, 276] width 113 height 94
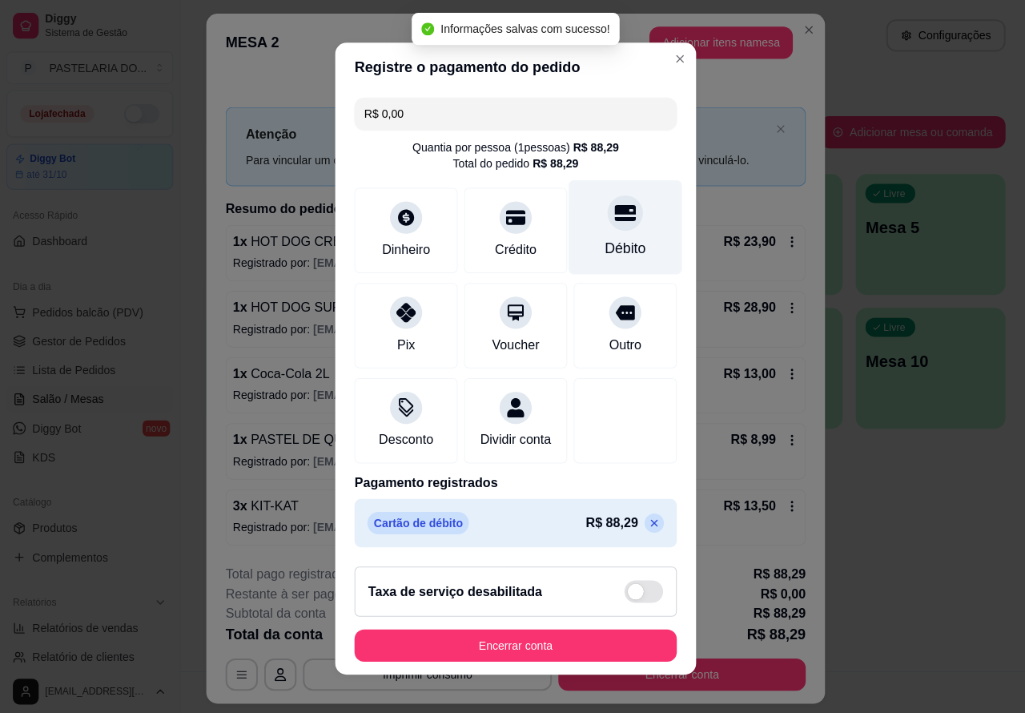
click at [561, 637] on button "Encerrar conta" at bounding box center [512, 642] width 320 height 32
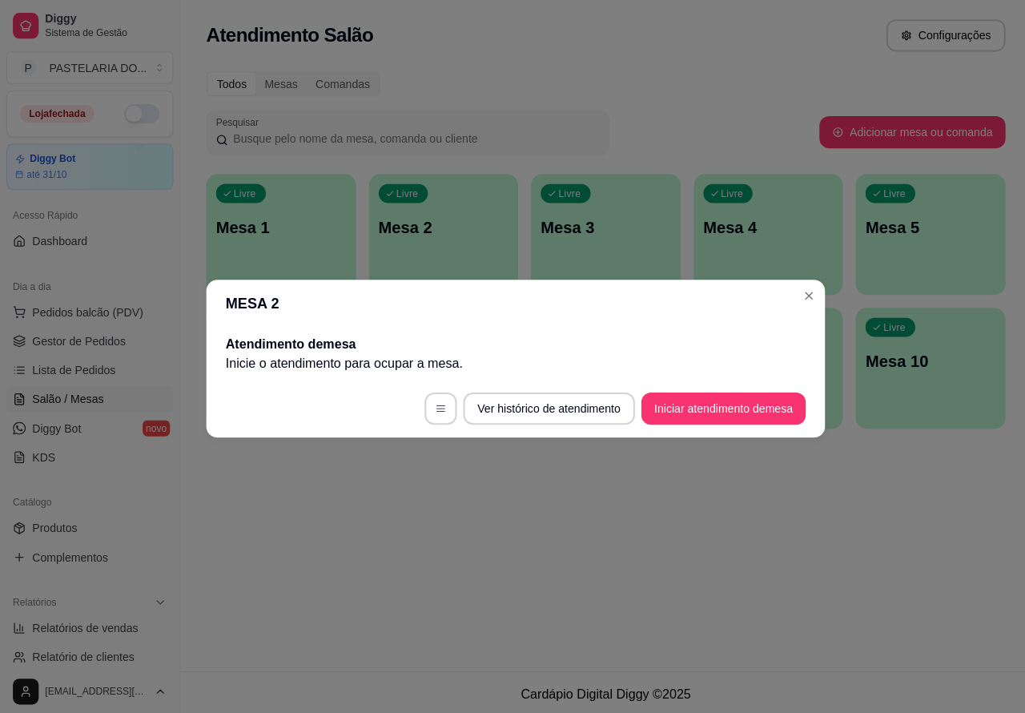
click at [721, 533] on div "Atendimento Salão Configurações Todos Mesas Comandas Pesquisar Adicionar mesa o…" at bounding box center [602, 333] width 846 height 667
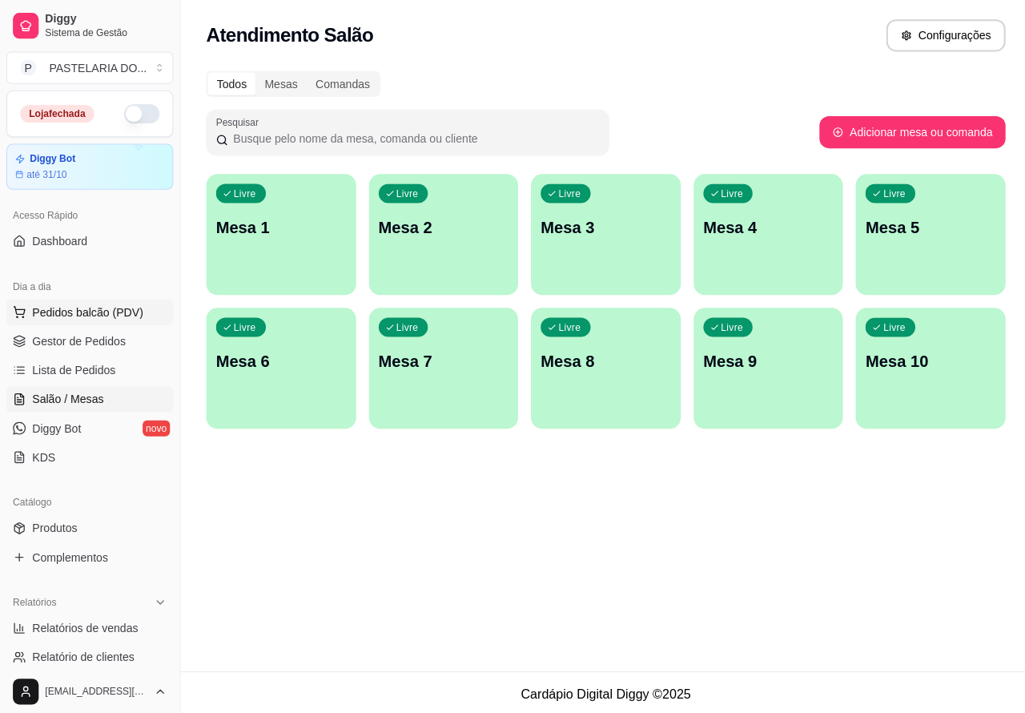
click at [100, 302] on span "Pedidos balcão (PDV)" at bounding box center [87, 310] width 111 height 16
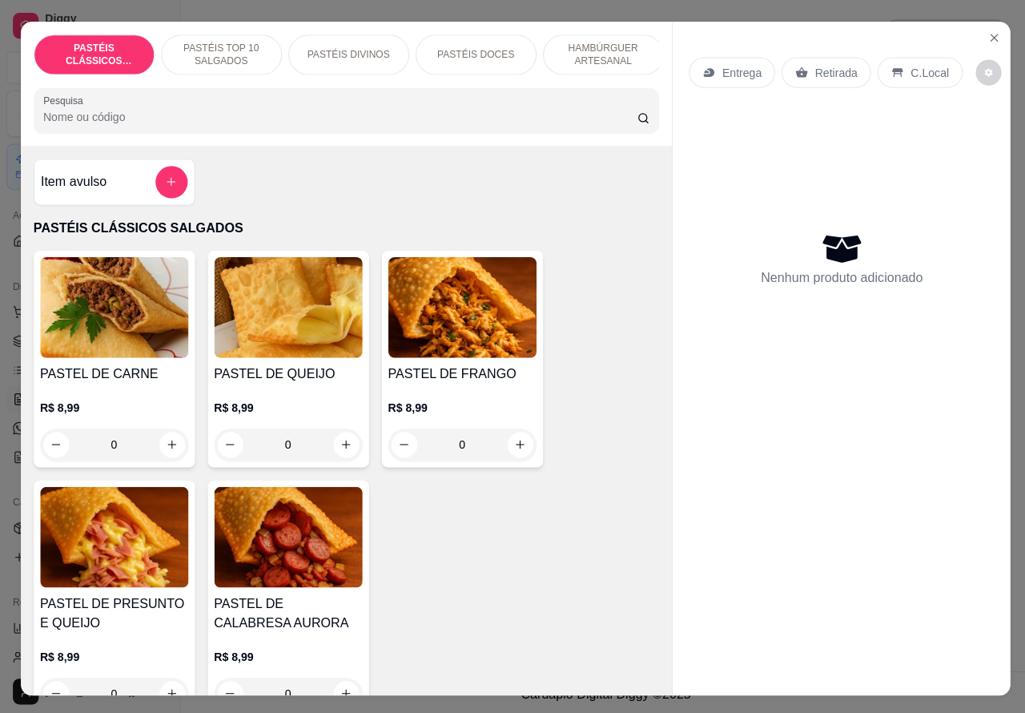
click at [819, 64] on p "Retirada" at bounding box center [831, 72] width 42 height 16
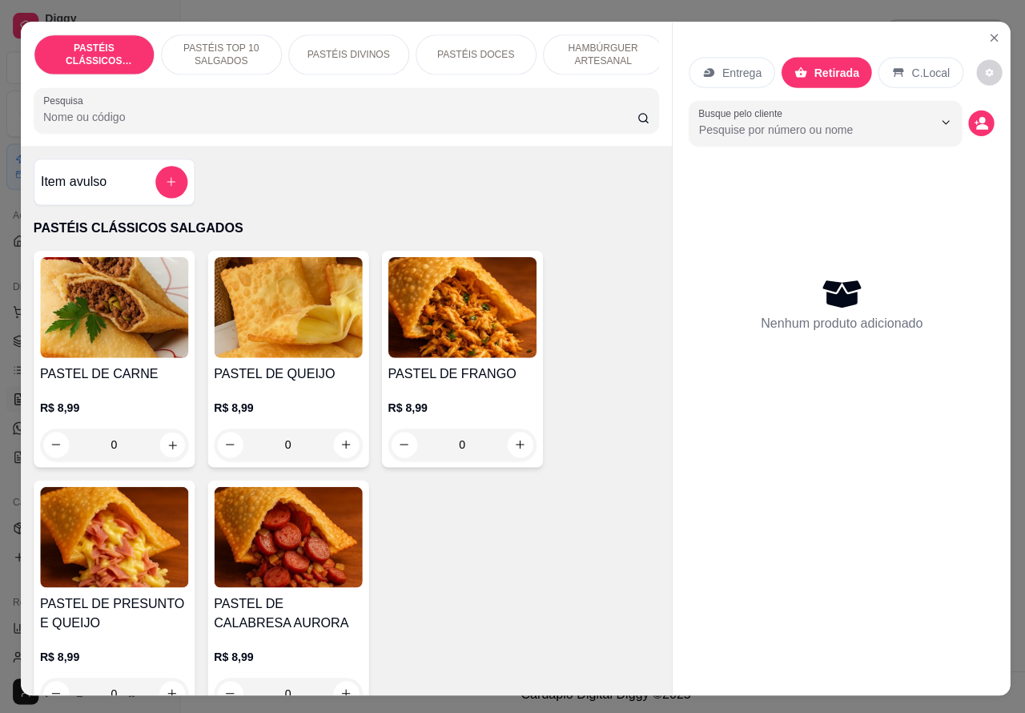
click at [165, 446] on icon "increase-product-quantity" at bounding box center [171, 442] width 12 height 12
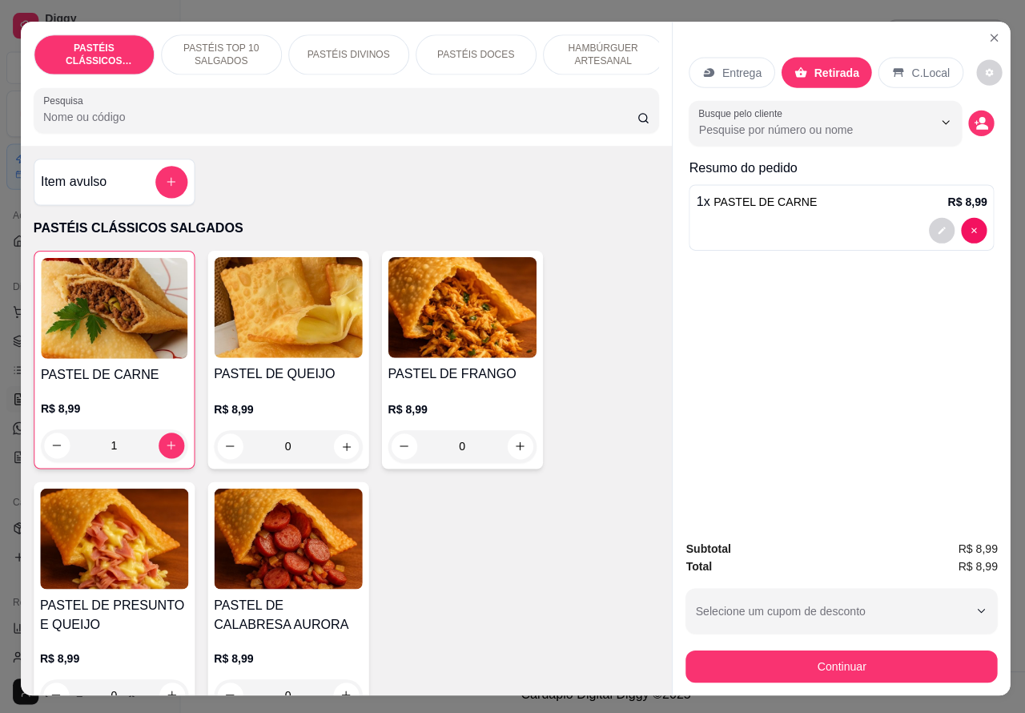
click at [340, 448] on icon "increase-product-quantity" at bounding box center [344, 444] width 8 height 8
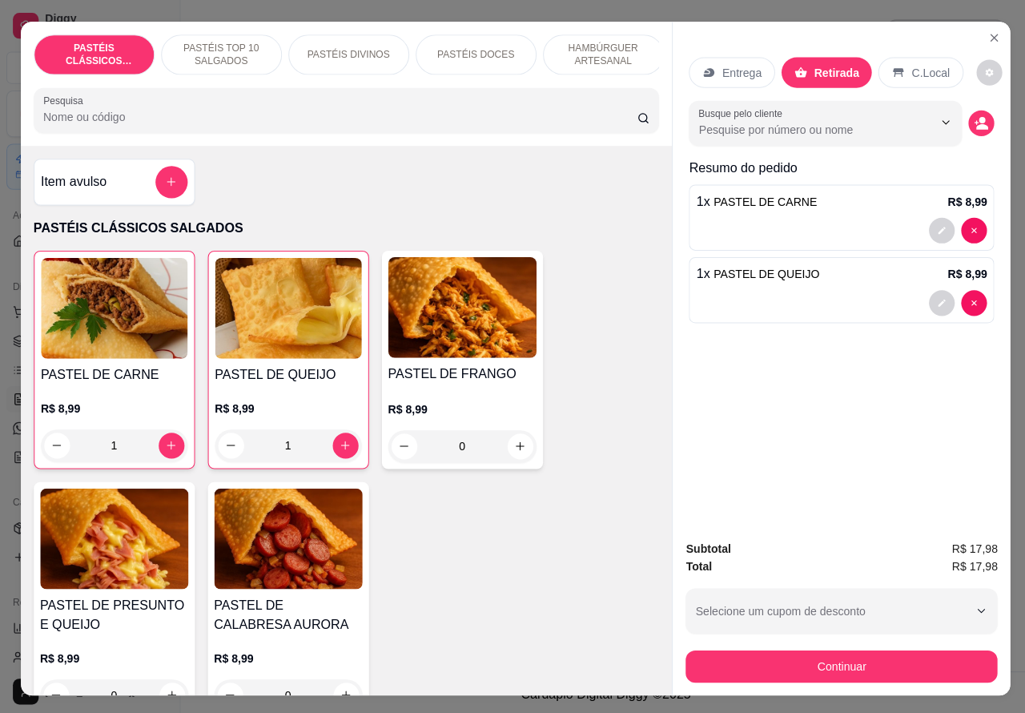
click at [221, 445] on button "decrease-product-quantity" at bounding box center [230, 443] width 26 height 26
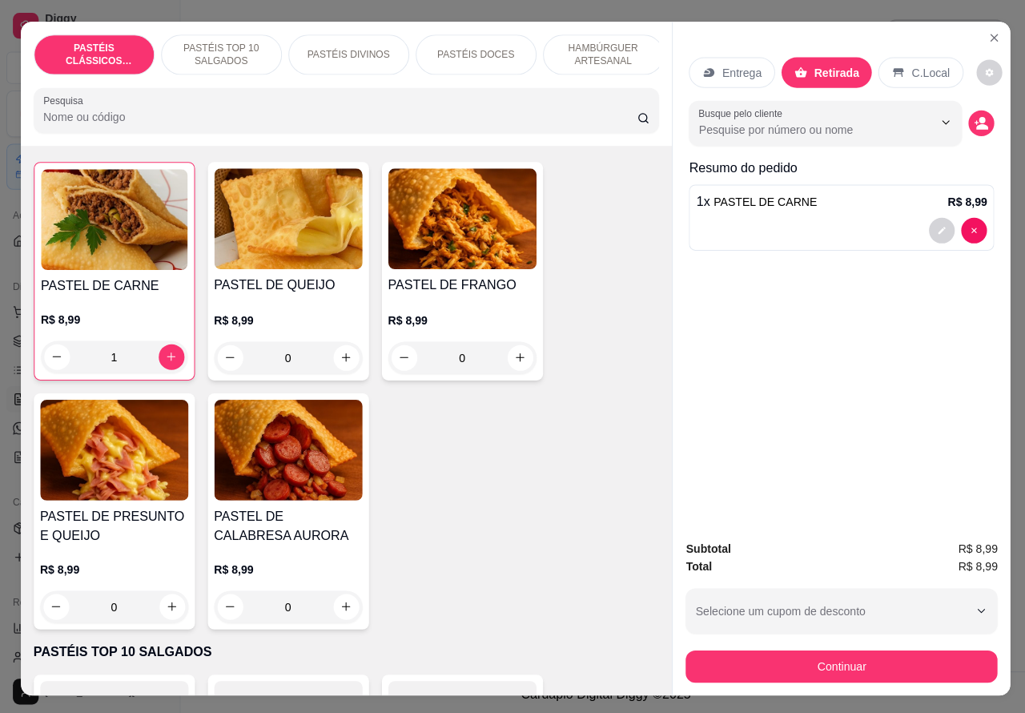
scroll to position [122, 0]
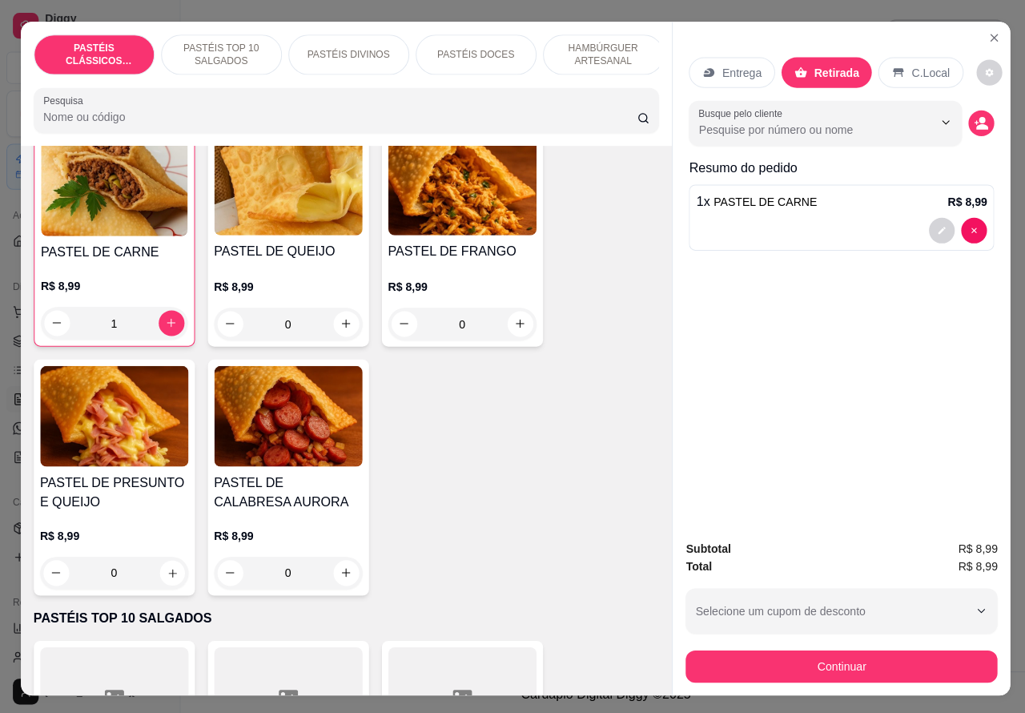
click at [167, 574] on icon "increase-product-quantity" at bounding box center [171, 570] width 8 height 8
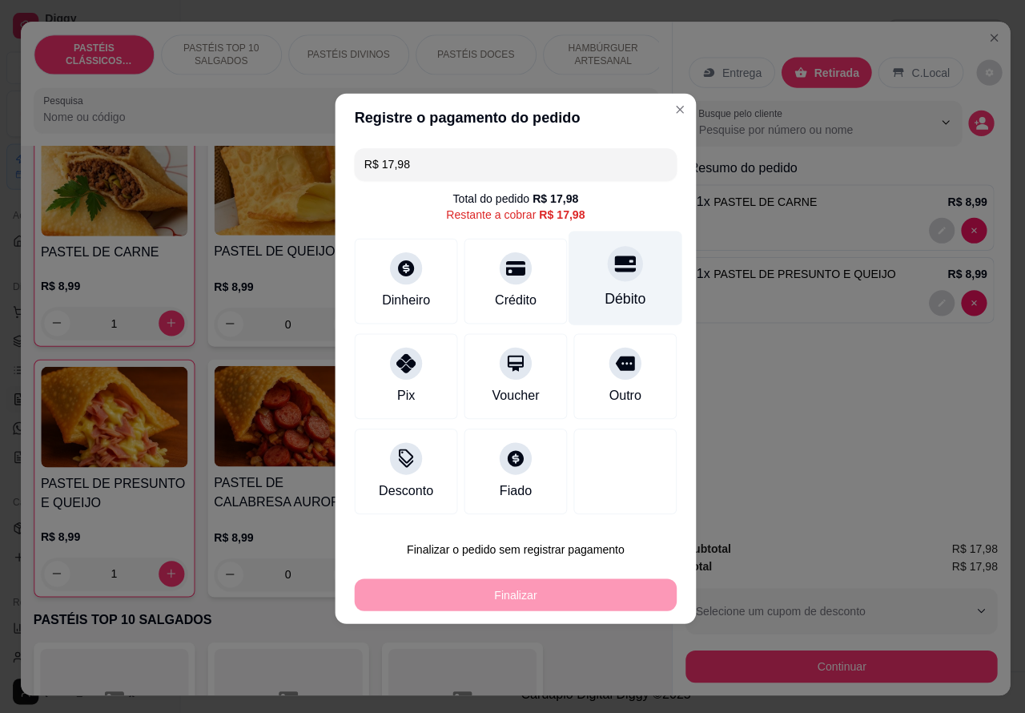
click at [604, 263] on div at bounding box center [621, 261] width 35 height 35
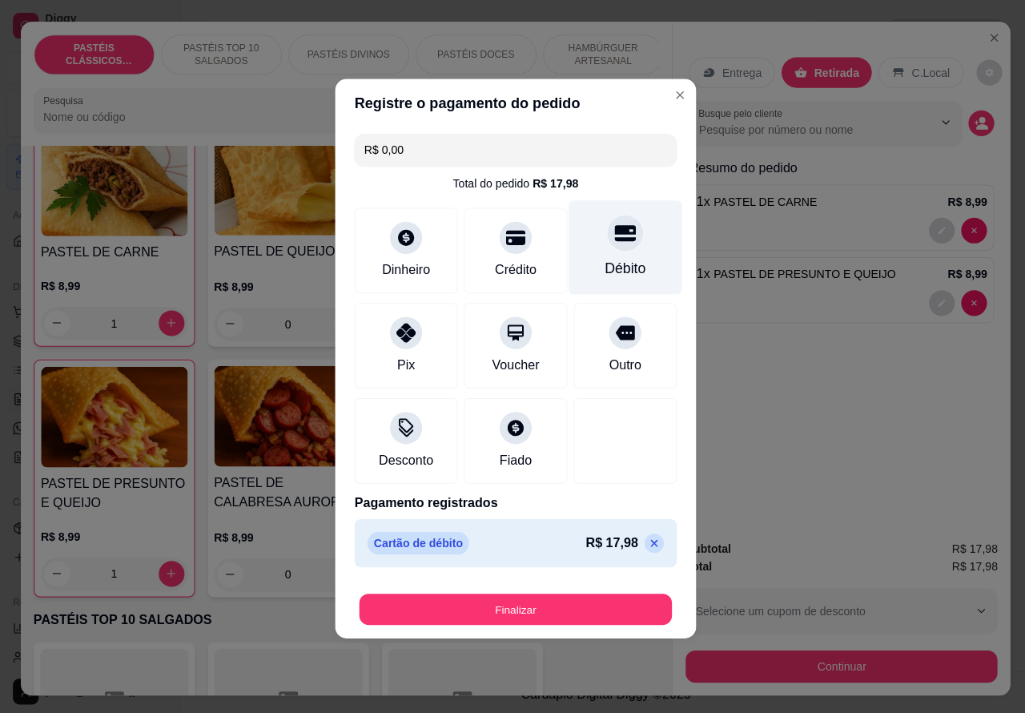
click at [573, 595] on button "Finalizar" at bounding box center [512, 605] width 311 height 31
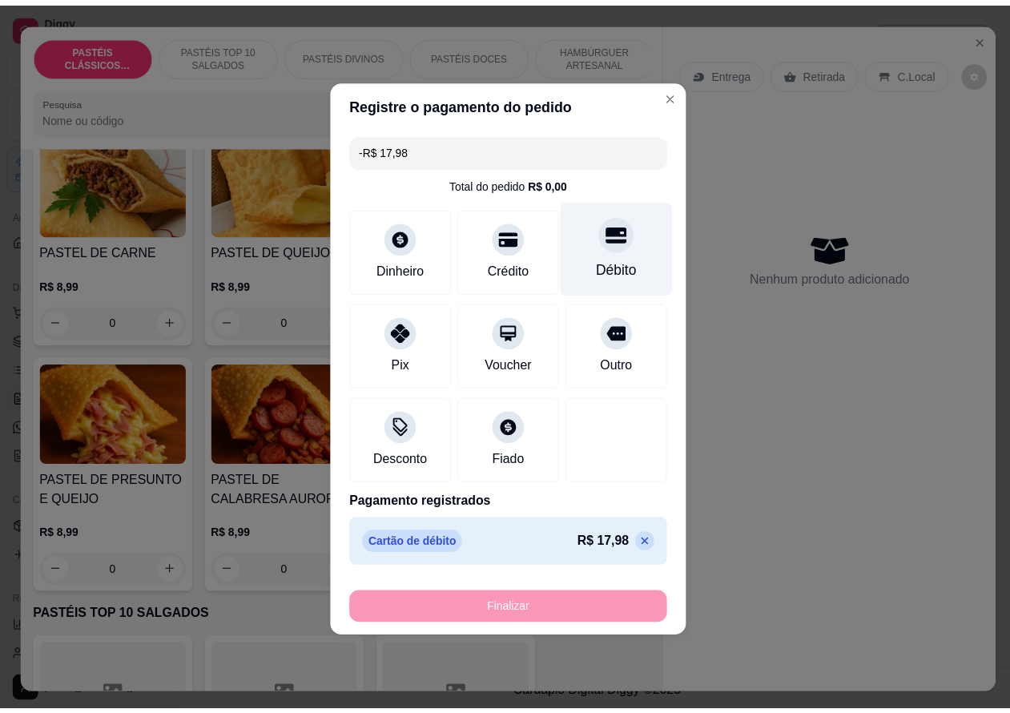
scroll to position [121, 0]
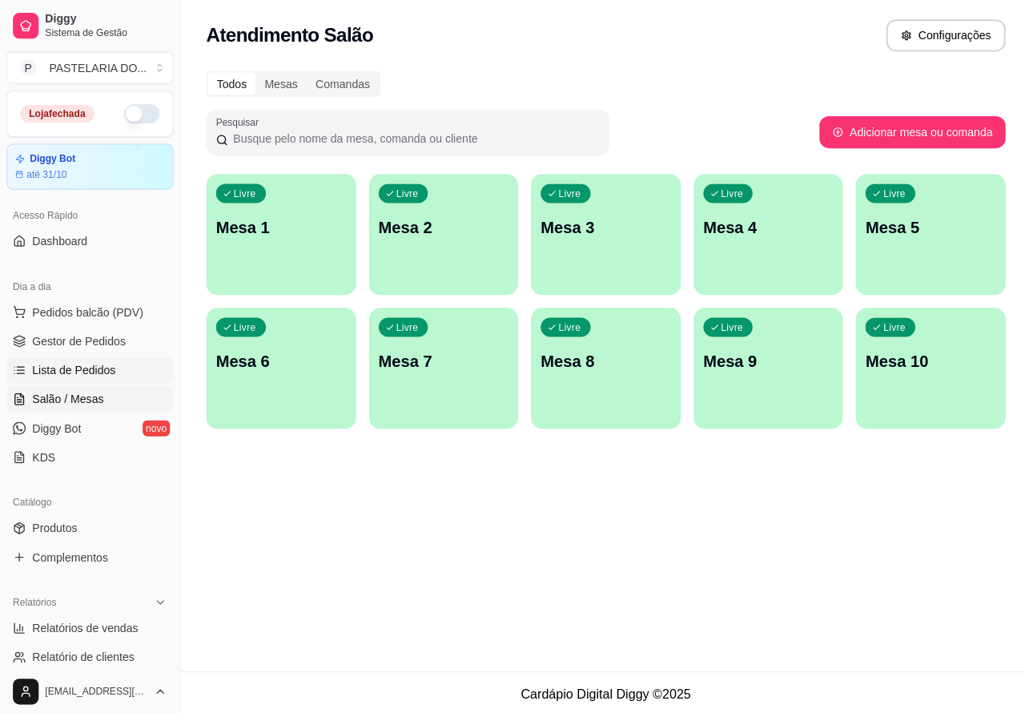
click at [88, 365] on span "Lista de Pedidos" at bounding box center [73, 368] width 83 height 16
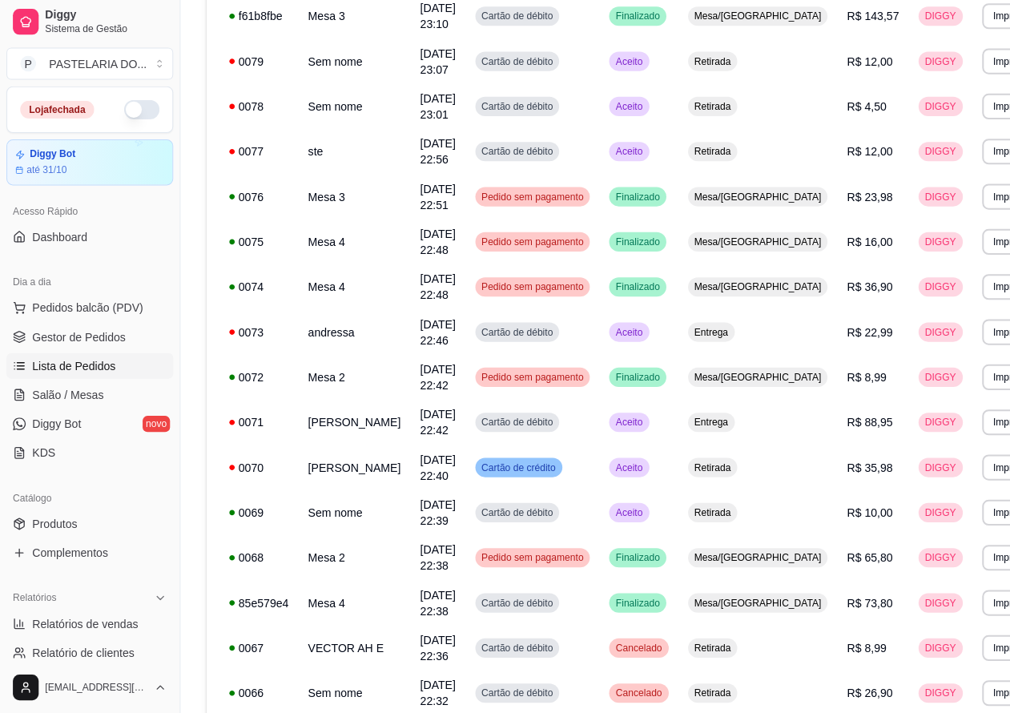
scroll to position [430, 0]
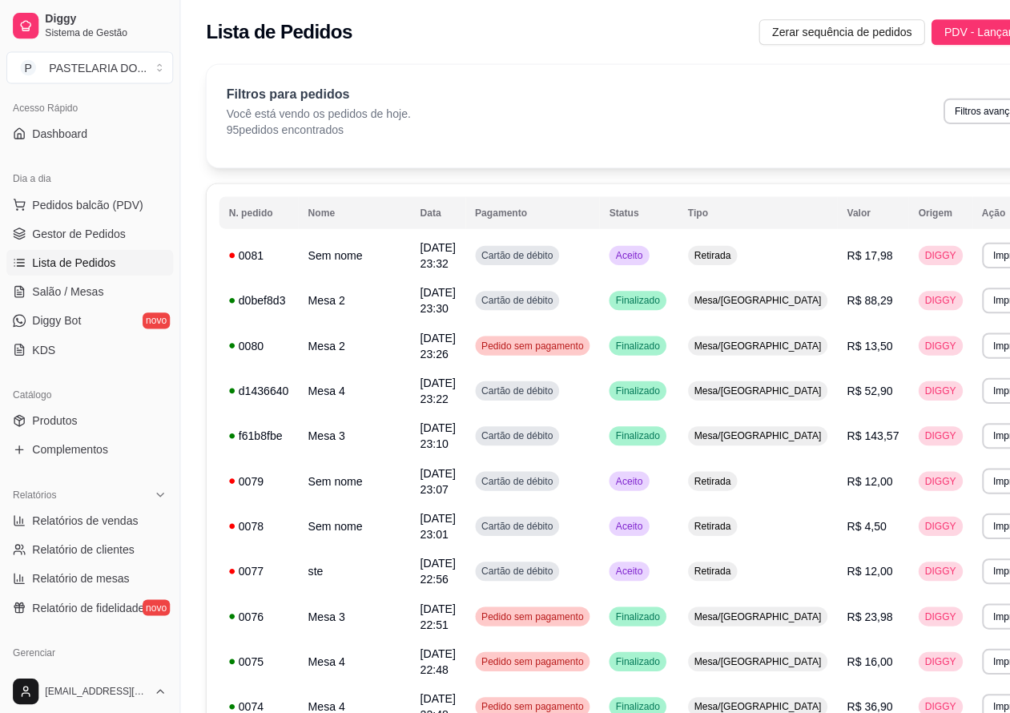
scroll to position [116, 0]
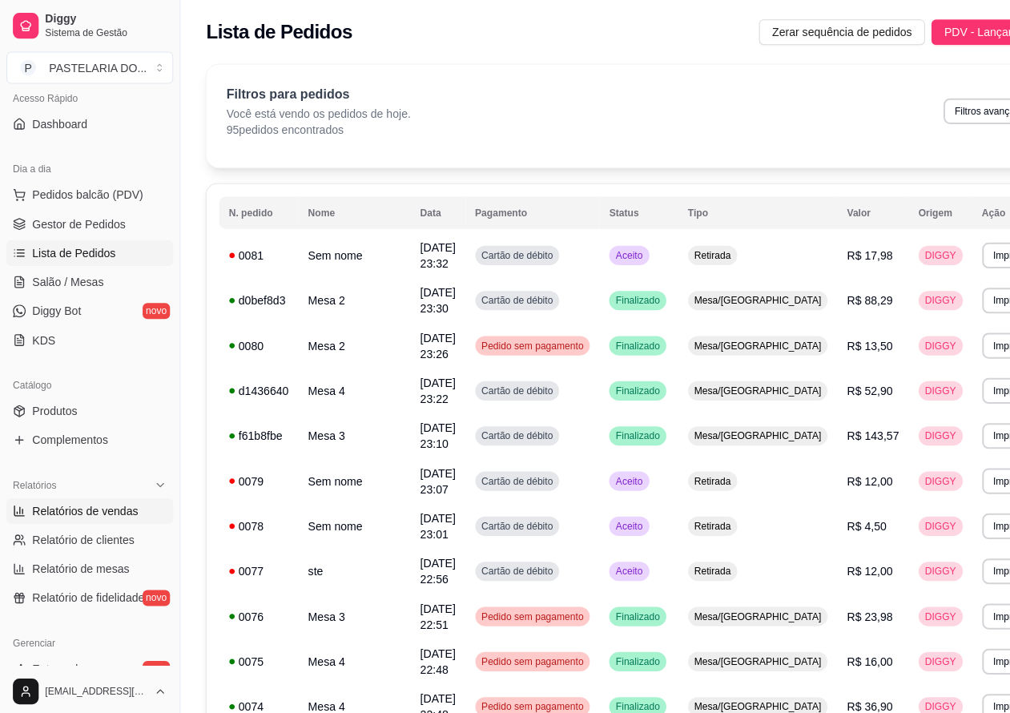
click at [108, 502] on span "Relatórios de vendas" at bounding box center [85, 508] width 106 height 16
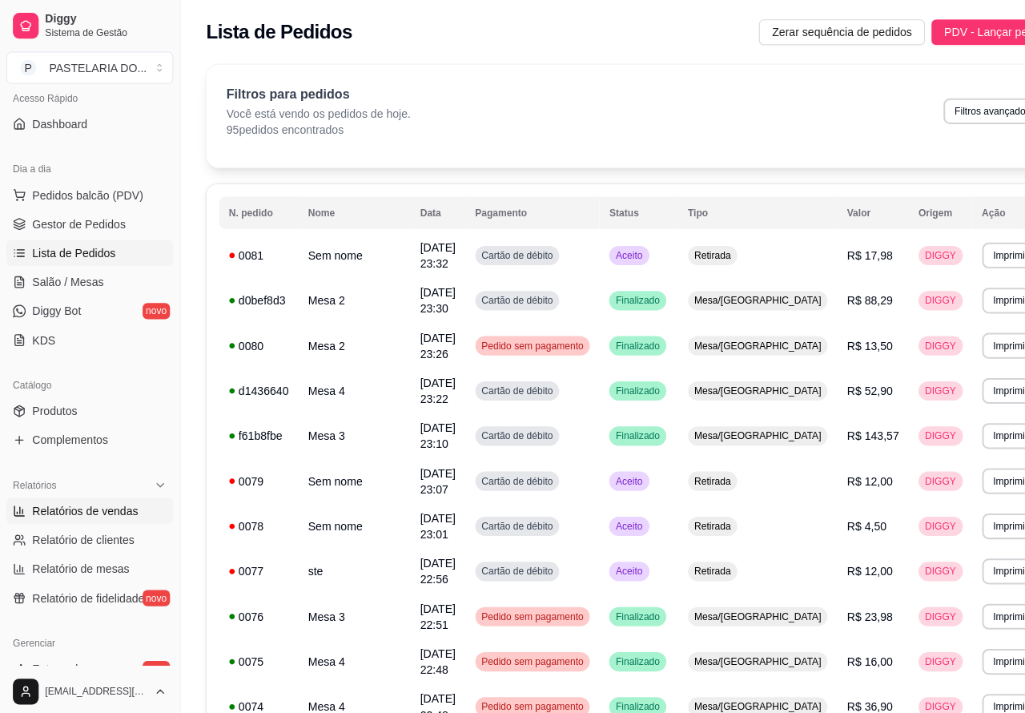
select select "ALL"
select select "0"
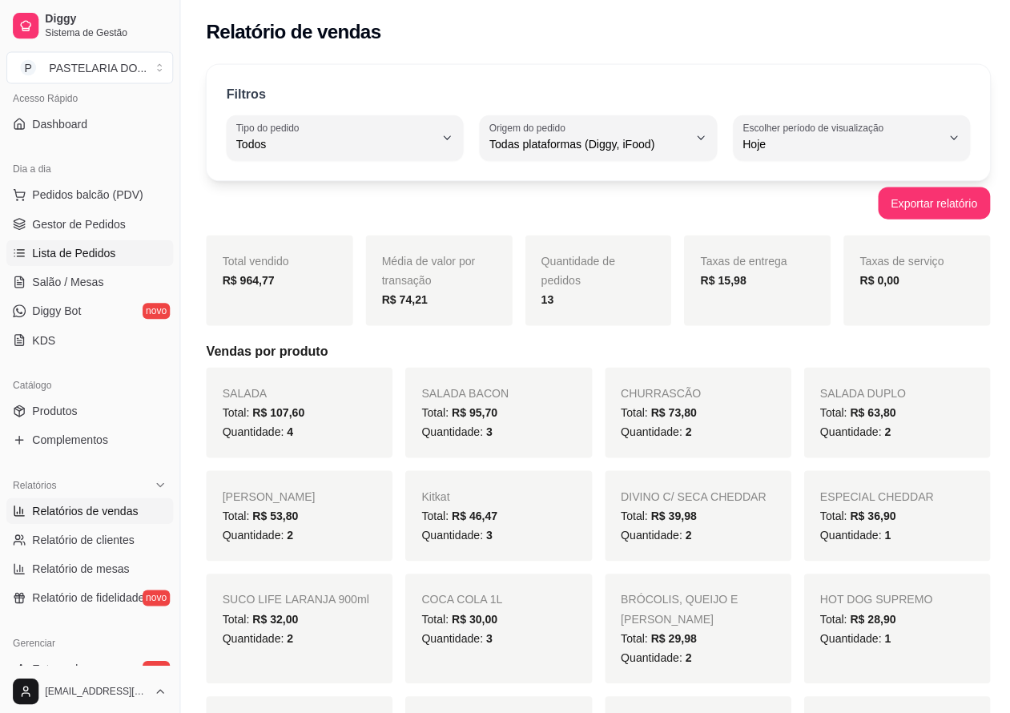
click at [91, 249] on span "Lista de Pedidos" at bounding box center [73, 252] width 83 height 16
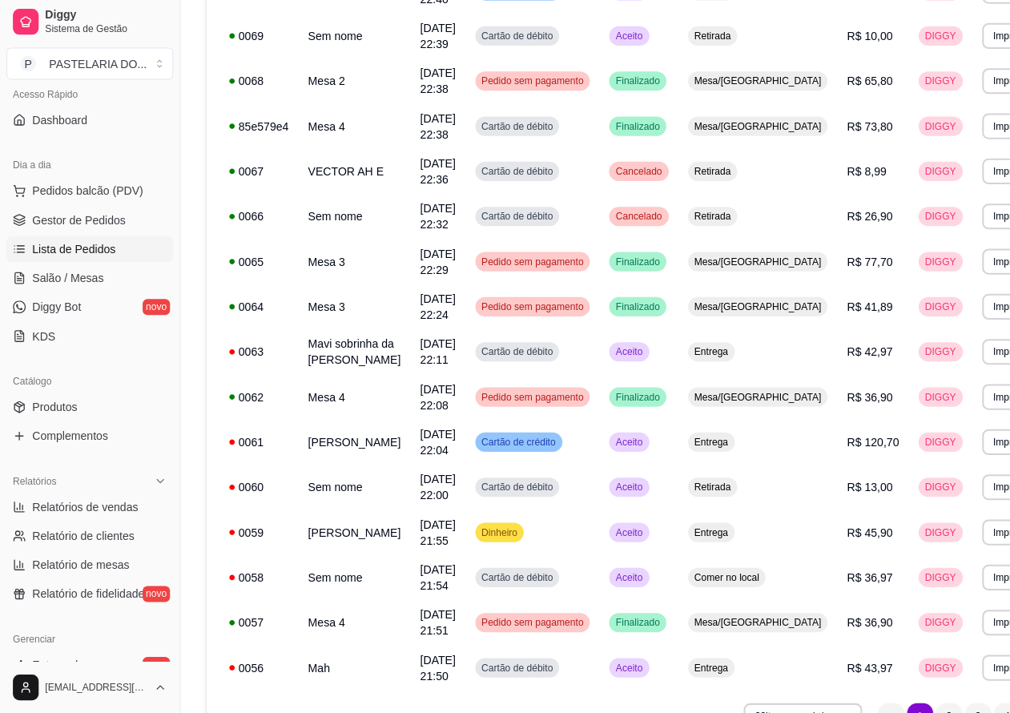
scroll to position [1012, 0]
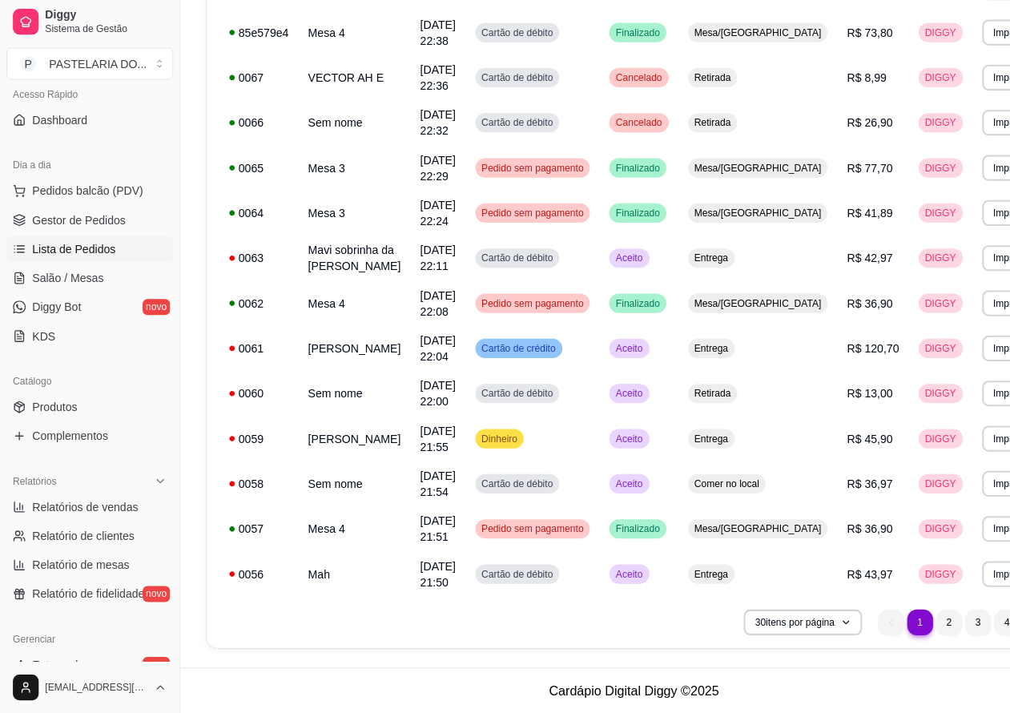
click at [989, 622] on li "4" at bounding box center [1002, 623] width 26 height 26
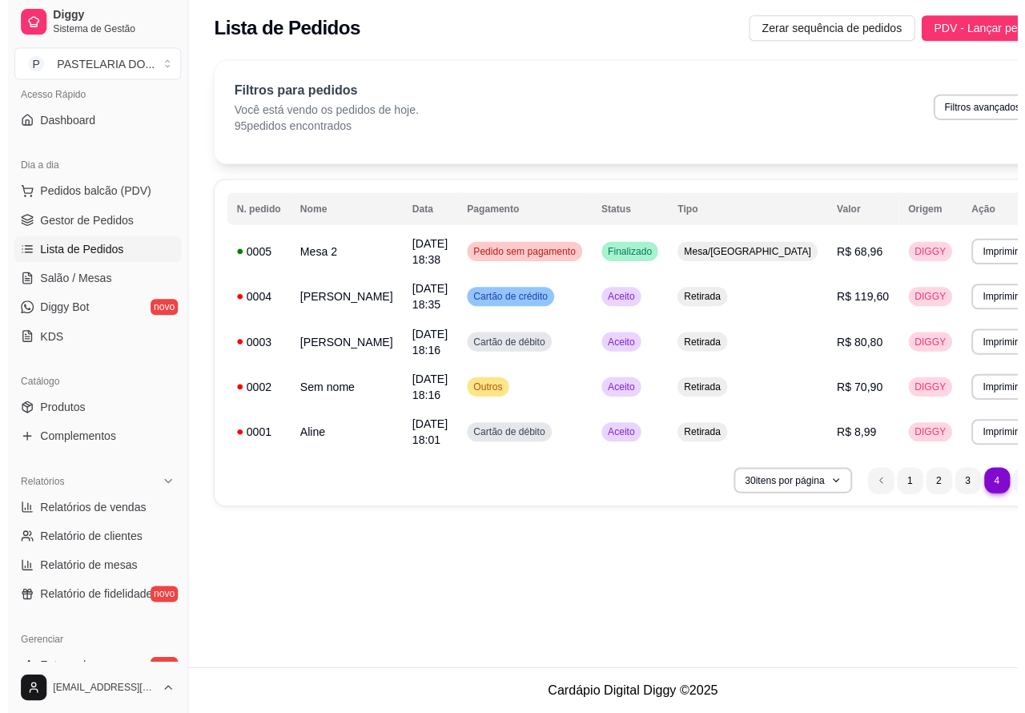
scroll to position [0, 0]
